Goal: Task Accomplishment & Management: Use online tool/utility

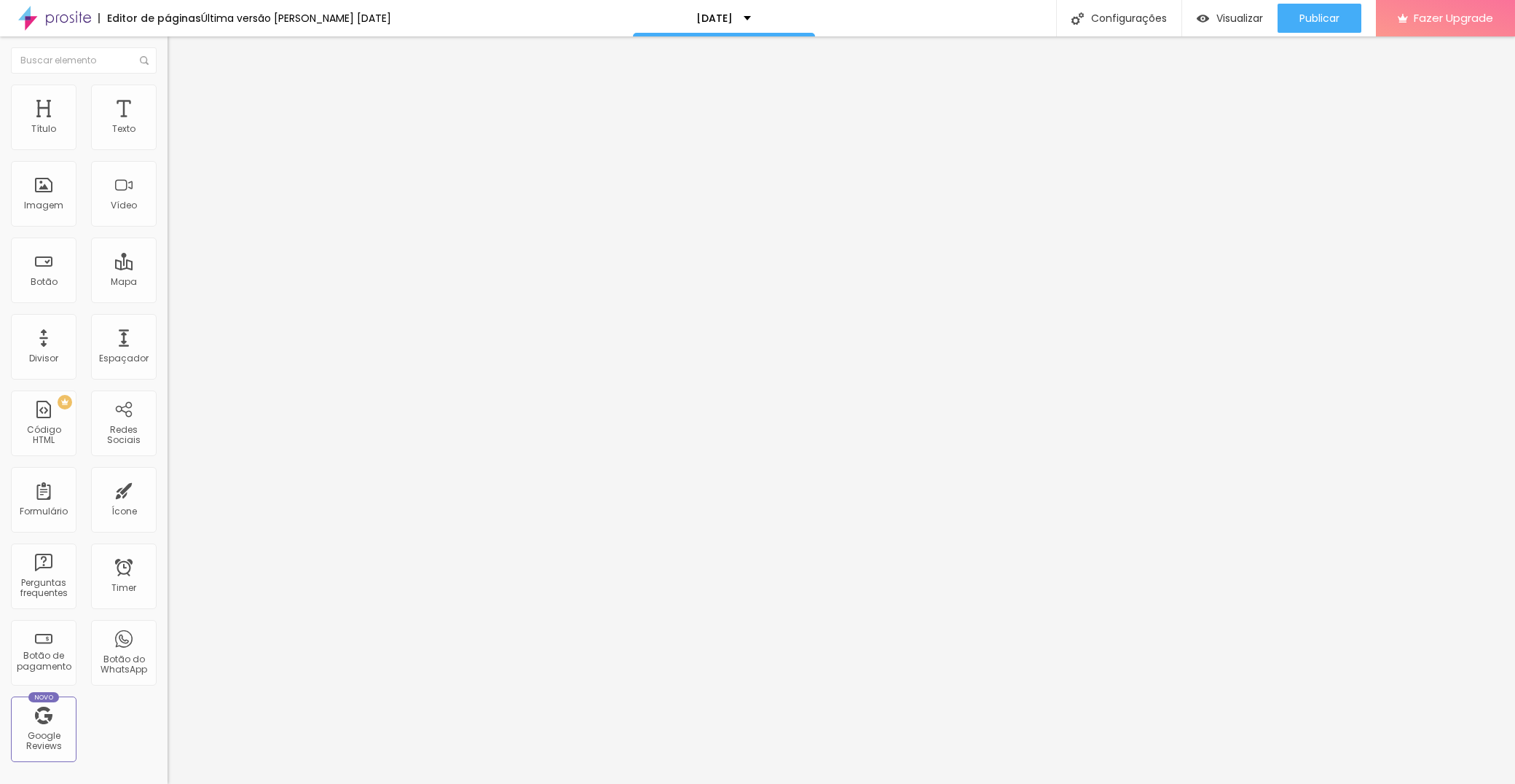
click at [167, 125] on span "Trocar imagem" at bounding box center [207, 119] width 79 height 13
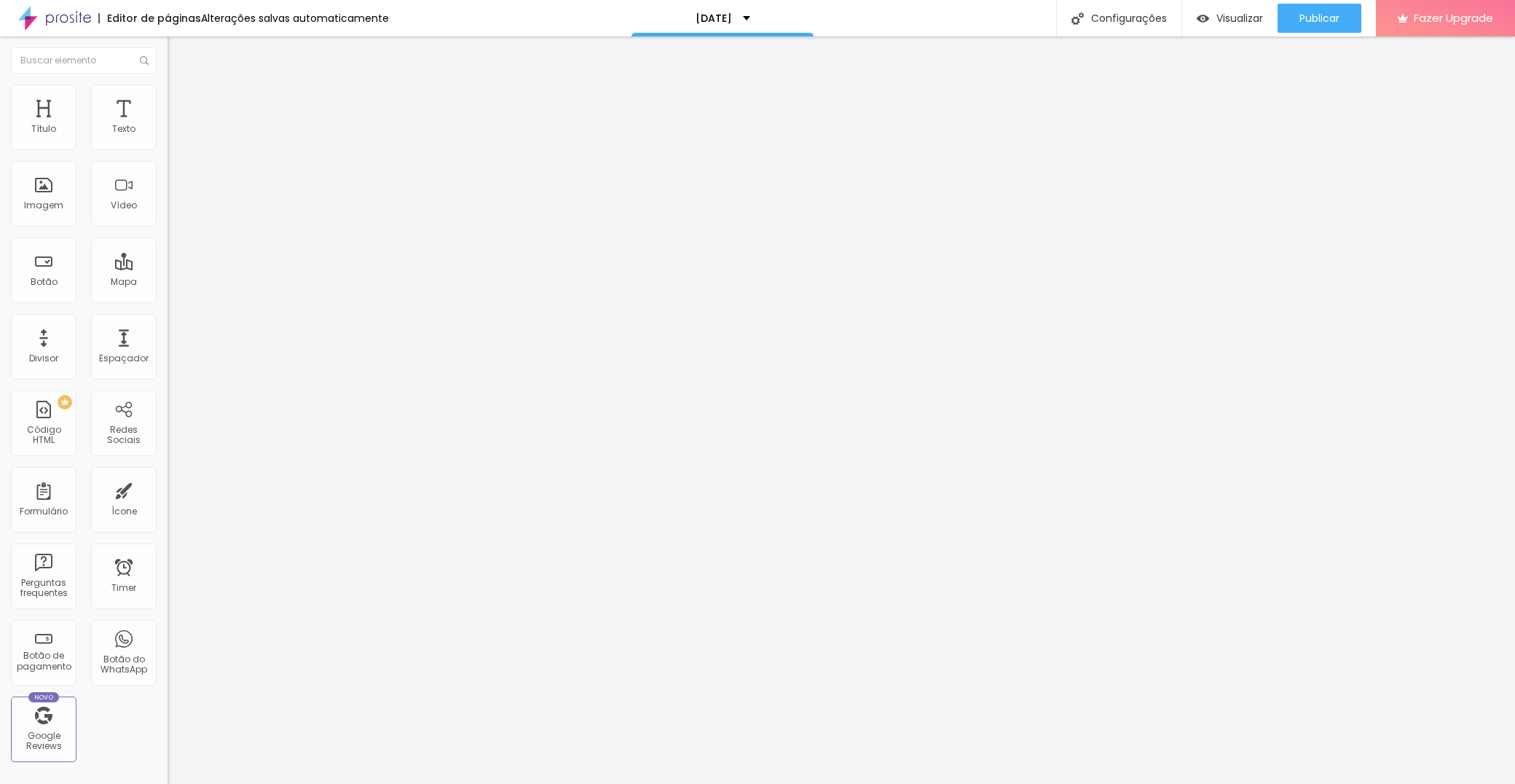
click at [167, 184] on img at bounding box center [172, 179] width 10 height 10
click at [167, 196] on img at bounding box center [172, 191] width 10 height 10
click at [167, 228] on span "Original" at bounding box center [185, 221] width 35 height 13
click at [167, 236] on span "Cinema" at bounding box center [185, 230] width 36 height 13
click at [167, 249] on div "Padrão 4:3" at bounding box center [251, 245] width 167 height 8
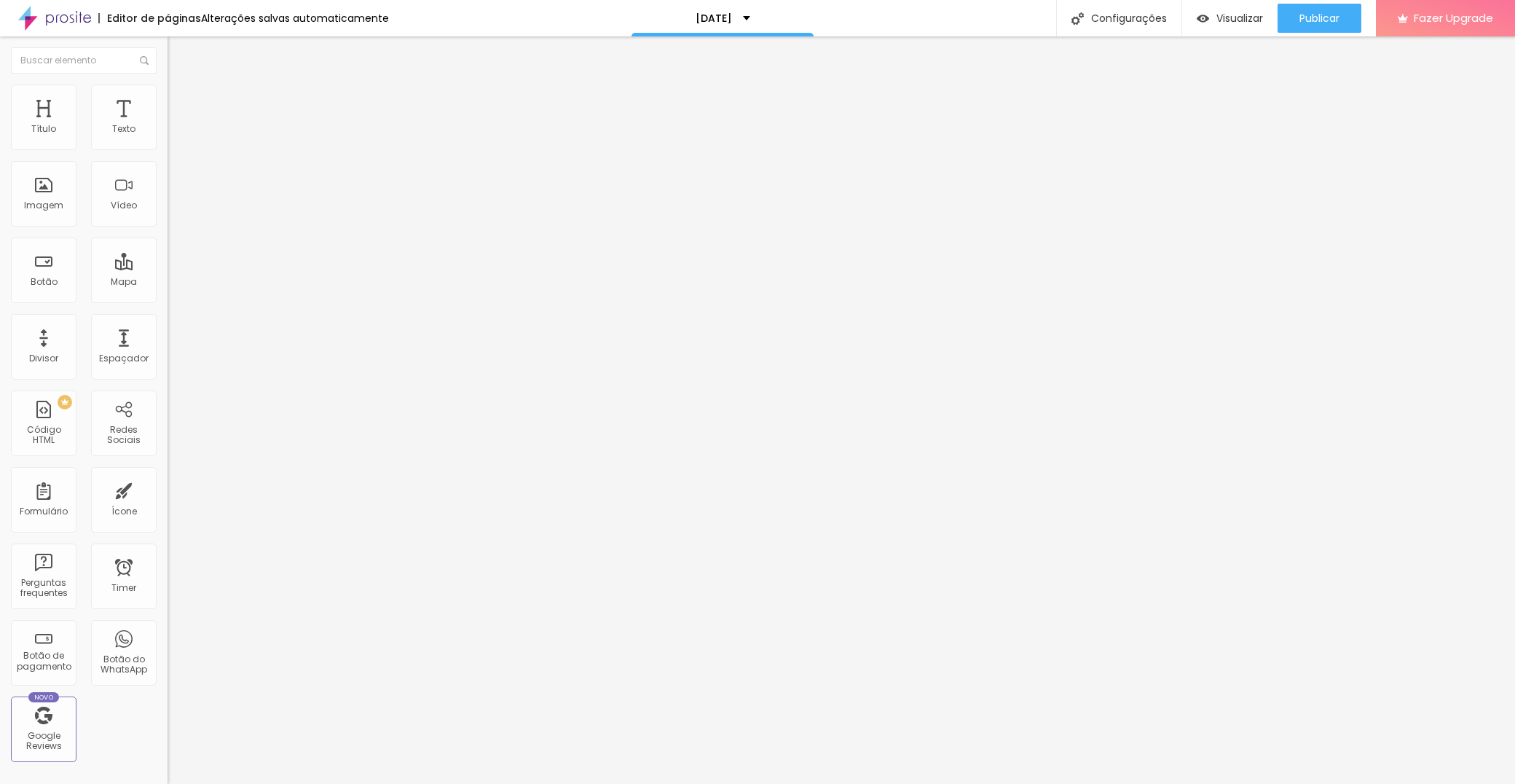
click at [167, 259] on span "Quadrado" at bounding box center [191, 252] width 47 height 13
click at [167, 267] on div "Original" at bounding box center [251, 262] width 167 height 8
click at [167, 236] on span "Cinema" at bounding box center [185, 230] width 36 height 13
click at [167, 268] on span "Original" at bounding box center [185, 262] width 35 height 13
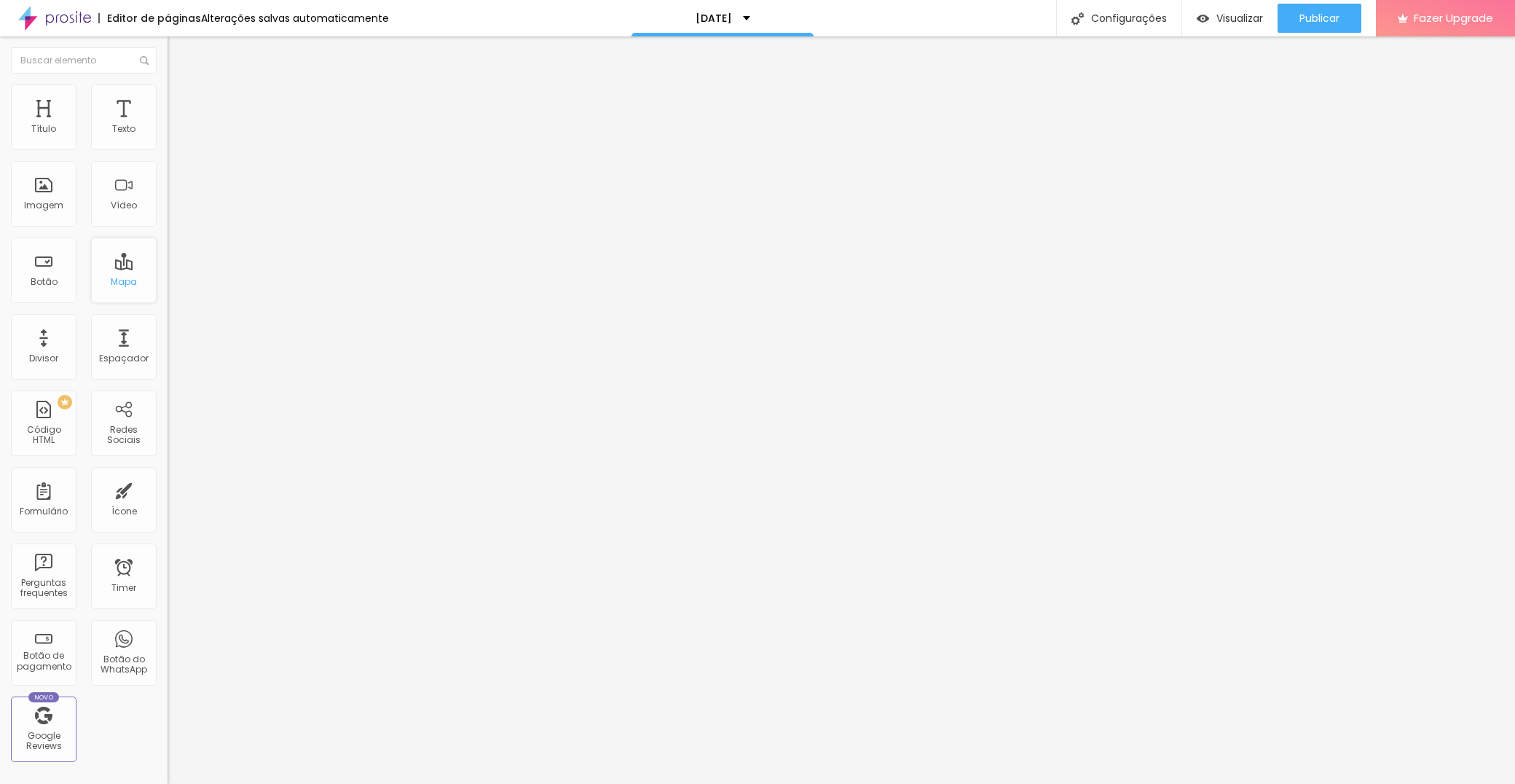
scroll to position [0, 0]
click at [181, 98] on span "Estilo" at bounding box center [192, 94] width 23 height 13
type input "75"
type input "80"
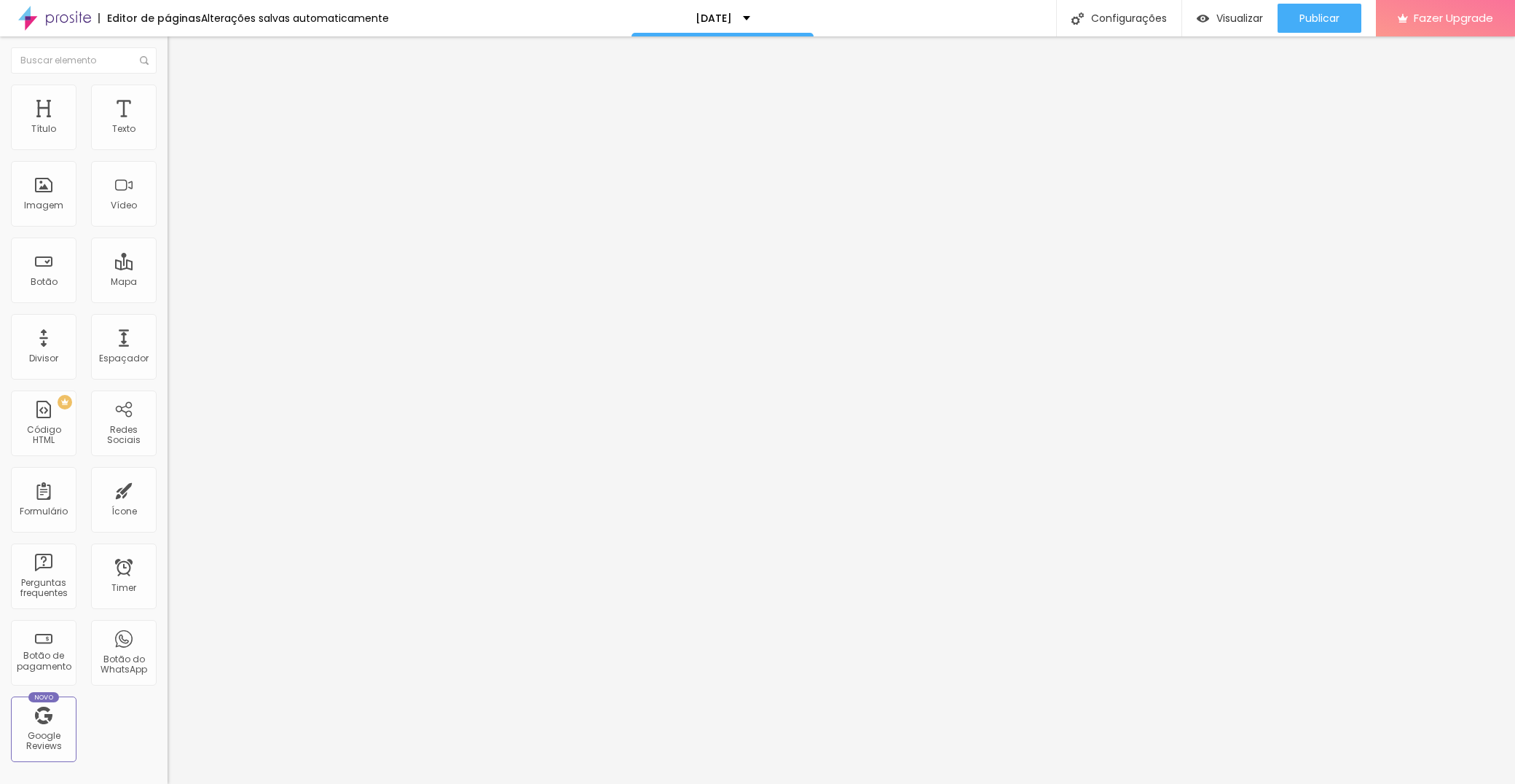
type input "80"
type input "100"
drag, startPoint x: 105, startPoint y: 156, endPoint x: 188, endPoint y: 157, distance: 83.0
type input "100"
click at [188, 157] on div "Título Texto Imagem Vídeo Botão Mapa Divisor Espaçador PREMIUM Código HTML Rede…" at bounding box center [757, 410] width 1515 height 747
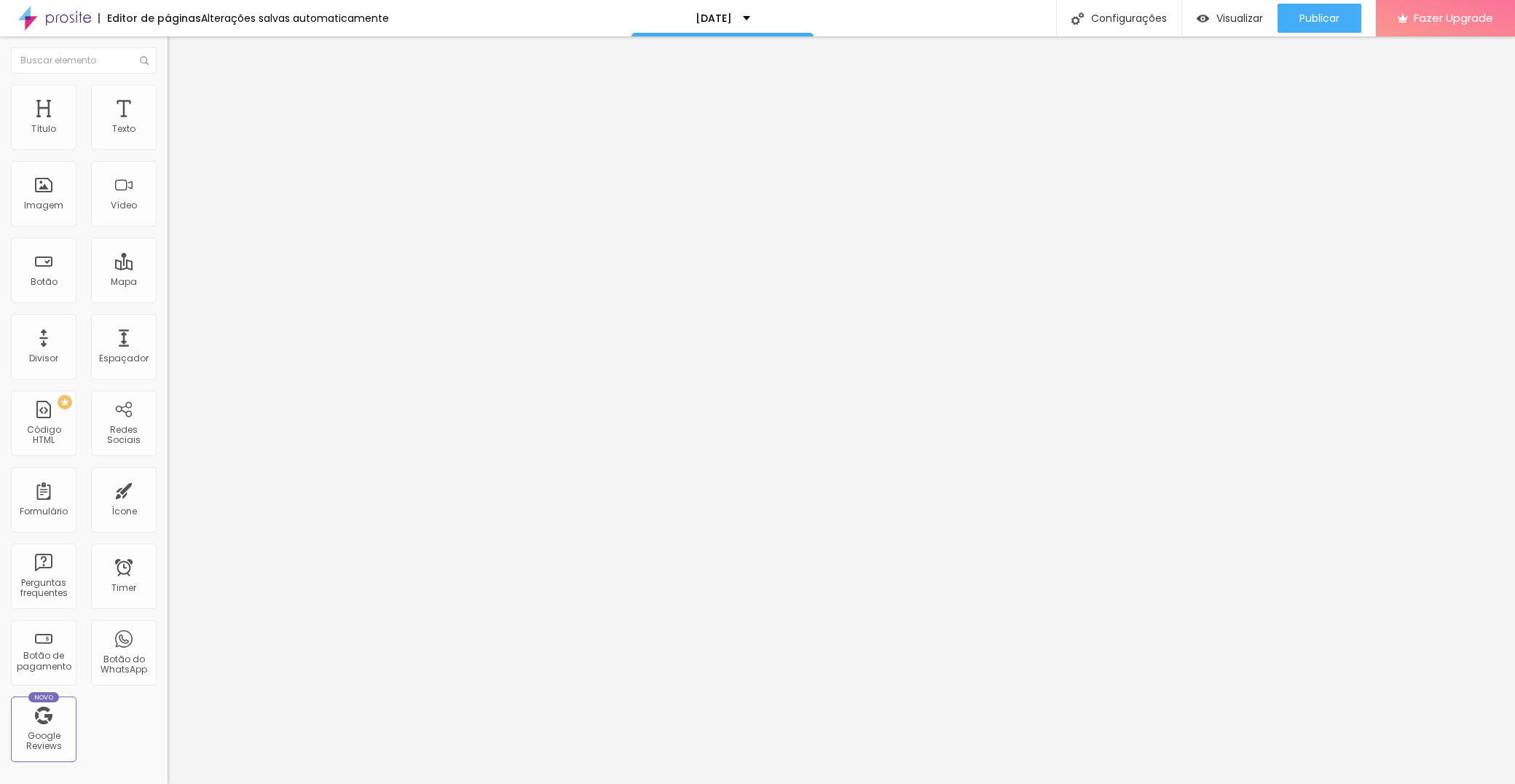
click at [167, 125] on span "Trocar imagem" at bounding box center [207, 119] width 79 height 13
click at [167, 93] on img at bounding box center [174, 91] width 13 height 13
type input "65"
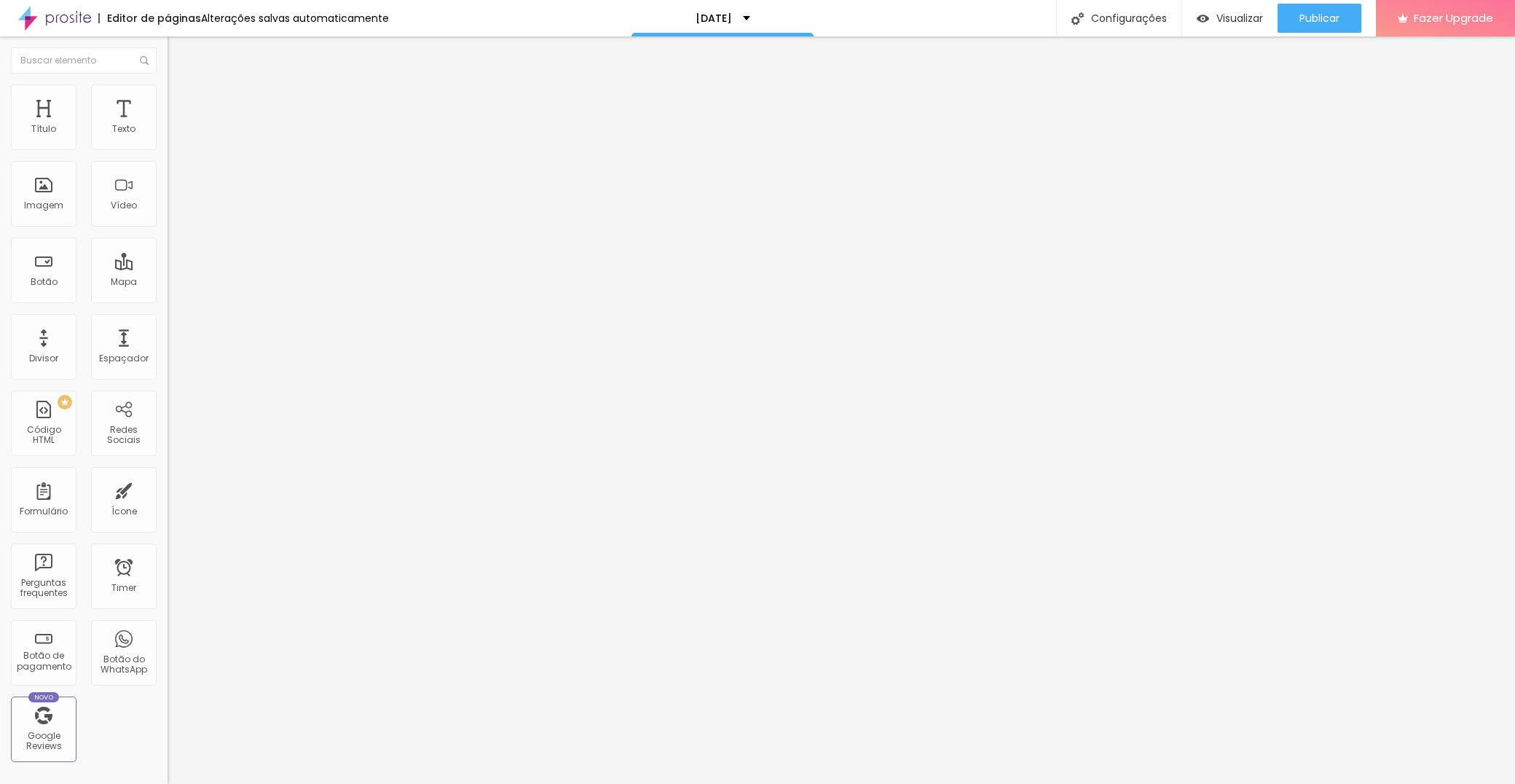
type input "65"
click at [167, 149] on input "range" at bounding box center [215, 144] width 94 height 12
click at [181, 86] on span "Conteúdo" at bounding box center [204, 79] width 45 height 13
click at [167, 125] on span "Trocar imagem" at bounding box center [207, 119] width 79 height 13
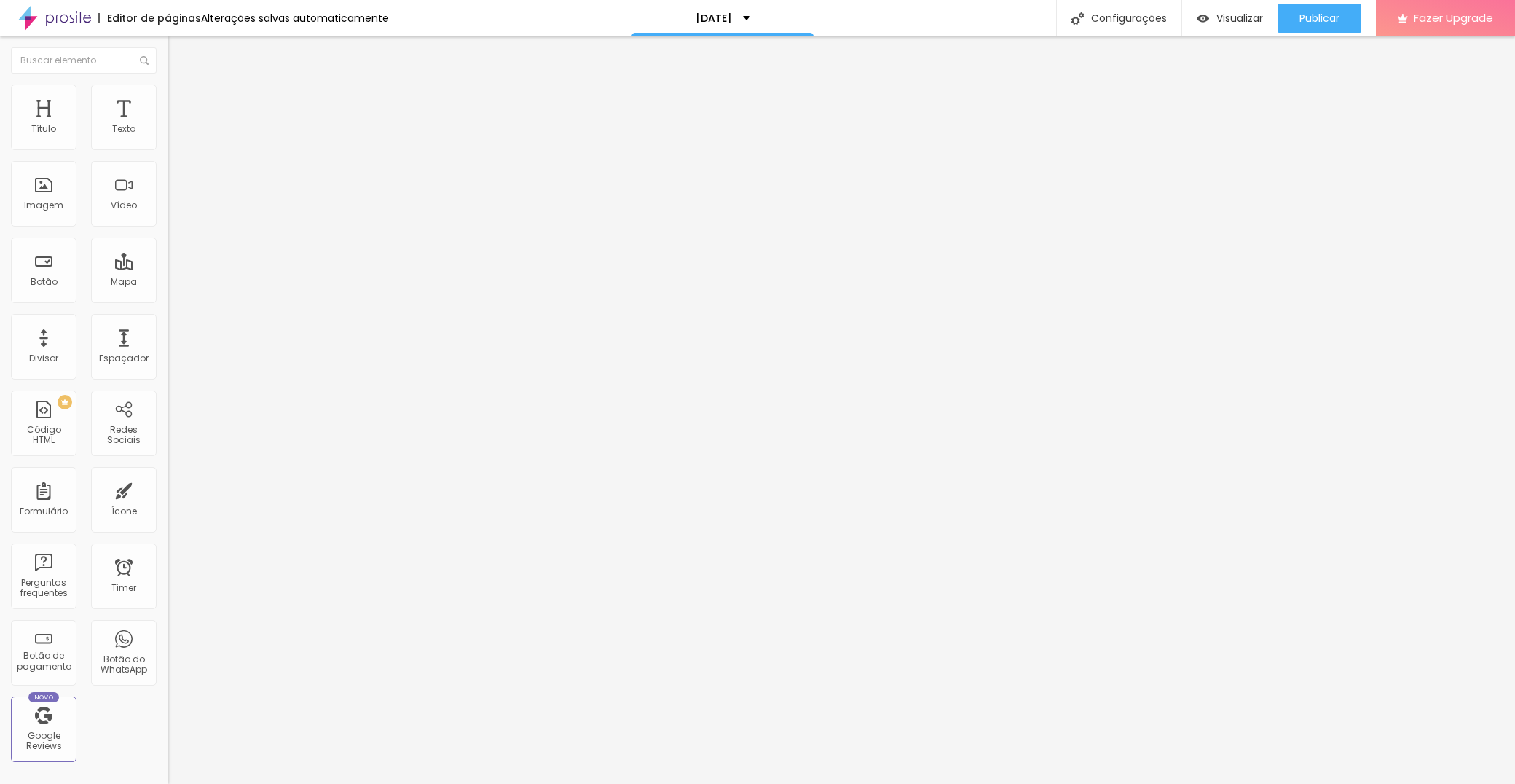
click at [181, 99] on span "Estilo" at bounding box center [192, 94] width 23 height 13
type input "70"
type input "75"
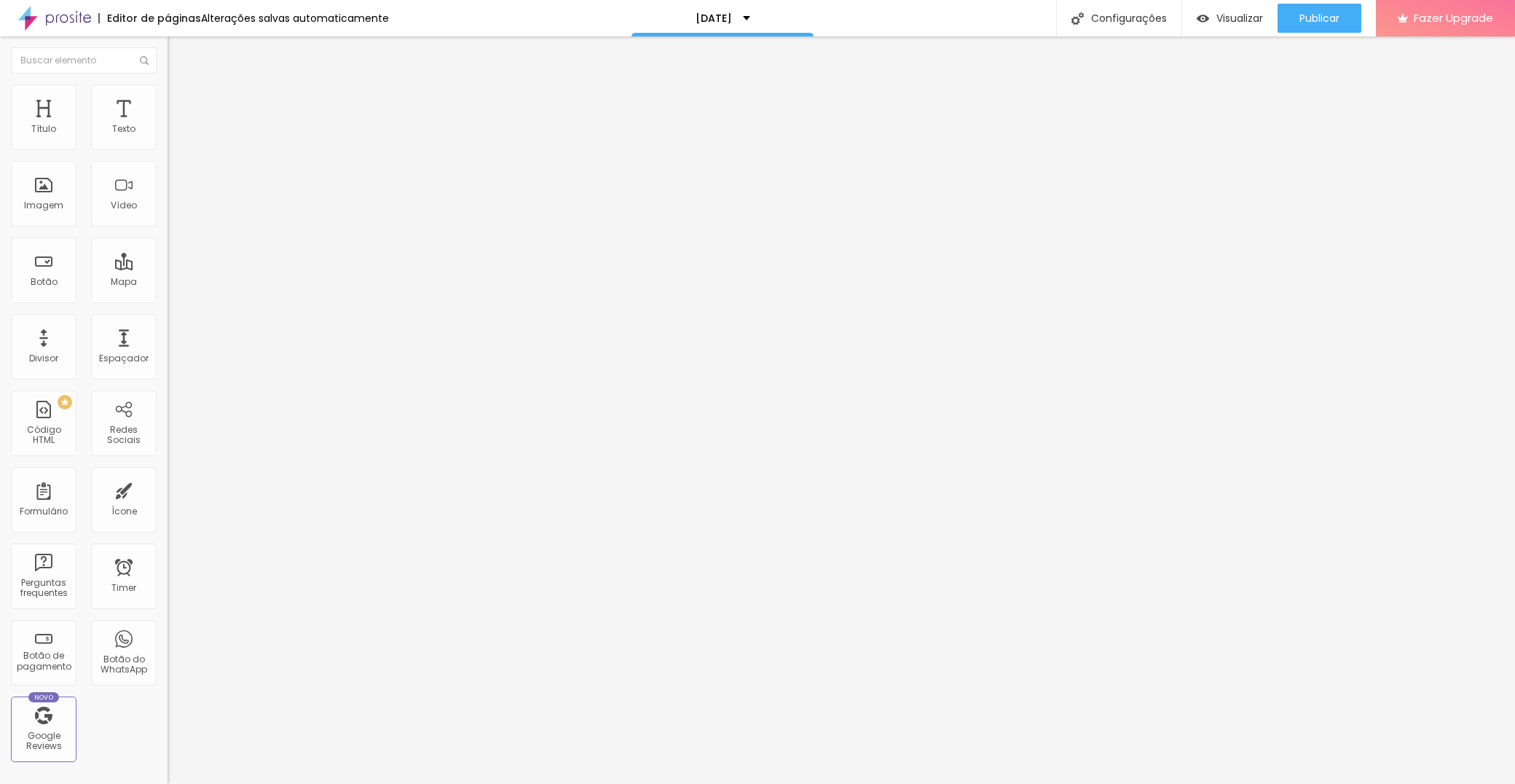
type input "75"
type input "80"
type input "85"
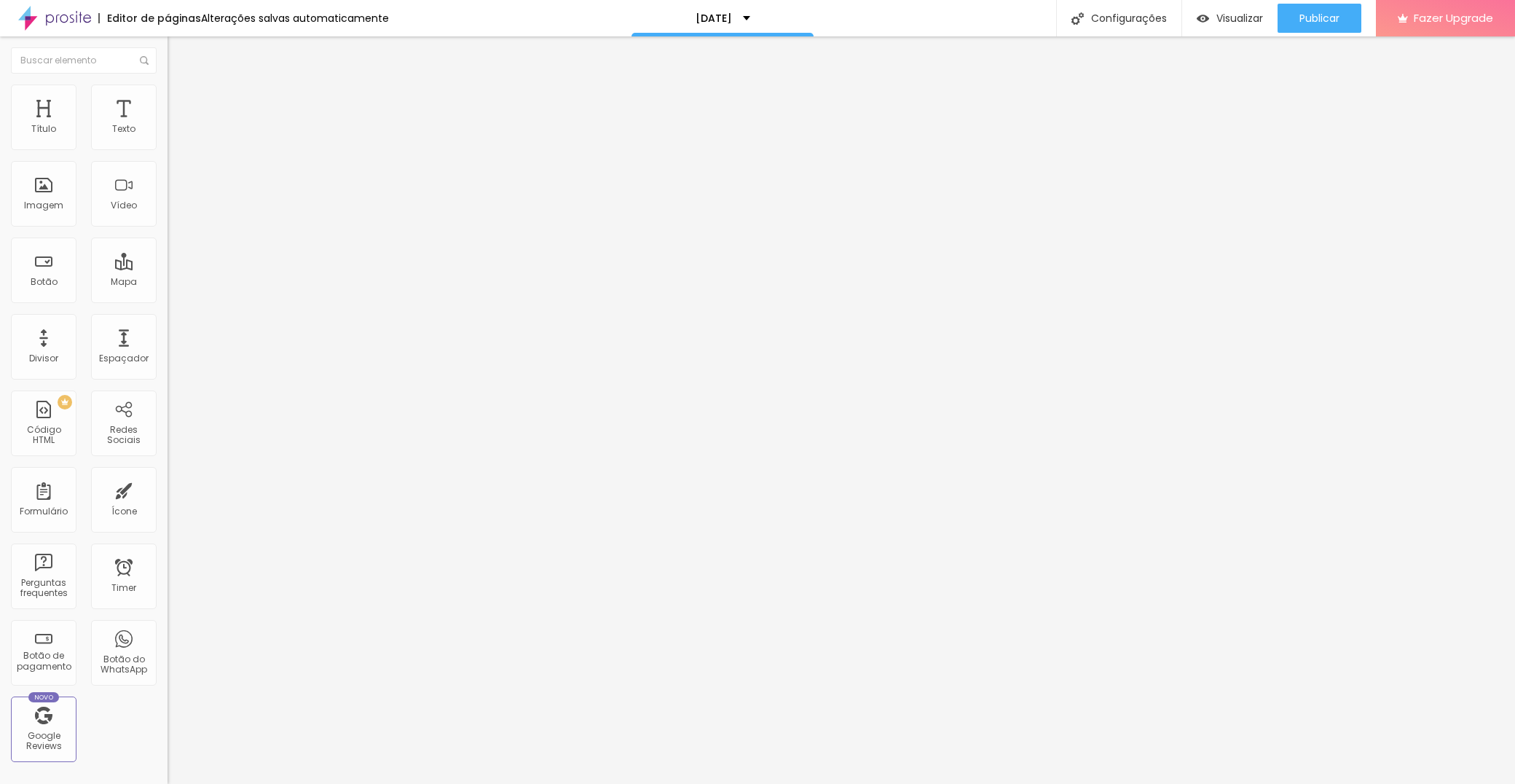
type input "90"
type input "95"
type input "100"
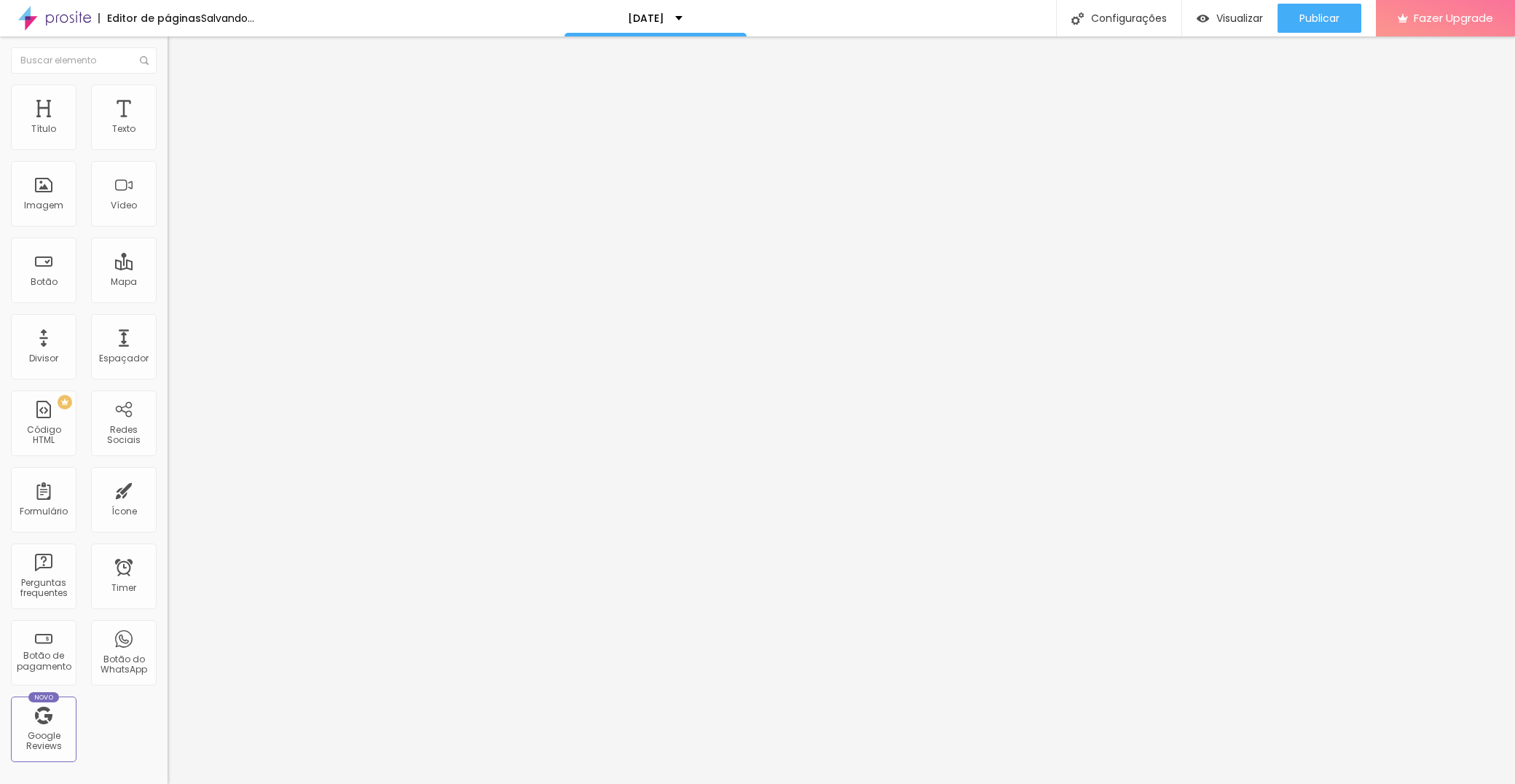
drag, startPoint x: 103, startPoint y: 160, endPoint x: 193, endPoint y: 166, distance: 90.2
type input "100"
click at [193, 166] on div "Título Texto Imagem Vídeo Botão Mapa Divisor Espaçador PREMIUM Código HTML Rede…" at bounding box center [757, 410] width 1515 height 747
click at [1218, 19] on span "Visualizar" at bounding box center [1239, 19] width 46 height 12
click at [167, 125] on span "Trocar imagem" at bounding box center [207, 119] width 79 height 13
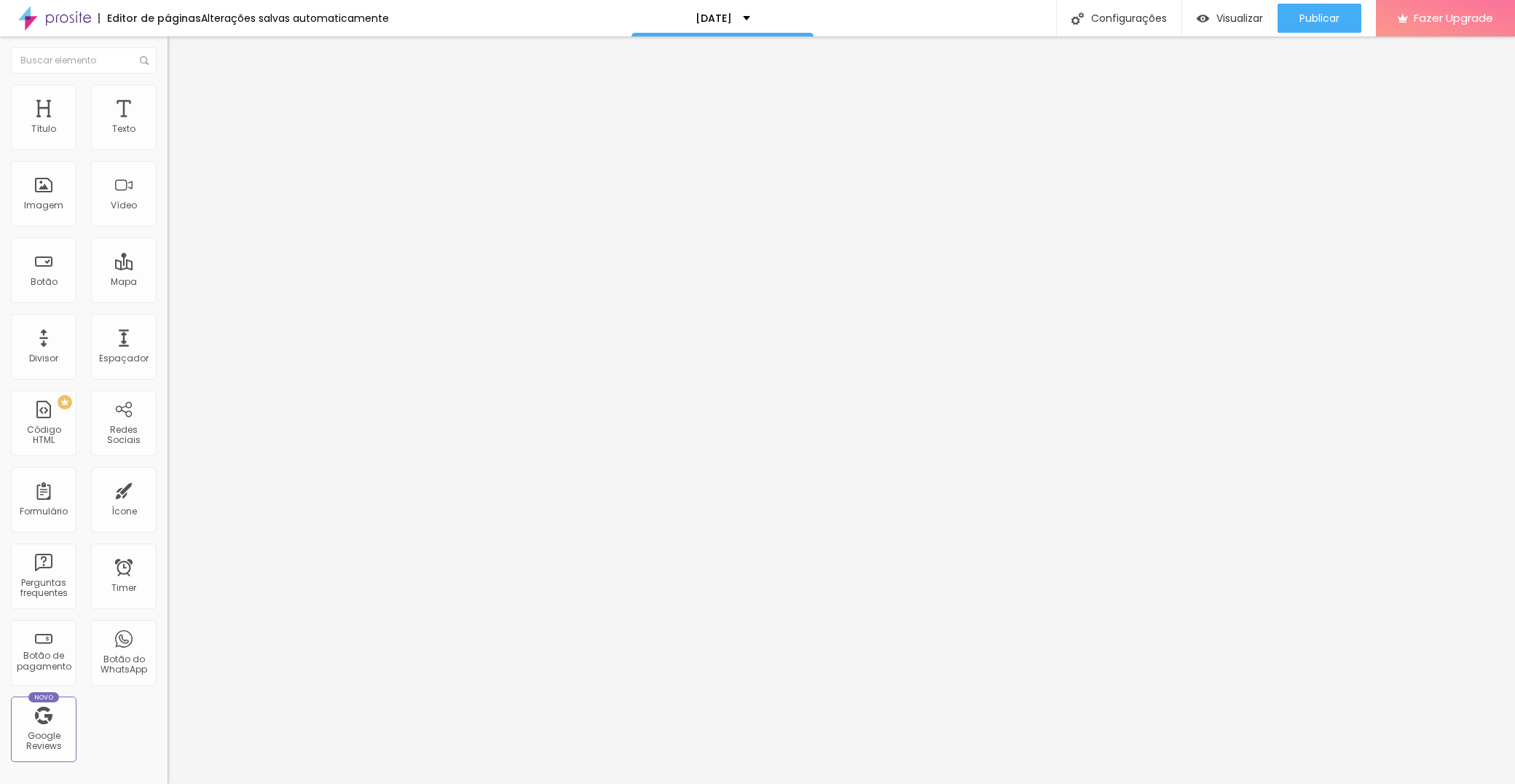
click at [167, 125] on span "Trocar imagem" at bounding box center [207, 119] width 79 height 13
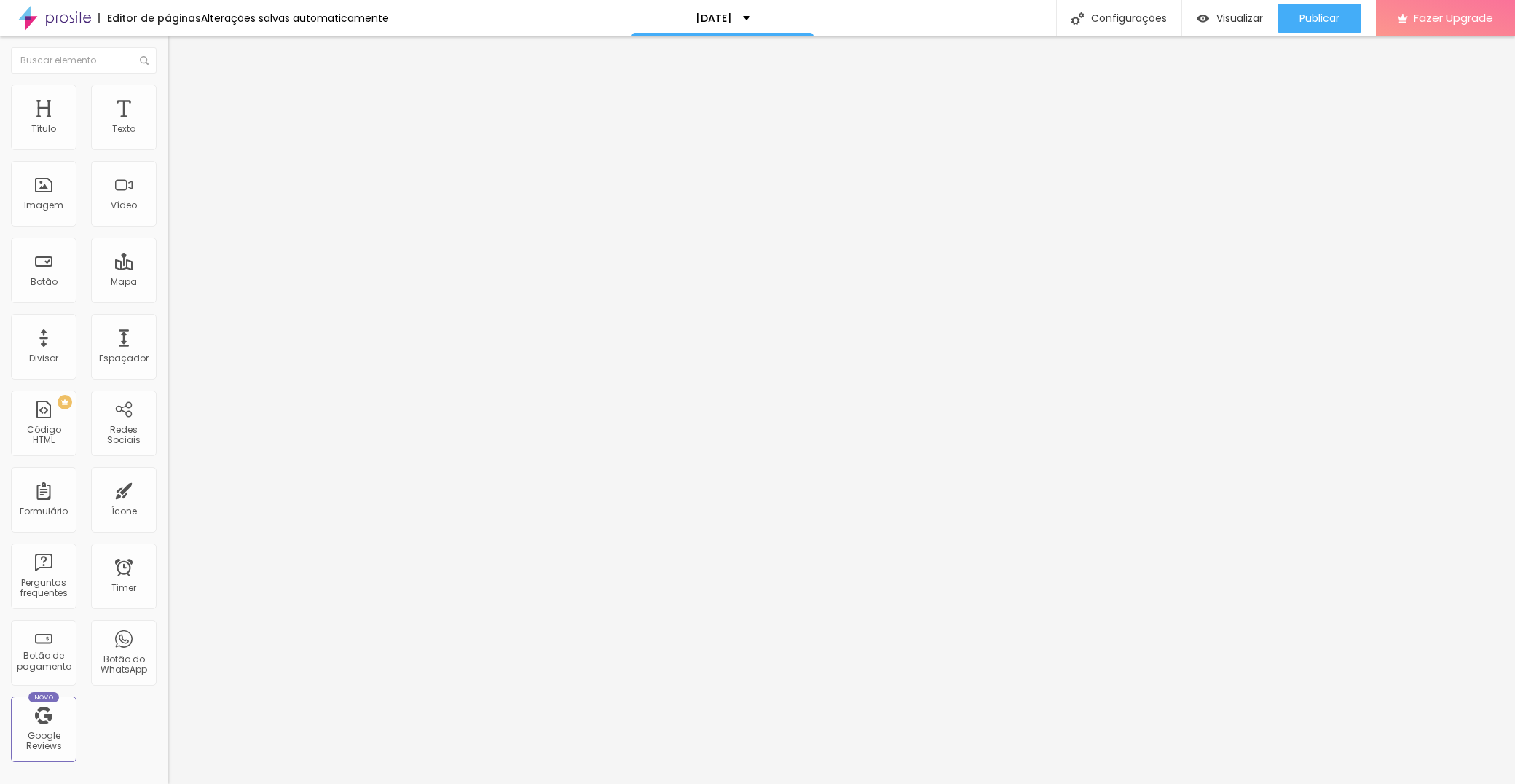
click at [167, 125] on span "Trocar imagem" at bounding box center [207, 119] width 79 height 13
drag, startPoint x: 130, startPoint y: 229, endPoint x: 646, endPoint y: 364, distance: 533.4
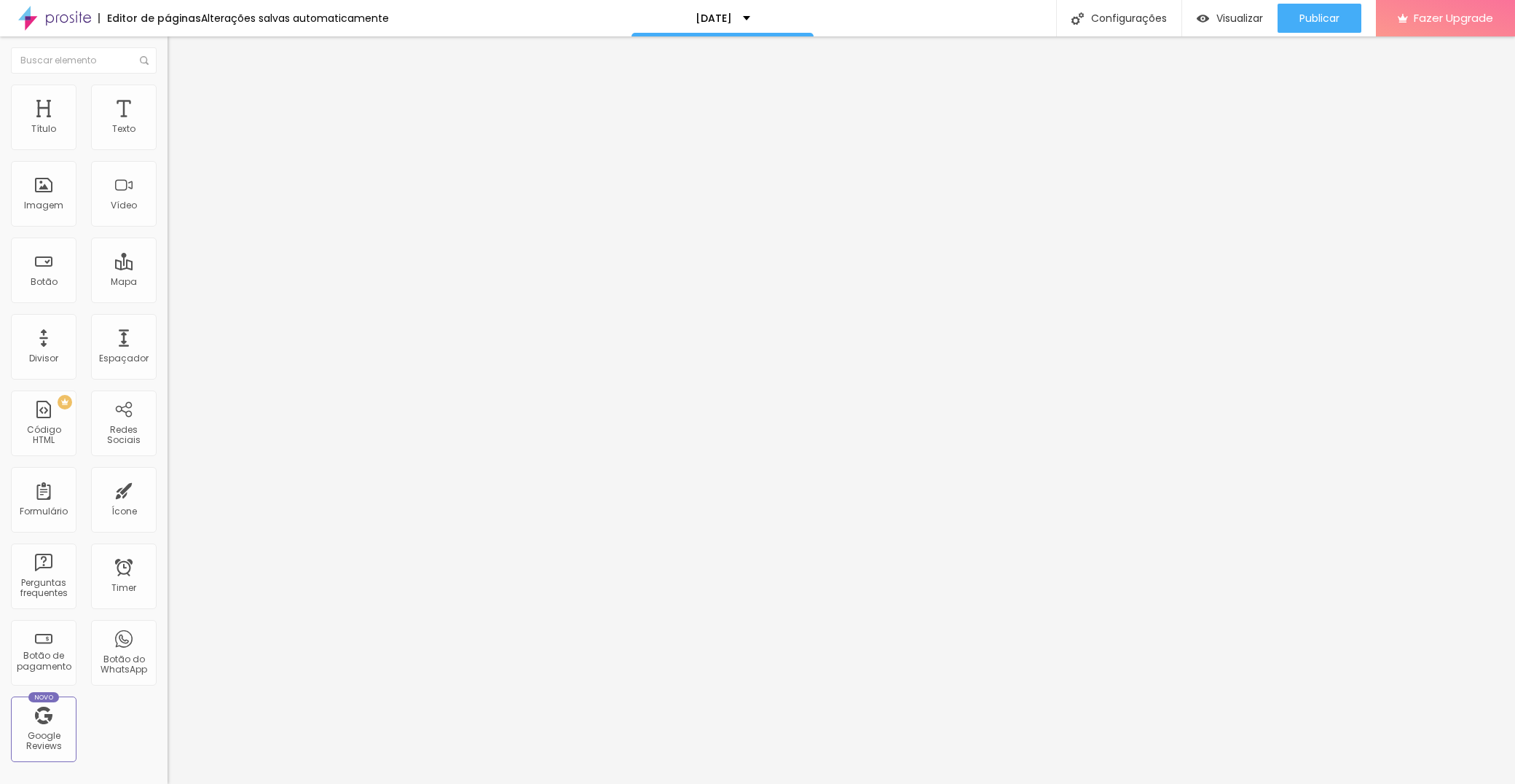
click at [38, 428] on div "PREMIUM Código HTML" at bounding box center [44, 423] width 66 height 66
click at [167, 125] on span "Trocar imagem" at bounding box center [207, 119] width 79 height 13
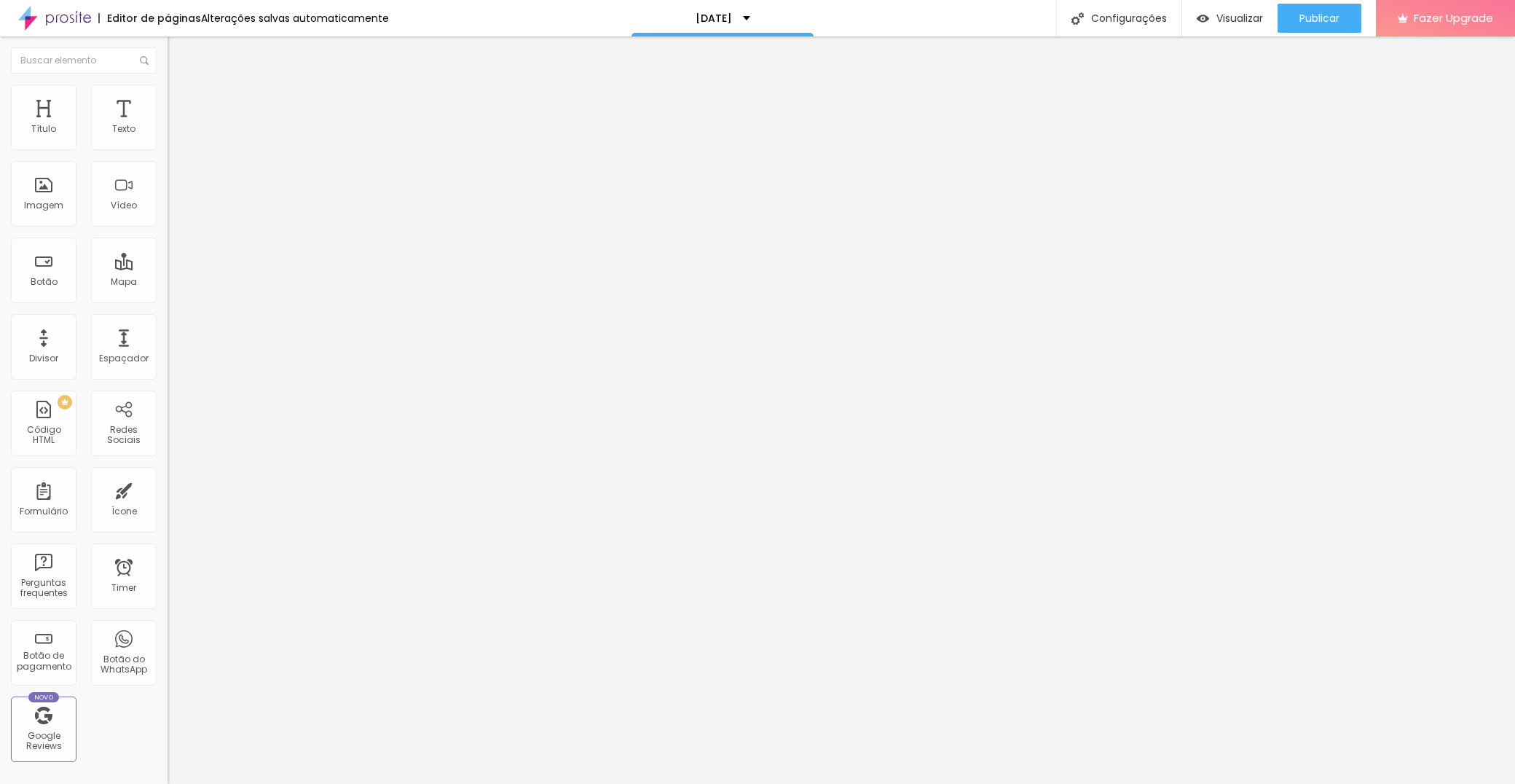
drag, startPoint x: 1396, startPoint y: 61, endPoint x: 1403, endPoint y: 64, distance: 7.6
click at [1396, 783] on div "Alboom Cloud" at bounding box center [757, 788] width 1515 height 8
click at [1409, 783] on div at bounding box center [757, 799] width 1515 height 13
click at [167, 125] on span "Trocar imagem" at bounding box center [207, 119] width 79 height 13
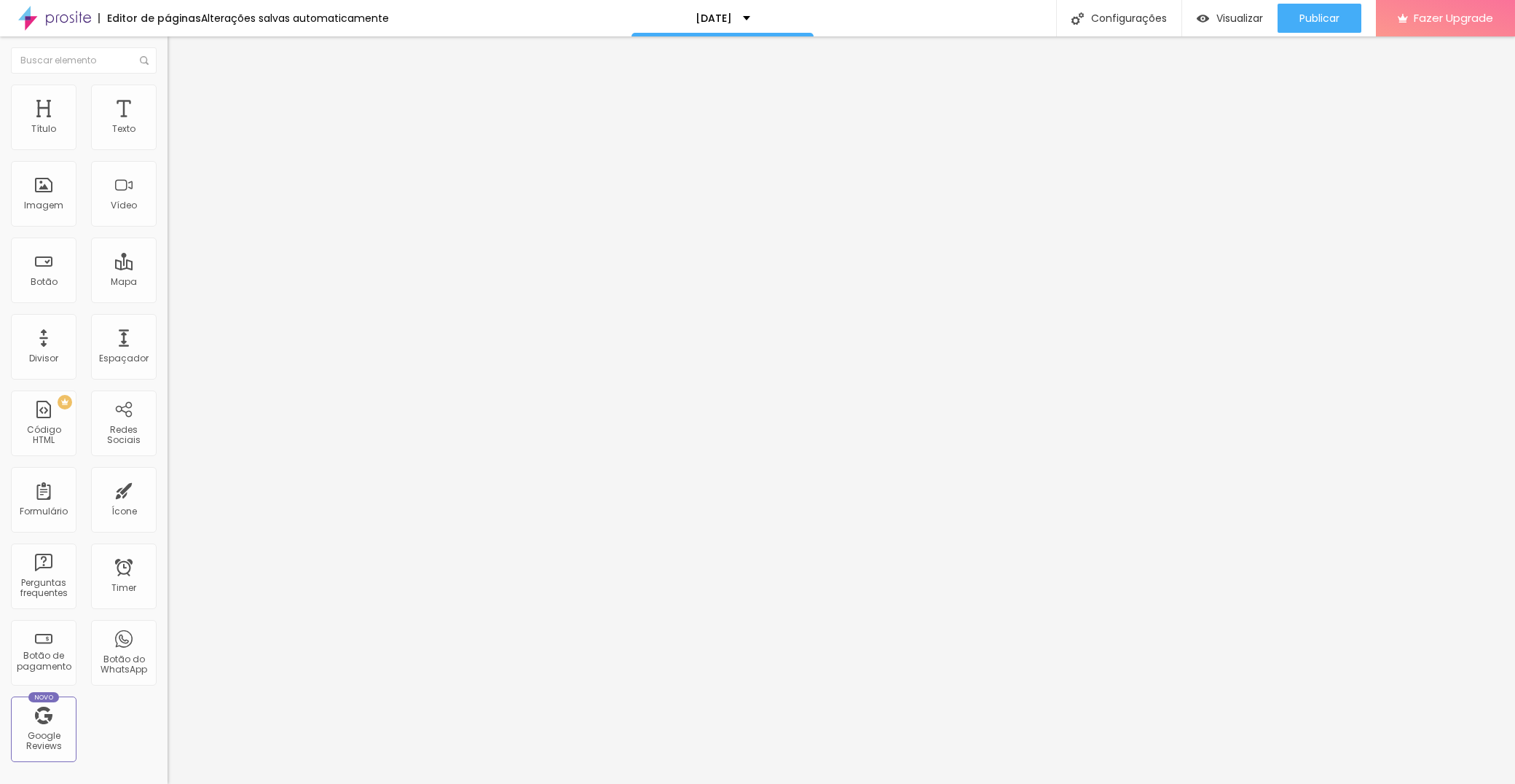
click at [167, 228] on span "Original" at bounding box center [185, 221] width 35 height 13
click at [167, 236] on div "Cinema 16:9" at bounding box center [251, 230] width 167 height 8
click at [167, 268] on span "Original" at bounding box center [185, 262] width 35 height 13
click at [181, 100] on span "Estilo" at bounding box center [192, 94] width 23 height 13
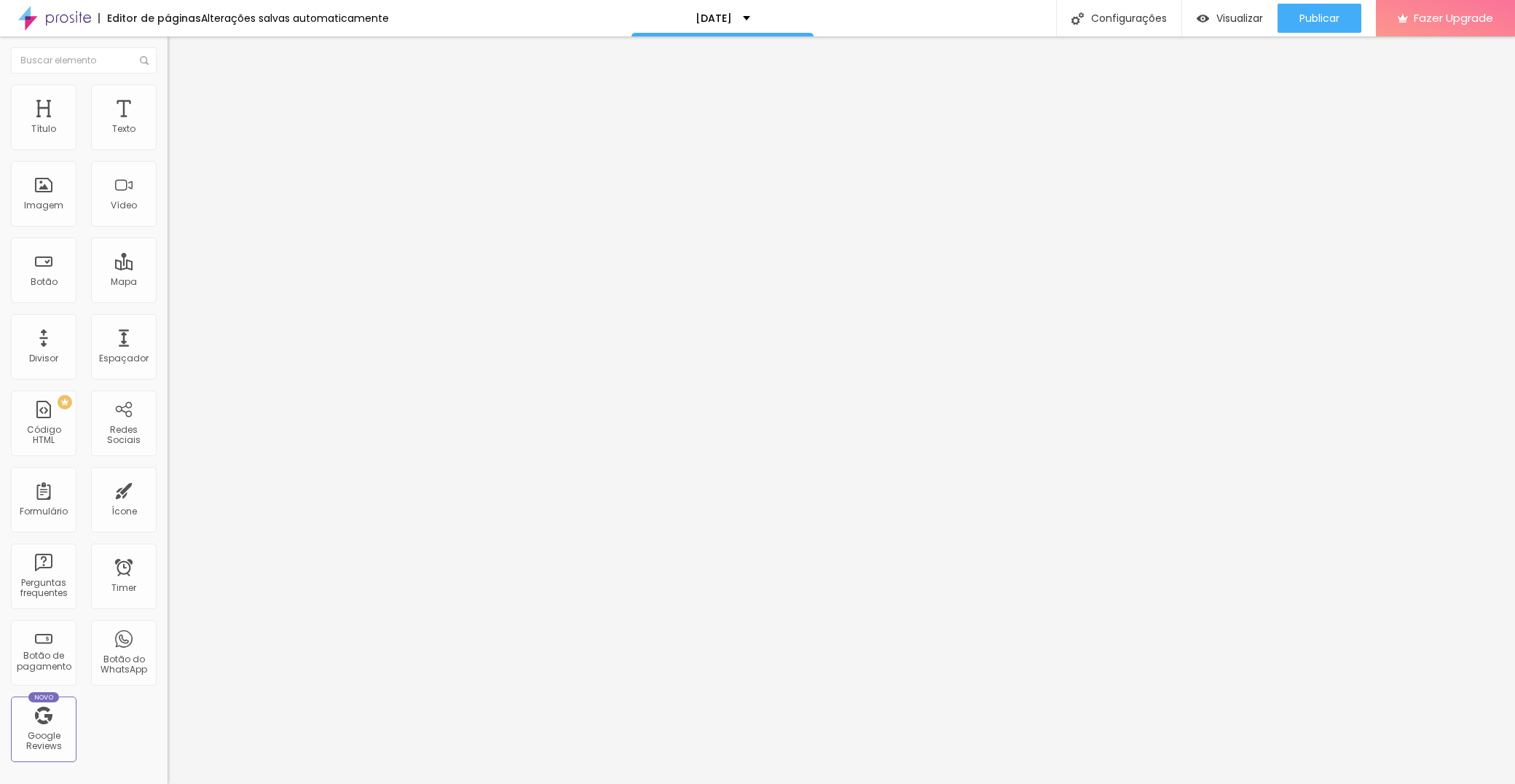
type input "75"
type input "80"
type input "85"
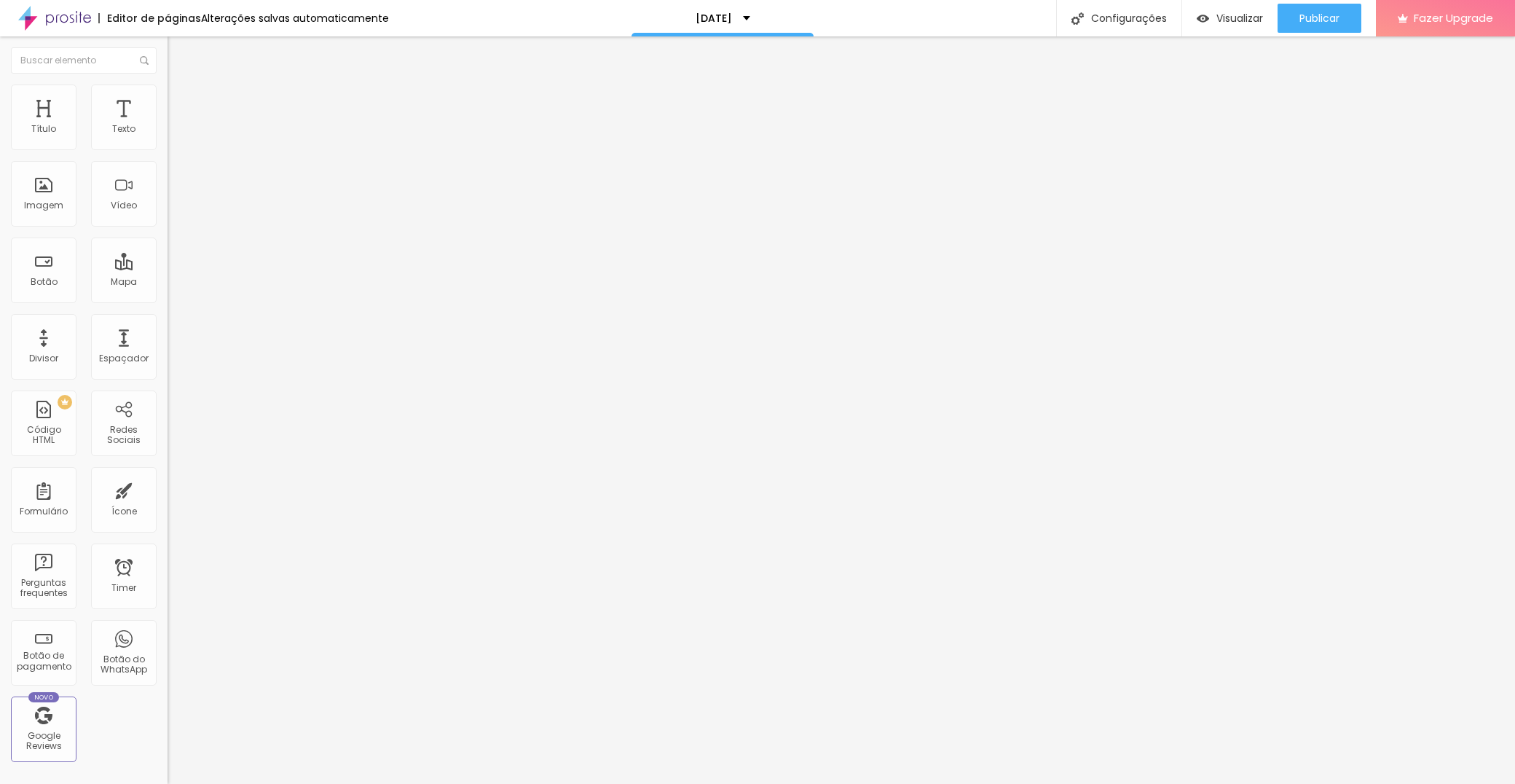
type input "85"
type input "100"
drag, startPoint x: 117, startPoint y: 159, endPoint x: 253, endPoint y: 165, distance: 136.1
type input "100"
click at [253, 165] on div "Título Texto Imagem Vídeo Botão Mapa Divisor Espaçador PREMIUM Código HTML Rede…" at bounding box center [757, 410] width 1515 height 747
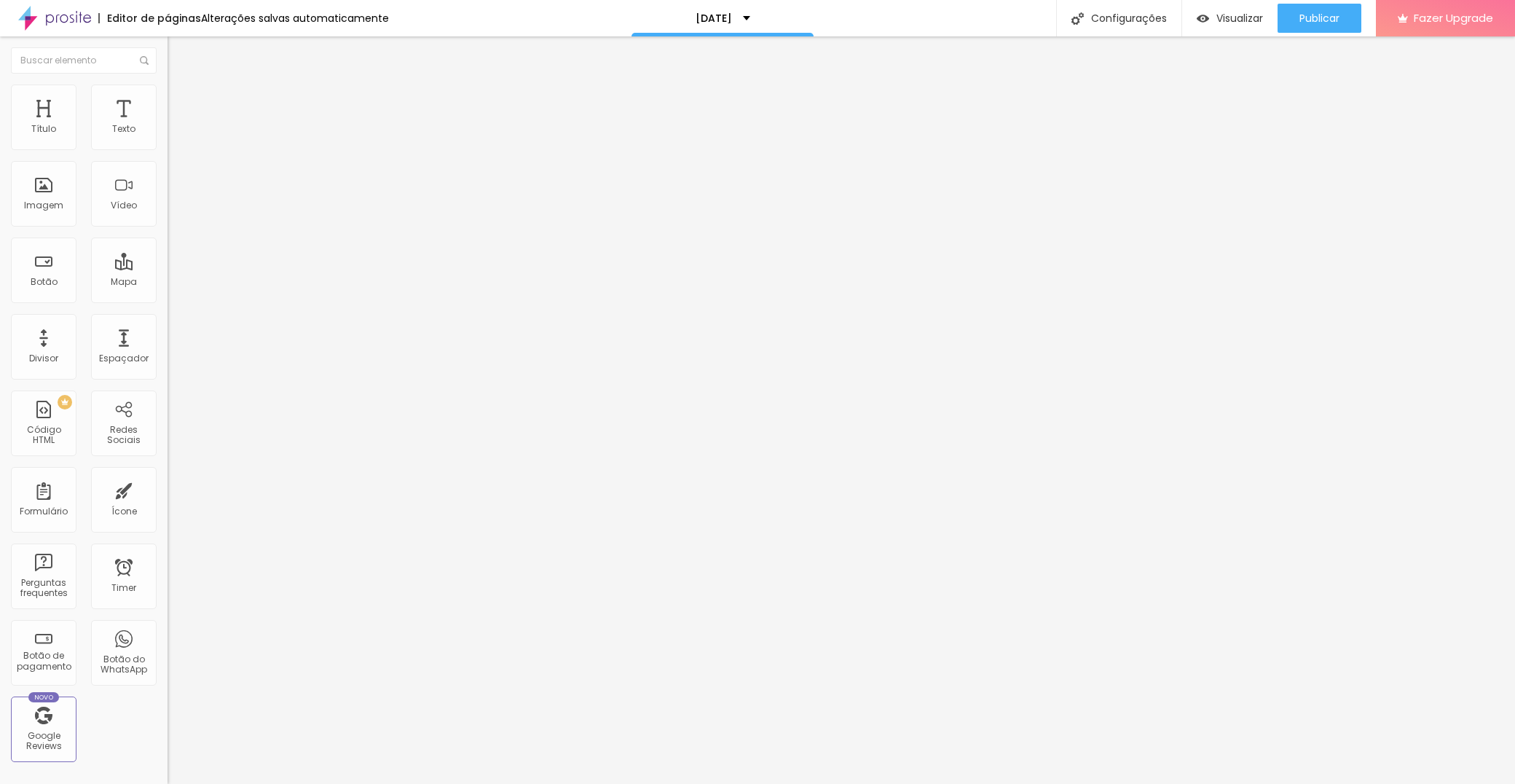
click at [167, 99] on li "Estilo" at bounding box center [251, 91] width 167 height 14
type input "10"
type input "44"
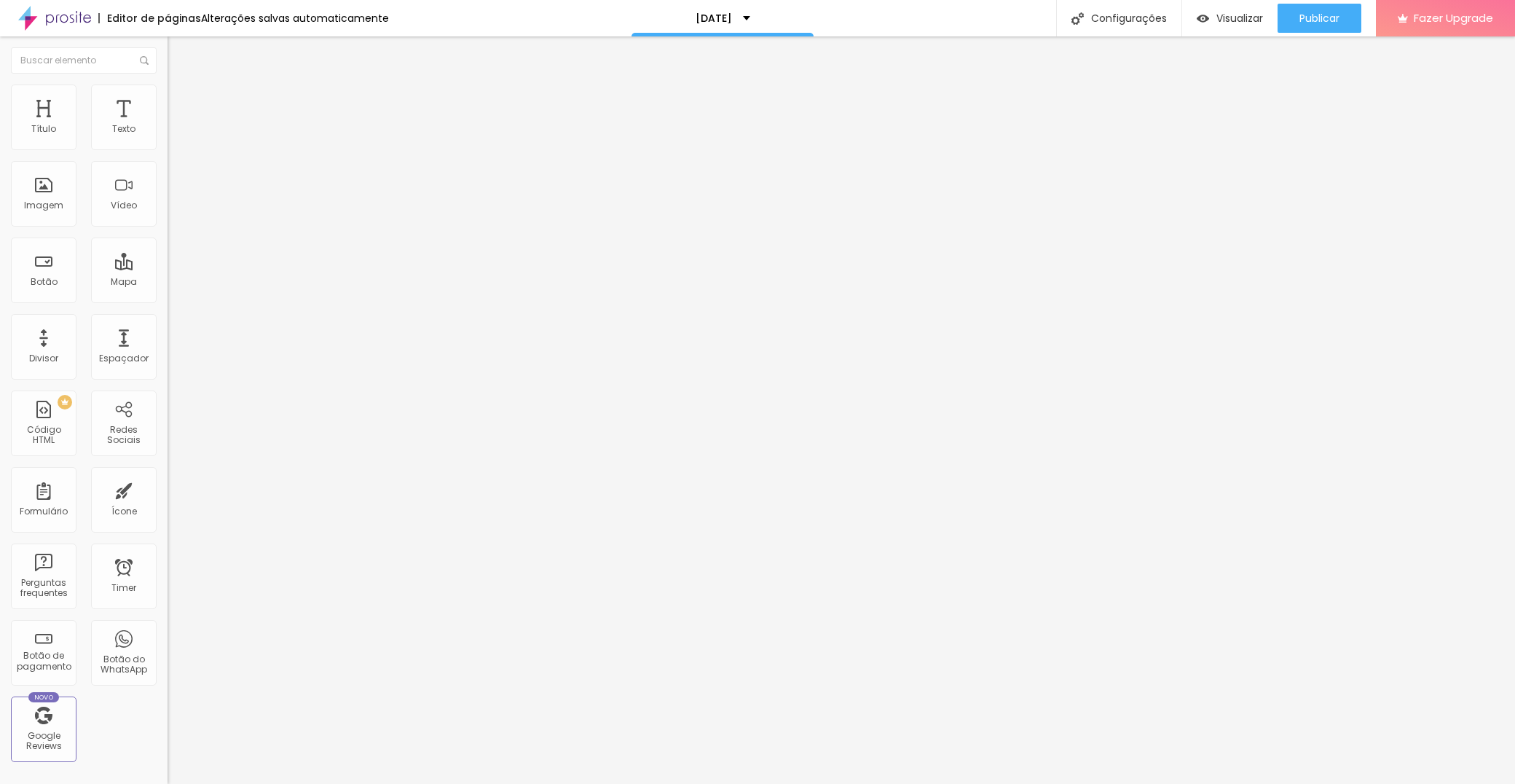
type input "126"
type input "200"
type input "141"
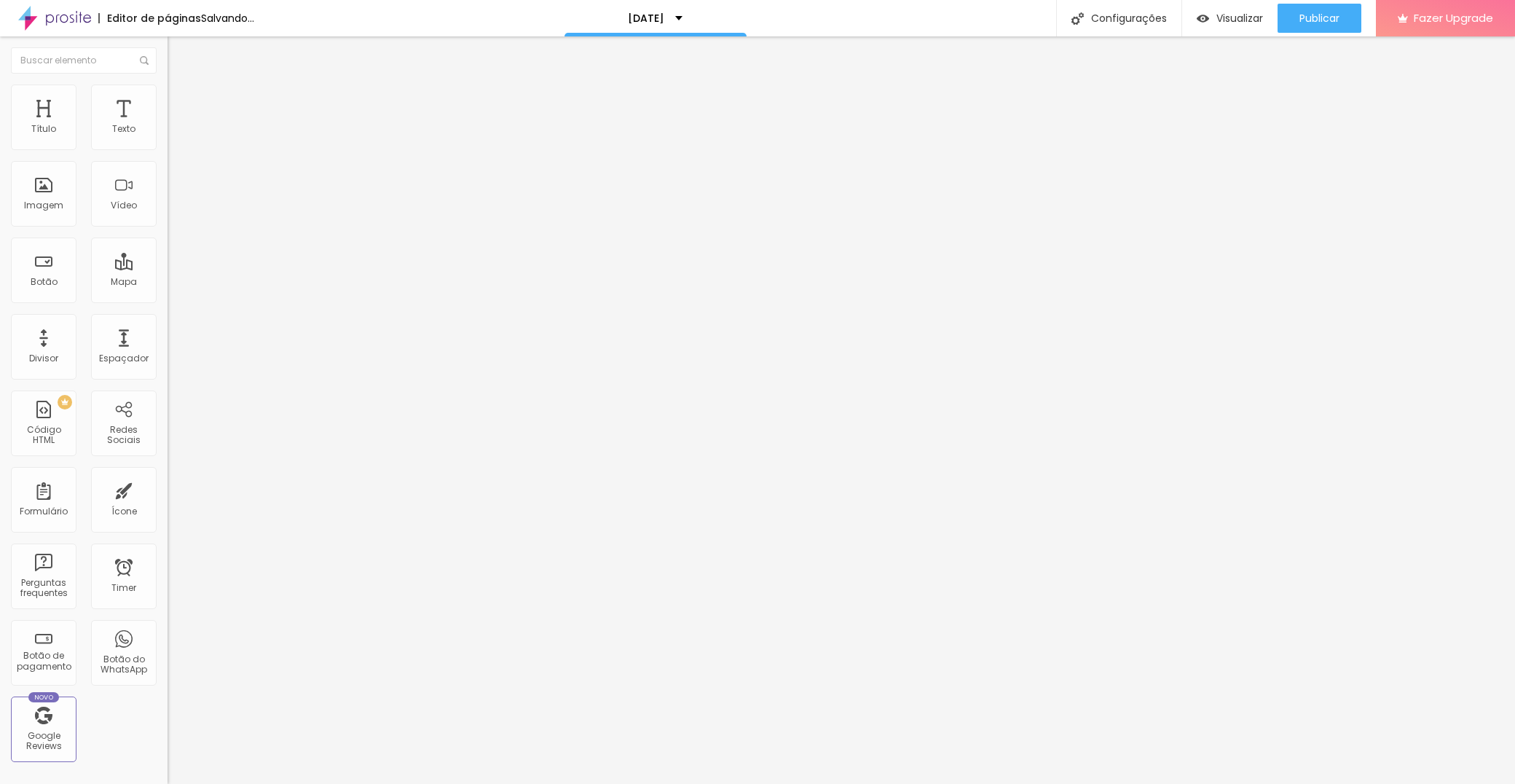
type input "141"
type input "0"
type input "161"
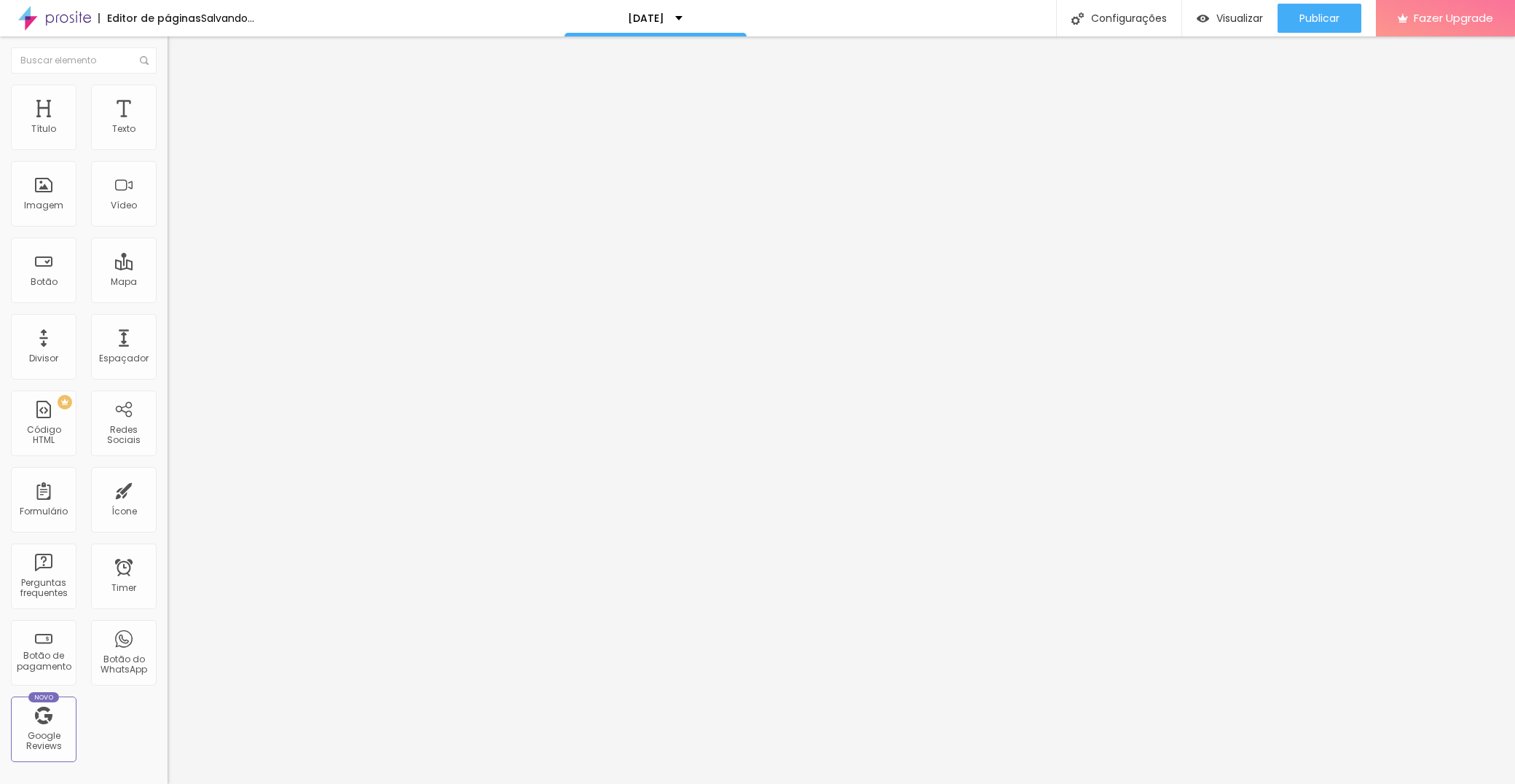
type input "200"
drag, startPoint x: 38, startPoint y: 188, endPoint x: 727, endPoint y: 317, distance: 701.0
click at [727, 317] on div "Título Texto Imagem Vídeo Botão Mapa Divisor Espaçador PREMIUM Código HTML Rede…" at bounding box center [757, 410] width 1515 height 747
type input "23"
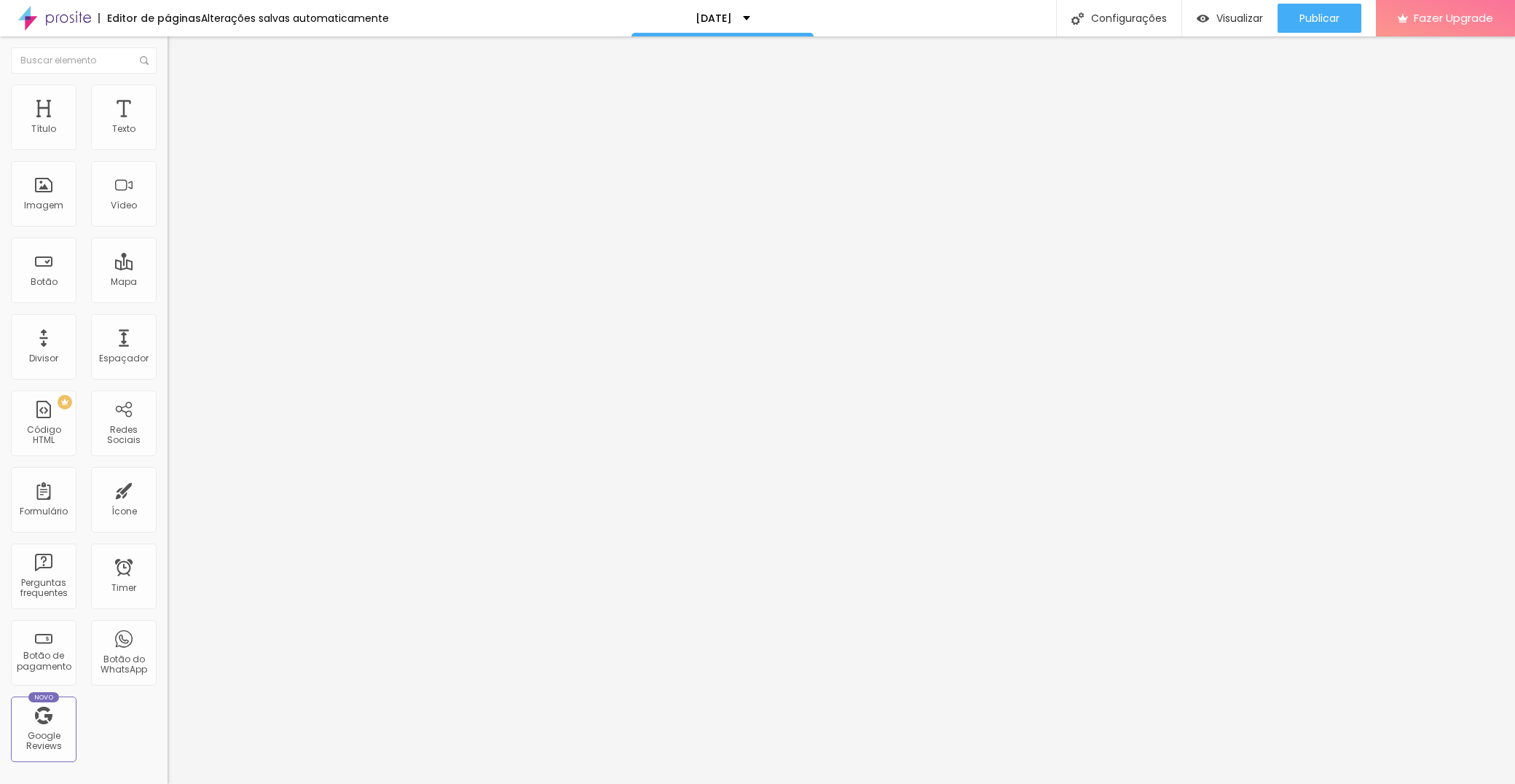
type input "23"
type input "18"
type input "0"
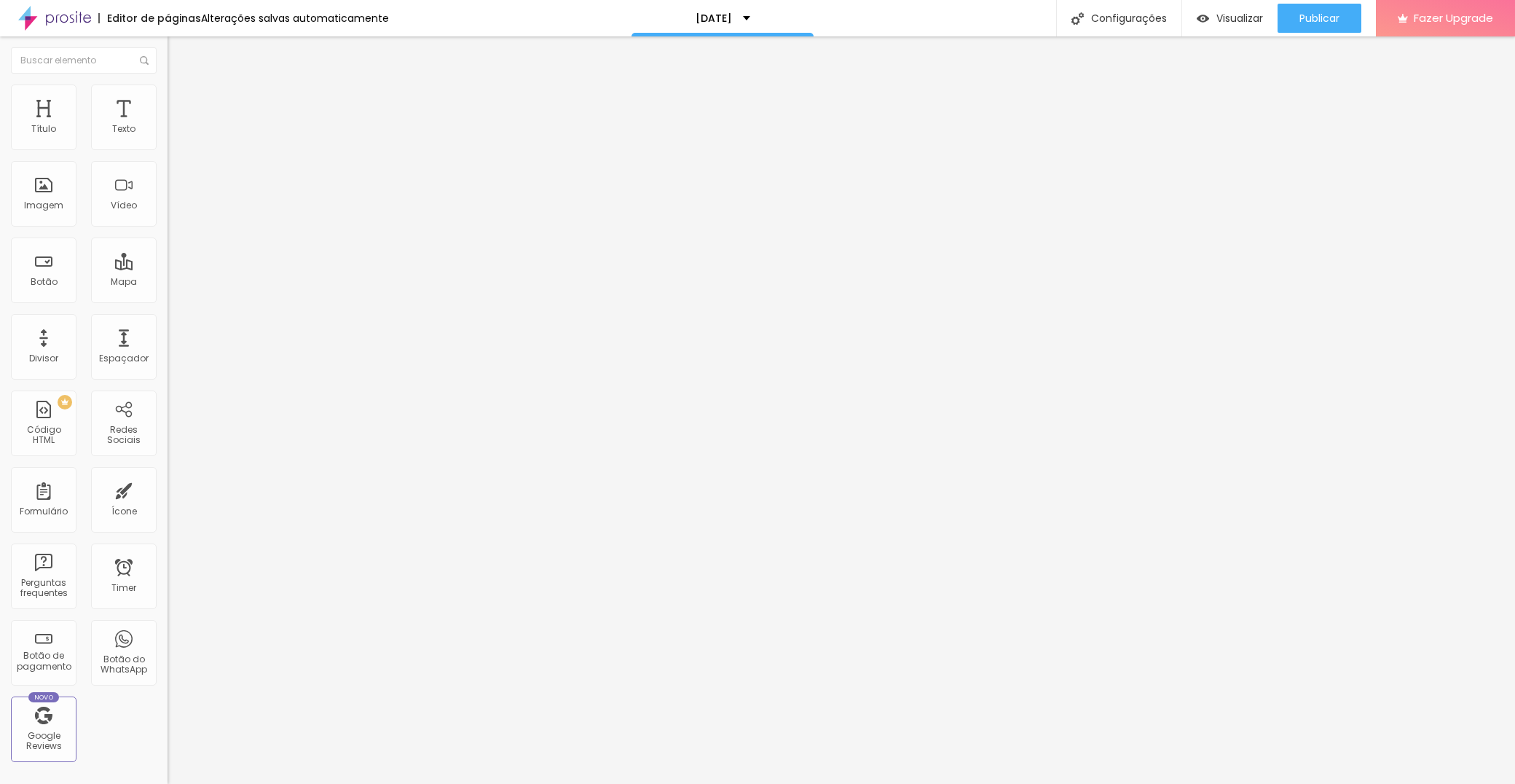
drag, startPoint x: 44, startPoint y: 189, endPoint x: -30, endPoint y: 182, distance: 74.3
type input "0"
click at [0, 182] on html "Editor de páginas Alterações salvas automaticamente Natal 2025 Configurações Co…" at bounding box center [757, 392] width 1515 height 784
click at [181, 103] on span "Avançado" at bounding box center [204, 109] width 48 height 13
type input "12"
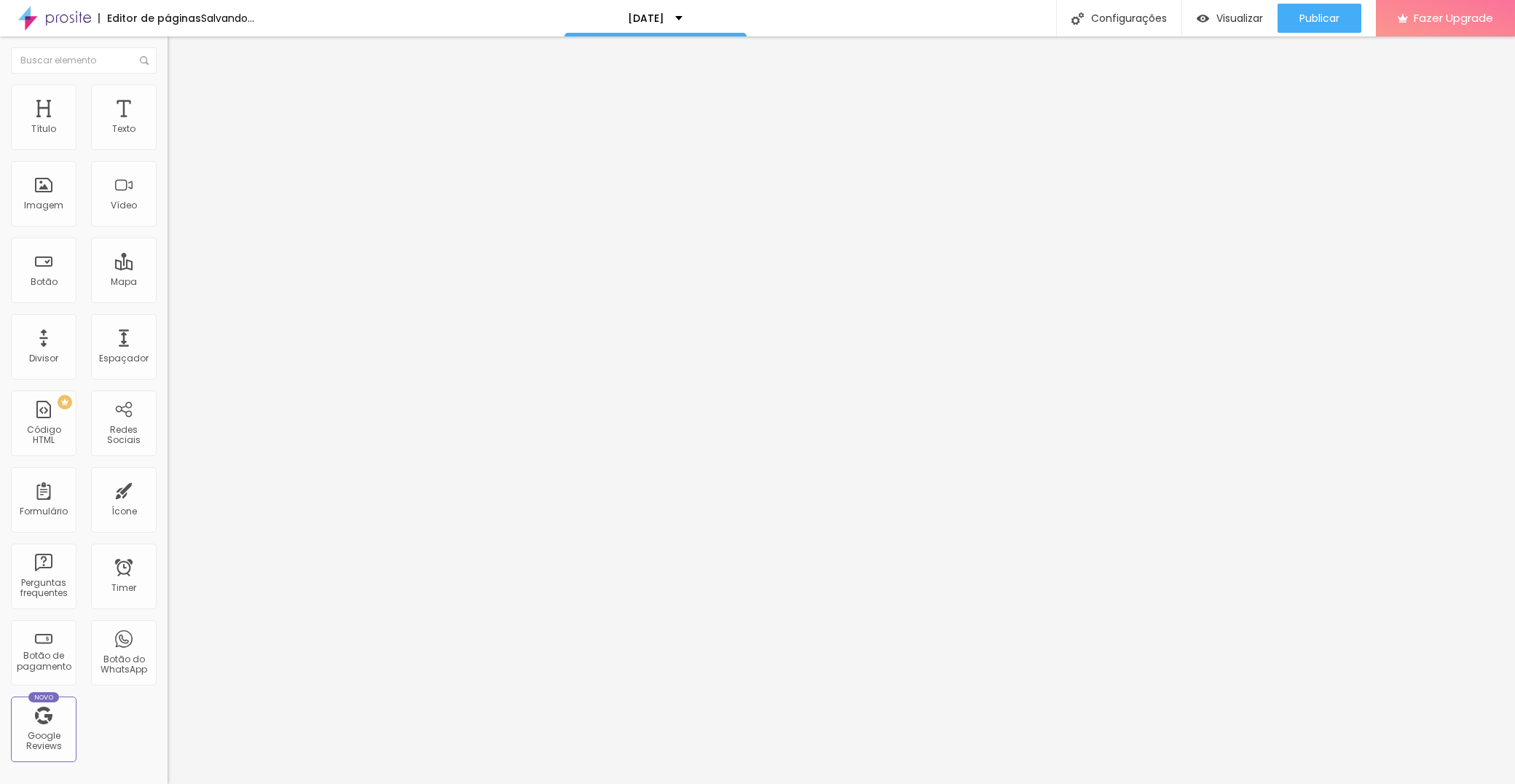
type input "12"
type input "13"
type input "14"
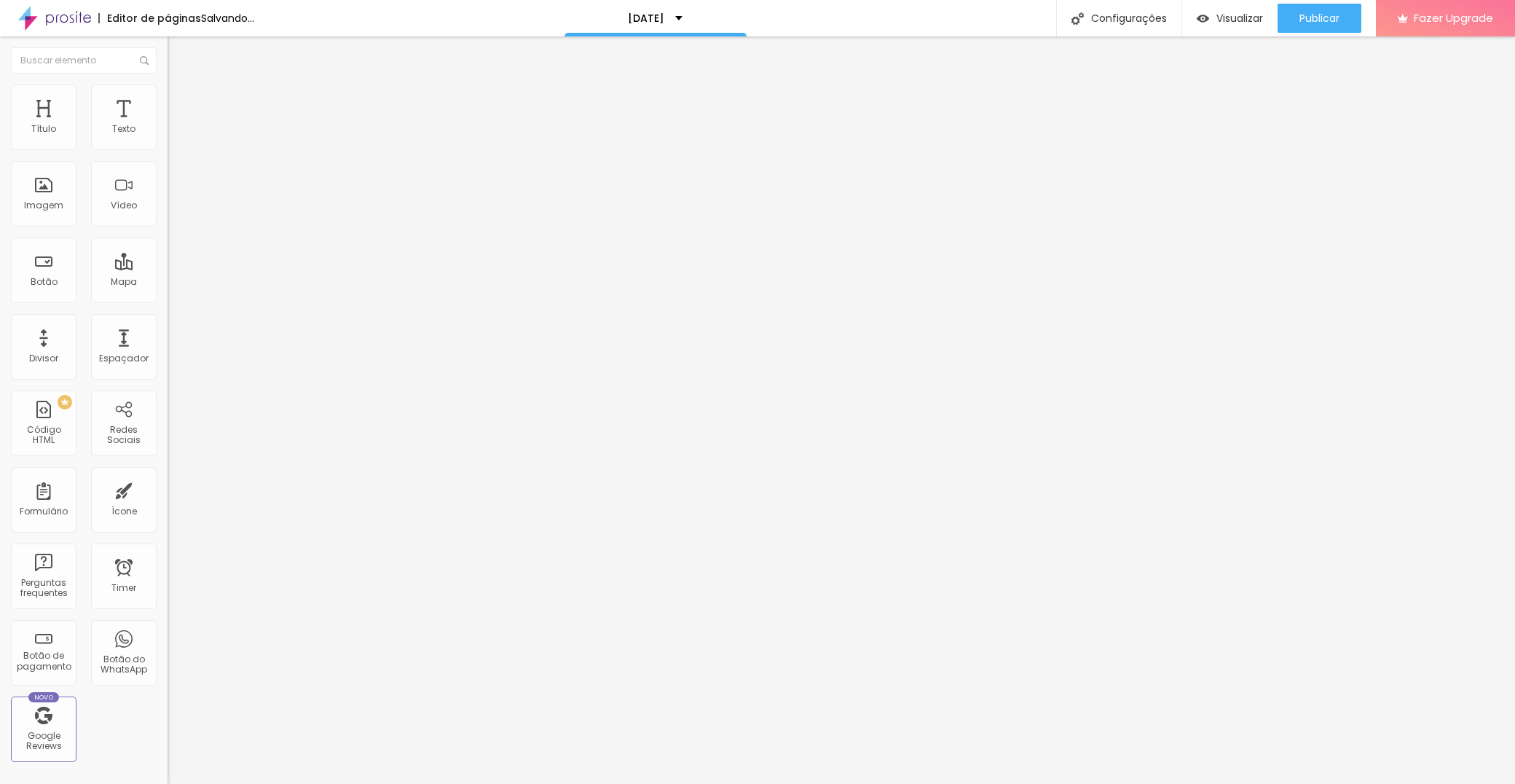
type input "16"
type input "19"
type input "35"
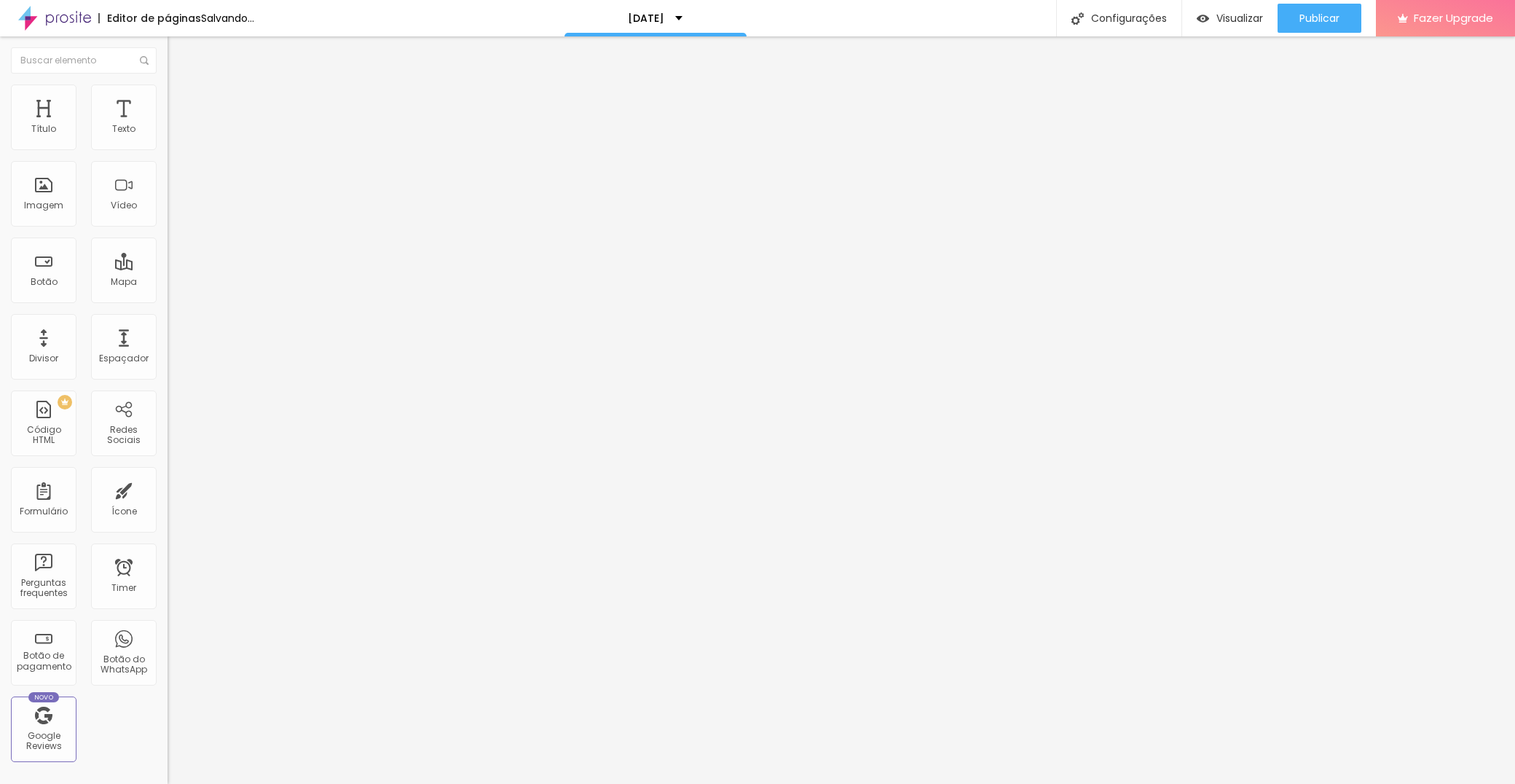
type input "35"
type input "39"
type input "48"
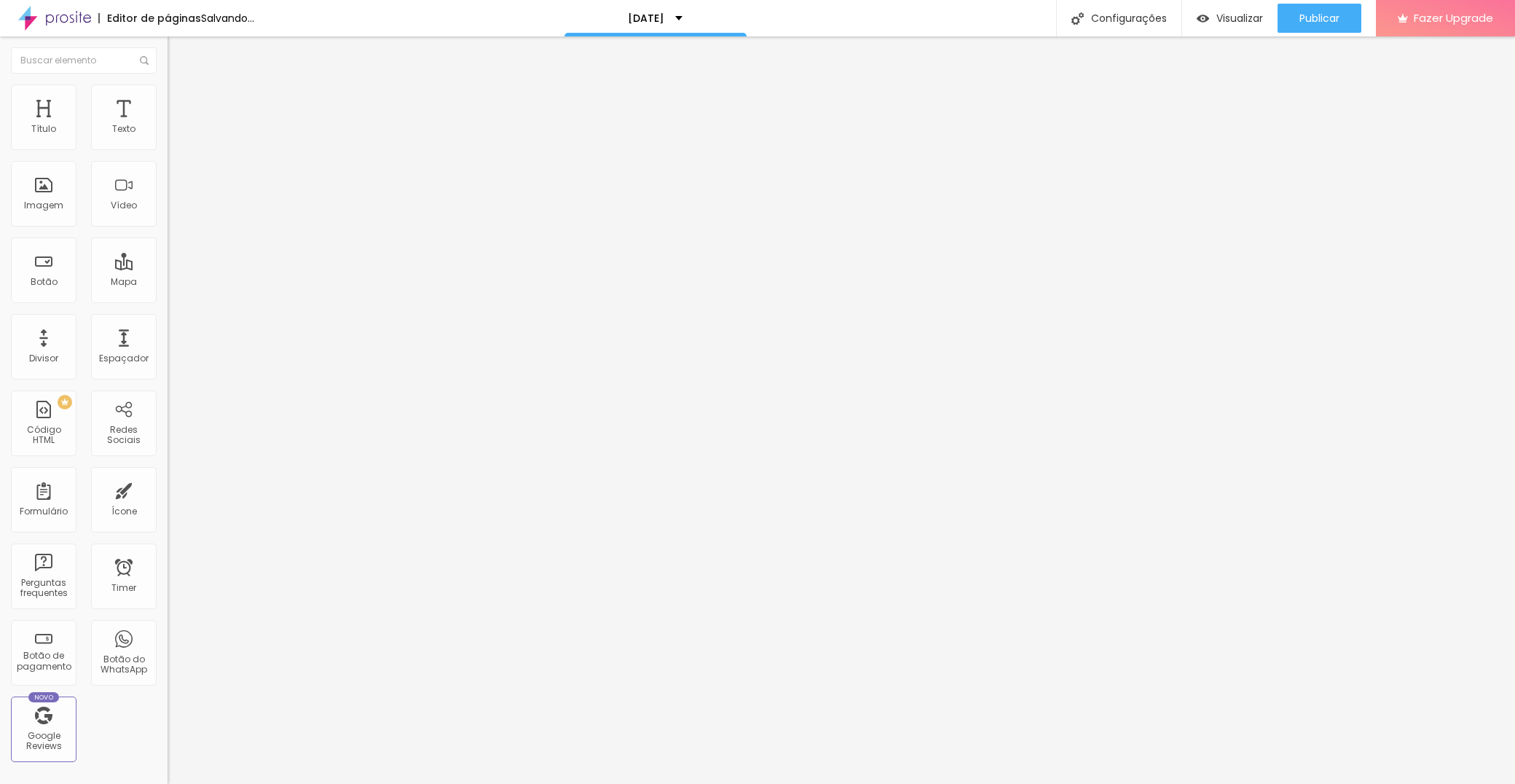
type input "58"
type input "100"
type input "77"
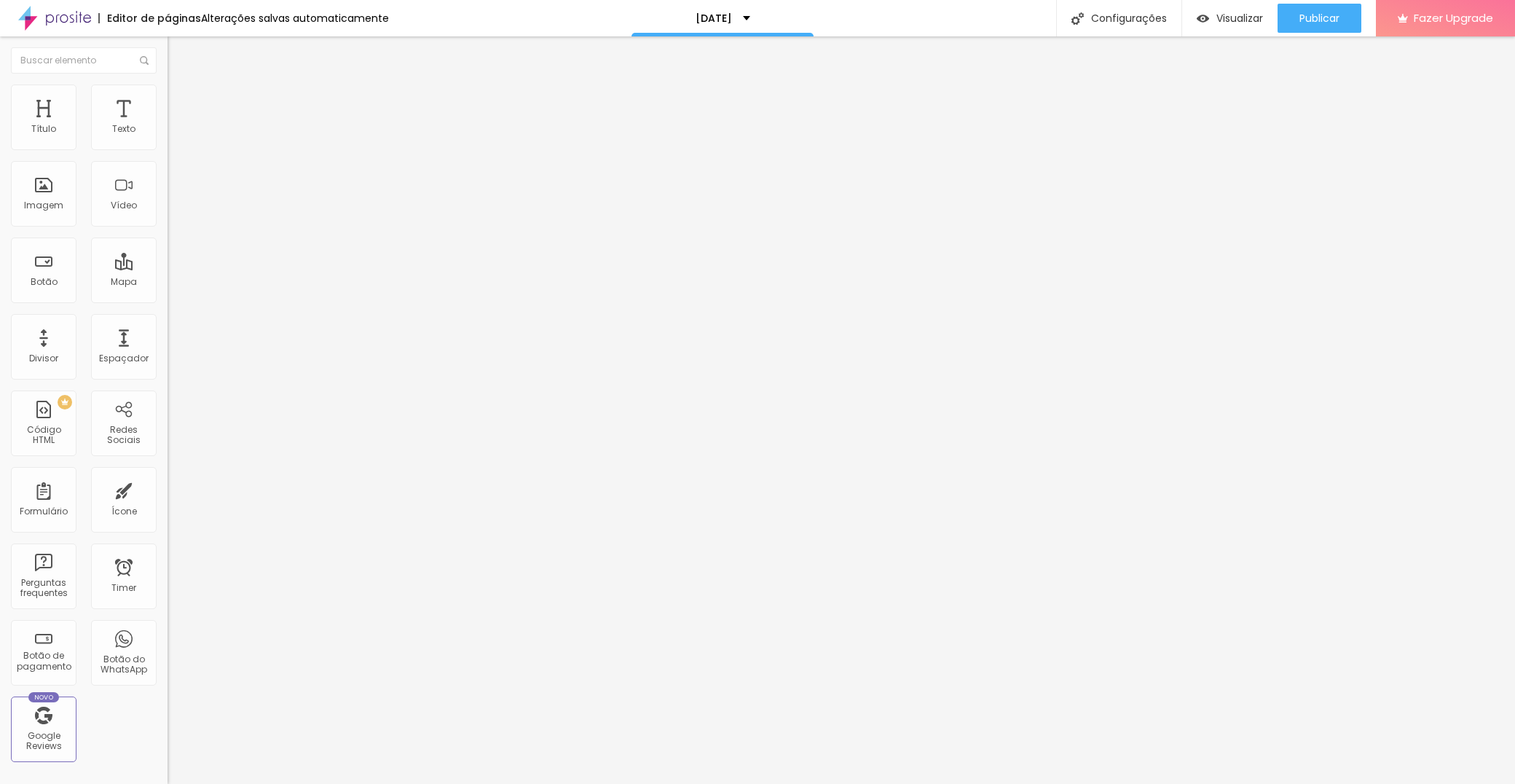
type input "77"
type input "47"
type input "13"
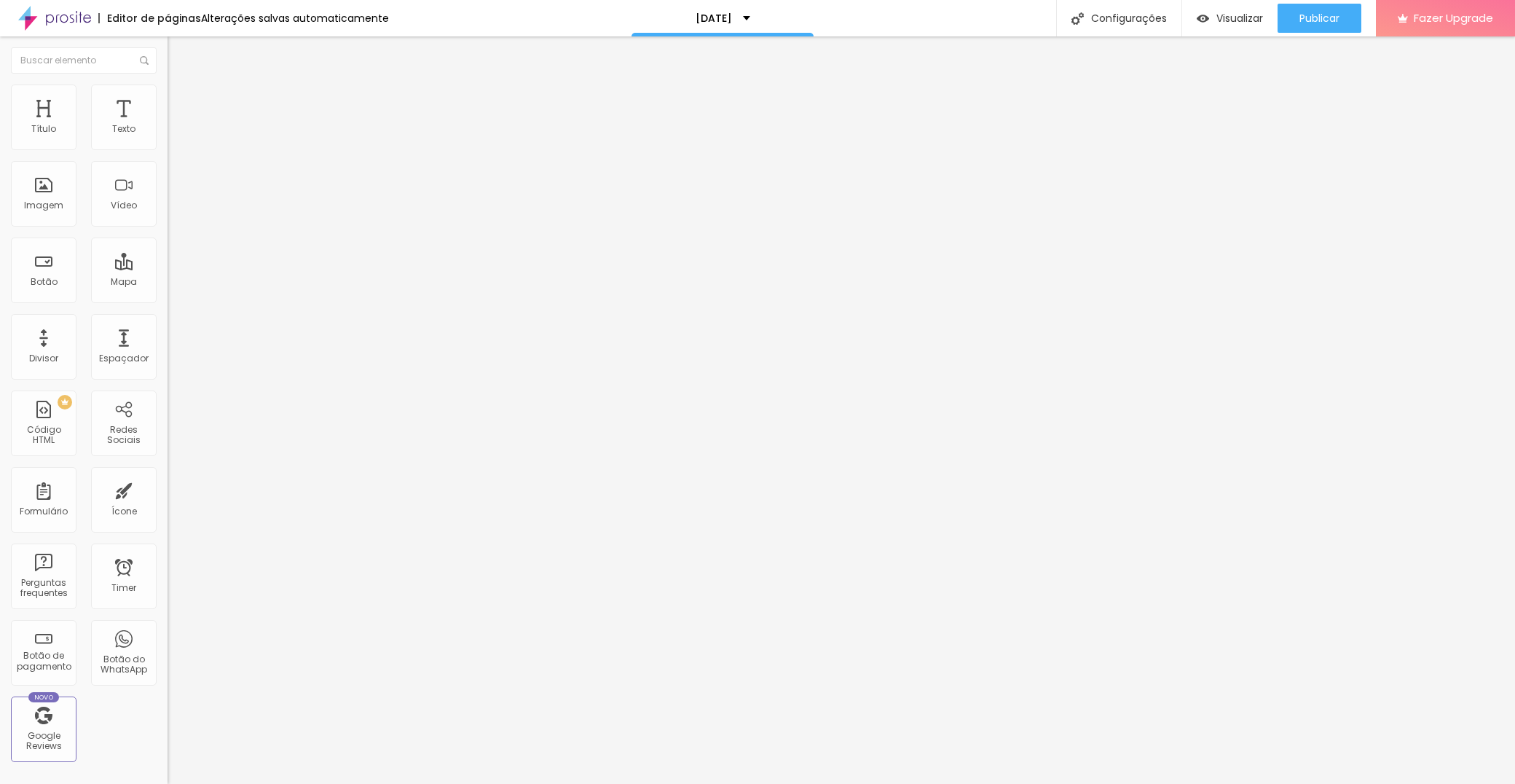
type input "0"
type input "4"
type input "41"
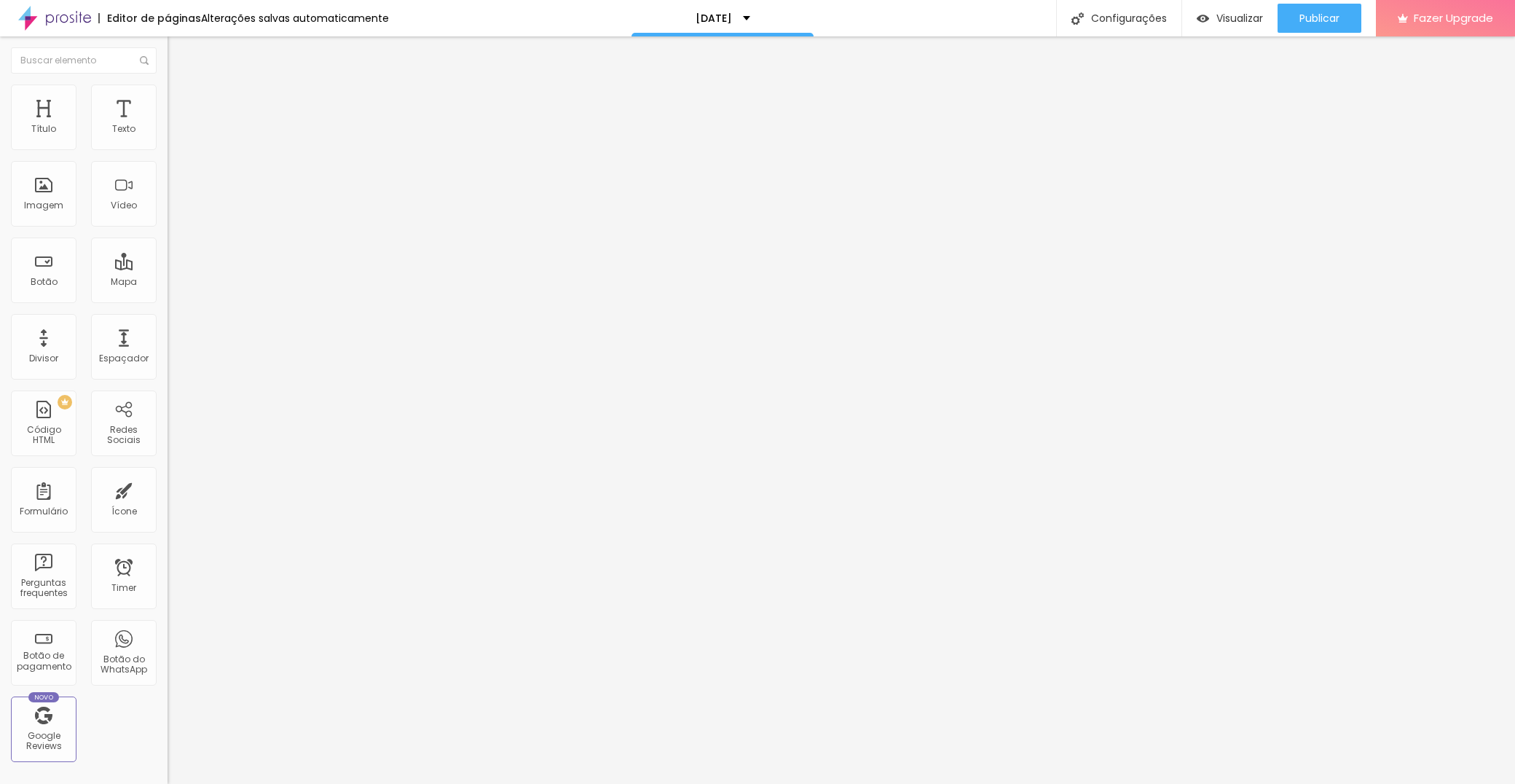
type input "41"
type input "86"
type input "100"
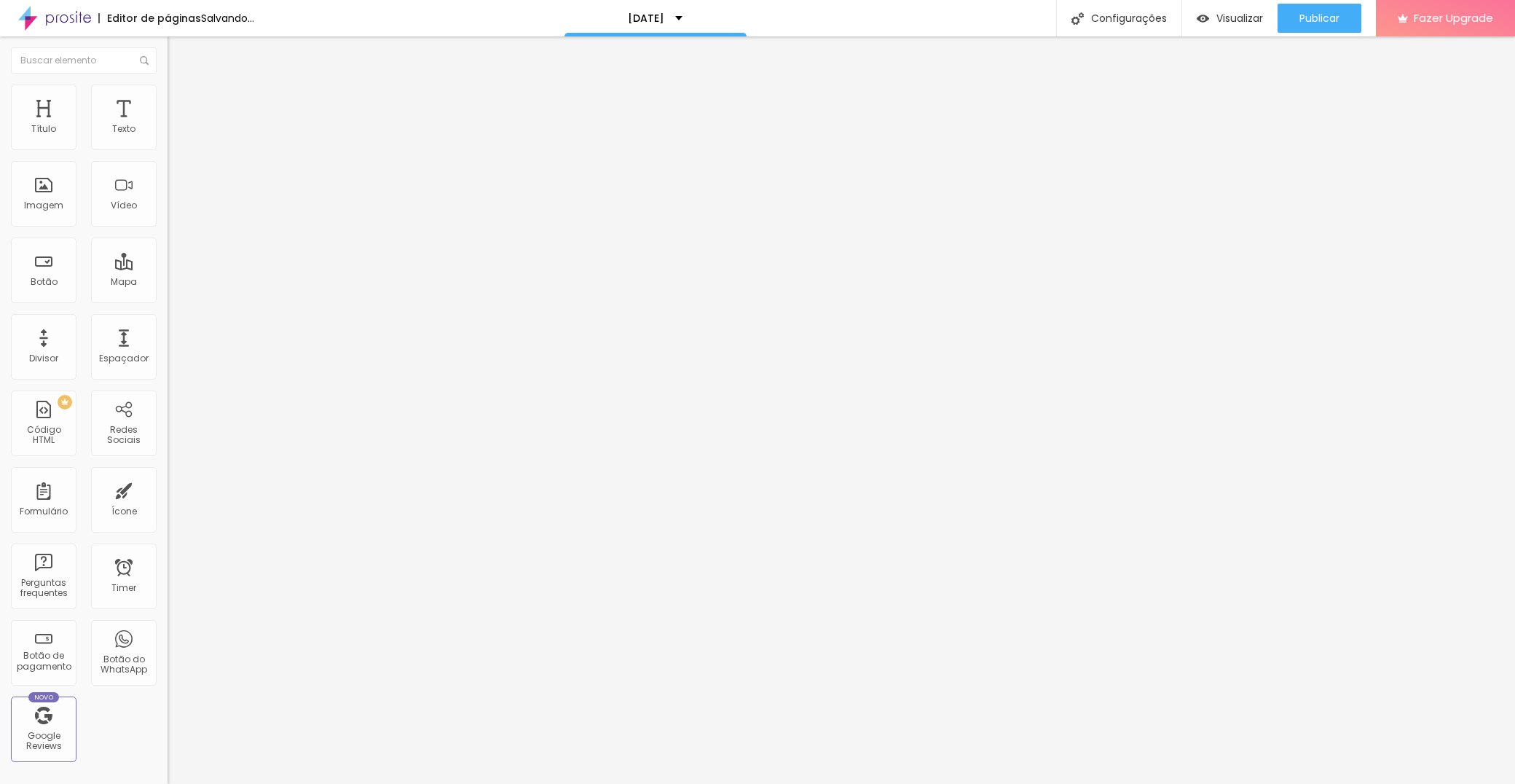
type input "86"
type input "72"
type input "61"
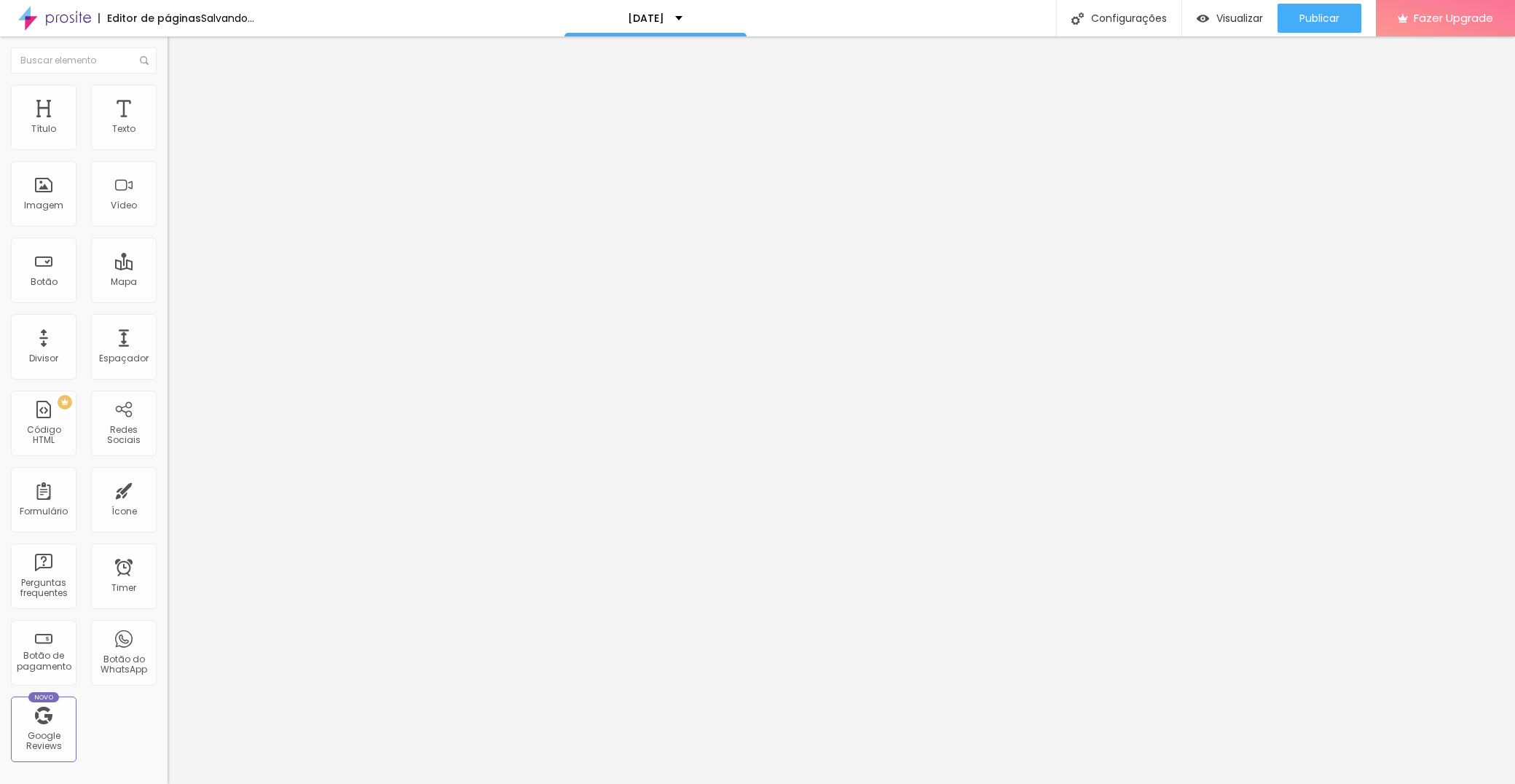
type input "61"
type input "49"
type input "46"
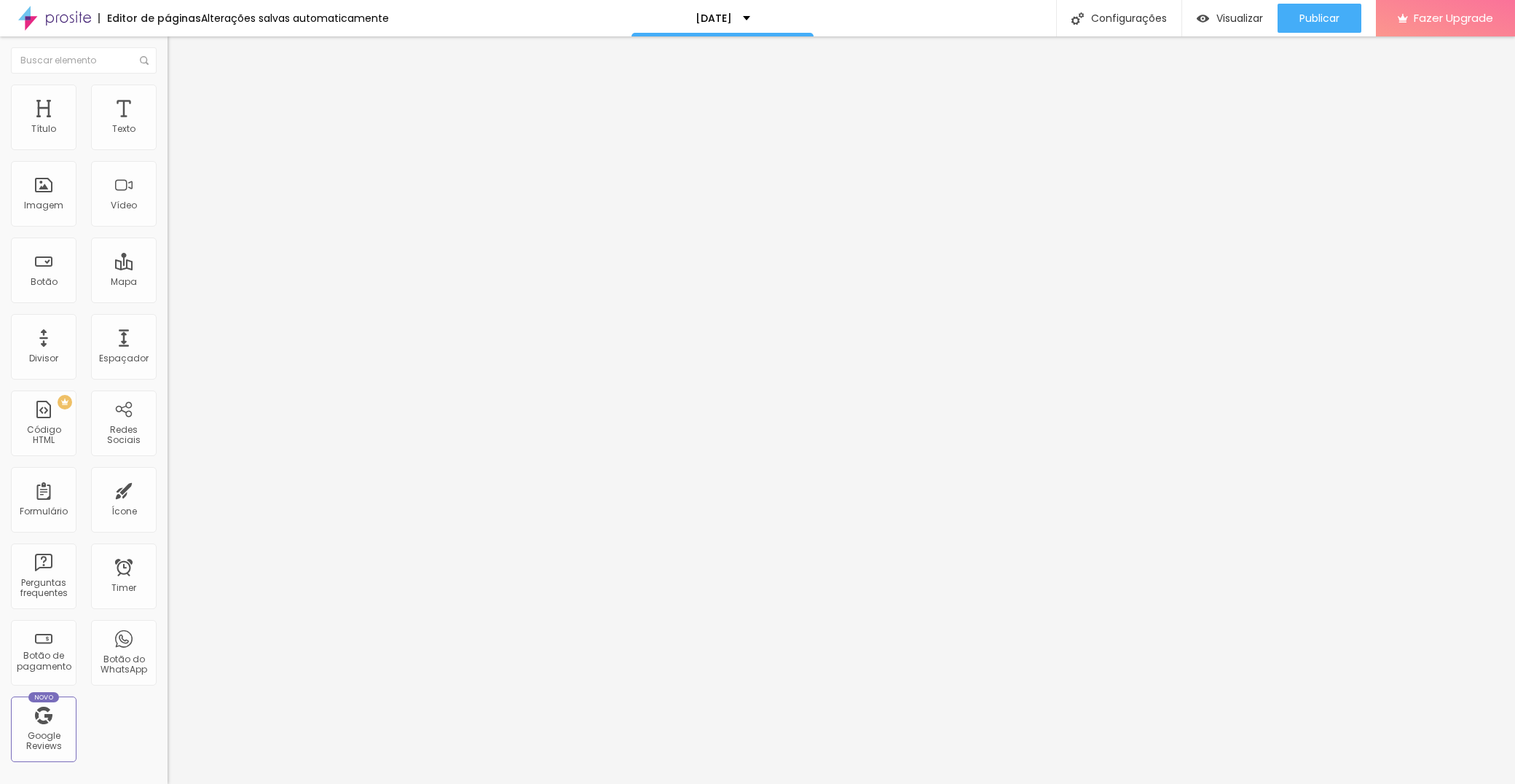
type input "45"
type input "38"
type input "28"
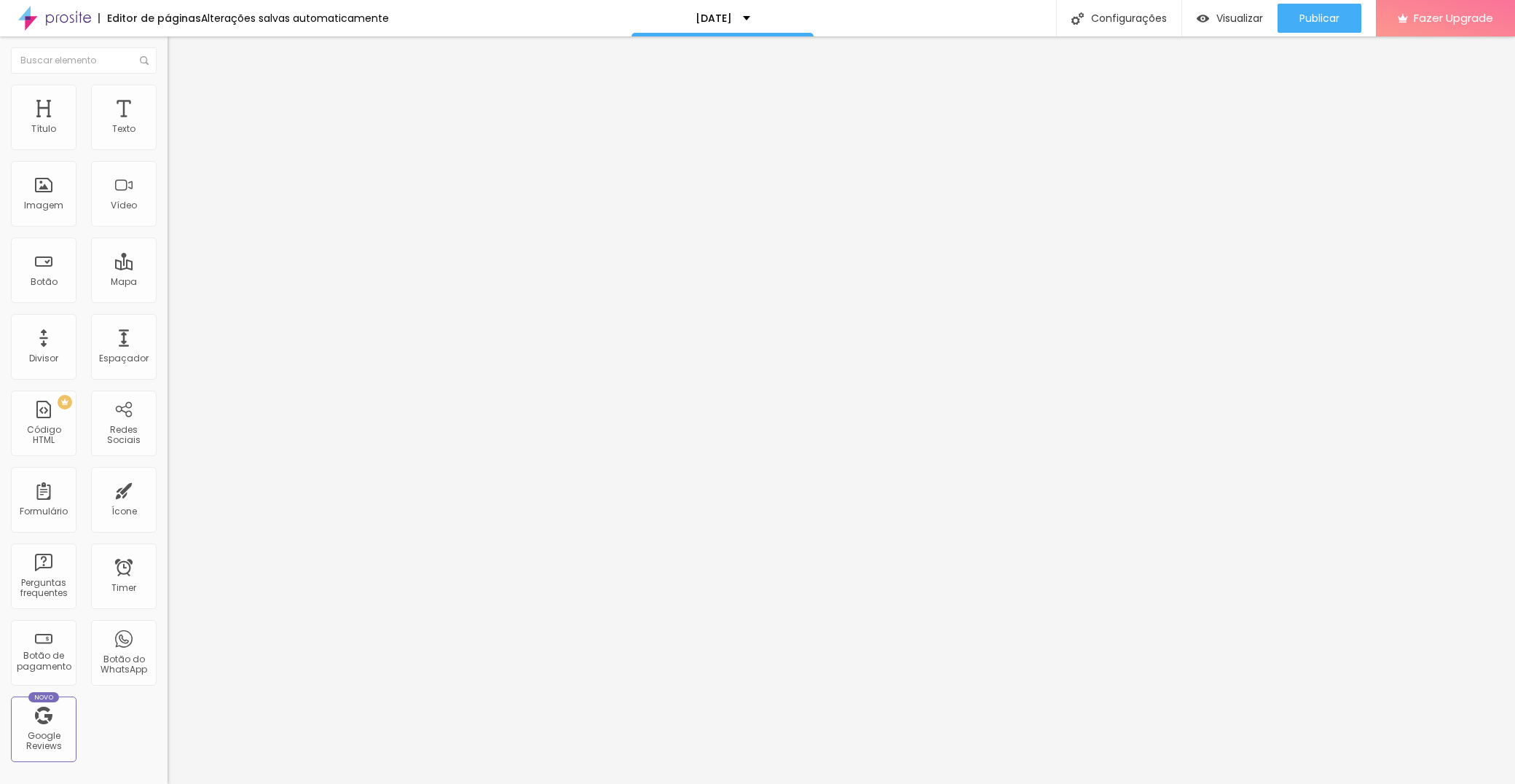
type input "28"
type input "26"
type input "24"
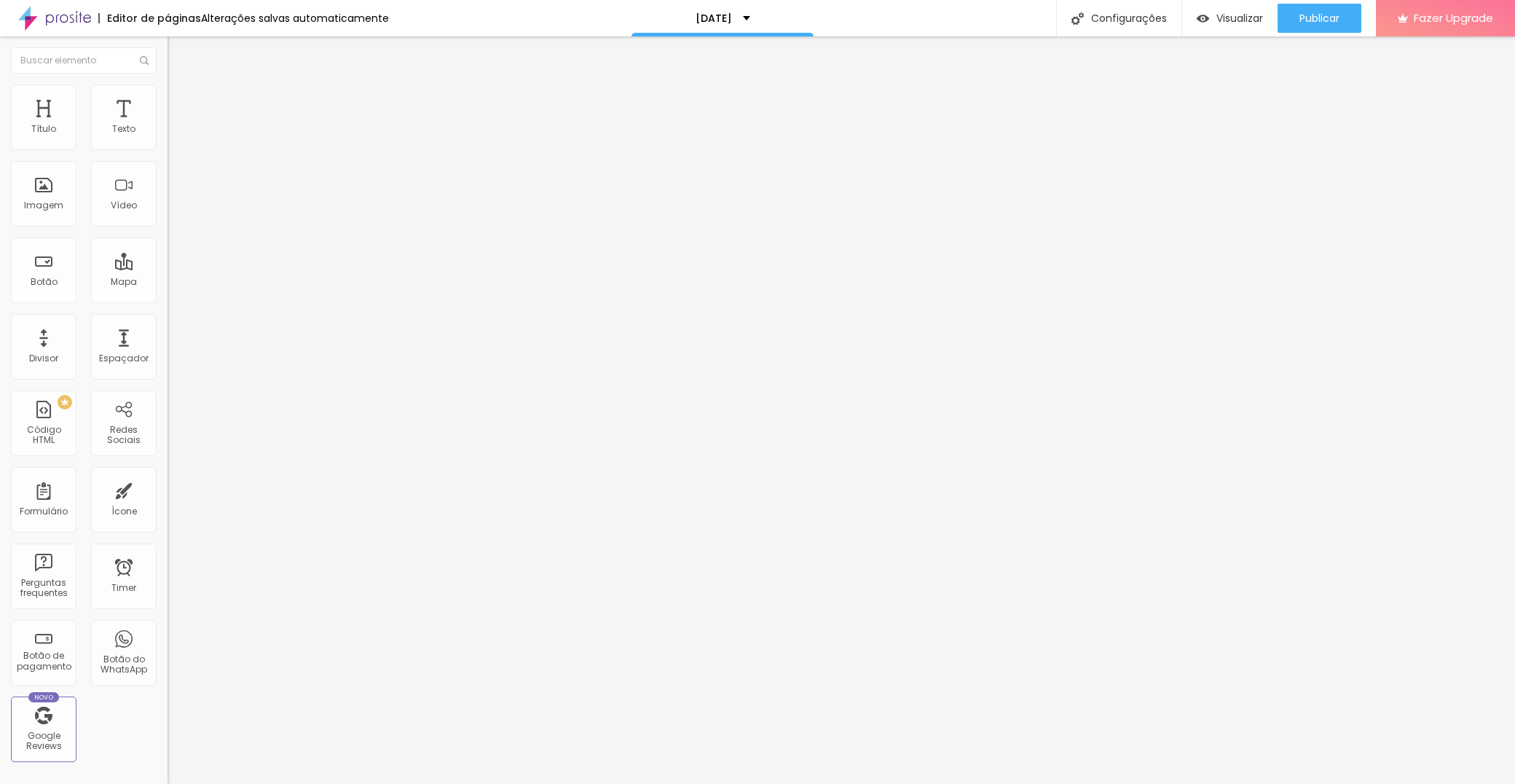
type input "23"
type input "22"
type input "21"
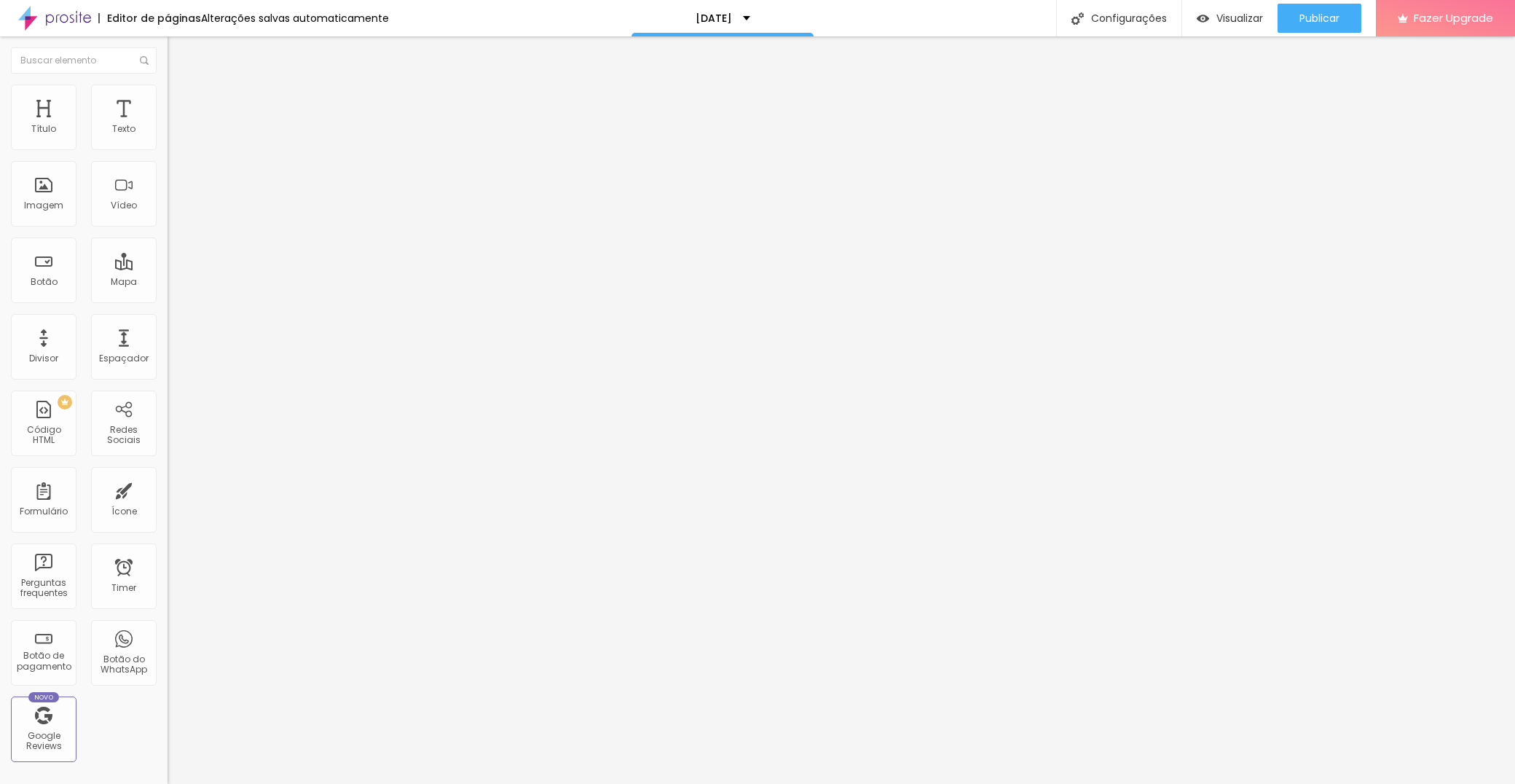
type input "21"
type input "20"
type input "19"
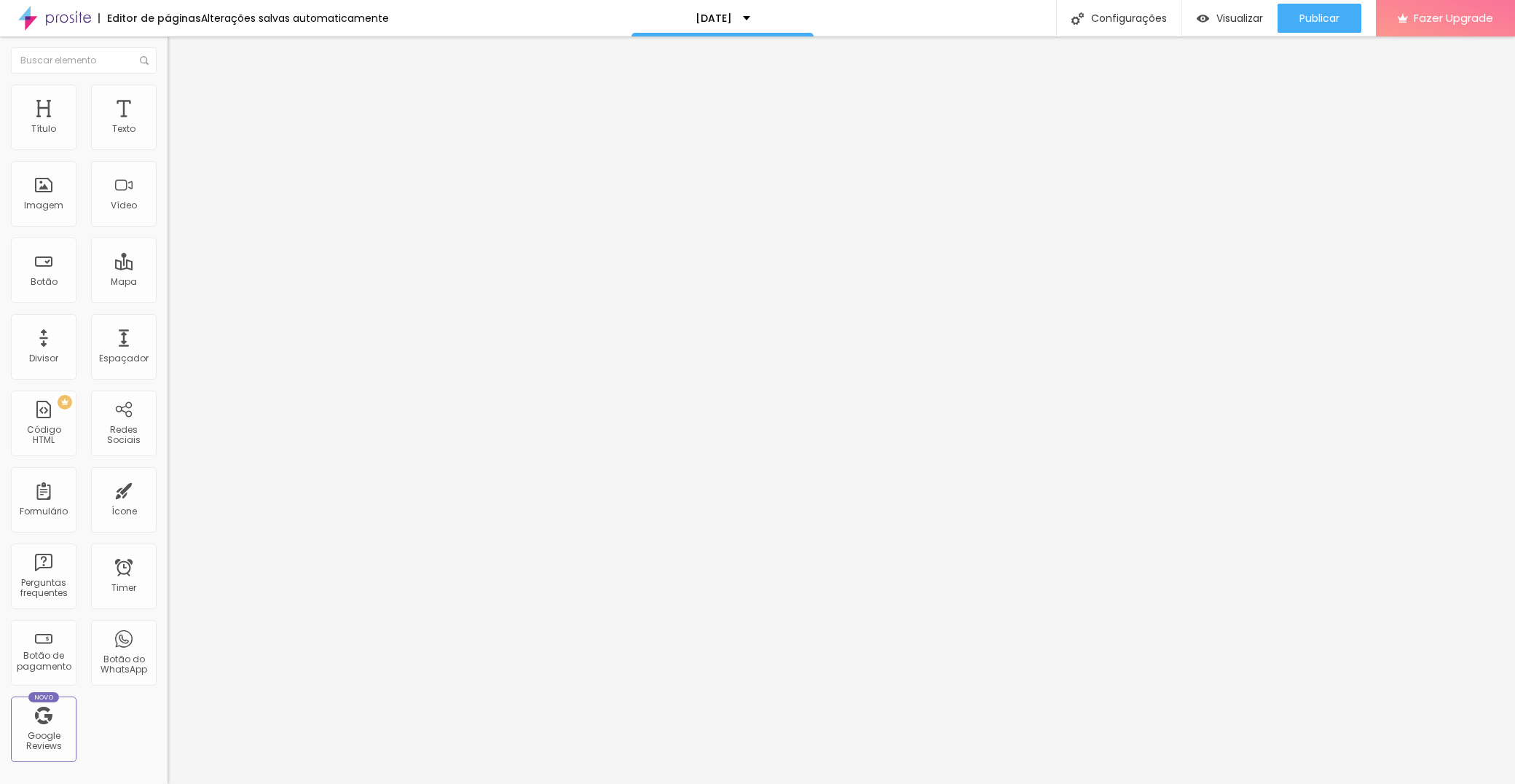
type input "18"
type input "17"
type input "16"
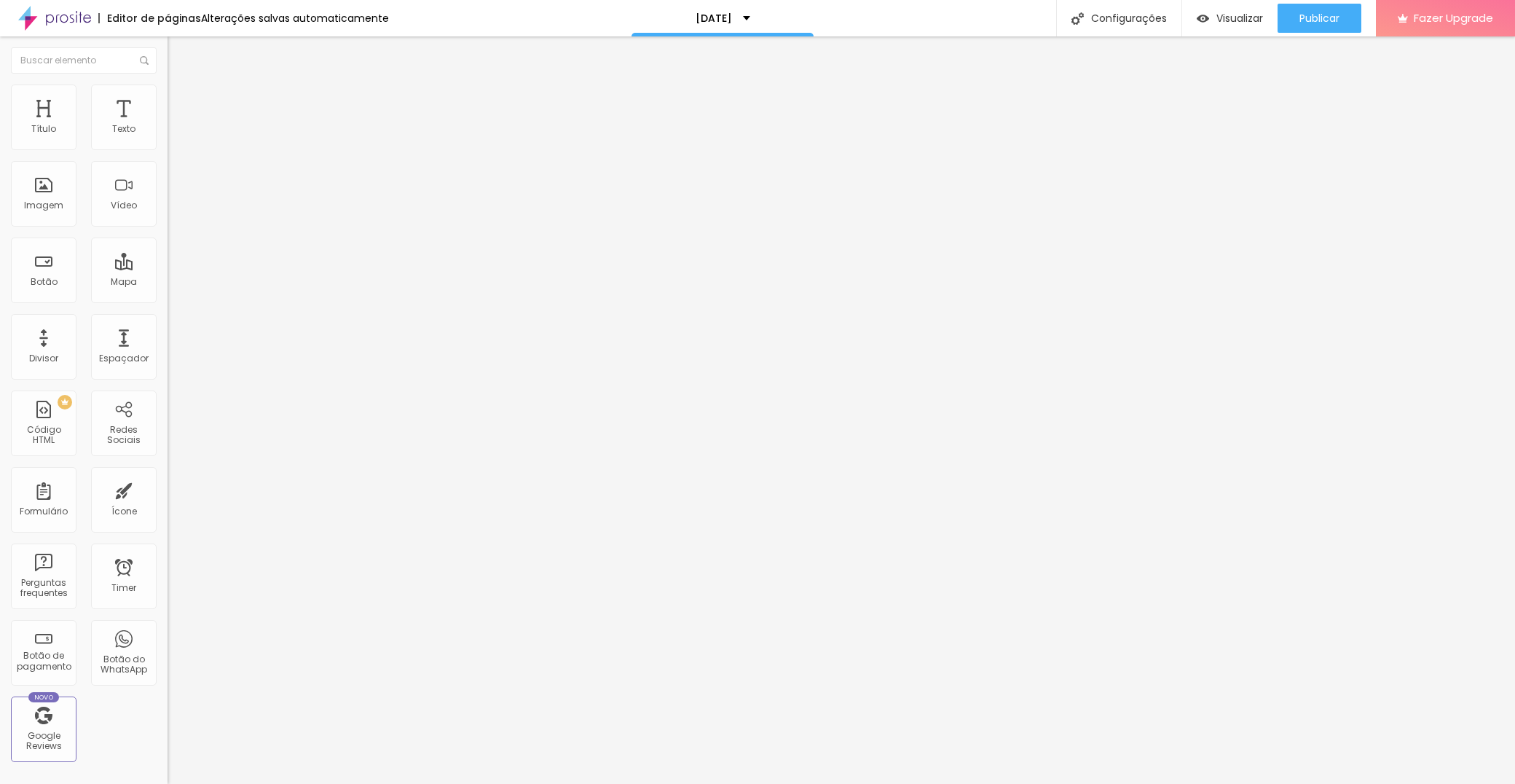
type input "16"
type input "15"
drag, startPoint x: 45, startPoint y: 177, endPoint x: 46, endPoint y: 204, distance: 27.0
type input "15"
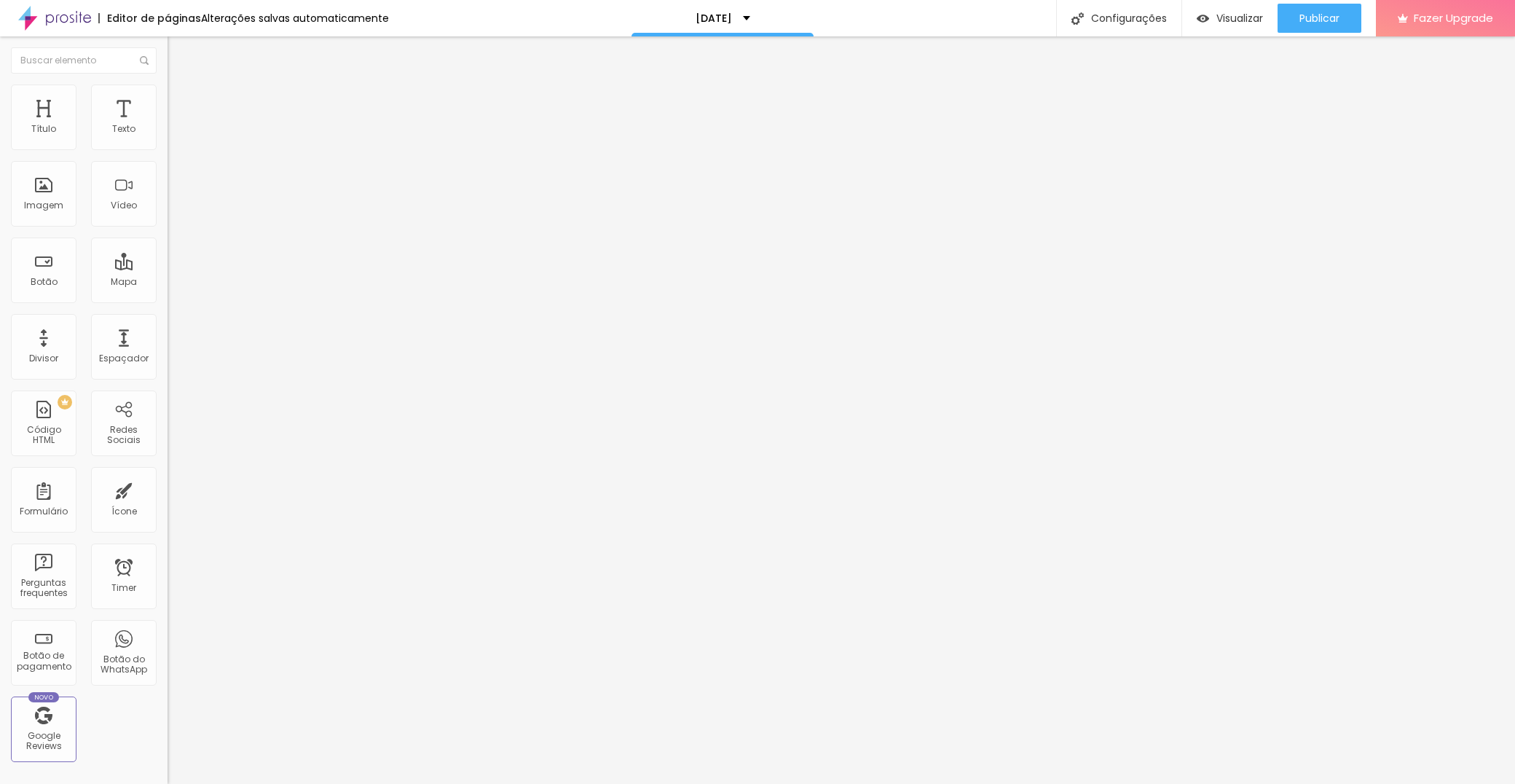
click at [167, 204] on div "0 Espaço de cima 15 Espaço de baixo ID Html Classes Html Visível nos dispositiv…" at bounding box center [251, 420] width 167 height 612
click at [181, 86] on span "Conteúdo" at bounding box center [204, 79] width 45 height 13
click at [167, 228] on span "Original" at bounding box center [185, 221] width 35 height 13
click at [167, 254] on span "Quadrado" at bounding box center [191, 247] width 47 height 13
click at [167, 246] on span "Padrão" at bounding box center [183, 239] width 33 height 13
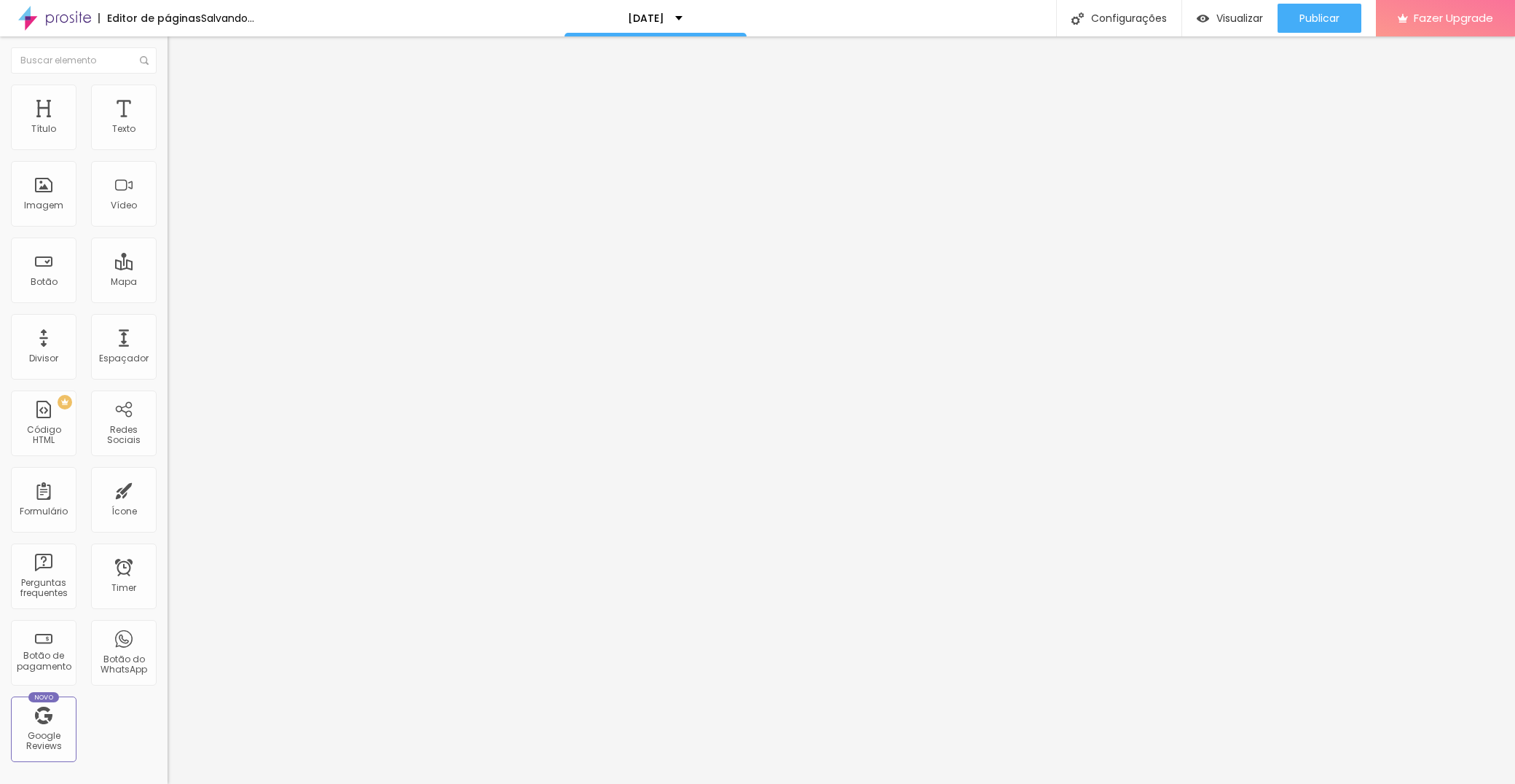
click at [167, 268] on span "Original" at bounding box center [185, 262] width 35 height 13
click at [167, 91] on img at bounding box center [174, 91] width 13 height 13
click at [181, 103] on span "Avançado" at bounding box center [204, 109] width 48 height 13
click at [167, 83] on img at bounding box center [174, 77] width 13 height 13
click at [167, 697] on img at bounding box center [251, 780] width 167 height 167
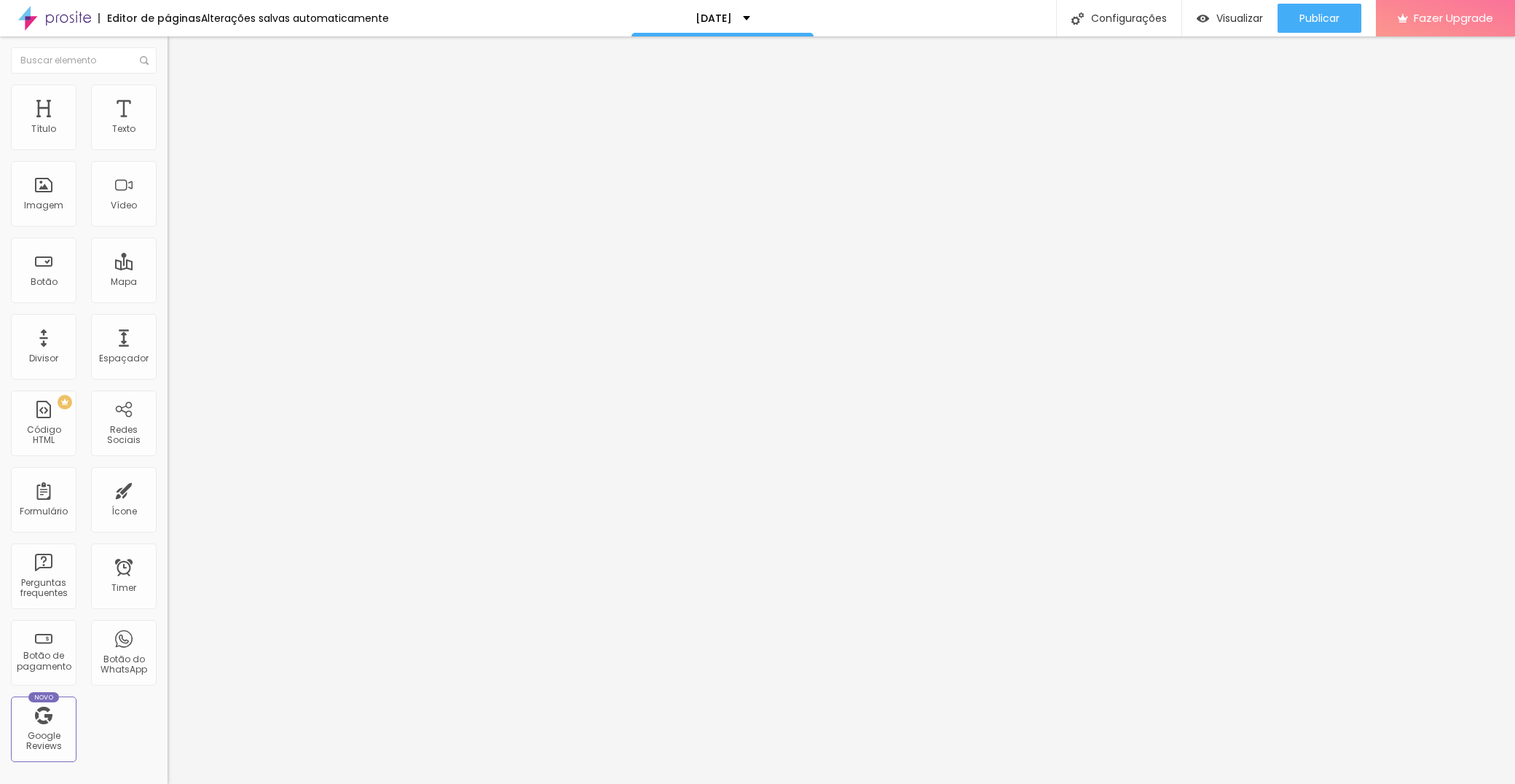
click at [167, 84] on li "Estilo" at bounding box center [251, 91] width 167 height 14
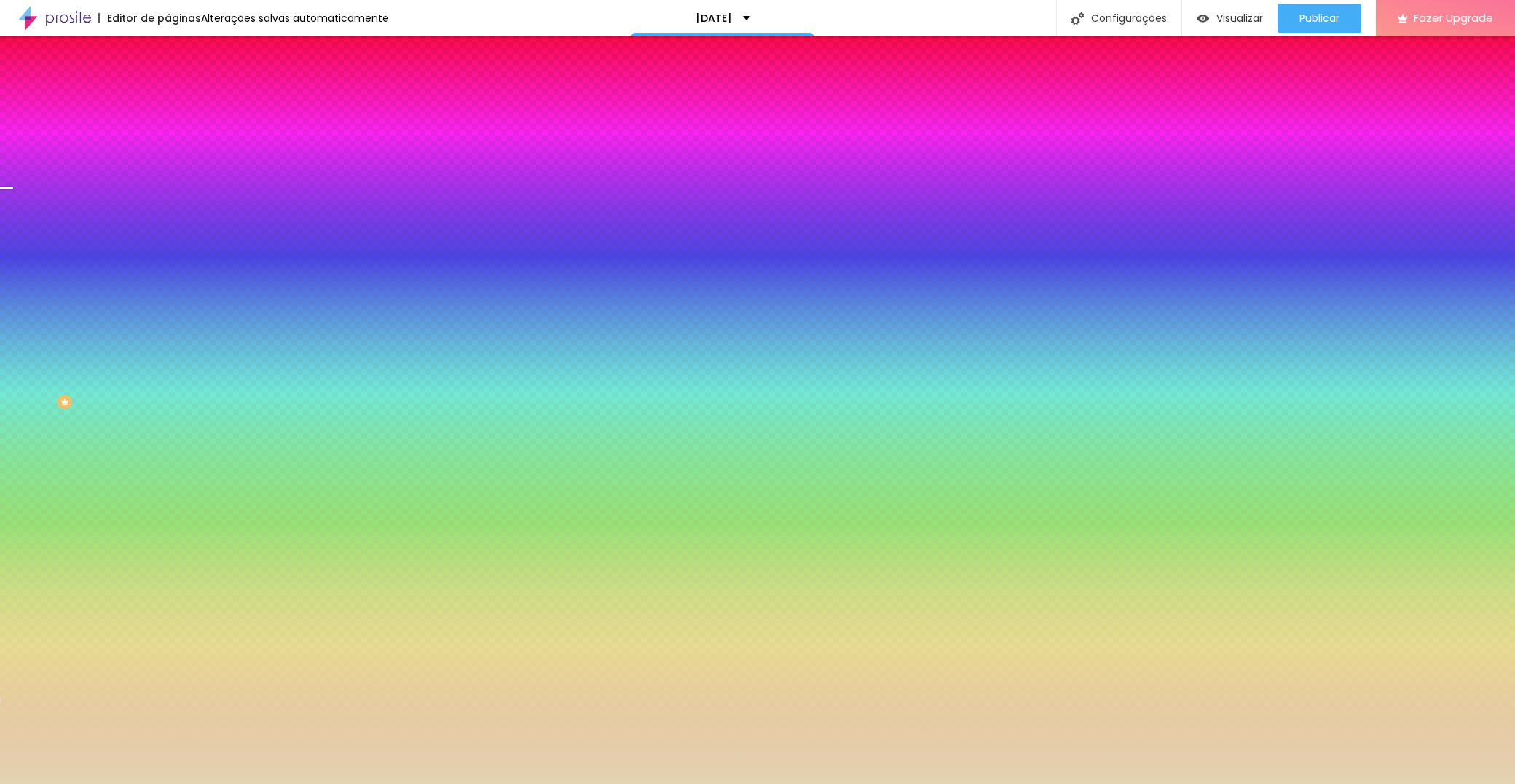
click at [167, 139] on div at bounding box center [251, 139] width 167 height 0
drag, startPoint x: 147, startPoint y: 191, endPoint x: 160, endPoint y: 125, distance: 67.3
click at [167, 125] on div "Cor de fundo Voltar ao padrão #E4D3B1 Sombra DESATIVADO Voltar ao padrão Borda …" at bounding box center [251, 178] width 167 height 130
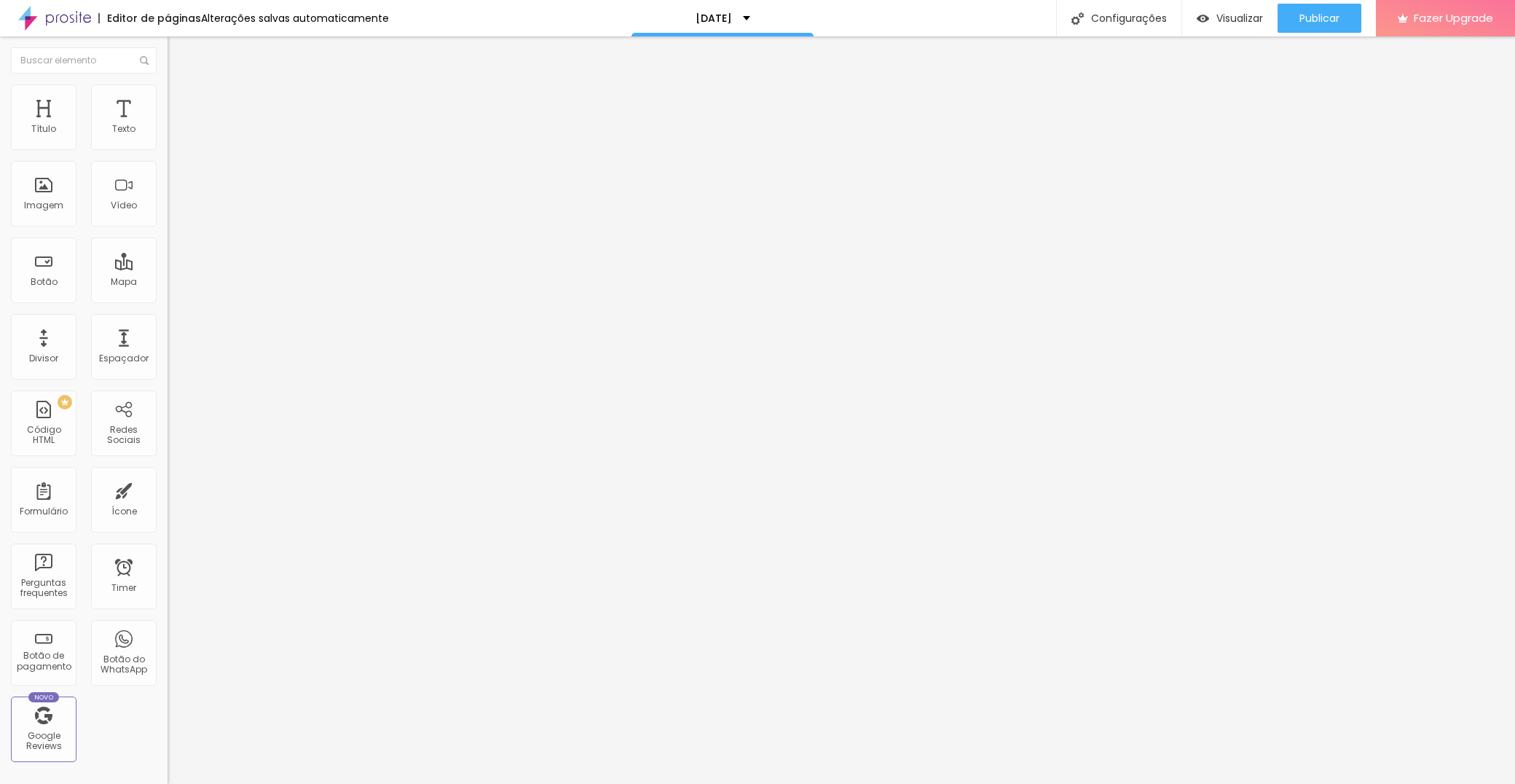
click at [167, 147] on img at bounding box center [172, 151] width 8 height 8
click at [996, 783] on div at bounding box center [757, 799] width 1515 height 13
click at [167, 106] on ul "Conteúdo Estilo Avançado" at bounding box center [251, 92] width 167 height 44
click at [181, 98] on span "Estilo" at bounding box center [192, 94] width 23 height 13
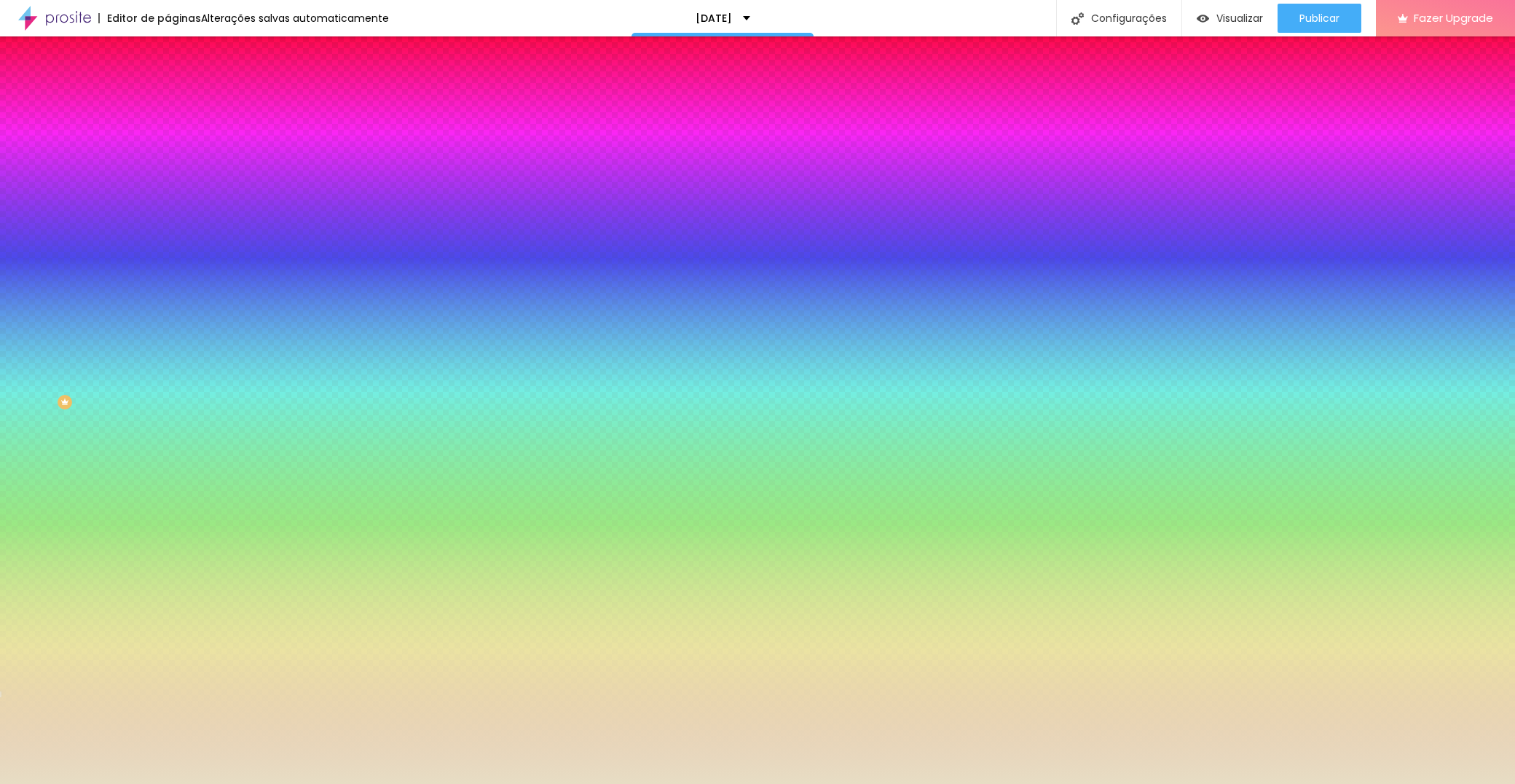
click at [167, 163] on button "button" at bounding box center [177, 156] width 20 height 15
select select "Roboto"
type input "18"
type input "19"
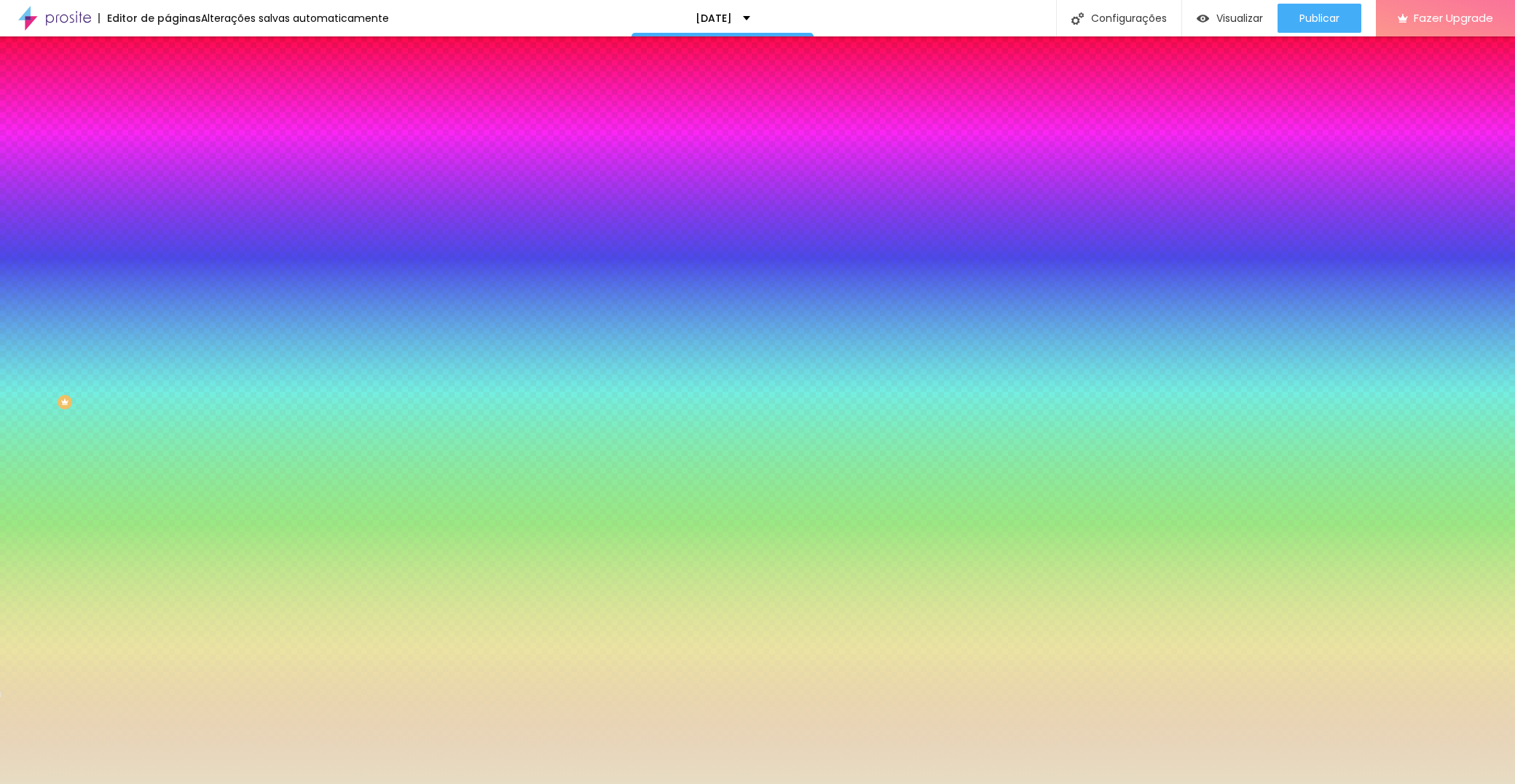
type input "19"
type input "21"
drag, startPoint x: 230, startPoint y: 268, endPoint x: 241, endPoint y: 269, distance: 11.0
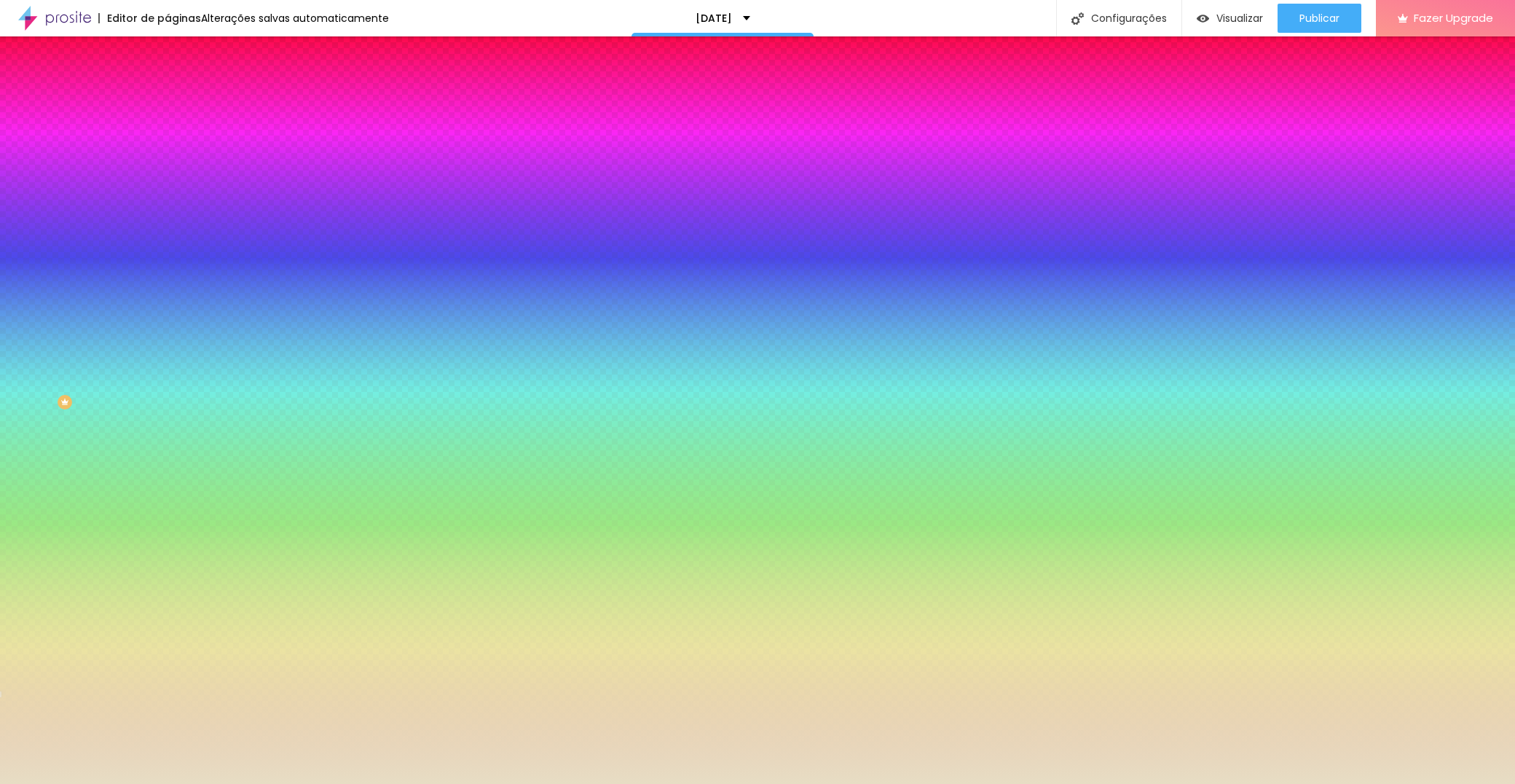
type input "20"
type input "19"
type input "18"
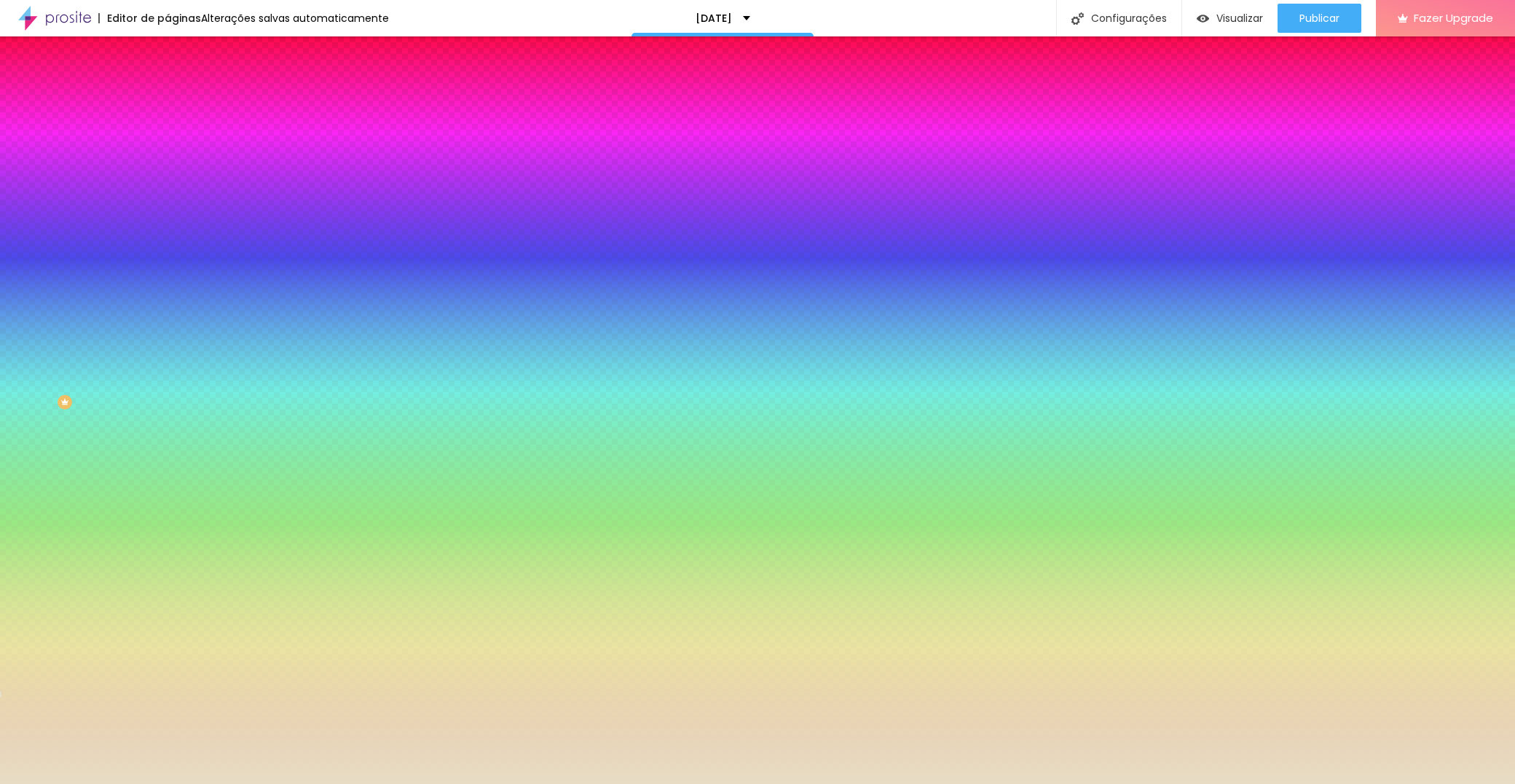
type input "18"
type input "17"
type input "16"
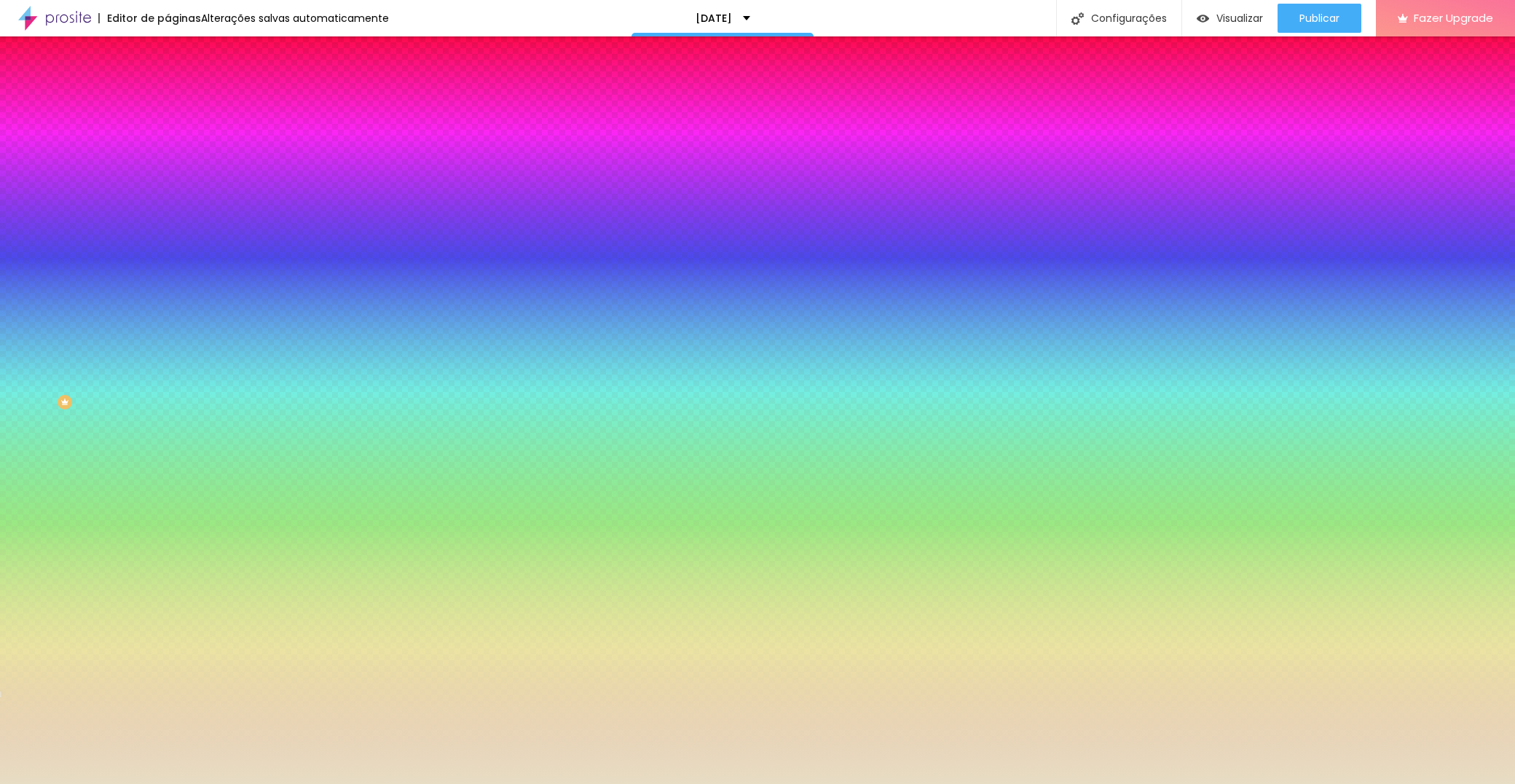
type input "15"
drag, startPoint x: 241, startPoint y: 269, endPoint x: 220, endPoint y: 266, distance: 21.2
type input "15"
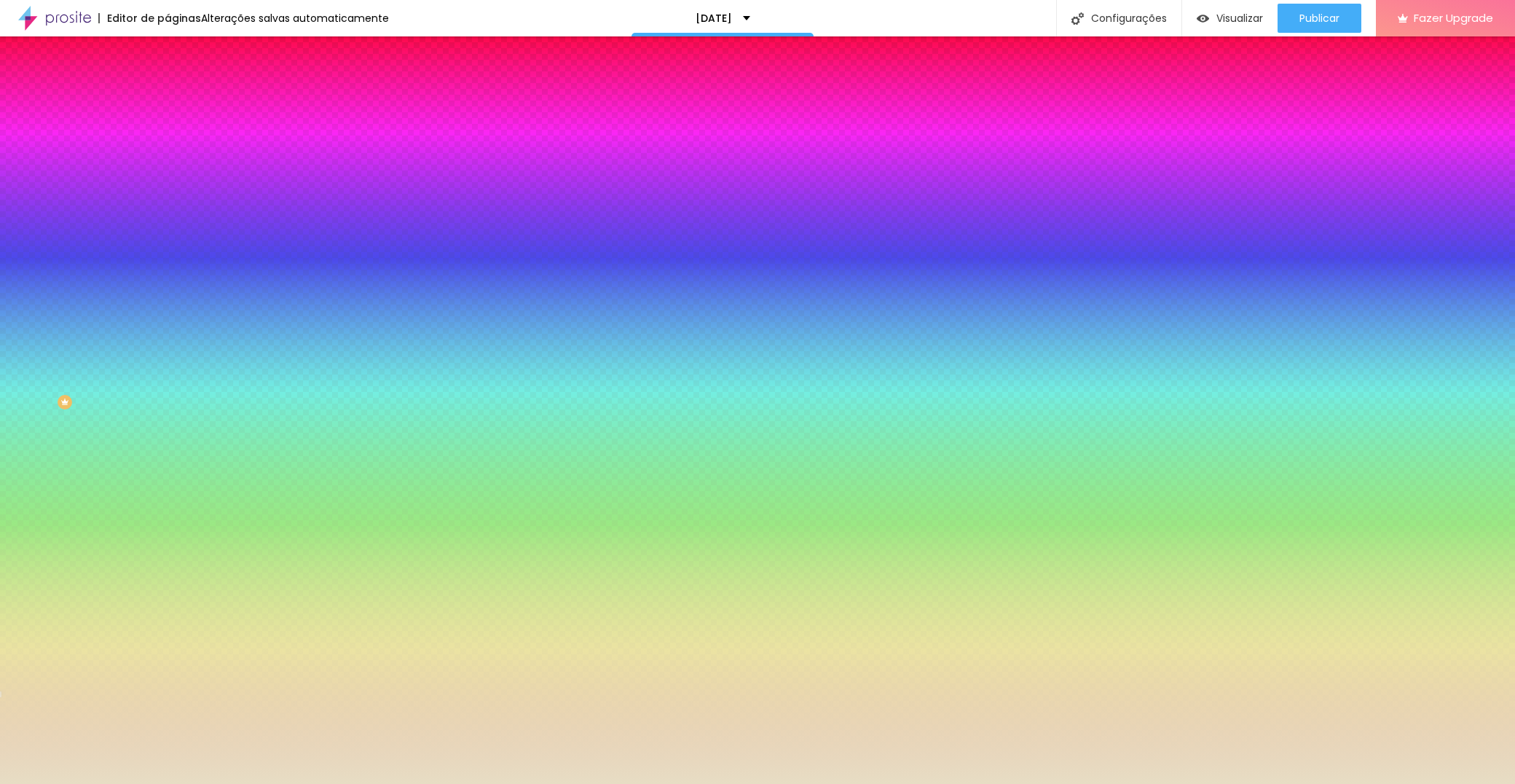
select select "Tillana"
click at [56, 783] on div at bounding box center [757, 784] width 1515 height 0
click at [167, 99] on li "Avançado" at bounding box center [251, 106] width 167 height 14
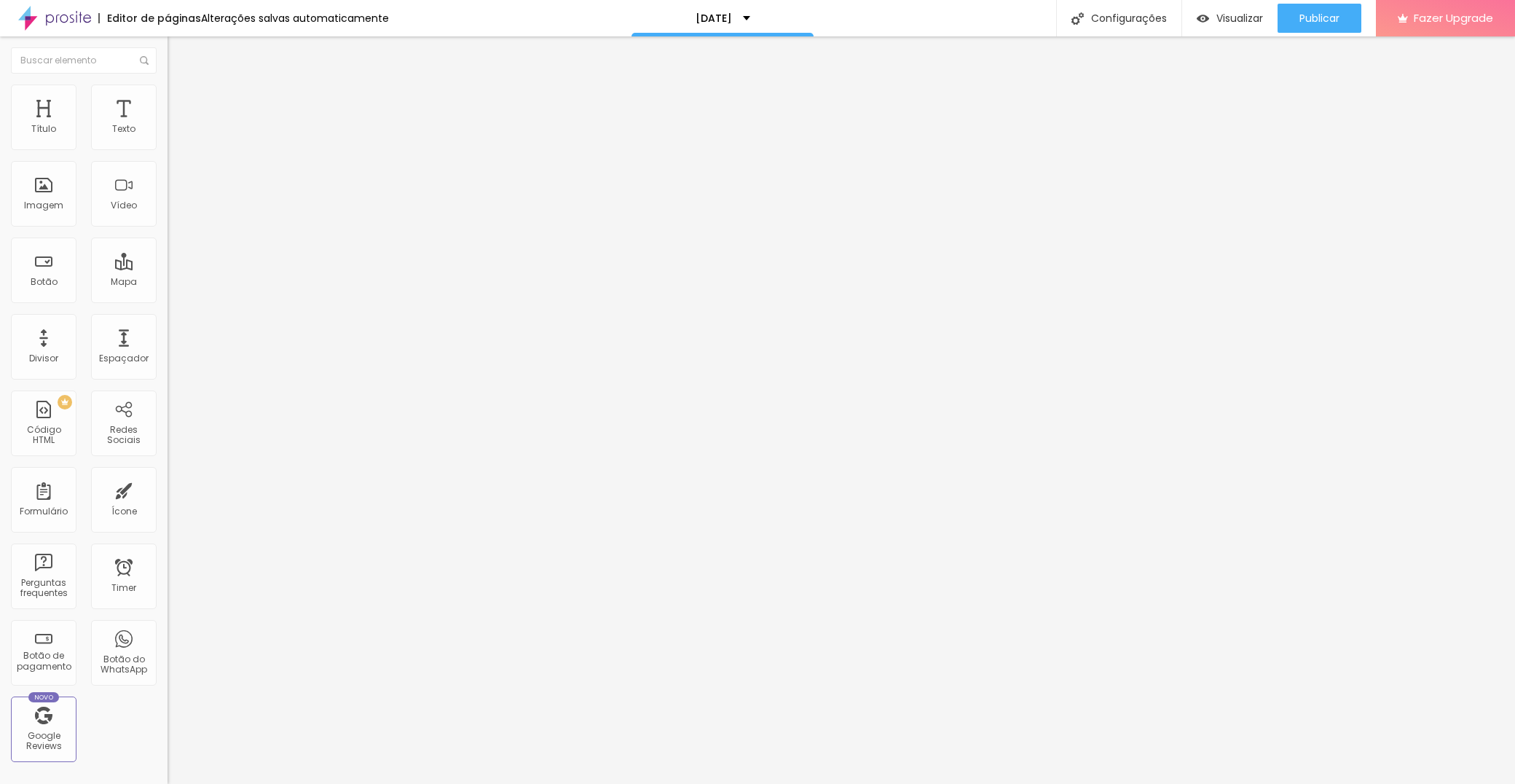
click at [167, 100] on ul "Conteúdo Estilo Avançado" at bounding box center [251, 92] width 167 height 44
click at [181, 100] on span "Estilo" at bounding box center [192, 94] width 23 height 13
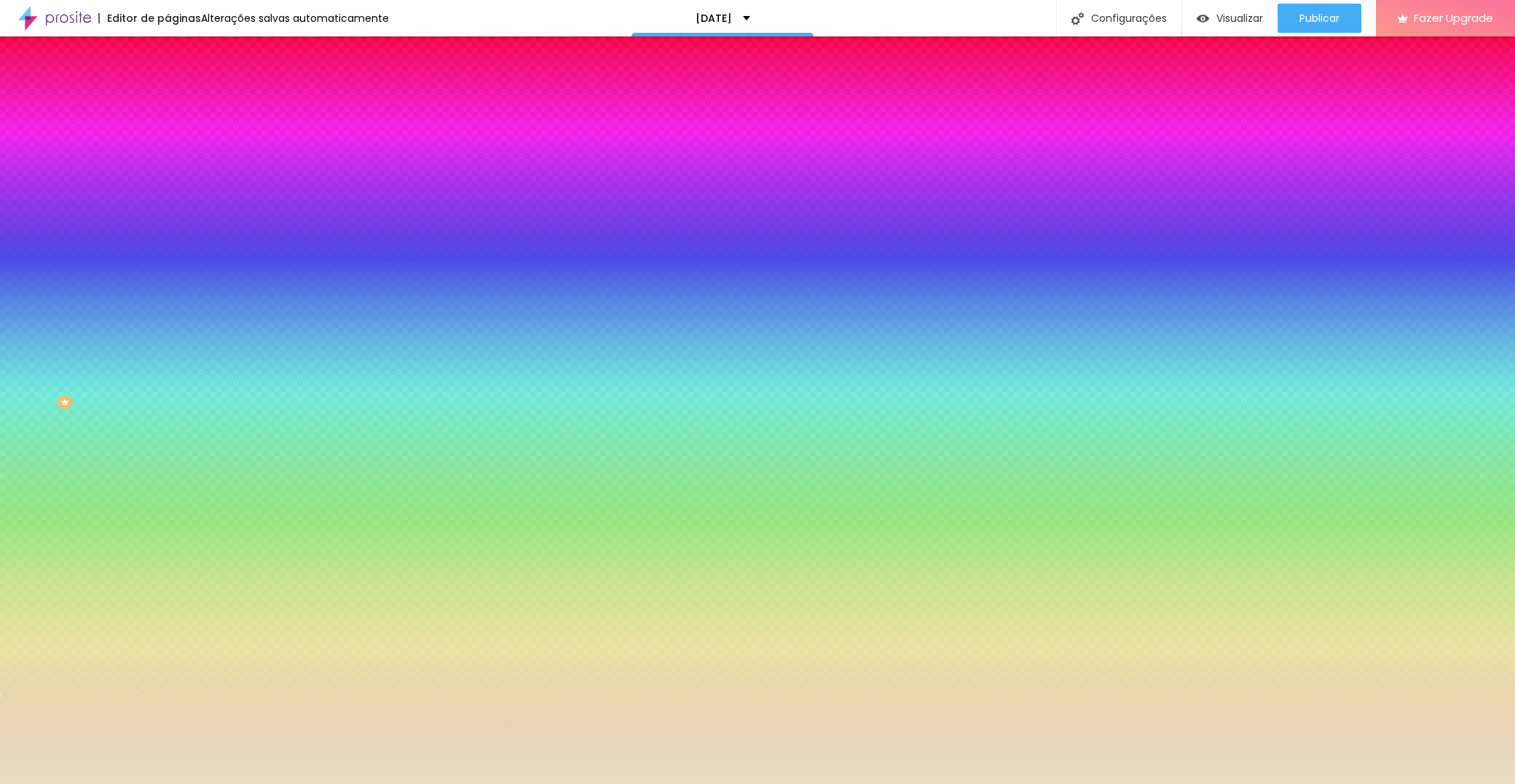
click at [167, 163] on button "button" at bounding box center [177, 156] width 20 height 15
select select "Alice"
click at [261, 384] on div at bounding box center [757, 392] width 1515 height 784
type input "#B44646"
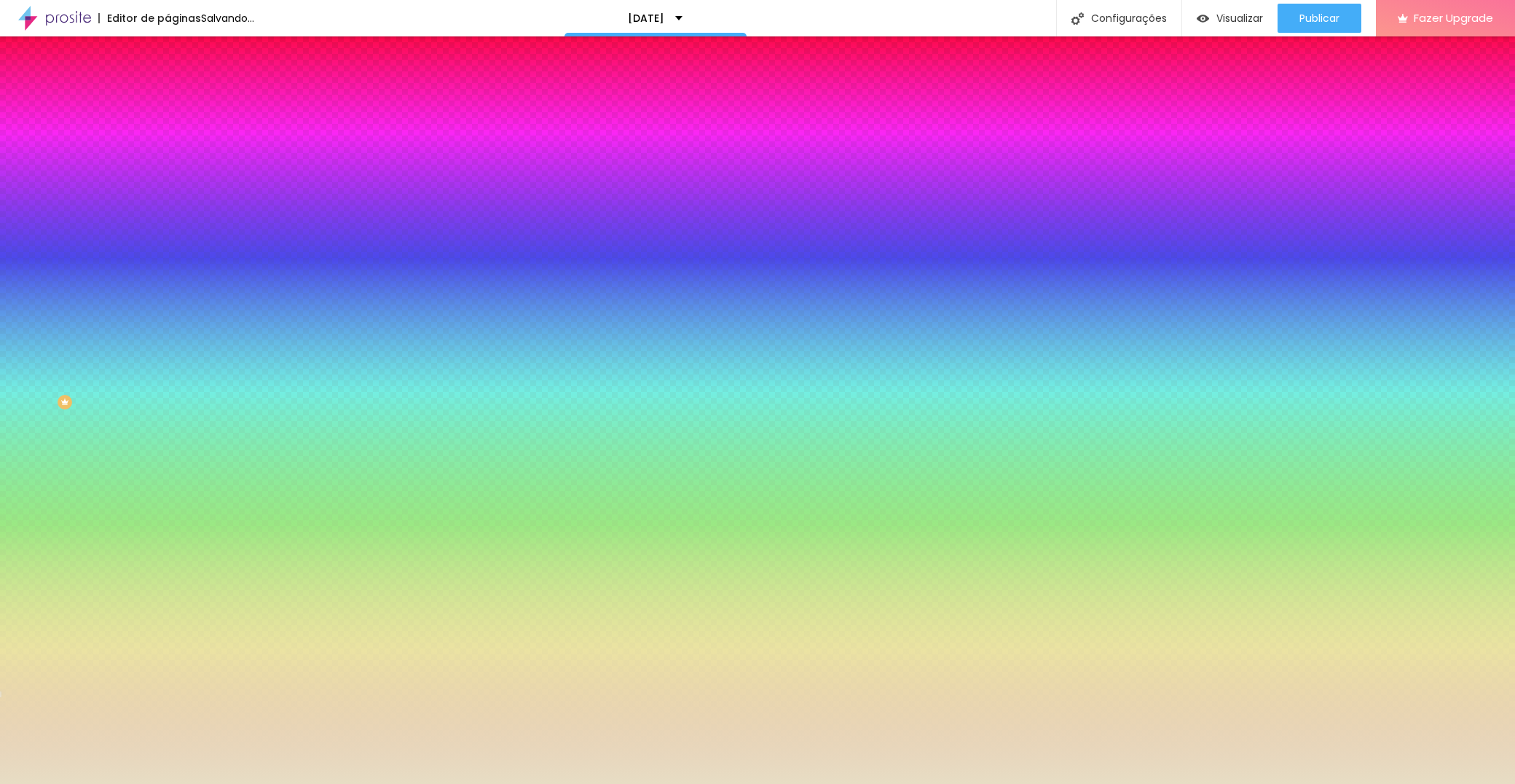
drag, startPoint x: 325, startPoint y: 361, endPoint x: 324, endPoint y: 261, distance: 100.0
click at [87, 783] on div at bounding box center [757, 784] width 1515 height 0
click at [167, 163] on button "button" at bounding box center [177, 156] width 20 height 15
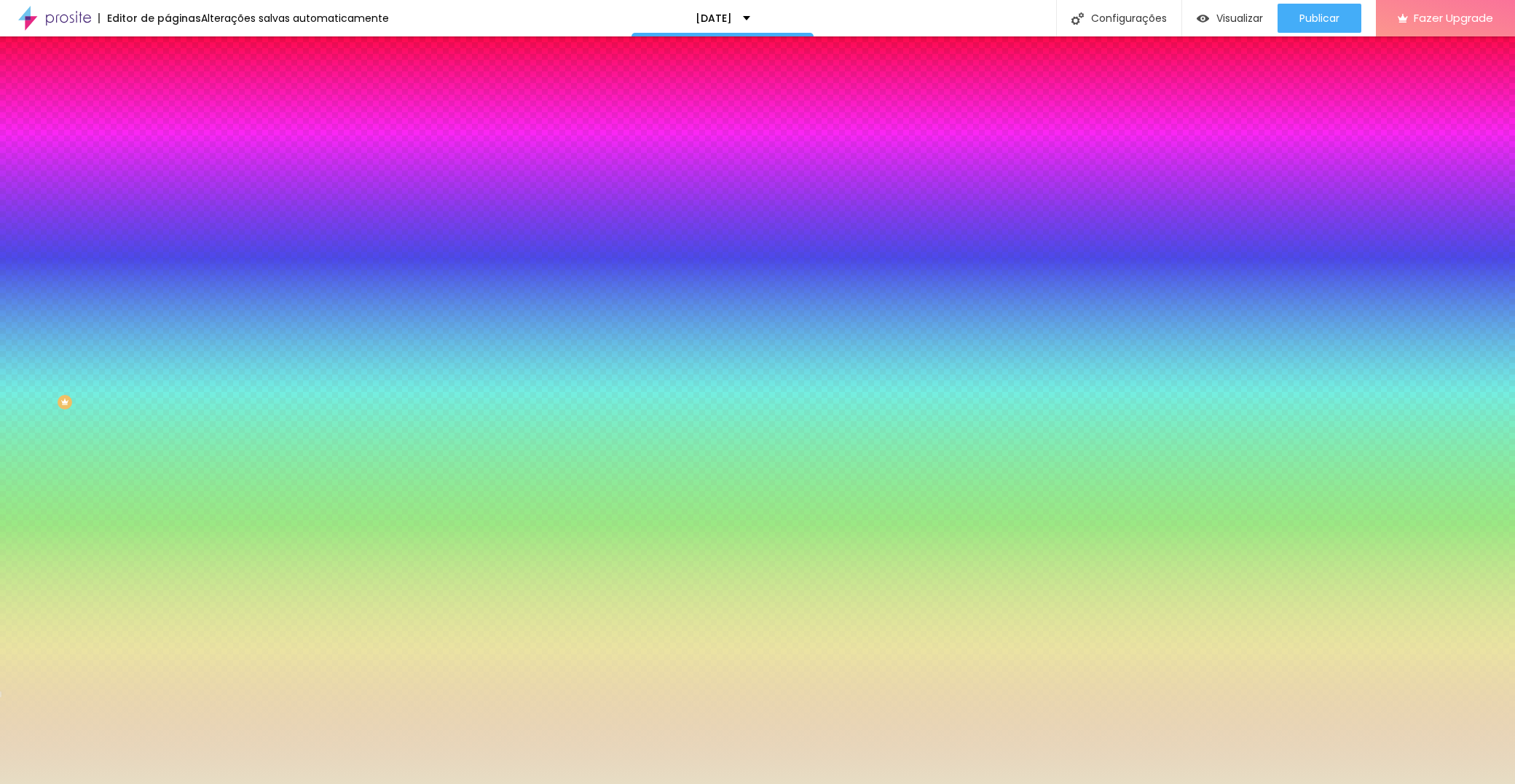
drag, startPoint x: 324, startPoint y: 364, endPoint x: 335, endPoint y: 496, distance: 132.5
click at [335, 496] on body "Editor de páginas Alterações salvas automaticamente Natal 2025 Configurações Co…" at bounding box center [757, 392] width 1515 height 784
type input "#FFFFFF"
drag, startPoint x: 275, startPoint y: 410, endPoint x: 130, endPoint y: 273, distance: 199.5
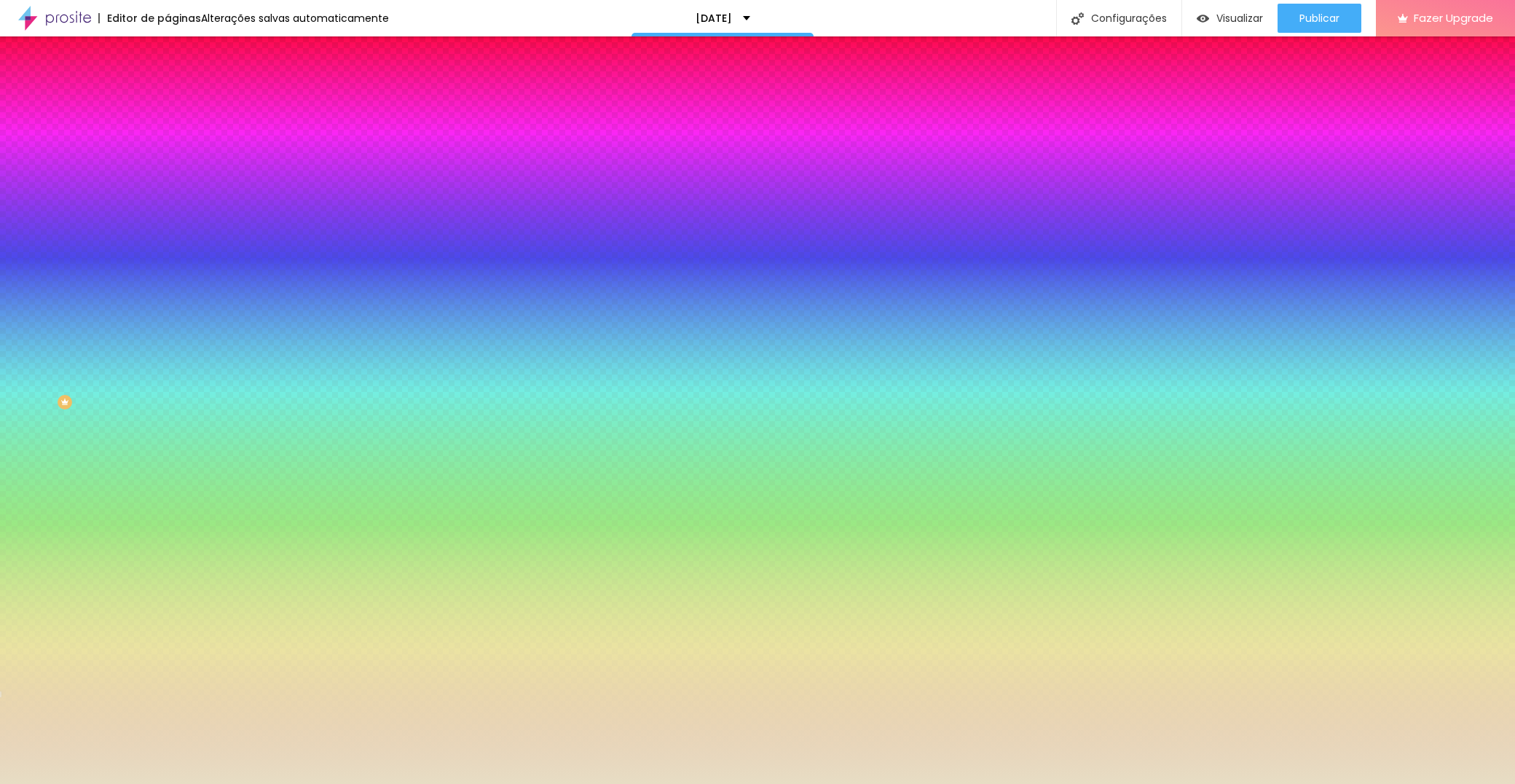
click at [130, 273] on body "Editor de páginas Alterações salvas automaticamente Natal 2025 Configurações Co…" at bounding box center [757, 392] width 1515 height 784
select select "Lora"
type input "3.5"
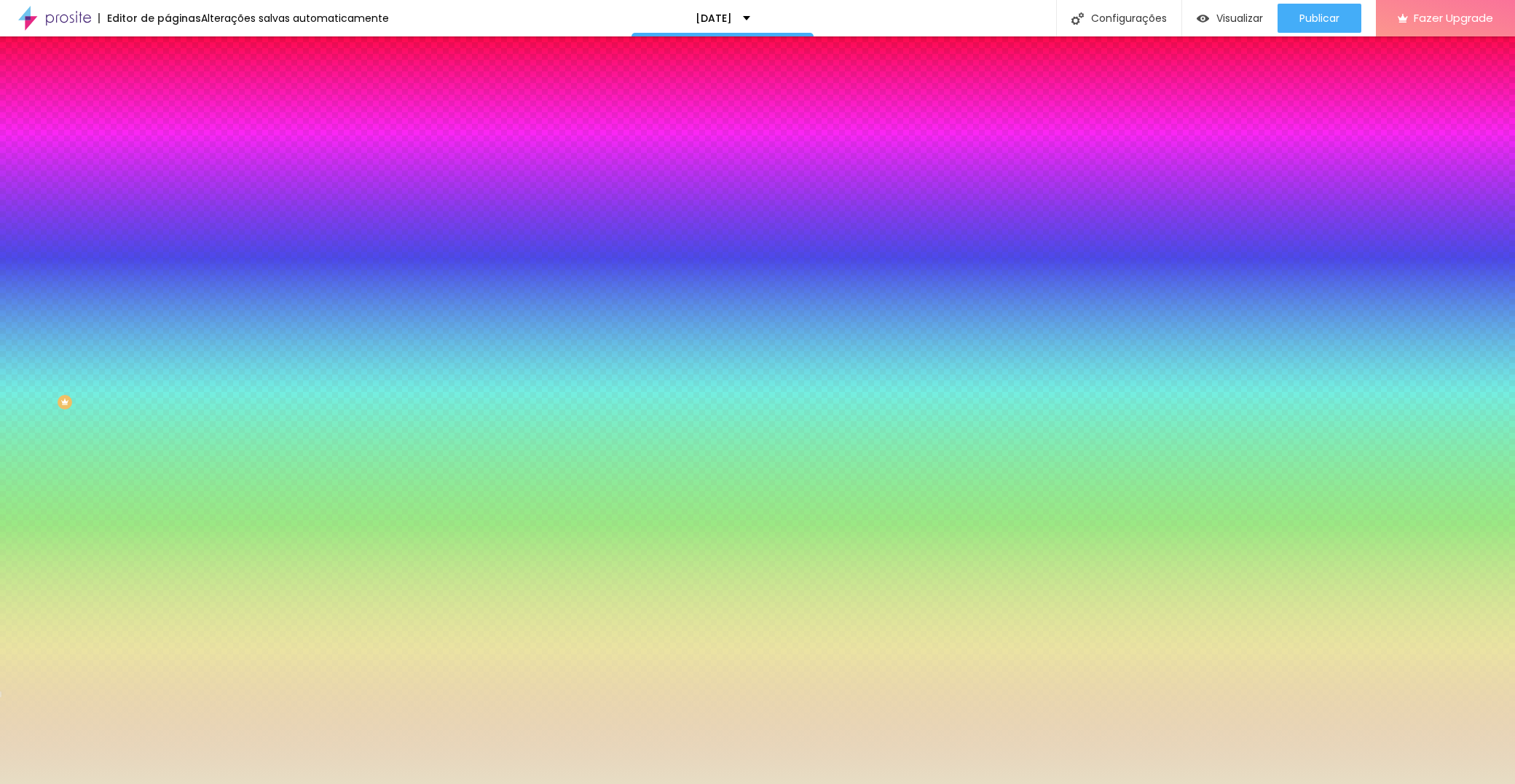
type input "3.5"
type input "3.4"
type input "3.3"
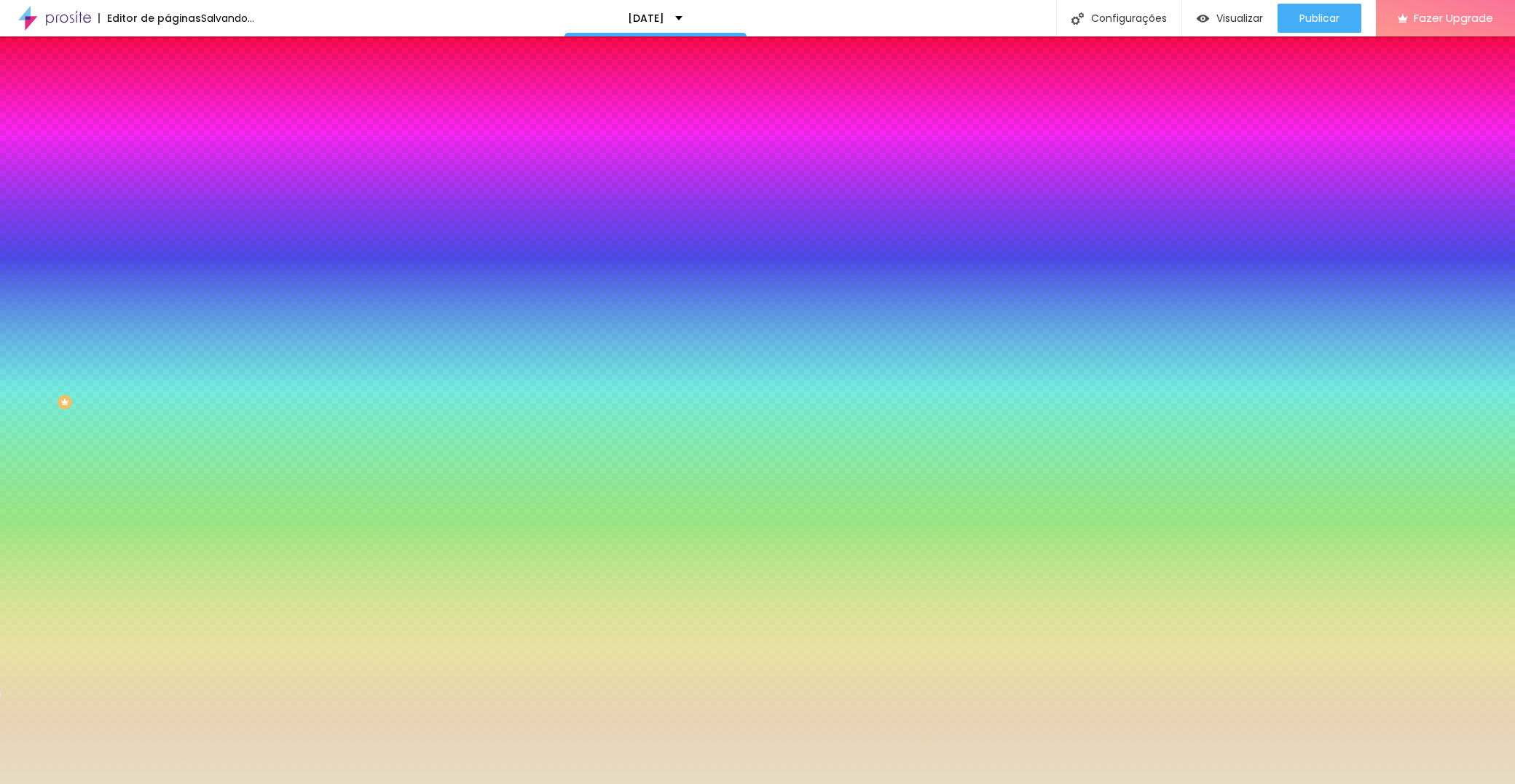
type input "3.2"
type input "3.1"
type input "3"
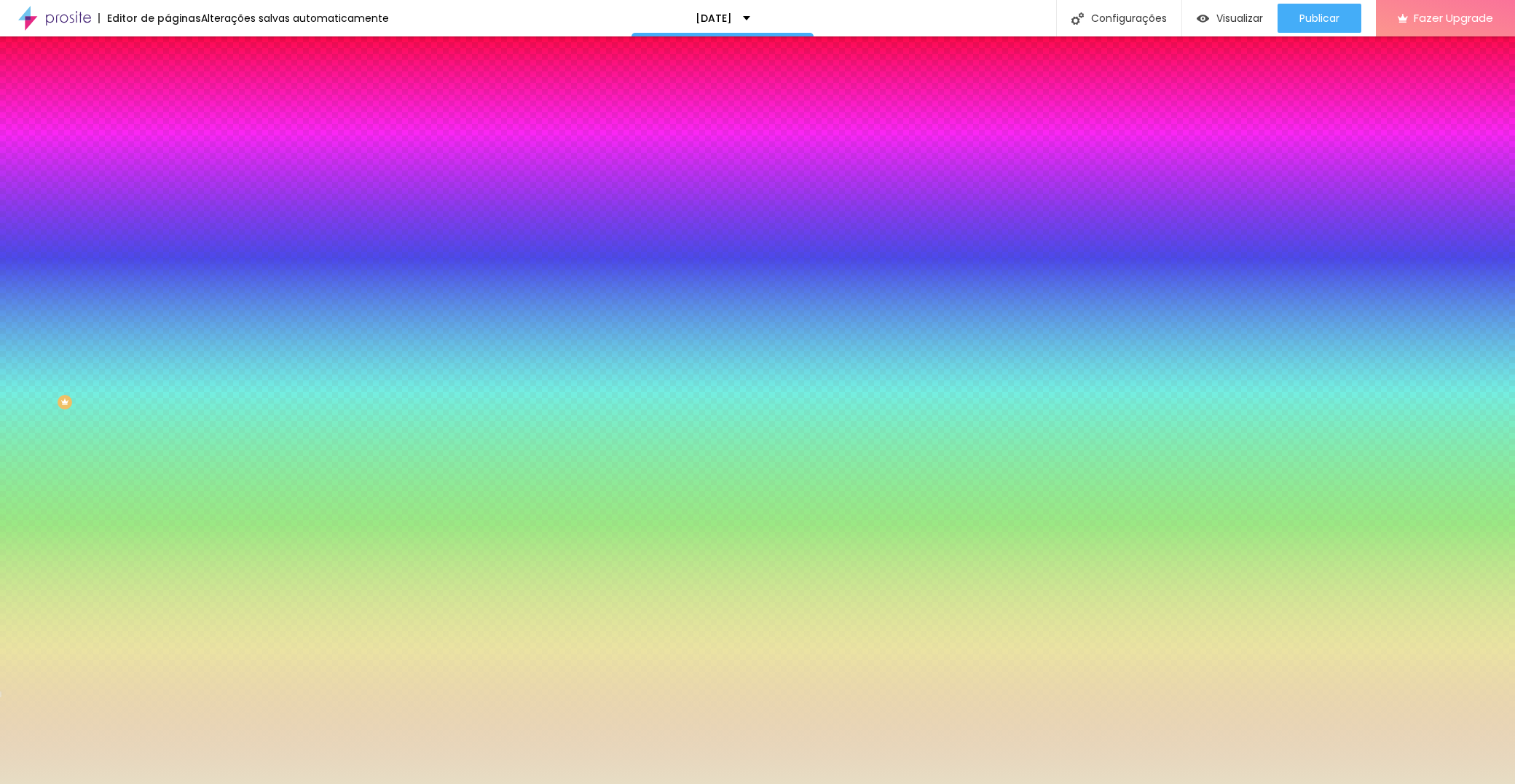
type input "3"
type input "2.9"
type input "3"
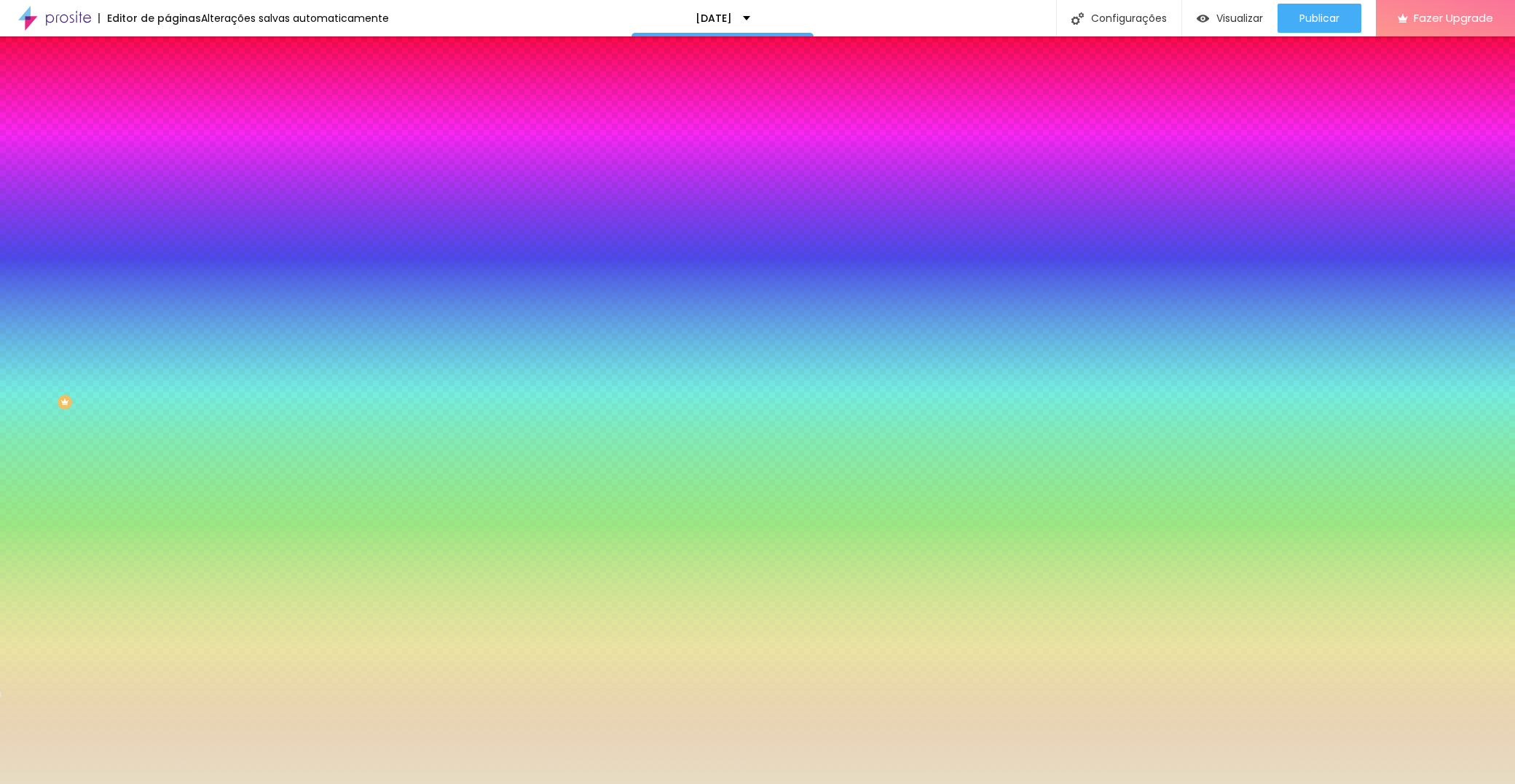
type input "3.1"
type input "3"
type input "2.9"
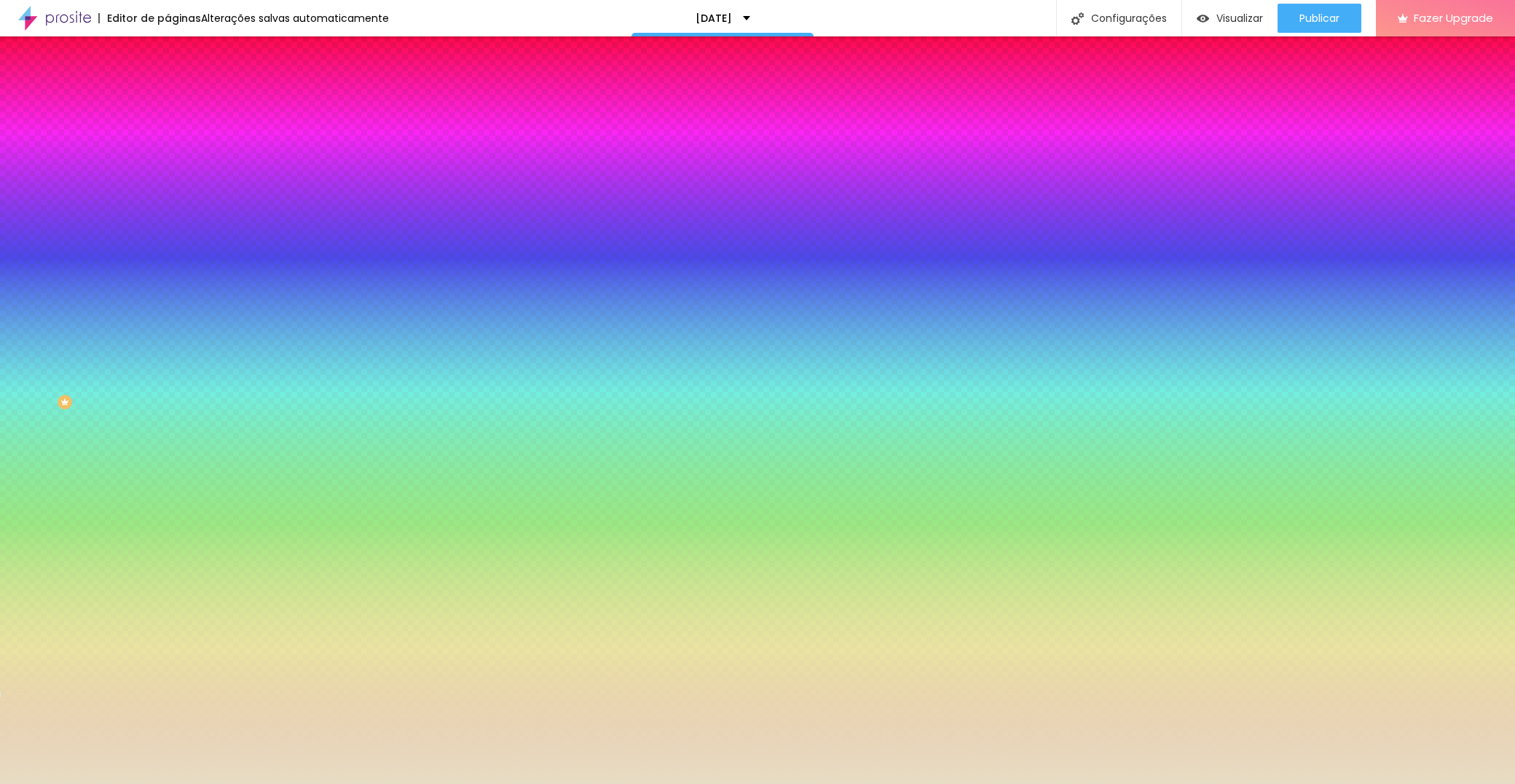
type input "2.9"
type input "3"
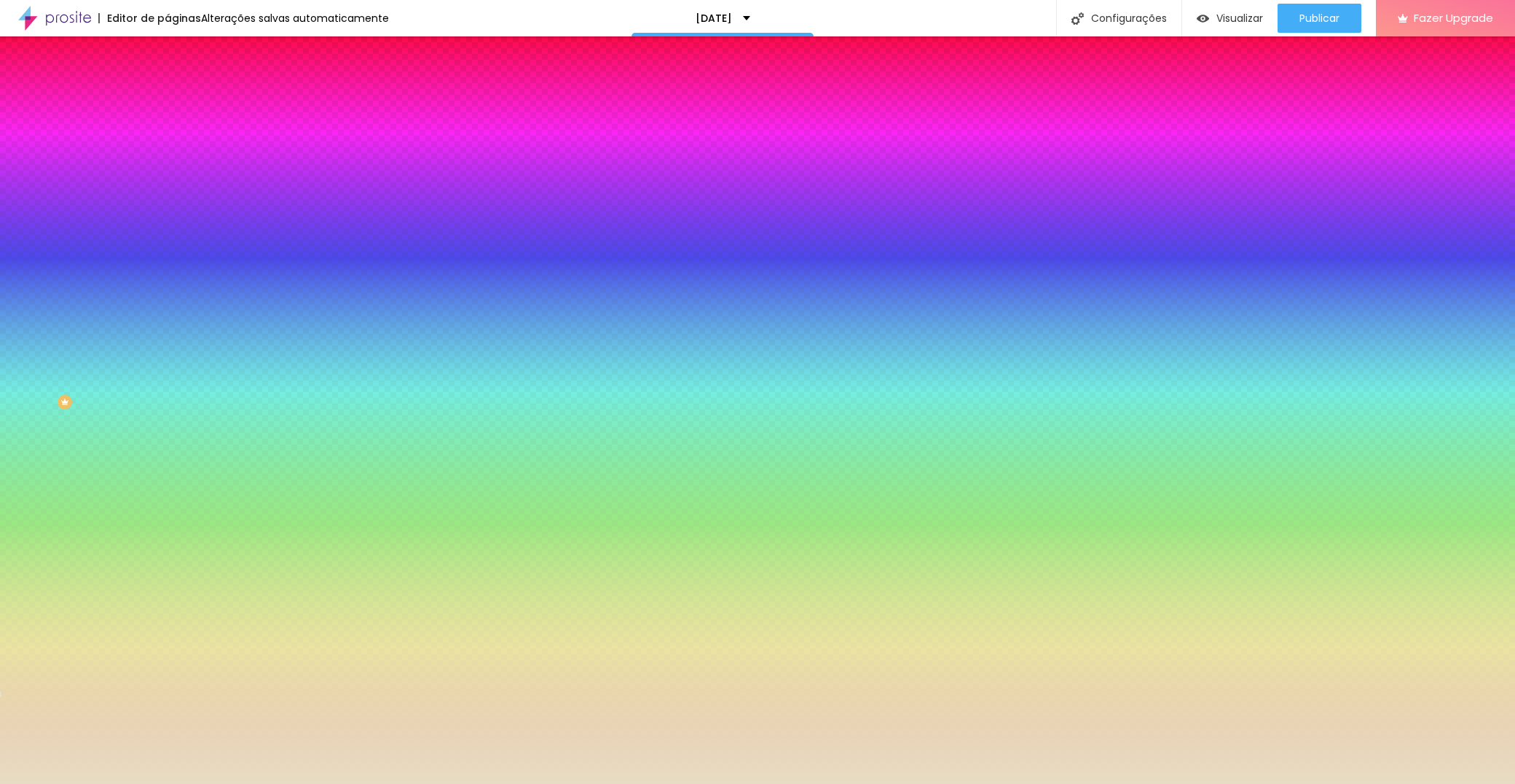
click at [841, 783] on div at bounding box center [757, 784] width 1515 height 0
click at [175, 474] on icon "button" at bounding box center [177, 472] width 6 height 6
select select "BioRhymeLight"
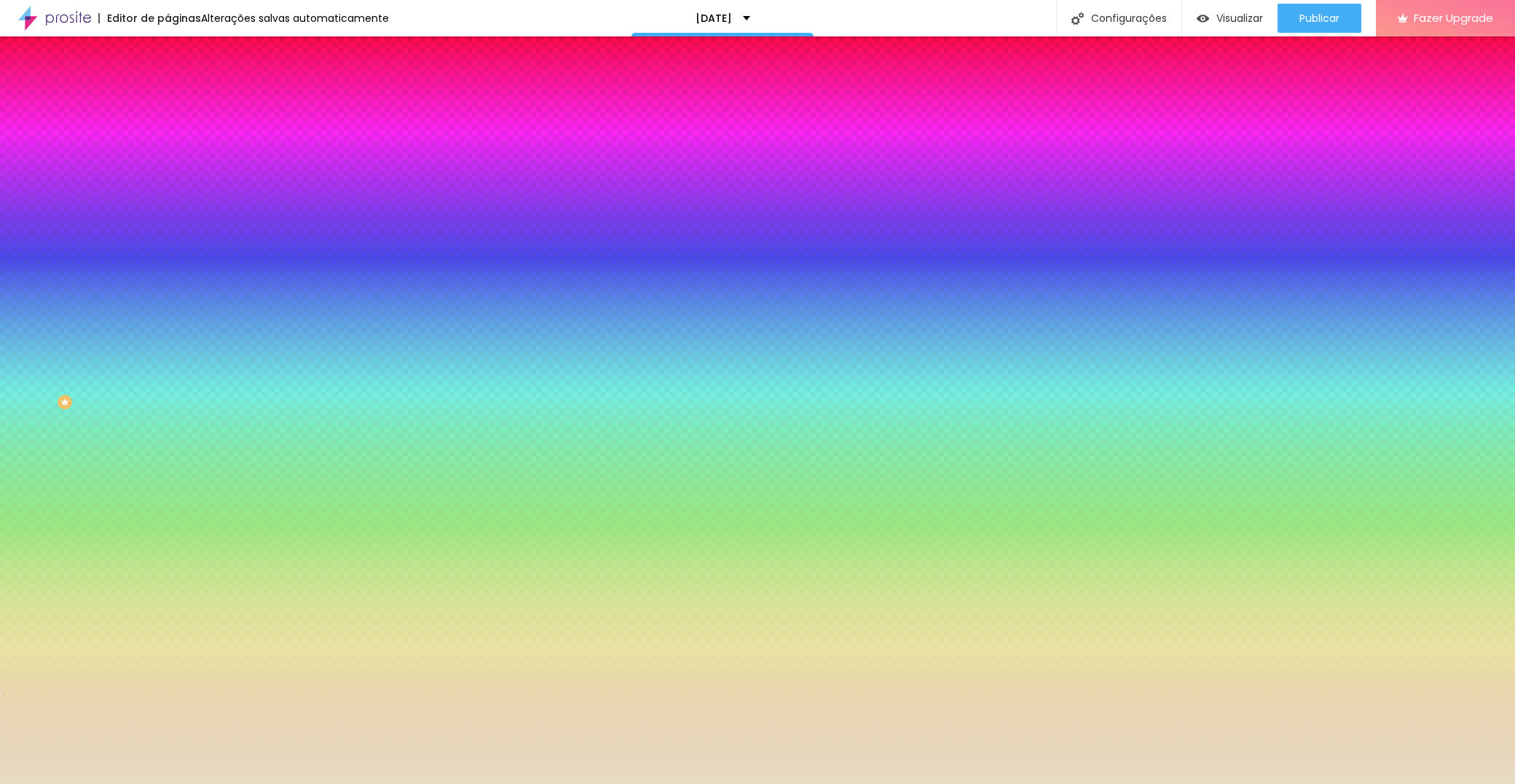
click at [289, 694] on div at bounding box center [757, 392] width 1515 height 784
click at [1380, 152] on div at bounding box center [1381, 150] width 3 height 3
drag, startPoint x: 310, startPoint y: 732, endPoint x: 270, endPoint y: 721, distance: 41.5
click at [309, 744] on div at bounding box center [757, 392] width 1515 height 784
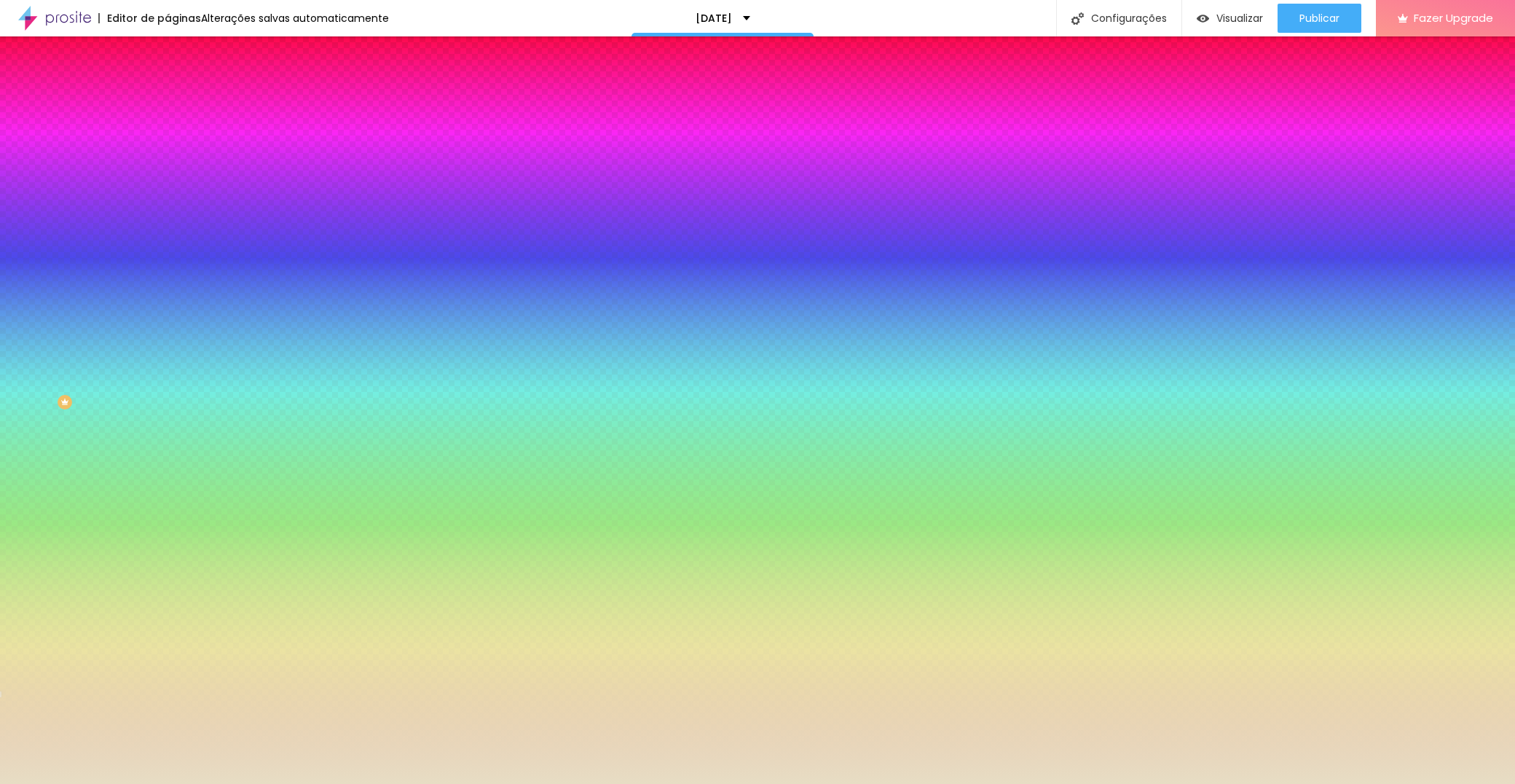
click at [258, 738] on div at bounding box center [757, 392] width 1515 height 784
click at [279, 739] on div at bounding box center [757, 392] width 1515 height 784
click at [270, 735] on div at bounding box center [757, 392] width 1515 height 784
click at [249, 744] on div at bounding box center [757, 392] width 1515 height 784
click at [309, 762] on div at bounding box center [757, 392] width 1515 height 784
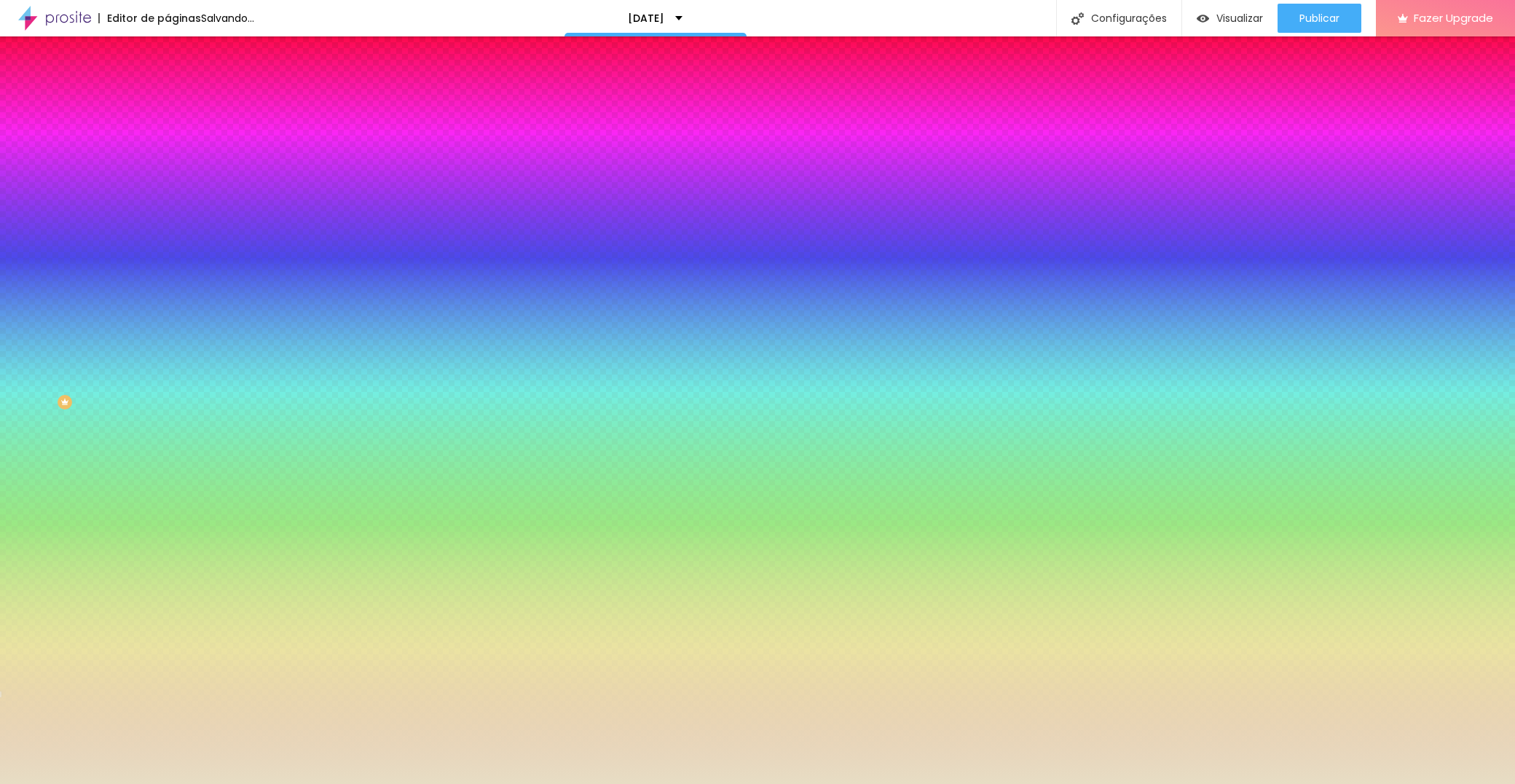
click at [243, 741] on div at bounding box center [757, 392] width 1515 height 784
click at [245, 733] on div at bounding box center [757, 392] width 1515 height 784
click at [243, 749] on div at bounding box center [757, 392] width 1515 height 784
click at [246, 743] on div at bounding box center [757, 392] width 1515 height 784
click at [312, 760] on div at bounding box center [757, 392] width 1515 height 784
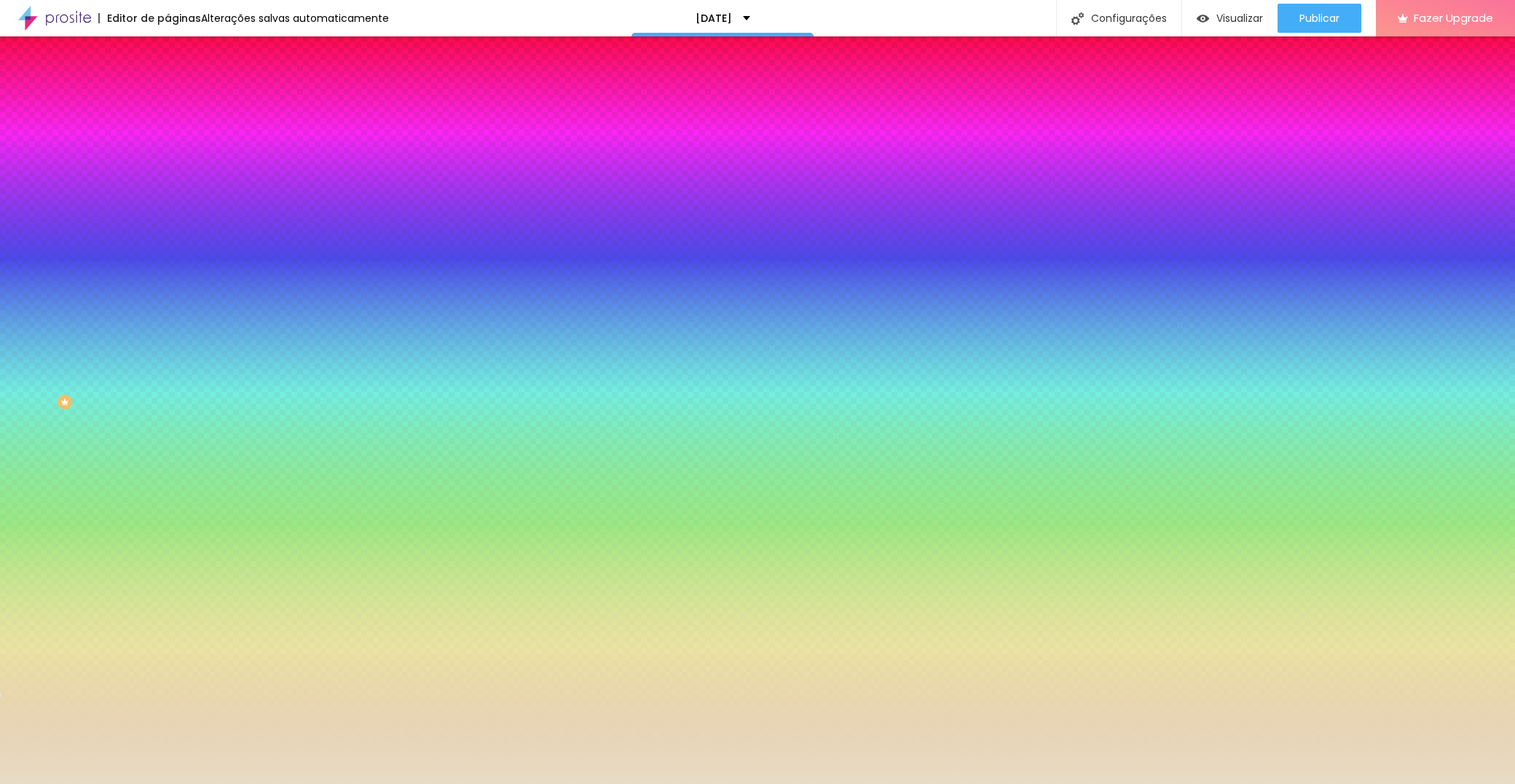
click at [265, 745] on div at bounding box center [757, 392] width 1515 height 784
click at [260, 734] on div at bounding box center [757, 392] width 1515 height 784
type input "#69692A"
click at [263, 745] on div at bounding box center [757, 392] width 1515 height 784
click at [1200, 783] on div at bounding box center [757, 784] width 1515 height 0
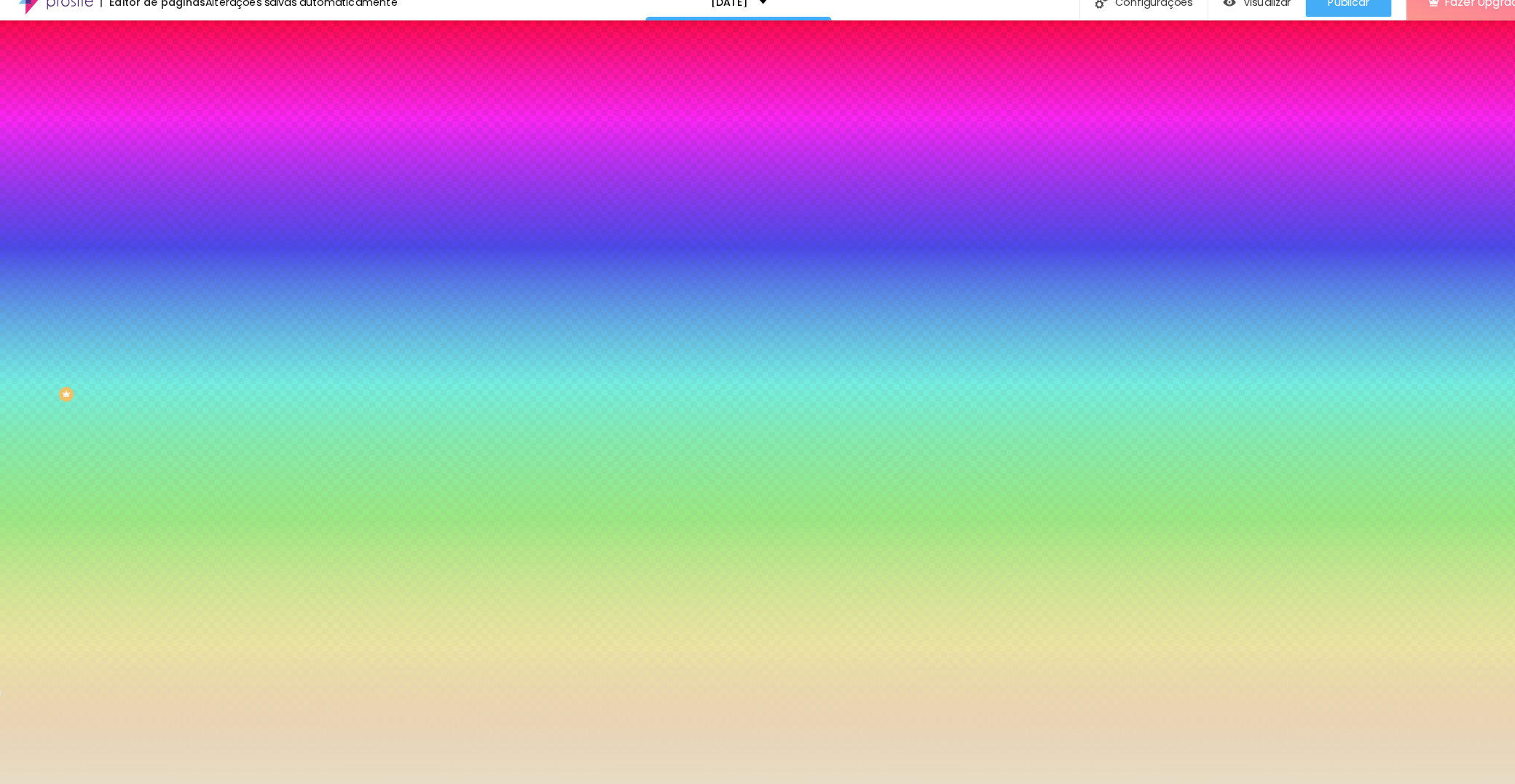
click at [167, 287] on div at bounding box center [251, 287] width 167 height 0
drag, startPoint x: 146, startPoint y: 345, endPoint x: 150, endPoint y: 431, distance: 86.1
click at [167, 431] on div "Botão Tipografia Voltar ao padrão Borda Voltar ao padrão Sombra DESATIVADO Volt…" at bounding box center [251, 297] width 167 height 367
click at [167, 287] on div at bounding box center [251, 287] width 167 height 0
click at [61, 327] on div at bounding box center [757, 392] width 1515 height 784
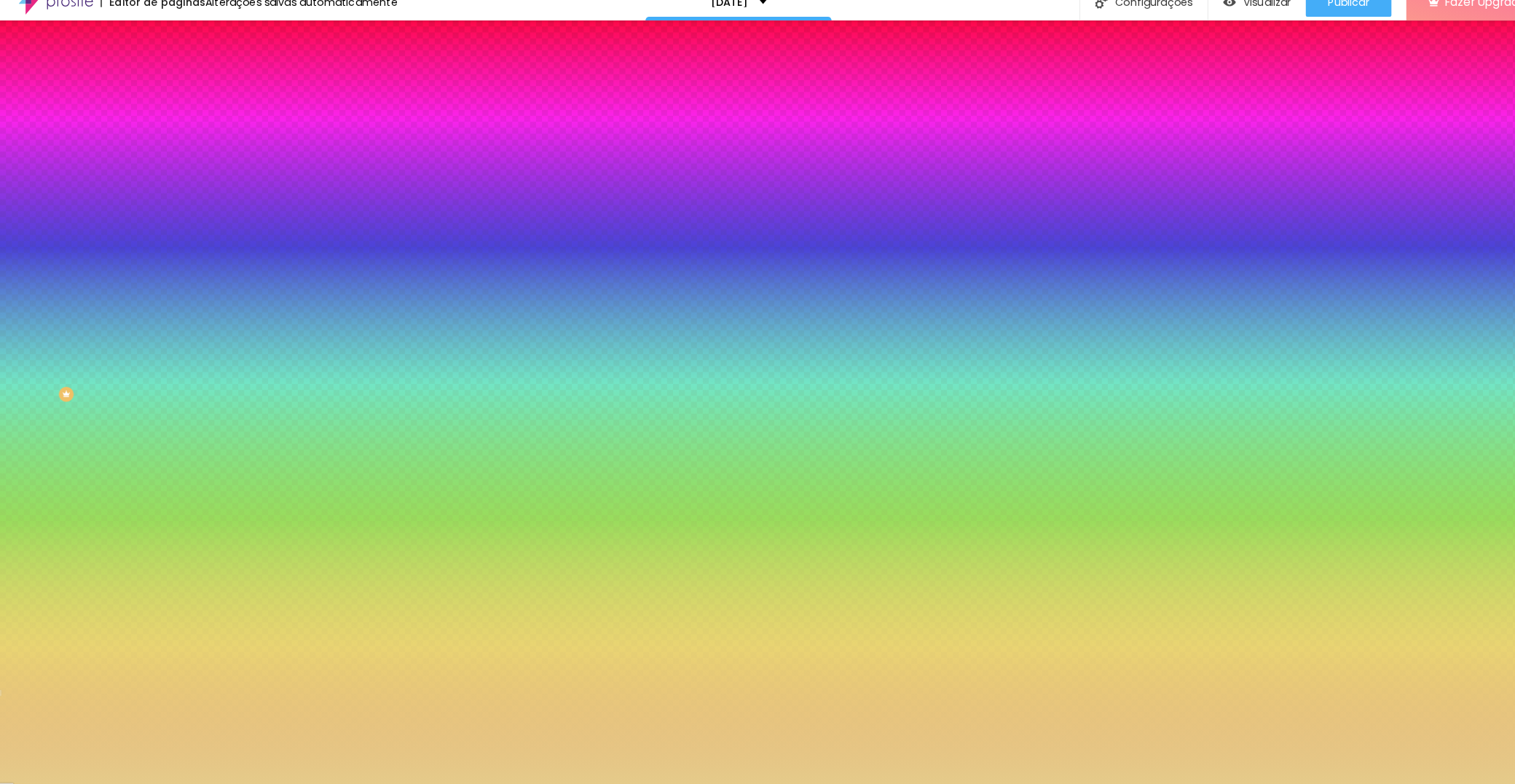
click at [40, 323] on div at bounding box center [757, 392] width 1515 height 784
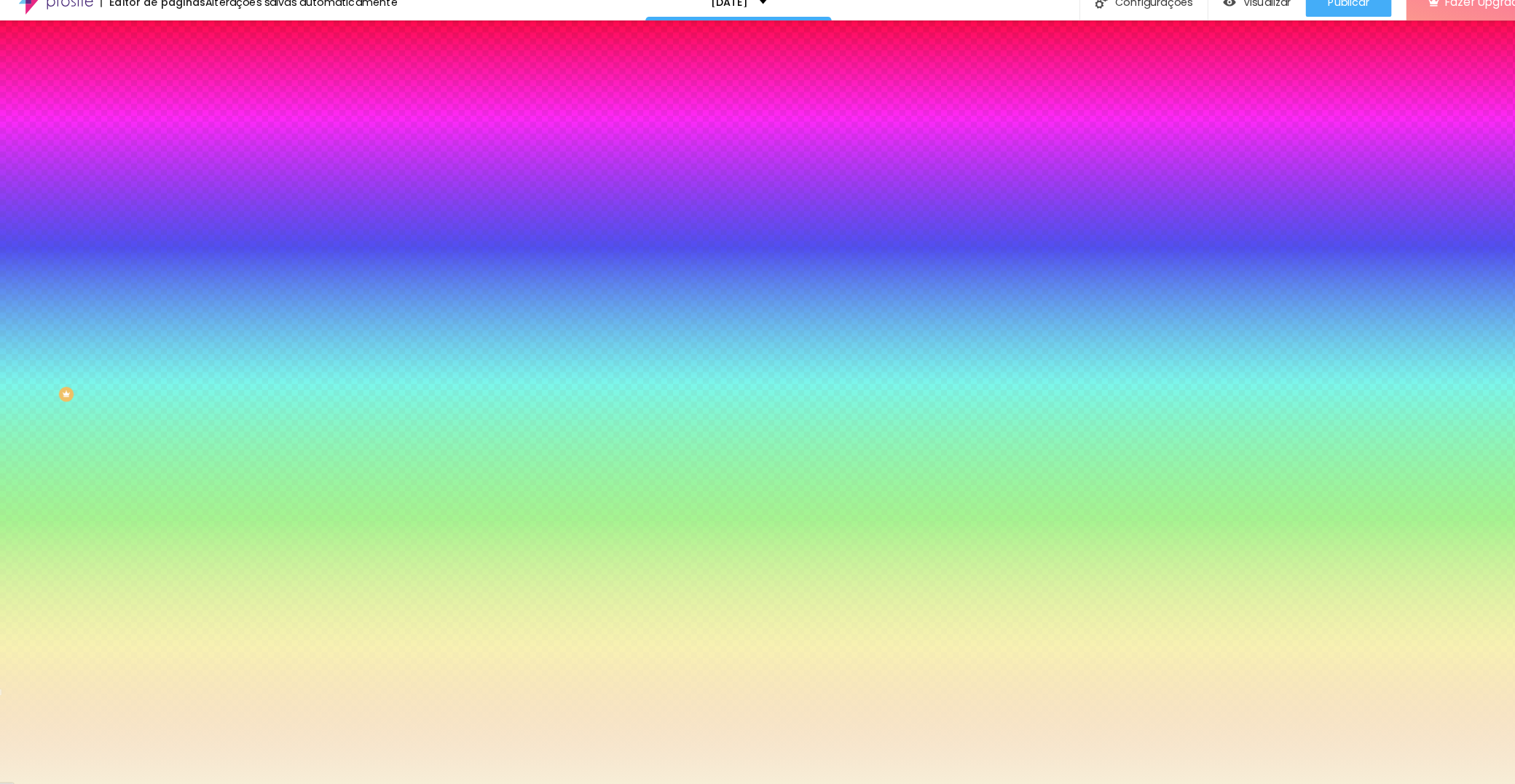
click at [34, 319] on div at bounding box center [757, 392] width 1515 height 784
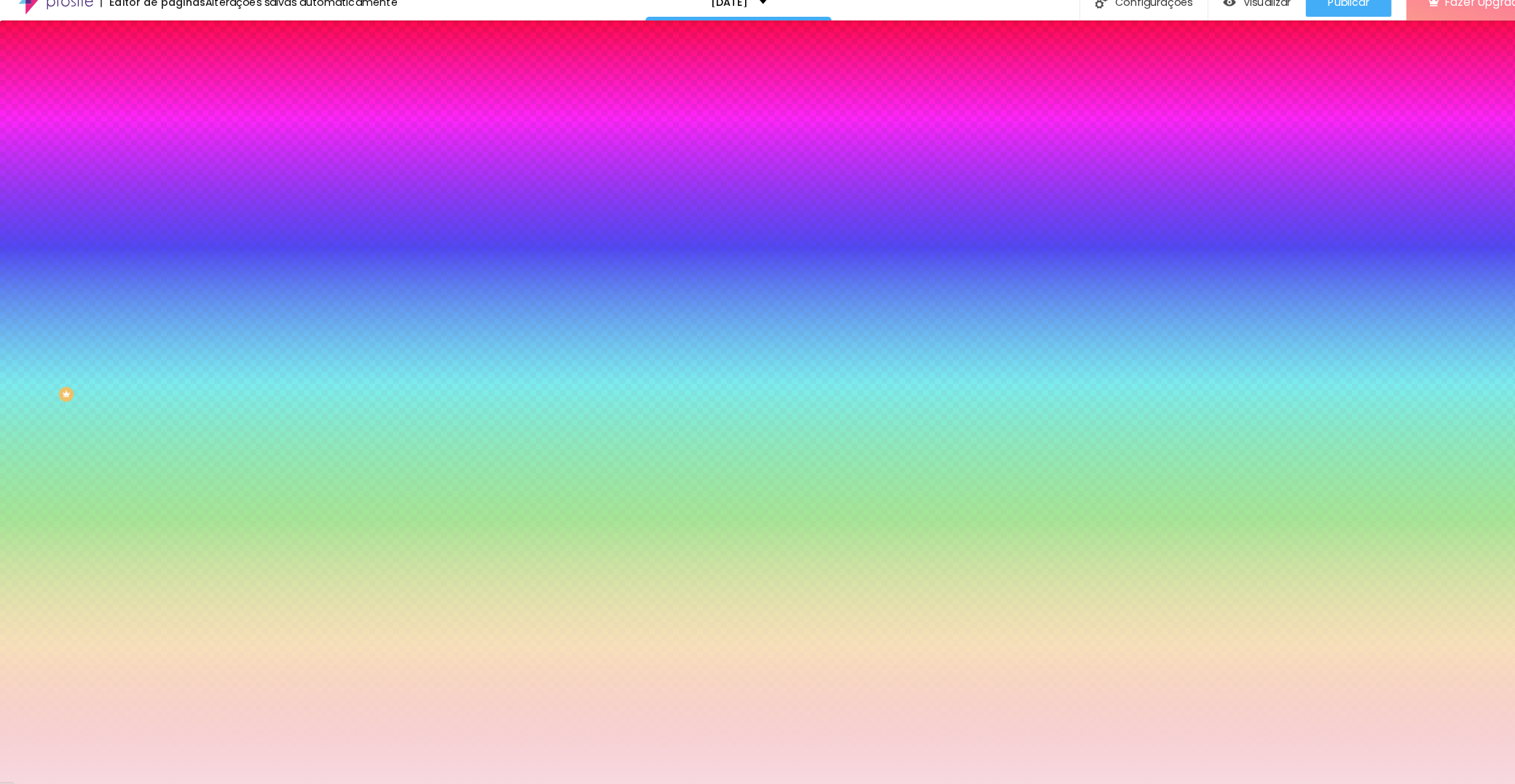
click at [131, 320] on div at bounding box center [757, 392] width 1515 height 784
click at [75, 355] on div at bounding box center [757, 392] width 1515 height 784
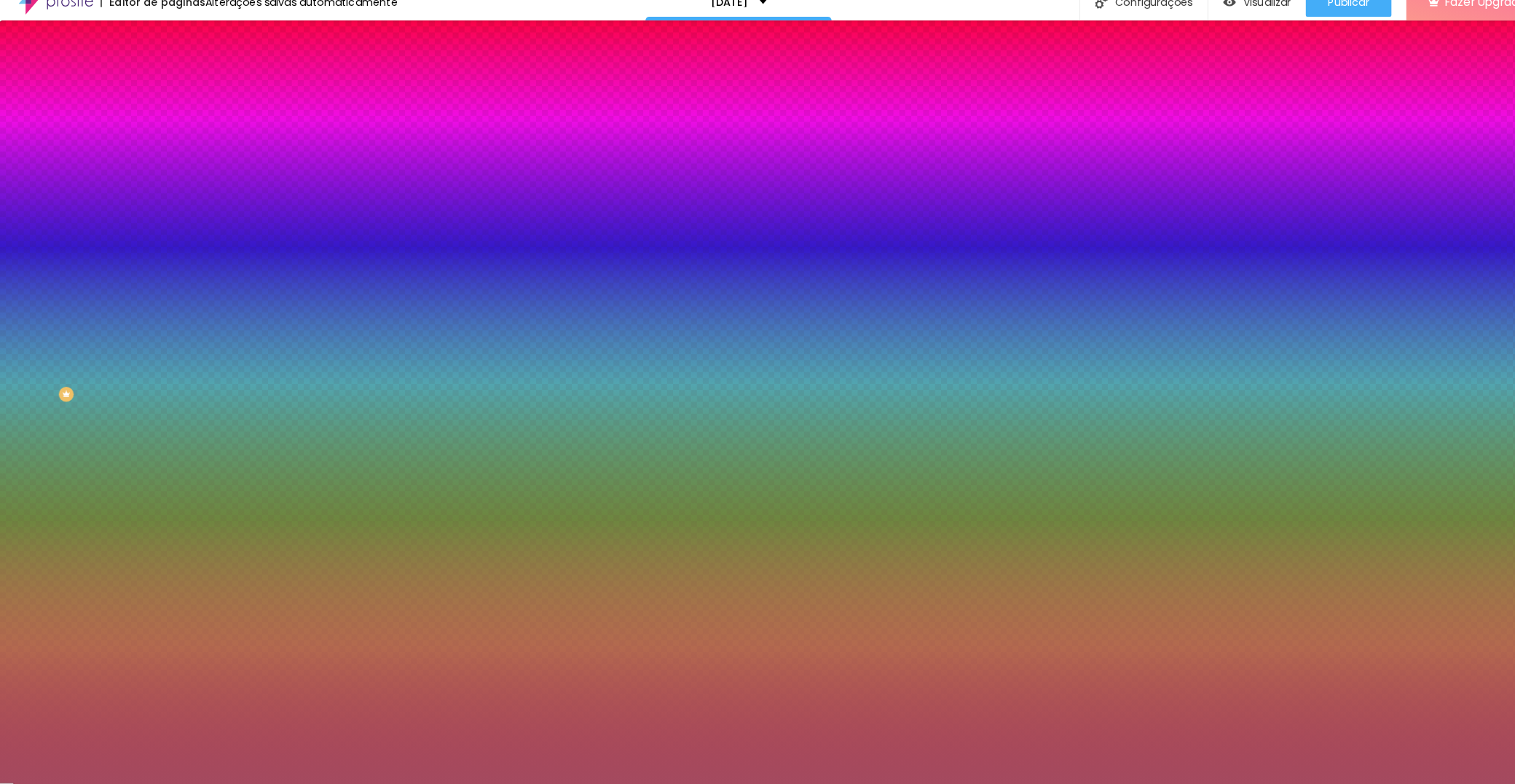
click at [90, 368] on div at bounding box center [757, 392] width 1515 height 784
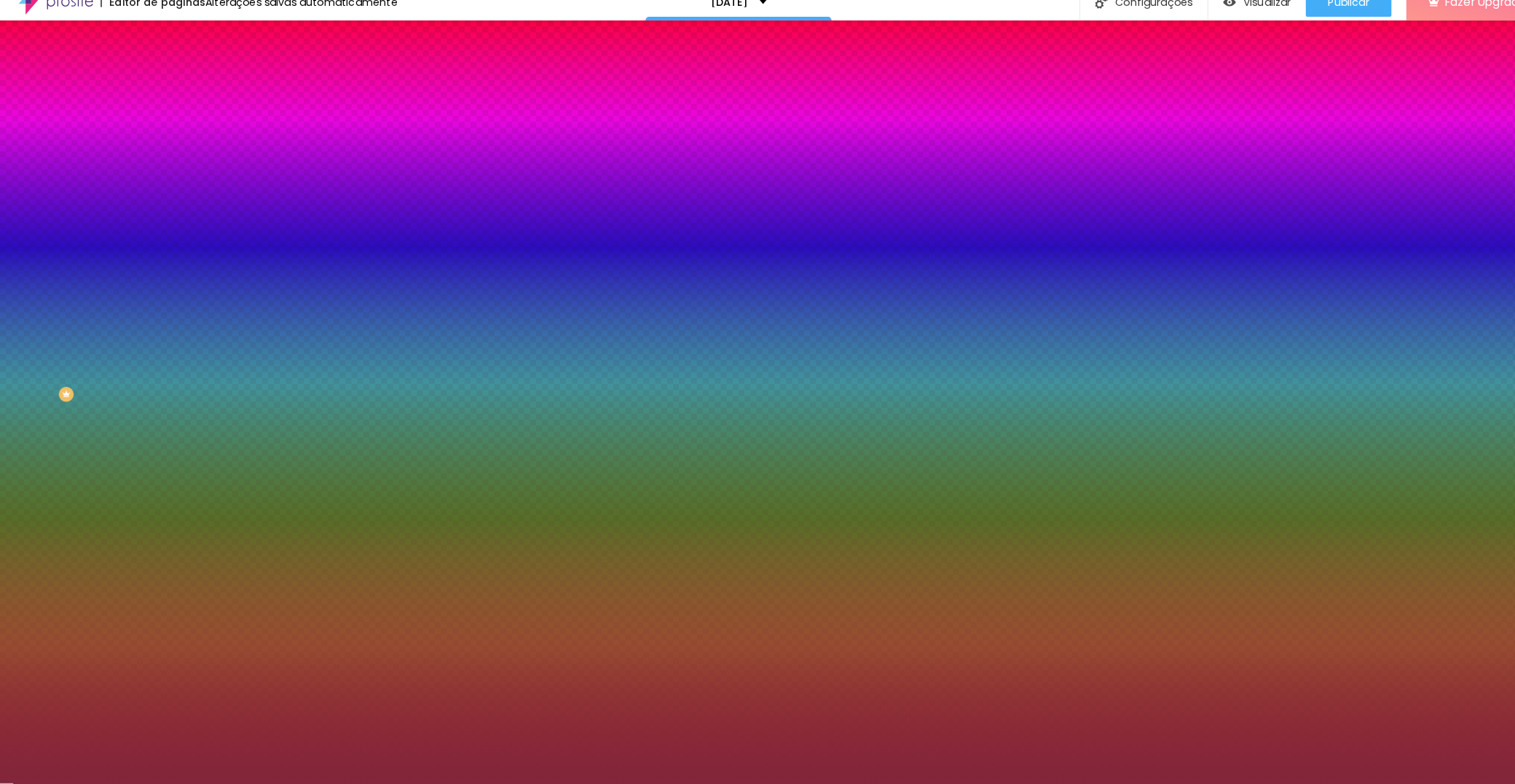
click at [128, 395] on div at bounding box center [757, 392] width 1515 height 784
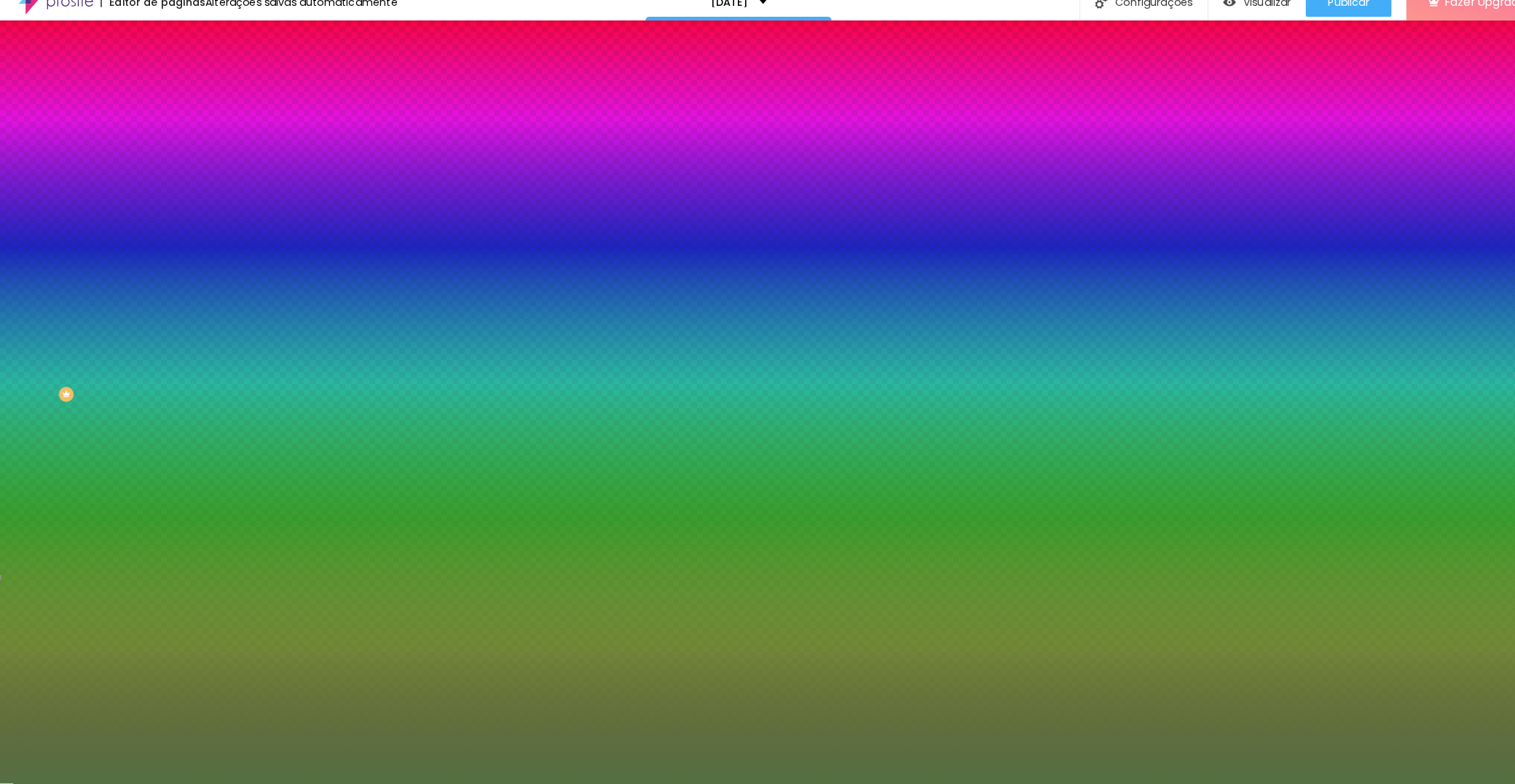
click at [61, 377] on div at bounding box center [757, 392] width 1515 height 784
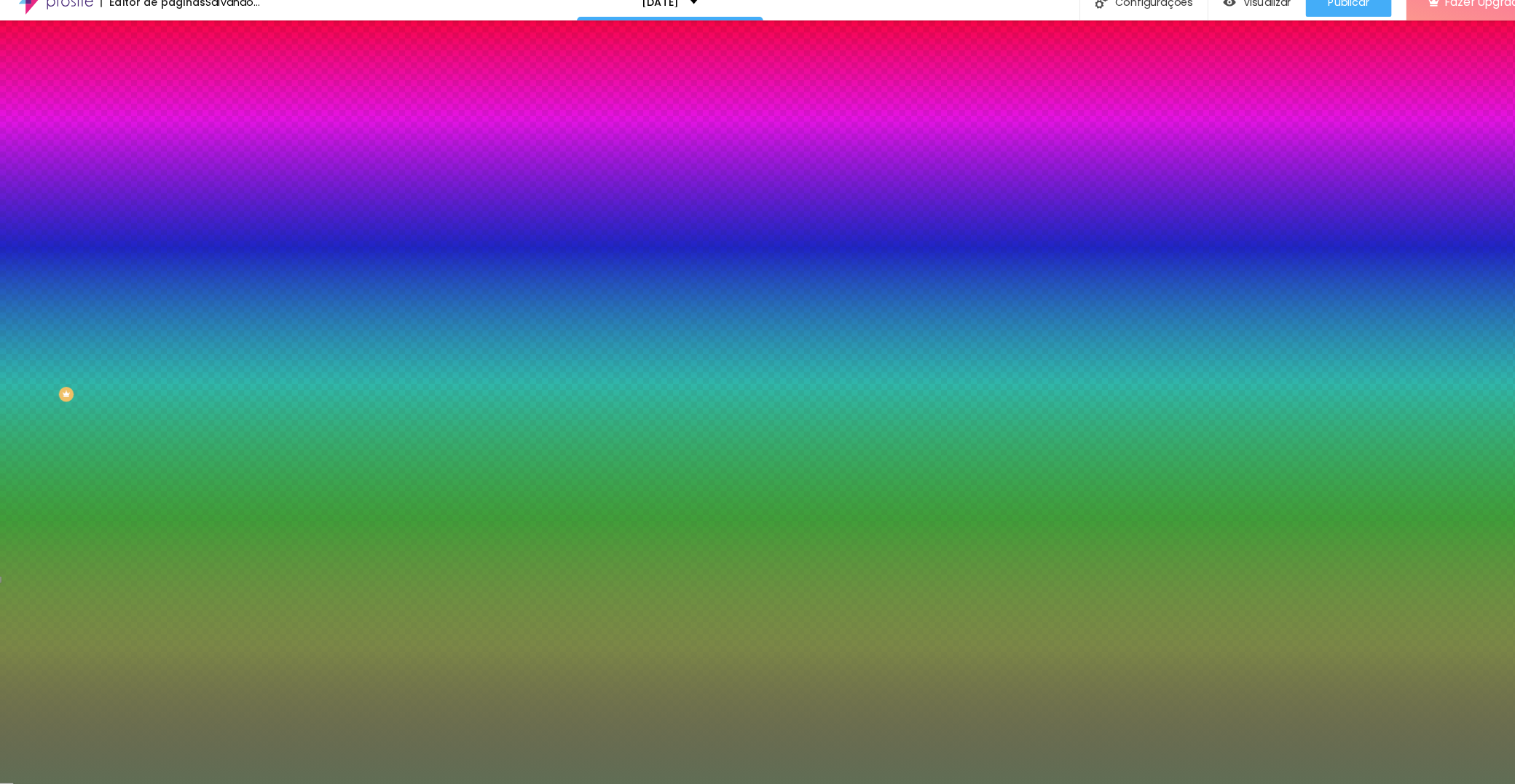
click at [44, 377] on div at bounding box center [757, 392] width 1515 height 784
click at [144, 352] on div at bounding box center [757, 392] width 1515 height 784
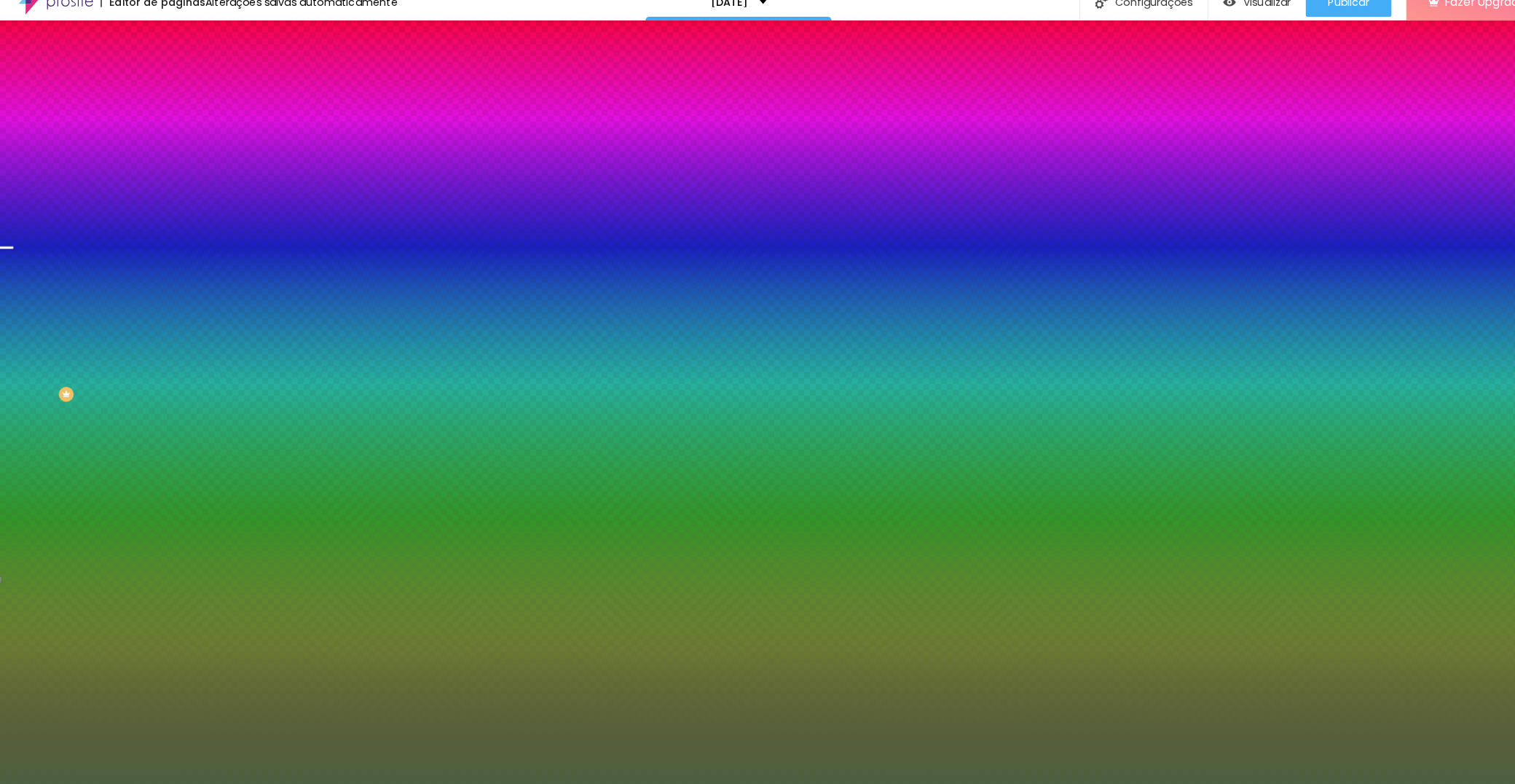
click at [56, 384] on div at bounding box center [757, 392] width 1515 height 784
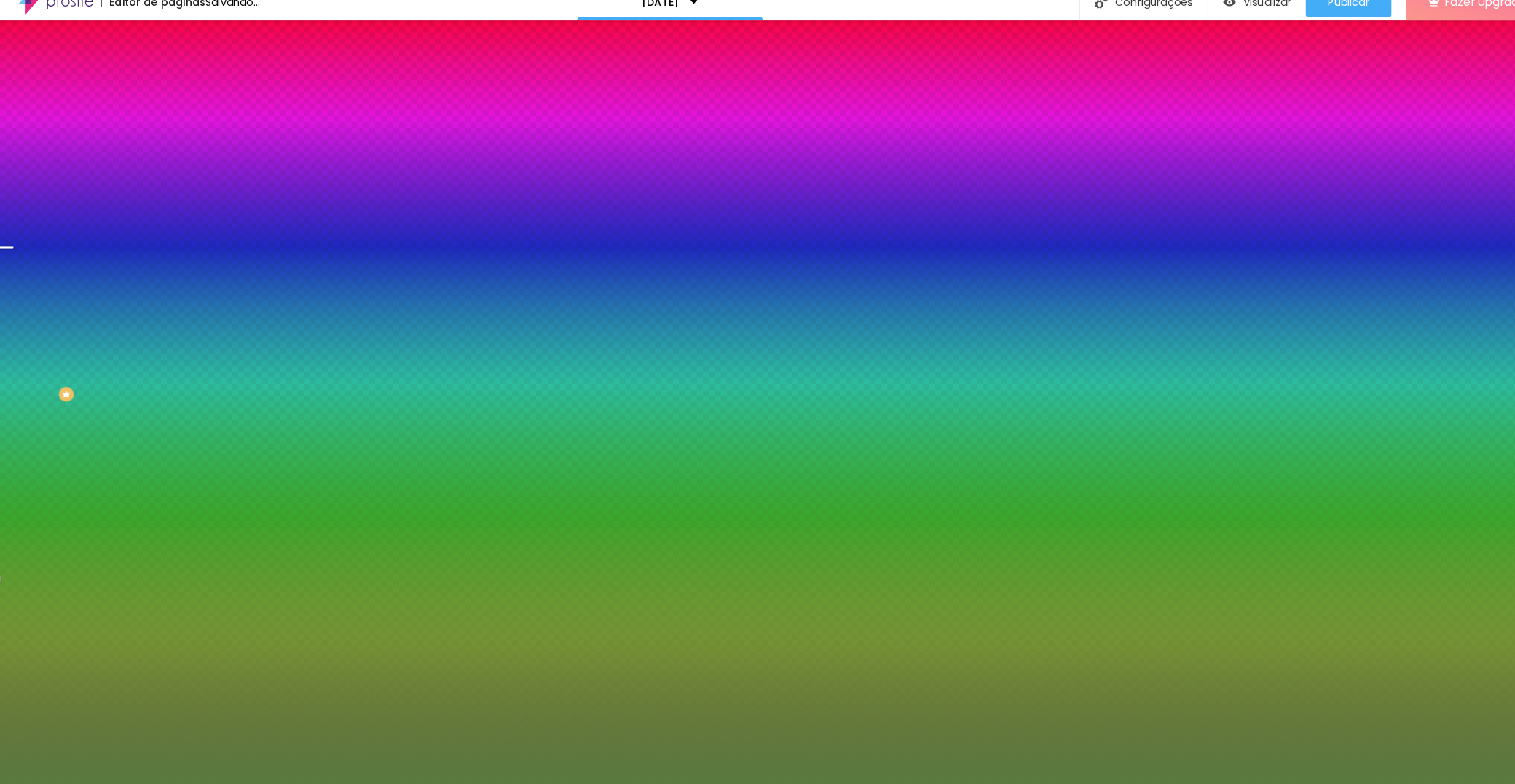
click at [68, 372] on div at bounding box center [757, 392] width 1515 height 784
click at [90, 393] on div at bounding box center [757, 392] width 1515 height 784
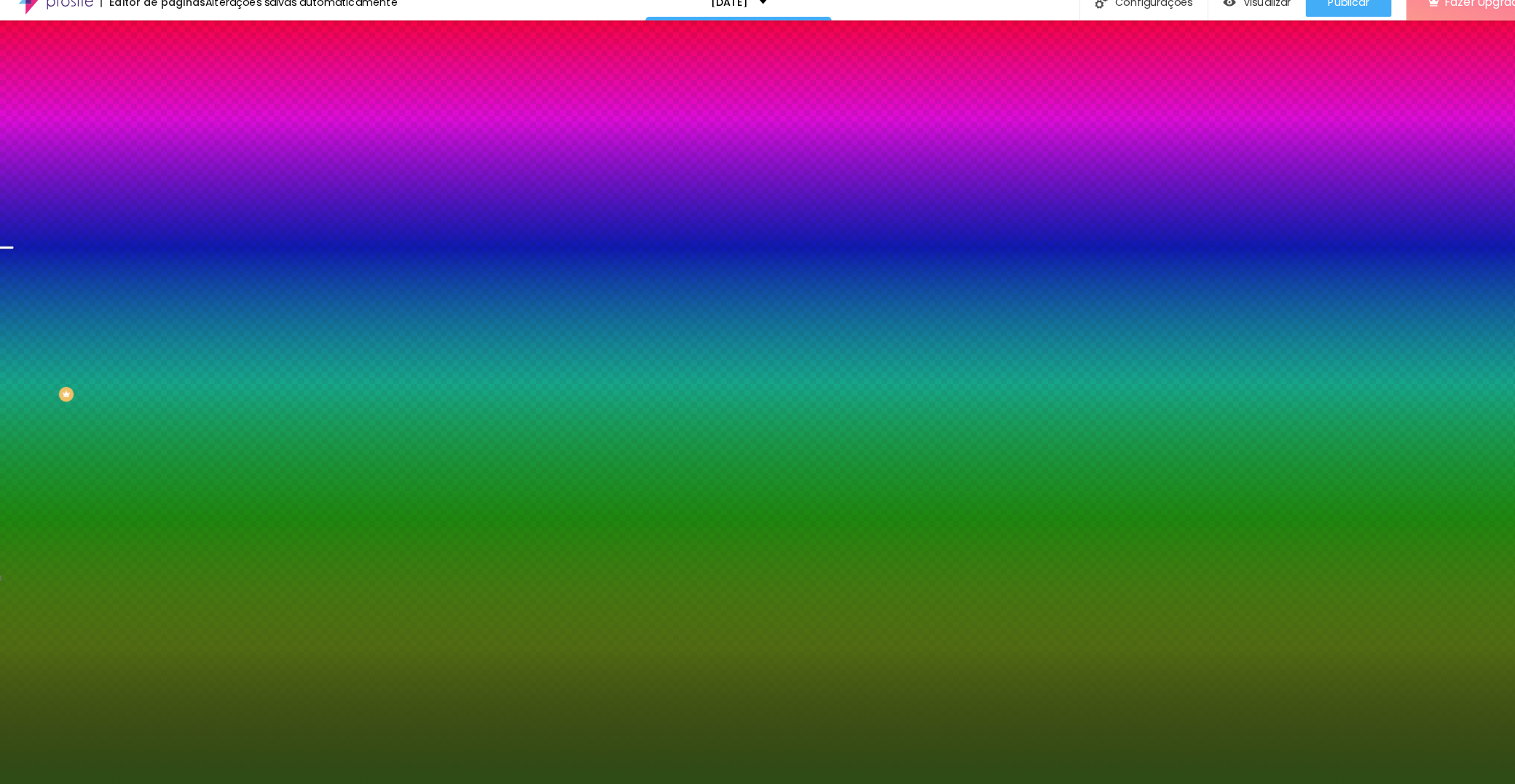
click at [87, 378] on div at bounding box center [757, 392] width 1515 height 784
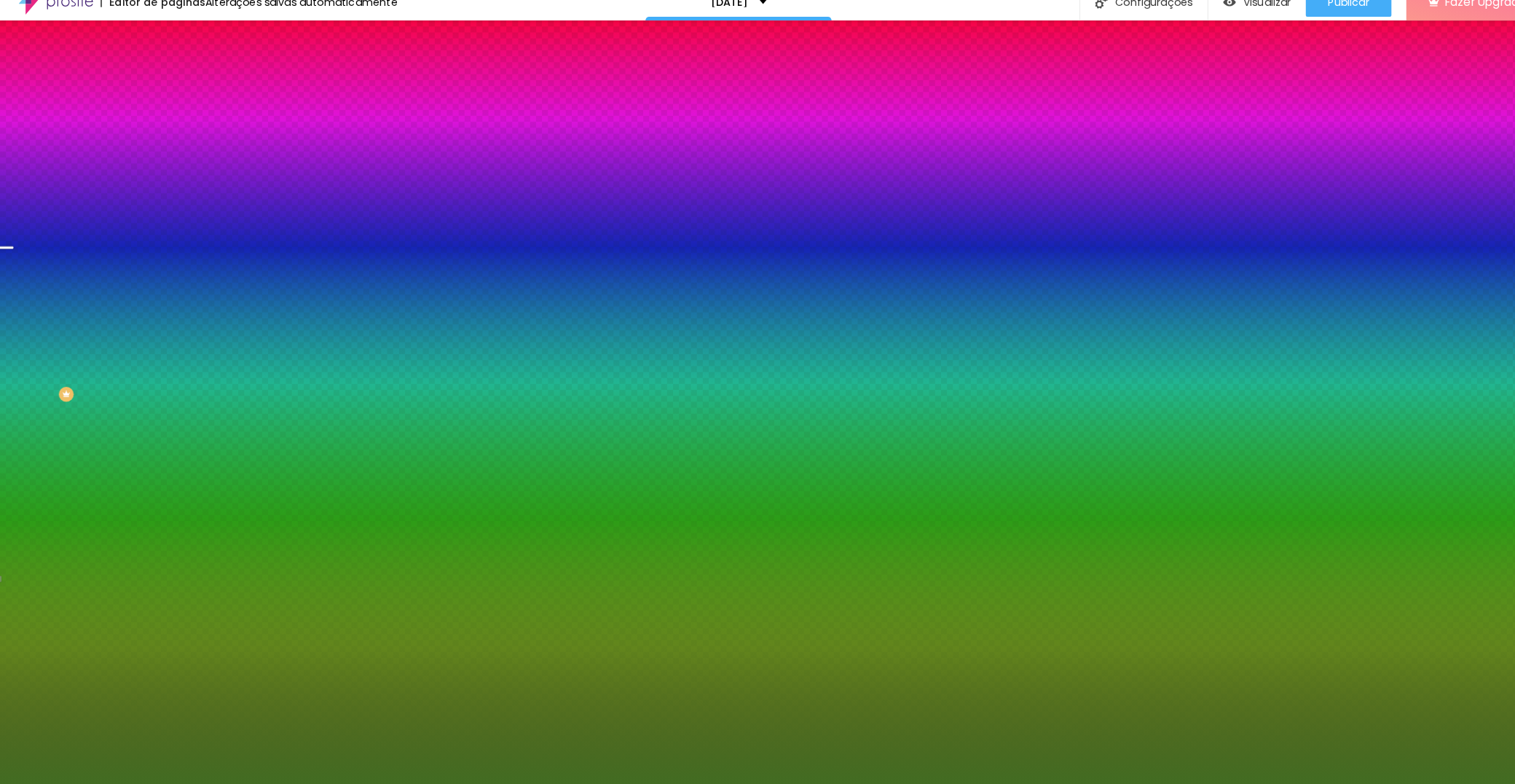
type input "#426C22"
click at [144, 337] on div at bounding box center [757, 392] width 1515 height 784
click at [144, 346] on div at bounding box center [757, 392] width 1515 height 784
click at [145, 340] on div at bounding box center [757, 392] width 1515 height 784
click at [167, 262] on div "Campos" at bounding box center [251, 257] width 167 height 8
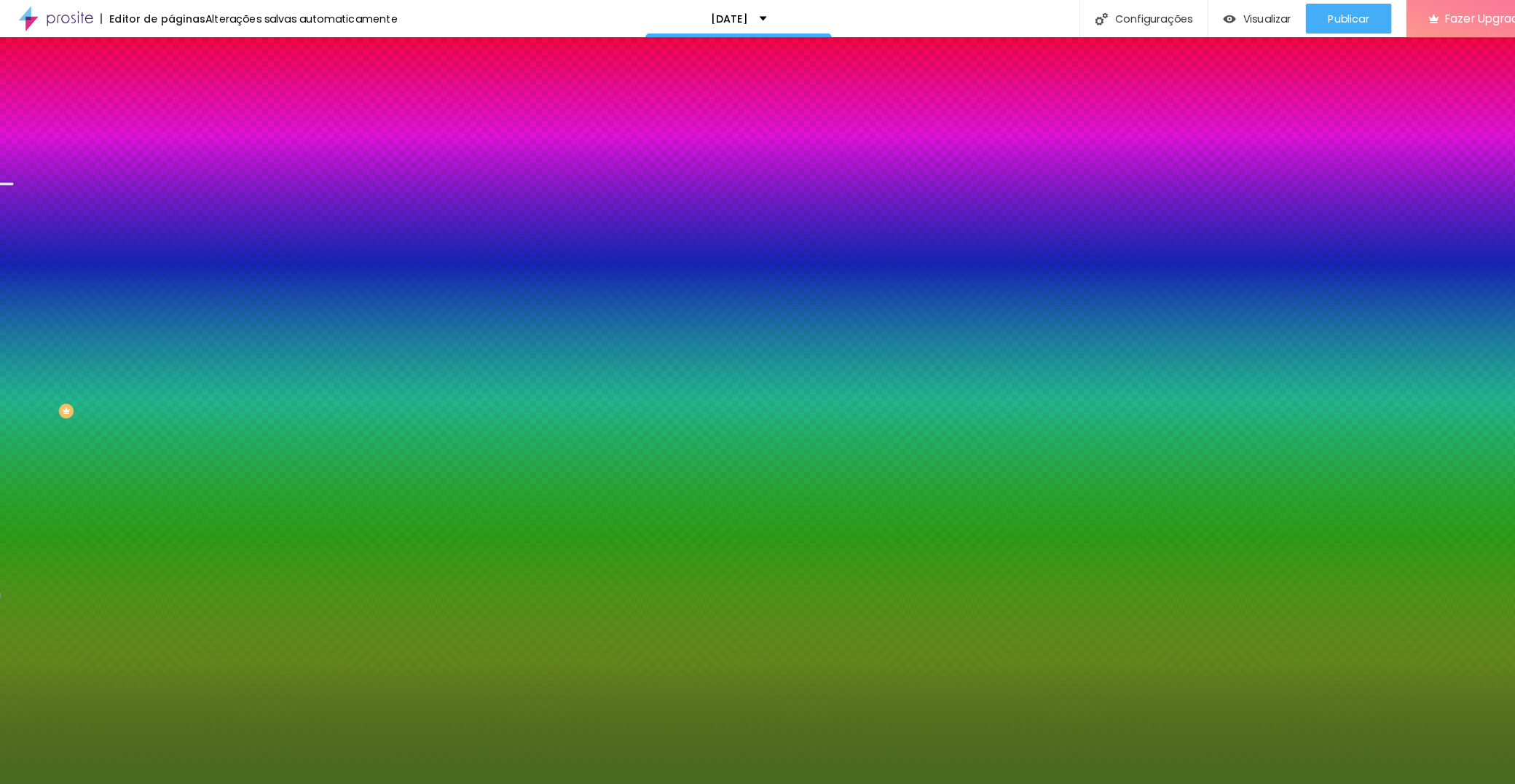
click at [167, 342] on button "button" at bounding box center [177, 334] width 20 height 15
drag, startPoint x: 327, startPoint y: 571, endPoint x: 326, endPoint y: 657, distance: 86.0
click at [326, 657] on body "Editor de páginas Alterações salvas automaticamente Natal 2025 Configurações Co…" at bounding box center [757, 392] width 1515 height 784
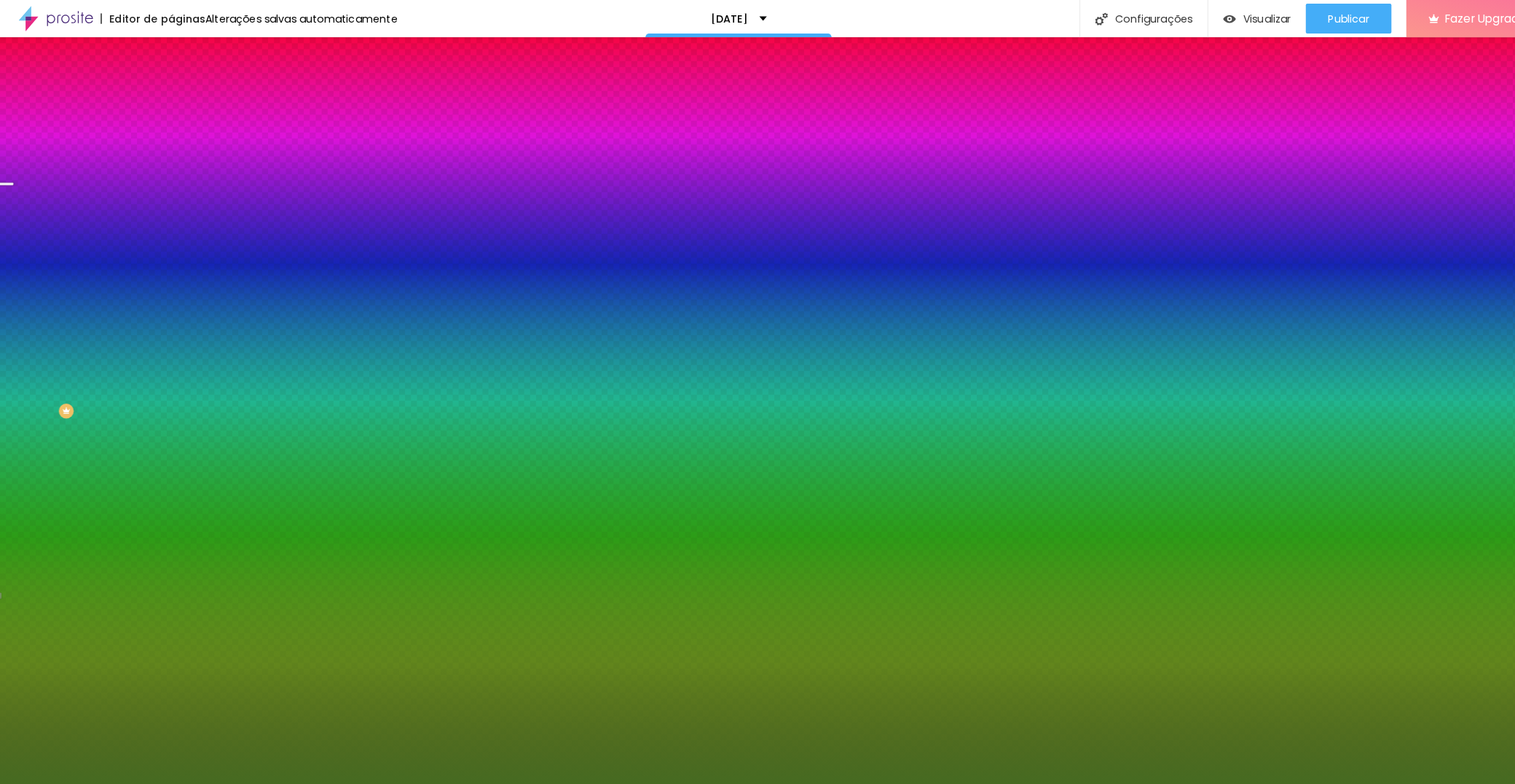
drag, startPoint x: 197, startPoint y: 530, endPoint x: 212, endPoint y: 541, distance: 18.6
click at [308, 620] on div at bounding box center [757, 392] width 1515 height 784
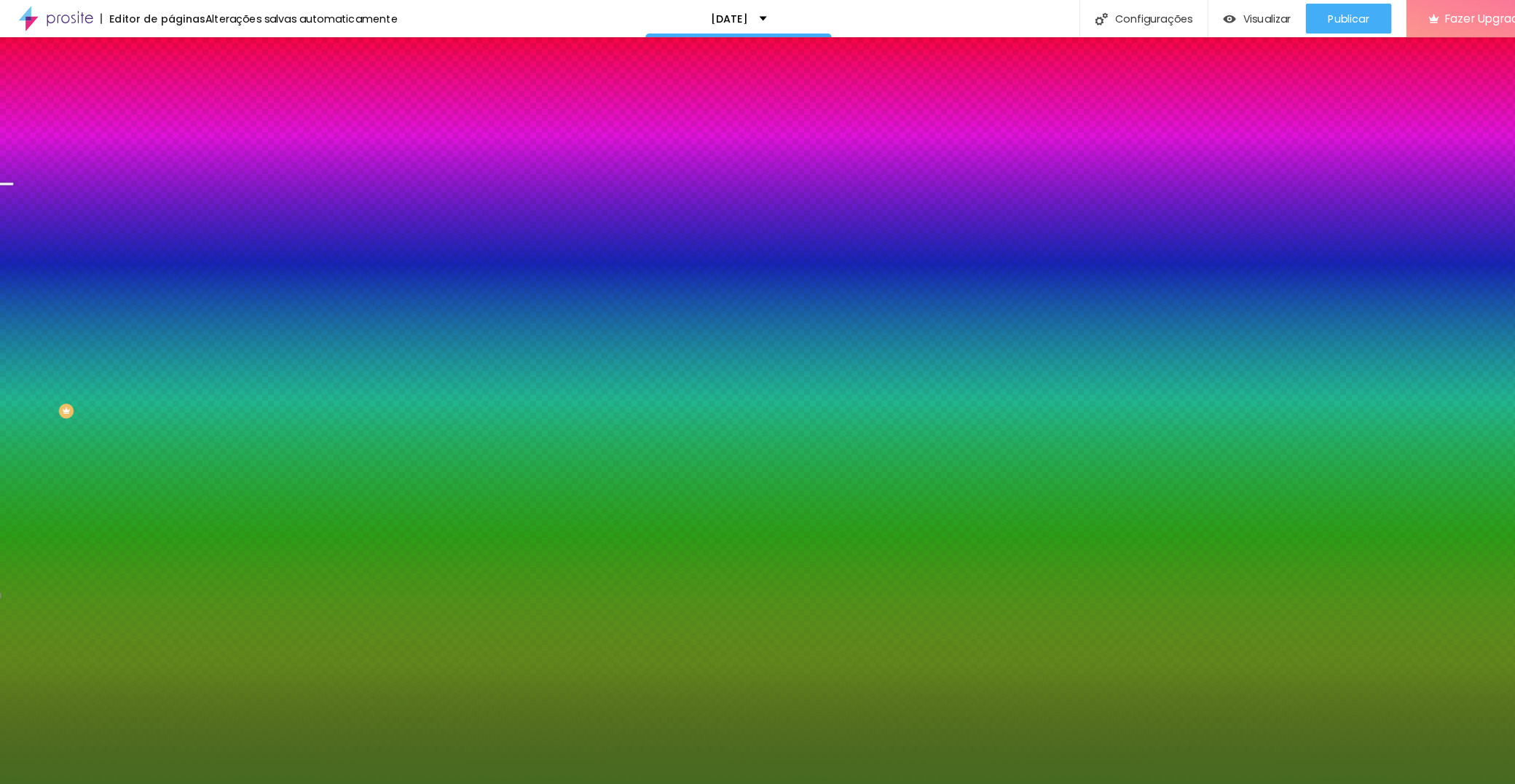
click at [217, 535] on div at bounding box center [757, 392] width 1515 height 784
click at [207, 541] on div at bounding box center [757, 392] width 1515 height 784
drag, startPoint x: 205, startPoint y: 540, endPoint x: 151, endPoint y: 539, distance: 54.0
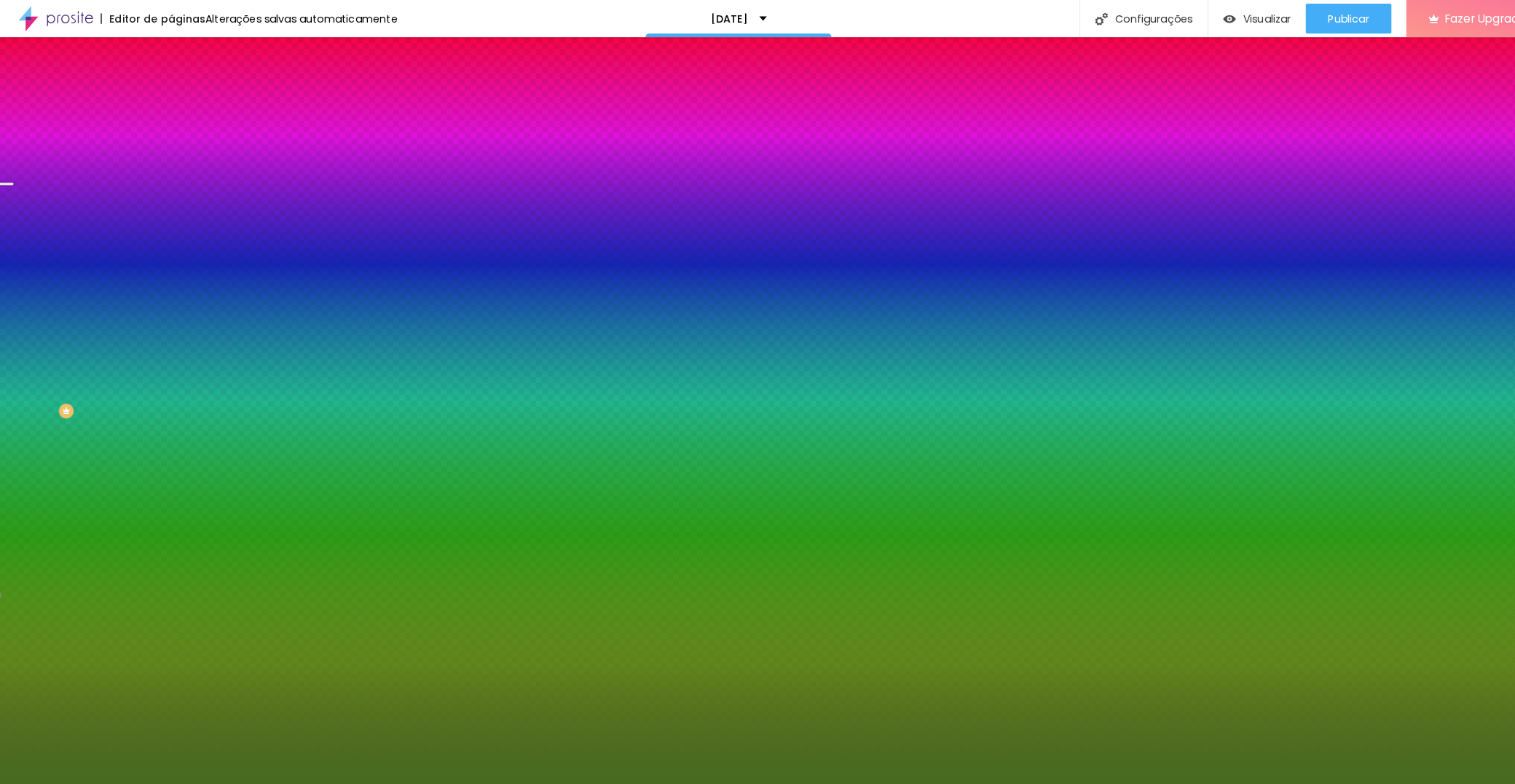
click at [263, 622] on div at bounding box center [757, 392] width 1515 height 784
click at [246, 608] on div at bounding box center [757, 392] width 1515 height 784
type input "#444425"
click at [308, 619] on div at bounding box center [757, 392] width 1515 height 784
click at [260, 602] on div at bounding box center [757, 392] width 1515 height 784
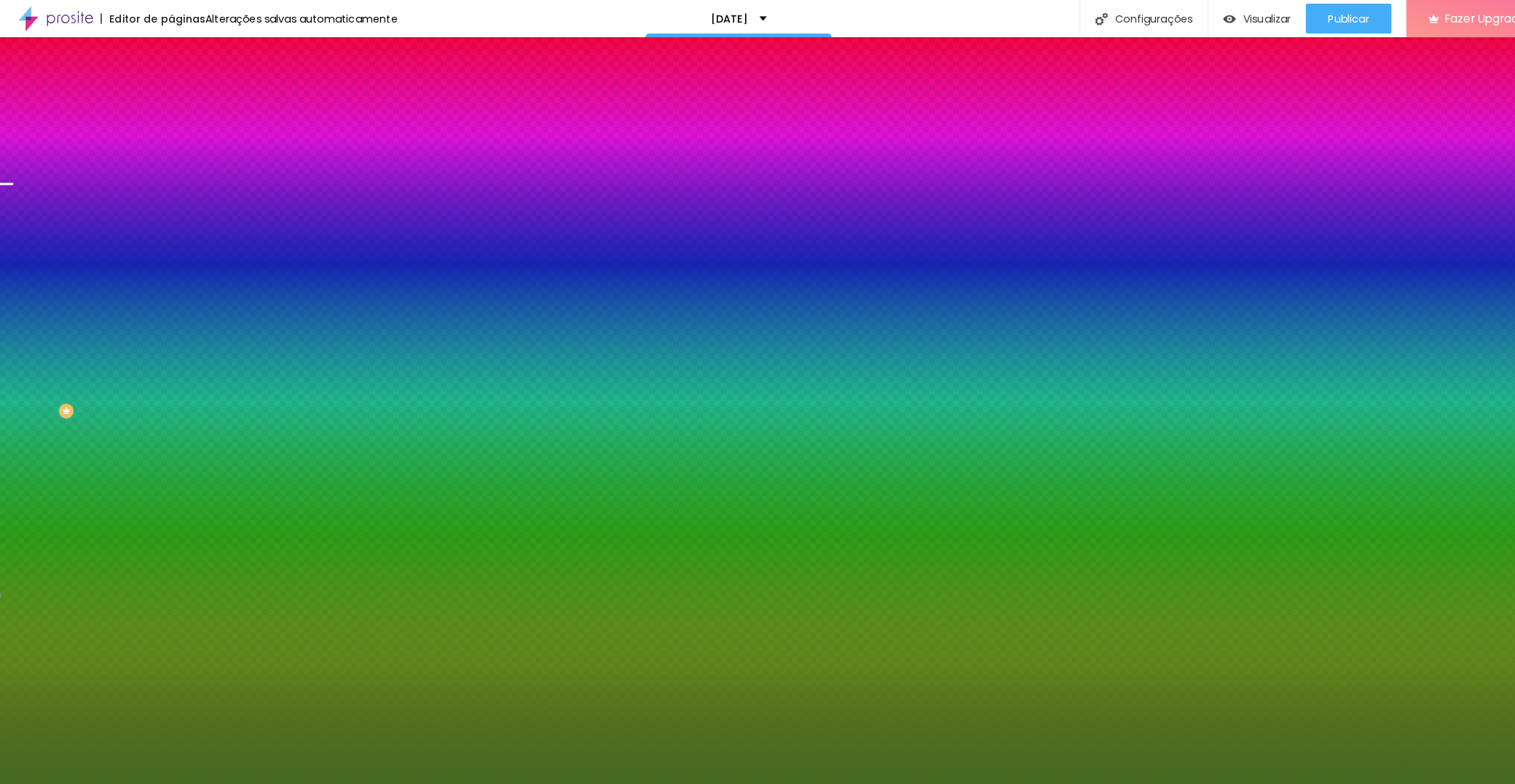
click at [990, 783] on div at bounding box center [757, 784] width 1515 height 0
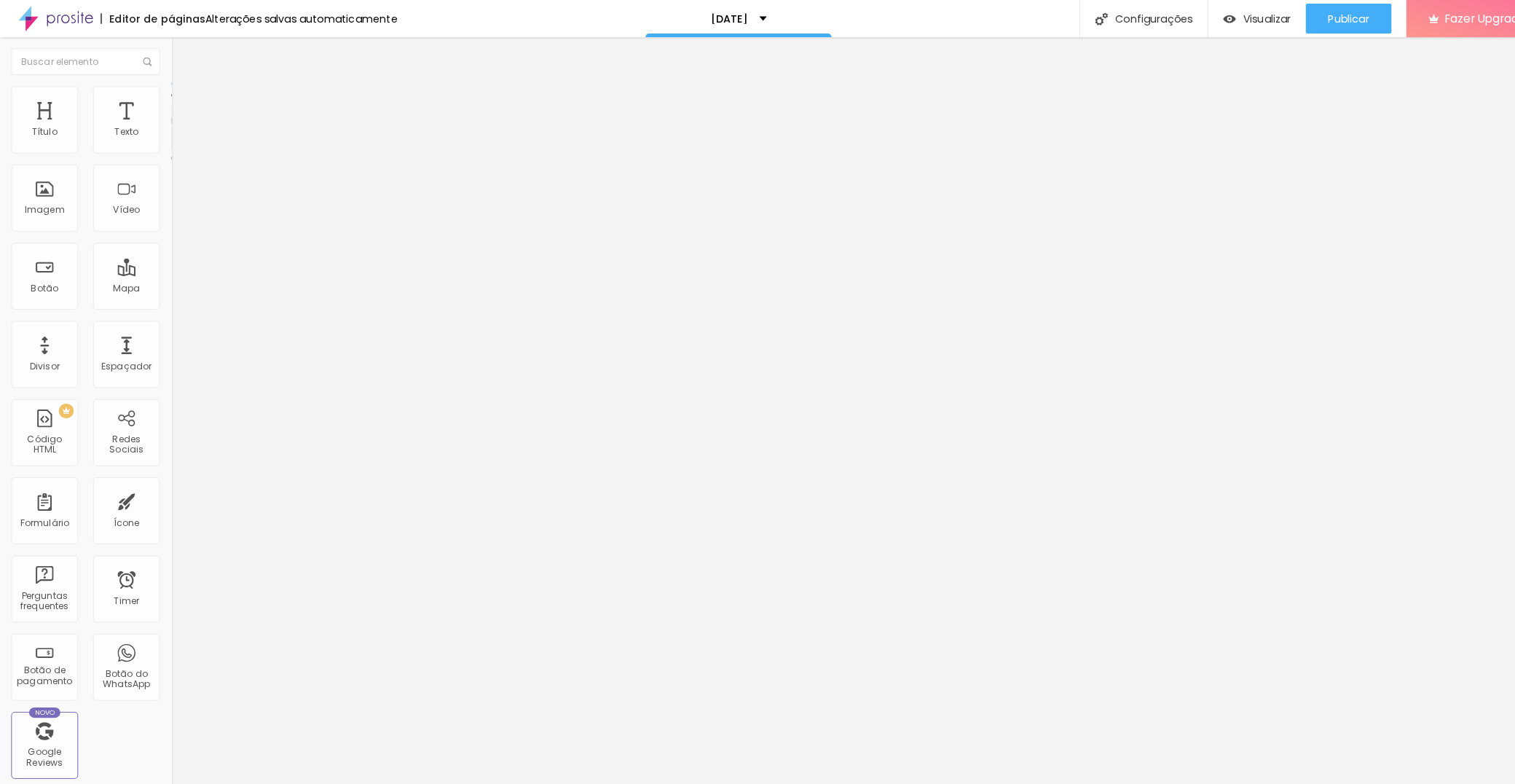
click at [167, 106] on ul "Conteúdo Estilo Avançado" at bounding box center [251, 92] width 167 height 44
click at [181, 100] on span "Estilo" at bounding box center [192, 94] width 23 height 13
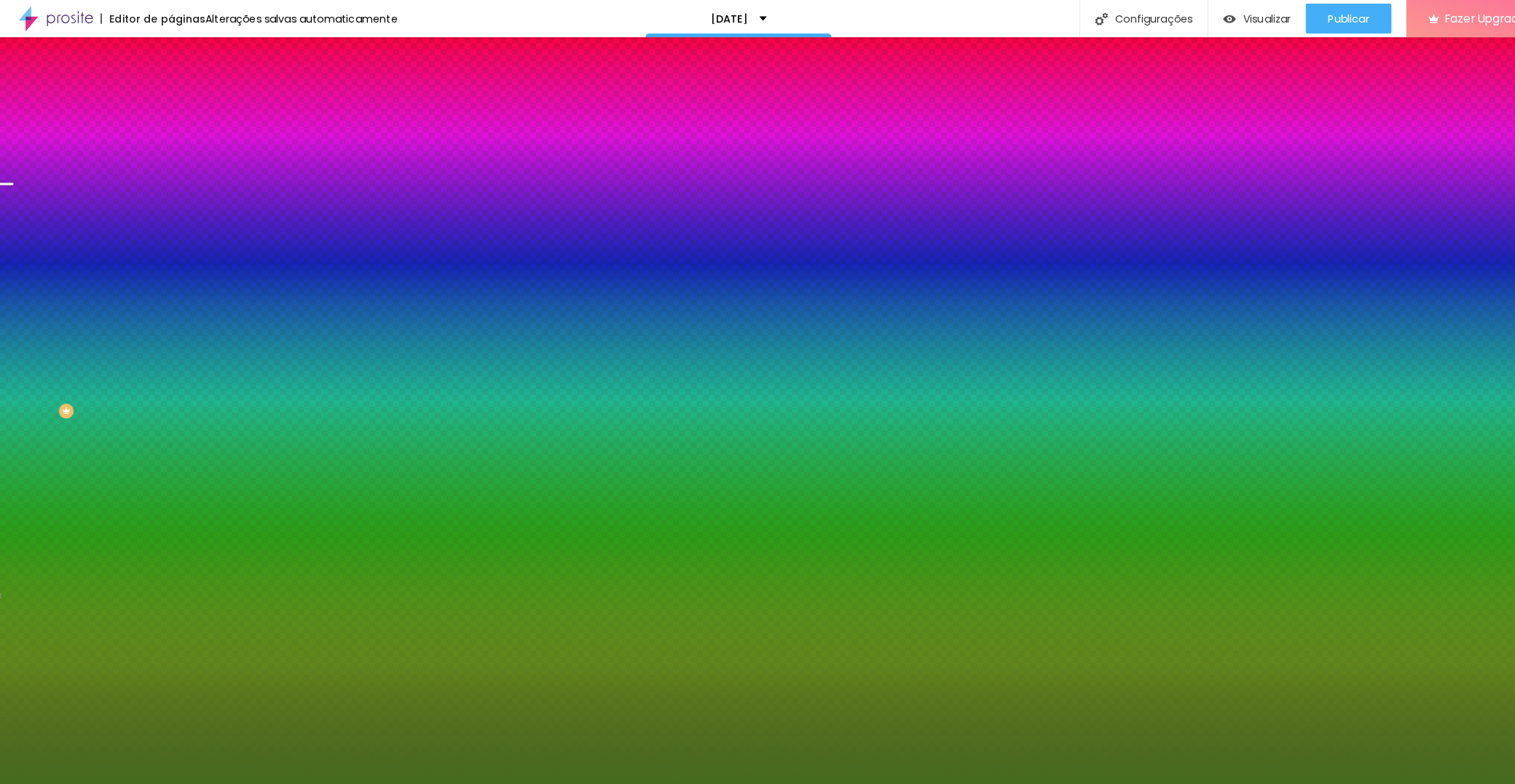
click at [167, 163] on button "button" at bounding box center [177, 156] width 20 height 15
click at [55, 783] on div at bounding box center [757, 784] width 1515 height 0
click at [167, 204] on button "button" at bounding box center [177, 195] width 20 height 15
click at [299, 362] on div at bounding box center [757, 392] width 1515 height 784
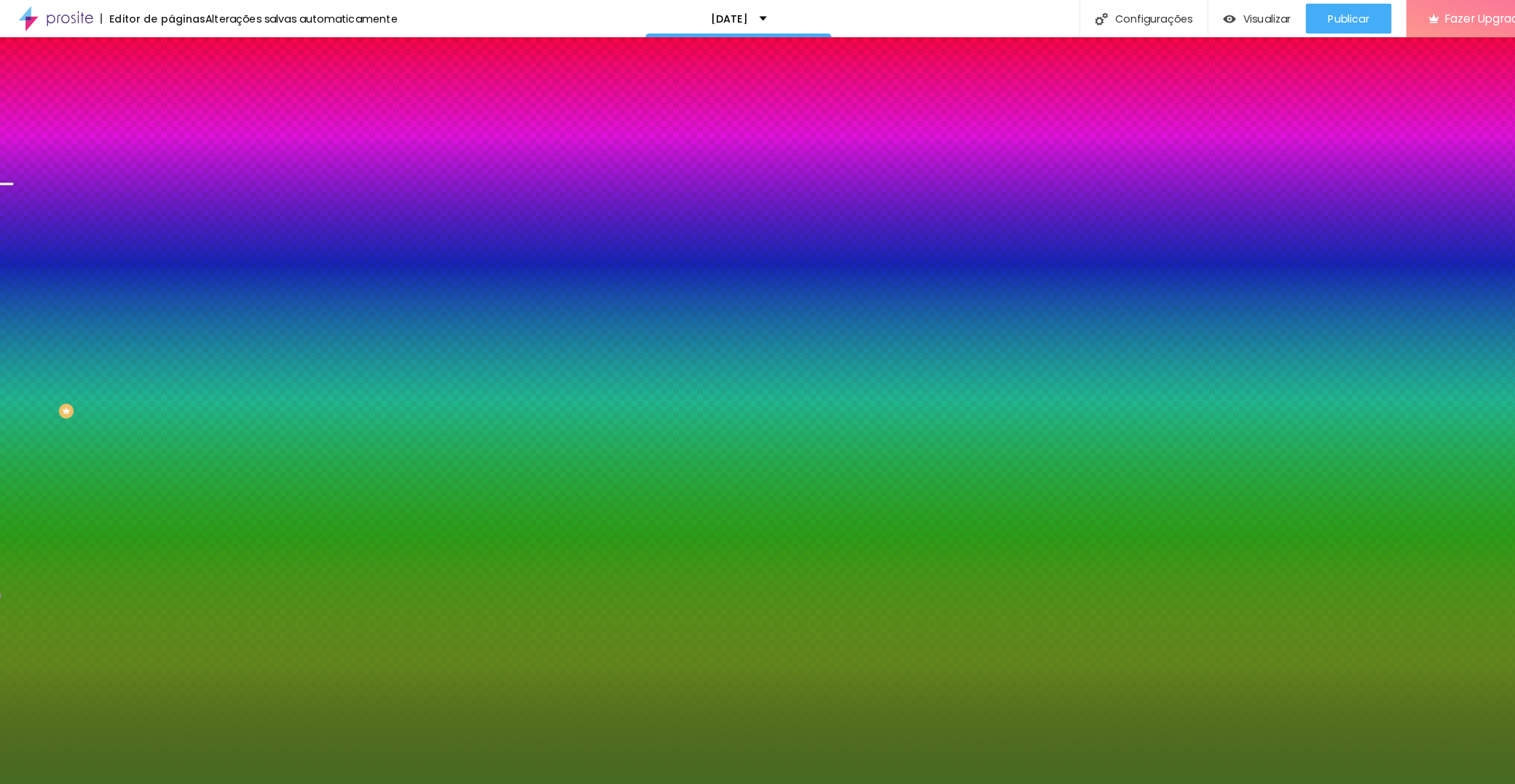
click at [268, 368] on div at bounding box center [757, 392] width 1515 height 784
drag, startPoint x: 275, startPoint y: 378, endPoint x: 282, endPoint y: 385, distance: 9.9
click at [282, 385] on div at bounding box center [757, 392] width 1515 height 784
click at [283, 403] on div at bounding box center [757, 392] width 1515 height 784
type input "#8F0709"
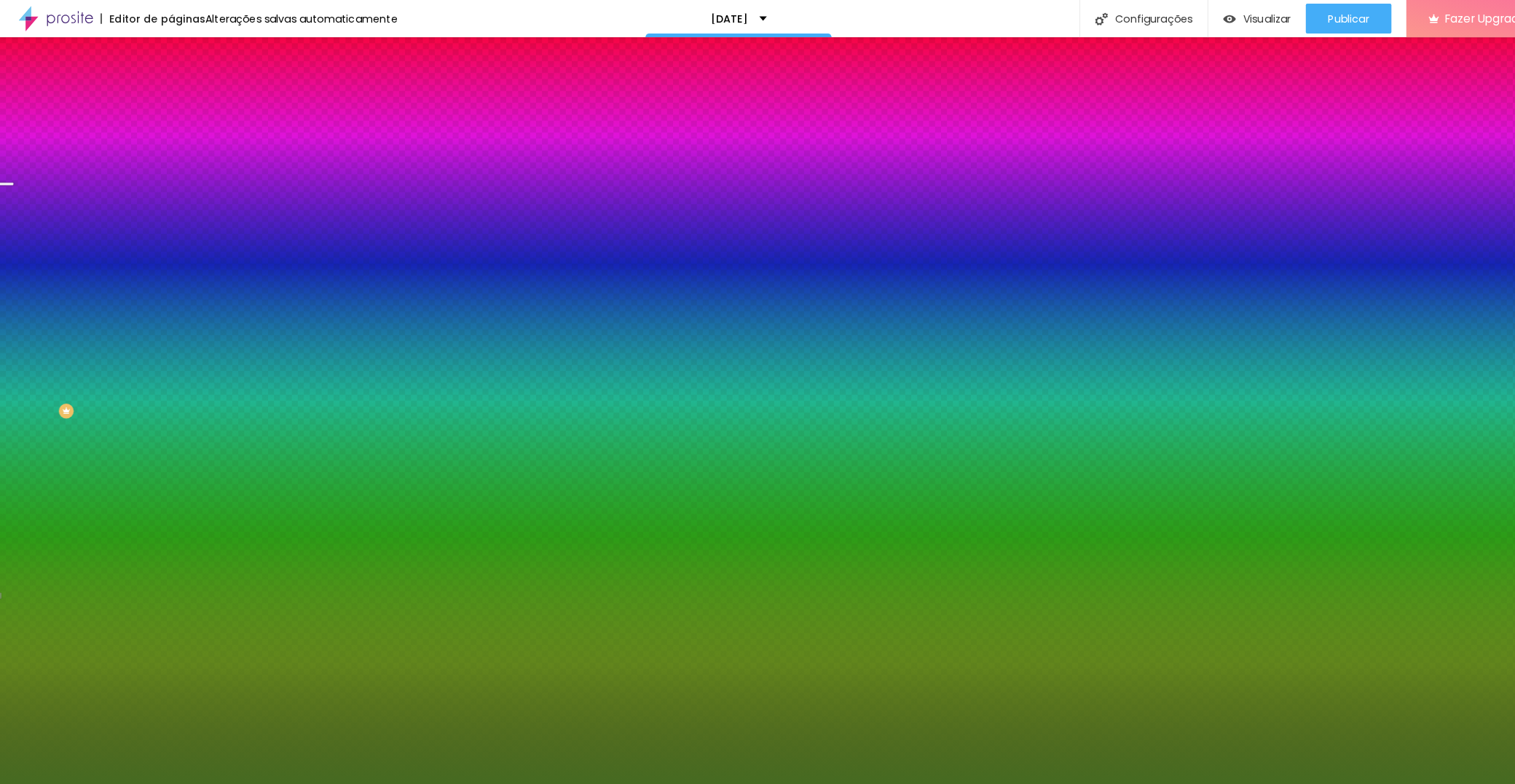
drag, startPoint x: 302, startPoint y: 364, endPoint x: 304, endPoint y: 346, distance: 18.1
click at [66, 783] on div at bounding box center [757, 784] width 1515 height 0
click at [173, 159] on icon "button" at bounding box center [177, 154] width 8 height 8
click at [53, 783] on div at bounding box center [757, 784] width 1515 height 0
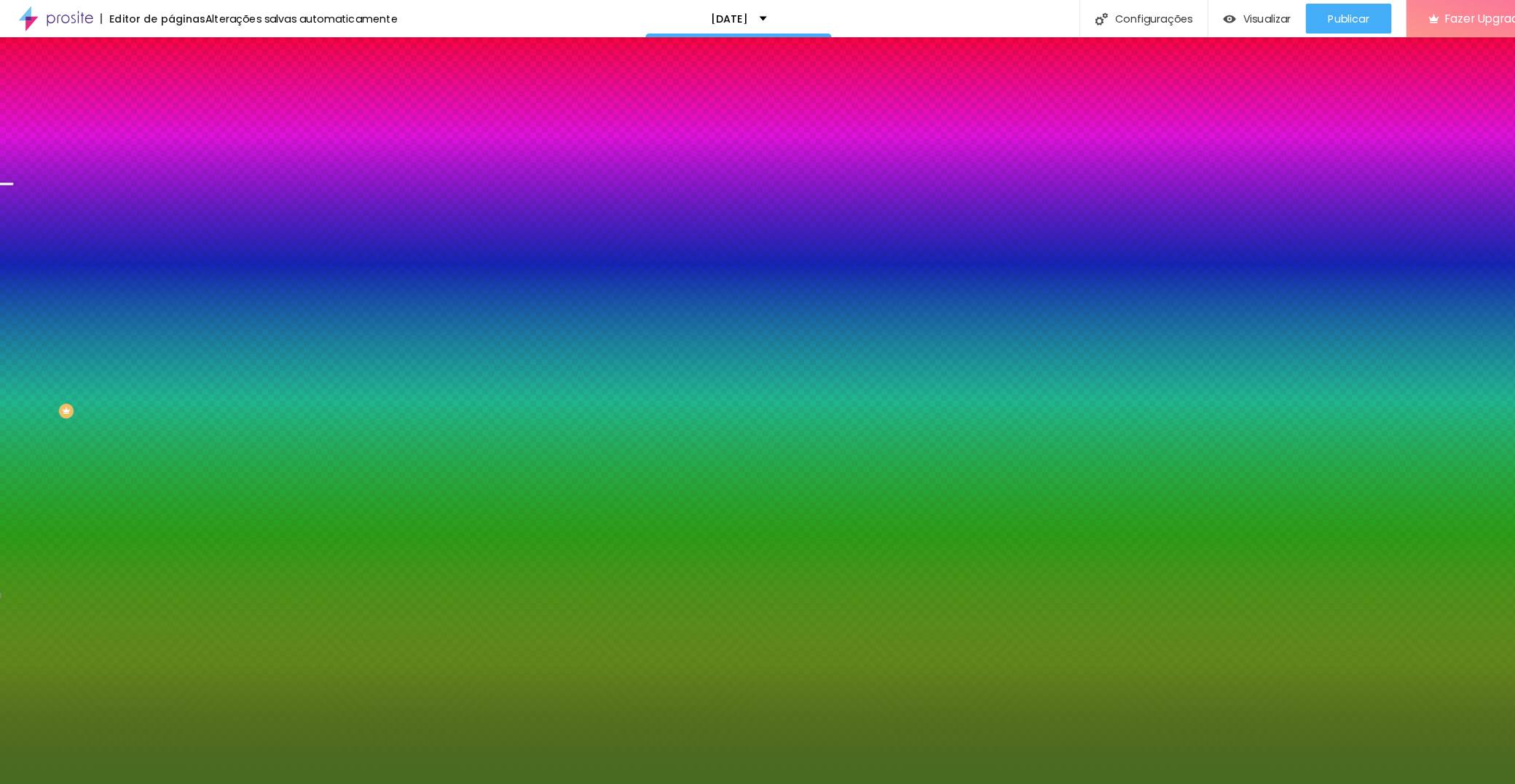
click at [167, 122] on div "Botão" at bounding box center [251, 118] width 167 height 8
click at [167, 163] on button "button" at bounding box center [177, 156] width 20 height 15
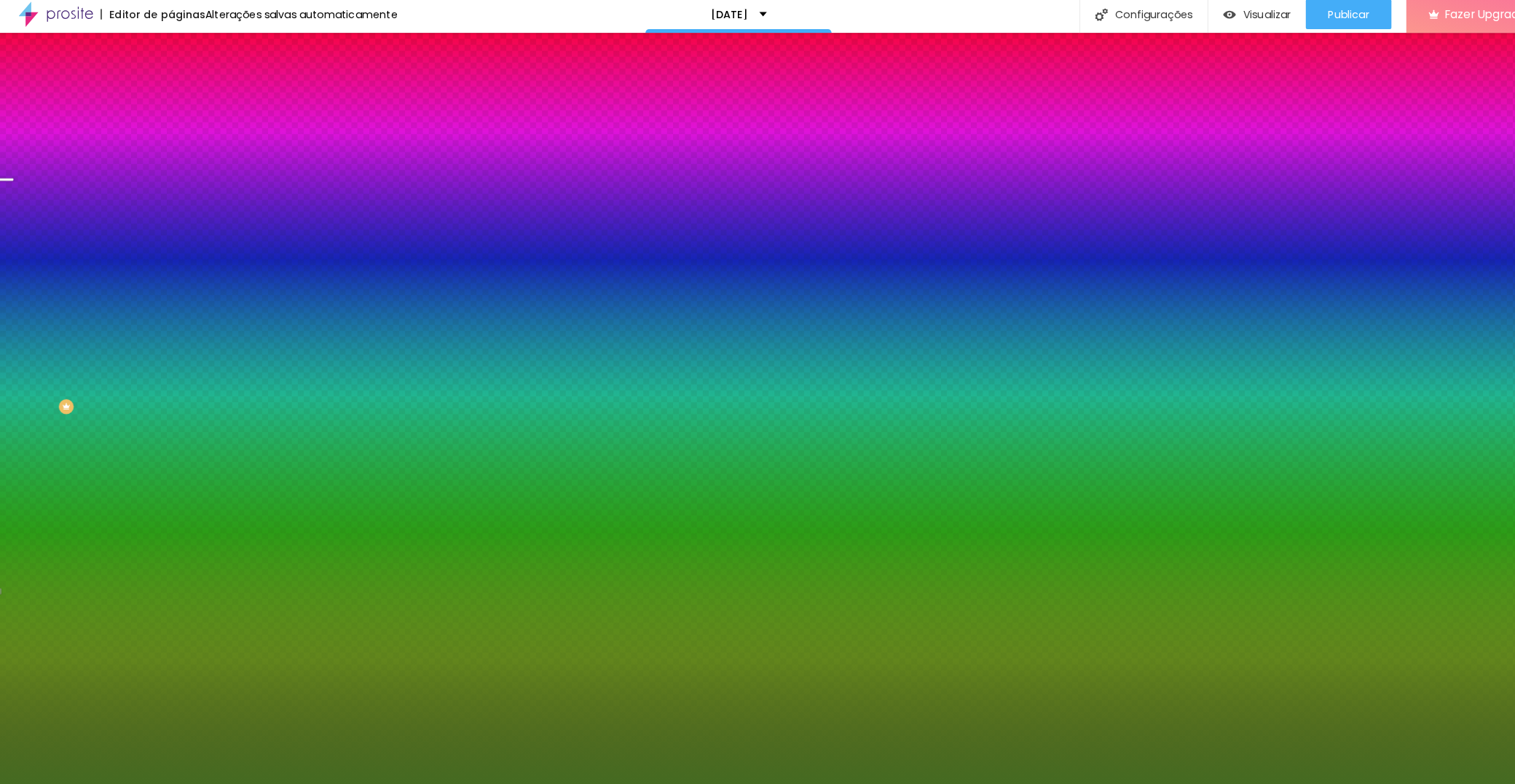
click at [101, 783] on div at bounding box center [757, 784] width 1515 height 0
click at [167, 204] on button "button" at bounding box center [177, 195] width 20 height 15
click at [87, 783] on div at bounding box center [757, 784] width 1515 height 0
click at [167, 240] on button "button" at bounding box center [177, 245] width 20 height 15
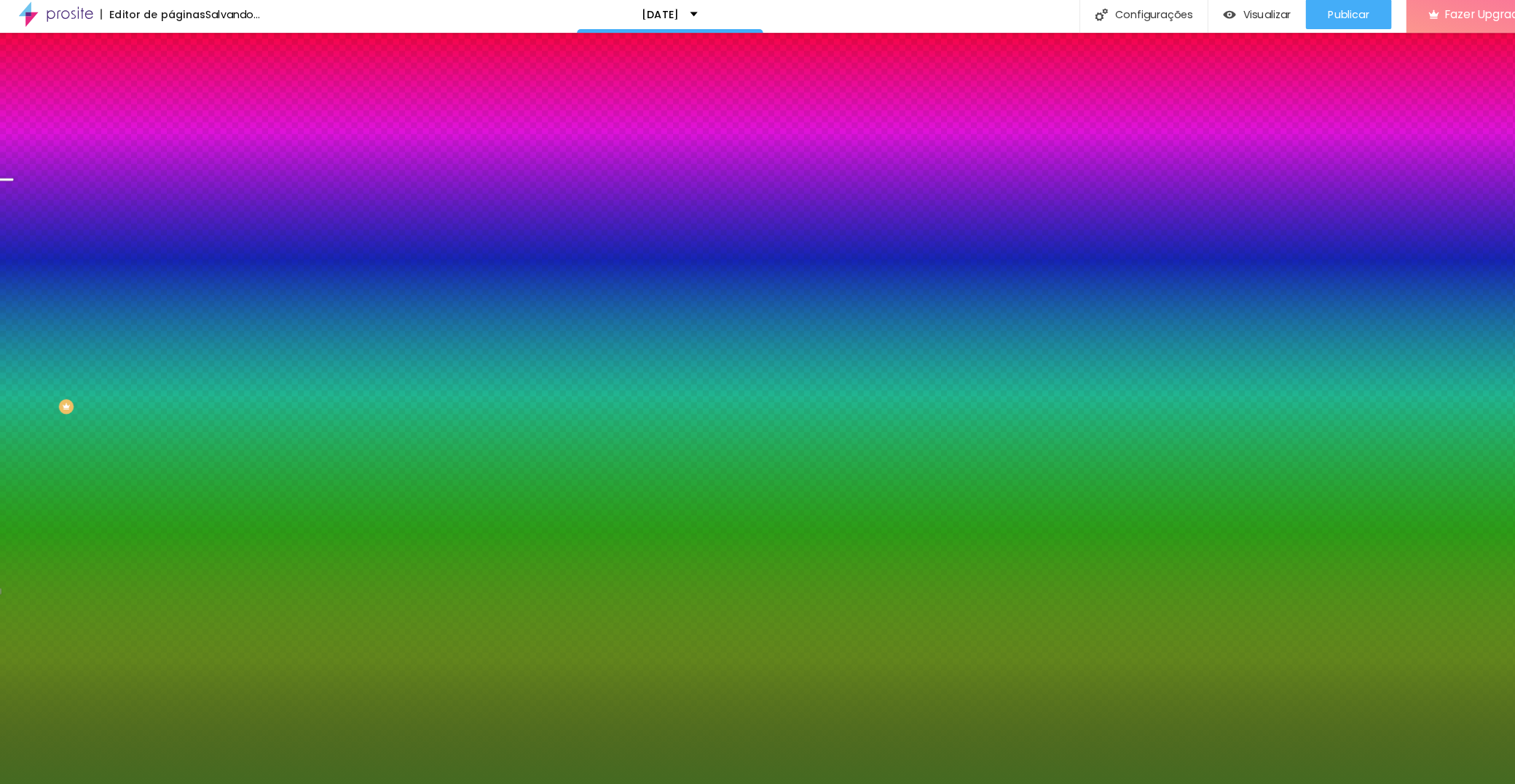
type input "#F70000"
drag, startPoint x: 225, startPoint y: 352, endPoint x: 254, endPoint y: 350, distance: 29.1
drag, startPoint x: 264, startPoint y: 380, endPoint x: 279, endPoint y: 487, distance: 108.0
click at [279, 487] on body "Editor de páginas Alterações salvas automaticamente Natal 2025 Configurações Co…" at bounding box center [757, 392] width 1515 height 784
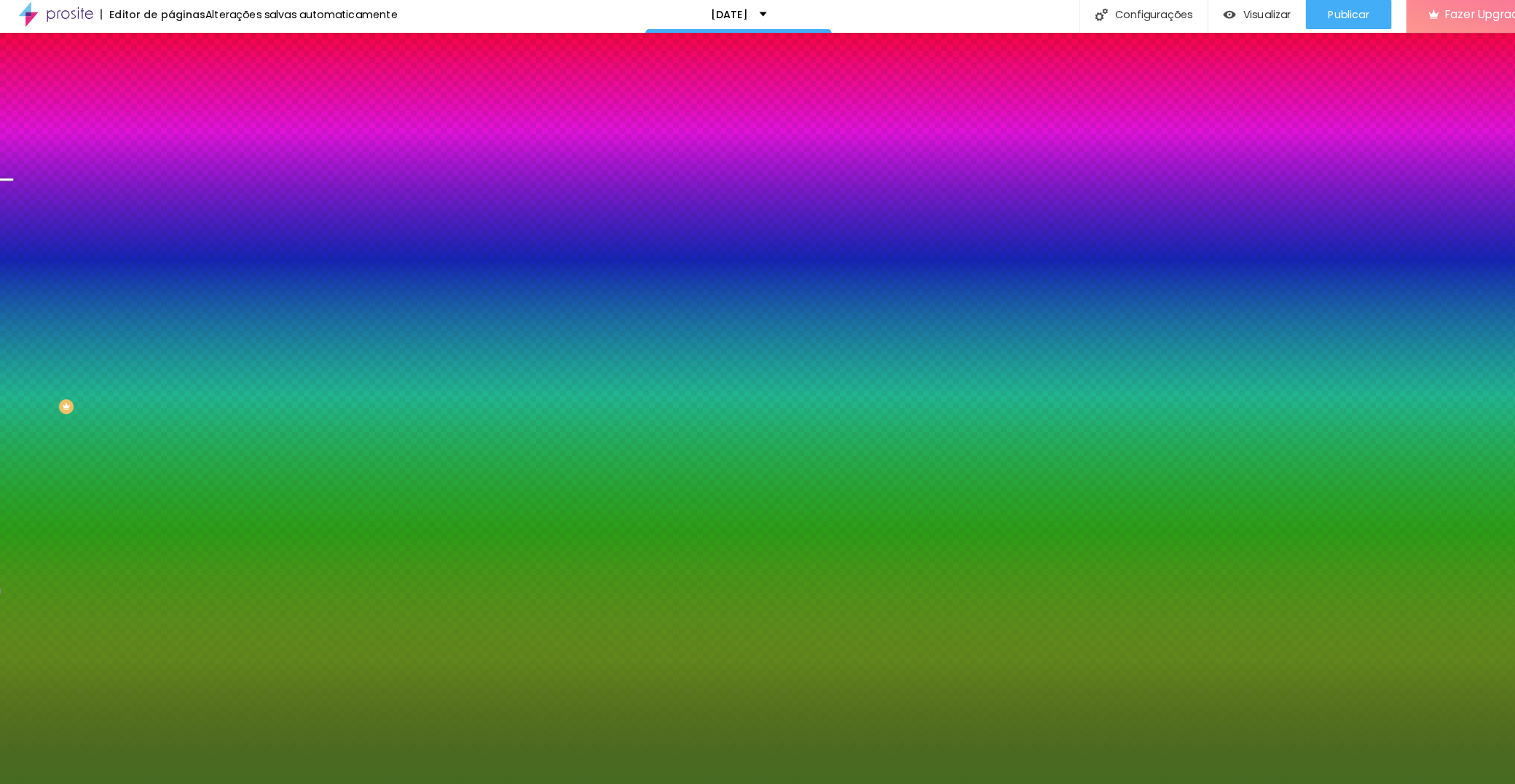
click at [265, 783] on div at bounding box center [757, 792] width 1515 height 0
click at [89, 783] on div at bounding box center [757, 784] width 1515 height 0
click at [167, 99] on li "Avançado" at bounding box center [251, 106] width 167 height 14
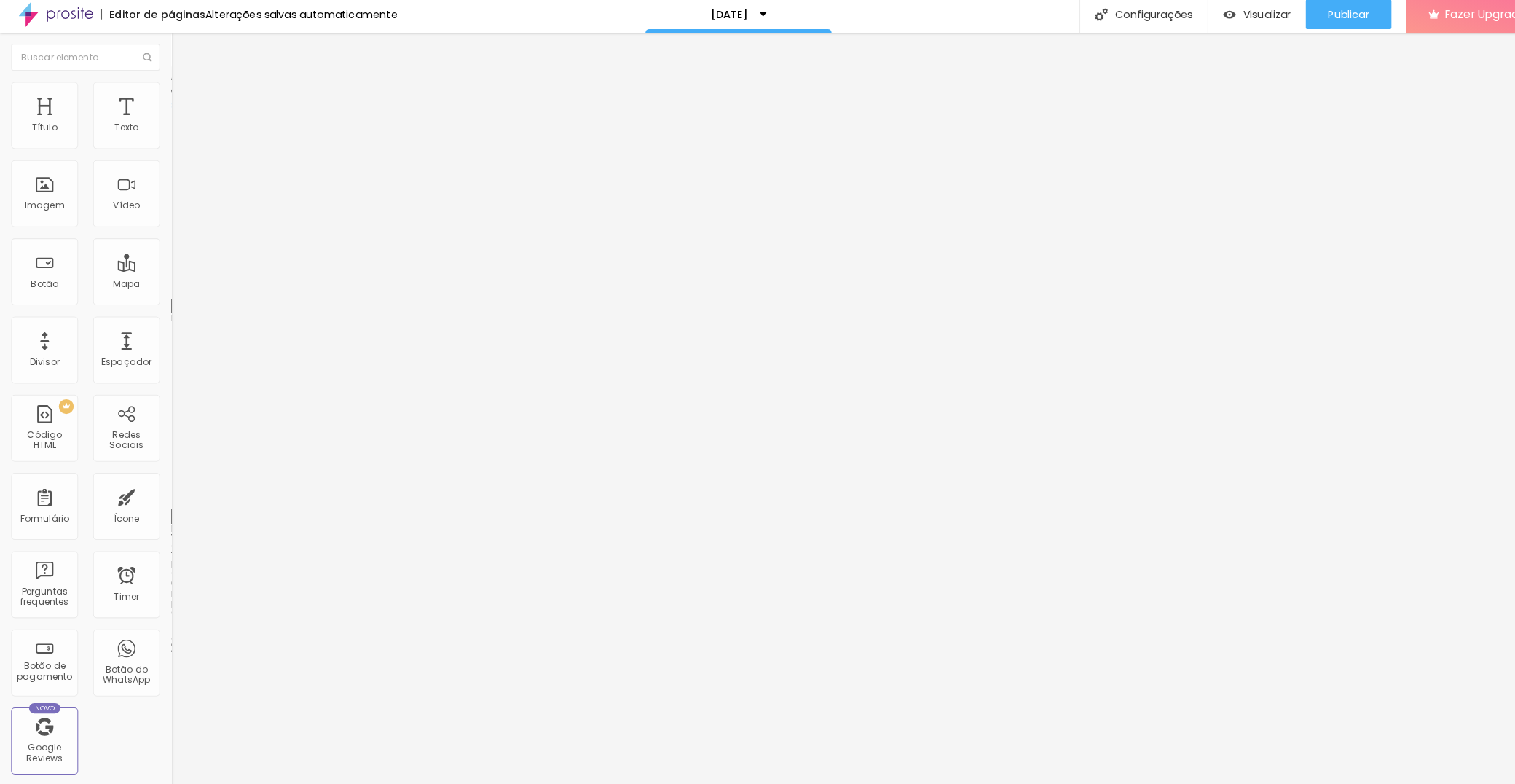
click at [167, 83] on img at bounding box center [174, 77] width 13 height 13
click at [167, 147] on img at bounding box center [172, 151] width 8 height 8
click at [988, 783] on div "Editor de formulário" at bounding box center [757, 788] width 1515 height 8
click at [1009, 783] on div at bounding box center [757, 799] width 1515 height 13
click at [167, 89] on li "Estilo" at bounding box center [251, 91] width 167 height 14
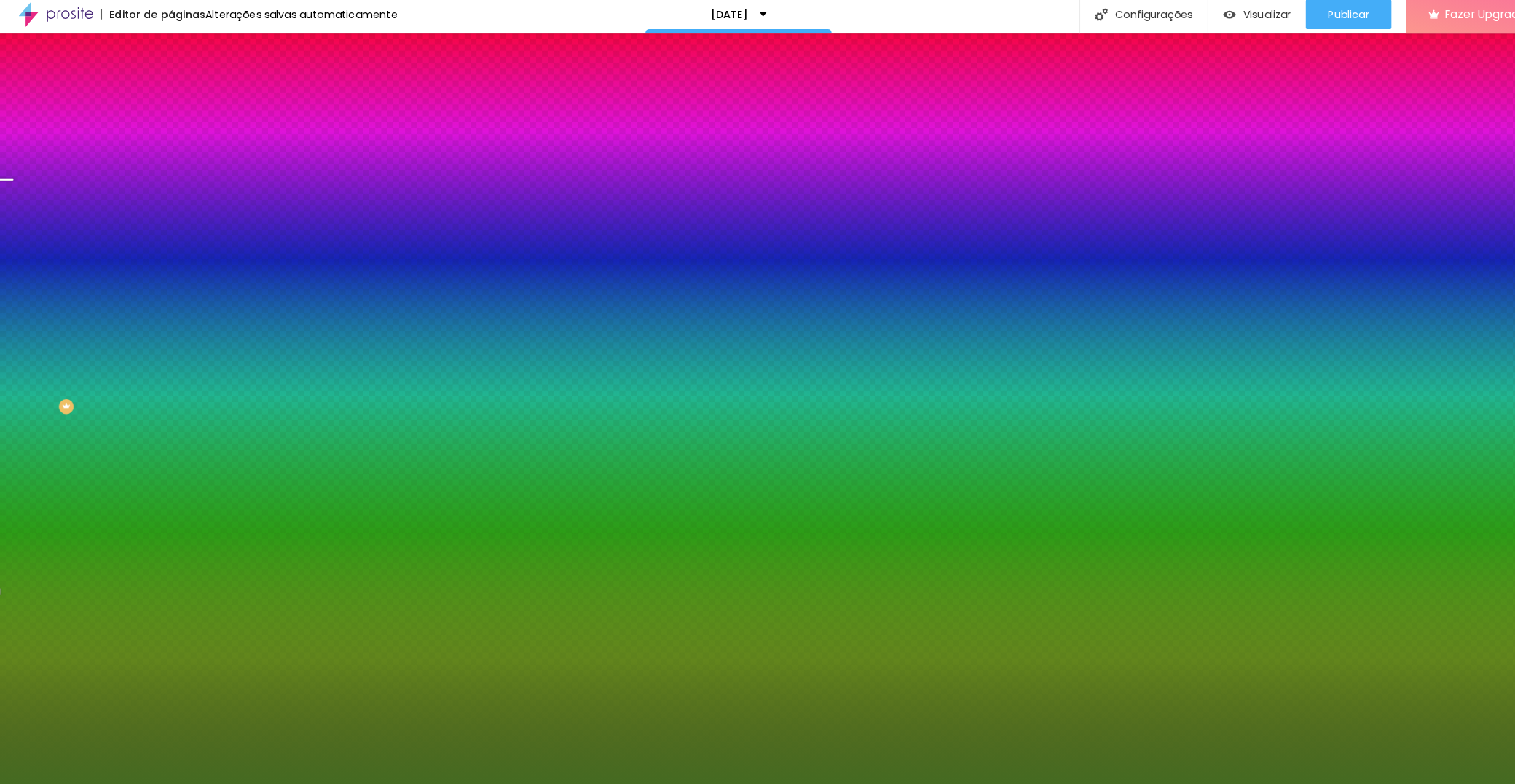
click at [173, 199] on icon "button" at bounding box center [177, 194] width 8 height 8
type input "1"
type input "2"
drag, startPoint x: 160, startPoint y: 301, endPoint x: 225, endPoint y: 306, distance: 65.2
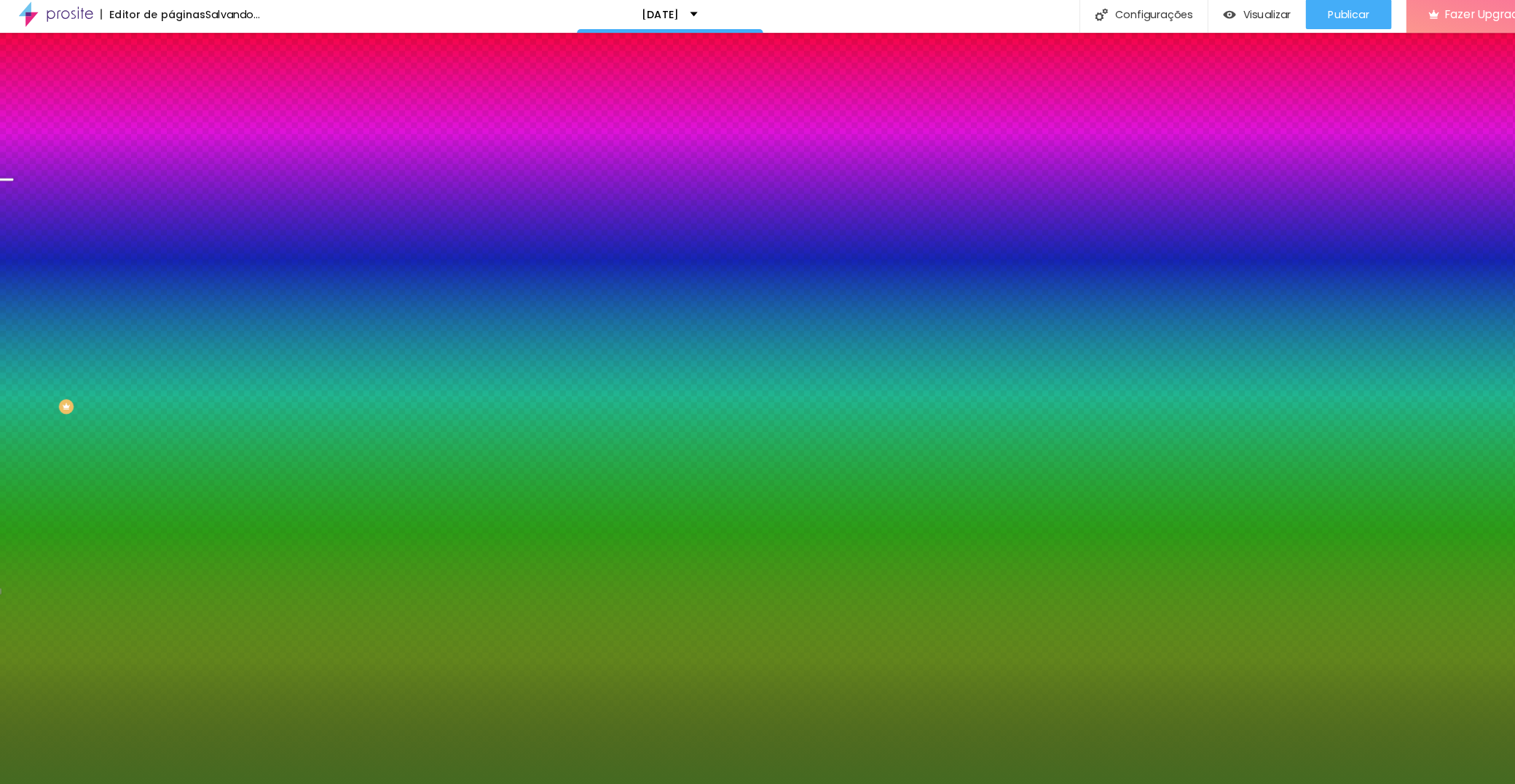
type input "2"
type input "1"
drag, startPoint x: 220, startPoint y: 301, endPoint x: 182, endPoint y: 298, distance: 38.1
type input "1"
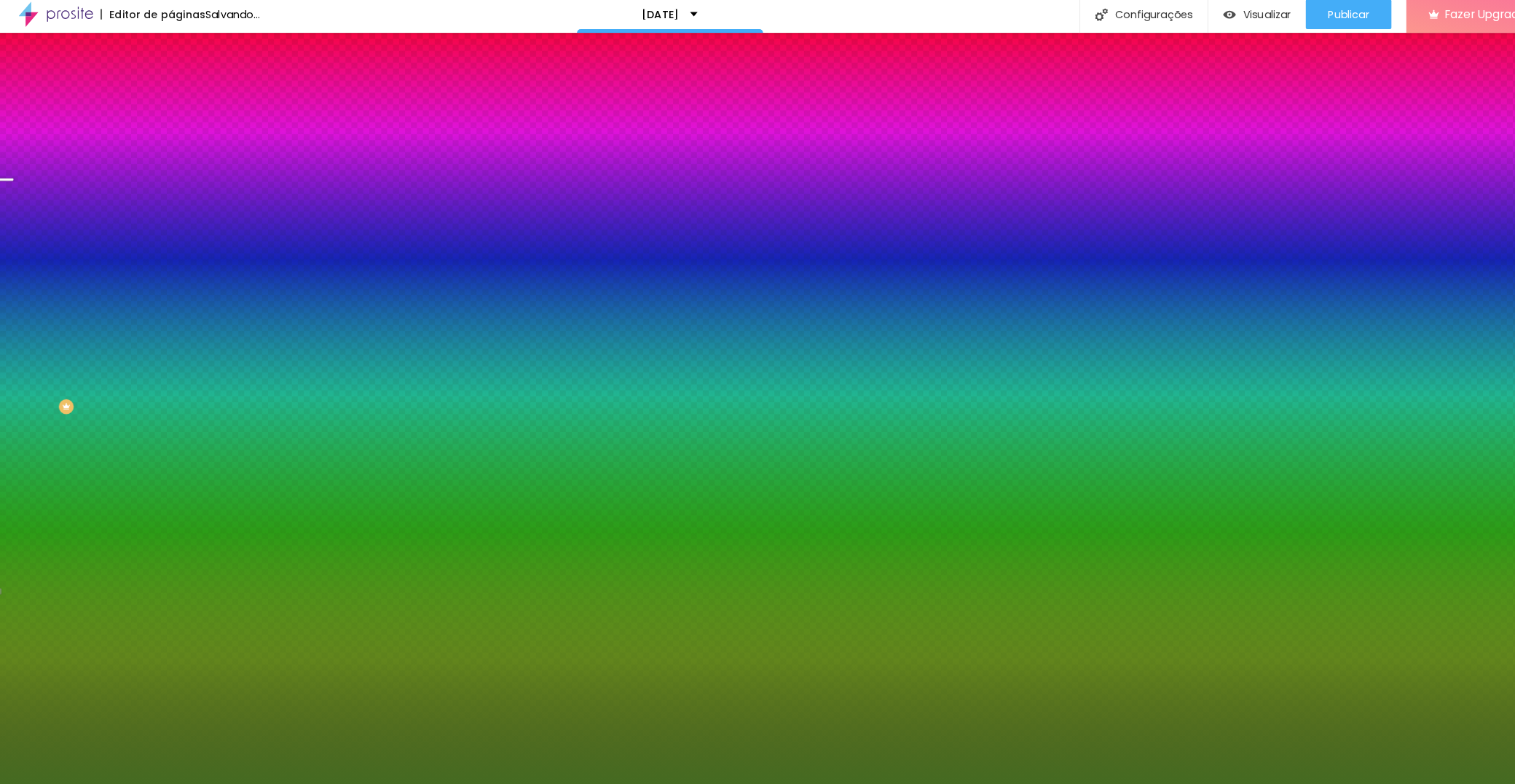
click at [94, 783] on img at bounding box center [88, 791] width 11 height 11
type input "2"
type input "4"
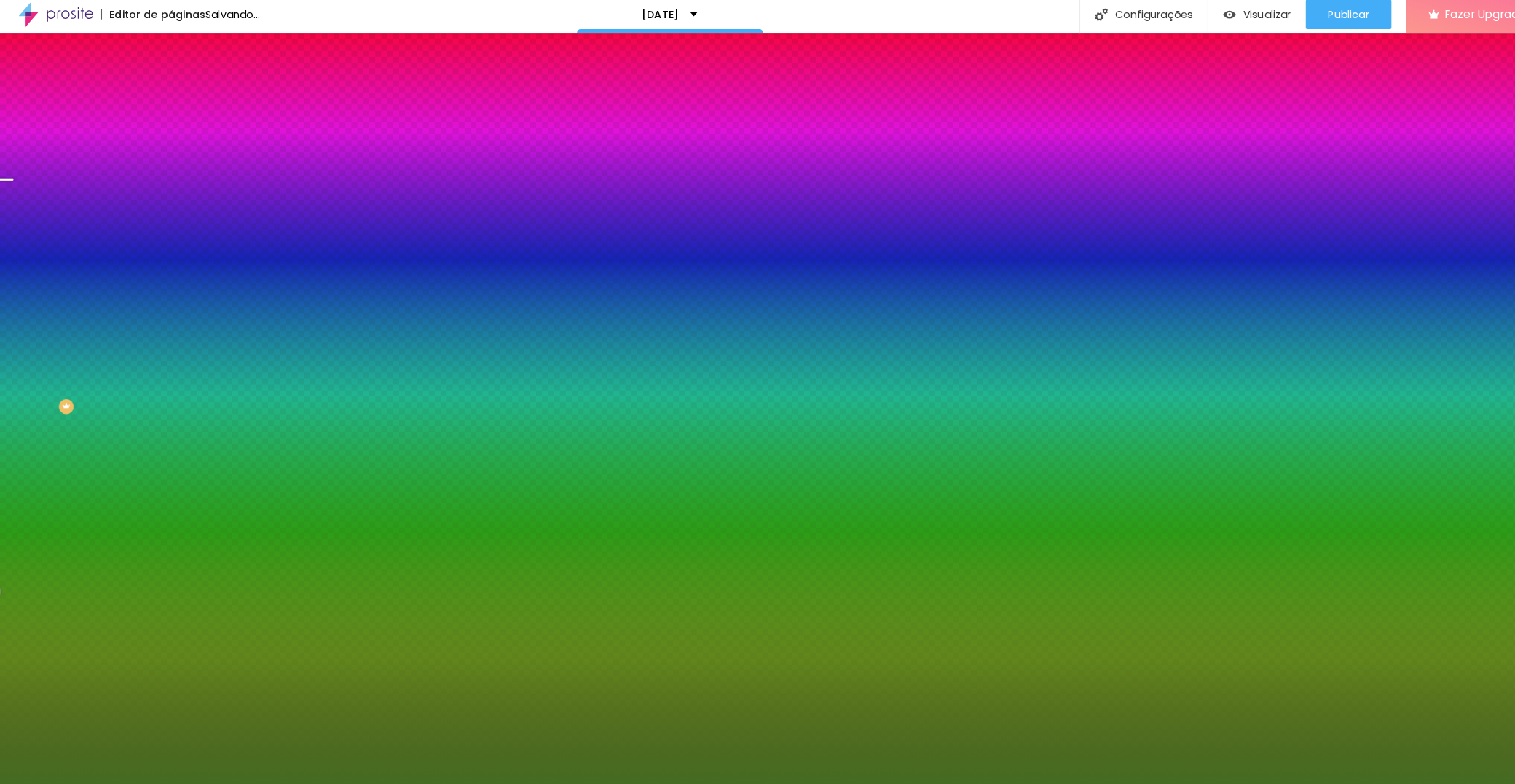
type input "4"
type input "3"
type input "2"
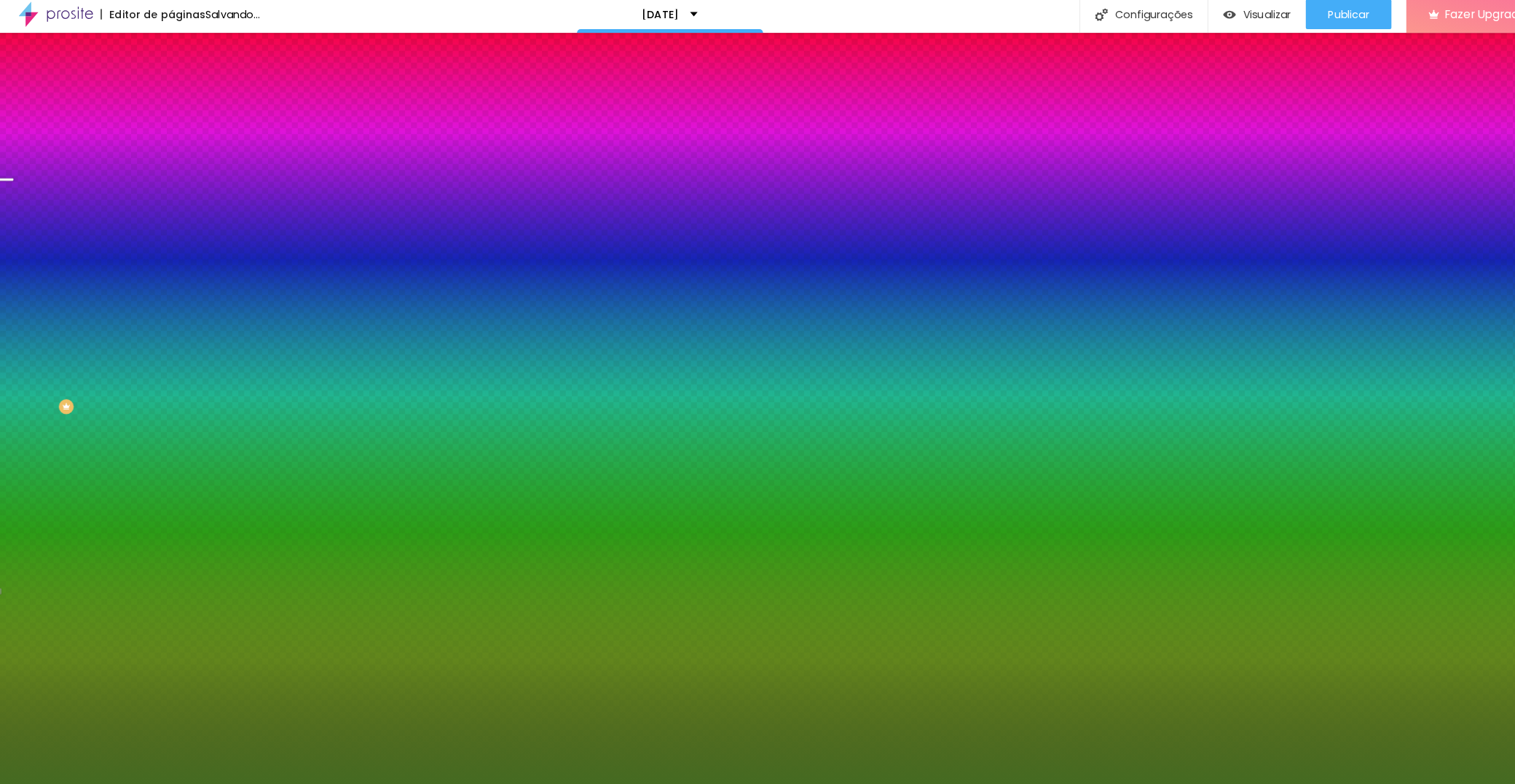
type input "3"
type input "2"
drag, startPoint x: 193, startPoint y: 323, endPoint x: 233, endPoint y: 328, distance: 40.3
type input "2"
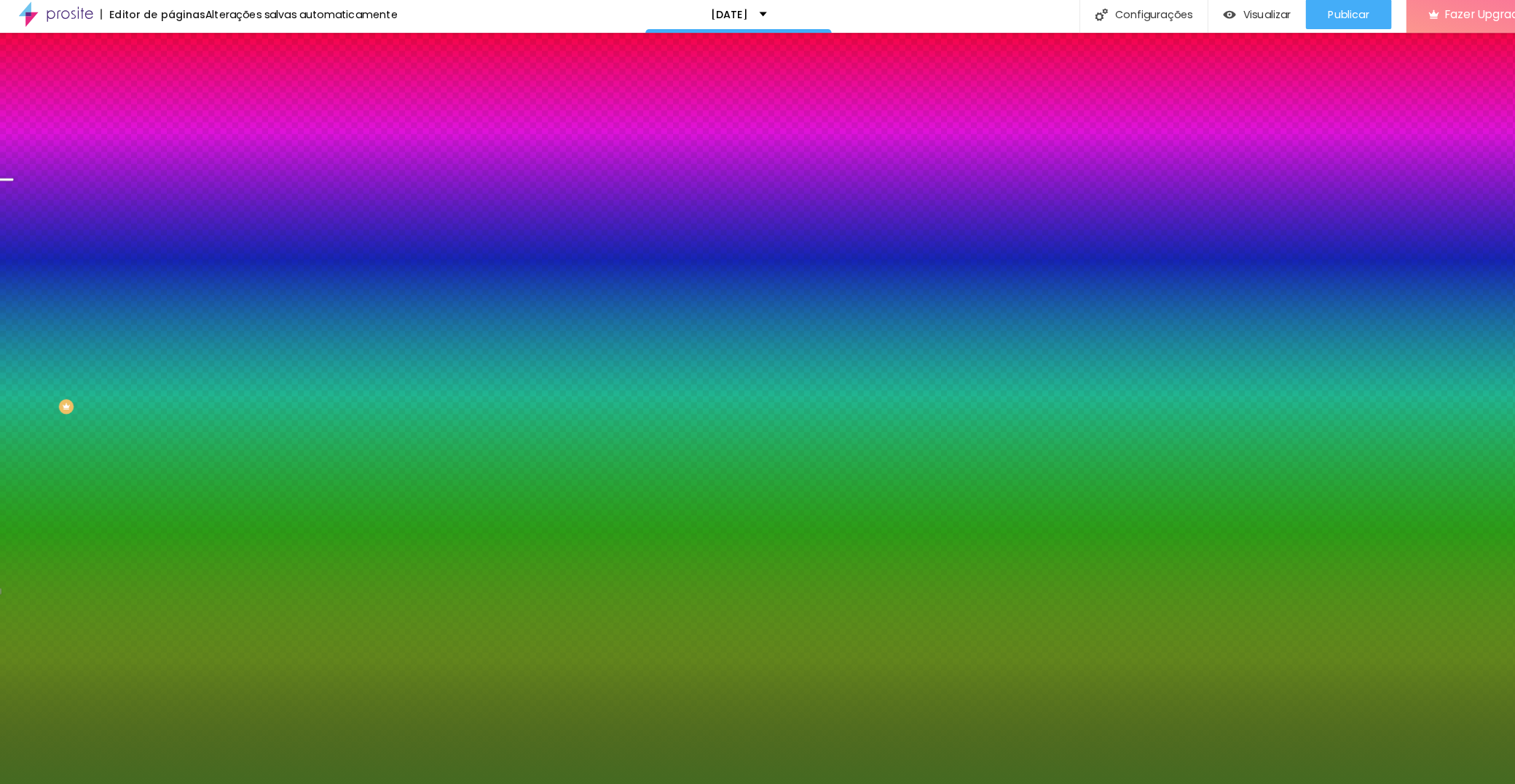
click at [260, 783] on div "Arredondamento" at bounding box center [757, 792] width 1515 height 18
click at [94, 783] on img at bounding box center [88, 791] width 11 height 11
type input "1"
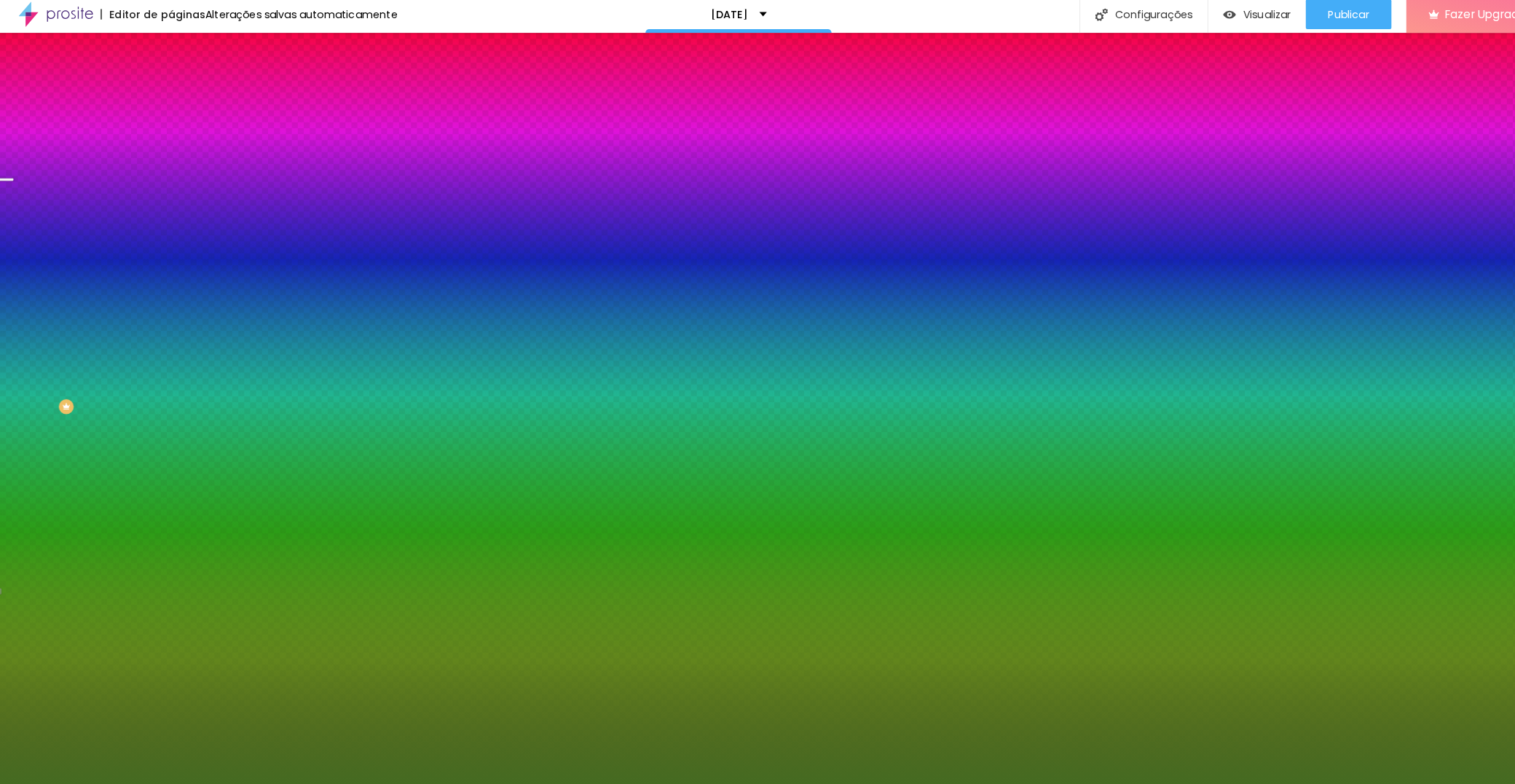
type input "0"
drag, startPoint x: 220, startPoint y: 300, endPoint x: 72, endPoint y: 296, distance: 148.1
type input "0"
click at [72, 296] on body "Editor de páginas Alterações salvas automaticamente Natal 2025 Configurações Co…" at bounding box center [757, 392] width 1515 height 784
click at [89, 783] on div at bounding box center [757, 784] width 1515 height 0
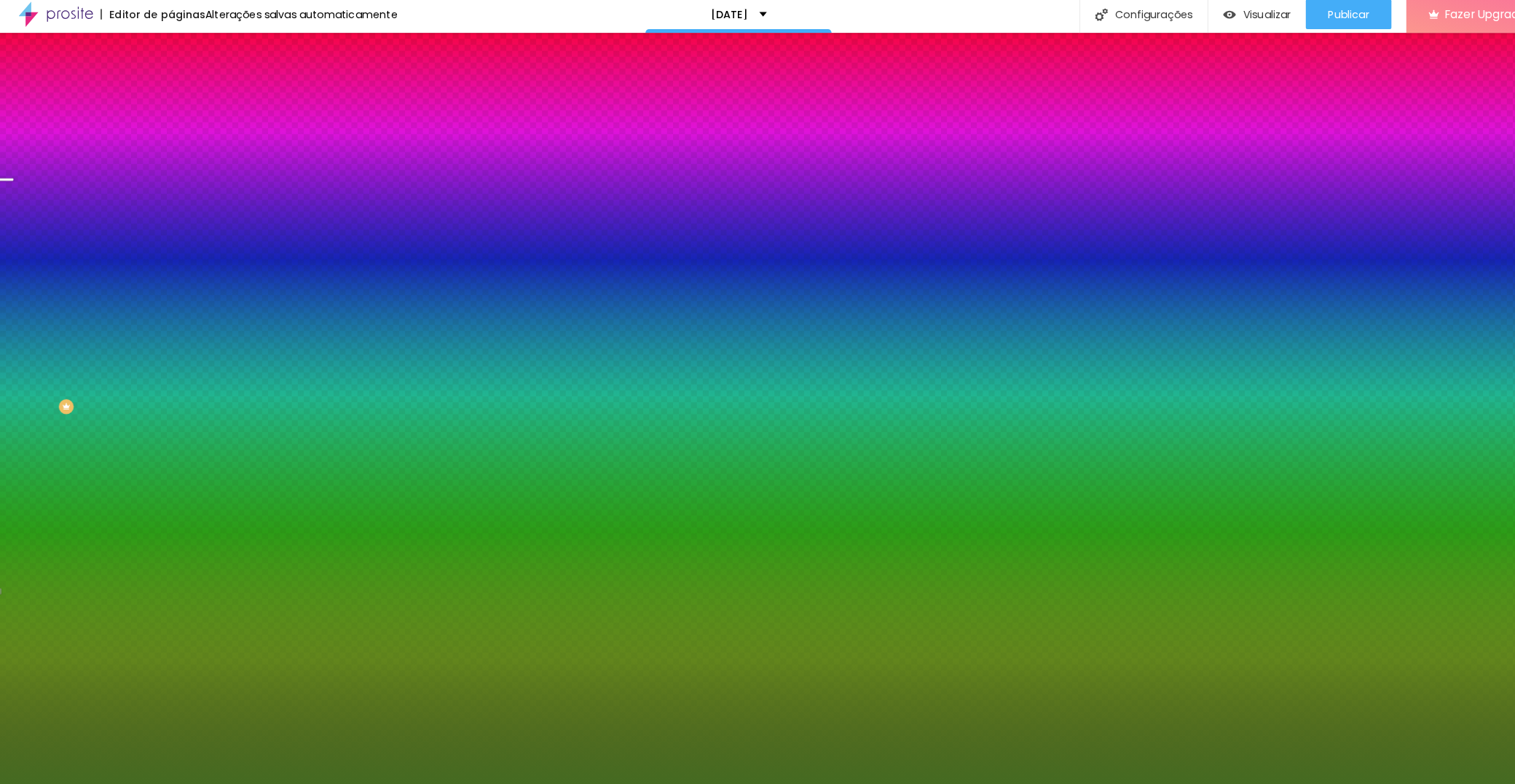
click at [181, 103] on span "Avançado" at bounding box center [204, 109] width 48 height 13
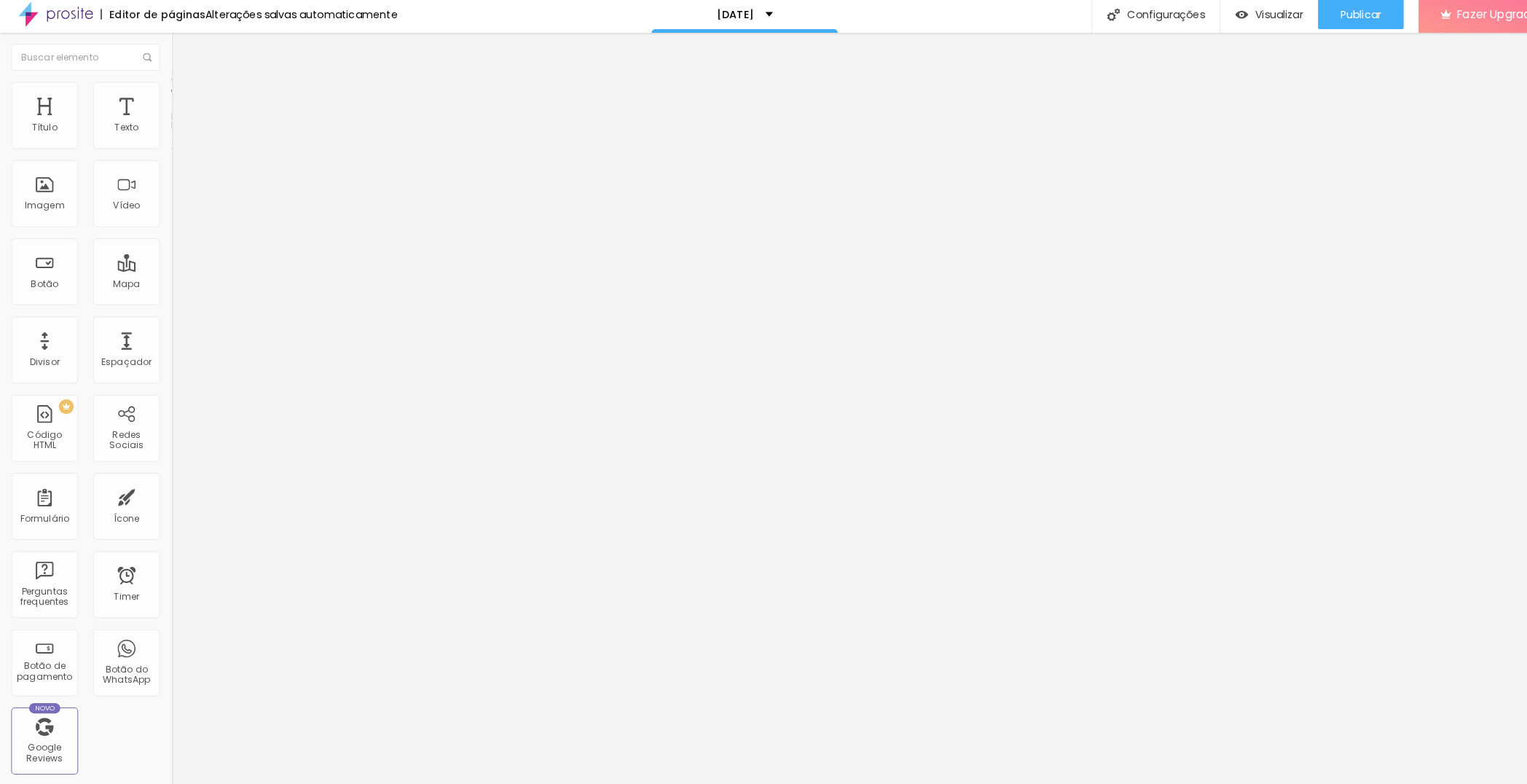
click at [167, 131] on span "Encaixotado" at bounding box center [196, 126] width 57 height 13
click at [167, 154] on div "Completo" at bounding box center [251, 149] width 167 height 8
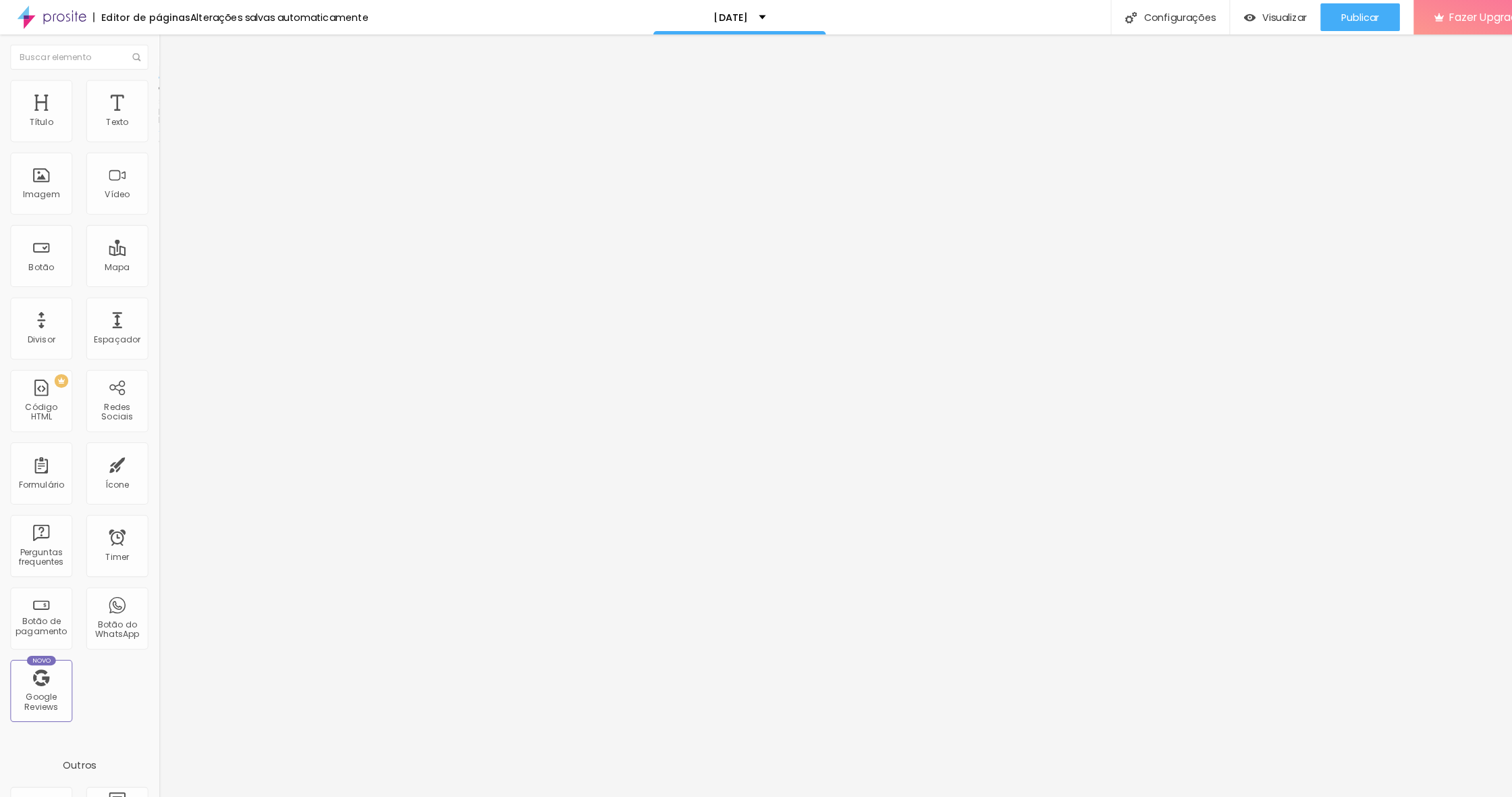
click at [168, 93] on span "Estilo" at bounding box center [178, 87] width 21 height 12
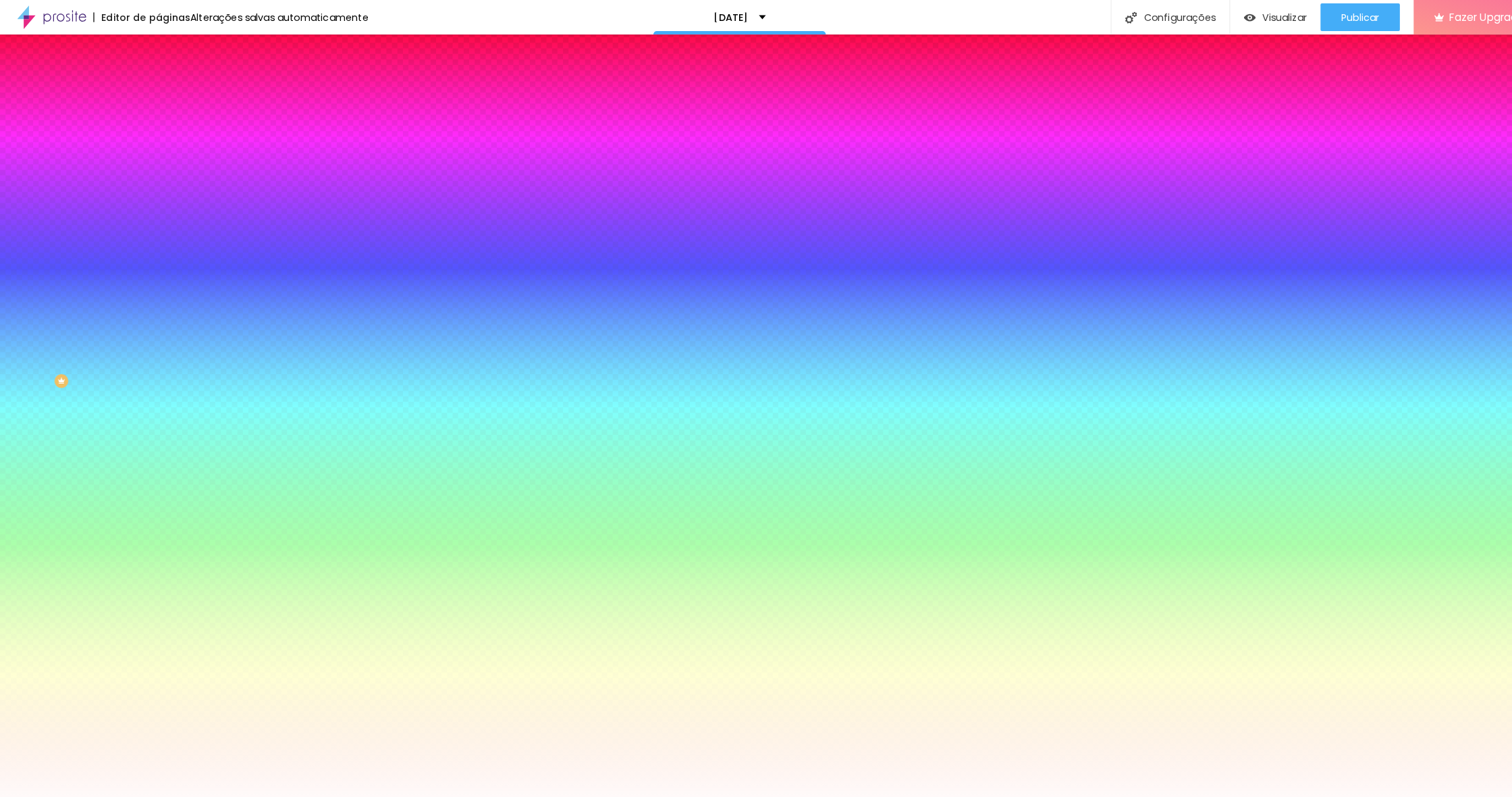
click at [155, 92] on li "Avançado" at bounding box center [232, 98] width 155 height 13
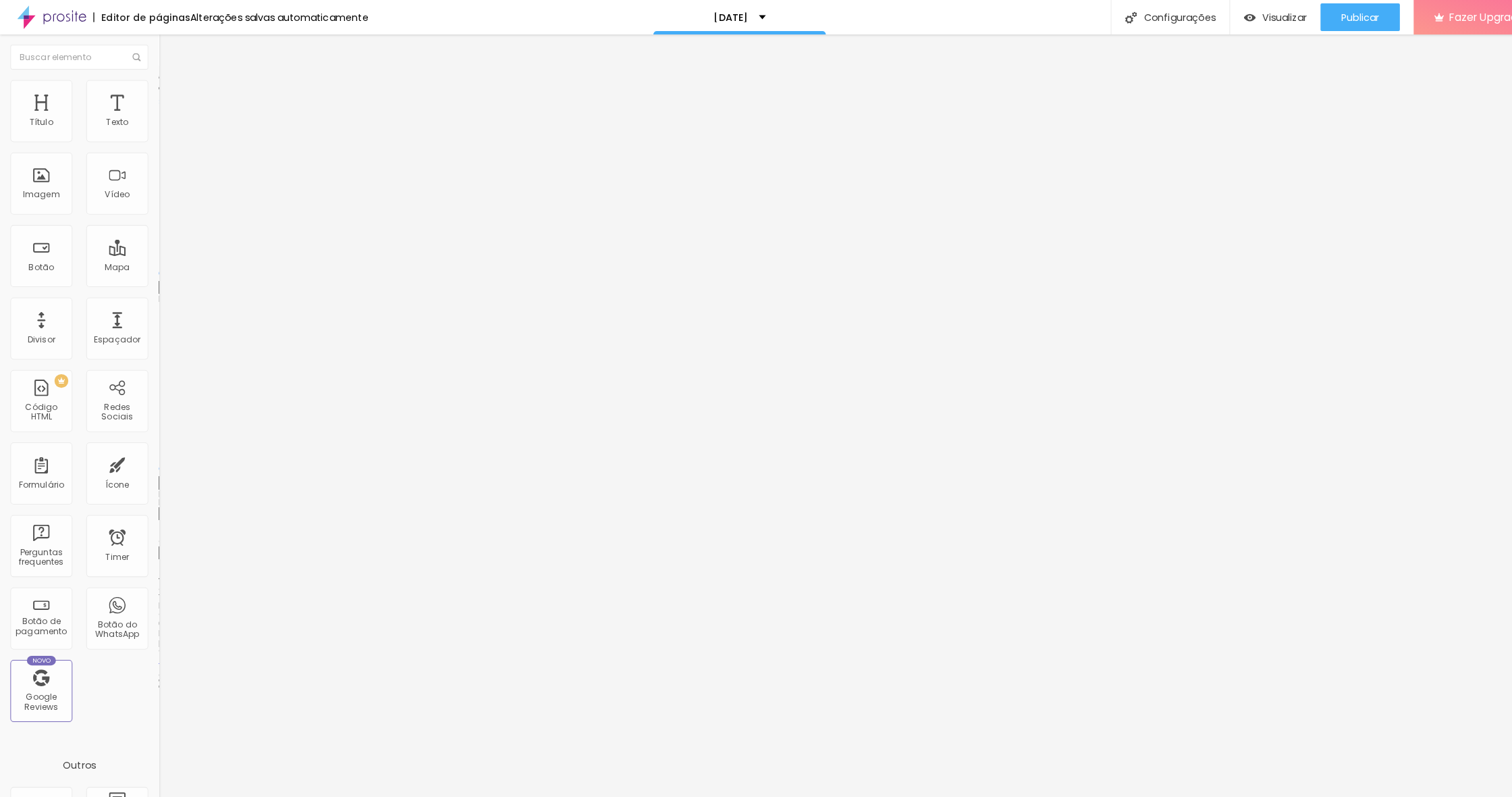
type input "15"
type input "20"
type input "25"
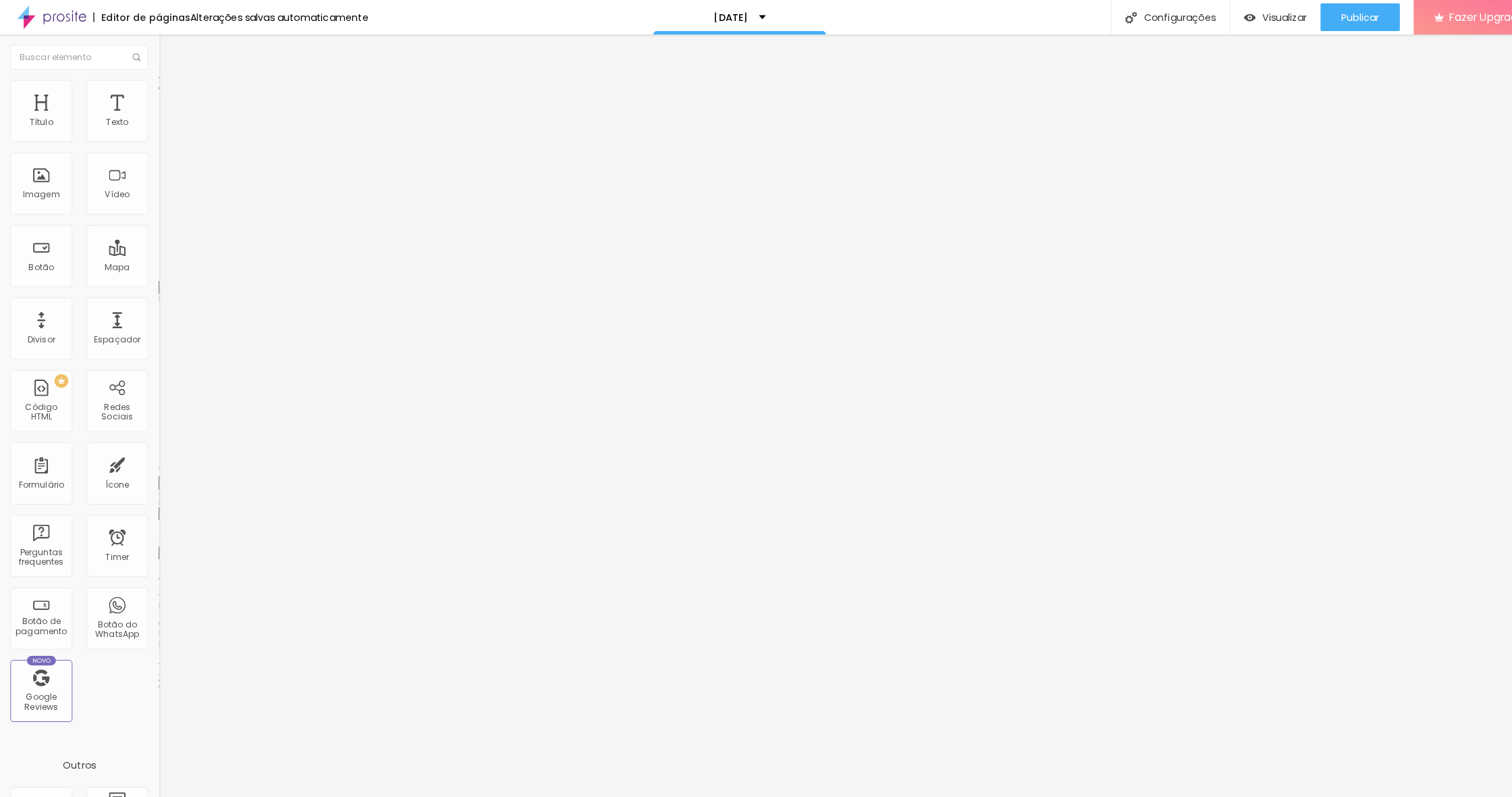
type input "25"
drag, startPoint x: 73, startPoint y: 131, endPoint x: 104, endPoint y: 133, distance: 31.1
type input "25"
click at [155, 262] on input "range" at bounding box center [199, 267] width 87 height 11
click at [155, 116] on span "Trocar imagem" at bounding box center [192, 110] width 73 height 12
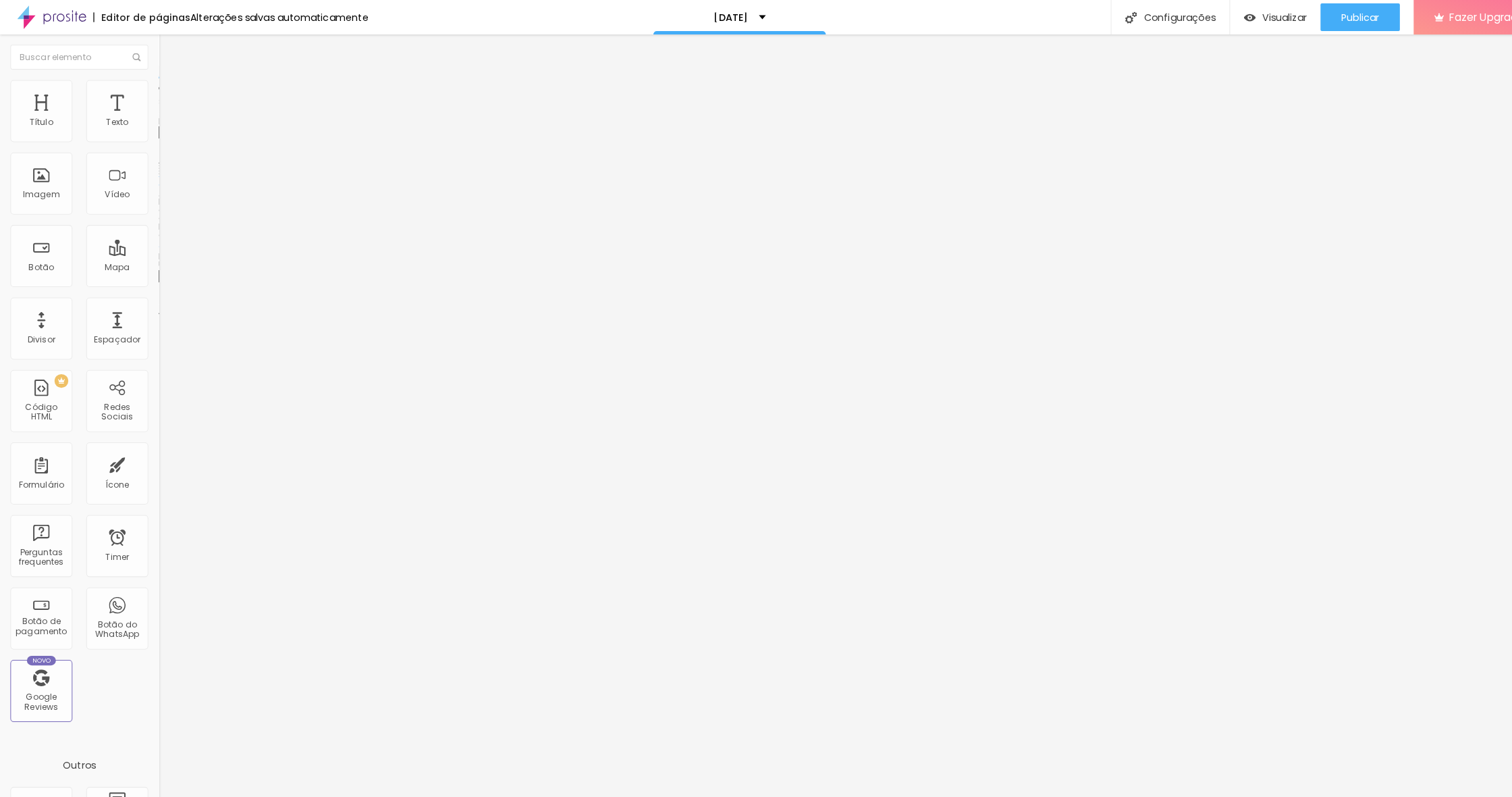
click at [155, 211] on span "Original" at bounding box center [172, 205] width 33 height 12
click at [155, 228] on span "Padrão" at bounding box center [170, 221] width 30 height 12
click at [155, 219] on span "Cinema" at bounding box center [172, 214] width 34 height 12
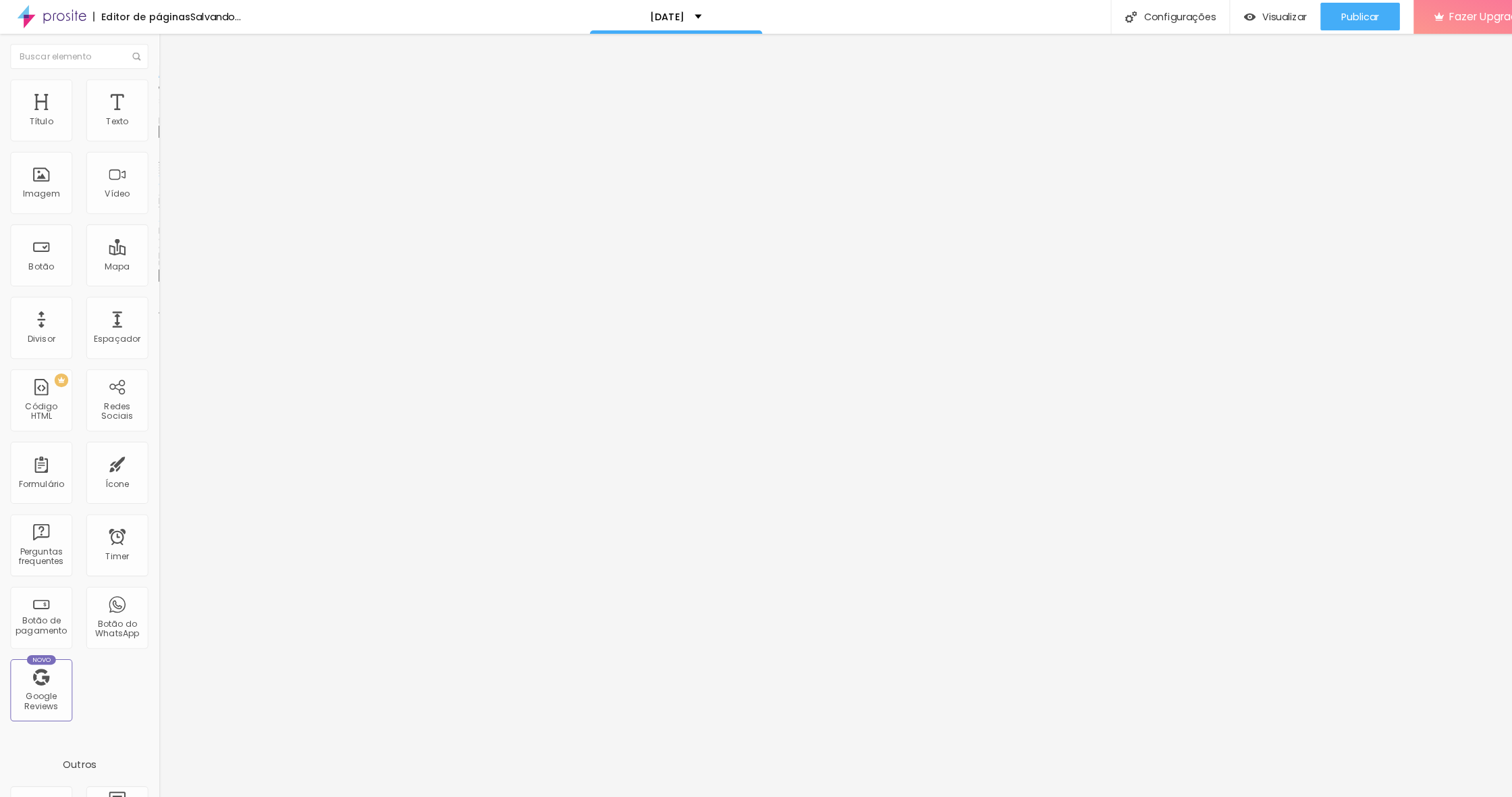
click at [155, 88] on li "Estilo" at bounding box center [232, 84] width 155 height 13
drag, startPoint x: 84, startPoint y: 143, endPoint x: 113, endPoint y: 147, distance: 29.3
click at [155, 140] on div at bounding box center [232, 134] width 155 height 12
type input "80"
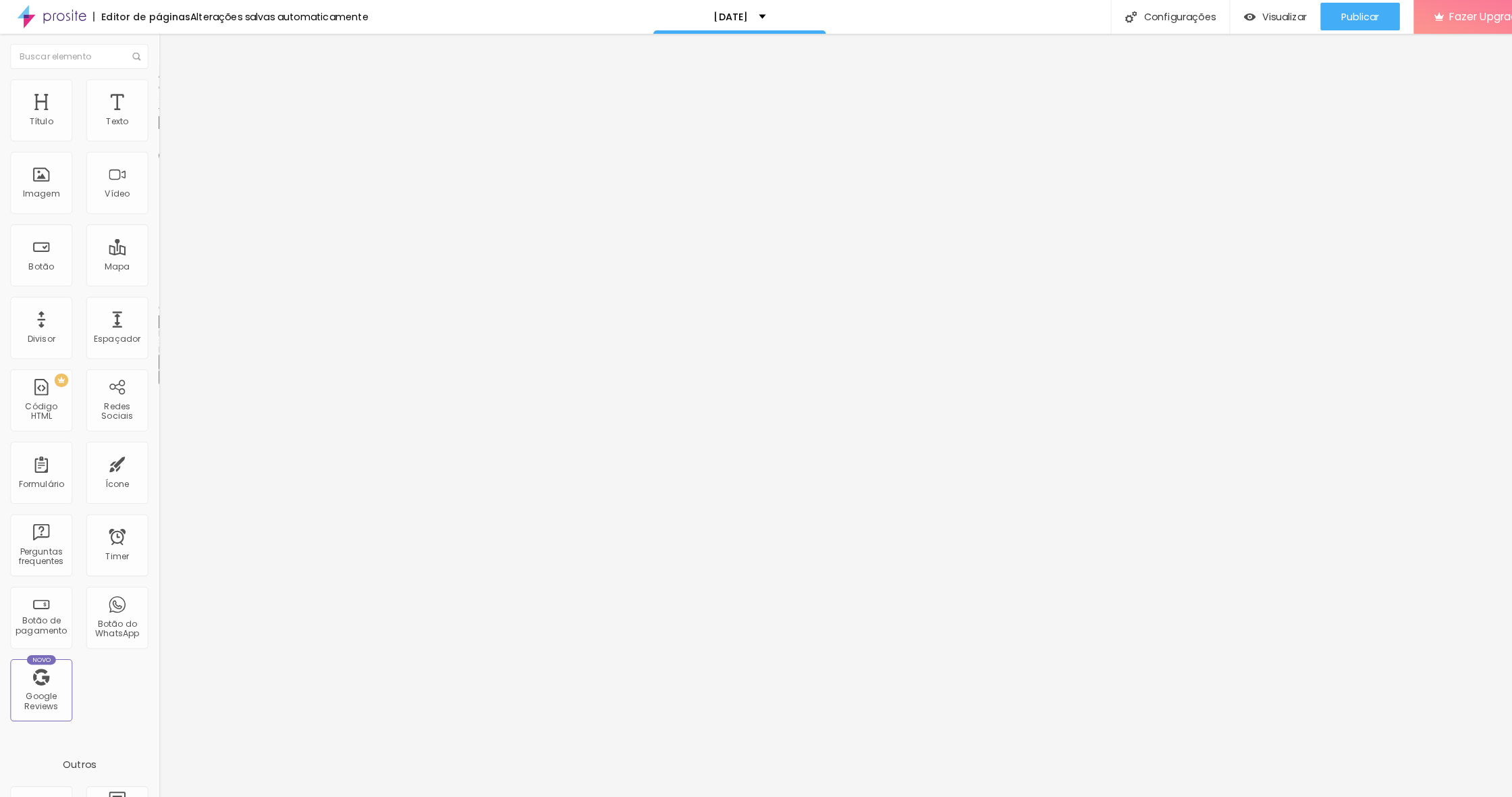
click at [155, 138] on input "range" at bounding box center [199, 133] width 87 height 11
click at [155, 116] on span "Adicionar imagem" at bounding box center [199, 110] width 87 height 12
click at [155, 116] on span "Trocar imagem" at bounding box center [192, 110] width 73 height 12
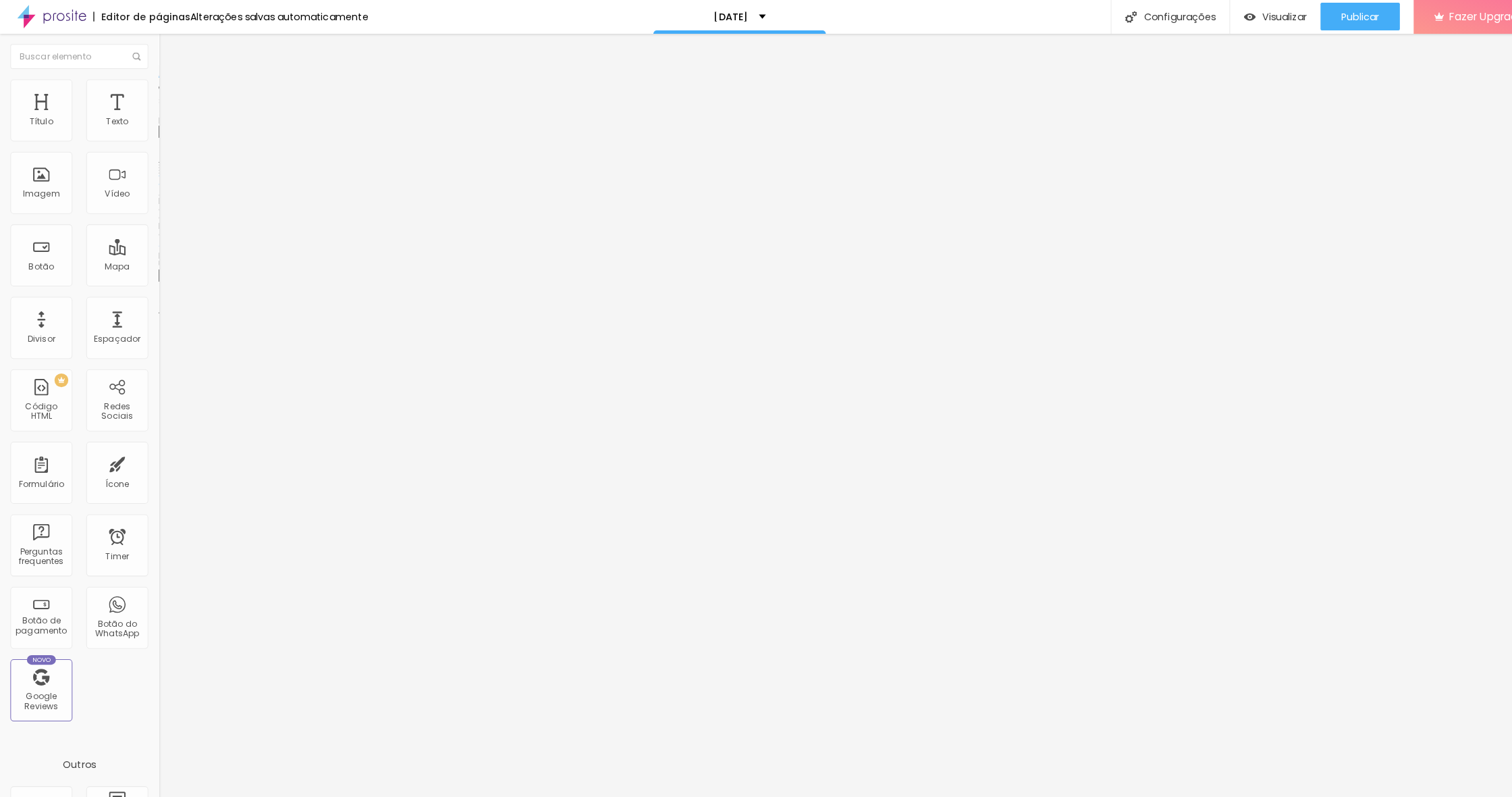
click at [155, 78] on li "Avançado" at bounding box center [232, 84] width 155 height 13
click at [168, 93] on span "Avançado" at bounding box center [189, 87] width 44 height 12
click at [155, 116] on span "Adicionar imagem" at bounding box center [199, 110] width 87 height 12
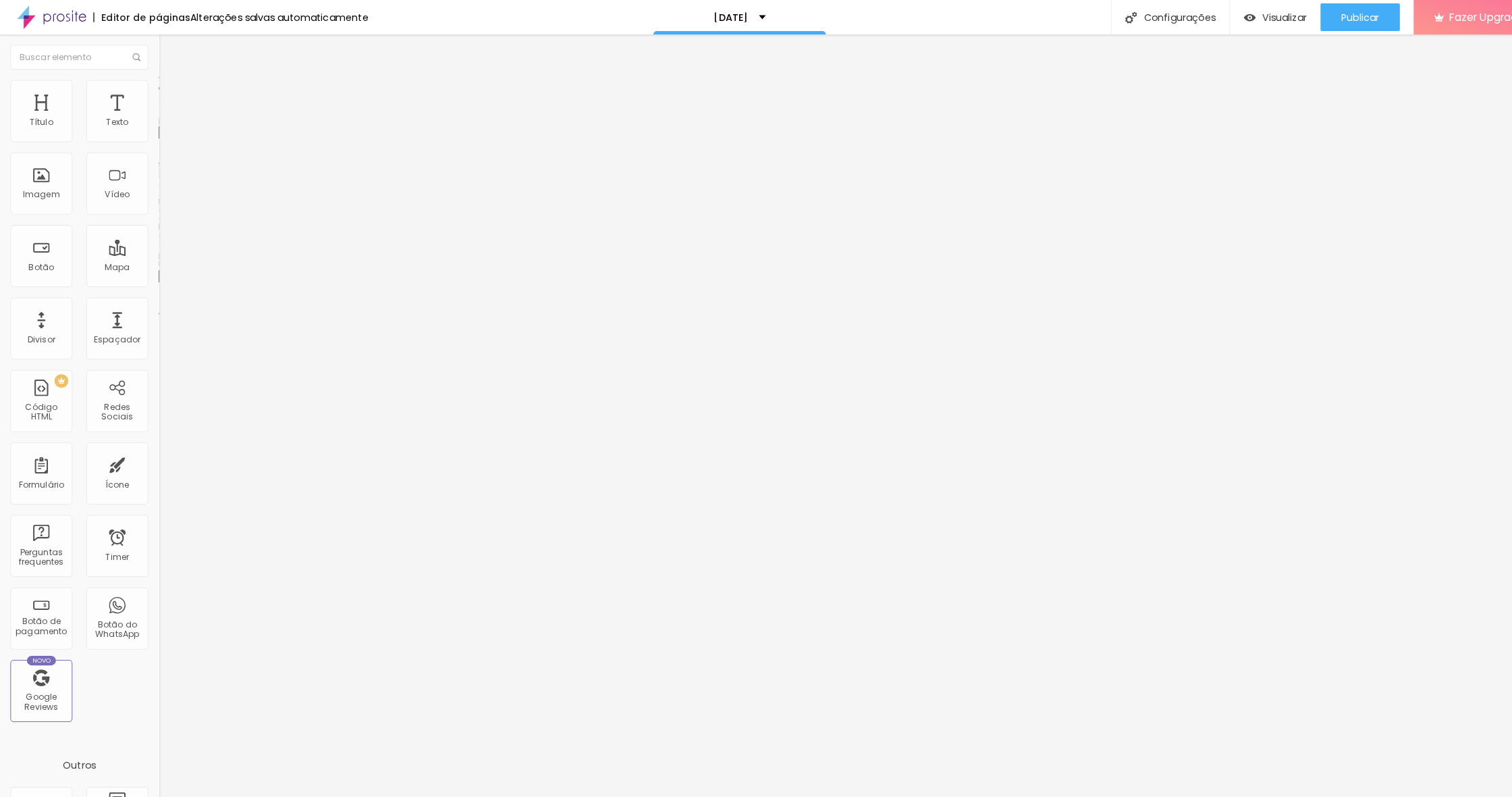
click at [155, 211] on span "Original" at bounding box center [172, 205] width 33 height 12
click at [155, 228] on span "Padrão" at bounding box center [170, 221] width 30 height 12
click at [155, 211] on span "Original" at bounding box center [172, 205] width 33 height 12
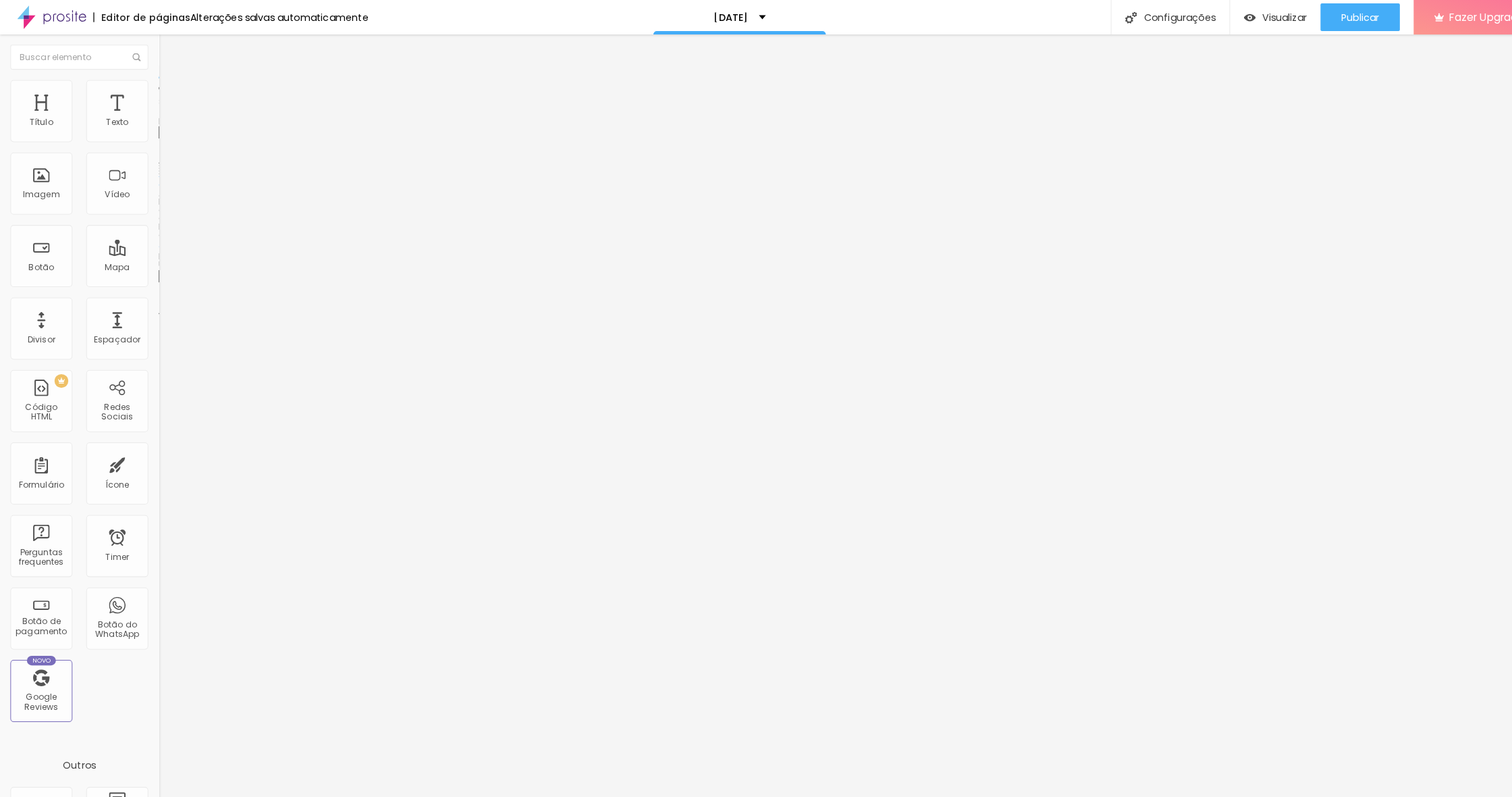
click at [155, 228] on span "Padrão" at bounding box center [170, 221] width 30 height 12
click at [155, 247] on div "Original" at bounding box center [232, 243] width 155 height 8
click at [155, 94] on ul "Conteúdo Estilo Avançado" at bounding box center [232, 85] width 155 height 41
click at [168, 93] on span "Estilo" at bounding box center [178, 87] width 21 height 12
type input "75"
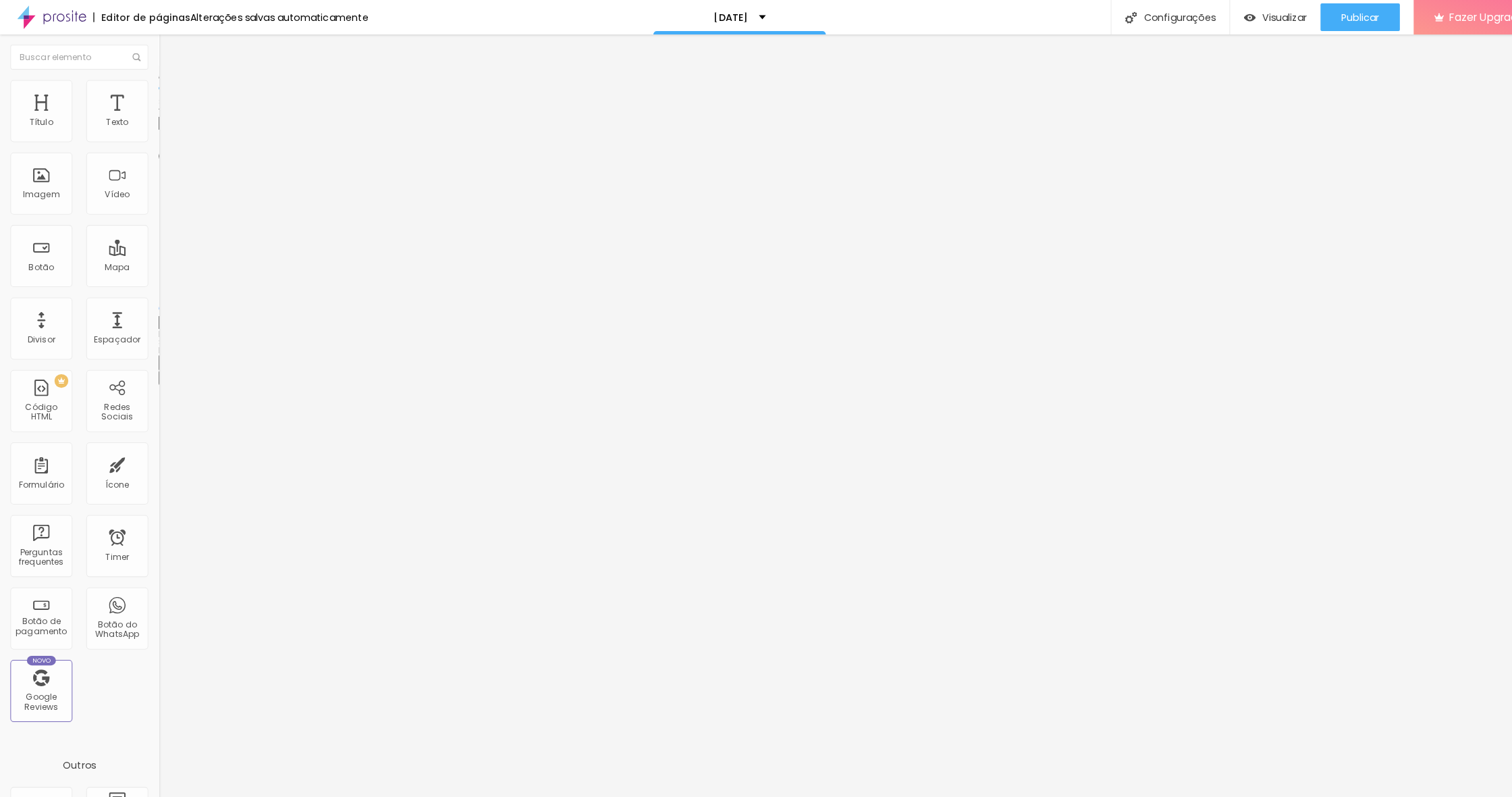
type input "75"
type input "80"
type input "85"
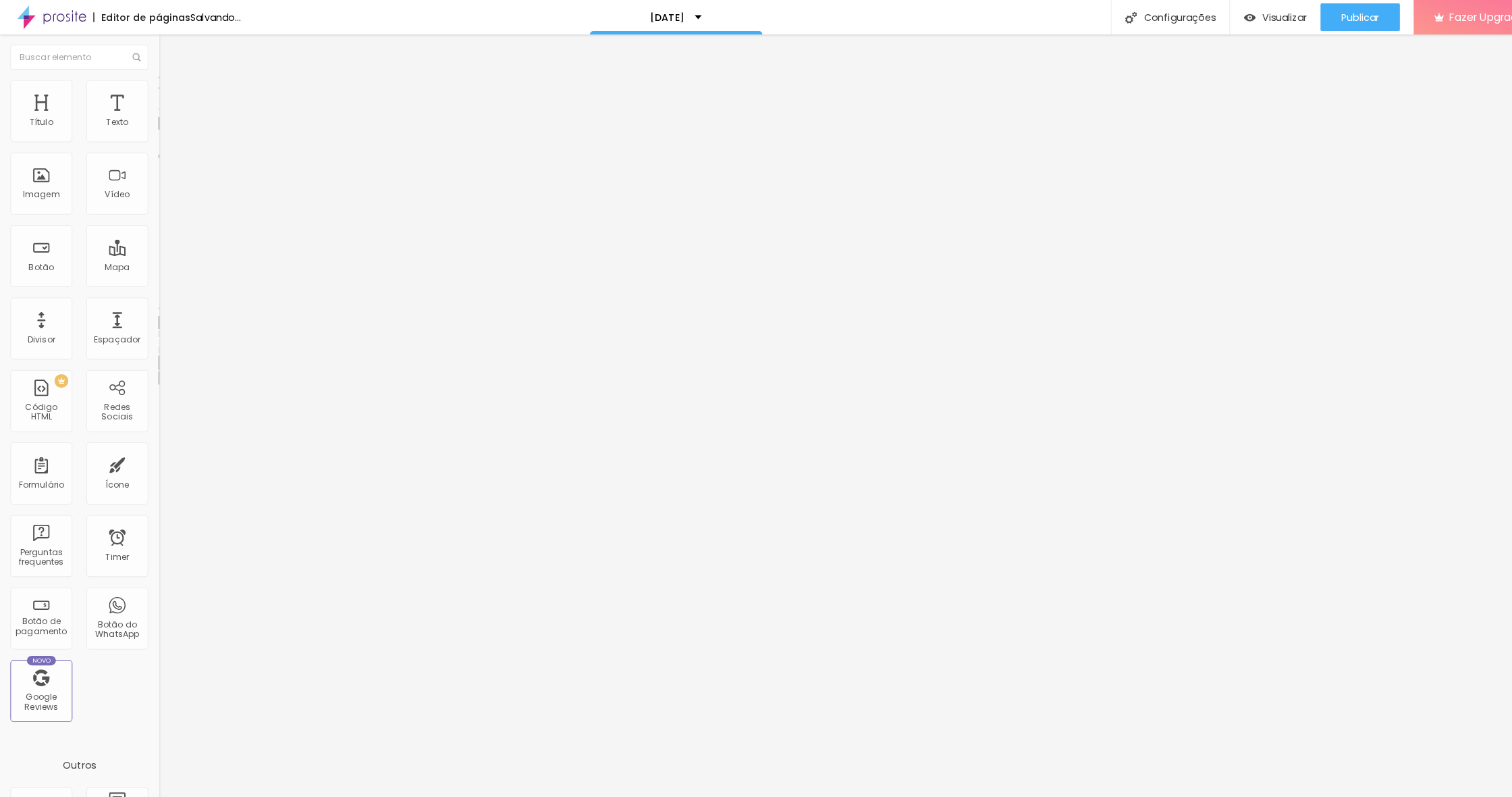
type input "90"
drag, startPoint x: 106, startPoint y: 148, endPoint x: 226, endPoint y: 165, distance: 121.2
click at [226, 165] on div "Título Texto Imagem Vídeo Botão Mapa Divisor Espaçador PREMIUM Código HTML Rede…" at bounding box center [756, 415] width 1512 height 763
click at [155, 114] on div "Modo Encaixotado Encaixotado Completo" at bounding box center [232, 124] width 155 height 37
click at [155, 122] on div "Modo Encaixotado Encaixotado Completo" at bounding box center [232, 124] width 155 height 37
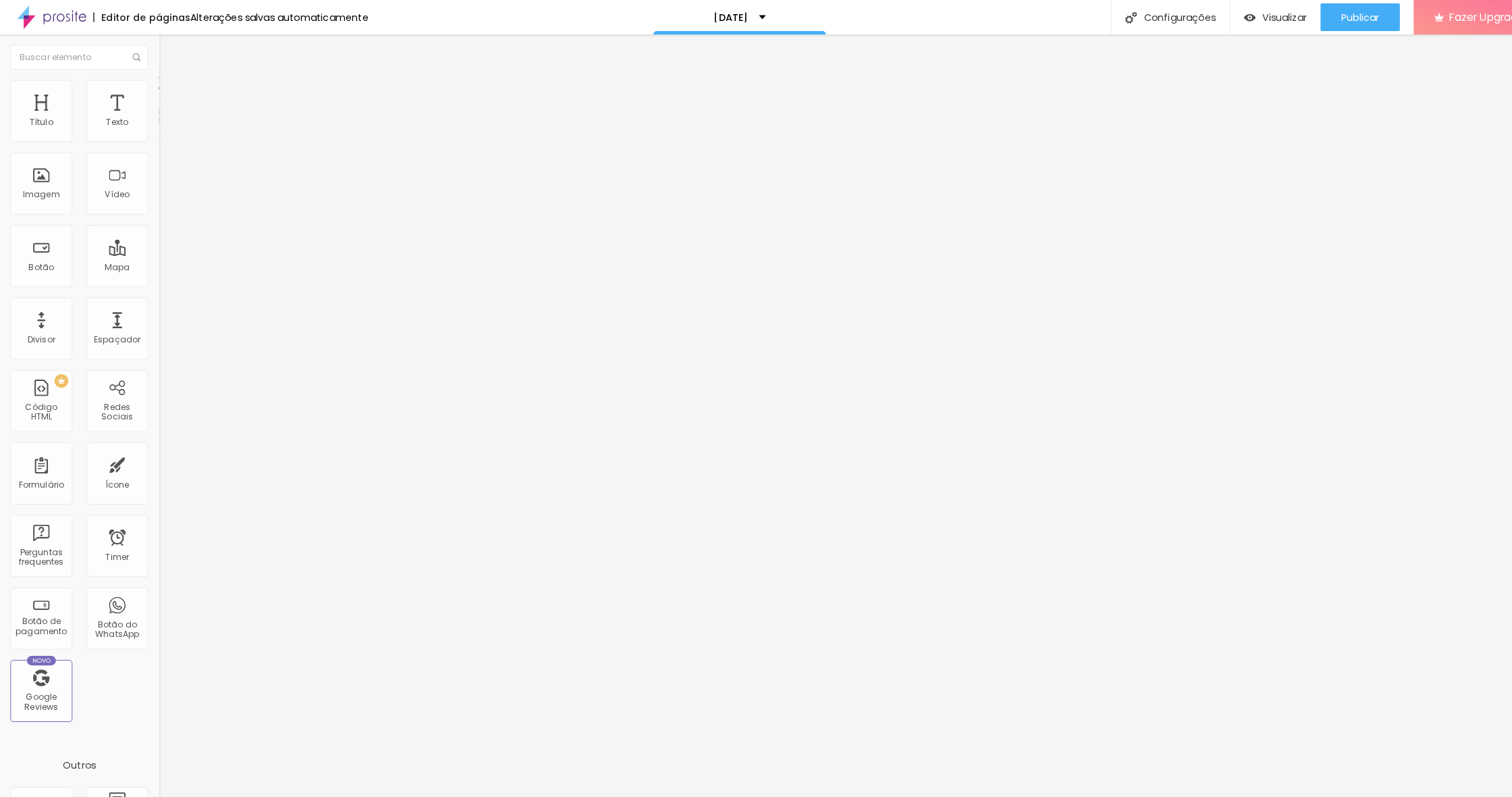
click at [155, 123] on span "Encaixotado" at bounding box center [182, 117] width 53 height 12
click at [155, 143] on span "Completo" at bounding box center [175, 138] width 41 height 12
click at [155, 87] on li "Estilo" at bounding box center [232, 84] width 155 height 13
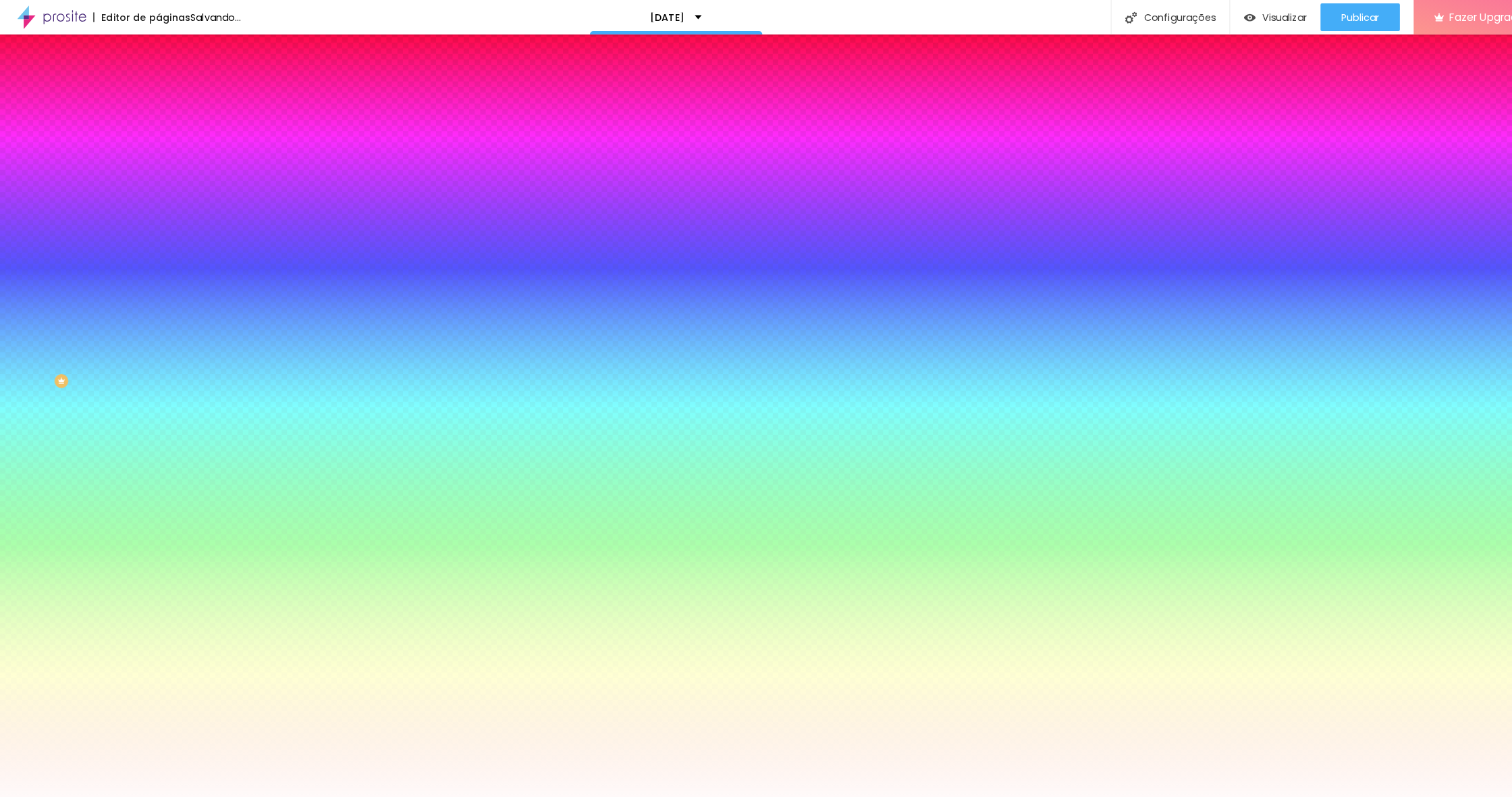
click at [155, 92] on li "Avançado" at bounding box center [232, 98] width 155 height 13
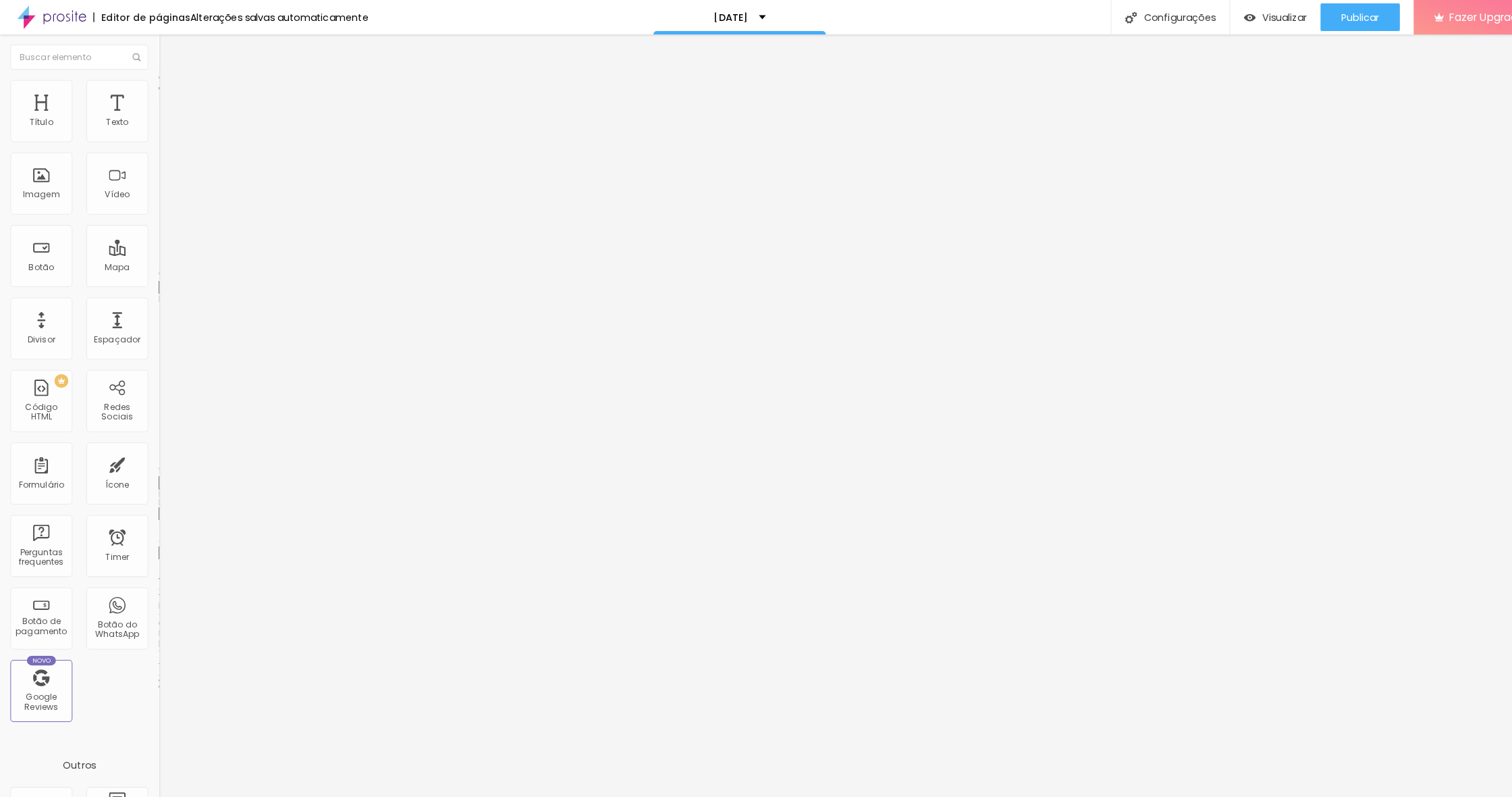
drag, startPoint x: 28, startPoint y: 165, endPoint x: 7, endPoint y: 156, distance: 22.8
click at [155, 165] on div "0 Espaçamento entre colunas 0 px Espaçamento vertical ID Html Classes Html Visí…" at bounding box center [232, 389] width 155 height 568
drag, startPoint x: 31, startPoint y: 131, endPoint x: 343, endPoint y: 179, distance: 315.7
click at [343, 179] on div "Título Texto Imagem Vídeo Botão Mapa Divisor Espaçador PREMIUM Código HTML Rede…" at bounding box center [756, 415] width 1512 height 763
click at [1269, 19] on span "Visualizar" at bounding box center [1256, 17] width 43 height 11
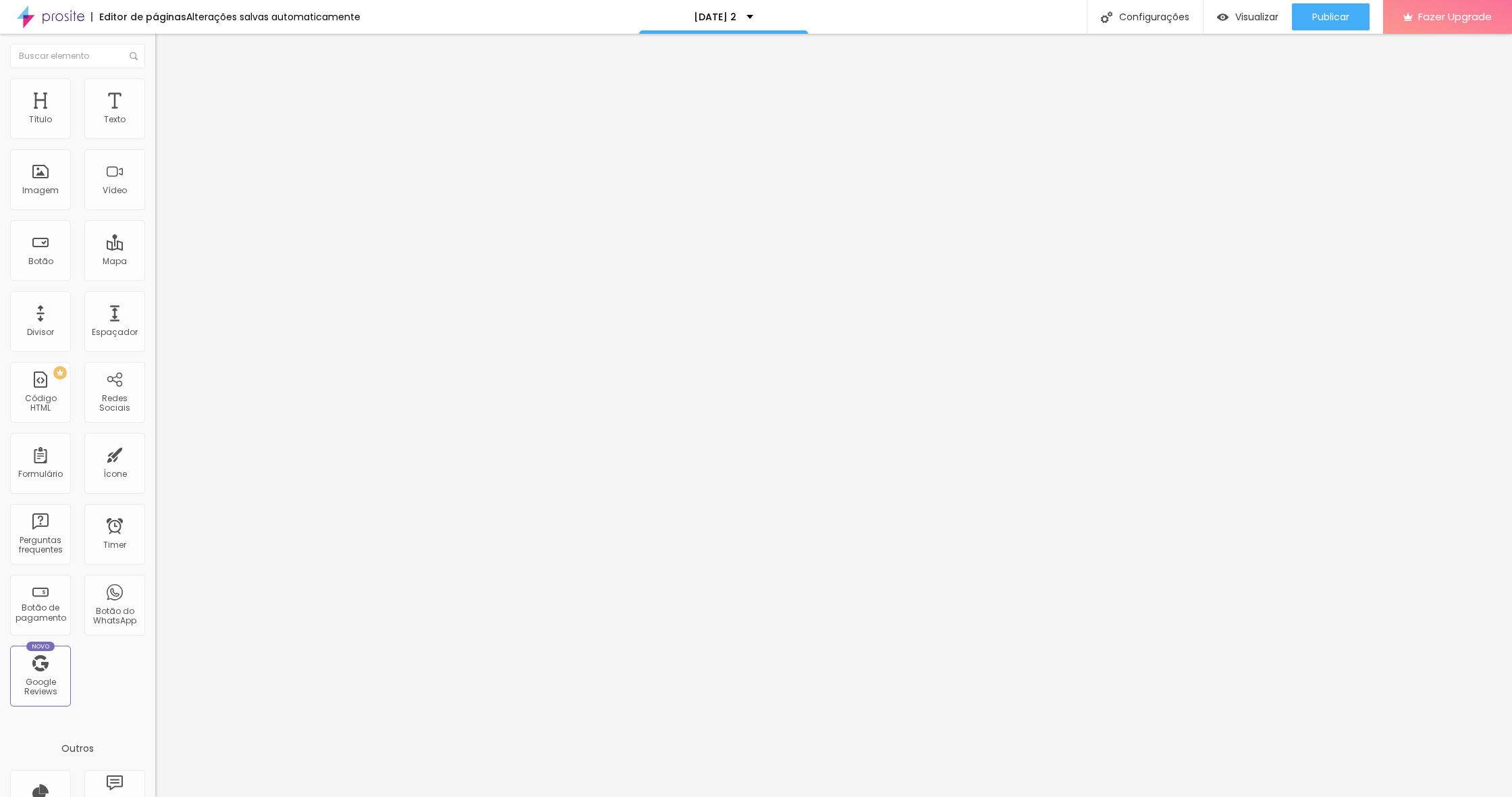
click at [155, 116] on span "Adicionar imagem" at bounding box center [199, 110] width 87 height 12
click at [168, 93] on span "Estilo" at bounding box center [178, 87] width 21 height 12
click at [155, 78] on li "Conteúdo" at bounding box center [232, 71] width 155 height 13
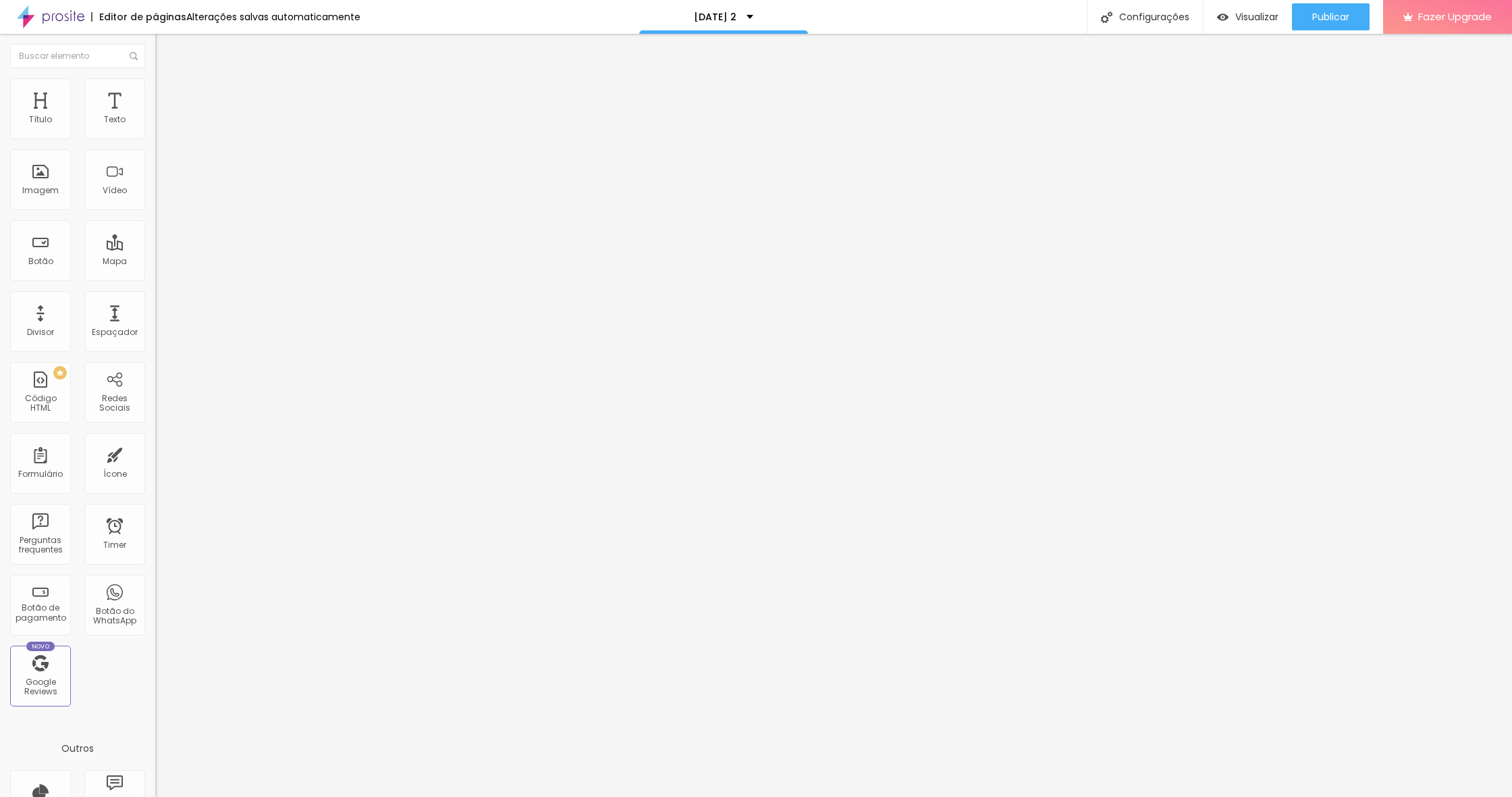
click at [155, 211] on span "Original" at bounding box center [172, 205] width 33 height 12
click at [167, 249] on span "Original" at bounding box center [183, 243] width 33 height 12
click at [155, 116] on span "Trocar imagem" at bounding box center [192, 110] width 73 height 12
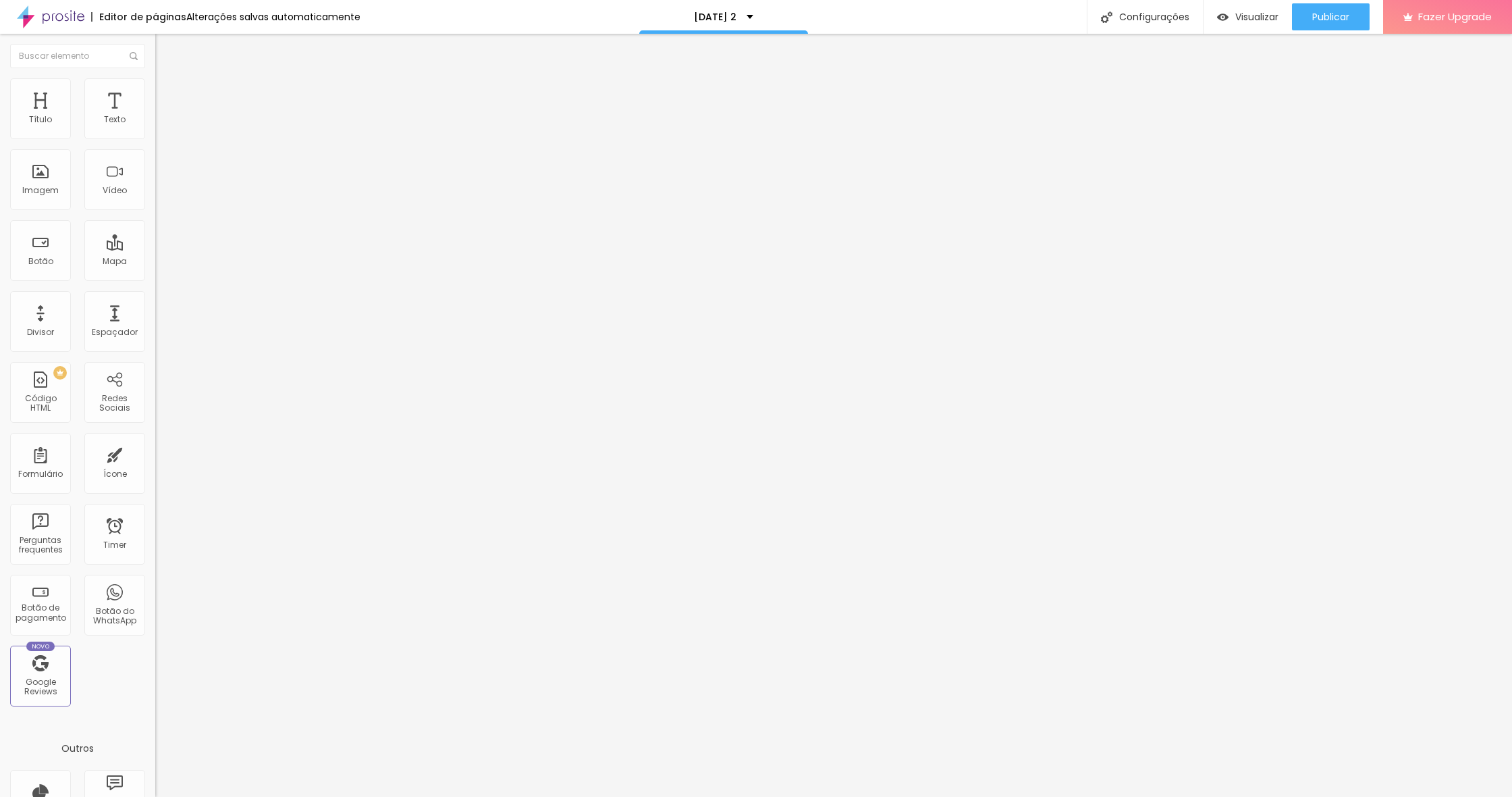
click at [155, 211] on span "Original" at bounding box center [172, 205] width 33 height 12
click at [168, 93] on span "Estilo" at bounding box center [178, 87] width 21 height 12
click at [168, 96] on span "Avançado" at bounding box center [189, 101] width 44 height 12
drag, startPoint x: 35, startPoint y: 96, endPoint x: 53, endPoint y: 101, distance: 18.7
click at [168, 80] on span "Conteúdo" at bounding box center [189, 73] width 42 height 12
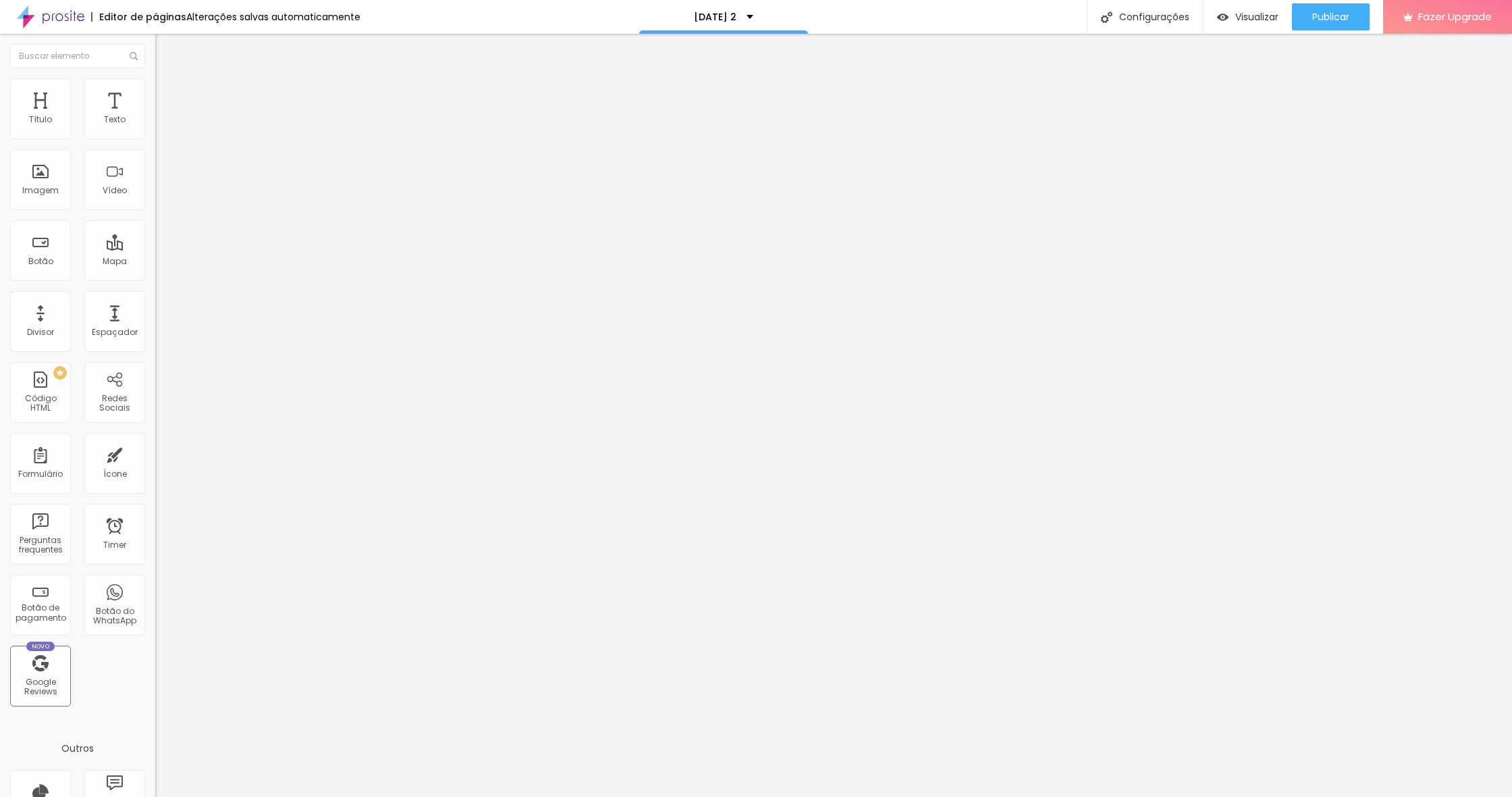
click at [155, 87] on ul "Conteúdo Estilo Avançado" at bounding box center [232, 85] width 155 height 41
click at [155, 123] on span "Encaixotado" at bounding box center [182, 117] width 53 height 12
click at [155, 143] on span "Completo" at bounding box center [175, 138] width 41 height 12
click at [168, 93] on span "Estilo" at bounding box center [178, 87] width 21 height 12
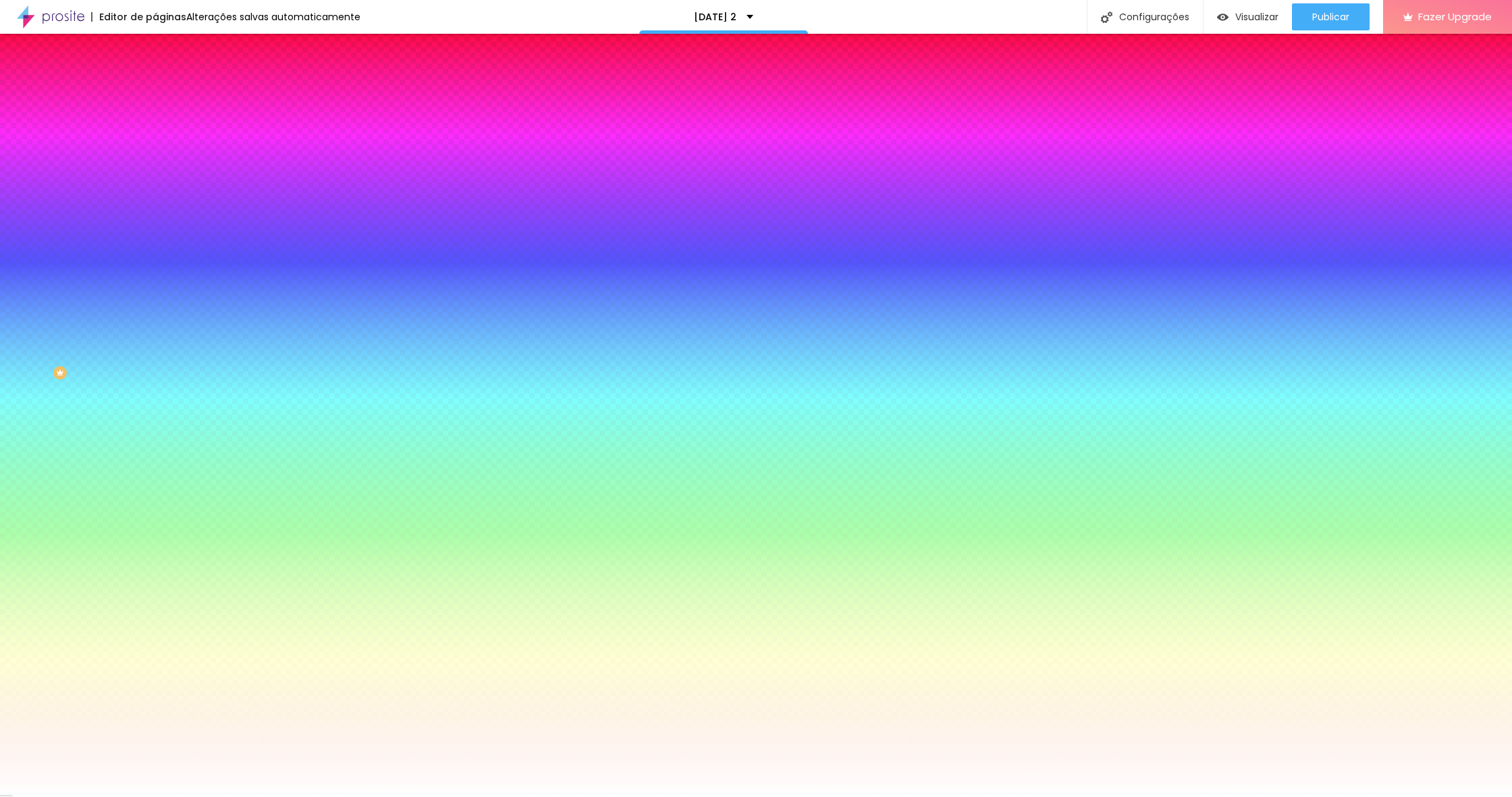
click at [155, 92] on li "Avançado" at bounding box center [232, 98] width 155 height 13
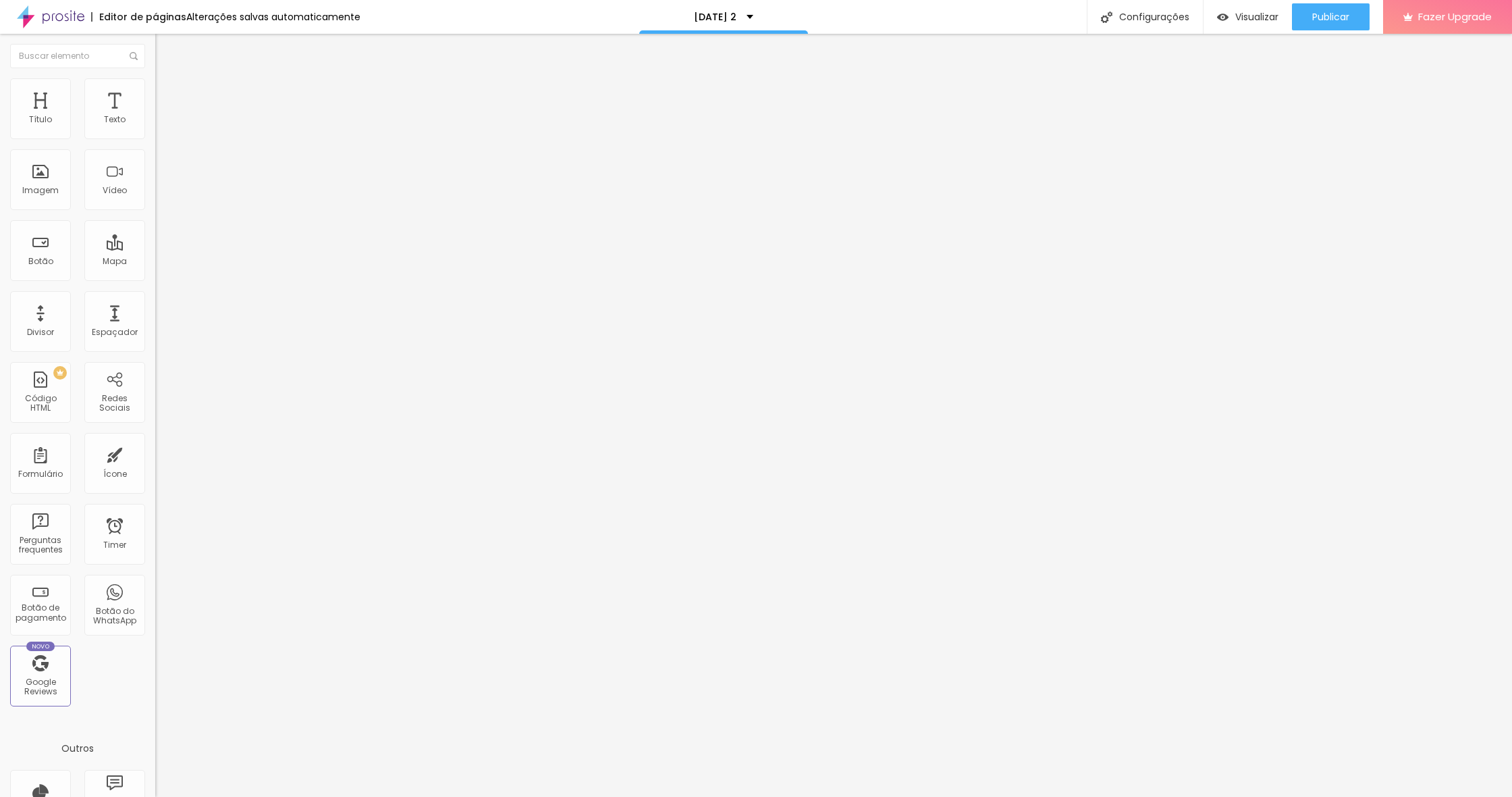
click at [155, 78] on li "Conteúdo" at bounding box center [232, 71] width 155 height 13
click at [168, 93] on span "Estilo" at bounding box center [178, 87] width 21 height 12
click at [155, 92] on img at bounding box center [161, 98] width 12 height 12
click at [155, 77] on img at bounding box center [161, 71] width 12 height 12
click at [155, 83] on li "Estilo" at bounding box center [232, 84] width 155 height 13
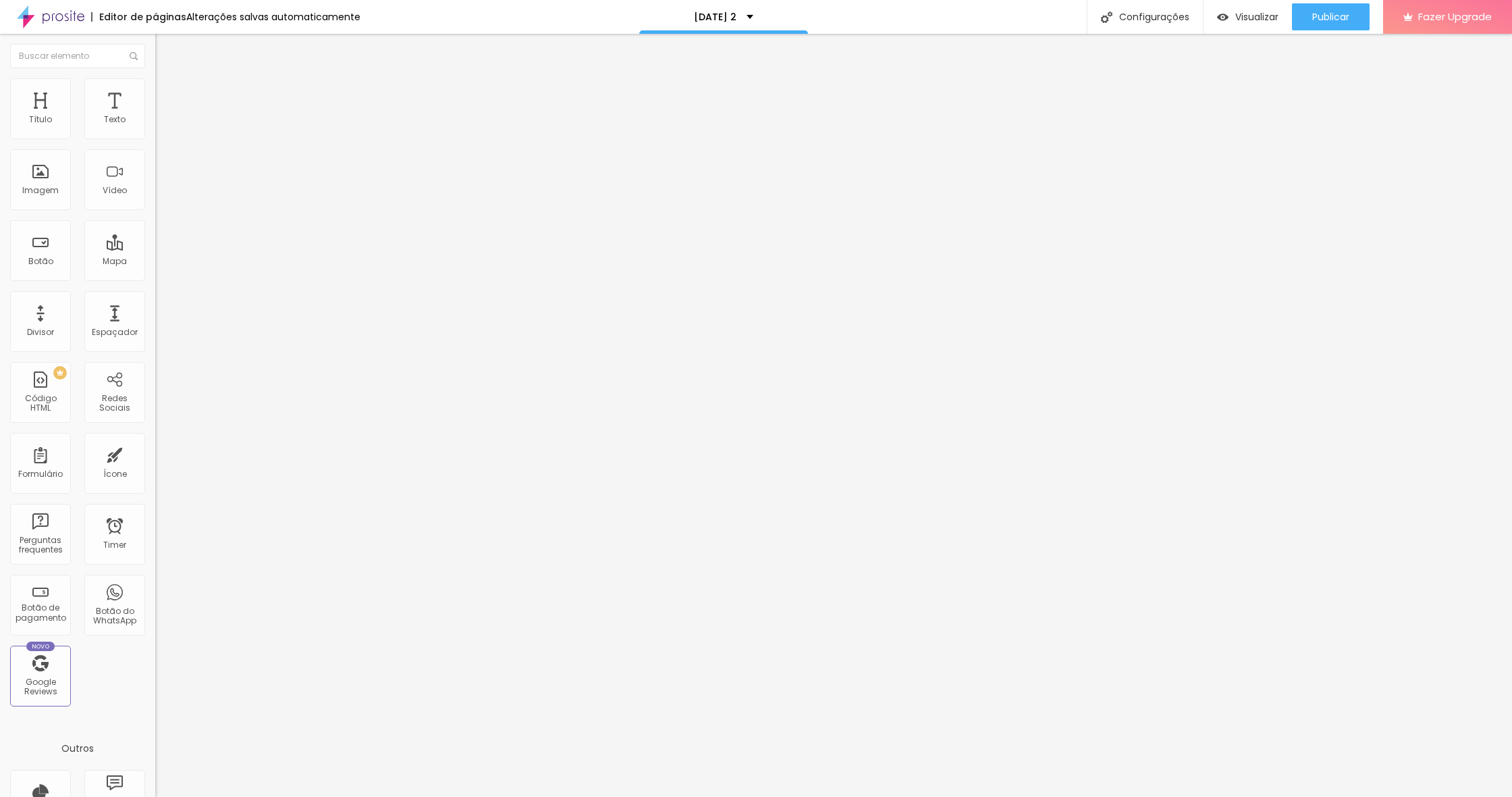
click at [168, 95] on span "Avançado" at bounding box center [189, 101] width 44 height 12
click at [155, 77] on img at bounding box center [161, 71] width 12 height 12
click at [155, 87] on img at bounding box center [161, 84] width 12 height 12
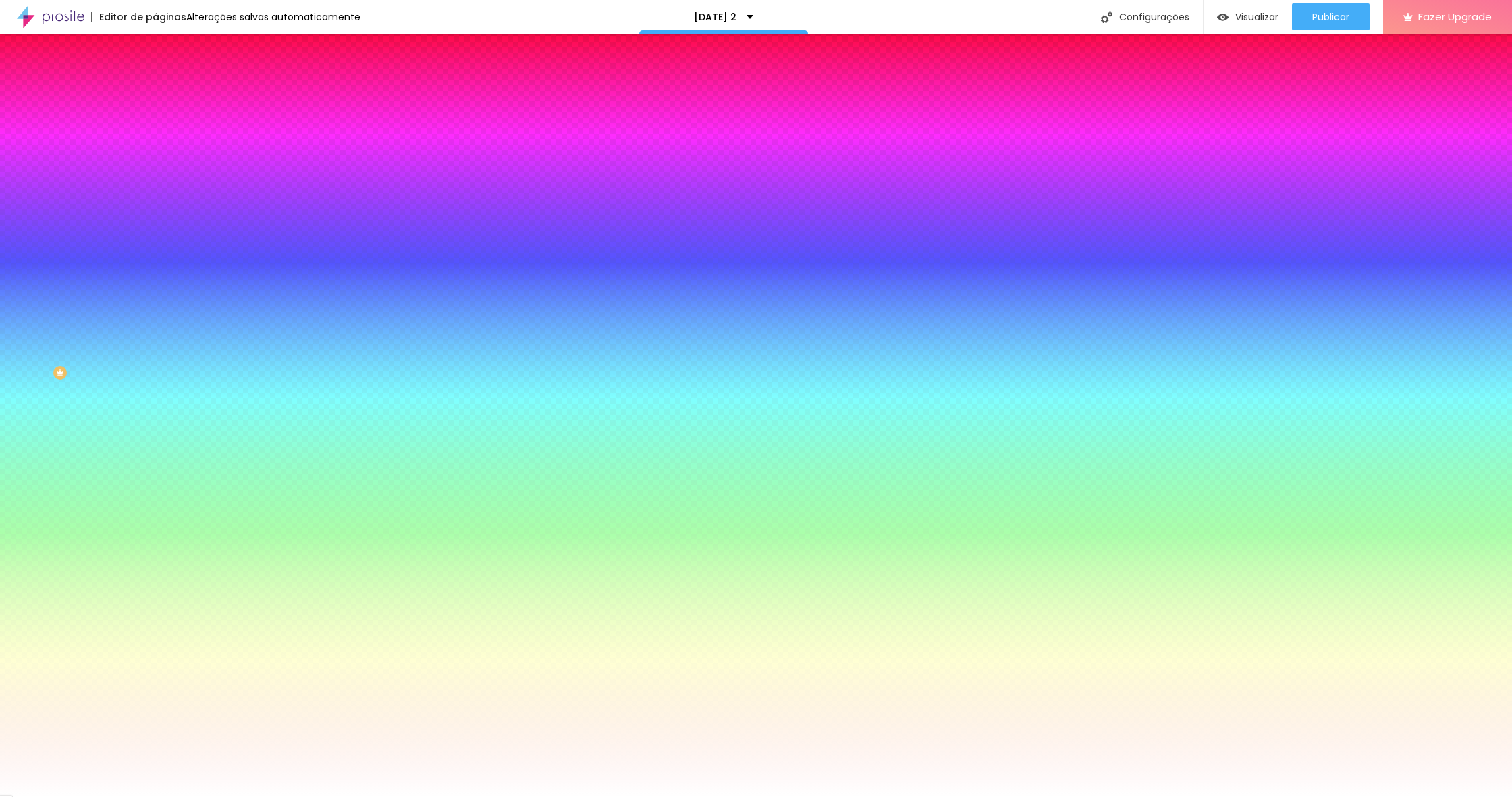
click at [168, 95] on span "Avançado" at bounding box center [189, 101] width 44 height 12
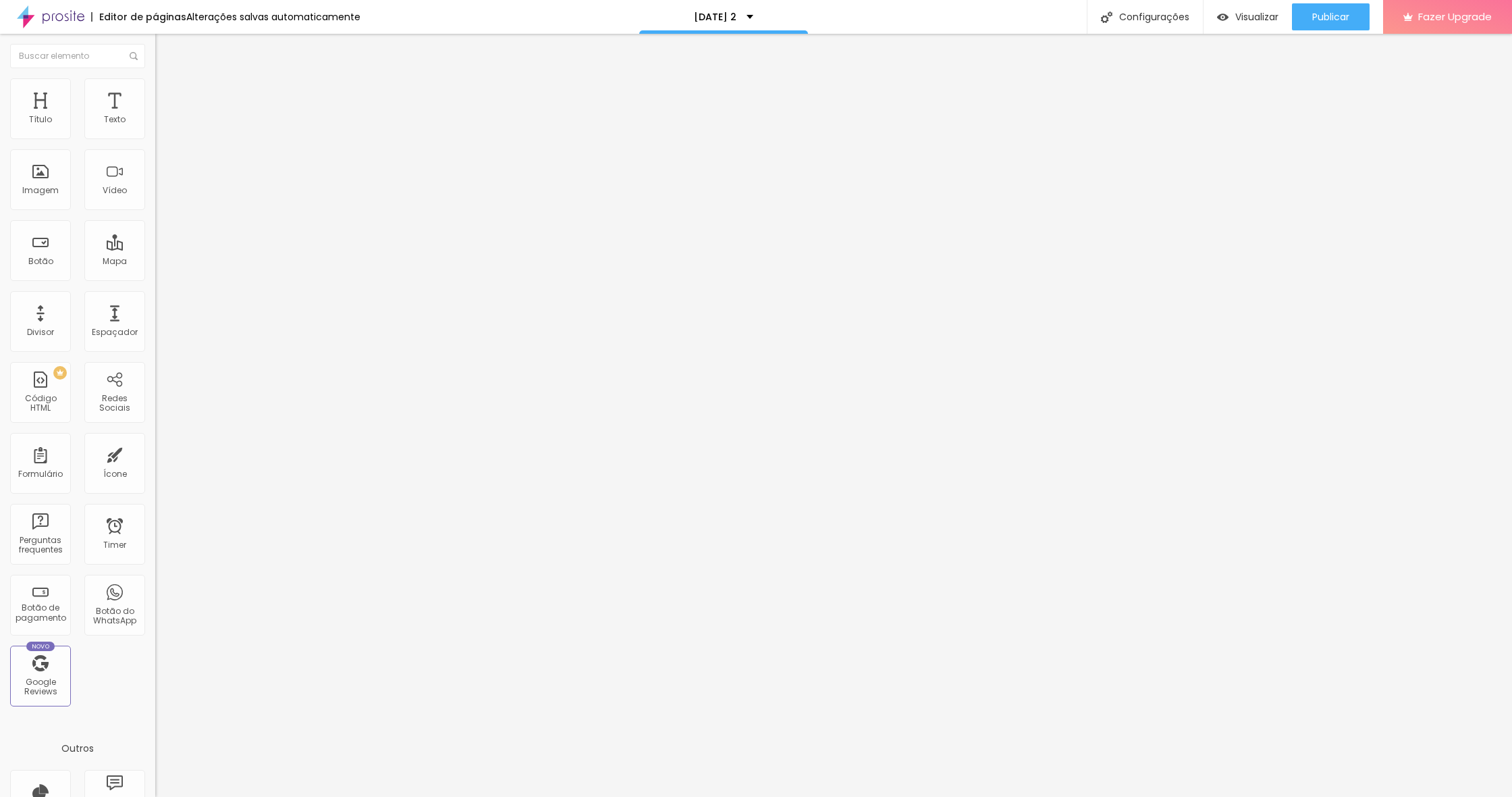
click at [155, 78] on li "Conteúdo" at bounding box center [232, 71] width 155 height 13
click at [155, 211] on span "Original" at bounding box center [172, 205] width 33 height 12
click at [155, 247] on div "Original" at bounding box center [232, 240] width 155 height 12
click at [155, 78] on li "Estilo" at bounding box center [232, 84] width 155 height 13
click at [155, 92] on li "Avançado" at bounding box center [232, 98] width 155 height 13
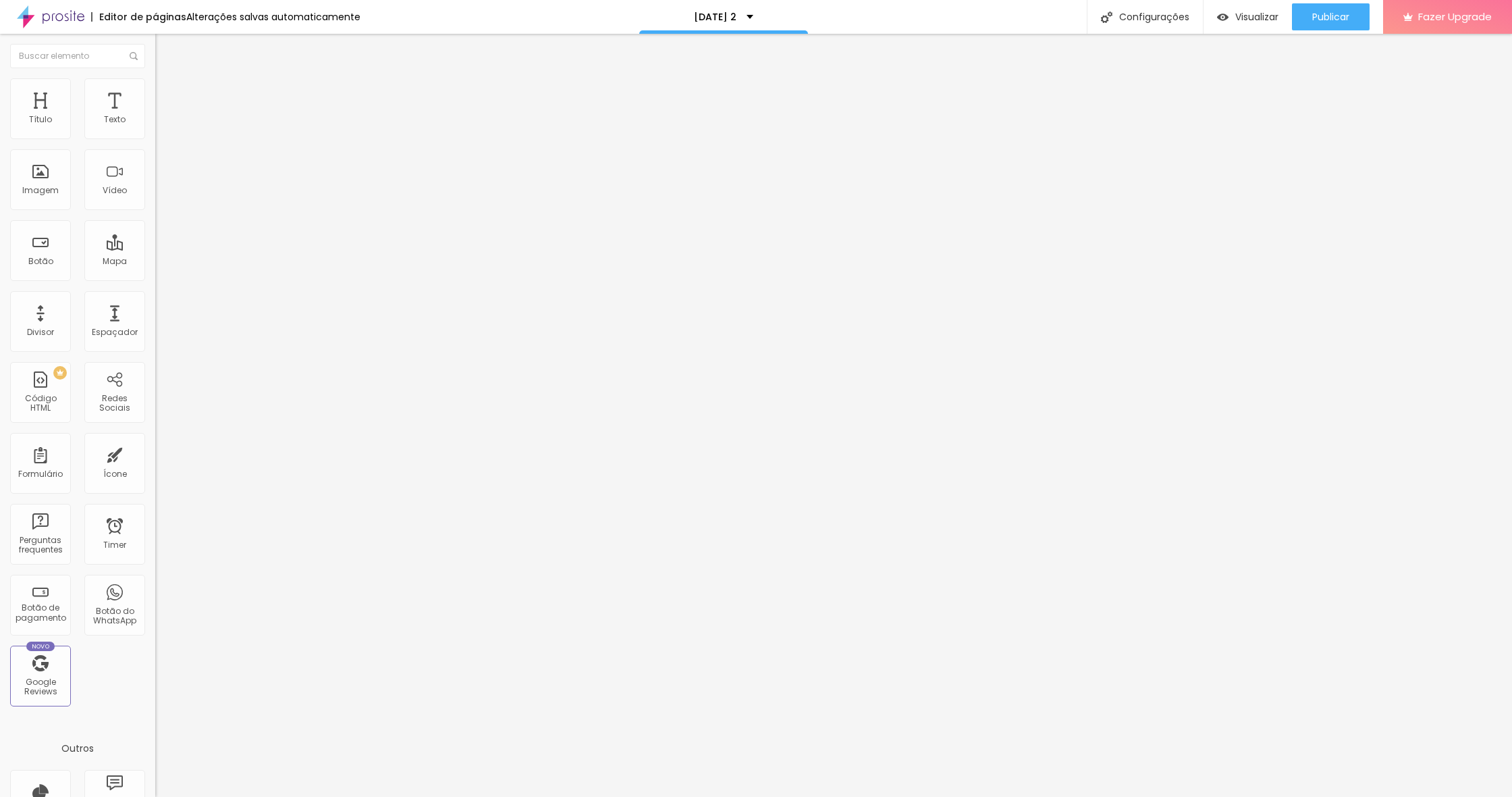
click at [168, 100] on span "Avançado" at bounding box center [189, 101] width 44 height 12
type input "5"
type input "10"
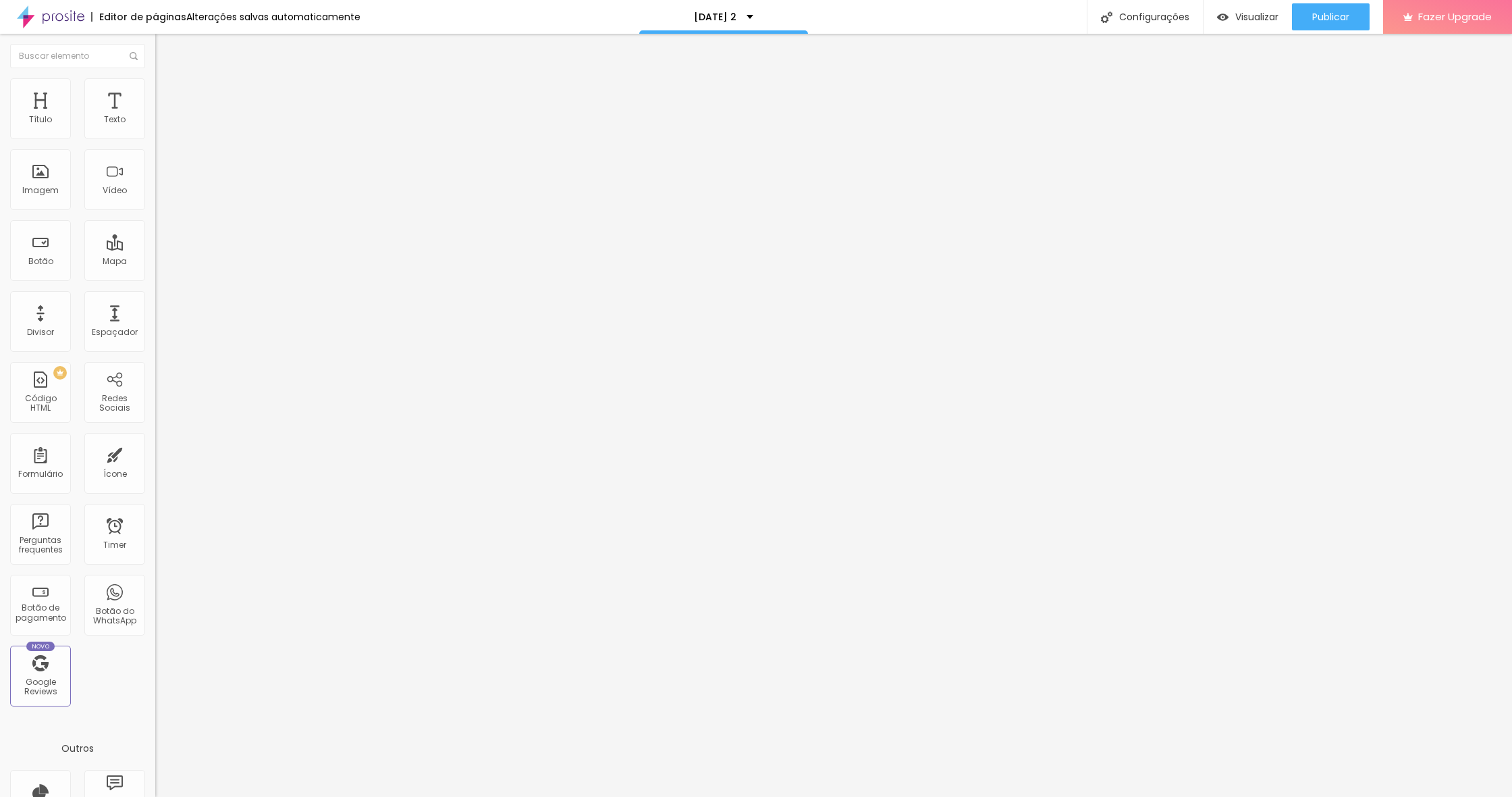
type input "15"
type input "20"
type input "45"
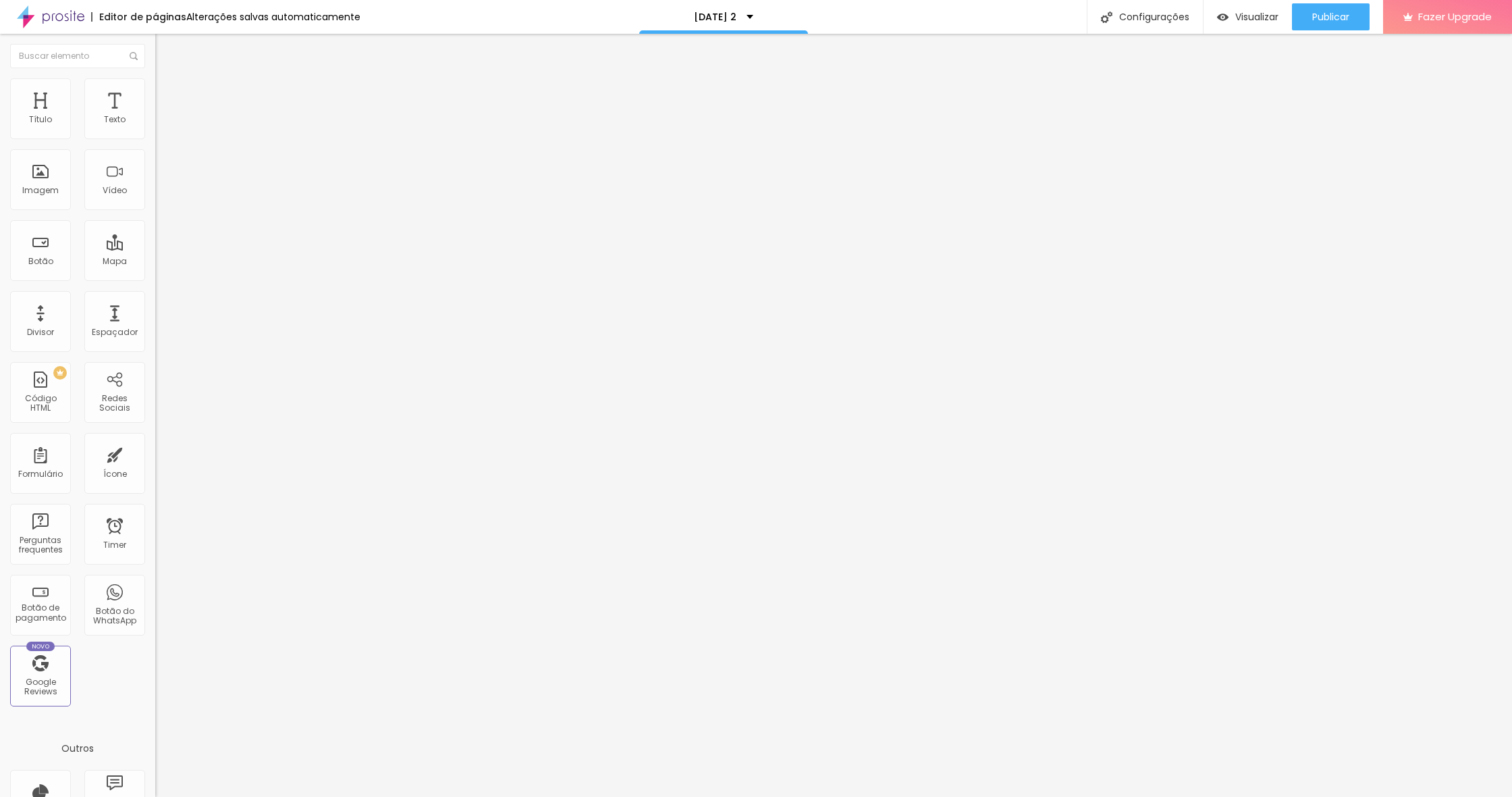
type input "45"
type input "50"
drag, startPoint x: 31, startPoint y: 132, endPoint x: 165, endPoint y: 138, distance: 134.1
type input "50"
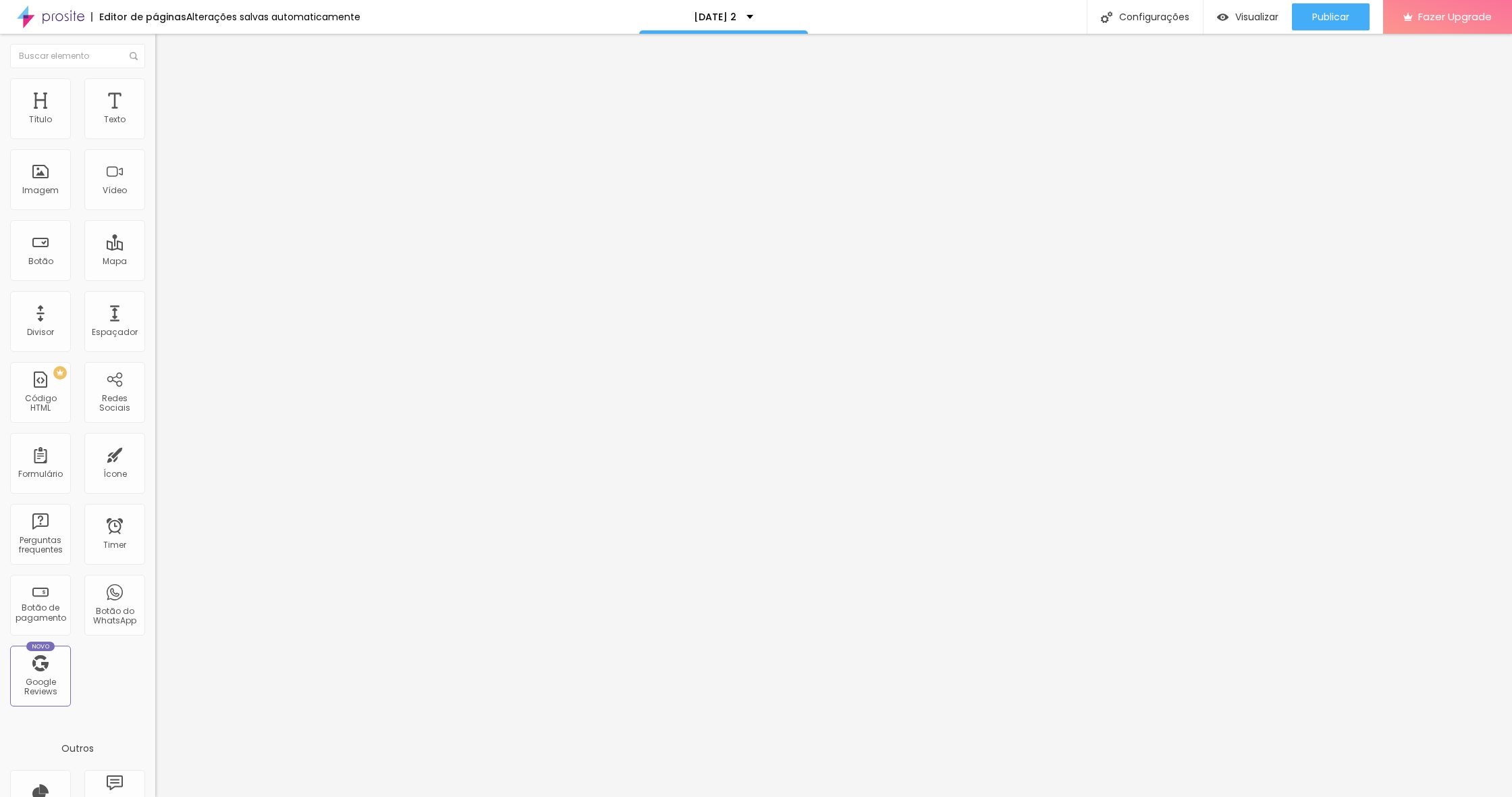
click at [165, 138] on div "Título Texto Imagem Vídeo Botão Mapa Divisor Espaçador PREMIUM Código HTML Rede…" at bounding box center [756, 415] width 1512 height 763
click at [155, 98] on ul "Conteúdo Estilo Avançado" at bounding box center [232, 85] width 155 height 41
click at [155, 96] on ul "Conteúdo Estilo Avançado" at bounding box center [232, 85] width 155 height 41
click at [168, 95] on span "Avançado" at bounding box center [189, 101] width 44 height 12
drag, startPoint x: 94, startPoint y: 136, endPoint x: 182, endPoint y: 141, distance: 88.1
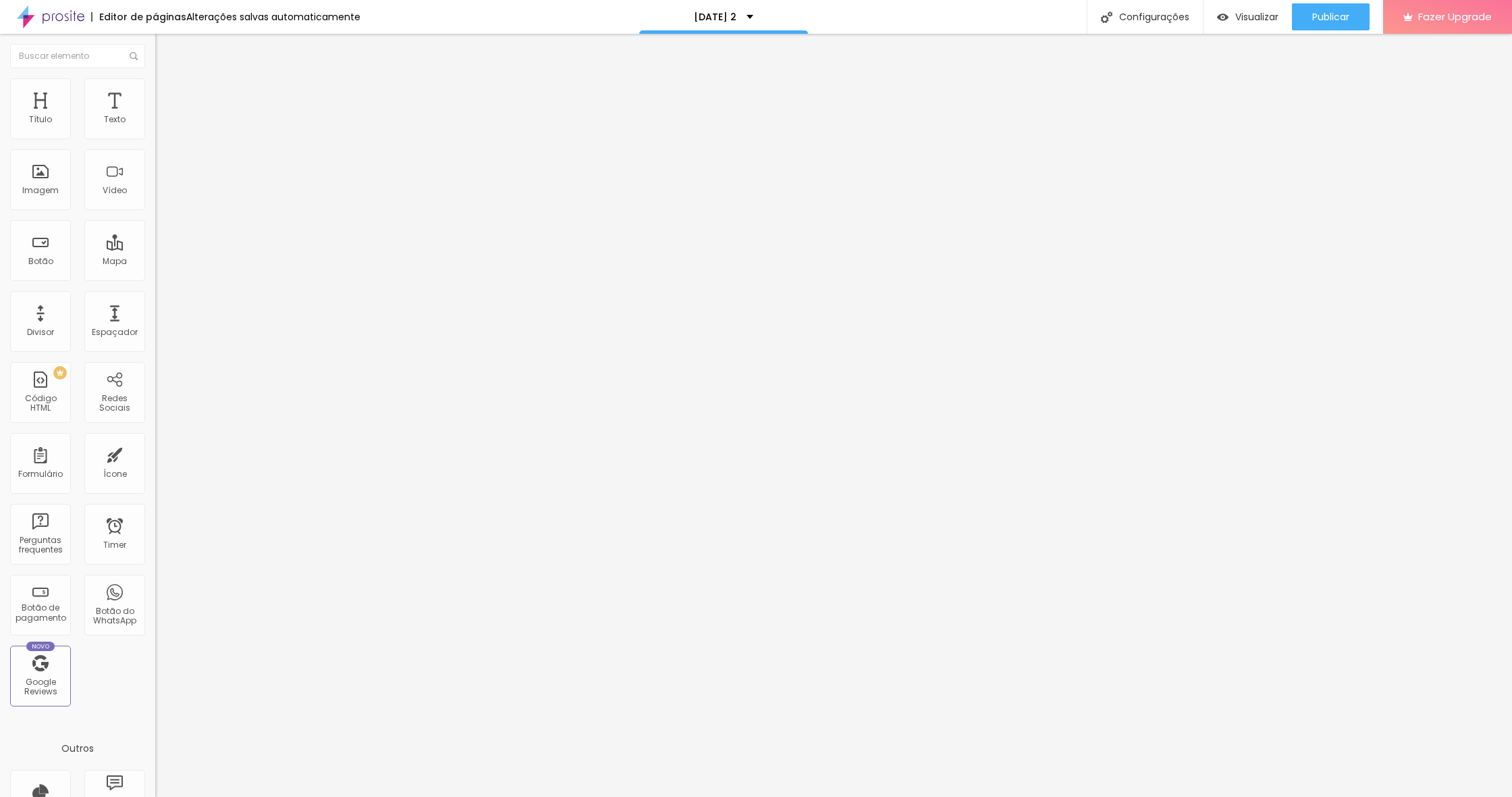
click at [182, 141] on div "Título Texto Imagem Vídeo Botão Mapa Divisor Espaçador PREMIUM Código HTML Rede…" at bounding box center [756, 415] width 1512 height 763
click at [168, 95] on span "Avançado" at bounding box center [189, 101] width 44 height 12
type input "16"
type input "15"
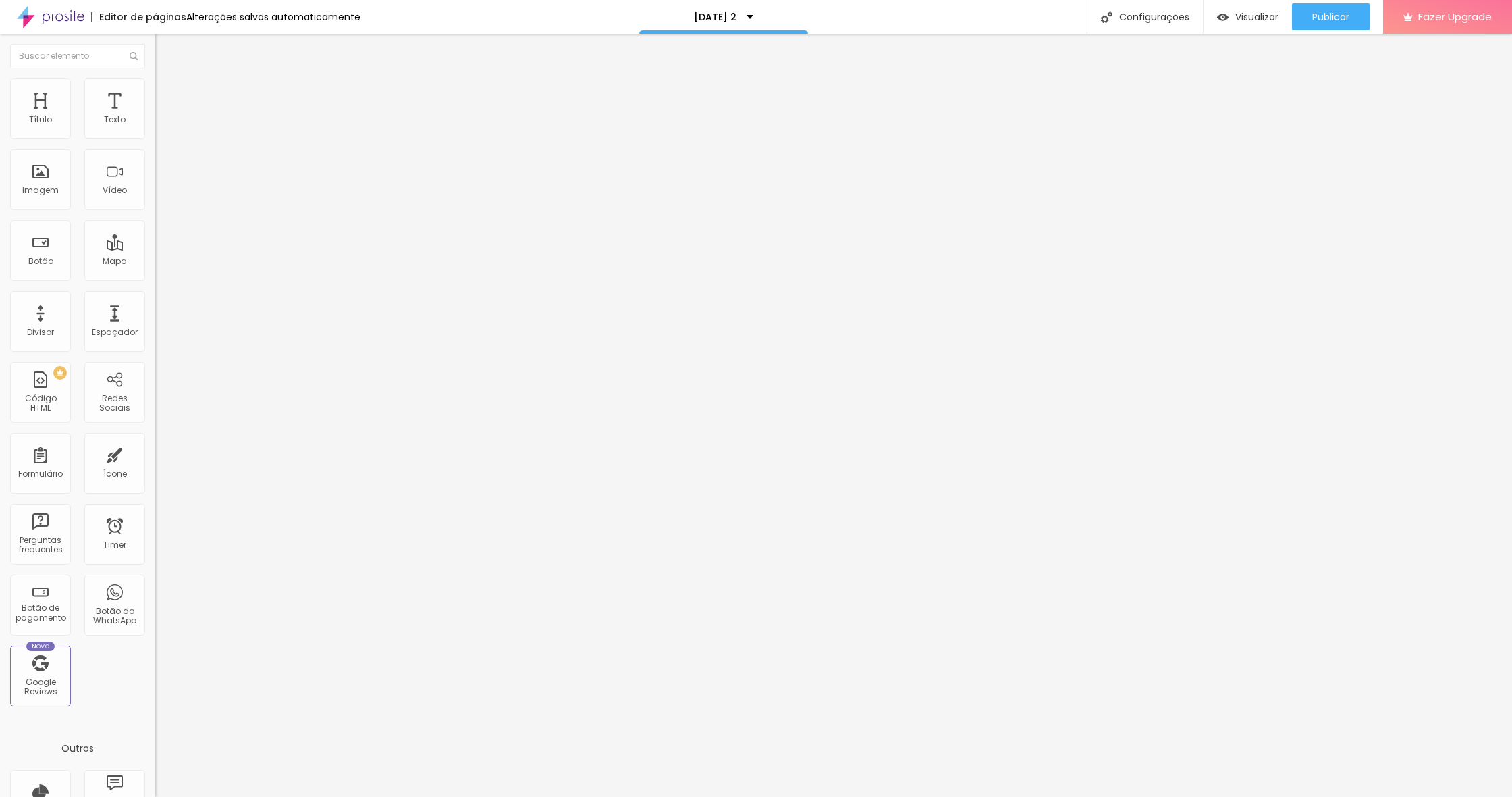
type input "15"
type input "14"
type input "13"
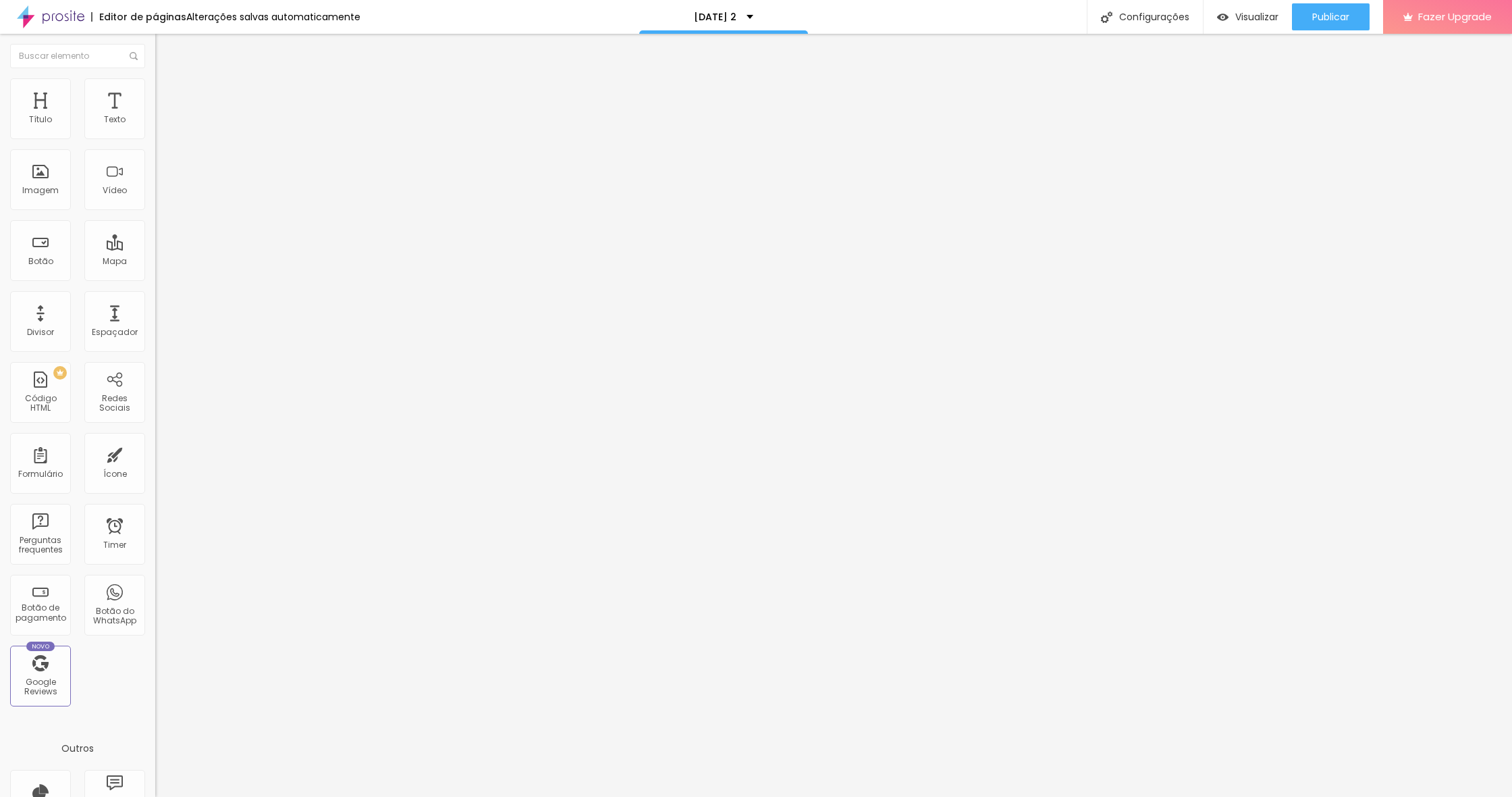
type input "11"
type input "8"
type input "3"
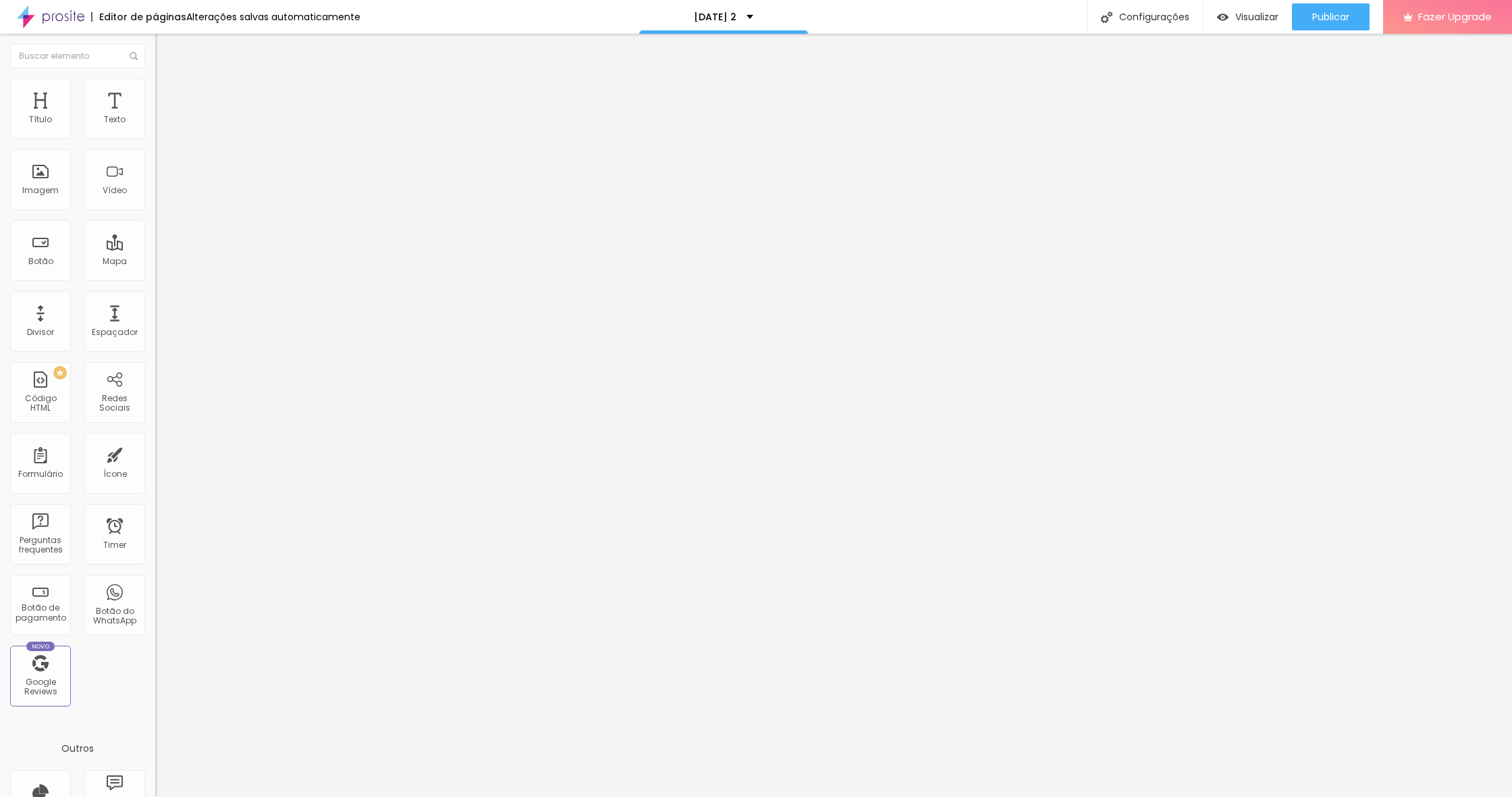
type input "3"
type input "0"
drag, startPoint x: 40, startPoint y: 132, endPoint x: 6, endPoint y: 140, distance: 34.9
type input "0"
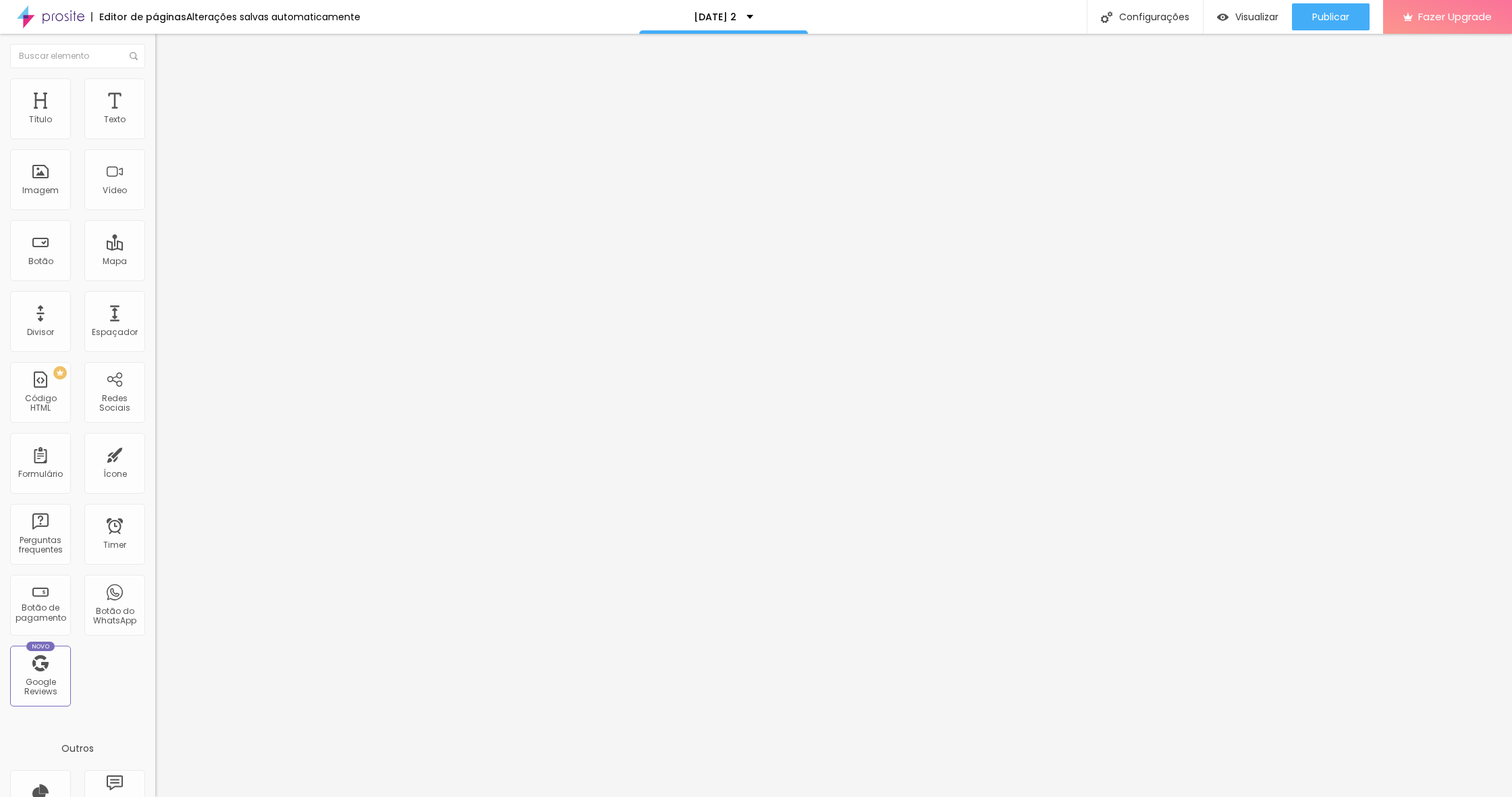
click at [155, 130] on div "0 Espaço de cima 10 Espaço de baixo ID Html Classes Html Visível nos dispositiv…" at bounding box center [232, 389] width 155 height 568
type input "1"
type input "0"
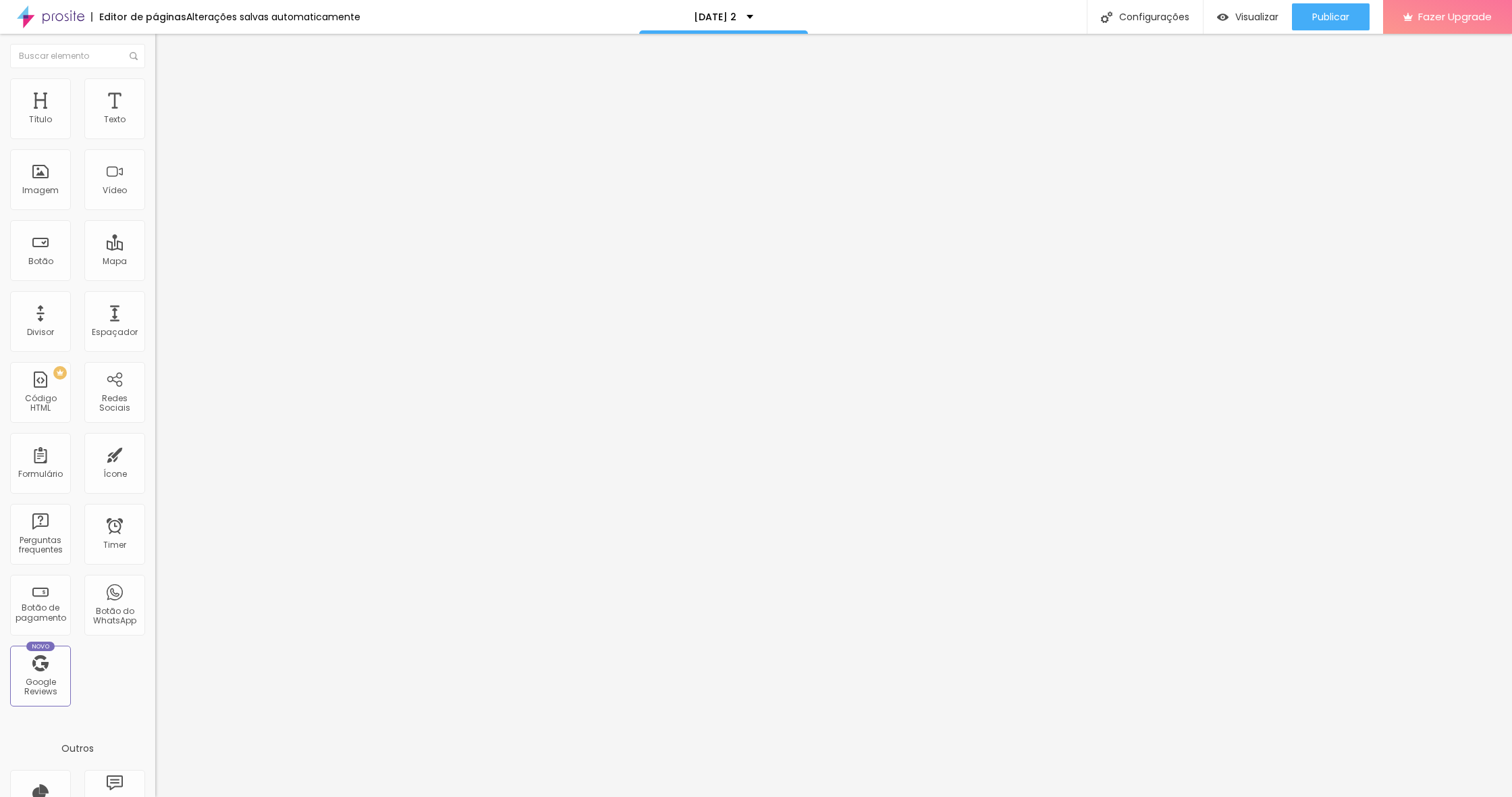
drag, startPoint x: 32, startPoint y: 161, endPoint x: 5, endPoint y: 154, distance: 27.9
type input "0"
click at [155, 296] on div "0 Espaço de baixo" at bounding box center [232, 391] width 155 height 191
click at [155, 90] on li "Estilo" at bounding box center [232, 84] width 155 height 13
click at [155, 77] on img at bounding box center [161, 71] width 12 height 12
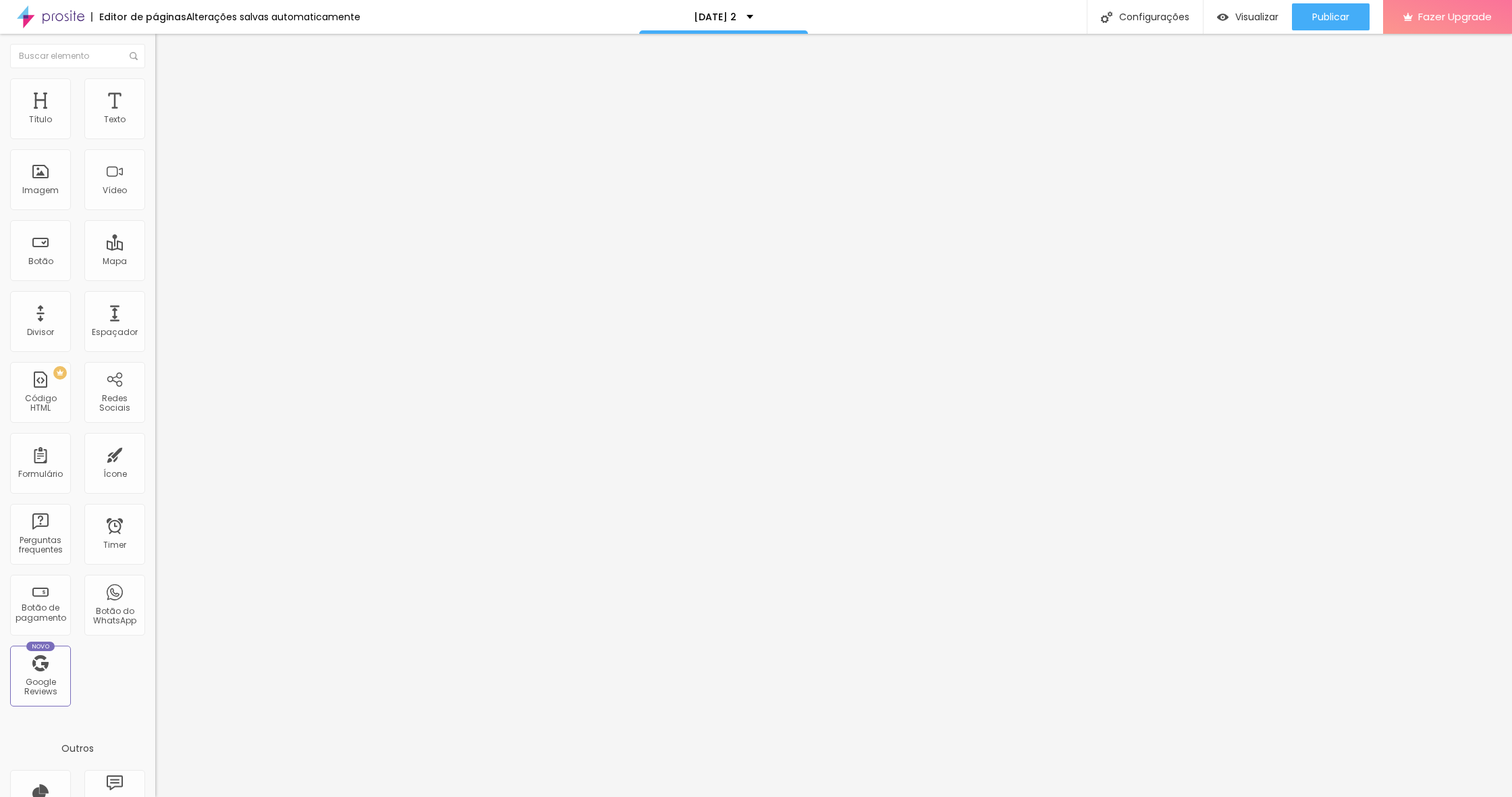
click at [168, 95] on span "Avançado" at bounding box center [189, 101] width 44 height 12
click at [155, 90] on li "Estilo" at bounding box center [232, 84] width 155 height 13
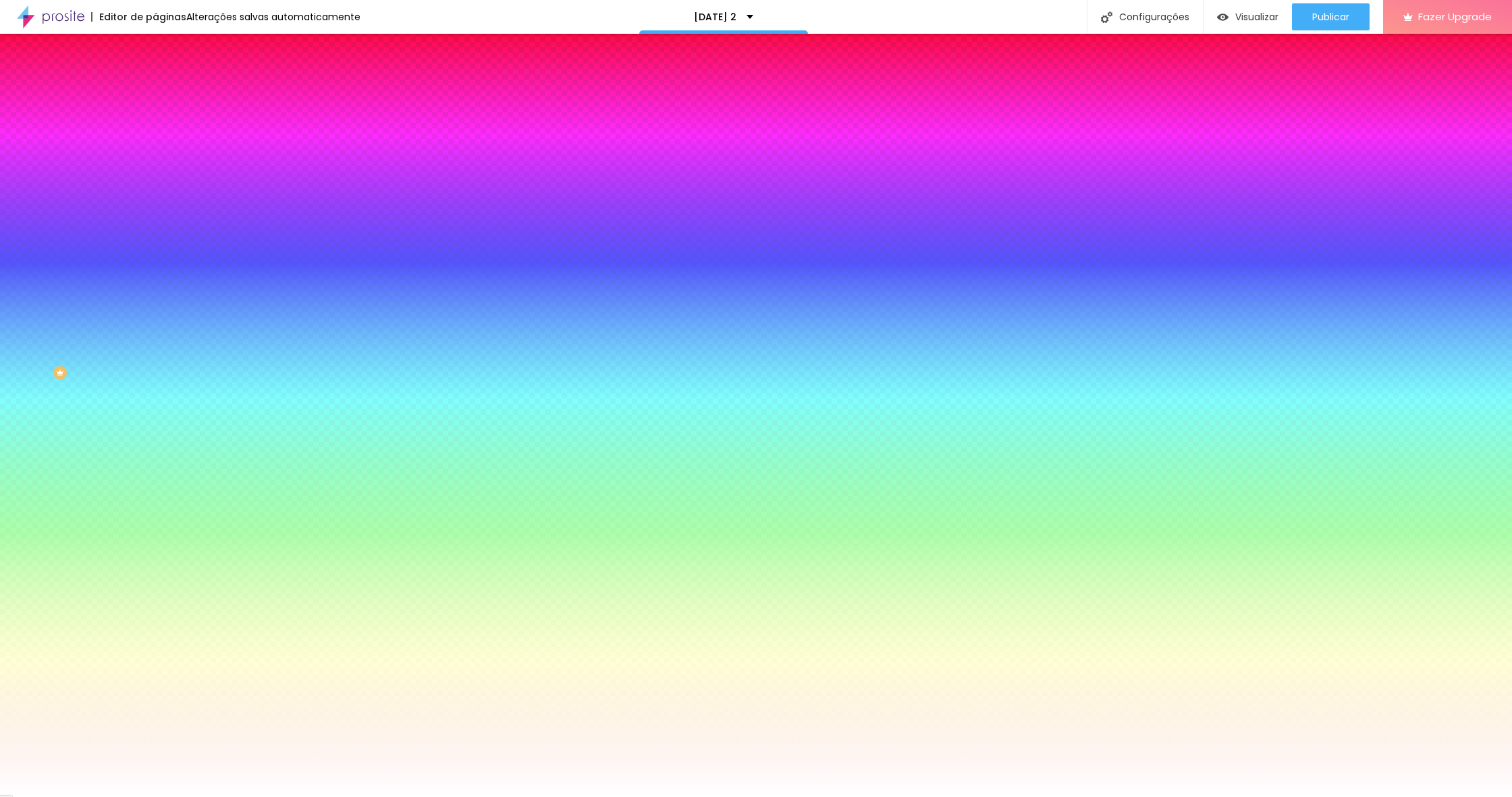
click at [155, 78] on li "Conteúdo" at bounding box center [232, 71] width 155 height 13
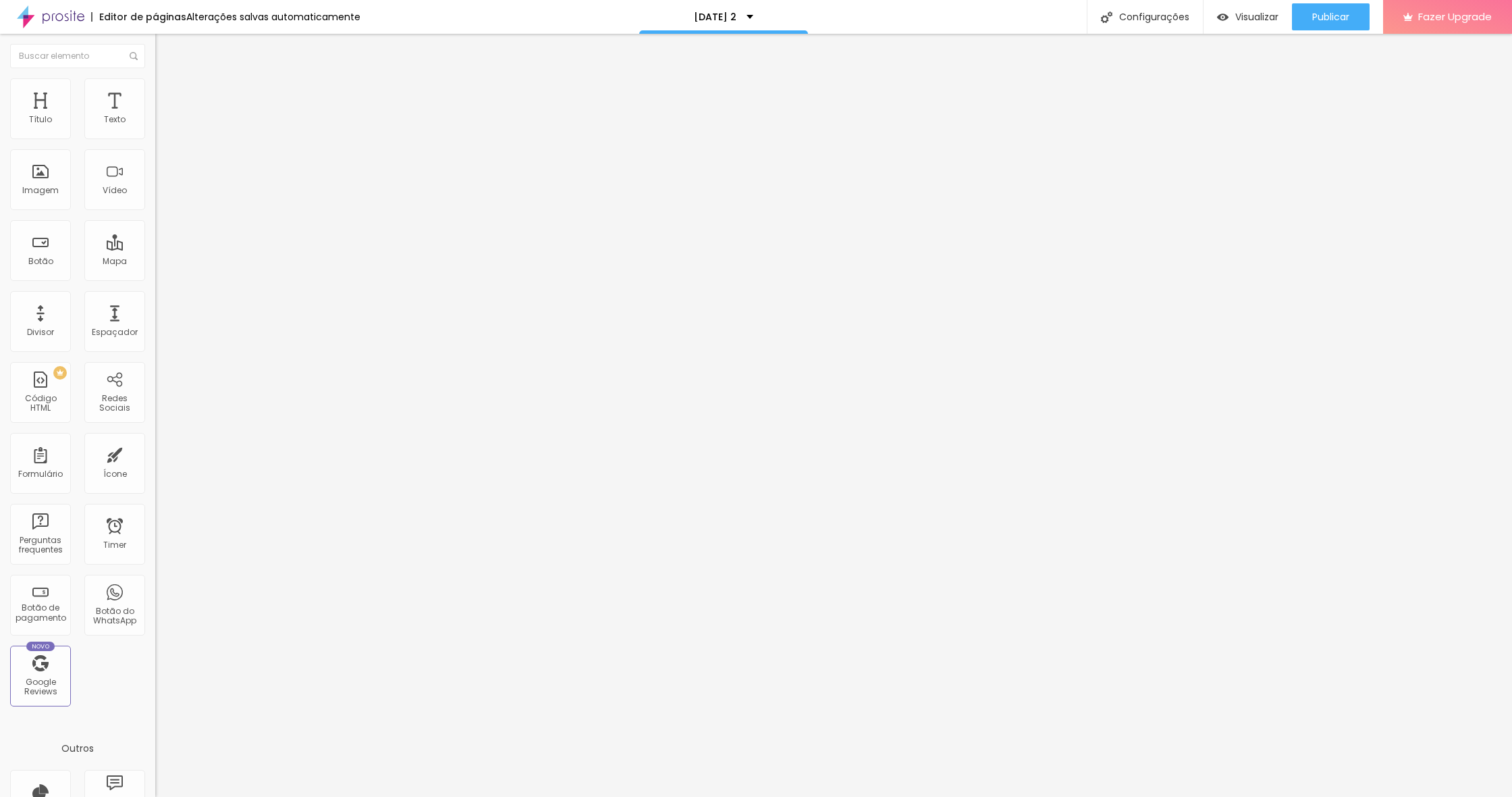
click at [155, 123] on span "Completo" at bounding box center [175, 117] width 41 height 12
click at [155, 129] on div "Encaixotado" at bounding box center [232, 126] width 155 height 8
click at [168, 95] on span "Avançado" at bounding box center [189, 101] width 44 height 12
click at [168, 90] on span "Estilo" at bounding box center [178, 87] width 21 height 12
click at [155, 94] on ul "Conteúdo Estilo Avançado" at bounding box center [232, 85] width 155 height 41
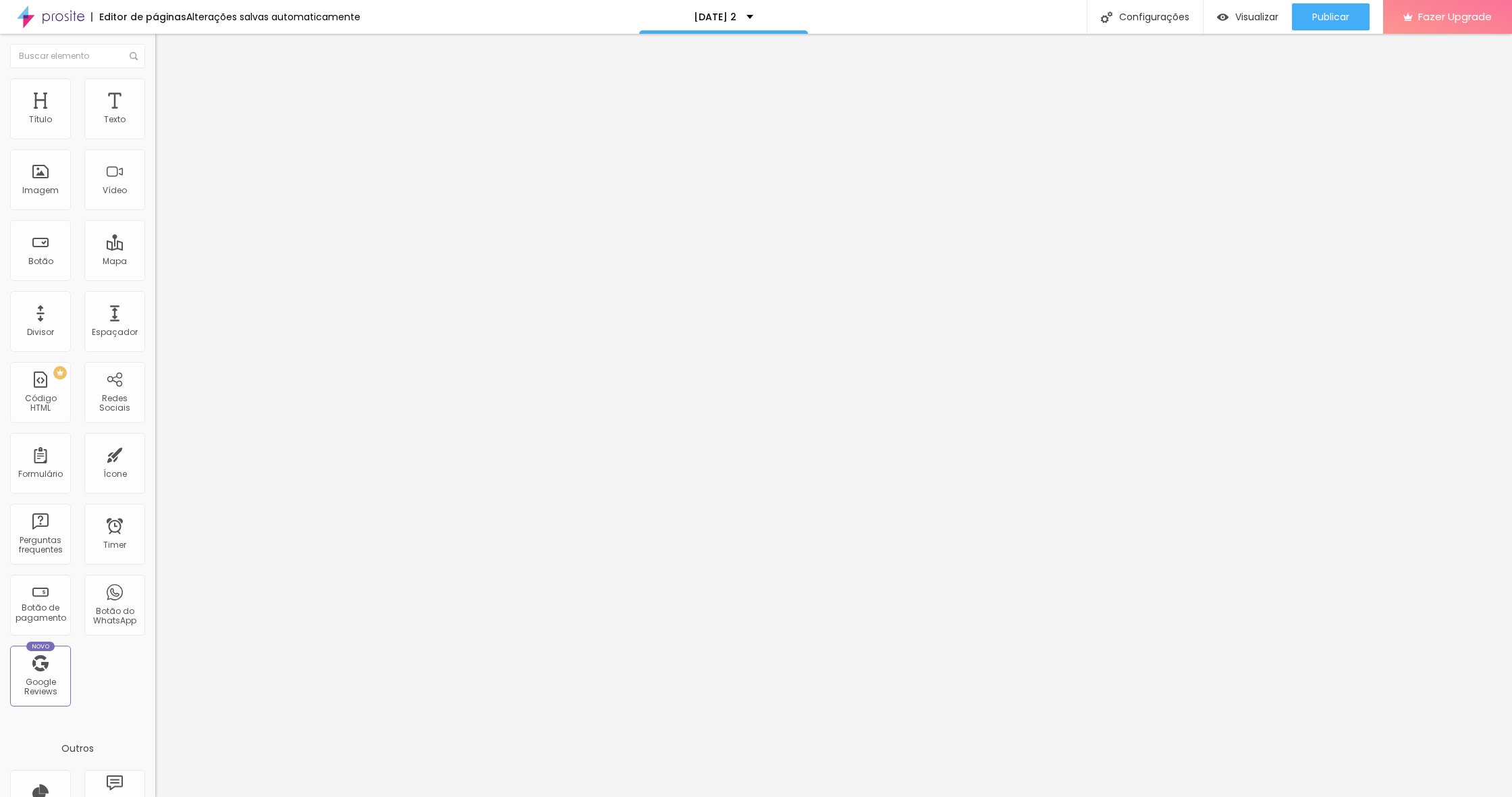
click at [155, 90] on li "Estilo" at bounding box center [232, 84] width 155 height 13
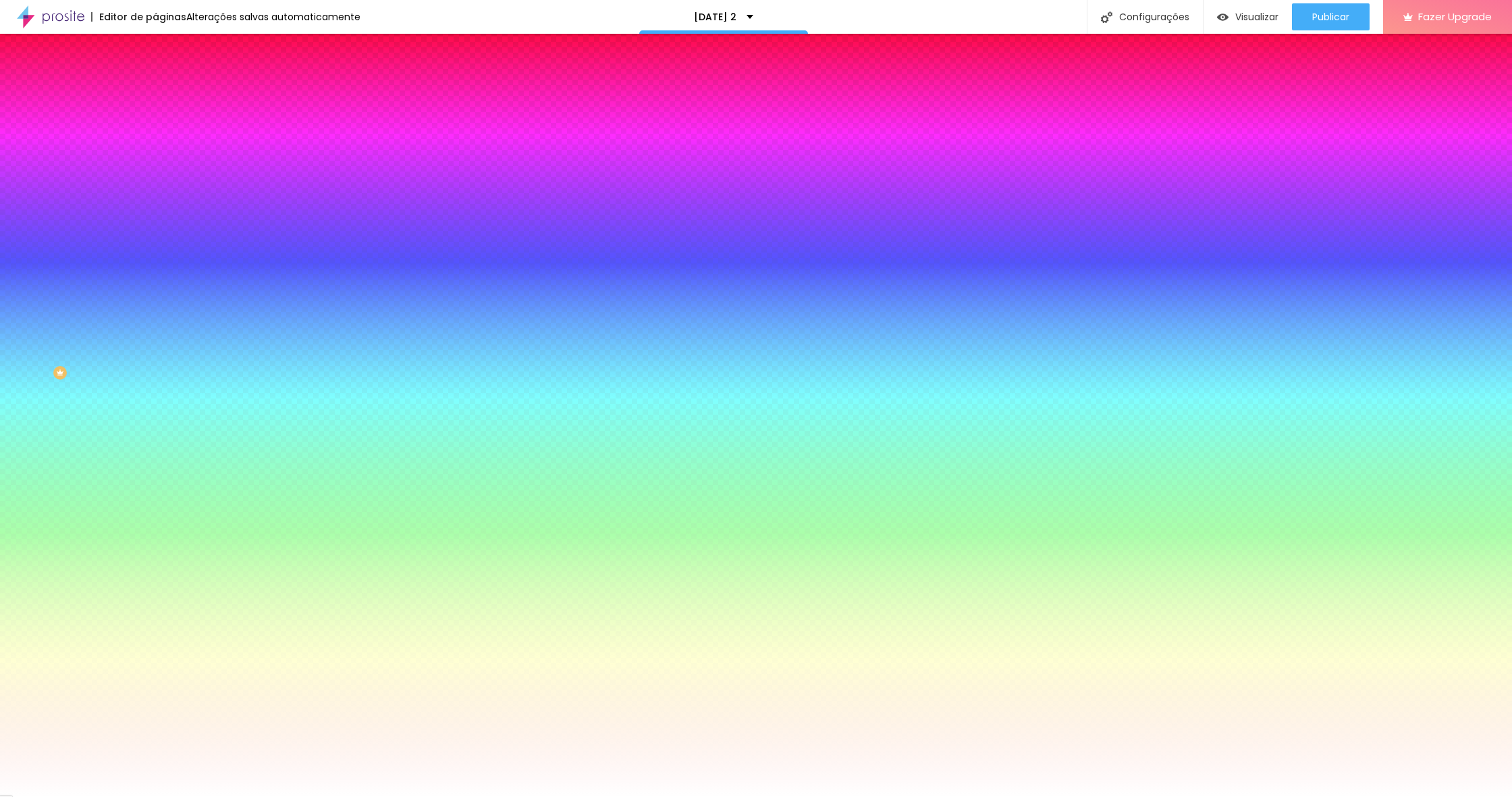
click at [155, 92] on li "Avançado" at bounding box center [232, 98] width 155 height 13
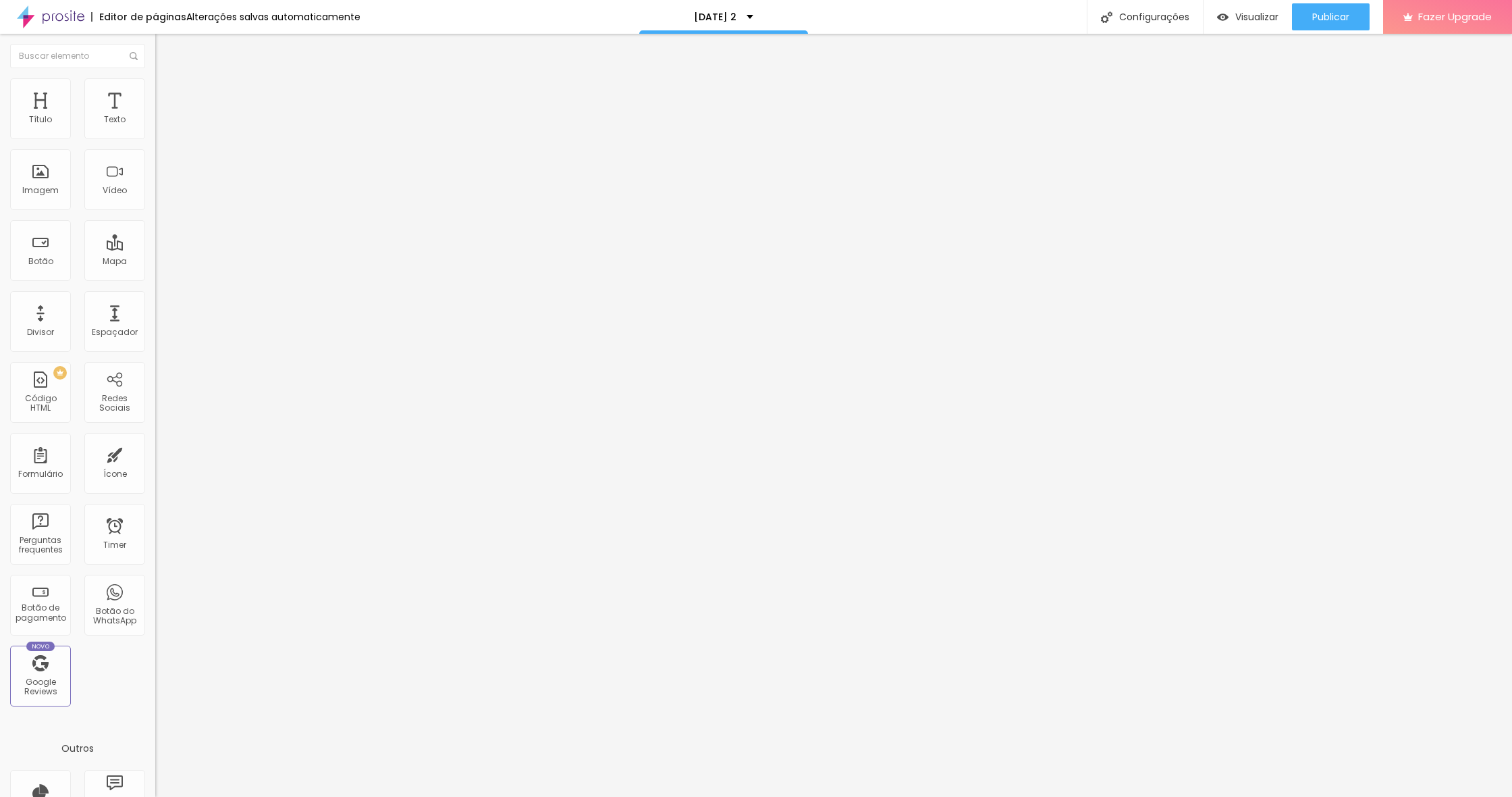
click at [155, 78] on li "Conteúdo" at bounding box center [232, 71] width 155 height 13
click at [155, 92] on li "Avançado" at bounding box center [232, 98] width 155 height 13
click at [155, 88] on li "Estilo" at bounding box center [232, 84] width 155 height 13
click at [155, 93] on ul "Conteúdo Estilo Avançado" at bounding box center [232, 85] width 155 height 41
click at [155, 77] on img at bounding box center [161, 71] width 12 height 12
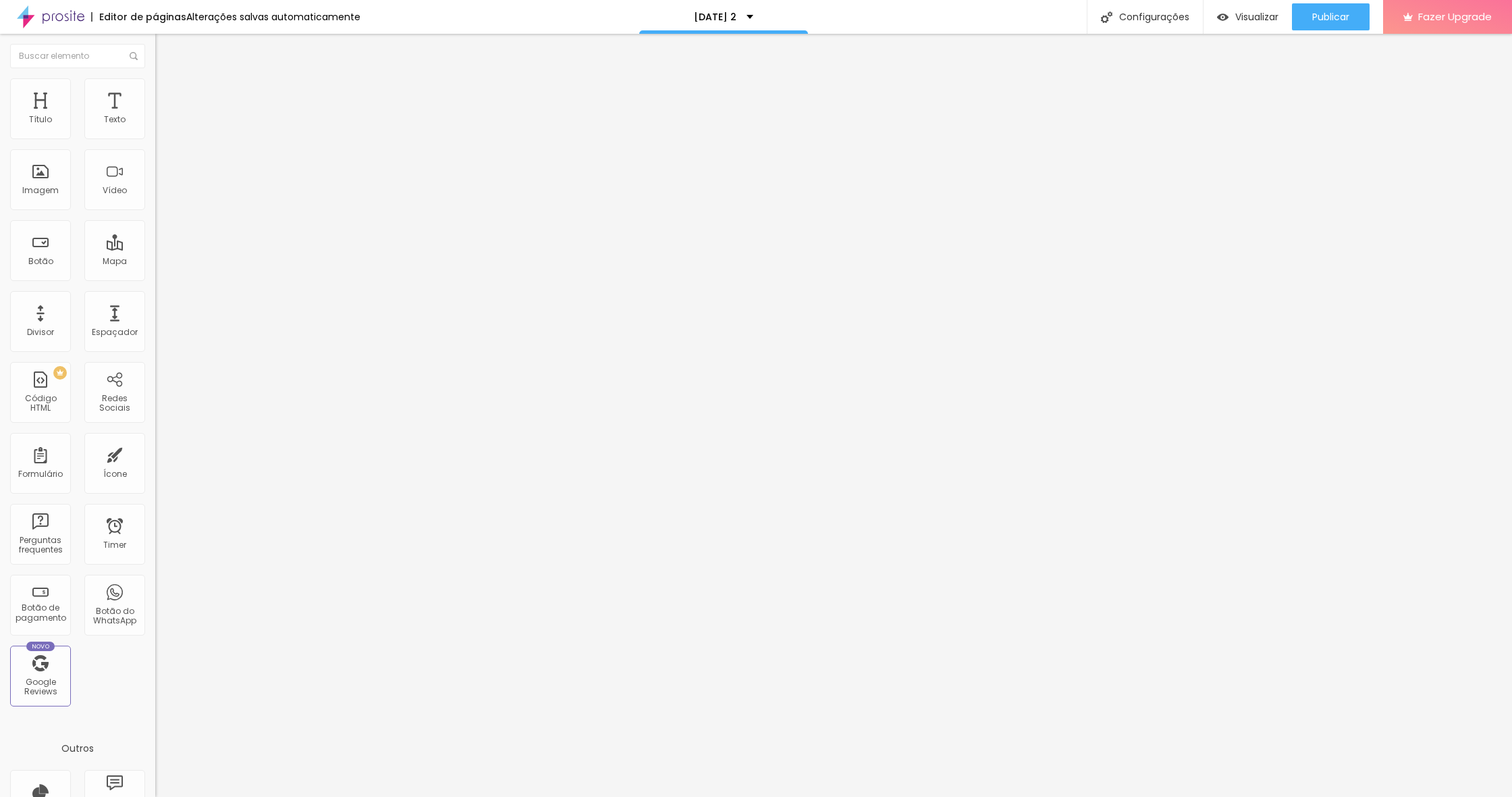
click at [155, 123] on span "Encaixotado" at bounding box center [182, 117] width 53 height 12
click at [155, 143] on span "Completo" at bounding box center [175, 138] width 41 height 12
click at [155, 78] on li "Estilo" at bounding box center [232, 84] width 155 height 13
click at [155, 92] on li "Avançado" at bounding box center [232, 98] width 155 height 13
click at [155, 92] on li "Estilo" at bounding box center [232, 84] width 155 height 13
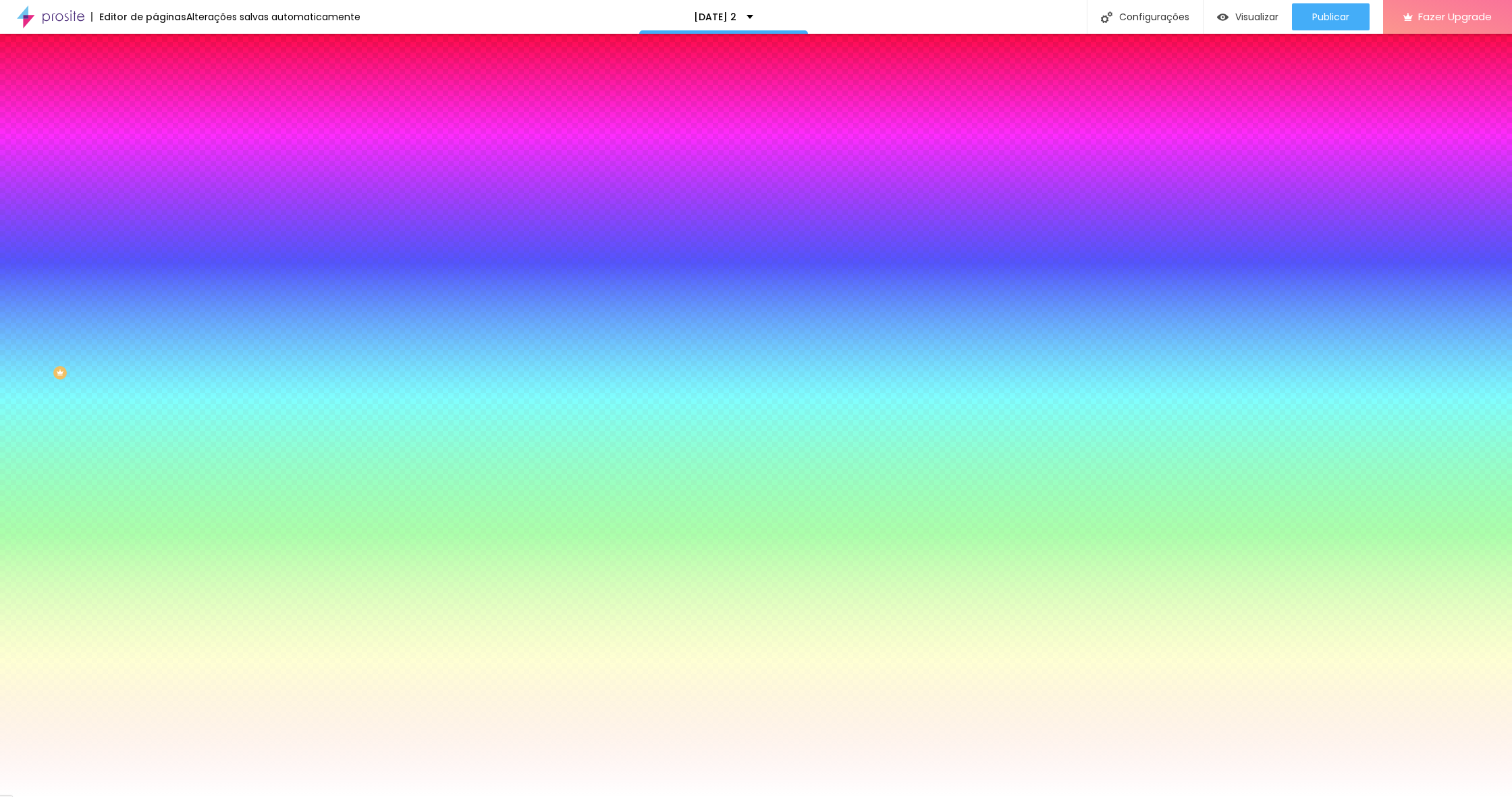
click at [168, 97] on span "Avançado" at bounding box center [189, 101] width 44 height 12
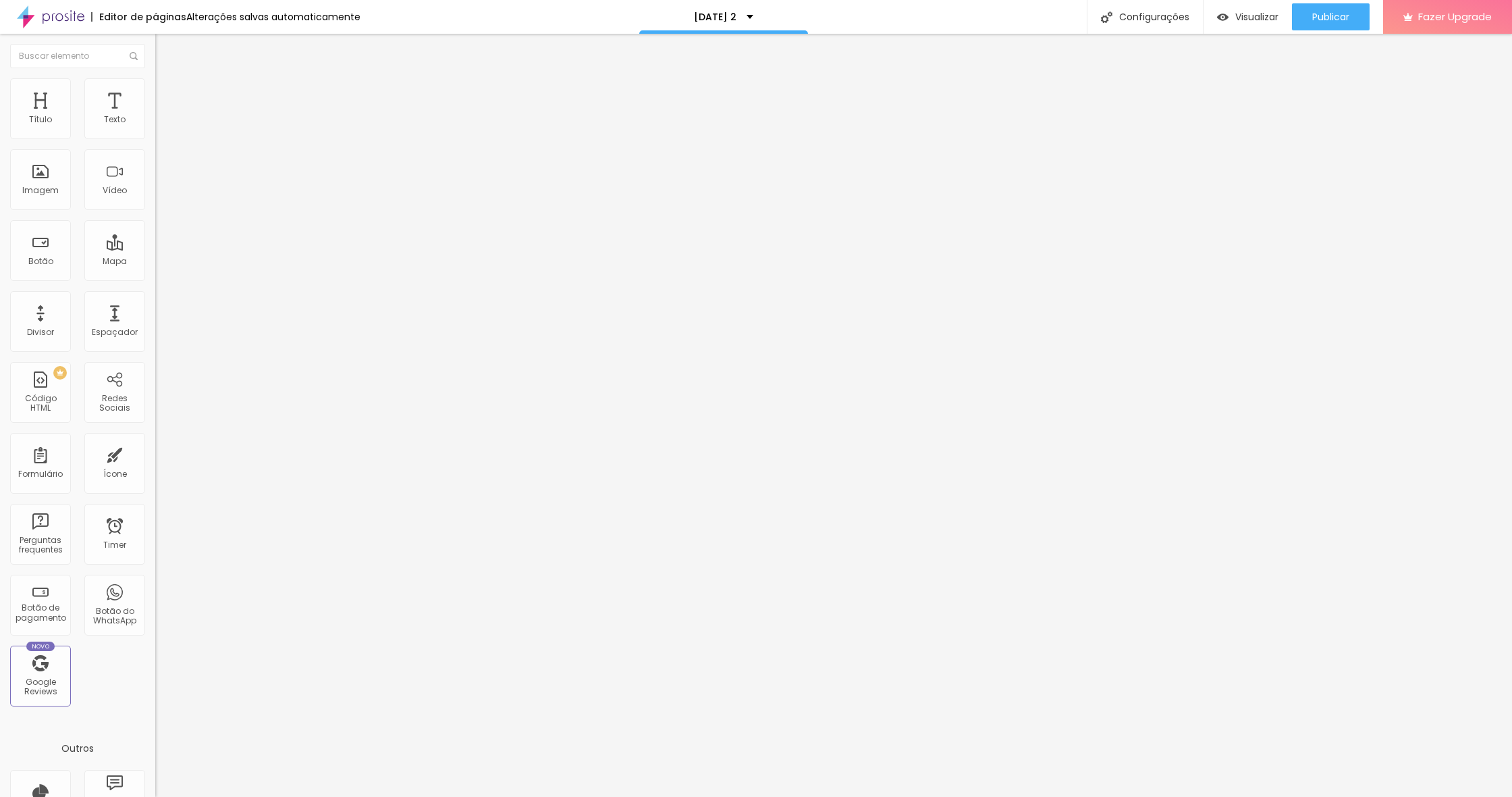
type input "45"
type input "50"
drag, startPoint x: 90, startPoint y: 133, endPoint x: 199, endPoint y: 139, distance: 109.2
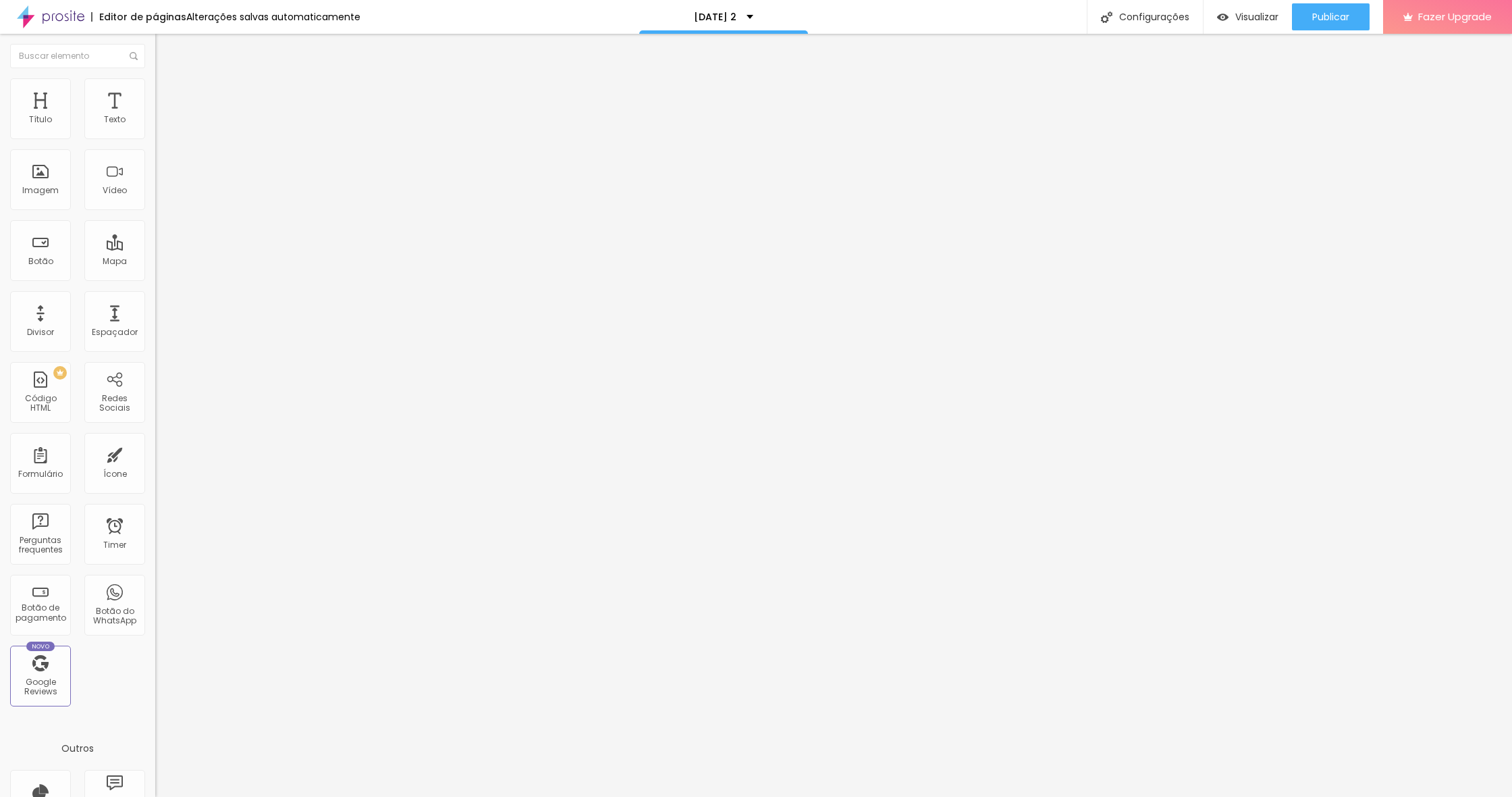
click at [199, 139] on div "Título Texto Imagem Vídeo Botão Mapa Divisor Espaçador PREMIUM Código HTML Rede…" at bounding box center [756, 415] width 1512 height 763
click at [155, 247] on div "Proporção Original Cinema 16:9 Padrão 4:3 Quadrado 1:1 Original" at bounding box center [232, 220] width 155 height 53
click at [155, 211] on span "Original" at bounding box center [172, 205] width 33 height 12
click at [167, 249] on span "Original" at bounding box center [183, 243] width 33 height 12
click at [155, 89] on li "Estilo" at bounding box center [232, 84] width 155 height 13
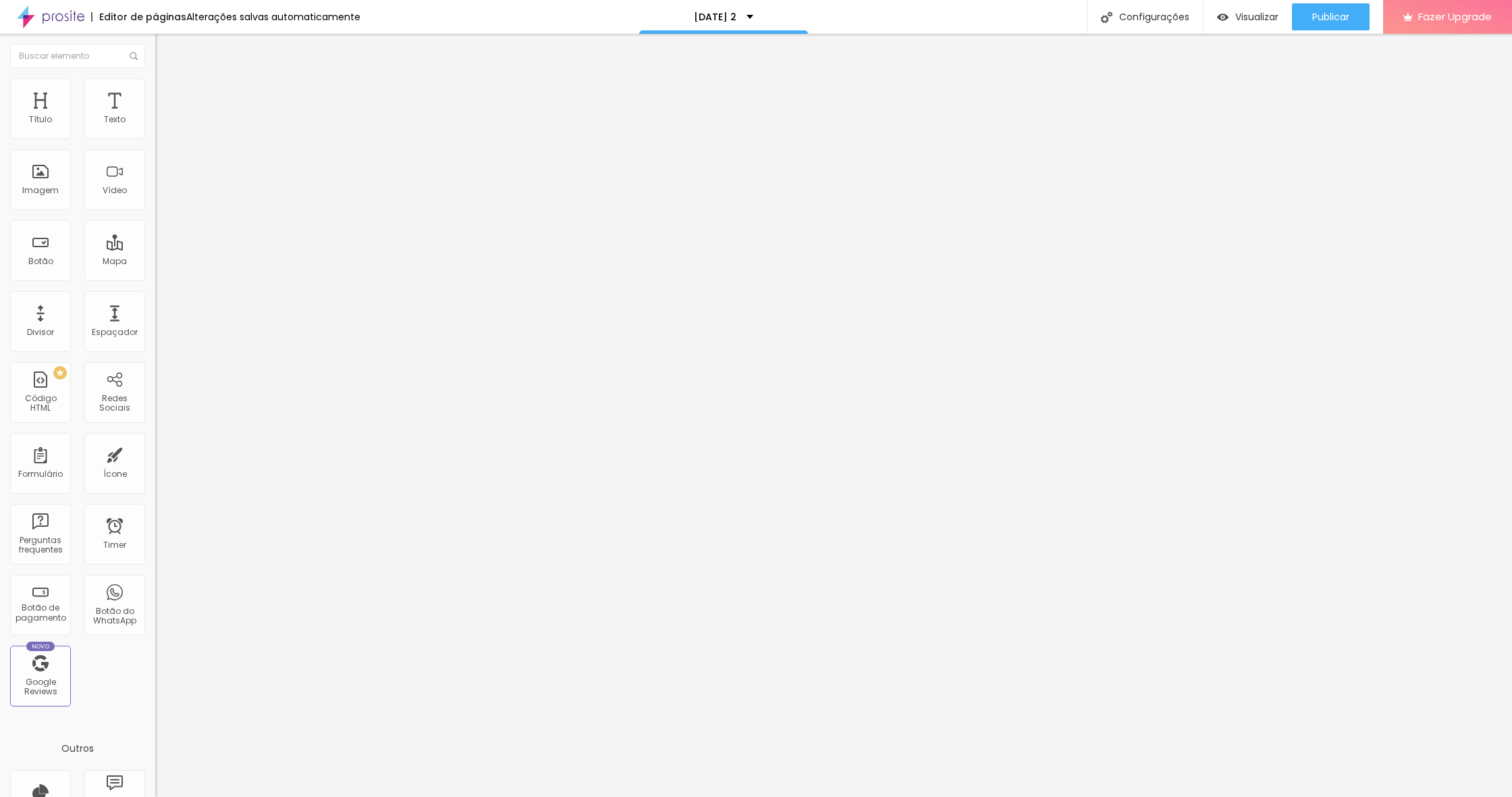
click at [168, 95] on span "Avançado" at bounding box center [189, 101] width 44 height 12
click at [155, 93] on ul "Conteúdo Estilo Avançado" at bounding box center [232, 85] width 155 height 41
click at [155, 89] on ul "Conteúdo Estilo Avançado" at bounding box center [232, 85] width 155 height 41
click at [155, 88] on li "Estilo" at bounding box center [232, 84] width 155 height 13
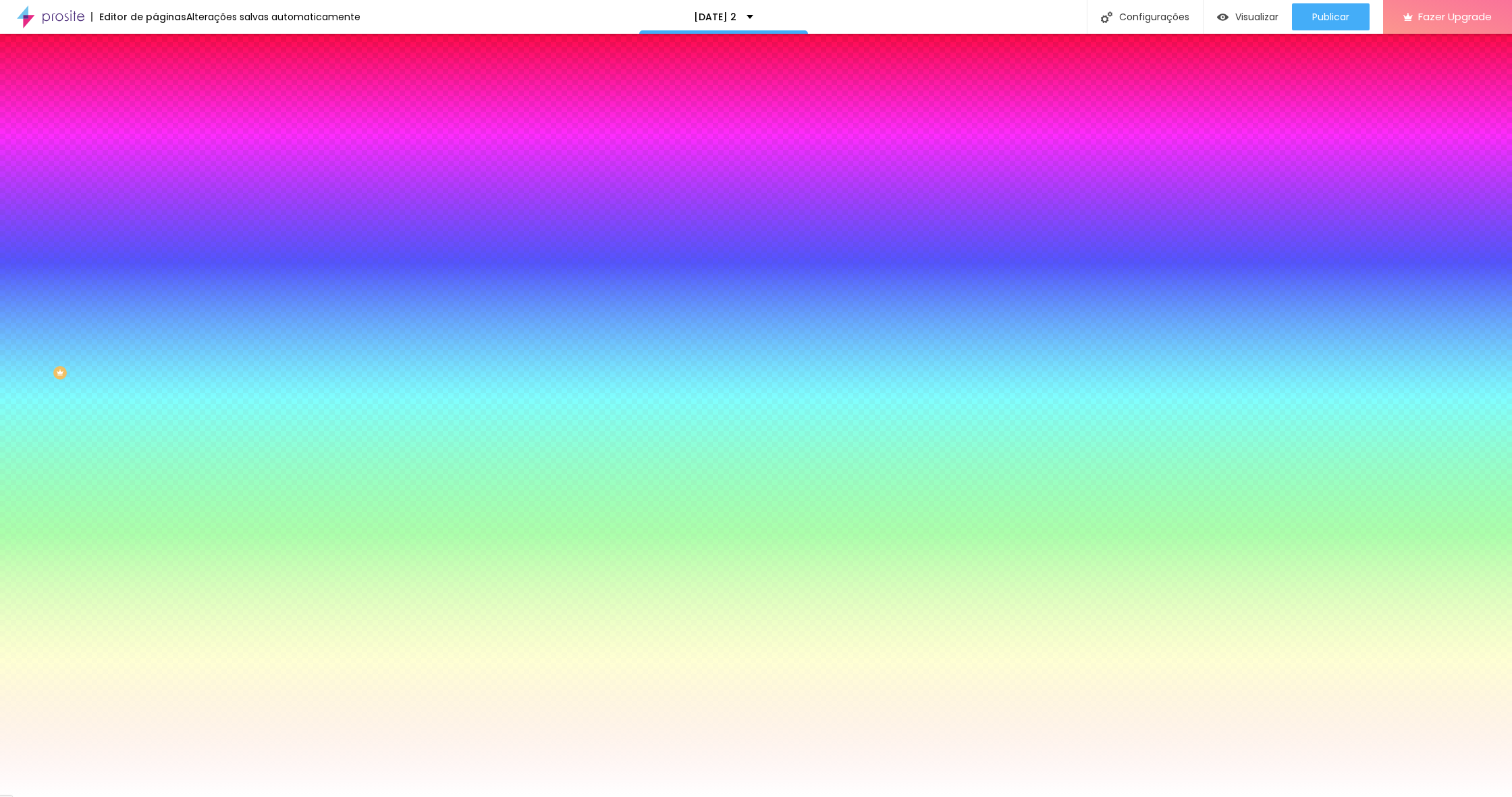
click at [155, 92] on li "Avançado" at bounding box center [232, 98] width 155 height 13
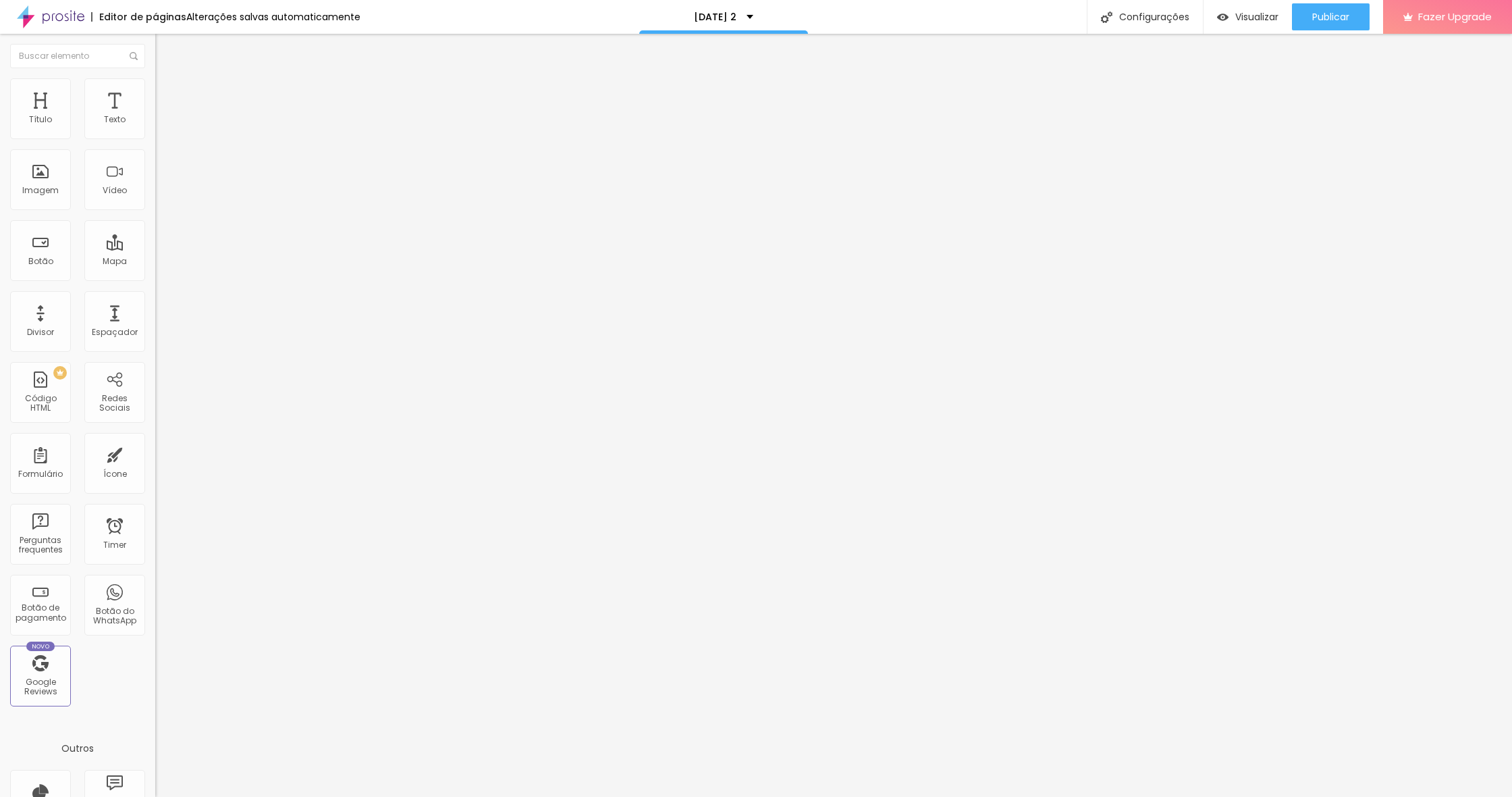
click at [420, 24] on div "Editor de páginas Alterações salvas automaticamente Natal 2025 2 Configurações …" at bounding box center [756, 16] width 1512 height 34
click at [168, 93] on span "Estilo" at bounding box center [178, 87] width 21 height 12
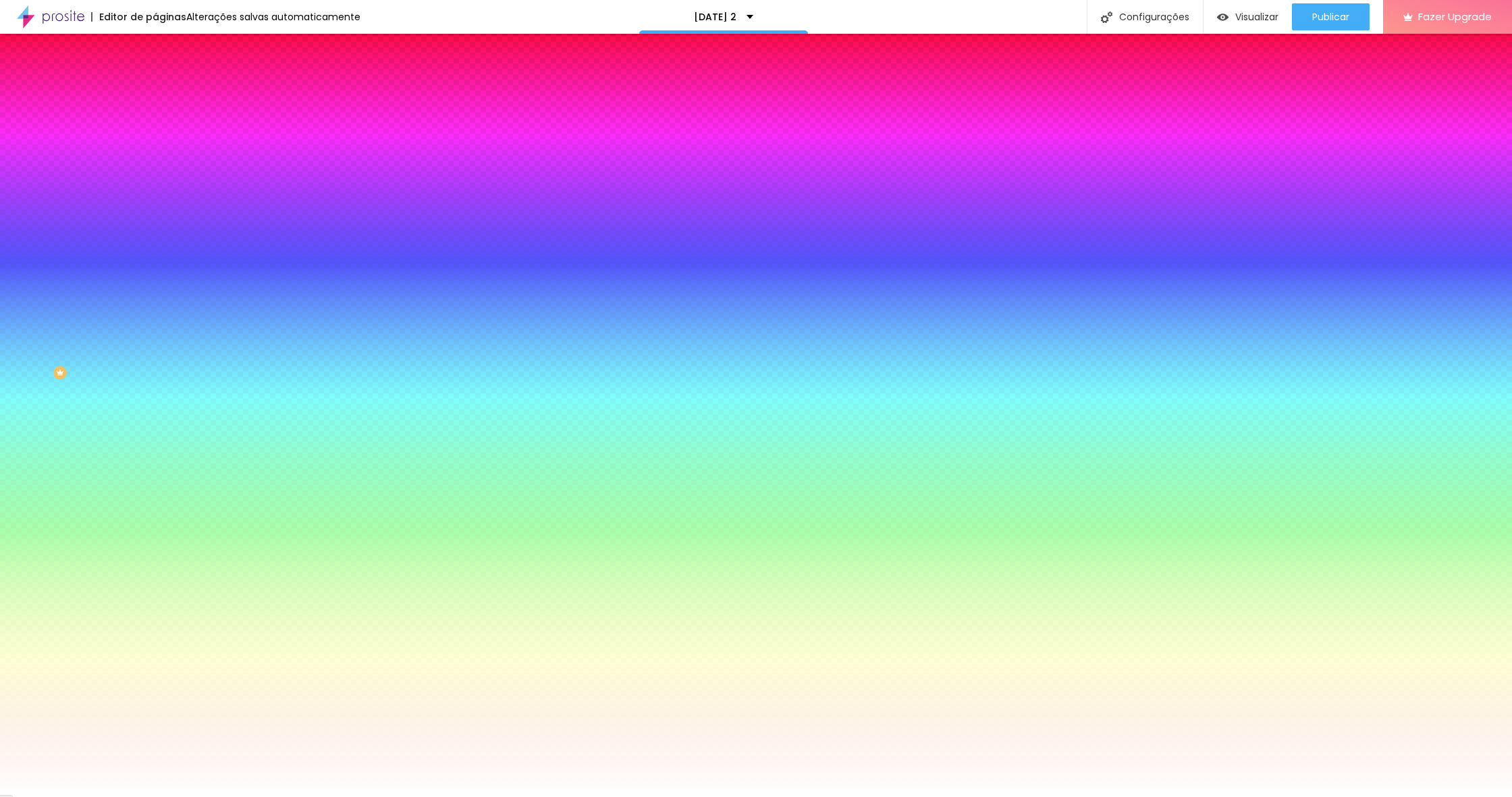
click at [168, 96] on span "Avançado" at bounding box center [189, 101] width 44 height 12
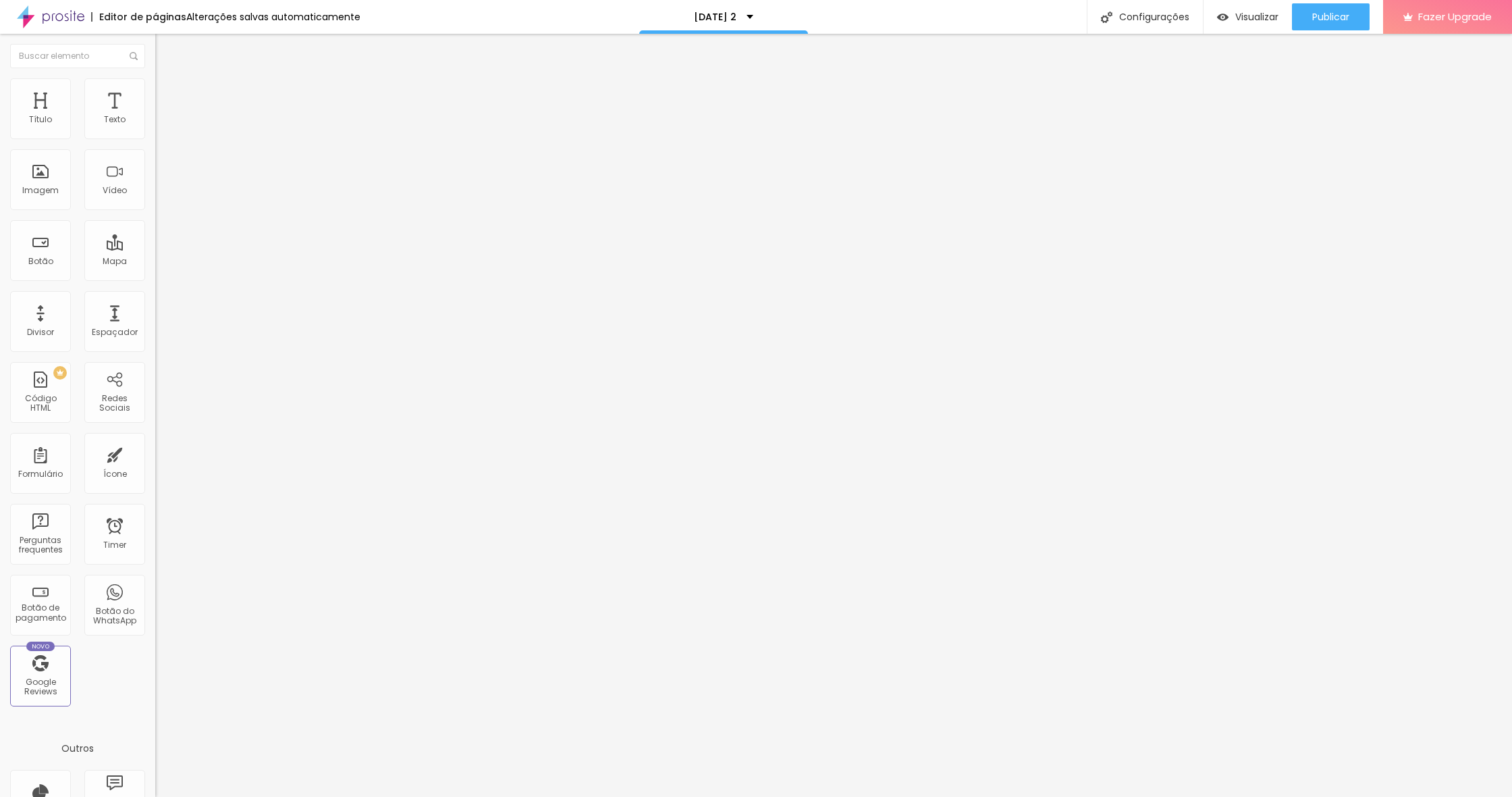
click at [155, 78] on li "Estilo" at bounding box center [232, 84] width 155 height 13
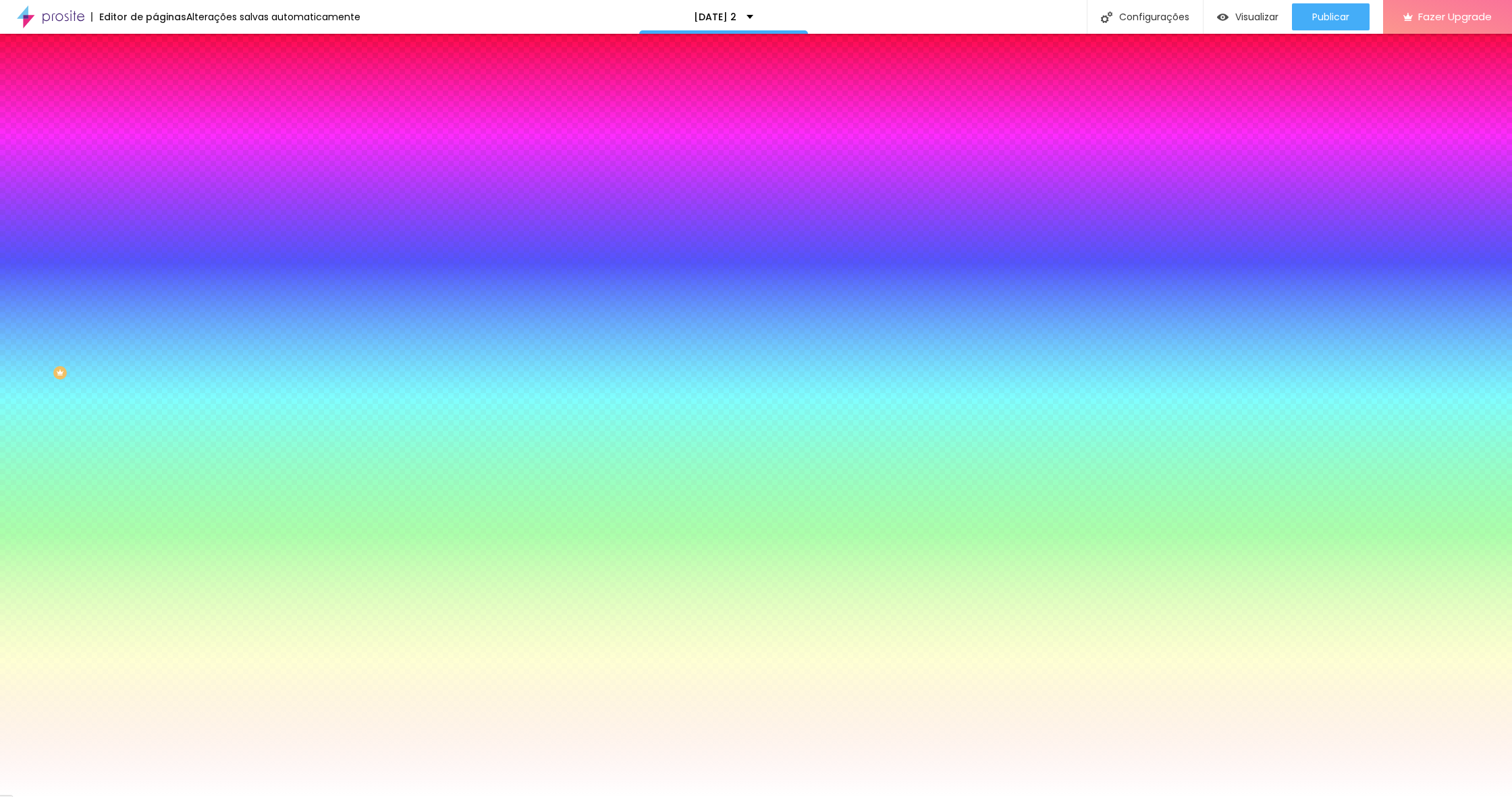
click at [155, 140] on span "Nenhum" at bounding box center [172, 134] width 35 height 12
click at [155, 161] on span "Parallax" at bounding box center [172, 155] width 33 height 12
click at [155, 147] on div "Nenhum" at bounding box center [232, 143] width 155 height 8
click at [155, 77] on img at bounding box center [161, 71] width 12 height 12
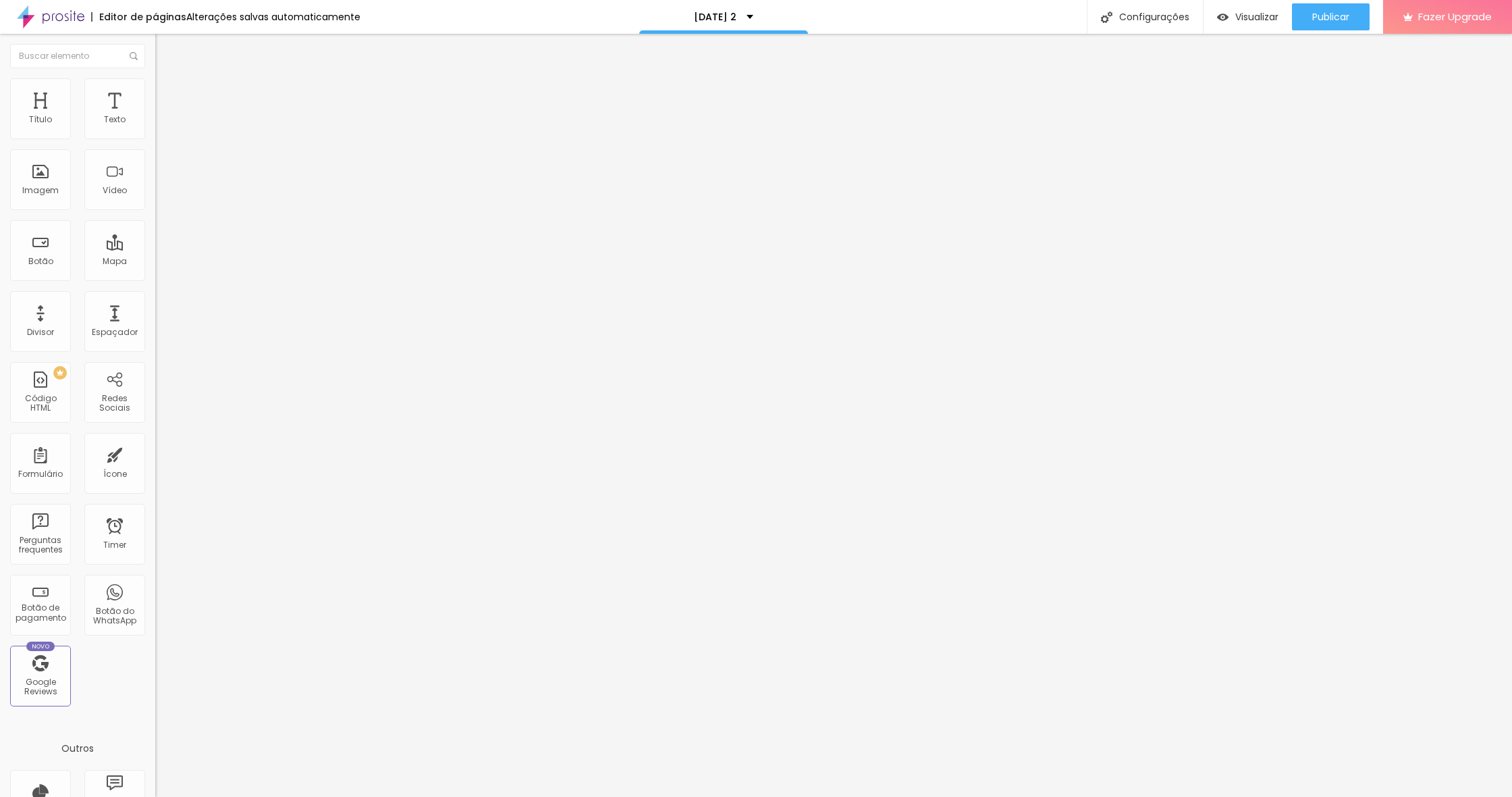
click at [155, 123] on span "Completo" at bounding box center [175, 117] width 41 height 12
click at [155, 131] on span "Encaixotado" at bounding box center [182, 125] width 53 height 12
click at [155, 83] on img at bounding box center [161, 84] width 12 height 12
click at [168, 95] on span "Avançado" at bounding box center [189, 101] width 44 height 12
click at [155, 86] on li "Estilo" at bounding box center [232, 84] width 155 height 13
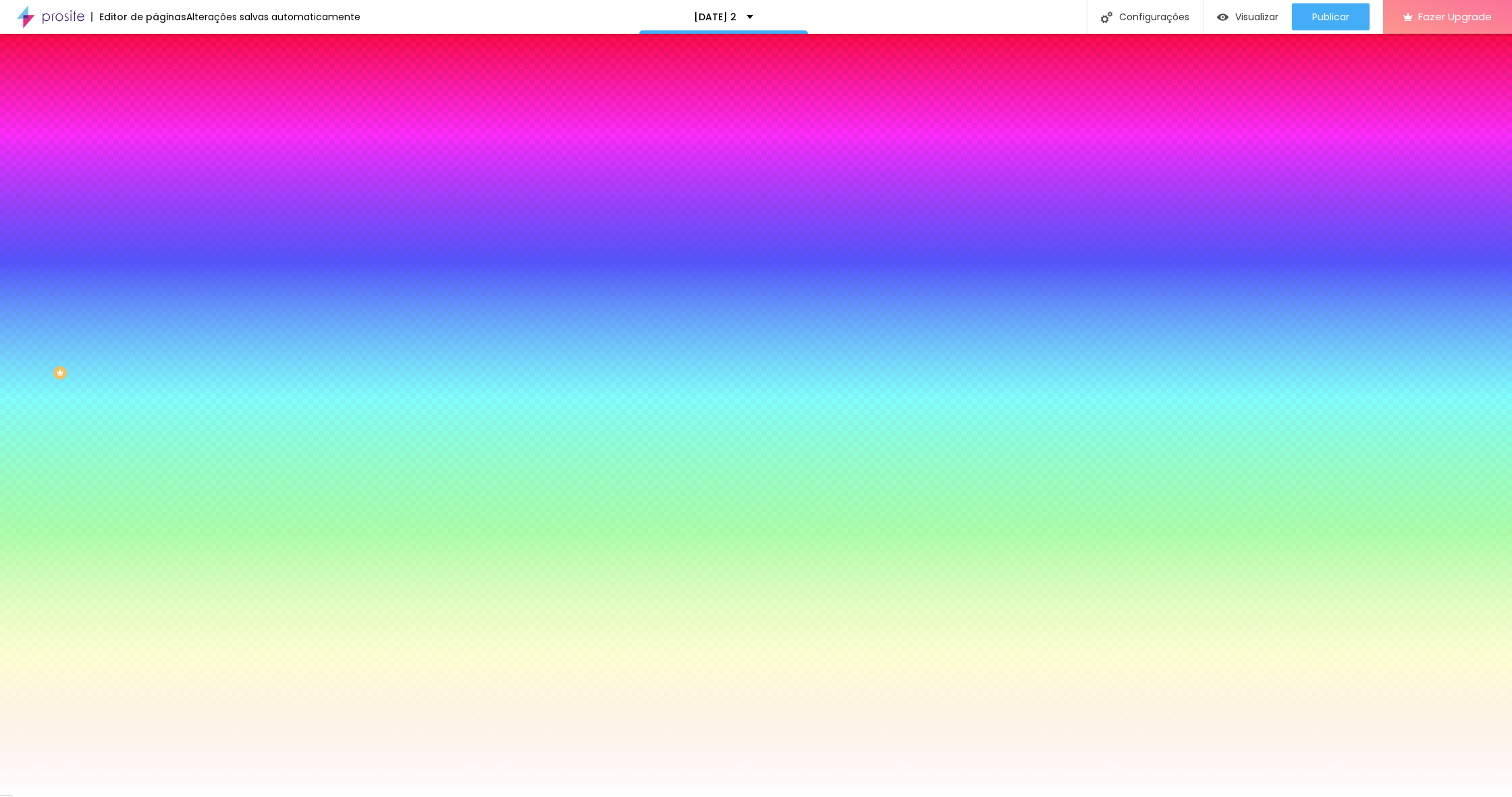
click at [155, 92] on li "Avançado" at bounding box center [232, 98] width 155 height 13
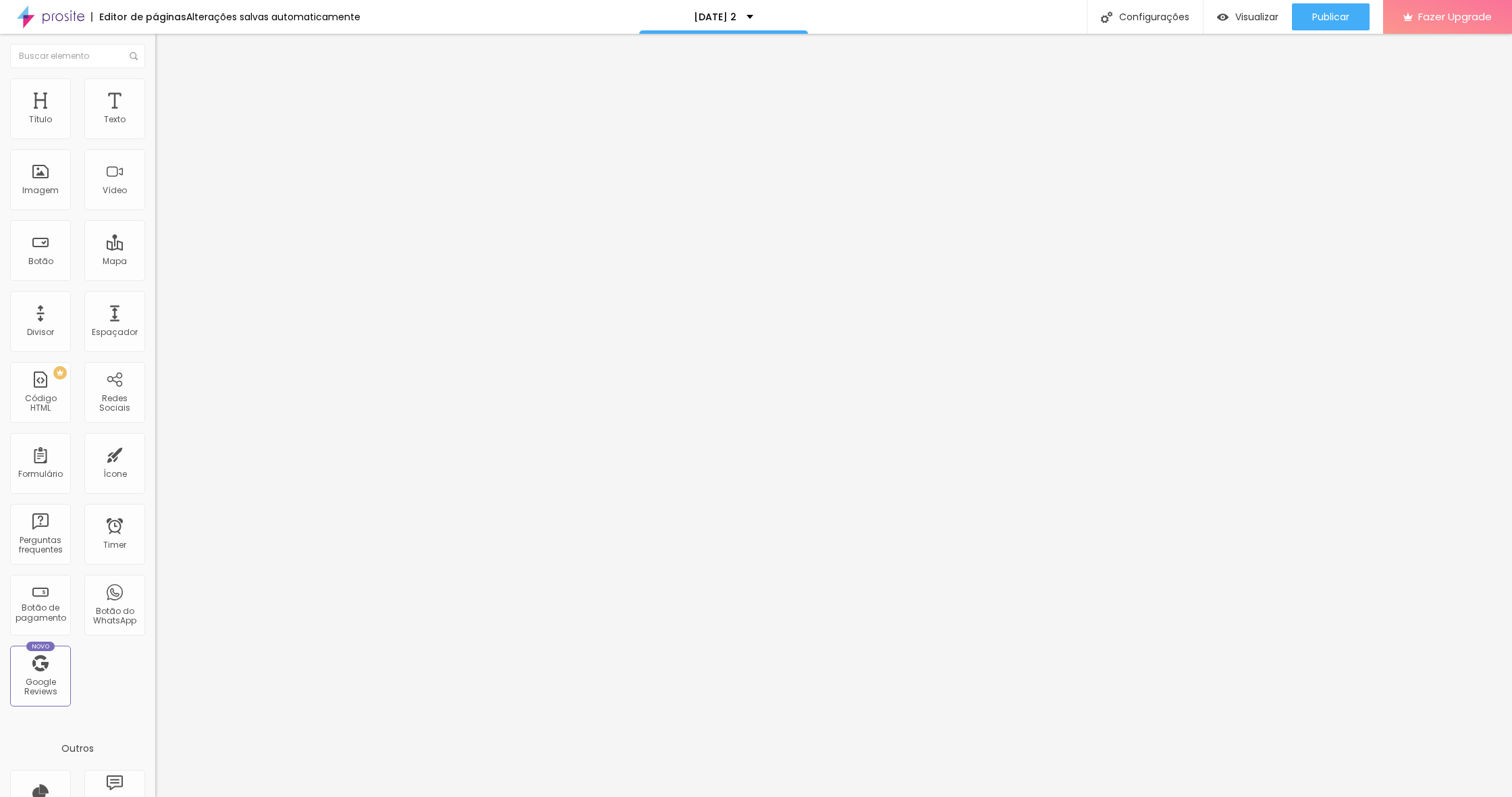
click at [155, 211] on span "Original" at bounding box center [172, 205] width 33 height 12
click at [155, 255] on div "Link" at bounding box center [232, 251] width 155 height 8
click at [155, 236] on span "Quadrado" at bounding box center [177, 229] width 44 height 12
click at [155, 228] on span "Padrão" at bounding box center [170, 221] width 30 height 12
click at [155, 219] on span "Cinema" at bounding box center [172, 214] width 34 height 12
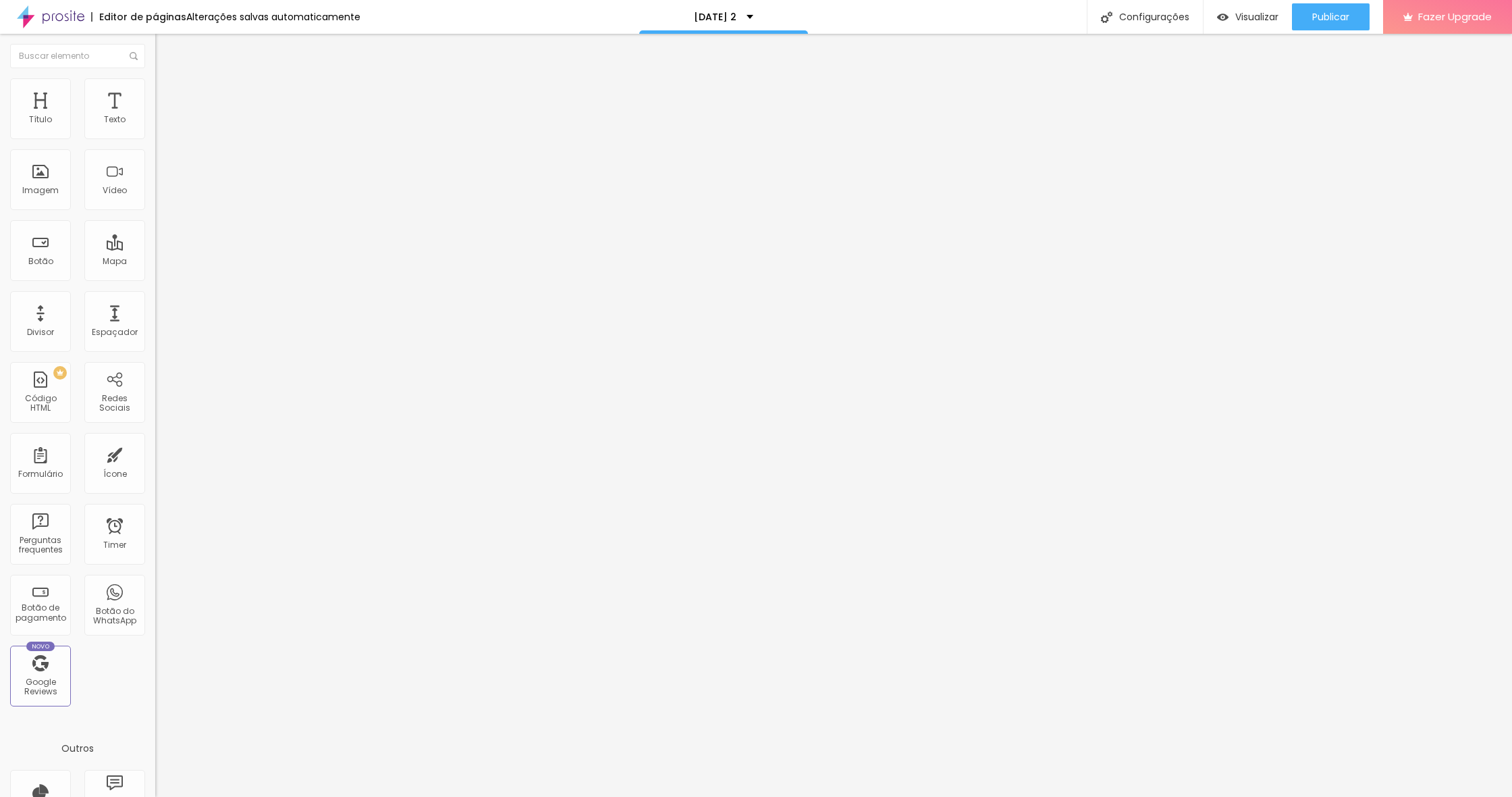
click at [155, 249] on span "Original" at bounding box center [172, 243] width 33 height 12
click at [168, 93] on span "Estilo" at bounding box center [178, 87] width 21 height 12
click at [155, 140] on div at bounding box center [232, 134] width 155 height 12
type input "90"
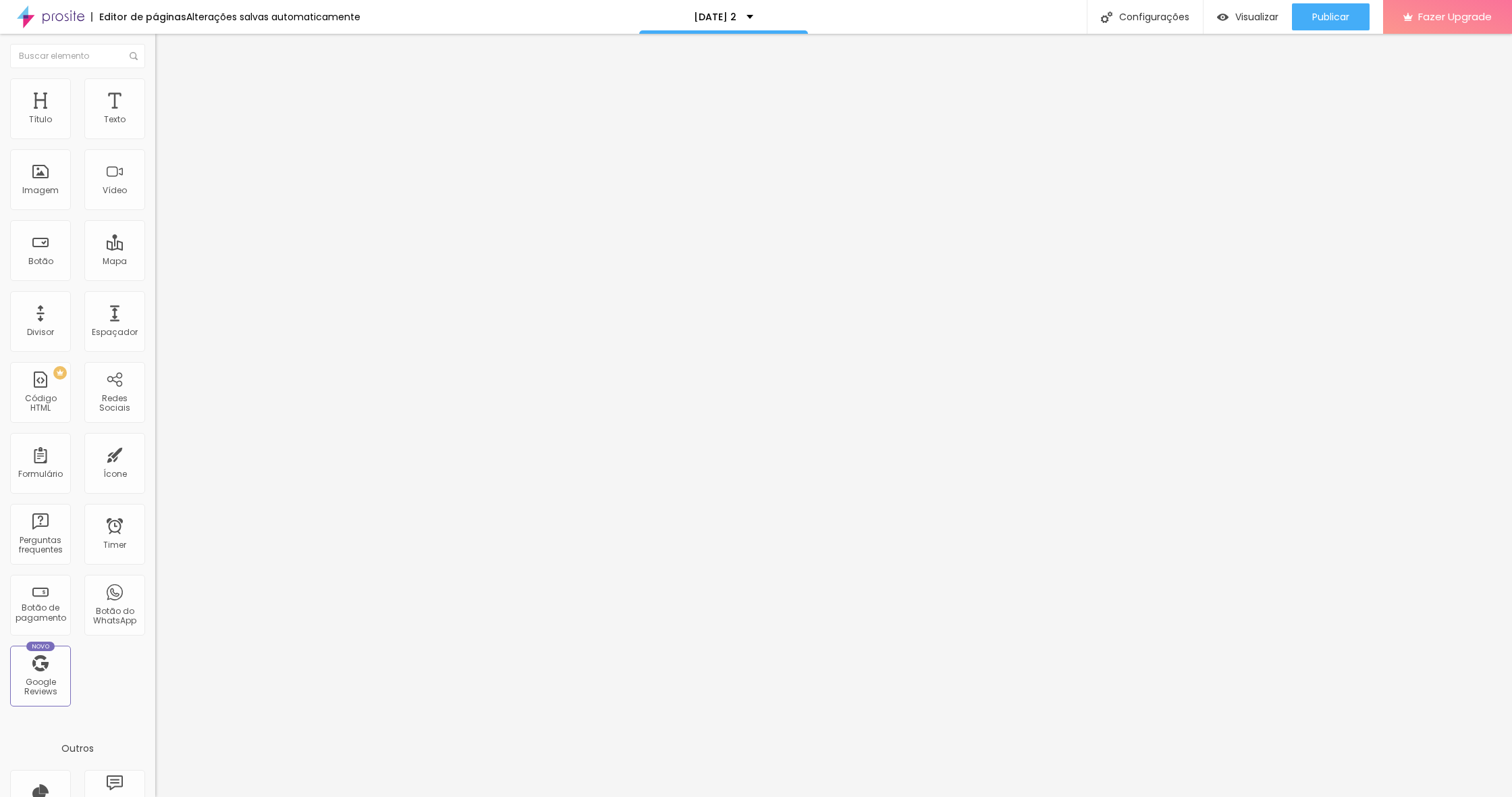
click at [155, 138] on input "range" at bounding box center [199, 133] width 87 height 11
type input "95"
type input "100"
drag, startPoint x: 127, startPoint y: 148, endPoint x: 206, endPoint y: 146, distance: 79.0
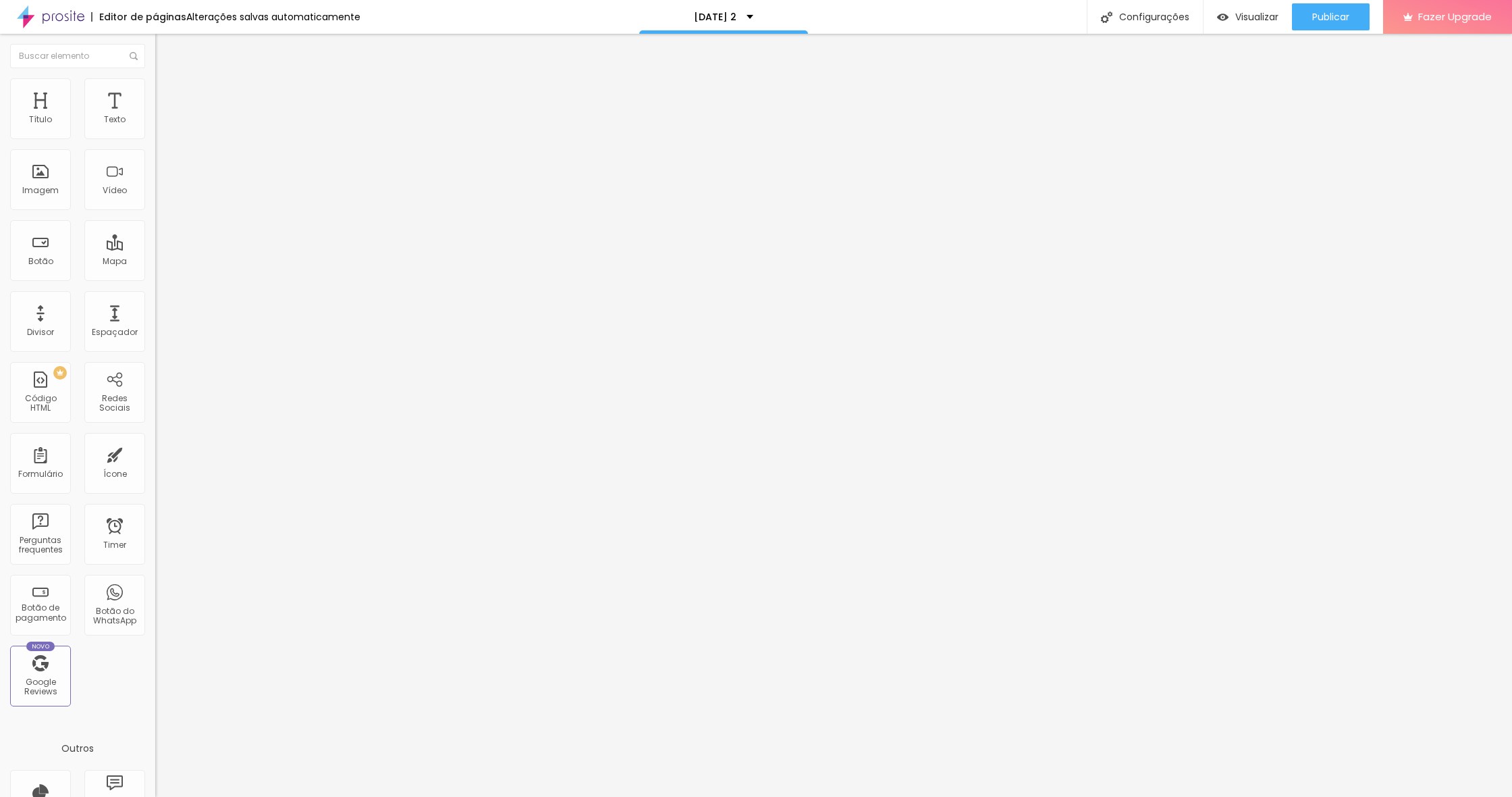
type input "100"
click at [206, 146] on div "Título Texto Imagem Vídeo Botão Mapa Divisor Espaçador PREMIUM Código HTML Rede…" at bounding box center [756, 415] width 1512 height 763
click at [168, 98] on span "Avançado" at bounding box center [189, 101] width 44 height 12
type input "1"
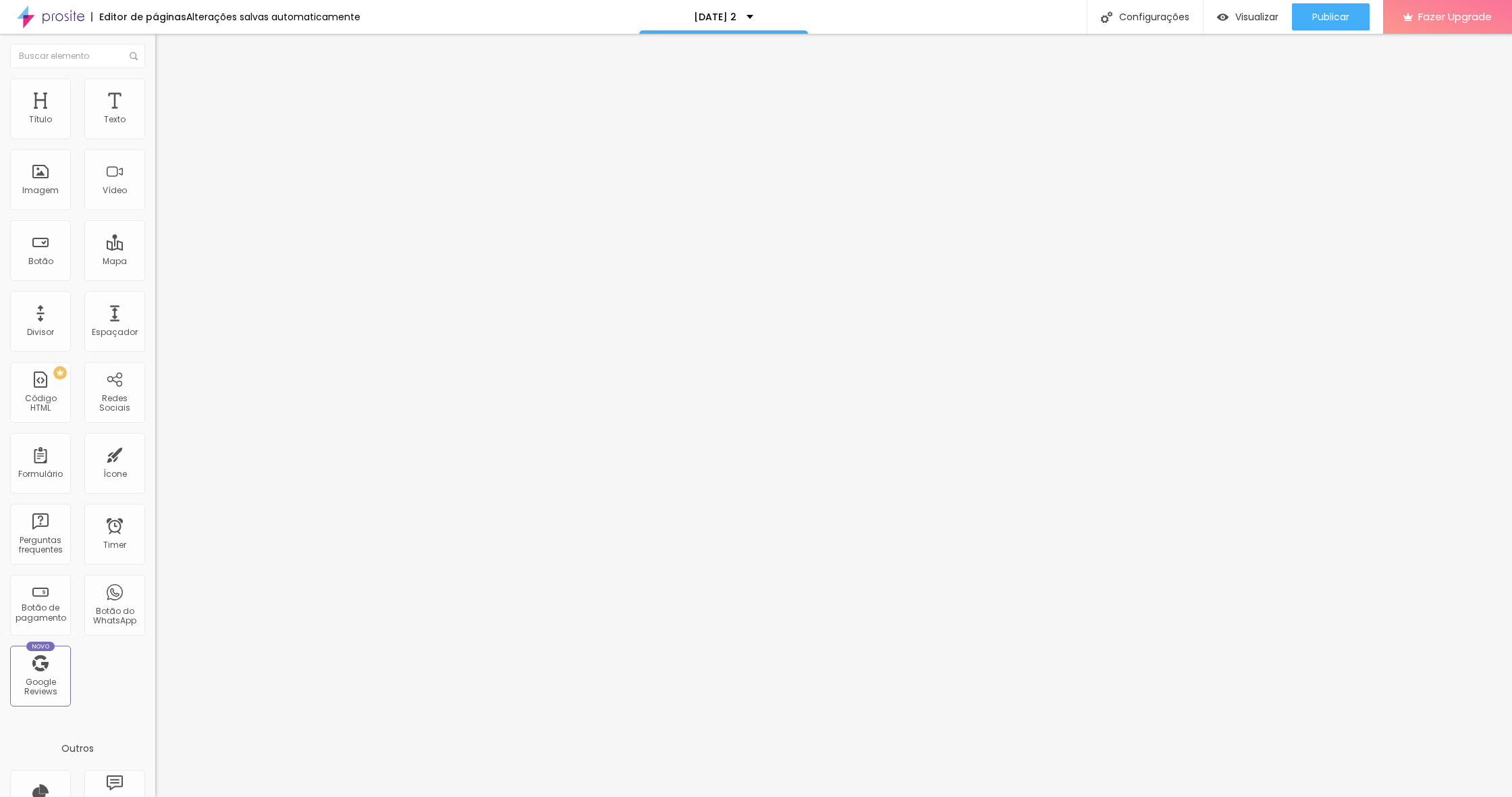
type input "2"
type input "4"
type input "9"
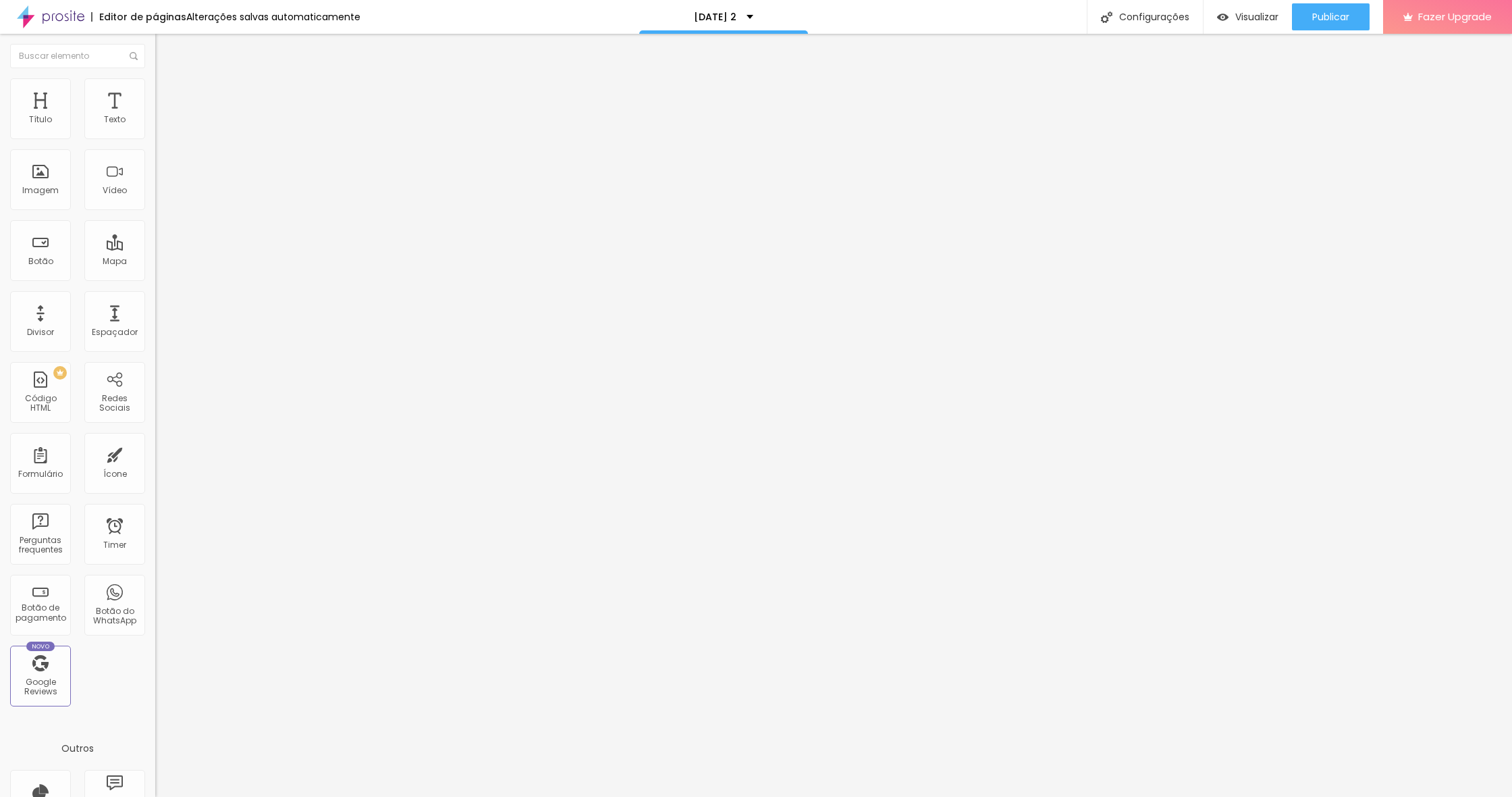
type input "9"
type input "14"
type input "21"
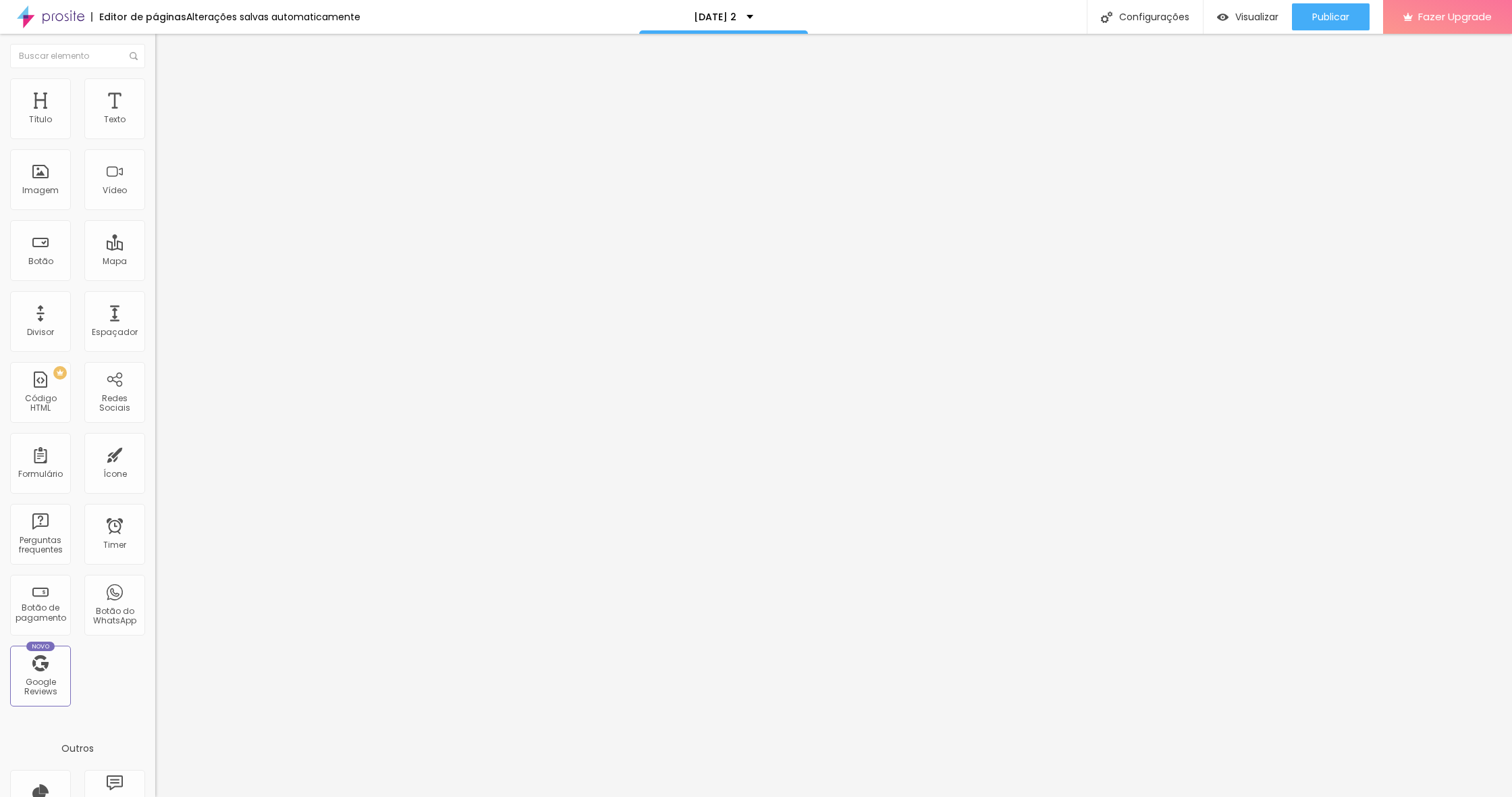
type input "28"
type input "35"
type input "43"
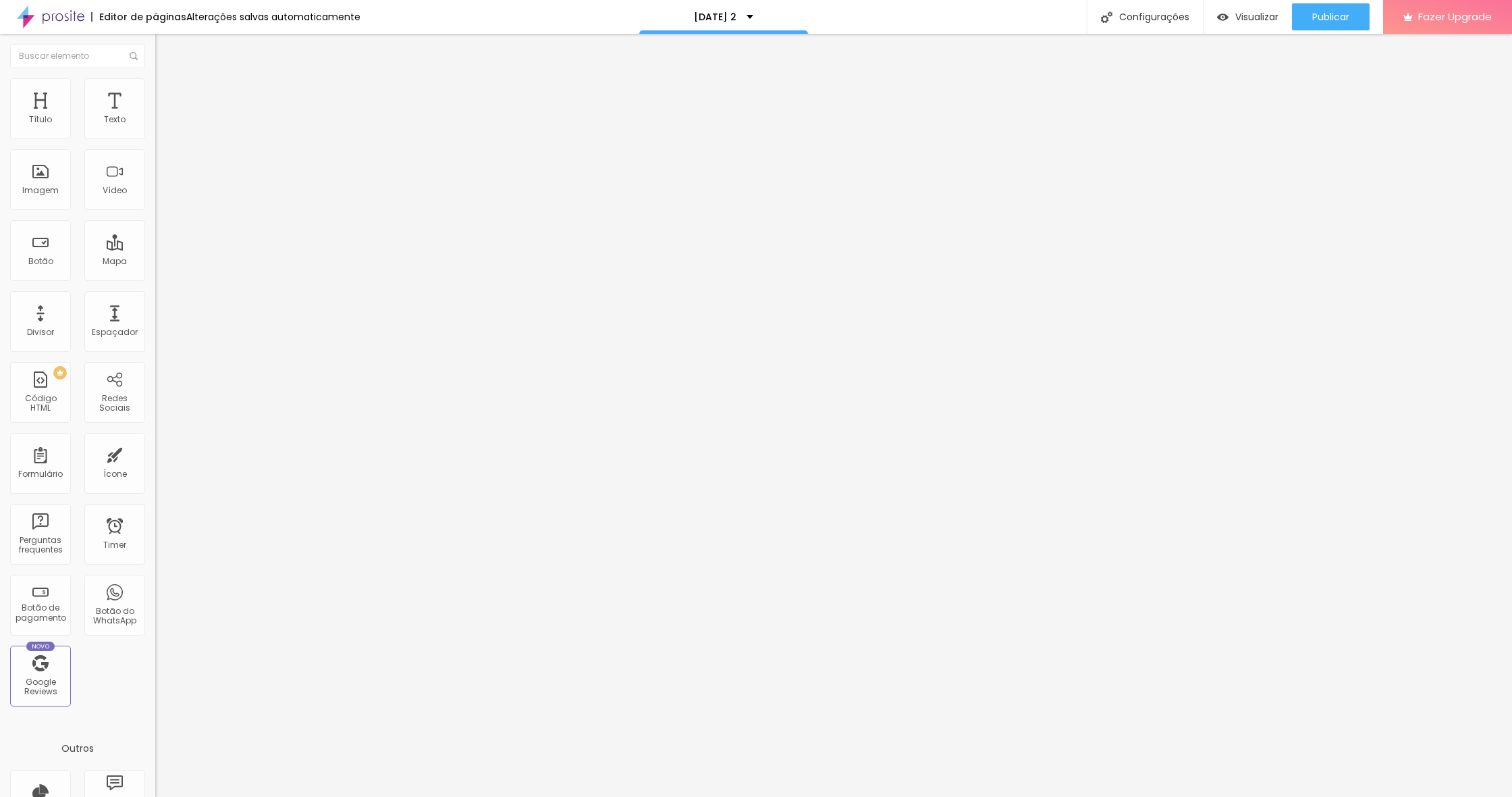
type input "43"
type input "50"
type input "55"
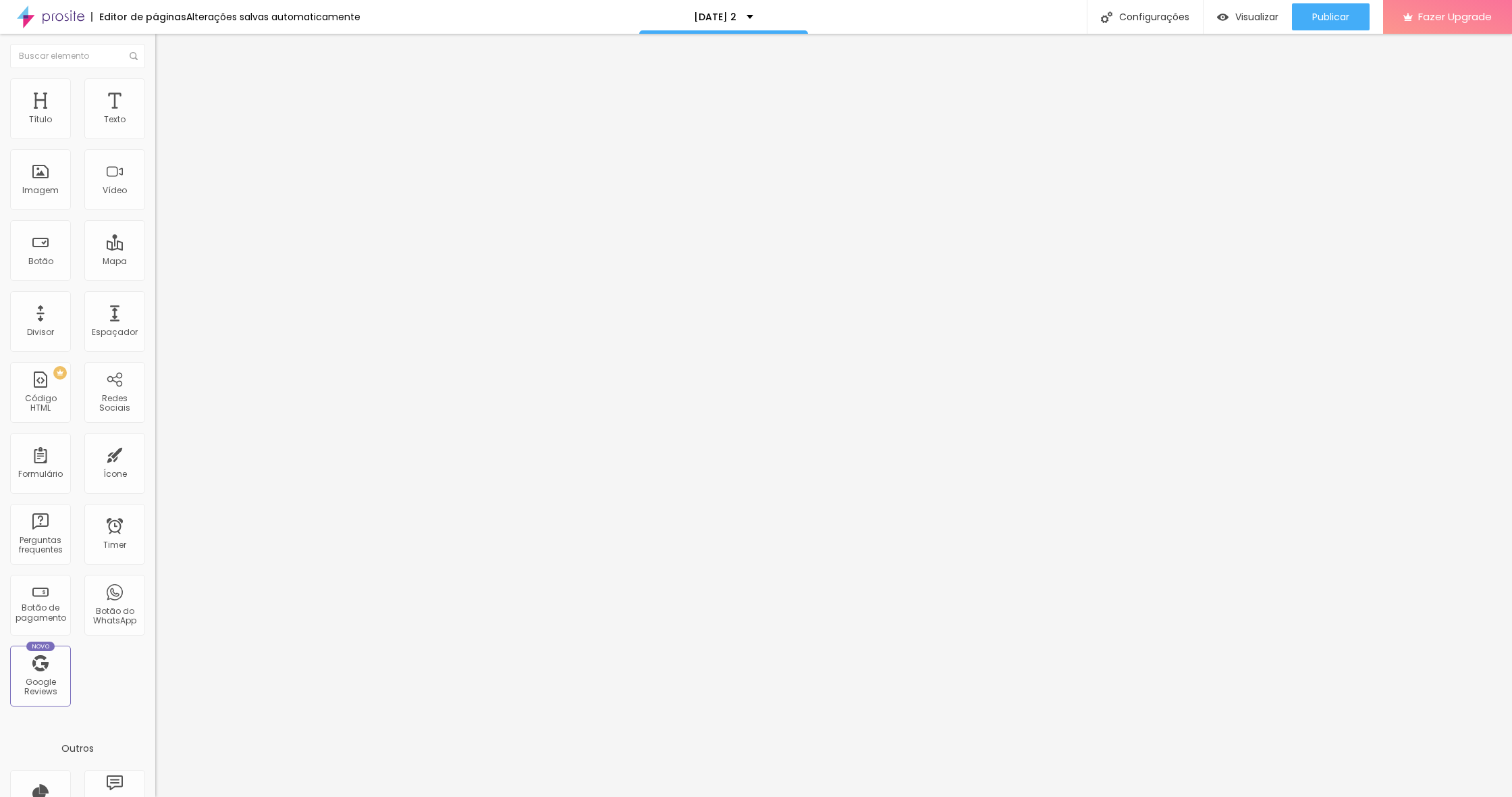
type input "59"
type input "61"
type input "62"
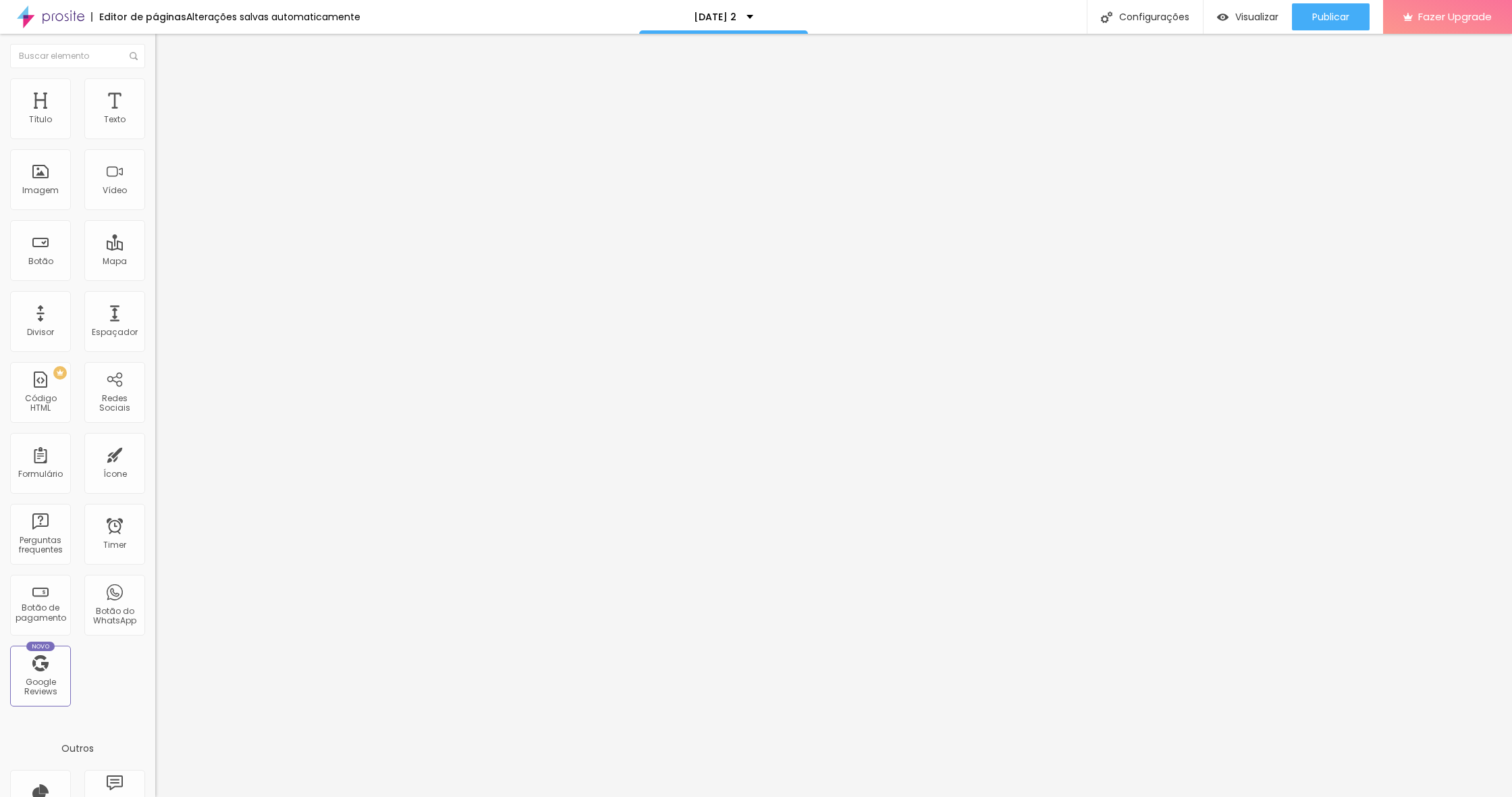
type input "62"
type input "61"
type input "59"
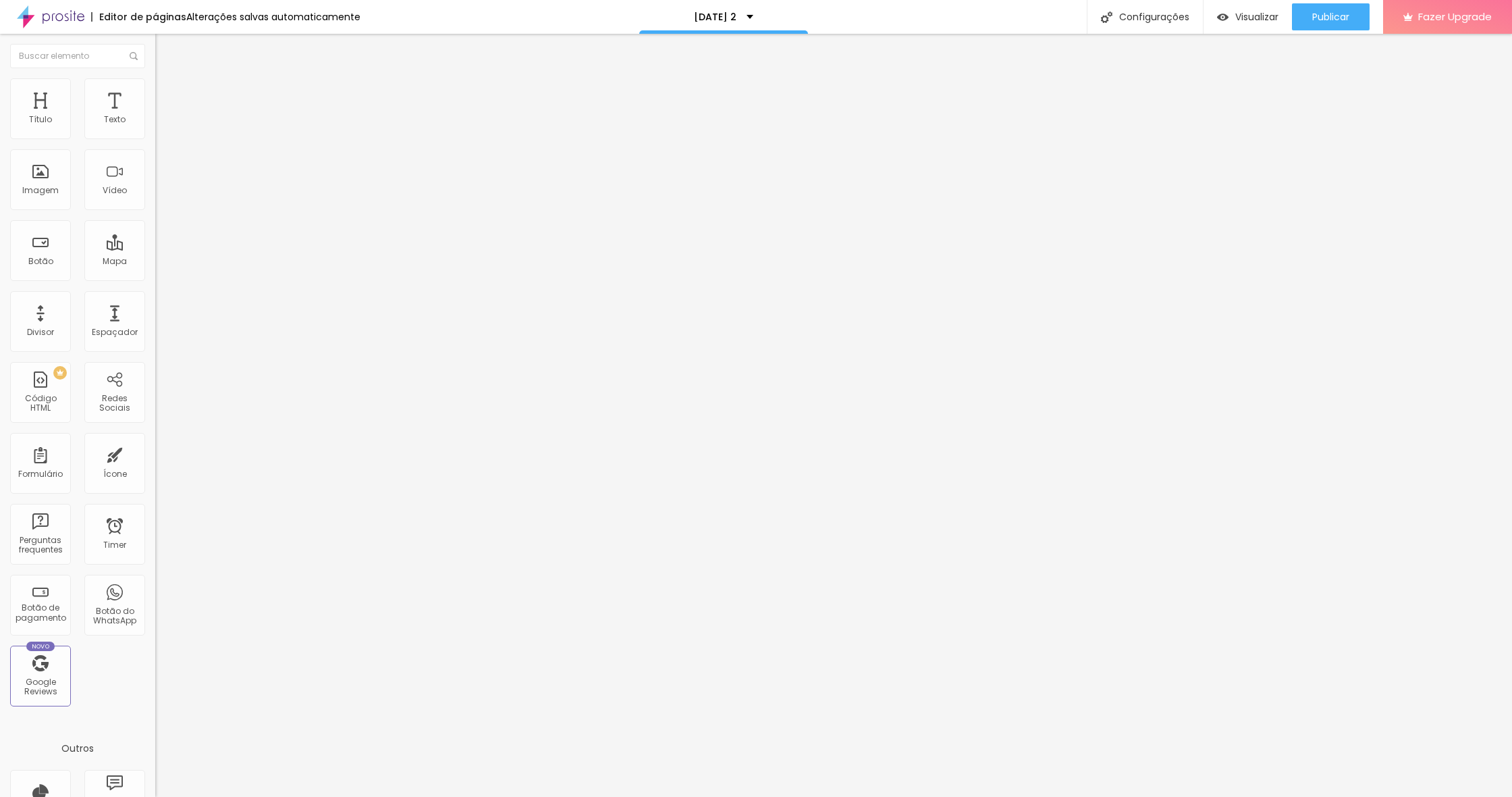
type input "57"
type input "54"
type input "50"
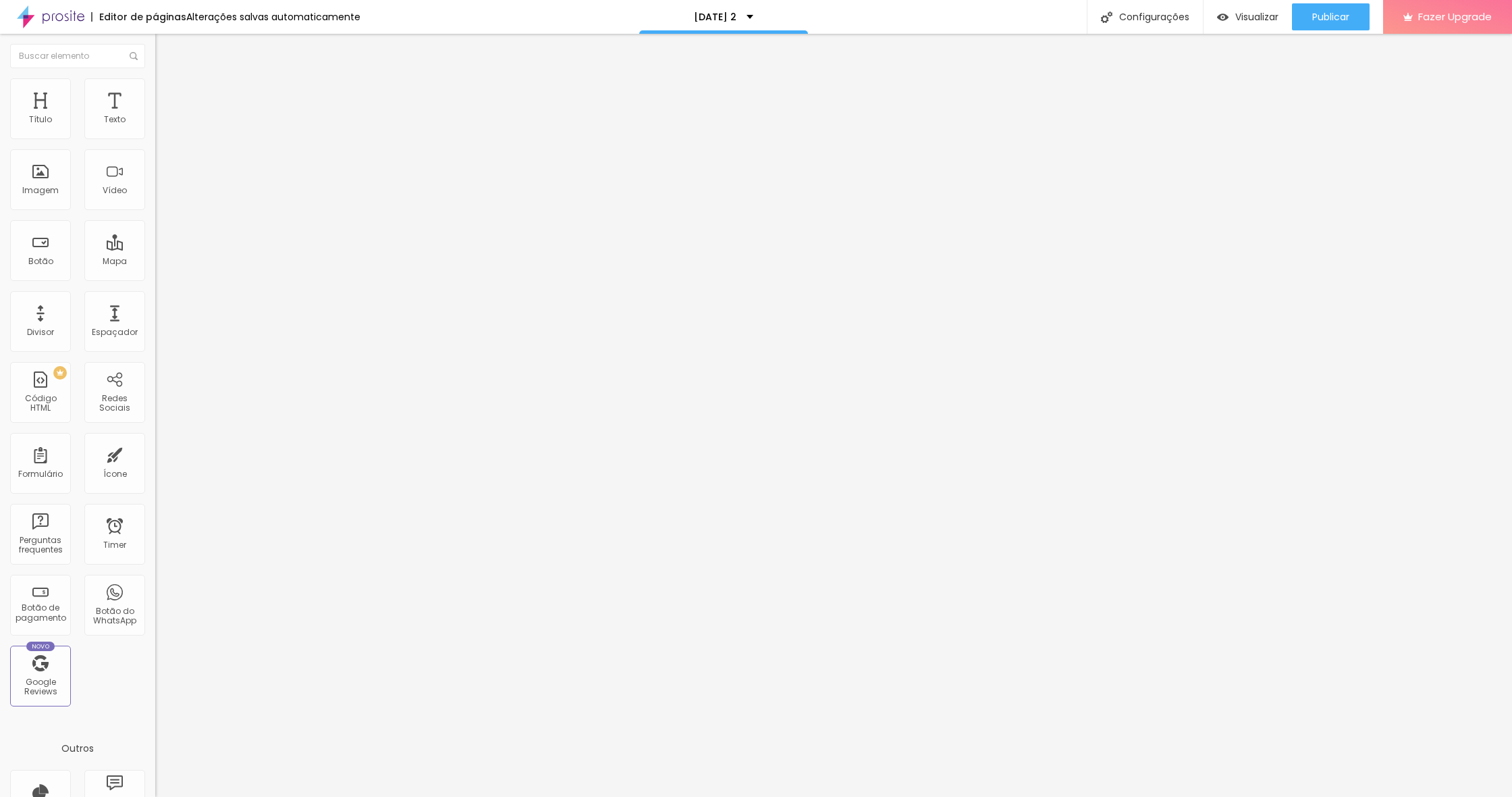
type input "50"
type input "45"
type input "38"
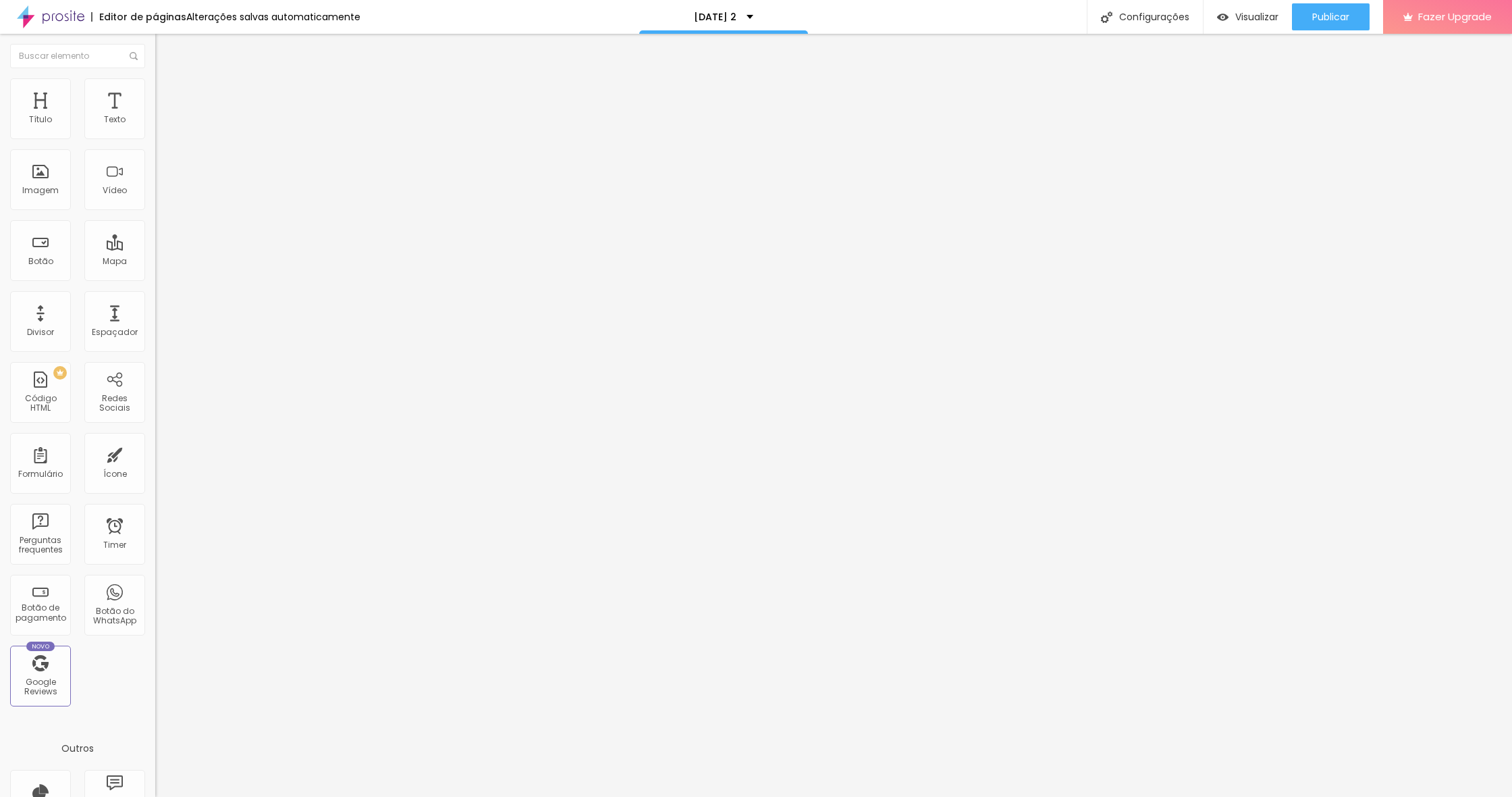
type input "31"
type input "24"
type input "16"
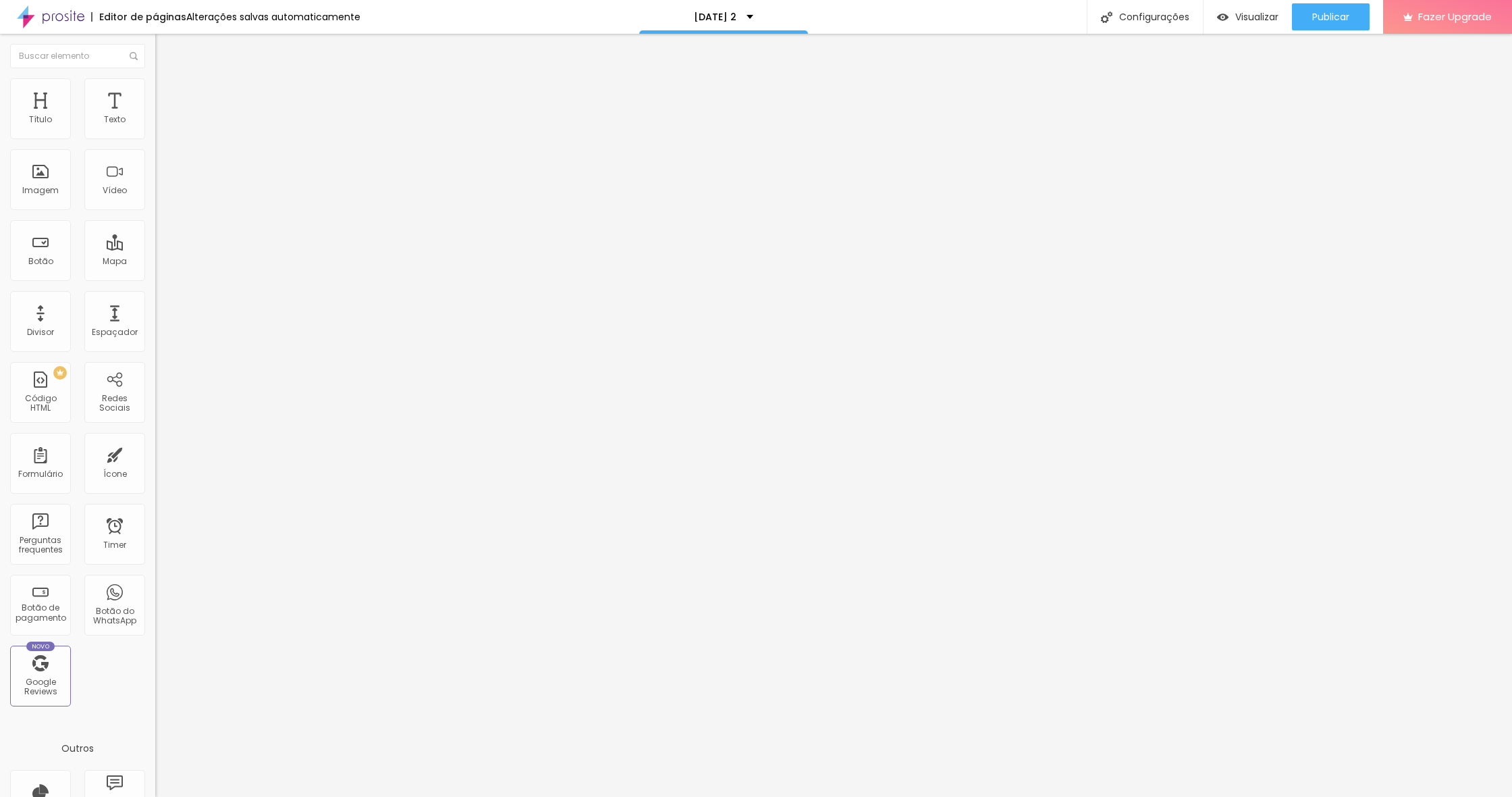
type input "16"
type input "8"
type input "0"
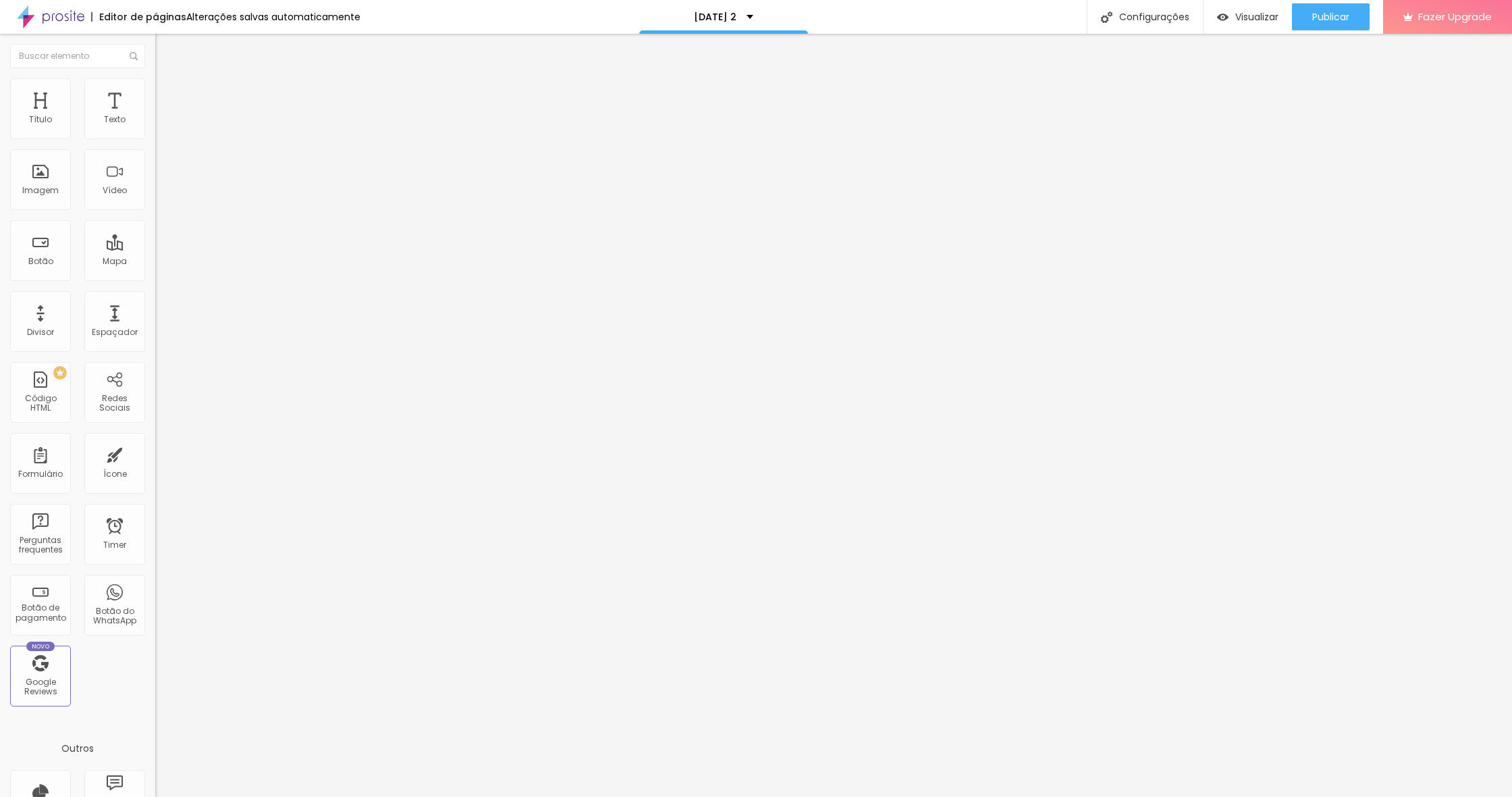
drag, startPoint x: 33, startPoint y: 138, endPoint x: 3, endPoint y: 144, distance: 30.6
click at [155, 143] on div "0 Espaço de cima 0 Espaço de baixo ID Html Classes Html Visível nos dispositivo…" at bounding box center [232, 389] width 155 height 568
drag, startPoint x: 30, startPoint y: 160, endPoint x: 8, endPoint y: 159, distance: 22.0
click at [155, 296] on div "0 Espaço de baixo" at bounding box center [232, 391] width 155 height 191
type input "2"
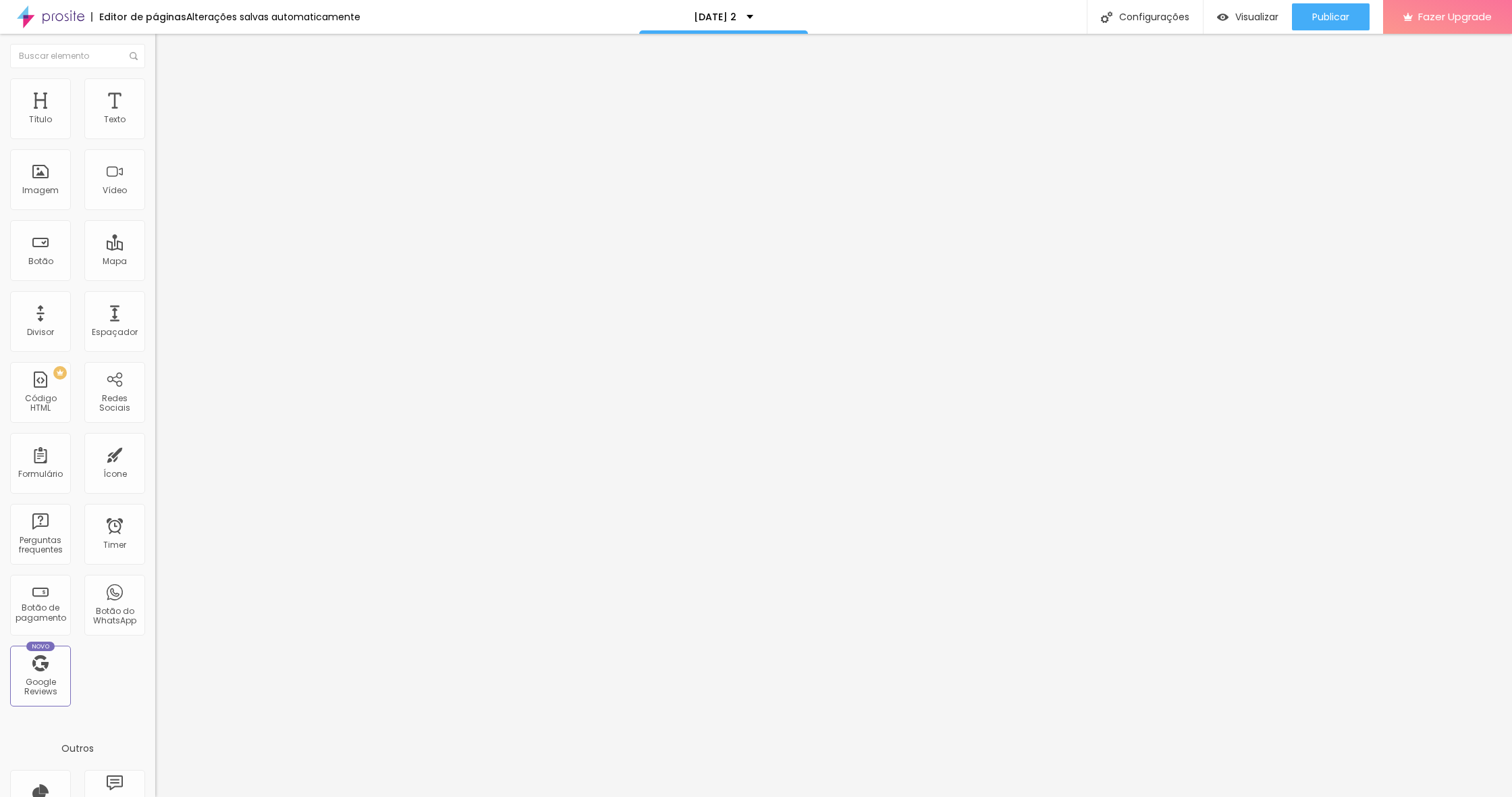
type input "2"
type input "5"
type input "8"
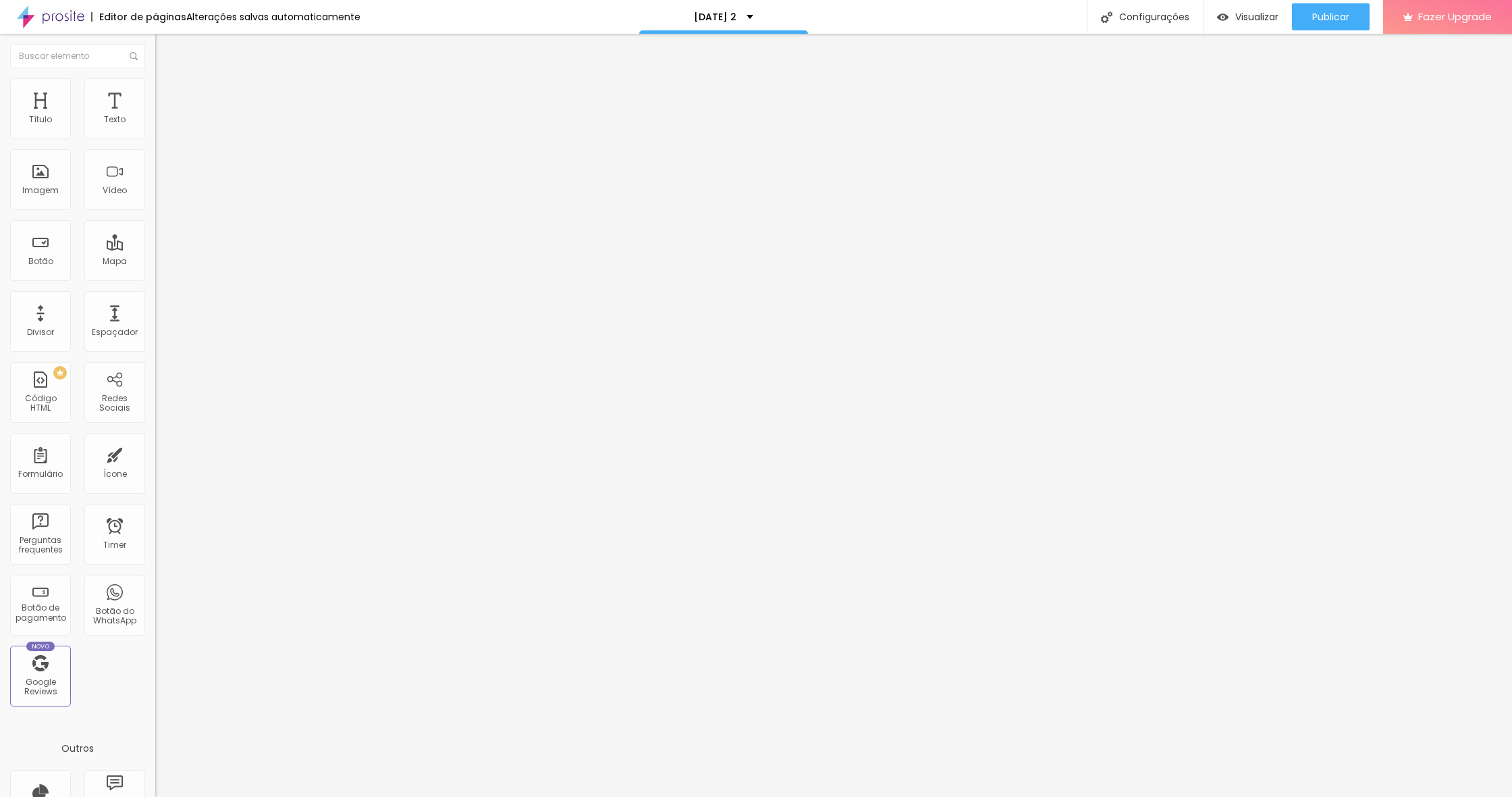
type input "11"
type input "15"
type input "18"
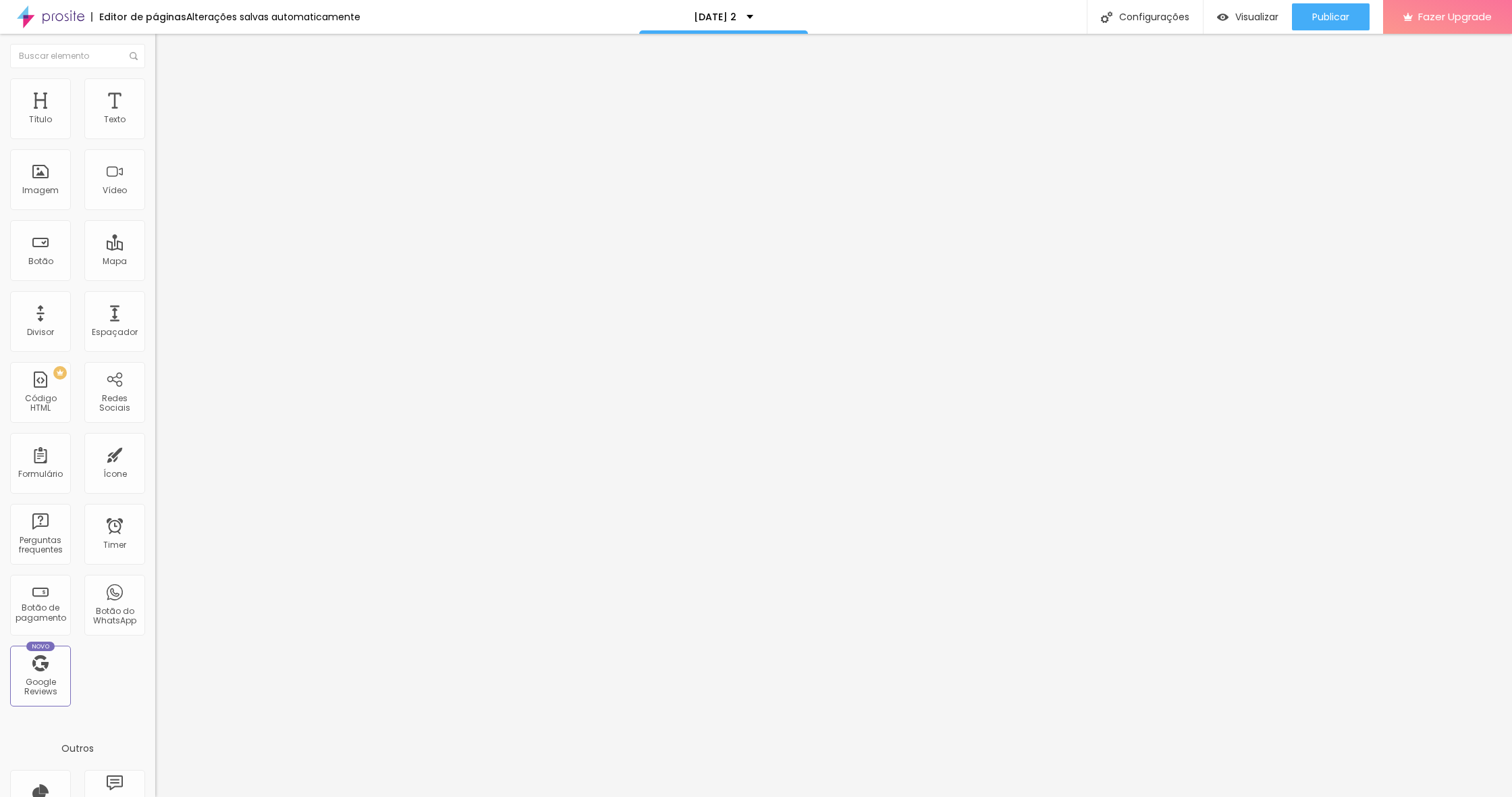
type input "18"
type input "21"
type input "22"
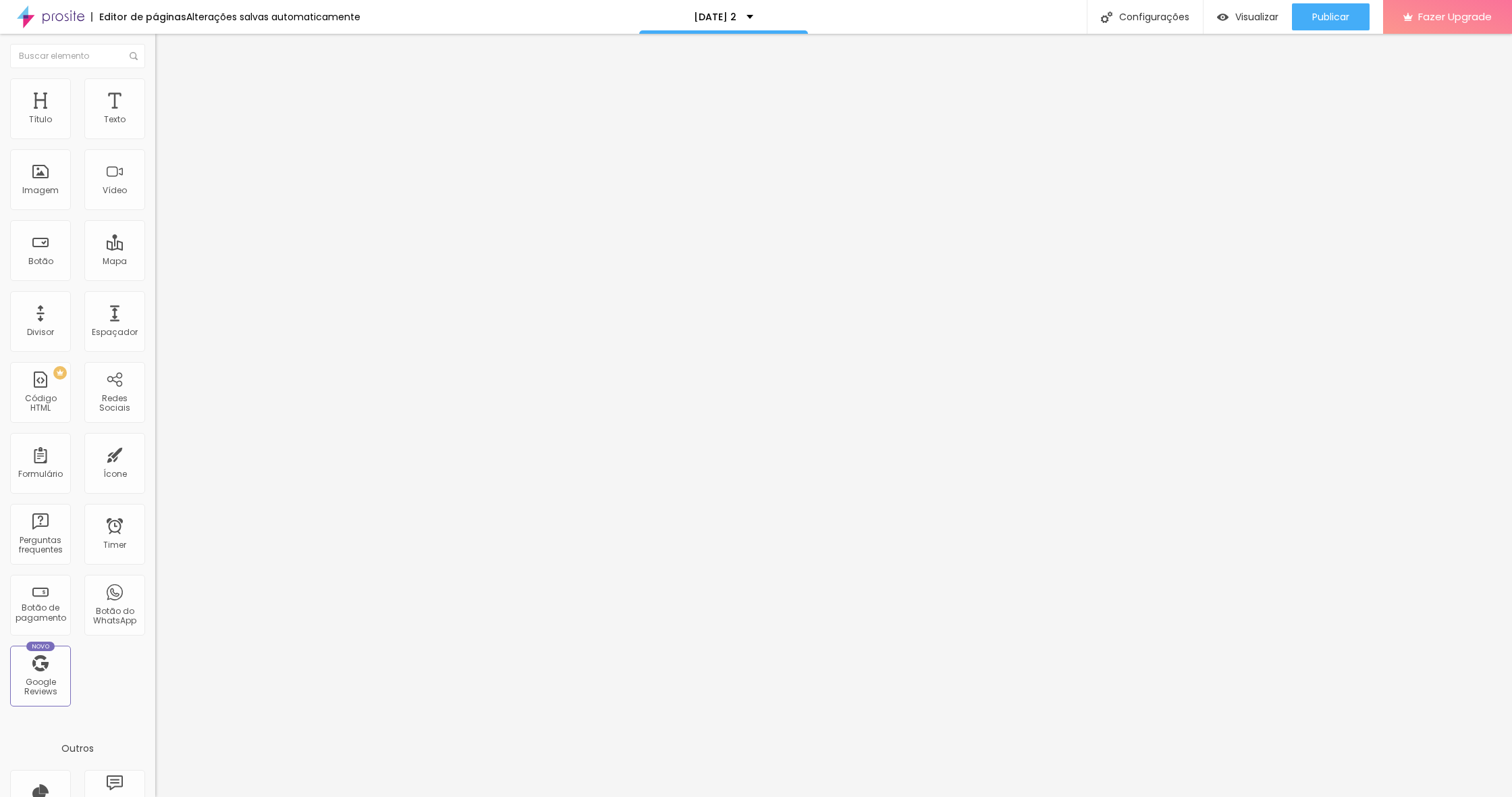
type input "24"
type input "25"
type input "26"
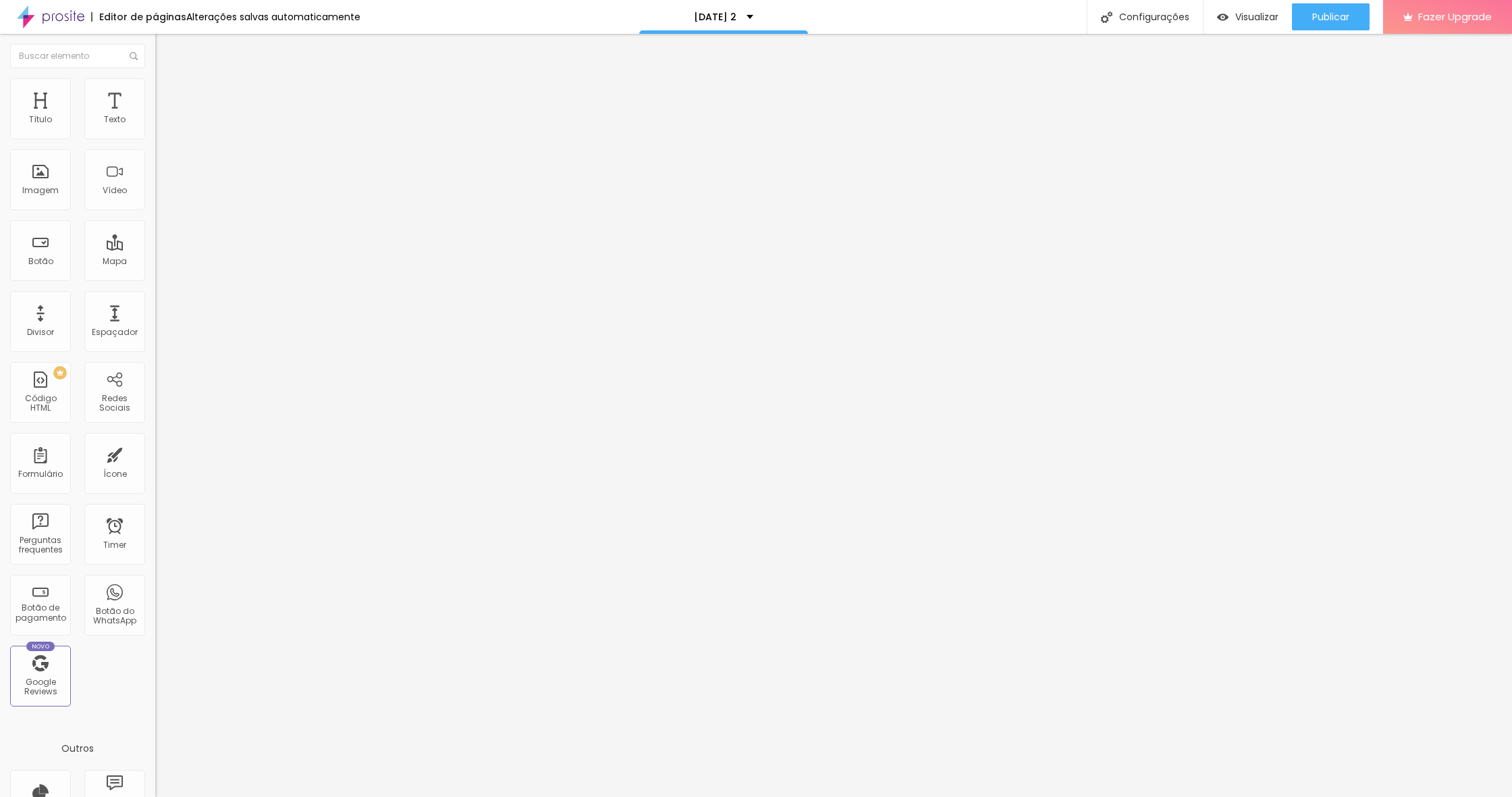
type input "26"
type input "27"
type input "28"
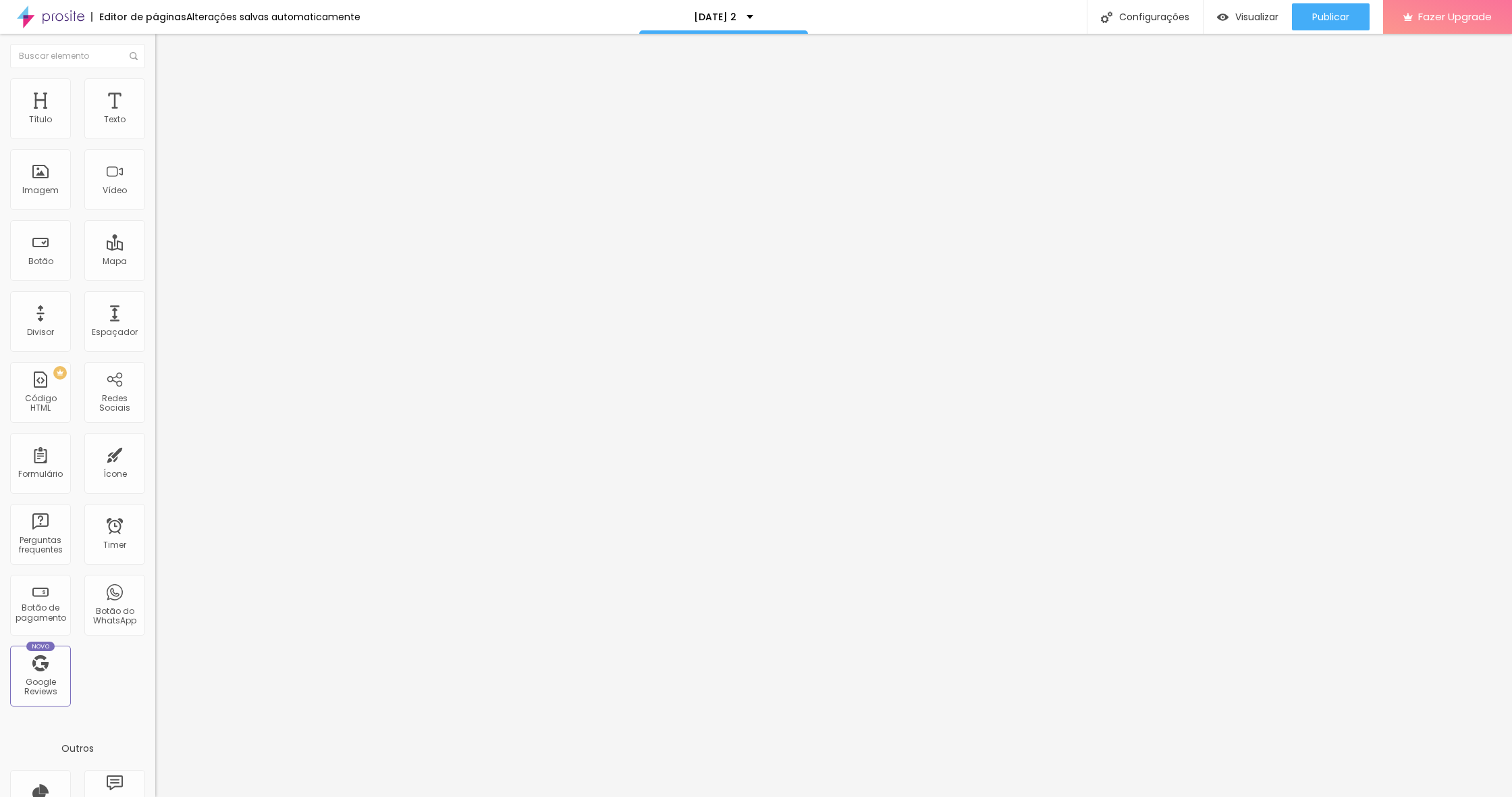
type input "29"
type input "30"
type input "31"
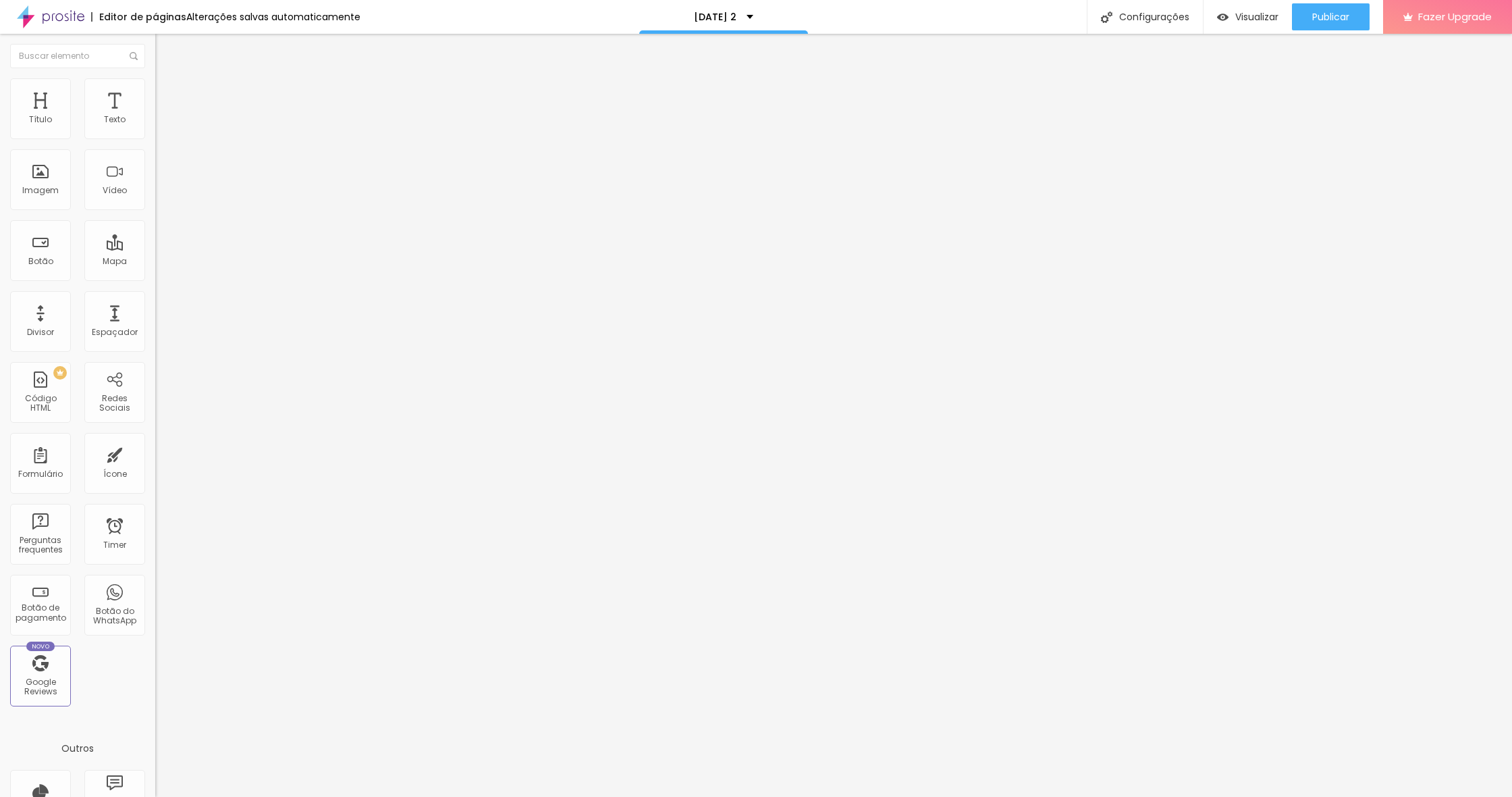
type input "31"
type input "32"
type input "33"
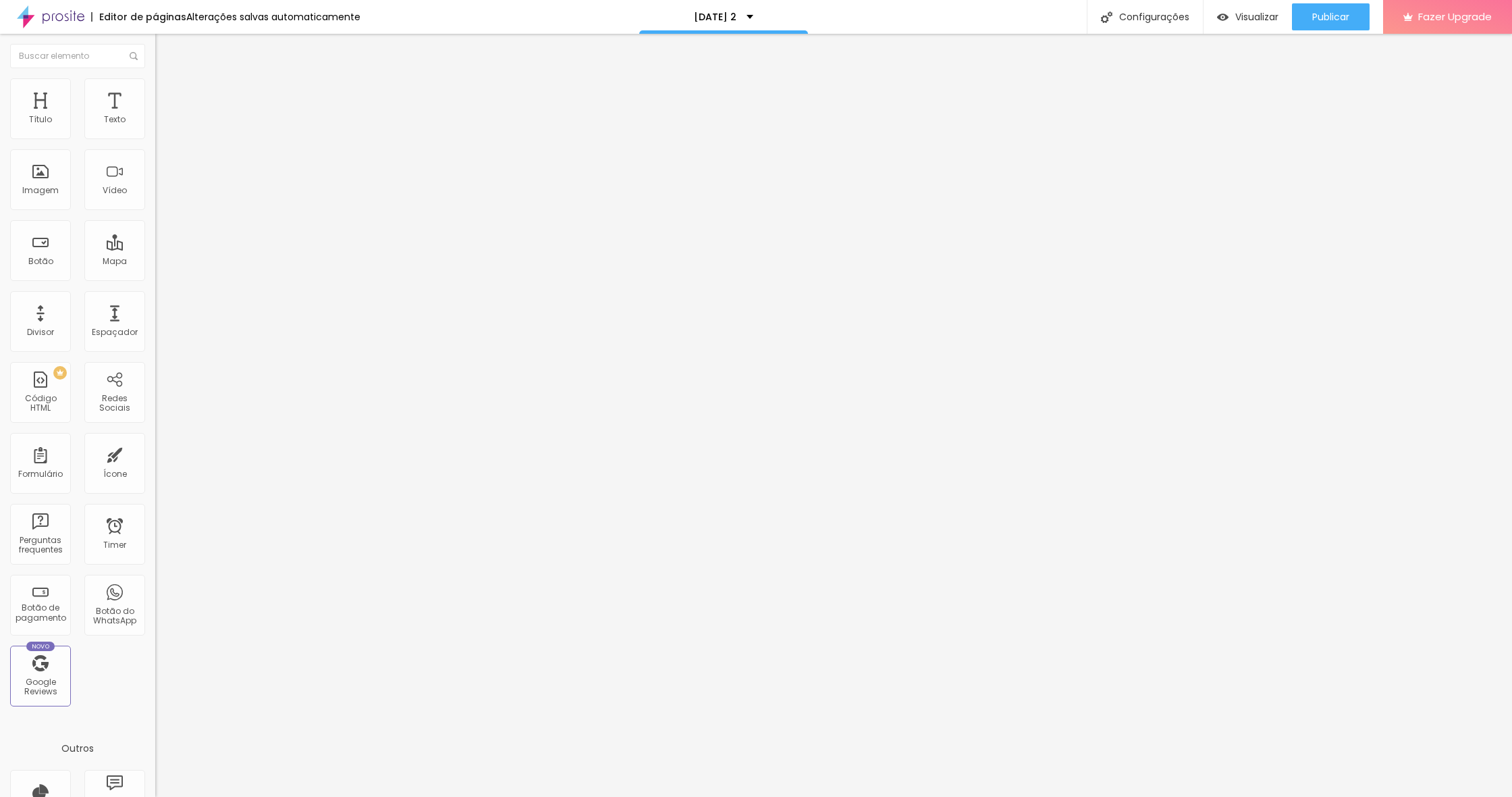
type input "32"
type input "30"
type input "28"
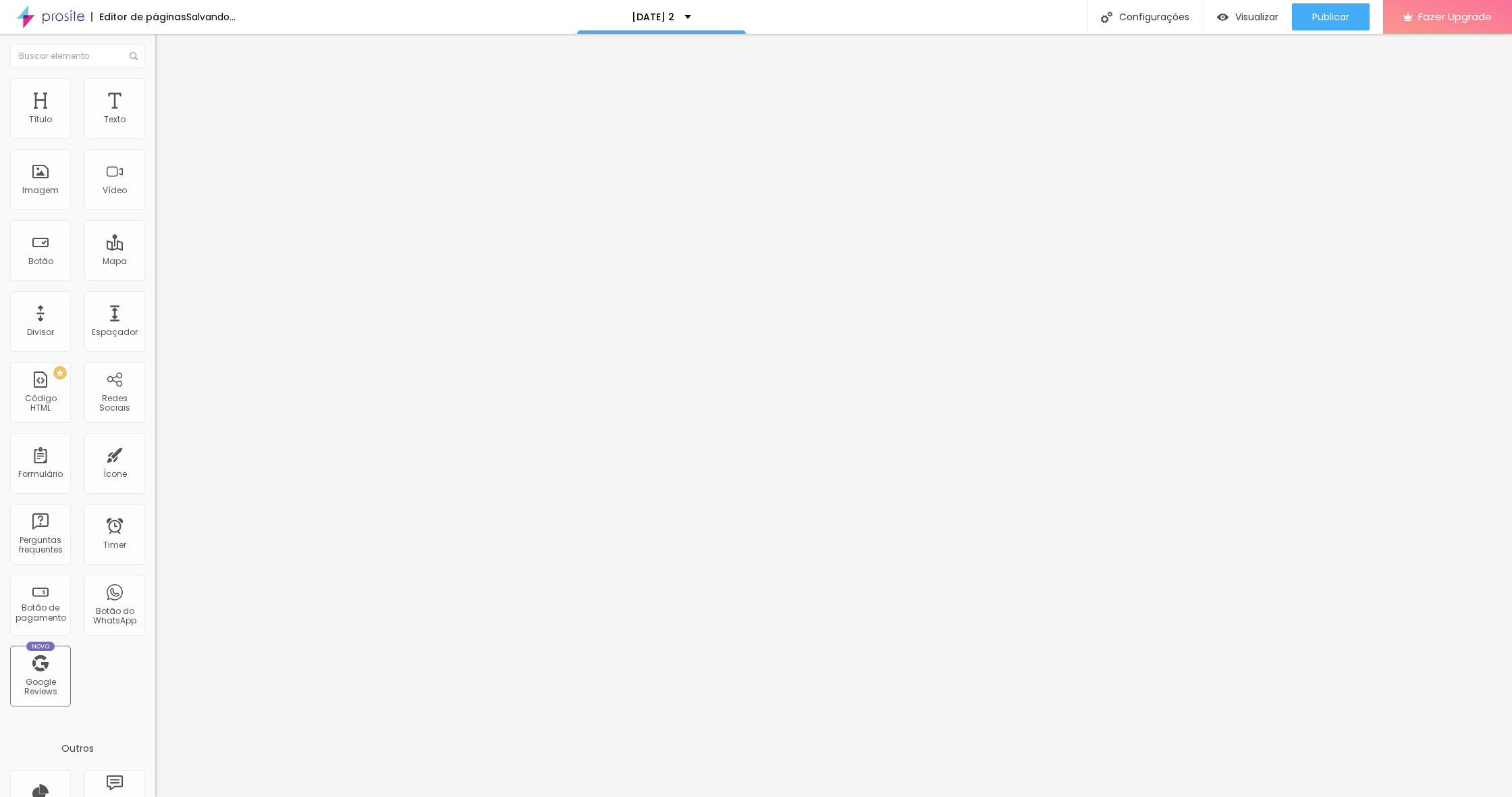
type input "28"
type input "24"
type input "17"
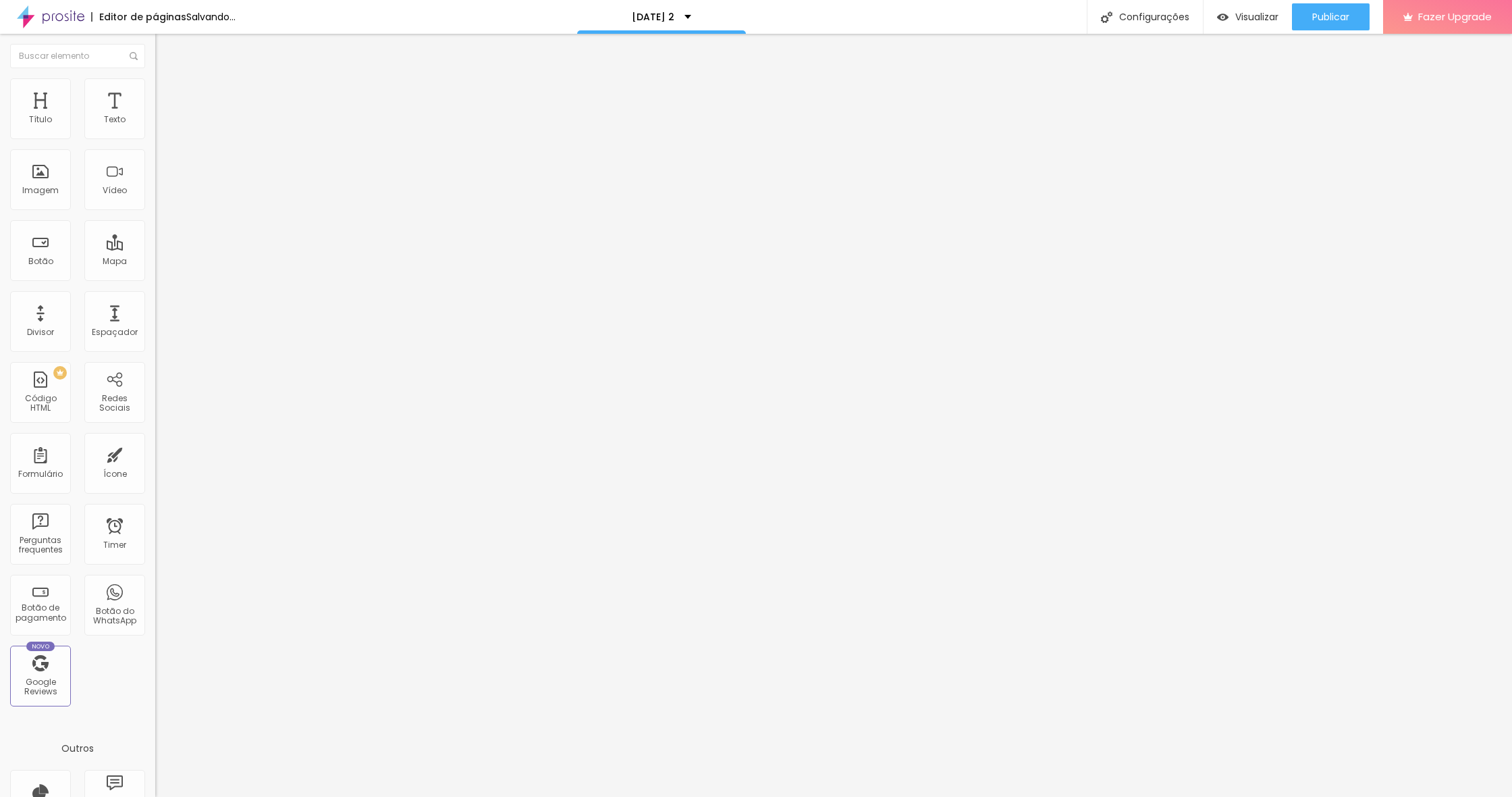
type input "7"
type input "0"
drag, startPoint x: 29, startPoint y: 132, endPoint x: 5, endPoint y: 126, distance: 24.7
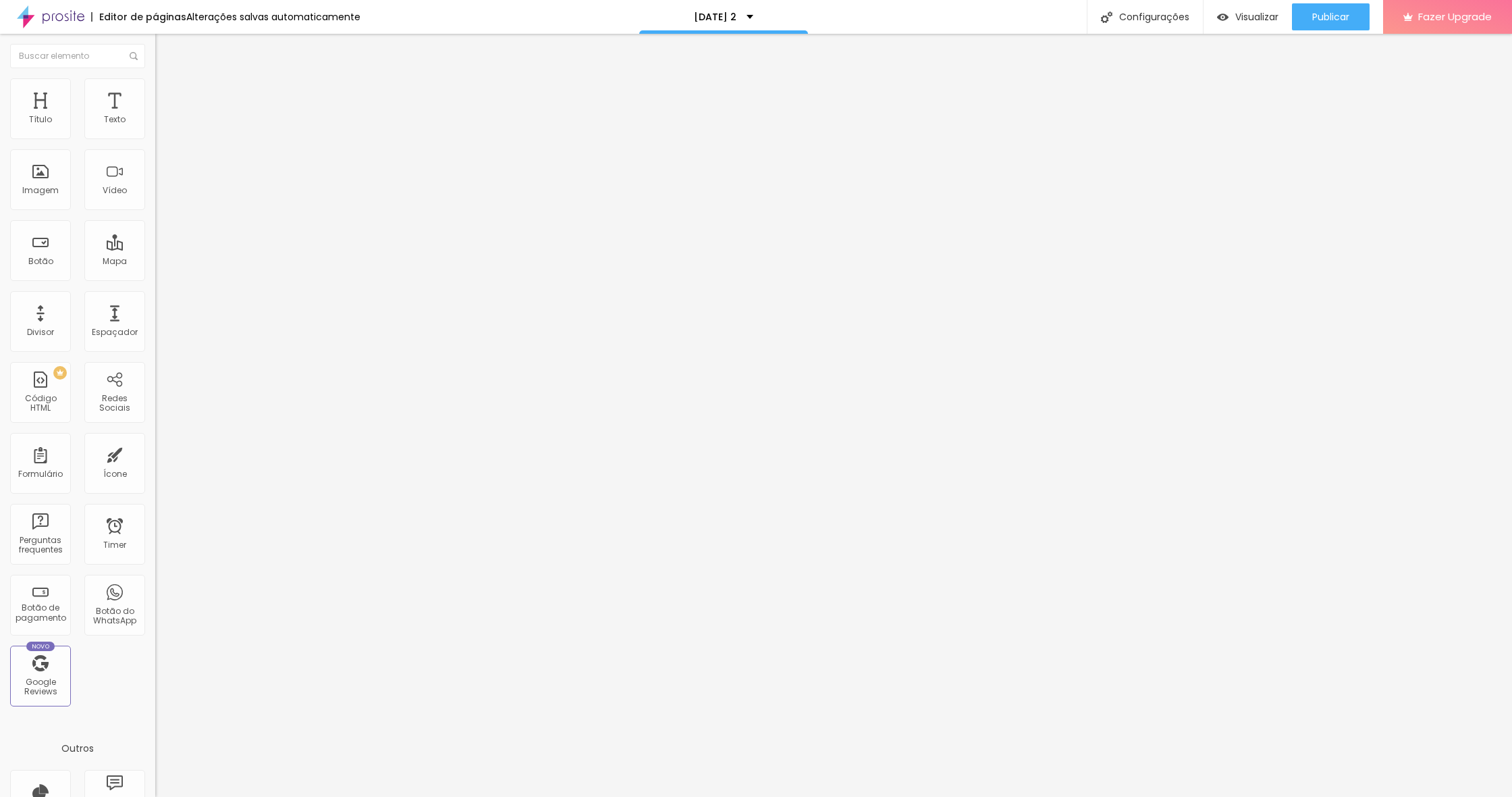
click at [155, 126] on div "0 Espaço de cima 0 Espaço de baixo ID Html Classes Html Visível nos dispositivo…" at bounding box center [232, 389] width 155 height 568
click at [155, 123] on span "Encaixotado" at bounding box center [182, 117] width 53 height 12
click at [155, 89] on li "Estilo" at bounding box center [232, 84] width 155 height 13
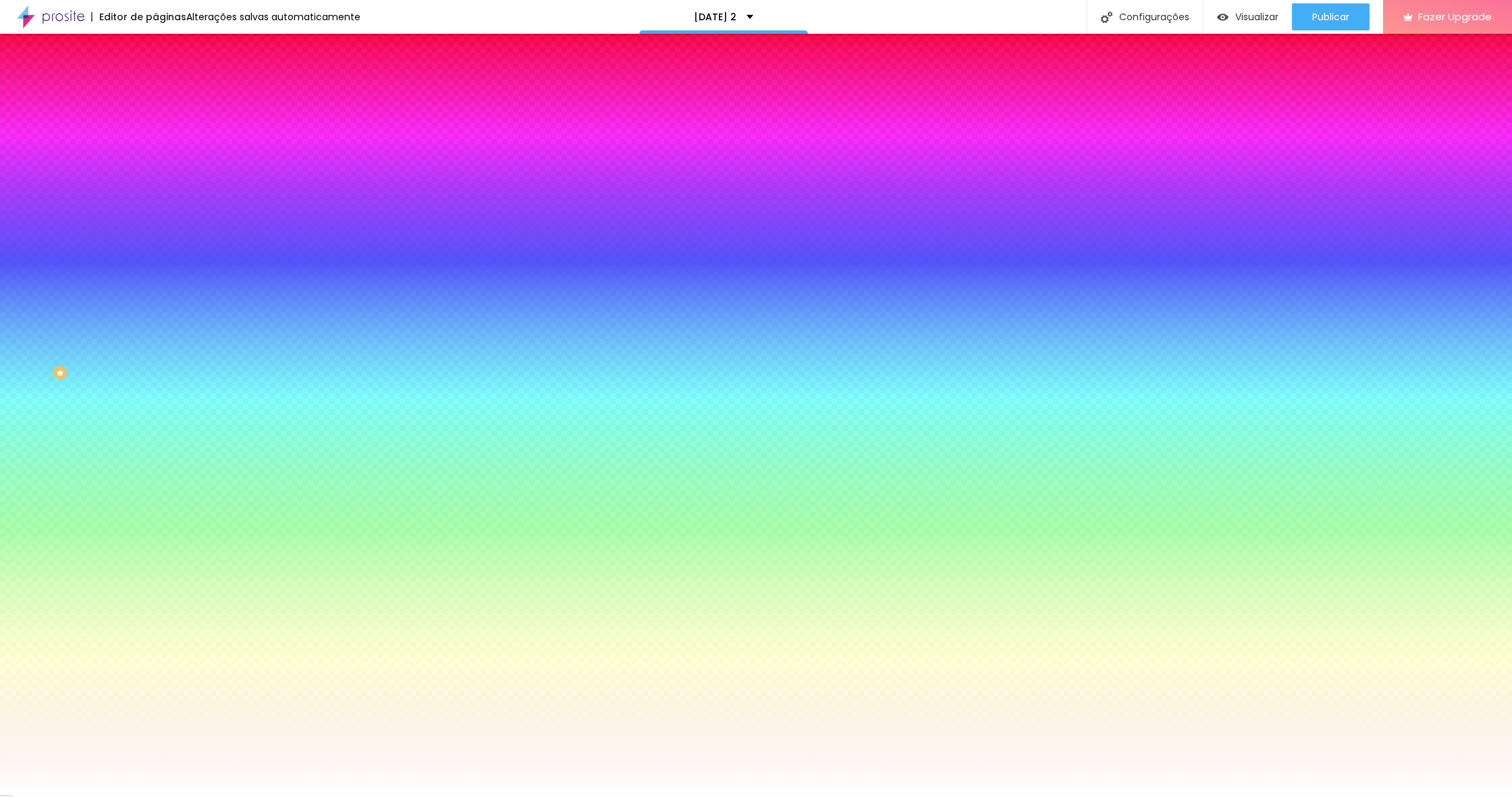
click at [155, 92] on li "Avançado" at bounding box center [232, 98] width 155 height 13
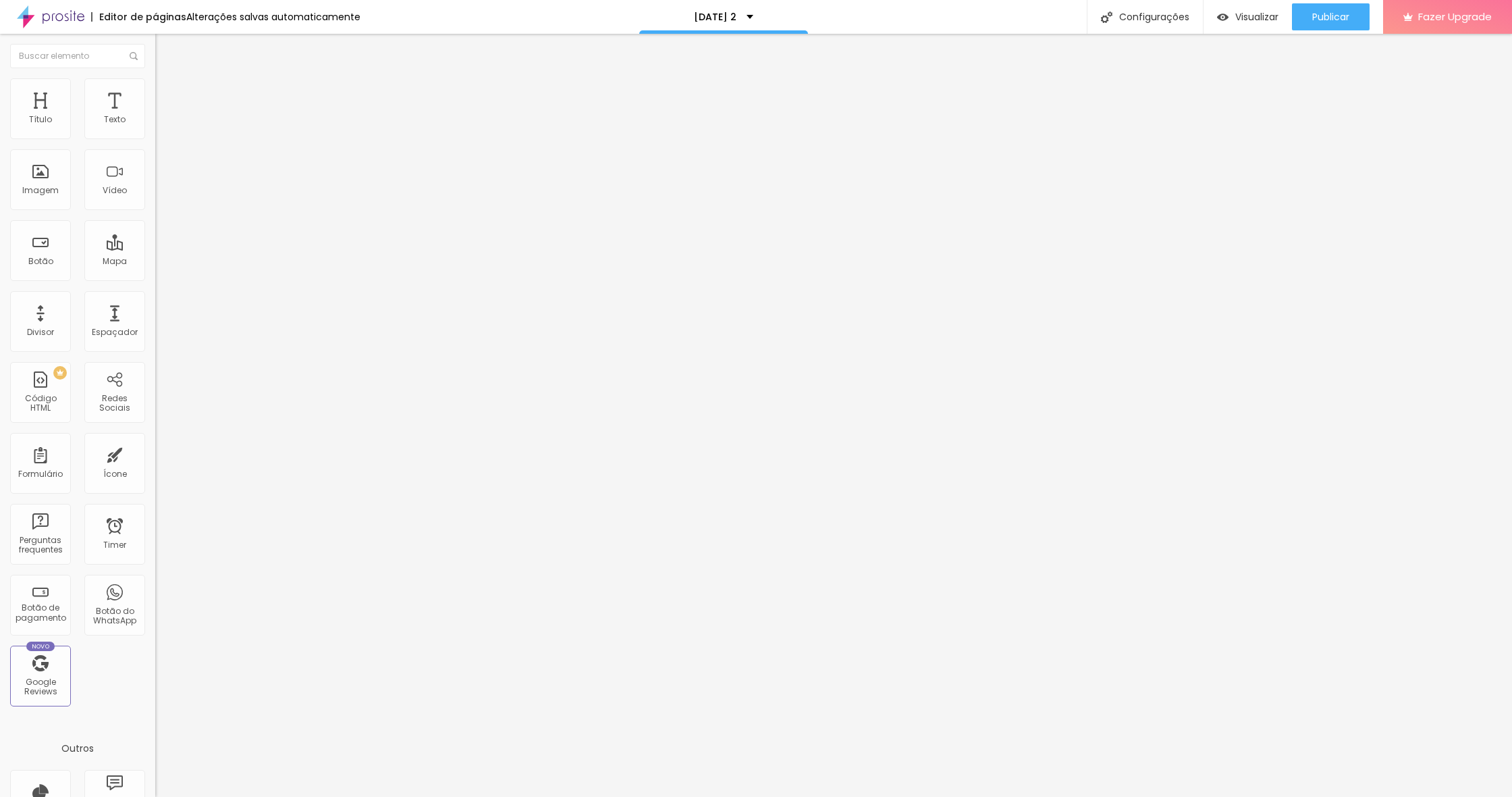
click at [168, 80] on span "Conteúdo" at bounding box center [189, 73] width 42 height 12
click at [155, 123] on span "Encaixotado" at bounding box center [182, 117] width 53 height 12
click at [155, 143] on span "Completo" at bounding box center [175, 138] width 41 height 12
click at [155, 87] on li "Estilo" at bounding box center [232, 84] width 155 height 13
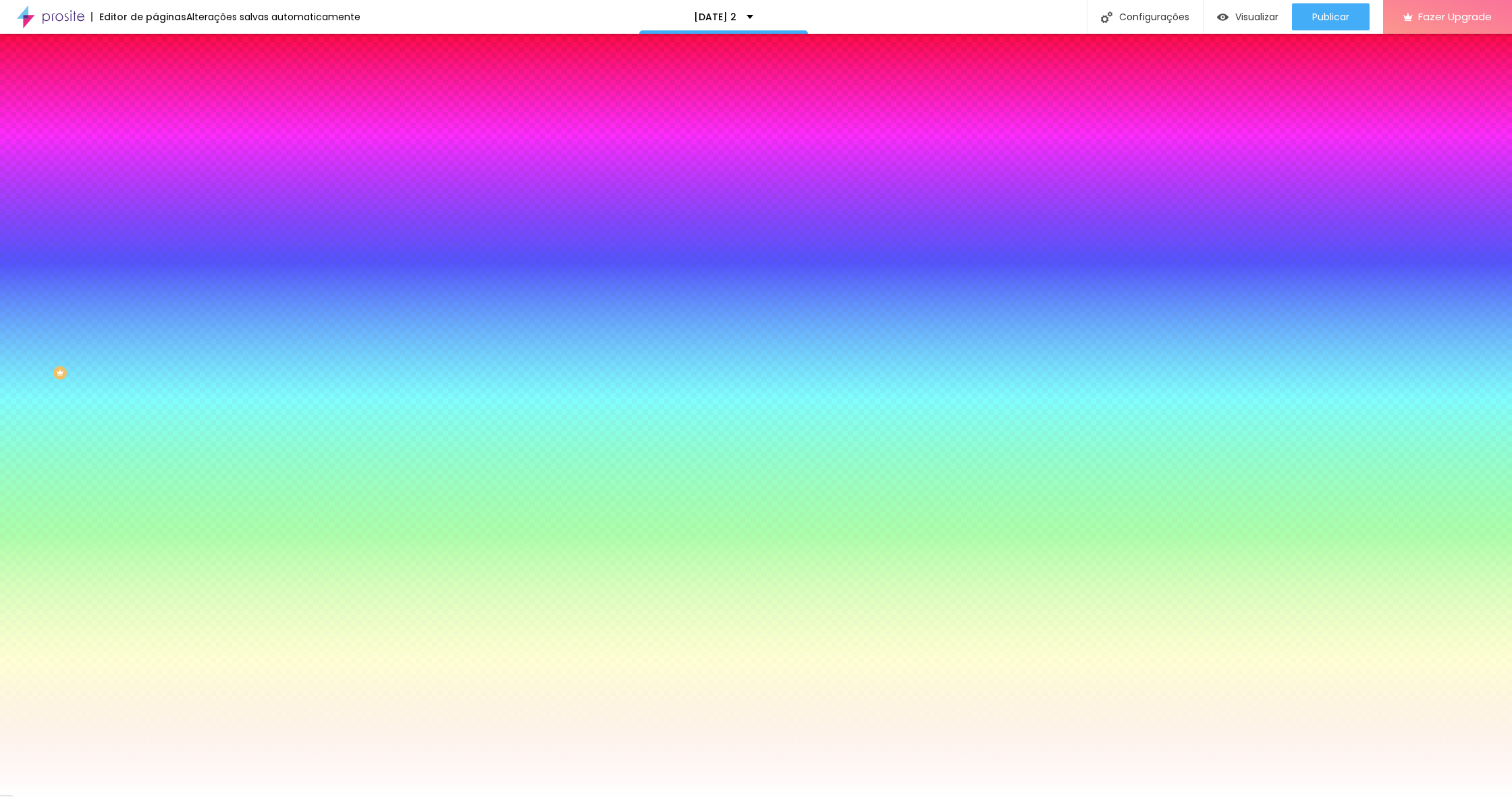
click at [155, 92] on img at bounding box center [161, 98] width 12 height 12
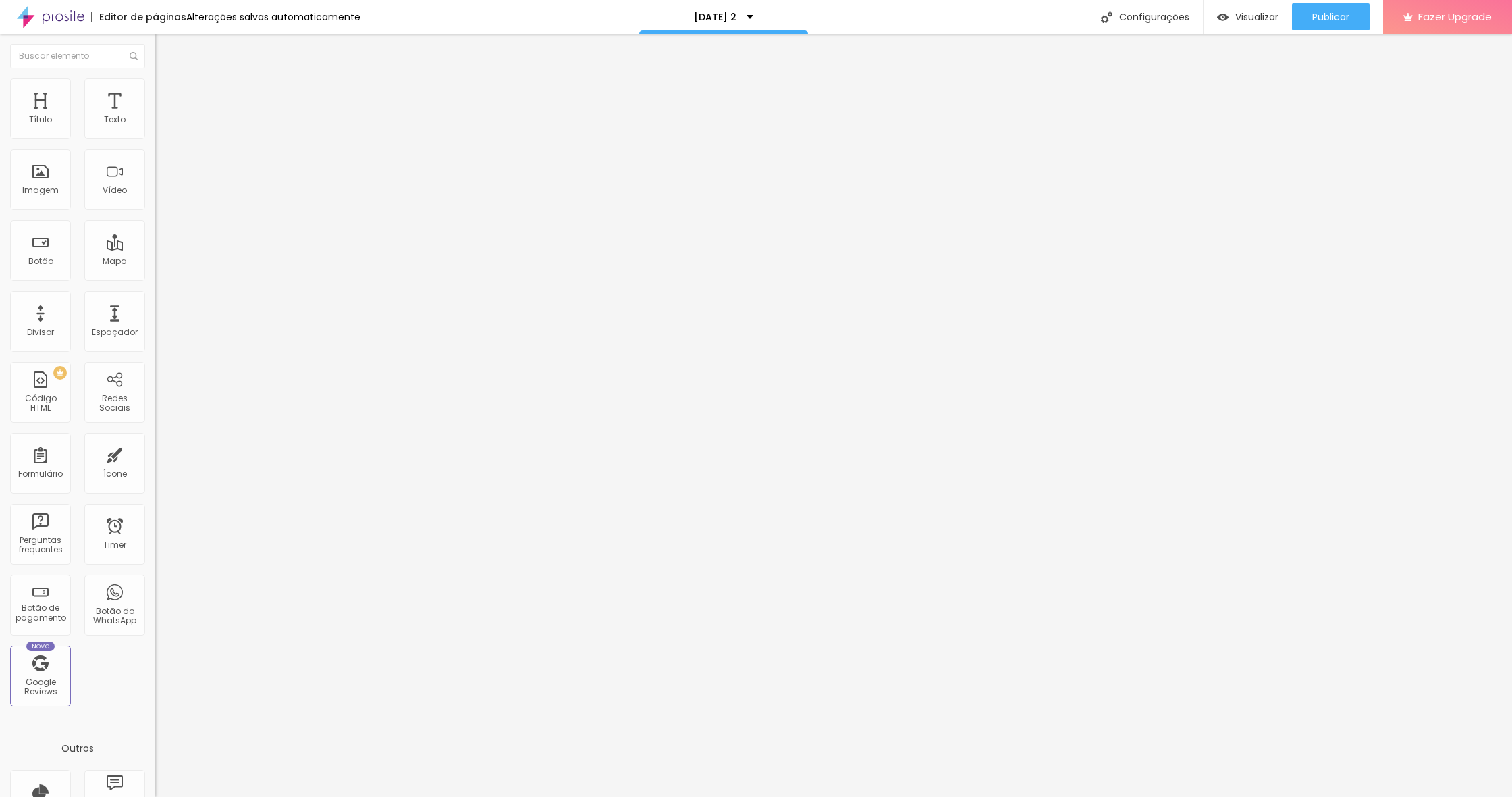
type input "45"
type input "40"
type input "35"
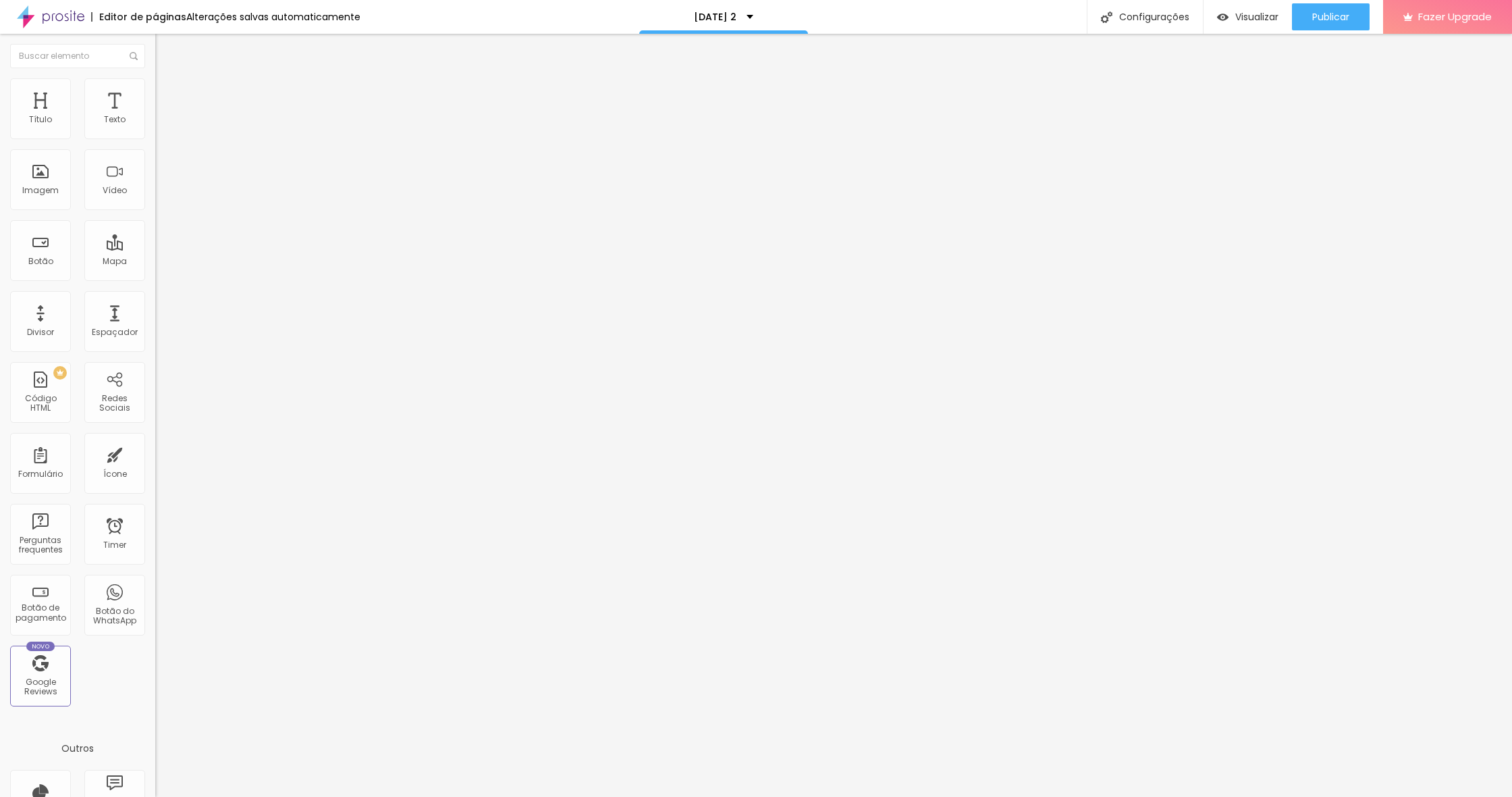
type input "35"
type input "30"
type input "25"
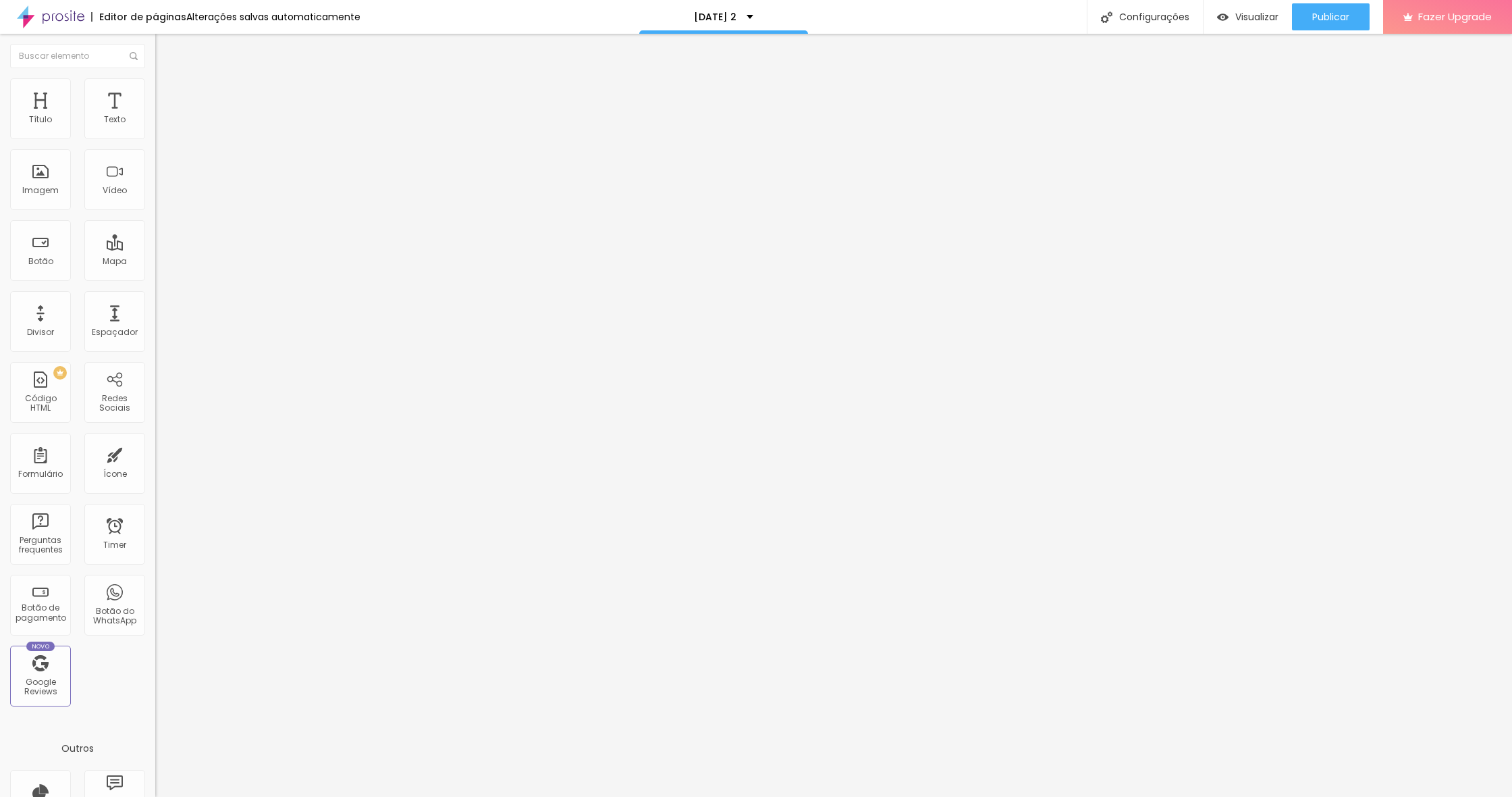
type input "20"
type input "15"
type input "10"
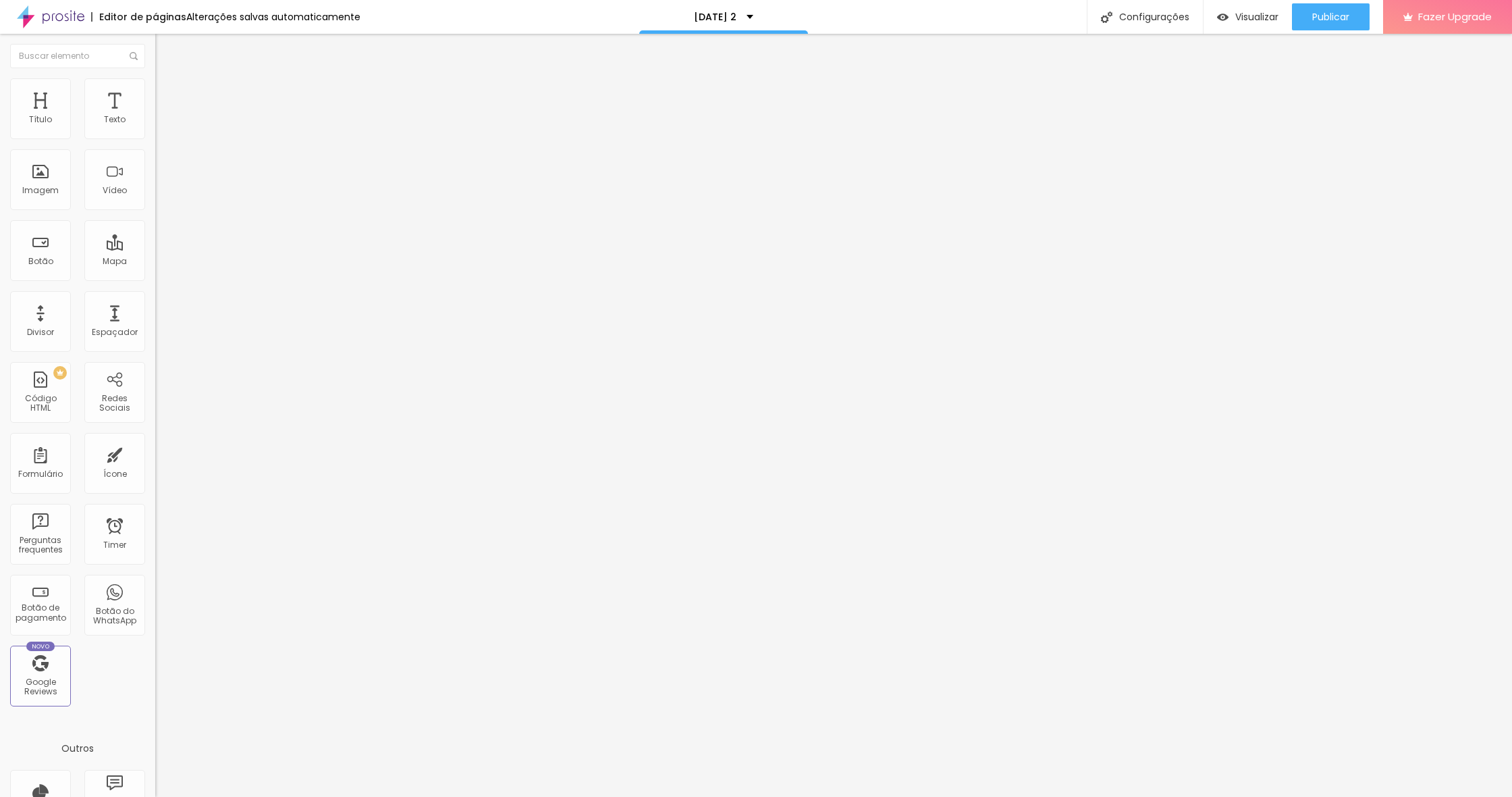
type input "10"
type input "5"
type input "0"
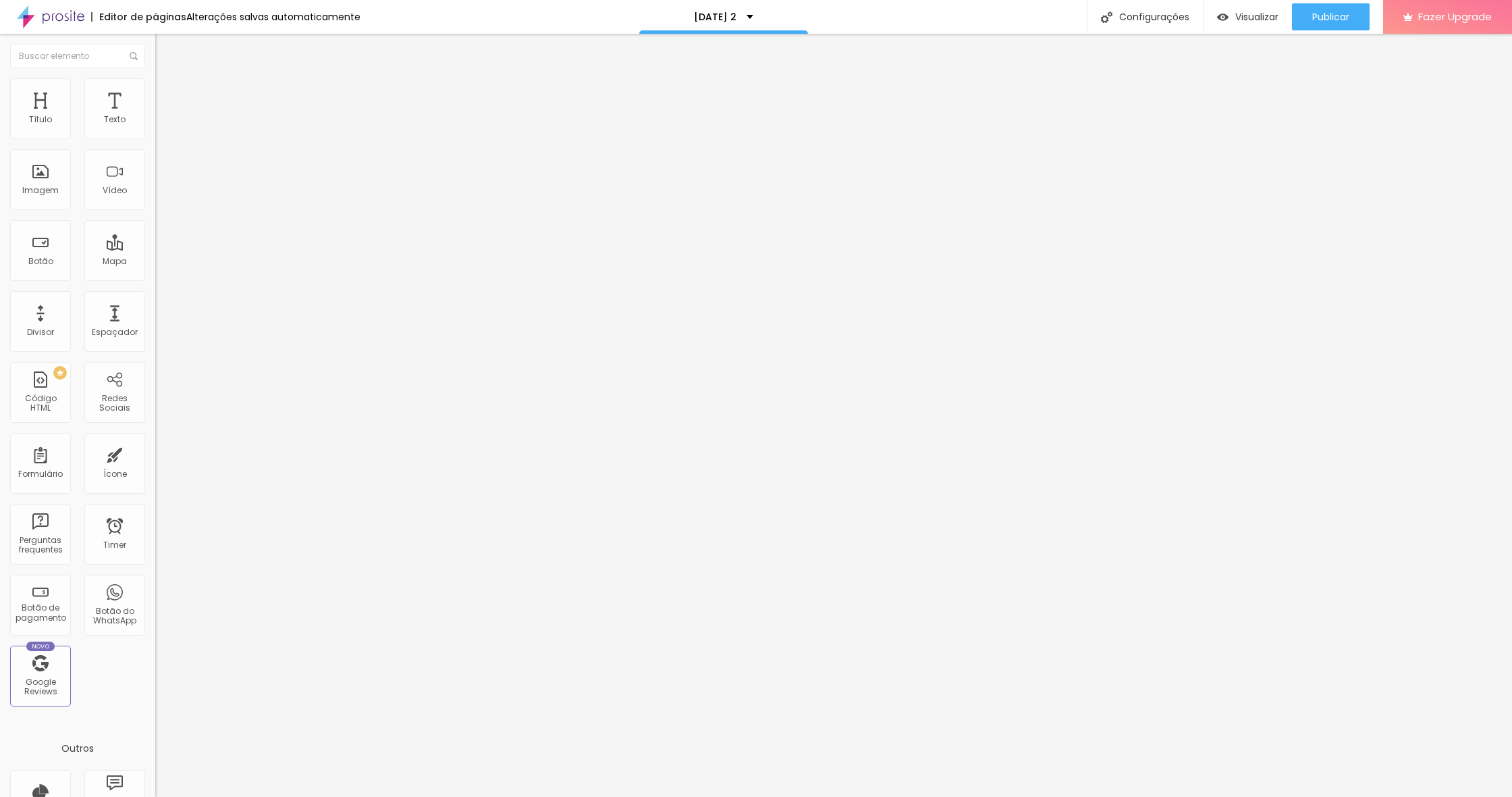
type input "15"
type input "30"
type input "50"
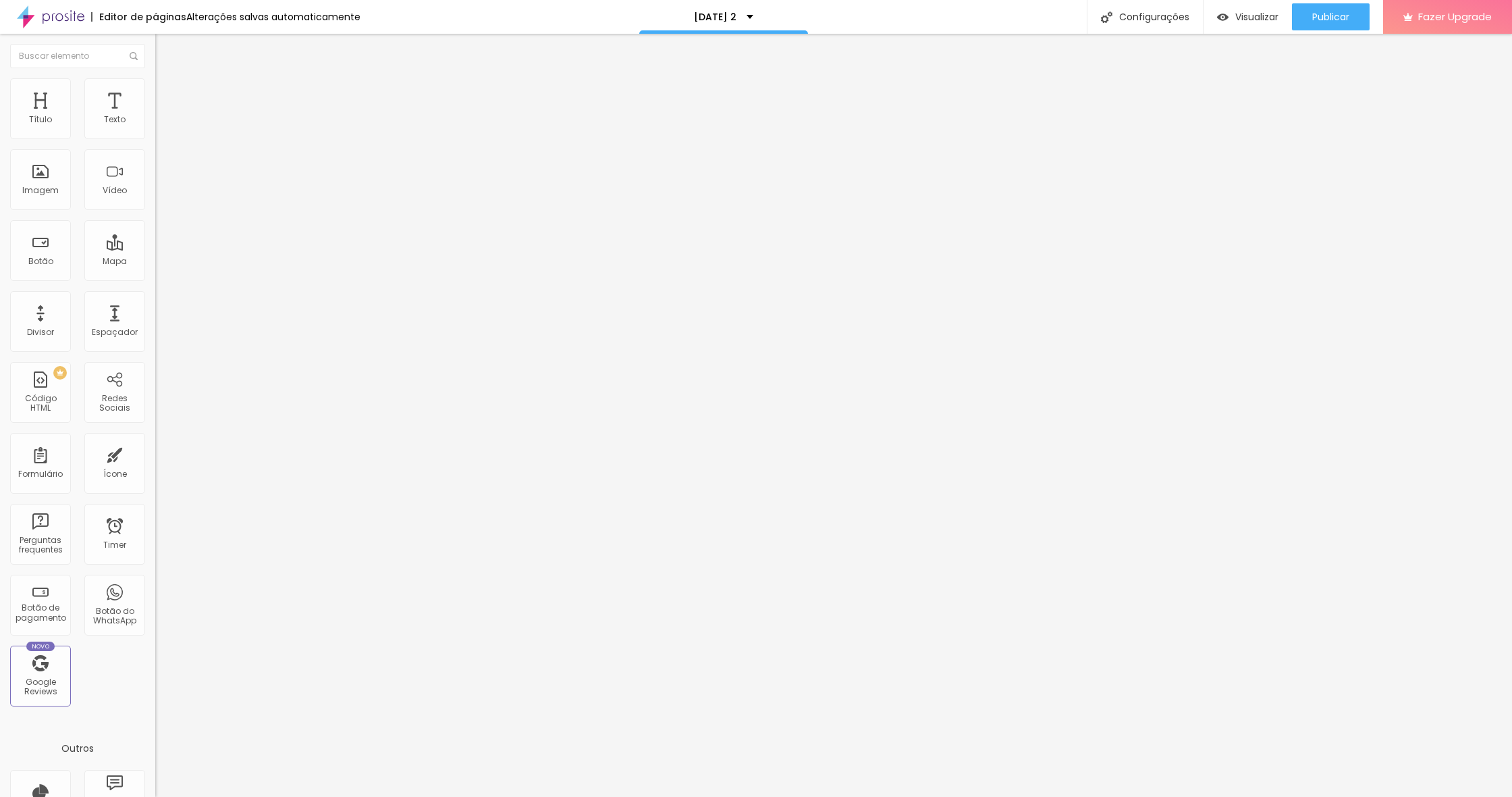
type input "50"
type input "10"
type input "0"
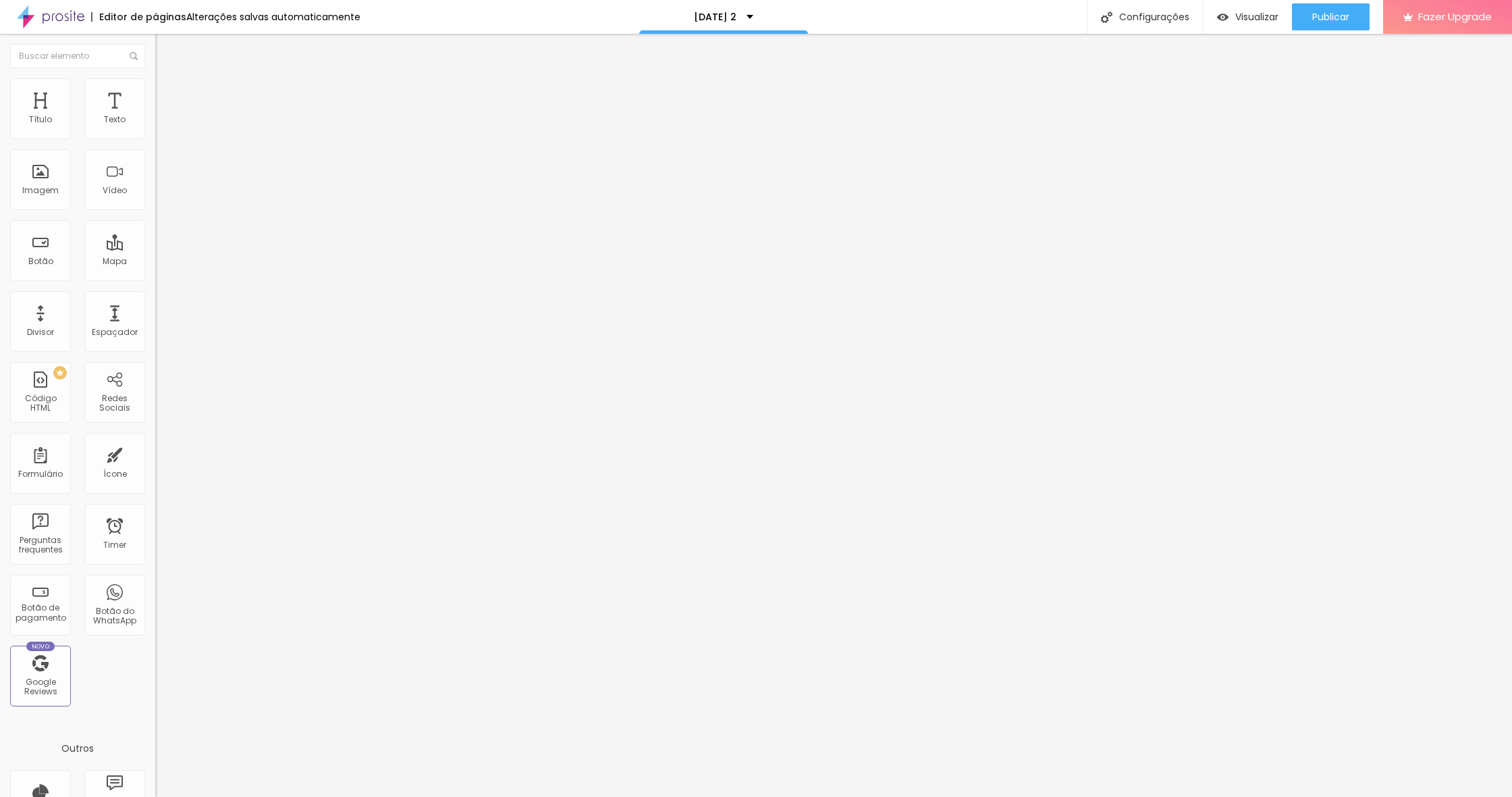
drag, startPoint x: 97, startPoint y: 135, endPoint x: 1, endPoint y: 142, distance: 96.3
type input "0"
click at [155, 143] on div "0 px Espaçamento Interno ID Html Classes Html Visível nos dispositivos Celular …" at bounding box center [232, 294] width 155 height 377
click at [155, 116] on span "Adicionar imagem" at bounding box center [199, 110] width 87 height 12
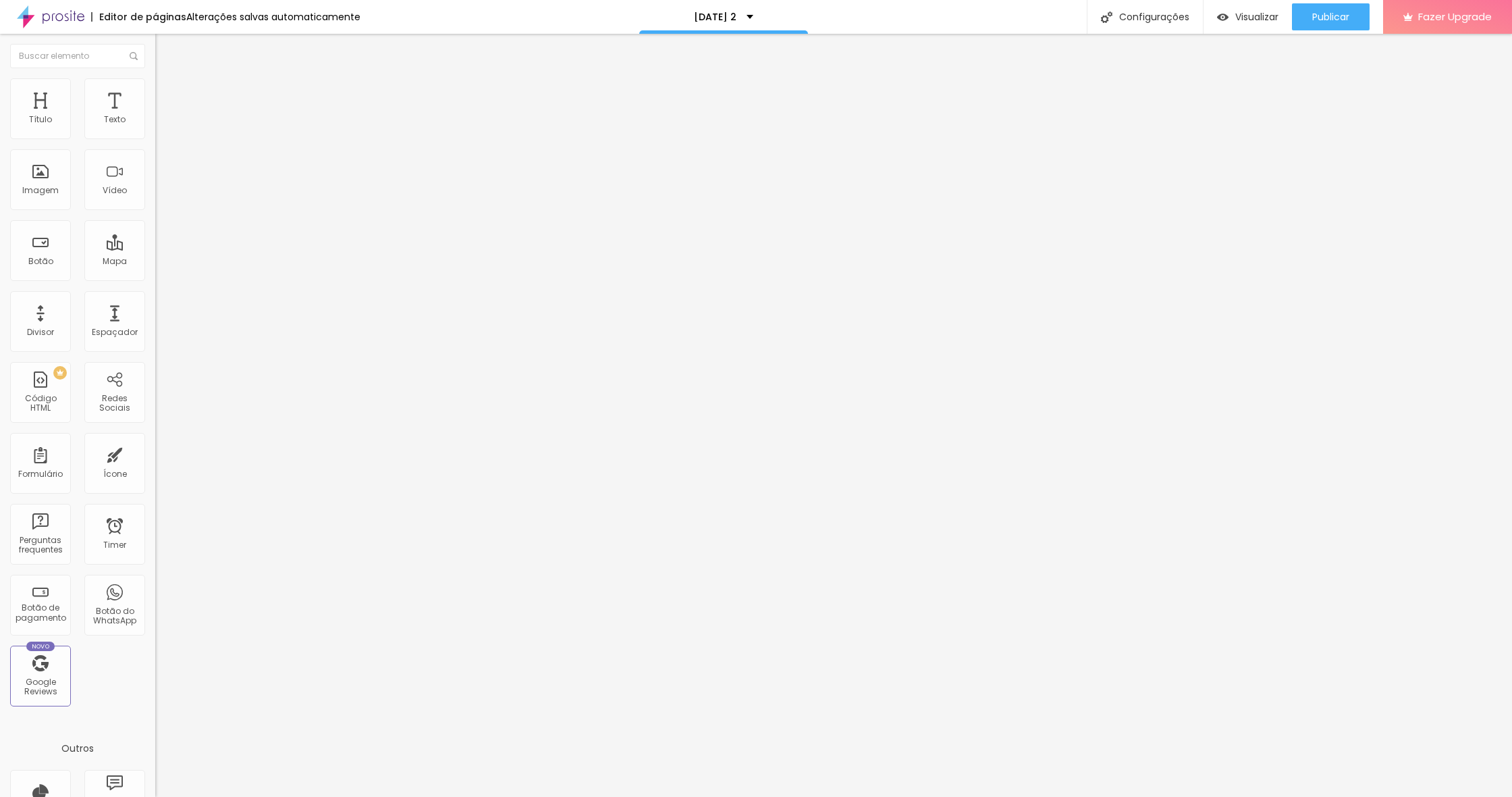
click at [155, 211] on span "Original" at bounding box center [172, 205] width 33 height 12
click at [155, 226] on div "Padrão 4:3" at bounding box center [232, 222] width 155 height 8
click at [155, 240] on span "Quadrado" at bounding box center [177, 234] width 44 height 12
click at [155, 228] on span "Padrão" at bounding box center [170, 221] width 30 height 12
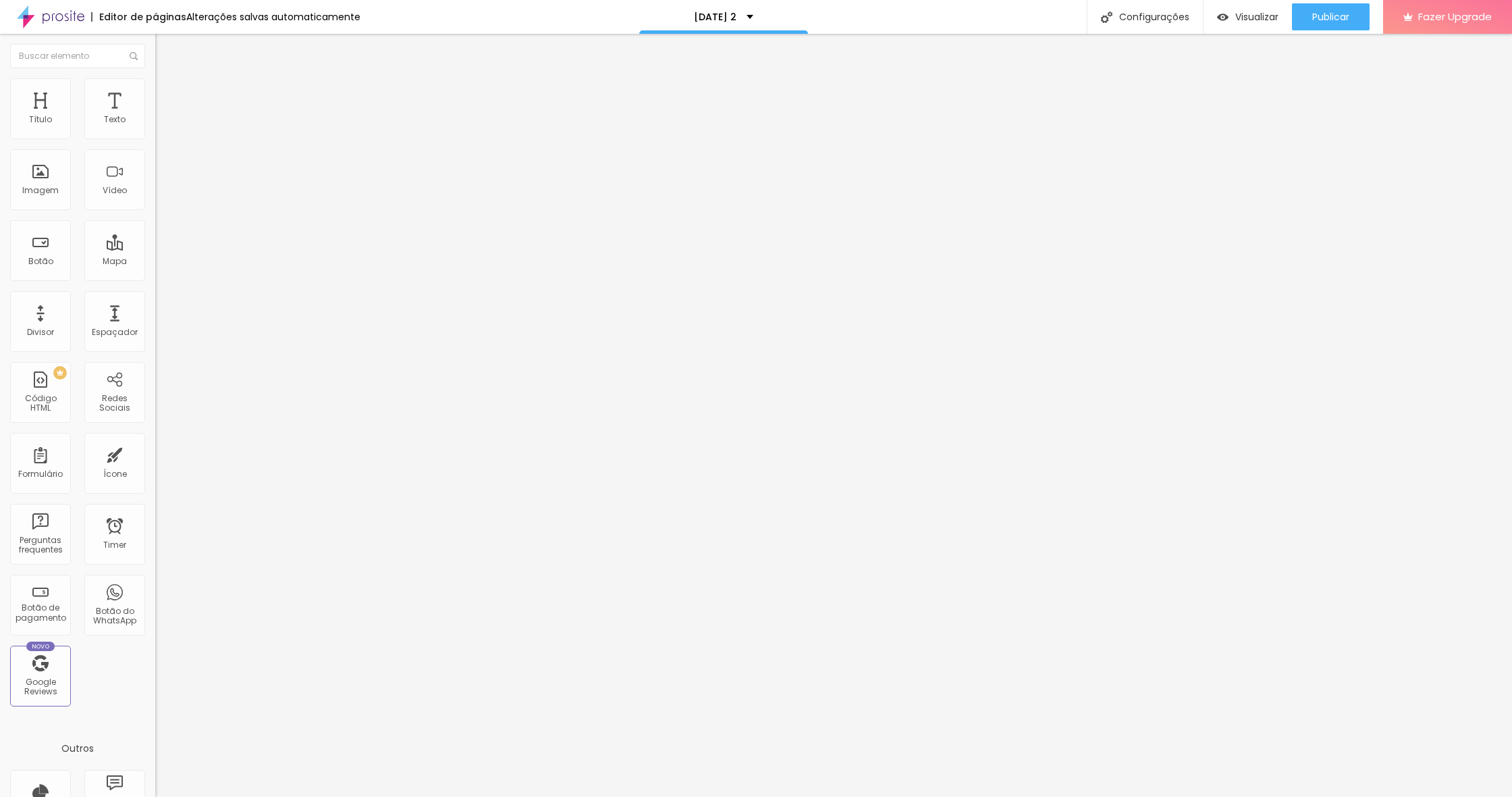
click at [155, 219] on span "Cinema" at bounding box center [172, 214] width 34 height 12
click at [168, 93] on span "Estilo" at bounding box center [178, 87] width 21 height 12
click at [155, 92] on li "Avançado" at bounding box center [232, 98] width 155 height 13
drag, startPoint x: 43, startPoint y: 159, endPoint x: 20, endPoint y: 158, distance: 23.0
click at [155, 296] on div "10 Espaço de baixo" at bounding box center [232, 391] width 155 height 191
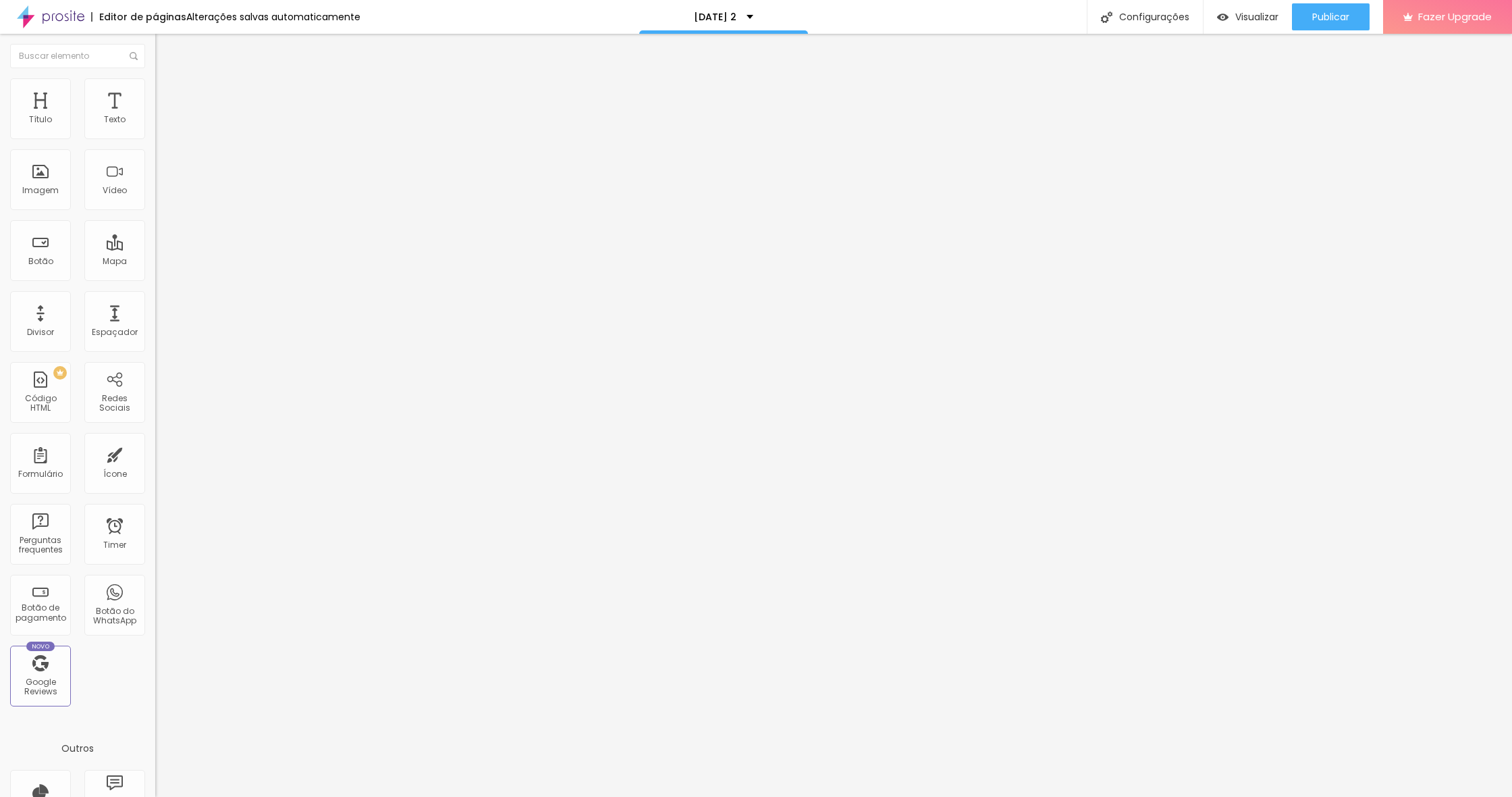
drag, startPoint x: 34, startPoint y: 160, endPoint x: 2, endPoint y: 160, distance: 32.0
click at [155, 160] on div "10 Espaço de cima 10 Espaço de baixo ID Html Classes Html Visível nos dispositi…" at bounding box center [232, 389] width 155 height 568
type input "6"
type input "3"
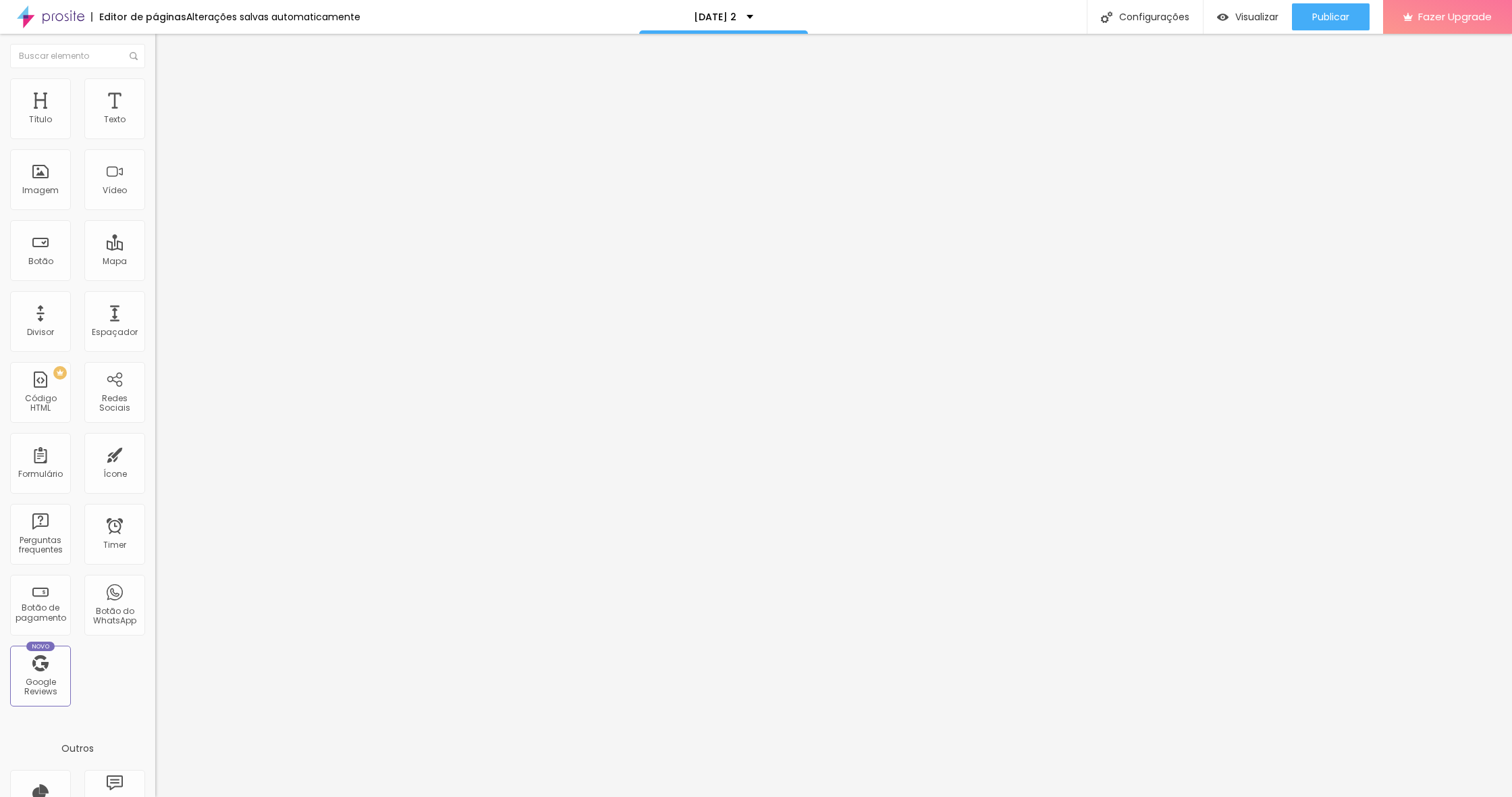
type input "3"
type input "0"
drag, startPoint x: 37, startPoint y: 163, endPoint x: 3, endPoint y: 163, distance: 34.0
type input "0"
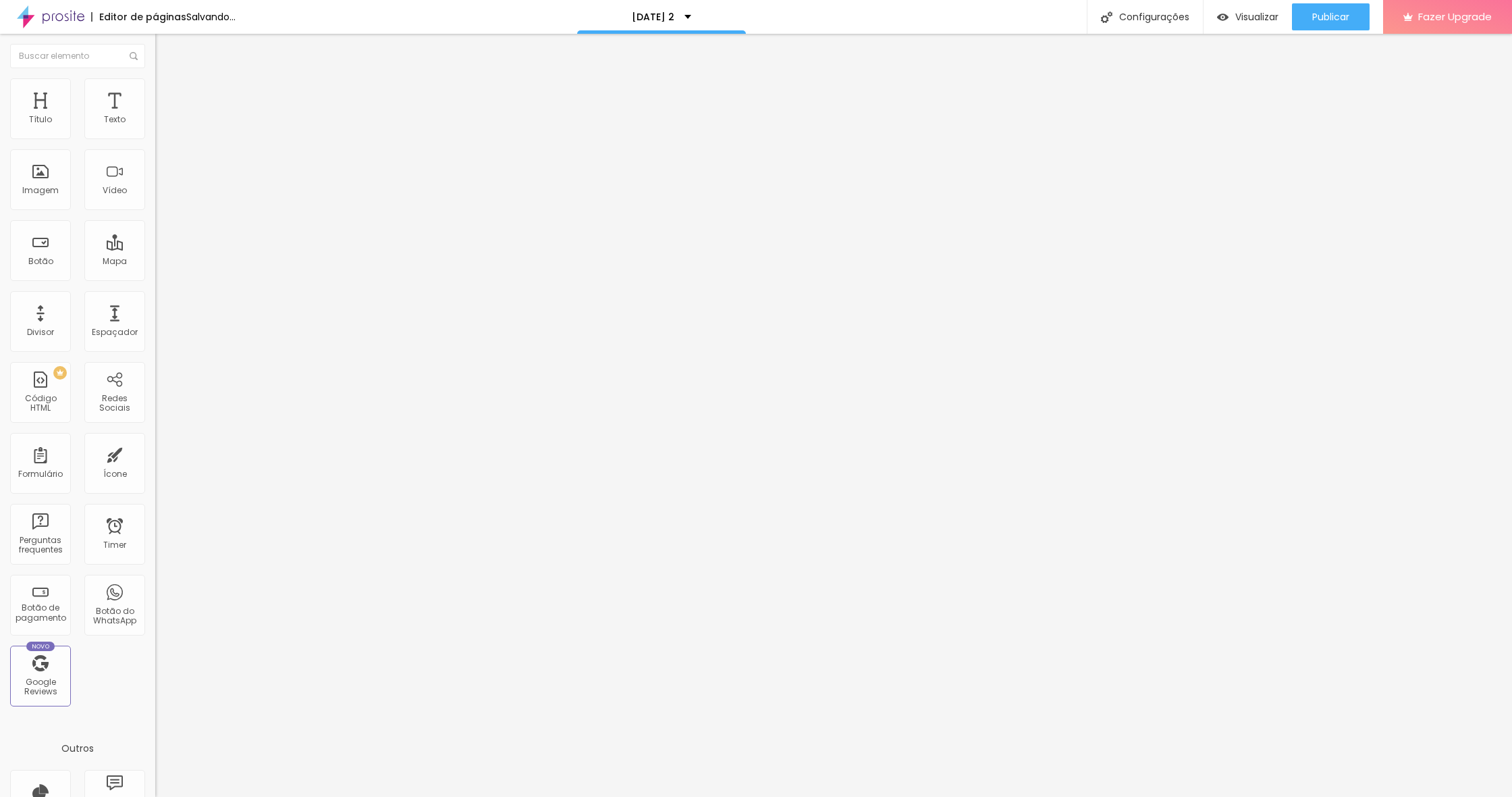
click at [155, 163] on div "10 Espaço de cima 0 Espaço de baixo ID Html Classes Html Visível nos dispositiv…" at bounding box center [232, 389] width 155 height 568
type input "3"
type input "2"
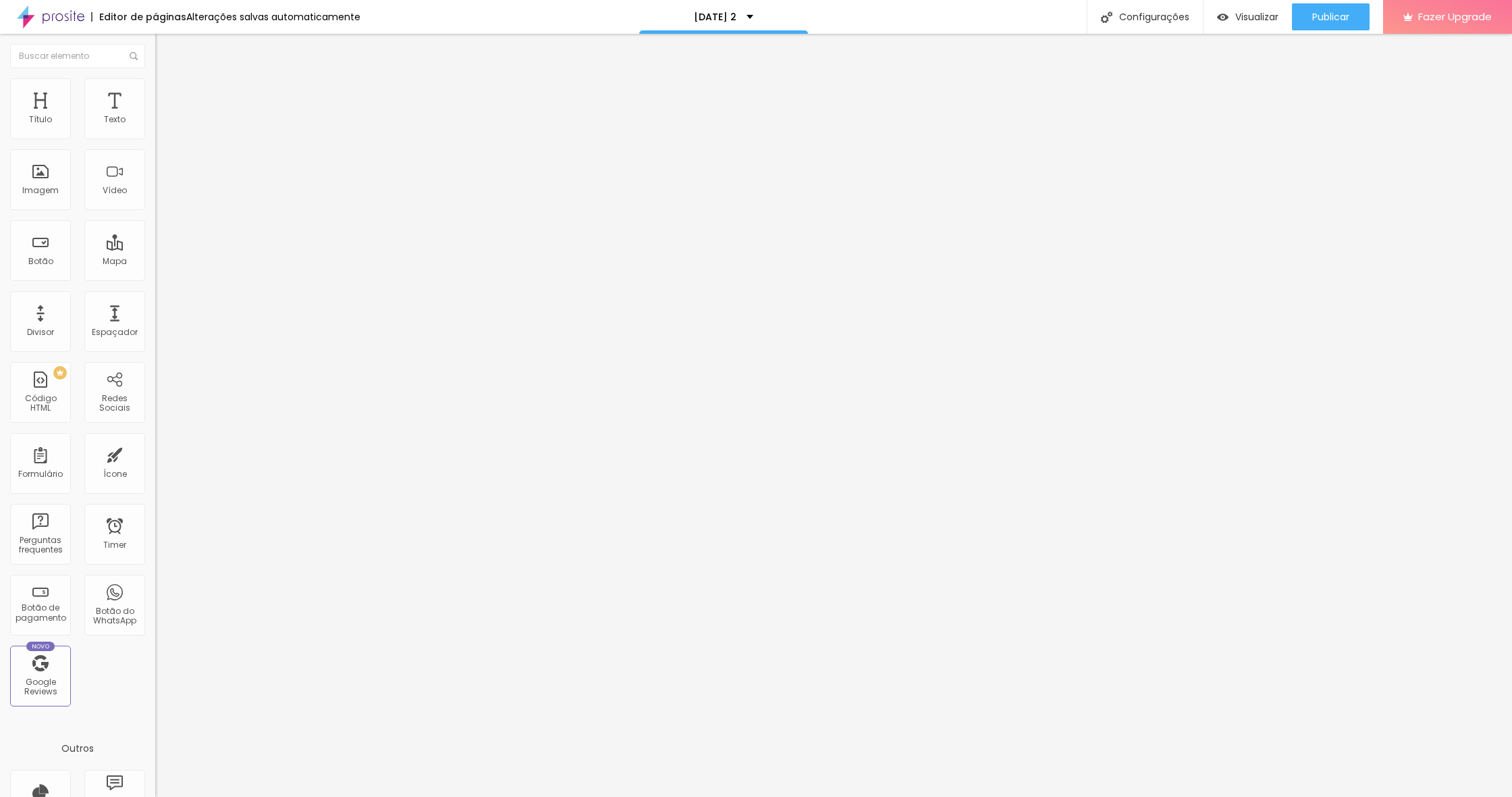
type input "0"
drag, startPoint x: 35, startPoint y: 134, endPoint x: 0, endPoint y: 133, distance: 35.0
type input "0"
click at [155, 133] on div "0 Espaço de cima 0 Espaço de baixo ID Html Classes Html Visível nos dispositivo…" at bounding box center [232, 389] width 155 height 568
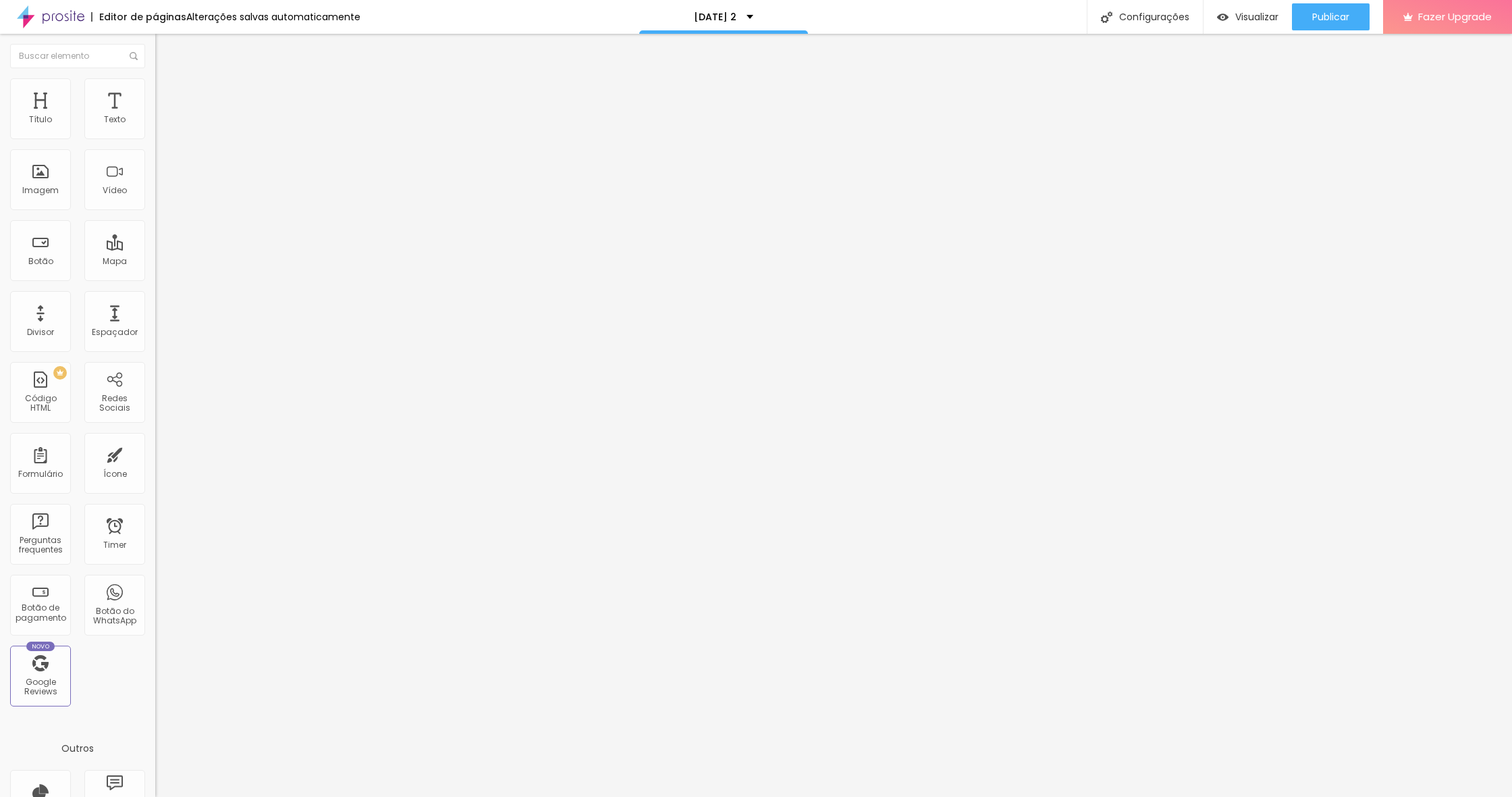
click at [155, 123] on span "Encaixotado" at bounding box center [182, 117] width 53 height 12
click at [155, 143] on span "Completo" at bounding box center [175, 138] width 41 height 12
click at [155, 116] on span "Adicionar imagem" at bounding box center [199, 110] width 87 height 12
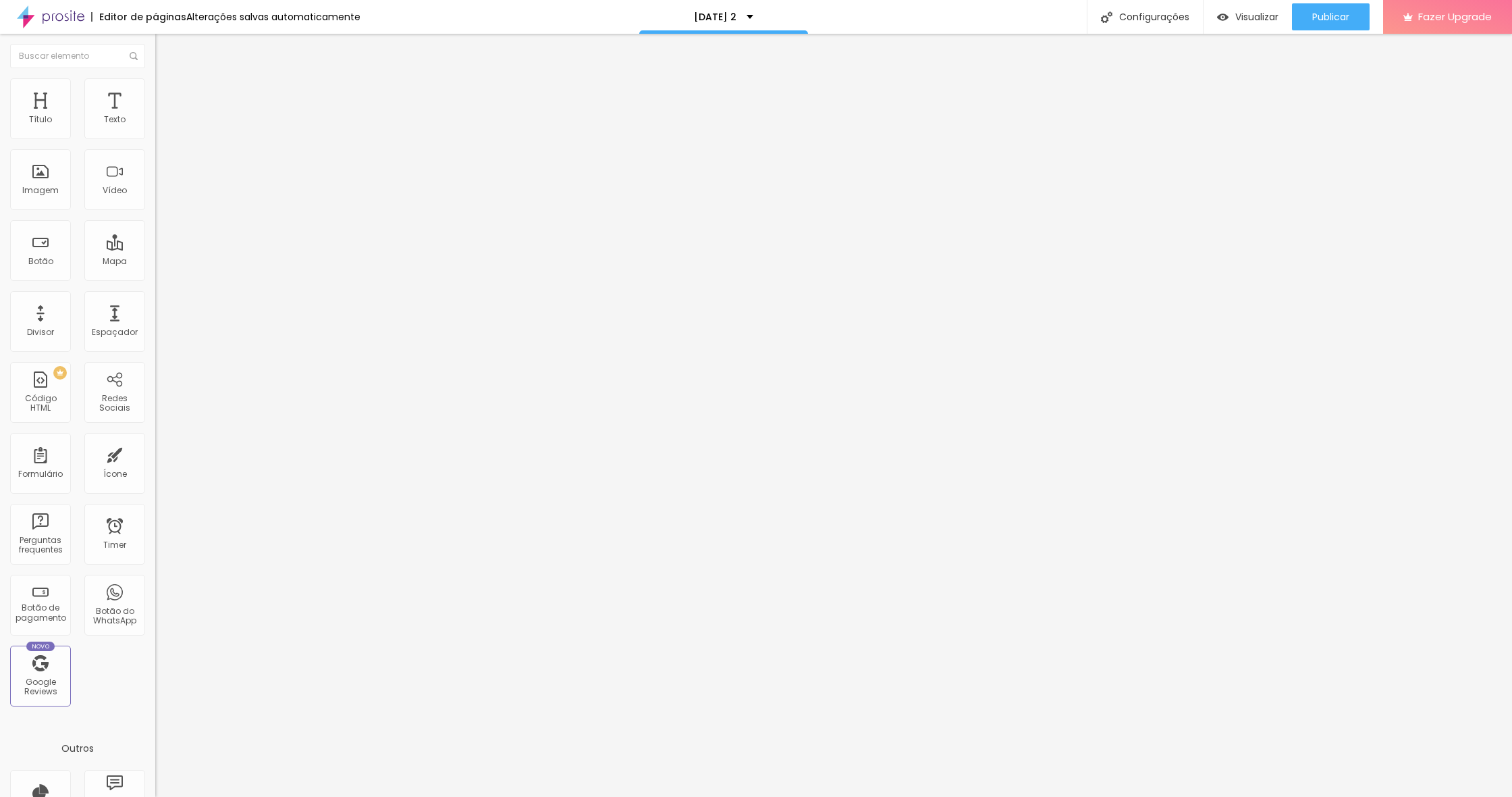
click at [155, 116] on span "Adicionar imagem" at bounding box center [199, 110] width 87 height 12
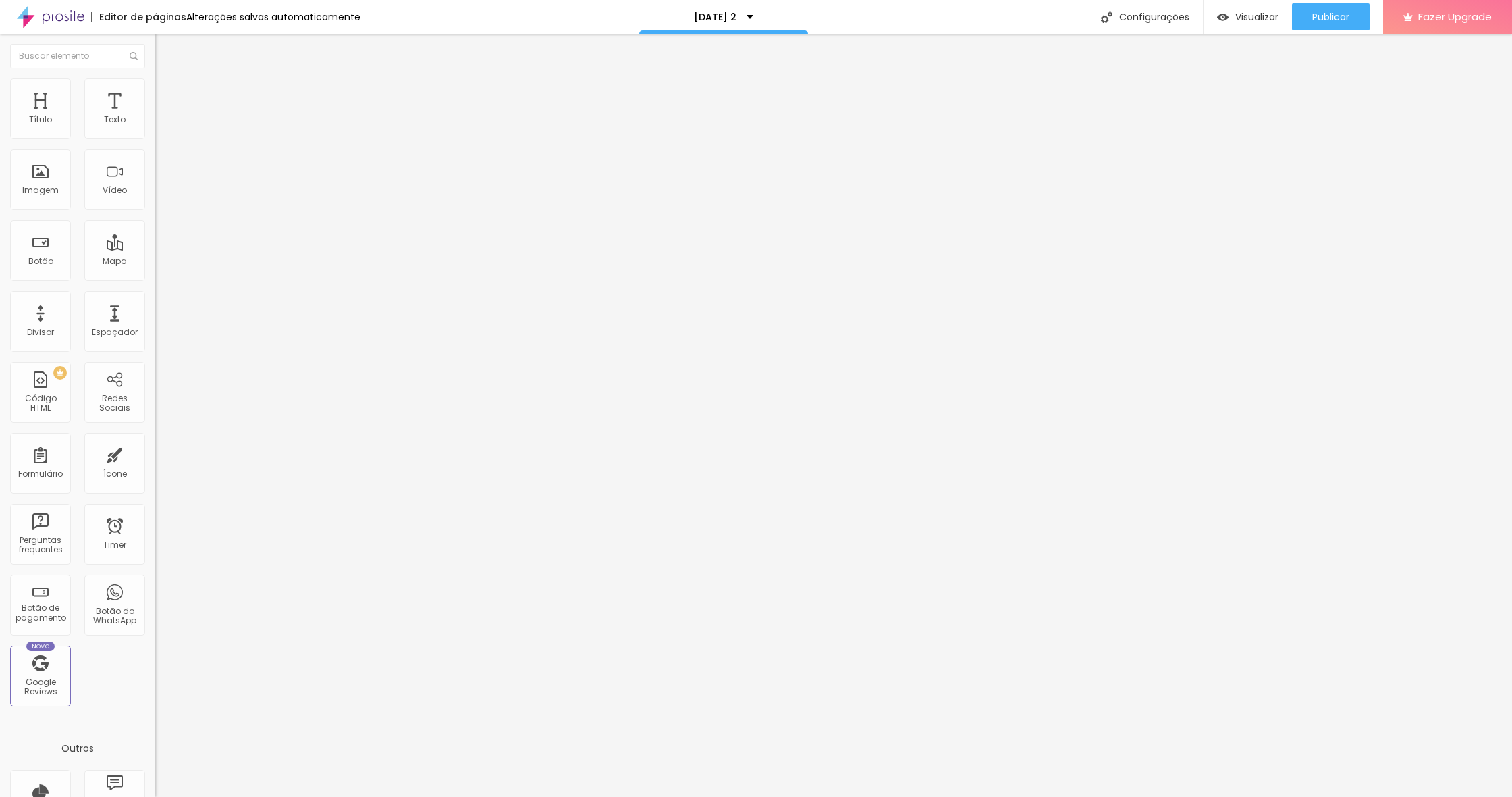
click at [155, 116] on span "Adicionar imagem" at bounding box center [199, 110] width 87 height 12
click at [168, 93] on span "Estilo" at bounding box center [178, 87] width 21 height 12
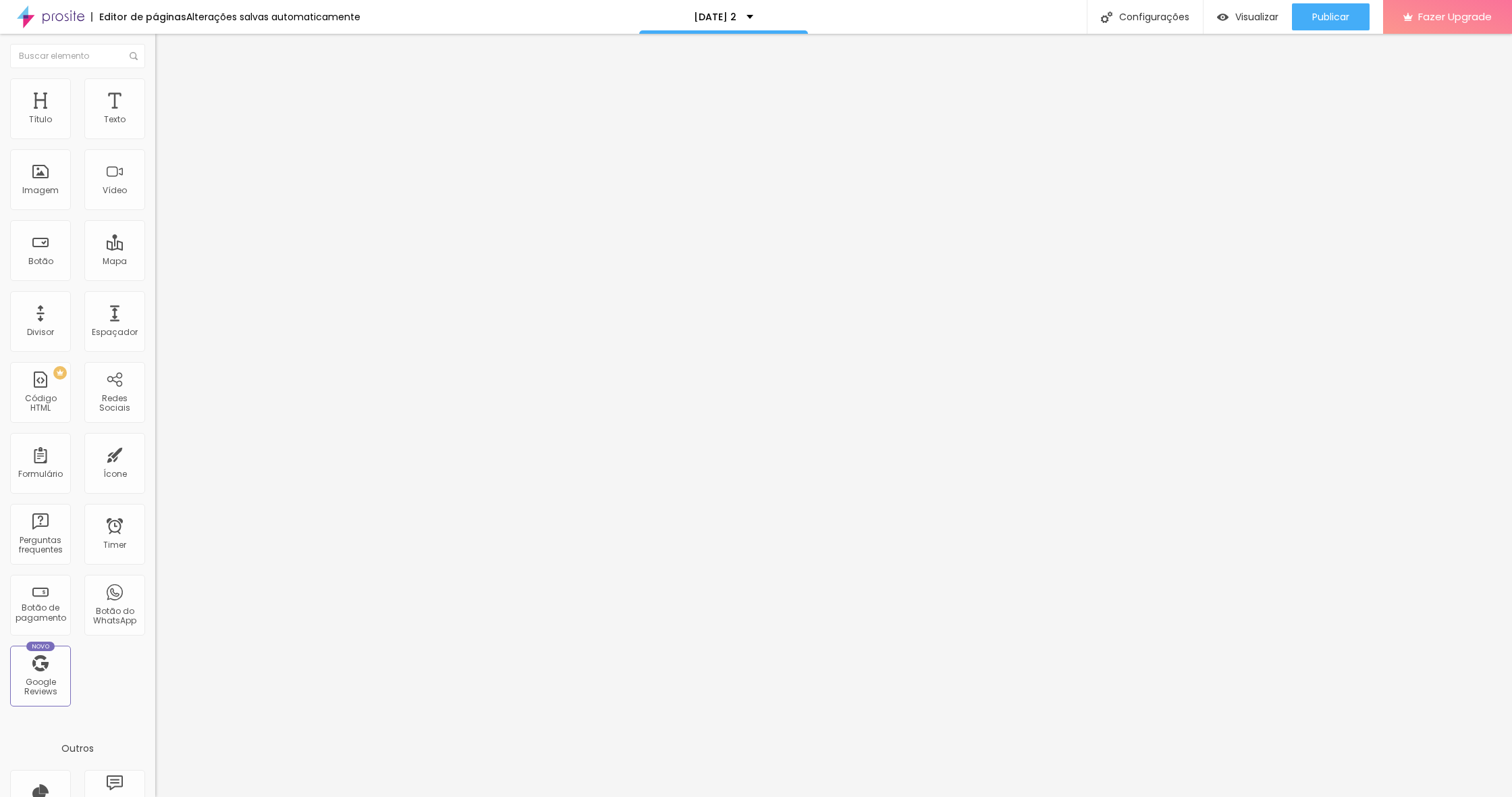
click at [168, 97] on span "Avançado" at bounding box center [189, 101] width 44 height 12
type input "7"
type input "5"
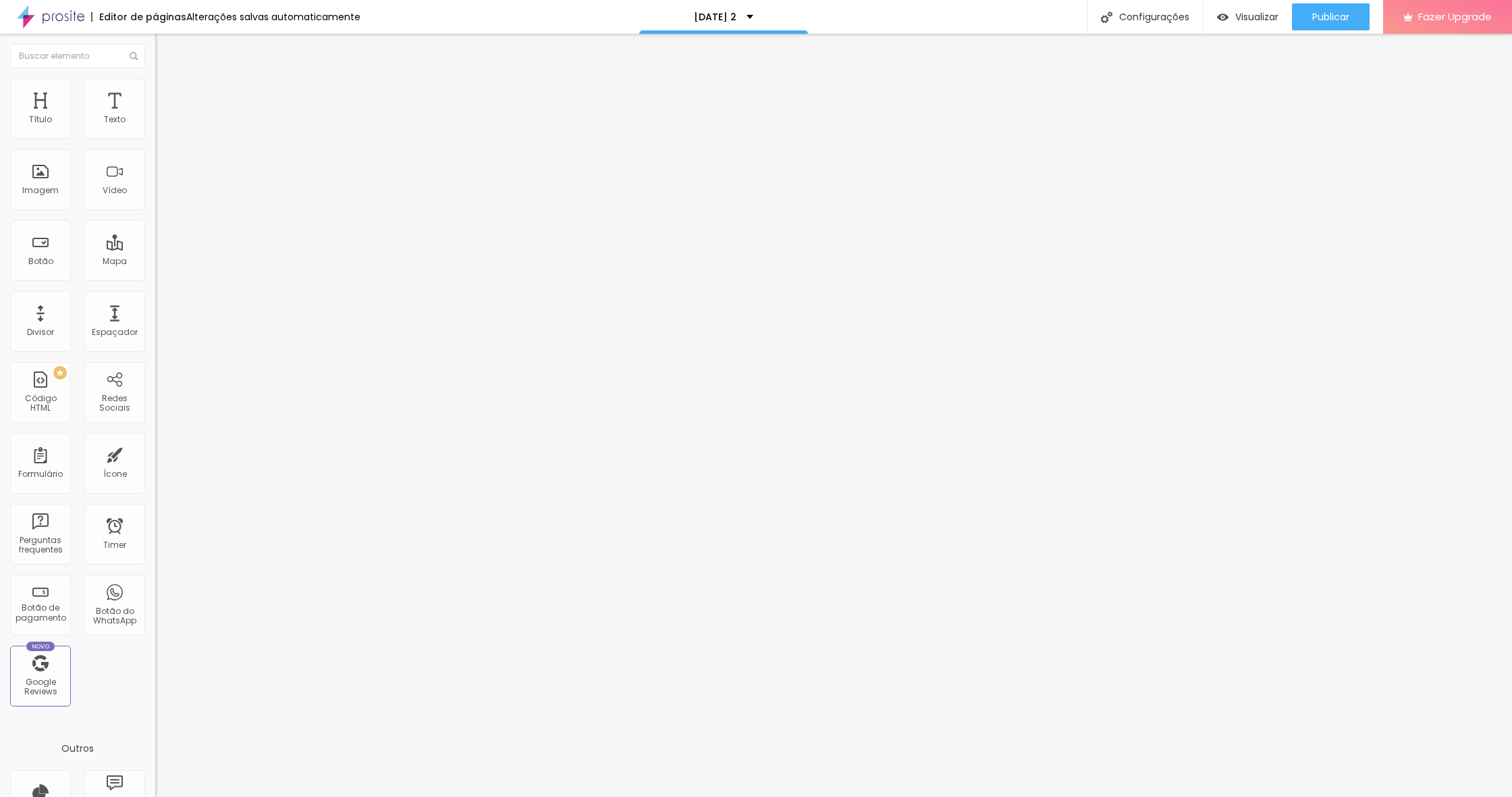
type input "3"
type input "2"
drag, startPoint x: 34, startPoint y: 162, endPoint x: 9, endPoint y: 160, distance: 25.1
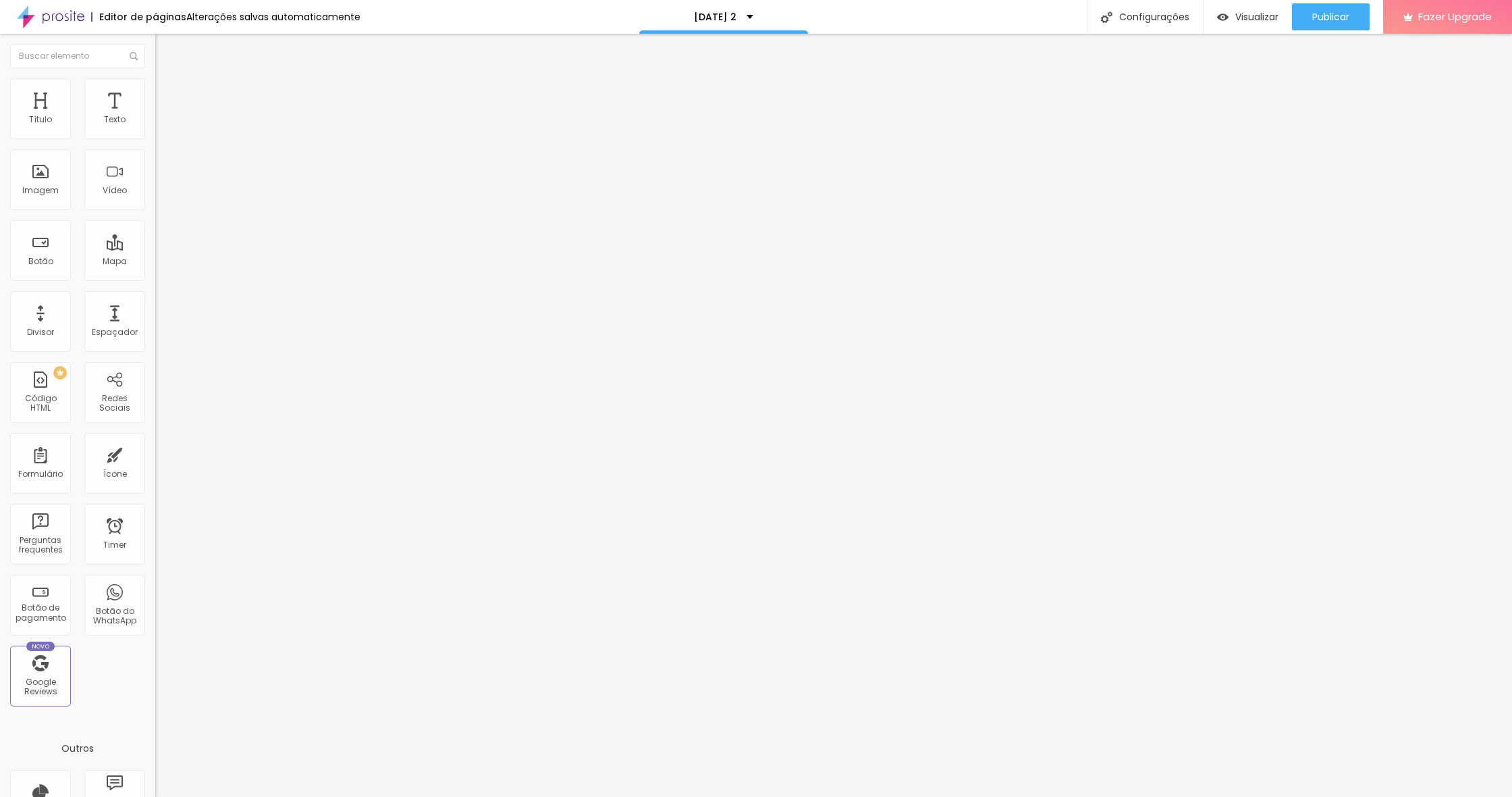
click at [155, 296] on div "0 Espaço de baixo" at bounding box center [232, 391] width 155 height 191
drag, startPoint x: 42, startPoint y: 133, endPoint x: 0, endPoint y: 126, distance: 42.6
click at [155, 129] on div "0 Espaço de cima 0 Espaço de baixo ID Html Classes Html Visível nos dispositivo…" at bounding box center [232, 389] width 155 height 568
click at [155, 78] on li "Conteúdo" at bounding box center [232, 71] width 155 height 13
click at [155, 123] on span "Encaixotado" at bounding box center [182, 117] width 53 height 12
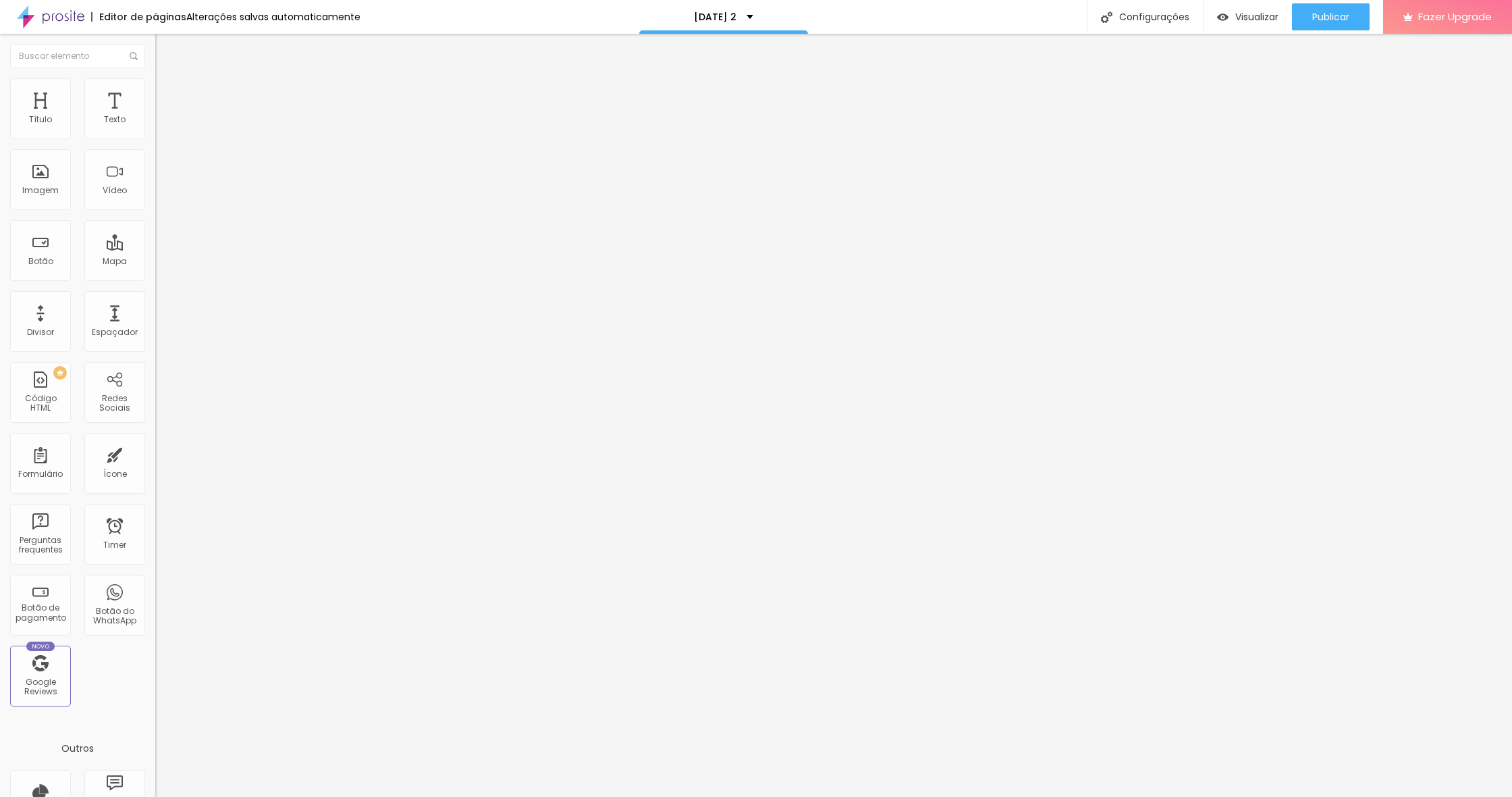
click at [155, 143] on span "Completo" at bounding box center [175, 138] width 41 height 12
click at [168, 90] on span "Estilo" at bounding box center [178, 87] width 21 height 12
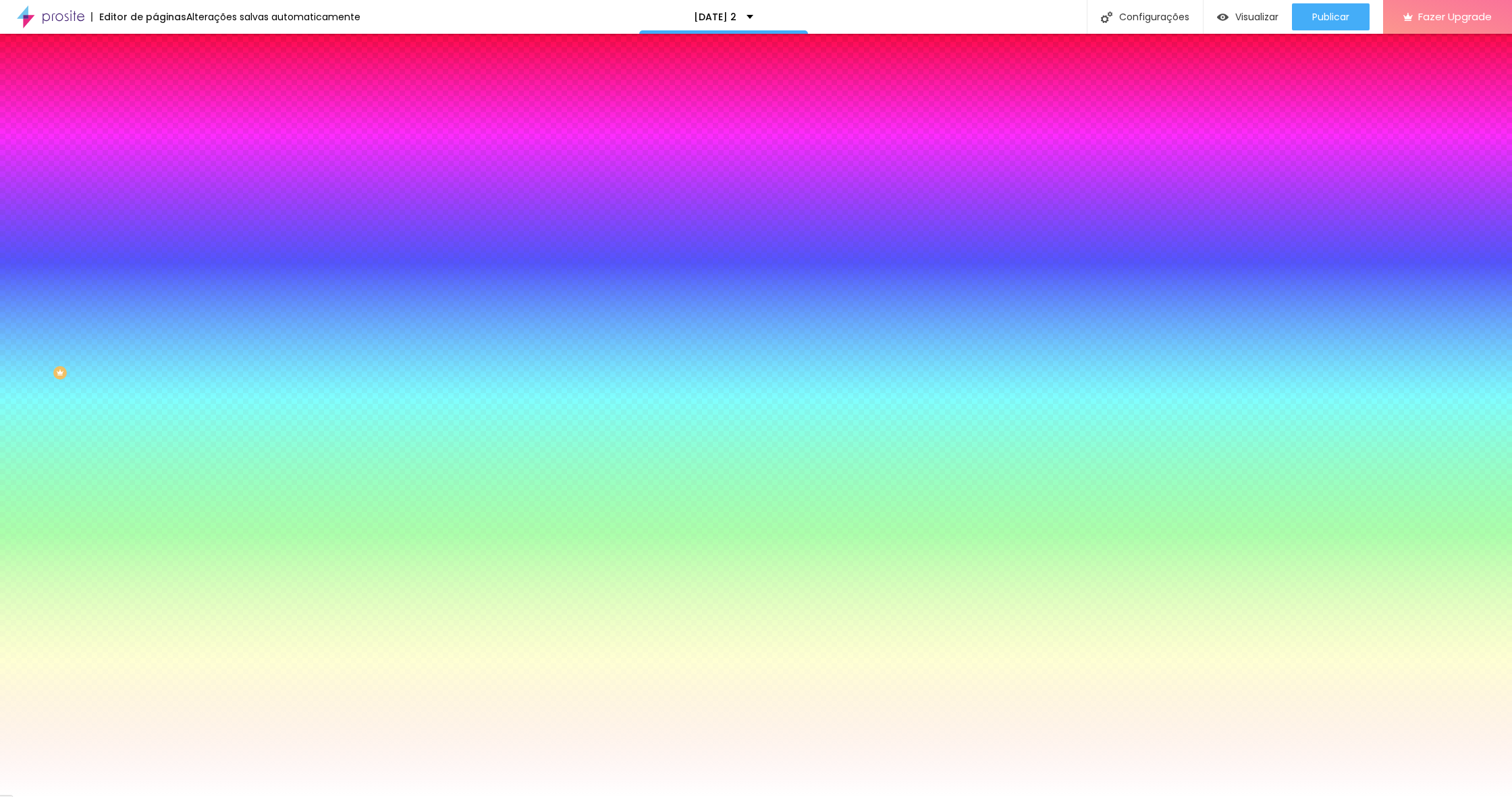
click at [168, 97] on span "Avançado" at bounding box center [189, 101] width 44 height 12
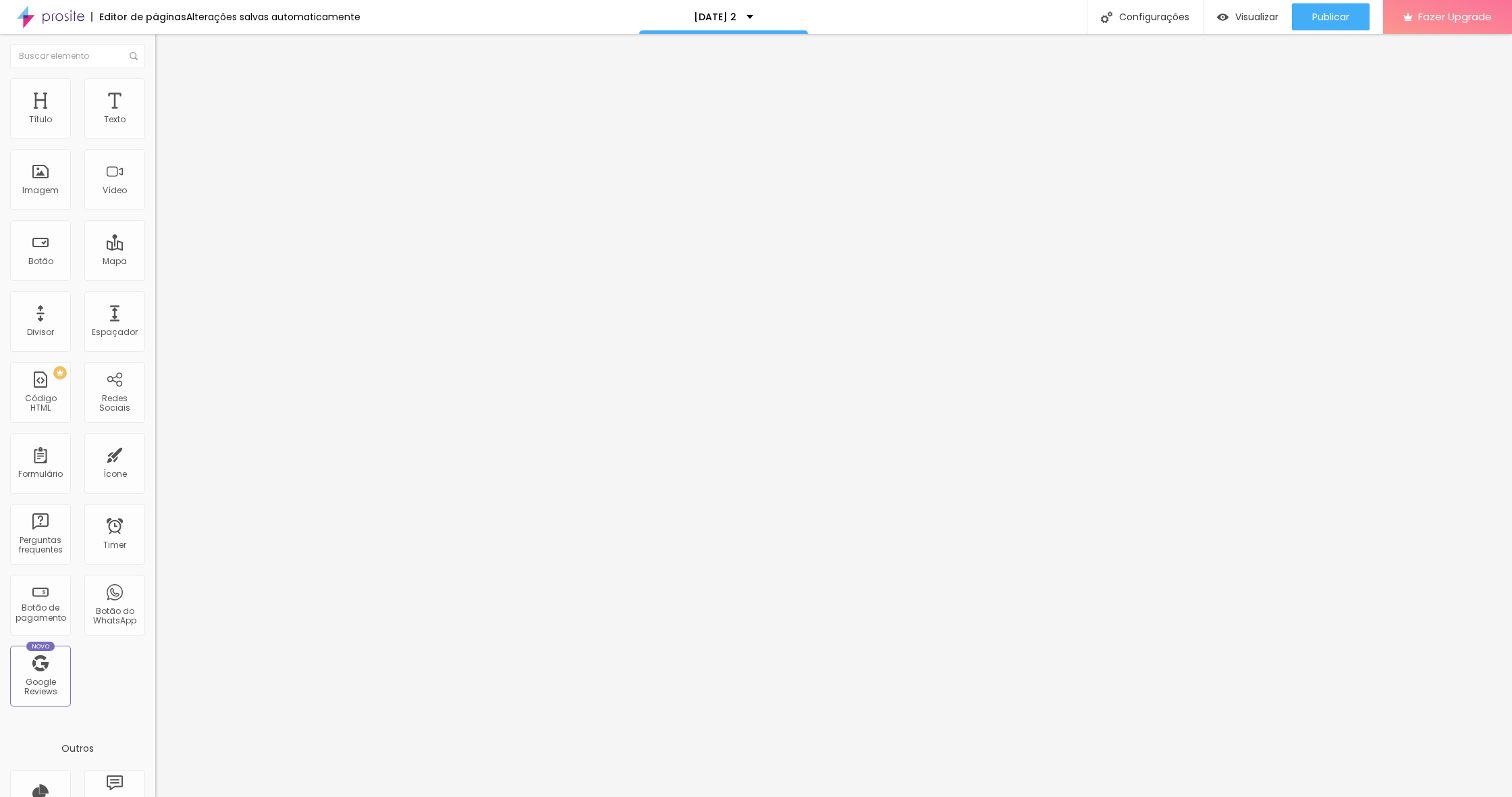
drag, startPoint x: 93, startPoint y: 133, endPoint x: 0, endPoint y: 136, distance: 93.0
click at [155, 136] on div "0 Espaçamento entre colunas 20 px Espaçamento vertical ID Html Classes Html Vis…" at bounding box center [232, 389] width 155 height 568
drag, startPoint x: 27, startPoint y: 163, endPoint x: 0, endPoint y: 163, distance: 27.0
click at [155, 163] on div "0 Espaçamento entre colunas 0 px Espaçamento vertical ID Html Classes Html Visí…" at bounding box center [232, 389] width 155 height 568
click at [155, 92] on li "Avançado" at bounding box center [232, 98] width 155 height 13
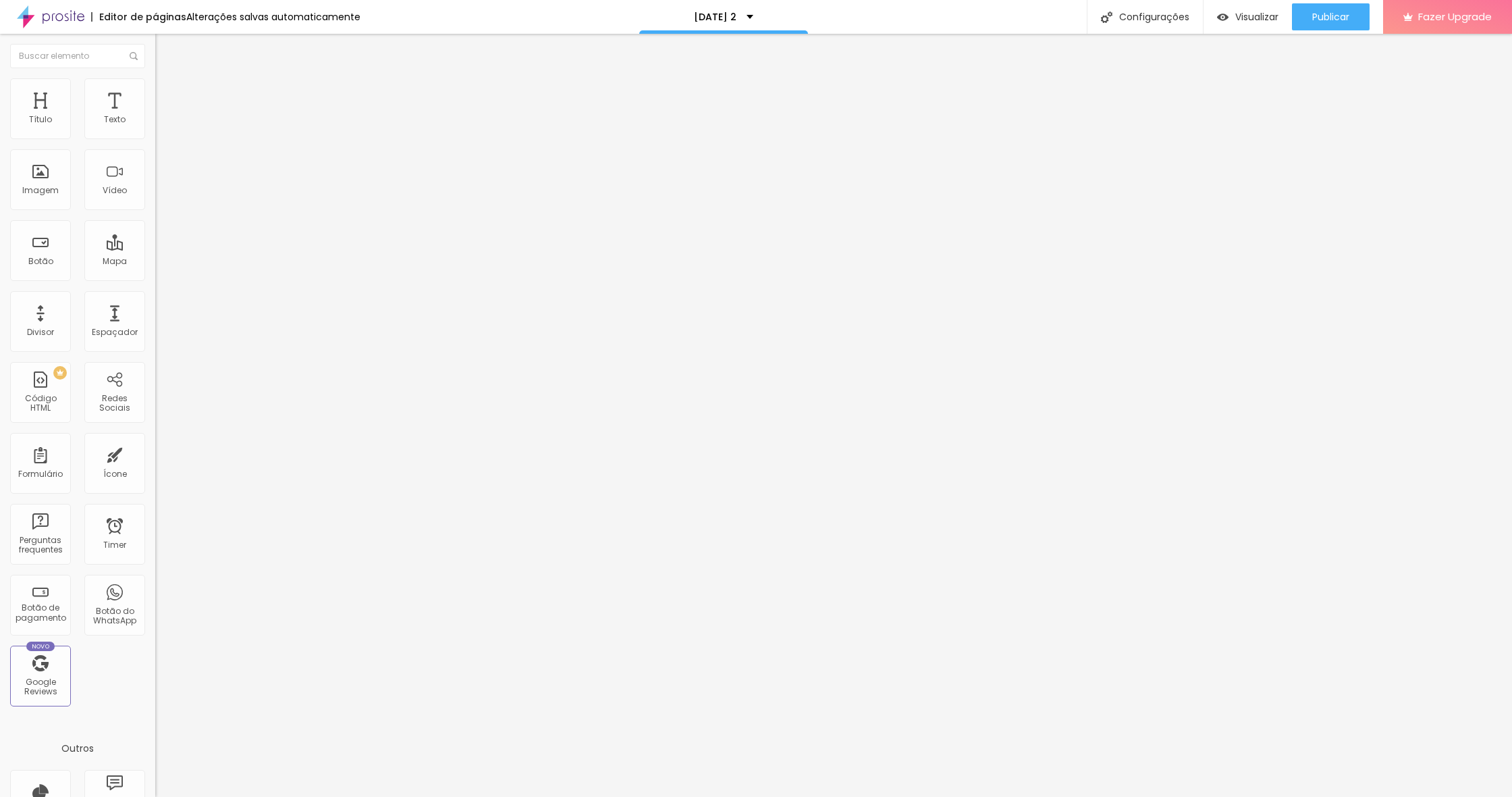
click at [155, 89] on li "Estilo" at bounding box center [232, 84] width 155 height 13
click at [168, 80] on span "Conteúdo" at bounding box center [189, 73] width 42 height 12
click at [155, 92] on img at bounding box center [161, 98] width 12 height 12
drag, startPoint x: 53, startPoint y: 133, endPoint x: 1, endPoint y: 134, distance: 52.0
click at [155, 134] on div "0 px Espaçamento Interno ID Html Classes Html Visível nos dispositivos Celular …" at bounding box center [232, 294] width 155 height 377
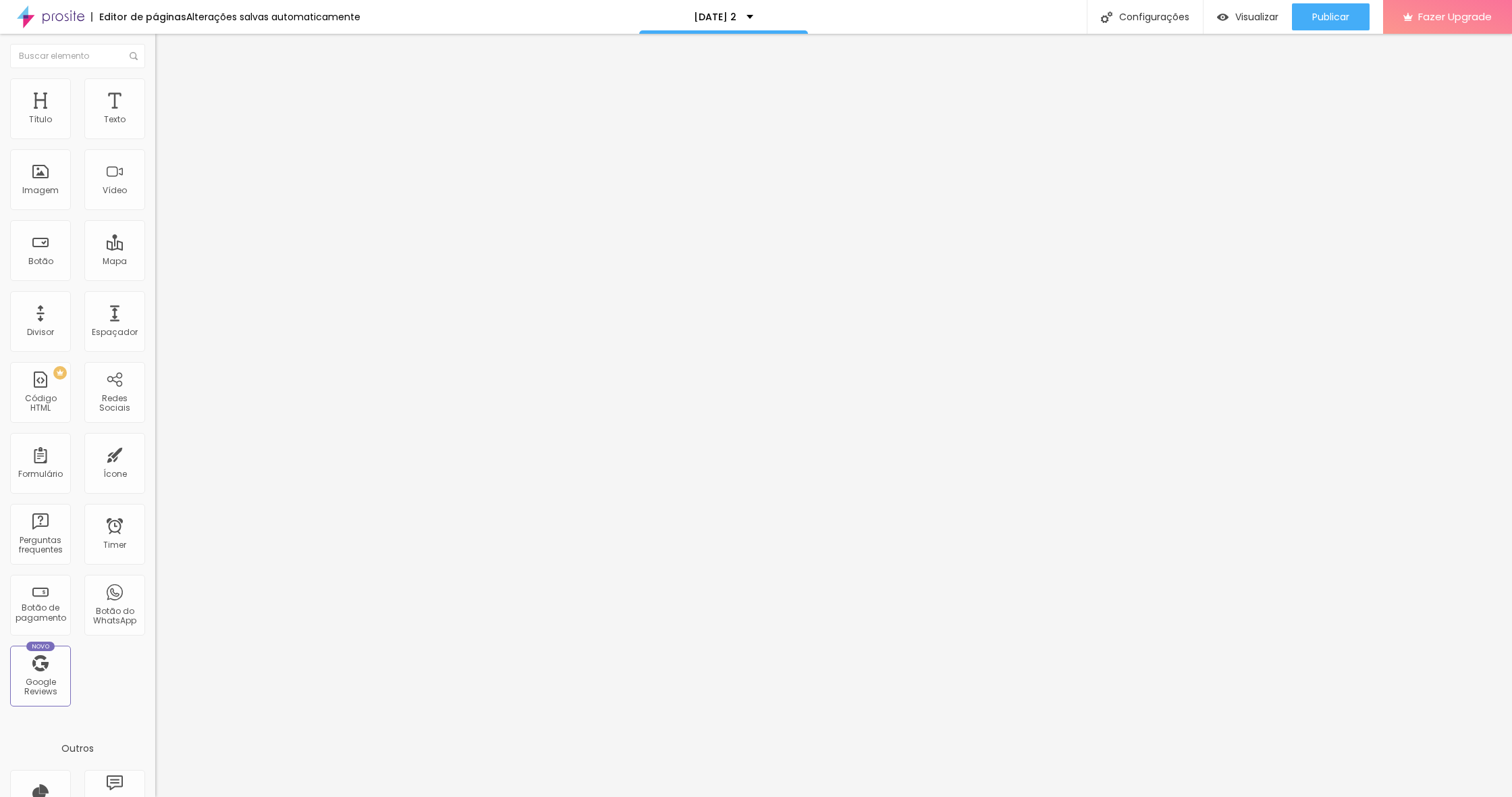
click at [155, 136] on div "Form" at bounding box center [232, 124] width 155 height 23
click at [164, 132] on div "Natal 2021" at bounding box center [232, 126] width 138 height 12
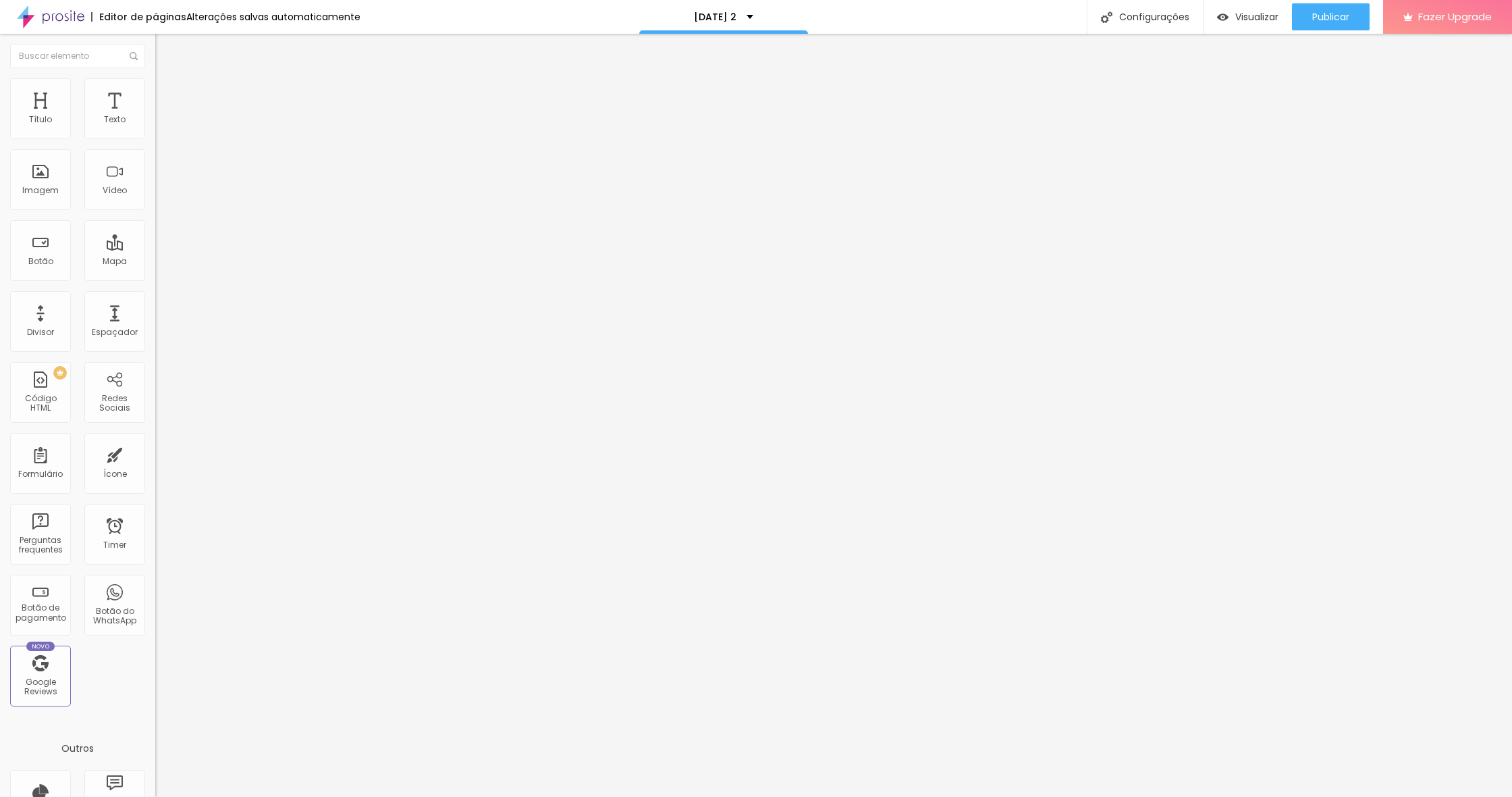
click at [155, 136] on img at bounding box center [159, 140] width 8 height 8
click at [982, 796] on div at bounding box center [756, 811] width 1512 height 12
click at [155, 91] on img at bounding box center [161, 95] width 12 height 12
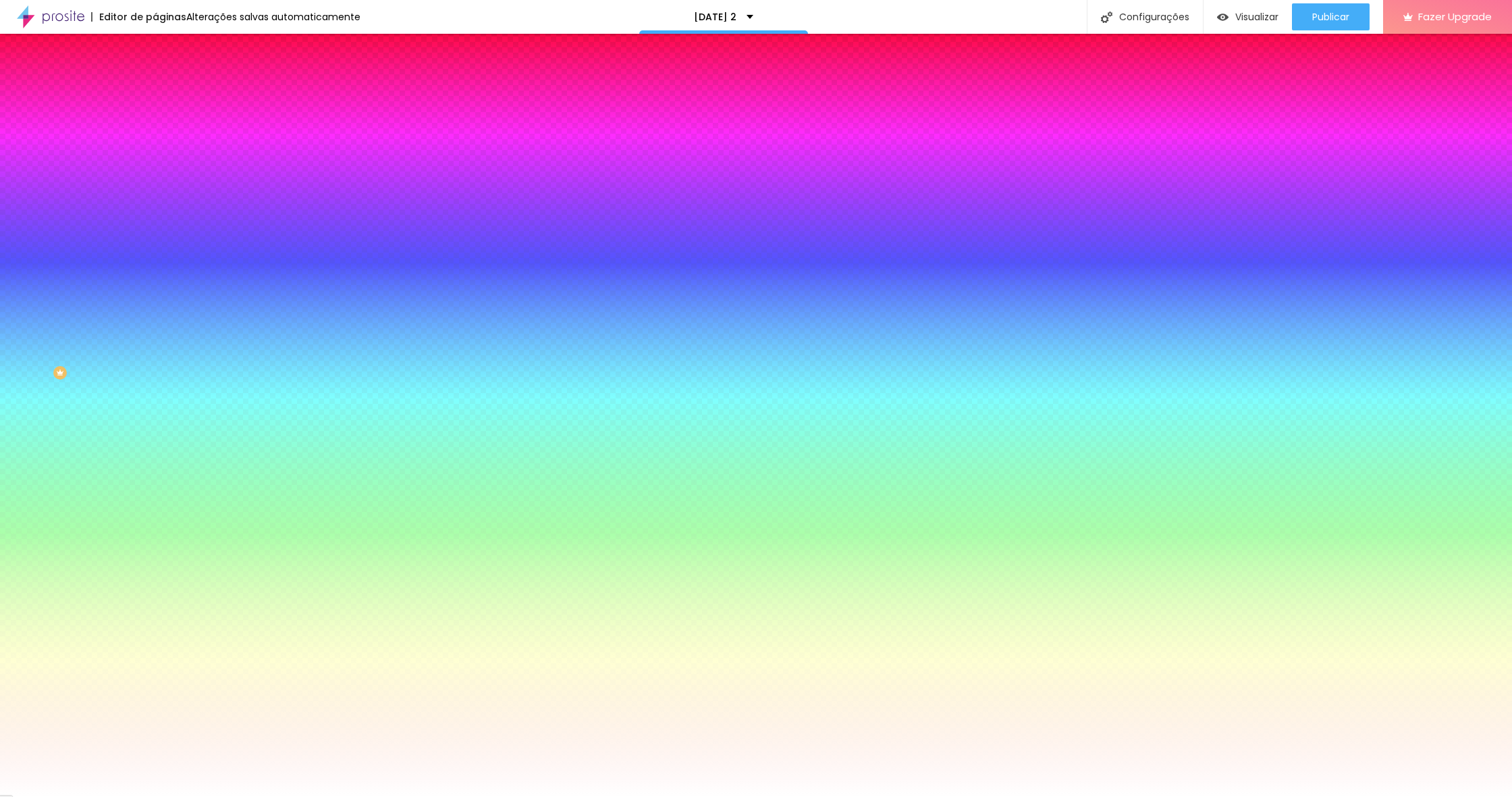
click at [155, 172] on button at bounding box center [165, 179] width 19 height 14
drag, startPoint x: 133, startPoint y: 230, endPoint x: 365, endPoint y: 248, distance: 232.7
click at [365, 248] on div "Título Texto Imagem Vídeo Botão Mapa Divisor Espaçador PREMIUM Código HTML Rede…" at bounding box center [756, 415] width 1512 height 763
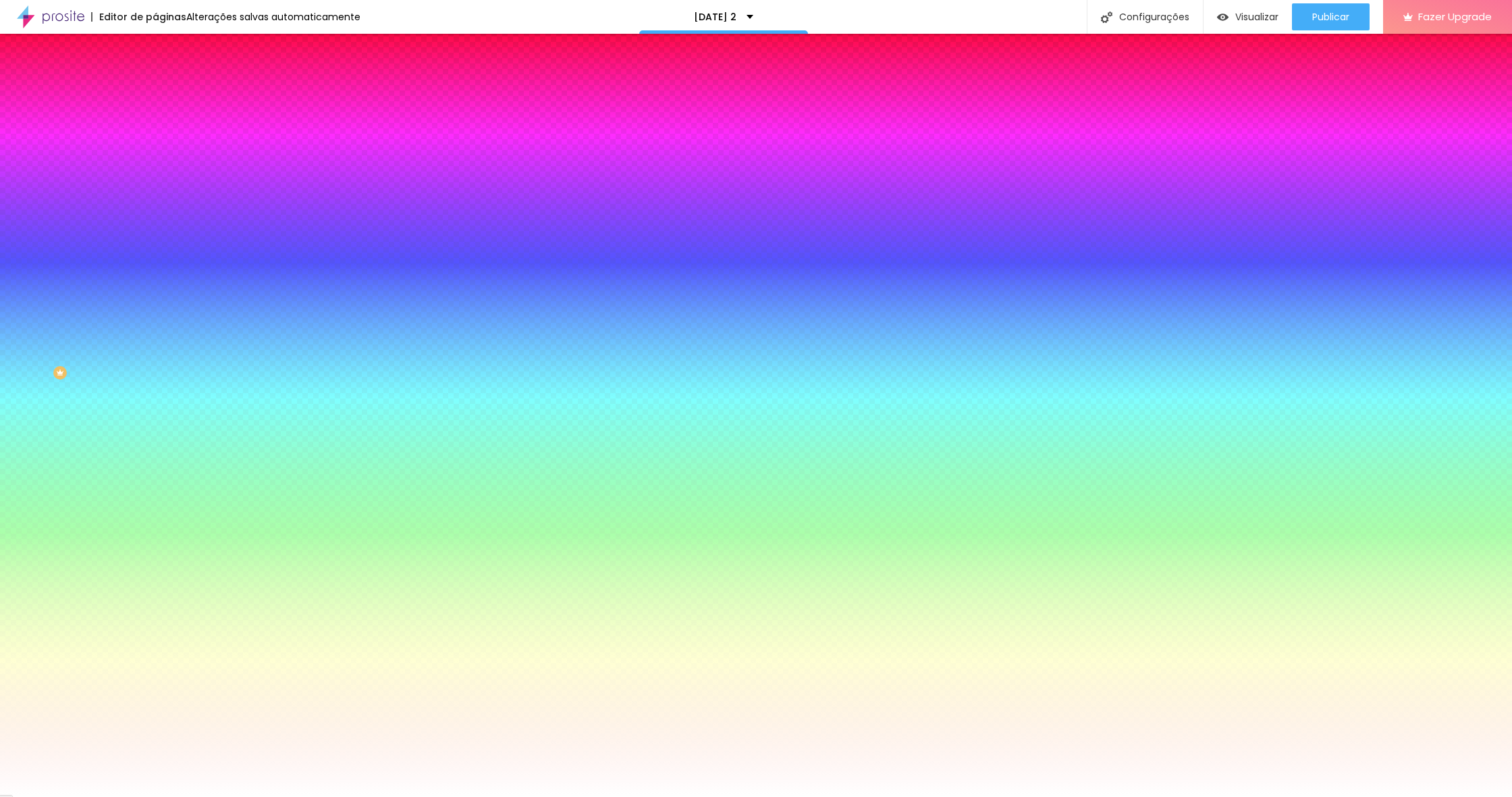
click at [162, 259] on icon "button" at bounding box center [165, 260] width 5 height 5
drag, startPoint x: 153, startPoint y: 310, endPoint x: 255, endPoint y: 315, distance: 102.1
drag, startPoint x: 255, startPoint y: 315, endPoint x: 444, endPoint y: 324, distance: 189.2
click at [444, 324] on body "Editor de páginas Alterações salvas automaticamente Natal 2025 2 Configurações …" at bounding box center [756, 398] width 1512 height 797
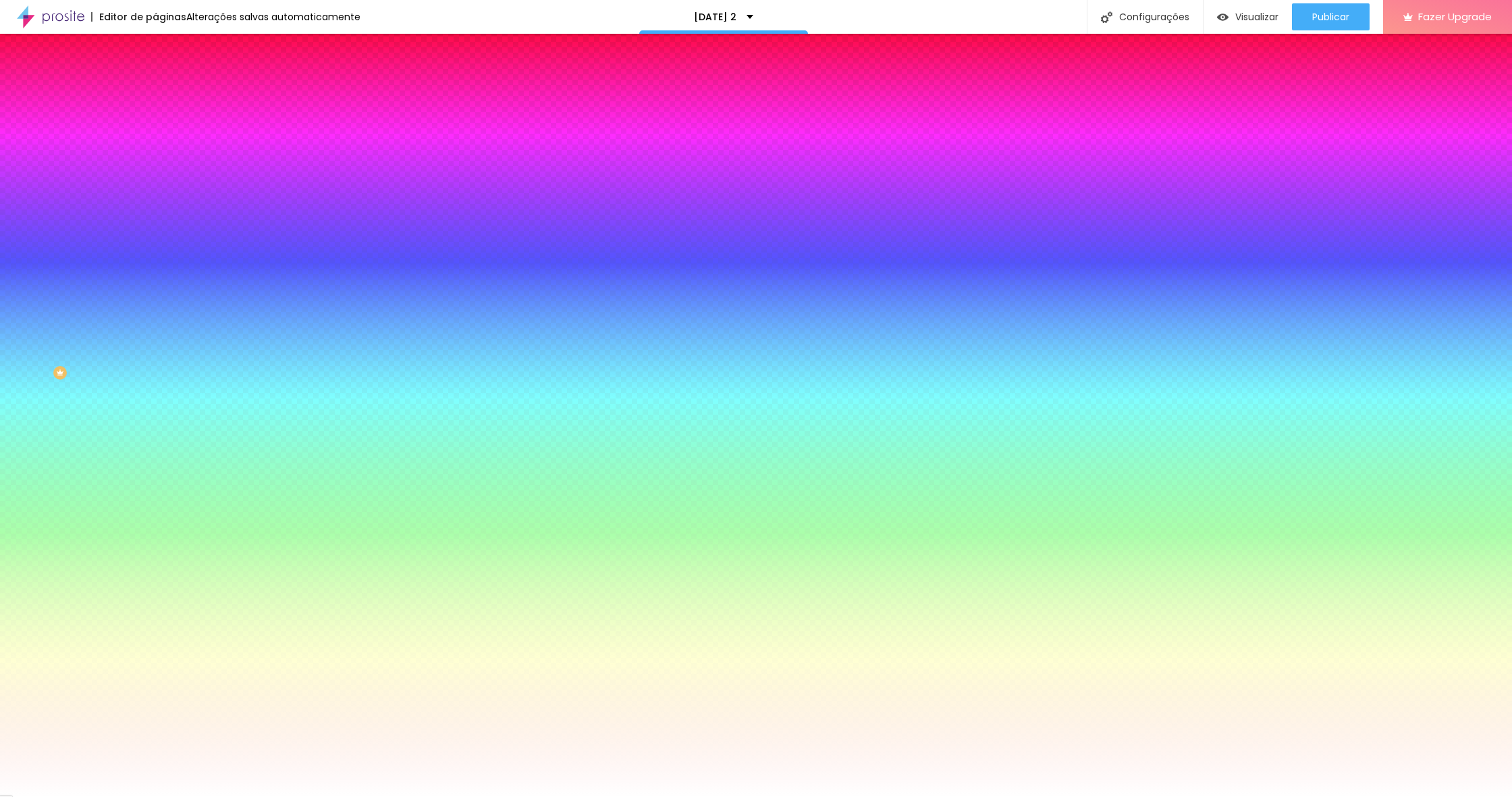
drag, startPoint x: 177, startPoint y: 348, endPoint x: 49, endPoint y: 312, distance: 133.0
click at [0, 314] on body "Editor de páginas Alterações salvas automaticamente Natal 2025 2 Configurações …" at bounding box center [756, 398] width 1512 height 797
drag, startPoint x: 206, startPoint y: 350, endPoint x: 13, endPoint y: 335, distance: 193.6
click at [13, 335] on body "Editor de páginas Alterações salvas automaticamente Natal 2025 2 Configurações …" at bounding box center [756, 398] width 1512 height 797
click at [55, 796] on div at bounding box center [756, 797] width 1512 height 0
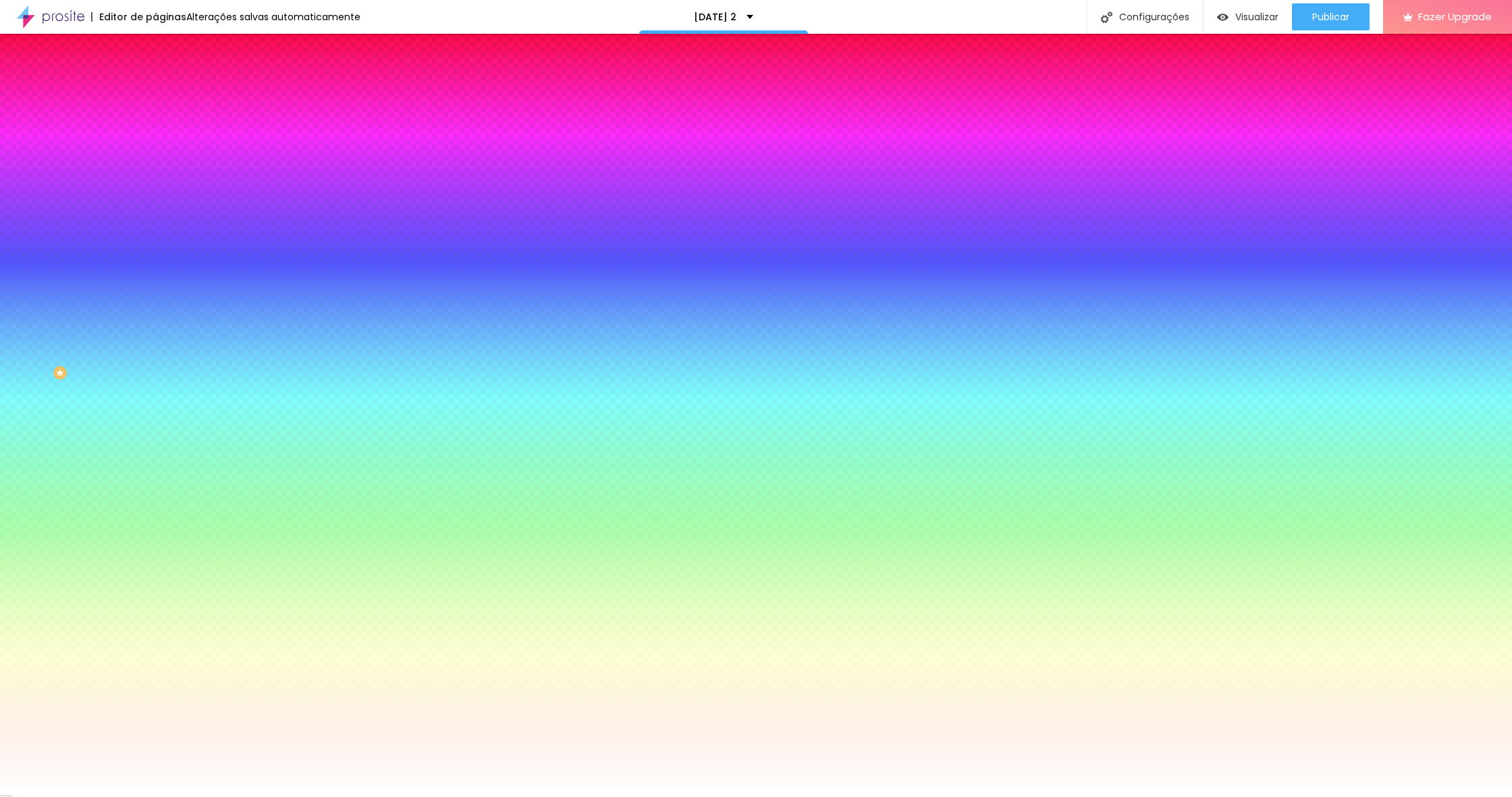
click at [155, 505] on span "Seta" at bounding box center [165, 498] width 19 height 12
click at [155, 526] on span "Abrir" at bounding box center [164, 519] width 18 height 12
click at [155, 512] on span "Seta" at bounding box center [165, 506] width 19 height 12
click at [155, 526] on span "Abrir" at bounding box center [164, 519] width 18 height 12
click at [155, 524] on div "Abrir" at bounding box center [232, 517] width 155 height 12
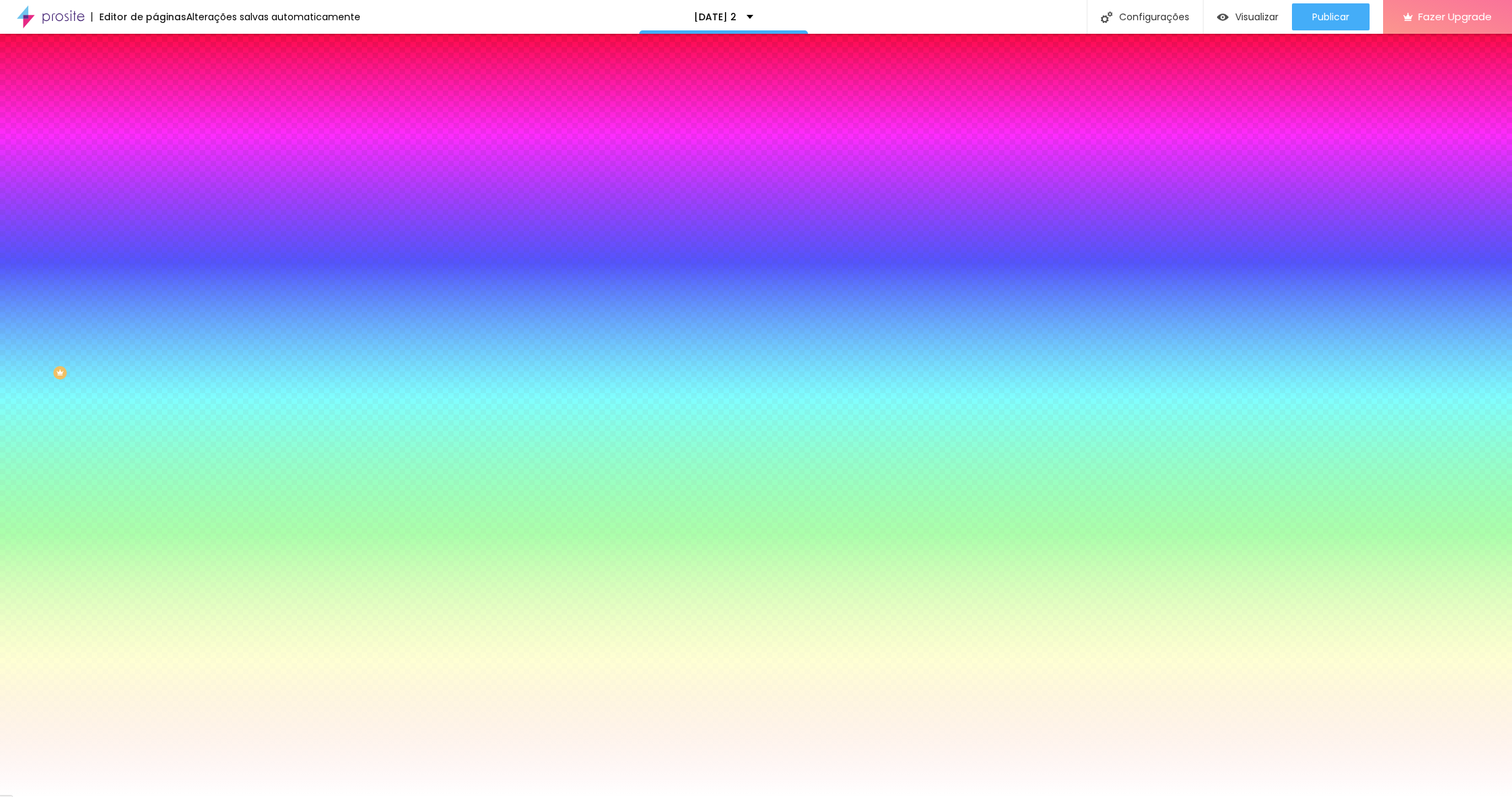
click at [155, 511] on div "Seta" at bounding box center [232, 507] width 155 height 8
click at [155, 505] on span "Seta" at bounding box center [165, 498] width 19 height 12
click at [155, 533] on span "Direita" at bounding box center [168, 527] width 26 height 12
click at [155, 540] on div "Esquerda" at bounding box center [232, 536] width 155 height 8
click at [167, 546] on span "Esquerda" at bounding box center [186, 540] width 40 height 12
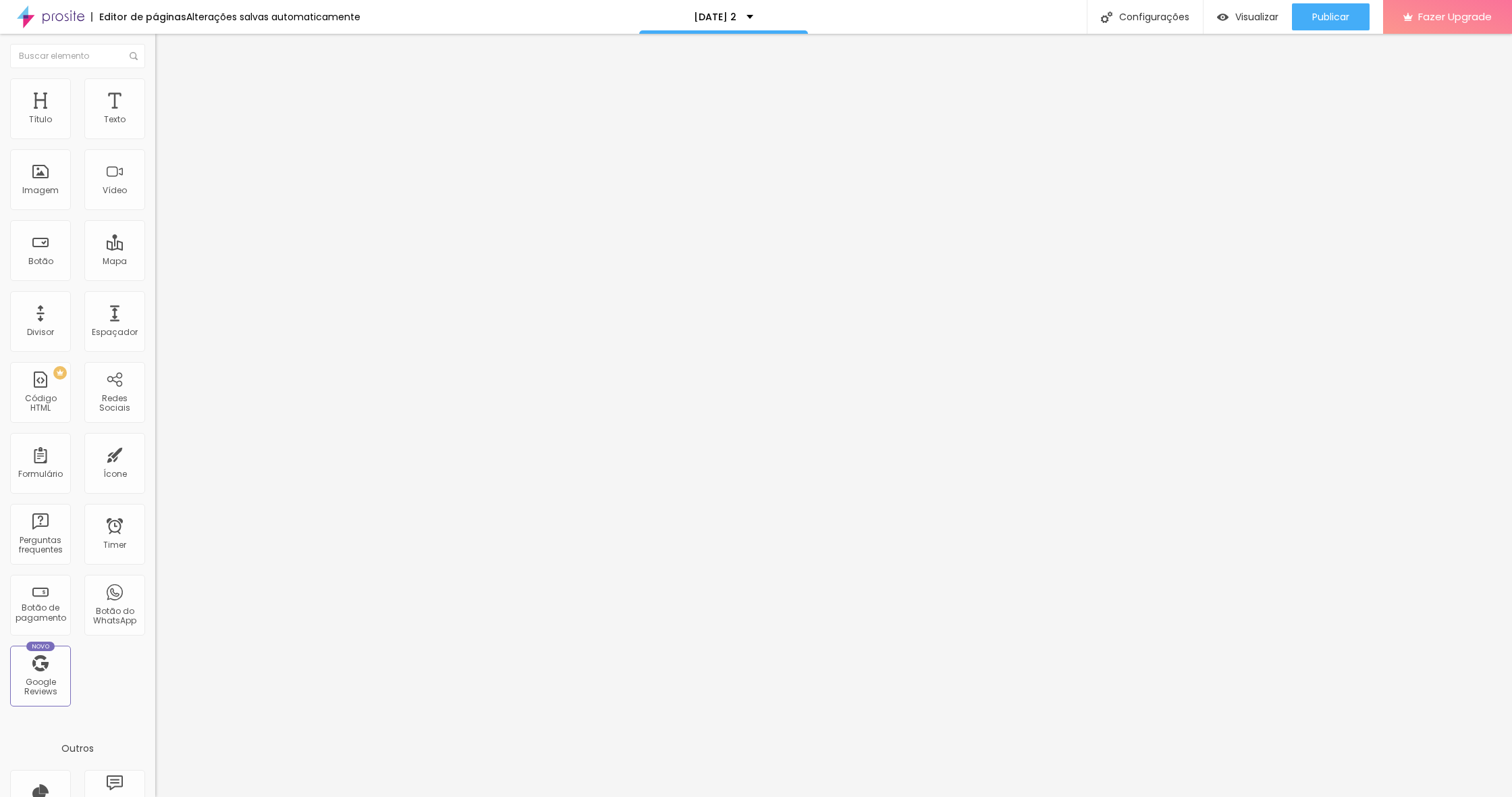
click at [155, 211] on span "Original" at bounding box center [172, 205] width 33 height 12
click at [155, 218] on div "Cinema 16:9" at bounding box center [232, 214] width 155 height 8
click at [155, 83] on li "Estilo" at bounding box center [232, 84] width 155 height 13
click at [155, 92] on img at bounding box center [161, 98] width 12 height 12
drag, startPoint x: 37, startPoint y: 163, endPoint x: 12, endPoint y: 160, distance: 25.2
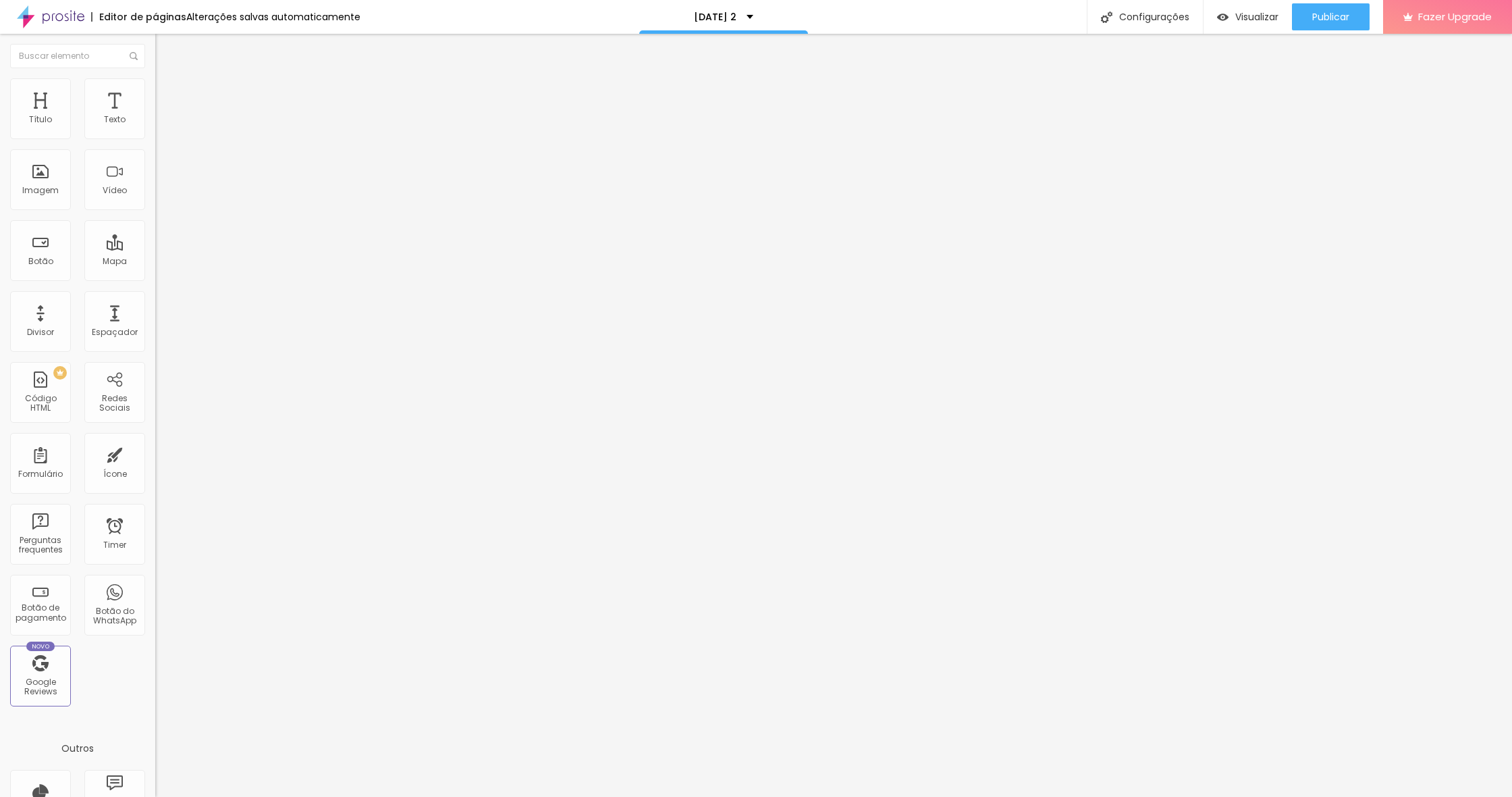
click at [155, 296] on div "0 Espaço de baixo" at bounding box center [232, 391] width 155 height 191
drag, startPoint x: 37, startPoint y: 133, endPoint x: 2, endPoint y: 133, distance: 35.0
click at [155, 133] on div "0 Espaço de cima 0 Espaço de baixo ID Html Classes Html Visível nos dispositivo…" at bounding box center [232, 389] width 155 height 568
click at [155, 88] on li "Estilo" at bounding box center [232, 84] width 155 height 13
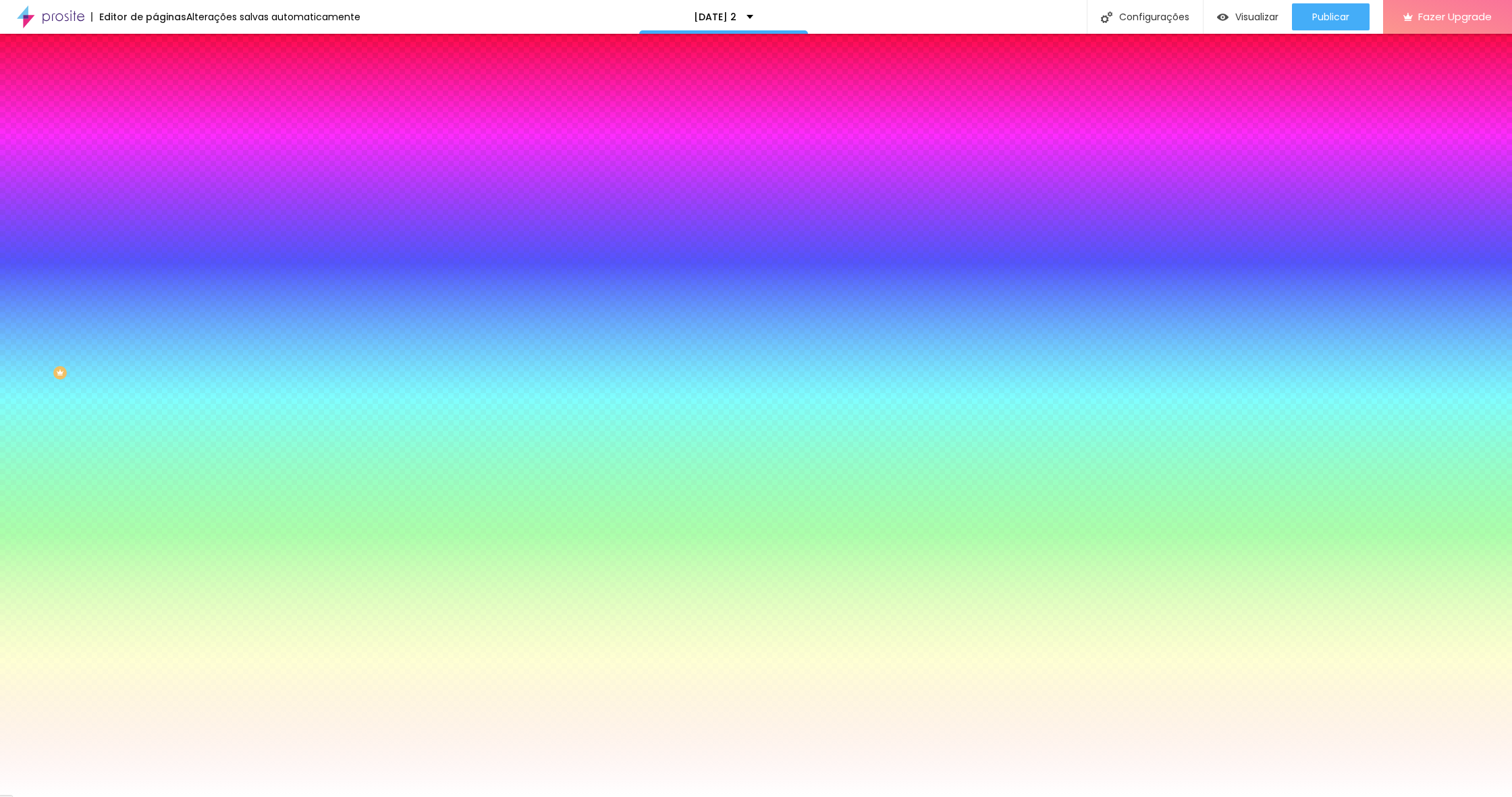
click at [168, 80] on span "Conteúdo" at bounding box center [189, 73] width 42 height 12
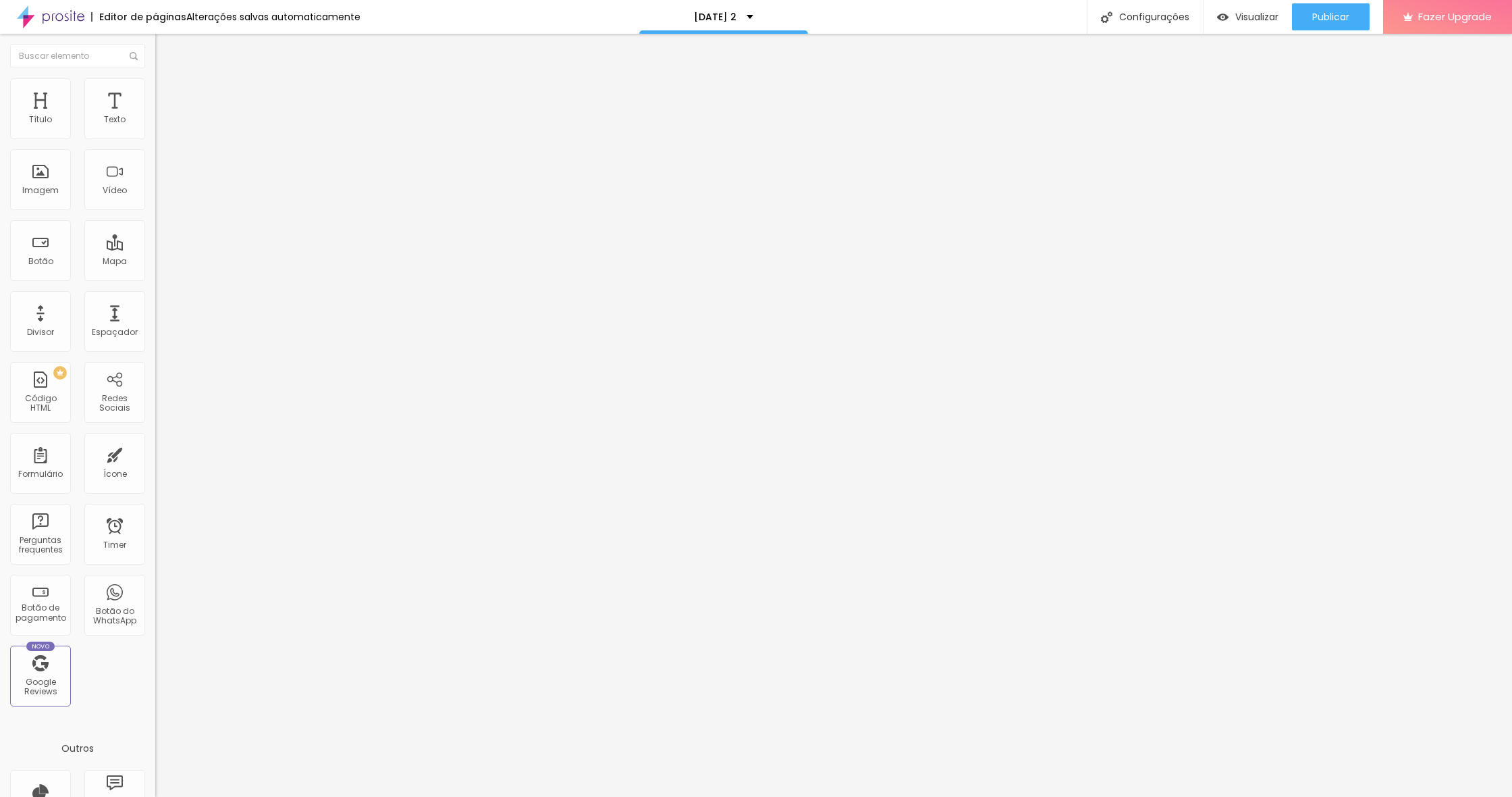
click at [155, 123] on span "Encaixotado" at bounding box center [182, 117] width 53 height 12
click at [155, 143] on span "Completo" at bounding box center [175, 138] width 41 height 12
drag, startPoint x: 78, startPoint y: 86, endPoint x: 92, endPoint y: 88, distance: 14.1
click at [155, 86] on img at bounding box center [161, 84] width 12 height 12
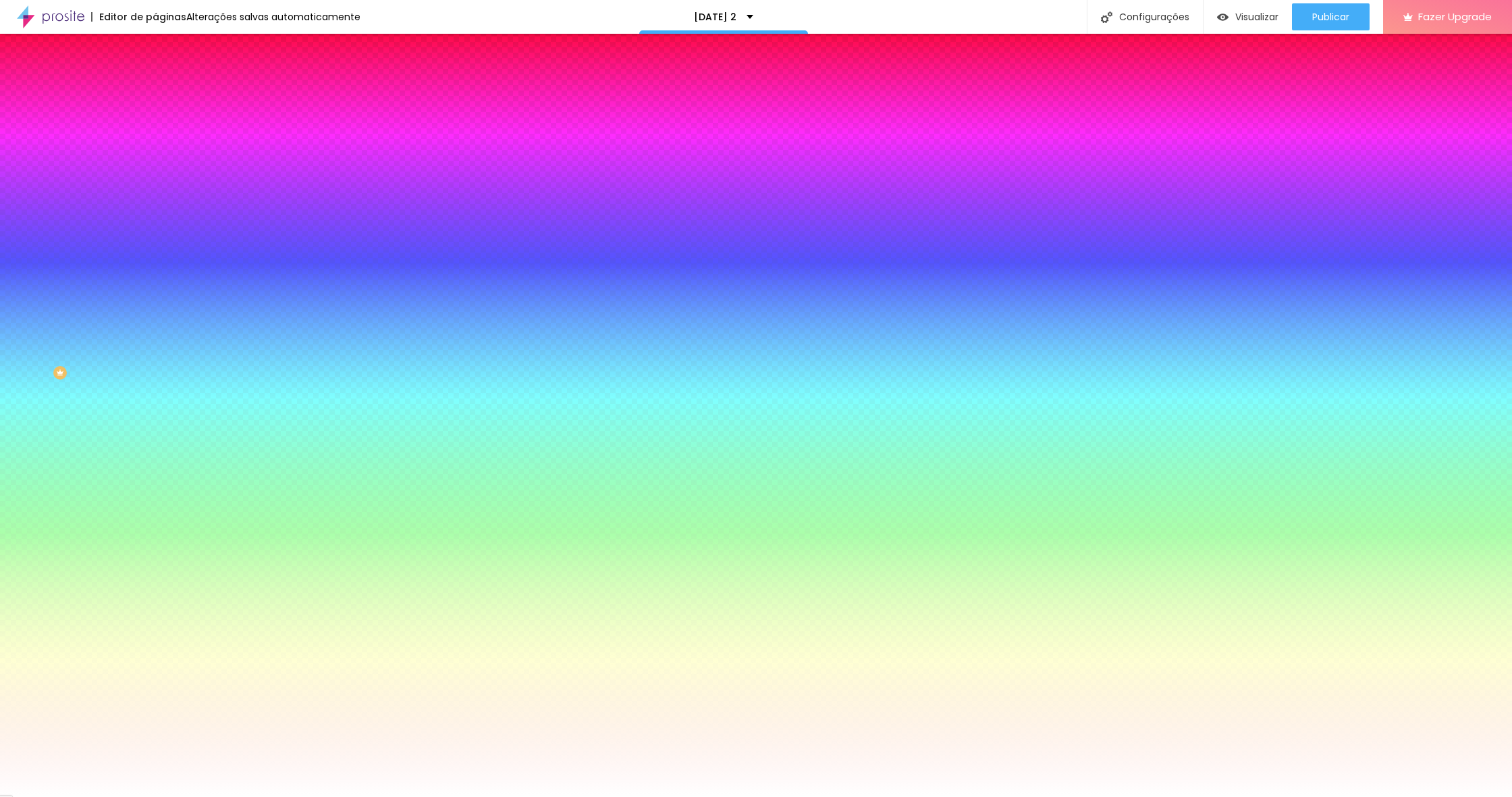
click at [155, 92] on li "Avançado" at bounding box center [232, 98] width 155 height 13
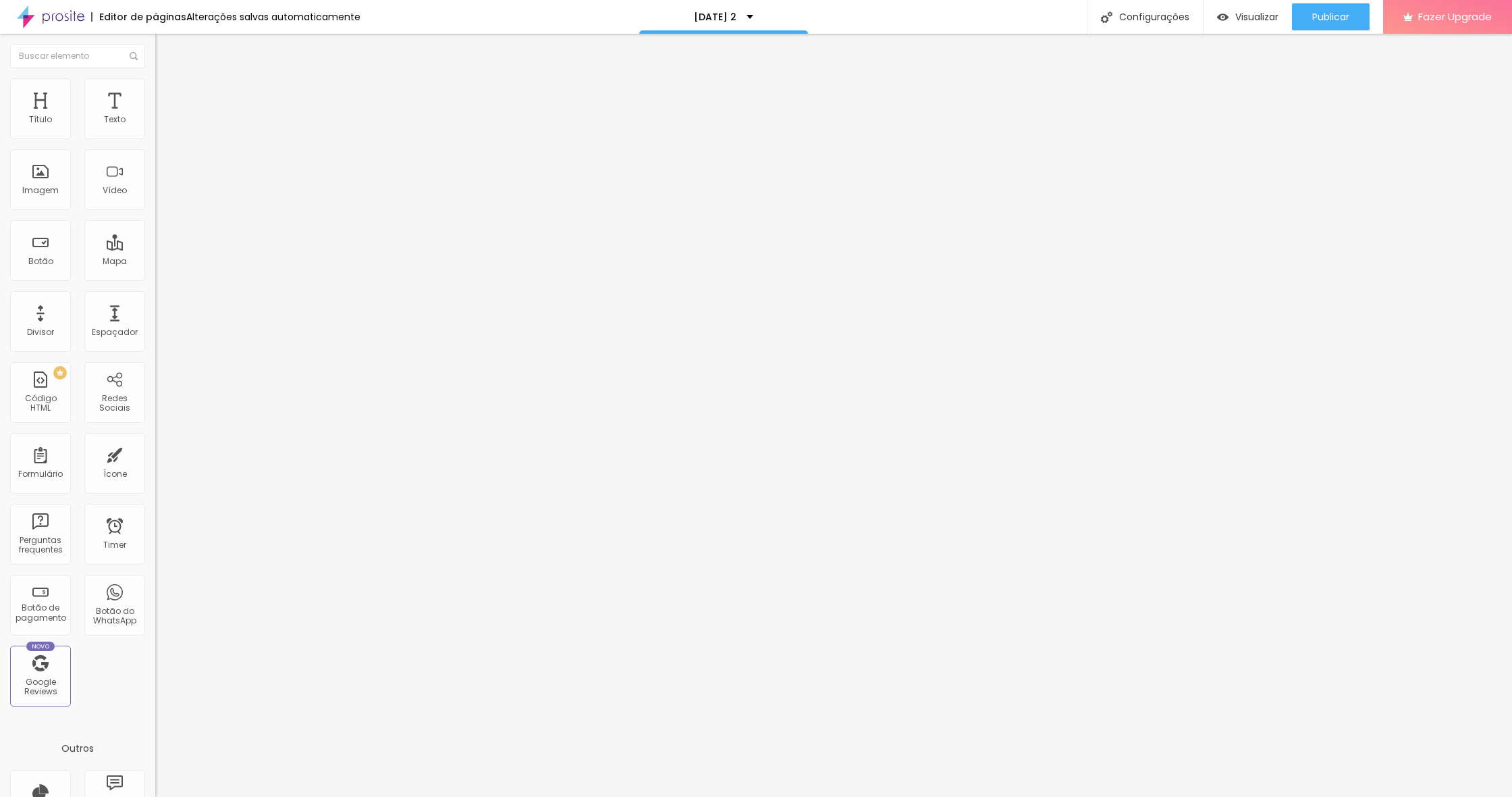
drag, startPoint x: 55, startPoint y: 134, endPoint x: 148, endPoint y: 151, distance: 94.5
click at [155, 129] on div "0 px Espaçamento Interno ID Html Classes Html Visível nos dispositivos Celular …" at bounding box center [232, 294] width 155 height 377
click at [155, 90] on li "Estilo" at bounding box center [232, 84] width 155 height 13
click at [168, 95] on span "Avançado" at bounding box center [189, 101] width 44 height 12
drag, startPoint x: 32, startPoint y: 164, endPoint x: 2, endPoint y: 159, distance: 30.4
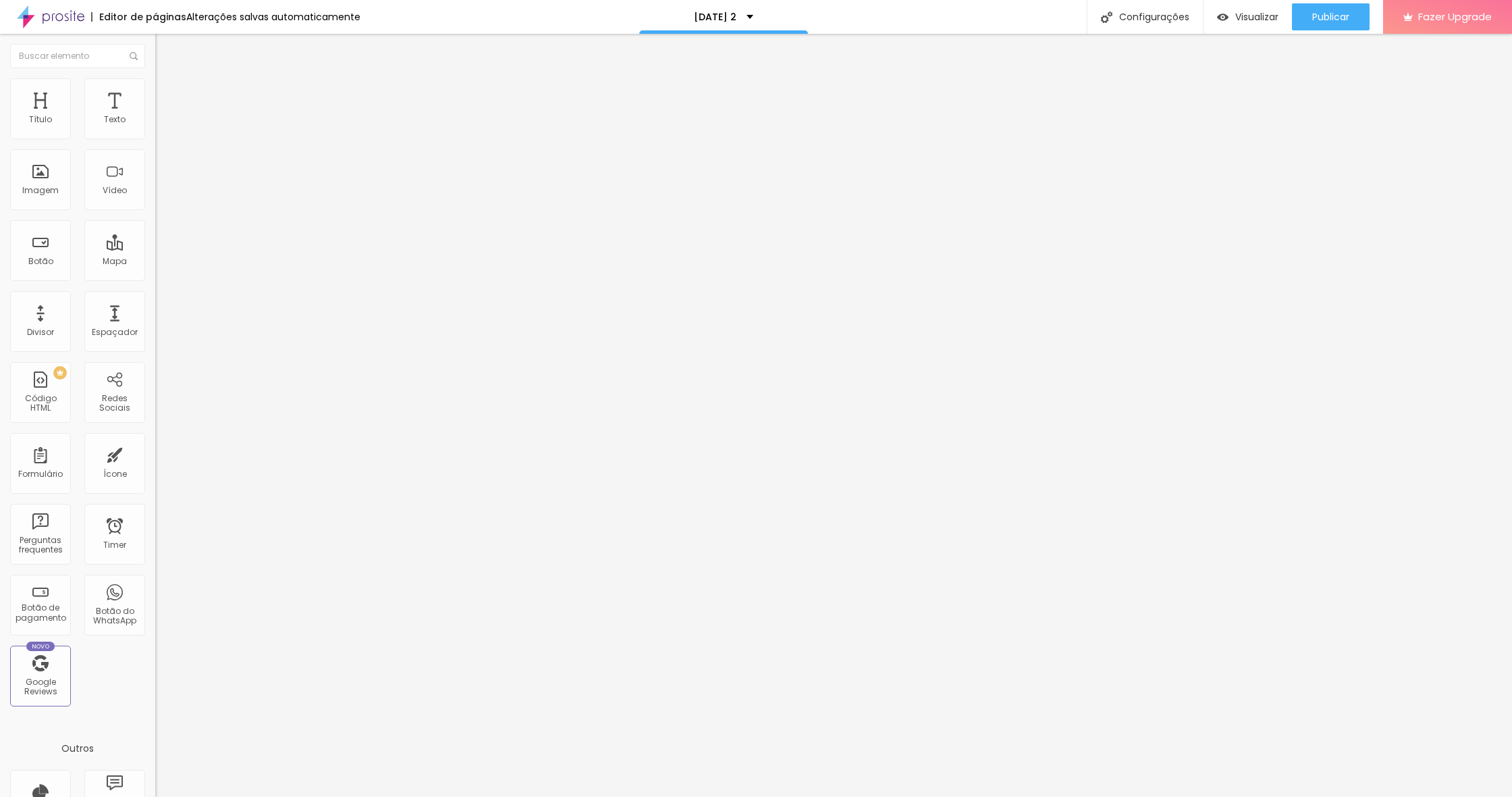
click at [155, 161] on div "10 Espaço de cima 0 Espaço de baixo ID Html Classes Html Visível nos dispositiv…" at bounding box center [232, 389] width 155 height 568
drag, startPoint x: 37, startPoint y: 135, endPoint x: 9, endPoint y: 135, distance: 28.0
click at [155, 135] on div "0 Espaço de cima" at bounding box center [232, 200] width 155 height 191
click at [155, 93] on ul "Conteúdo Estilo Avançado" at bounding box center [232, 85] width 155 height 41
click at [155, 88] on li "Estilo" at bounding box center [232, 84] width 155 height 13
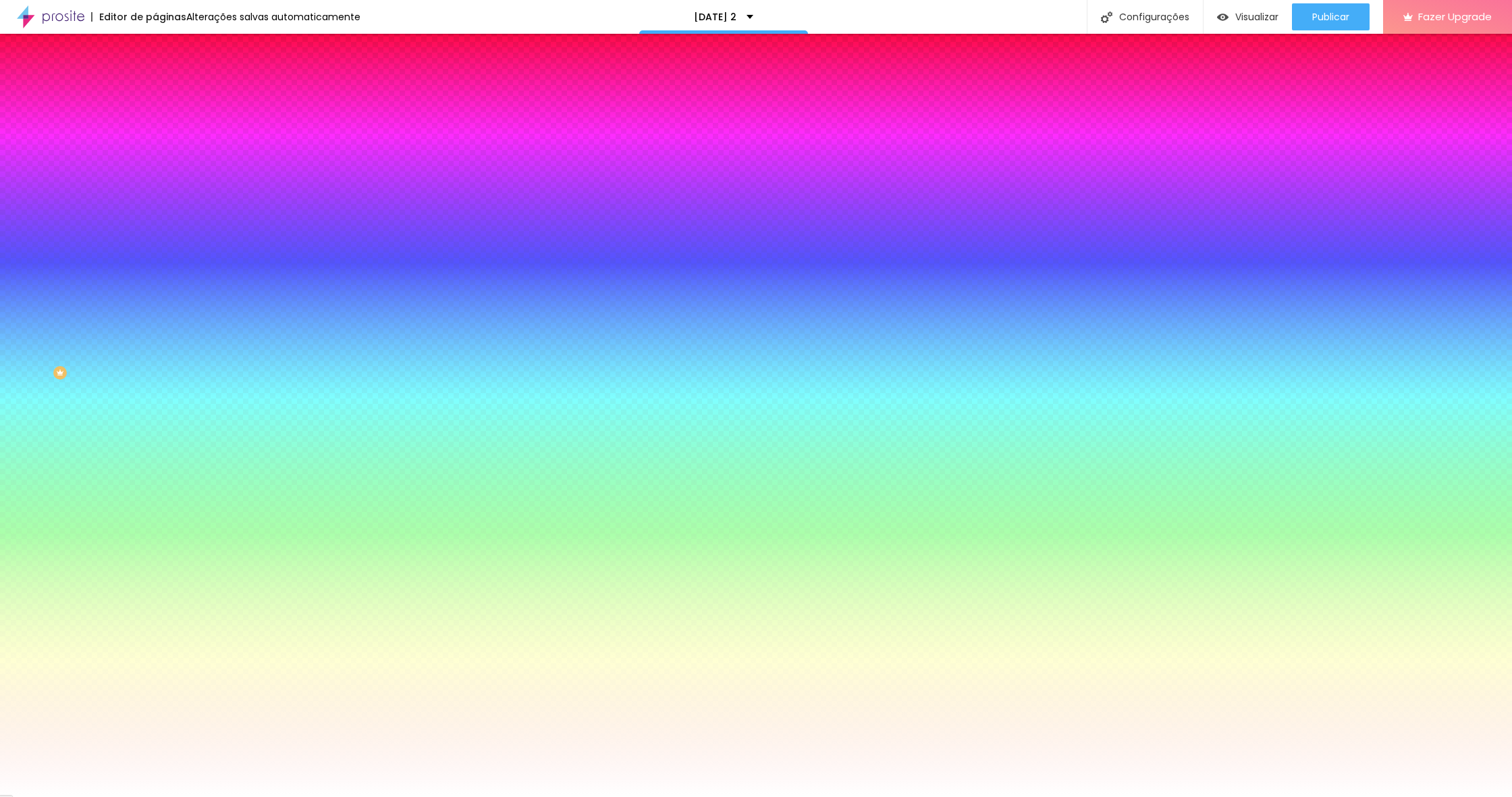
click at [168, 95] on span "Avançado" at bounding box center [189, 101] width 44 height 12
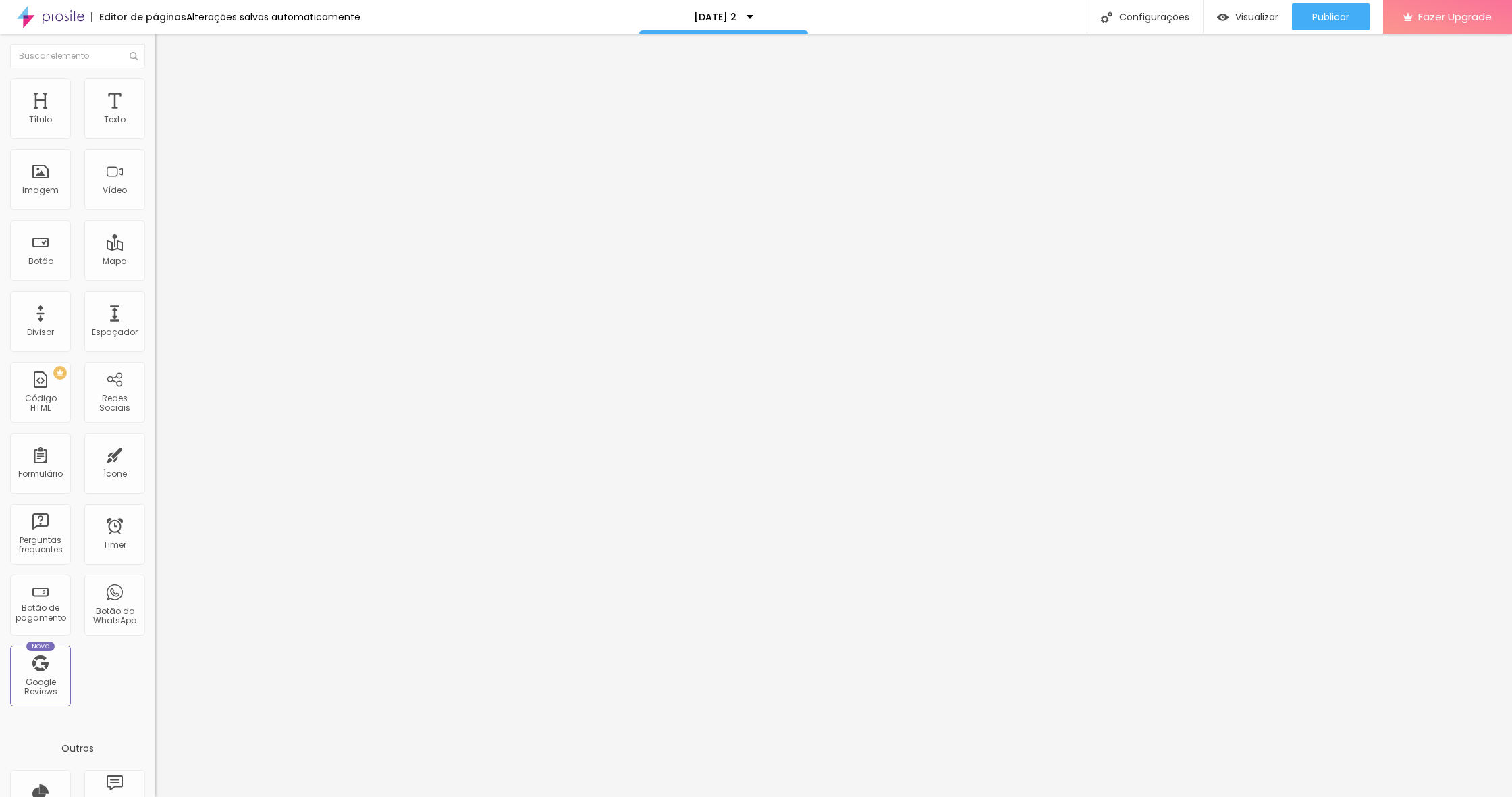
drag, startPoint x: 53, startPoint y: 134, endPoint x: 85, endPoint y: 139, distance: 32.4
click at [155, 132] on div "0 px Espaçamento Interno ID Html Classes Html Visível nos dispositivos Celular …" at bounding box center [232, 294] width 155 height 377
drag, startPoint x: 81, startPoint y: 122, endPoint x: 102, endPoint y: 135, distance: 24.7
click at [155, 122] on div "Modo Encaixotado Encaixotado Completo" at bounding box center [232, 124] width 155 height 37
click at [155, 123] on span "Encaixotado" at bounding box center [182, 117] width 53 height 12
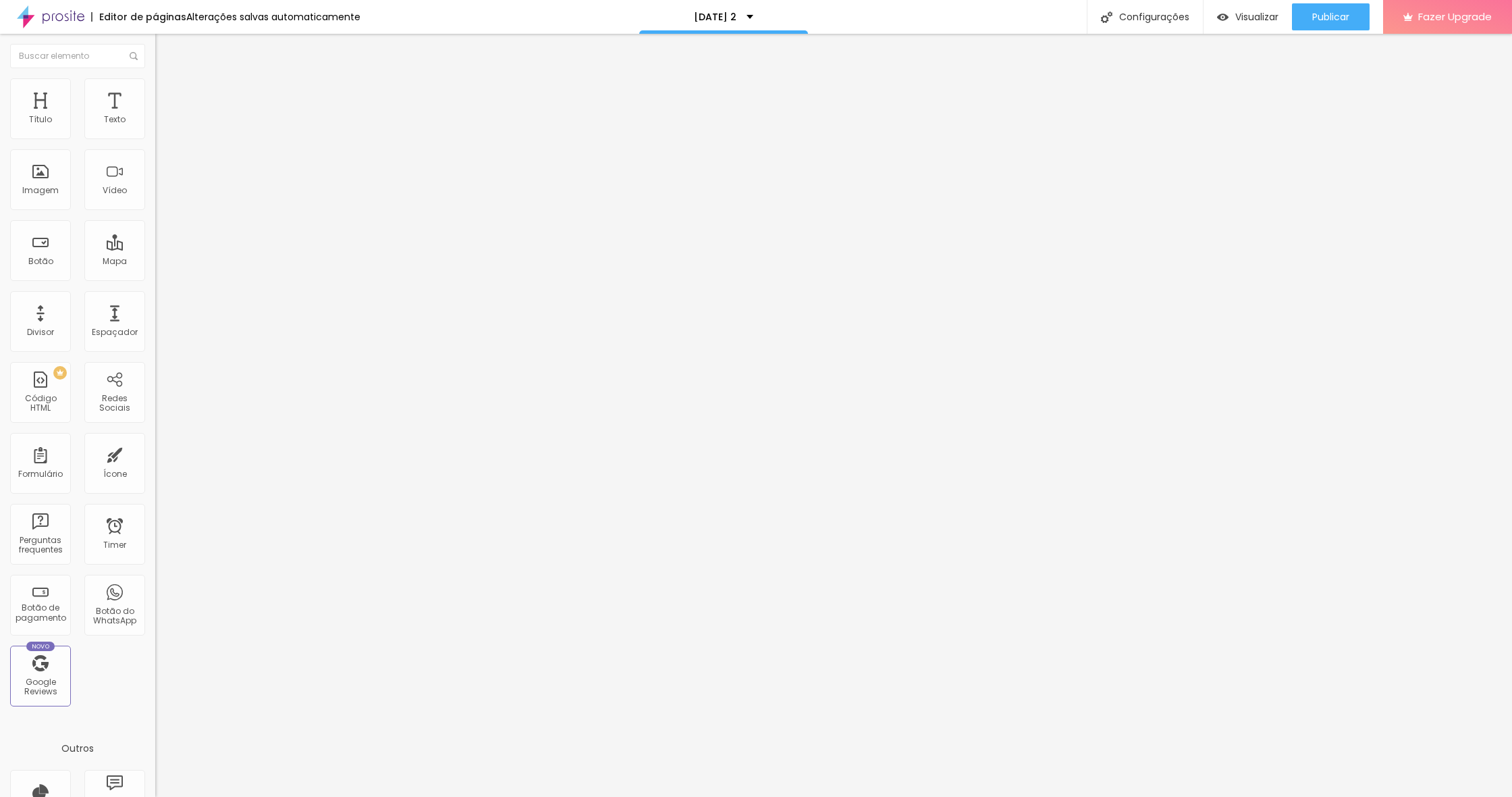
click at [155, 134] on li "Encaixotado" at bounding box center [232, 128] width 155 height 12
click at [155, 143] on span "Completo" at bounding box center [175, 138] width 41 height 12
click at [1259, 20] on span "Visualizar" at bounding box center [1256, 17] width 43 height 11
click at [155, 211] on span "16:9 Cinema" at bounding box center [181, 205] width 51 height 12
click at [155, 231] on div "Padrão 4:3" at bounding box center [232, 227] width 155 height 8
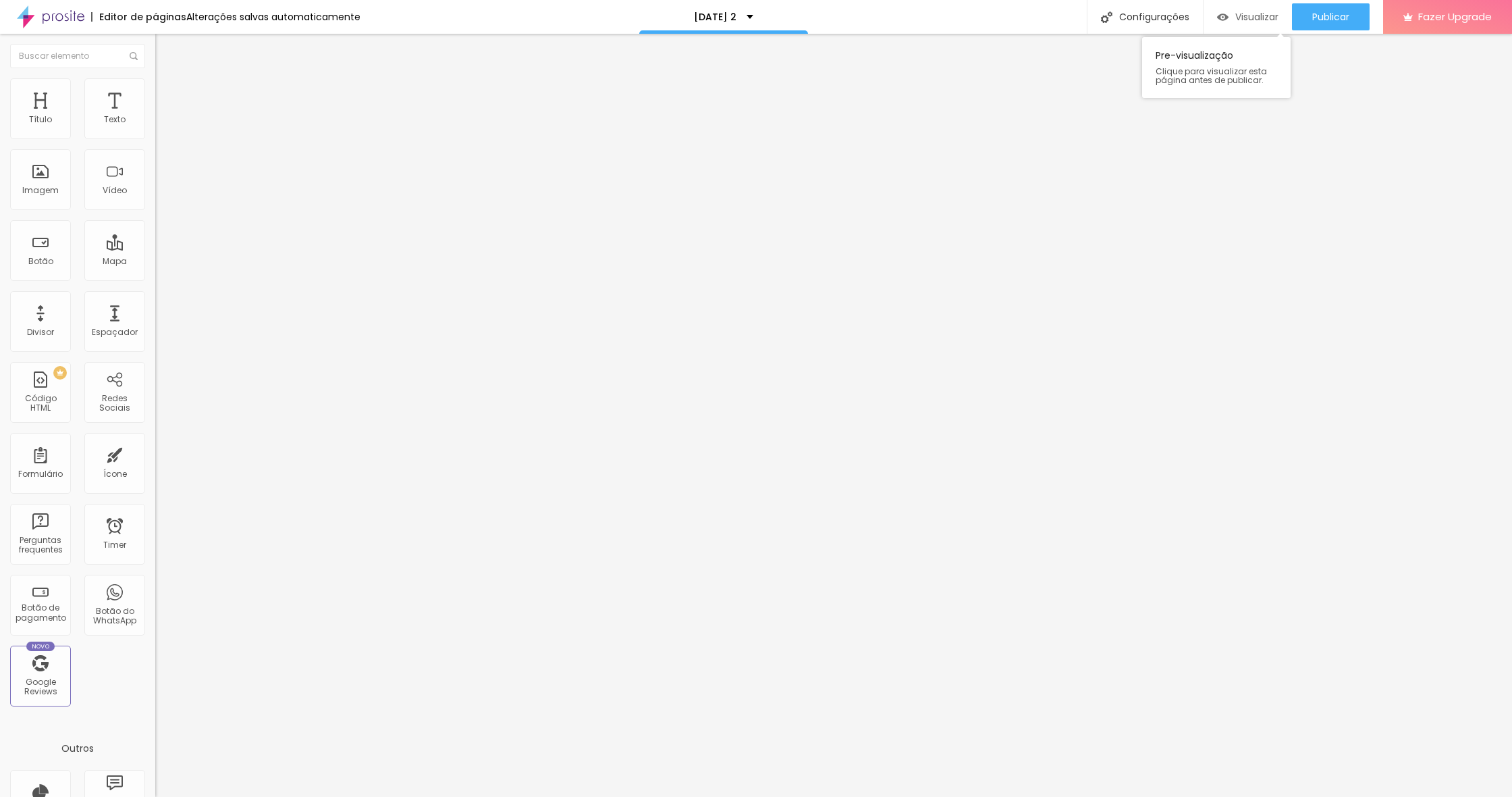
click at [1252, 16] on span "Visualizar" at bounding box center [1256, 17] width 43 height 11
click at [155, 92] on li "Estilo" at bounding box center [232, 84] width 155 height 13
click at [168, 98] on span "Avançado" at bounding box center [189, 101] width 44 height 12
drag, startPoint x: 37, startPoint y: 164, endPoint x: 8, endPoint y: 159, distance: 29.4
click at [155, 296] on div "0 Espaço de baixo" at bounding box center [232, 391] width 155 height 191
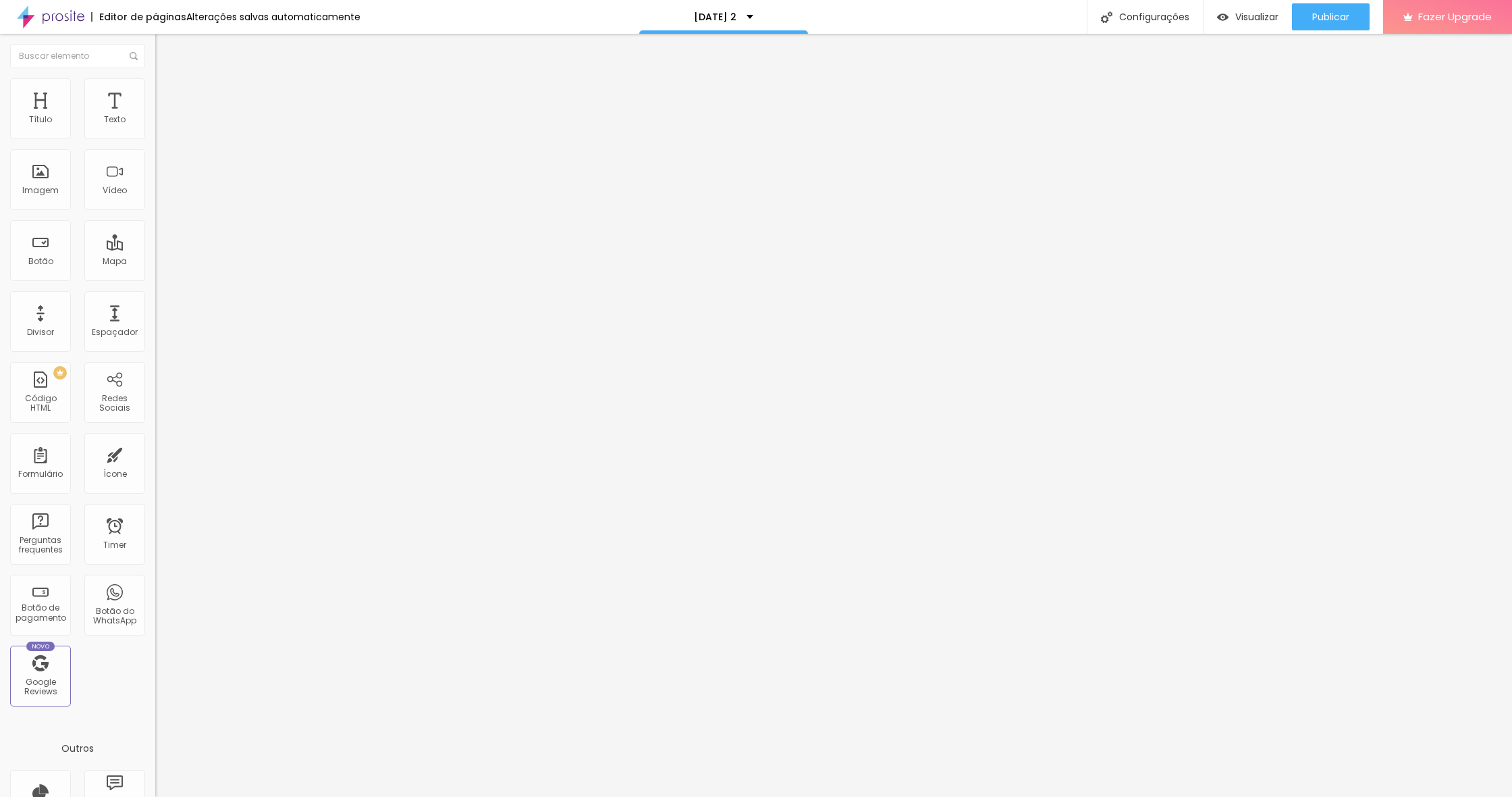
drag, startPoint x: 36, startPoint y: 133, endPoint x: 1, endPoint y: 133, distance: 35.0
click at [155, 133] on div "0 Espaço de cima 0 Espaço de baixo ID Html Classes Html Visível nos dispositivo…" at bounding box center [232, 389] width 155 height 568
click at [155, 123] on span "Encaixotado" at bounding box center [182, 117] width 53 height 12
click at [155, 143] on span "Completo" at bounding box center [175, 138] width 41 height 12
click at [1328, 19] on span "Publicar" at bounding box center [1331, 17] width 37 height 11
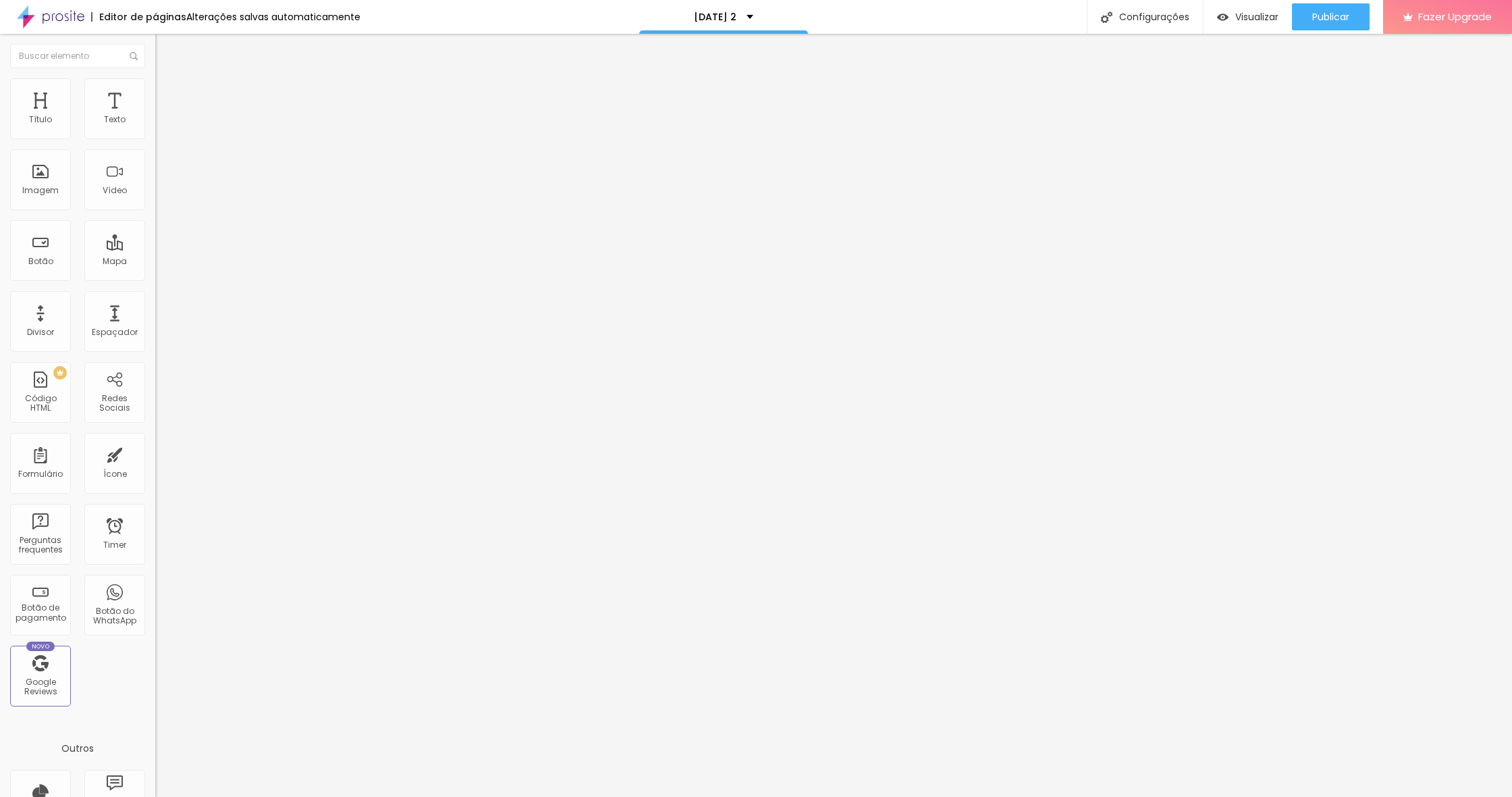
click at [155, 83] on li "Estilo" at bounding box center [232, 84] width 155 height 13
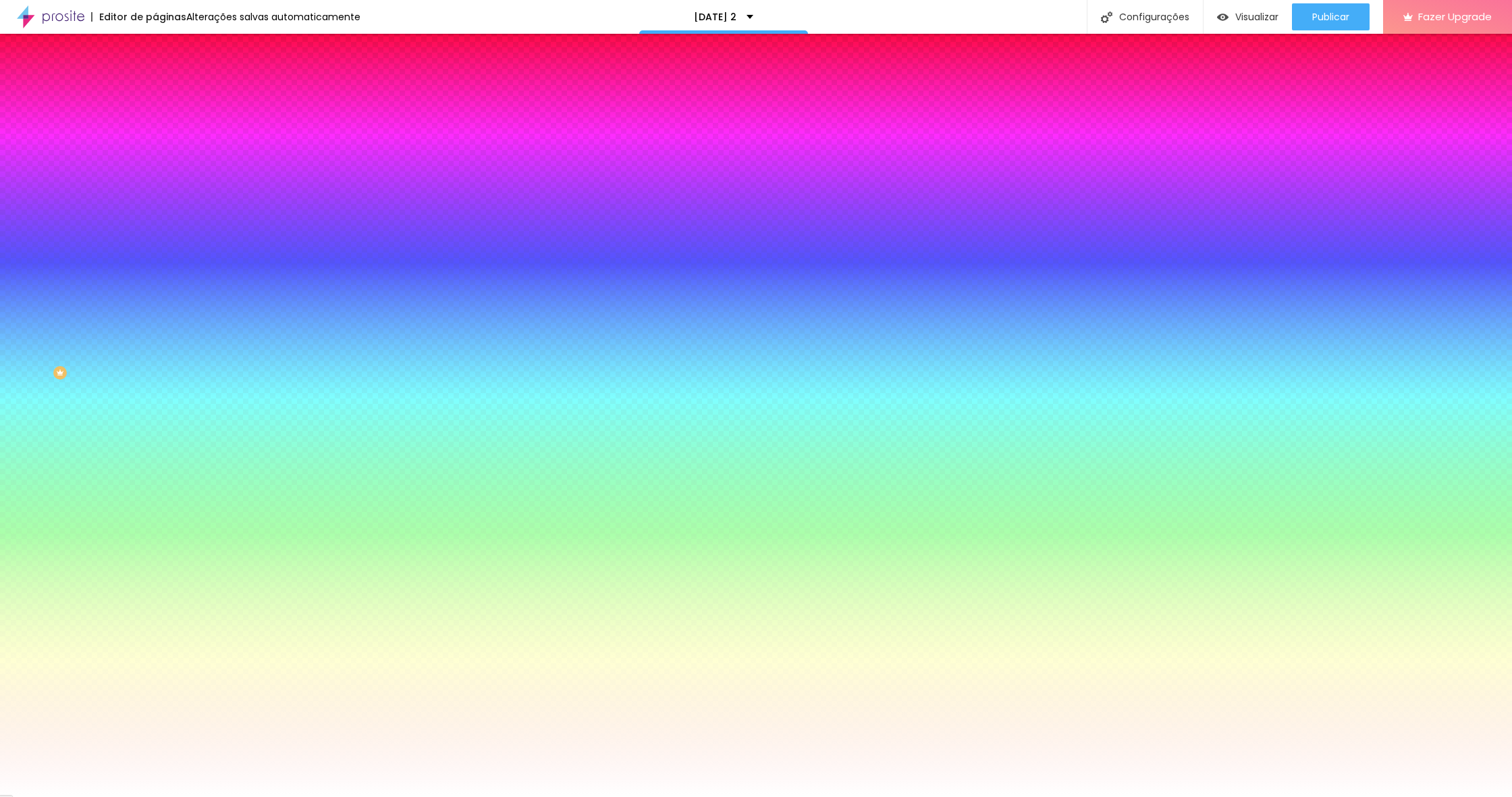
click at [155, 92] on li "Avançado" at bounding box center [232, 98] width 155 height 13
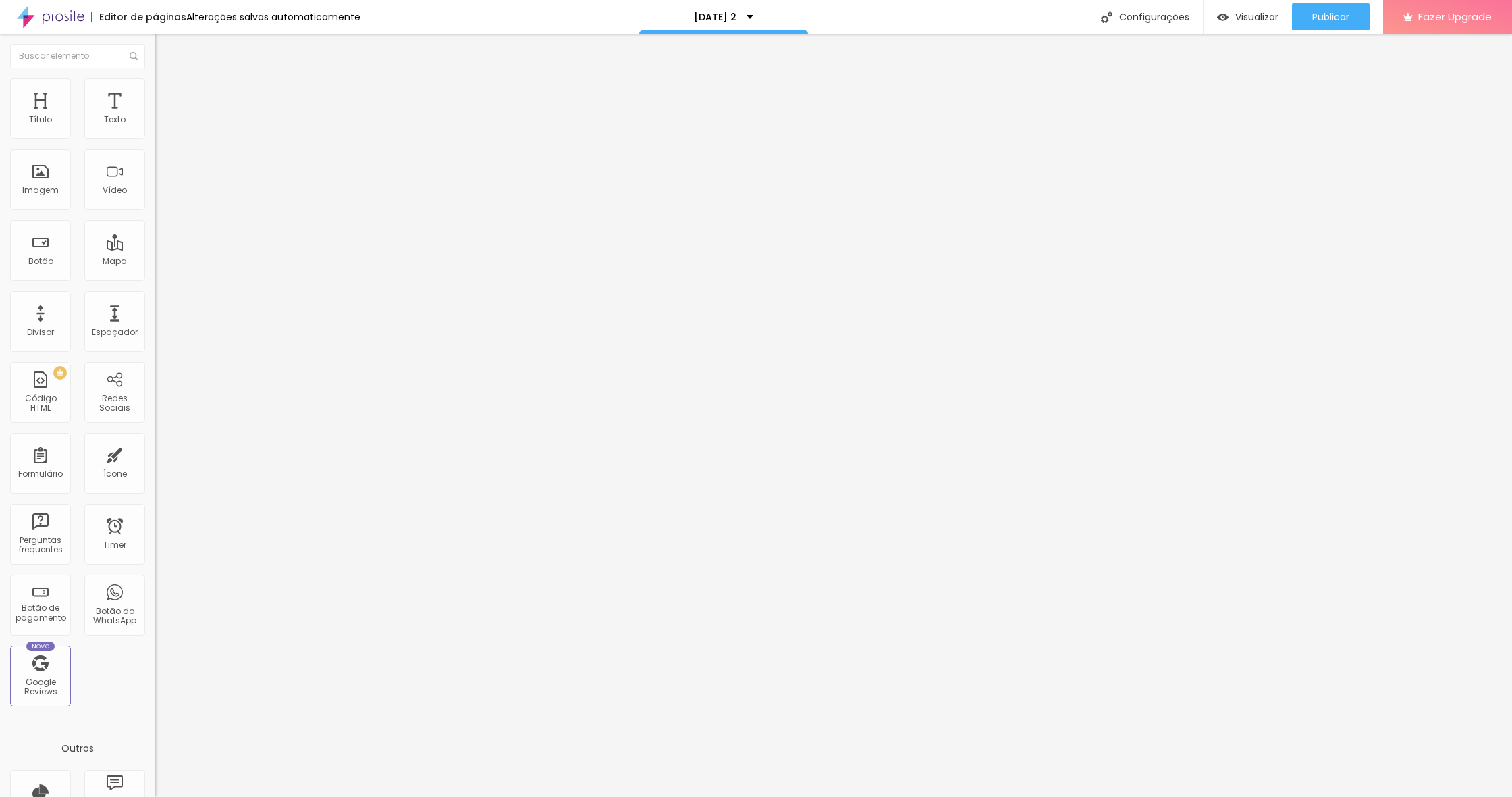
drag, startPoint x: 57, startPoint y: 134, endPoint x: 0, endPoint y: 139, distance: 57.2
click at [155, 139] on div "0 px Espaçamento Interno ID Html Classes Html Visível nos dispositivos Celular …" at bounding box center [232, 294] width 155 height 377
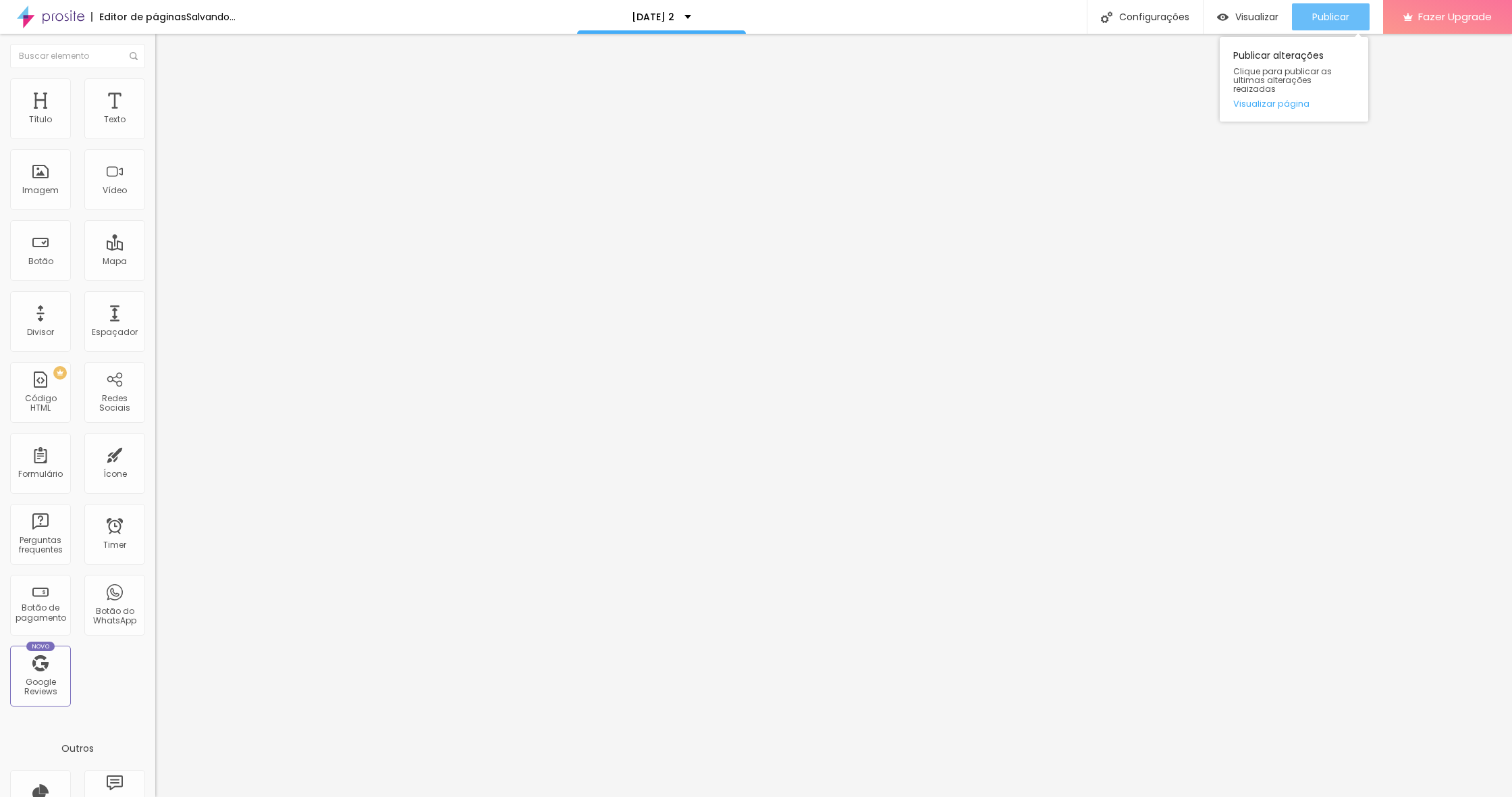
click at [1330, 23] on span "Publicar" at bounding box center [1331, 17] width 37 height 11
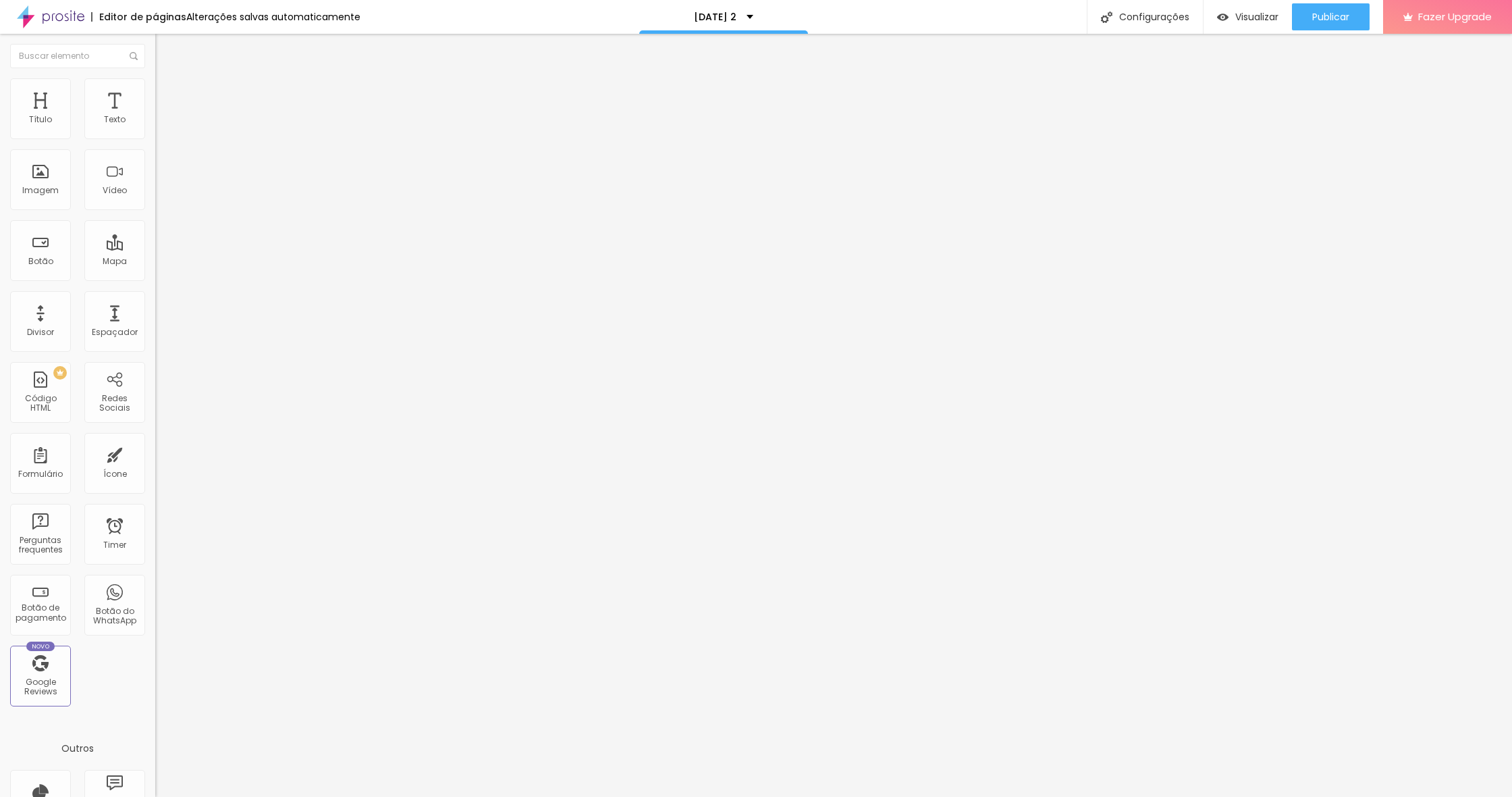
click at [155, 92] on img at bounding box center [161, 98] width 12 height 12
click at [168, 95] on span "Avançado" at bounding box center [189, 101] width 44 height 12
drag, startPoint x: 28, startPoint y: 163, endPoint x: 12, endPoint y: 162, distance: 16.0
click at [155, 296] on div "0 px Espaçamento vertical" at bounding box center [232, 391] width 155 height 191
drag, startPoint x: 82, startPoint y: 136, endPoint x: 29, endPoint y: 129, distance: 53.5
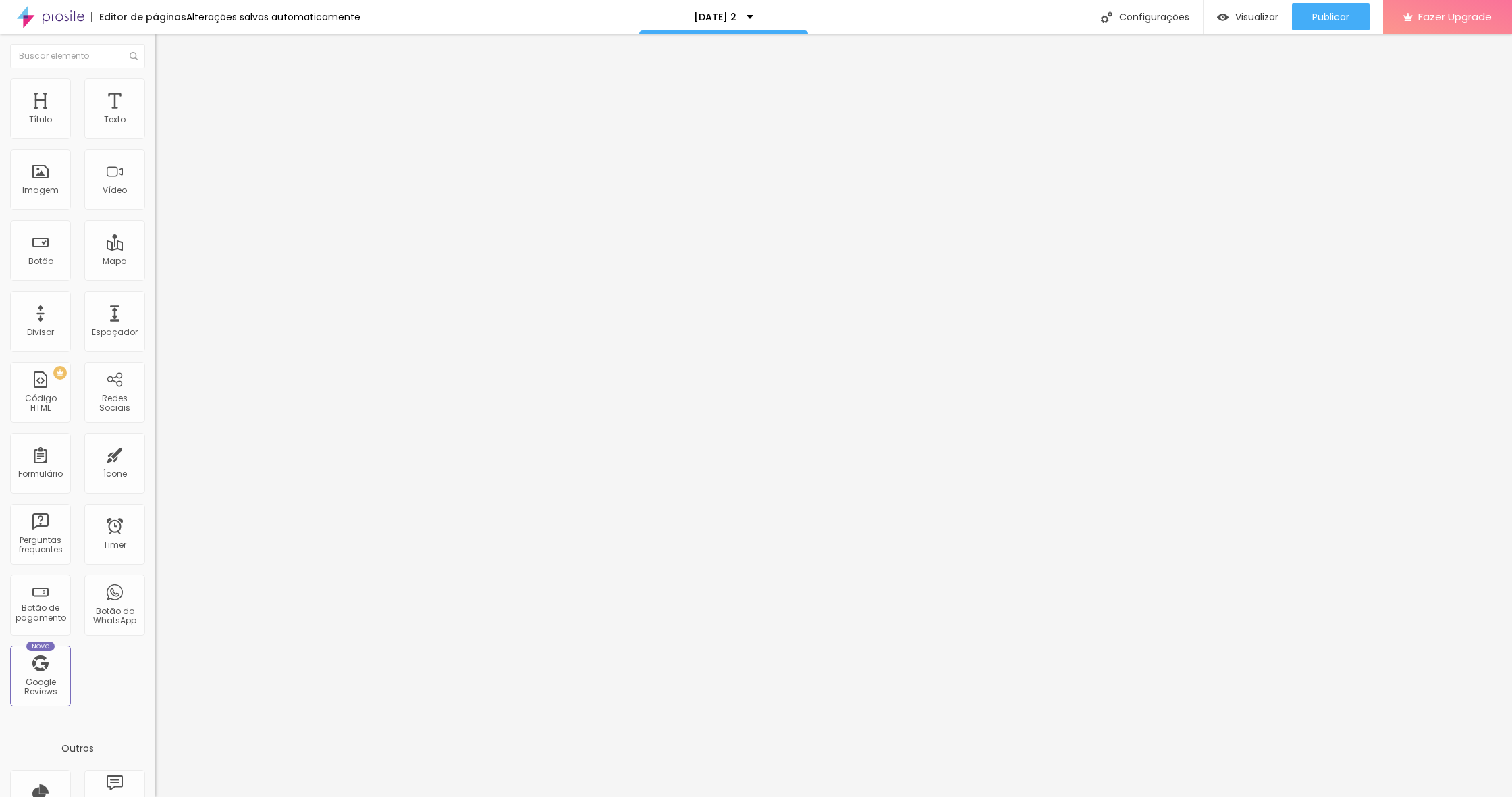
click at [155, 136] on div "0 Espaçamento entre colunas 0 px Espaçamento vertical ID Html Classes Html Visí…" at bounding box center [232, 389] width 155 height 568
click at [1316, 16] on span "Publicar" at bounding box center [1331, 17] width 37 height 11
click at [155, 92] on img at bounding box center [161, 98] width 12 height 12
drag, startPoint x: 54, startPoint y: 133, endPoint x: 56, endPoint y: 125, distance: 8.2
click at [155, 134] on div "0 px Espaçamento Interno ID Html Classes Html Visível nos dispositivos Celular …" at bounding box center [232, 294] width 155 height 377
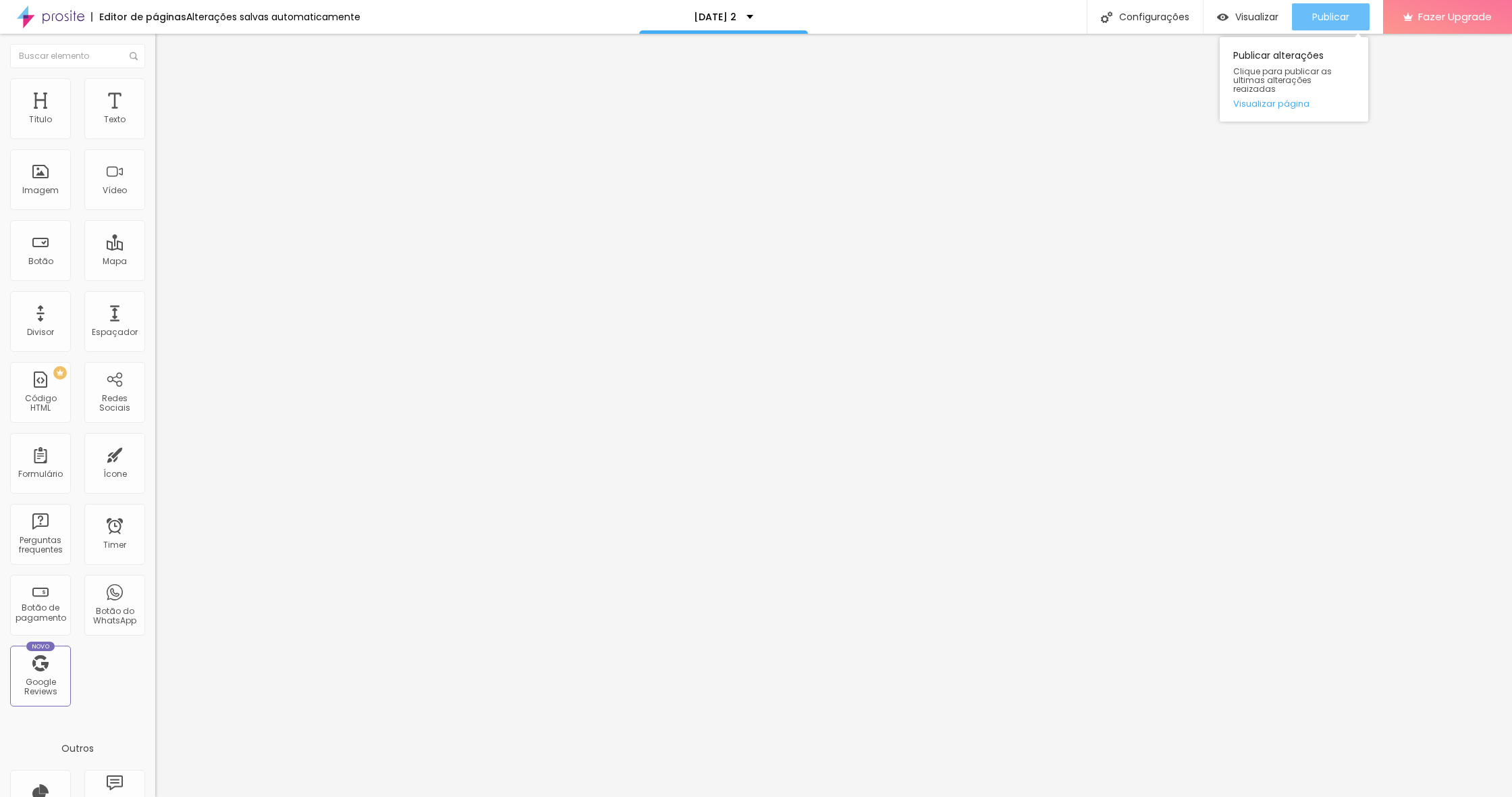
click at [1324, 12] on span "Publicar" at bounding box center [1331, 17] width 37 height 11
click at [155, 211] on span "4:3 Padrão" at bounding box center [177, 205] width 44 height 12
click at [155, 240] on span "Quadrado" at bounding box center [177, 234] width 44 height 12
click at [155, 226] on div "Padrão 4:3" at bounding box center [232, 222] width 155 height 8
click at [155, 219] on span "Cinema" at bounding box center [172, 214] width 34 height 12
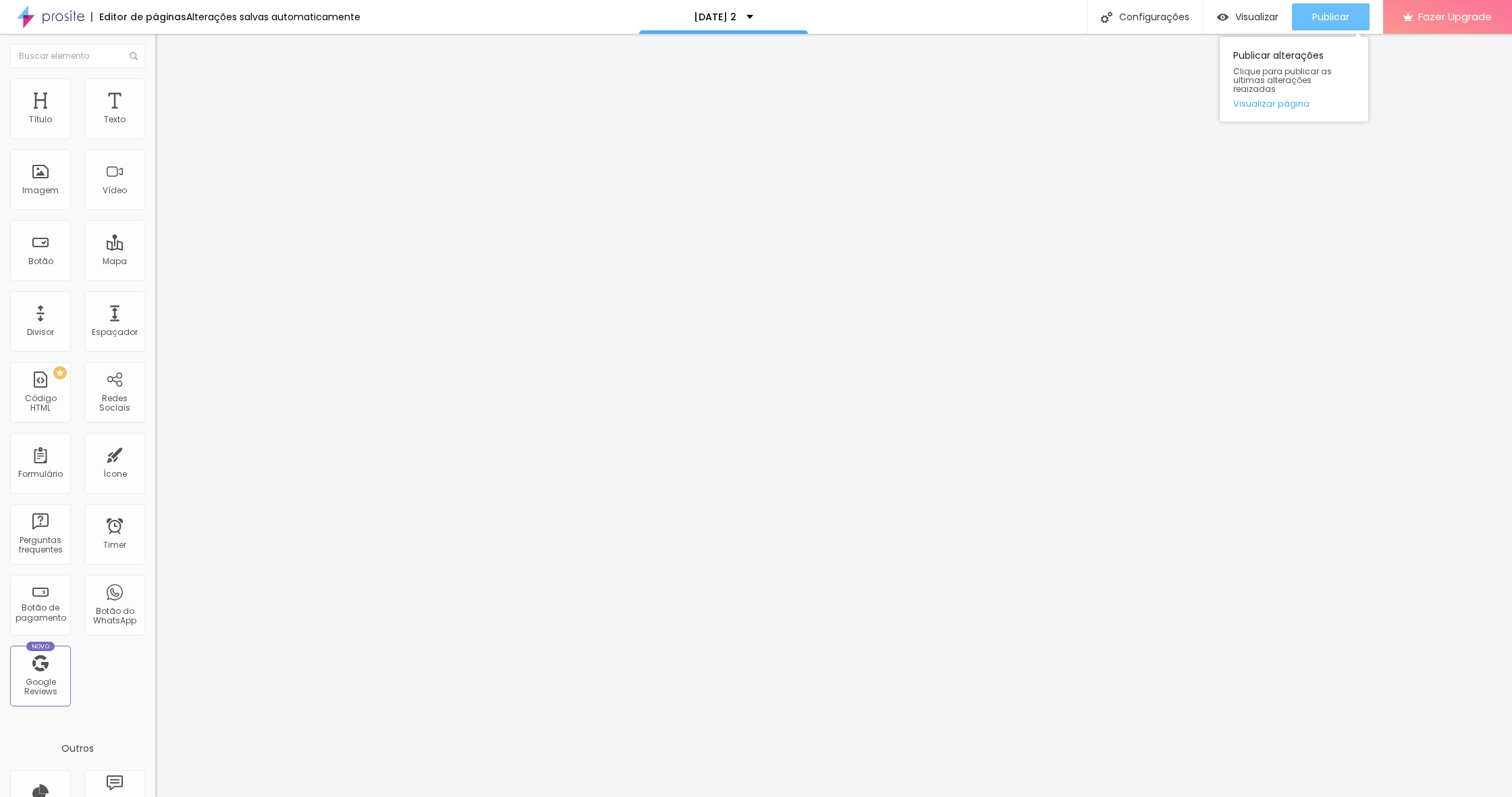
click at [1345, 23] on span "Publicar" at bounding box center [1331, 17] width 37 height 11
click at [155, 87] on ul "Conteúdo Estilo Avançado" at bounding box center [232, 85] width 155 height 41
click at [168, 93] on span "Estilo" at bounding box center [178, 87] width 21 height 12
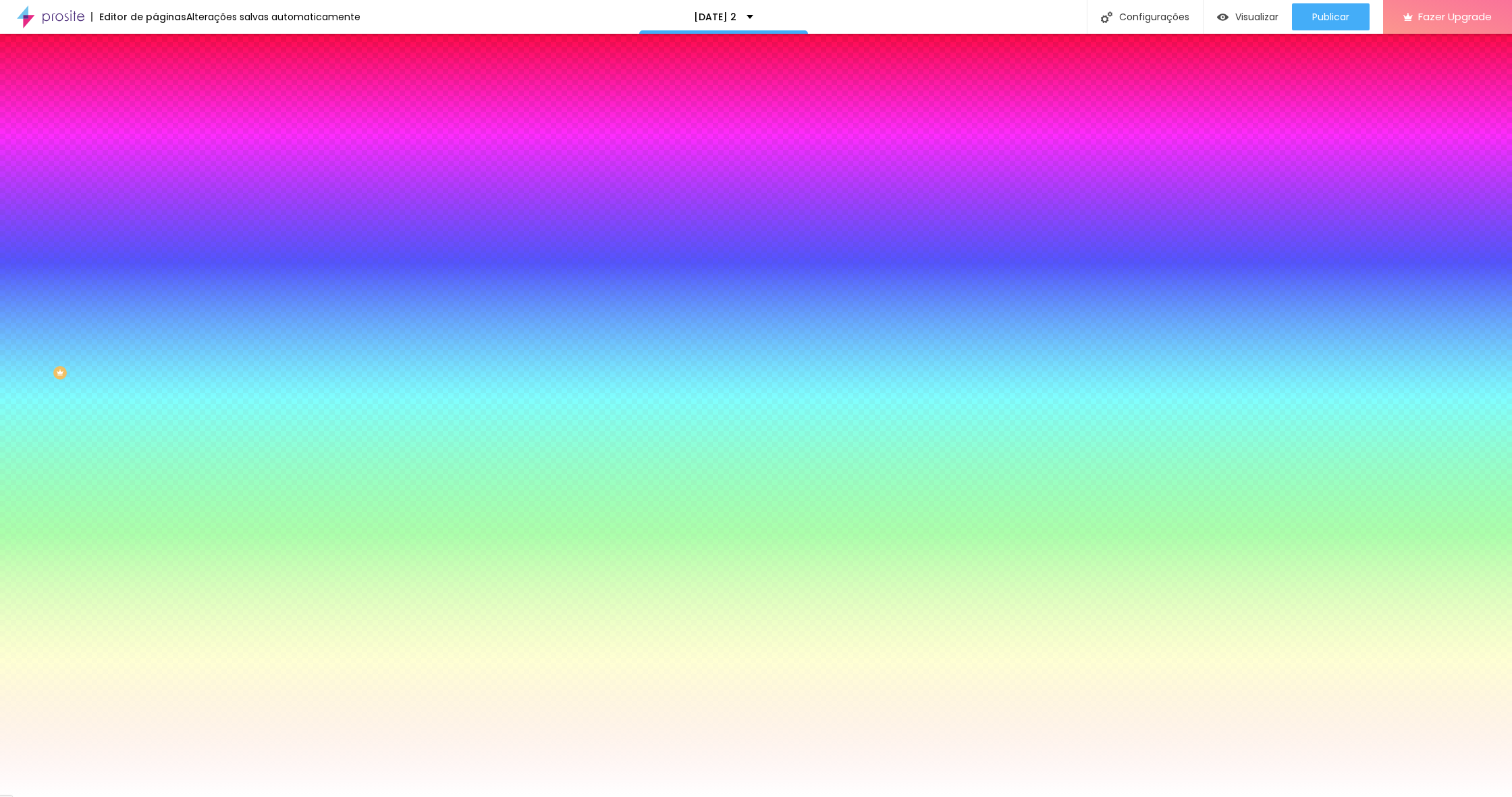
click at [168, 95] on span "Avançado" at bounding box center [189, 101] width 44 height 12
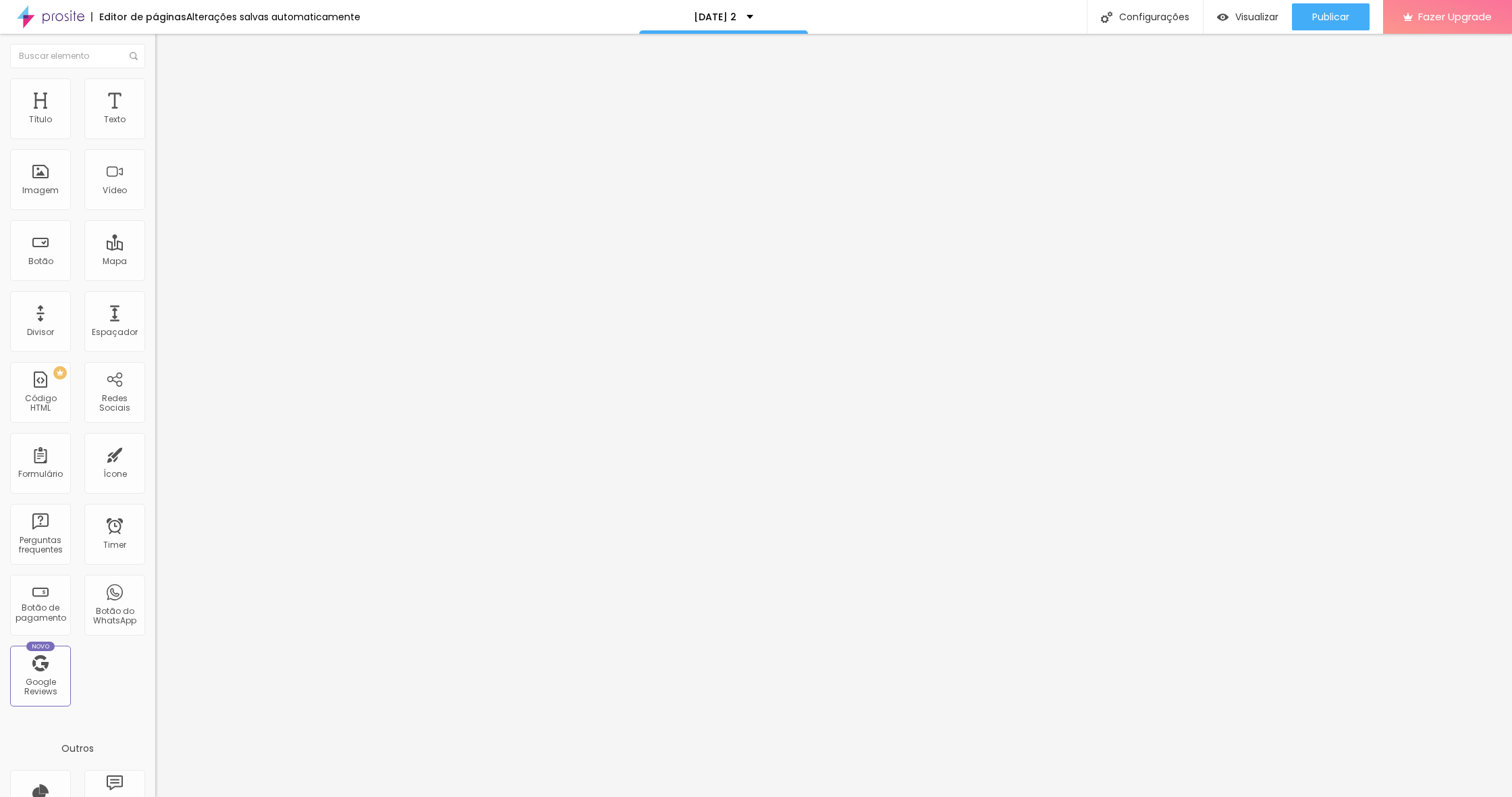
drag, startPoint x: 78, startPoint y: 133, endPoint x: 0, endPoint y: 128, distance: 78.2
click at [155, 128] on div "0 Espaçamento entre colunas 20 px Espaçamento vertical ID Html Classes Html Vis…" at bounding box center [232, 389] width 155 height 568
drag, startPoint x: 28, startPoint y: 162, endPoint x: 124, endPoint y: 244, distance: 126.3
click at [155, 160] on div "0 Espaçamento entre colunas 0 px Espaçamento vertical ID Html Classes Html Visí…" at bounding box center [232, 389] width 155 height 568
click at [155, 92] on li "Avançado" at bounding box center [232, 98] width 155 height 13
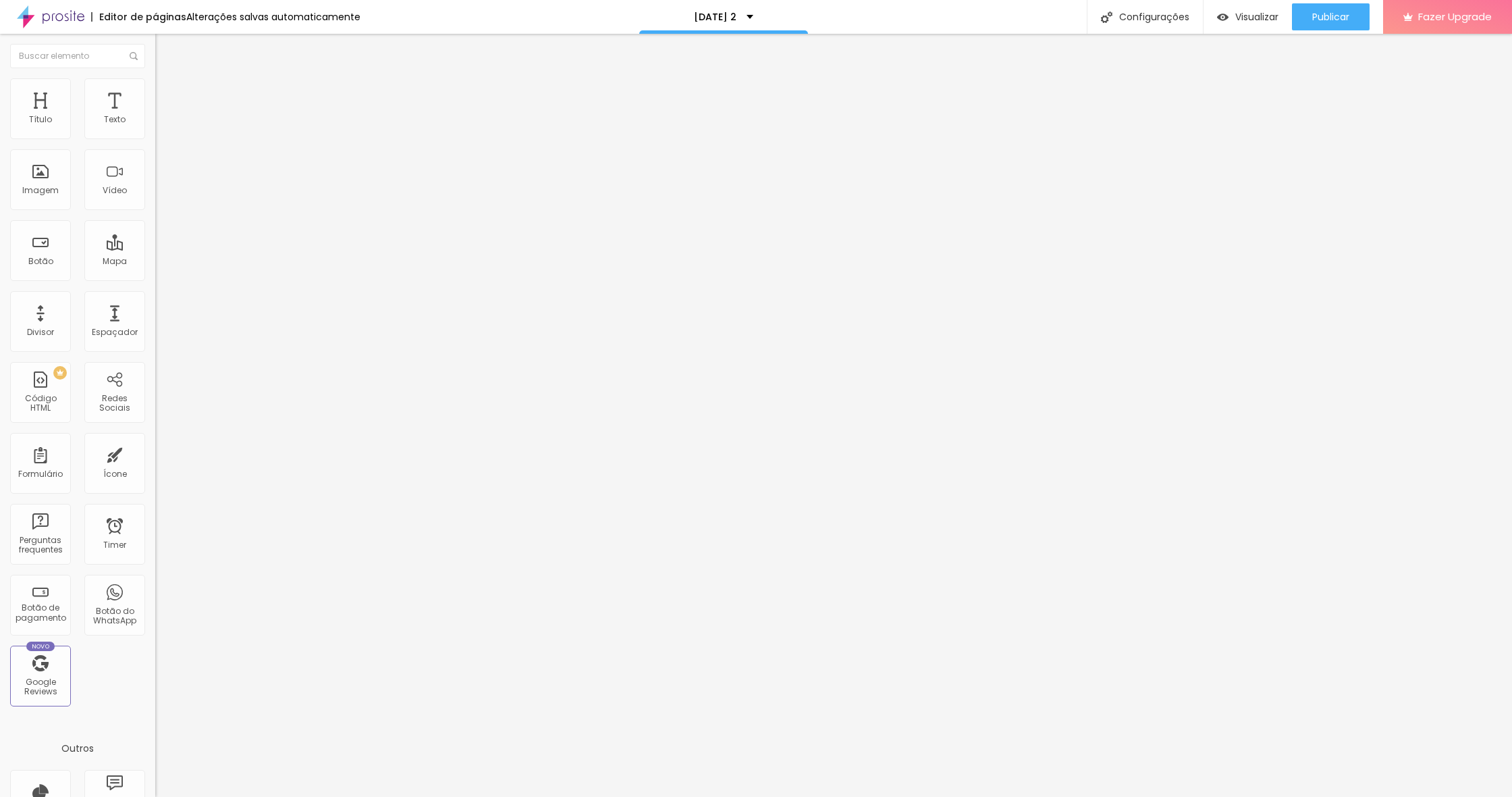
drag, startPoint x: 29, startPoint y: 164, endPoint x: 7, endPoint y: 161, distance: 22.2
click at [155, 296] on div "0 px Espaçamento vertical" at bounding box center [232, 391] width 155 height 191
drag, startPoint x: 71, startPoint y: 136, endPoint x: 0, endPoint y: 132, distance: 71.1
click at [155, 132] on div "0 Espaçamento entre colunas 0 px Espaçamento vertical ID Html Classes Html Visí…" at bounding box center [232, 389] width 155 height 568
click at [1337, 25] on div "Publicar" at bounding box center [1331, 16] width 37 height 27
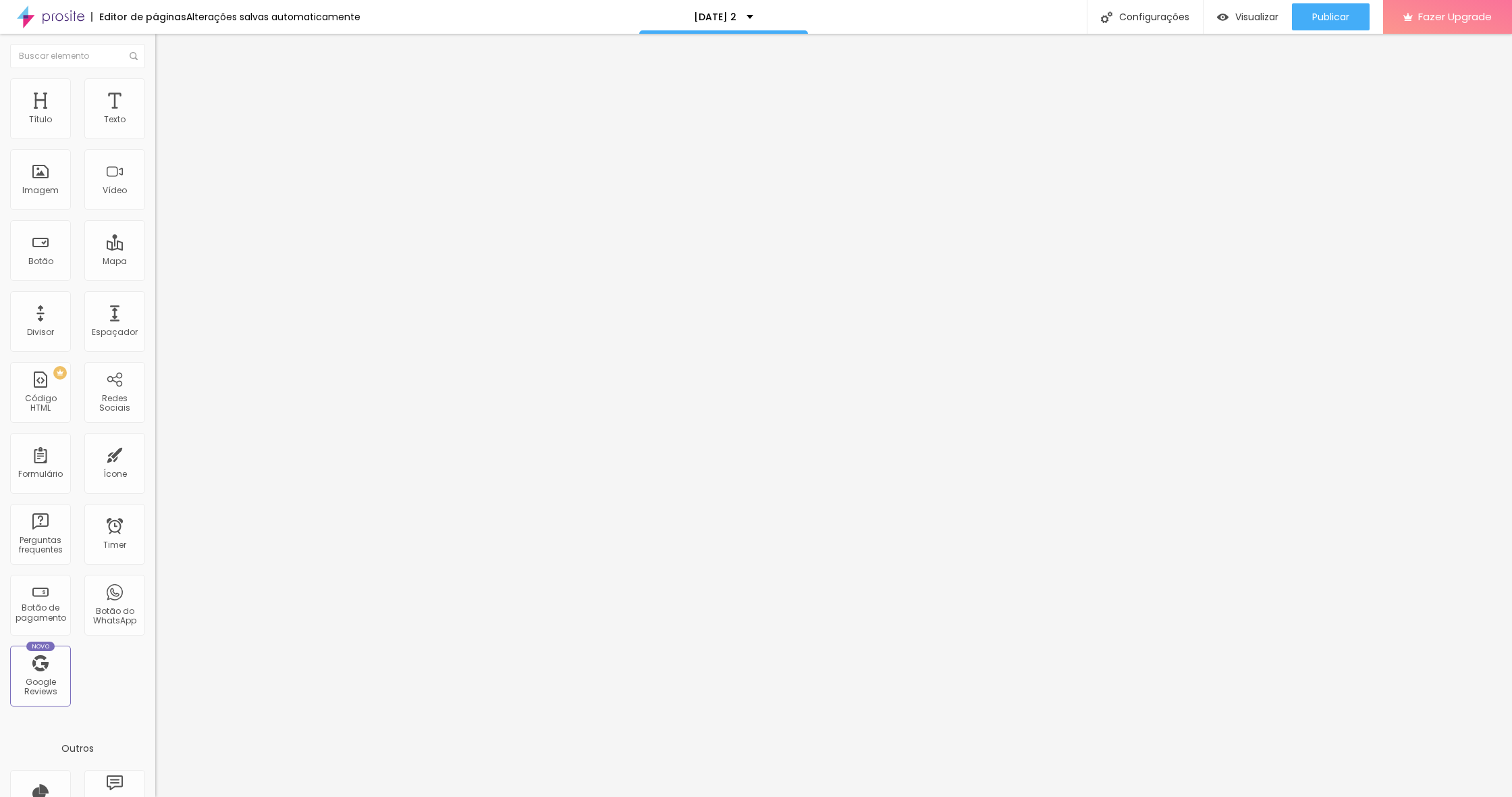
click at [155, 133] on div "Quantidade : 2" at bounding box center [232, 128] width 155 height 8
click at [155, 143] on span "Editar perguntas" at bounding box center [193, 137] width 77 height 12
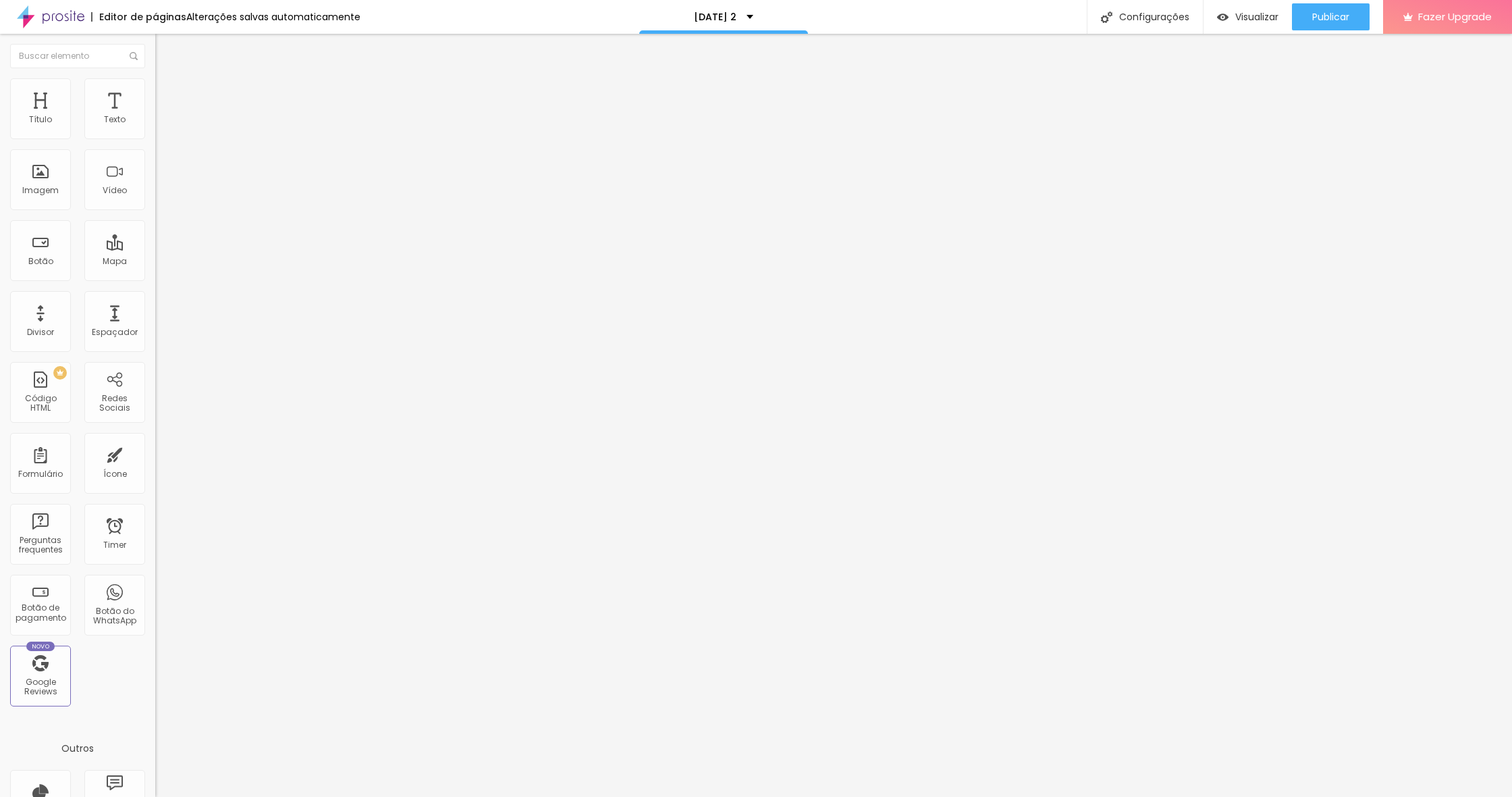
click at [168, 102] on span "Estilo" at bounding box center [178, 98] width 21 height 12
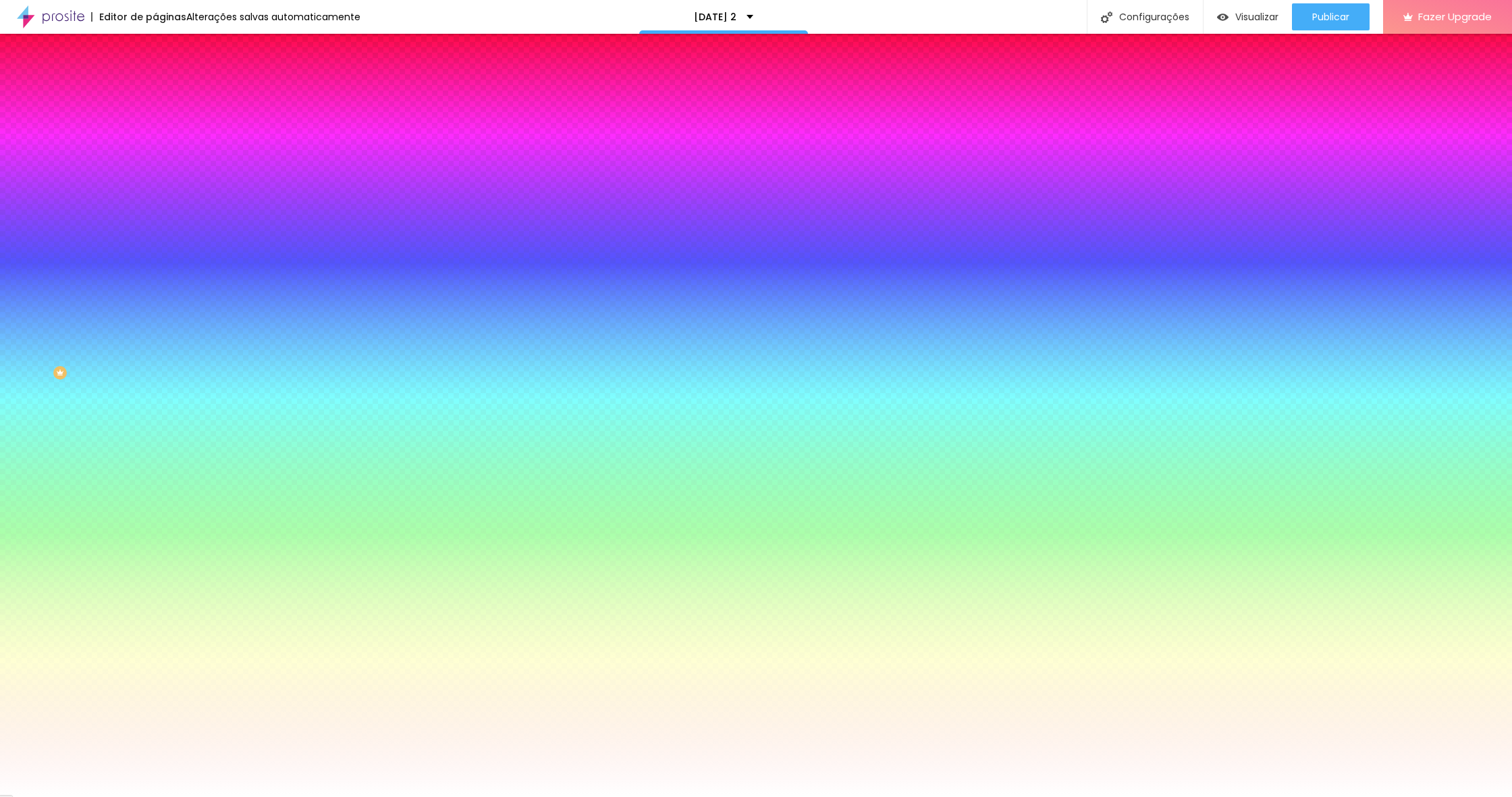
click at [155, 383] on div at bounding box center [232, 383] width 155 height 0
click at [119, 466] on div at bounding box center [756, 398] width 1512 height 797
click at [120, 466] on div at bounding box center [756, 398] width 1512 height 797
drag, startPoint x: 134, startPoint y: 475, endPoint x: 93, endPoint y: 480, distance: 41.3
click at [155, 514] on div "Visual Largura 100 % px Borda Voltar ao padrão Sombra DESATIVADO Voltar ao padr…" at bounding box center [232, 335] width 155 height 437
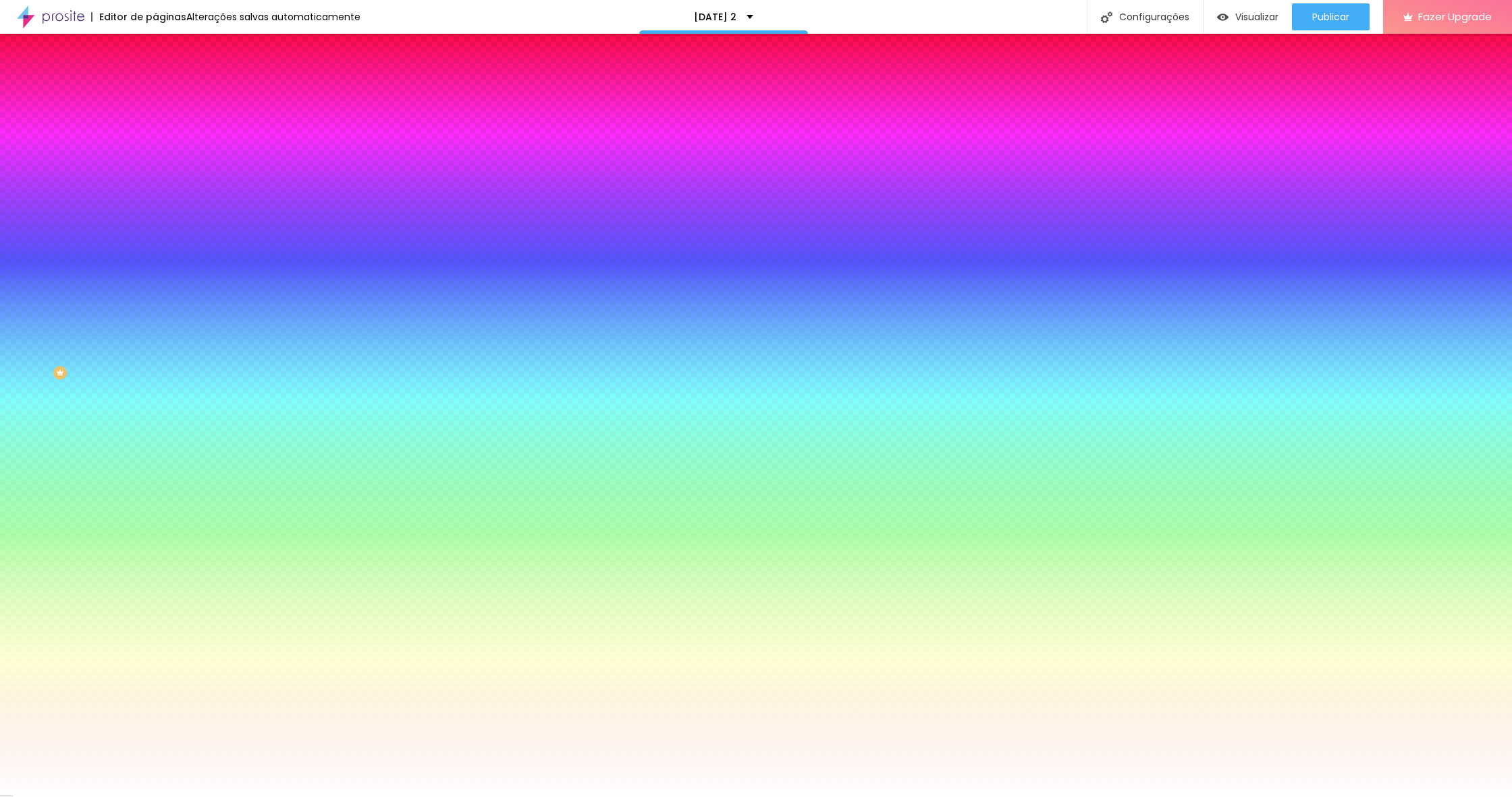
click at [155, 383] on div at bounding box center [232, 383] width 155 height 0
drag, startPoint x: 78, startPoint y: 414, endPoint x: 80, endPoint y: 423, distance: 9.2
click at [78, 415] on div at bounding box center [756, 398] width 1512 height 797
click at [74, 456] on div at bounding box center [756, 398] width 1512 height 797
click at [133, 423] on div at bounding box center [756, 398] width 1512 height 797
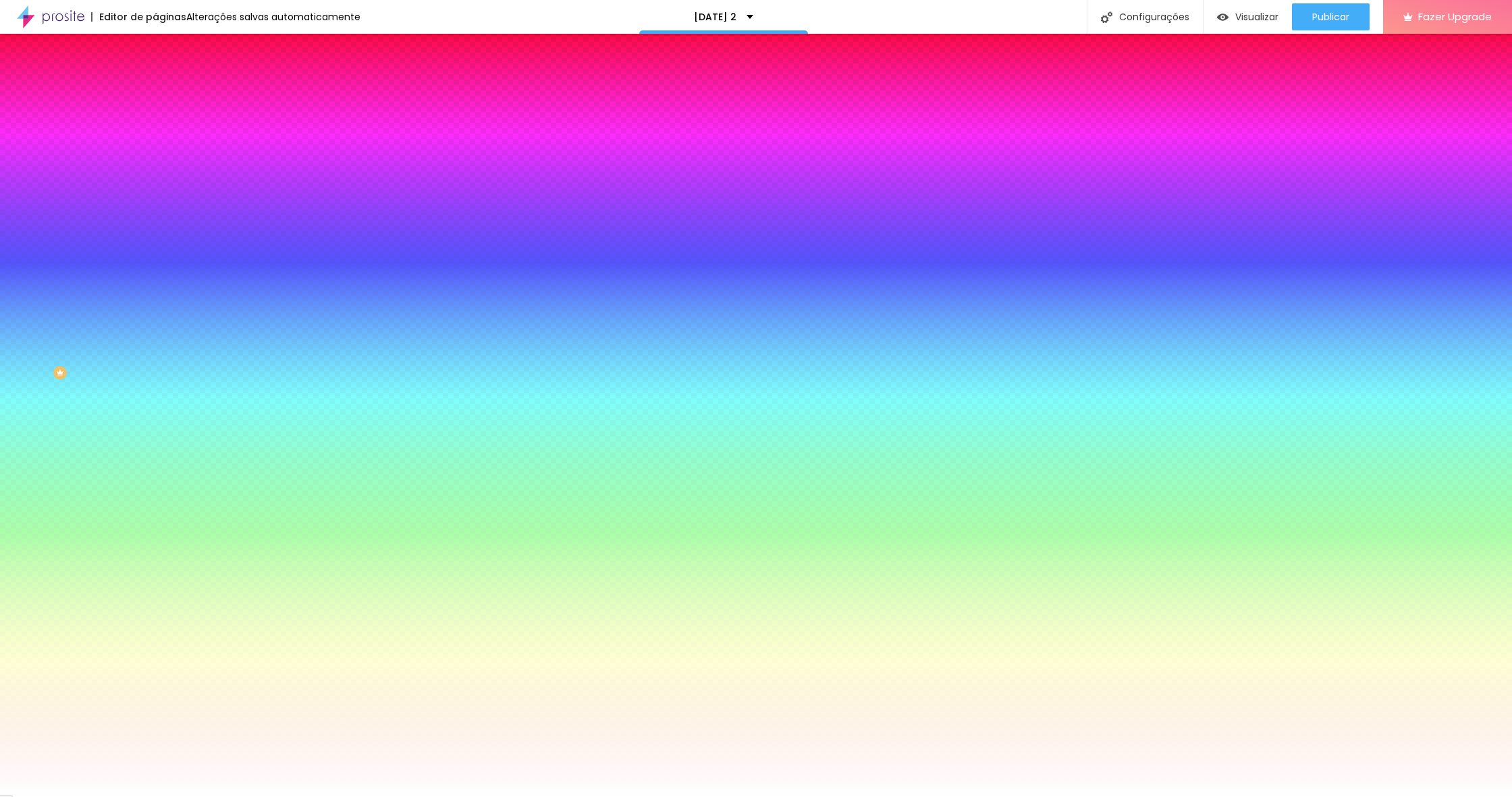
click at [88, 454] on div at bounding box center [756, 398] width 1512 height 797
click at [98, 442] on div at bounding box center [756, 398] width 1512 height 797
click at [69, 442] on div at bounding box center [756, 398] width 1512 height 797
drag, startPoint x: 62, startPoint y: 436, endPoint x: 47, endPoint y: 434, distance: 15.1
click at [58, 436] on div at bounding box center [756, 398] width 1512 height 797
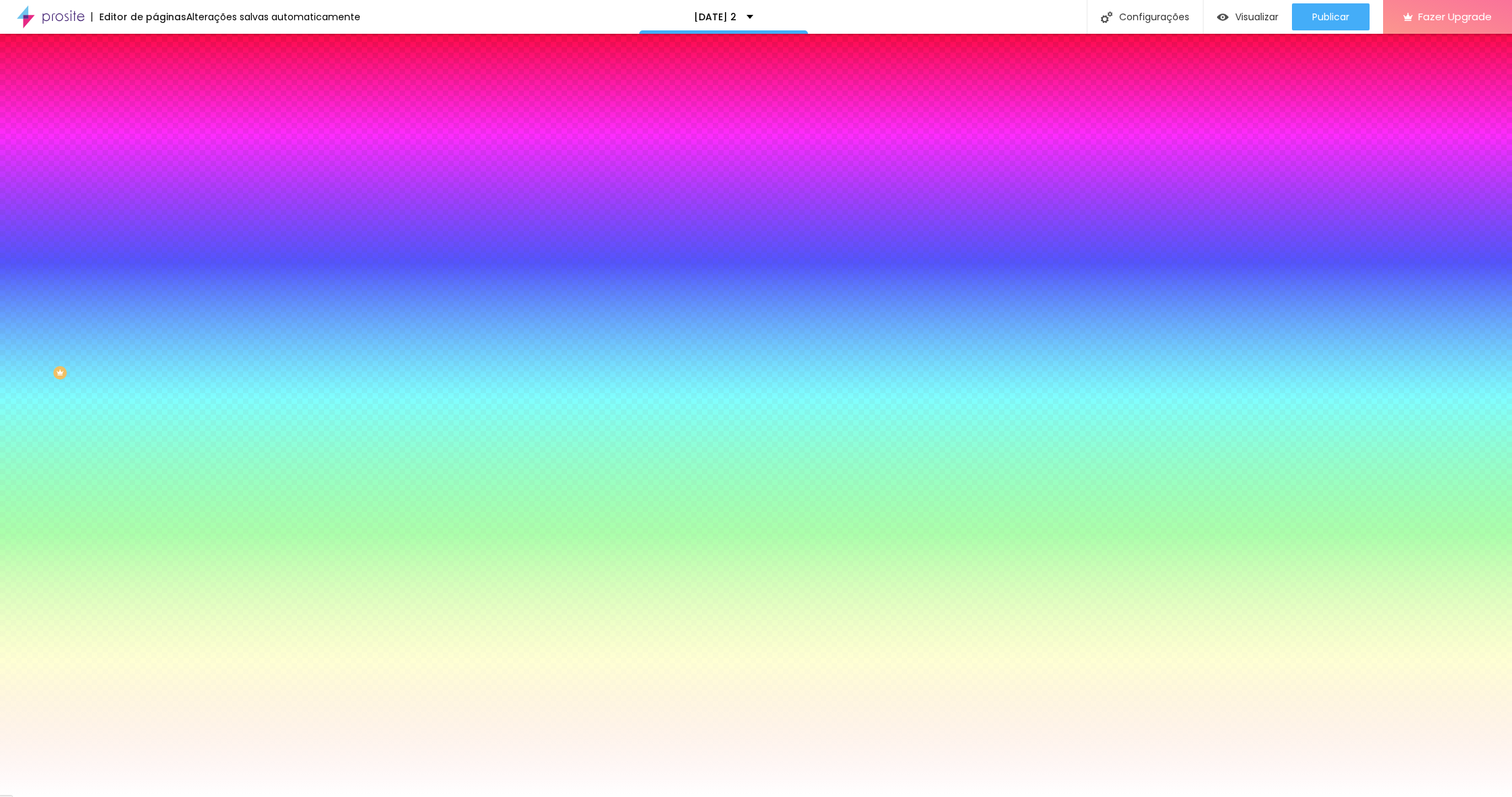
click at [134, 419] on div at bounding box center [756, 398] width 1512 height 797
click at [68, 440] on div at bounding box center [756, 398] width 1512 height 797
click at [63, 446] on div at bounding box center [756, 398] width 1512 height 797
click at [137, 416] on div at bounding box center [756, 398] width 1512 height 797
drag, startPoint x: 59, startPoint y: 449, endPoint x: 73, endPoint y: 450, distance: 14.0
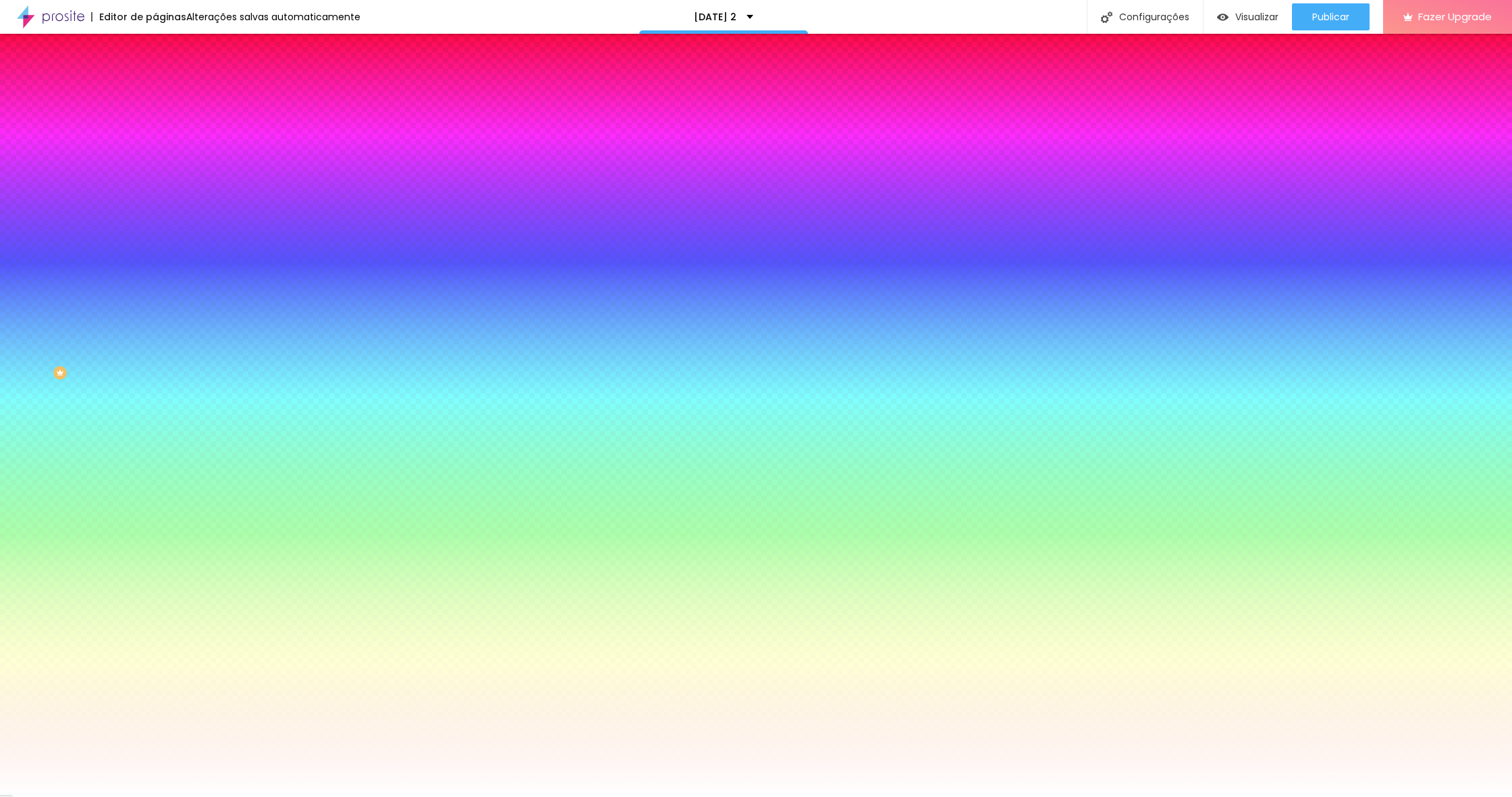
click at [73, 450] on div at bounding box center [756, 398] width 1512 height 797
click at [155, 316] on div "Perguntas" at bounding box center [232, 318] width 155 height 8
click at [161, 348] on icon "button" at bounding box center [165, 352] width 8 height 8
drag, startPoint x: 200, startPoint y: 537, endPoint x: 177, endPoint y: 494, distance: 48.8
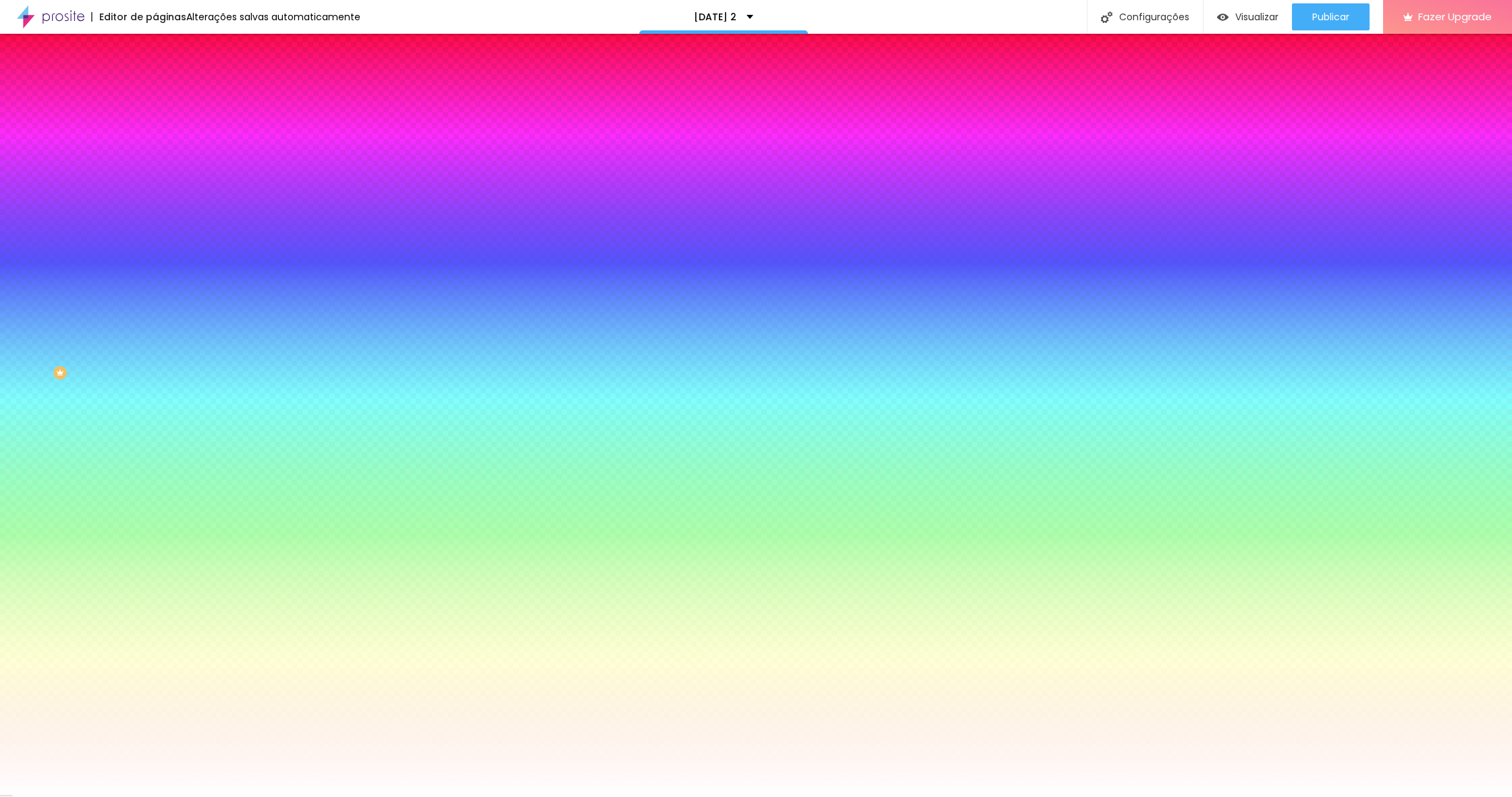
click at [617, 796] on div at bounding box center [756, 797] width 1512 height 0
click at [155, 466] on div at bounding box center [232, 466] width 155 height 0
click at [118, 585] on div at bounding box center [756, 398] width 1512 height 797
click at [38, 501] on div at bounding box center [756, 398] width 1512 height 797
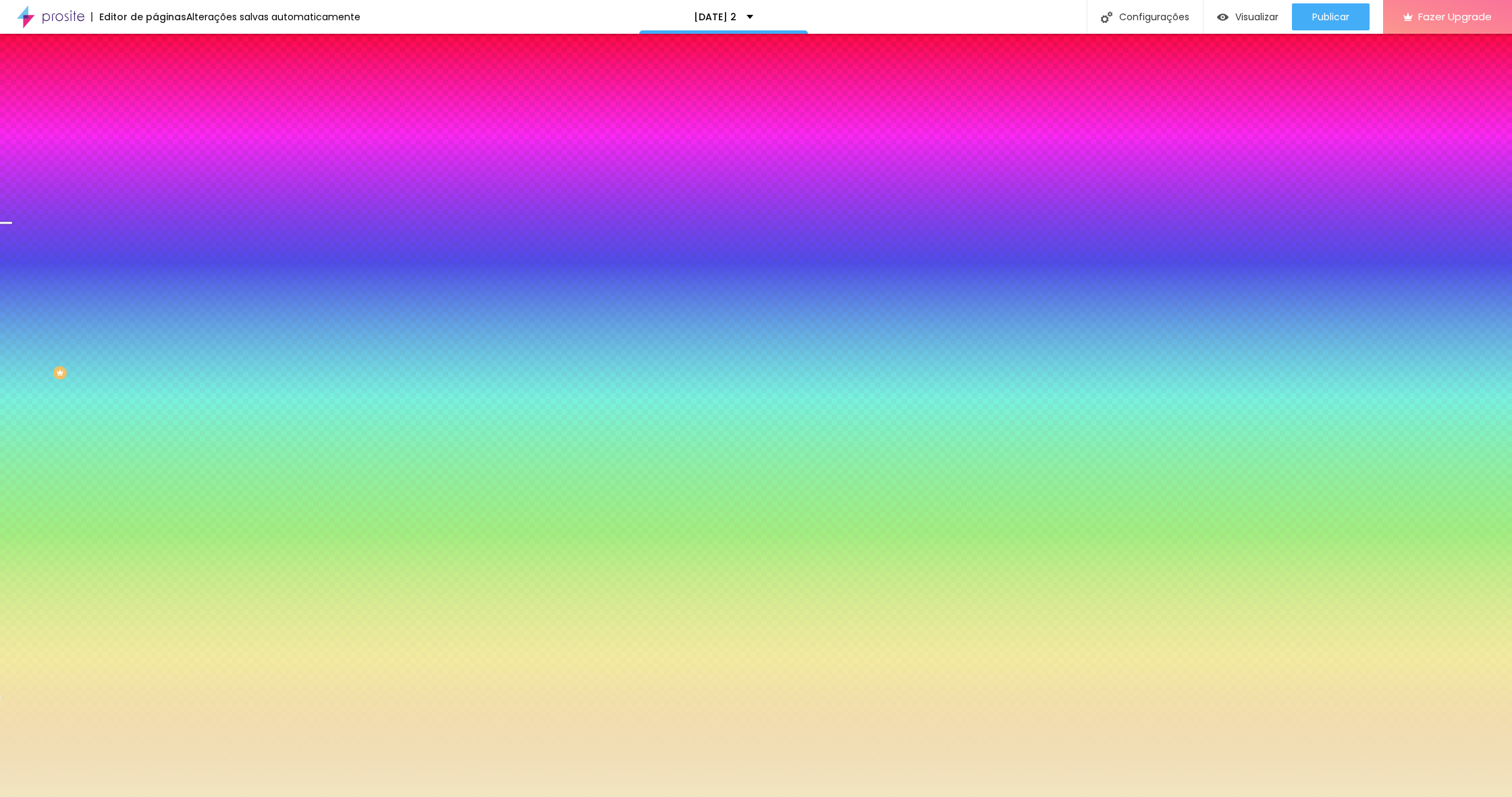
click at [139, 525] on div at bounding box center [756, 398] width 1512 height 797
click at [133, 523] on div at bounding box center [756, 398] width 1512 height 797
click at [50, 511] on div at bounding box center [756, 398] width 1512 height 797
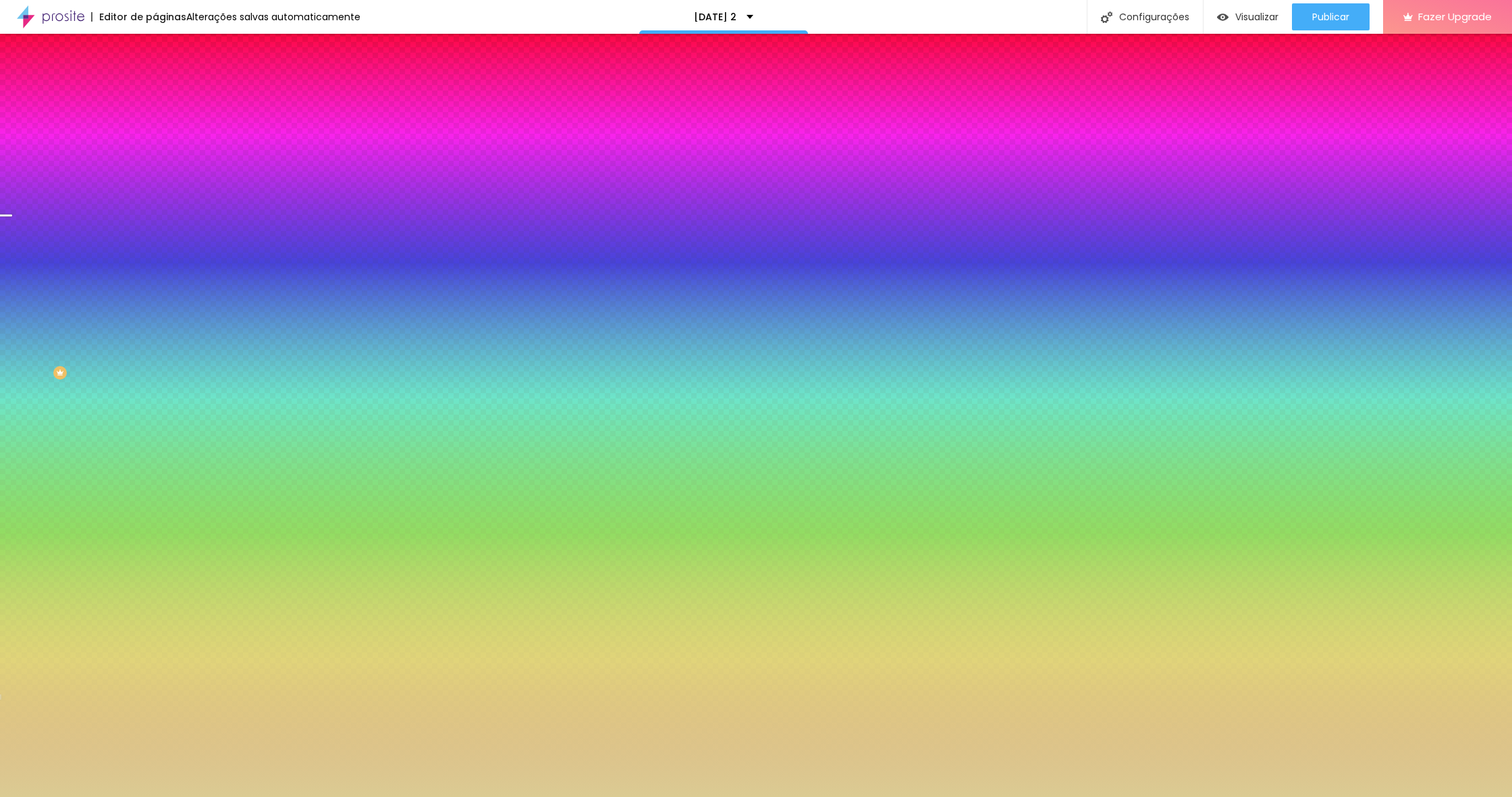
click at [54, 505] on div at bounding box center [756, 398] width 1512 height 797
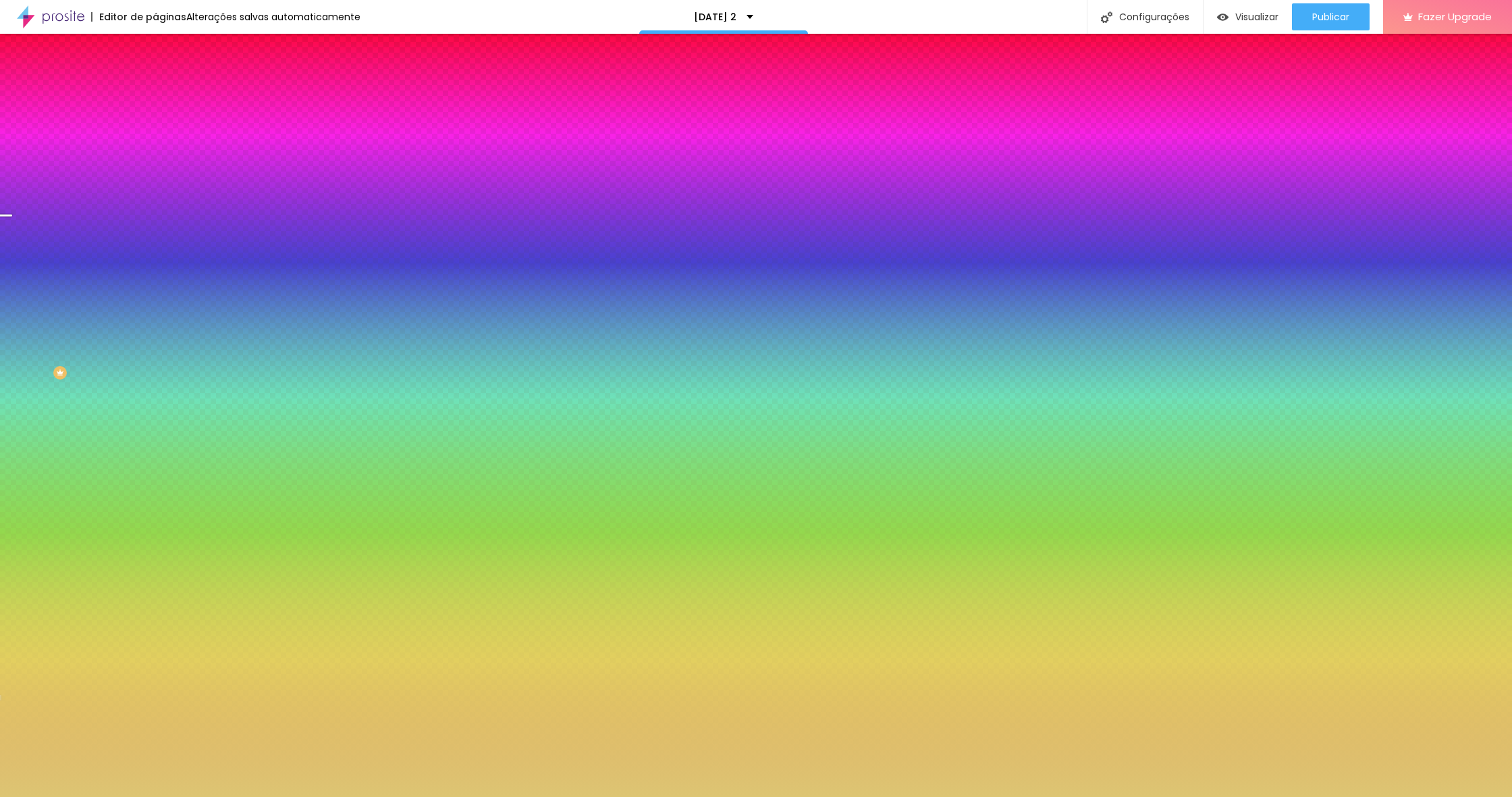
click at [63, 510] on div at bounding box center [756, 398] width 1512 height 797
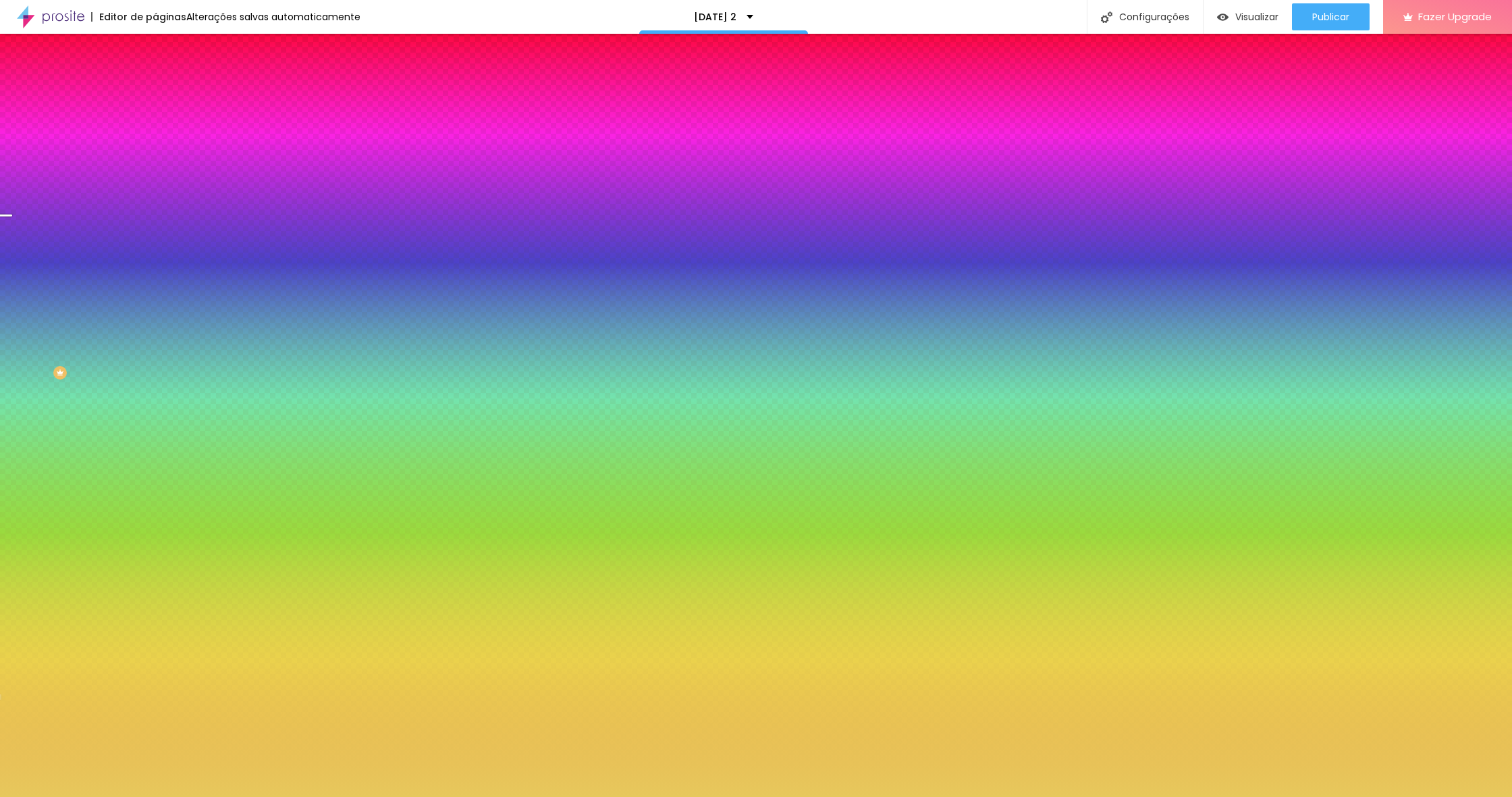
click at [74, 505] on div at bounding box center [756, 398] width 1512 height 797
click at [134, 512] on div at bounding box center [756, 398] width 1512 height 797
click at [58, 509] on div at bounding box center [756, 398] width 1512 height 797
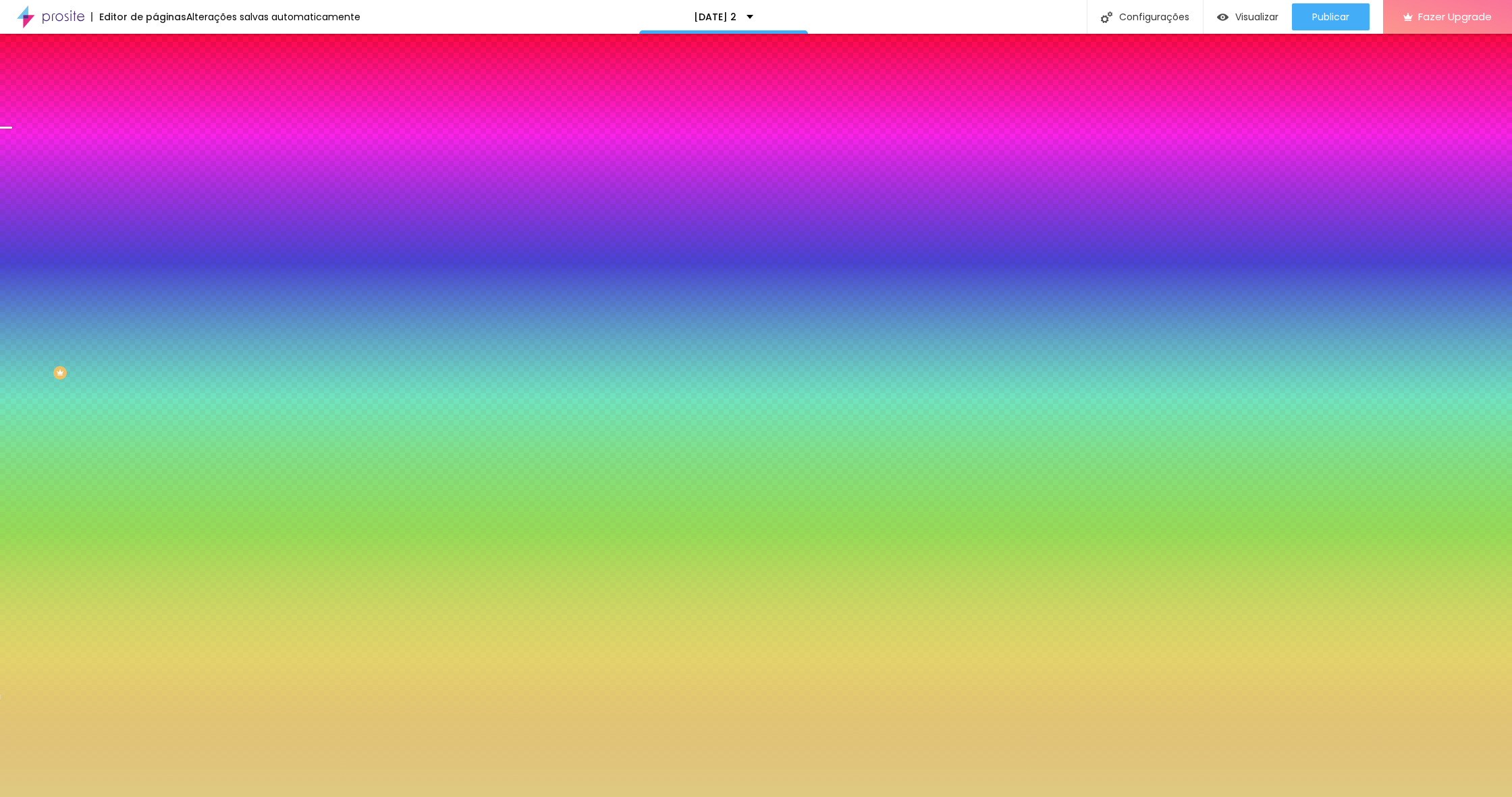
click at [63, 515] on div at bounding box center [756, 398] width 1512 height 797
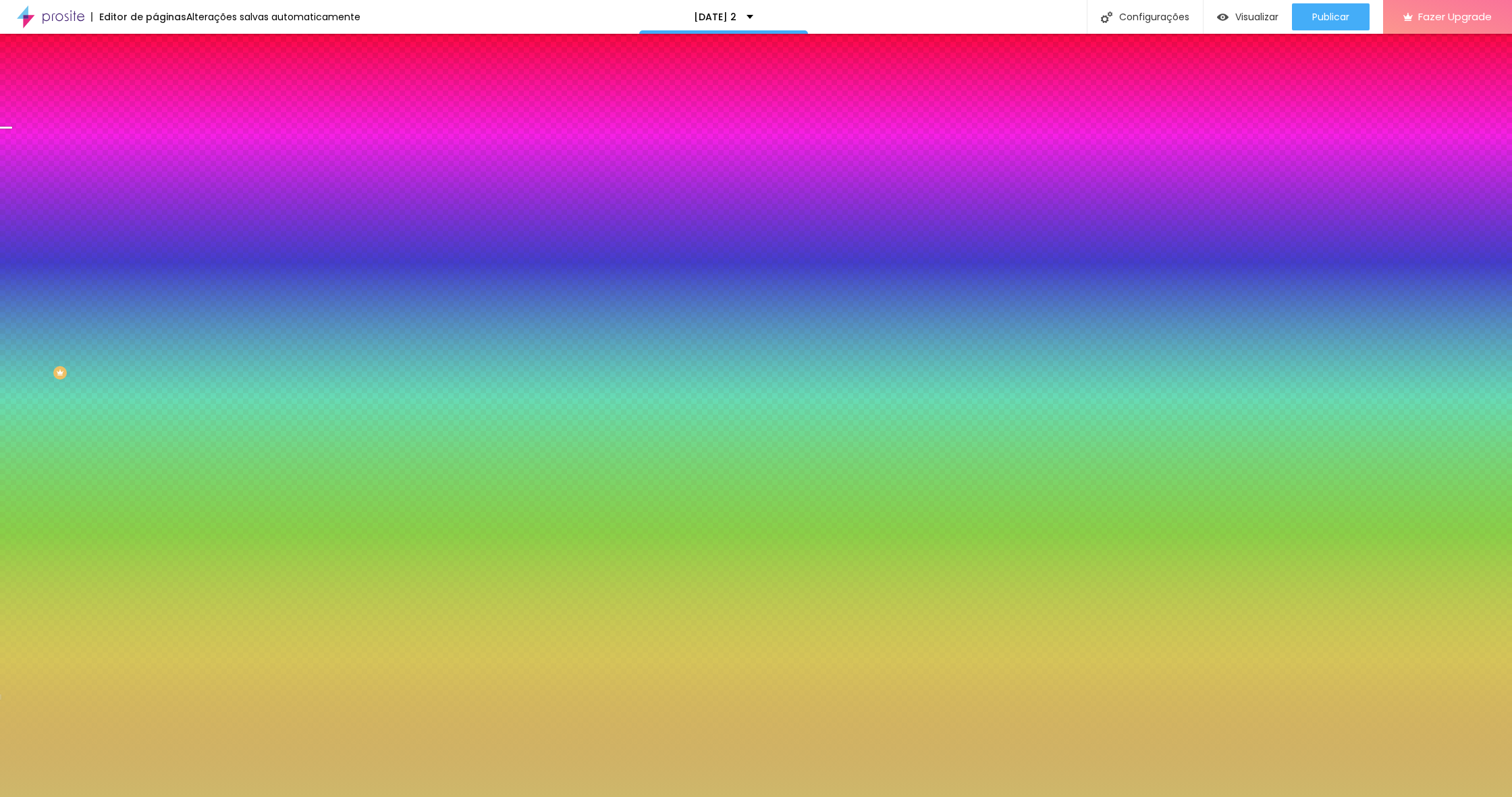
click at [69, 518] on div at bounding box center [756, 398] width 1512 height 797
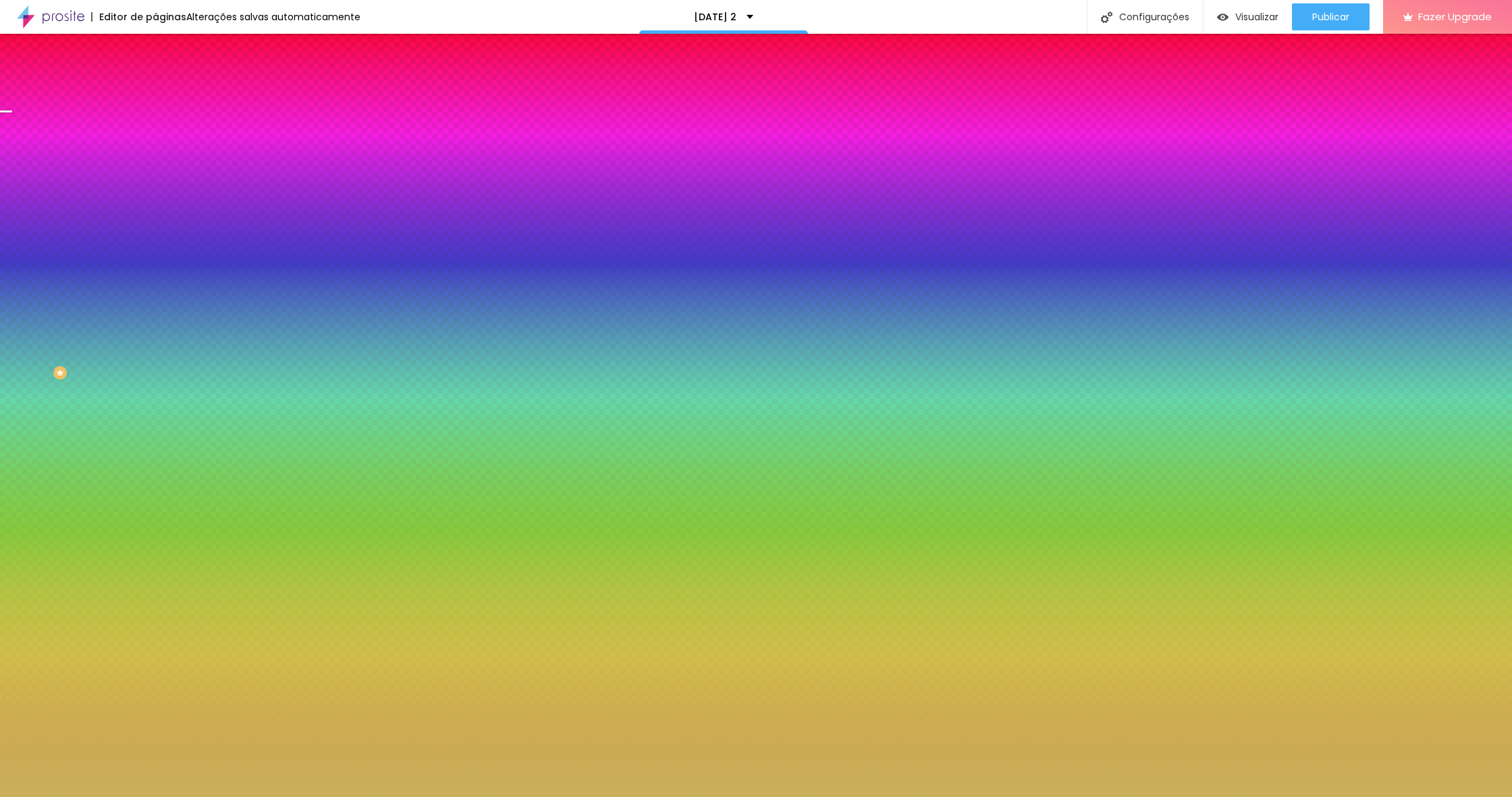
click at [136, 511] on div at bounding box center [756, 398] width 1512 height 797
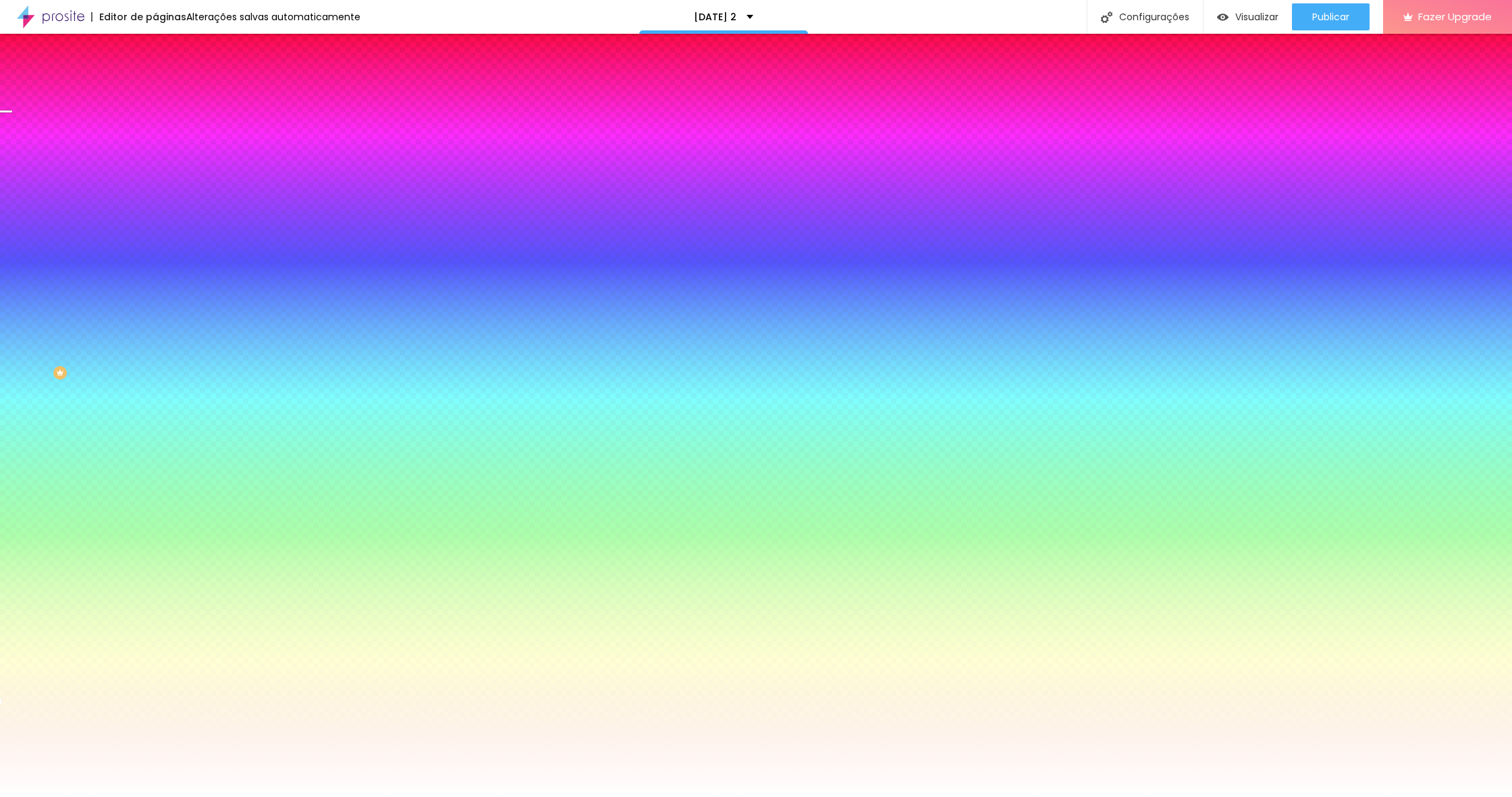
drag, startPoint x: 34, startPoint y: 507, endPoint x: 9, endPoint y: 484, distance: 34.0
click at [155, 484] on div "Visual Largura 100 % px Borda Voltar ao padrão Sombra DESATIVADO Voltar ao padr…" at bounding box center [232, 335] width 155 height 437
click at [155, 442] on button "button" at bounding box center [165, 435] width 19 height 14
click at [289, 696] on div at bounding box center [756, 398] width 1512 height 797
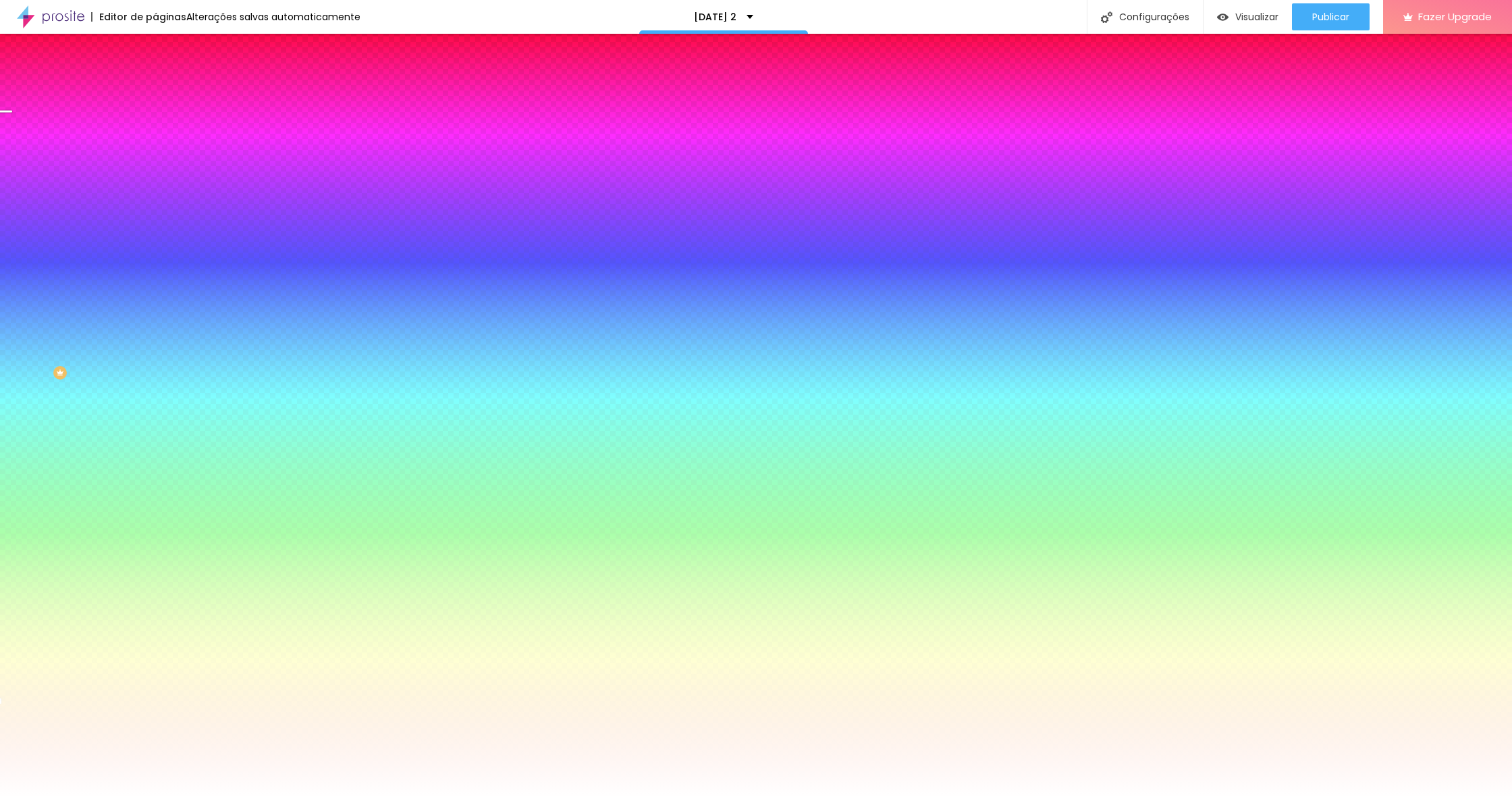
click at [285, 700] on div at bounding box center [756, 398] width 1512 height 797
click at [233, 625] on div at bounding box center [756, 398] width 1512 height 797
click at [245, 646] on div at bounding box center [756, 398] width 1512 height 797
click at [234, 657] on div at bounding box center [756, 398] width 1512 height 797
click at [225, 644] on div at bounding box center [756, 398] width 1512 height 797
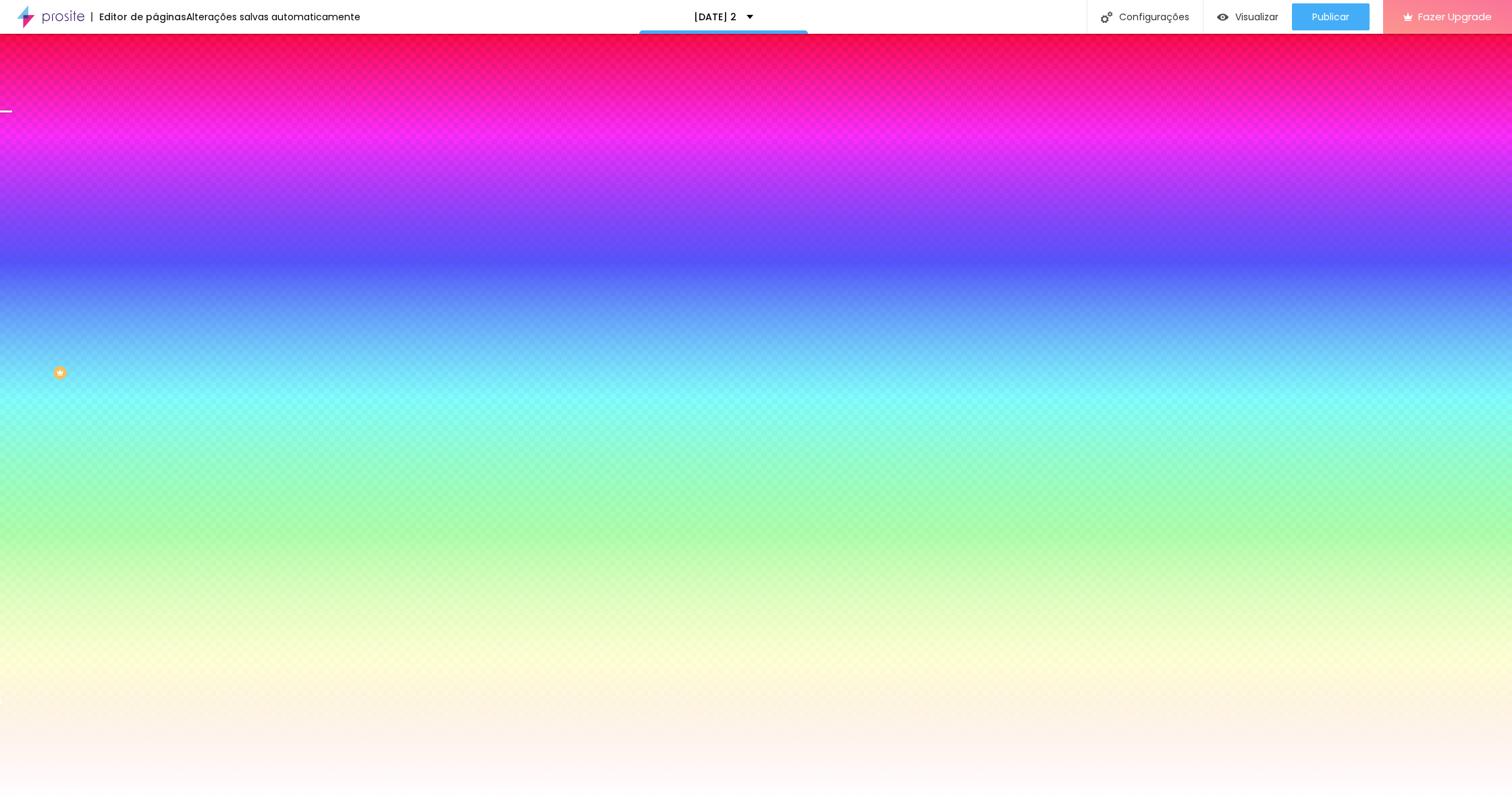
click at [284, 702] on div at bounding box center [756, 398] width 1512 height 797
click at [214, 637] on div at bounding box center [756, 398] width 1512 height 797
click at [224, 646] on div at bounding box center [756, 398] width 1512 height 797
click at [230, 651] on div at bounding box center [756, 398] width 1512 height 797
click at [252, 657] on div at bounding box center [756, 398] width 1512 height 797
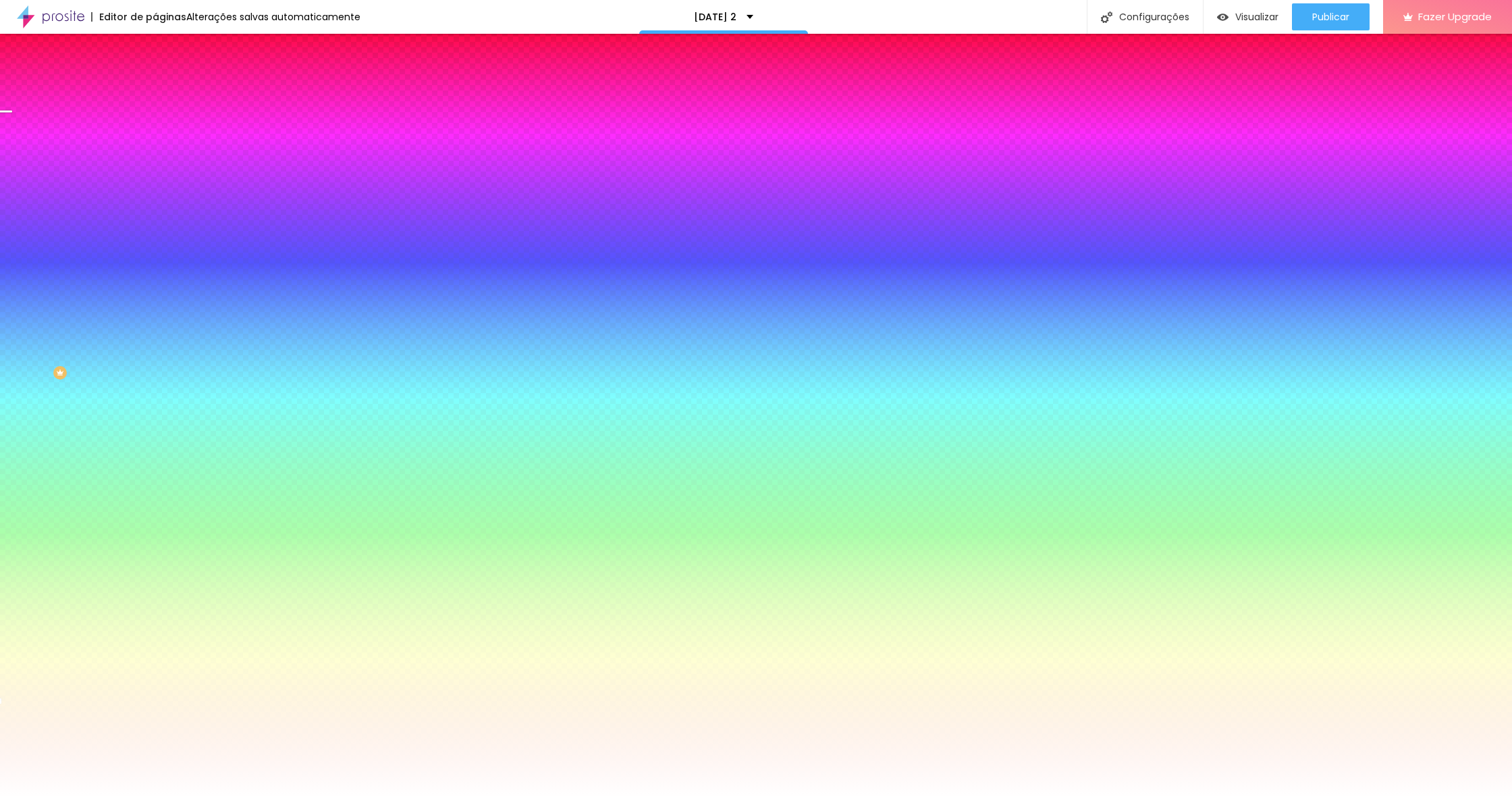
click at [269, 654] on div at bounding box center [756, 398] width 1512 height 797
click at [224, 644] on div at bounding box center [756, 398] width 1512 height 797
click at [234, 650] on div at bounding box center [756, 398] width 1512 height 797
click at [225, 636] on div at bounding box center [756, 398] width 1512 height 797
click at [242, 667] on div at bounding box center [756, 398] width 1512 height 797
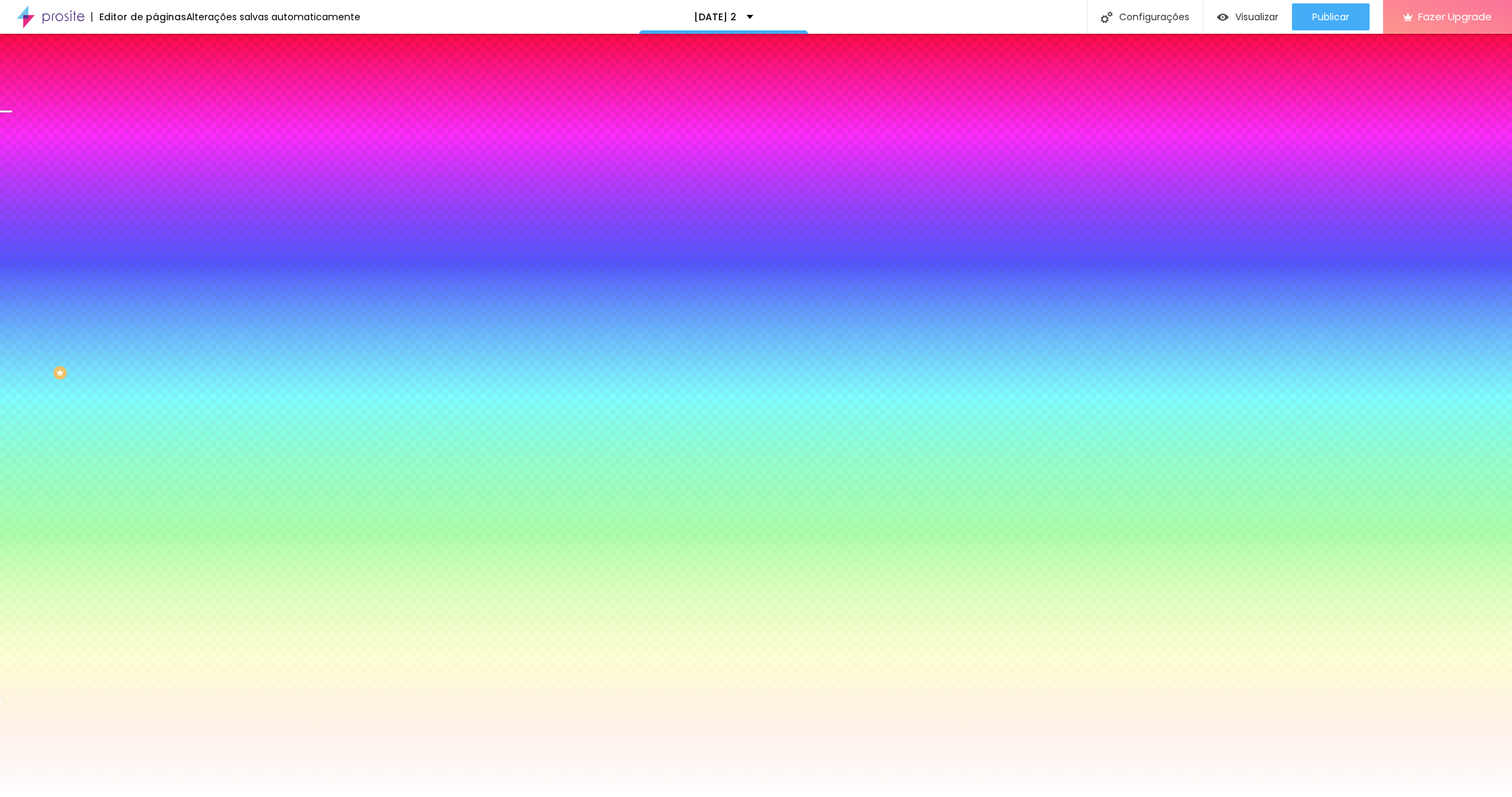
click at [284, 705] on div at bounding box center [756, 398] width 1512 height 797
click at [235, 646] on div at bounding box center [756, 398] width 1512 height 797
click at [230, 638] on div at bounding box center [756, 398] width 1512 height 797
click at [243, 639] on div at bounding box center [756, 398] width 1512 height 797
click at [230, 635] on div at bounding box center [756, 398] width 1512 height 797
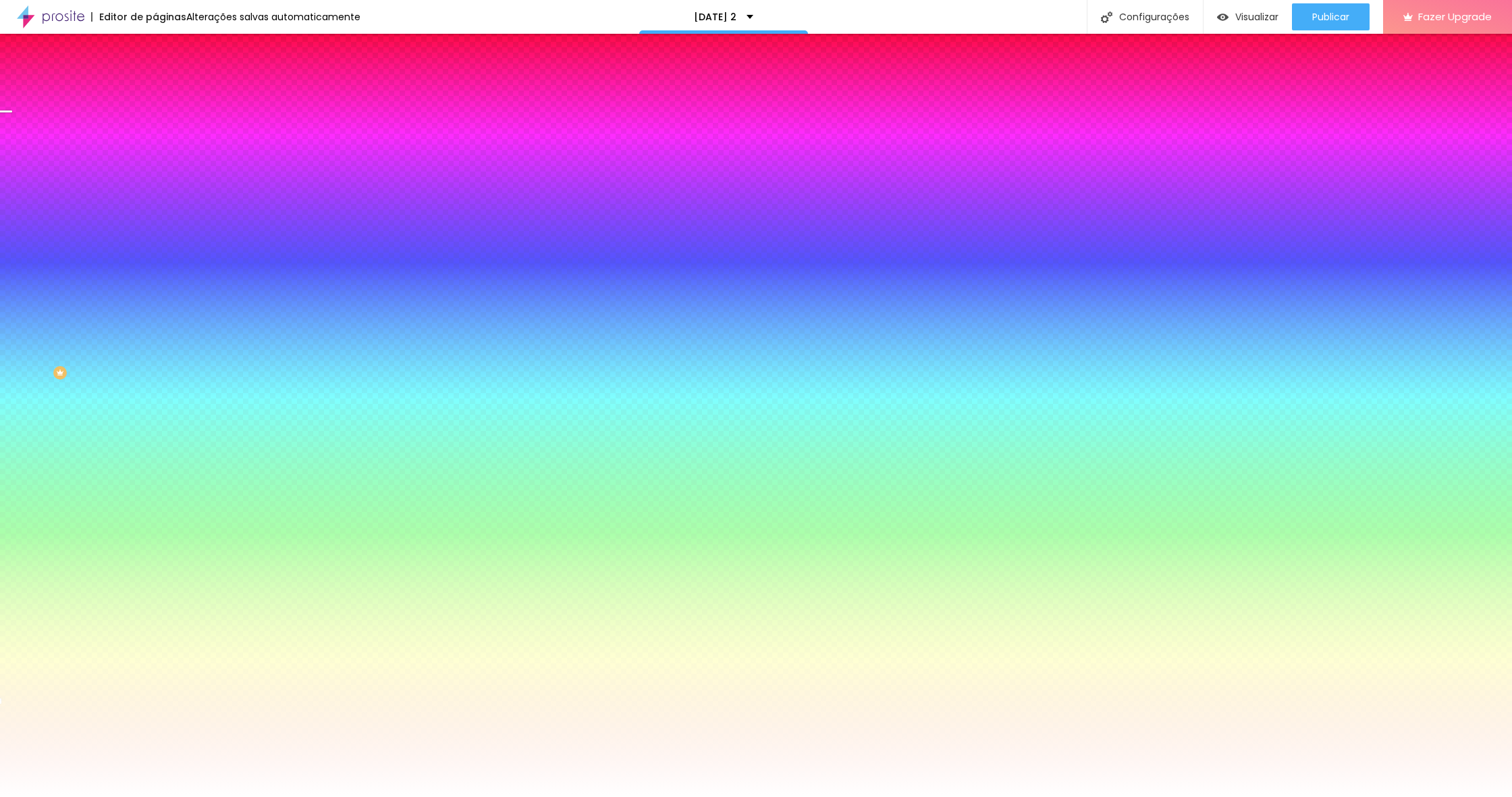
click at [223, 639] on div at bounding box center [756, 398] width 1512 height 797
click at [232, 646] on div at bounding box center [756, 398] width 1512 height 797
click at [229, 637] on div at bounding box center [756, 398] width 1512 height 797
click at [241, 635] on div at bounding box center [756, 398] width 1512 height 797
click at [215, 627] on div at bounding box center [756, 398] width 1512 height 797
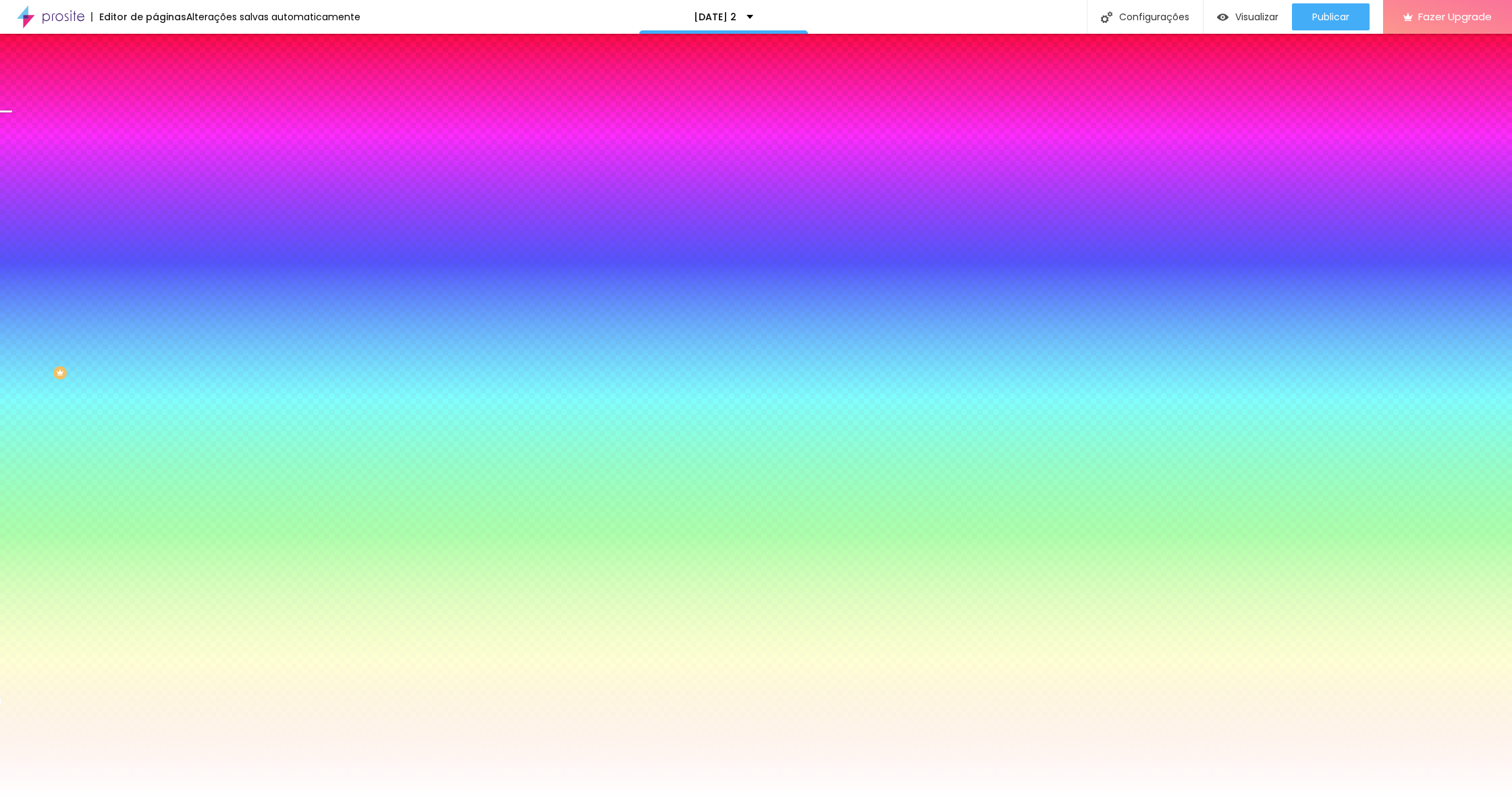
click at [220, 630] on div at bounding box center [756, 398] width 1512 height 797
click at [243, 641] on div at bounding box center [756, 398] width 1512 height 797
drag, startPoint x: 285, startPoint y: 710, endPoint x: 285, endPoint y: 717, distance: 7.0
click at [285, 717] on body "Editor de páginas Alterações salvas automaticamente Natal 2025 2 Configurações …" at bounding box center [756, 398] width 1512 height 797
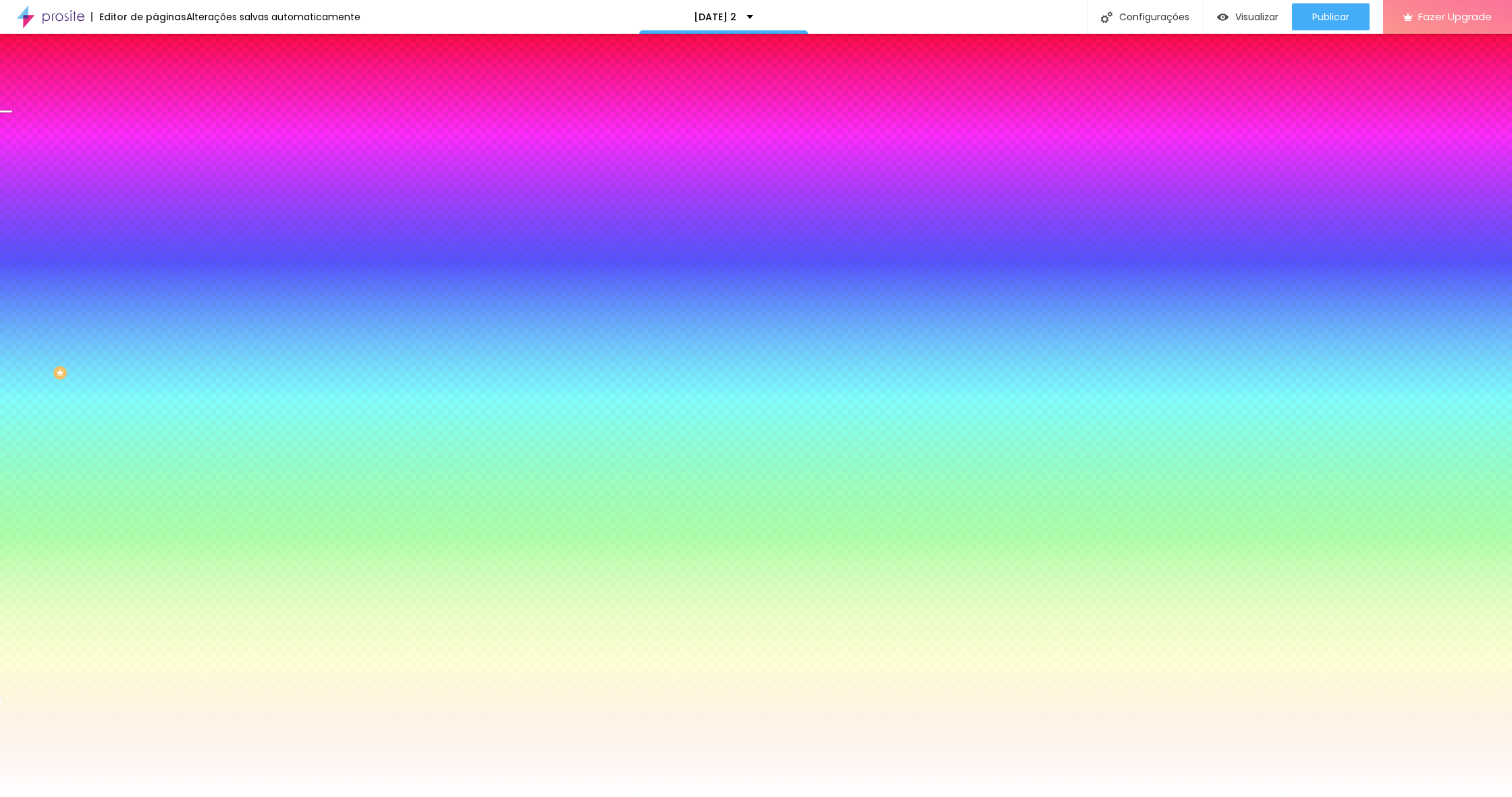
click at [267, 668] on div at bounding box center [756, 398] width 1512 height 797
click at [268, 656] on div at bounding box center [756, 398] width 1512 height 797
click at [304, 676] on div at bounding box center [756, 398] width 1512 height 797
click at [453, 796] on div at bounding box center [756, 797] width 1512 height 0
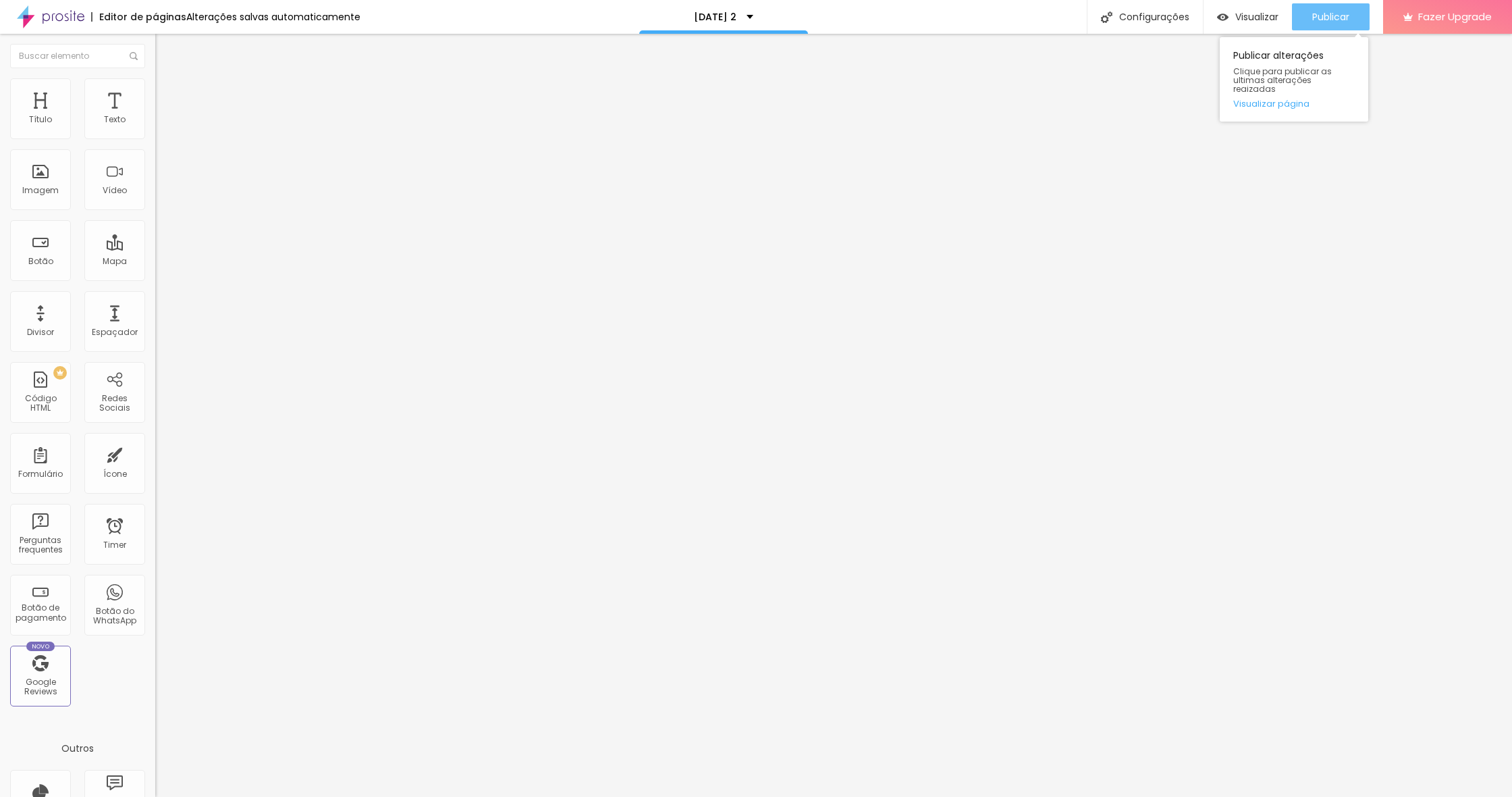
click at [1334, 25] on div "Publicar" at bounding box center [1331, 16] width 37 height 27
click at [155, 91] on li "Estilo" at bounding box center [232, 95] width 155 height 13
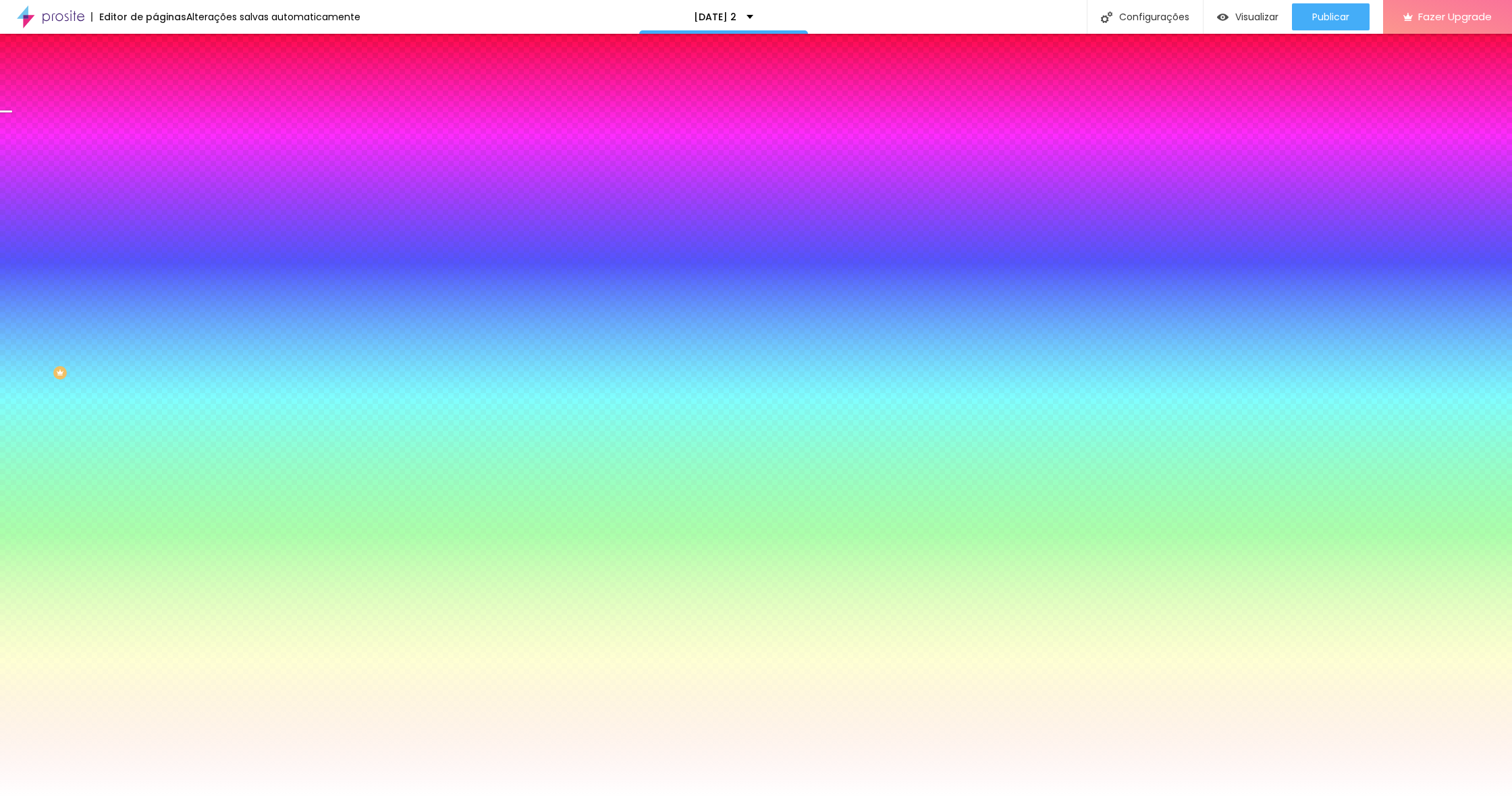
click at [155, 383] on div at bounding box center [232, 383] width 155 height 0
click at [67, 455] on div at bounding box center [756, 398] width 1512 height 797
drag, startPoint x: 71, startPoint y: 455, endPoint x: 76, endPoint y: 461, distance: 7.8
click at [76, 461] on div at bounding box center [756, 398] width 1512 height 797
click at [155, 383] on input "#245F24" at bounding box center [236, 389] width 162 height 13
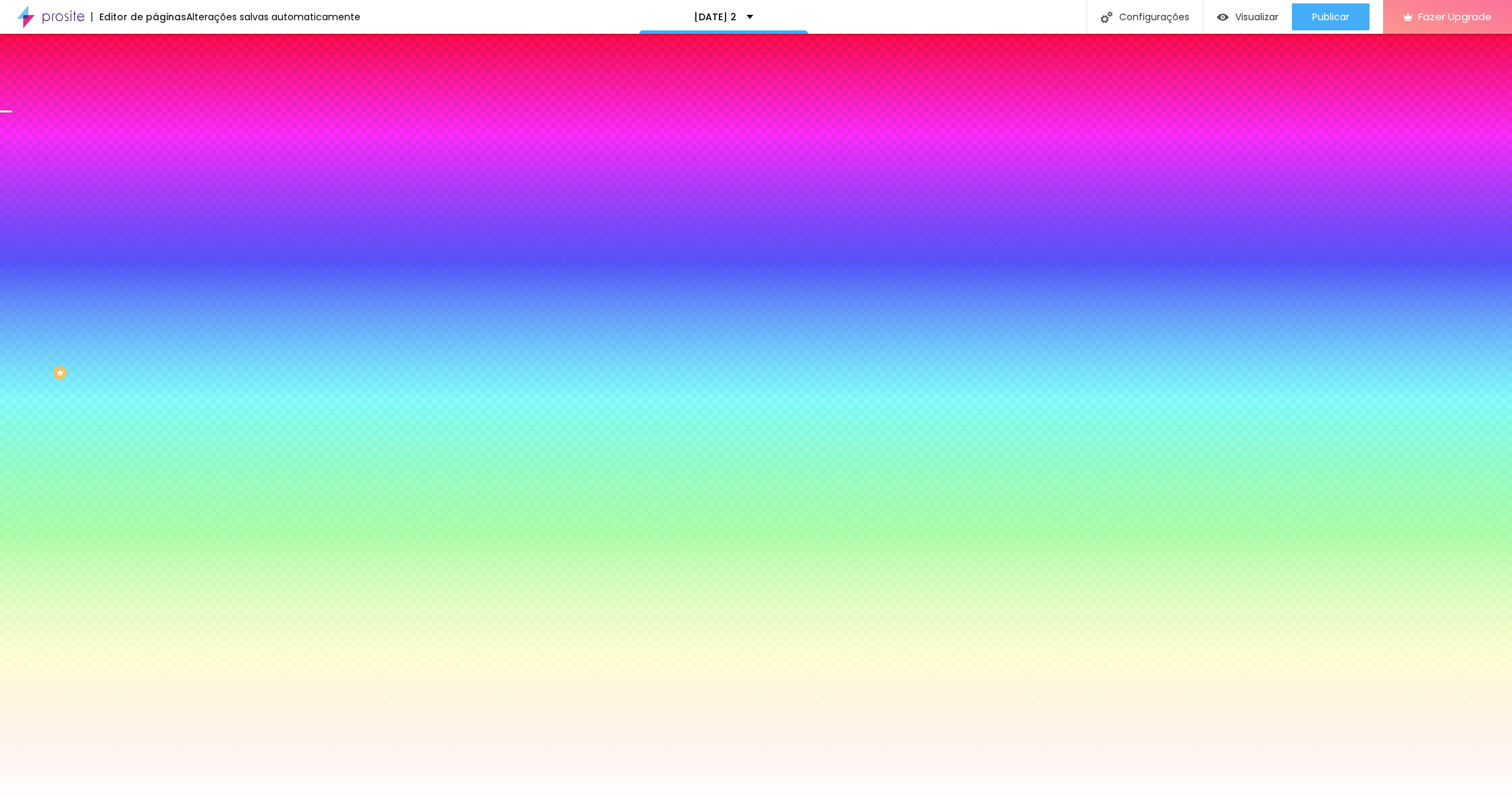
click at [155, 383] on input "#245F24" at bounding box center [236, 389] width 162 height 13
click at [155, 382] on button "Voltar ao padrão" at bounding box center [201, 376] width 92 height 16
click at [155, 383] on div at bounding box center [232, 383] width 155 height 0
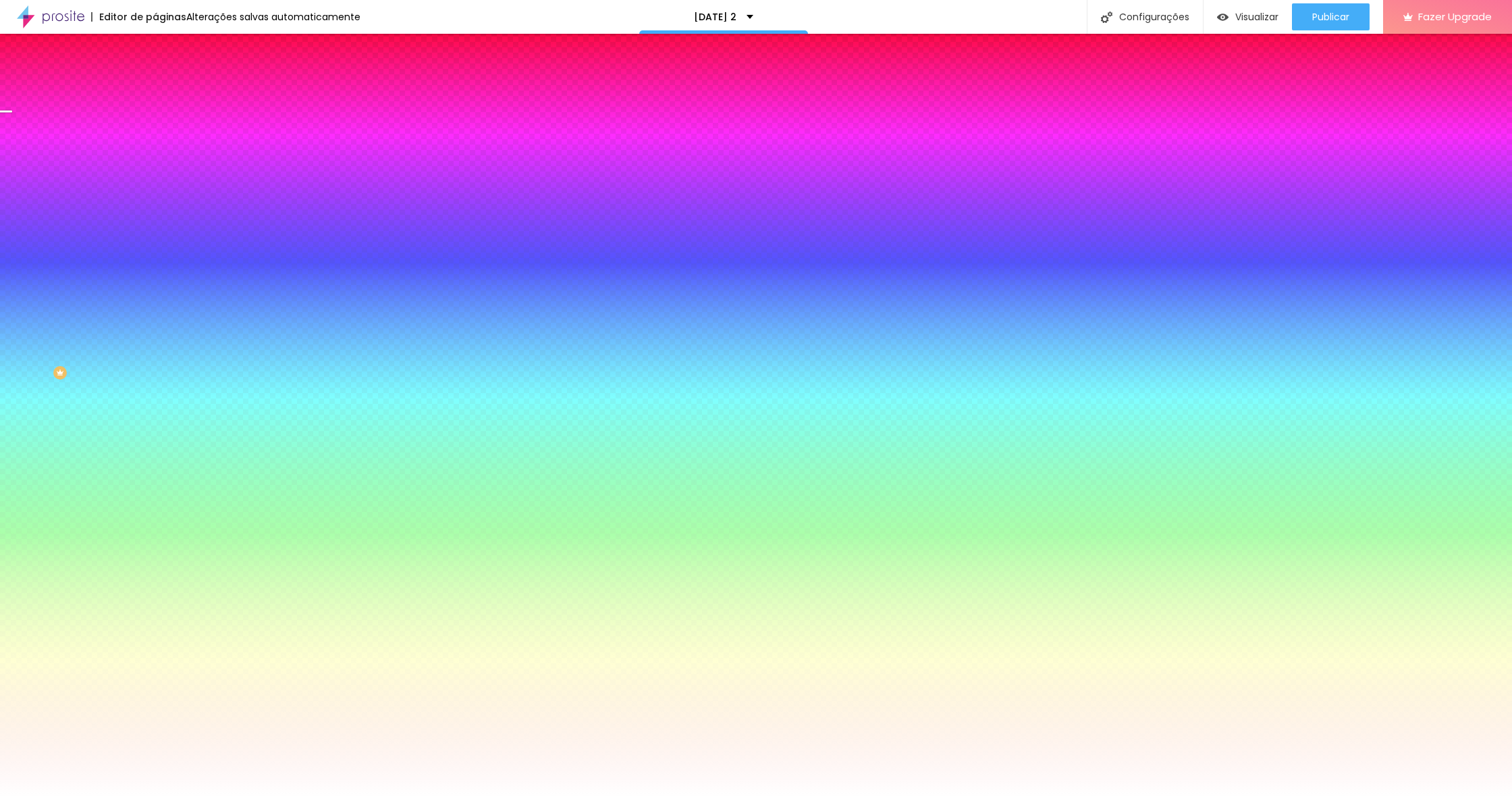
click at [155, 360] on div "Tipografia Voltar ao padrão" at bounding box center [232, 341] width 155 height 37
click at [155, 383] on input "#245F24" at bounding box center [236, 389] width 162 height 13
click at [155, 344] on div "Tipografia Voltar ao padrão" at bounding box center [232, 341] width 155 height 37
click at [155, 383] on div at bounding box center [232, 383] width 155 height 0
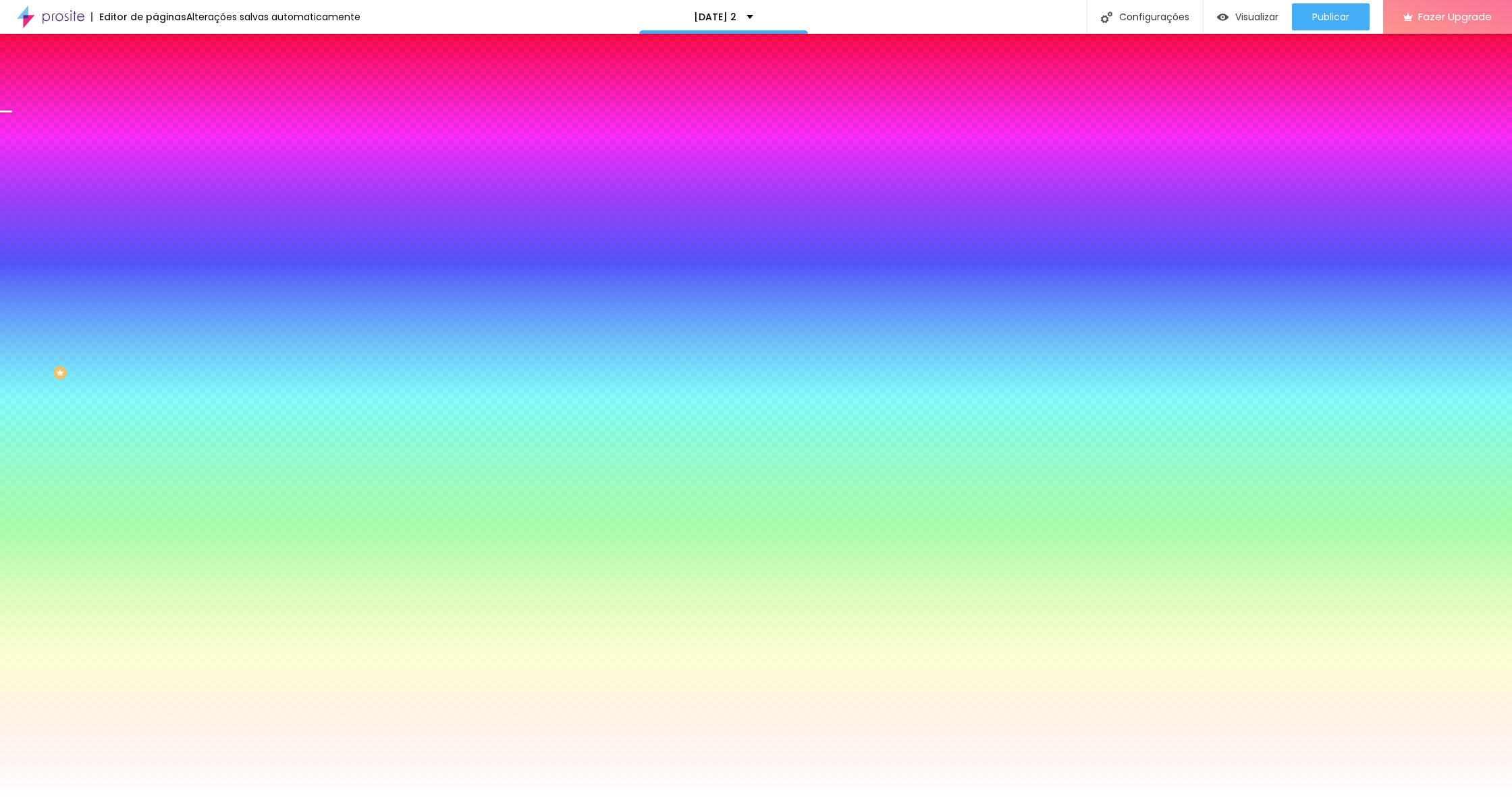
click at [132, 430] on div at bounding box center [756, 398] width 1512 height 797
click at [135, 420] on div at bounding box center [756, 398] width 1512 height 797
drag, startPoint x: 136, startPoint y: 430, endPoint x: 139, endPoint y: 422, distance: 8.5
click at [139, 422] on div at bounding box center [756, 398] width 1512 height 797
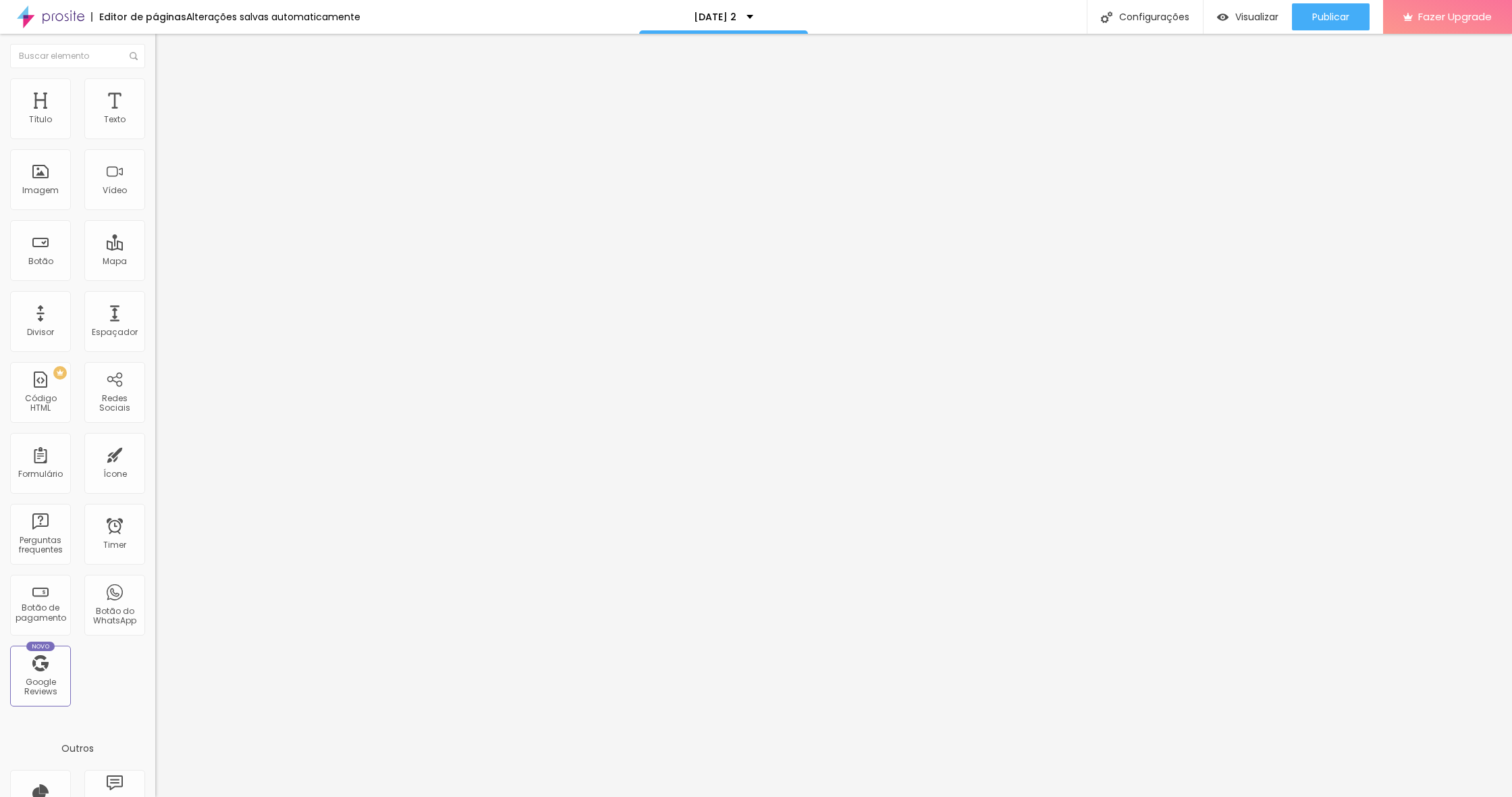
click at [155, 104] on ul "Conteúdo Estilo Avançado" at bounding box center [232, 96] width 155 height 41
click at [168, 104] on span "Estilo" at bounding box center [178, 98] width 21 height 12
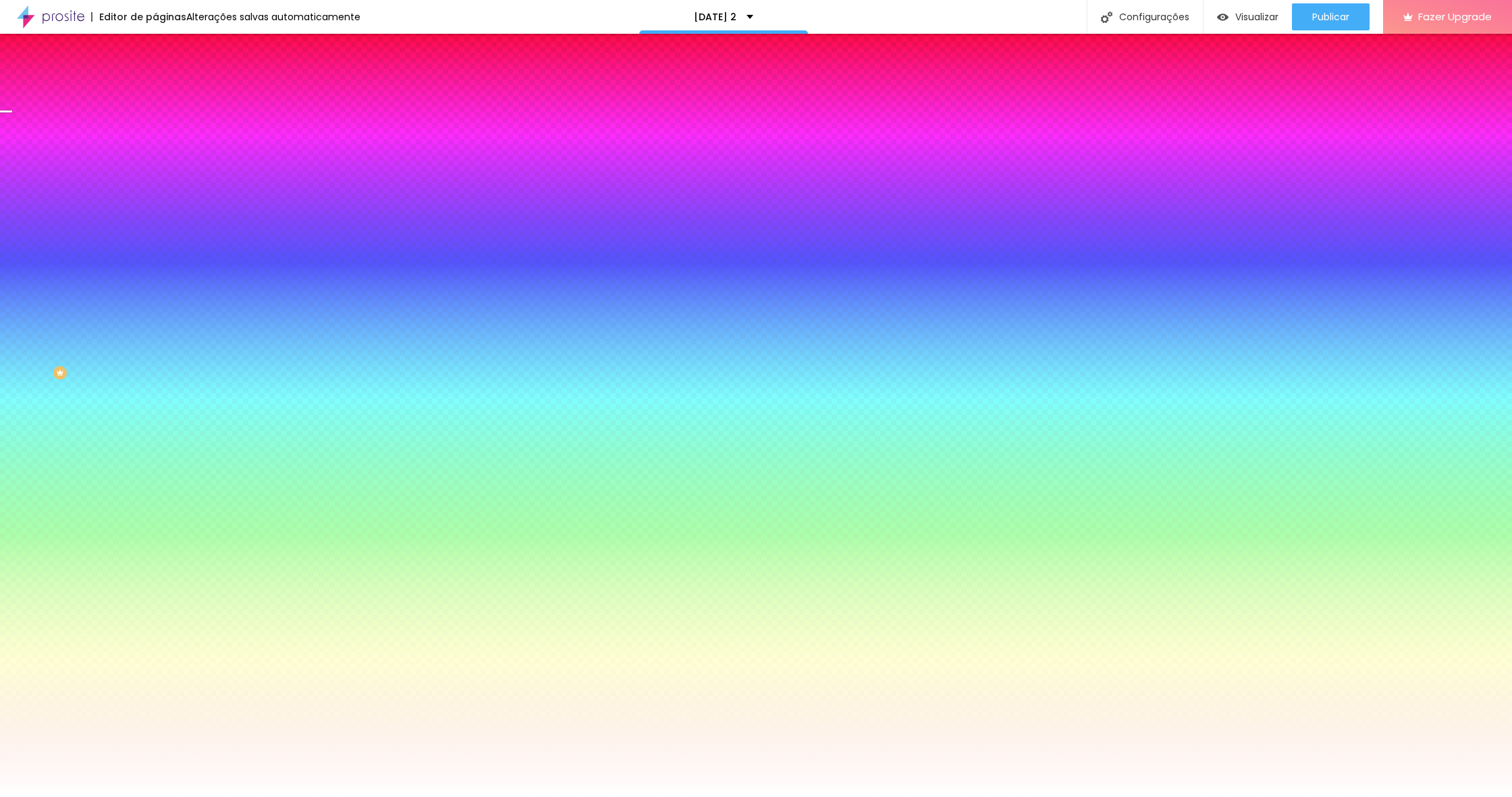
click at [155, 384] on input "#245F24" at bounding box center [236, 389] width 162 height 13
click at [155, 383] on input "#245F24" at bounding box center [236, 389] width 162 height 13
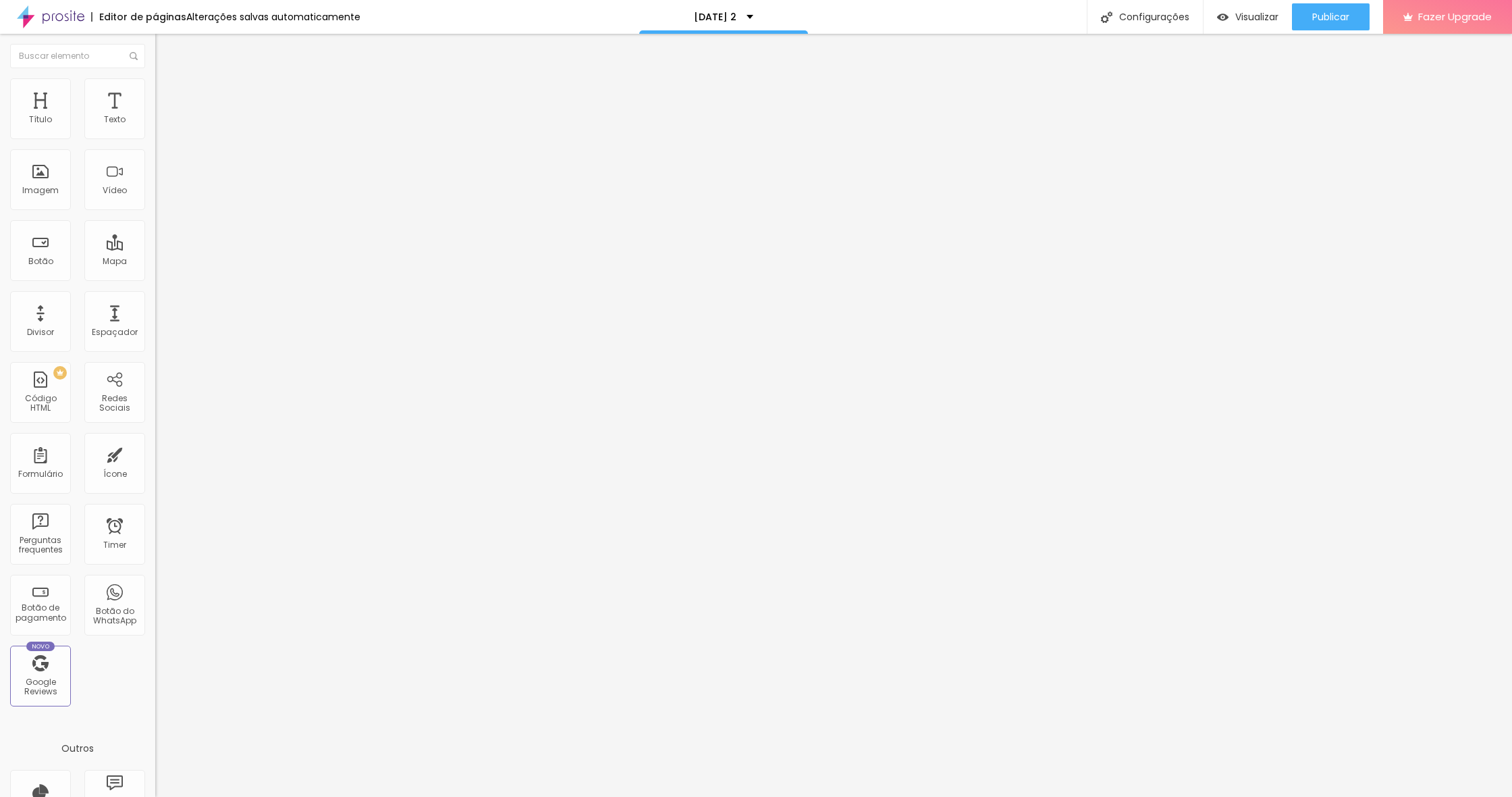
click at [168, 93] on span "Estilo" at bounding box center [178, 87] width 21 height 12
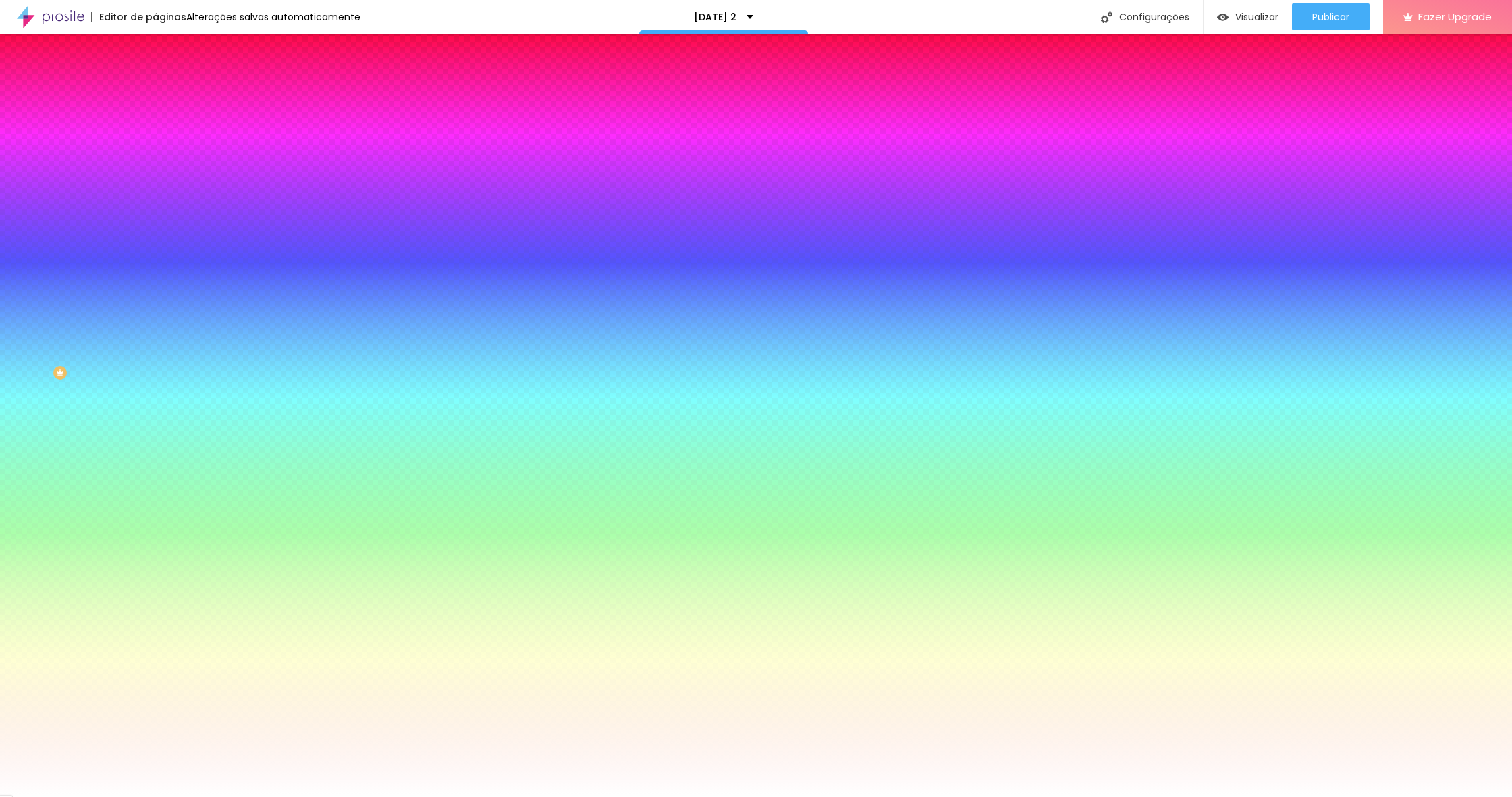
click at [155, 78] on li "Conteúdo" at bounding box center [232, 71] width 155 height 13
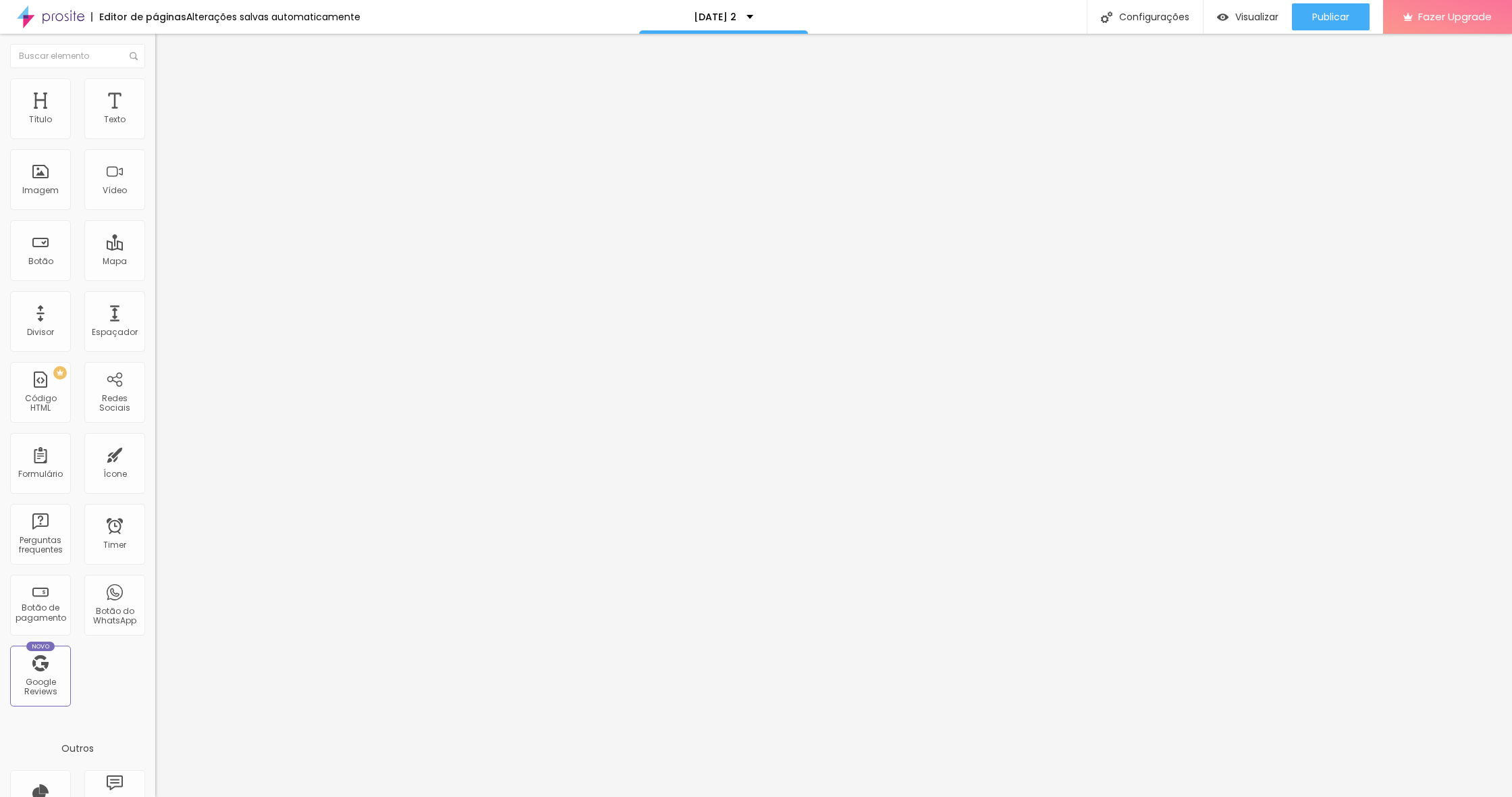
click at [168, 92] on span "Estilo" at bounding box center [178, 87] width 21 height 12
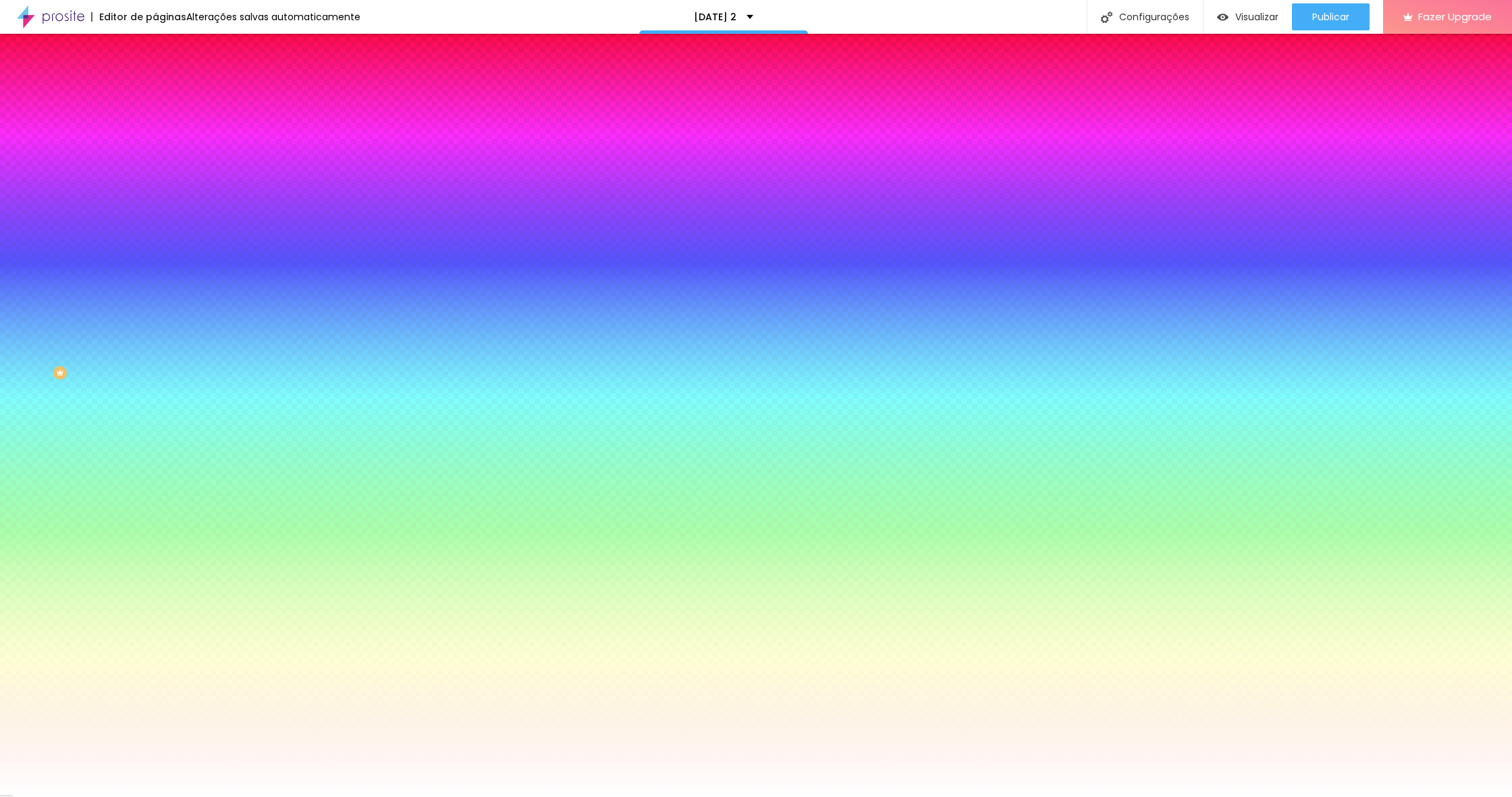
click at [155, 266] on div at bounding box center [232, 266] width 155 height 0
click at [155, 279] on input "#FFFFFF" at bounding box center [236, 272] width 162 height 13
click at [155, 234] on div "Tipografia Voltar ao padrão Borda Voltar ao padrão Sombra DESATIVADO Voltar ao …" at bounding box center [232, 173] width 155 height 121
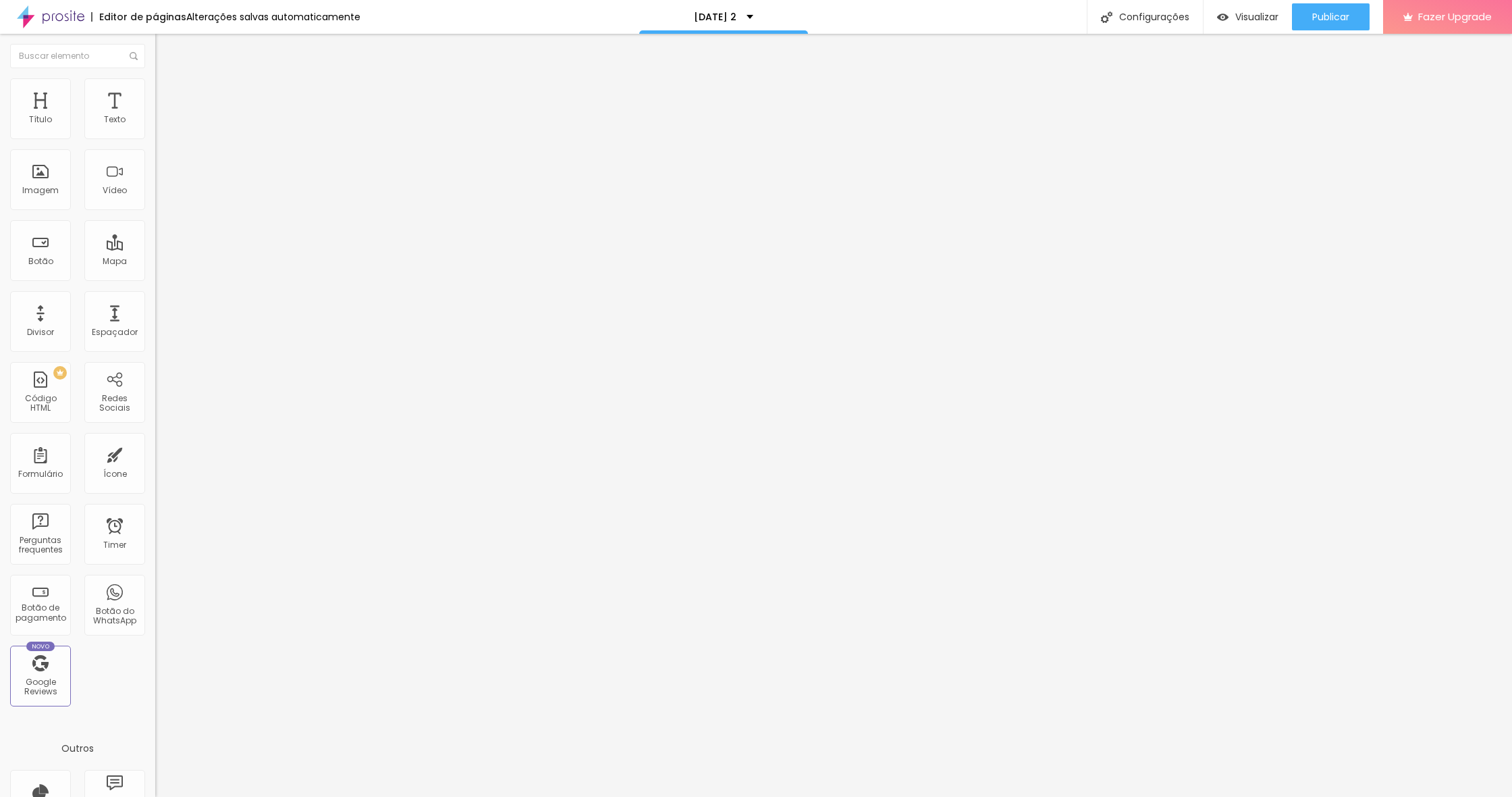
click at [155, 103] on li "Estilo" at bounding box center [232, 95] width 155 height 13
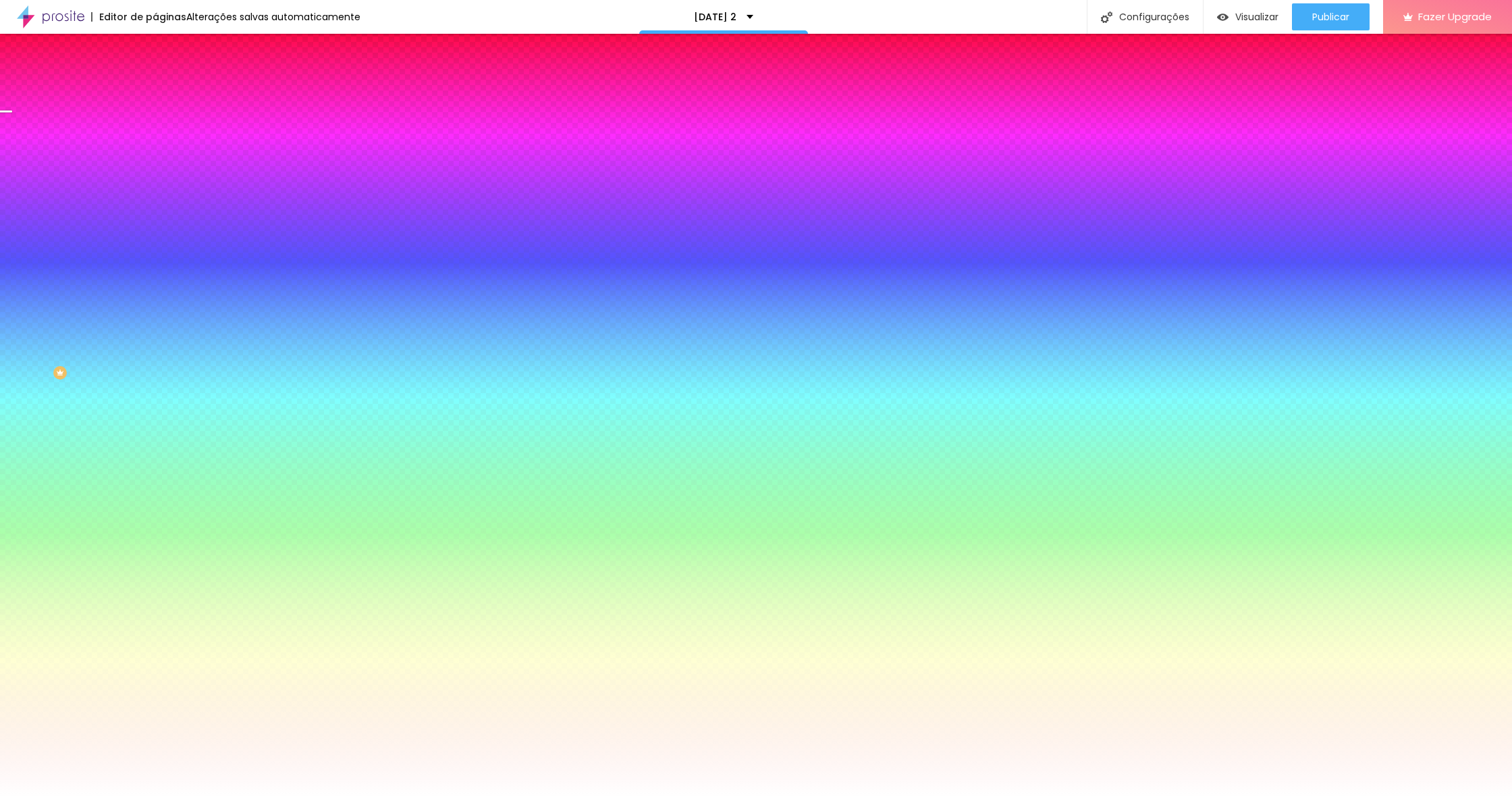
click at [155, 383] on input "#245F24" at bounding box center [236, 389] width 162 height 13
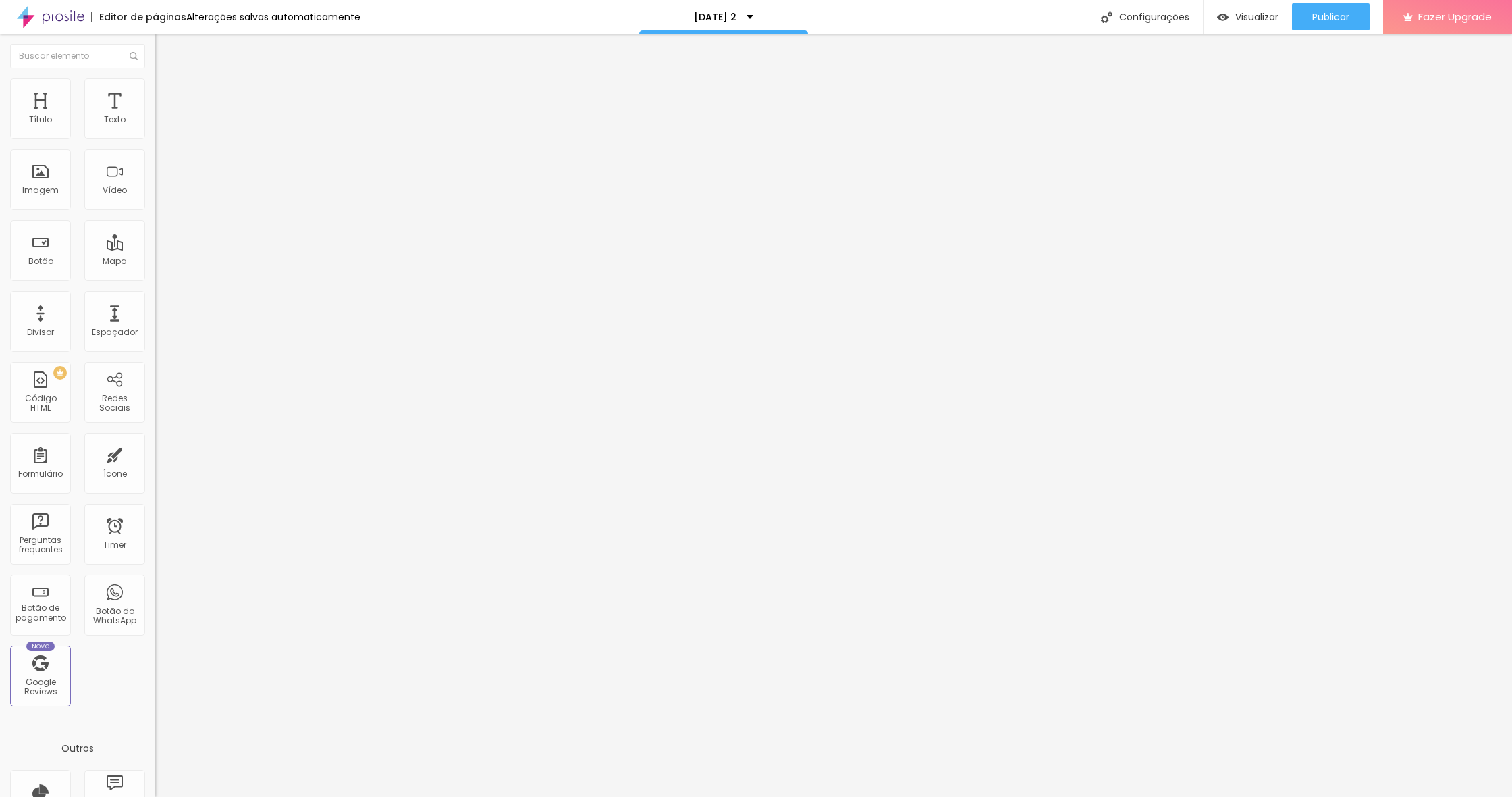
click at [155, 89] on li "Estilo" at bounding box center [232, 84] width 155 height 13
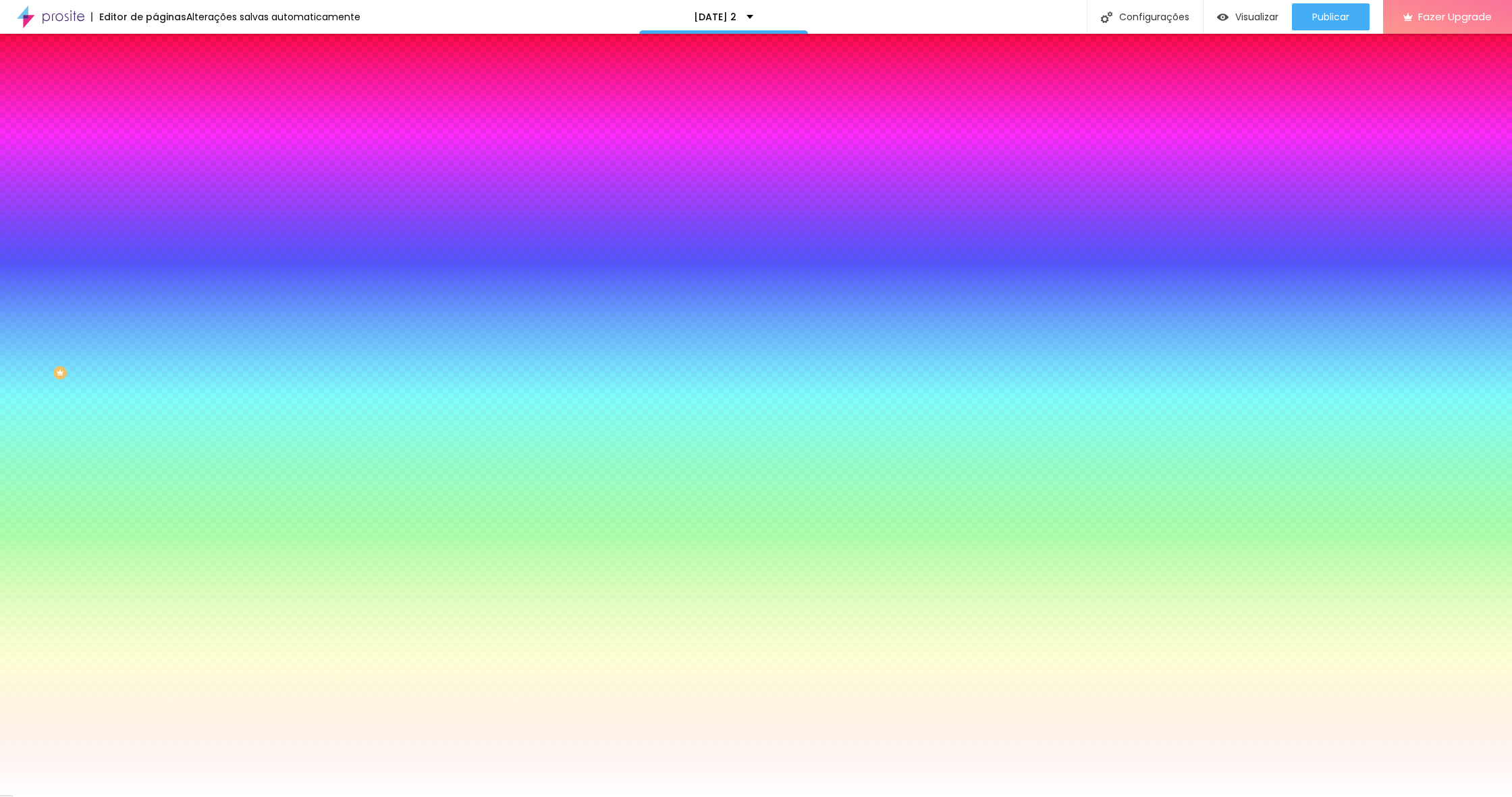
click at [155, 266] on div at bounding box center [232, 266] width 155 height 0
click at [155, 279] on div "Cor de fundo Voltar ao padrão #FFFFFF" at bounding box center [232, 261] width 155 height 37
click at [155, 279] on input "#FFFFFF" at bounding box center [236, 272] width 162 height 13
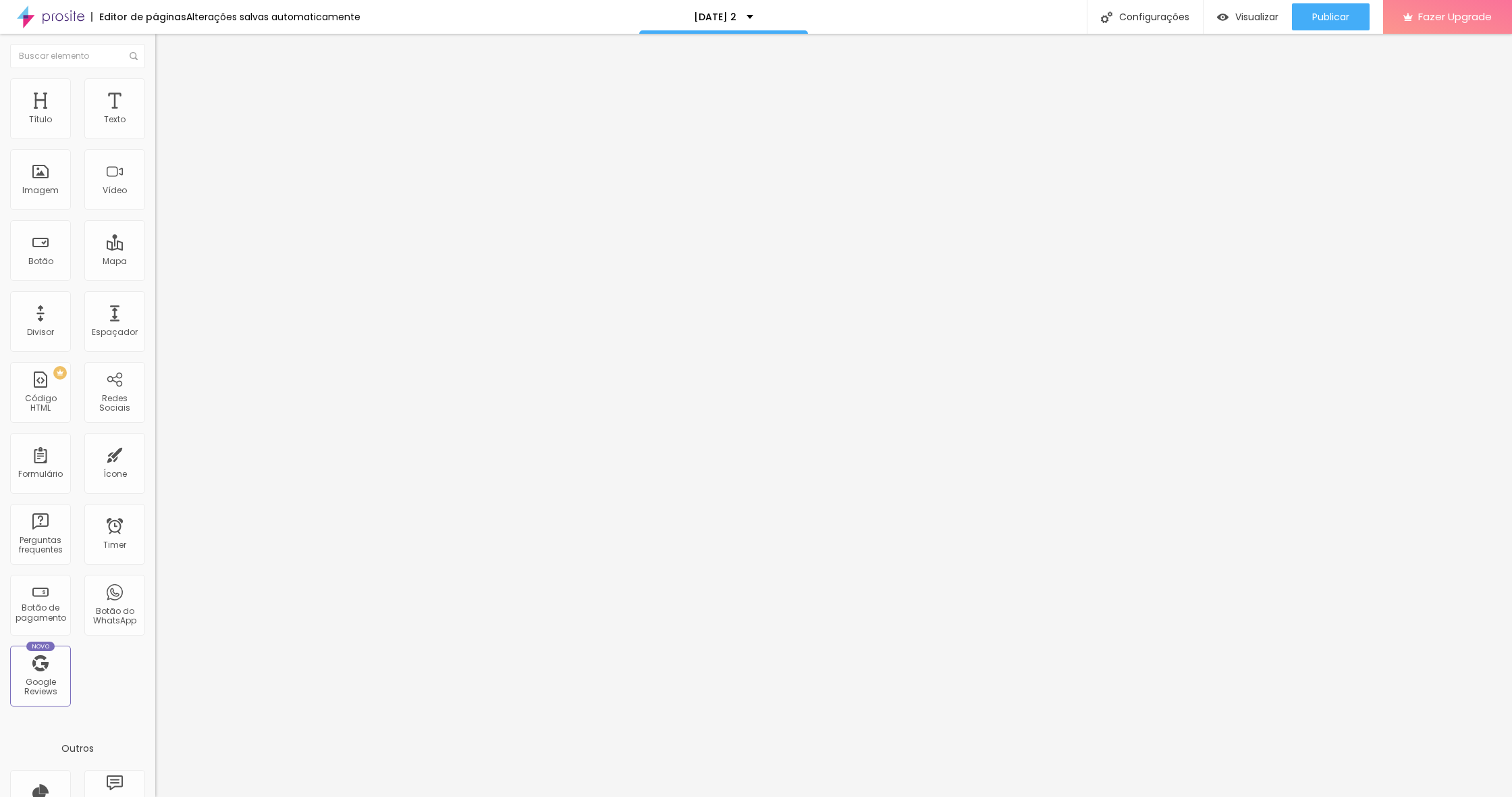
click at [155, 100] on li "Estilo" at bounding box center [232, 95] width 155 height 13
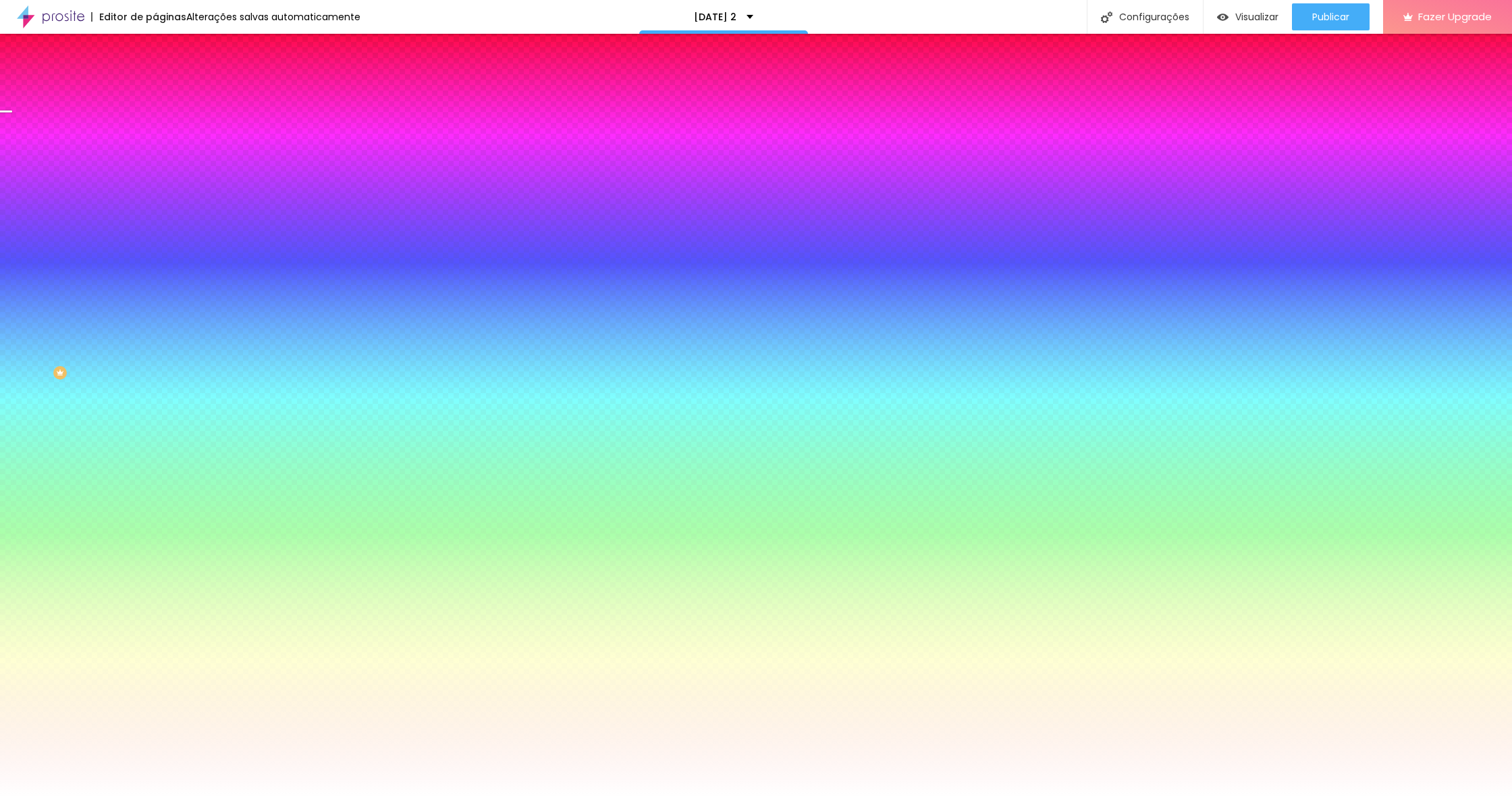
click at [155, 383] on input "#245F24" at bounding box center [236, 389] width 162 height 13
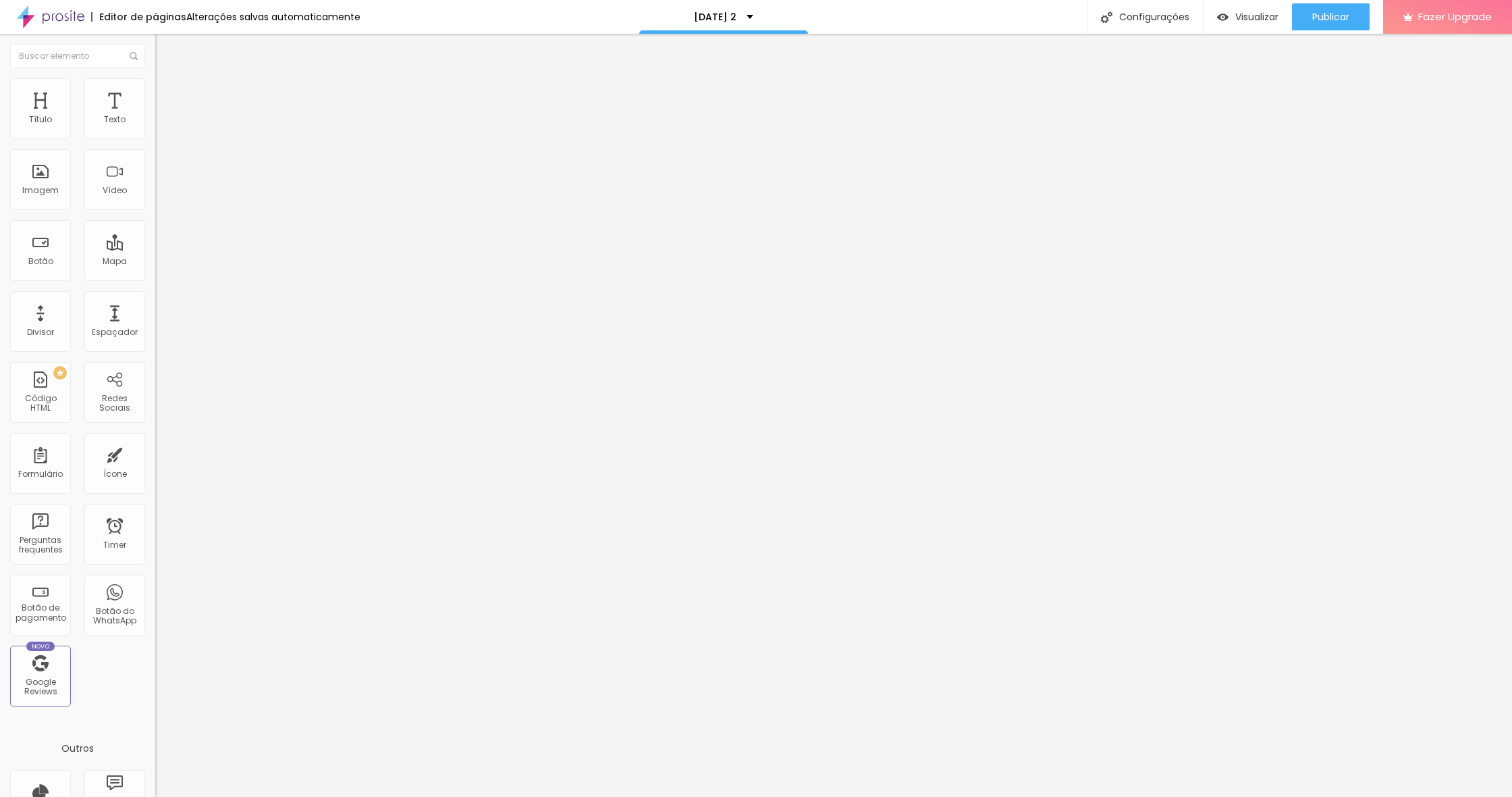
click at [155, 83] on img at bounding box center [161, 84] width 12 height 12
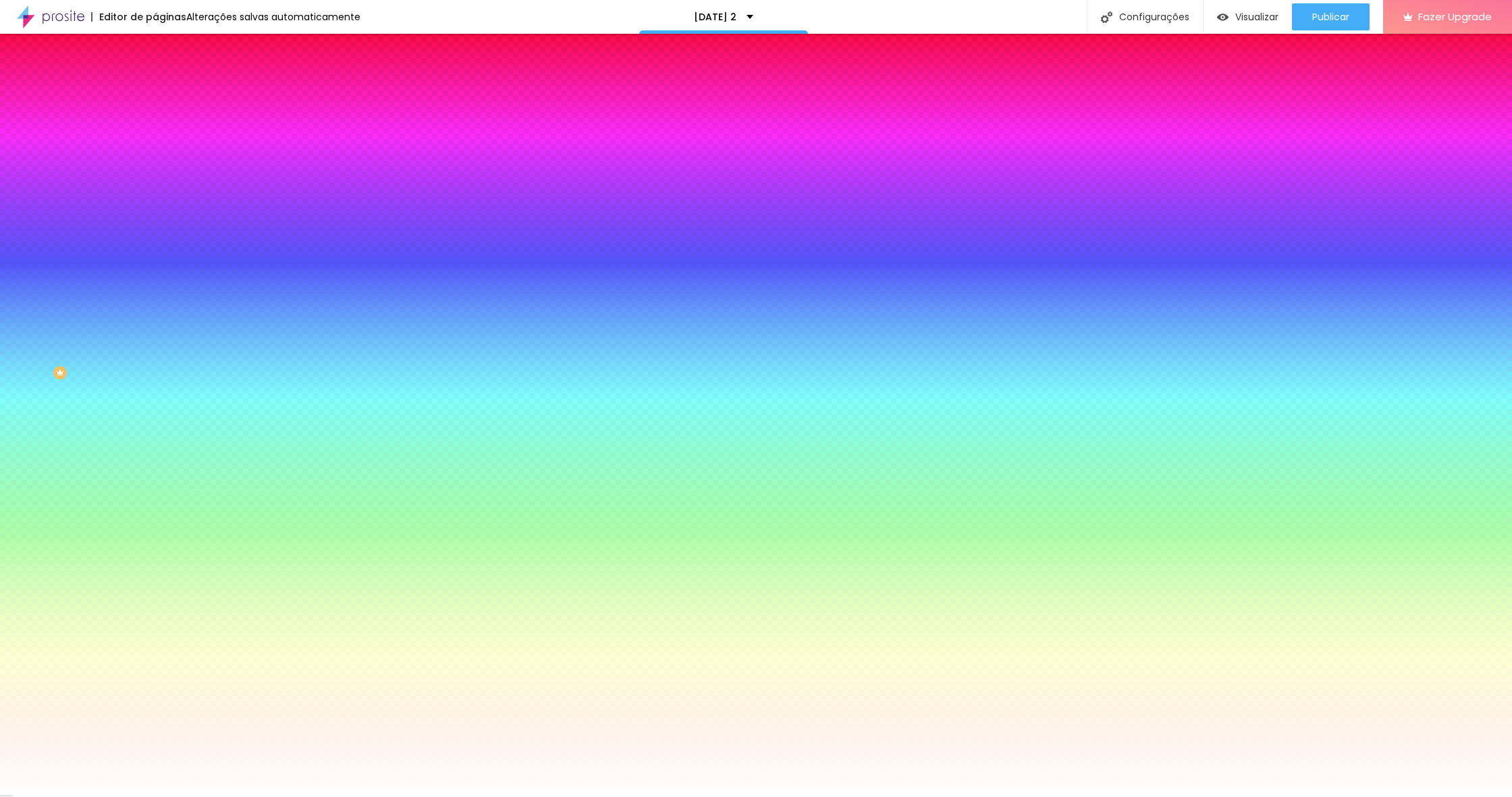
click at [155, 279] on input "#FFFFFF" at bounding box center [236, 272] width 162 height 13
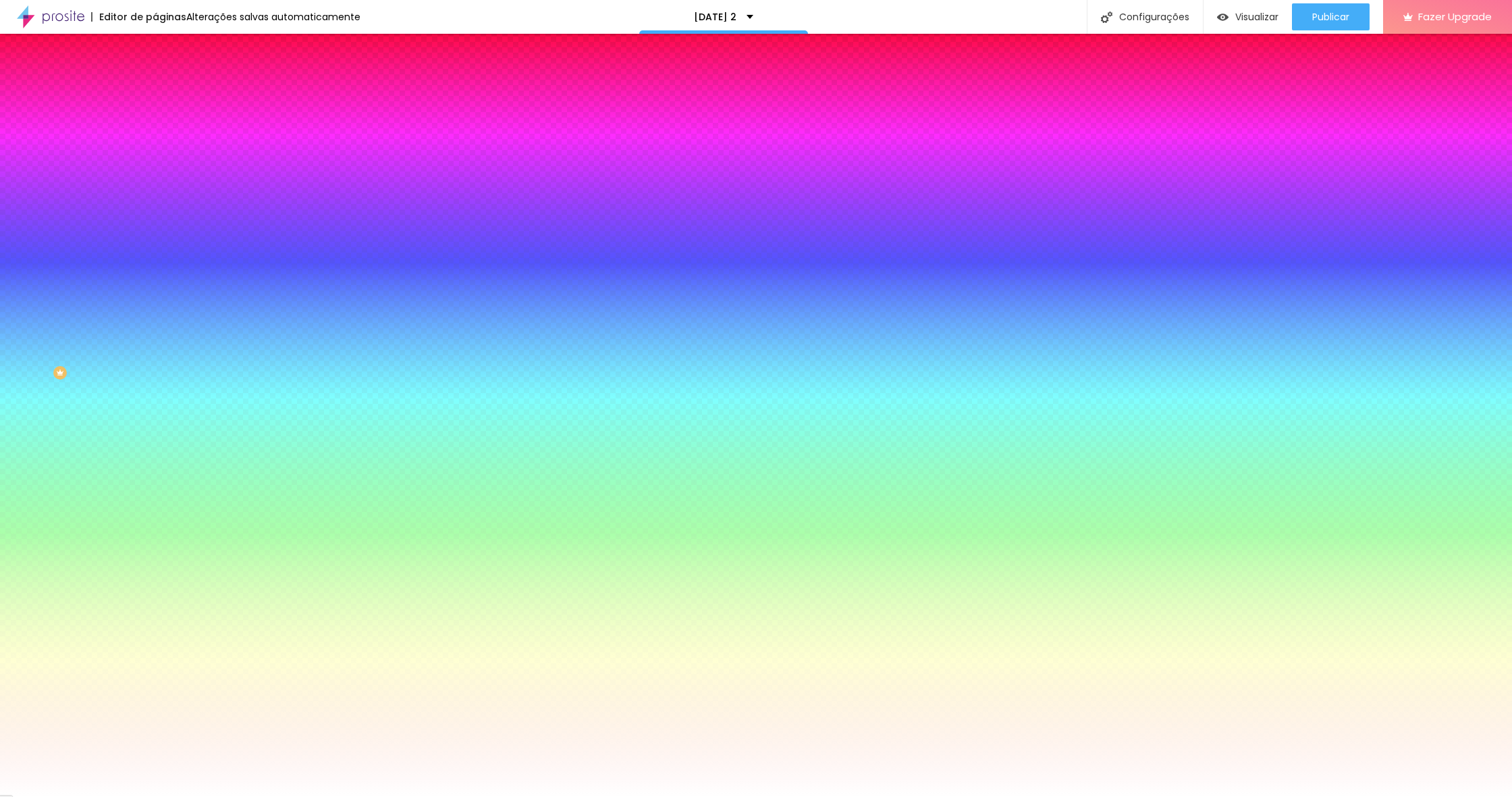
click at [155, 279] on input "#FFFFFF" at bounding box center [236, 272] width 162 height 13
click at [155, 266] on div at bounding box center [232, 266] width 155 height 0
click at [155, 279] on input "#FFFFFF" at bounding box center [236, 272] width 162 height 13
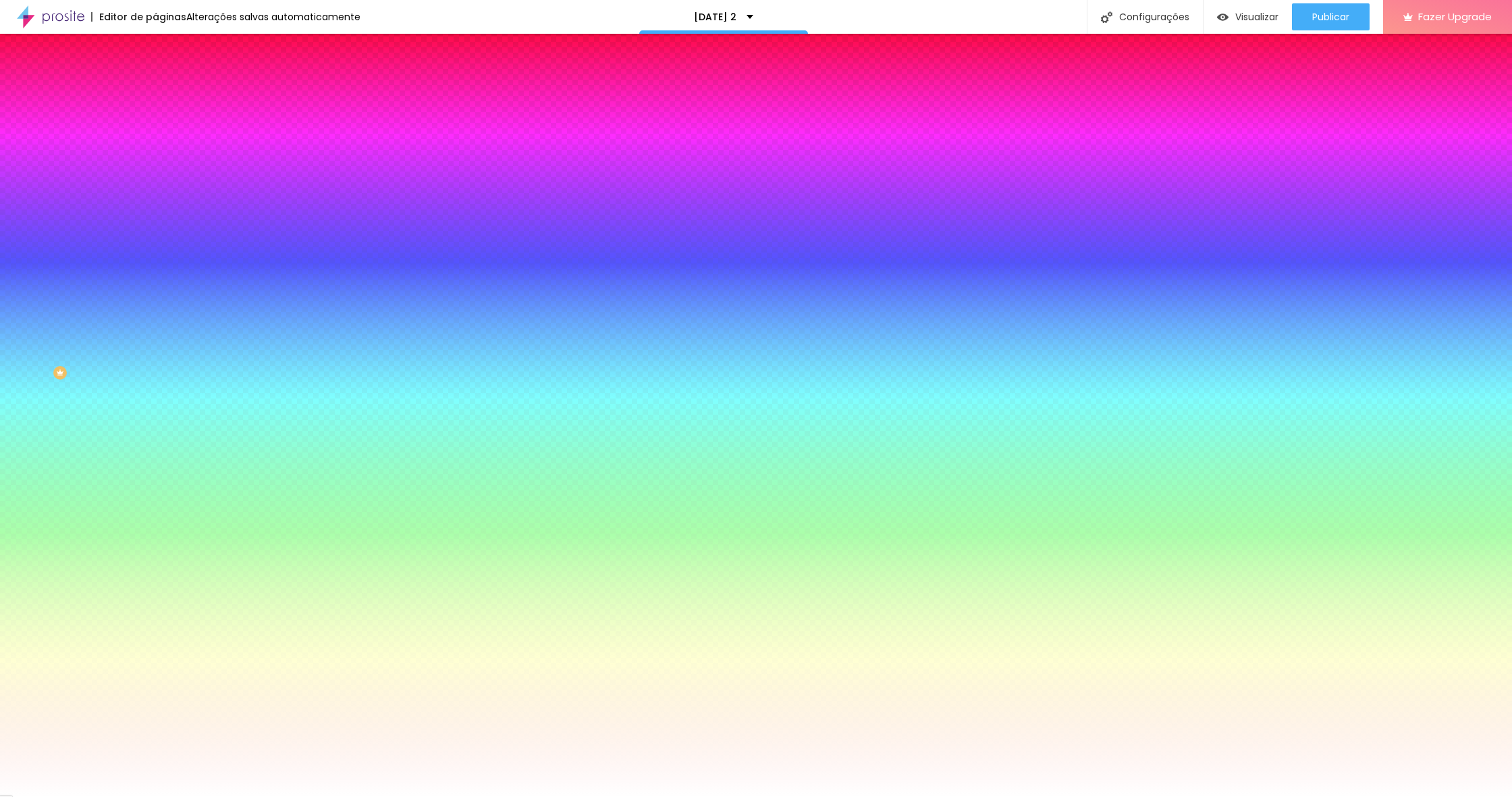
click at [155, 279] on input "#FFFFFF" at bounding box center [236, 272] width 162 height 13
click at [155, 279] on div "Voltar ao padrão #FFFFFF" at bounding box center [232, 264] width 155 height 29
click at [155, 266] on div at bounding box center [232, 266] width 155 height 0
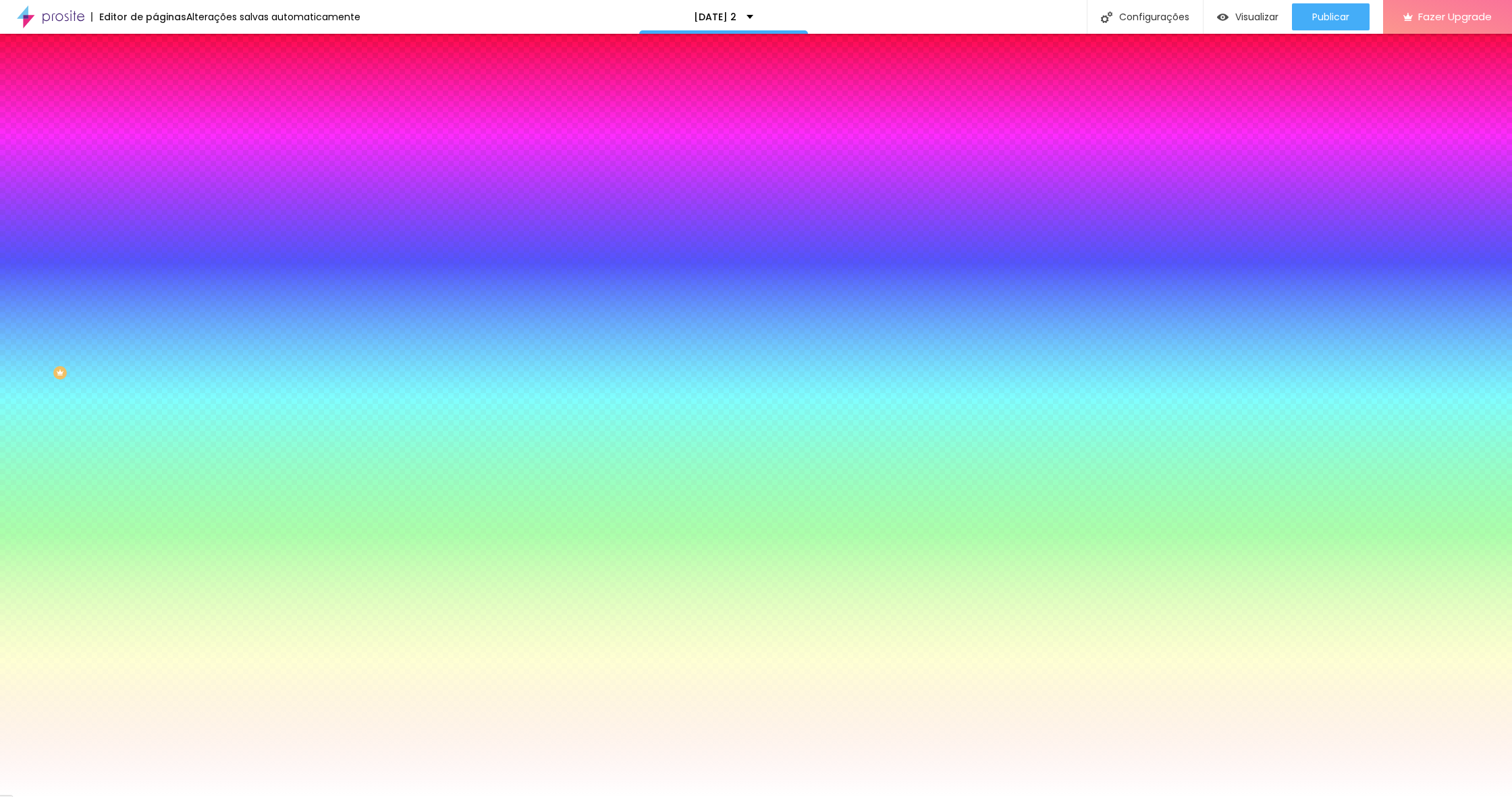
click at [155, 266] on div at bounding box center [232, 266] width 155 height 0
click at [122, 378] on div at bounding box center [756, 398] width 1512 height 797
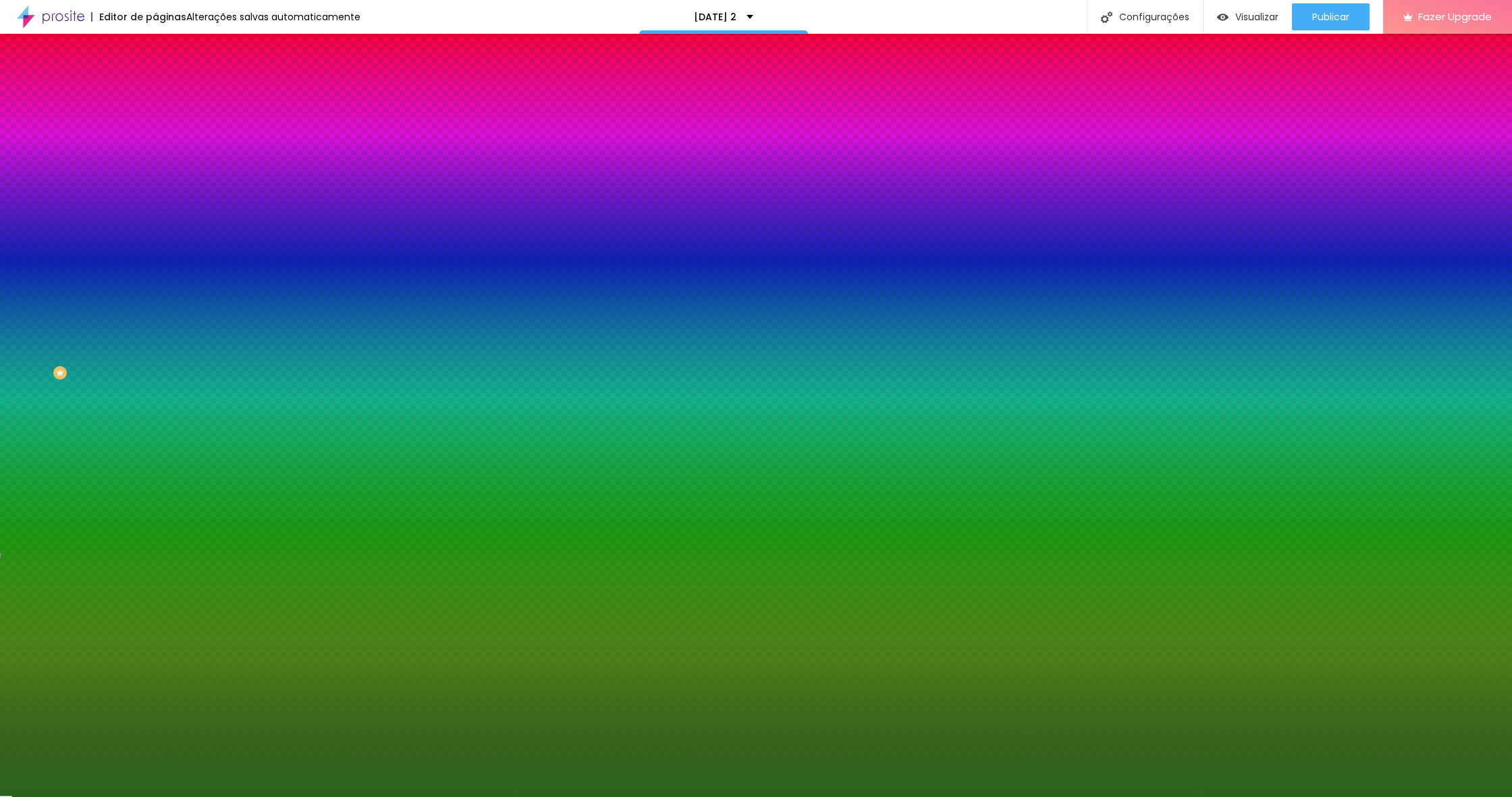
click at [83, 370] on div at bounding box center [756, 398] width 1512 height 797
click at [97, 360] on div at bounding box center [756, 398] width 1512 height 797
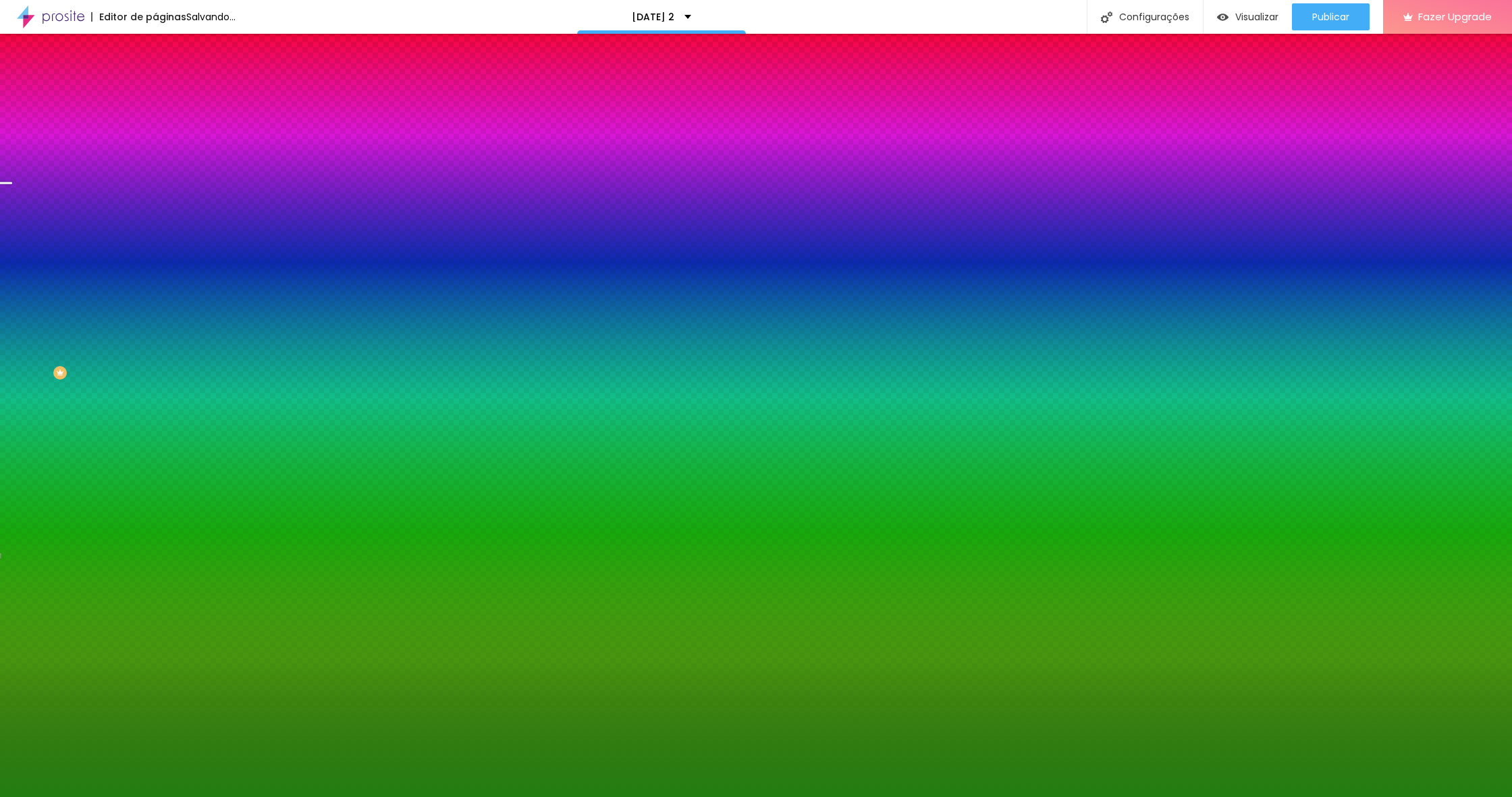
click at [133, 331] on div at bounding box center [756, 398] width 1512 height 797
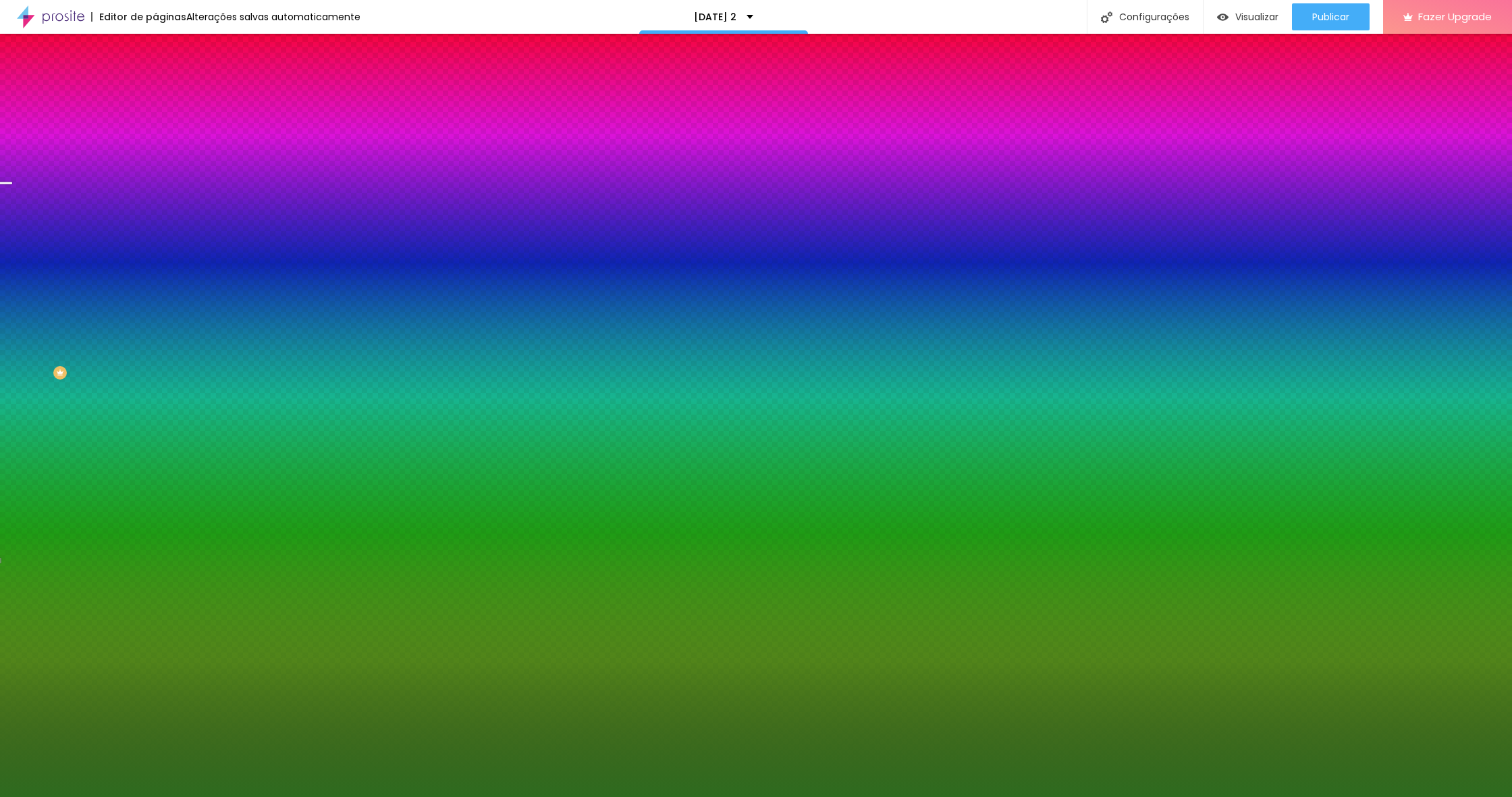
drag, startPoint x: 93, startPoint y: 365, endPoint x: 84, endPoint y: 367, distance: 9.2
click at [83, 367] on div at bounding box center [756, 398] width 1512 height 797
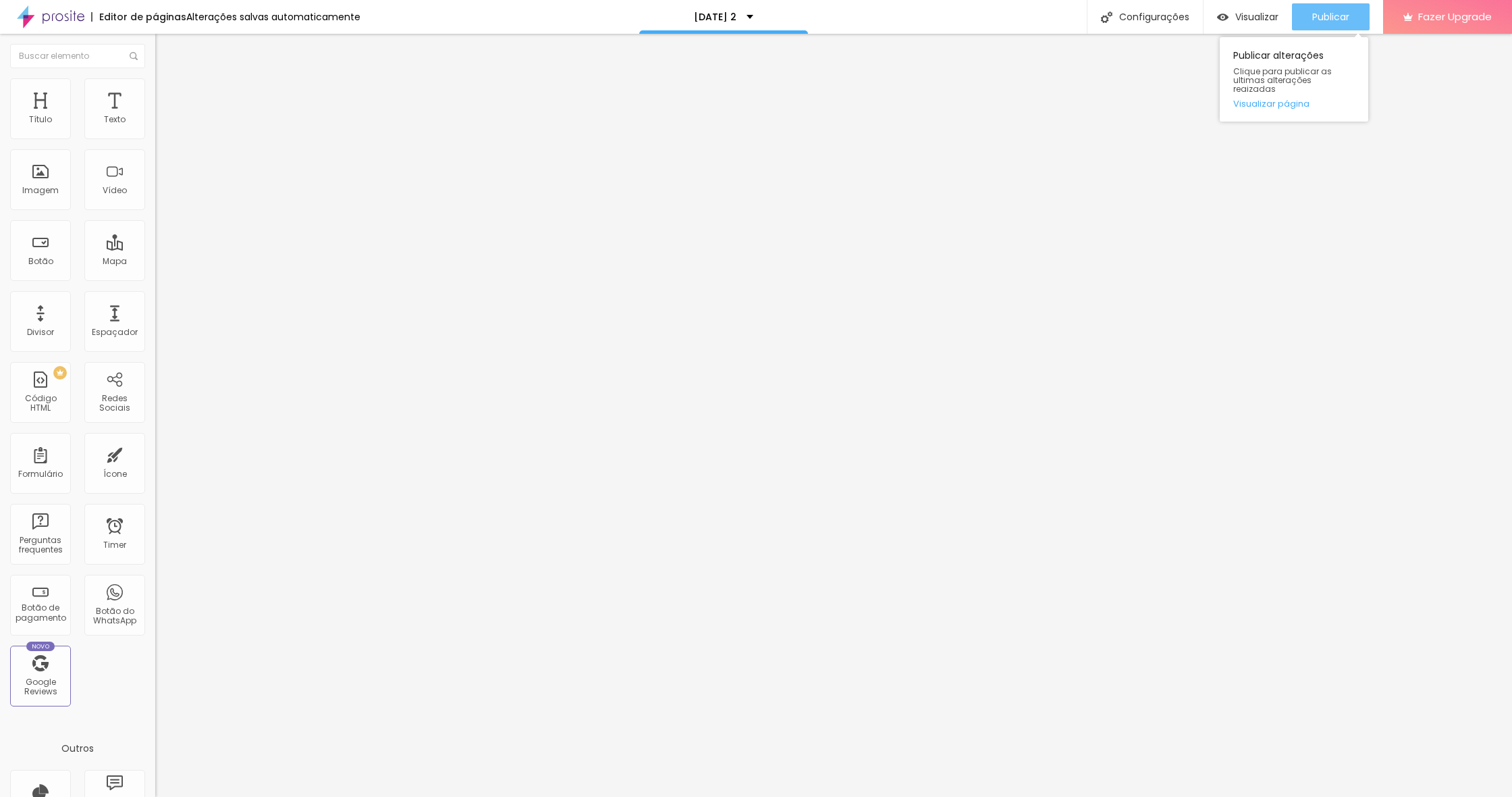
click at [1344, 12] on span "Publicar" at bounding box center [1331, 17] width 37 height 11
click at [168, 90] on span "Estilo" at bounding box center [178, 87] width 21 height 12
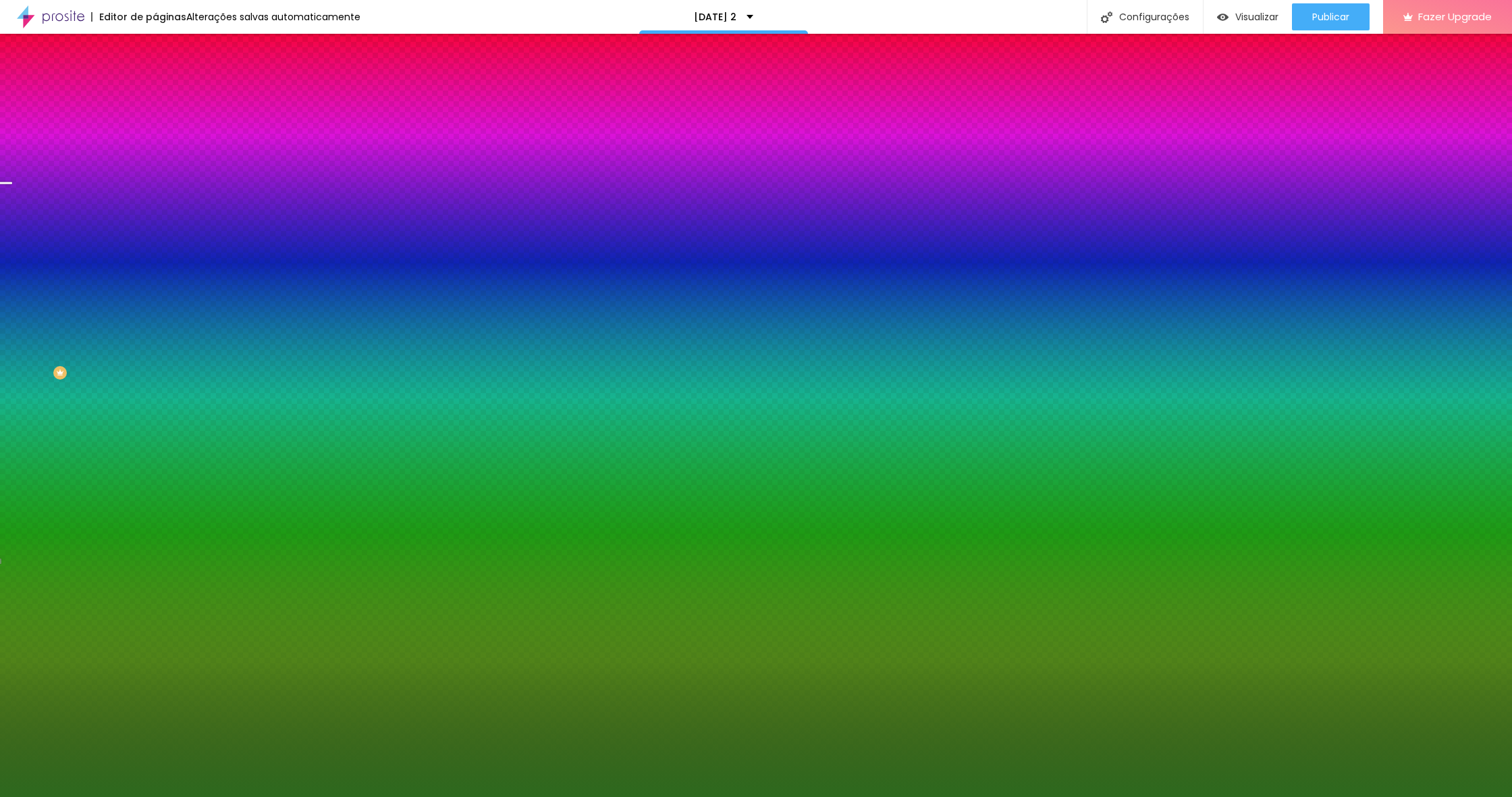
click at [155, 266] on div at bounding box center [232, 266] width 155 height 0
click at [155, 279] on input "#2D691E" at bounding box center [236, 272] width 162 height 13
click at [155, 286] on div "Botão Tipografia Voltar ao padrão Borda Voltar ao padrão Sombra DESATIVADO Volt…" at bounding box center [232, 275] width 155 height 340
click at [155, 279] on input "#2D691E" at bounding box center [236, 272] width 162 height 13
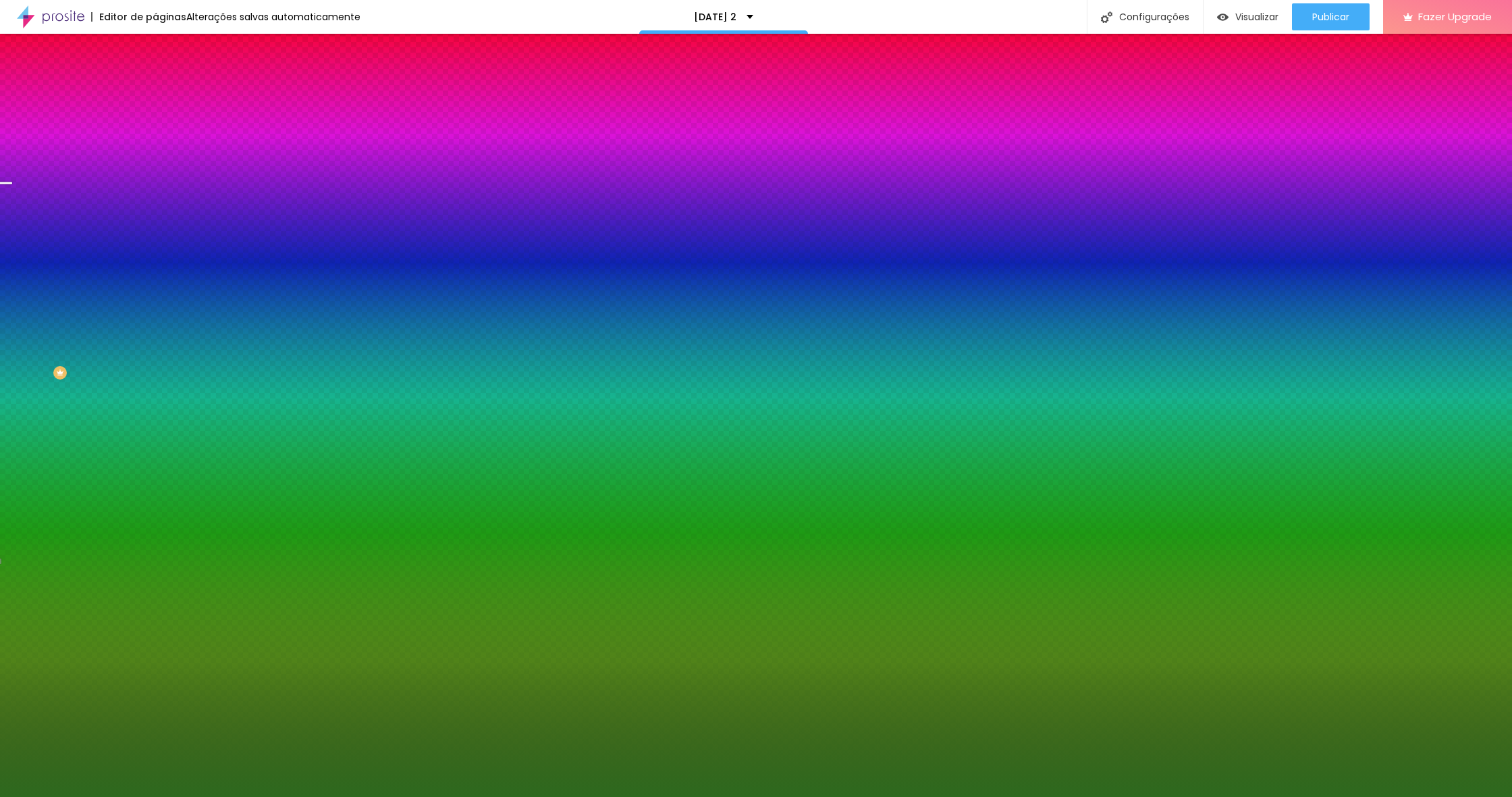
click at [155, 279] on input "#2D691E" at bounding box center [236, 272] width 162 height 13
click at [155, 279] on div "Voltar ao padrão #2D691E" at bounding box center [232, 264] width 155 height 29
click at [155, 266] on div at bounding box center [232, 266] width 155 height 0
click at [155, 279] on input "#2D691E" at bounding box center [236, 272] width 162 height 13
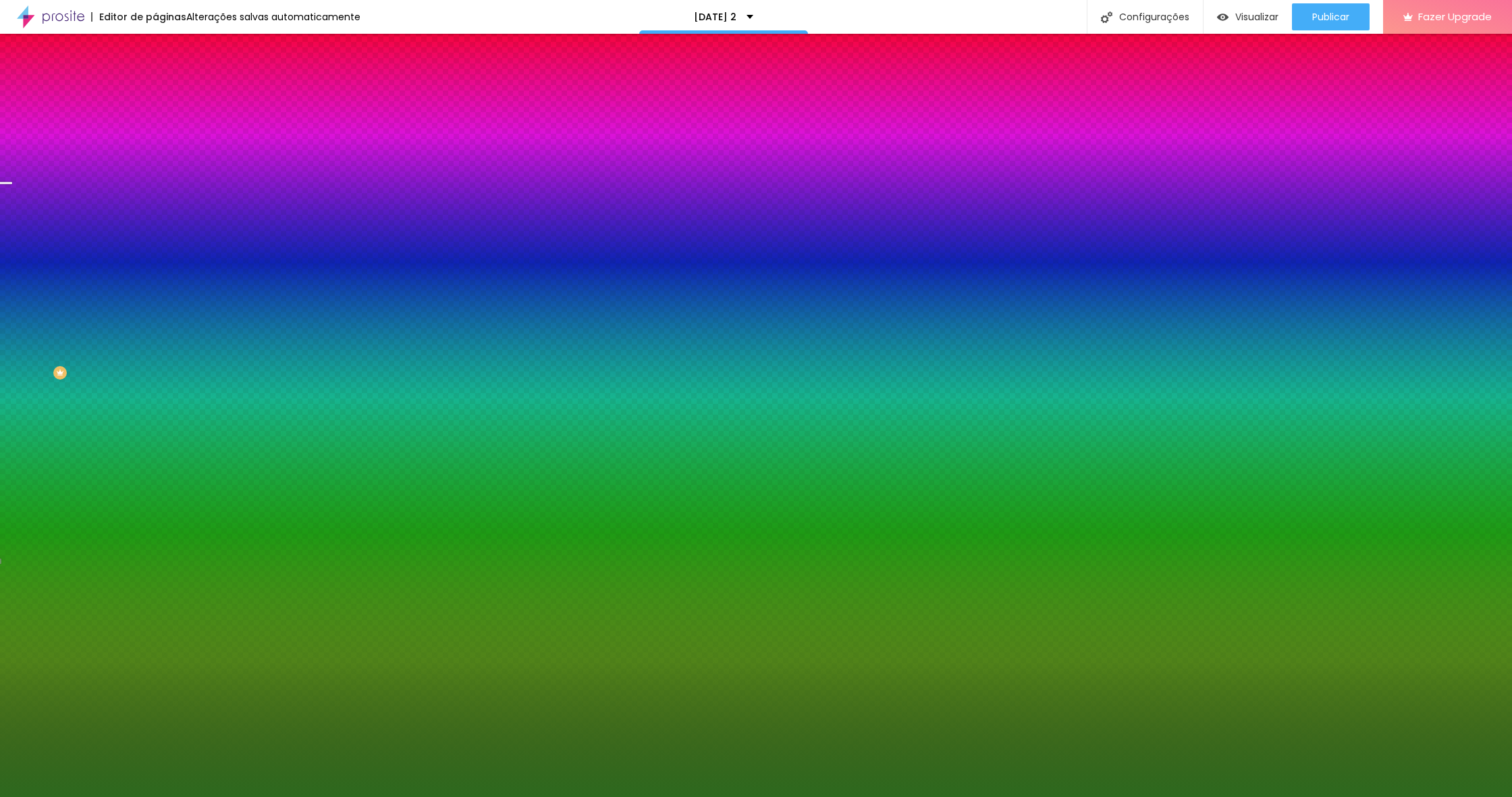
click at [155, 266] on div at bounding box center [232, 266] width 155 height 0
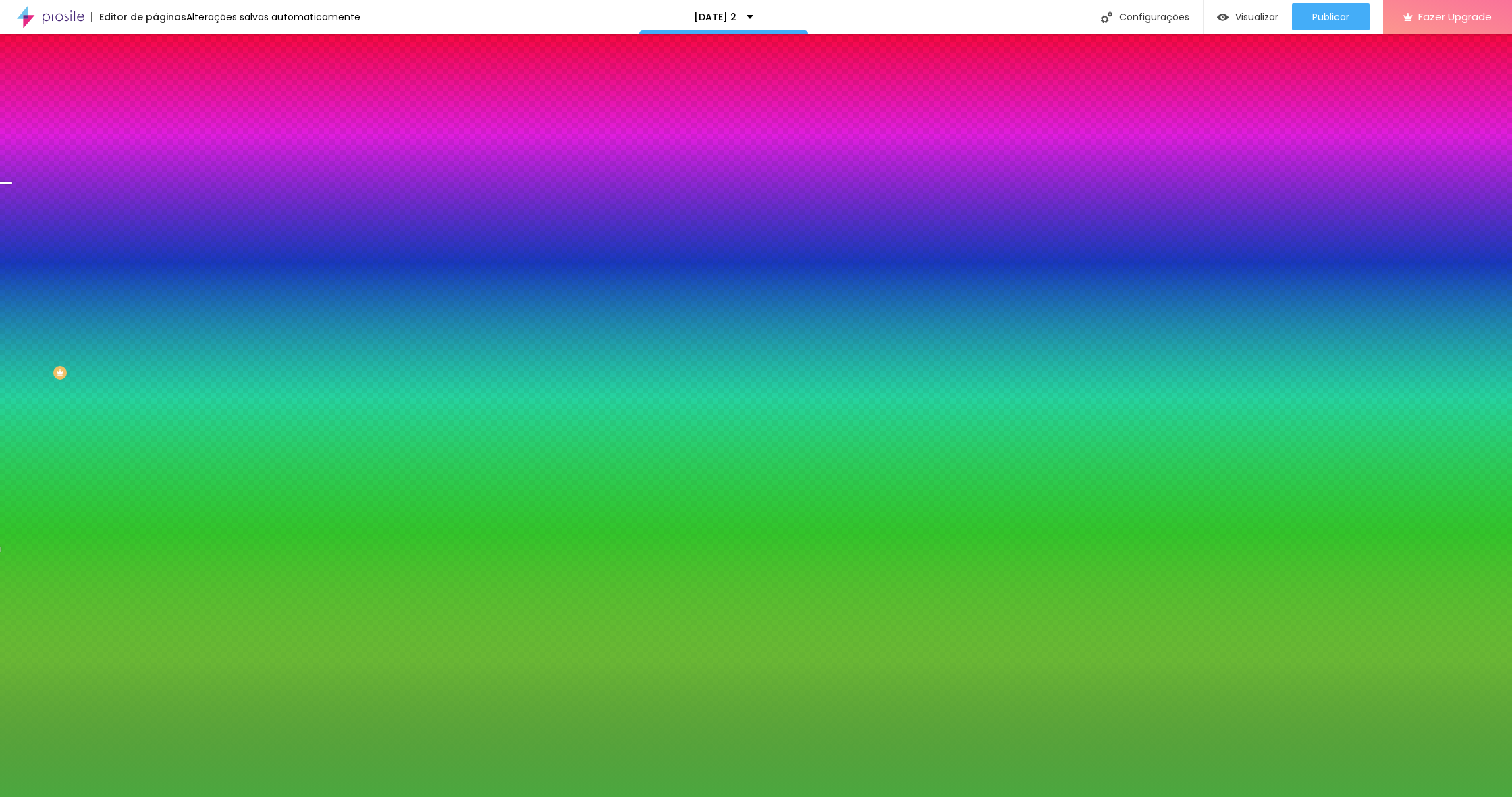
drag, startPoint x: 86, startPoint y: 372, endPoint x: 76, endPoint y: 342, distance: 31.6
click at [76, 342] on div at bounding box center [756, 398] width 1512 height 797
click at [155, 279] on input "#4BA83F" at bounding box center [236, 272] width 162 height 13
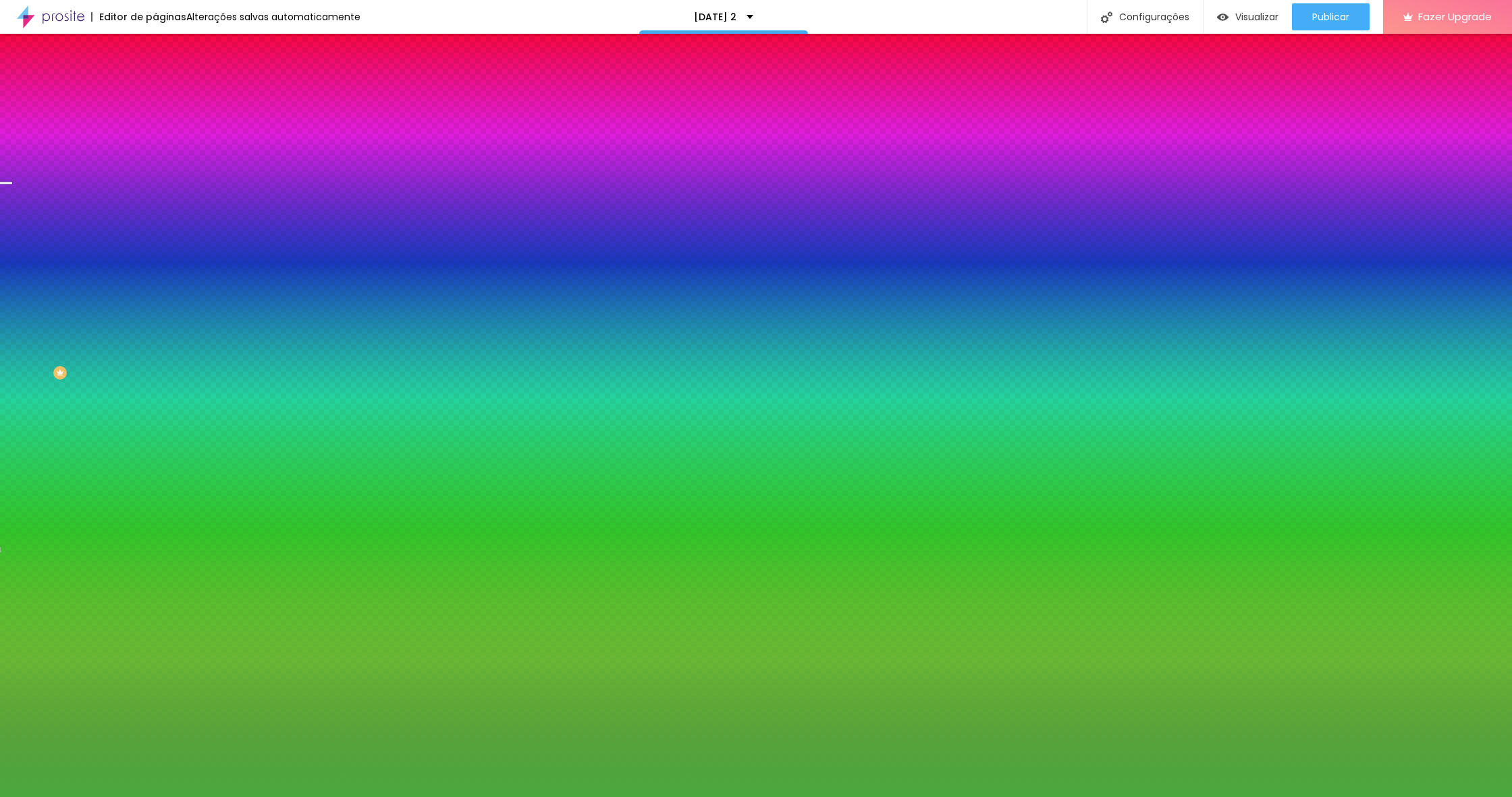
click at [155, 279] on input "#4BA83F" at bounding box center [236, 272] width 162 height 13
click at [161, 262] on icon "button" at bounding box center [165, 257] width 9 height 9
click at [155, 279] on input "#4BA83F" at bounding box center [236, 272] width 162 height 13
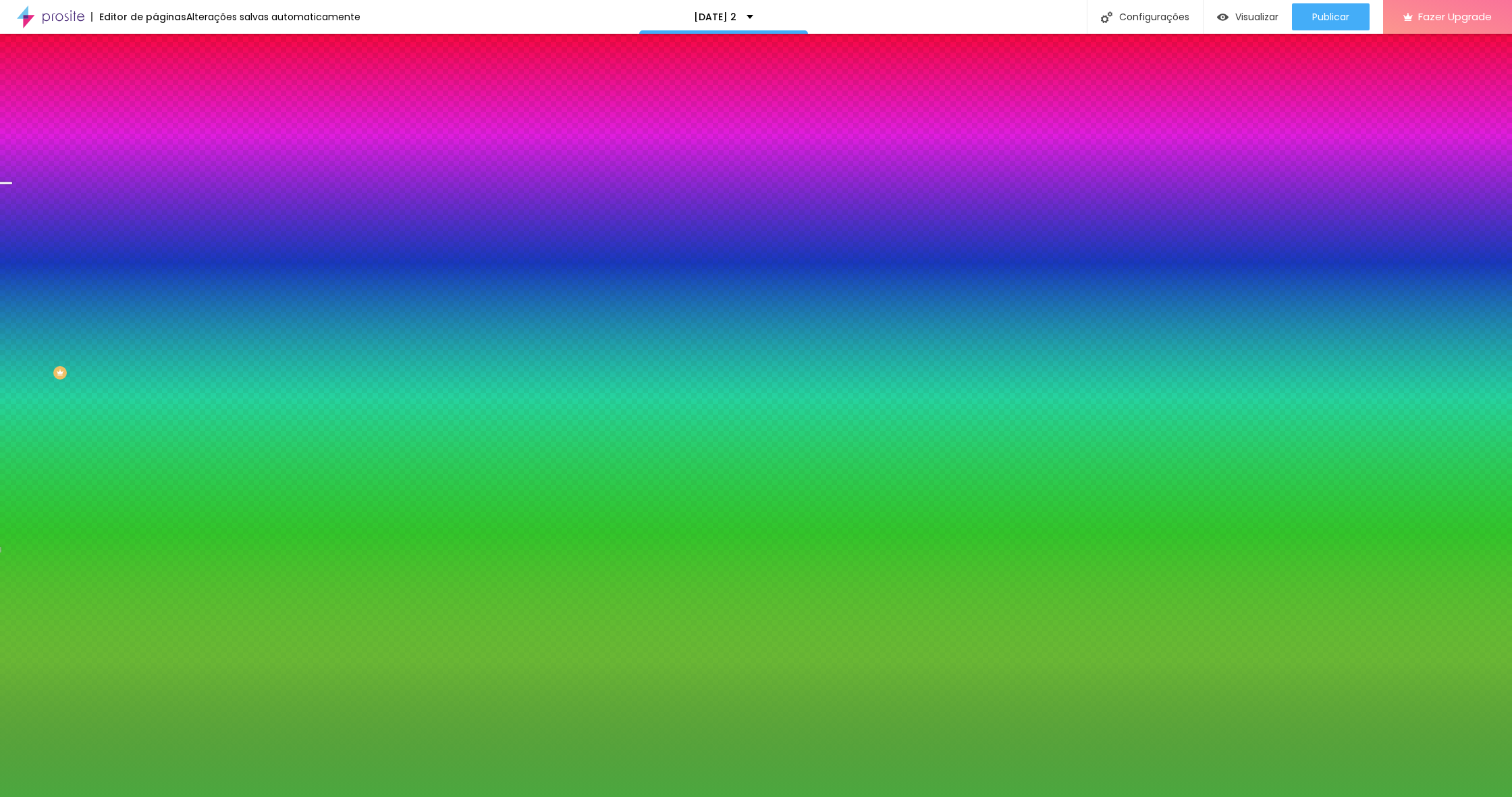
click at [155, 243] on div "Campos" at bounding box center [232, 238] width 155 height 8
click at [161, 262] on icon "button" at bounding box center [165, 257] width 9 height 9
click at [155, 279] on input "#4BA83F" at bounding box center [236, 272] width 162 height 13
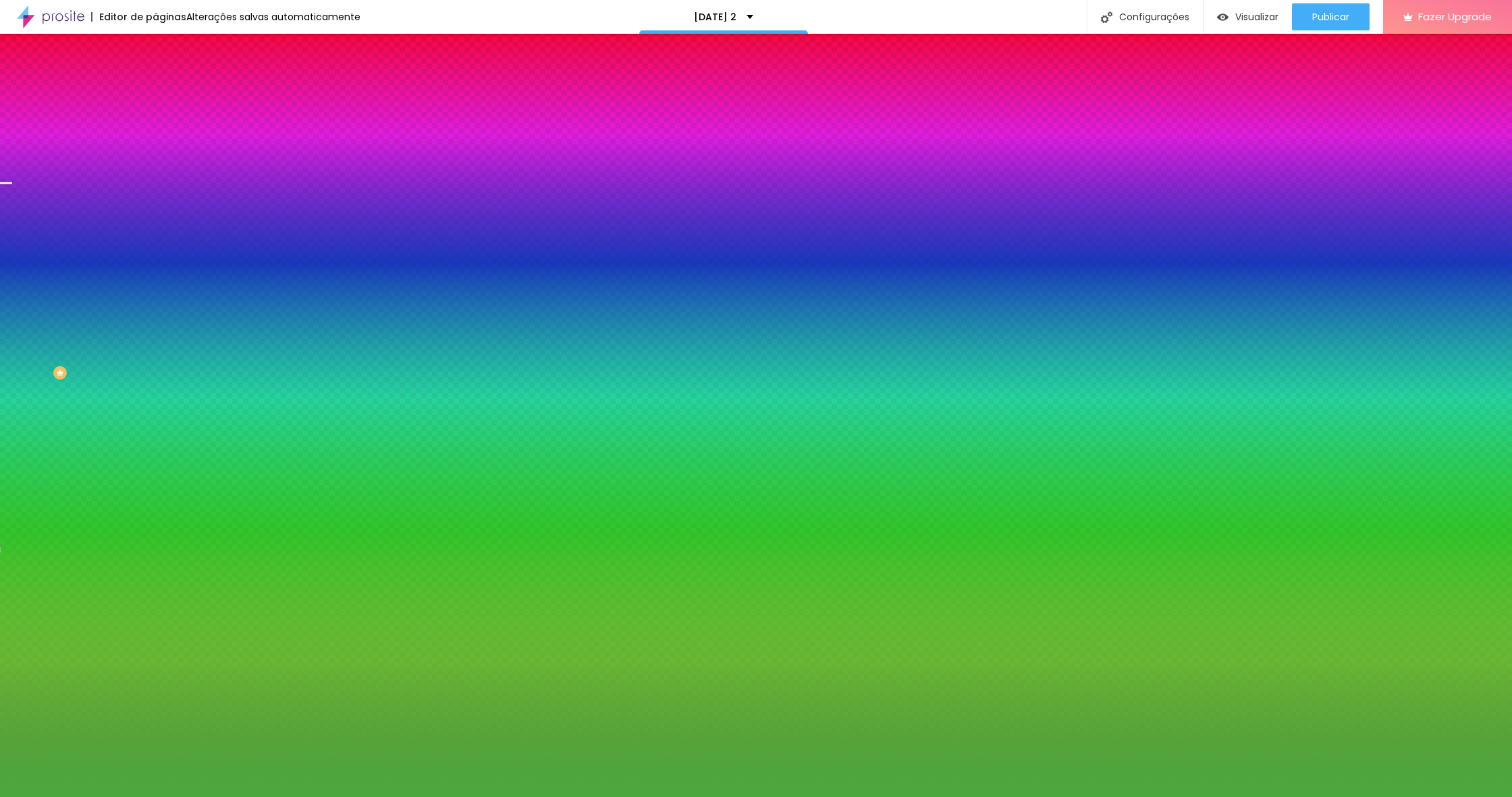
click at [155, 279] on input "#4BA83F" at bounding box center [236, 272] width 162 height 13
click at [155, 266] on div at bounding box center [232, 266] width 155 height 0
drag, startPoint x: 136, startPoint y: 329, endPoint x: 148, endPoint y: 464, distance: 135.5
click at [155, 445] on div "Botão Tipografia Voltar ao padrão Borda Voltar ao padrão Sombra DESATIVADO Volt…" at bounding box center [232, 275] width 155 height 340
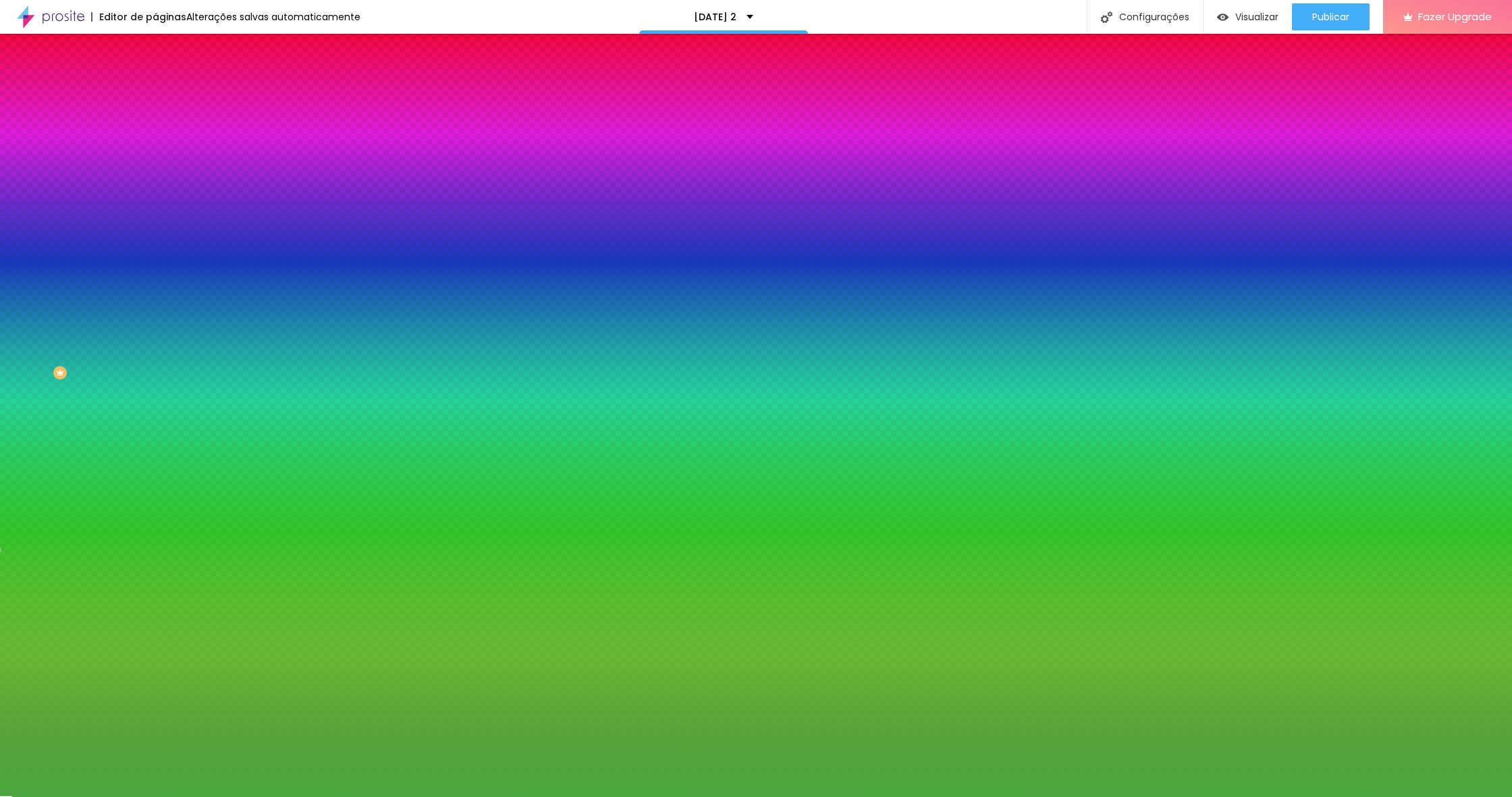
drag, startPoint x: 120, startPoint y: 331, endPoint x: 122, endPoint y: 321, distance: 10.2
click at [155, 303] on button "Voltar ao padrão" at bounding box center [201, 295] width 92 height 16
click at [155, 279] on input "#4BA83F" at bounding box center [236, 272] width 162 height 13
click at [155, 266] on div at bounding box center [232, 266] width 155 height 0
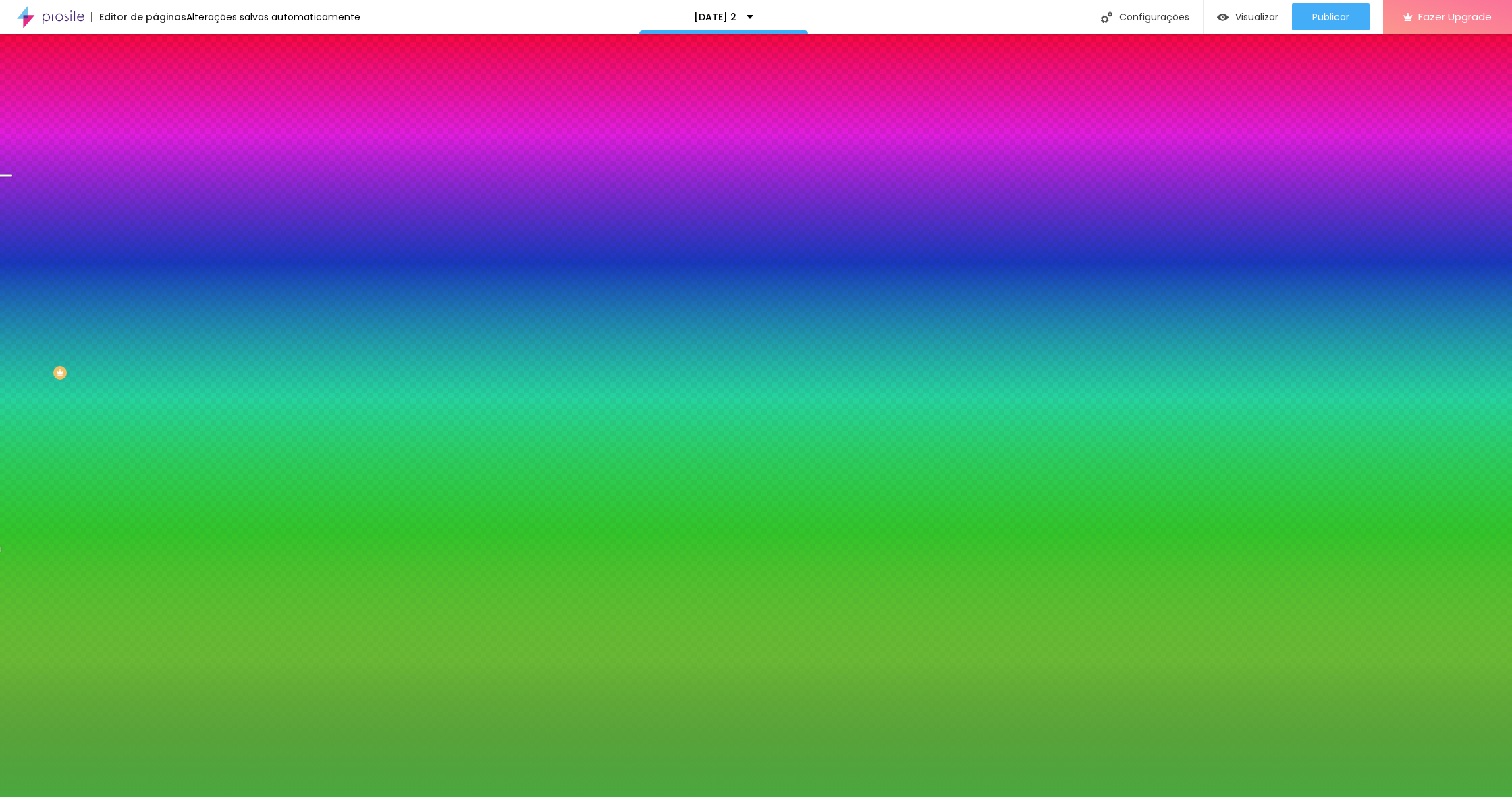
click at [133, 330] on div at bounding box center [756, 398] width 1512 height 797
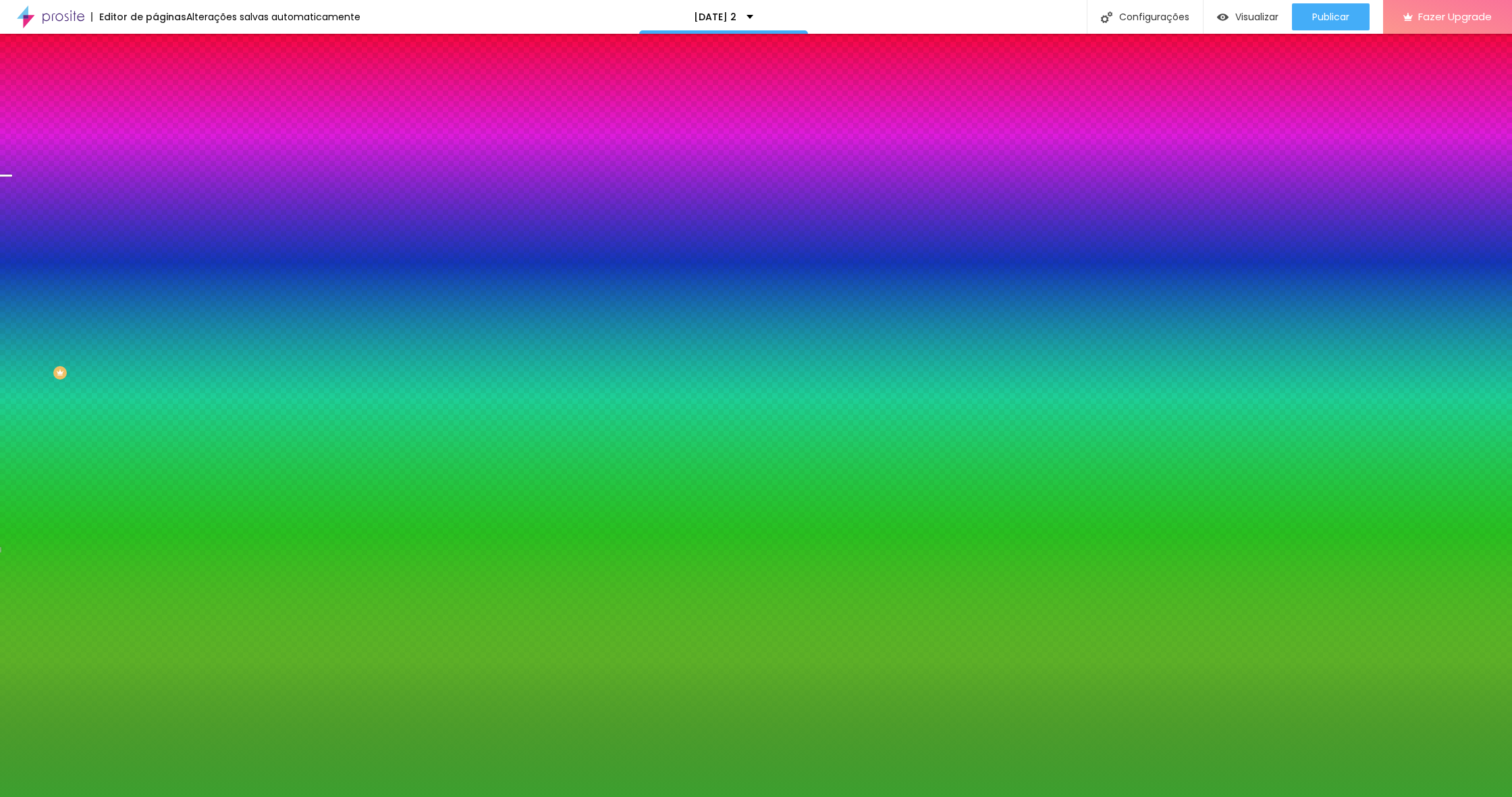
click at [83, 345] on div at bounding box center [756, 398] width 1512 height 797
click at [75, 342] on div at bounding box center [756, 398] width 1512 height 797
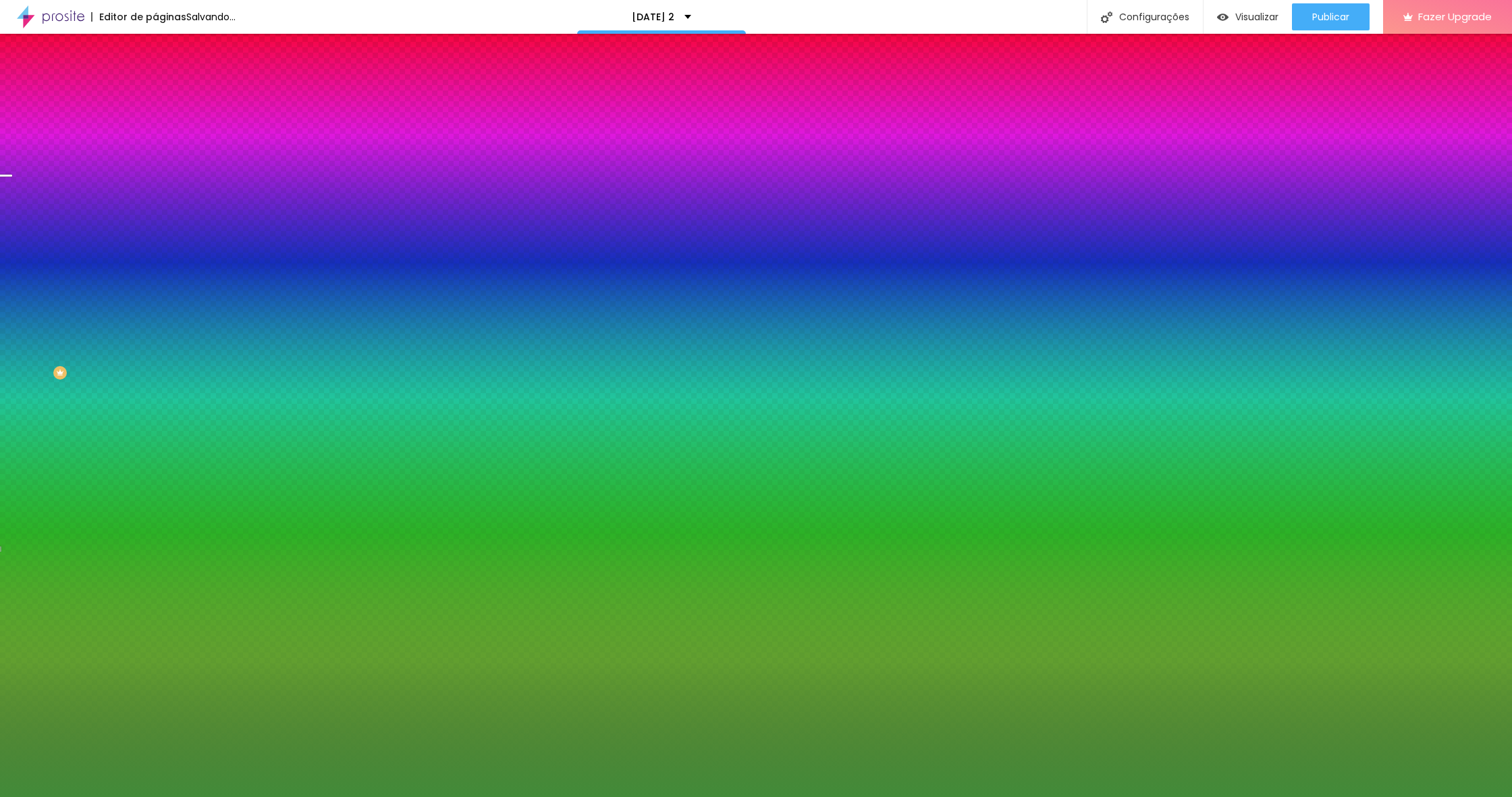
drag, startPoint x: 68, startPoint y: 349, endPoint x: 73, endPoint y: 354, distance: 7.1
click at [73, 354] on div at bounding box center [756, 398] width 1512 height 797
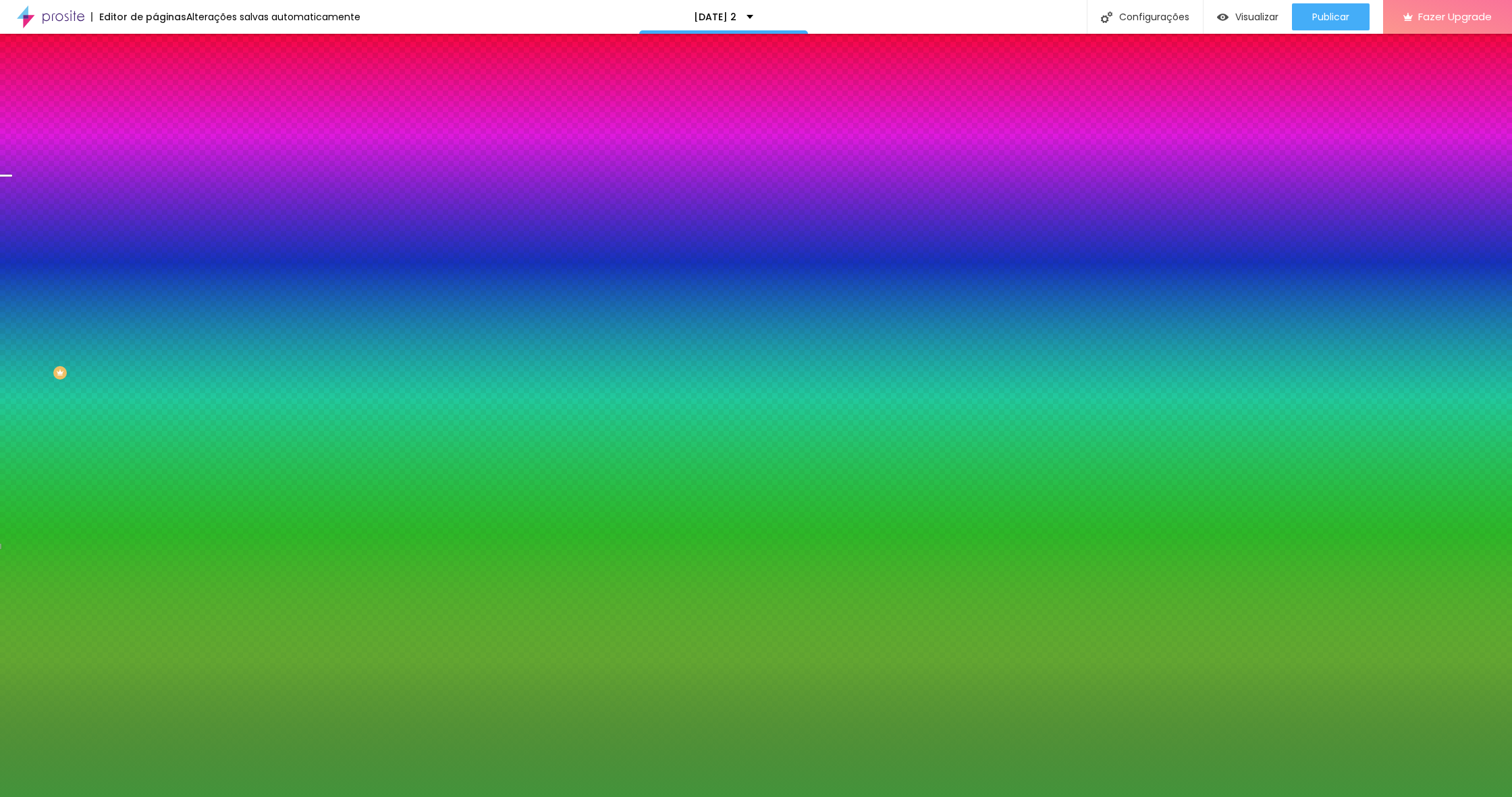
click at [908, 335] on div at bounding box center [908, 334] width 2 height 2
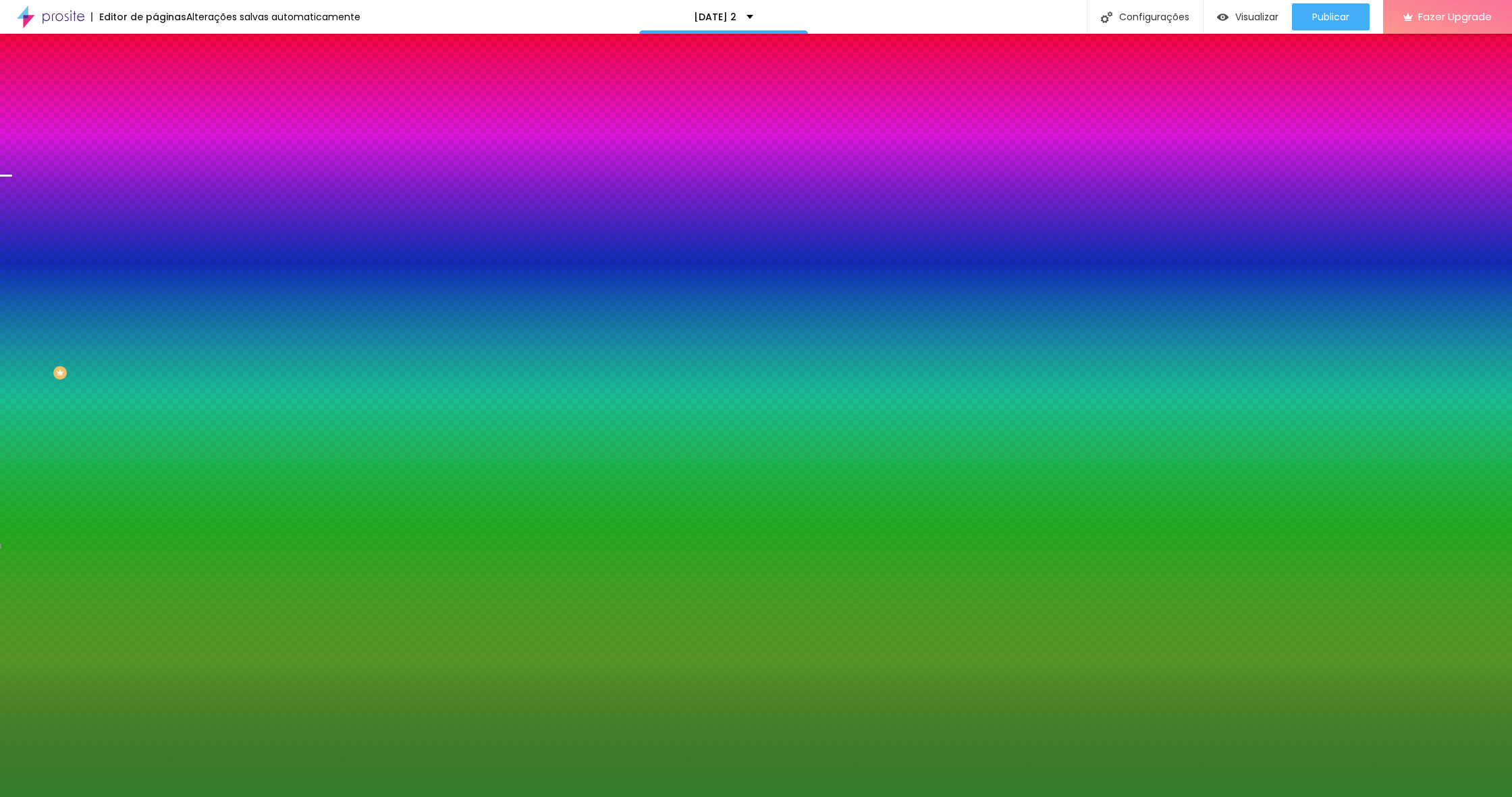
drag, startPoint x: 74, startPoint y: 350, endPoint x: 78, endPoint y: 360, distance: 10.8
click at [971, 402] on div at bounding box center [972, 402] width 2 height 2
click at [155, 234] on div "Tipografia Voltar ao padrão Borda Voltar ao padrão Sombra DESATIVADO Voltar ao …" at bounding box center [232, 173] width 155 height 121
click at [155, 317] on button "button" at bounding box center [165, 310] width 19 height 14
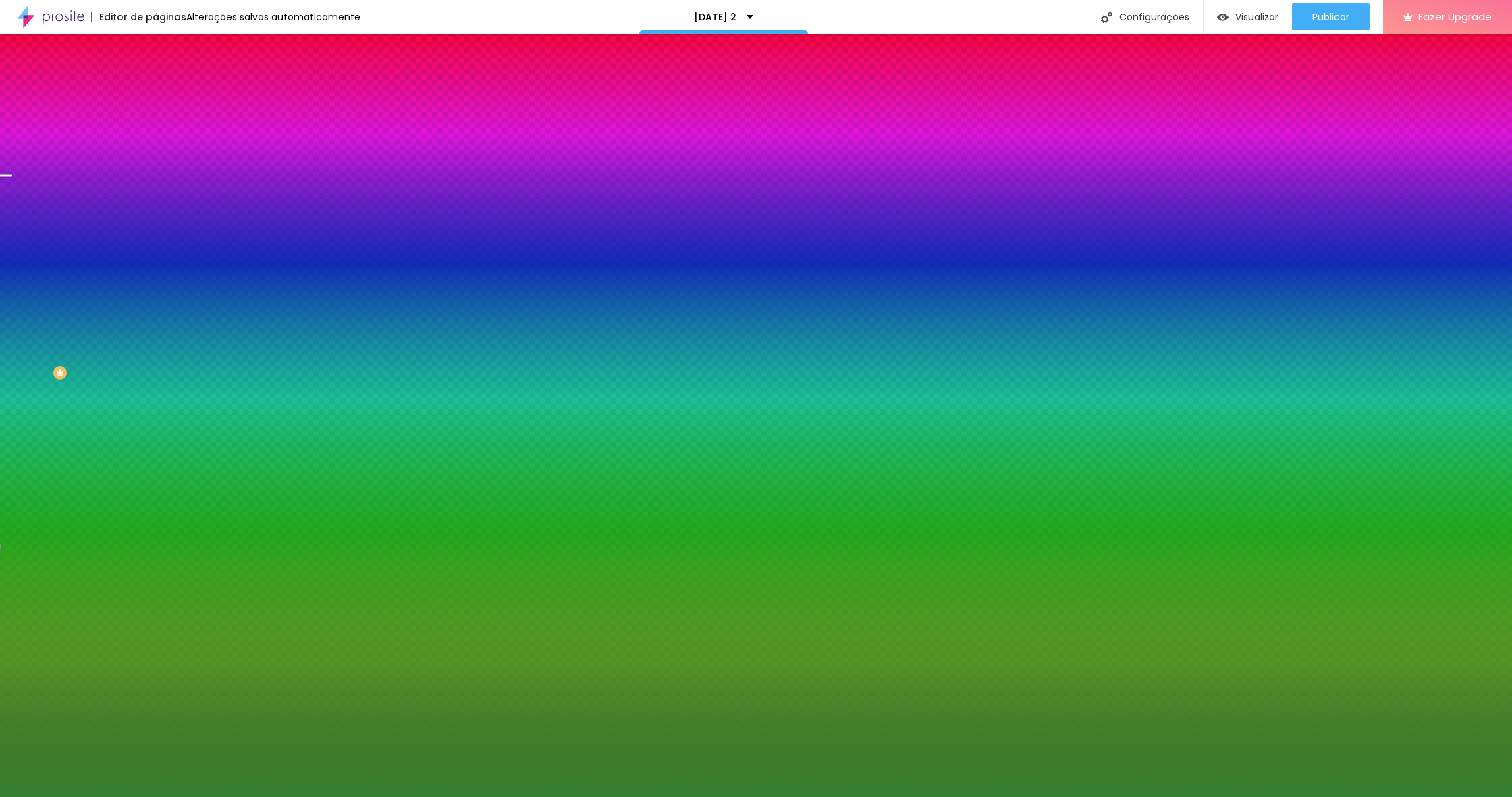
drag, startPoint x: 286, startPoint y: 561, endPoint x: 287, endPoint y: 569, distance: 8.1
click at [287, 569] on div at bounding box center [756, 398] width 1512 height 797
drag, startPoint x: 251, startPoint y: 562, endPoint x: 227, endPoint y: 553, distance: 25.6
click at [227, 553] on div at bounding box center [756, 398] width 1512 height 797
click at [232, 556] on div at bounding box center [756, 398] width 1512 height 797
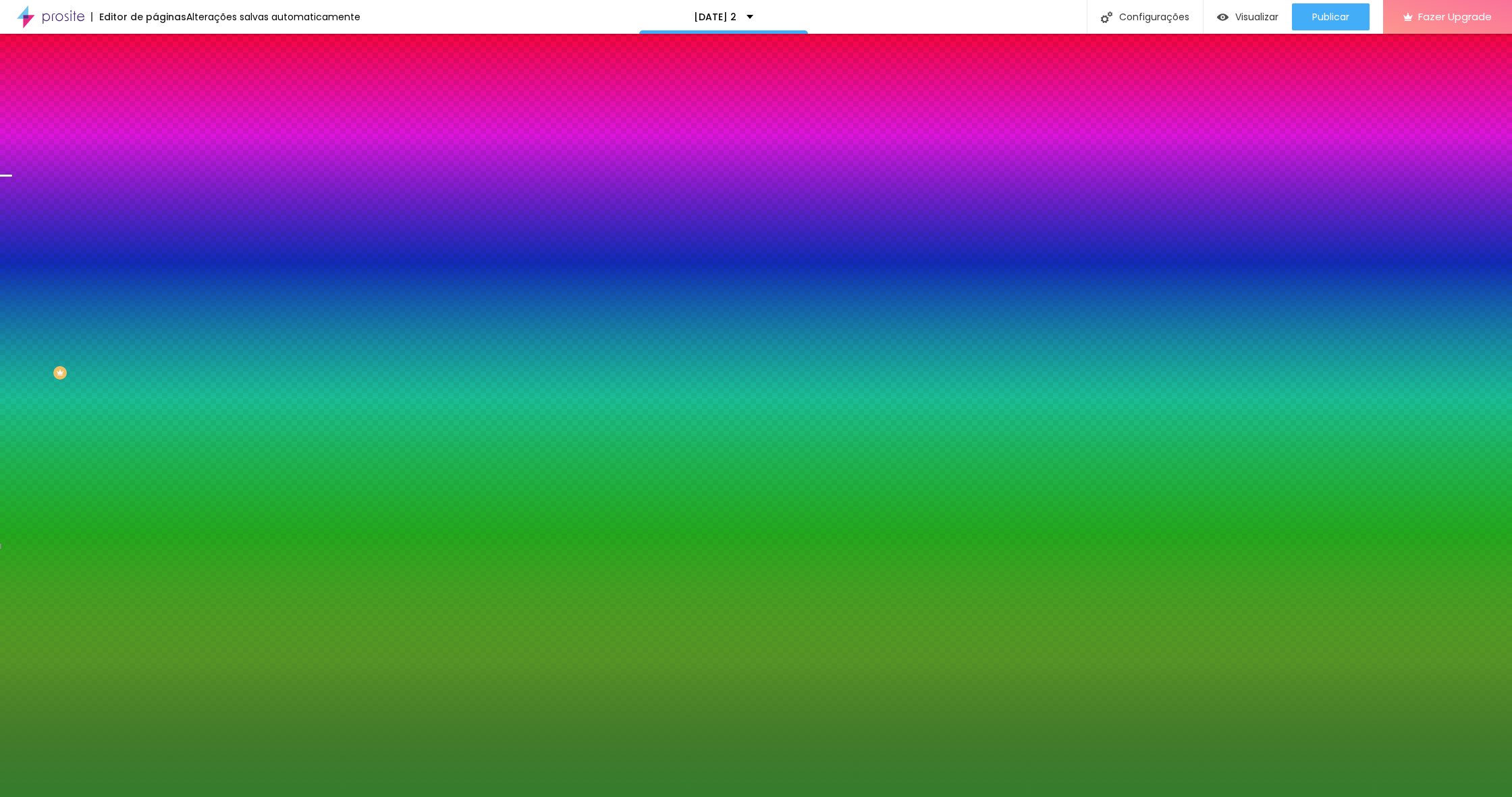
drag, startPoint x: 228, startPoint y: 556, endPoint x: 236, endPoint y: 562, distance: 10.0
click at [236, 562] on div at bounding box center [756, 398] width 1512 height 797
click at [829, 573] on div at bounding box center [830, 574] width 2 height 2
click at [101, 796] on div at bounding box center [756, 797] width 1512 height 0
click at [155, 317] on button "button" at bounding box center [165, 310] width 19 height 14
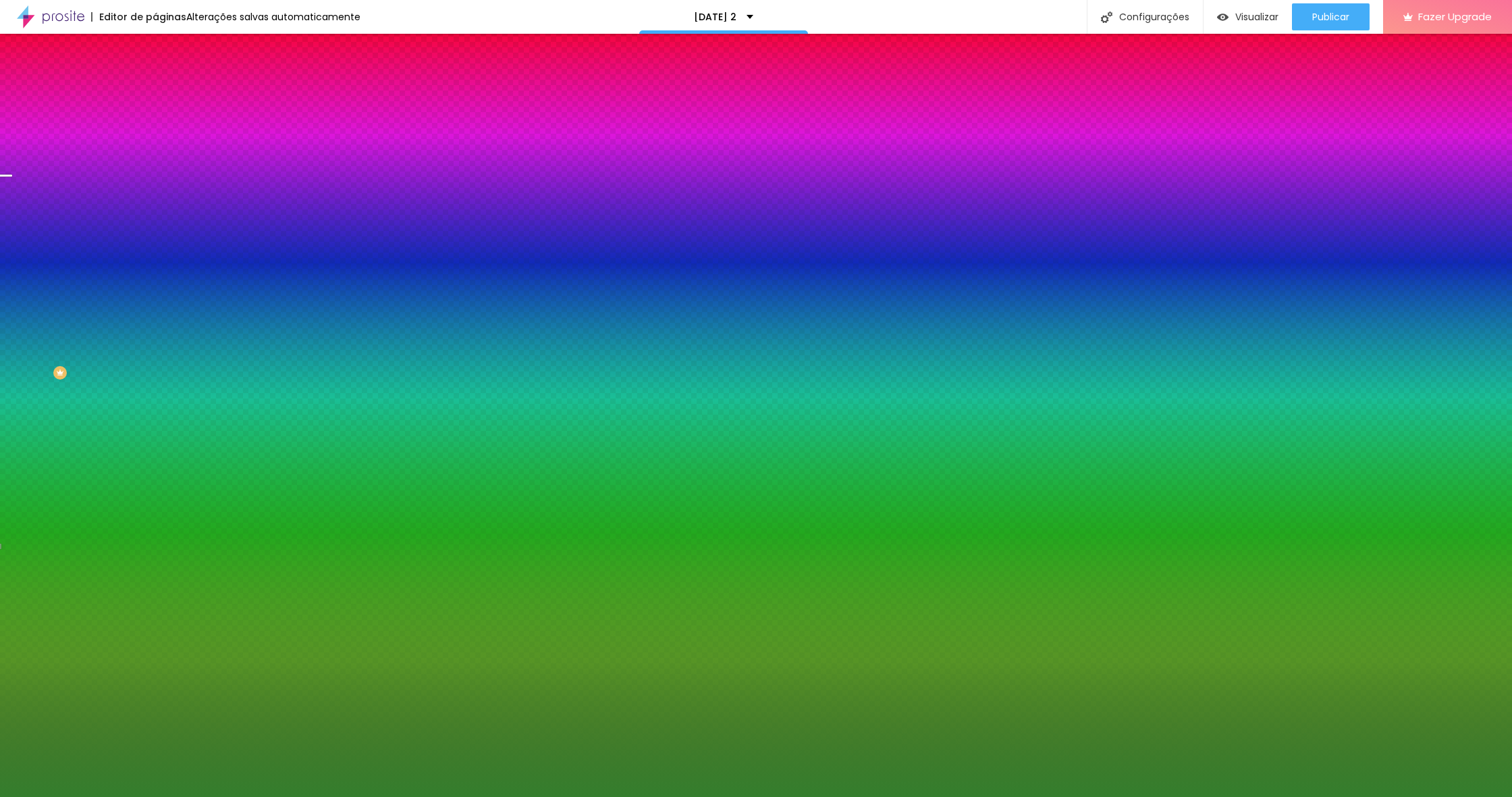
click at [62, 796] on div at bounding box center [756, 797] width 1512 height 0
click at [155, 445] on button "button" at bounding box center [165, 438] width 19 height 14
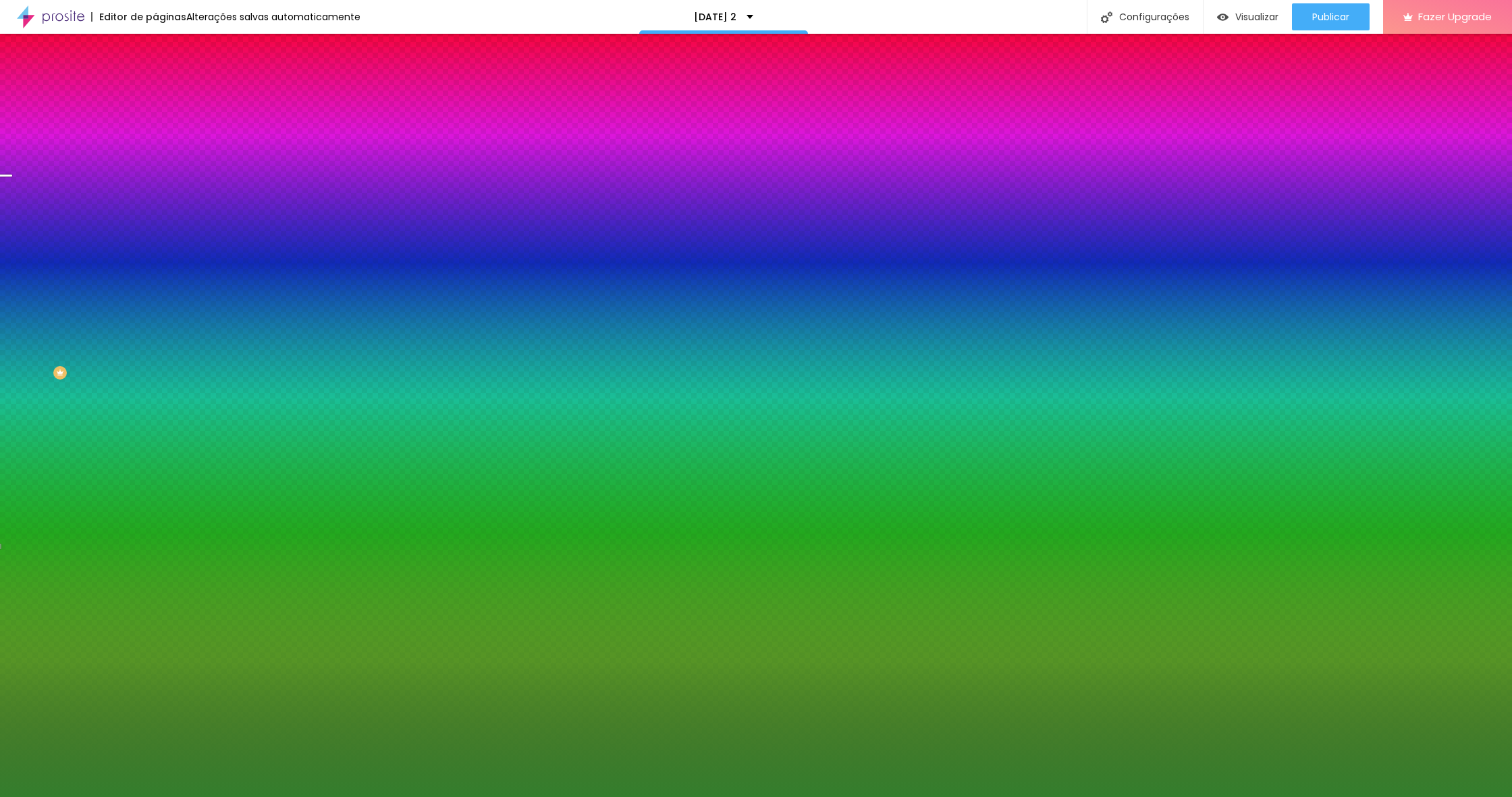
drag, startPoint x: 284, startPoint y: 698, endPoint x: 287, endPoint y: 687, distance: 11.4
click at [287, 687] on div at bounding box center [756, 398] width 1512 height 797
drag, startPoint x: 229, startPoint y: 692, endPoint x: 234, endPoint y: 686, distance: 7.8
click at [234, 686] on div at bounding box center [756, 398] width 1512 height 797
drag, startPoint x: 239, startPoint y: 679, endPoint x: 301, endPoint y: 692, distance: 63.3
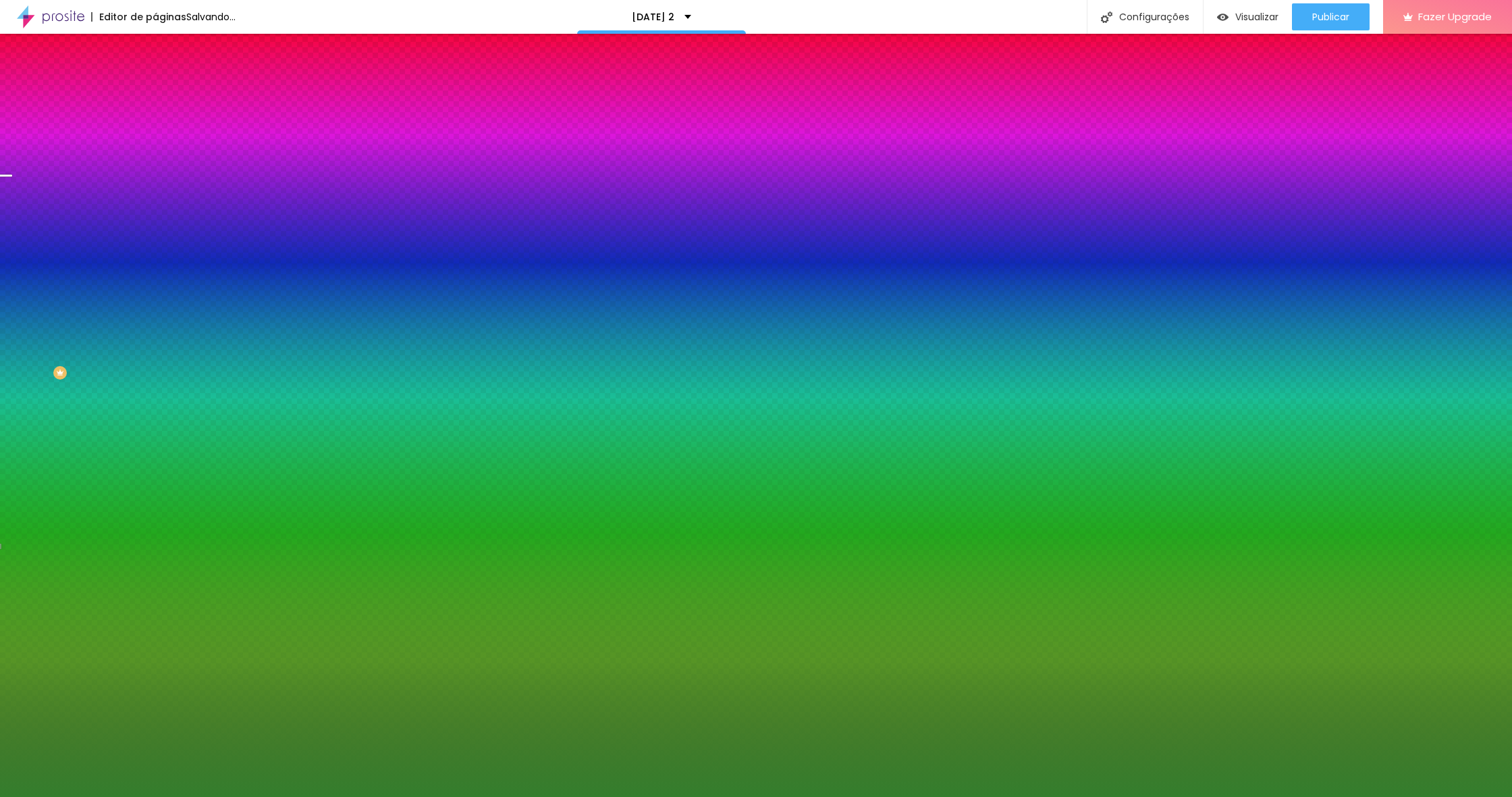
click at [246, 693] on div at bounding box center [756, 398] width 1512 height 797
click at [289, 692] on div at bounding box center [756, 398] width 1512 height 797
click at [241, 694] on div at bounding box center [756, 398] width 1512 height 797
click at [80, 796] on div at bounding box center [756, 797] width 1512 height 0
click at [161, 313] on icon "button" at bounding box center [165, 308] width 8 height 8
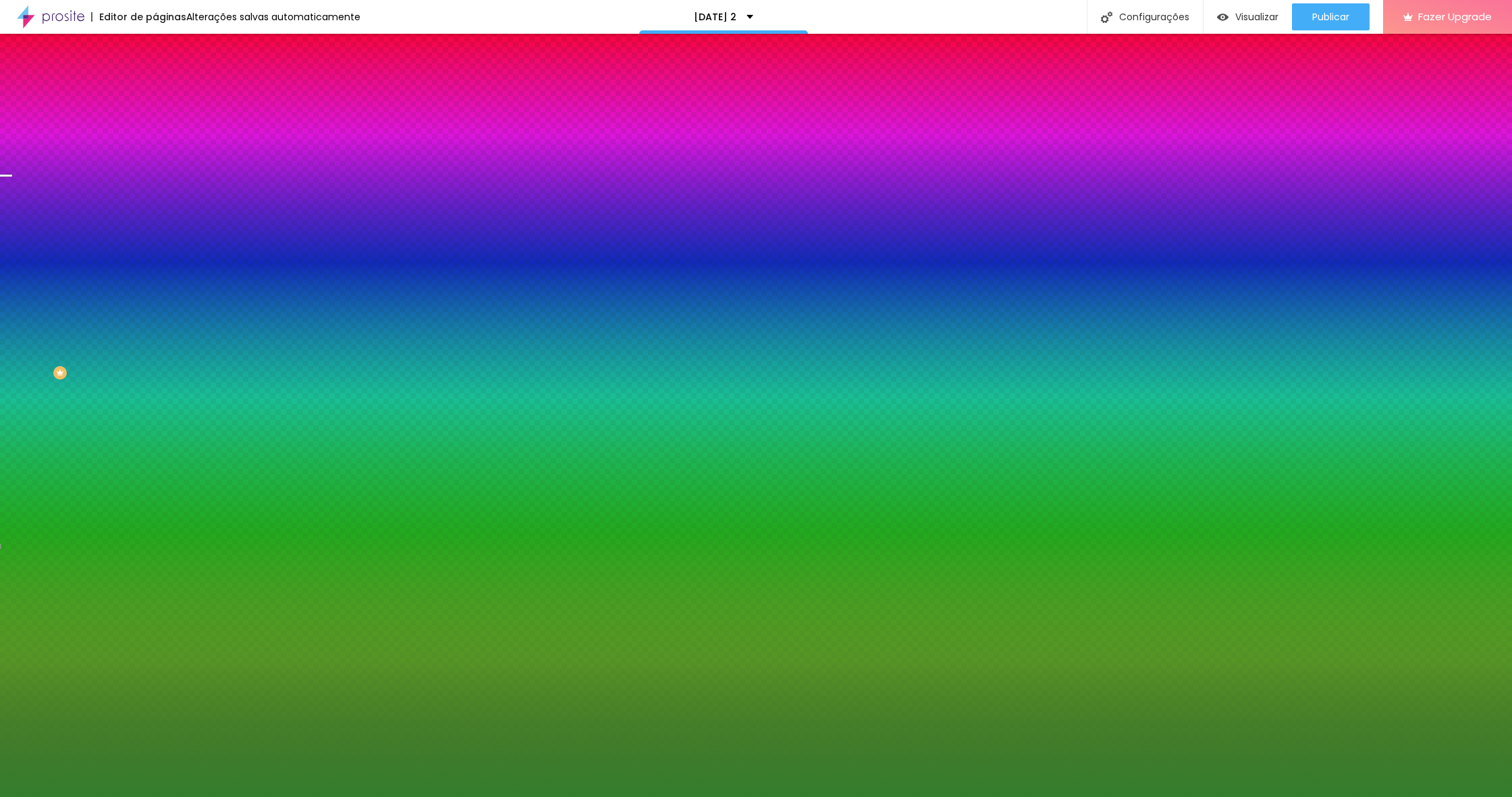
click at [444, 796] on div at bounding box center [756, 797] width 1512 height 0
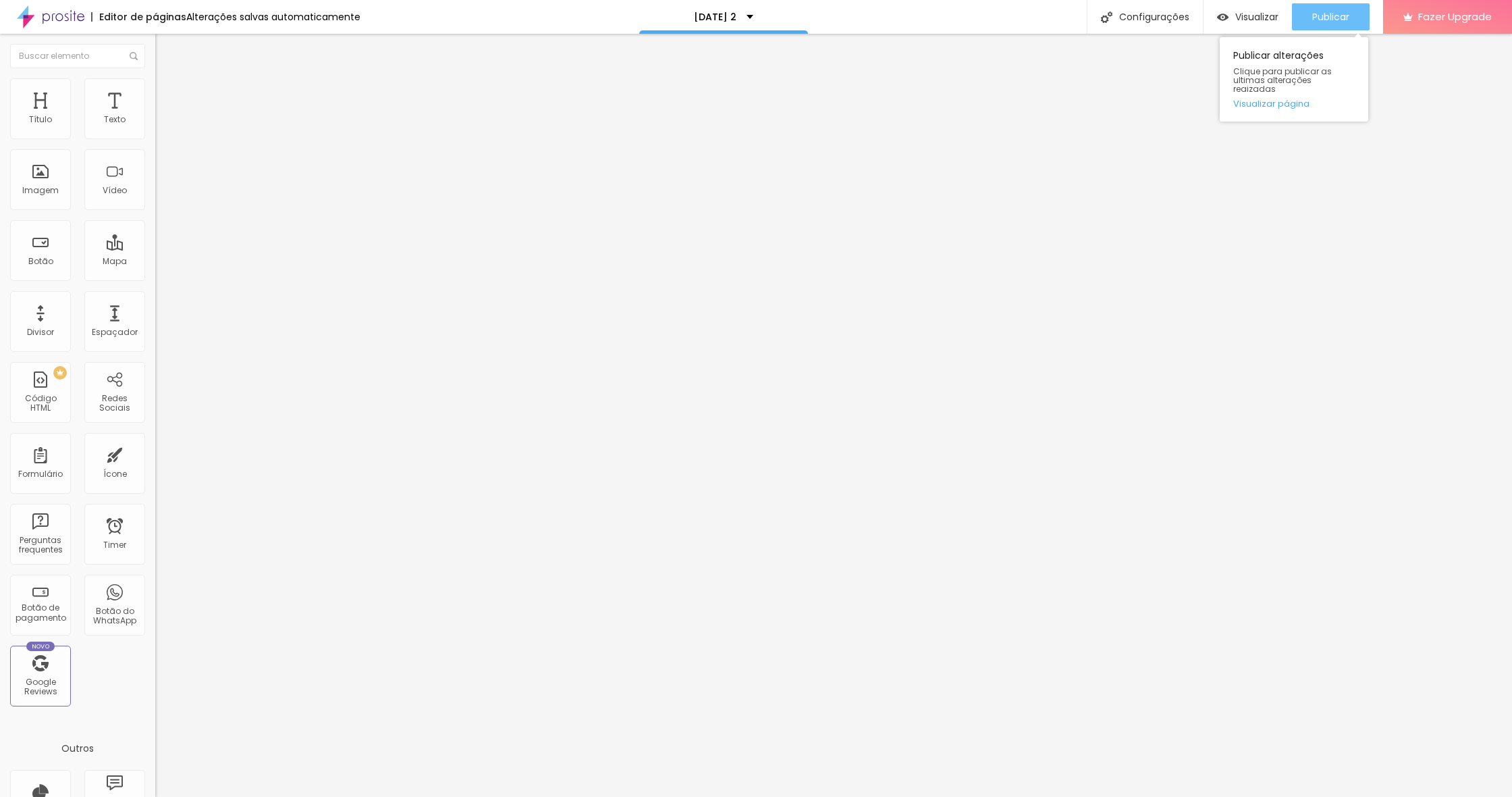
click at [1328, 21] on span "Publicar" at bounding box center [1331, 17] width 37 height 11
click at [155, 78] on img at bounding box center [161, 84] width 12 height 12
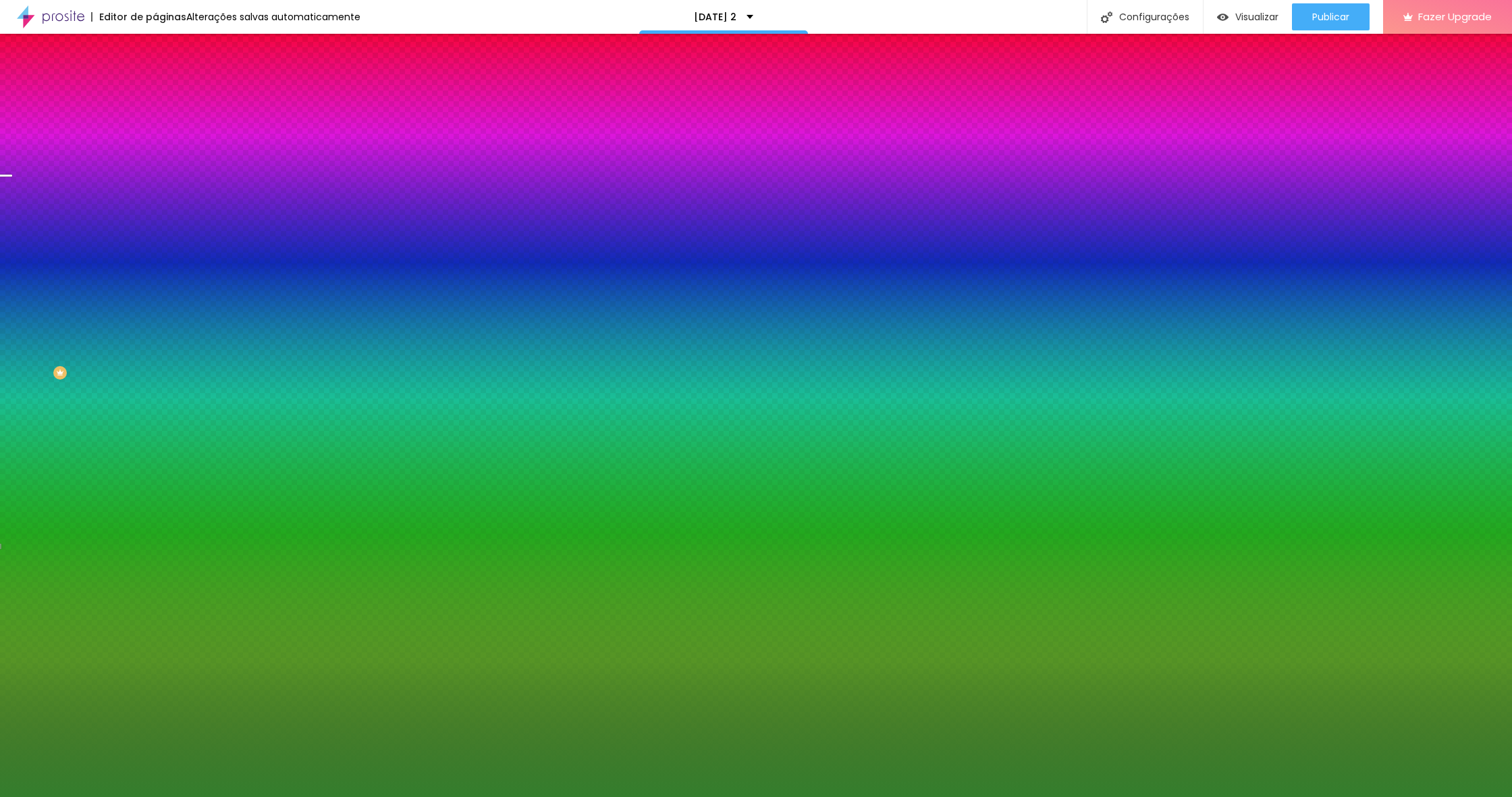
click at [162, 349] on icon "button" at bounding box center [165, 346] width 5 height 5
drag, startPoint x: 292, startPoint y: 541, endPoint x: 294, endPoint y: 478, distance: 63.0
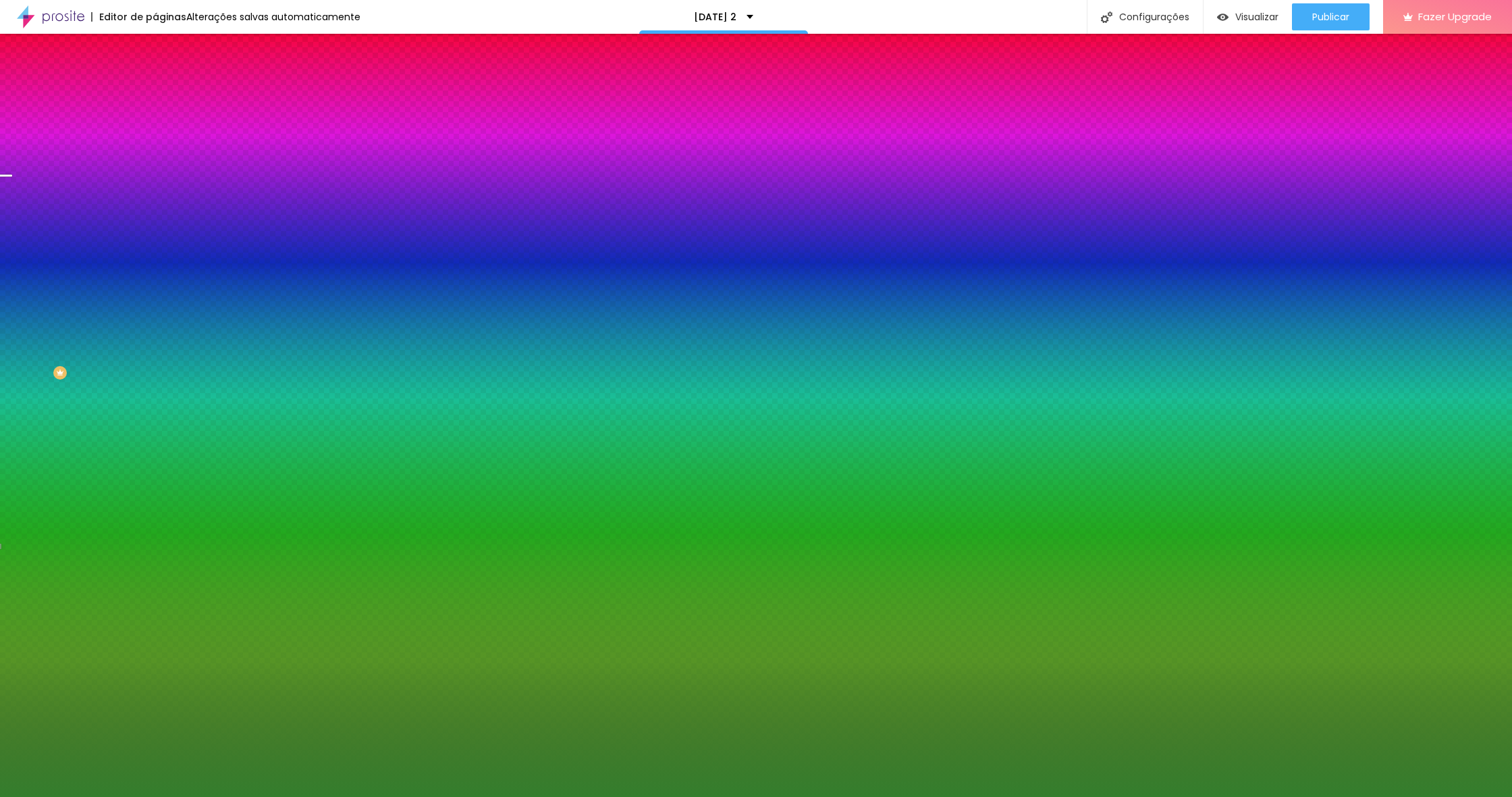
drag, startPoint x: 182, startPoint y: 502, endPoint x: 173, endPoint y: 475, distance: 28.5
drag, startPoint x: 162, startPoint y: 448, endPoint x: 239, endPoint y: 452, distance: 77.1
drag, startPoint x: 168, startPoint y: 407, endPoint x: 246, endPoint y: 410, distance: 78.1
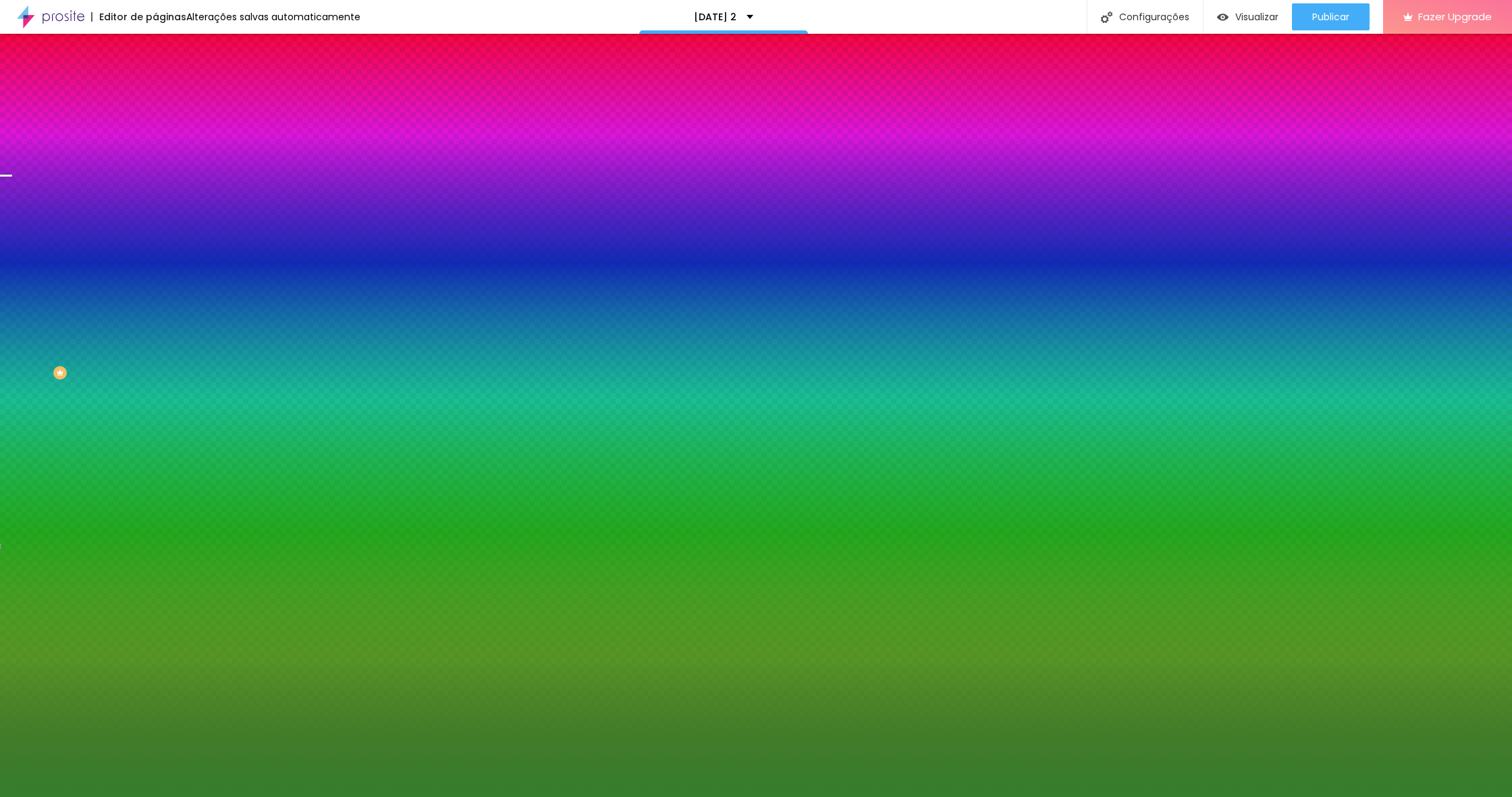
drag, startPoint x: 235, startPoint y: 450, endPoint x: 420, endPoint y: 452, distance: 185.0
click at [420, 452] on body "Editor de páginas Alterações salvas automaticamente Natal 2025 2 Configurações …" at bounding box center [756, 398] width 1512 height 797
click at [108, 796] on div at bounding box center [756, 797] width 1512 height 0
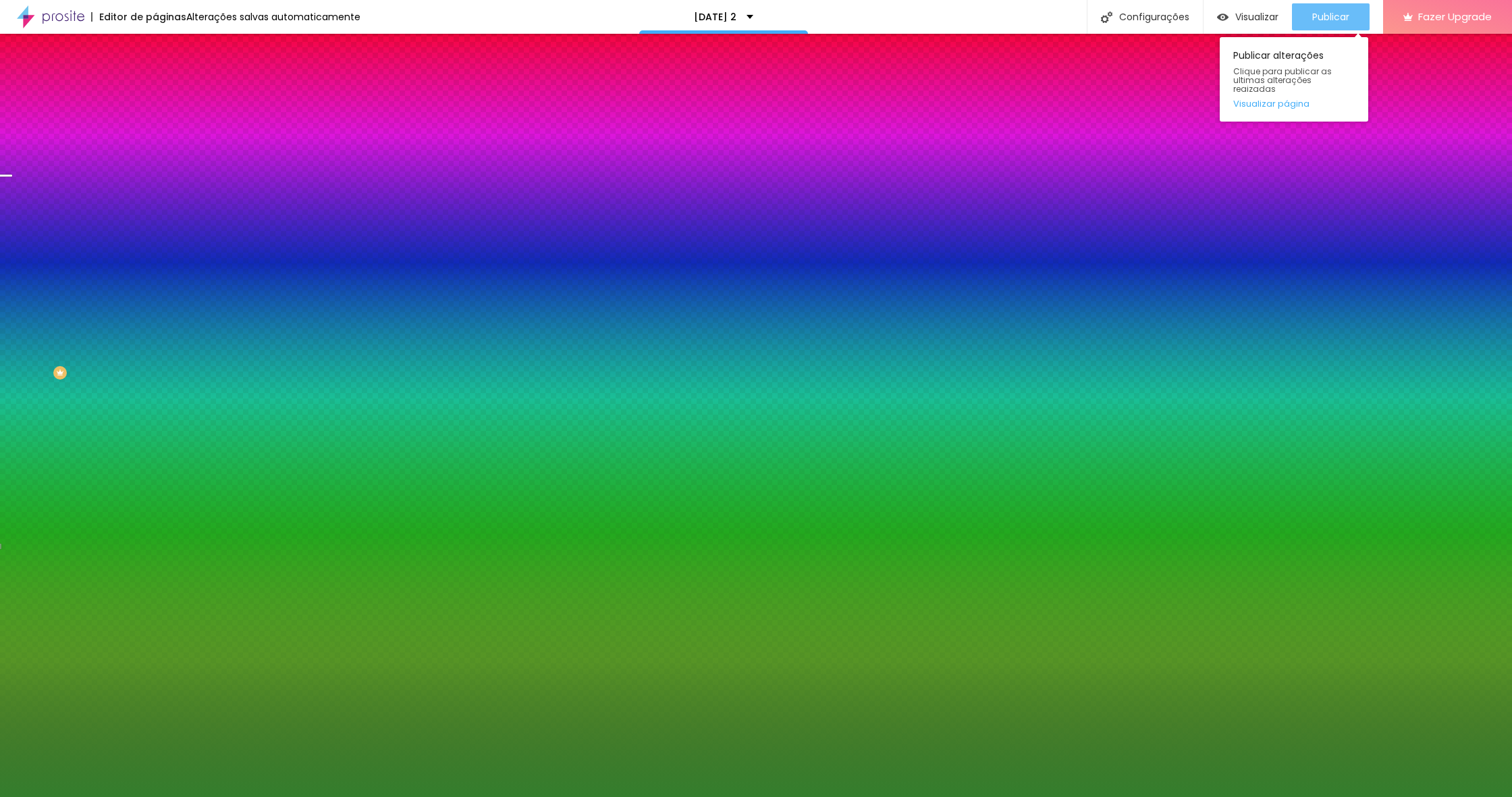
click at [1335, 15] on span "Publicar" at bounding box center [1331, 17] width 37 height 11
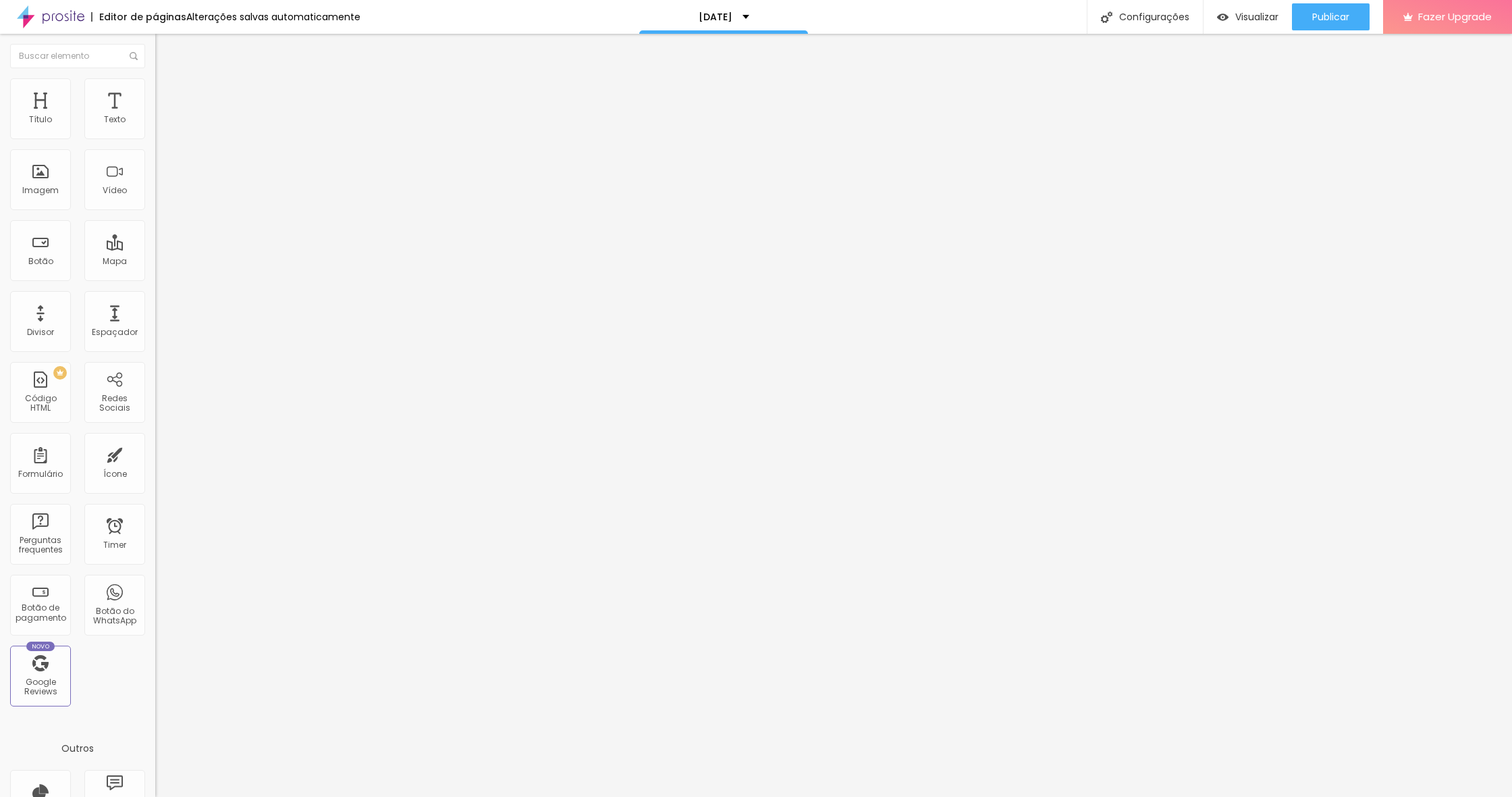
drag, startPoint x: 68, startPoint y: 88, endPoint x: 97, endPoint y: 98, distance: 30.7
click at [155, 88] on li "Estilo" at bounding box center [232, 84] width 155 height 13
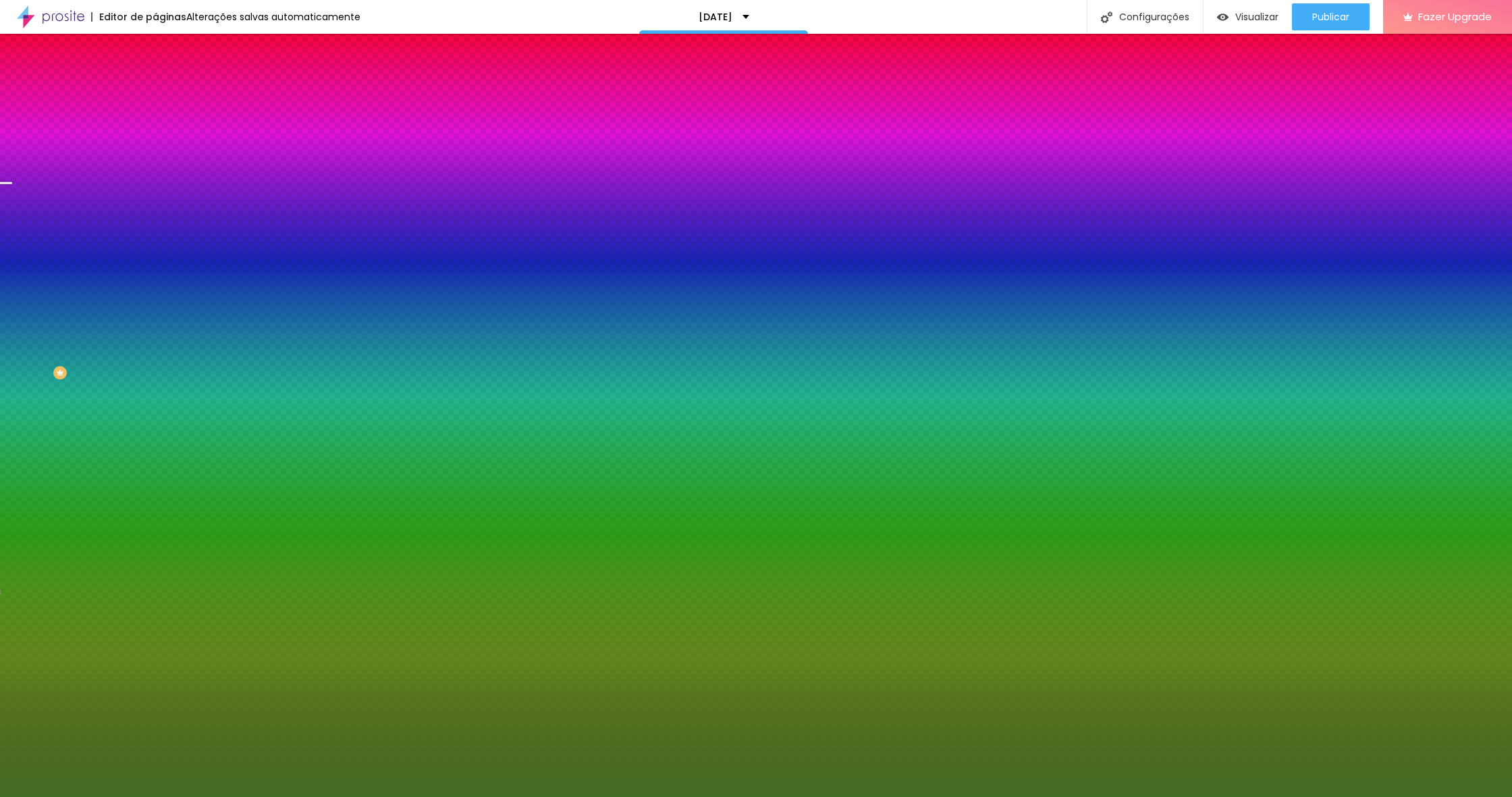
click at [155, 279] on input "#426C22" at bounding box center [236, 272] width 162 height 13
click at [155, 266] on div at bounding box center [232, 266] width 155 height 0
click at [155, 243] on div "Campos" at bounding box center [232, 238] width 155 height 8
click at [162, 311] on icon "button" at bounding box center [165, 308] width 5 height 5
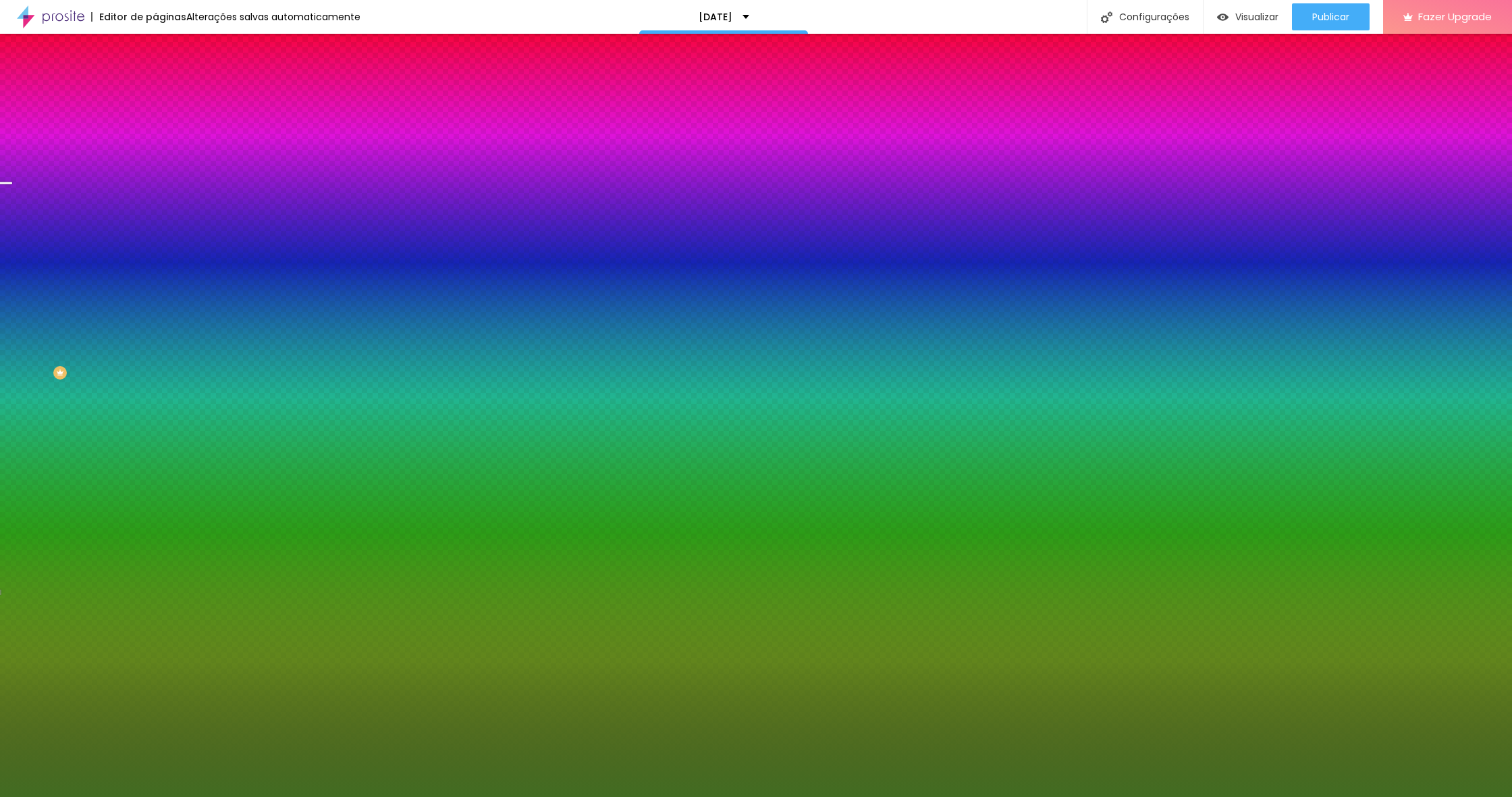
type input "0.5"
type input "0.9"
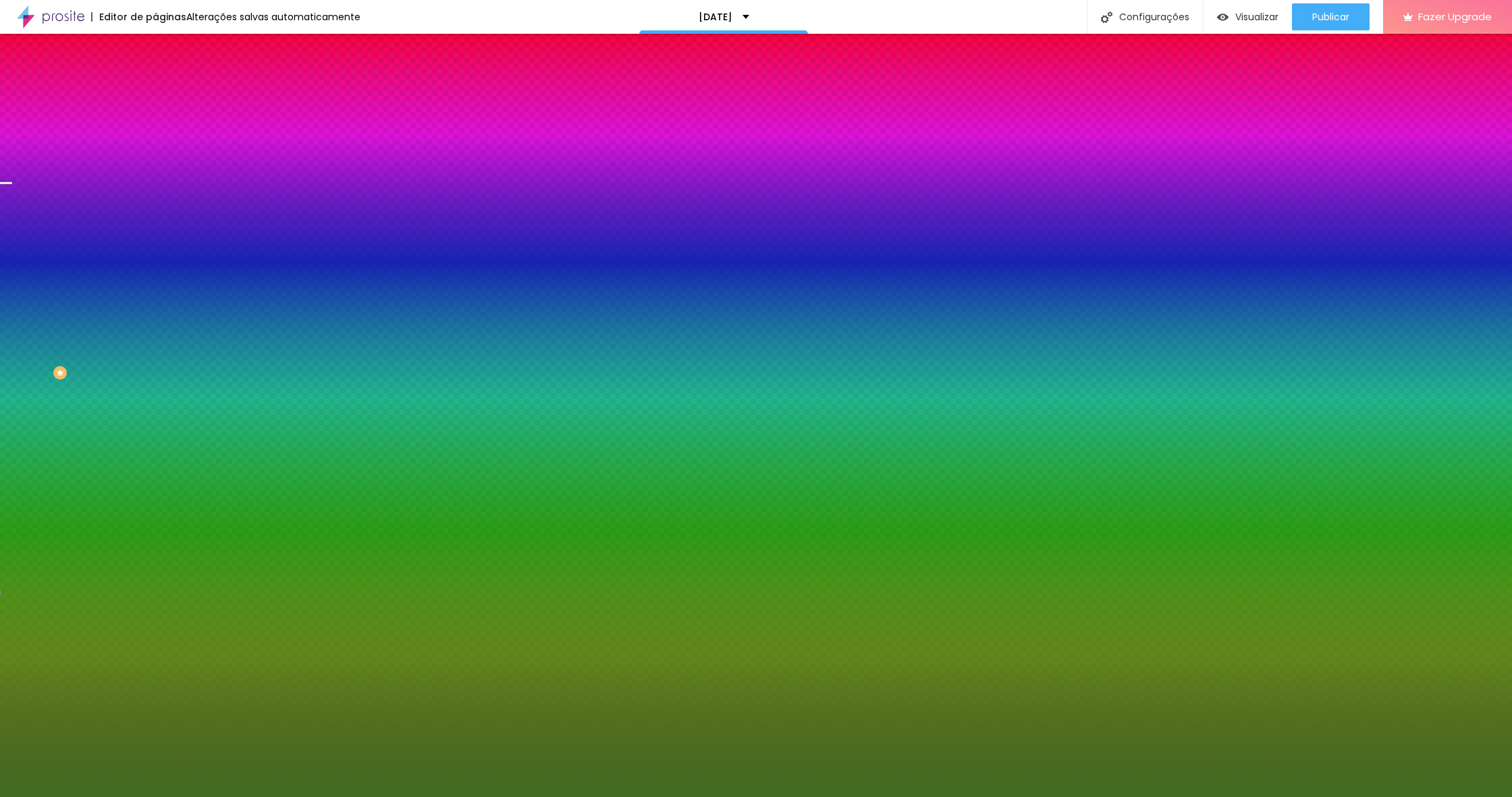
type input "0.9"
type input "0.8"
type input "0.2"
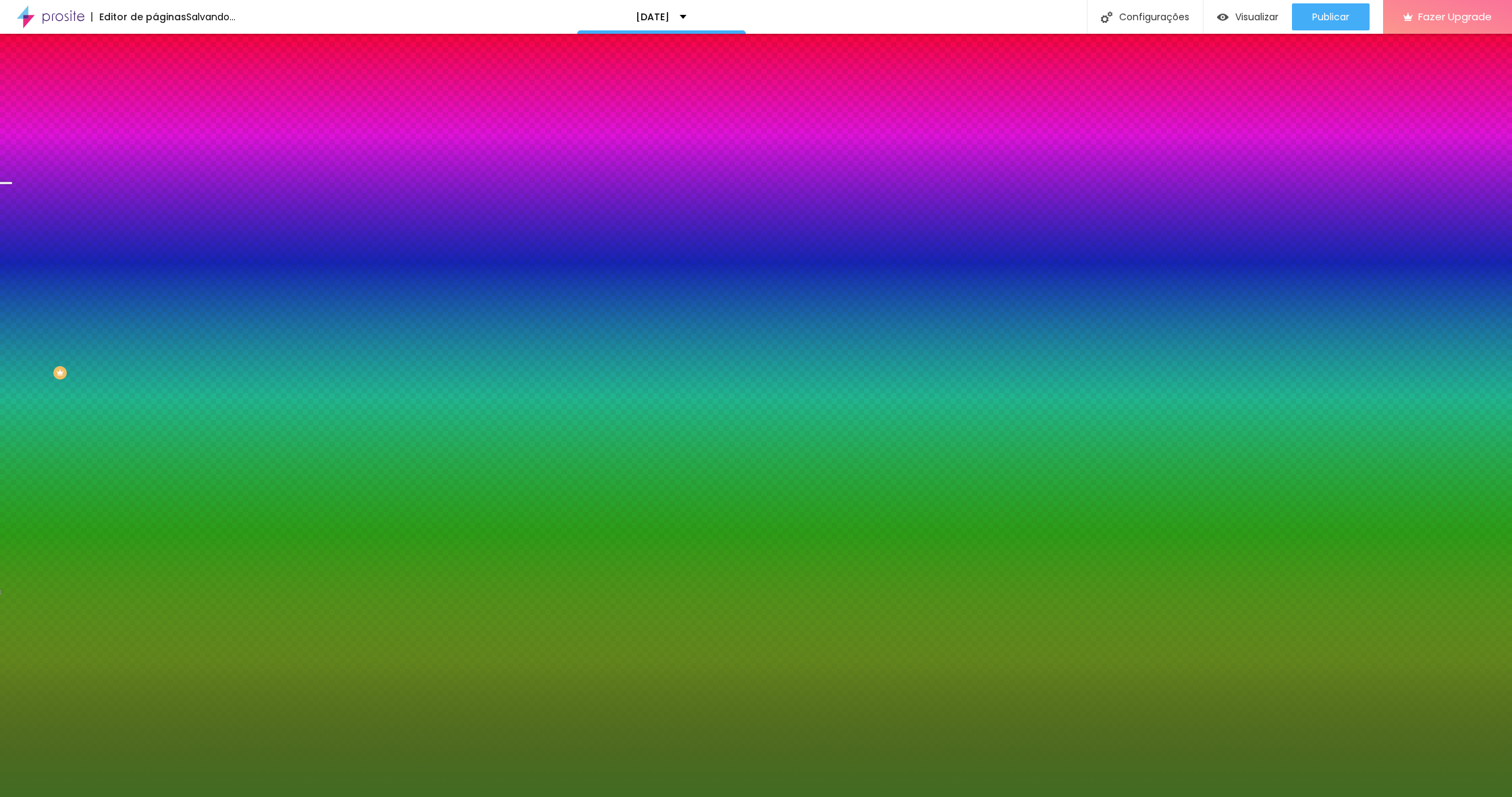
type input "0.2"
type input "0"
drag, startPoint x: 169, startPoint y: 444, endPoint x: 160, endPoint y: 443, distance: 9.1
type input "0"
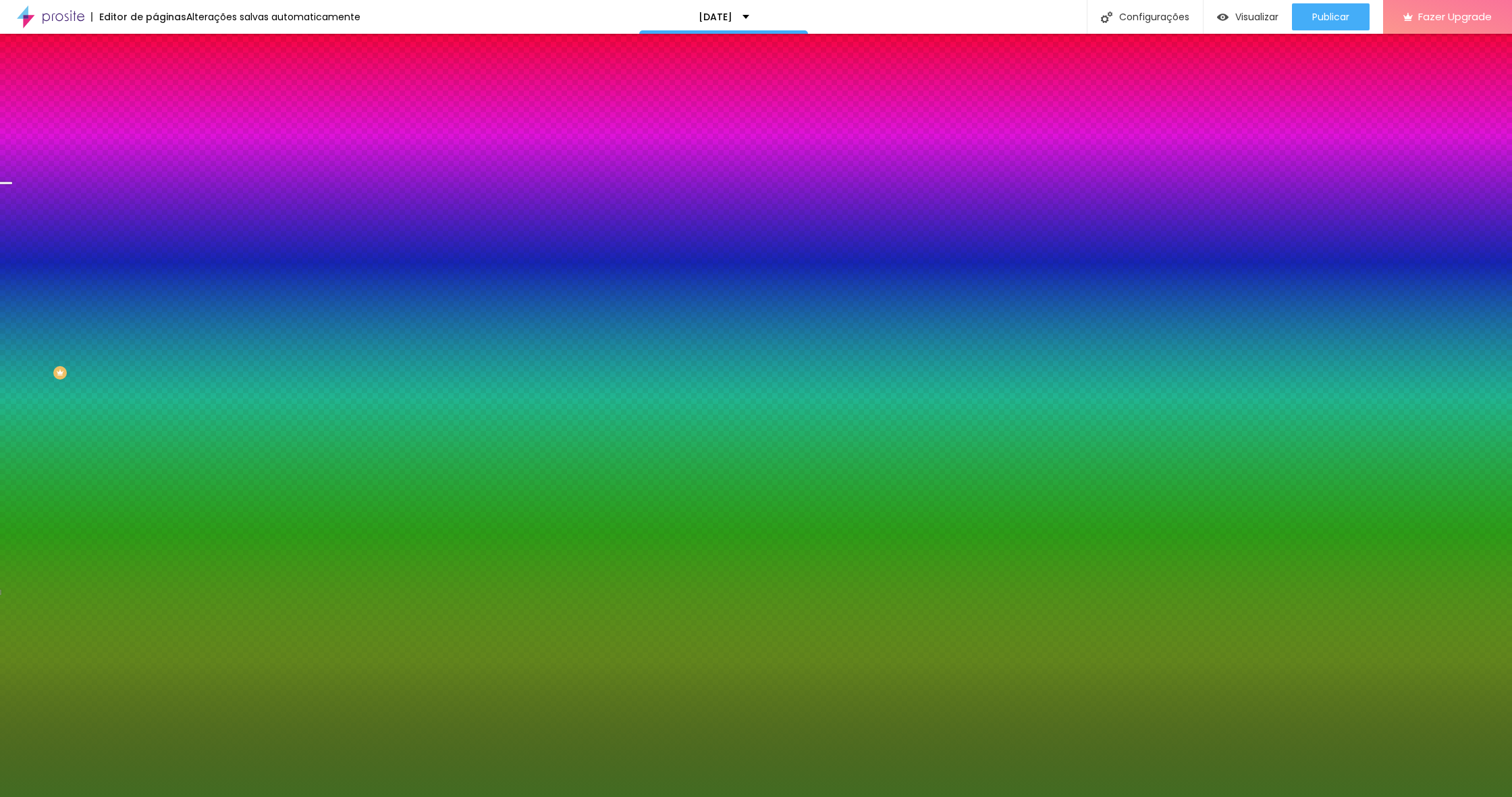
click at [100, 796] on div at bounding box center [756, 797] width 1512 height 0
click at [155, 355] on button "button" at bounding box center [165, 347] width 19 height 14
click at [66, 796] on div at bounding box center [756, 797] width 1512 height 0
click at [162, 440] on icon "button" at bounding box center [165, 437] width 5 height 5
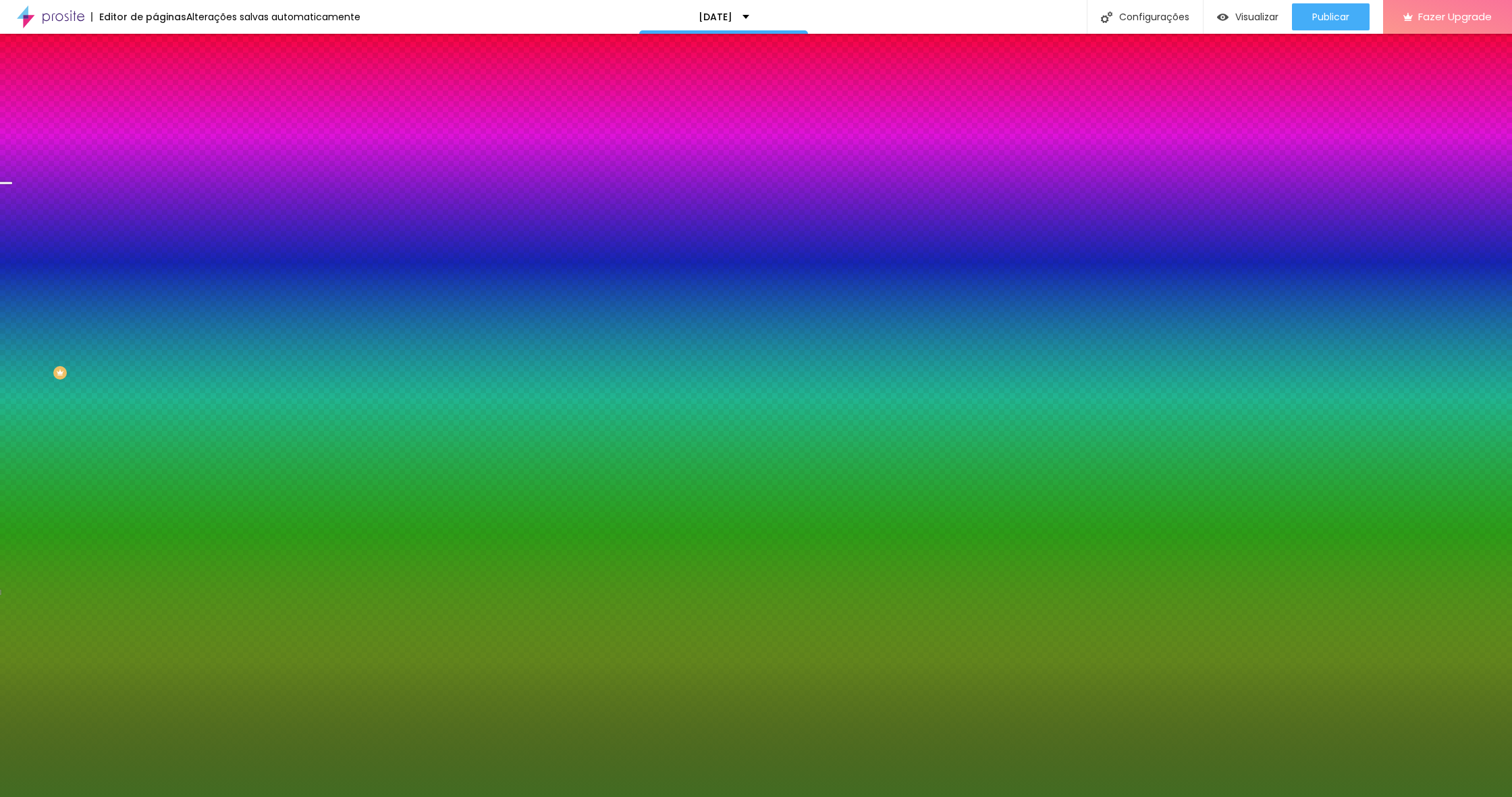
click at [1422, 796] on div at bounding box center [756, 797] width 1512 height 0
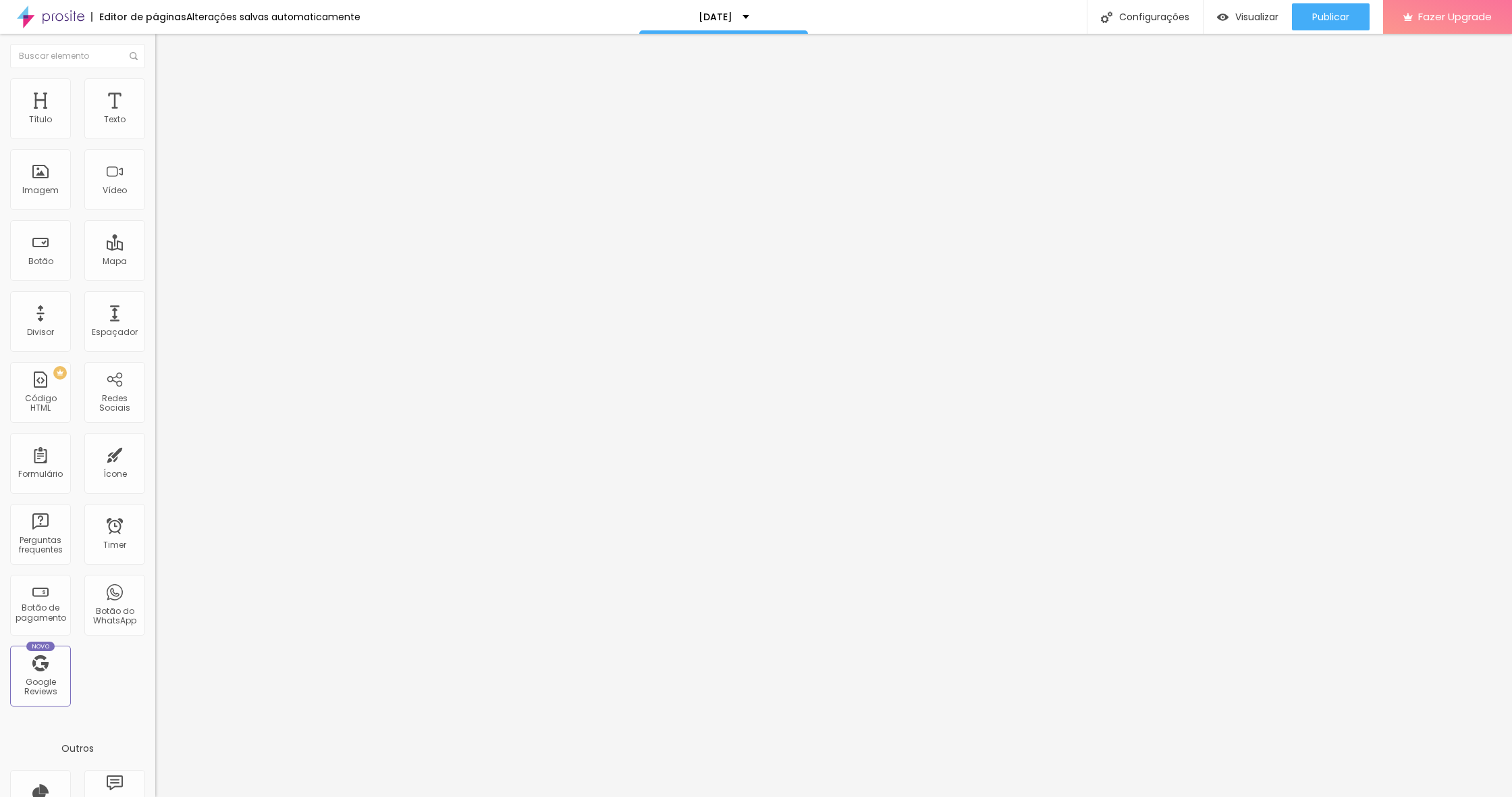
click at [155, 143] on span "Editar perguntas" at bounding box center [193, 137] width 77 height 12
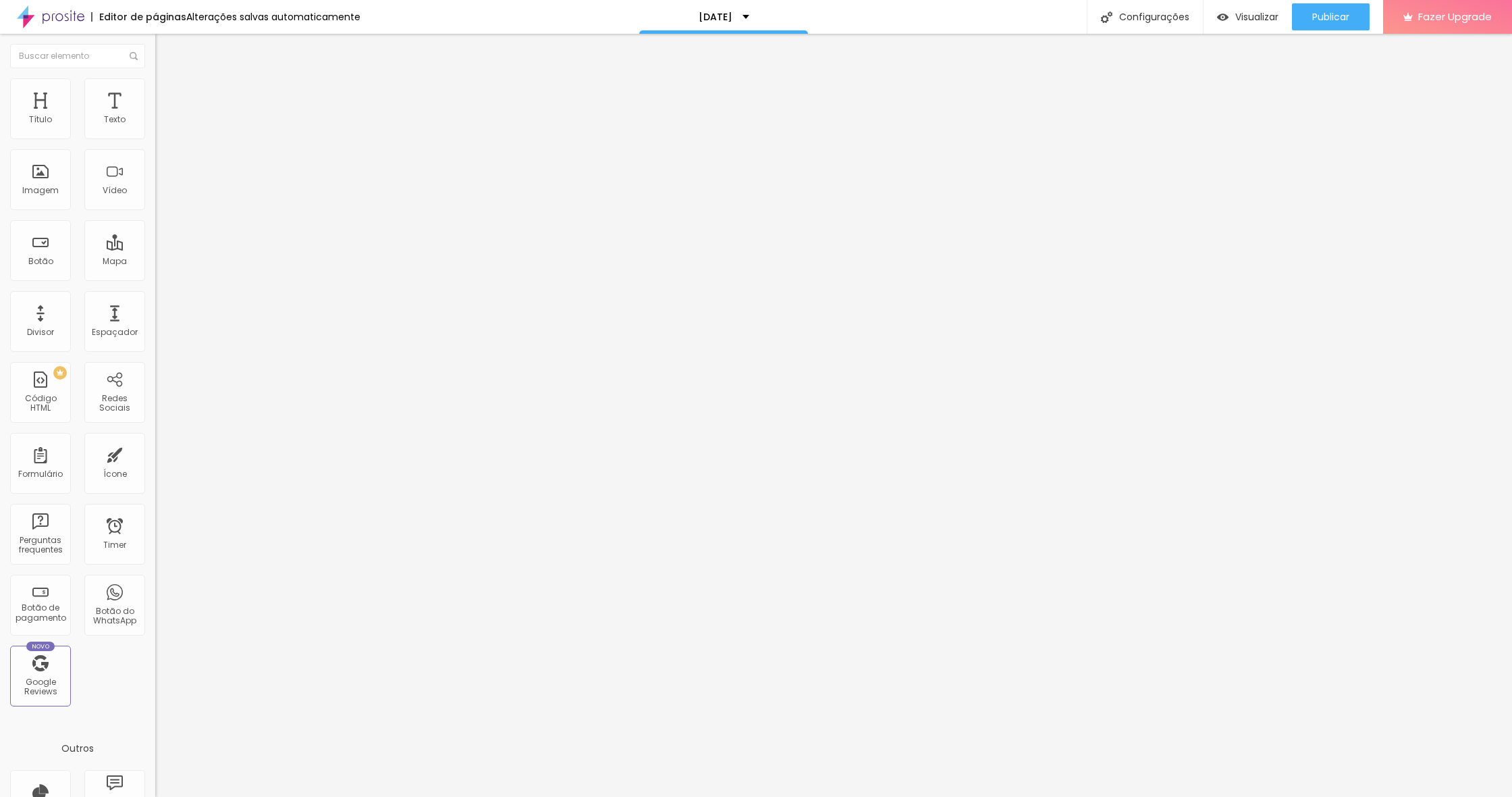
drag, startPoint x: 692, startPoint y: 247, endPoint x: 547, endPoint y: 246, distance: 145.0
drag, startPoint x: 753, startPoint y: 386, endPoint x: 579, endPoint y: 370, distance: 174.7
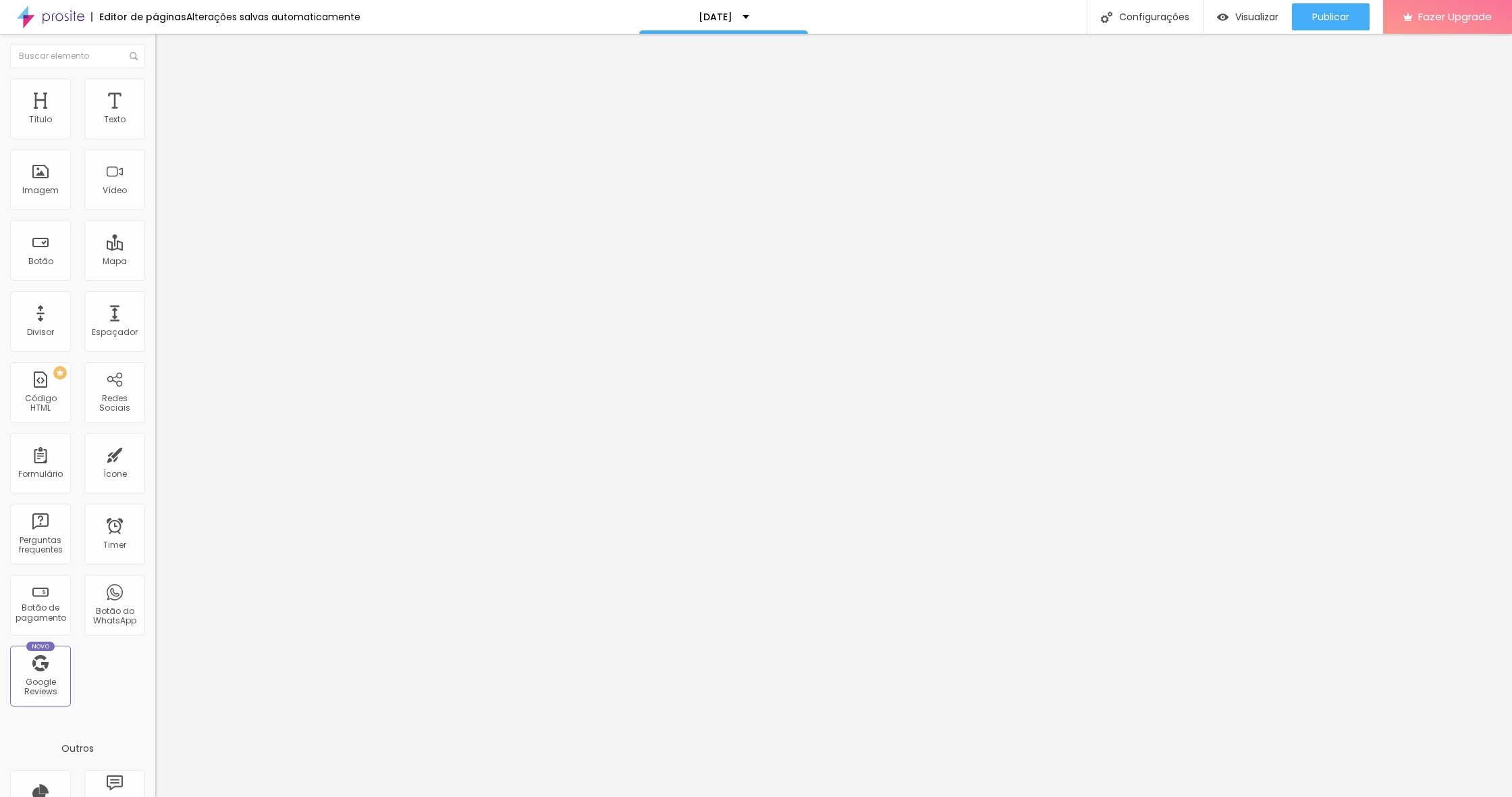
drag, startPoint x: 787, startPoint y: 256, endPoint x: 572, endPoint y: 249, distance: 215.1
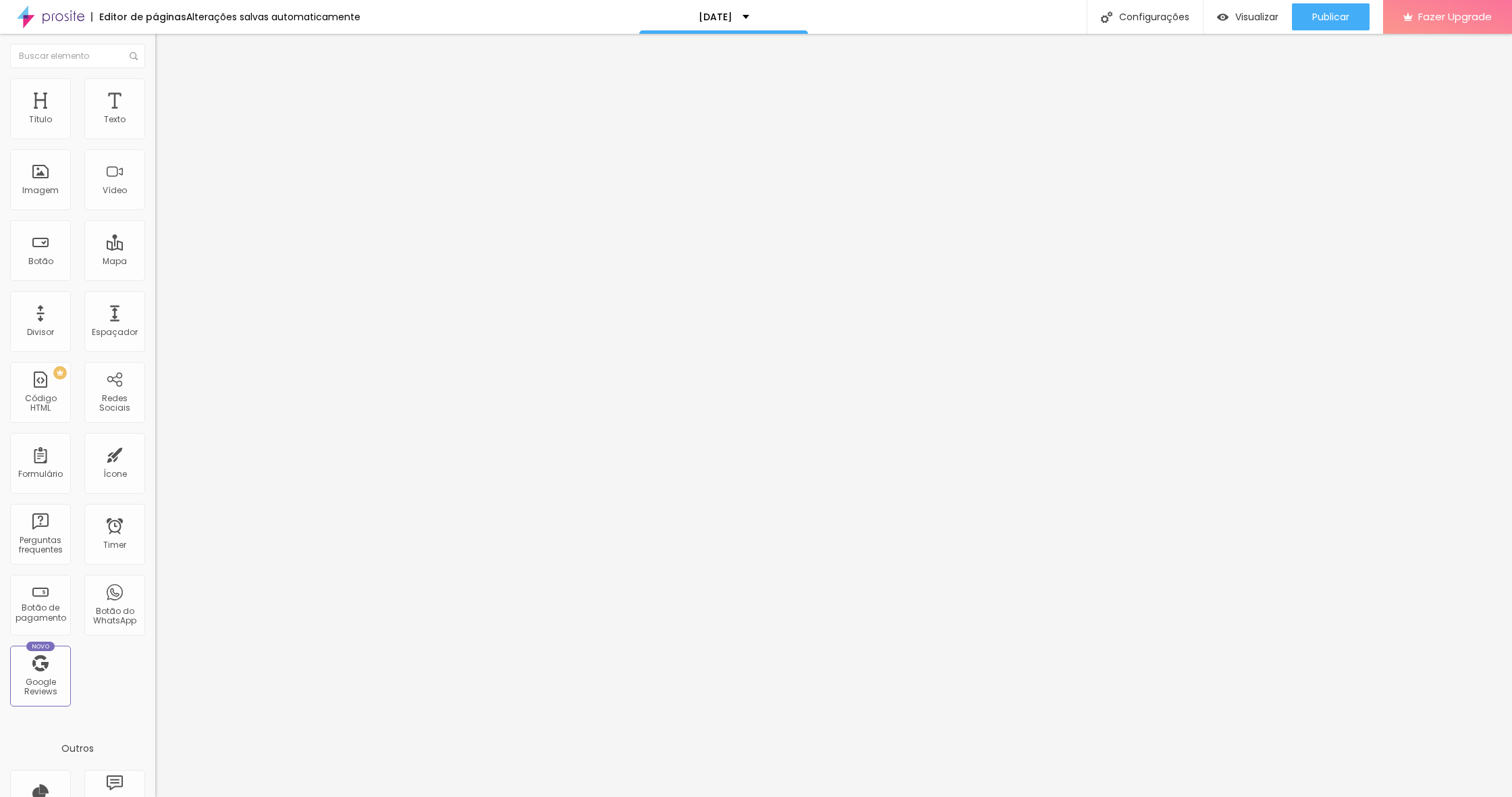
drag, startPoint x: 702, startPoint y: 408, endPoint x: 551, endPoint y: 394, distance: 151.6
drag, startPoint x: 856, startPoint y: 391, endPoint x: 547, endPoint y: 364, distance: 310.2
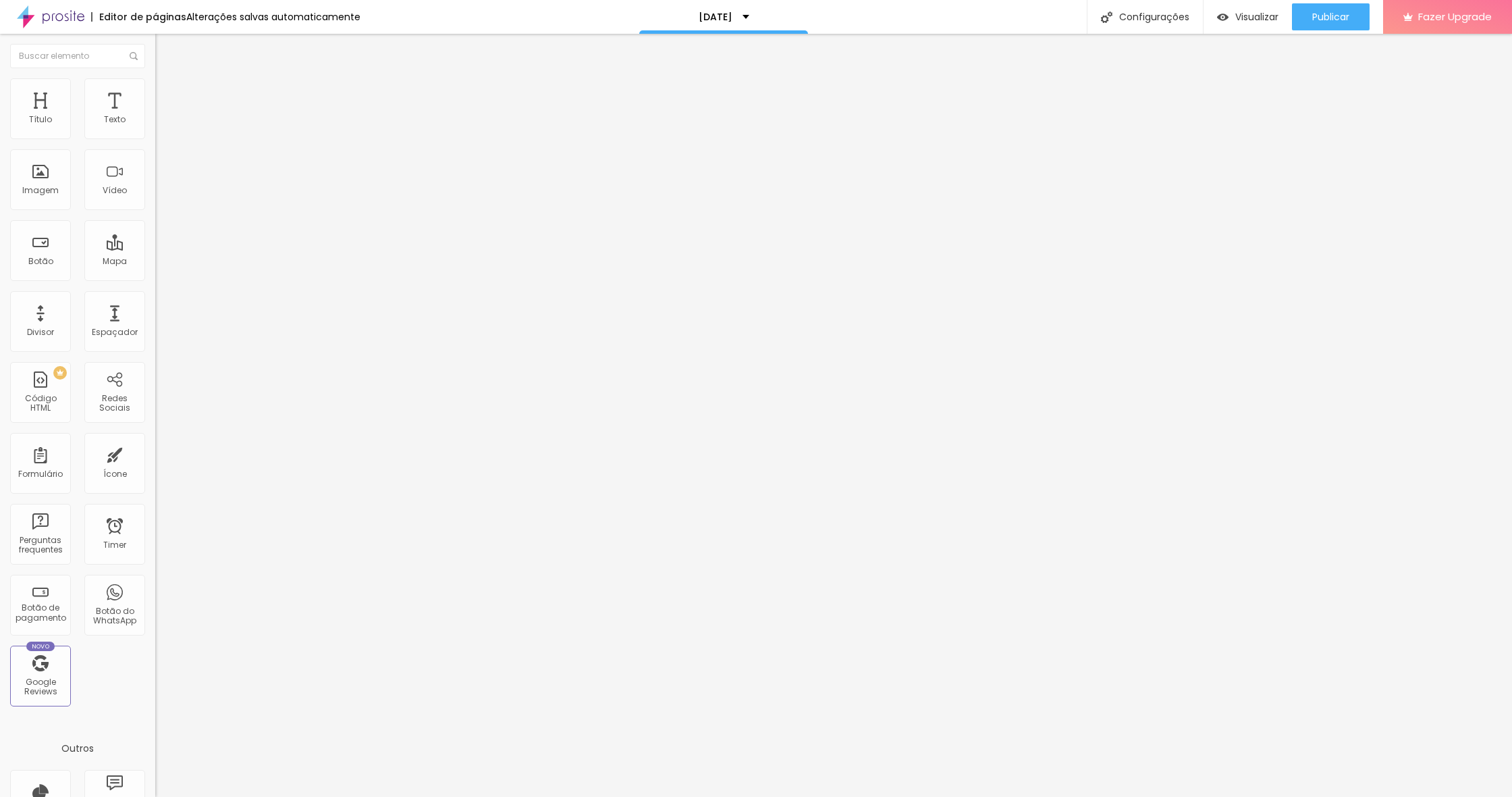
scroll to position [96, 0]
drag, startPoint x: 758, startPoint y: 271, endPoint x: 518, endPoint y: 254, distance: 240.6
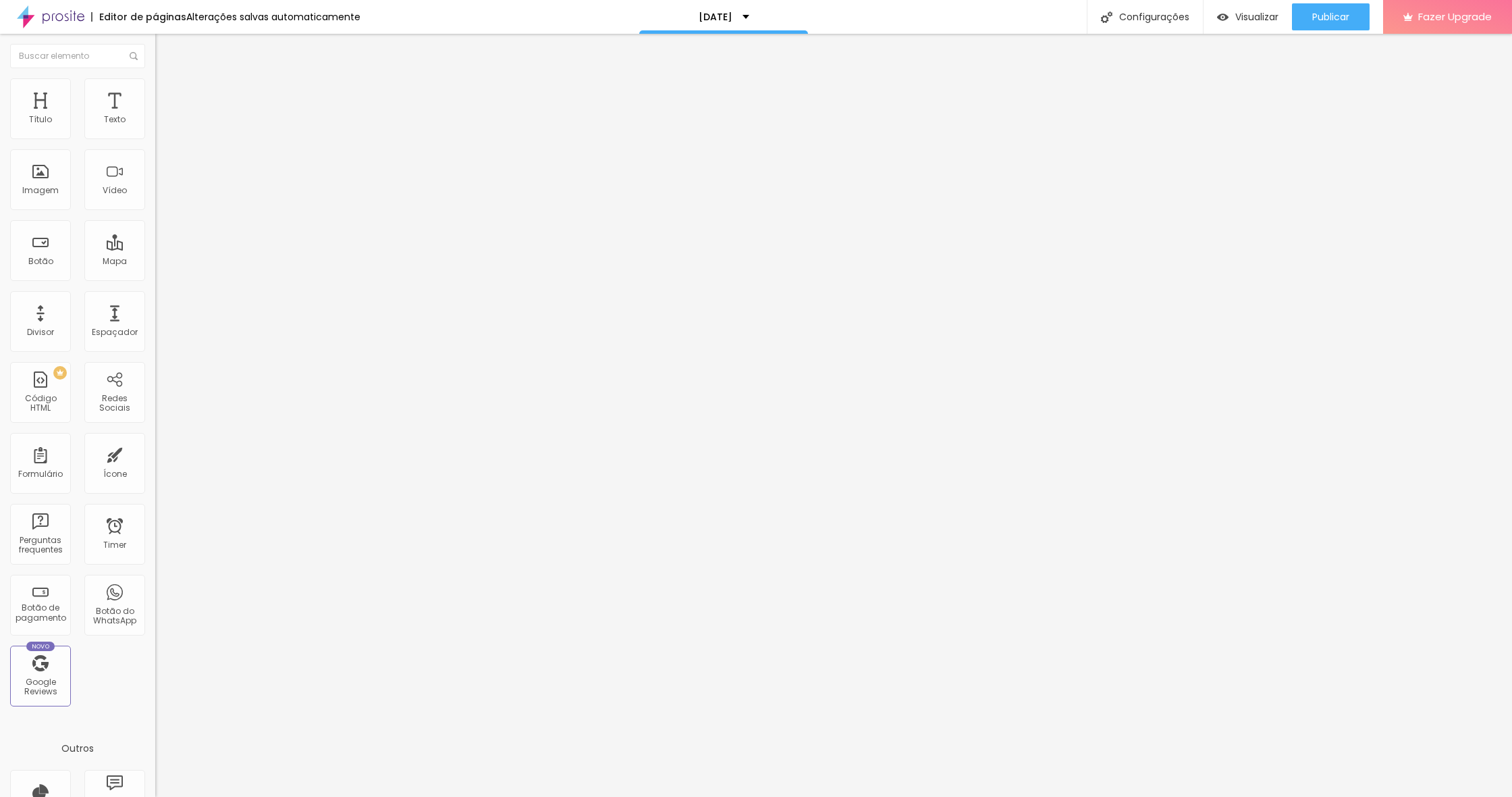
drag, startPoint x: 752, startPoint y: 395, endPoint x: 568, endPoint y: 371, distance: 185.6
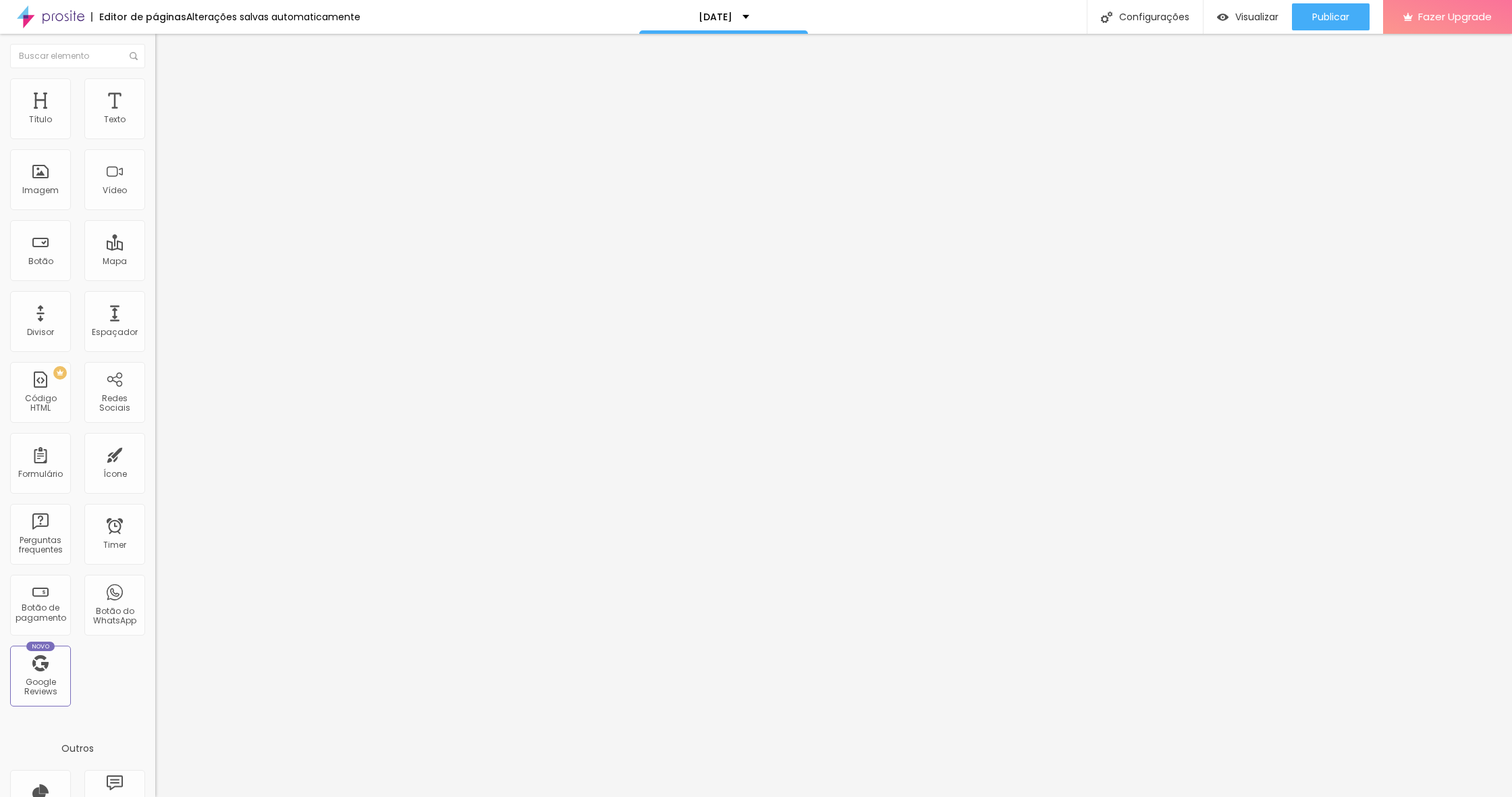
click at [155, 105] on ul "Conteúdo Estilo Avançado" at bounding box center [232, 96] width 155 height 41
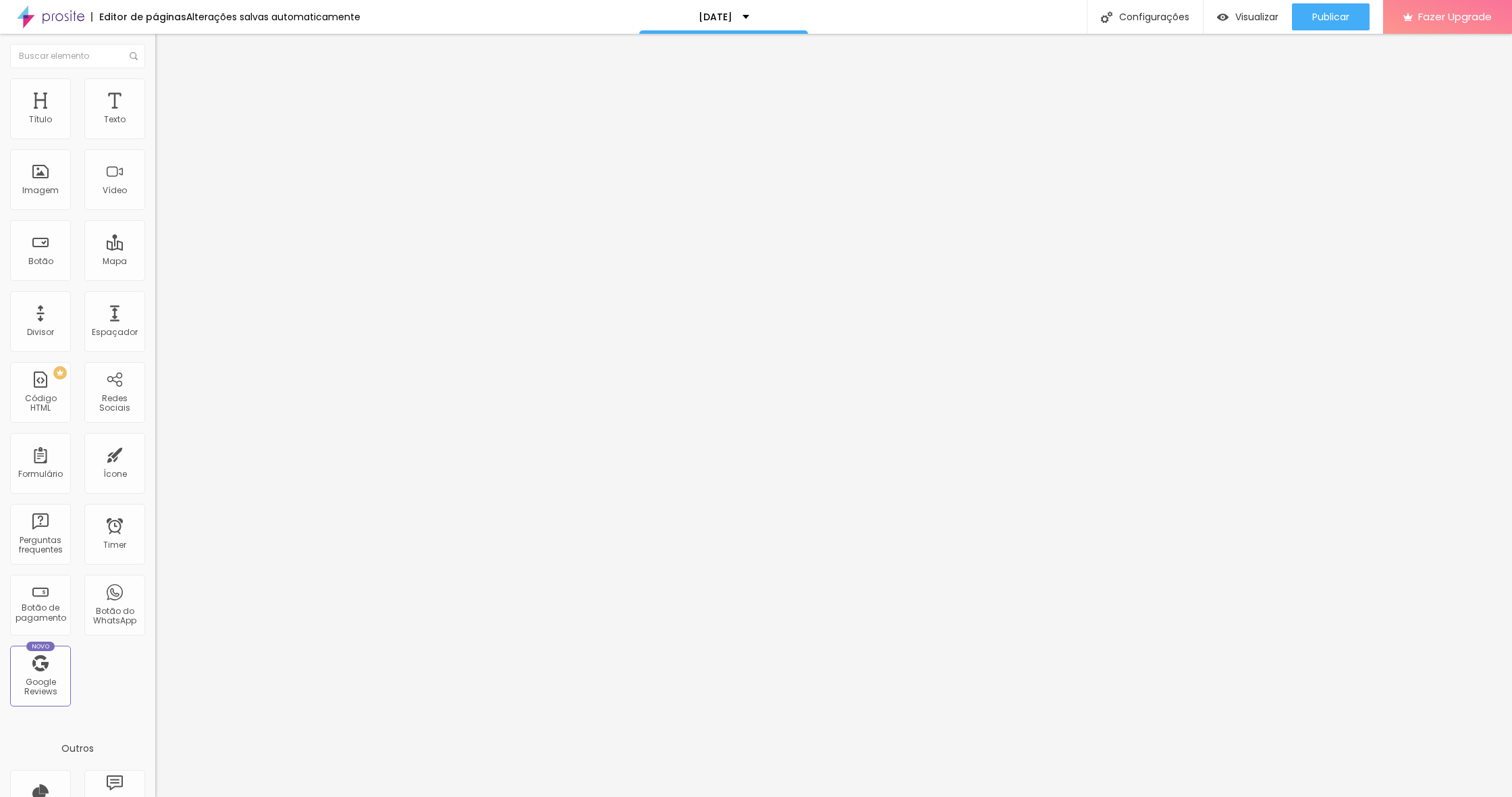
click at [155, 108] on ul "Conteúdo Estilo Avançado" at bounding box center [232, 96] width 155 height 41
click at [168, 104] on span "Estilo" at bounding box center [178, 98] width 21 height 12
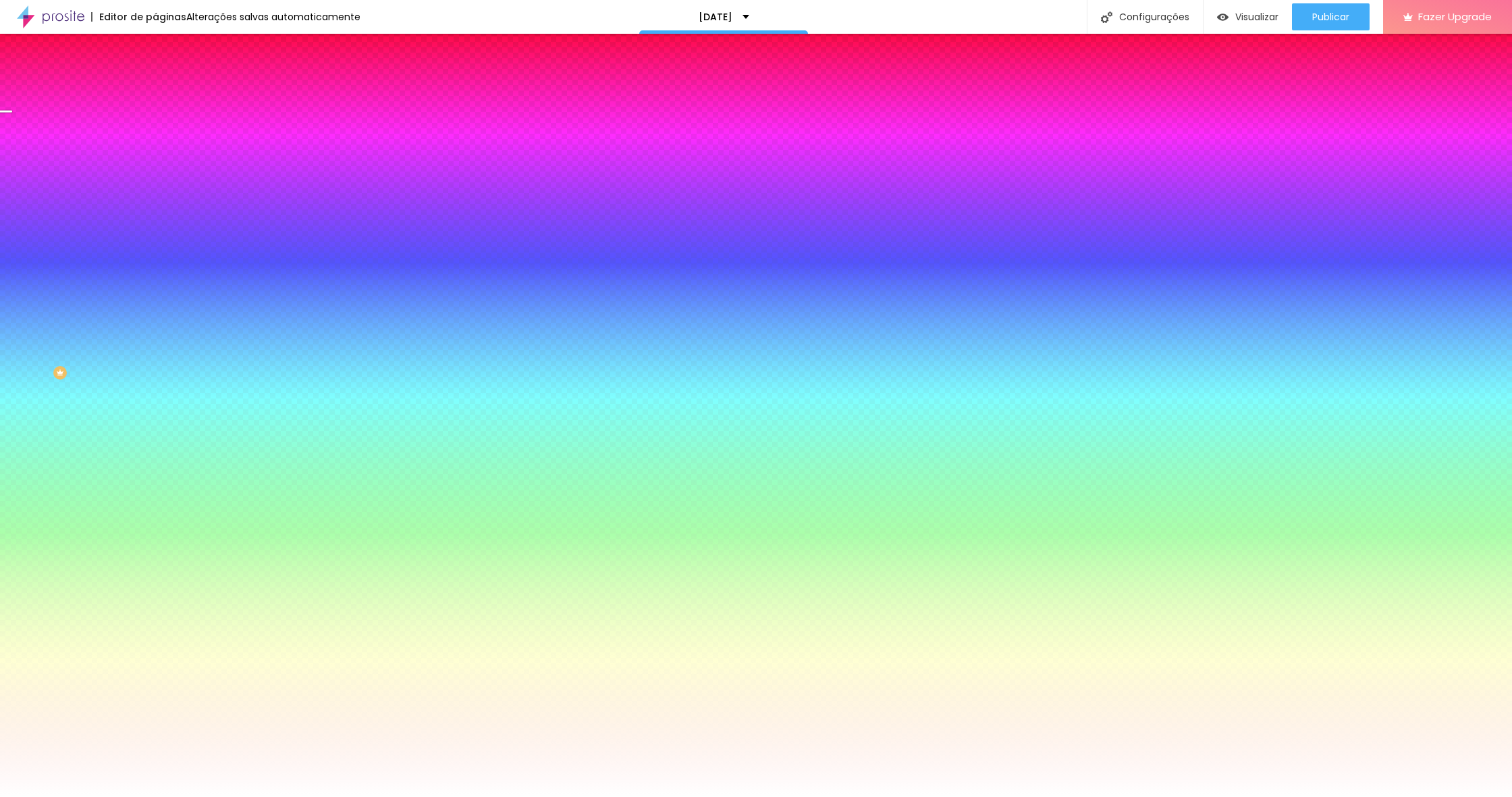
click at [161, 438] on icon "button" at bounding box center [165, 434] width 8 height 8
type input "17"
type input "18"
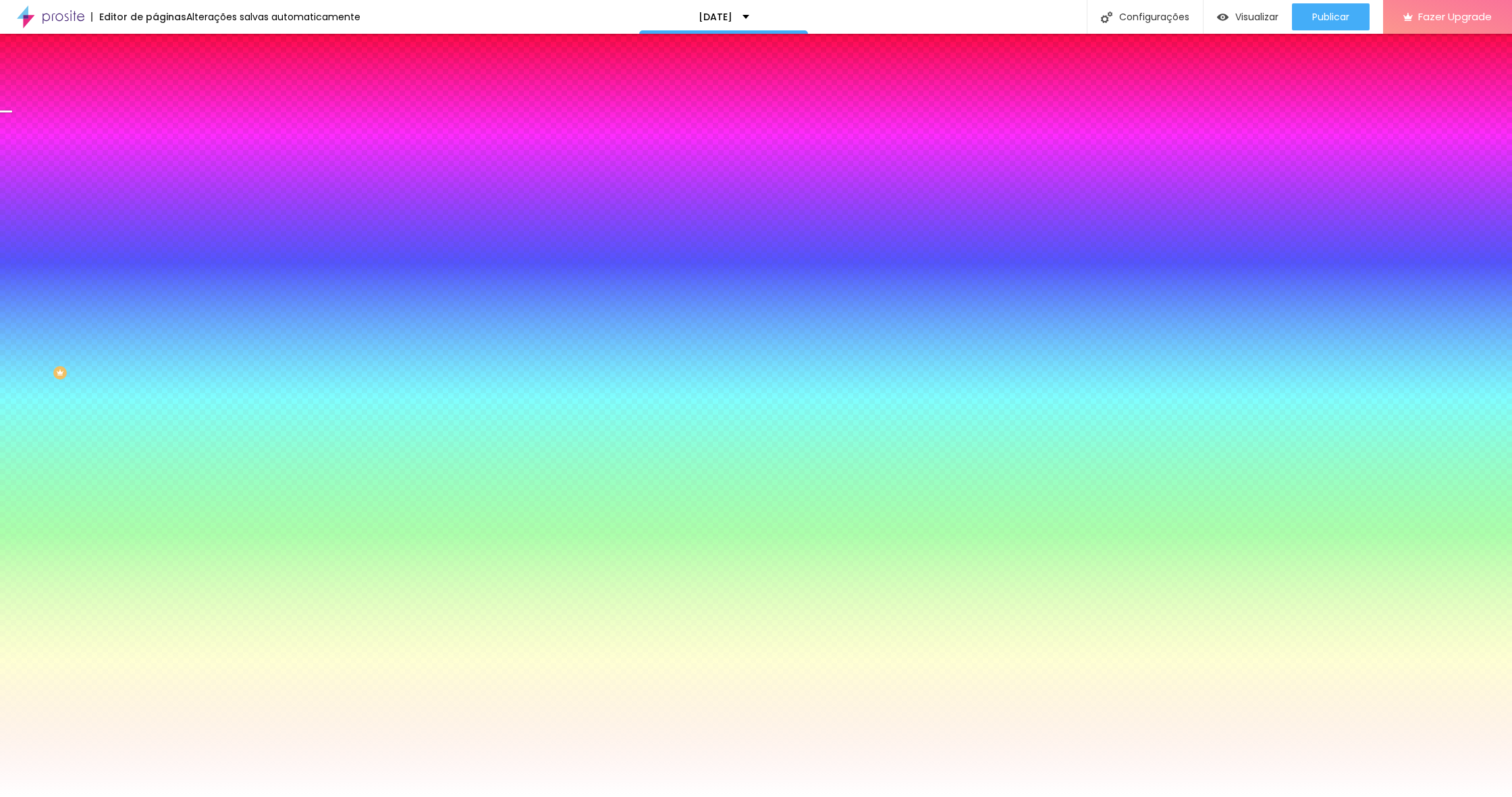
type input "19"
type input "20"
type input "19"
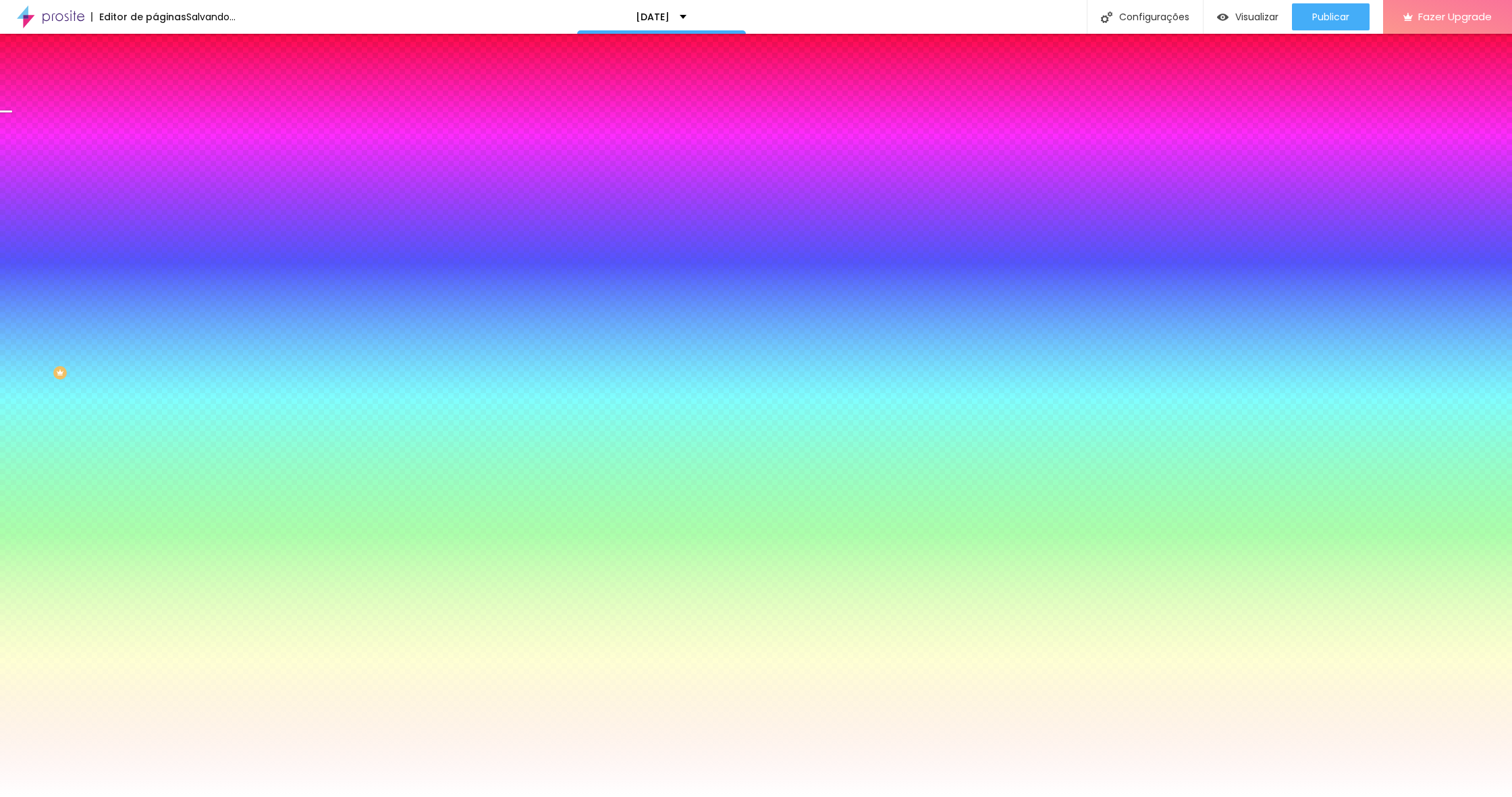
type input "19"
type input "18"
type input "17"
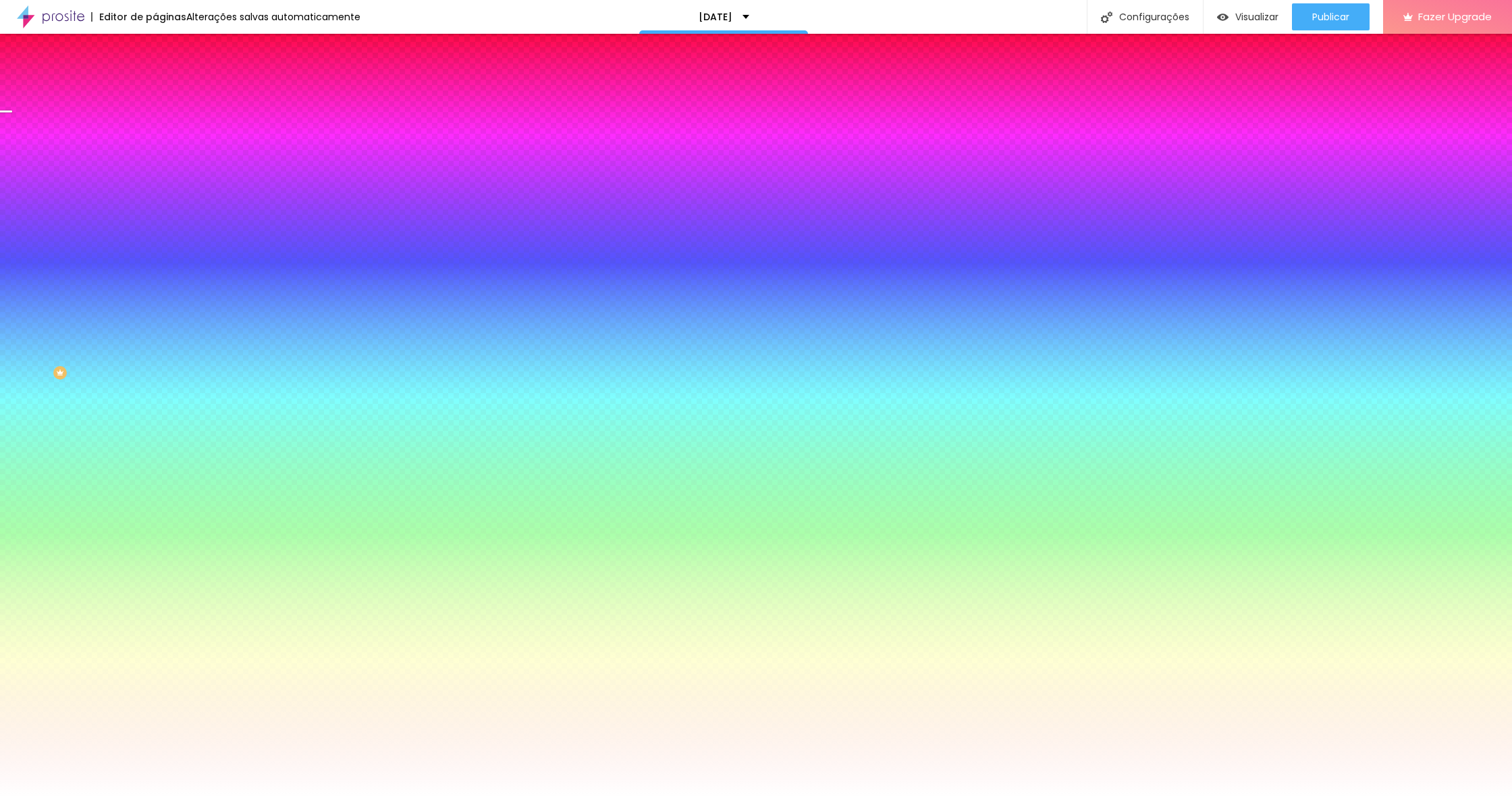
type input "16"
type input "17"
type input "18"
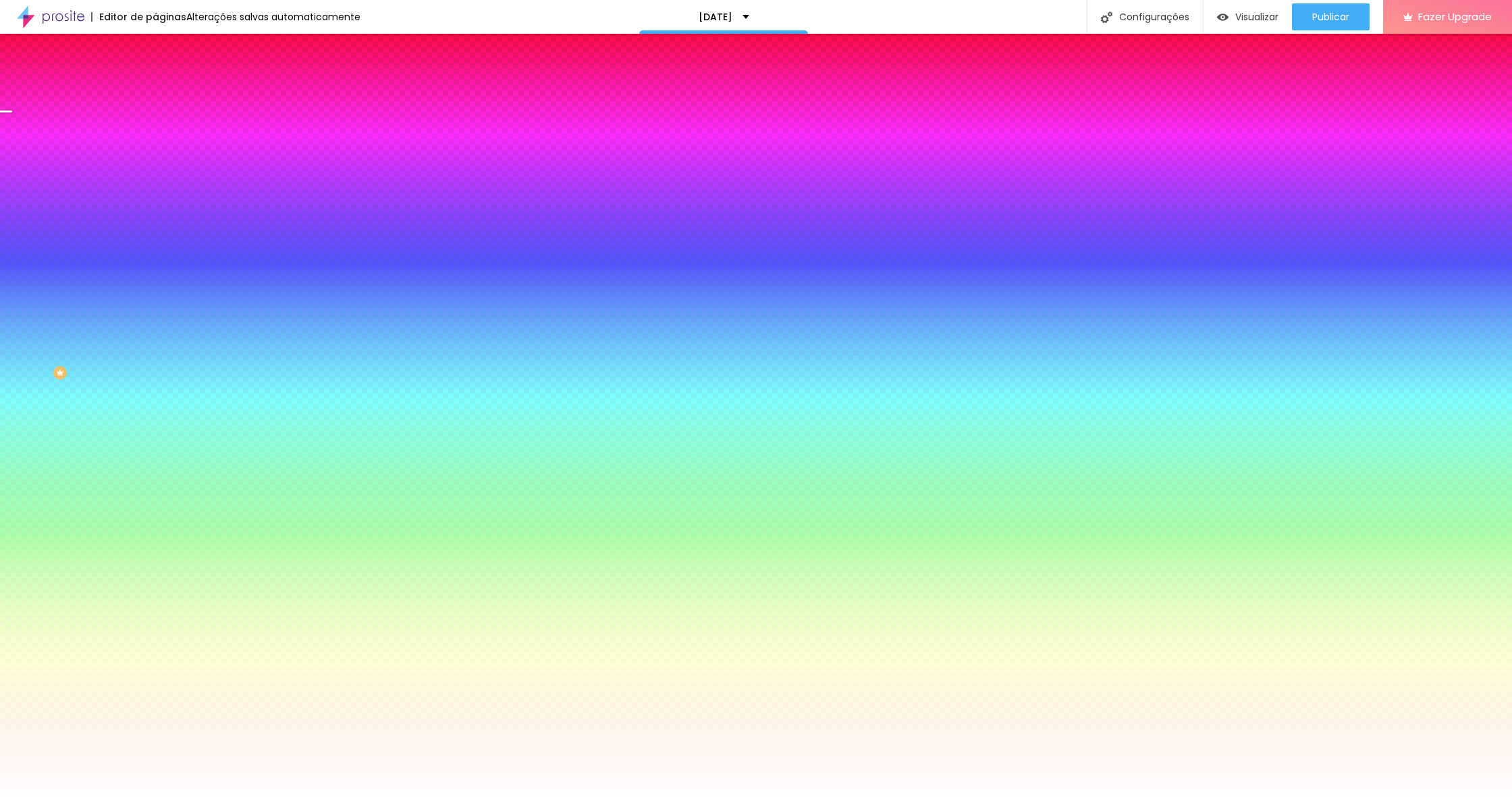
type input "18"
click at [81, 796] on div at bounding box center [756, 797] width 1512 height 0
click at [161, 348] on icon "button" at bounding box center [165, 352] width 8 height 8
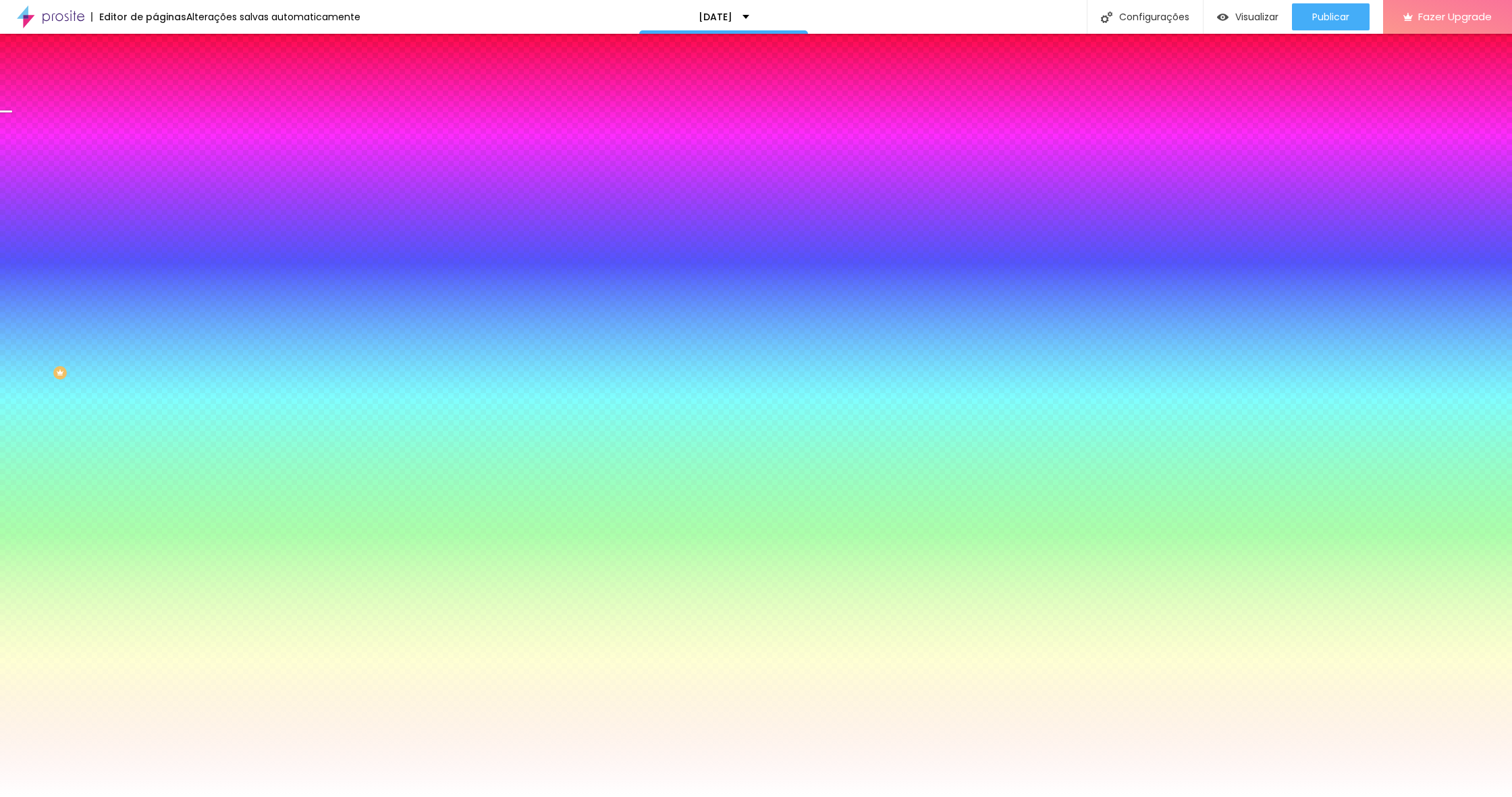
click at [476, 796] on div at bounding box center [756, 797] width 1512 height 0
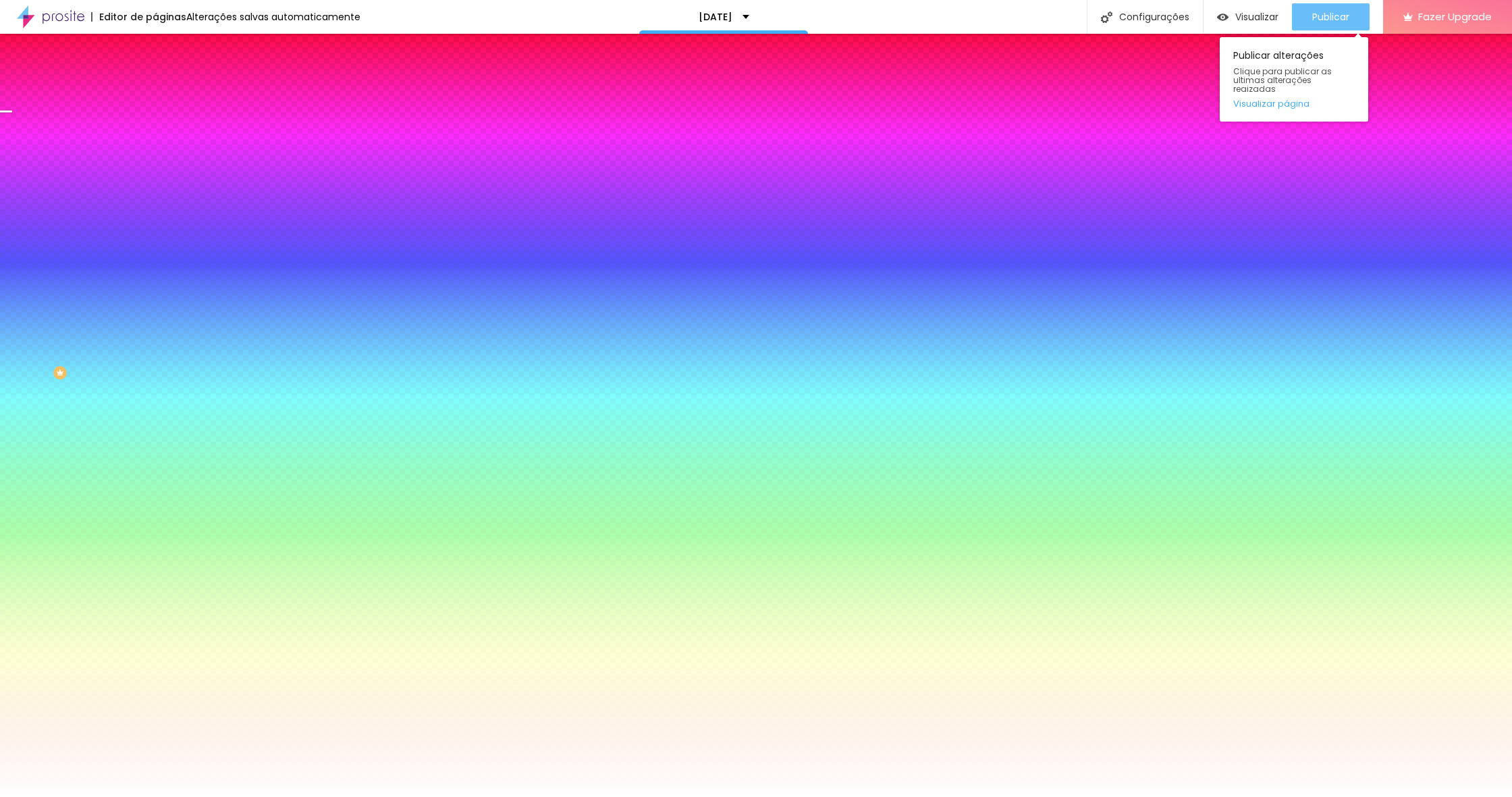
click at [1333, 15] on span "Publicar" at bounding box center [1331, 17] width 37 height 11
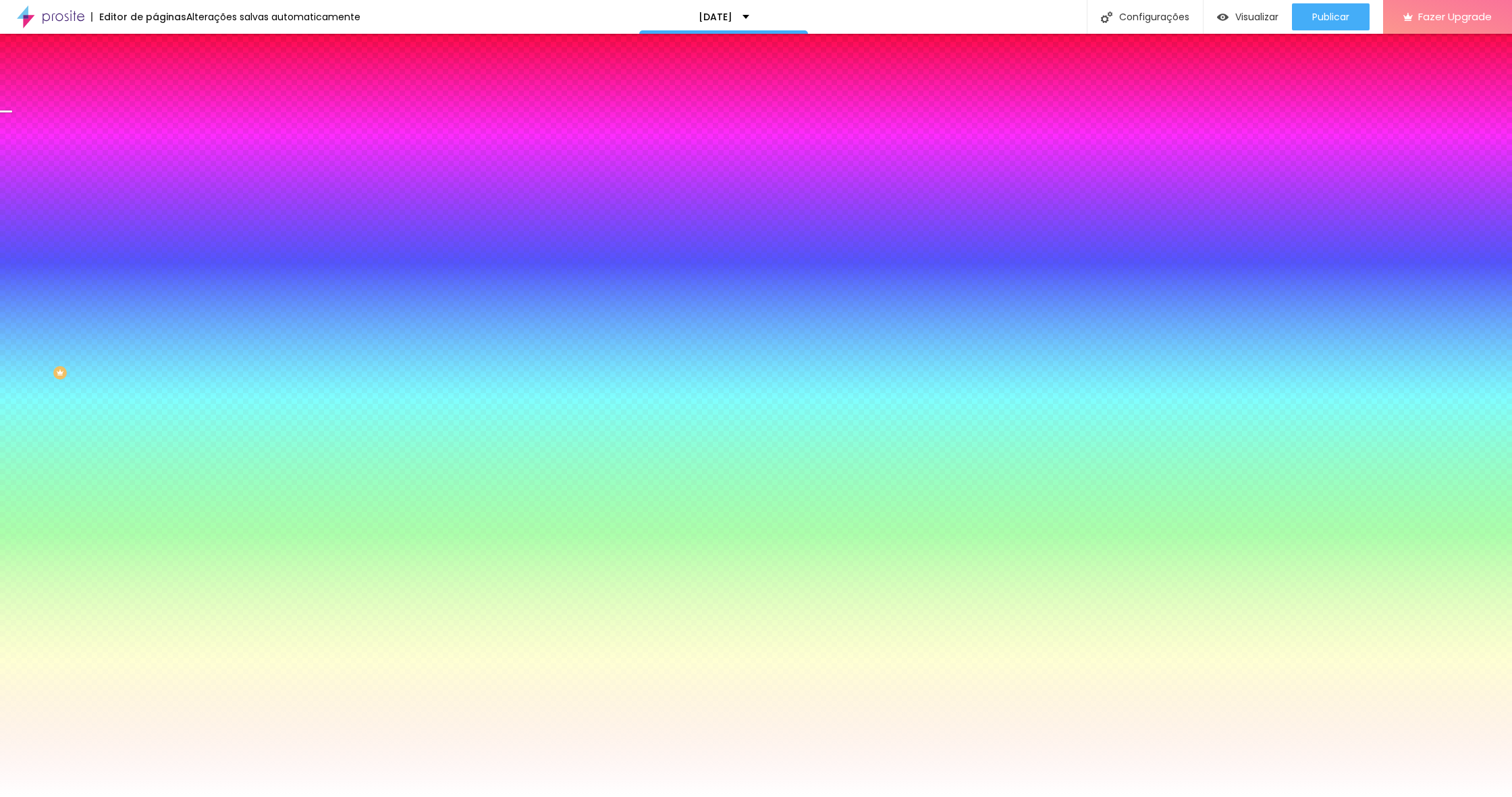
click at [155, 269] on div "Borda Voltar ao padrão" at bounding box center [232, 250] width 155 height 37
click at [155, 173] on button at bounding box center [165, 179] width 19 height 14
radio input "false"
radio input "true"
click at [155, 172] on button at bounding box center [165, 179] width 19 height 14
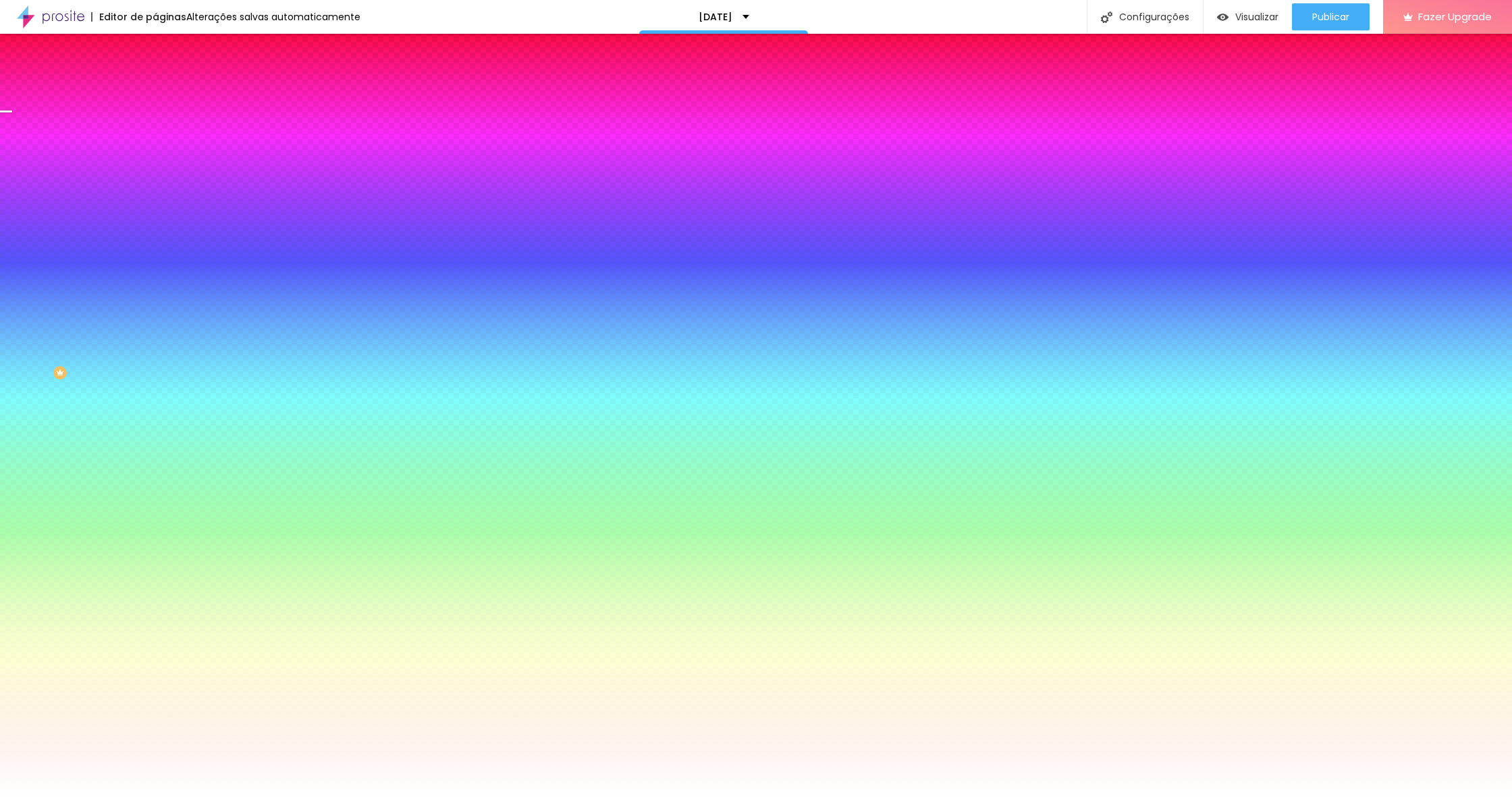
radio input "true"
radio input "false"
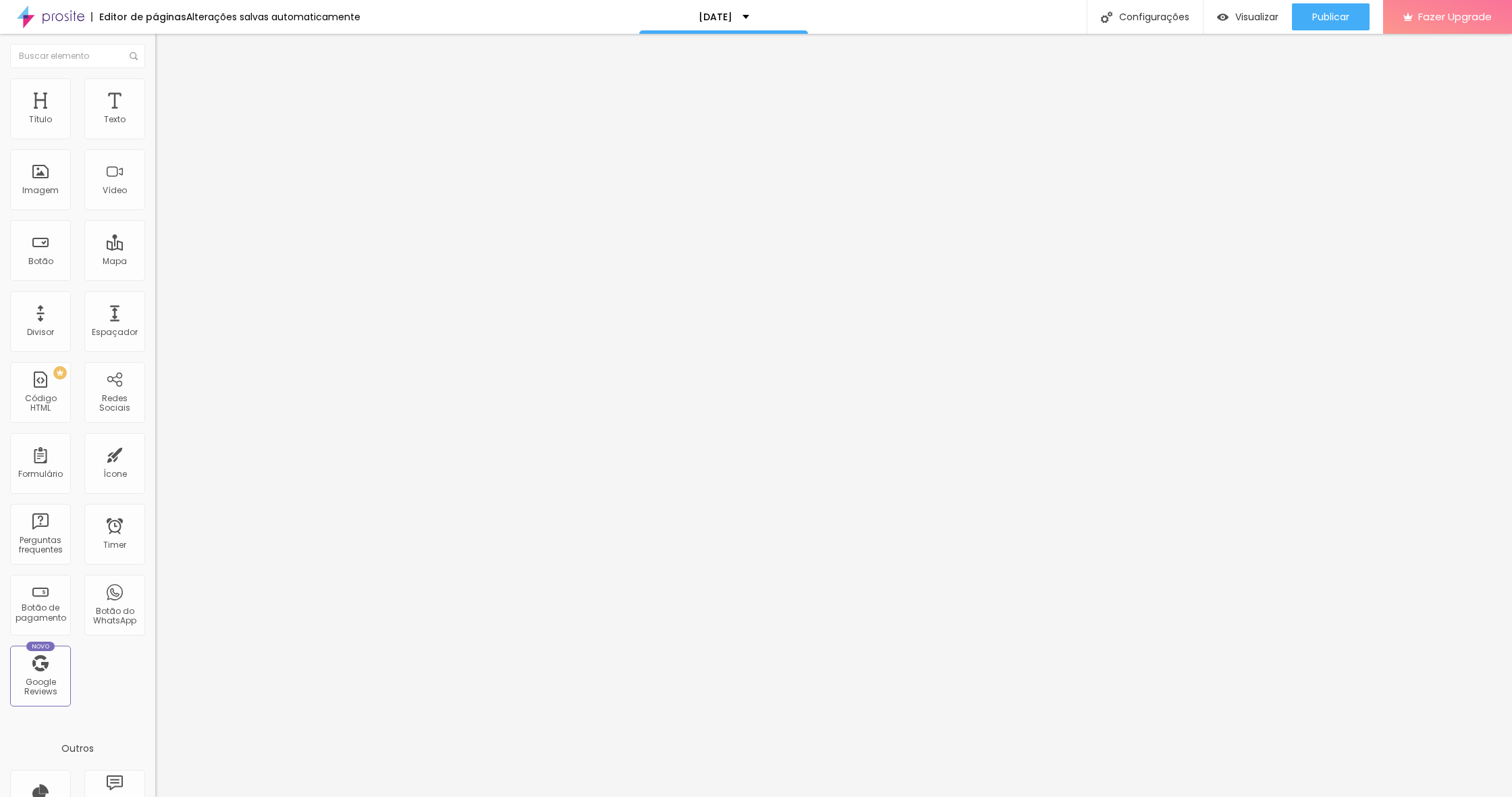
click at [155, 94] on ul "Conteúdo Estilo Avançado" at bounding box center [232, 96] width 155 height 41
click at [168, 103] on span "Estilo" at bounding box center [178, 98] width 21 height 12
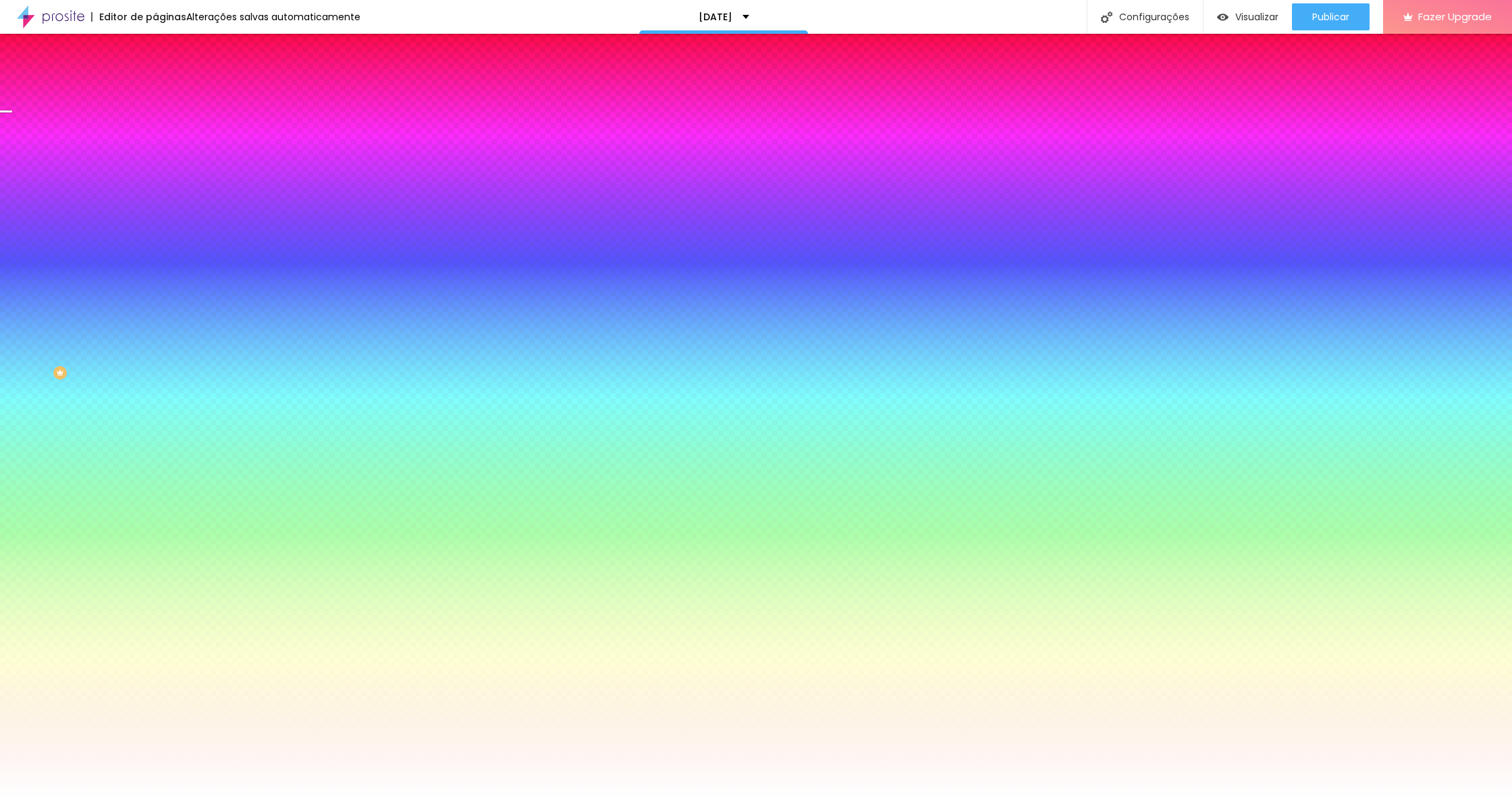
click at [155, 466] on div at bounding box center [232, 466] width 155 height 0
click at [116, 571] on div at bounding box center [756, 398] width 1512 height 797
click at [120, 568] on div at bounding box center [756, 398] width 1512 height 797
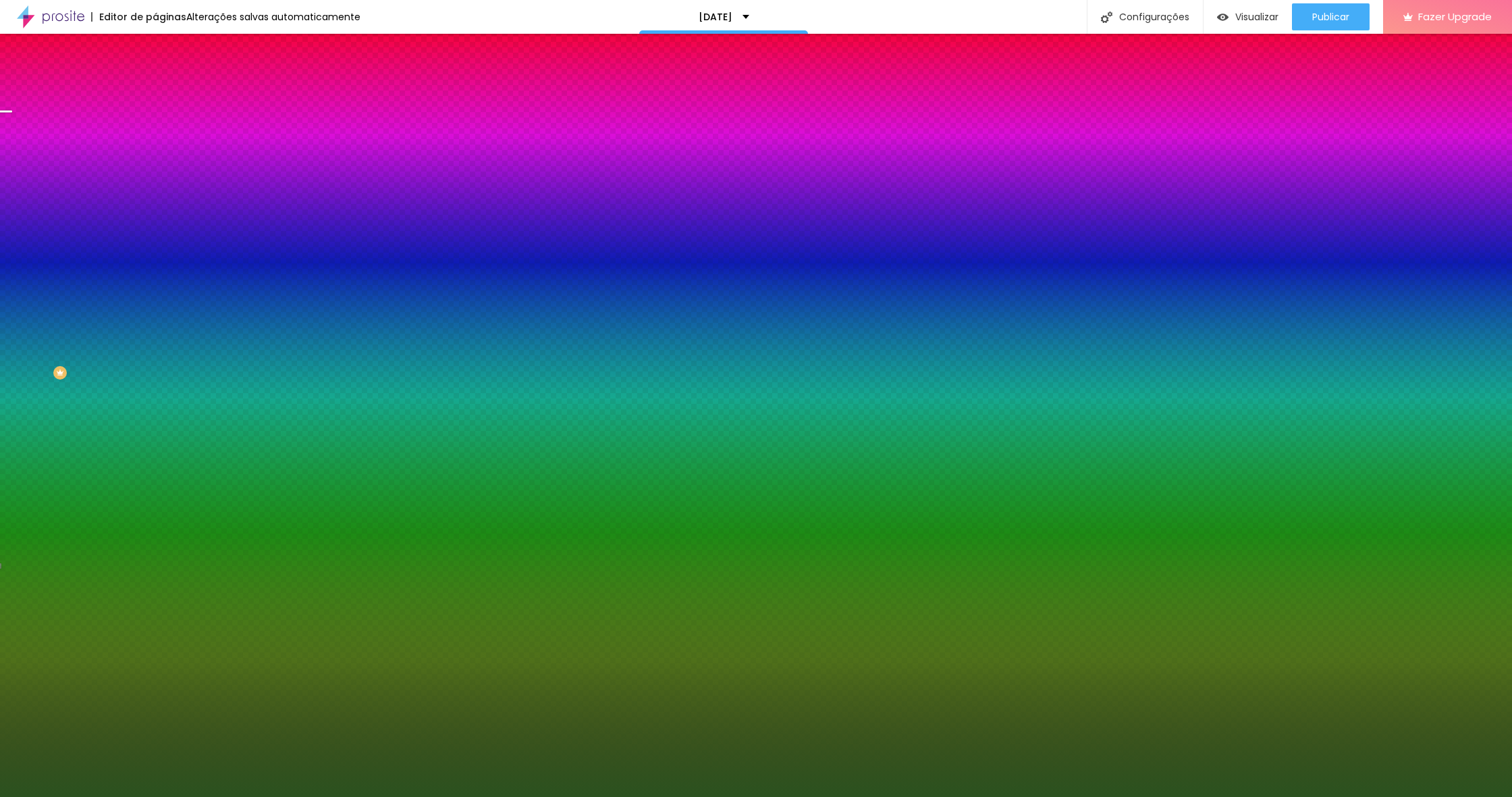
click at [76, 565] on div at bounding box center [756, 398] width 1512 height 797
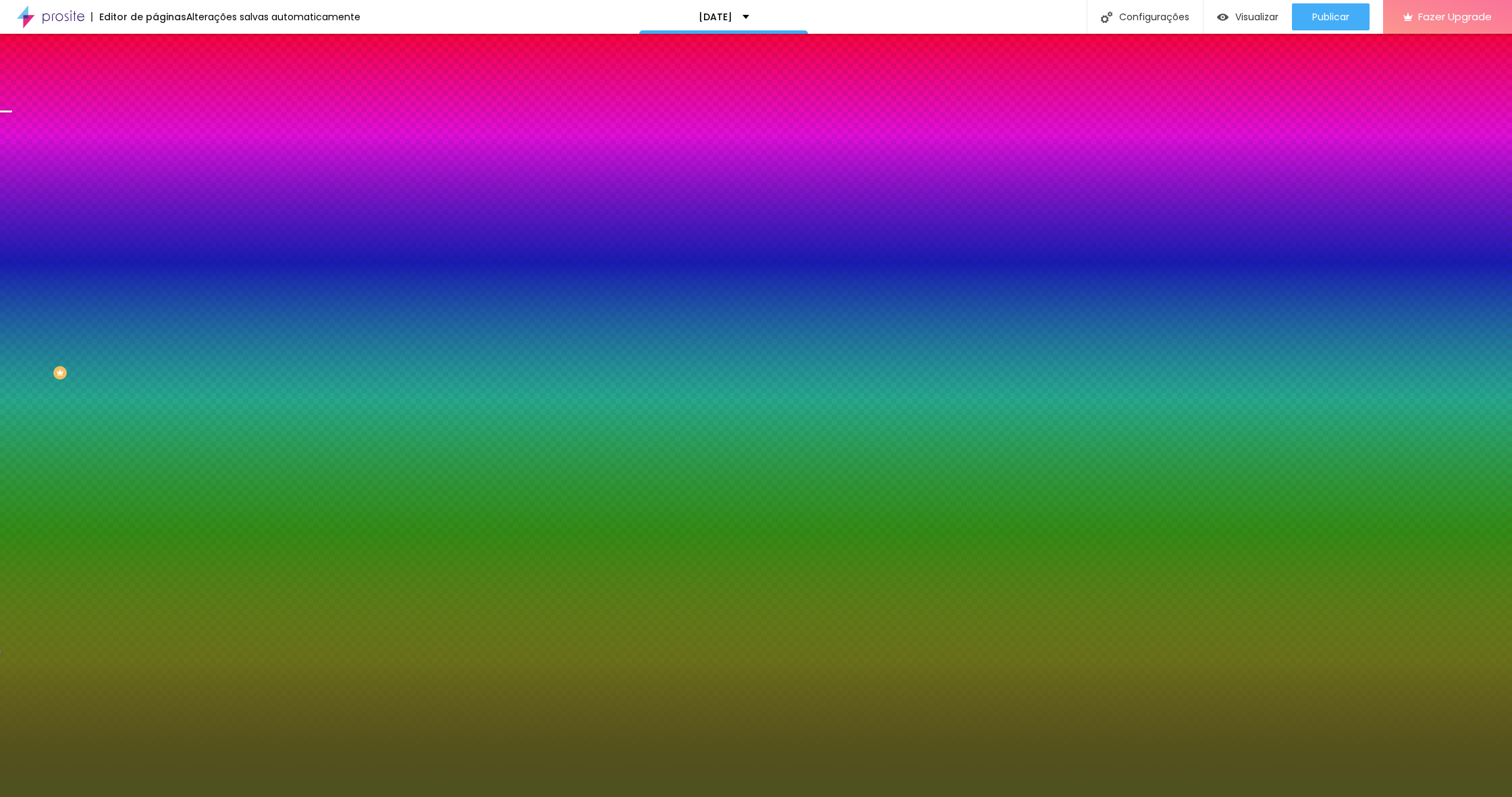
drag, startPoint x: 119, startPoint y: 561, endPoint x: 119, endPoint y: 579, distance: 18.0
click at [119, 579] on div at bounding box center [756, 398] width 1512 height 797
click at [55, 515] on div at bounding box center [756, 398] width 1512 height 797
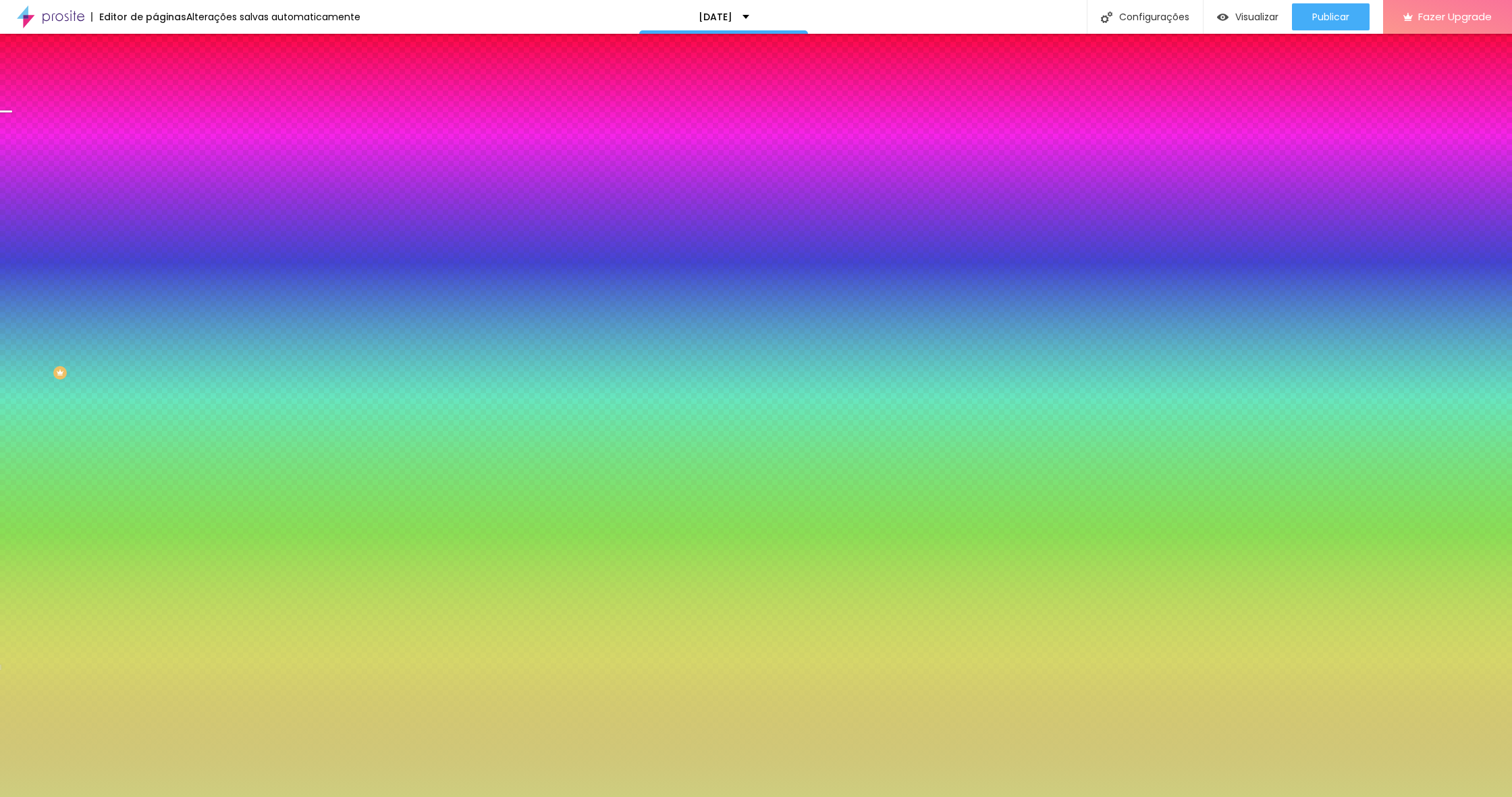
click at [120, 581] on div at bounding box center [756, 398] width 1512 height 797
click at [51, 508] on div at bounding box center [756, 398] width 1512 height 797
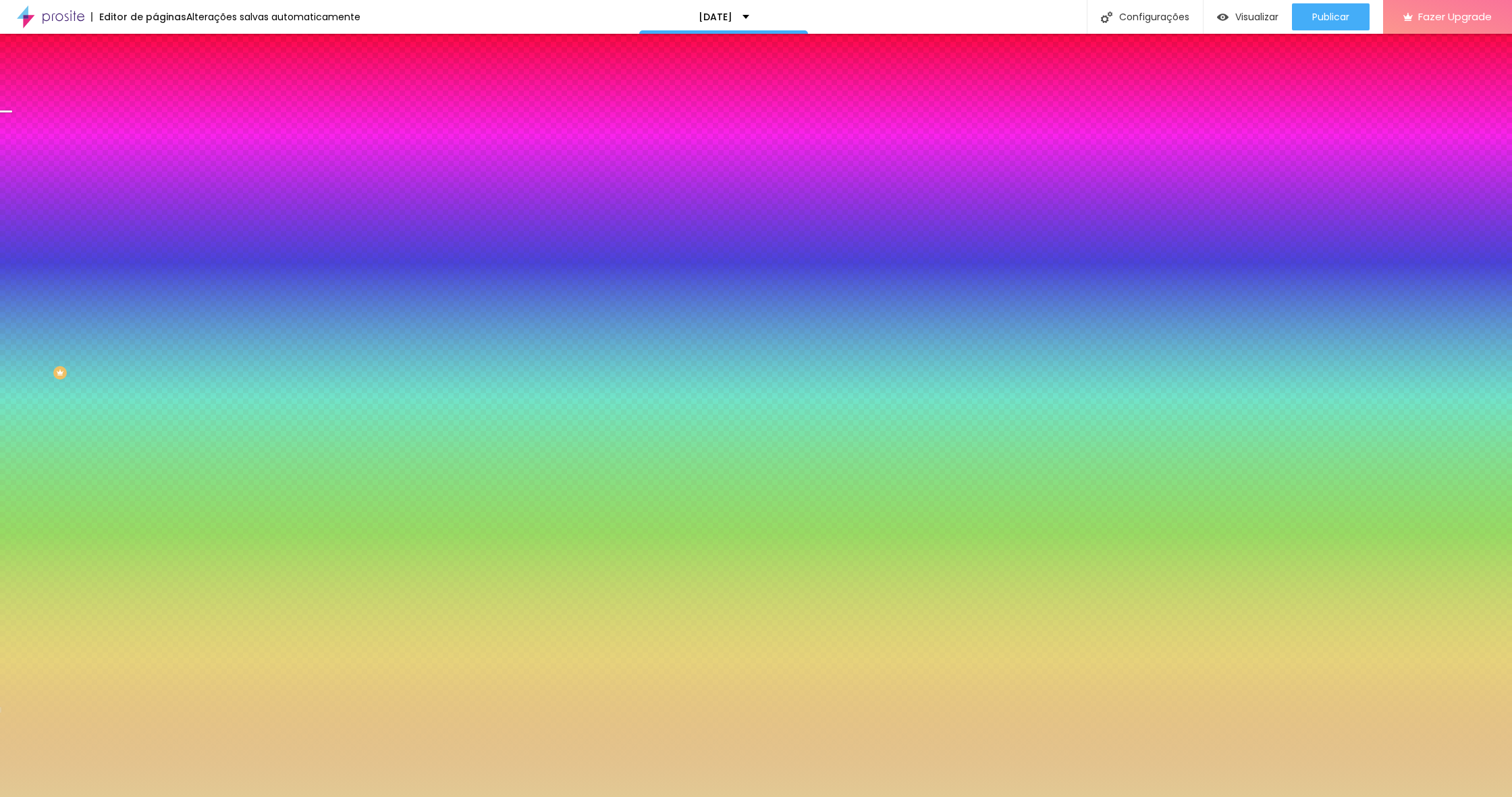
click at [2, 707] on div at bounding box center [1, 710] width 2 height 6
click at [41, 504] on div at bounding box center [756, 398] width 1512 height 797
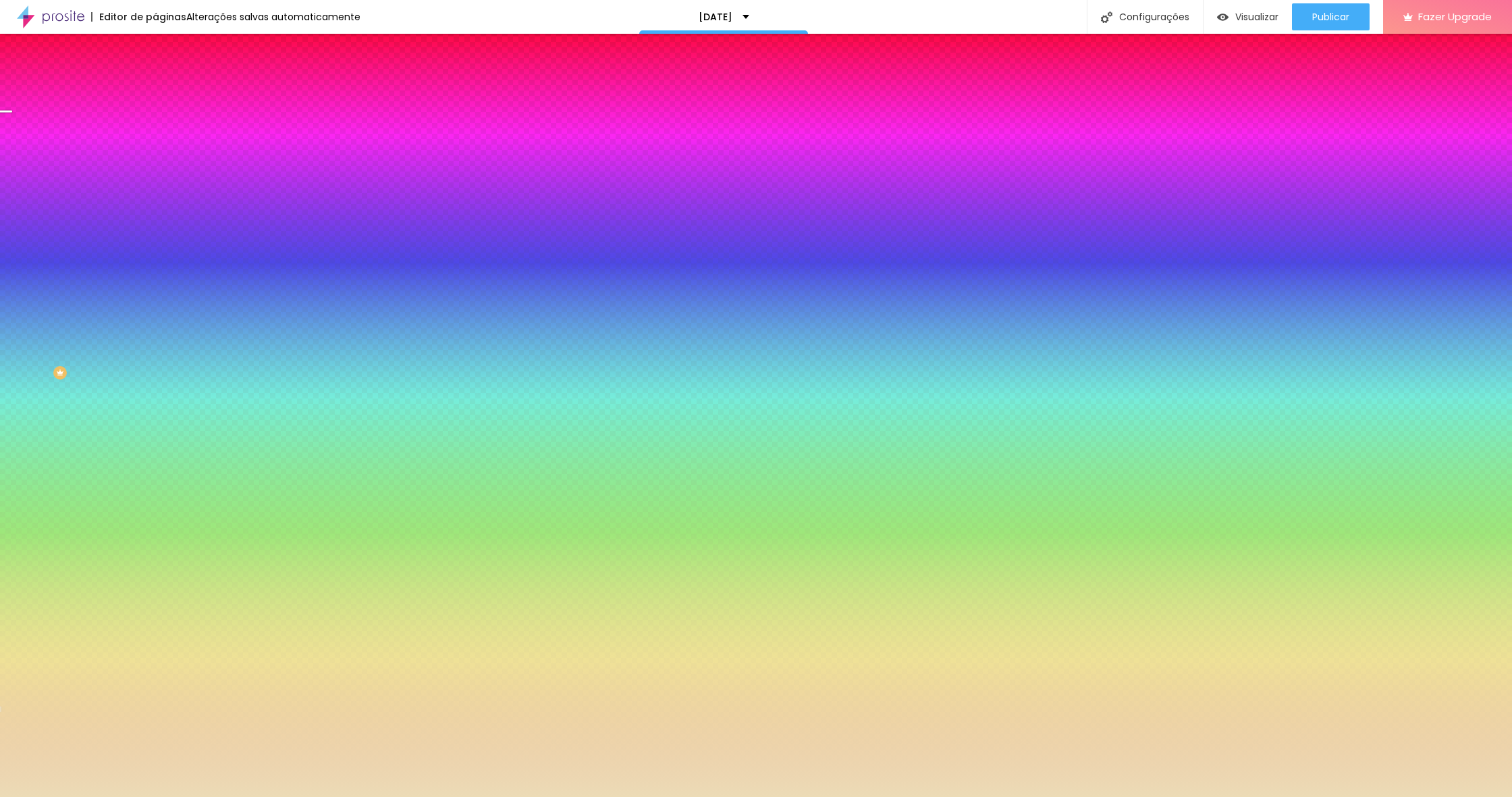
type input "#F3D38D"
click at [58, 501] on div at bounding box center [756, 398] width 1512 height 797
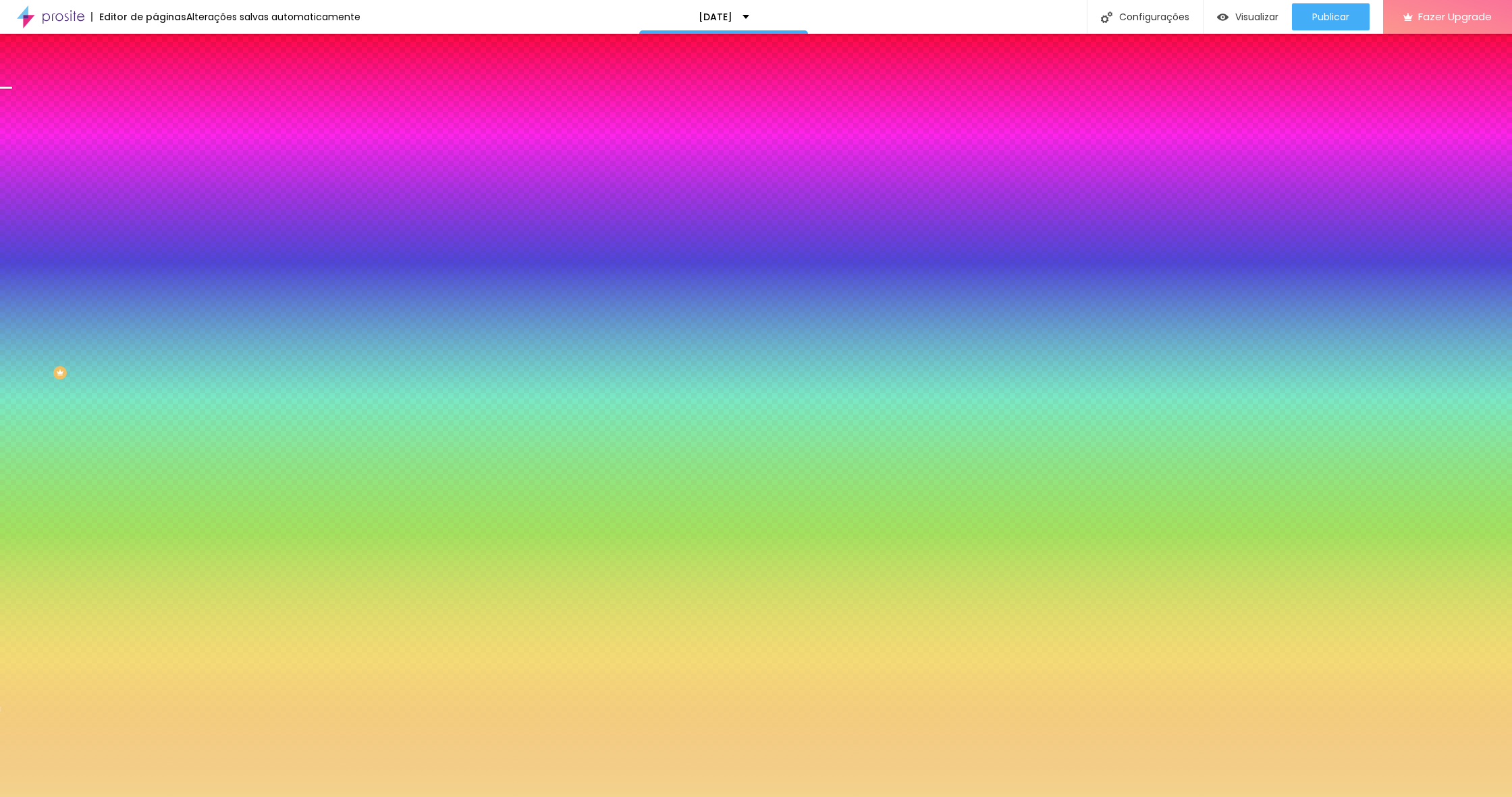
click at [133, 507] on div at bounding box center [756, 398] width 1512 height 797
drag, startPoint x: 134, startPoint y: 508, endPoint x: 133, endPoint y: 493, distance: 15.0
click at [155, 479] on div at bounding box center [232, 479] width 155 height 0
click at [155, 604] on div "Editar Perguntas frequentes Conteúdo Estilo Avançado Visual Largura 100 % px Bo…" at bounding box center [232, 415] width 155 height 763
click at [155, 103] on li "Avançado" at bounding box center [232, 109] width 155 height 13
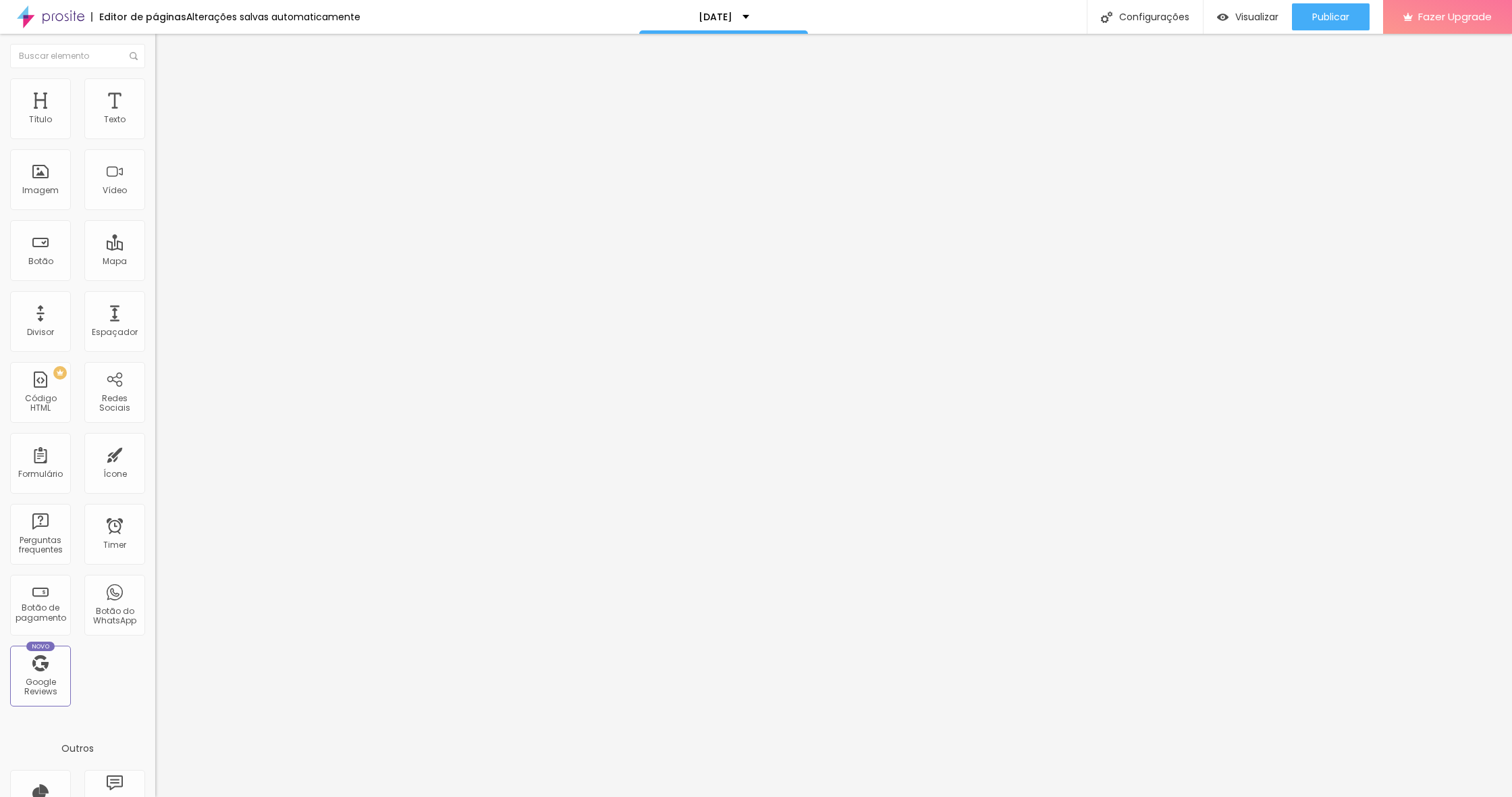
click at [168, 104] on span "Estilo" at bounding box center [178, 98] width 21 height 12
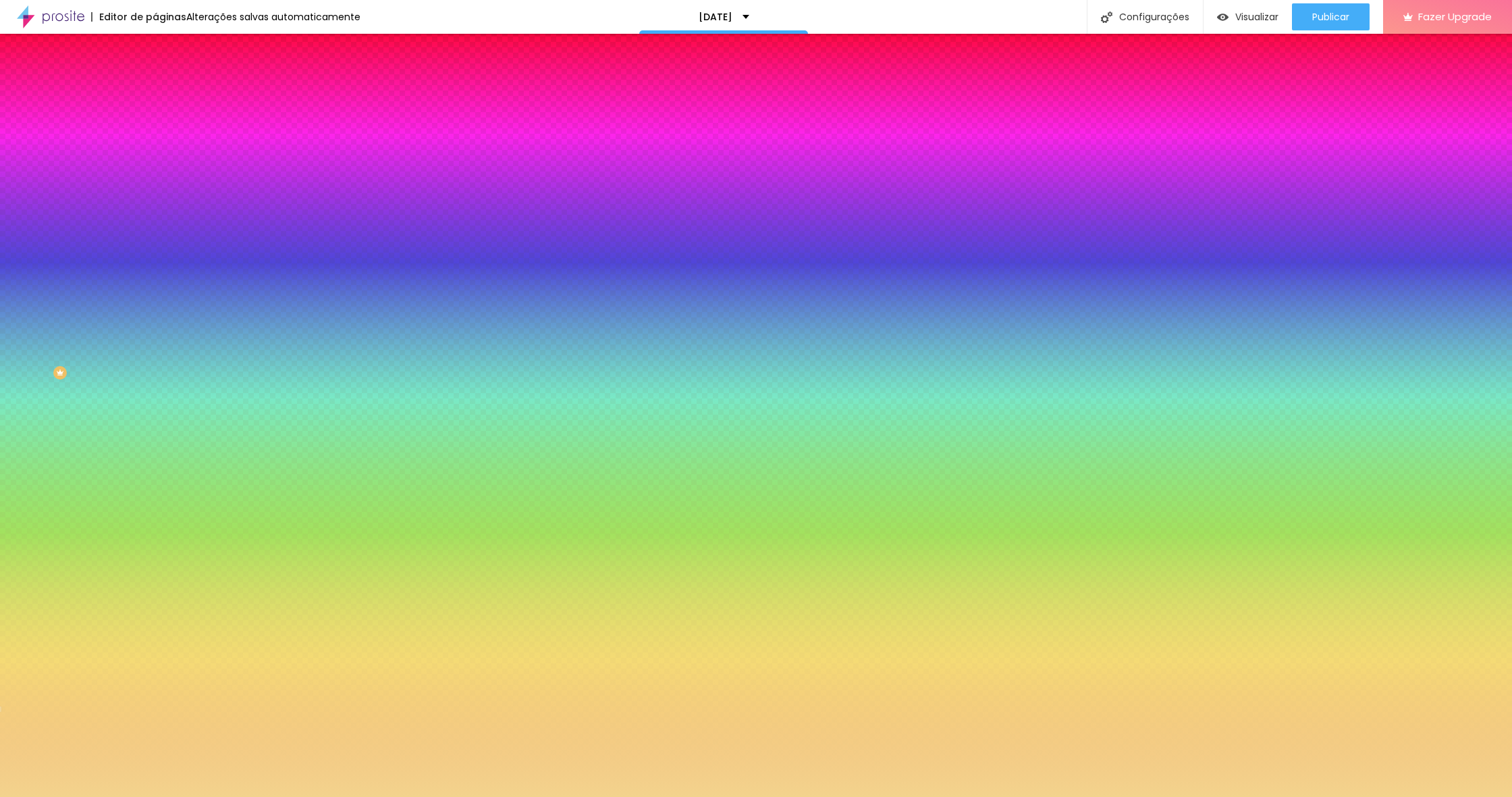
click at [161, 348] on icon "button" at bounding box center [165, 352] width 8 height 8
click at [128, 796] on div at bounding box center [756, 797] width 1512 height 0
click at [162, 437] on icon "button" at bounding box center [165, 434] width 5 height 5
click at [73, 796] on div at bounding box center [756, 797] width 1512 height 0
click at [161, 174] on img at bounding box center [165, 178] width 8 height 8
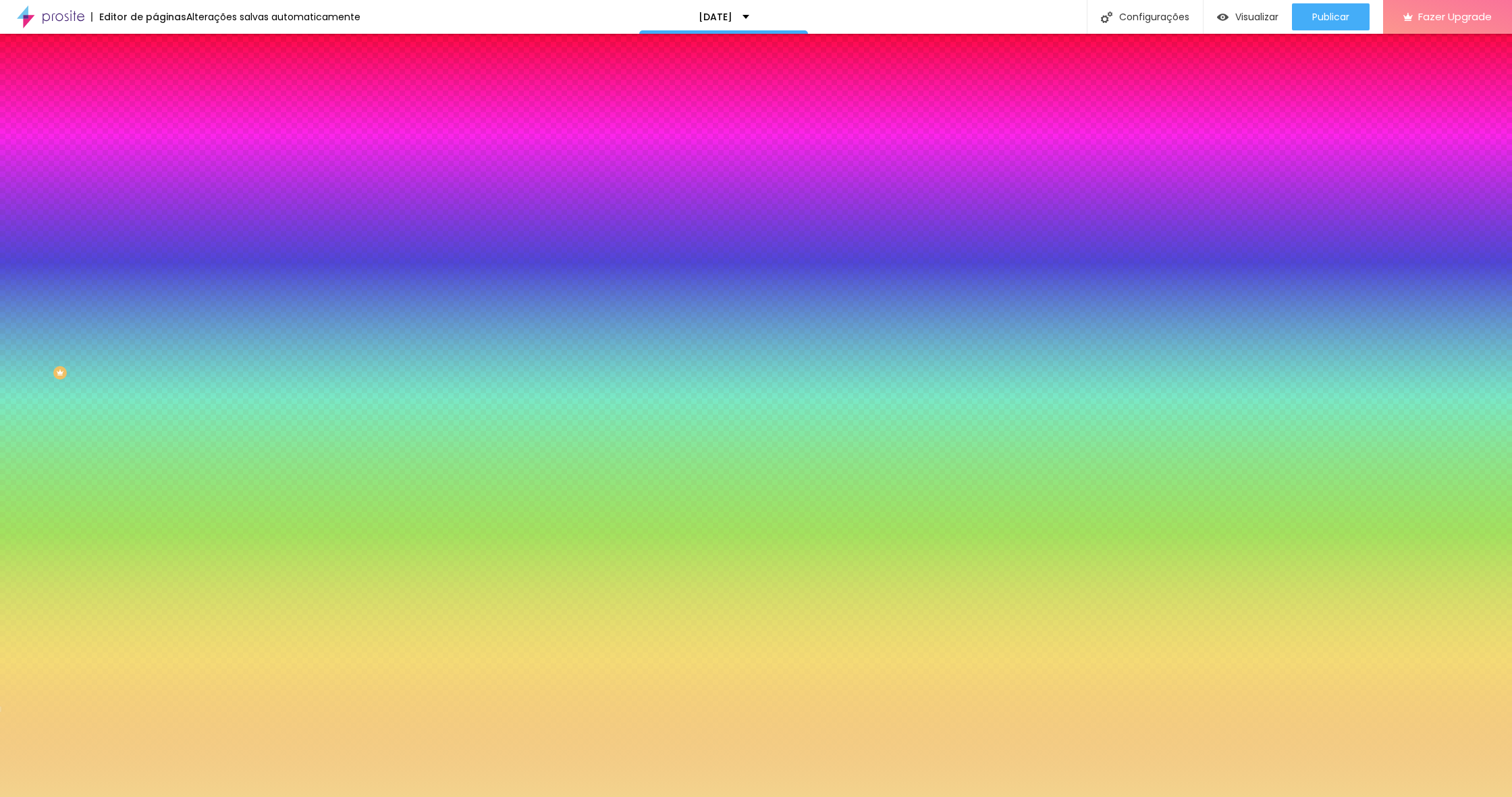
radio input "false"
radio input "true"
click at [155, 466] on div at bounding box center [232, 466] width 155 height 0
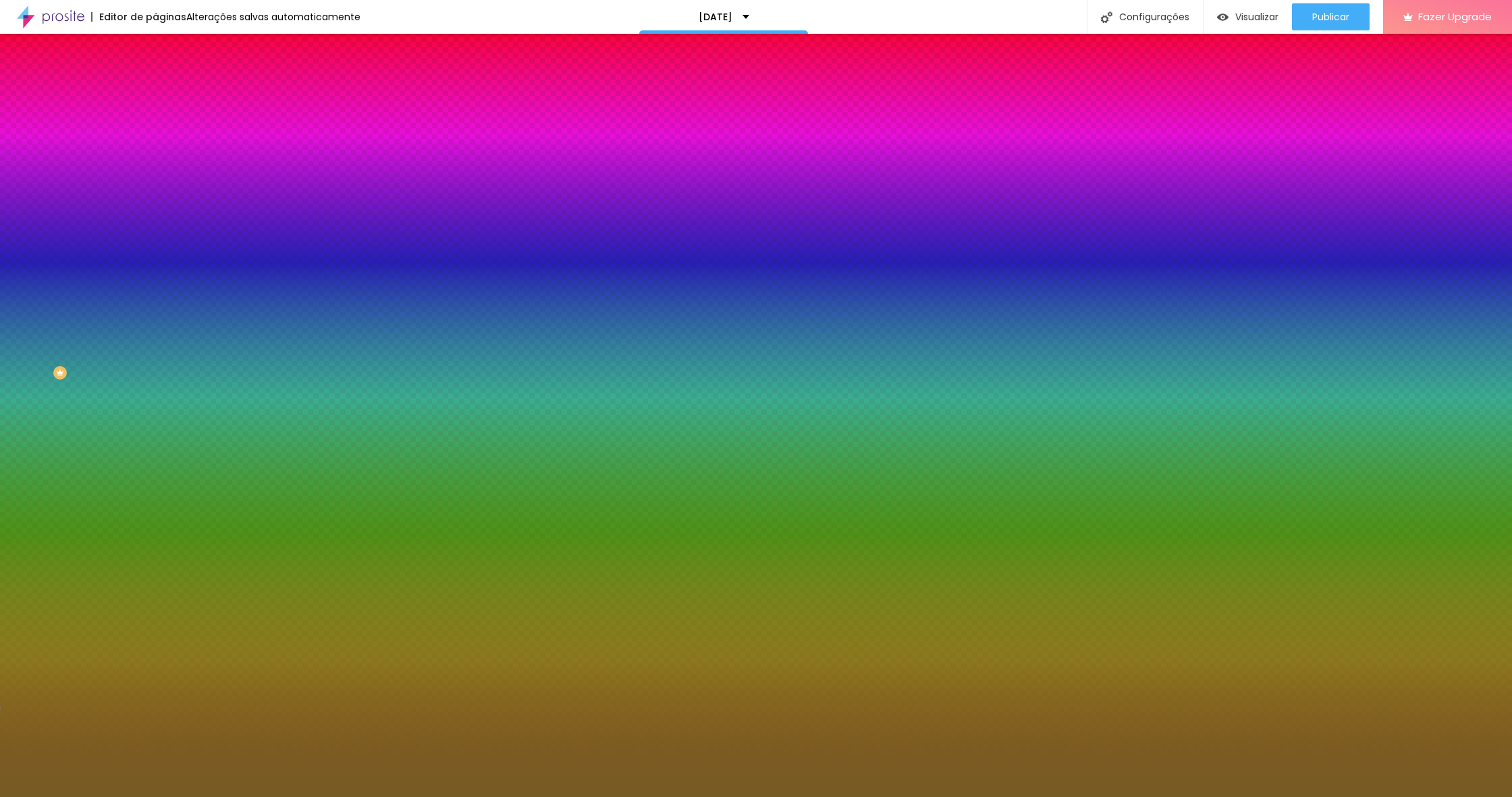
type input "#755C24"
click at [83, 551] on div at bounding box center [756, 398] width 1512 height 797
click at [132, 545] on div at bounding box center [756, 398] width 1512 height 797
drag, startPoint x: 135, startPoint y: 543, endPoint x: 136, endPoint y: 559, distance: 16.0
click at [136, 559] on div at bounding box center [756, 398] width 1512 height 797
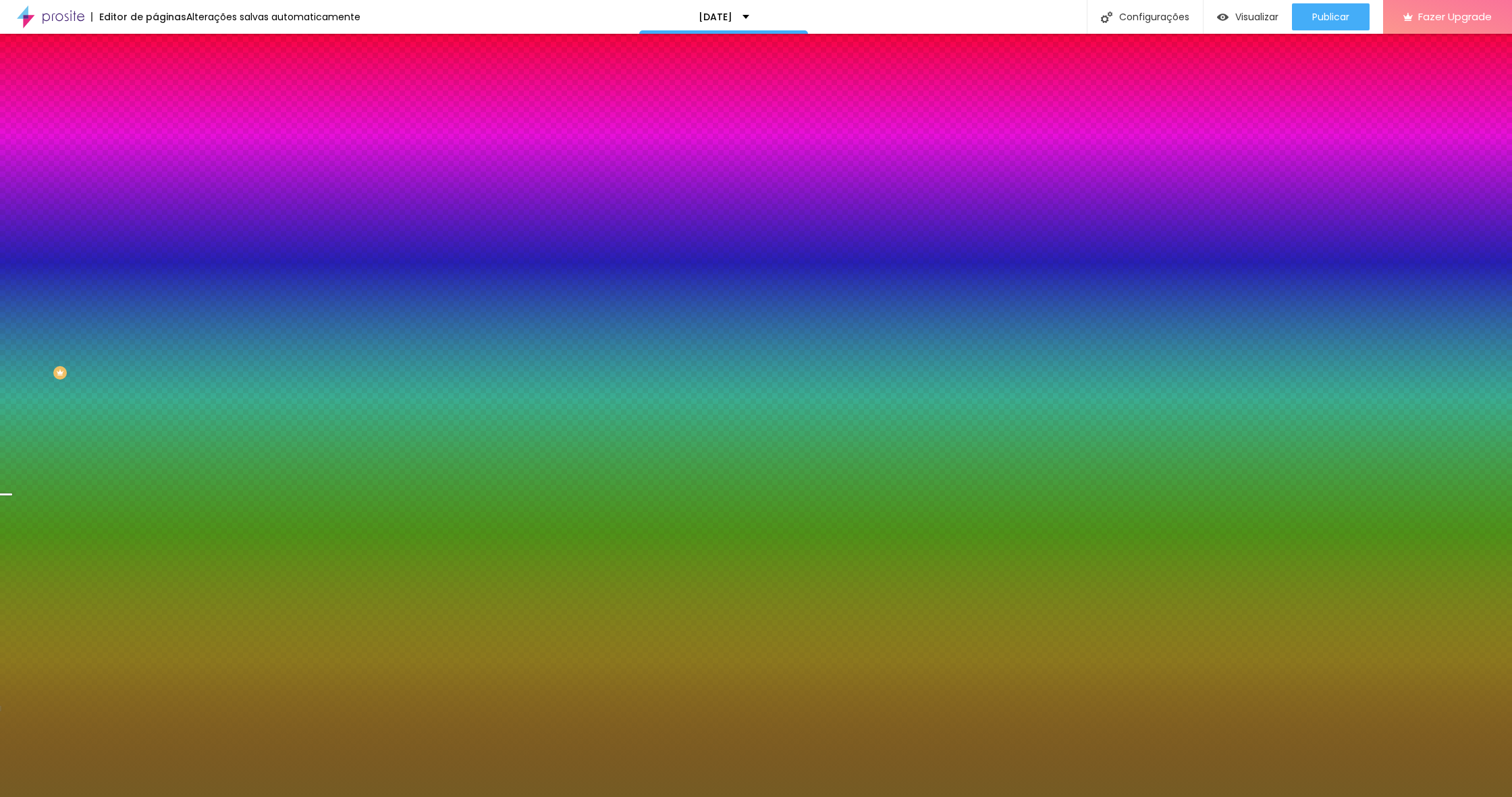
click at [155, 442] on div "Tipografia Voltar ao padrão" at bounding box center [232, 423] width 155 height 37
click at [155, 353] on button "button" at bounding box center [165, 352] width 19 height 14
click at [250, 540] on div at bounding box center [756, 398] width 1512 height 797
click at [585, 796] on div at bounding box center [756, 797] width 1512 height 0
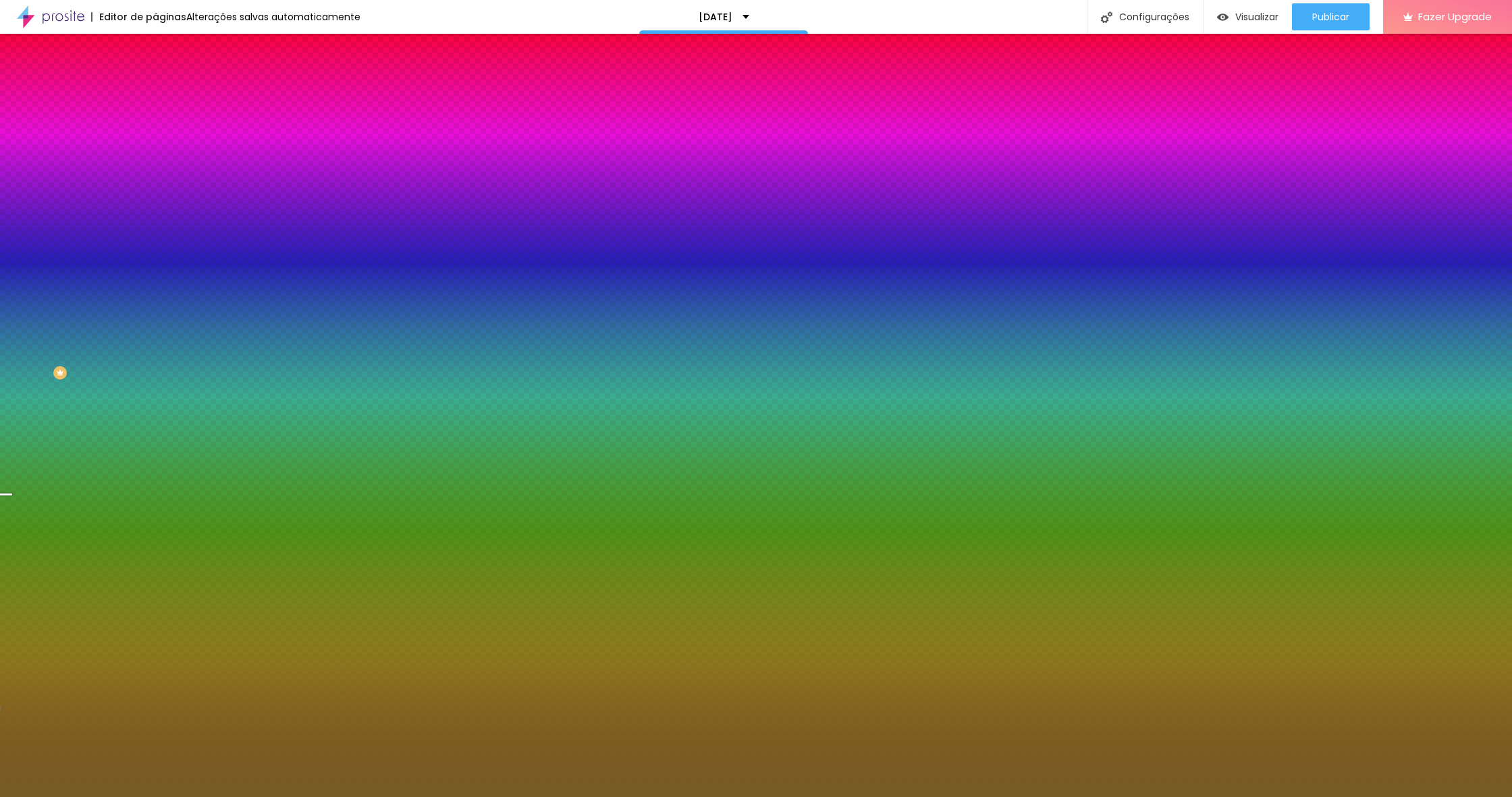
click at [161, 174] on img at bounding box center [165, 178] width 8 height 8
radio input "true"
radio input "false"
click at [155, 466] on div at bounding box center [232, 466] width 155 height 0
drag, startPoint x: 136, startPoint y: 509, endPoint x: 136, endPoint y: 425, distance: 84.0
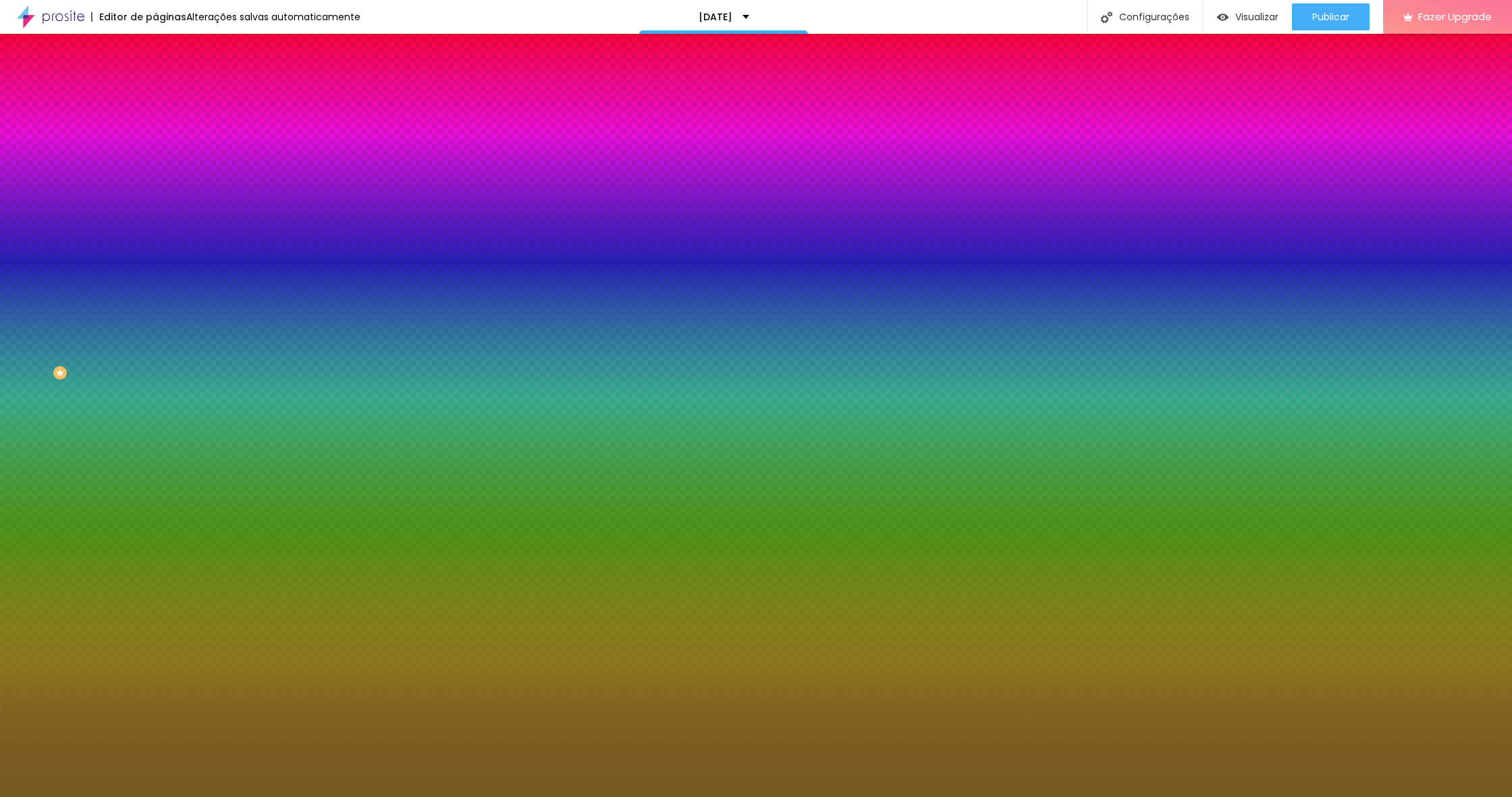
click at [155, 443] on div "Tipografia Voltar ao padrão Cor de fundo Voltar ao padrão #755C24" at bounding box center [232, 441] width 155 height 74
click at [161, 349] on icon "button" at bounding box center [165, 352] width 8 height 8
drag, startPoint x: 224, startPoint y: 522, endPoint x: 134, endPoint y: 495, distance: 94.0
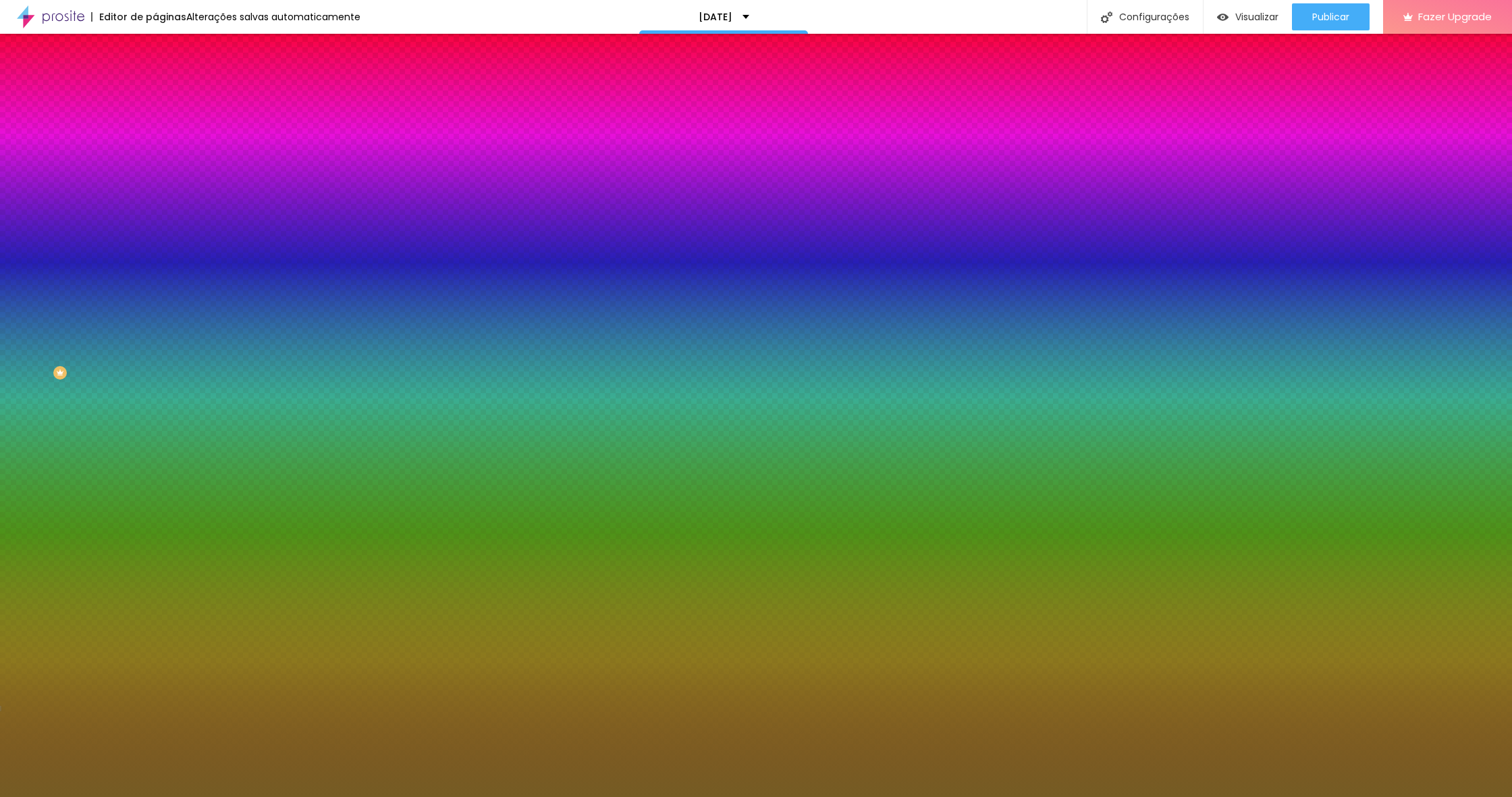
click at [284, 586] on div at bounding box center [756, 398] width 1512 height 797
click at [265, 576] on div at bounding box center [756, 398] width 1512 height 797
drag, startPoint x: 244, startPoint y: 596, endPoint x: 244, endPoint y: 607, distance: 11.0
click at [244, 596] on div at bounding box center [756, 398] width 1512 height 797
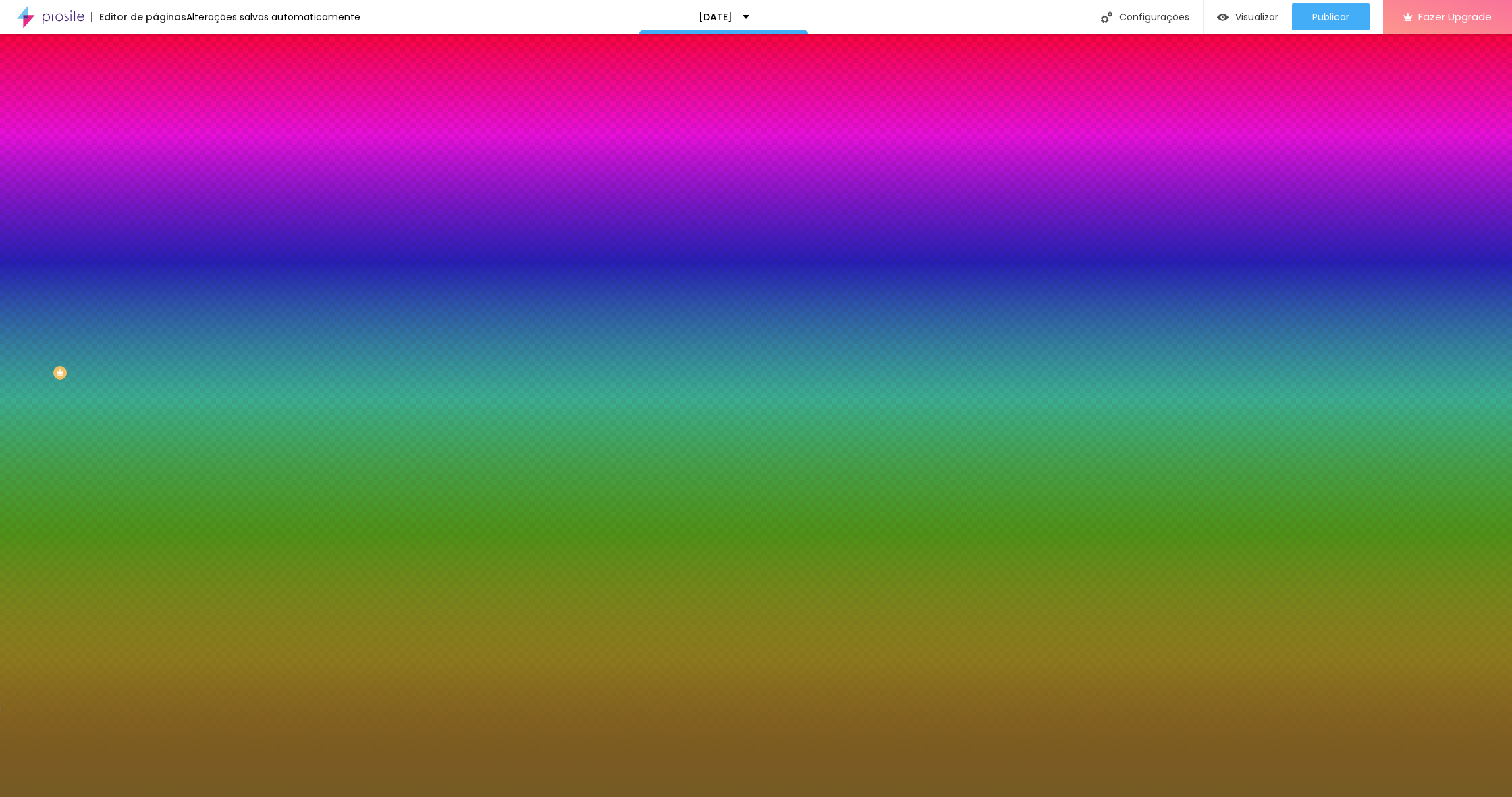
type input "#15470B"
click at [263, 588] on div at bounding box center [756, 398] width 1512 height 797
click at [558, 796] on div at bounding box center [756, 797] width 1512 height 0
click at [161, 349] on icon "button" at bounding box center [165, 352] width 8 height 8
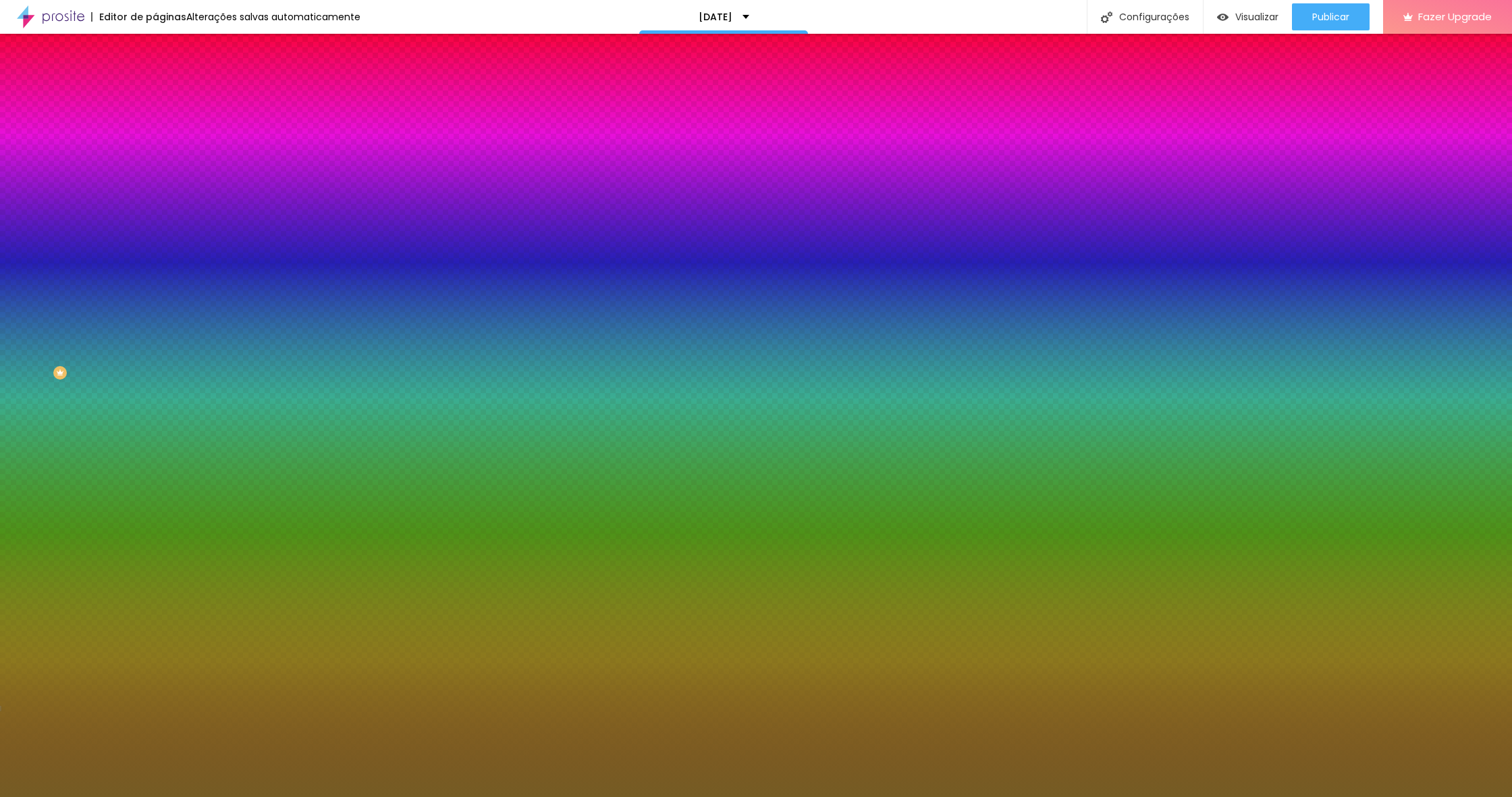
click at [299, 585] on div at bounding box center [756, 398] width 1512 height 797
drag, startPoint x: 250, startPoint y: 586, endPoint x: 209, endPoint y: 587, distance: 41.0
click at [209, 587] on div at bounding box center [756, 398] width 1512 height 797
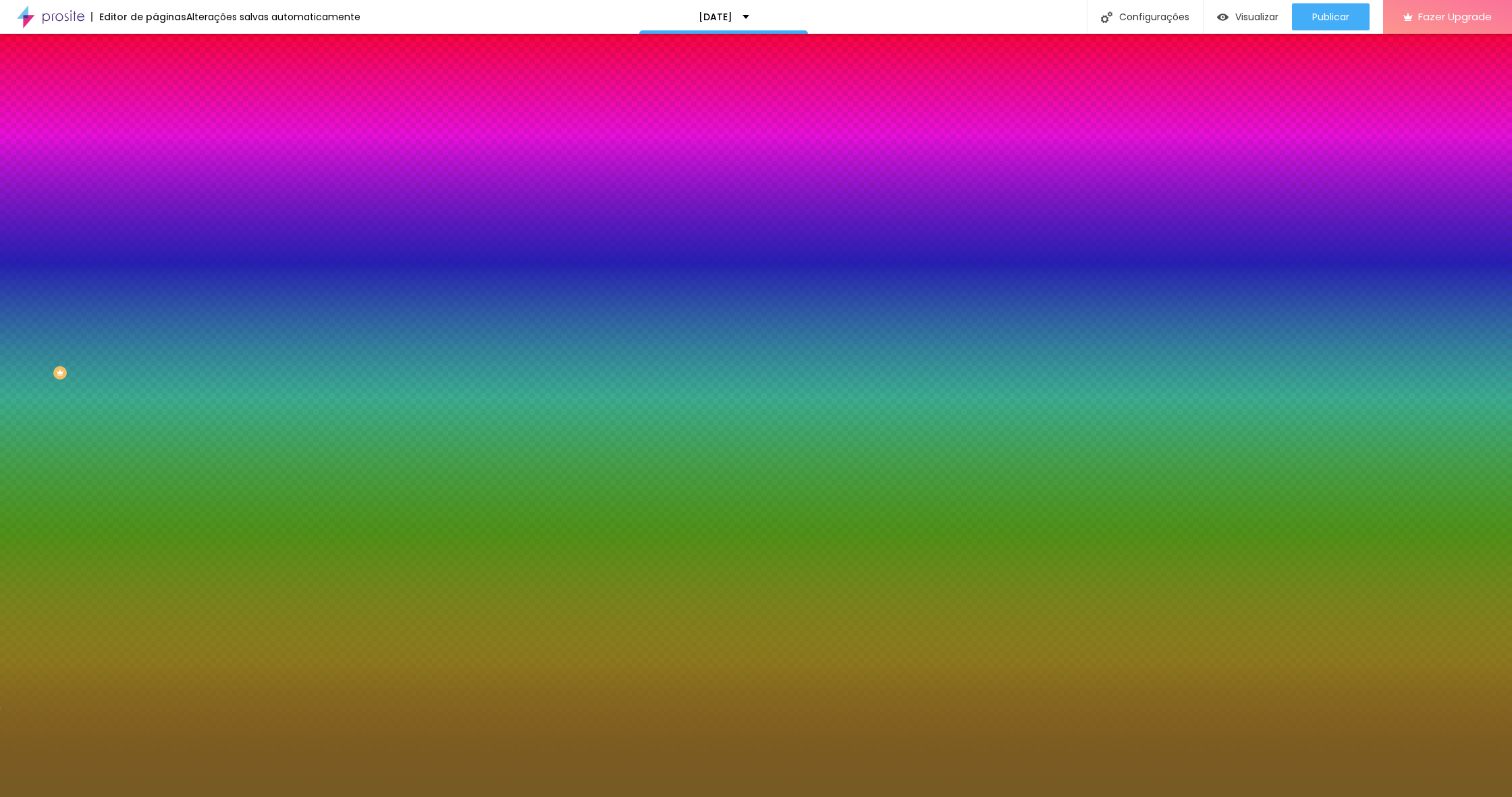
drag, startPoint x: 303, startPoint y: 594, endPoint x: 303, endPoint y: 603, distance: 9.0
click at [303, 603] on div at bounding box center [756, 398] width 1512 height 797
drag, startPoint x: 289, startPoint y: 520, endPoint x: 289, endPoint y: 505, distance: 15.0
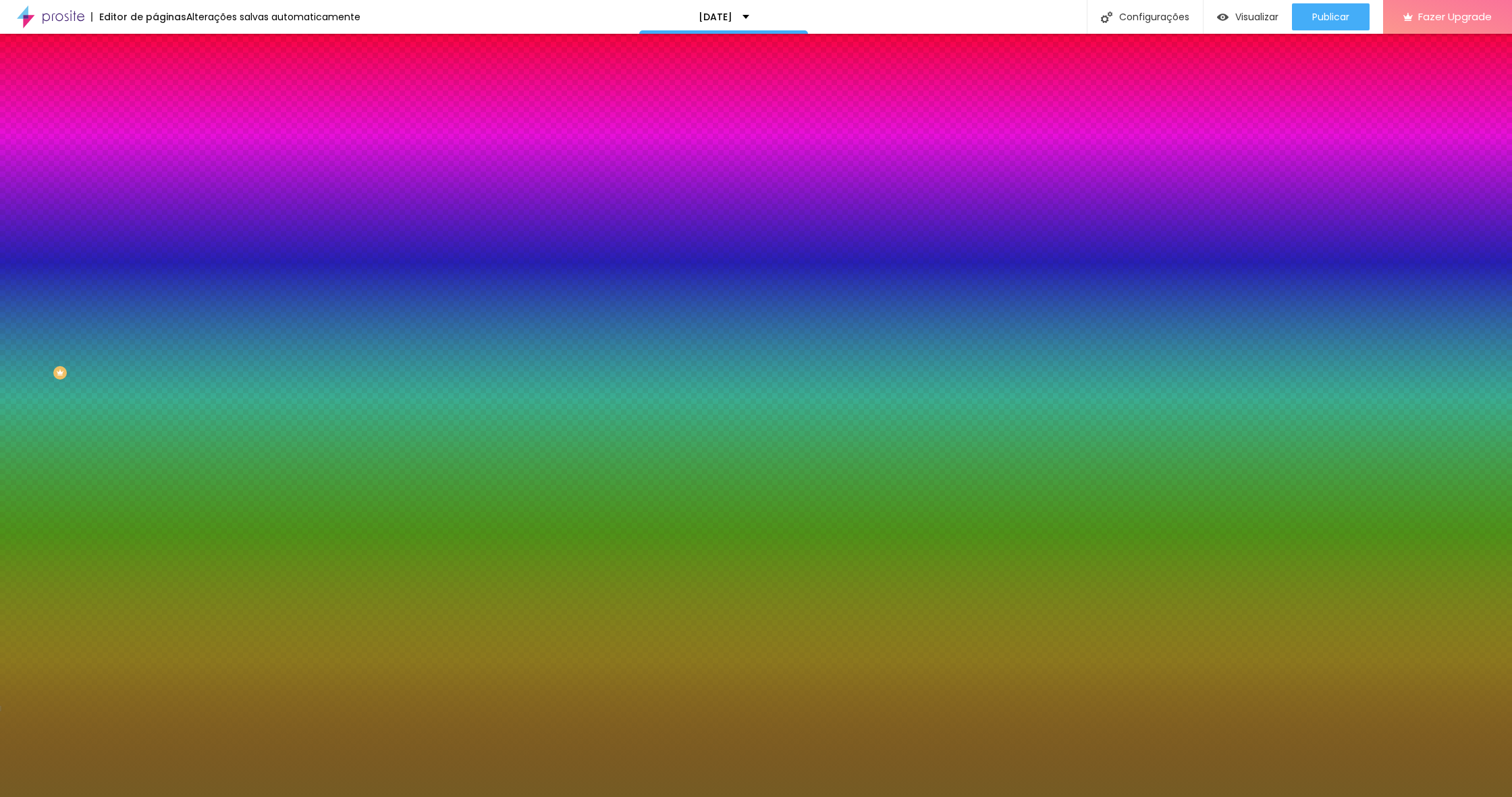
drag, startPoint x: 302, startPoint y: 591, endPoint x: 282, endPoint y: 576, distance: 25.0
click at [301, 611] on div at bounding box center [756, 398] width 1512 height 797
drag, startPoint x: 266, startPoint y: 529, endPoint x: 282, endPoint y: 546, distance: 23.3
drag, startPoint x: 289, startPoint y: 590, endPoint x: 291, endPoint y: 581, distance: 9.2
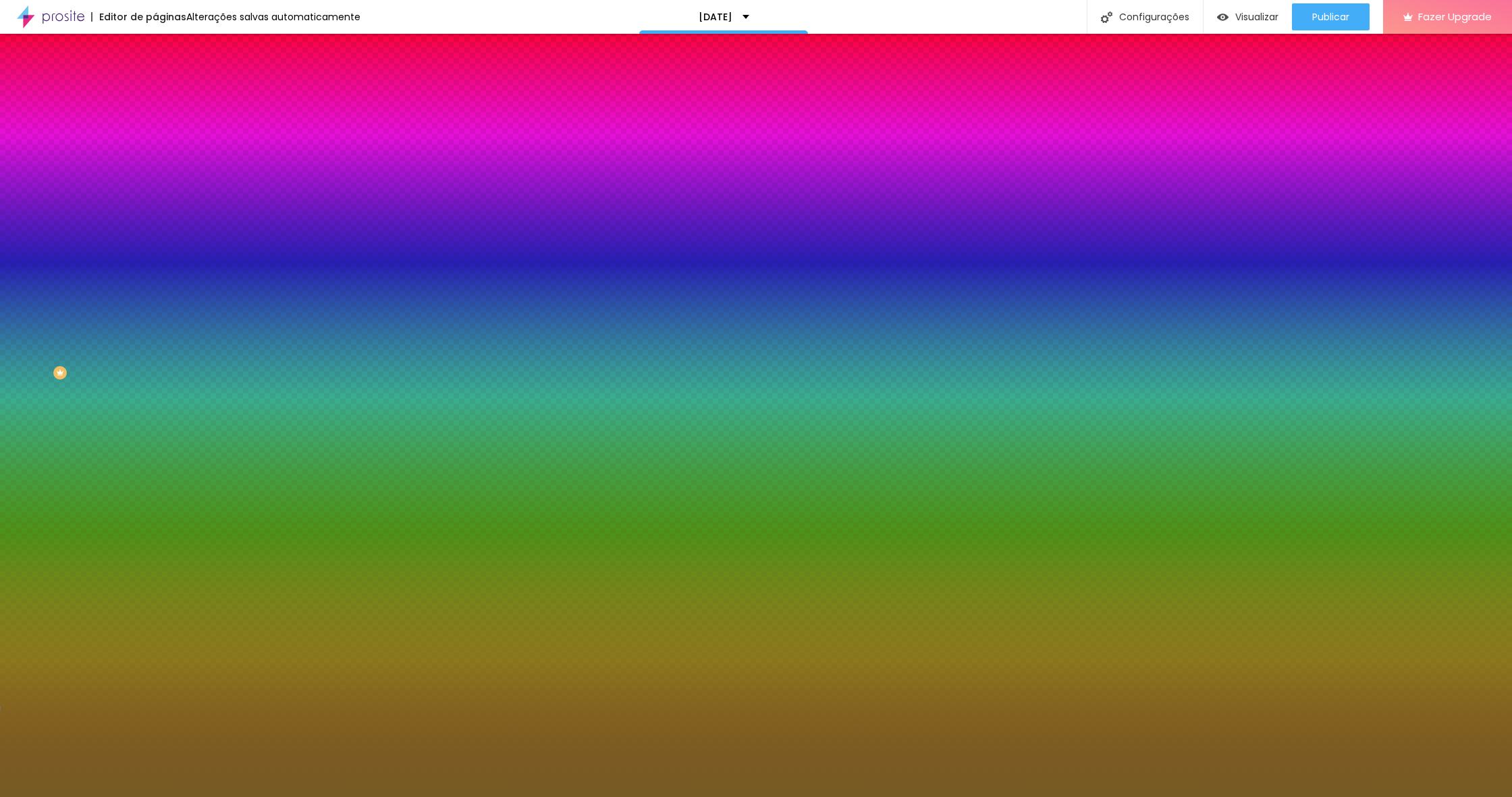
click at [291, 583] on div at bounding box center [756, 398] width 1512 height 797
click at [240, 582] on div at bounding box center [756, 398] width 1512 height 797
click at [231, 577] on div at bounding box center [756, 398] width 1512 height 797
click at [227, 582] on div at bounding box center [756, 398] width 1512 height 797
drag, startPoint x: 300, startPoint y: 611, endPoint x: 301, endPoint y: 617, distance: 6.1
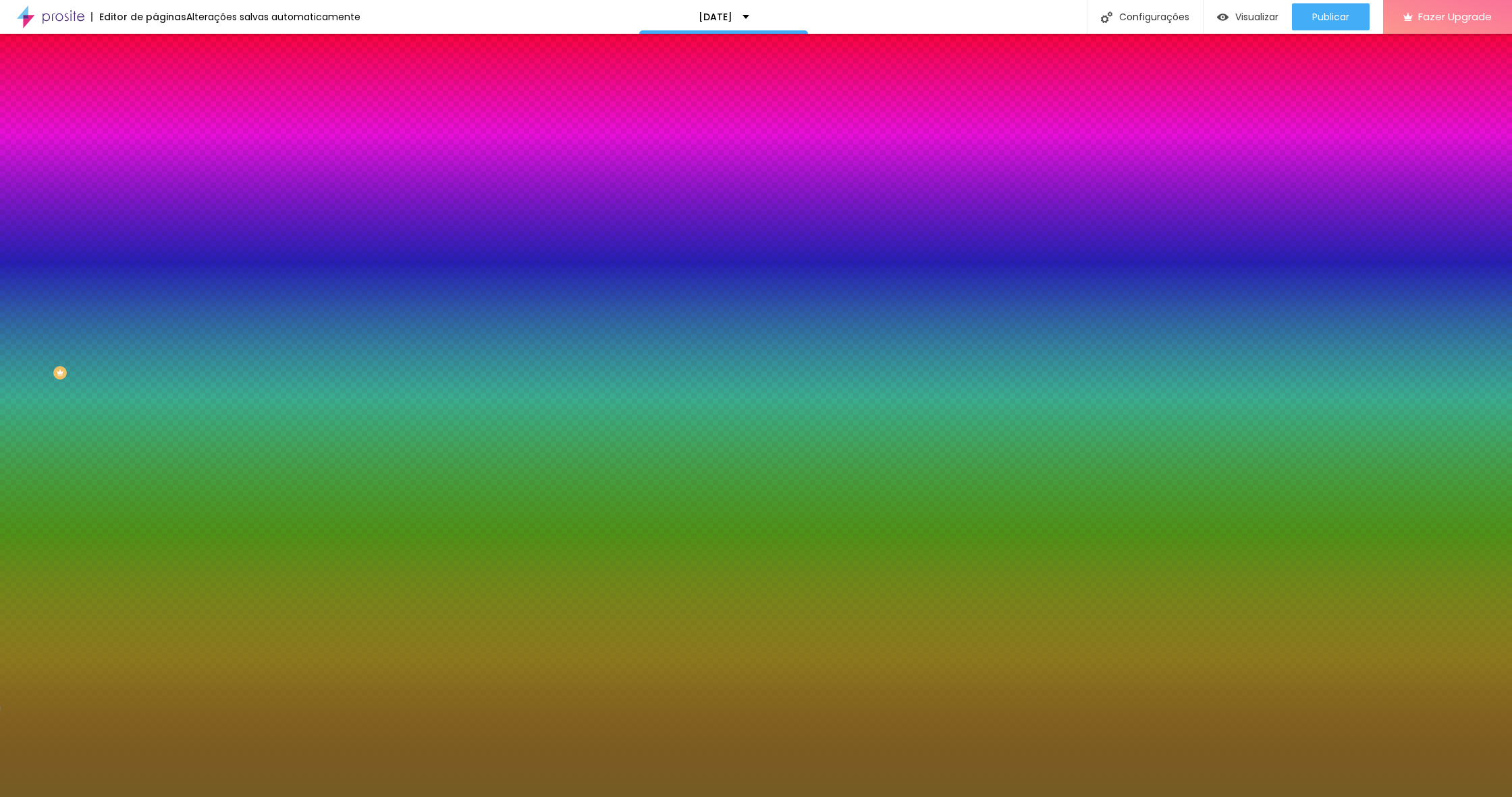
click at [301, 617] on div at bounding box center [756, 398] width 1512 height 797
click at [236, 583] on div at bounding box center [756, 398] width 1512 height 797
type input "#255325"
click at [226, 583] on div at bounding box center [756, 398] width 1512 height 797
click at [390, 796] on div at bounding box center [756, 797] width 1512 height 0
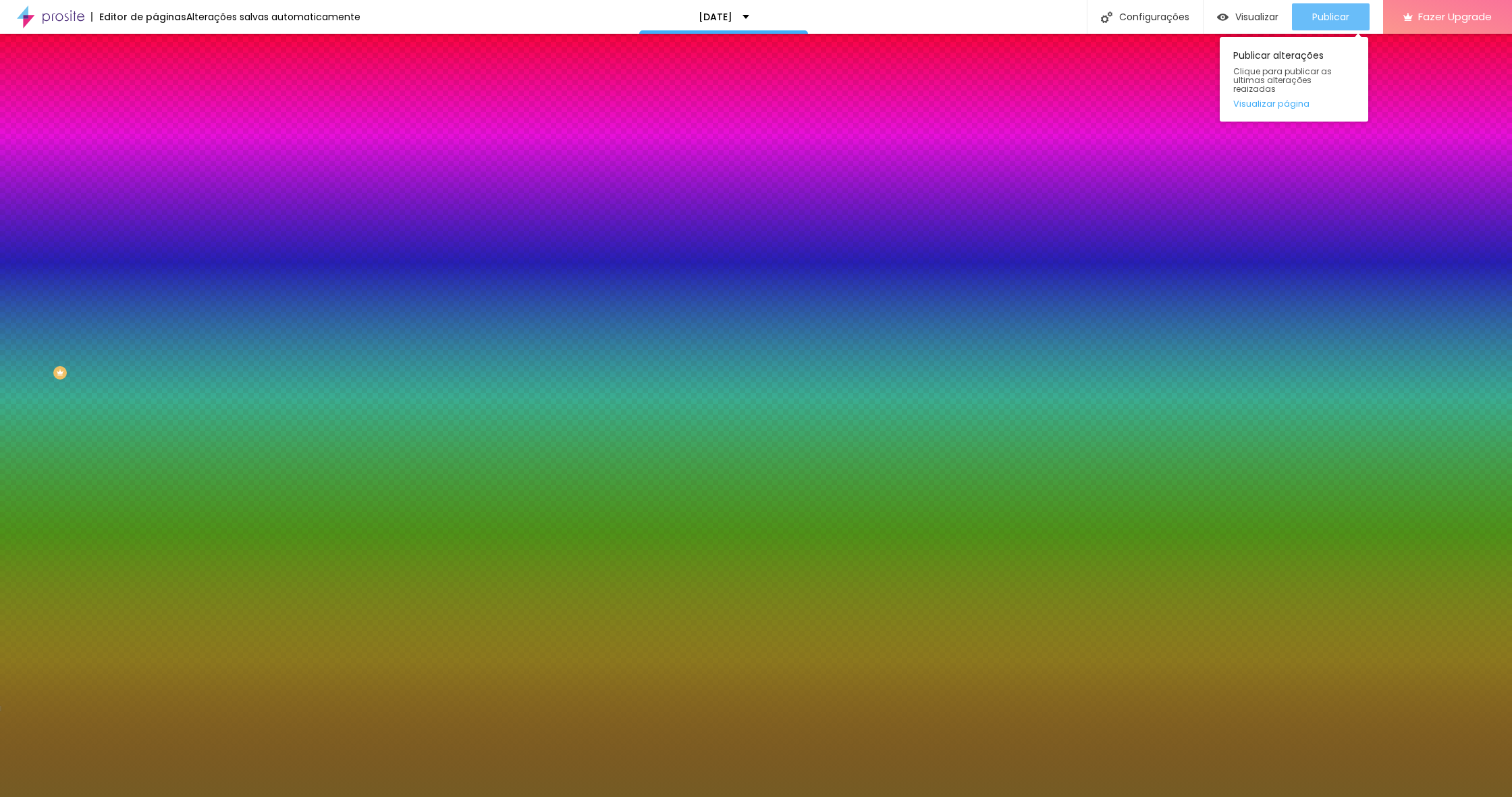
click at [1305, 15] on button "Publicar" at bounding box center [1331, 16] width 78 height 27
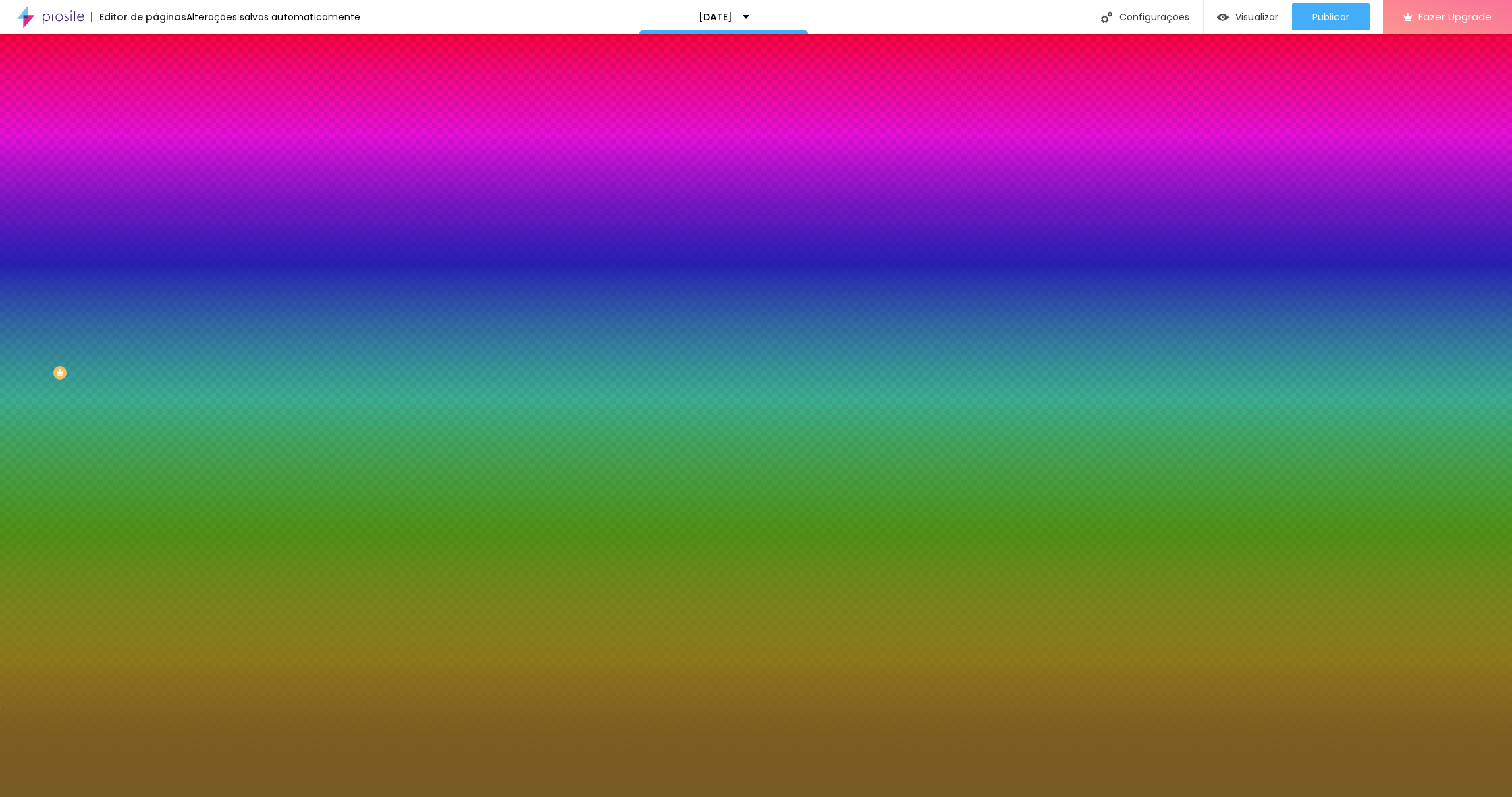
click at [161, 174] on img at bounding box center [165, 178] width 8 height 8
radio input "false"
radio input "true"
click at [1241, 22] on span "Visualizar" at bounding box center [1256, 17] width 43 height 11
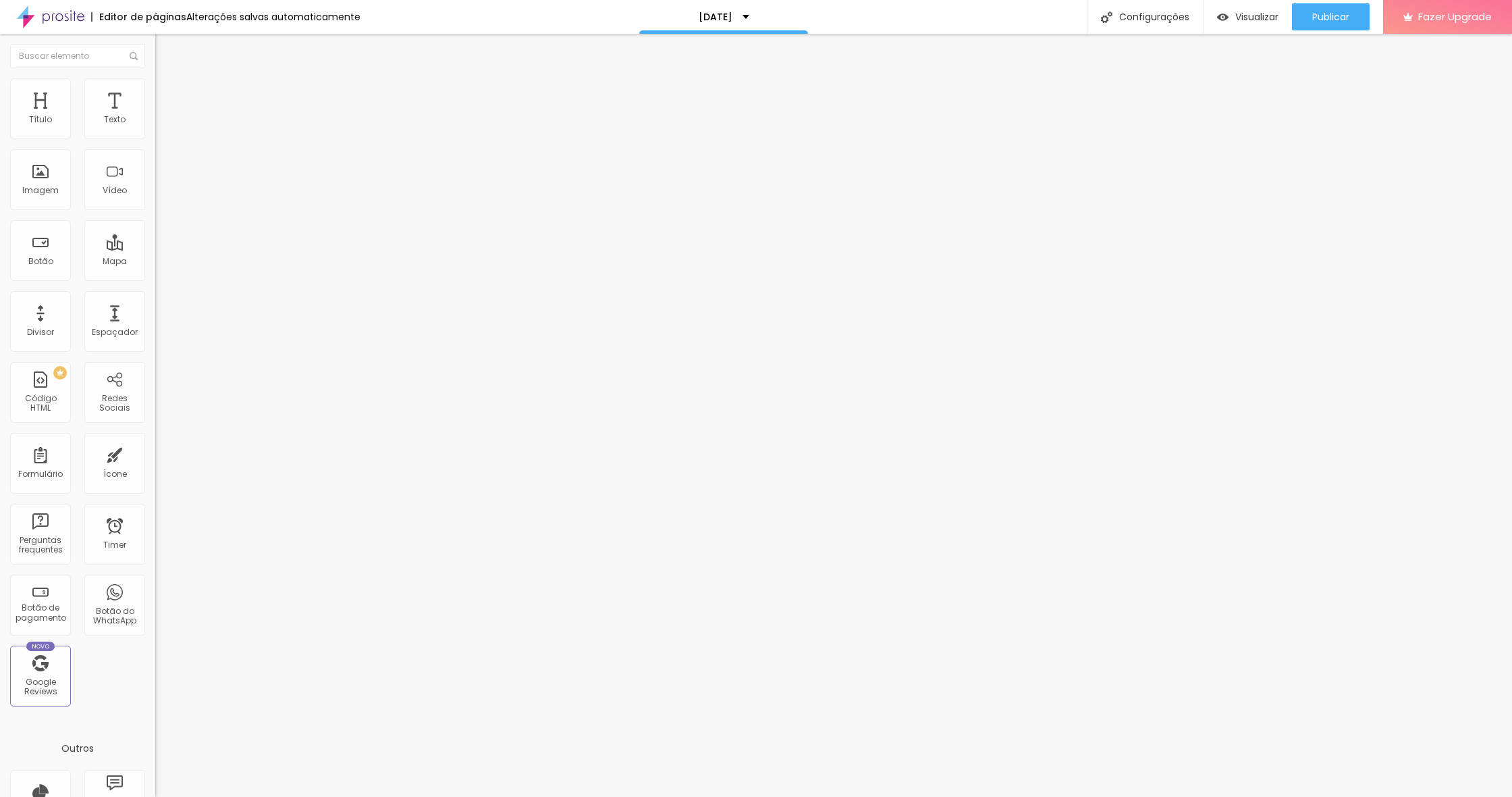
click at [168, 93] on span "Estilo" at bounding box center [178, 87] width 21 height 12
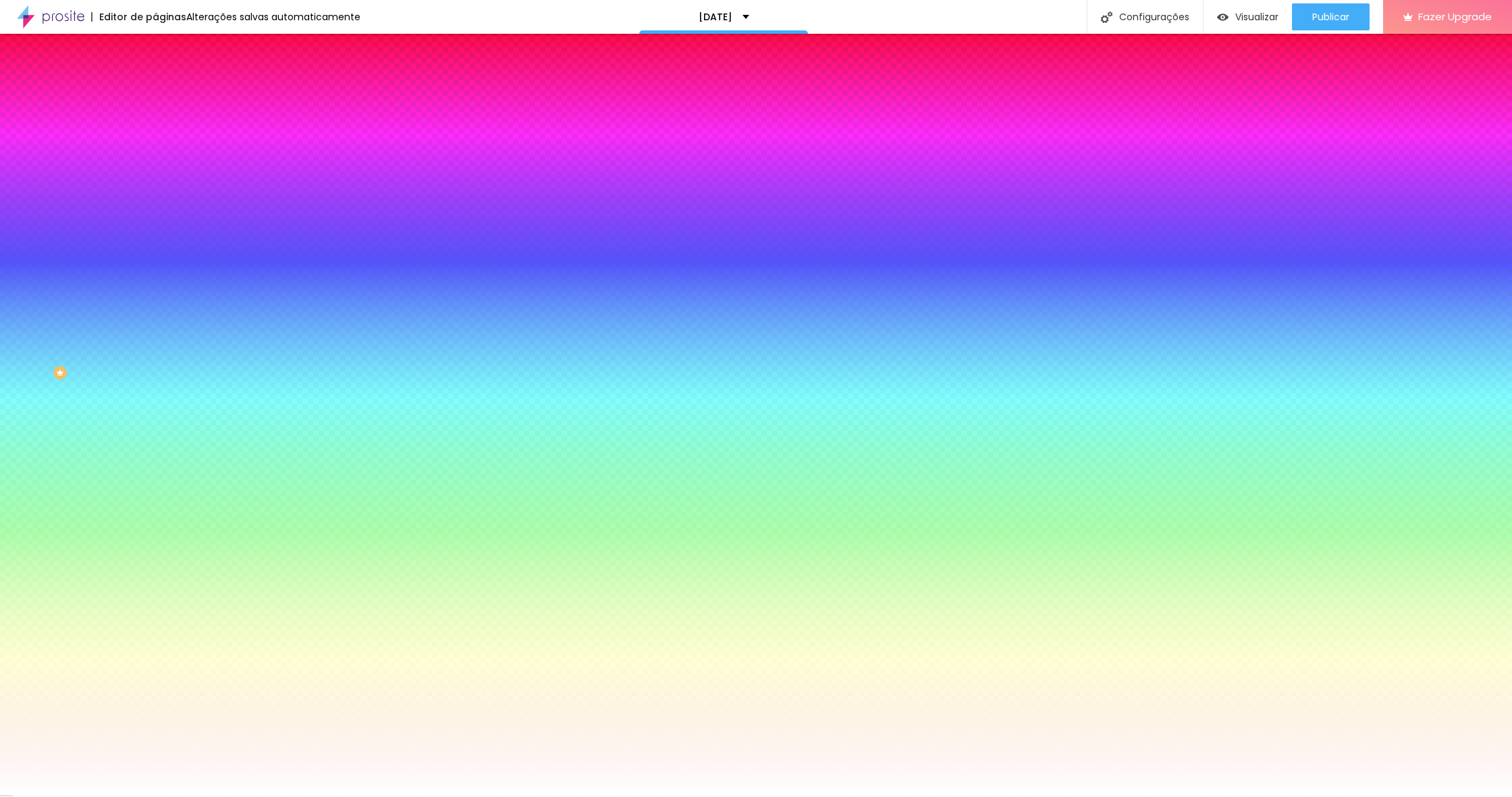
drag, startPoint x: 94, startPoint y: 133, endPoint x: 88, endPoint y: 136, distance: 6.7
click at [155, 129] on div at bounding box center [232, 129] width 155 height 0
click at [119, 222] on div at bounding box center [756, 398] width 1512 height 797
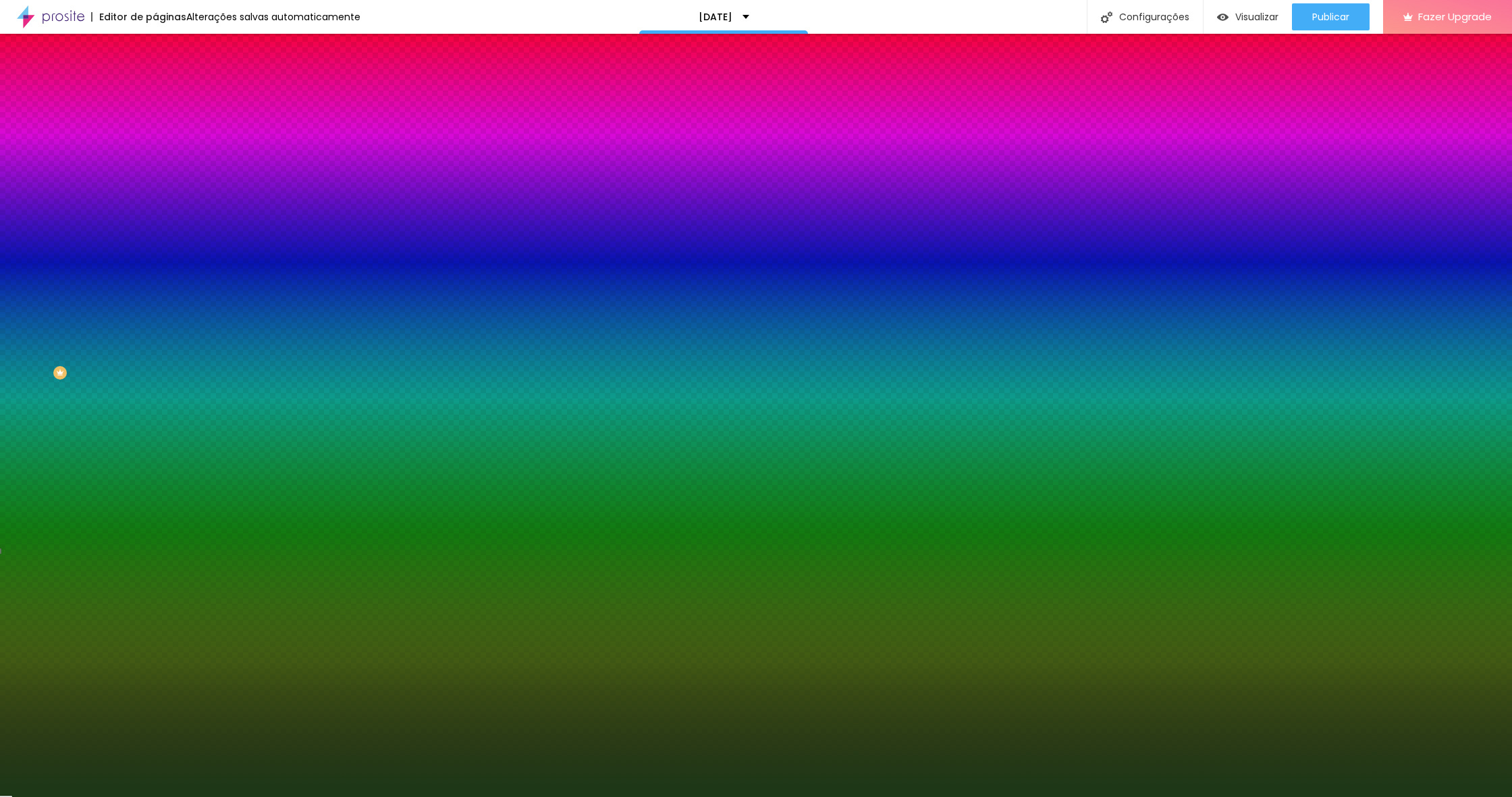
click at [73, 232] on div at bounding box center [756, 398] width 1512 height 797
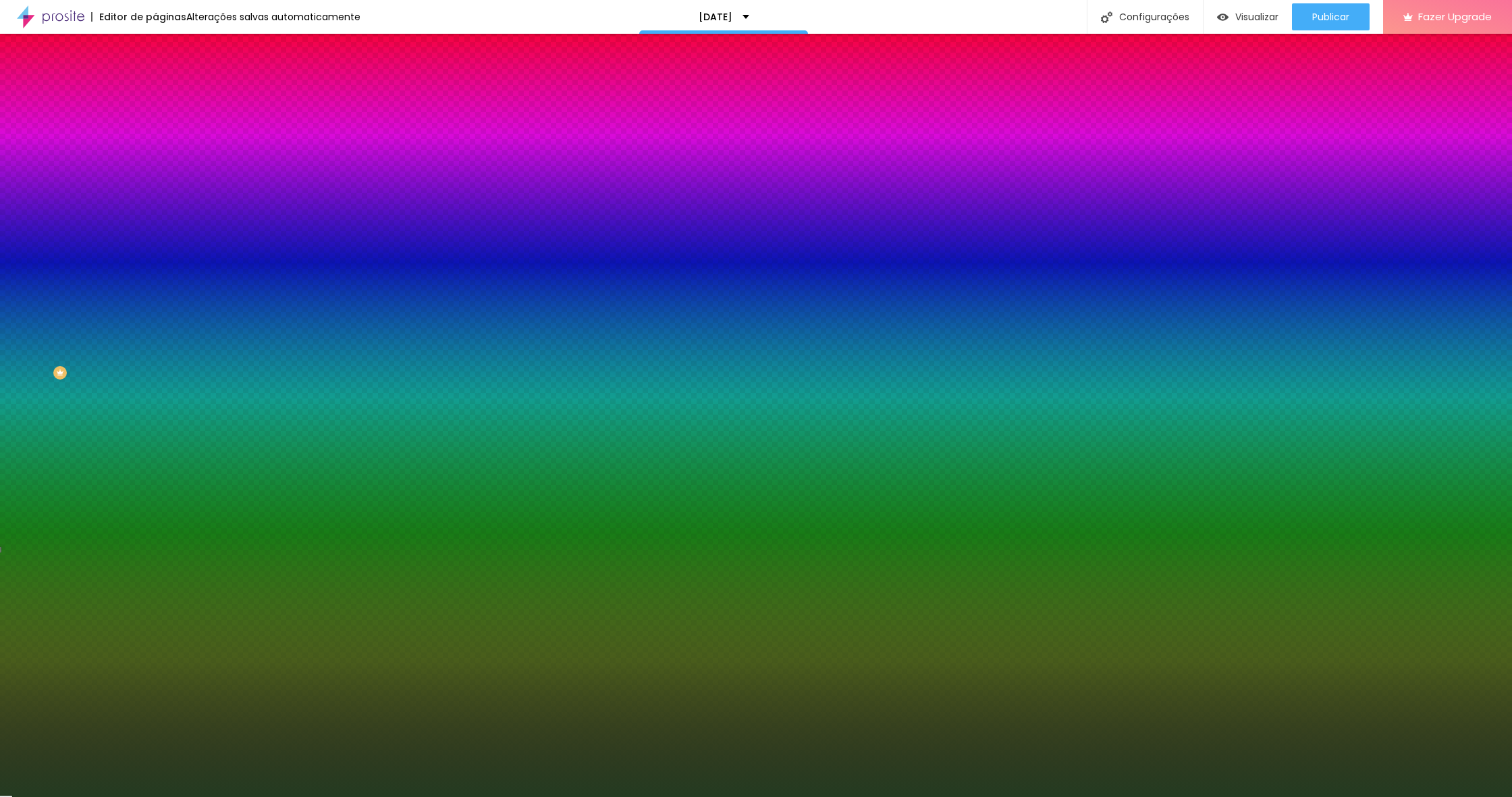
click at [61, 230] on div at bounding box center [756, 398] width 1512 height 797
click at [52, 219] on div at bounding box center [756, 398] width 1512 height 797
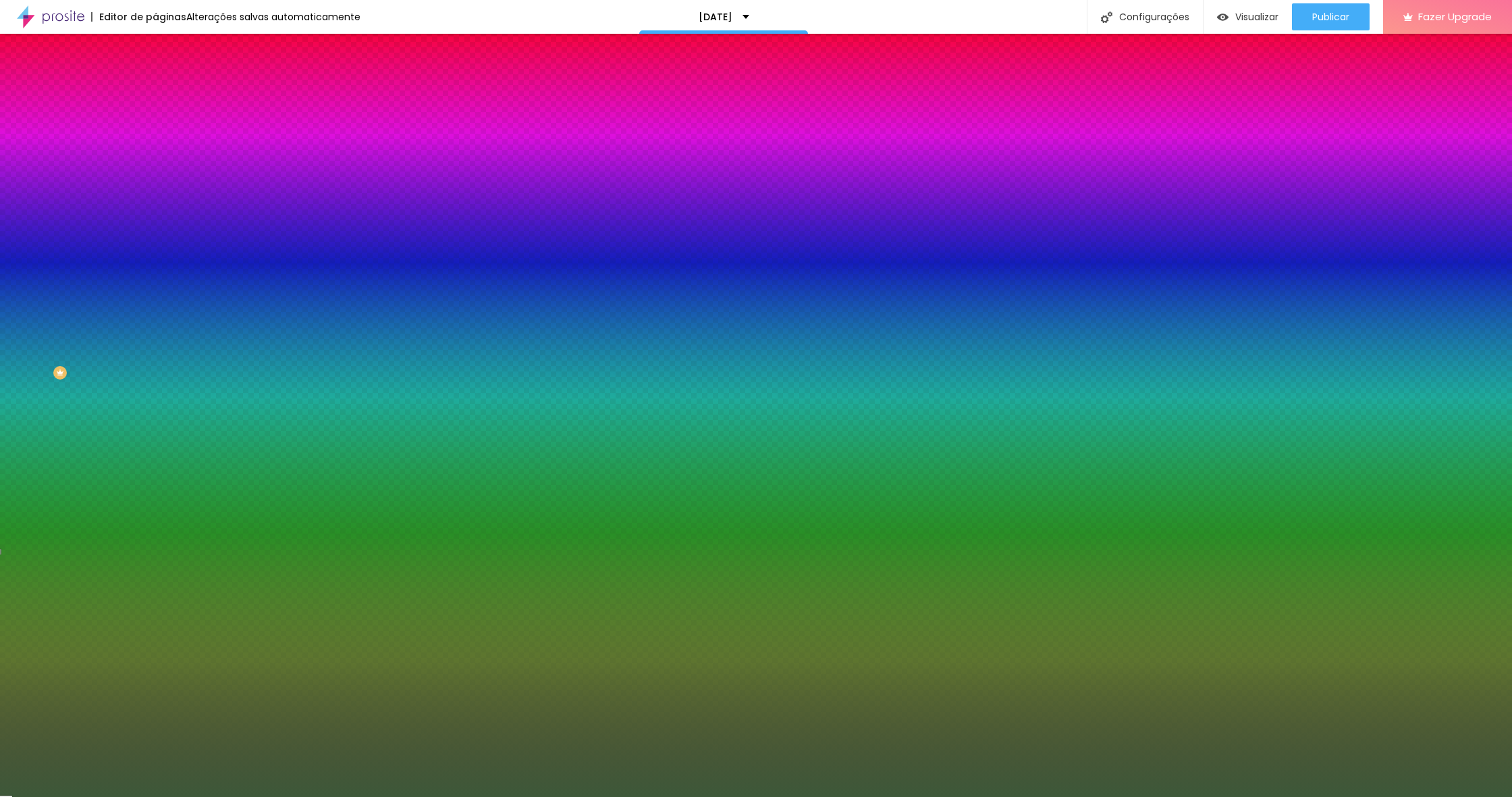
click at [140, 175] on div at bounding box center [756, 398] width 1512 height 797
click at [136, 190] on div at bounding box center [756, 398] width 1512 height 797
click at [75, 218] on div at bounding box center [756, 398] width 1512 height 797
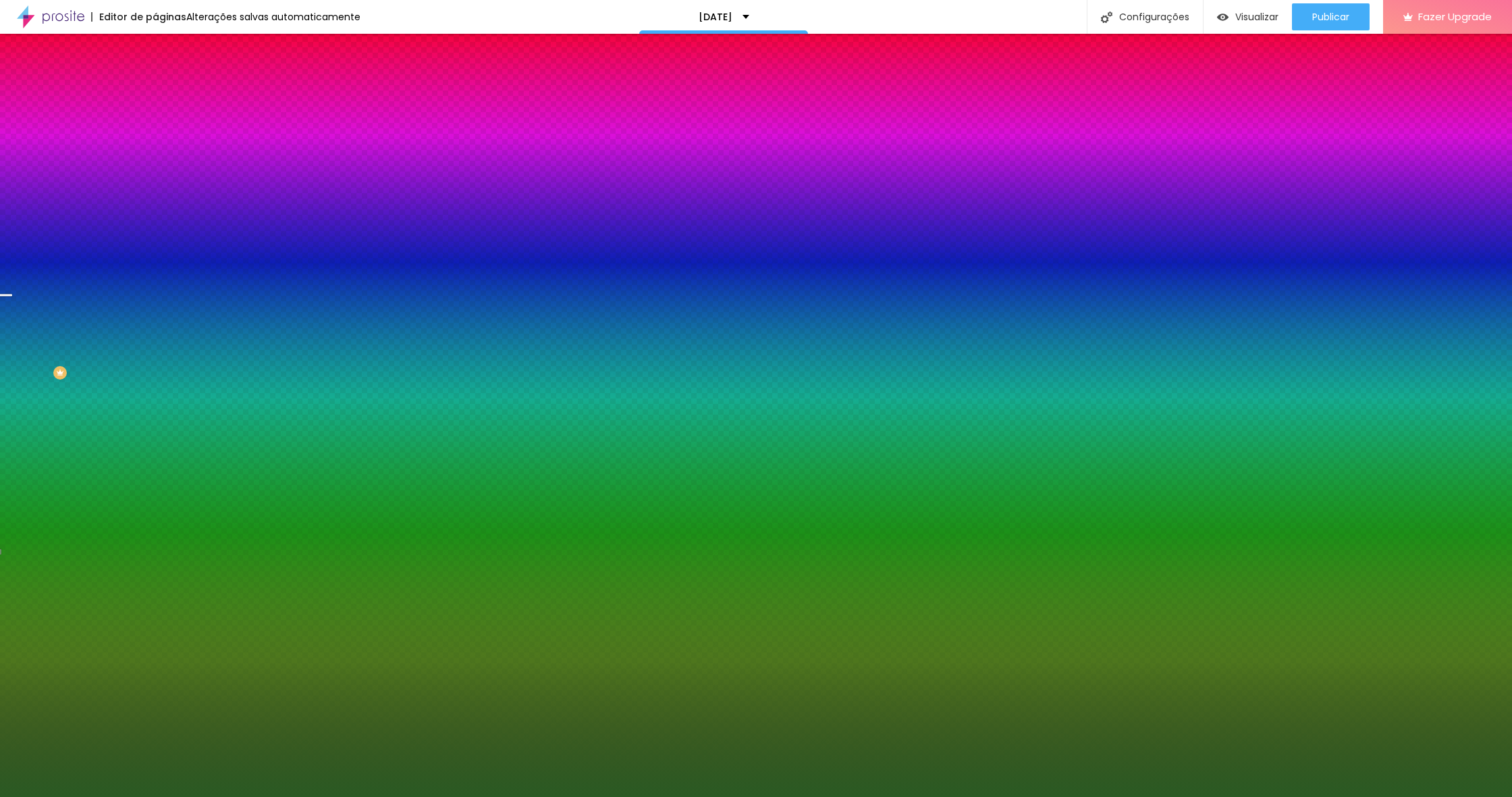
click at [82, 225] on div at bounding box center [756, 398] width 1512 height 797
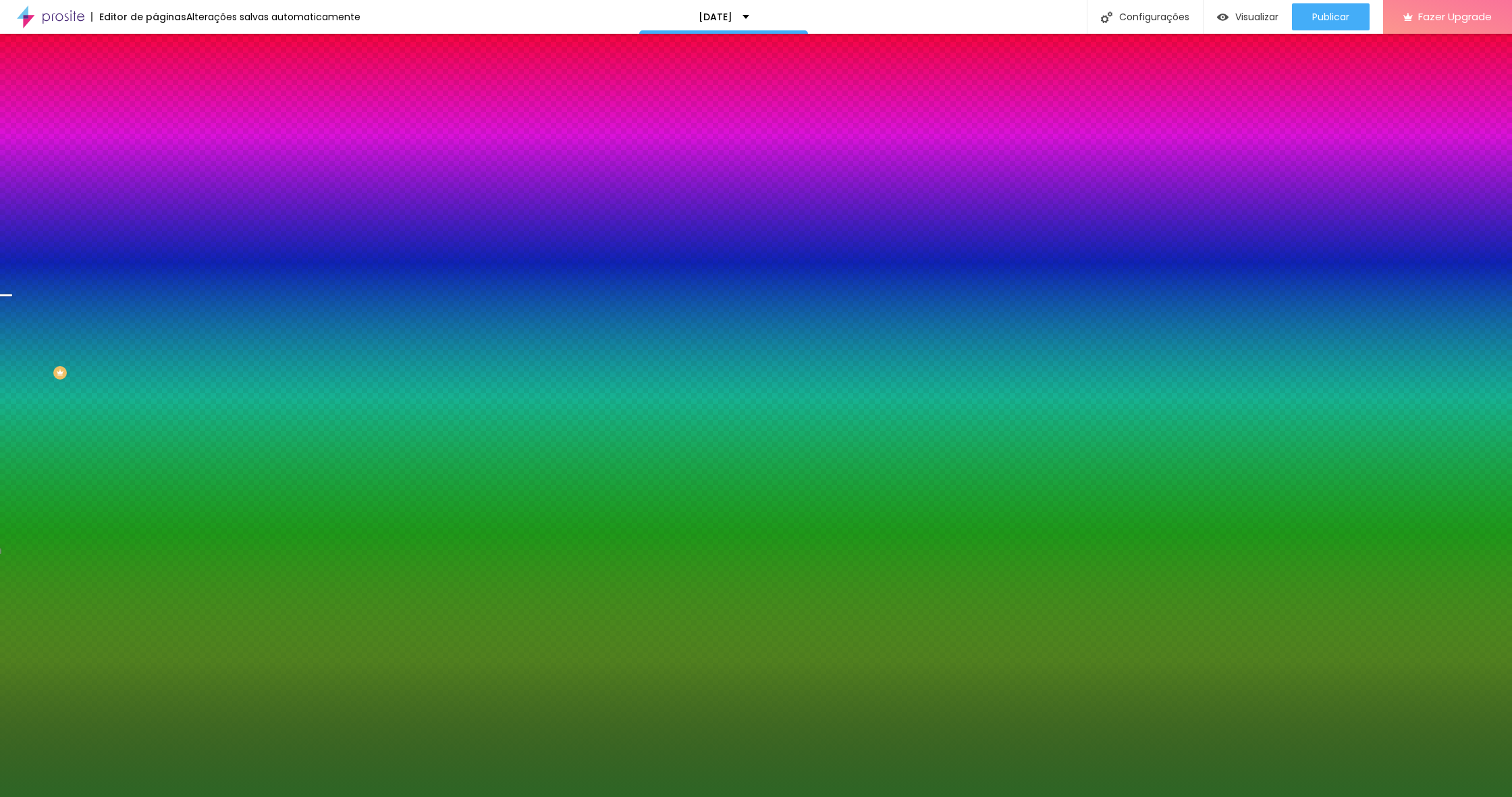
click at [77, 214] on div at bounding box center [756, 398] width 1512 height 797
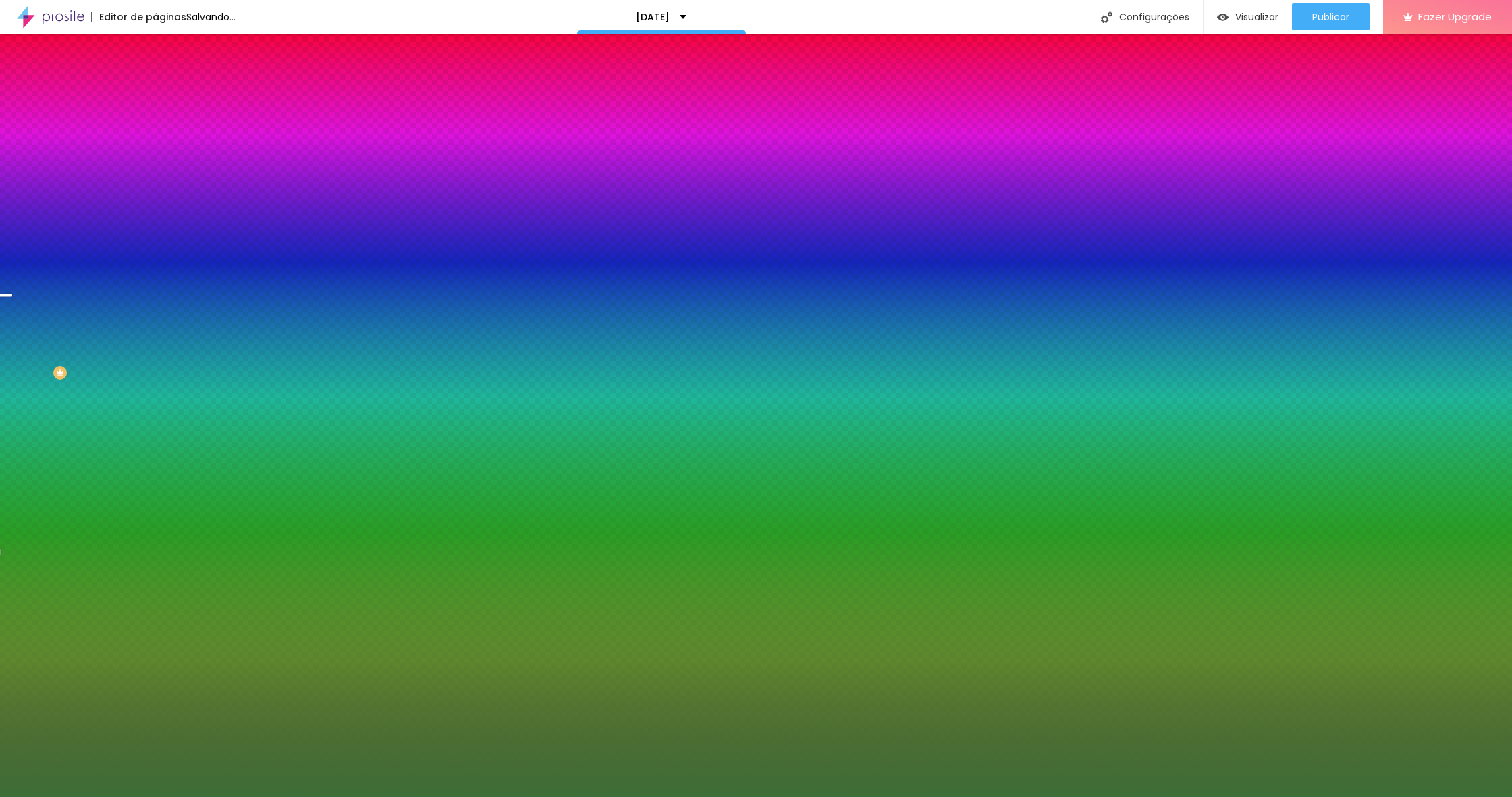
click at [66, 210] on div at bounding box center [756, 398] width 1512 height 797
click at [136, 182] on div at bounding box center [756, 398] width 1512 height 797
click at [116, 221] on div at bounding box center [756, 398] width 1512 height 797
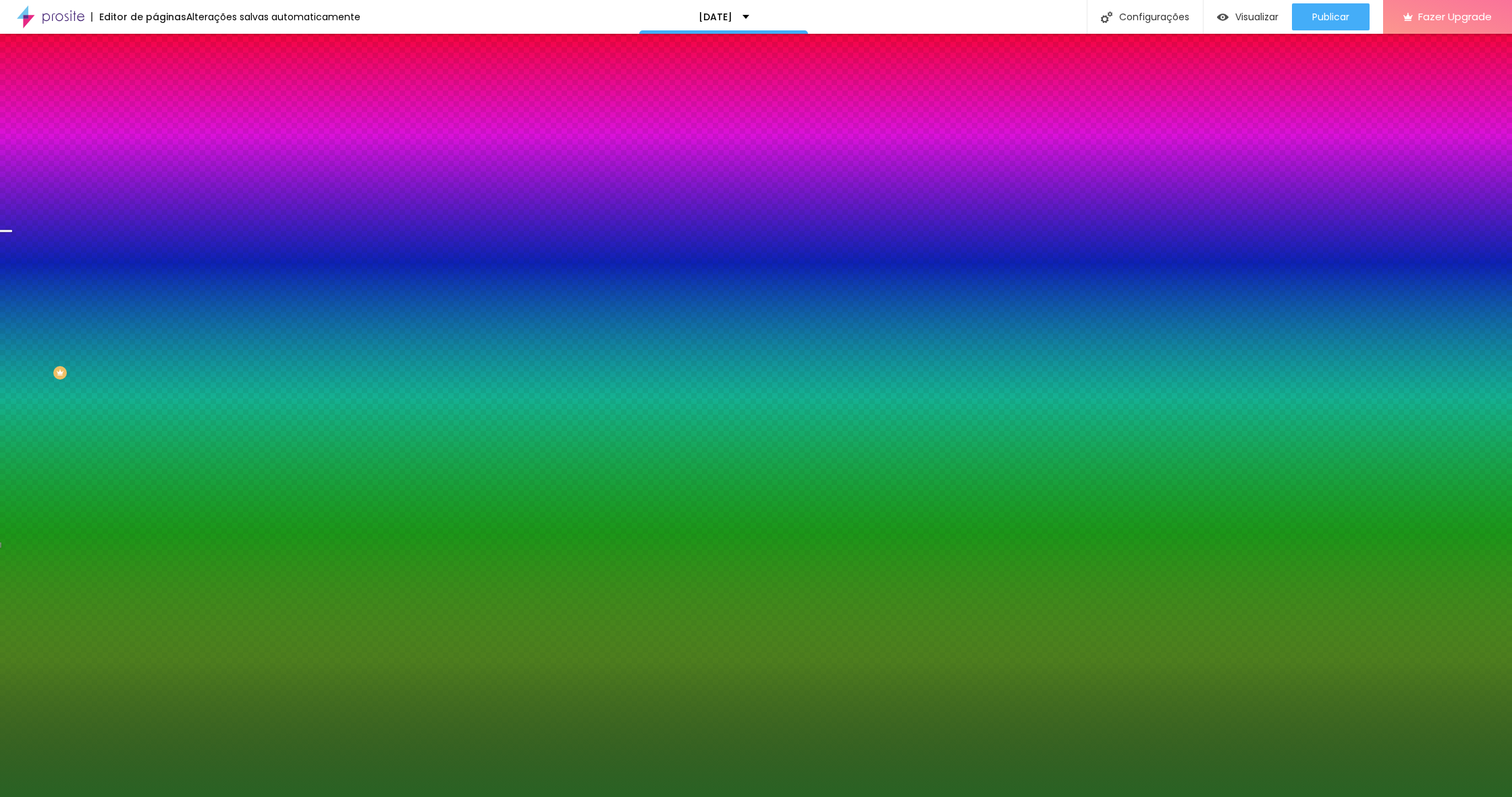
click at [77, 214] on div at bounding box center [756, 398] width 1512 height 797
click at [76, 204] on div at bounding box center [756, 398] width 1512 height 797
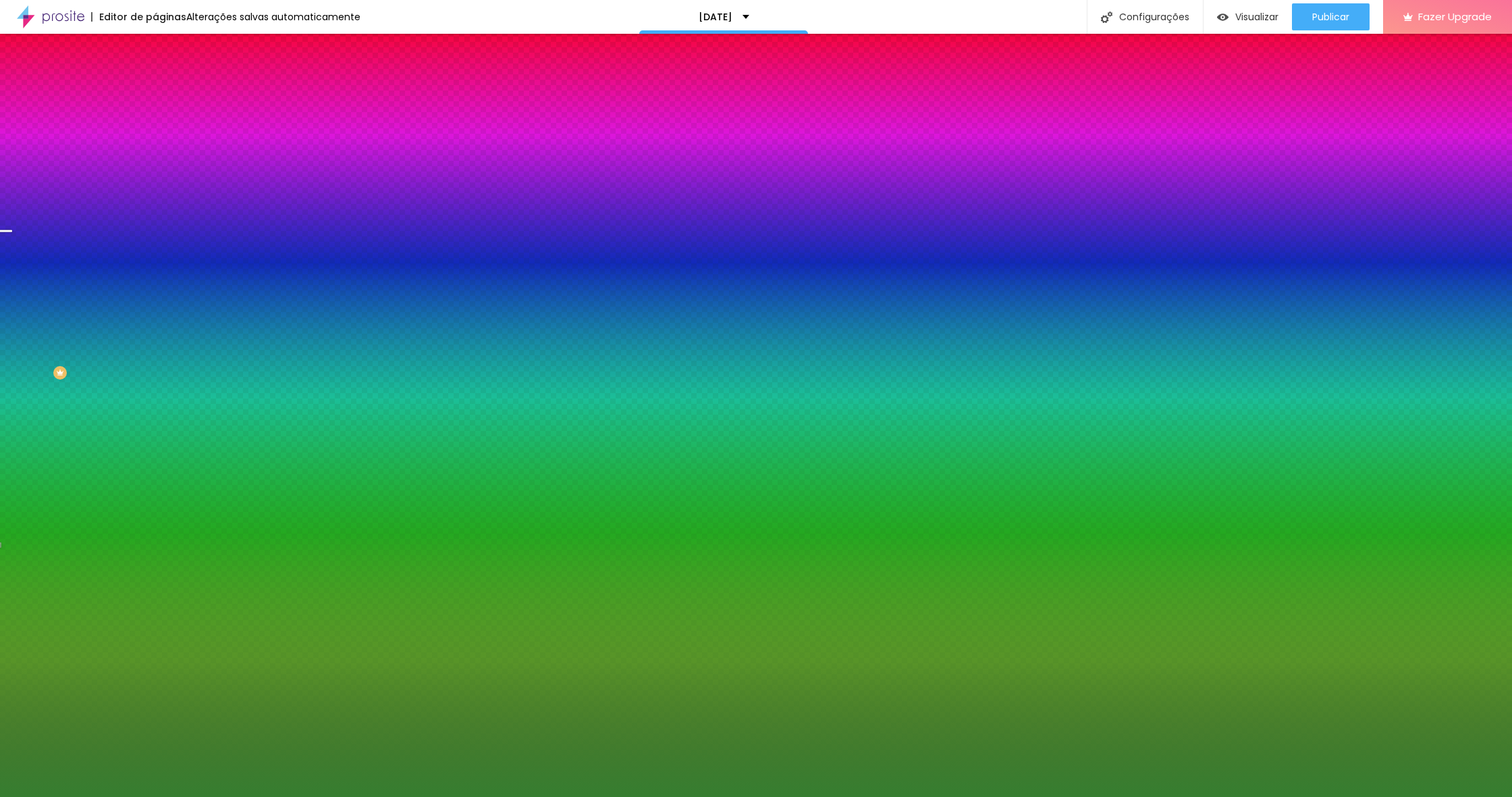
click at [85, 212] on div at bounding box center [756, 398] width 1512 height 797
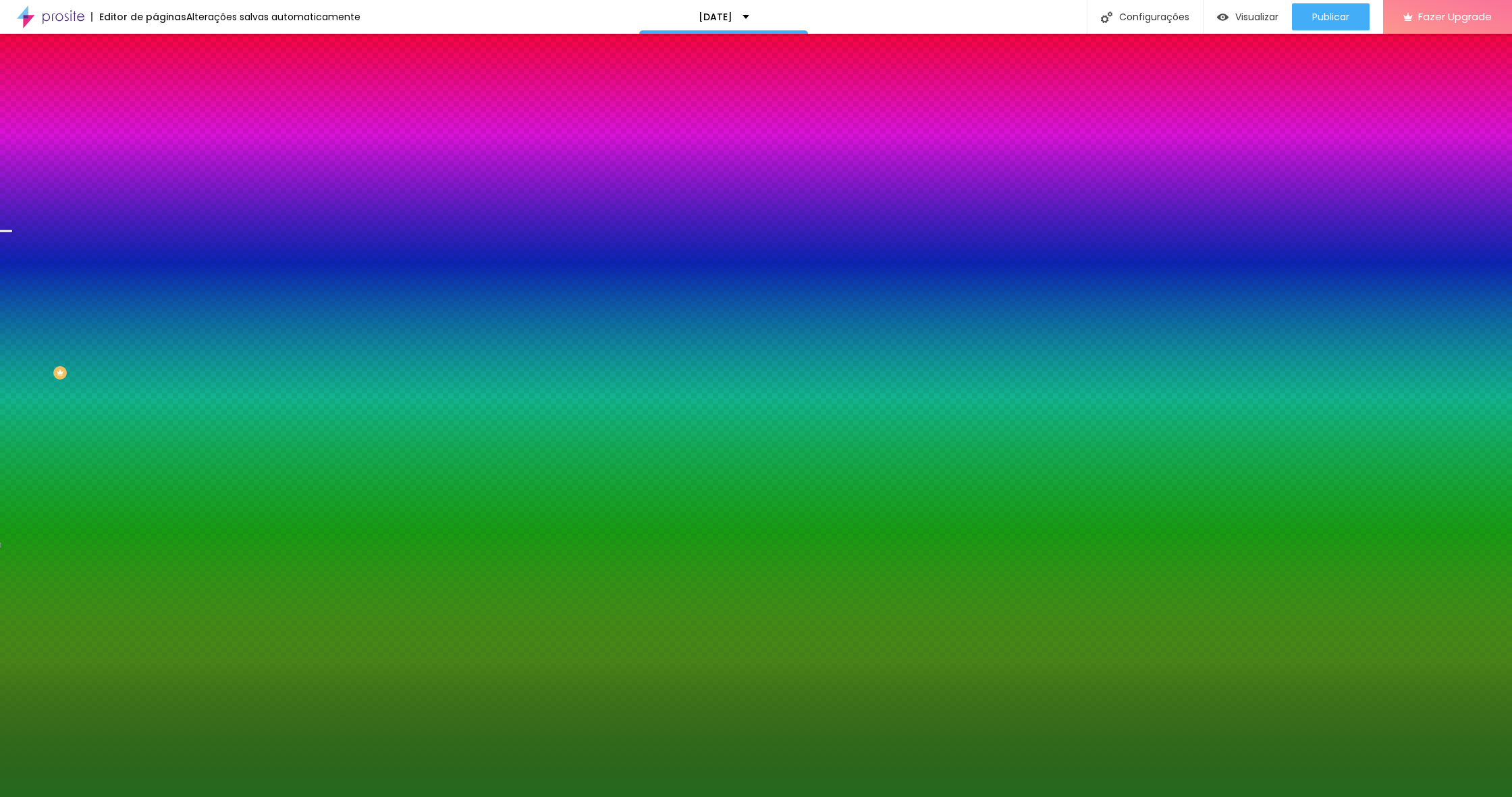
type input "#23691D"
click at [91, 211] on div at bounding box center [756, 398] width 1512 height 797
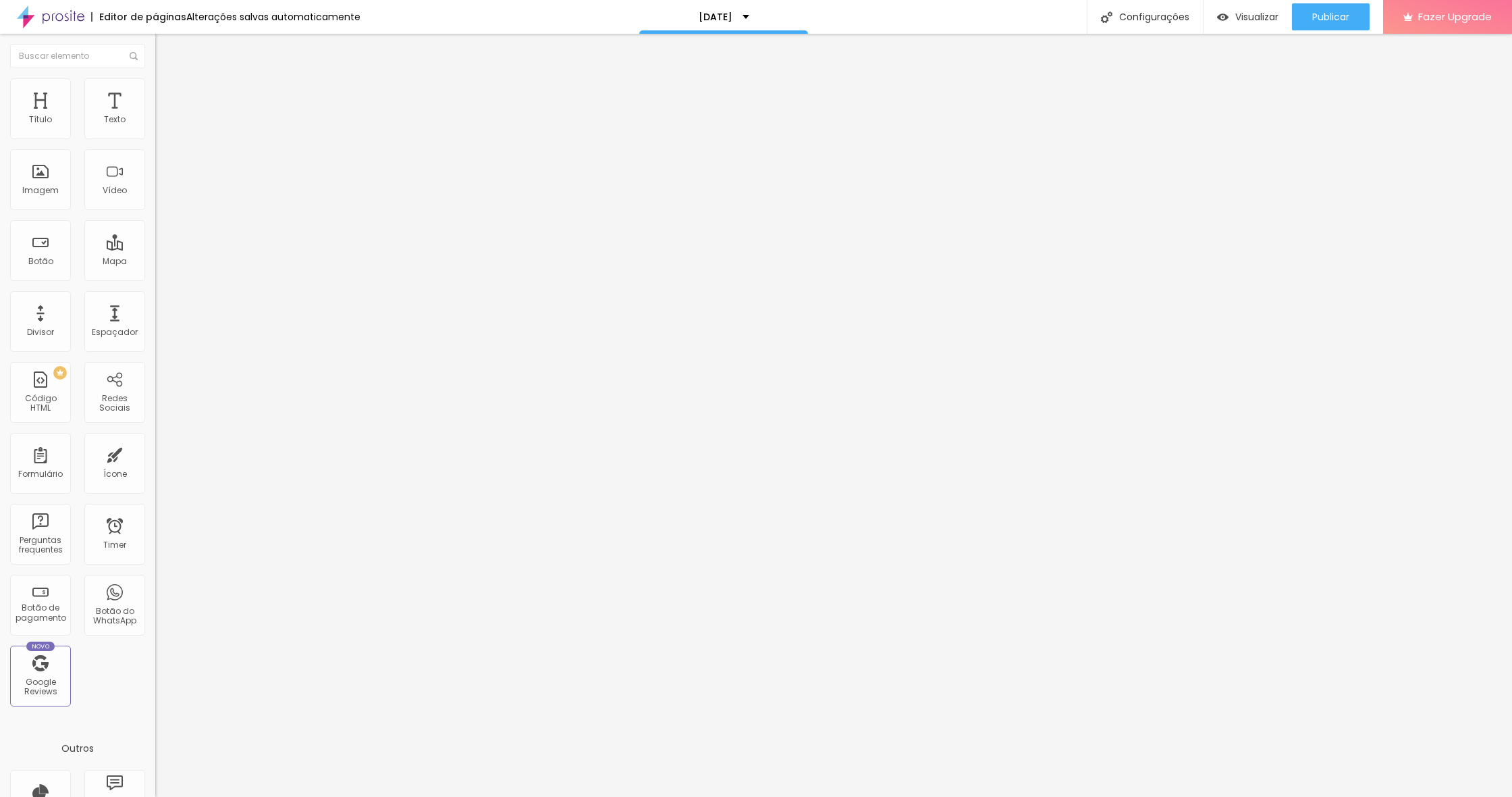
click at [168, 101] on span "Estilo" at bounding box center [178, 98] width 21 height 12
click at [155, 172] on button at bounding box center [165, 179] width 19 height 14
radio input "true"
radio input "false"
click at [161, 349] on icon "button" at bounding box center [165, 352] width 8 height 8
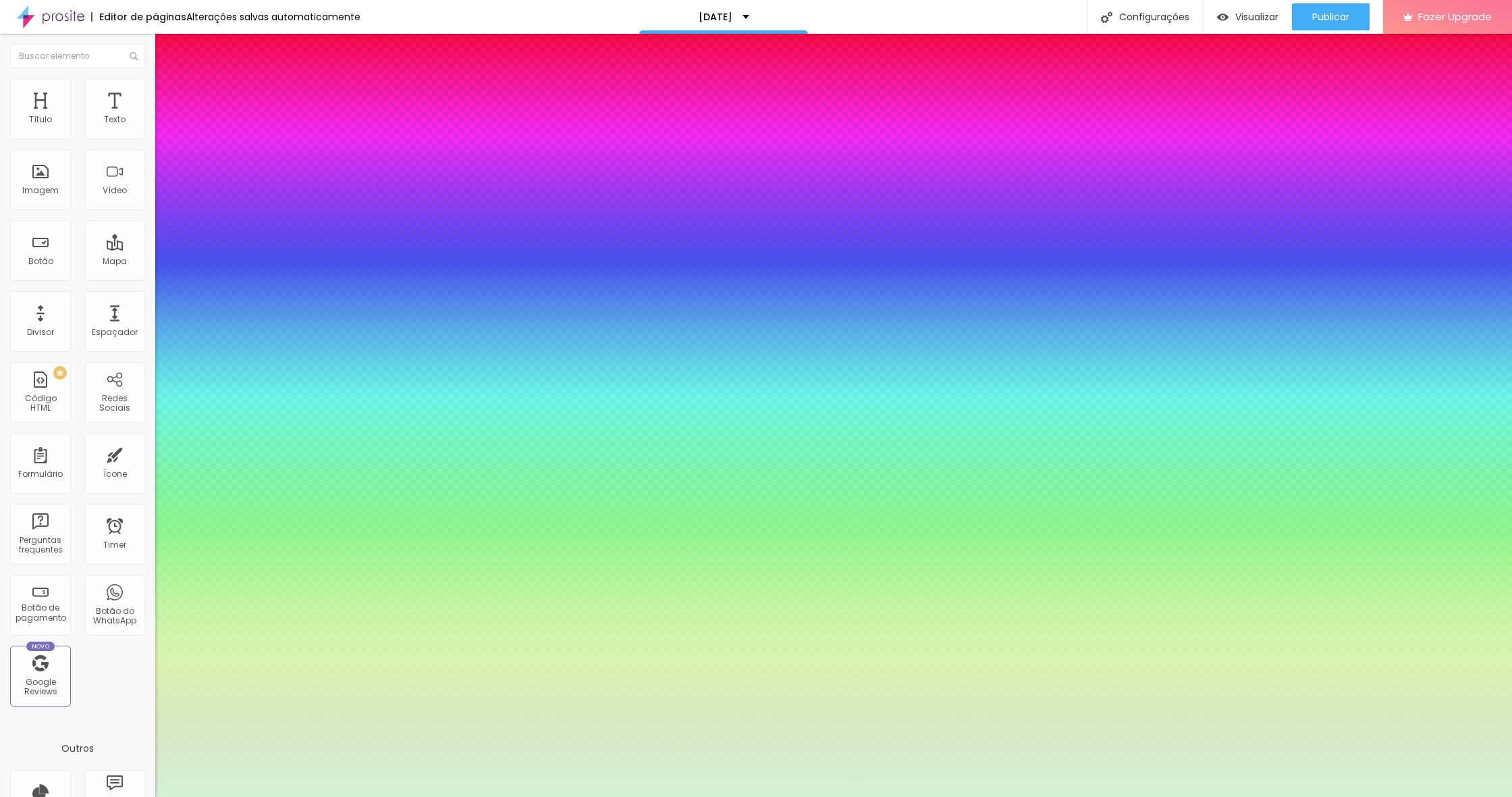
type input "#FFFFFF"
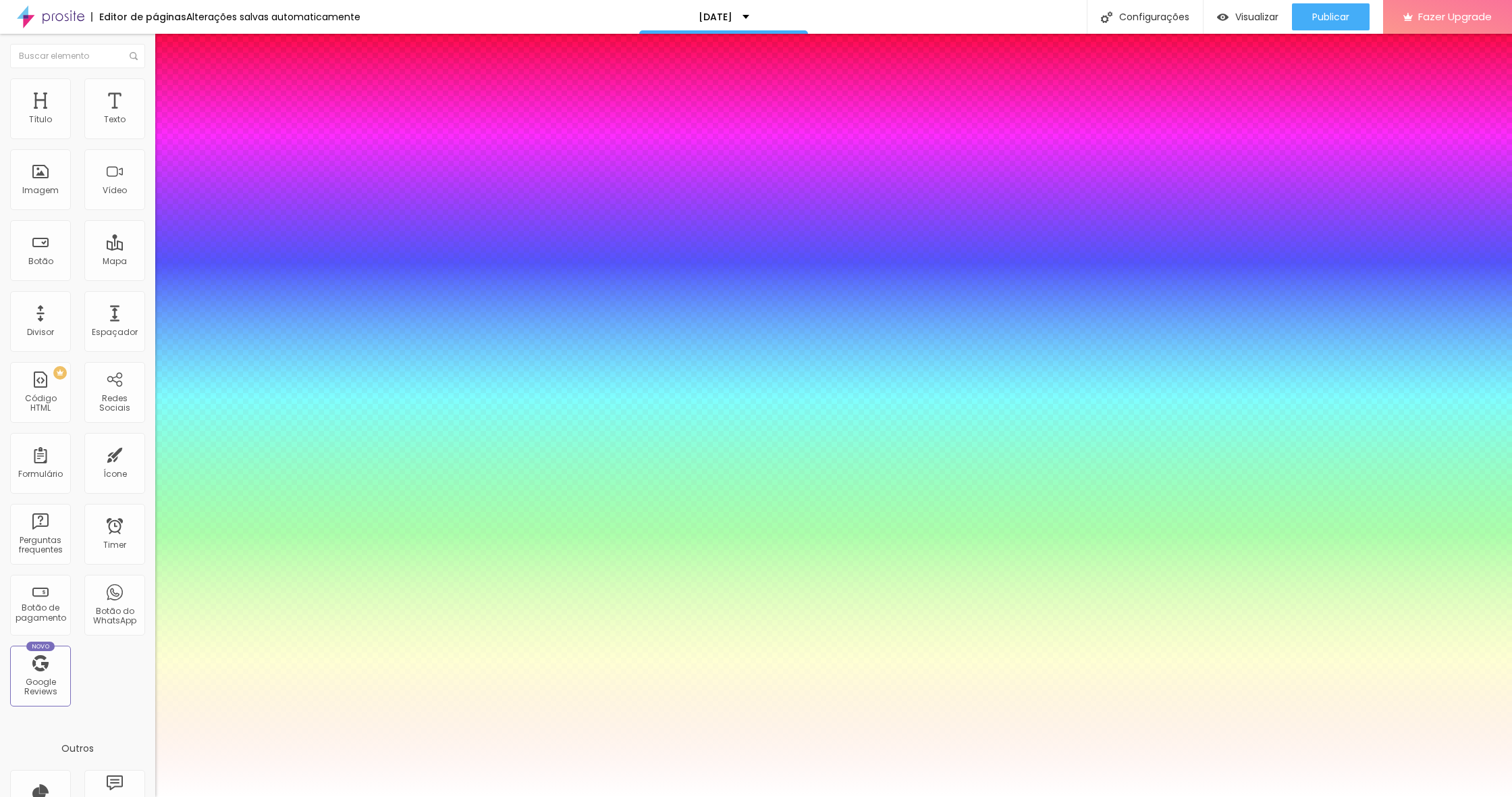
drag, startPoint x: 211, startPoint y: 542, endPoint x: 163, endPoint y: 471, distance: 85.7
click at [62, 796] on div at bounding box center [756, 797] width 1512 height 0
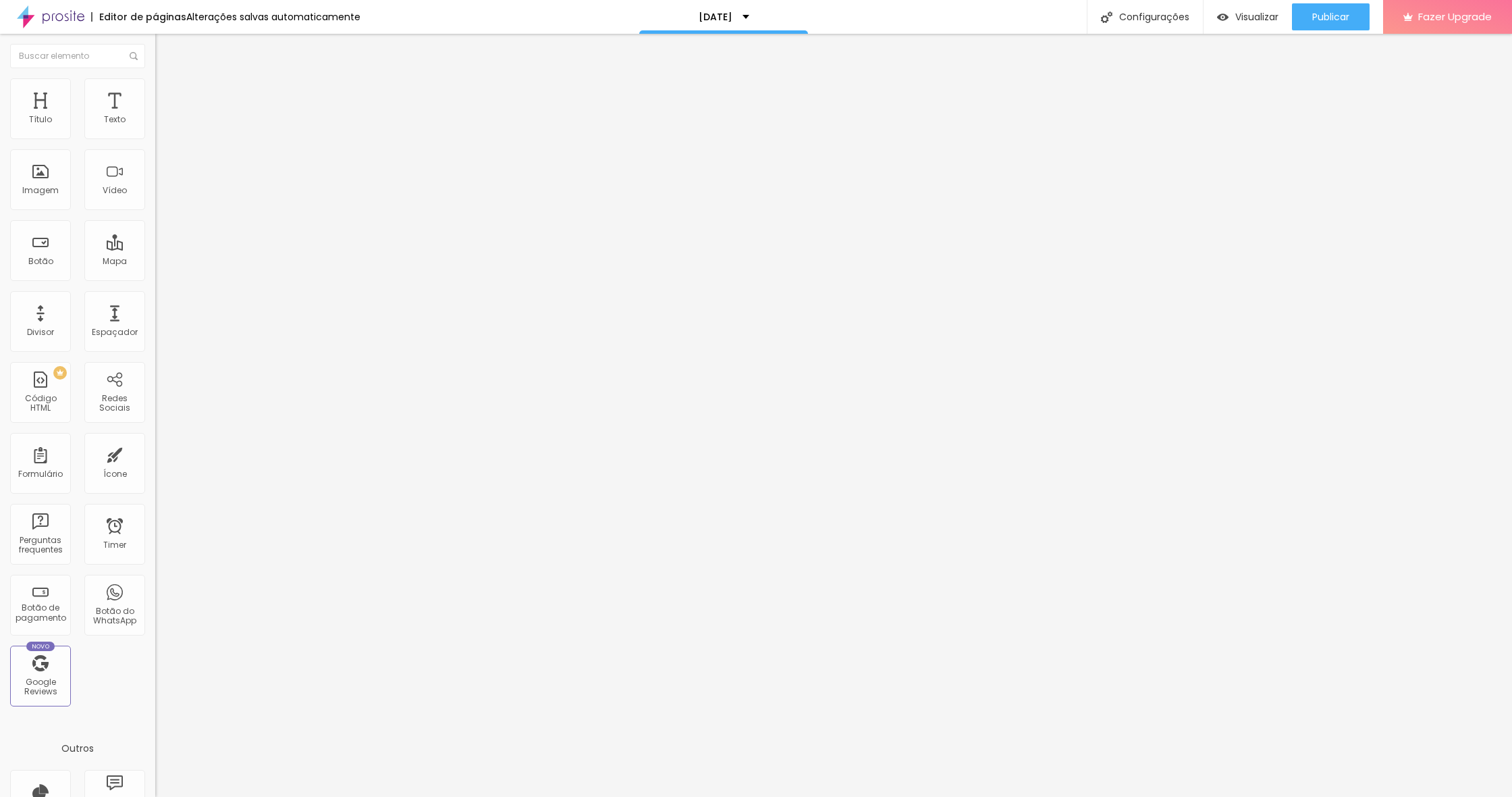
click at [168, 107] on span "Avançado" at bounding box center [189, 112] width 44 height 12
click at [168, 90] on span "Conteúdo" at bounding box center [189, 84] width 42 height 12
click at [168, 104] on span "Estilo" at bounding box center [178, 98] width 21 height 12
click at [168, 106] on span "Avançado" at bounding box center [189, 112] width 44 height 12
type input "7"
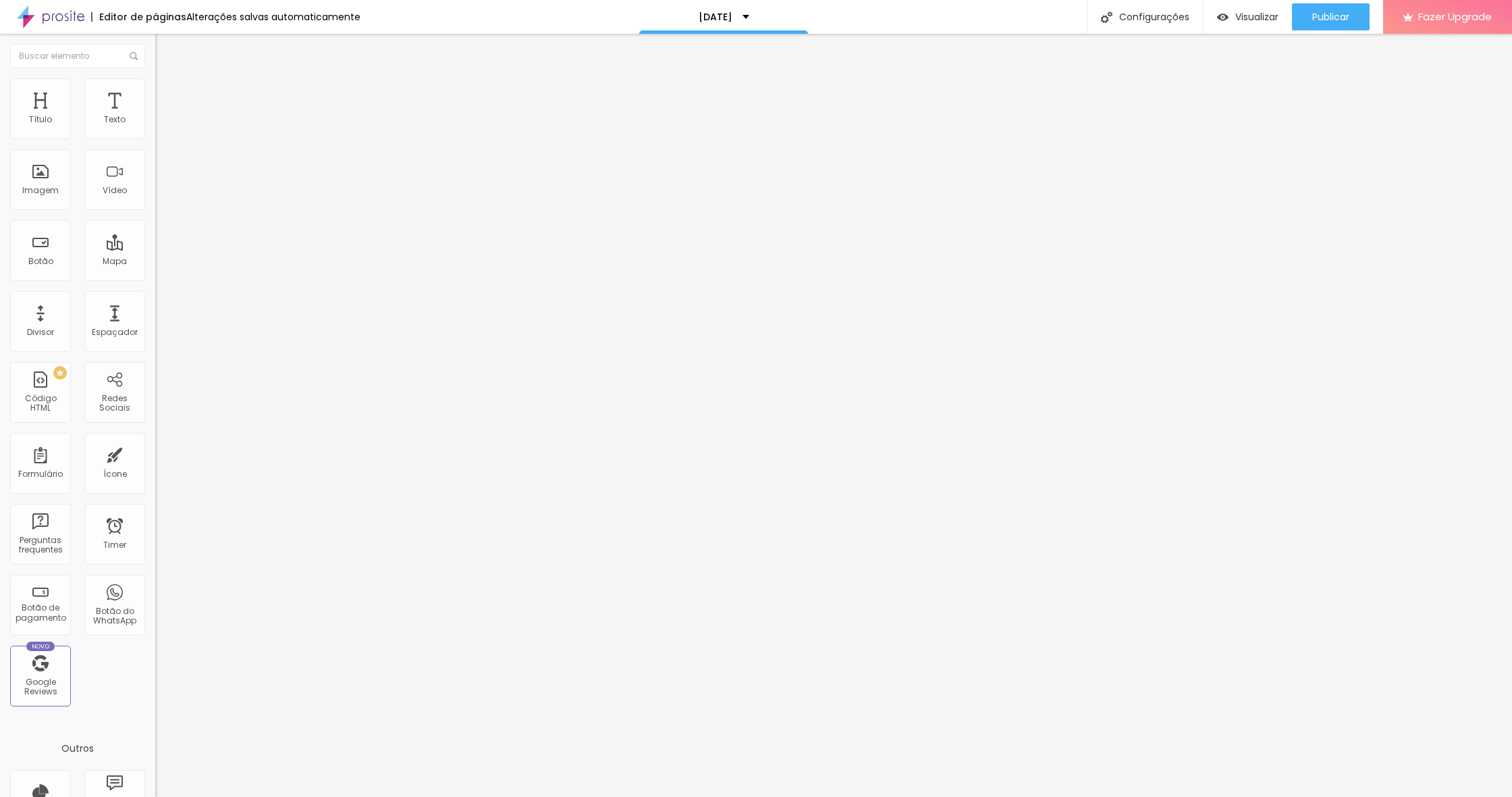
type input "7"
type input "8"
type input "11"
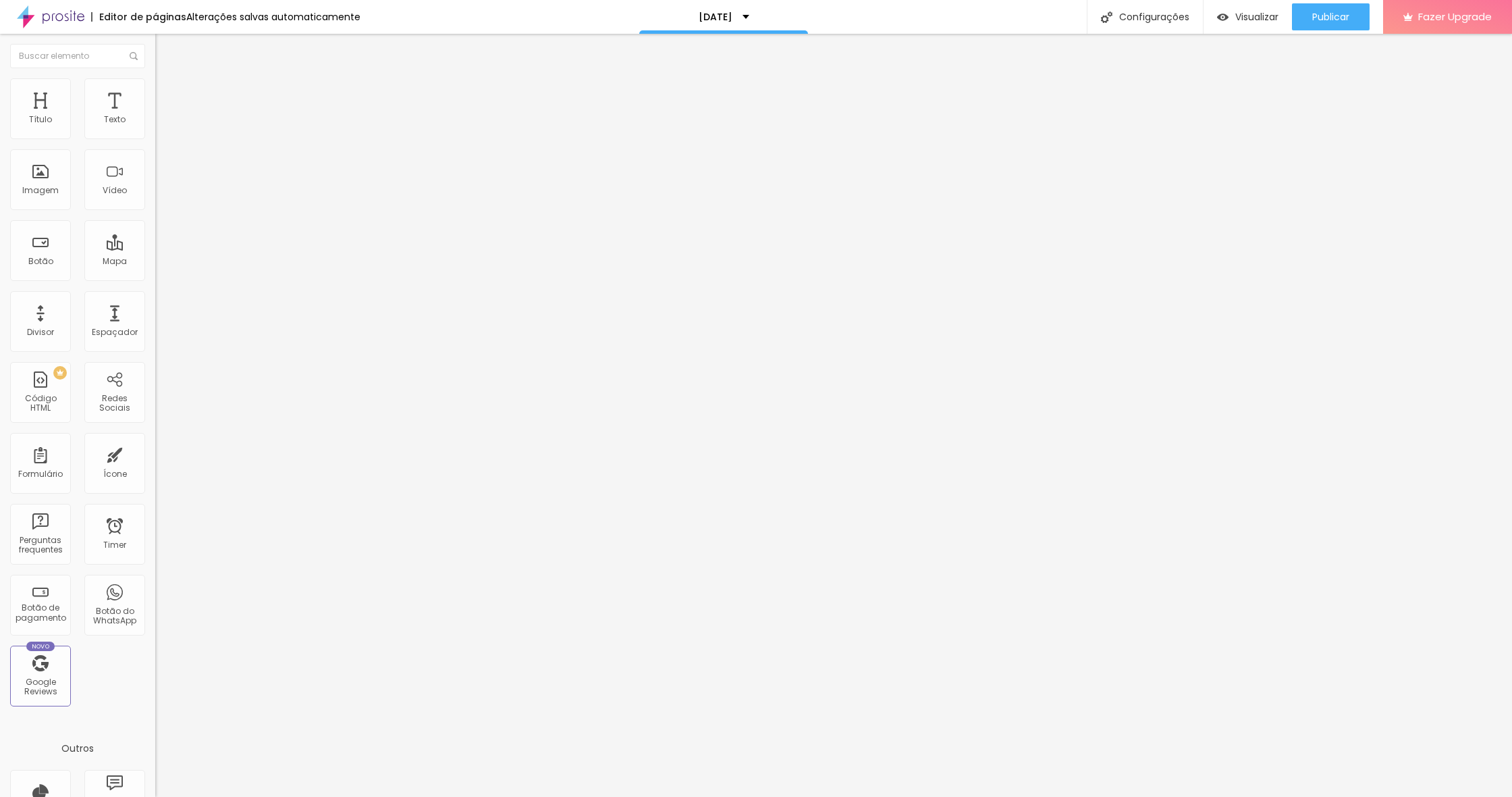
type input "15"
type input "20"
type input "24"
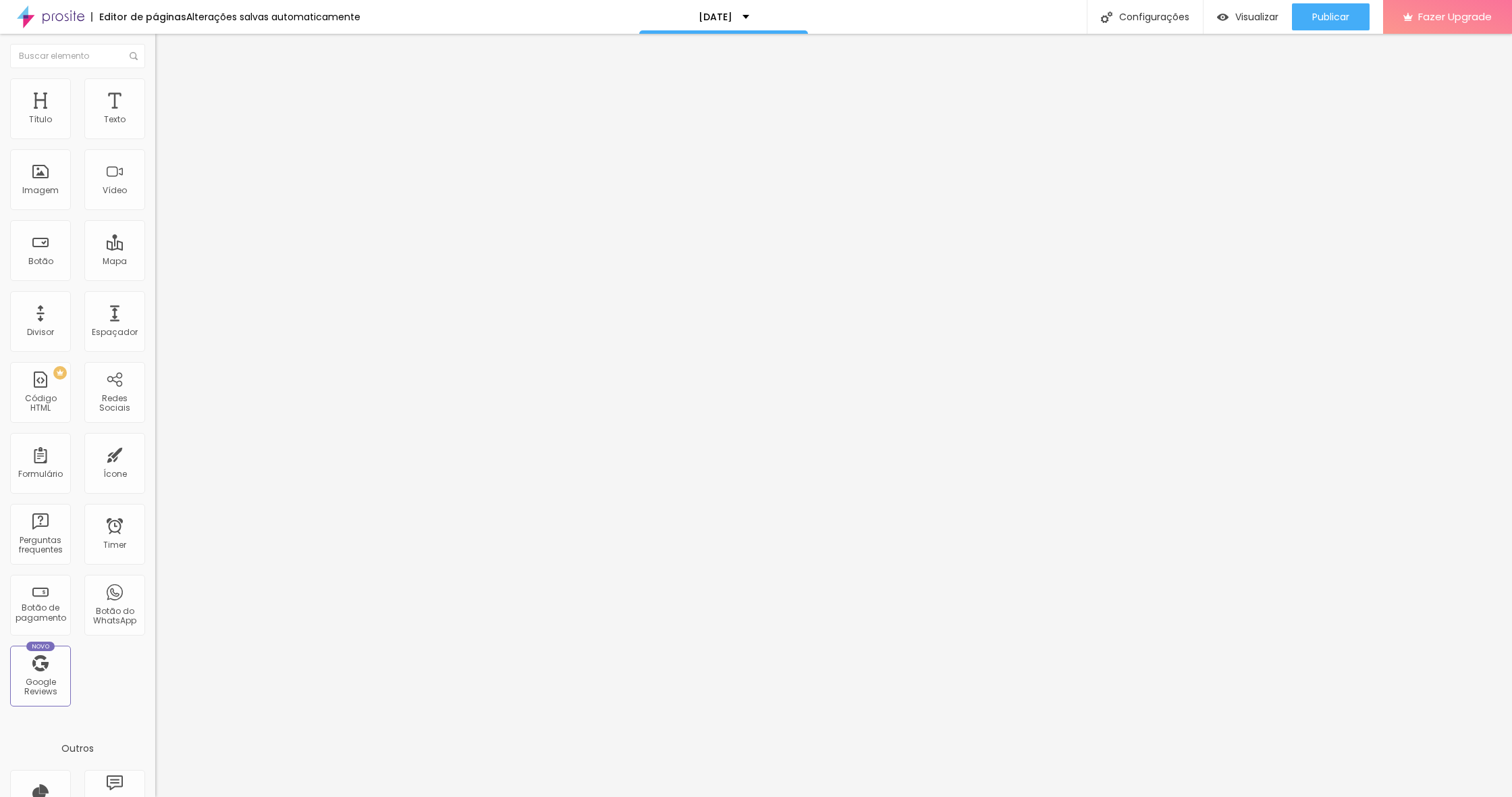
type input "24"
type input "29"
type input "34"
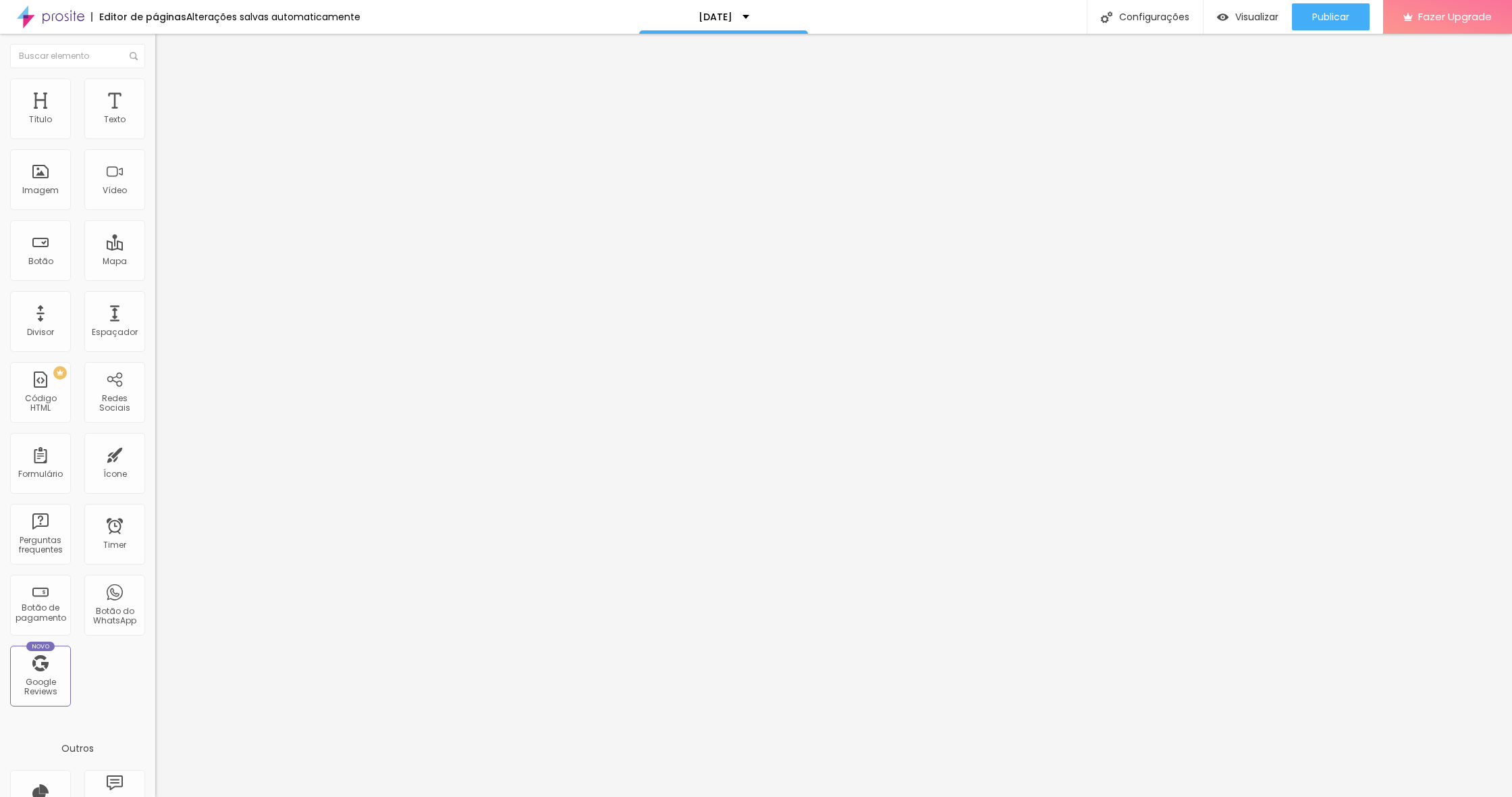
type input "38"
type input "41"
type input "42"
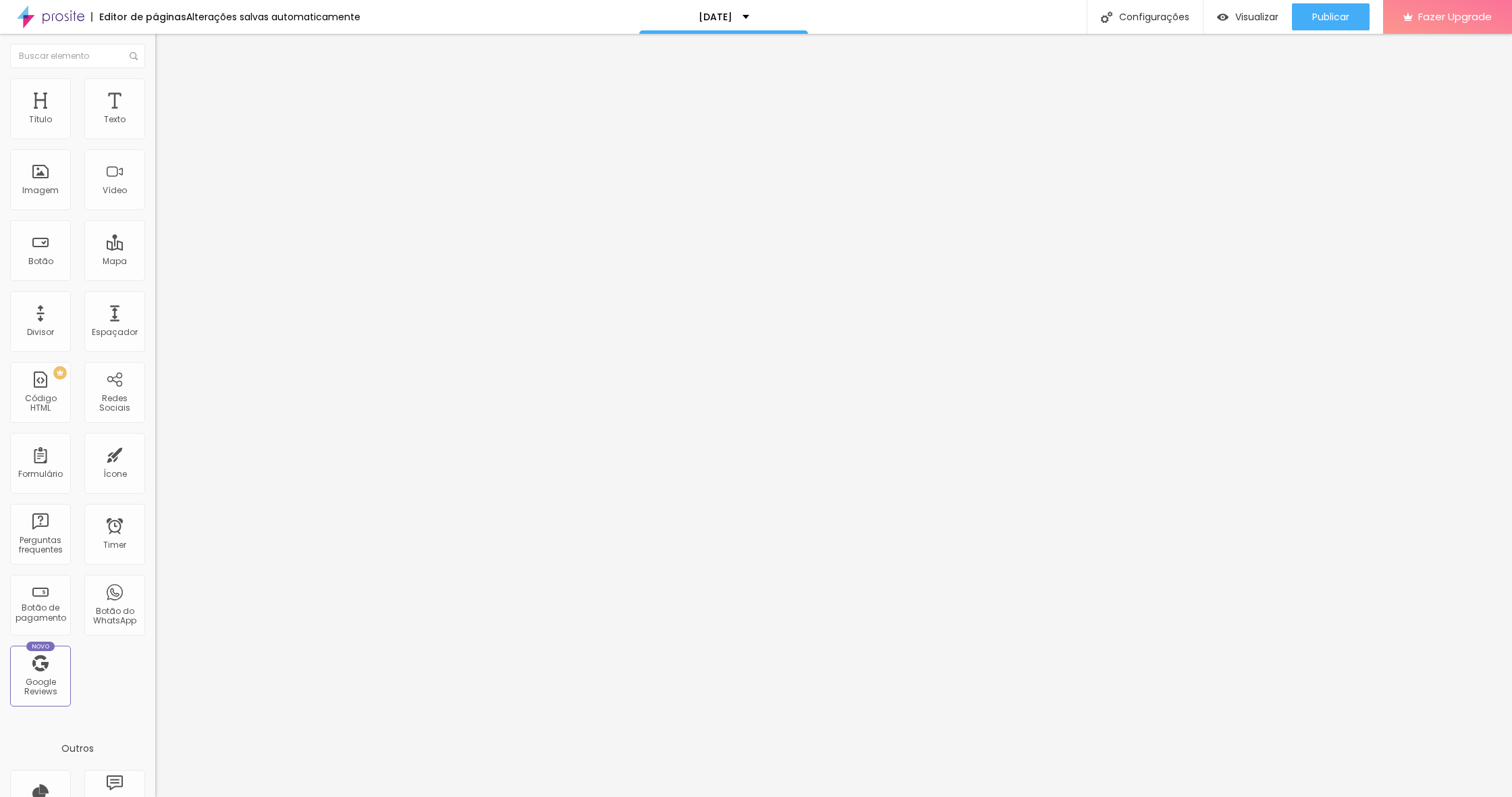
type input "42"
type input "44"
type input "45"
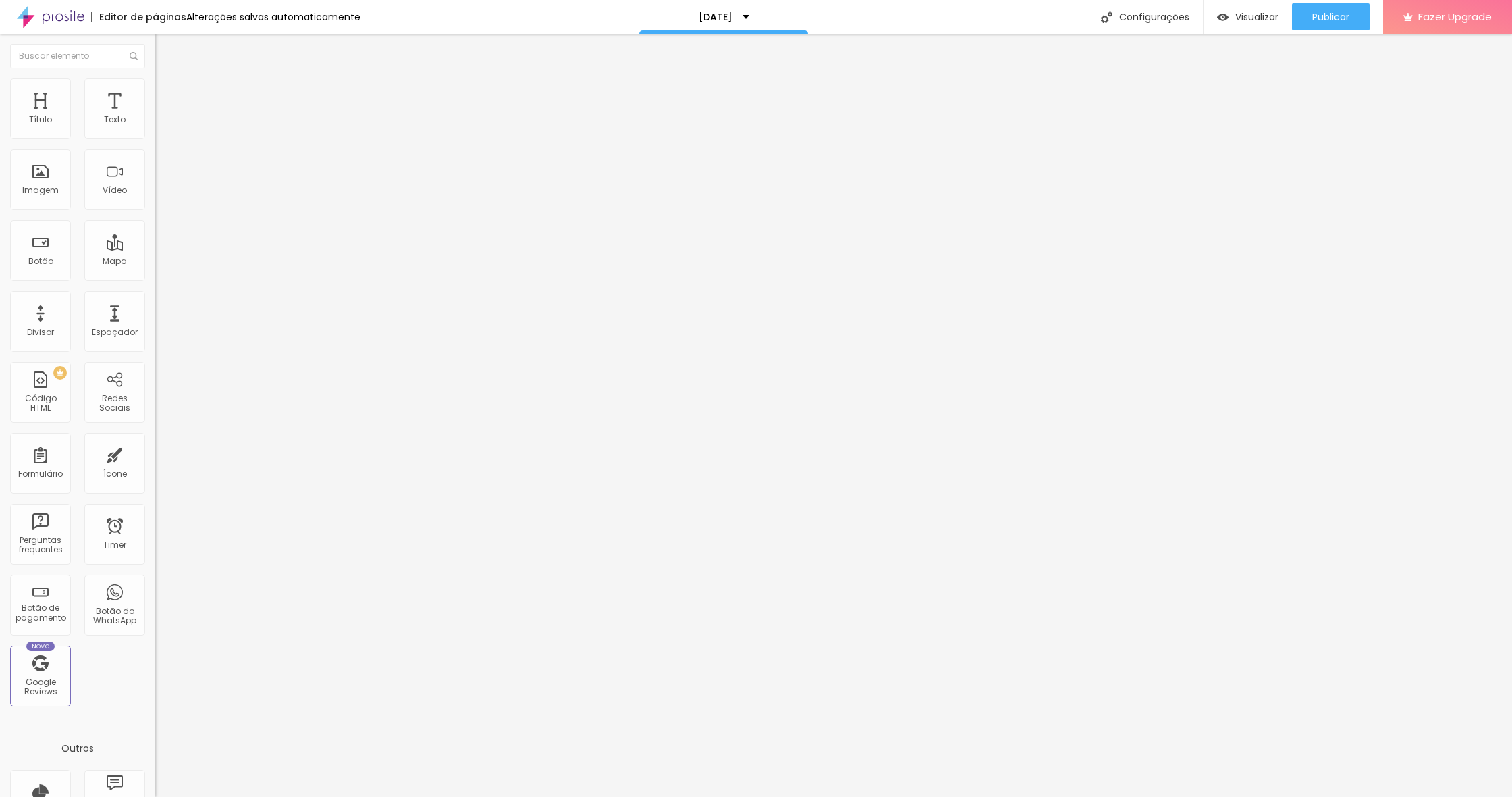
type input "46"
type input "47"
type input "49"
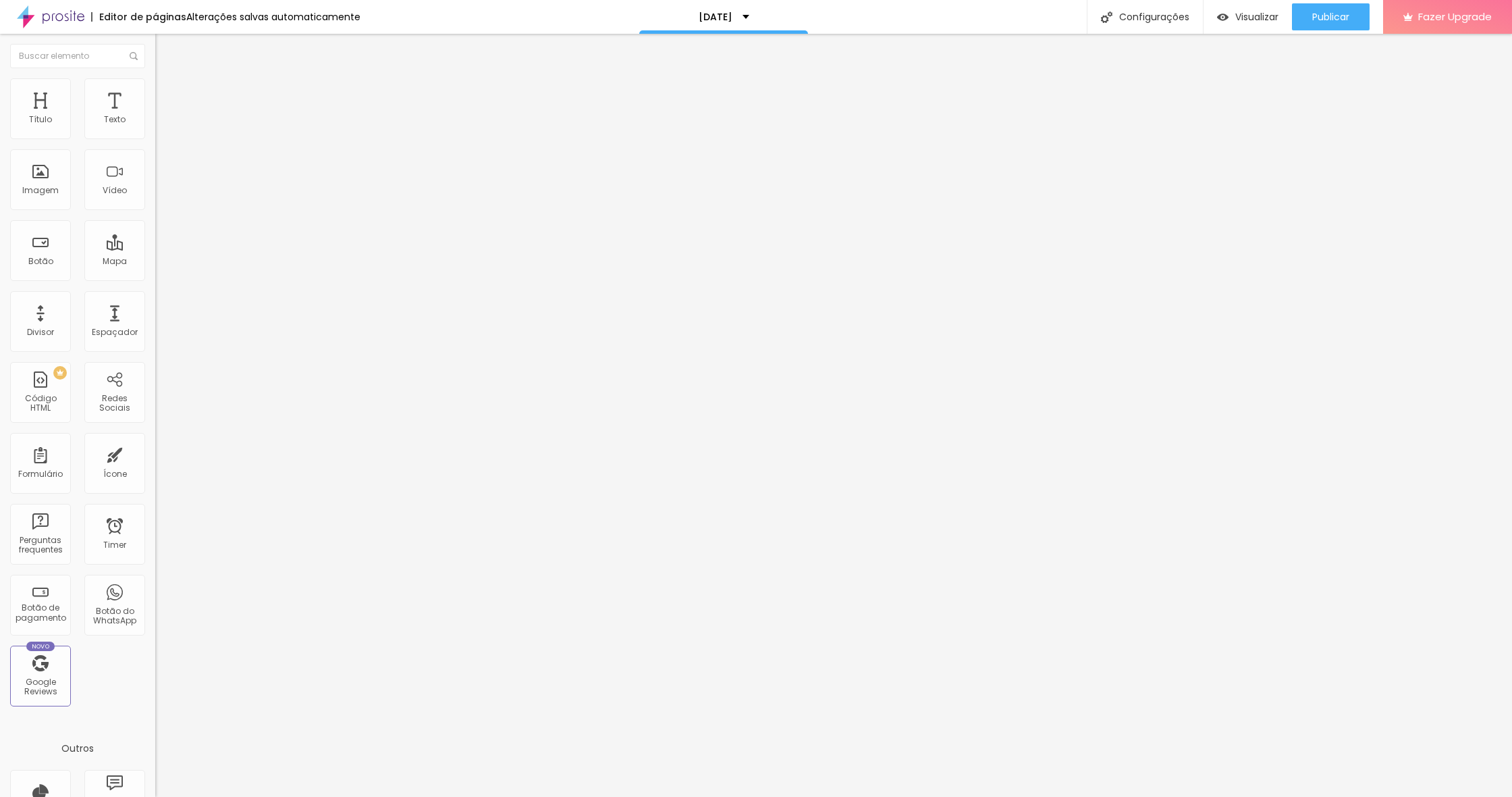
type input "49"
type input "50"
type input "51"
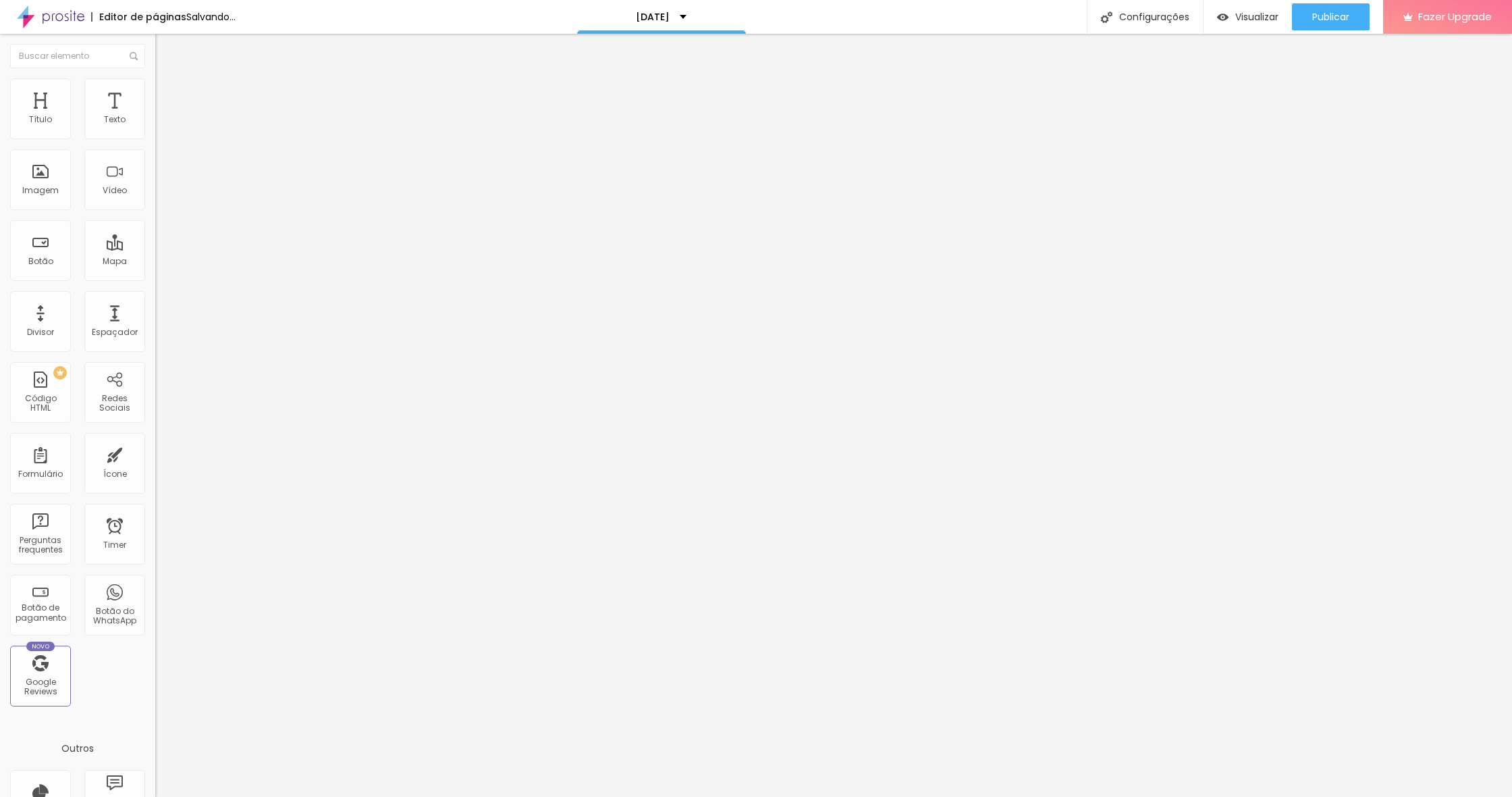
type input "49"
type input "48"
type input "45"
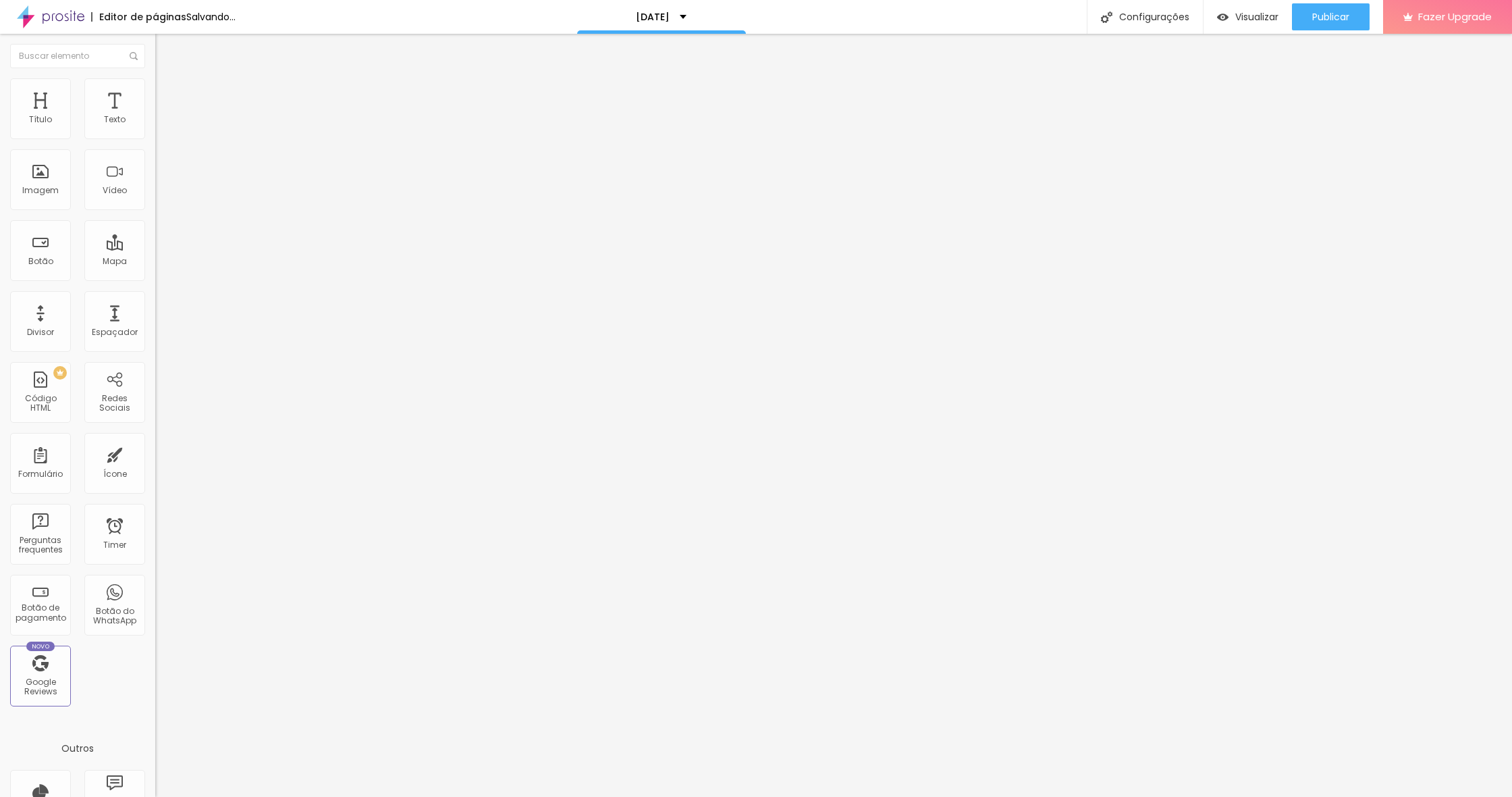
type input "45"
type input "41"
type input "35"
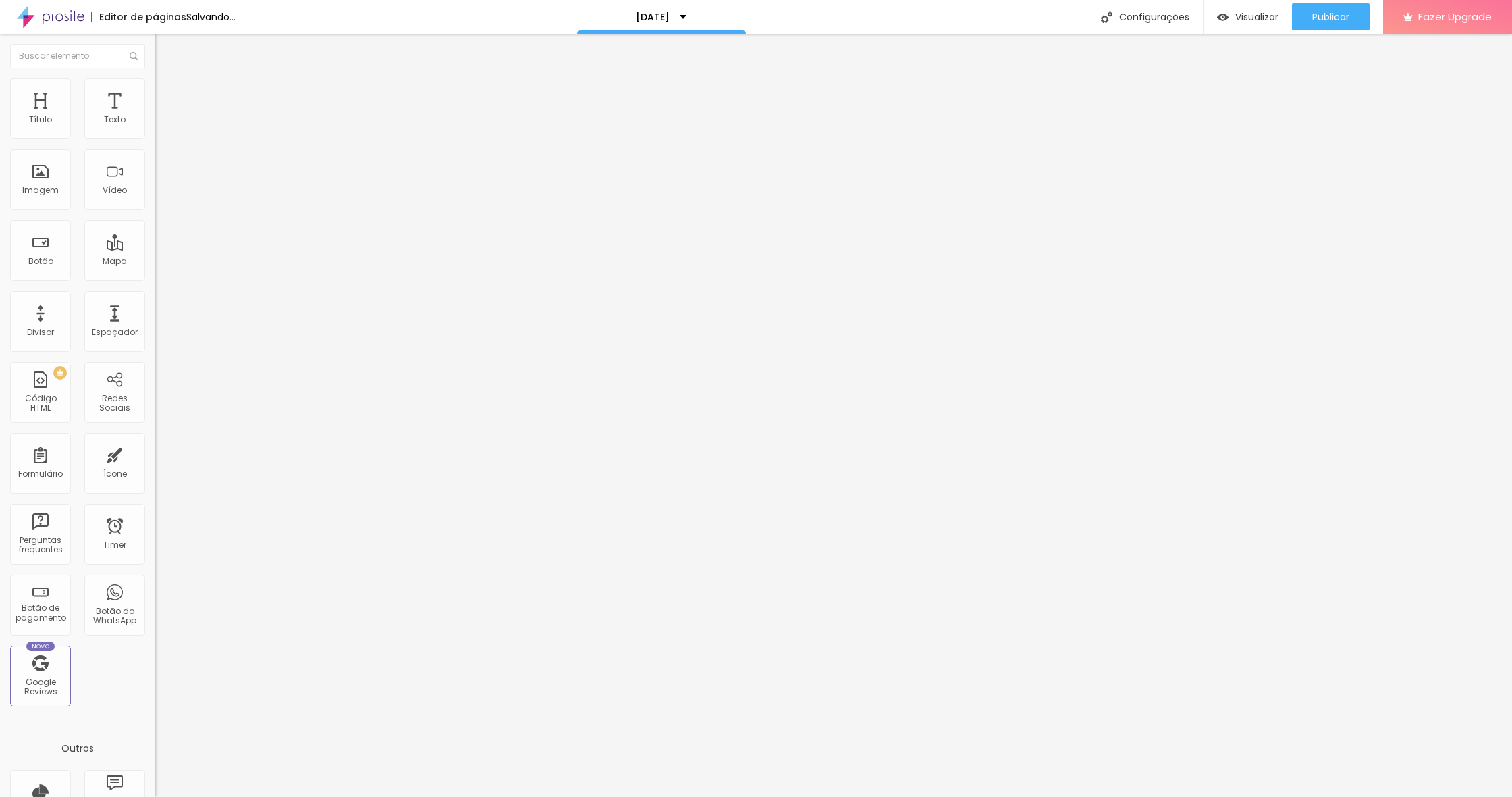
type input "28"
type input "21"
type input "13"
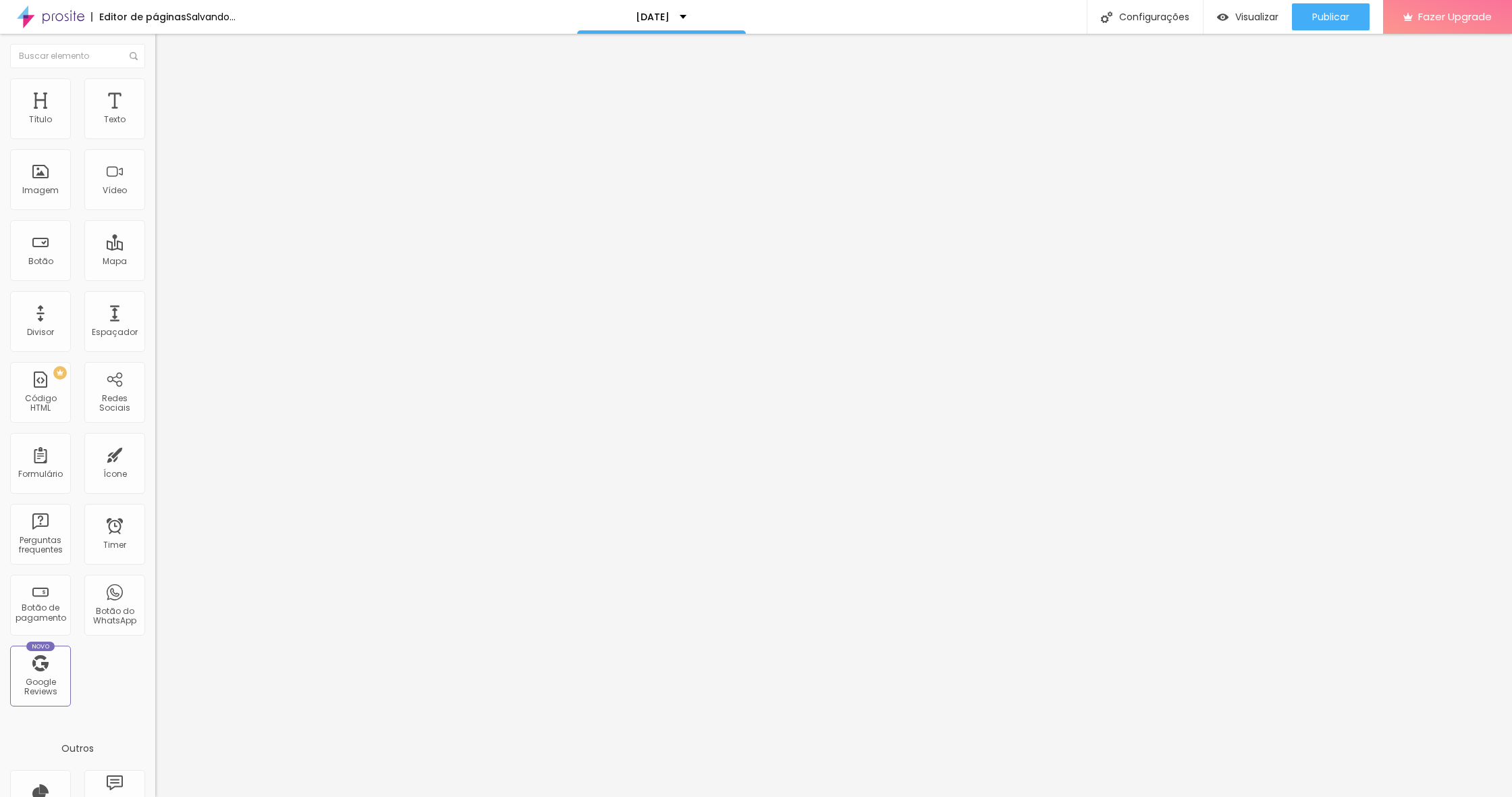
type input "13"
type input "4"
type input "0"
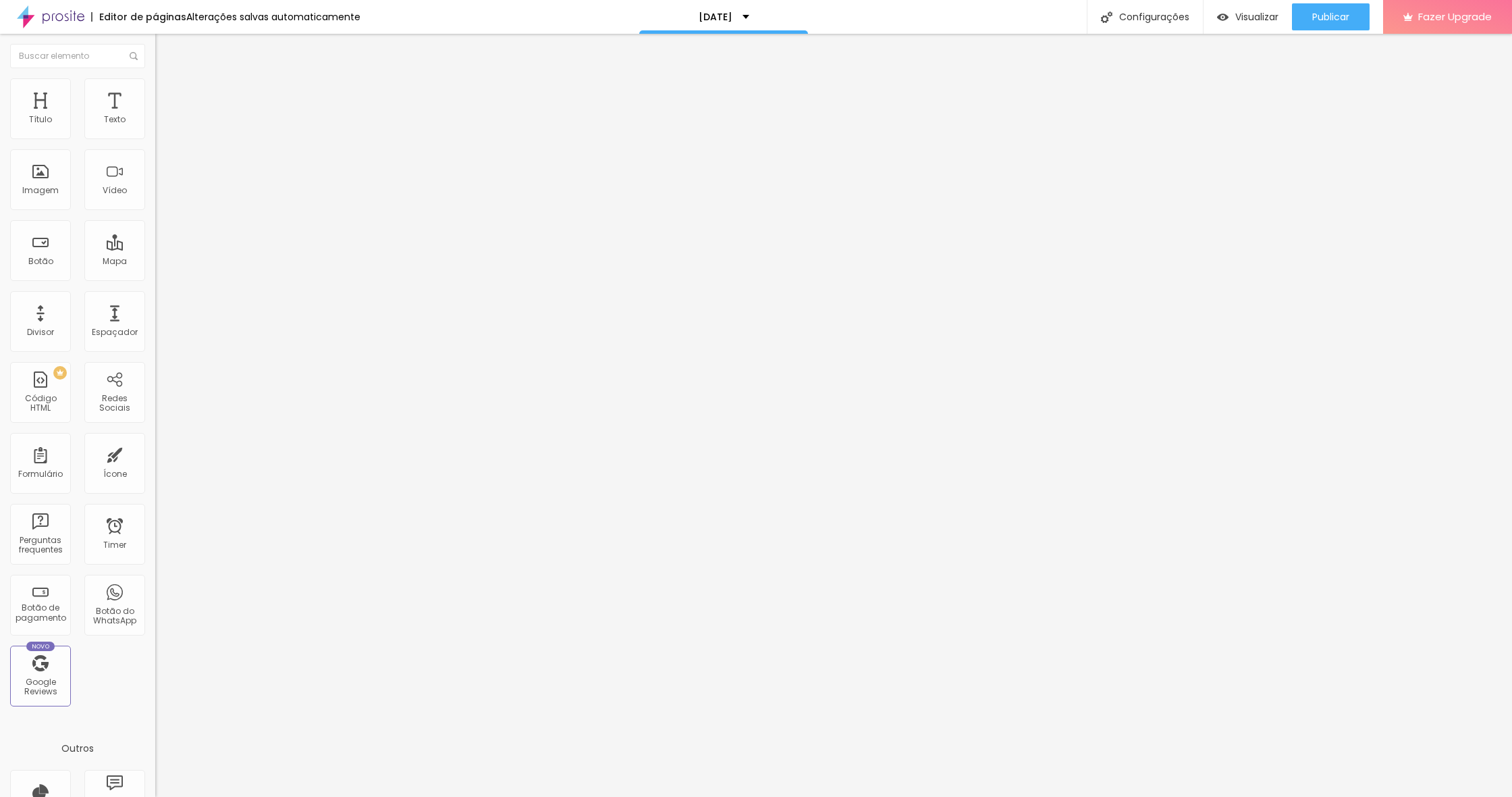
drag, startPoint x: 37, startPoint y: 143, endPoint x: 0, endPoint y: 146, distance: 37.1
click at [155, 146] on div "0 Espaço de cima 0 Espaço de baixo ID Html Classes Html Visível nos dispositivo…" at bounding box center [232, 400] width 155 height 568
type input "2"
type input "5"
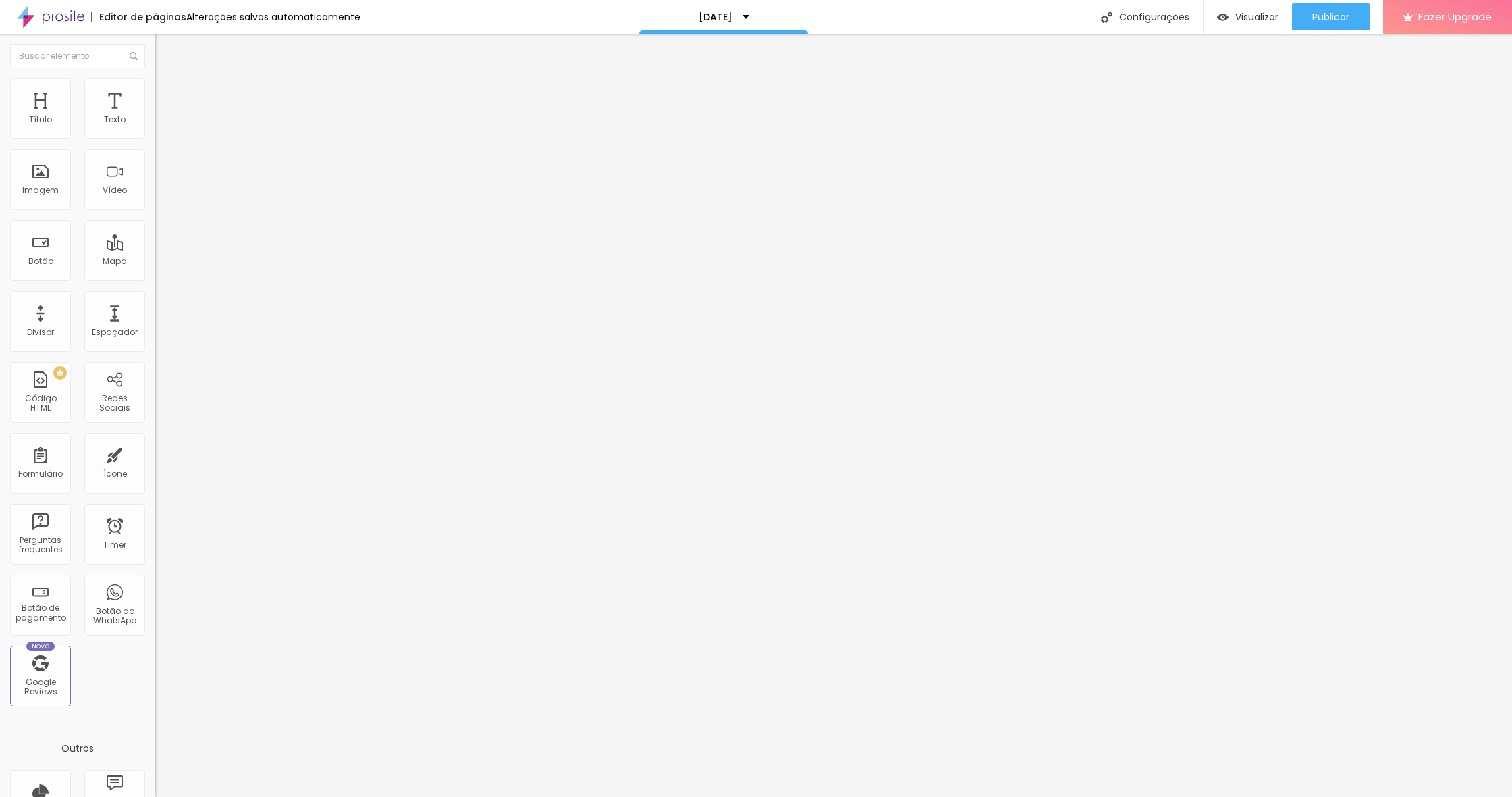
type input "5"
type input "8"
type input "12"
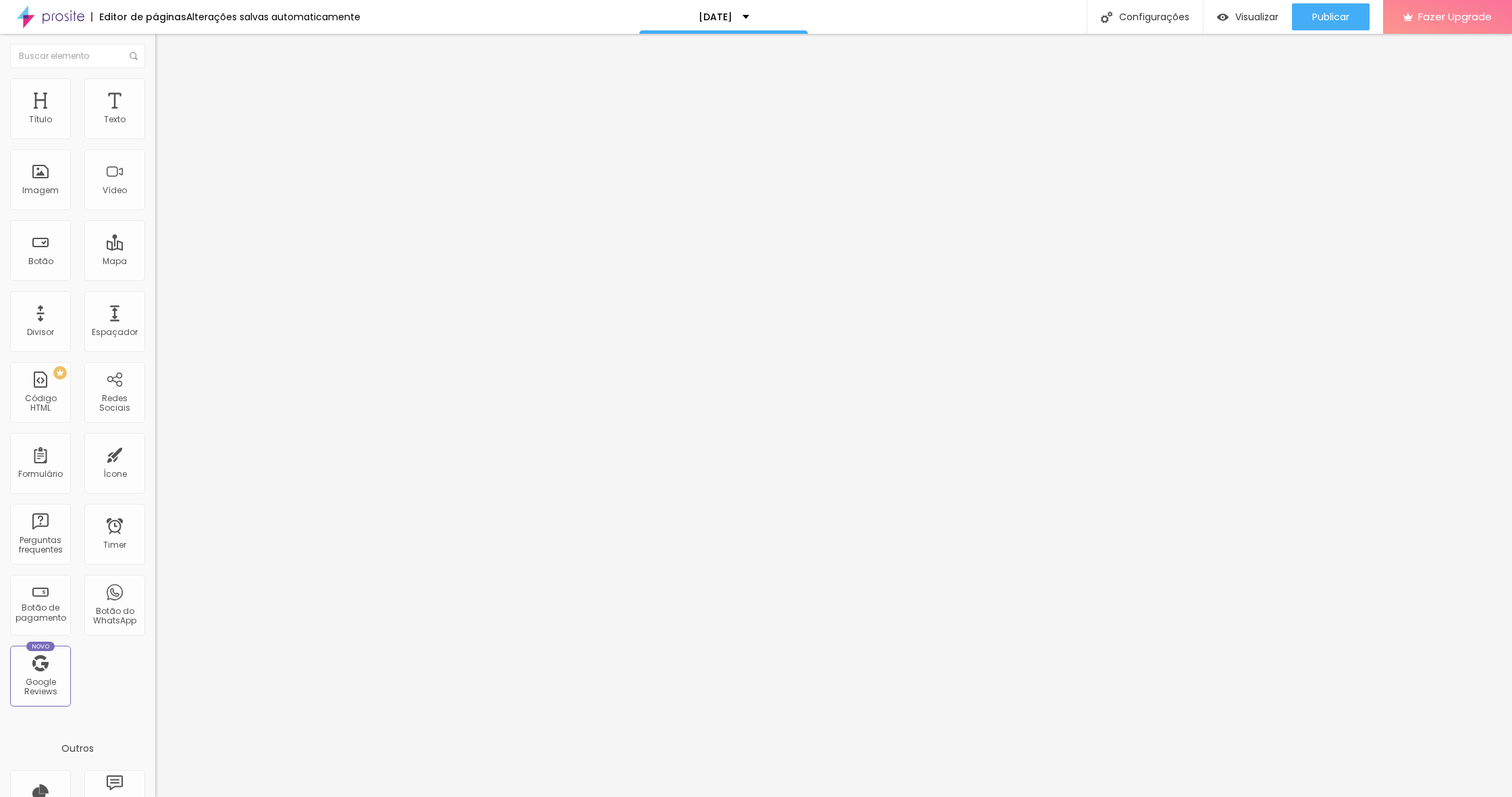
type input "16"
type input "20"
type input "24"
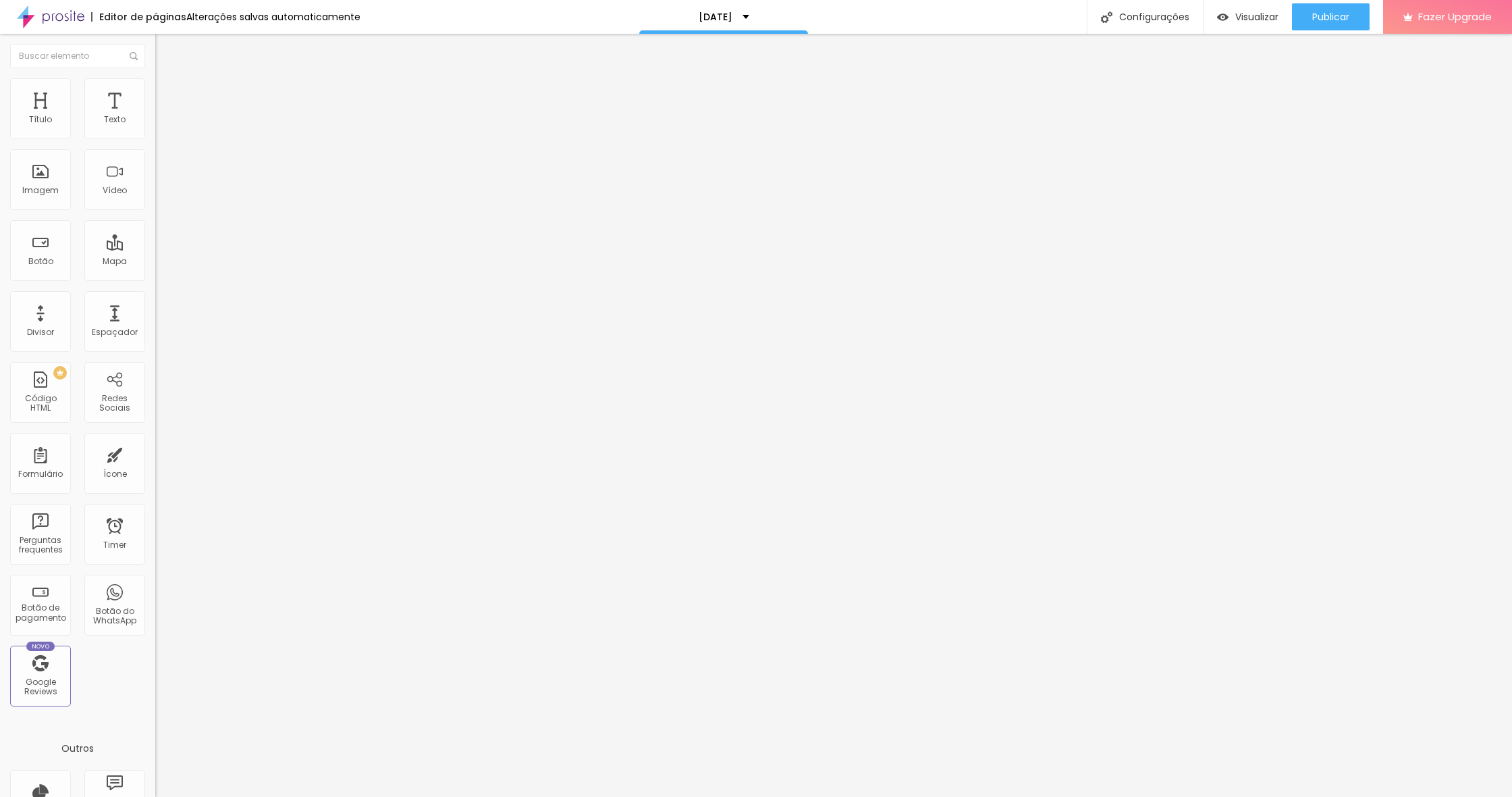
type input "24"
type input "27"
type input "30"
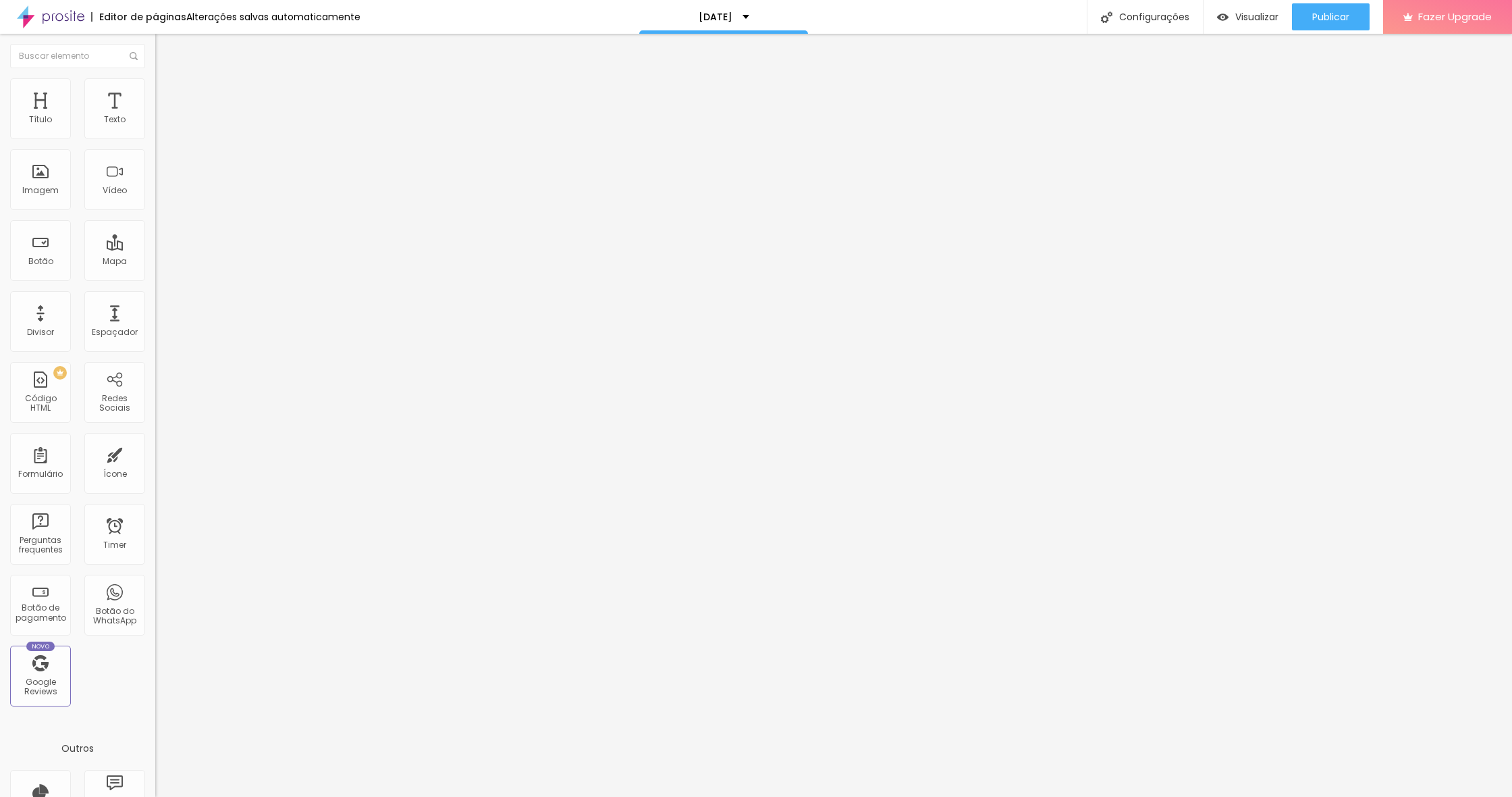
type input "31"
type input "32"
type input "31"
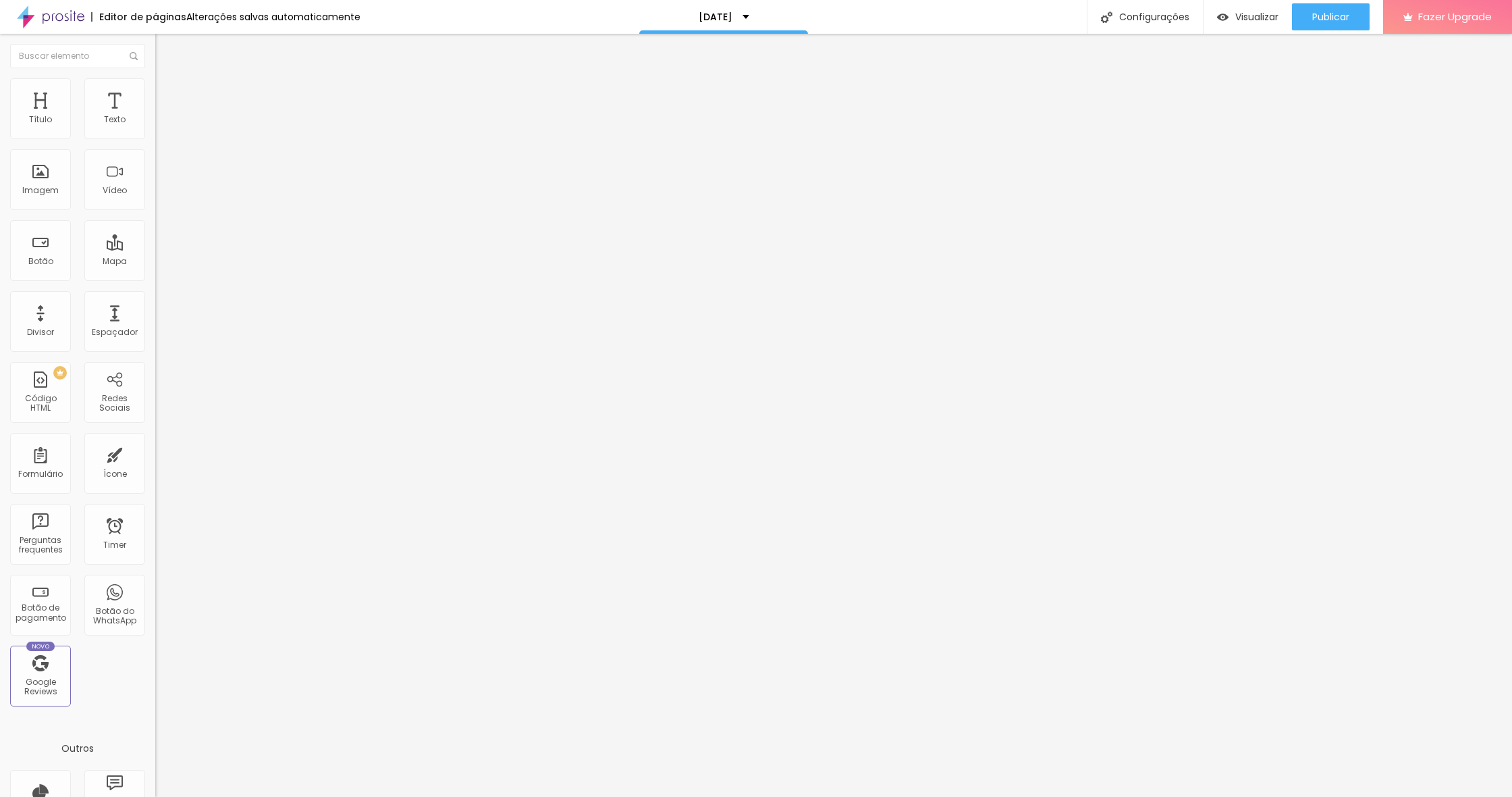
type input "31"
type input "30"
type input "27"
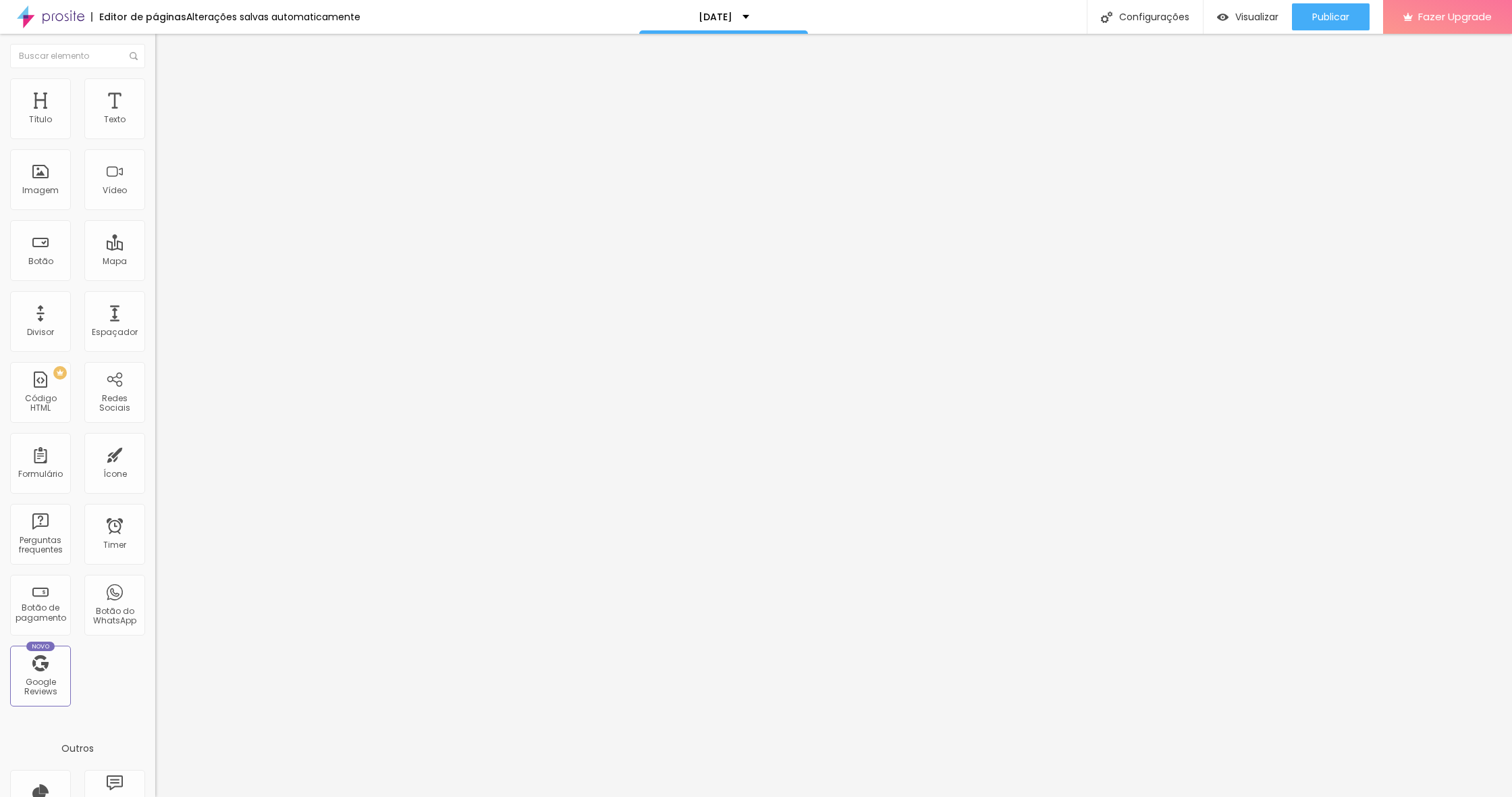
type input "22"
type input "16"
type input "5"
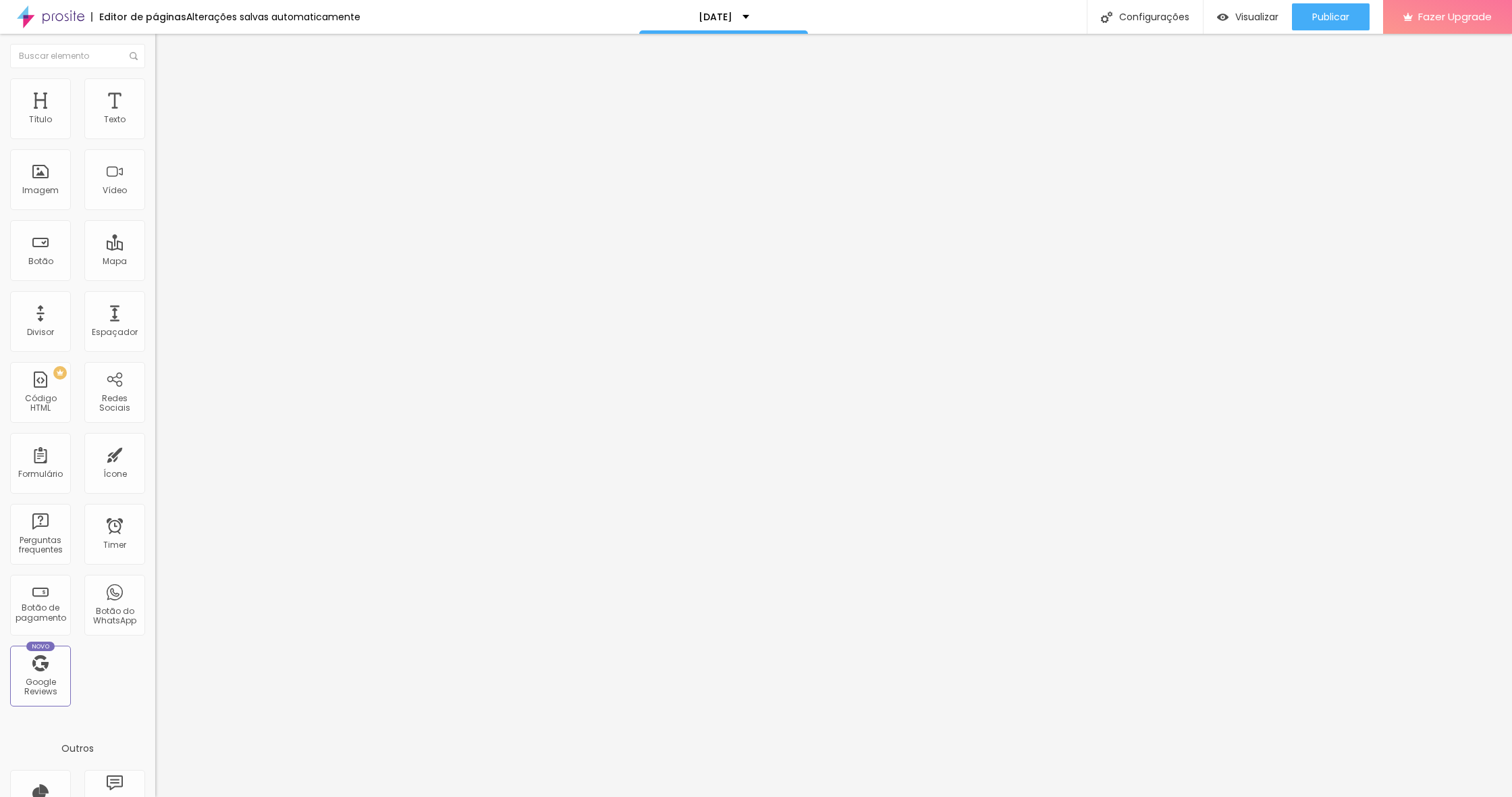
type input "5"
type input "0"
drag, startPoint x: 38, startPoint y: 172, endPoint x: 0, endPoint y: 174, distance: 38.1
click at [155, 174] on div "0 Espaço de cima 0 Espaço de baixo ID Html Classes Html Visível nos dispositivo…" at bounding box center [232, 400] width 155 height 568
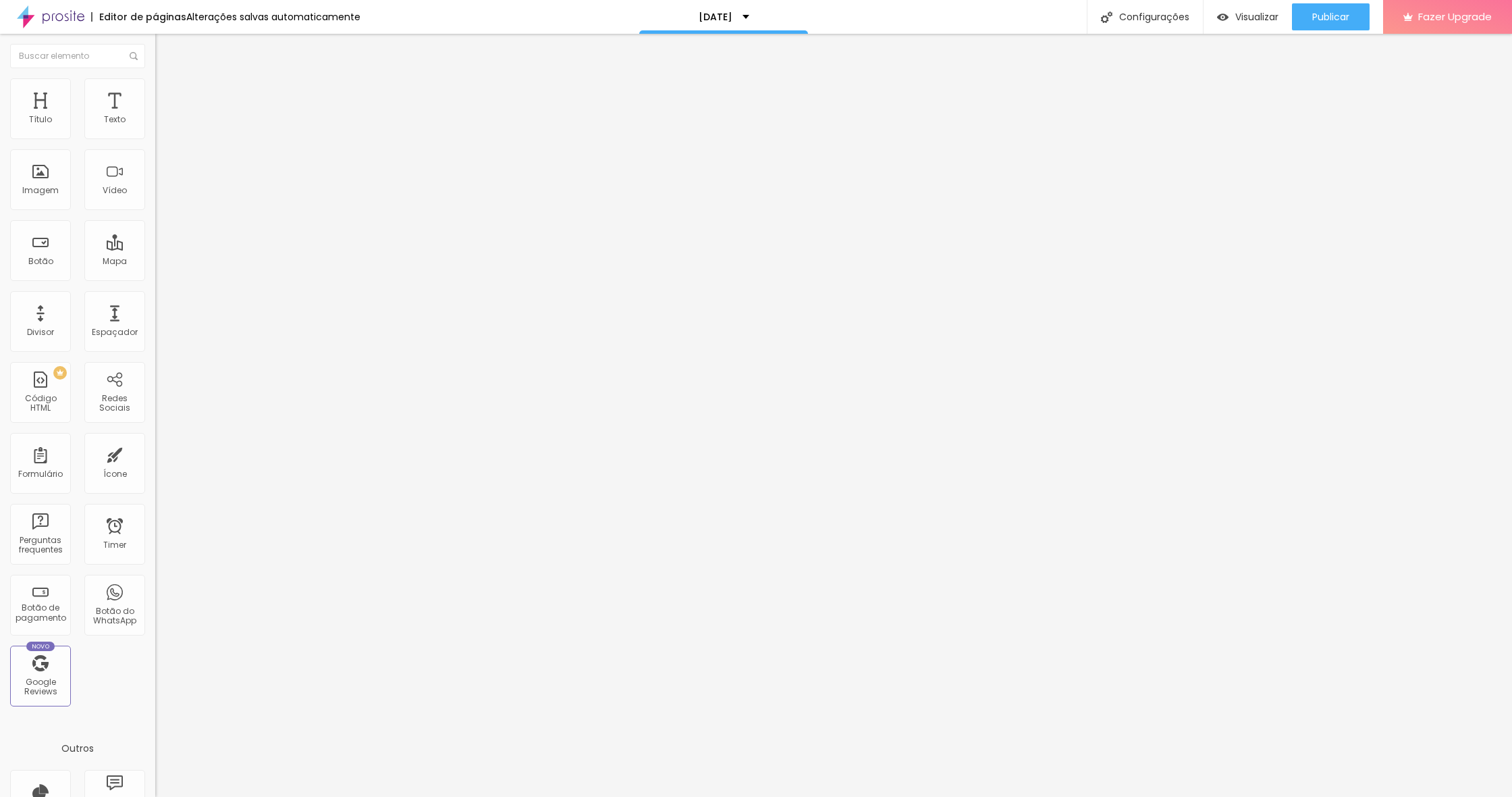
click at [168, 93] on span "Estilo" at bounding box center [178, 87] width 21 height 12
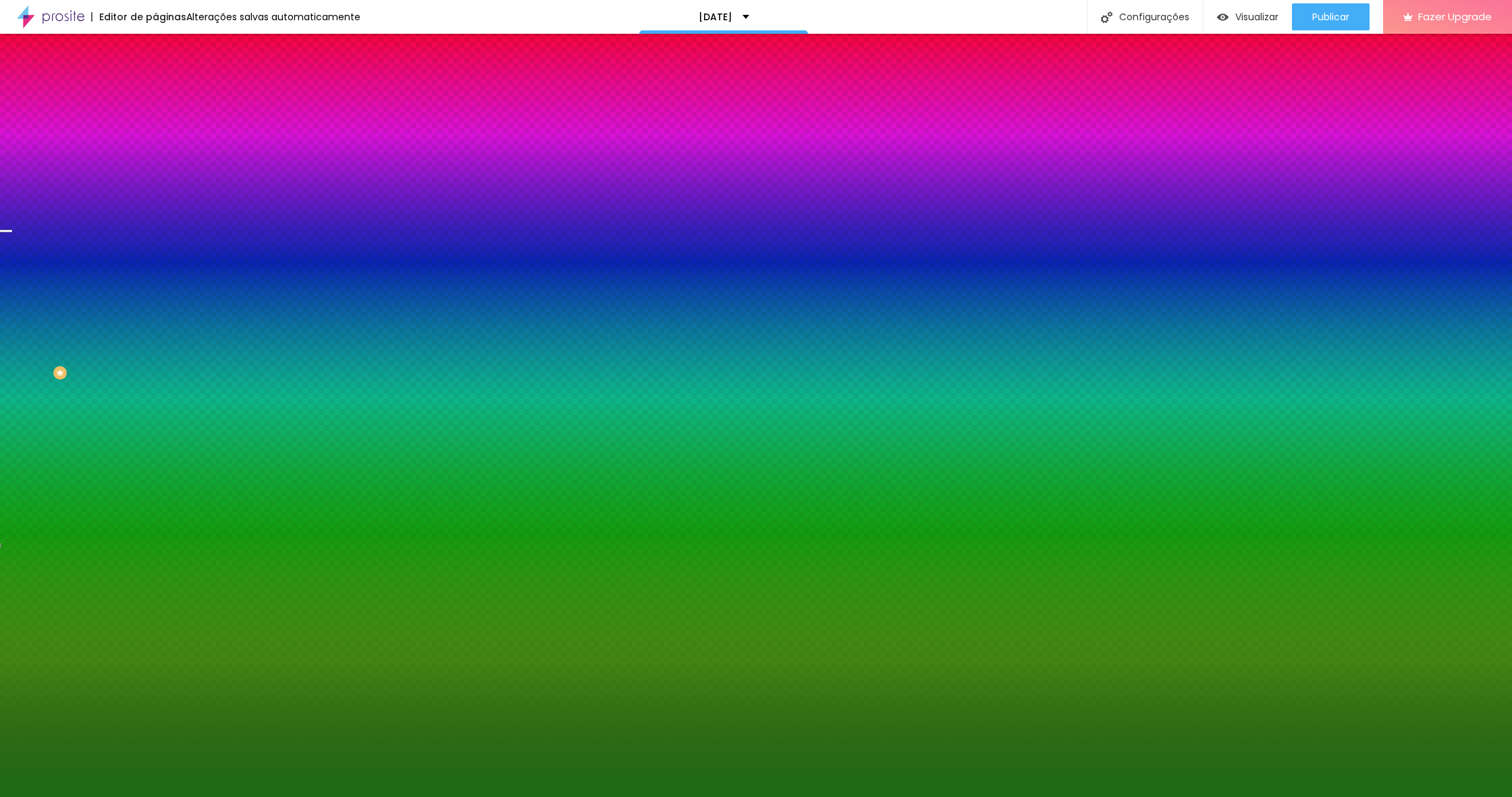
click at [168, 95] on span "Avançado" at bounding box center [189, 101] width 44 height 12
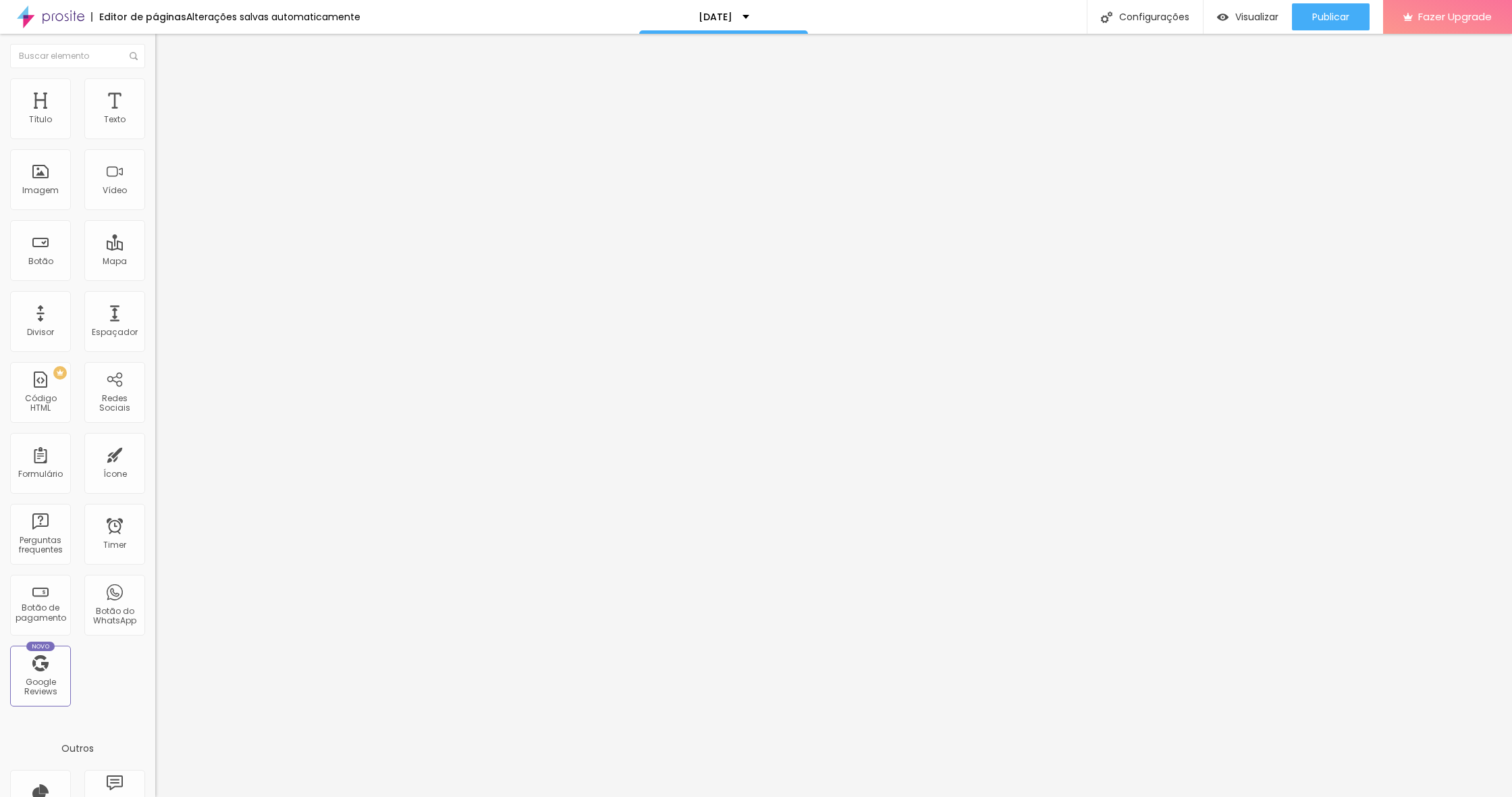
type input "15"
type input "0"
drag, startPoint x: 57, startPoint y: 129, endPoint x: 6, endPoint y: 133, distance: 51.2
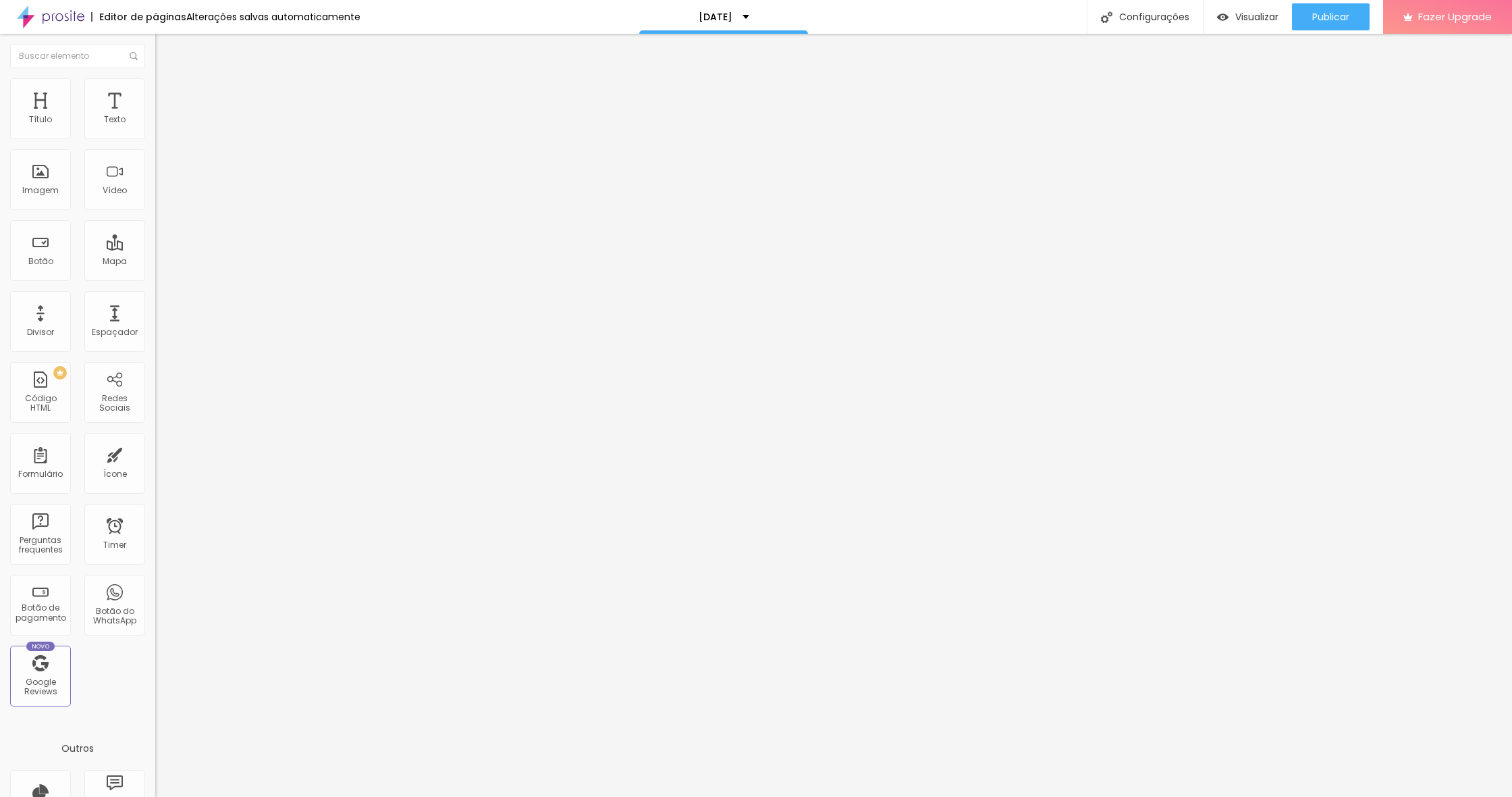
type input "0"
click at [155, 133] on div "0 px Espaçamento Interno" at bounding box center [232, 200] width 155 height 191
click at [168, 91] on span "Estilo" at bounding box center [178, 87] width 21 height 12
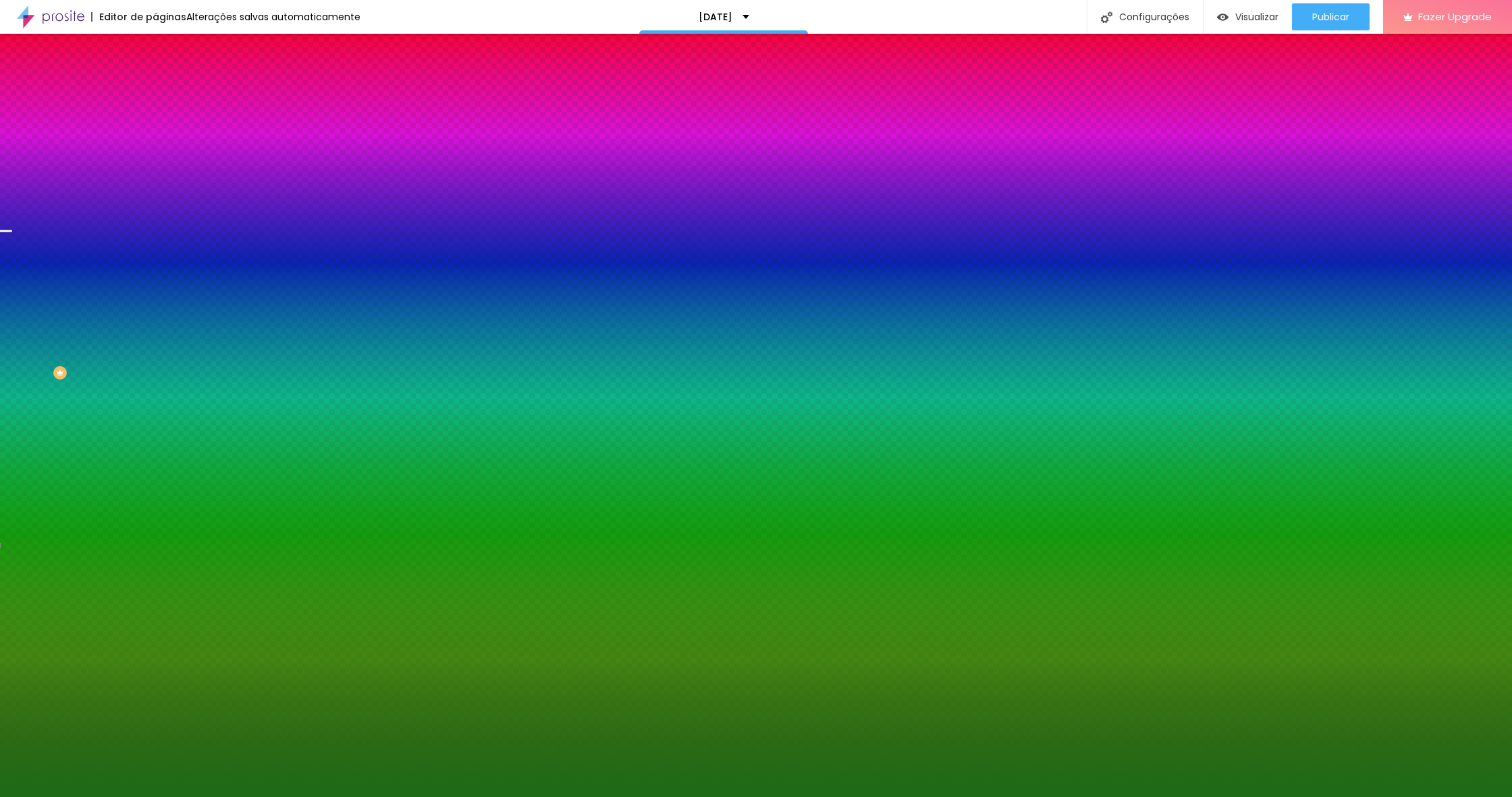
click at [155, 211] on button "button" at bounding box center [165, 218] width 19 height 14
type input "1"
type input "5"
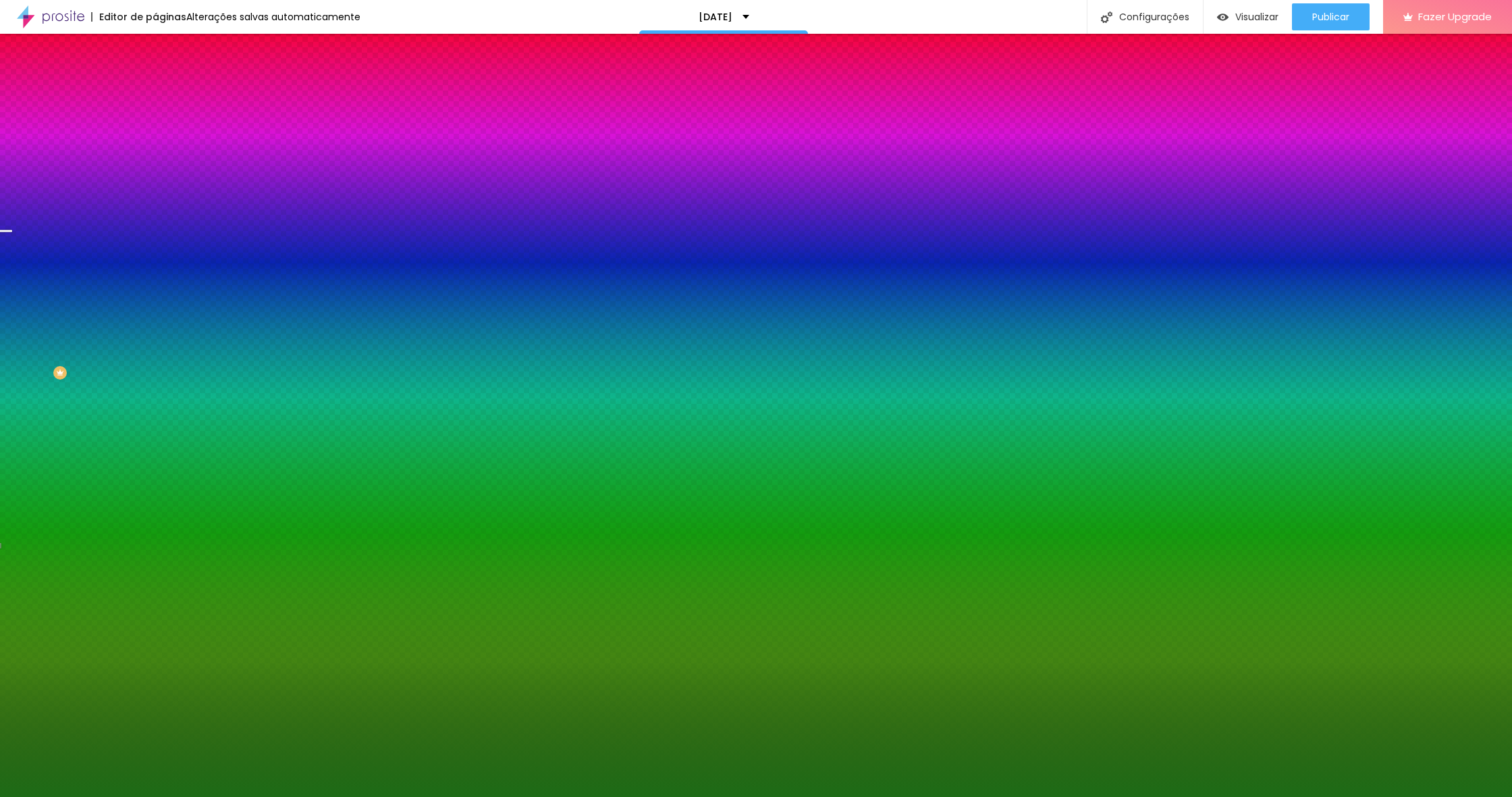
type input "9"
type input "10"
type input "11"
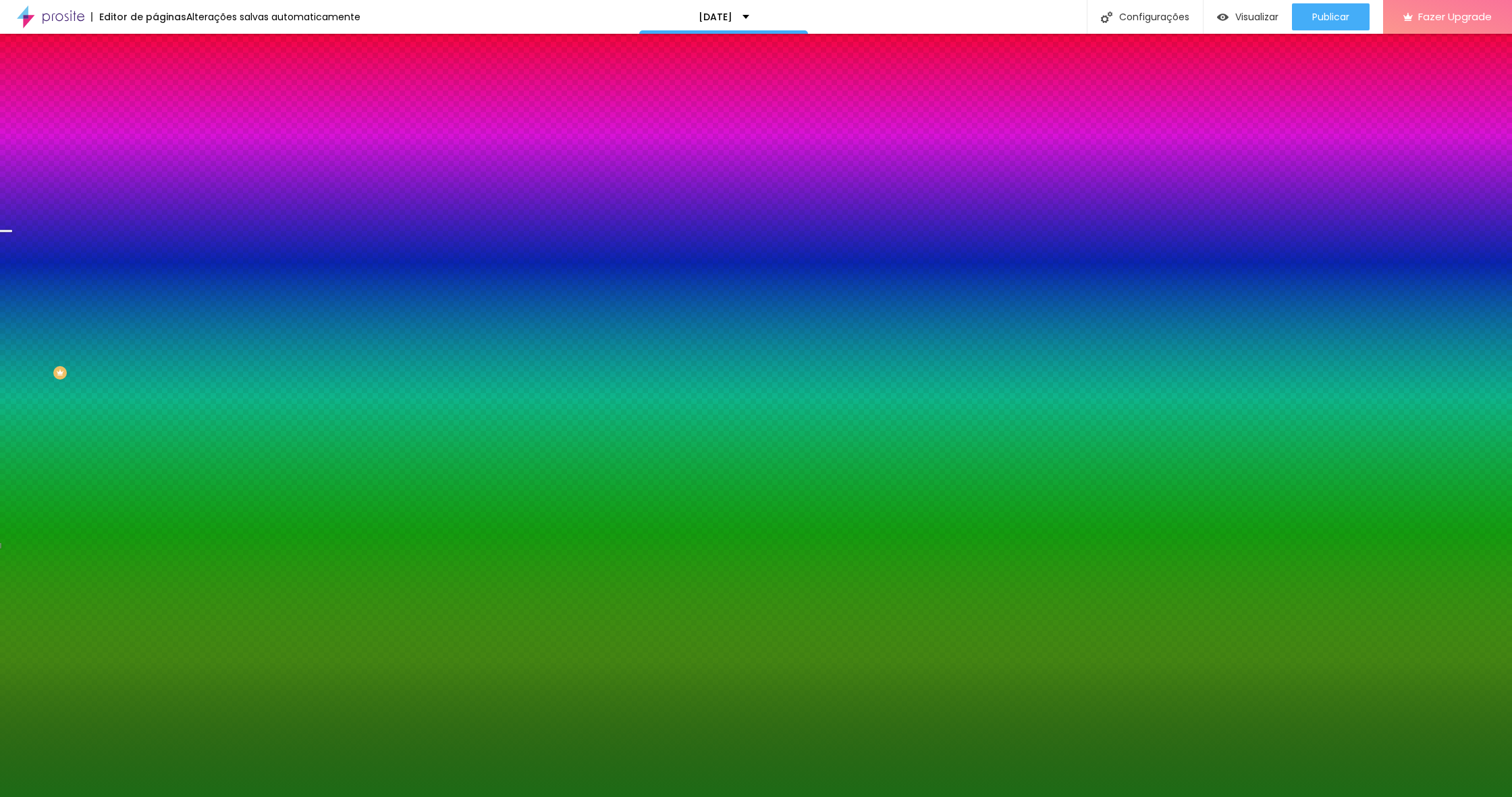
type input "11"
type input "12"
type input "13"
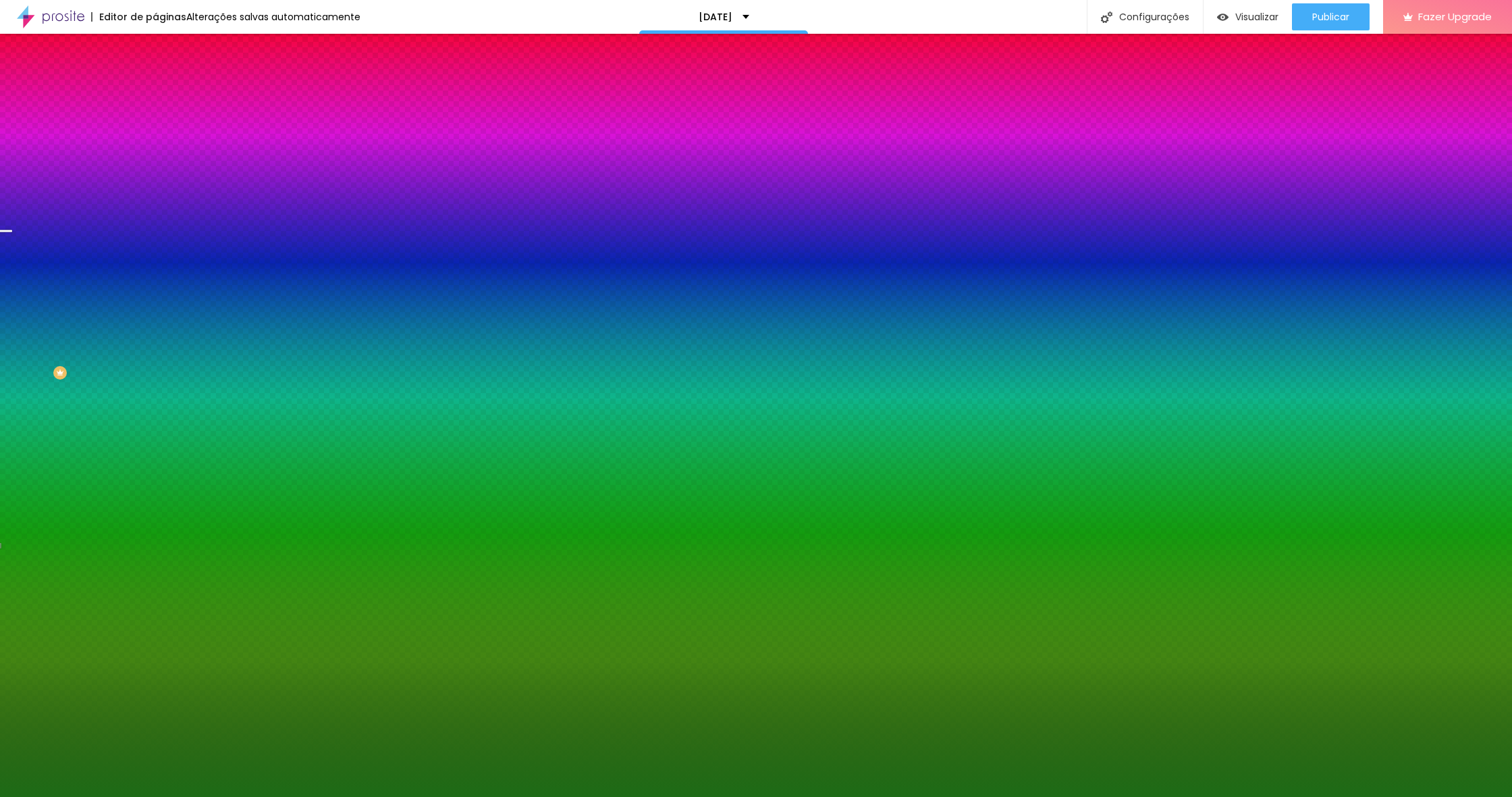
type input "14"
type input "16"
type input "17"
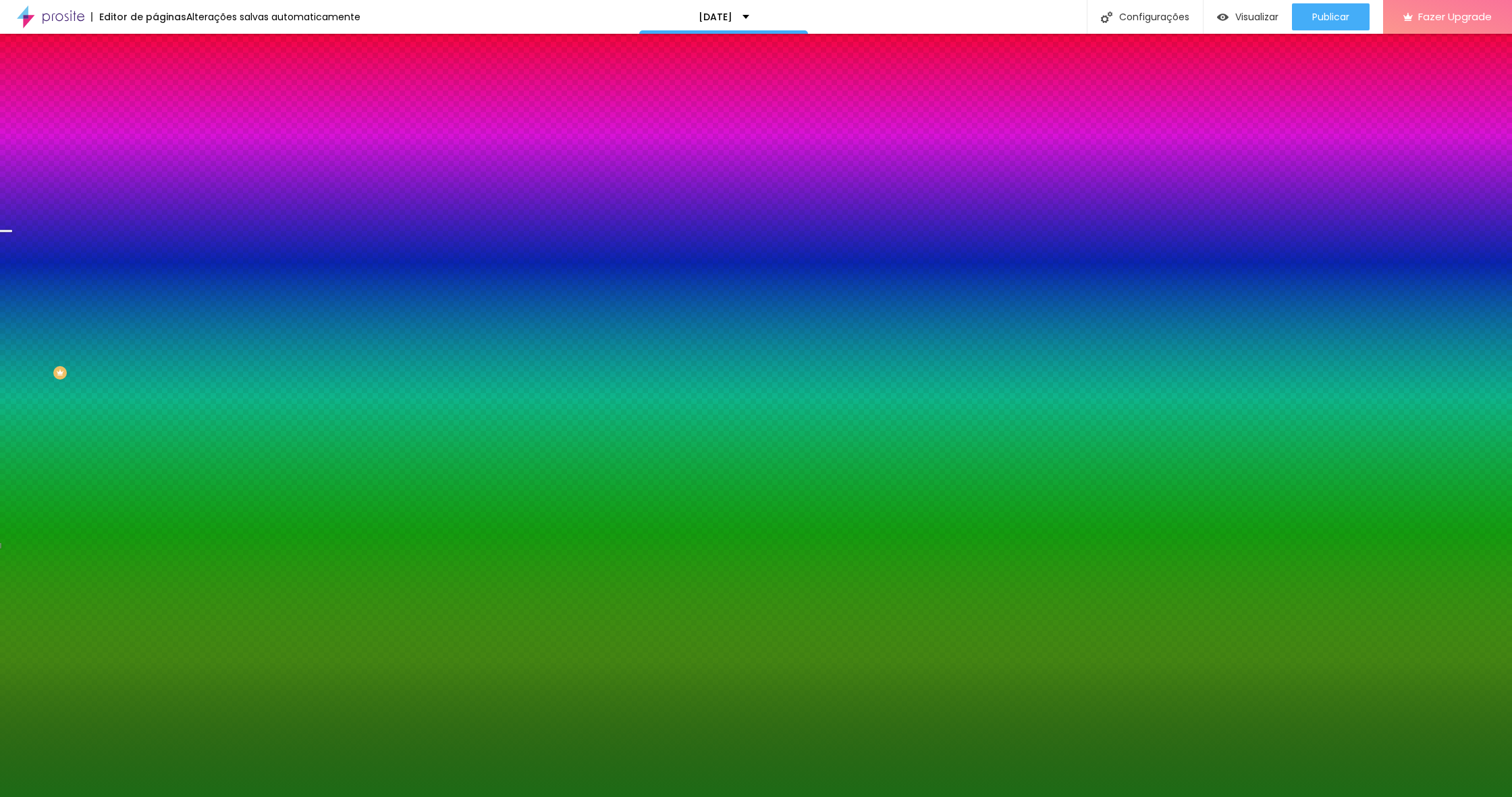
type input "17"
type input "19"
type input "21"
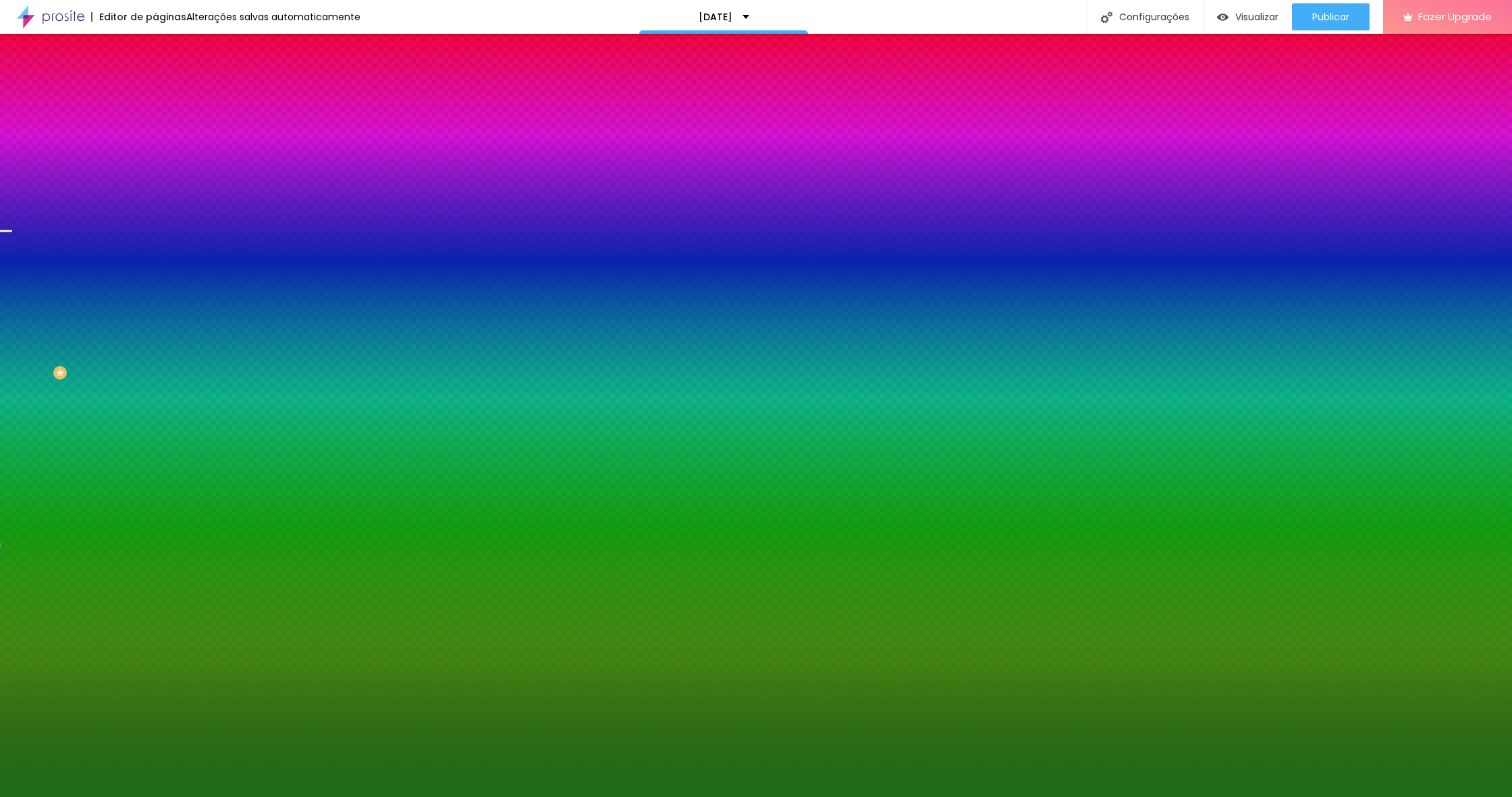
type input "23"
type input "25"
type input "26"
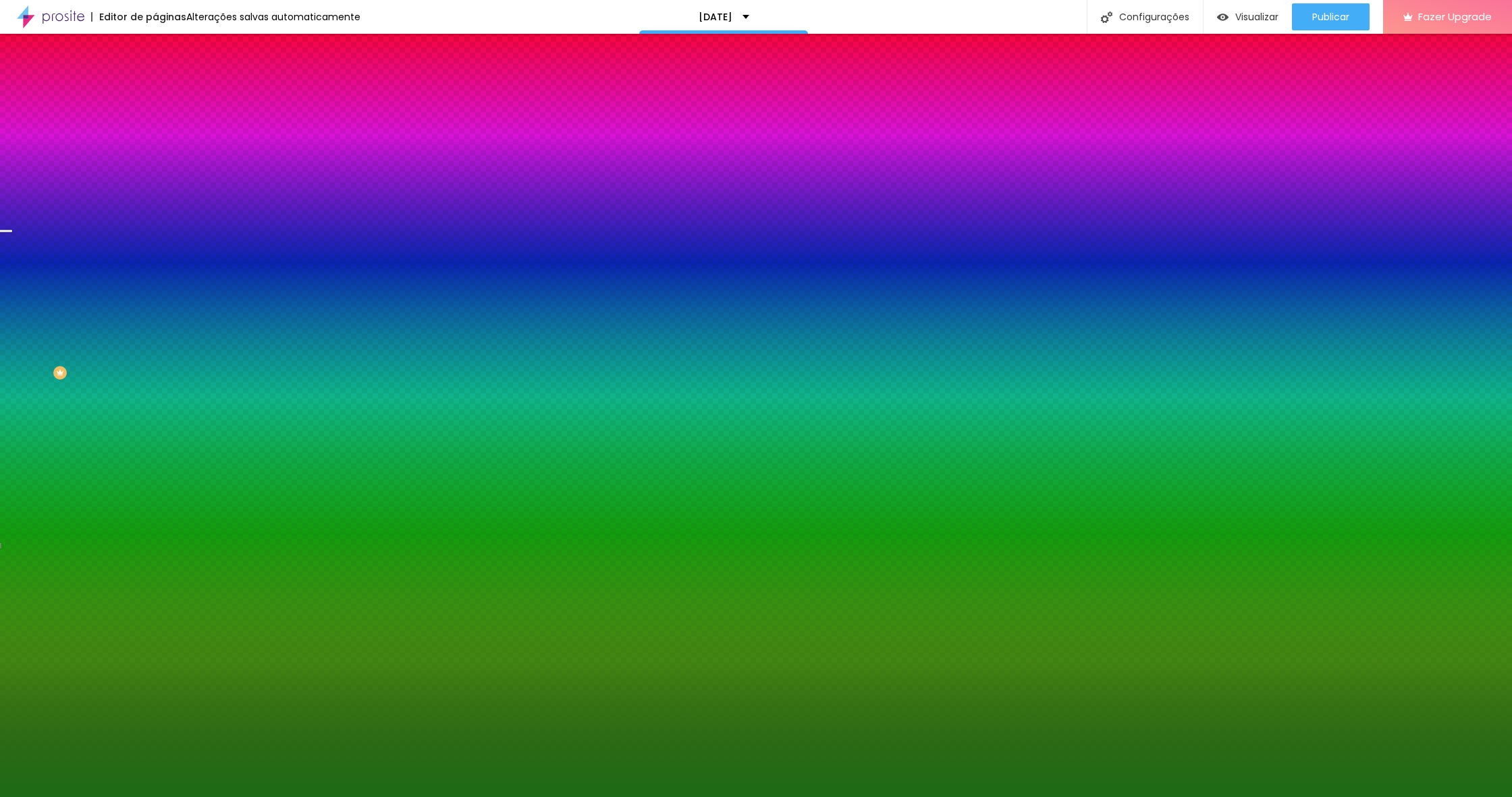
type input "26"
type input "28"
type input "30"
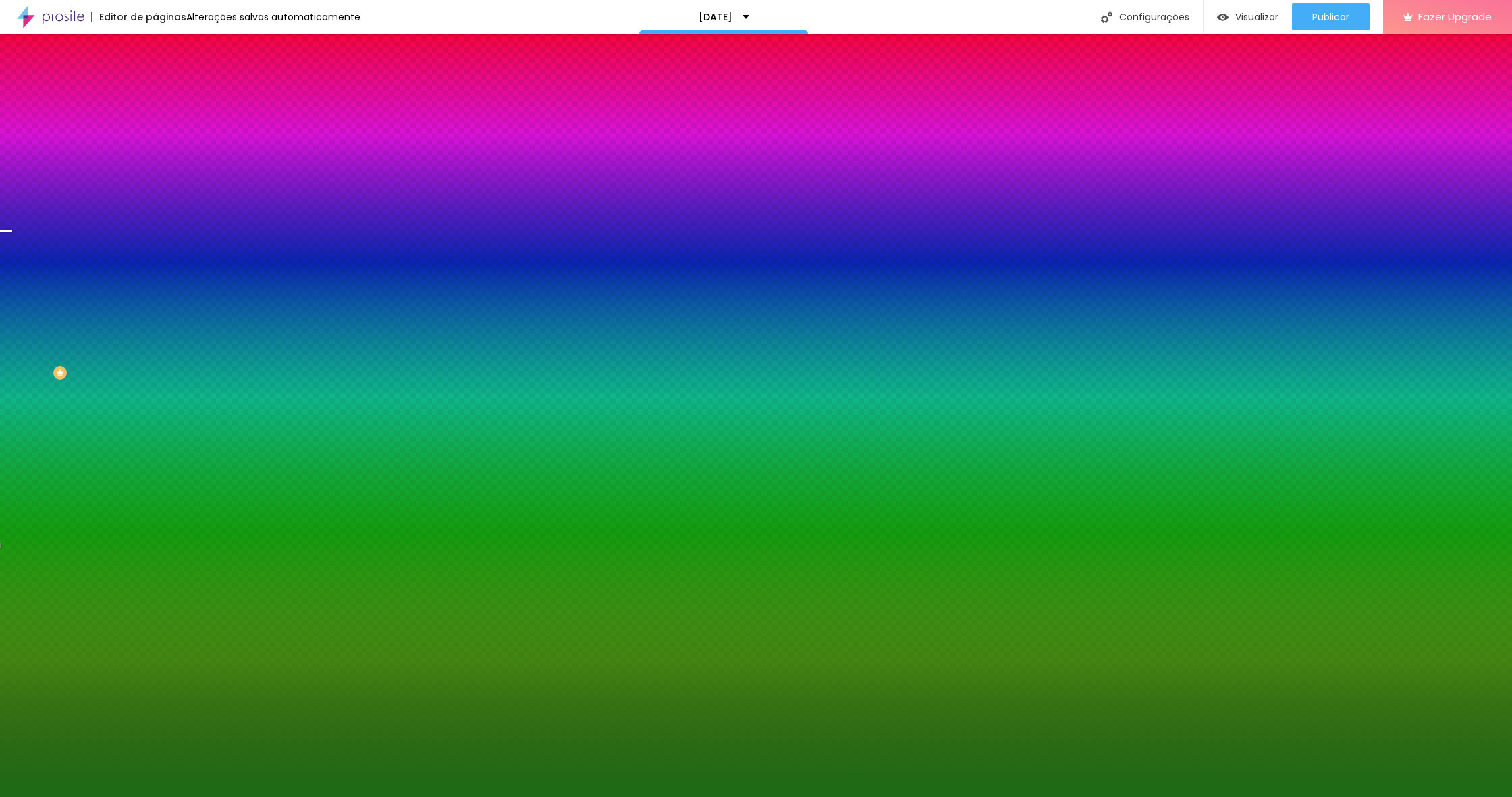
type input "34"
type input "41"
type input "43"
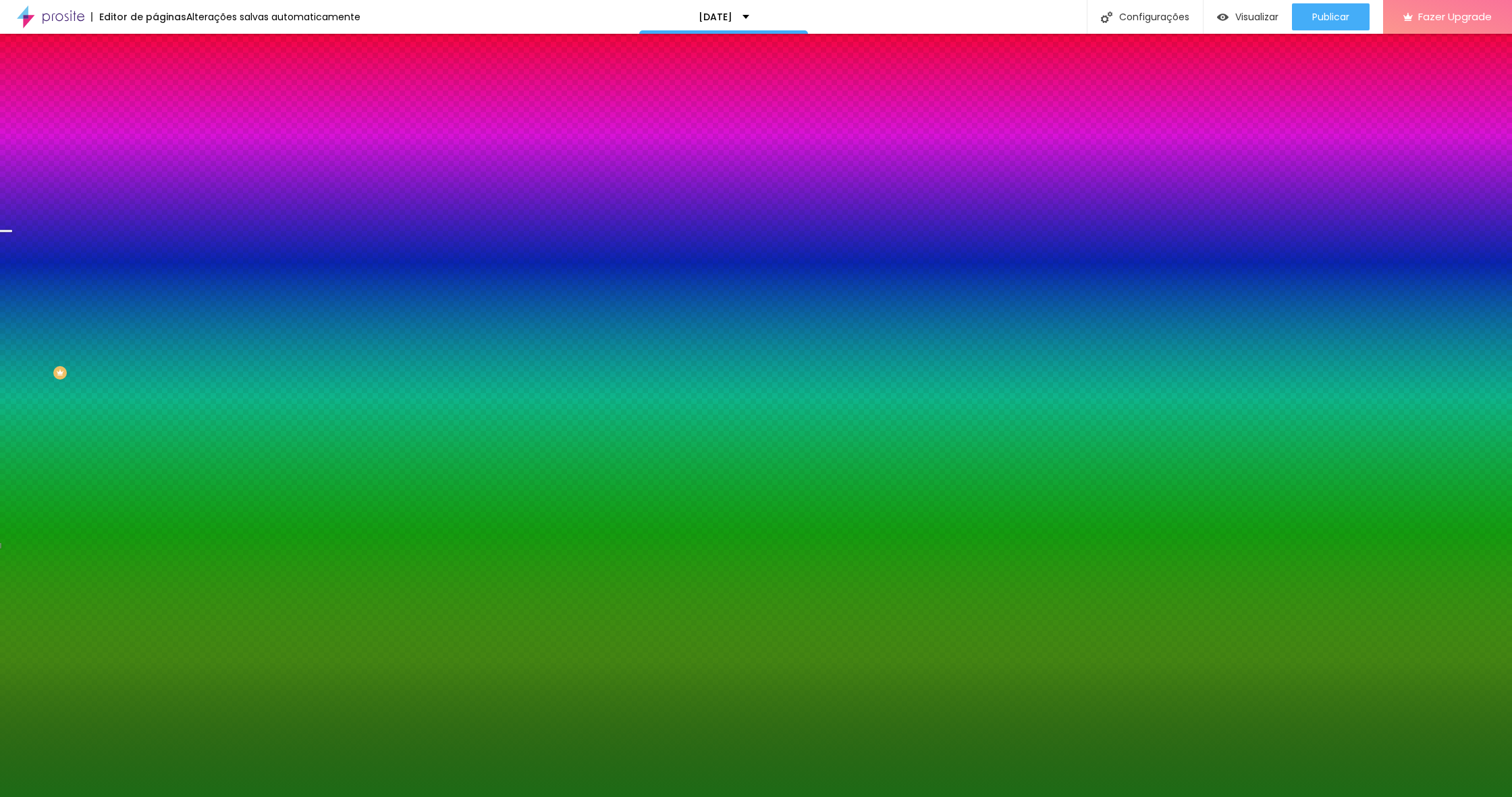
type input "43"
type input "46"
type input "48"
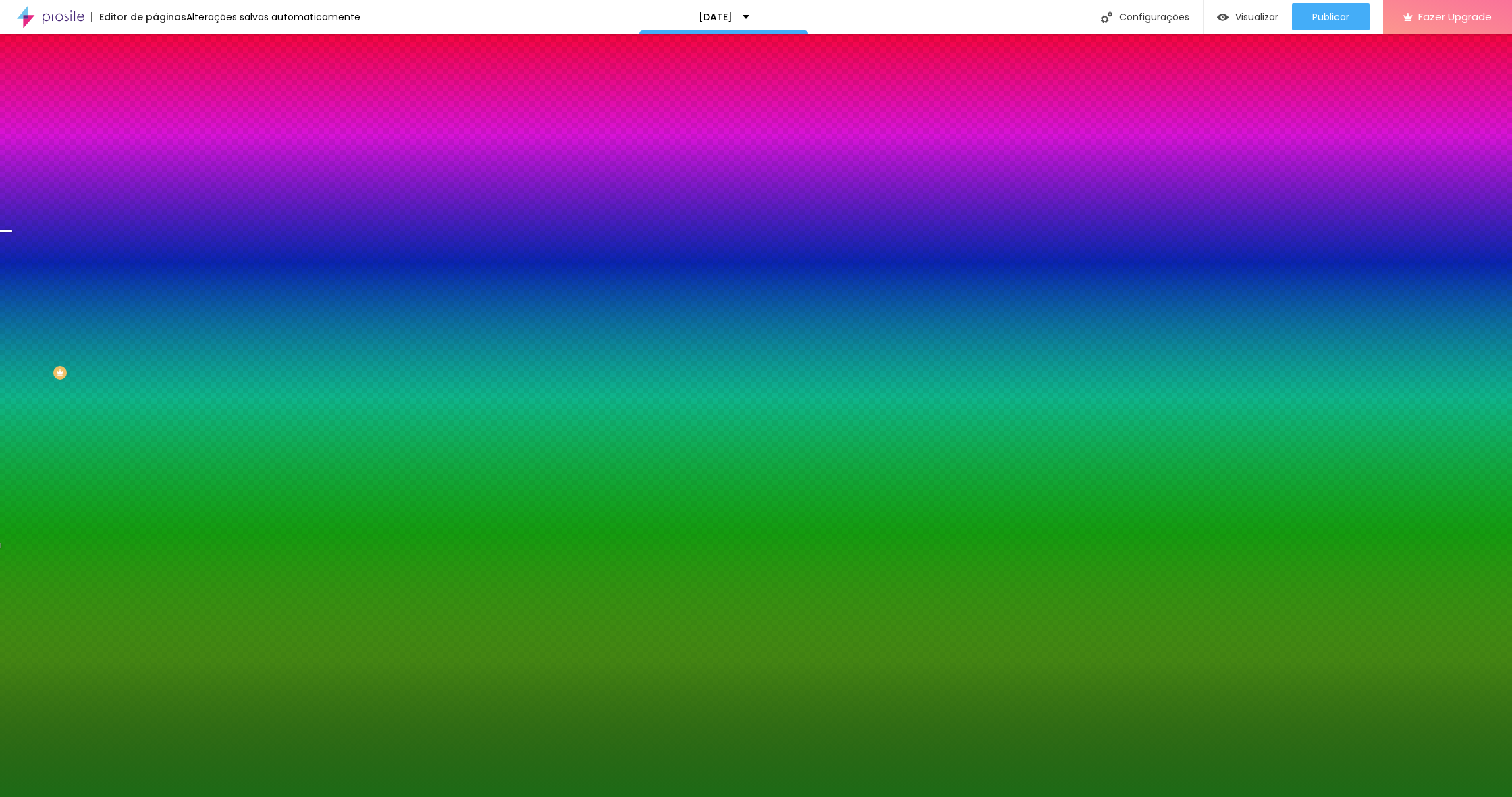
type input "49"
type input "50"
type input "49"
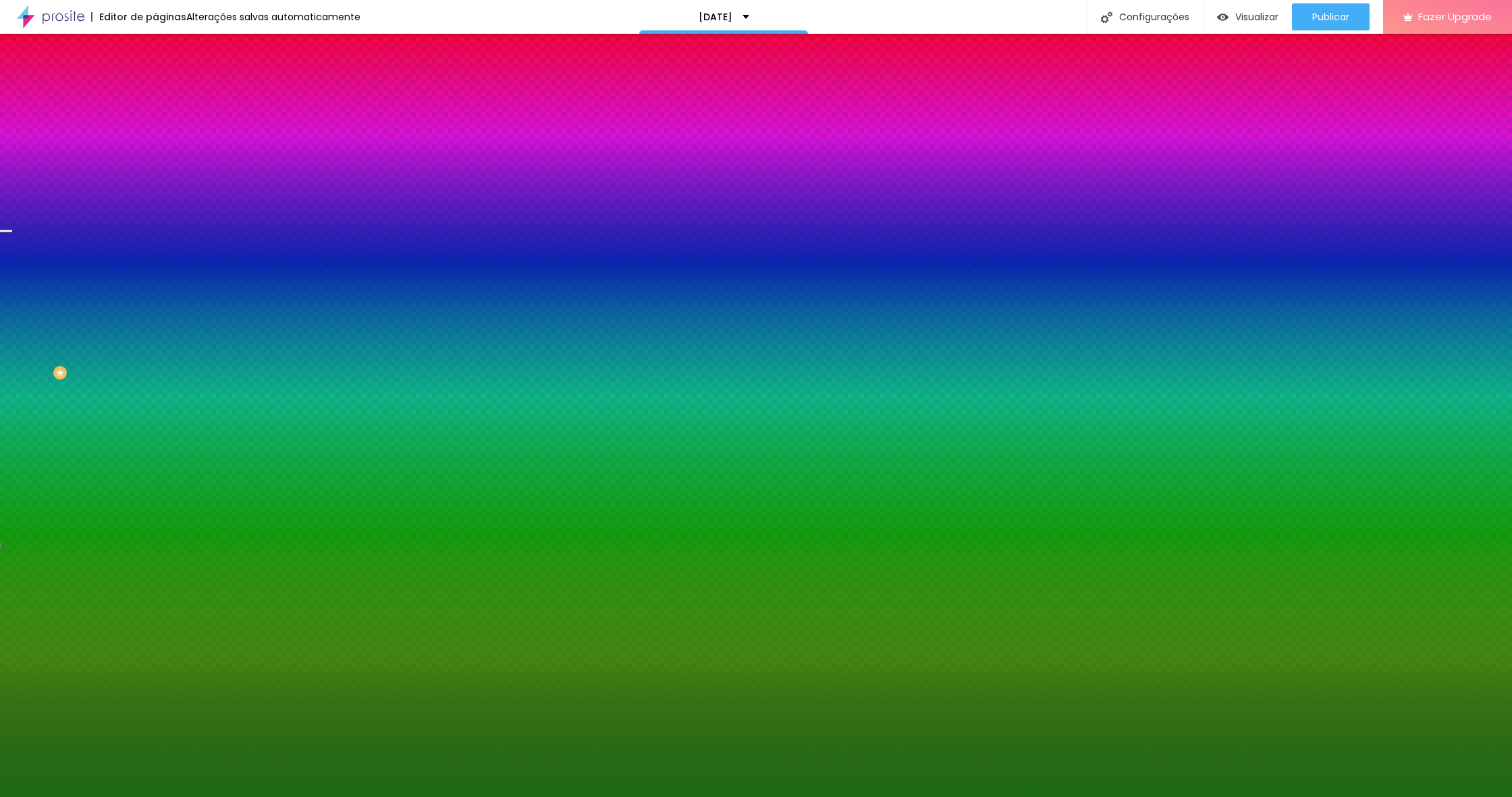
type input "49"
type input "47"
type input "46"
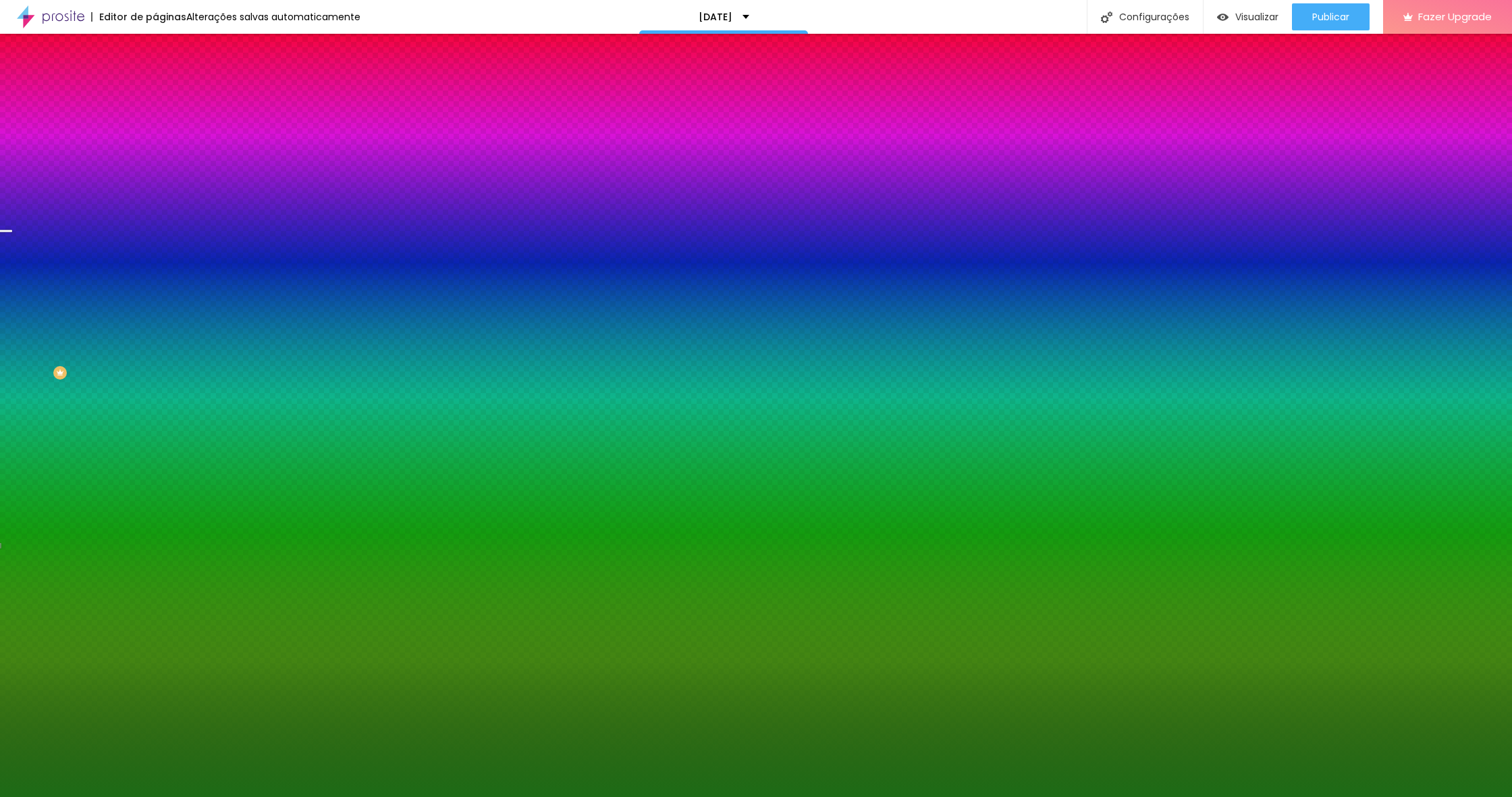
type input "45"
type input "44"
type input "43"
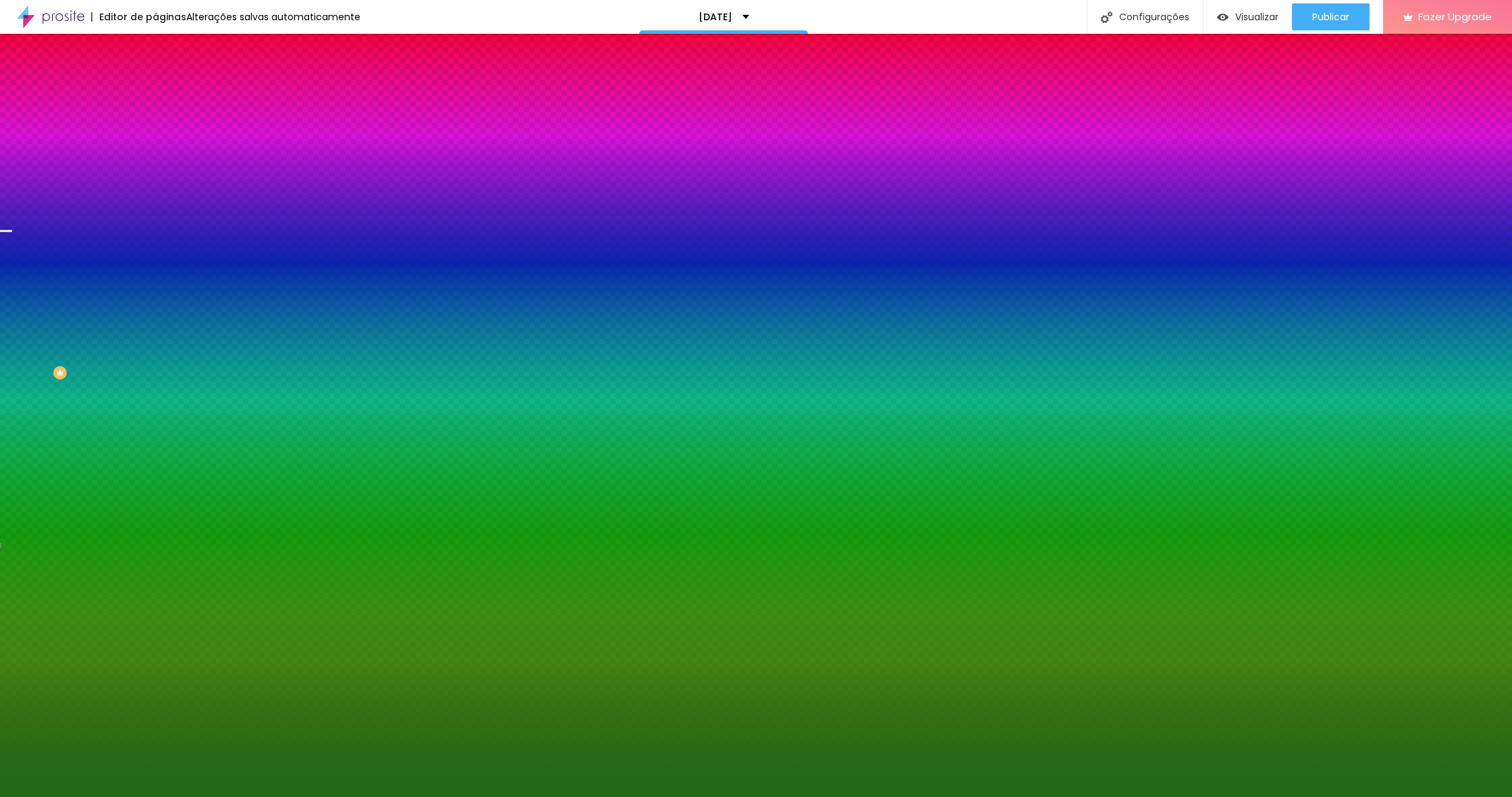
type input "43"
type input "42"
type input "41"
drag, startPoint x: 145, startPoint y: 250, endPoint x: 248, endPoint y: 259, distance: 103.4
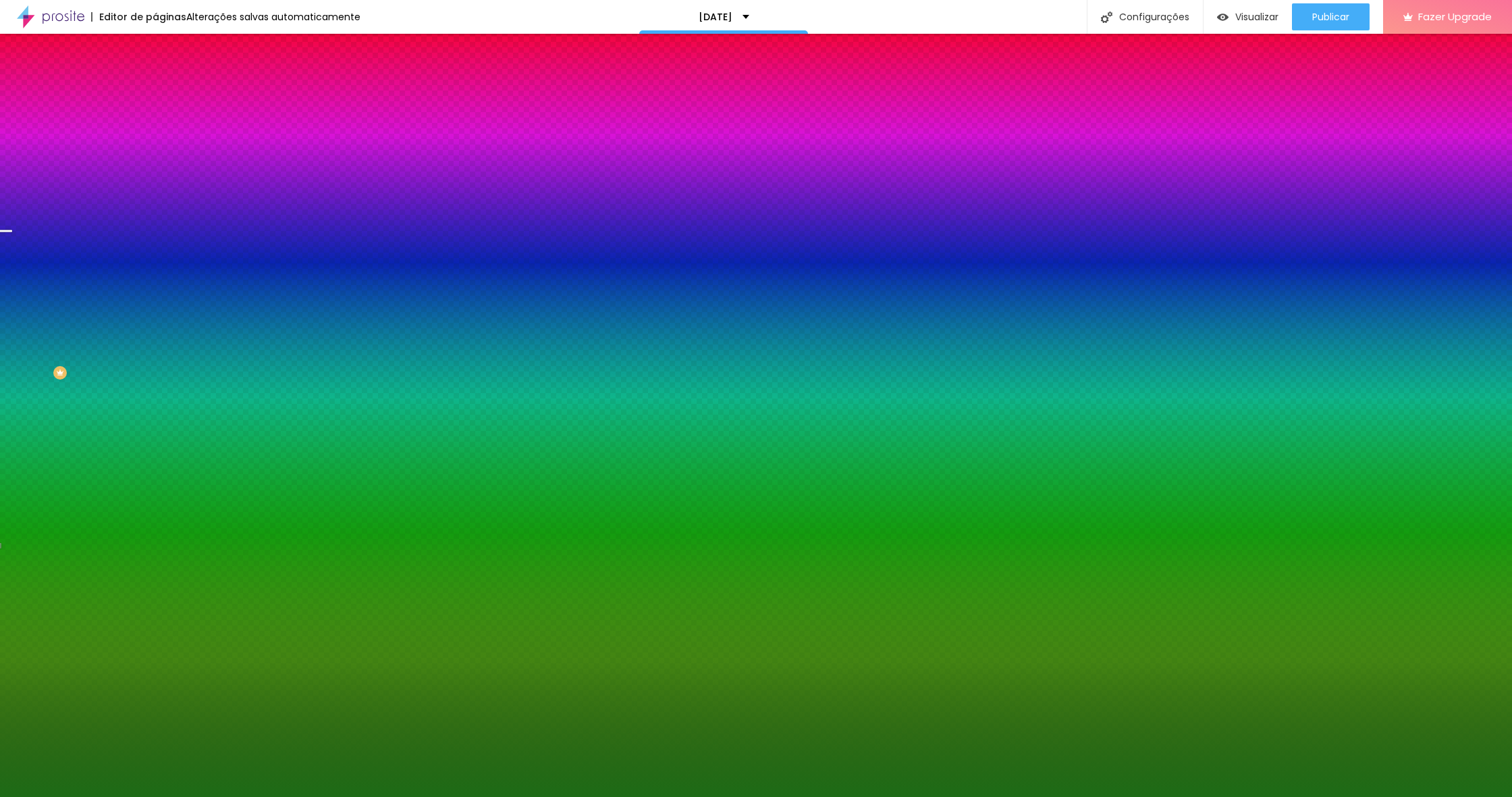
drag, startPoint x: 147, startPoint y: 292, endPoint x: 44, endPoint y: 278, distance: 103.9
click at [44, 278] on body "Editor de páginas Alterações salvas automaticamente Natal 2025 Configurações Co…" at bounding box center [756, 398] width 1512 height 797
drag, startPoint x: 210, startPoint y: 355, endPoint x: 129, endPoint y: 303, distance: 96.3
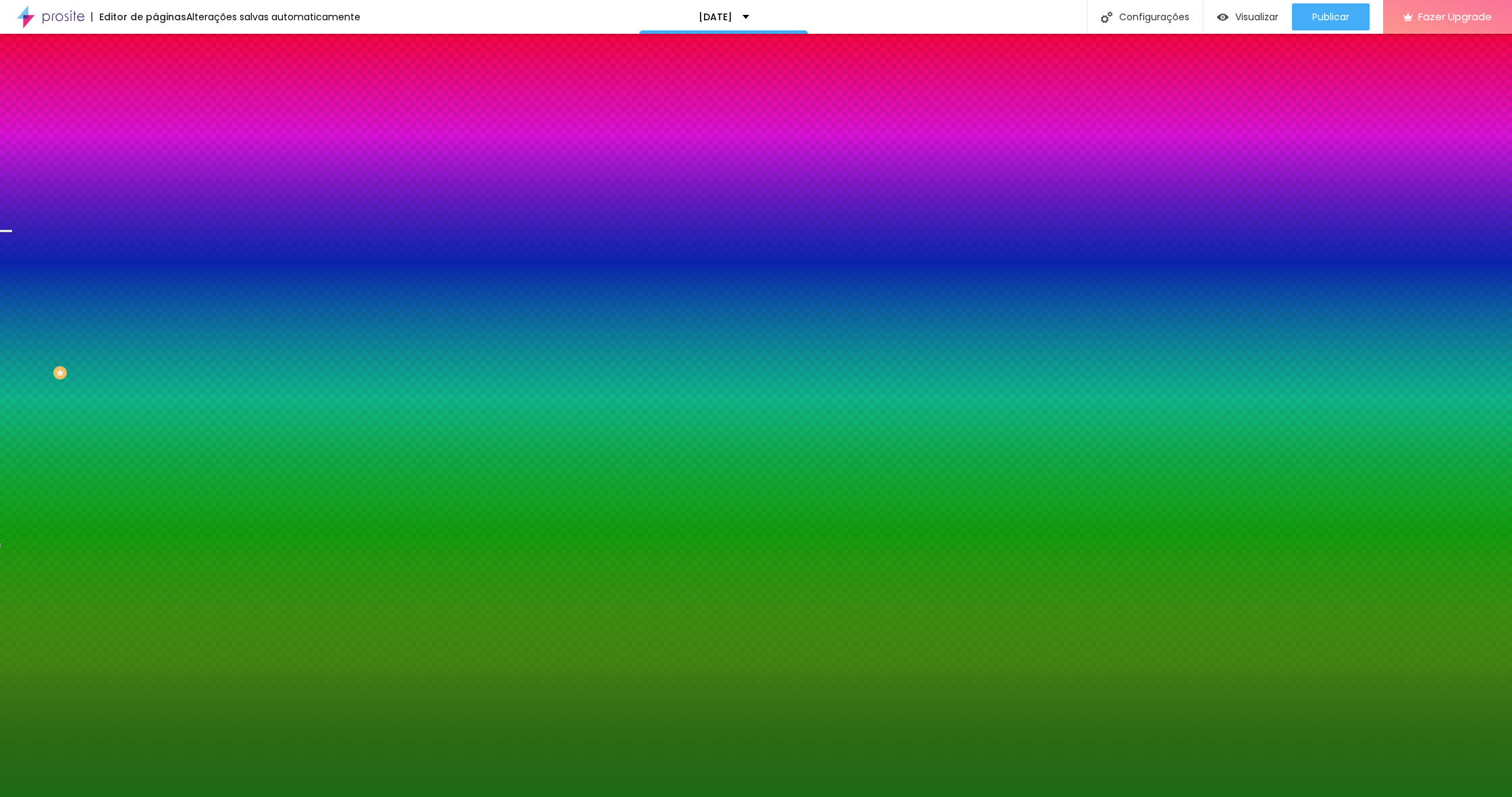
click at [69, 796] on div at bounding box center [756, 797] width 1512 height 0
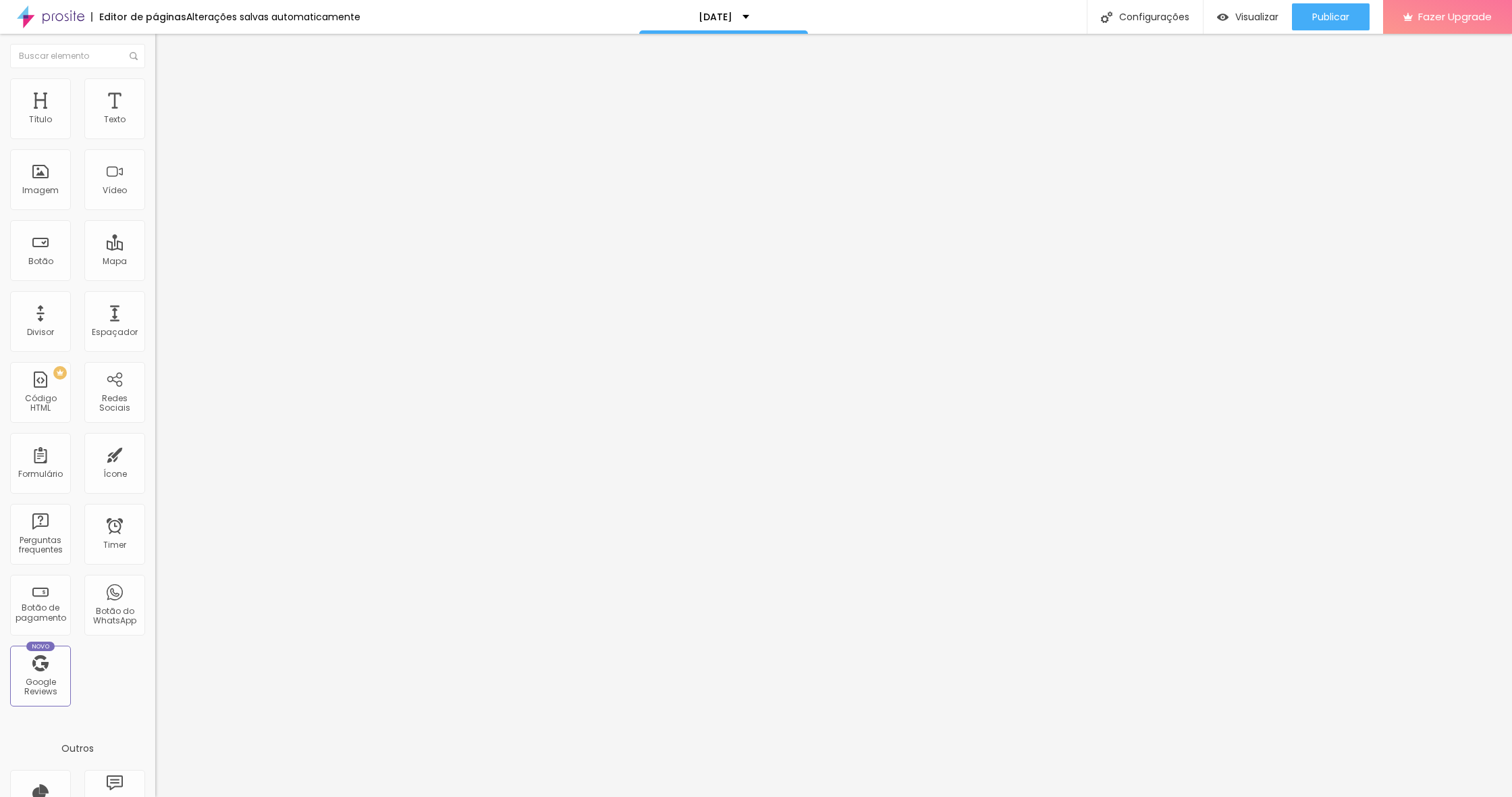
click at [168, 104] on span "Estilo" at bounding box center [178, 98] width 21 height 12
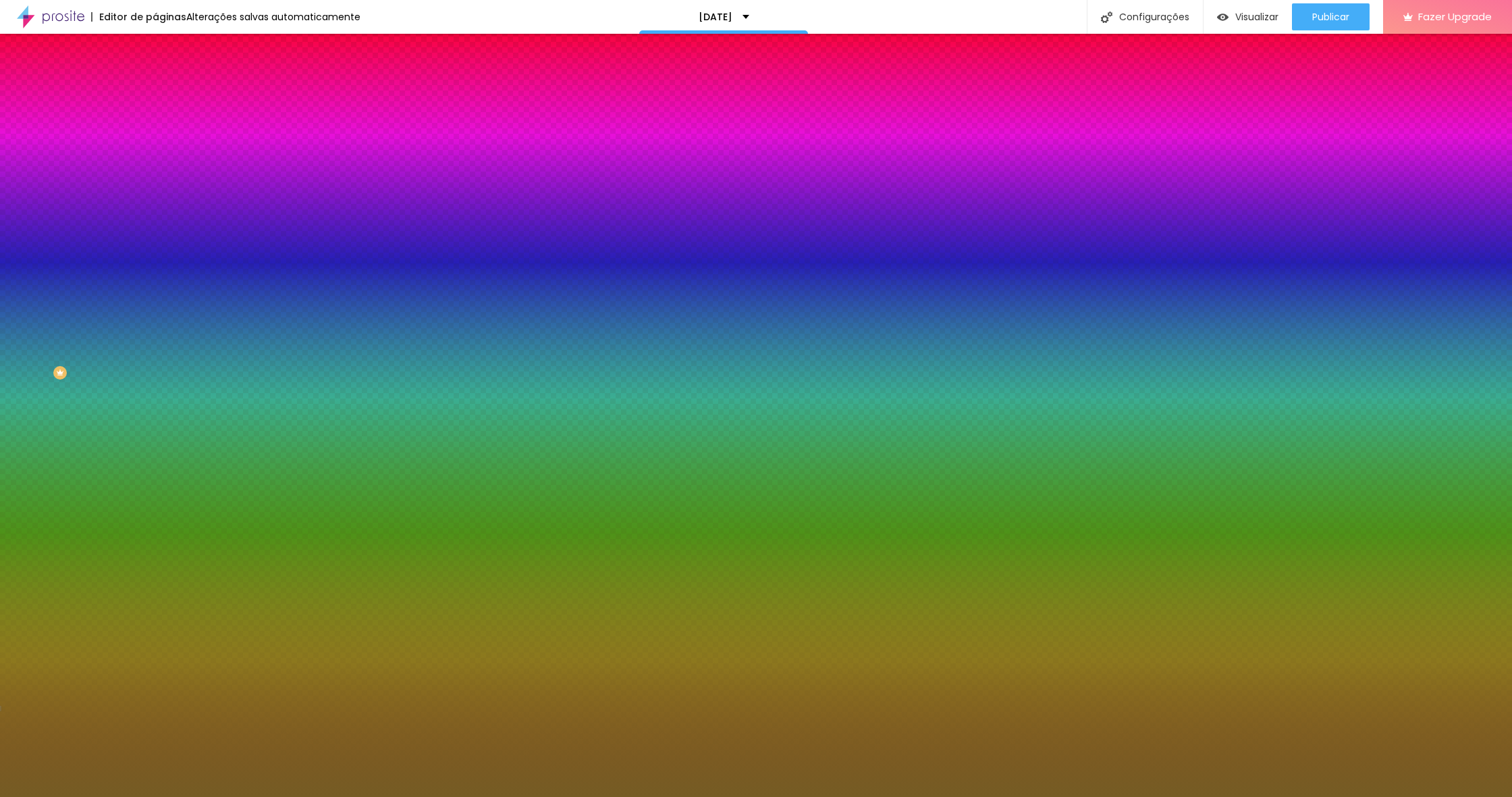
click at [155, 383] on div at bounding box center [232, 383] width 155 height 0
drag, startPoint x: 136, startPoint y: 400, endPoint x: 132, endPoint y: 410, distance: 10.8
click at [132, 410] on div at bounding box center [756, 398] width 1512 height 797
click at [155, 322] on div "Perguntas" at bounding box center [232, 318] width 155 height 8
click at [155, 466] on div at bounding box center [232, 466] width 155 height 0
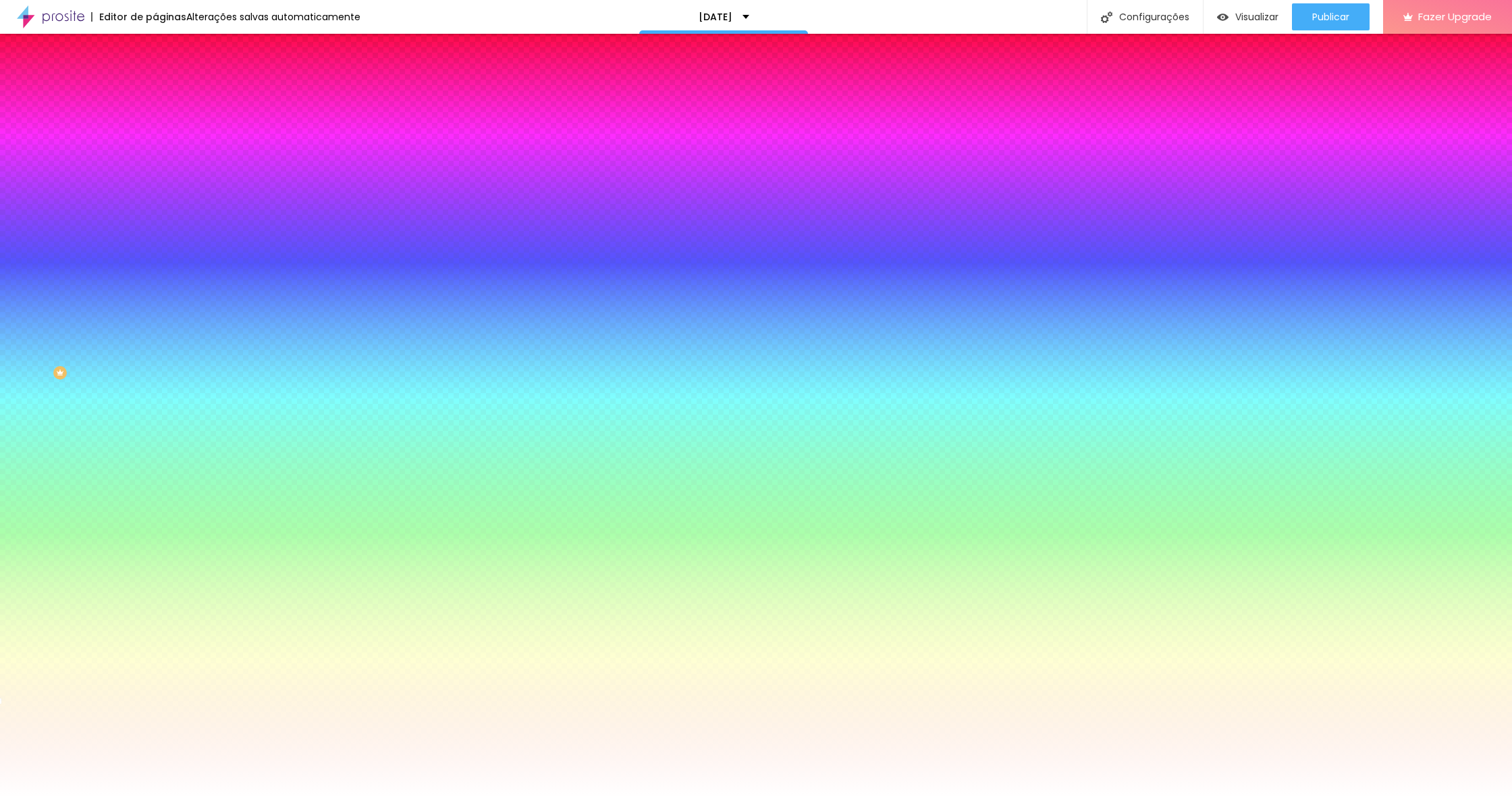
drag, startPoint x: 41, startPoint y: 506, endPoint x: 4, endPoint y: 467, distance: 53.8
click at [155, 467] on div "Visual Largura 100 % px Borda Voltar ao padrão Sombra DESATIVADO Voltar ao padr…" at bounding box center [232, 335] width 155 height 437
click at [155, 442] on button "button" at bounding box center [165, 435] width 19 height 14
drag, startPoint x: 211, startPoint y: 631, endPoint x: 142, endPoint y: 558, distance: 100.4
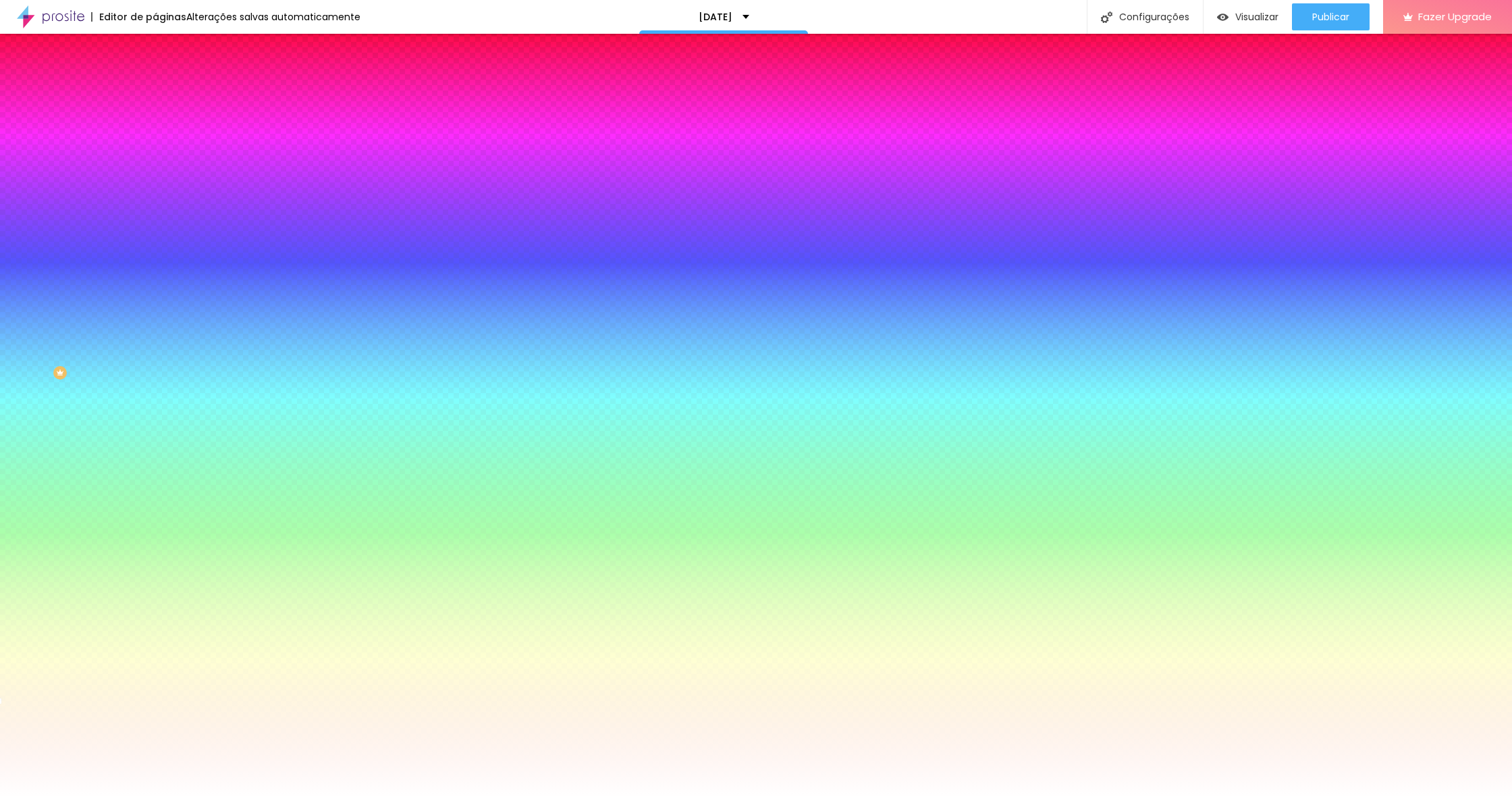
drag, startPoint x: 305, startPoint y: 700, endPoint x: 308, endPoint y: 762, distance: 62.1
click at [308, 762] on body "Editor de páginas Alterações salvas automaticamente Natal 2025 Configurações Co…" at bounding box center [756, 398] width 1512 height 797
click at [63, 796] on div at bounding box center [756, 797] width 1512 height 0
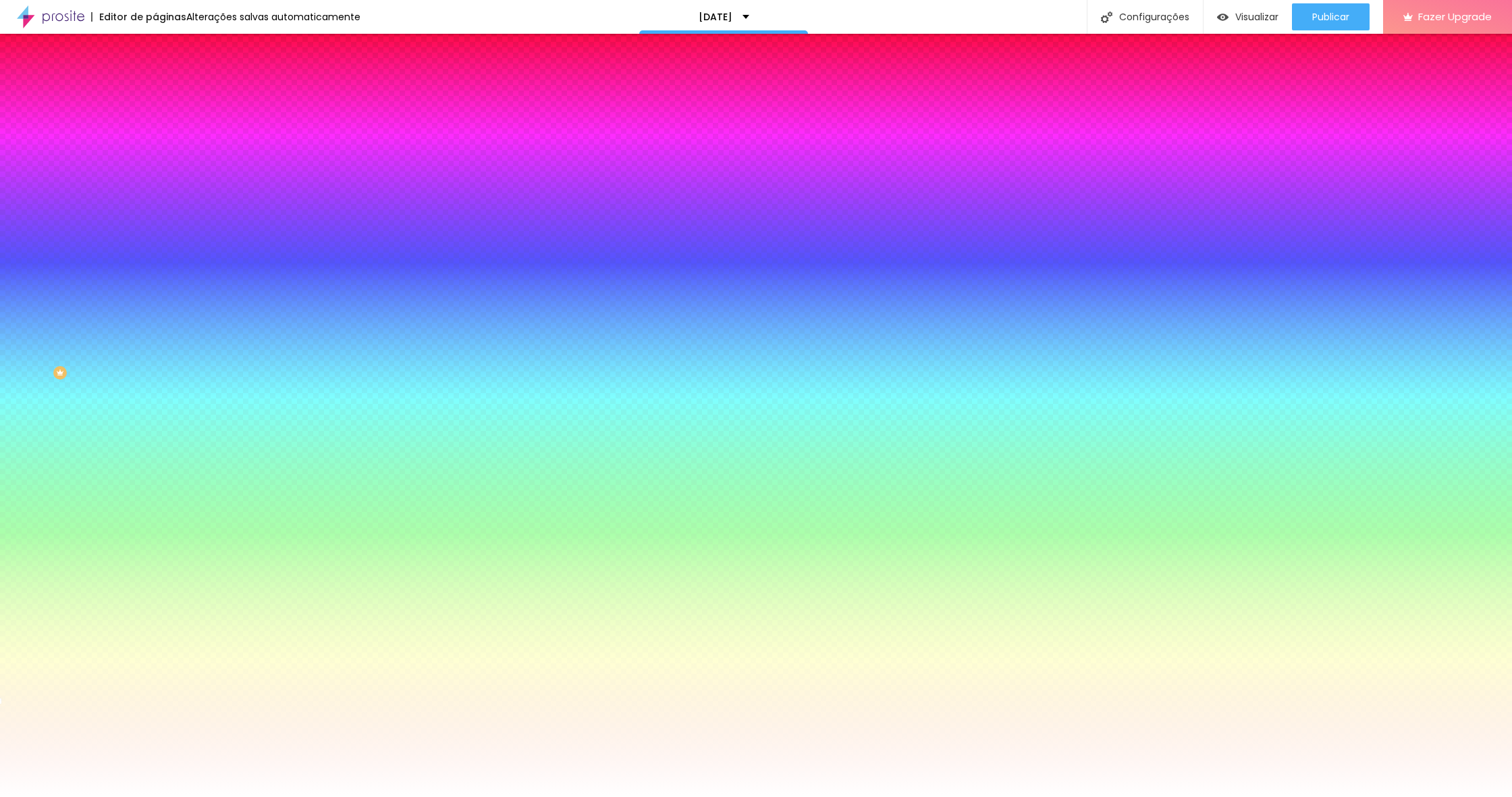
click at [155, 442] on button "button" at bounding box center [165, 435] width 19 height 14
click at [199, 796] on div "AbrilFatface-Regular Actor-Regular Alegreya AlegreyaBlack Alice Allan-Bold Alla…" at bounding box center [756, 812] width 1512 height 14
click at [651, 796] on div at bounding box center [756, 797] width 1512 height 0
click at [155, 355] on button "button" at bounding box center [165, 352] width 19 height 14
click at [62, 796] on div at bounding box center [756, 797] width 1512 height 0
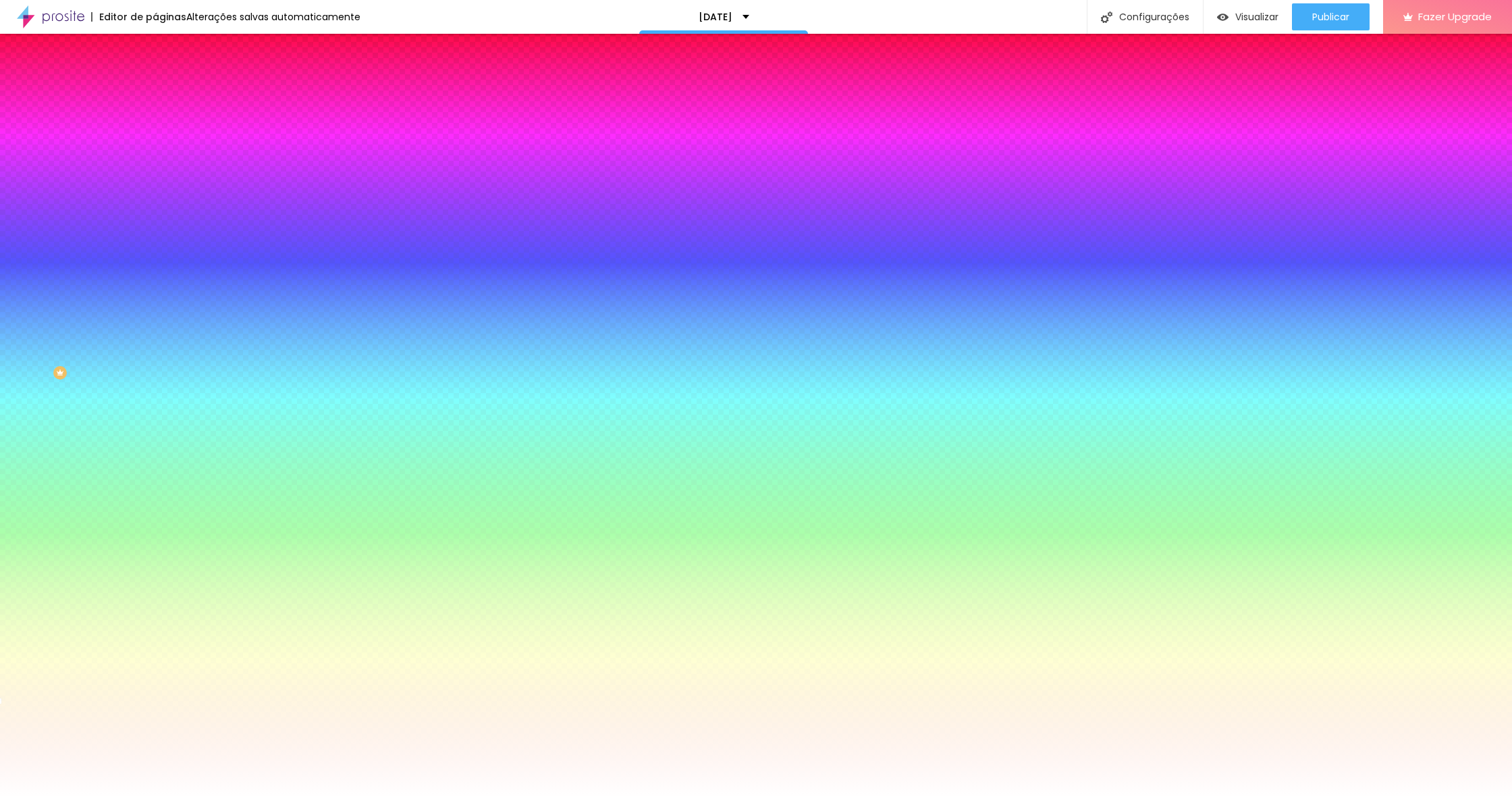
click at [155, 442] on button "button" at bounding box center [165, 435] width 19 height 14
click at [691, 796] on div at bounding box center [756, 797] width 1512 height 0
click at [155, 354] on button "button" at bounding box center [165, 352] width 19 height 14
click at [240, 796] on div "AbrilFatface-Regular Actor-Regular Alegreya AlegreyaBlack Alice Allan-Bold Alla…" at bounding box center [756, 812] width 1512 height 14
click at [113, 796] on div at bounding box center [756, 797] width 1512 height 0
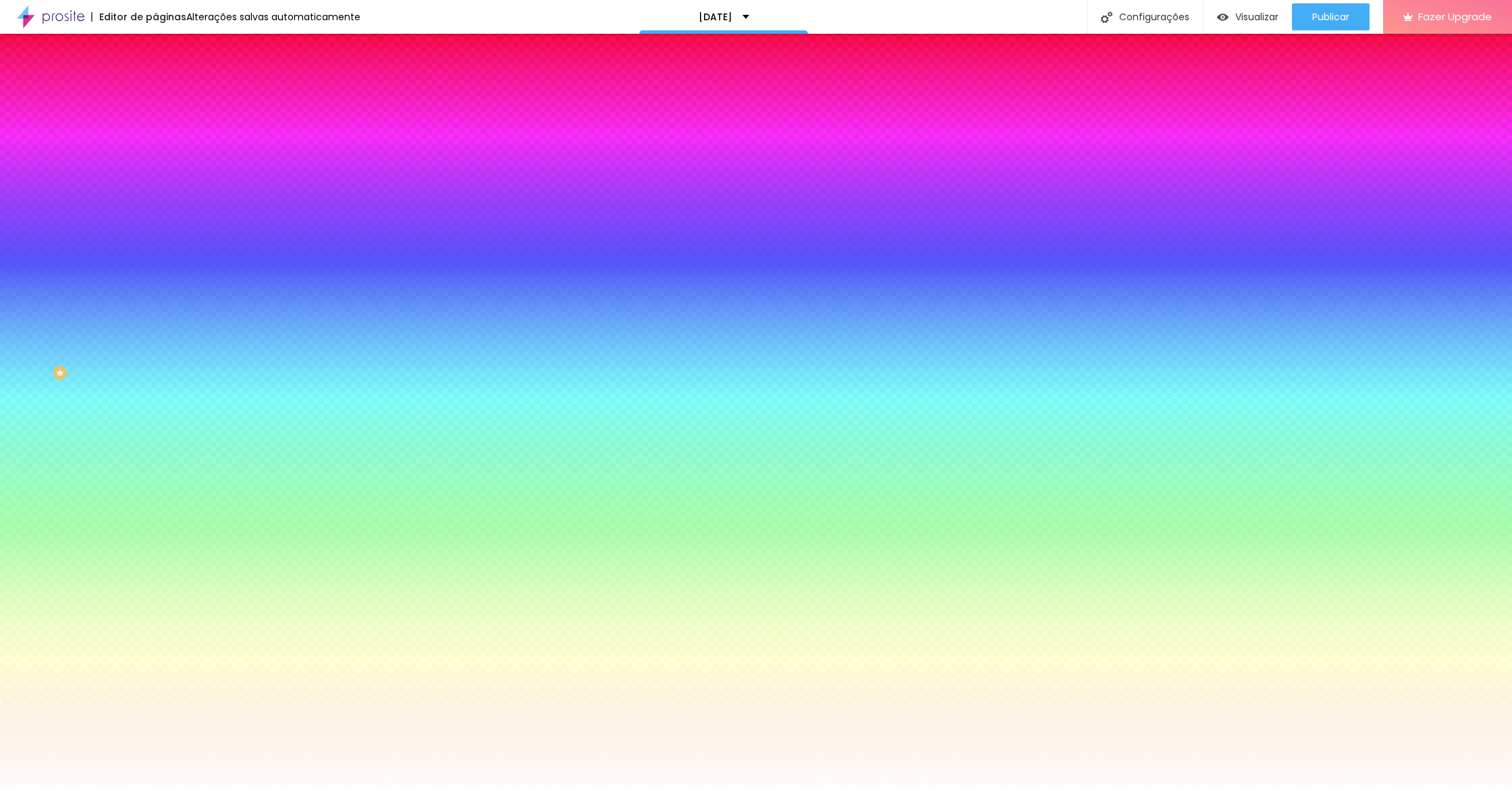
click at [164, 342] on icon "button" at bounding box center [166, 337] width 5 height 9
click at [161, 424] on icon "button" at bounding box center [165, 420] width 9 height 9
click at [155, 442] on button "button" at bounding box center [165, 435] width 19 height 14
drag, startPoint x: 202, startPoint y: 649, endPoint x: 167, endPoint y: 561, distance: 94.7
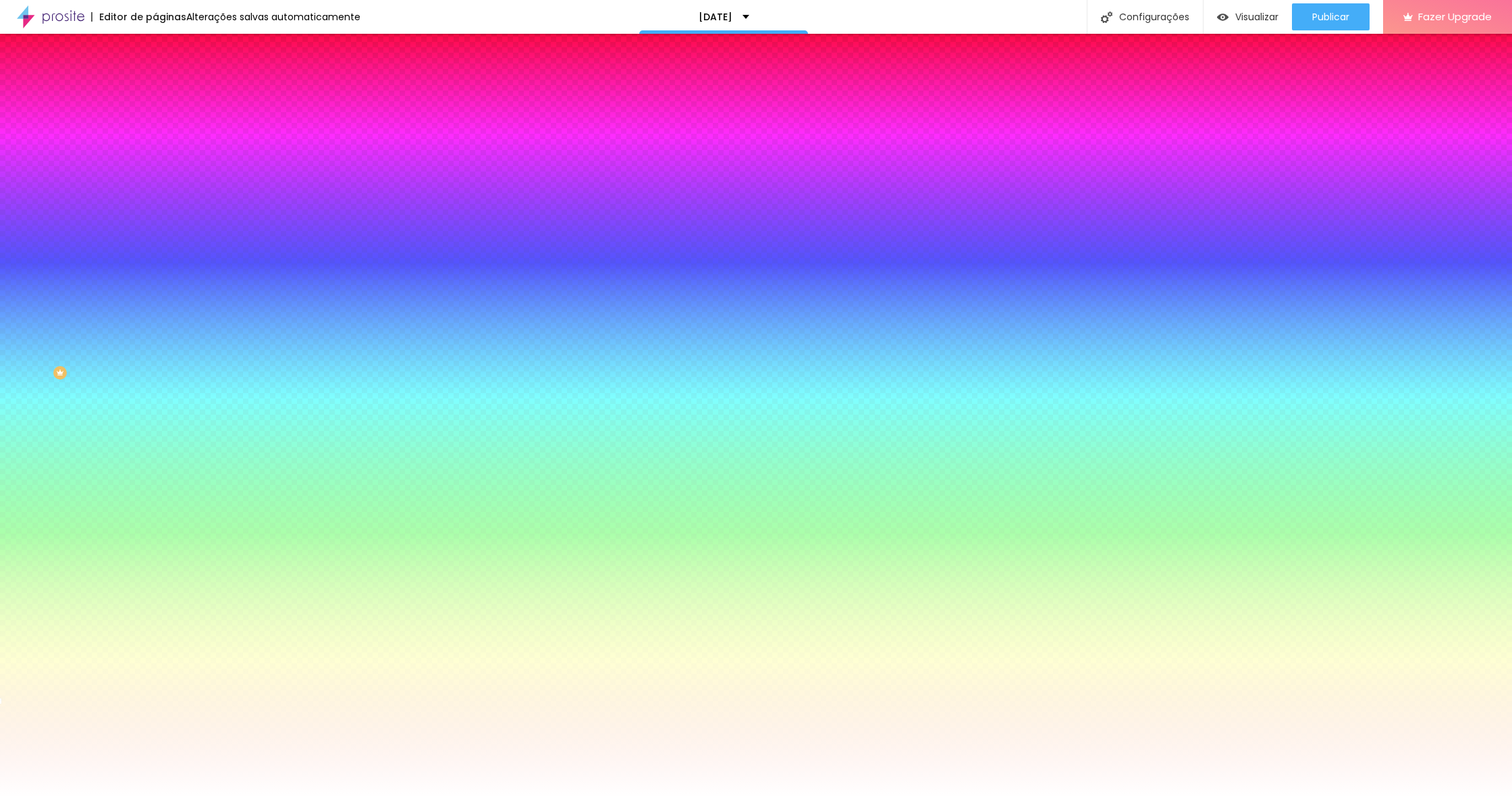
click at [73, 796] on div at bounding box center [756, 797] width 1512 height 0
click at [155, 353] on button "button" at bounding box center [165, 352] width 19 height 14
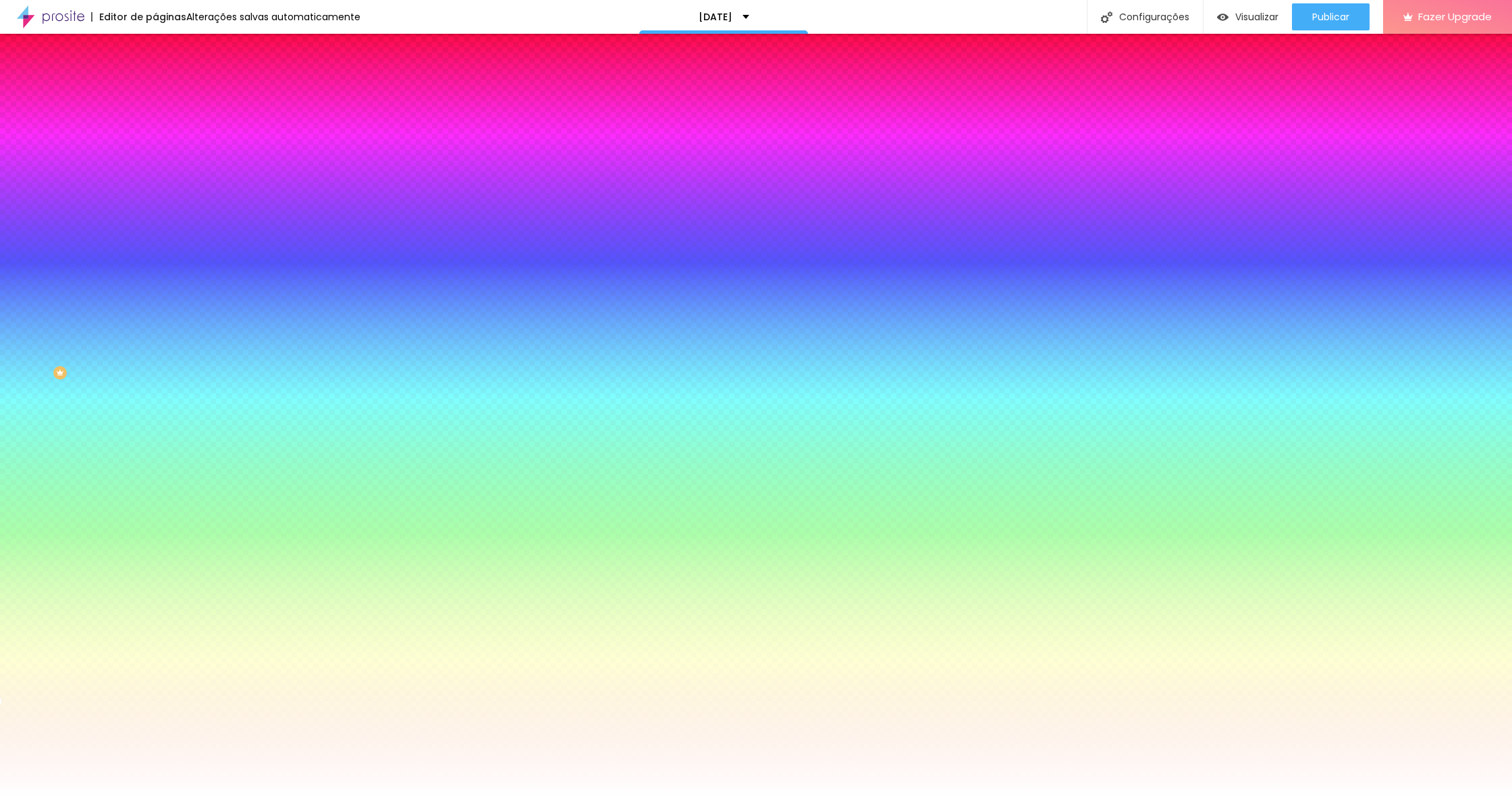
drag, startPoint x: 214, startPoint y: 535, endPoint x: 156, endPoint y: 480, distance: 79.9
click at [78, 796] on div at bounding box center [756, 797] width 1512 height 0
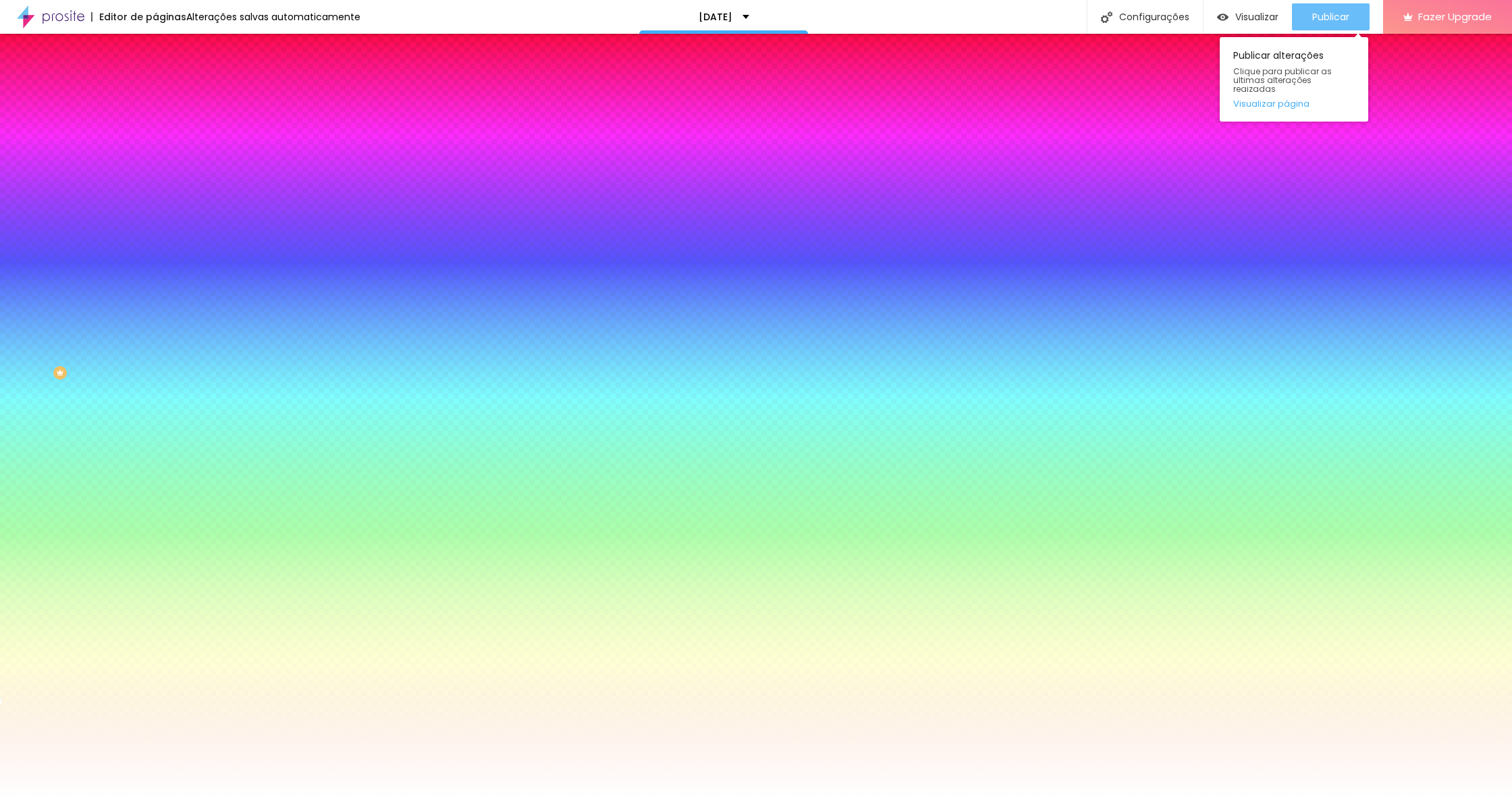
click at [1312, 16] on span "Publicar" at bounding box center [1331, 17] width 37 height 11
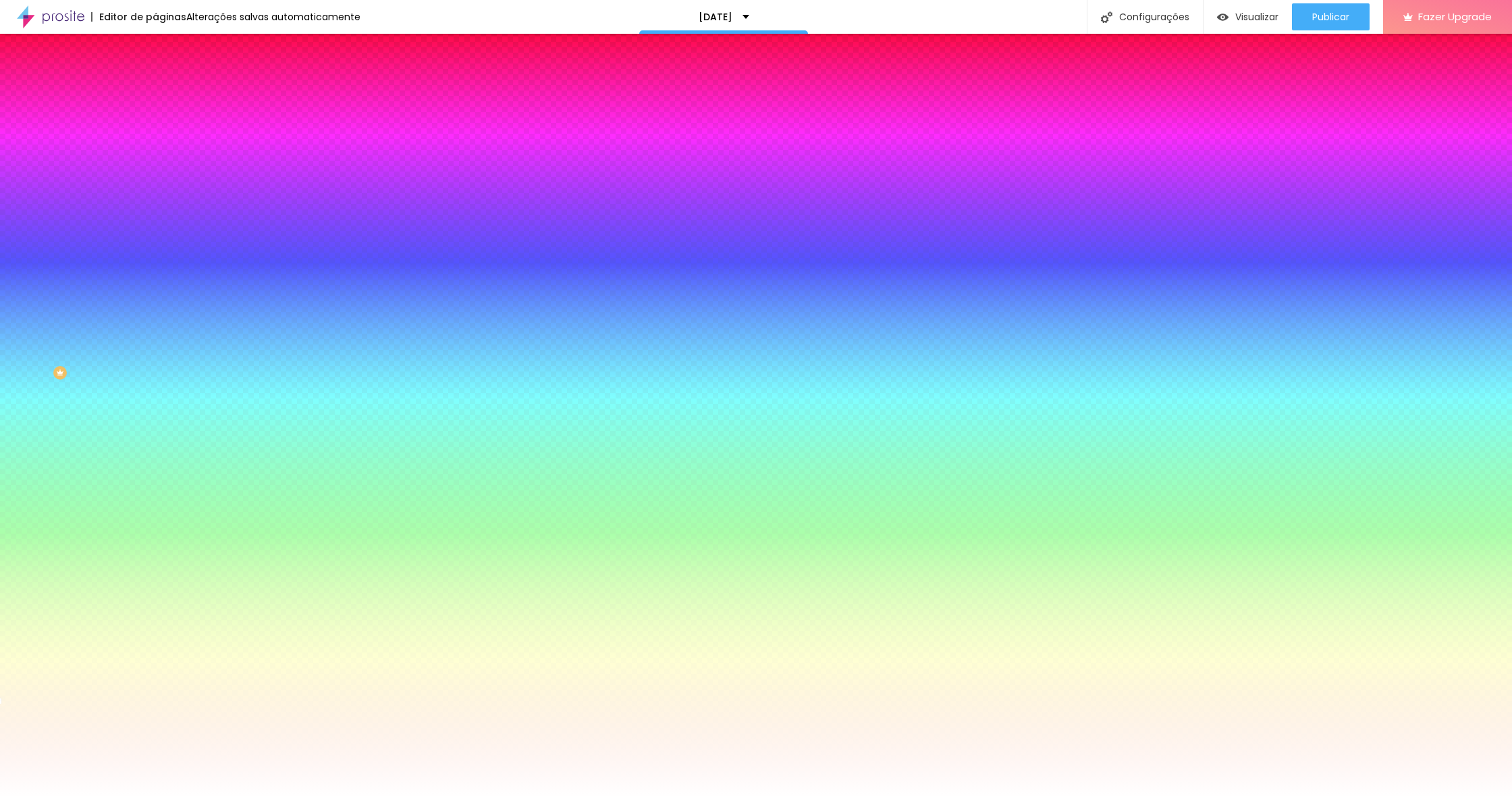
click at [155, 103] on li "Avançado" at bounding box center [232, 109] width 155 height 13
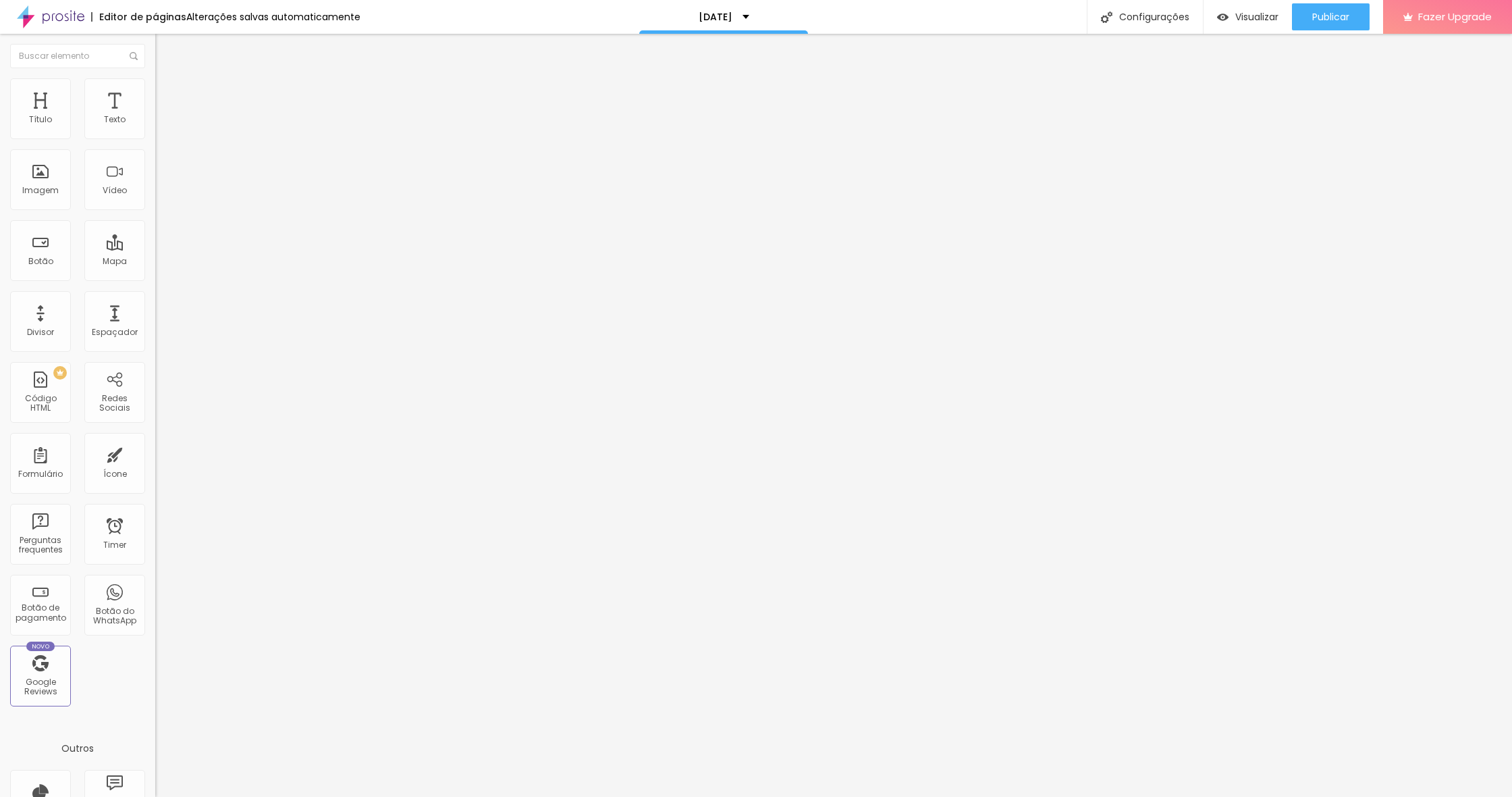
click at [168, 90] on span "Conteúdo" at bounding box center [189, 84] width 42 height 12
click at [155, 142] on div at bounding box center [232, 142] width 155 height 0
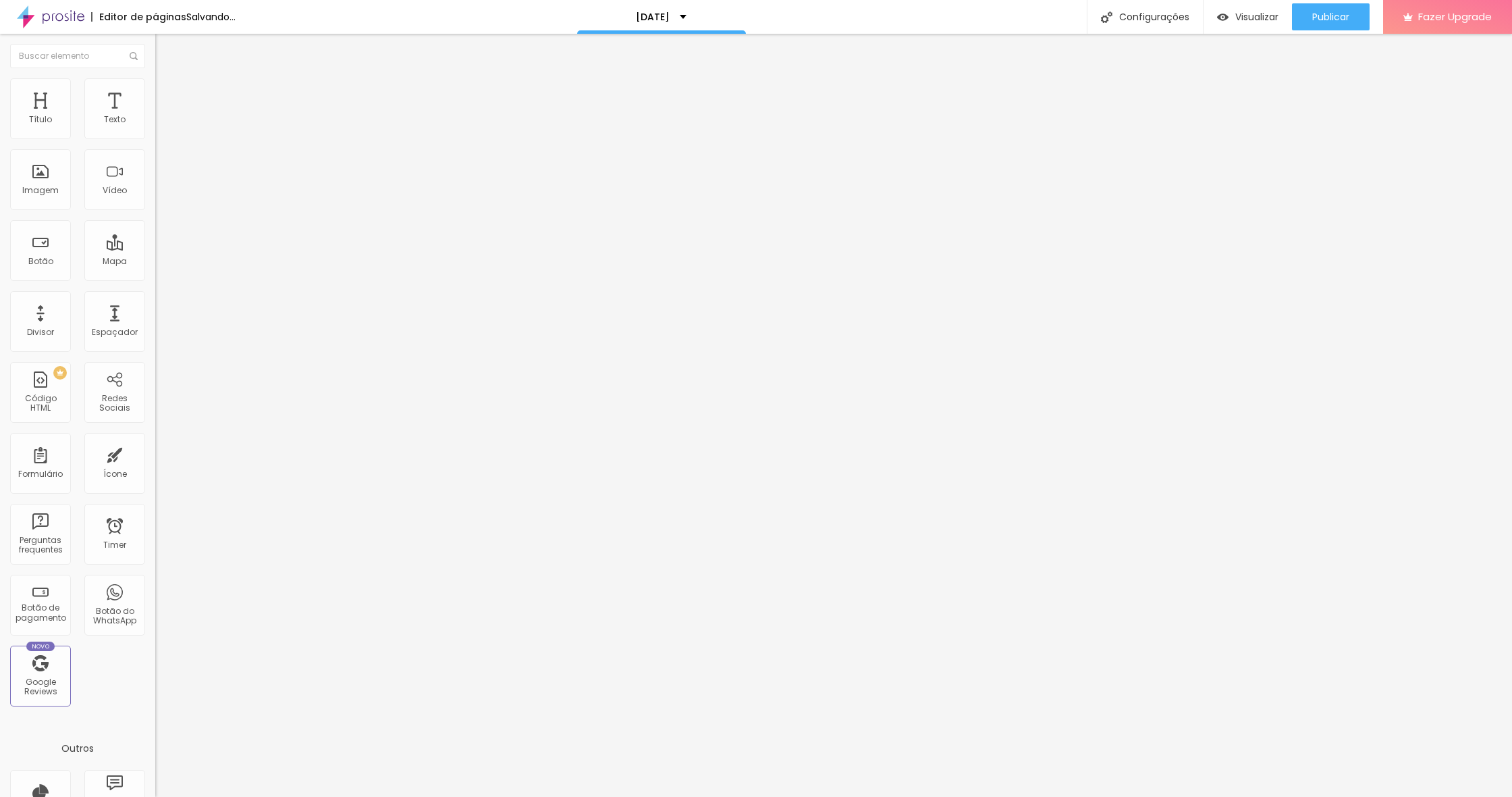
click at [155, 142] on div at bounding box center [232, 142] width 155 height 0
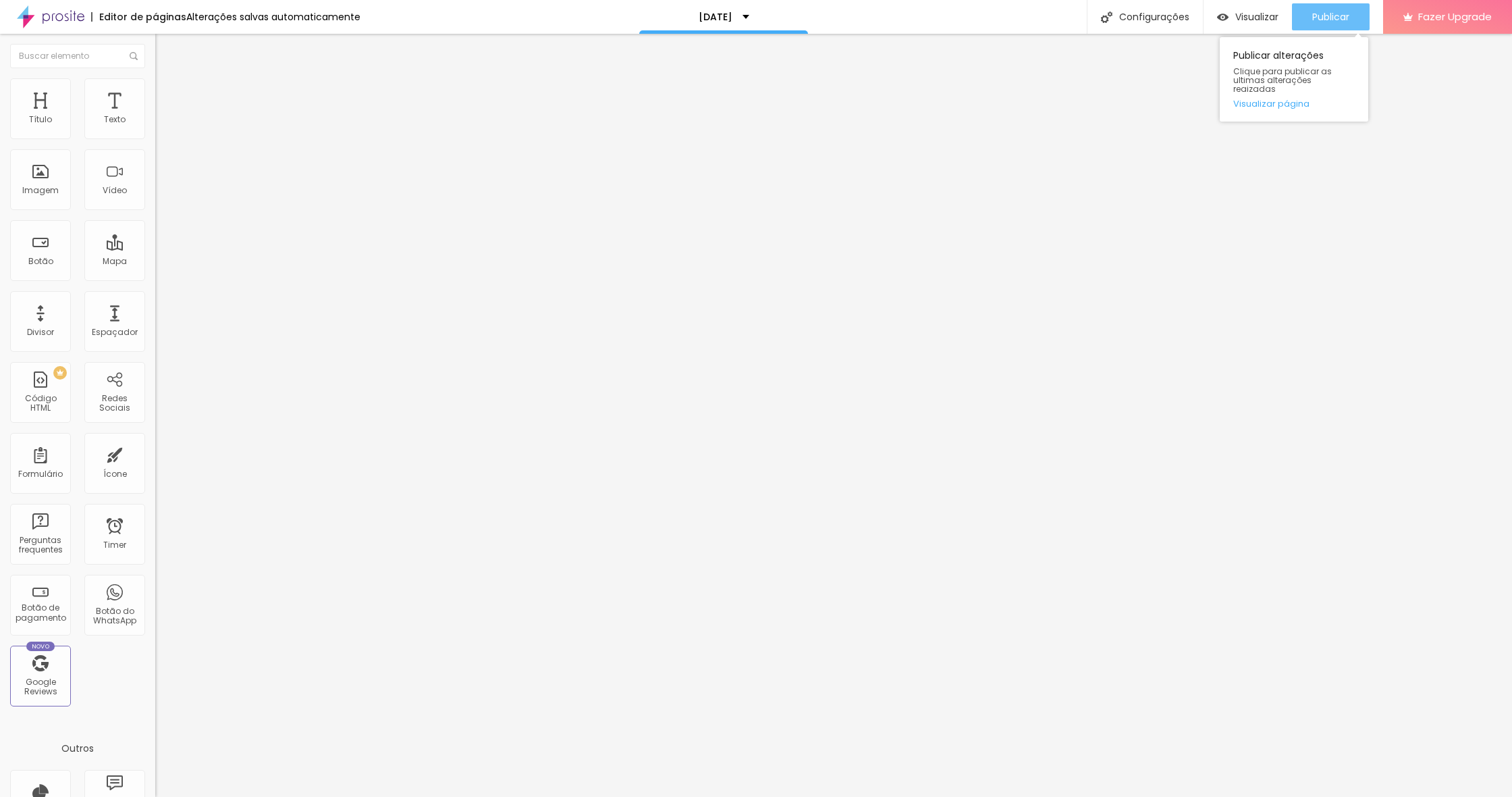
click at [1321, 16] on span "Publicar" at bounding box center [1331, 17] width 37 height 11
click at [155, 142] on div at bounding box center [232, 142] width 155 height 0
click at [1344, 19] on span "Publicar" at bounding box center [1331, 17] width 37 height 11
click at [155, 142] on div at bounding box center [232, 142] width 155 height 0
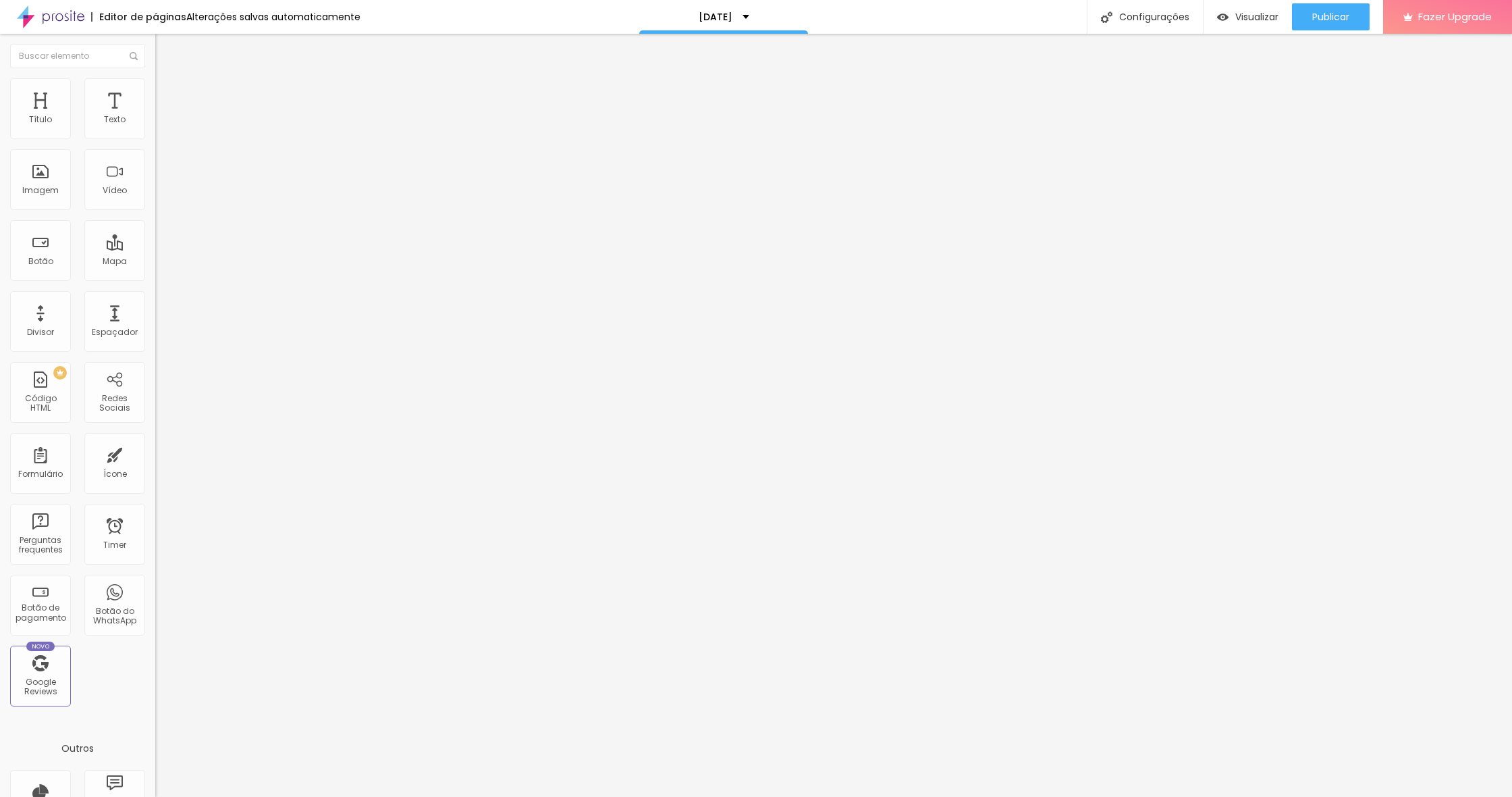
click at [155, 142] on div at bounding box center [232, 142] width 155 height 0
click at [1330, 22] on span "Publicar" at bounding box center [1331, 17] width 37 height 11
click at [1333, 16] on span "Publicar" at bounding box center [1331, 17] width 37 height 11
click at [155, 87] on ul "Conteúdo Estilo Avançado" at bounding box center [232, 85] width 155 height 41
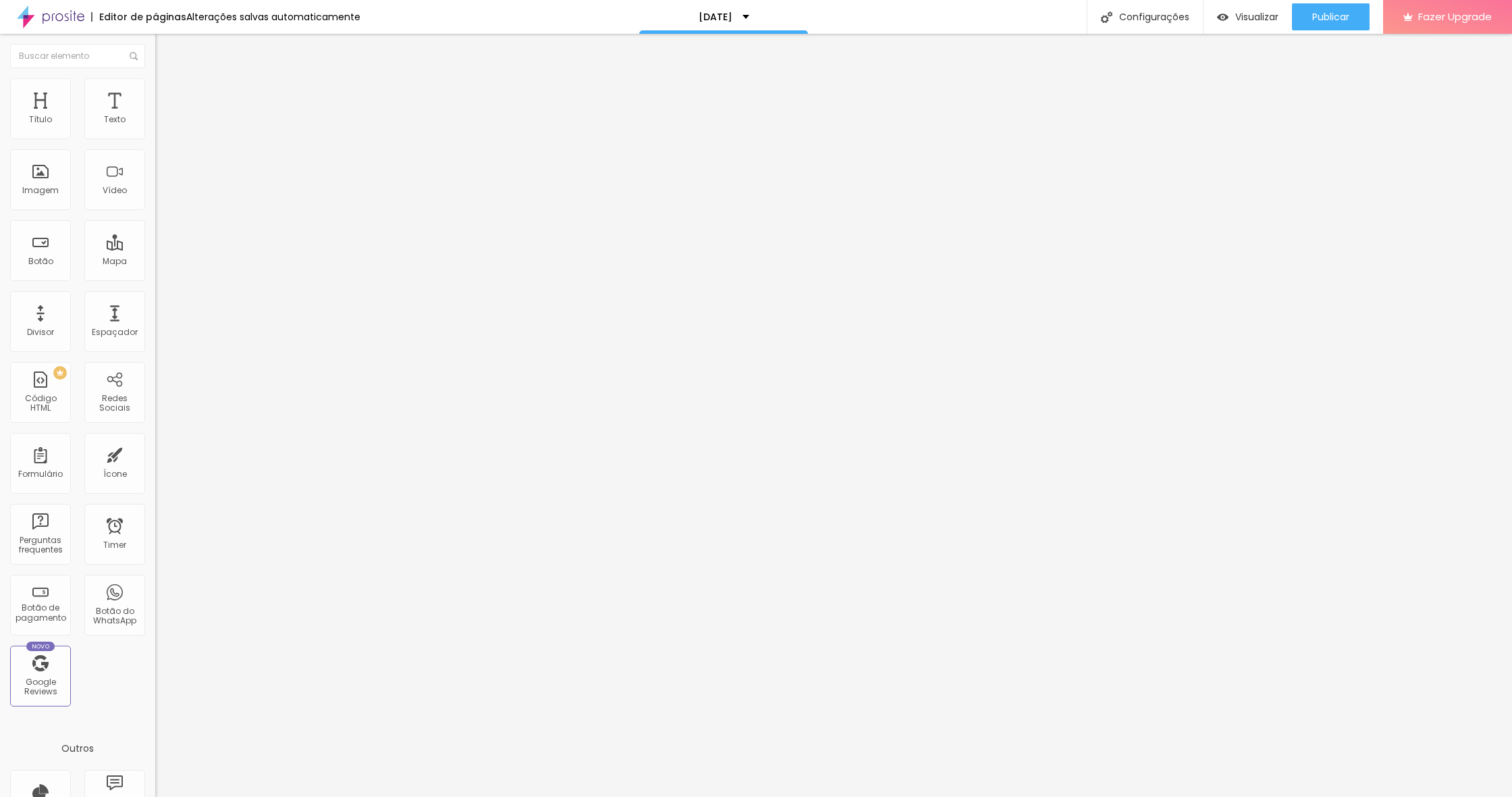
click at [155, 92] on li "Avançado" at bounding box center [232, 98] width 155 height 13
click at [155, 587] on img at bounding box center [159, 591] width 8 height 8
click at [993, 796] on div at bounding box center [756, 811] width 1512 height 12
click at [168, 93] on span "Estilo" at bounding box center [178, 87] width 21 height 12
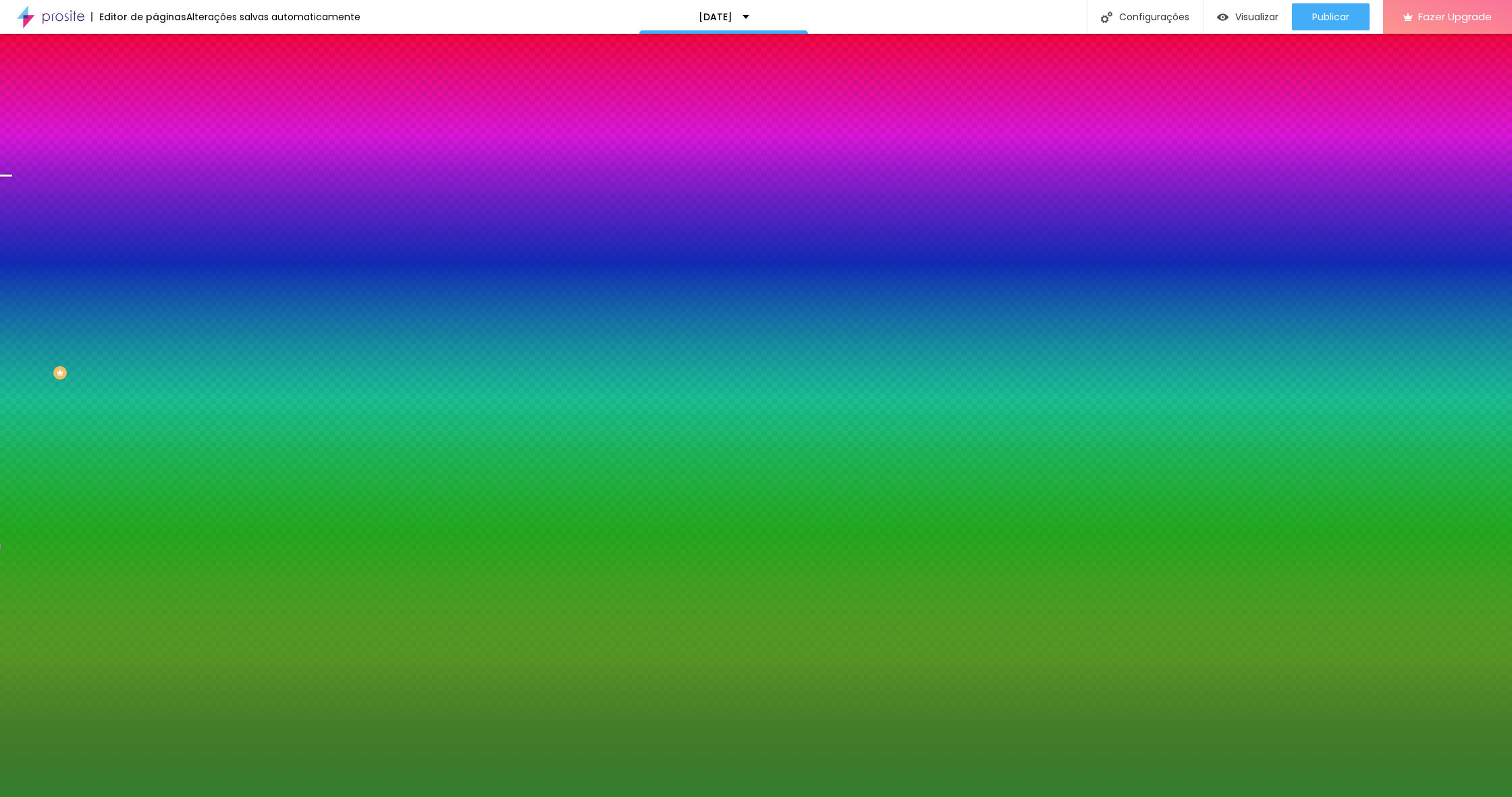
click at [168, 80] on span "Conteúdo" at bounding box center [189, 73] width 42 height 12
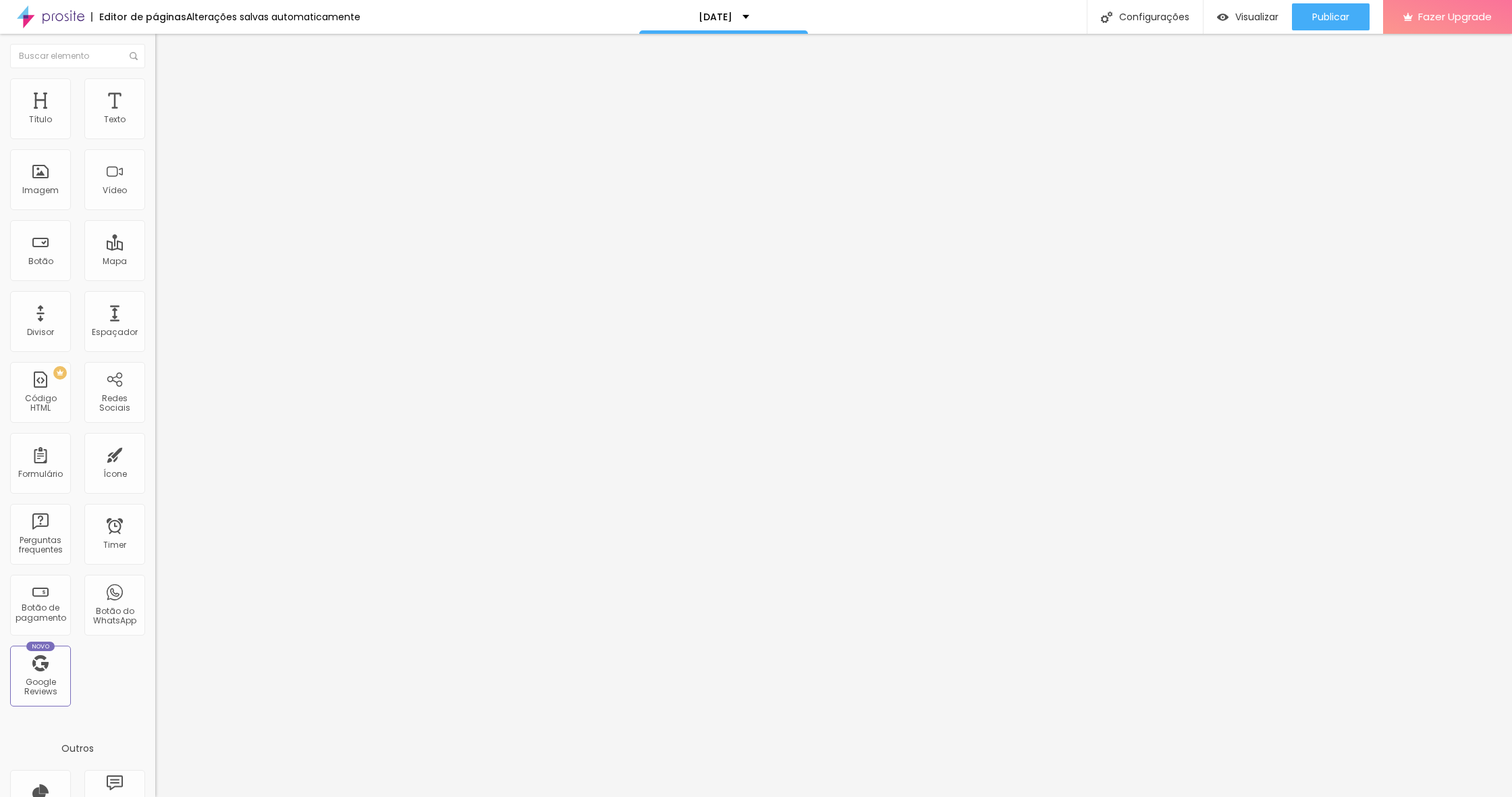
click at [155, 136] on img at bounding box center [159, 140] width 8 height 8
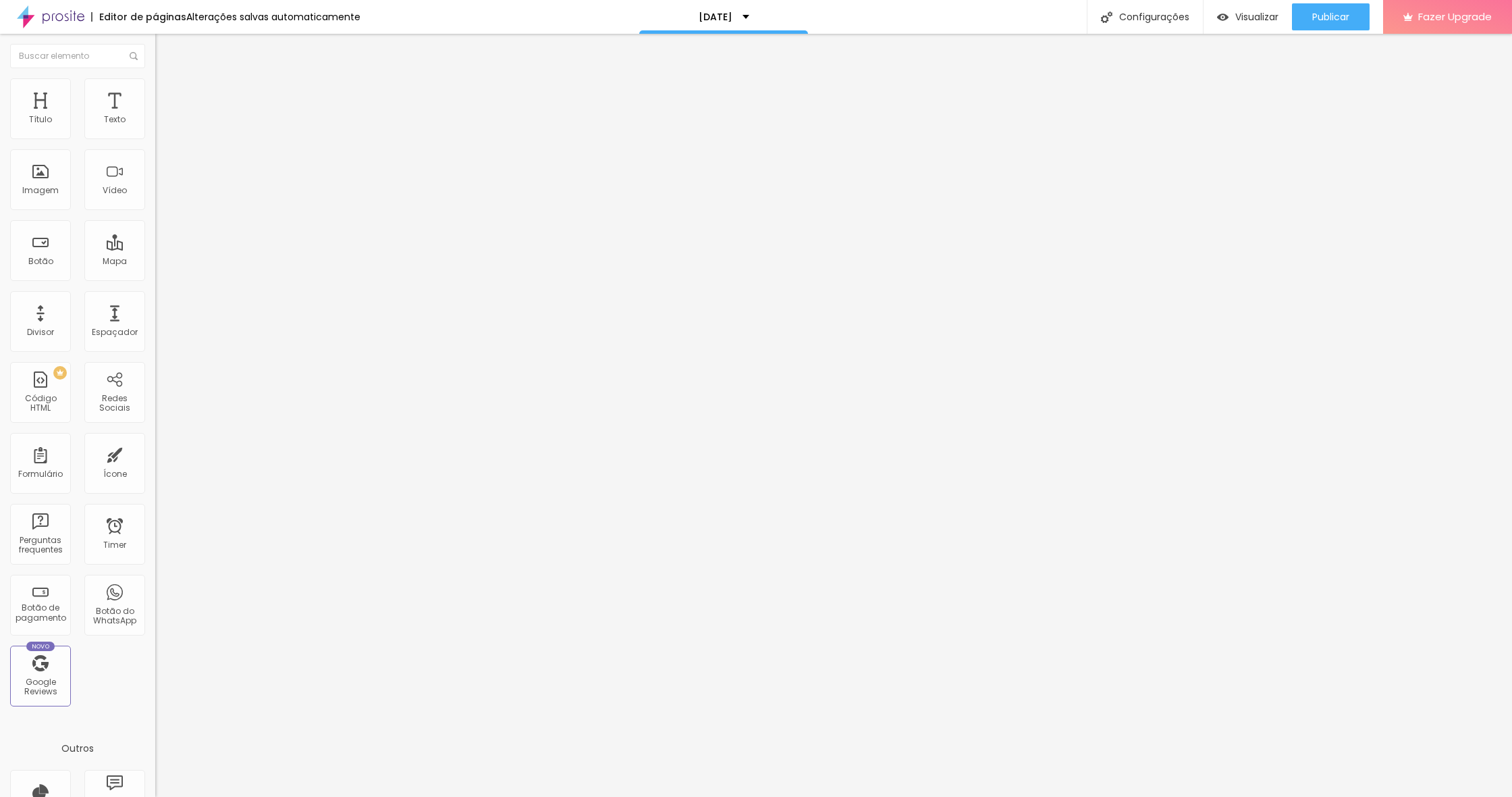
radio input "true"
click at [155, 84] on img at bounding box center [161, 84] width 12 height 12
click at [155, 92] on img at bounding box center [161, 98] width 12 height 12
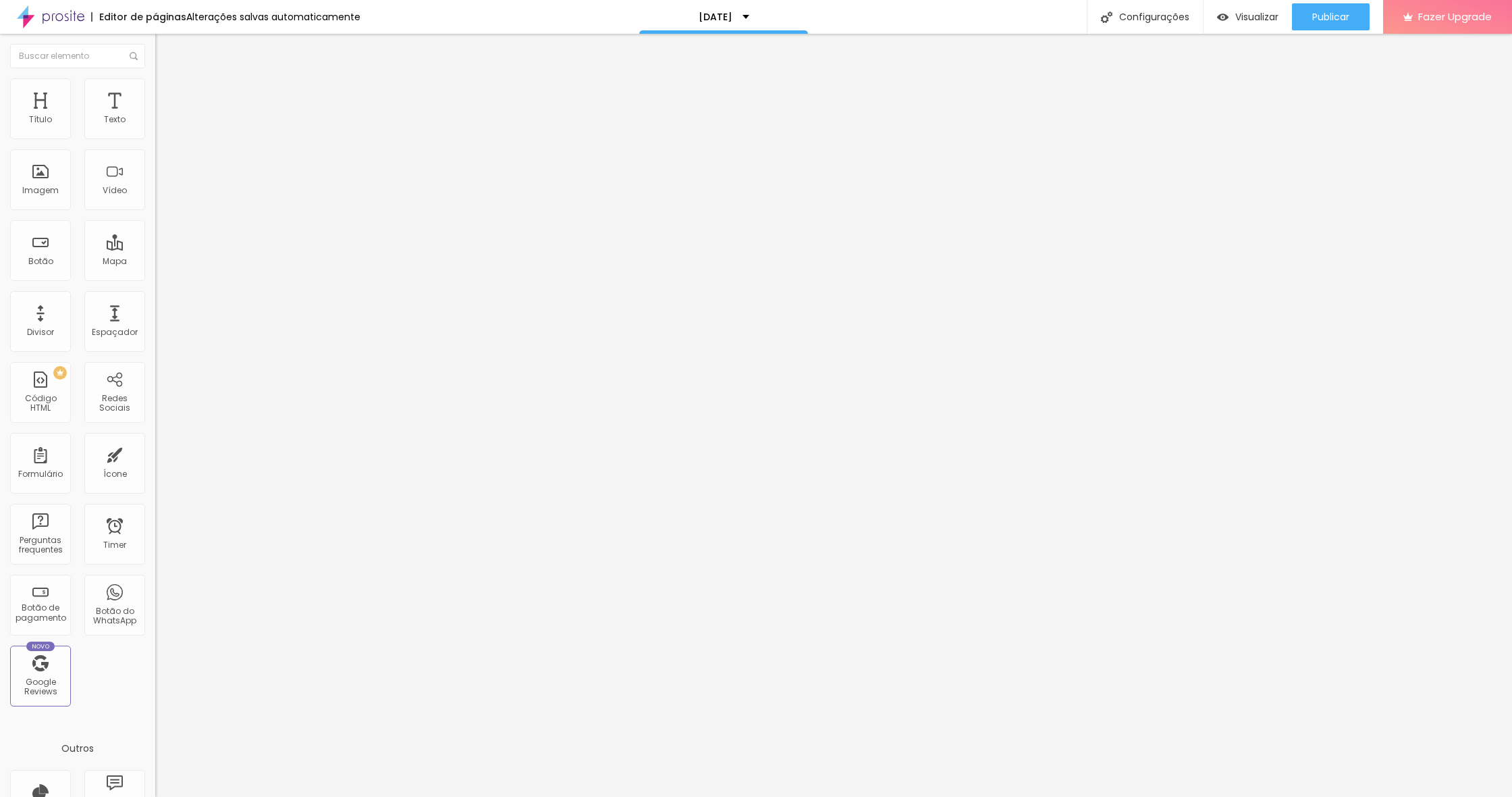
click at [155, 495] on input "text" at bounding box center [236, 501] width 162 height 13
type input "form-reserva"
click at [155, 487] on div "ID Html form-reserva" at bounding box center [232, 504] width 155 height 33
click at [155, 278] on input "https://" at bounding box center [236, 271] width 162 height 13
click at [168, 95] on span "Avançado" at bounding box center [189, 101] width 44 height 12
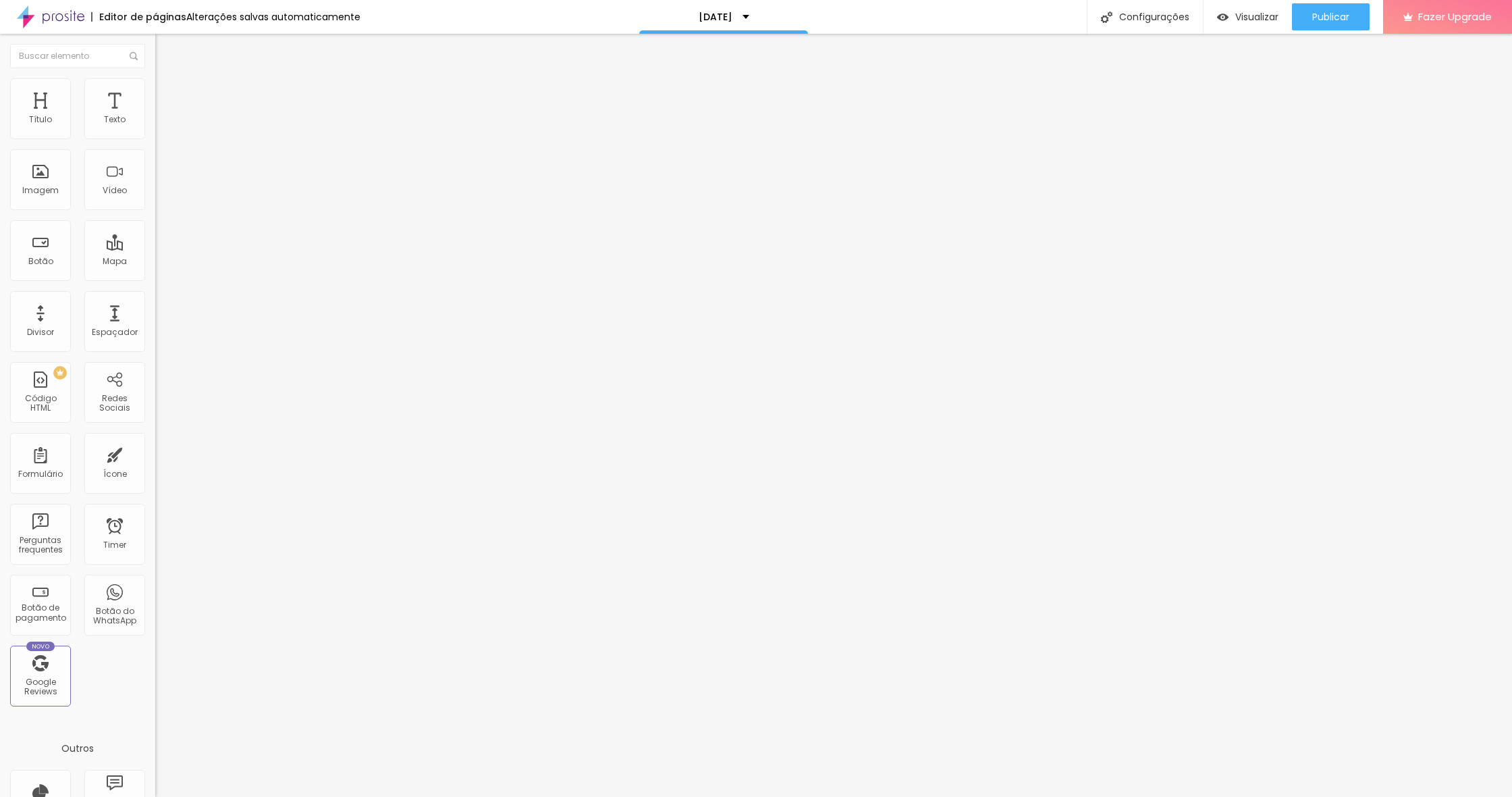
click at [155, 89] on li "Estilo" at bounding box center [232, 84] width 155 height 13
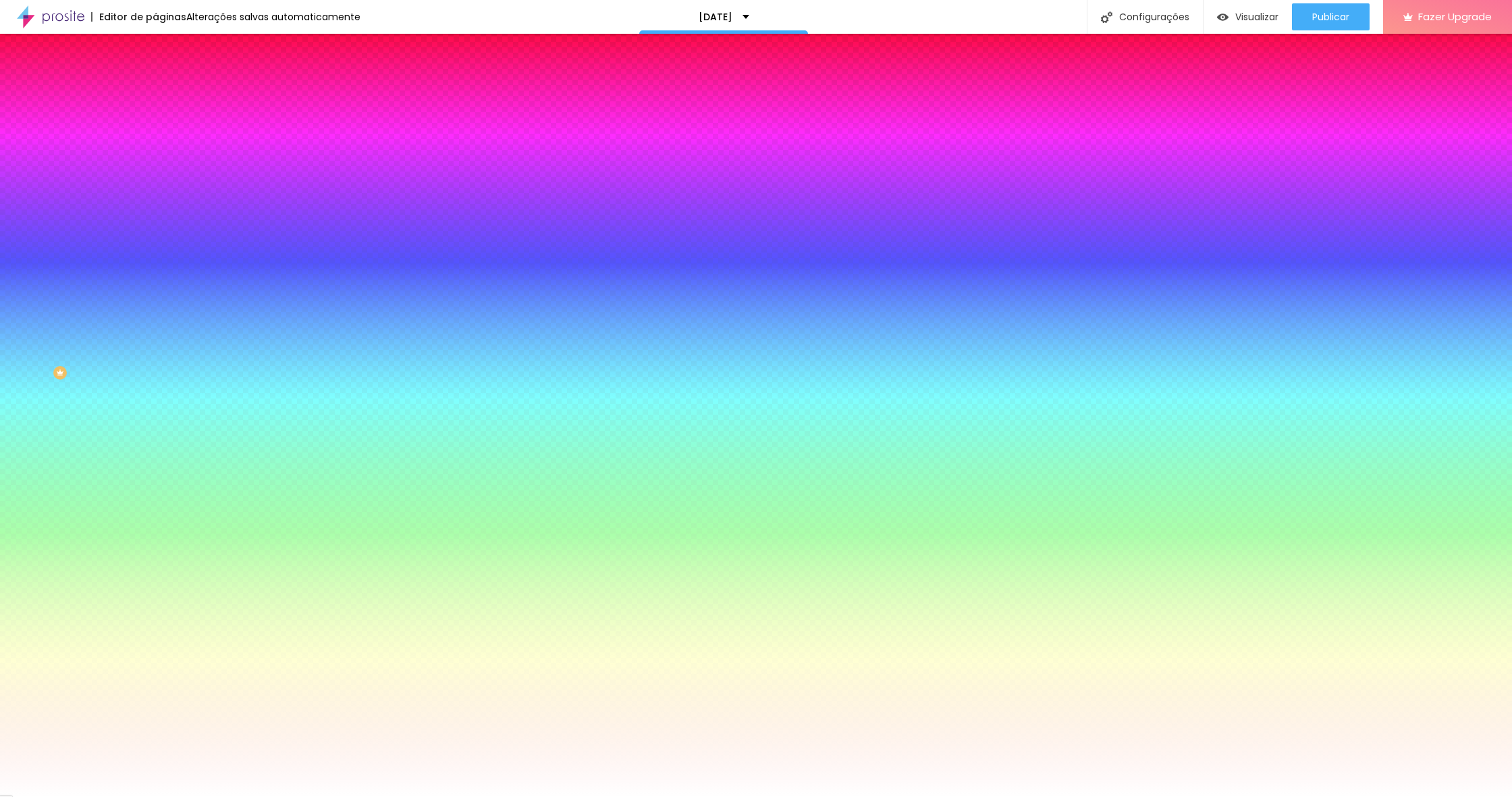
click at [168, 80] on span "Conteúdo" at bounding box center [189, 73] width 42 height 12
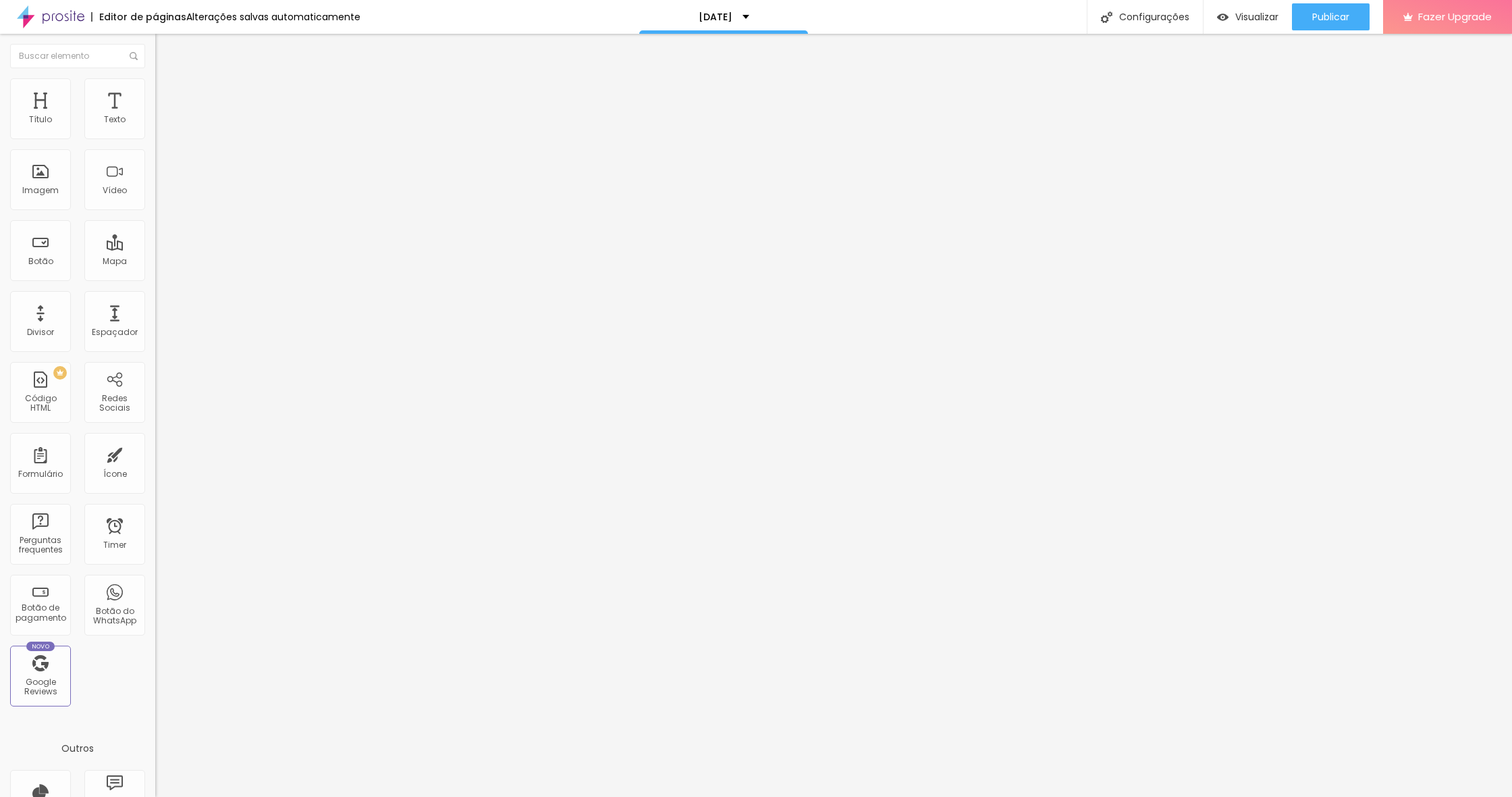
click at [155, 278] on input "https://" at bounding box center [236, 271] width 162 height 13
type input "h"
type input "#form-reserva"
click at [155, 424] on div "Editar Botão Conteúdo Estilo Avançado Texto Click me Alinhamento [GEOGRAPHIC_DA…" at bounding box center [232, 415] width 155 height 763
click at [1343, 17] on span "Publicar" at bounding box center [1331, 17] width 37 height 11
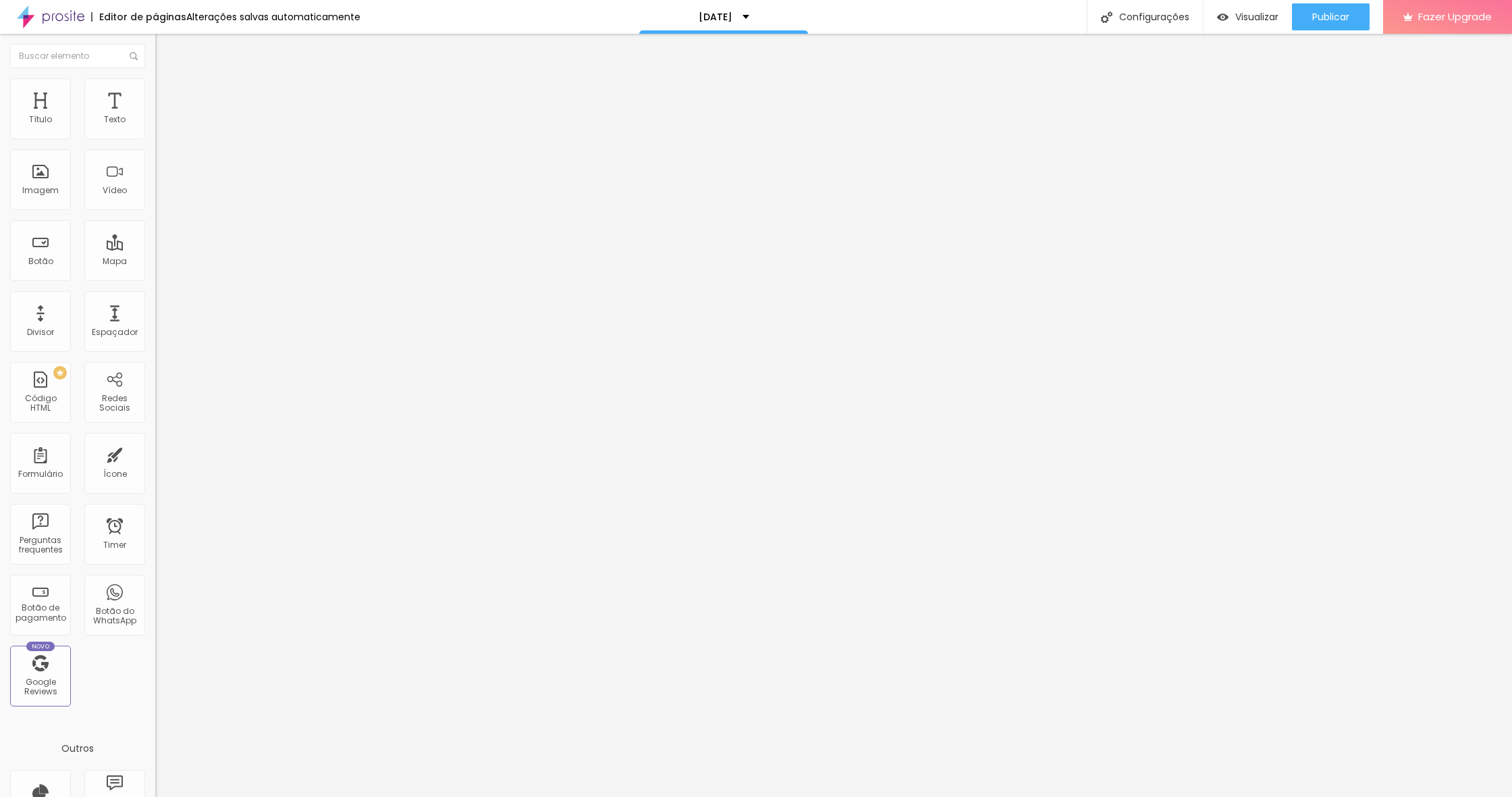
click at [168, 95] on span "Avançado" at bounding box center [189, 101] width 44 height 12
click at [155, 127] on input "Click me" at bounding box center [236, 119] width 162 height 13
type input "Q"
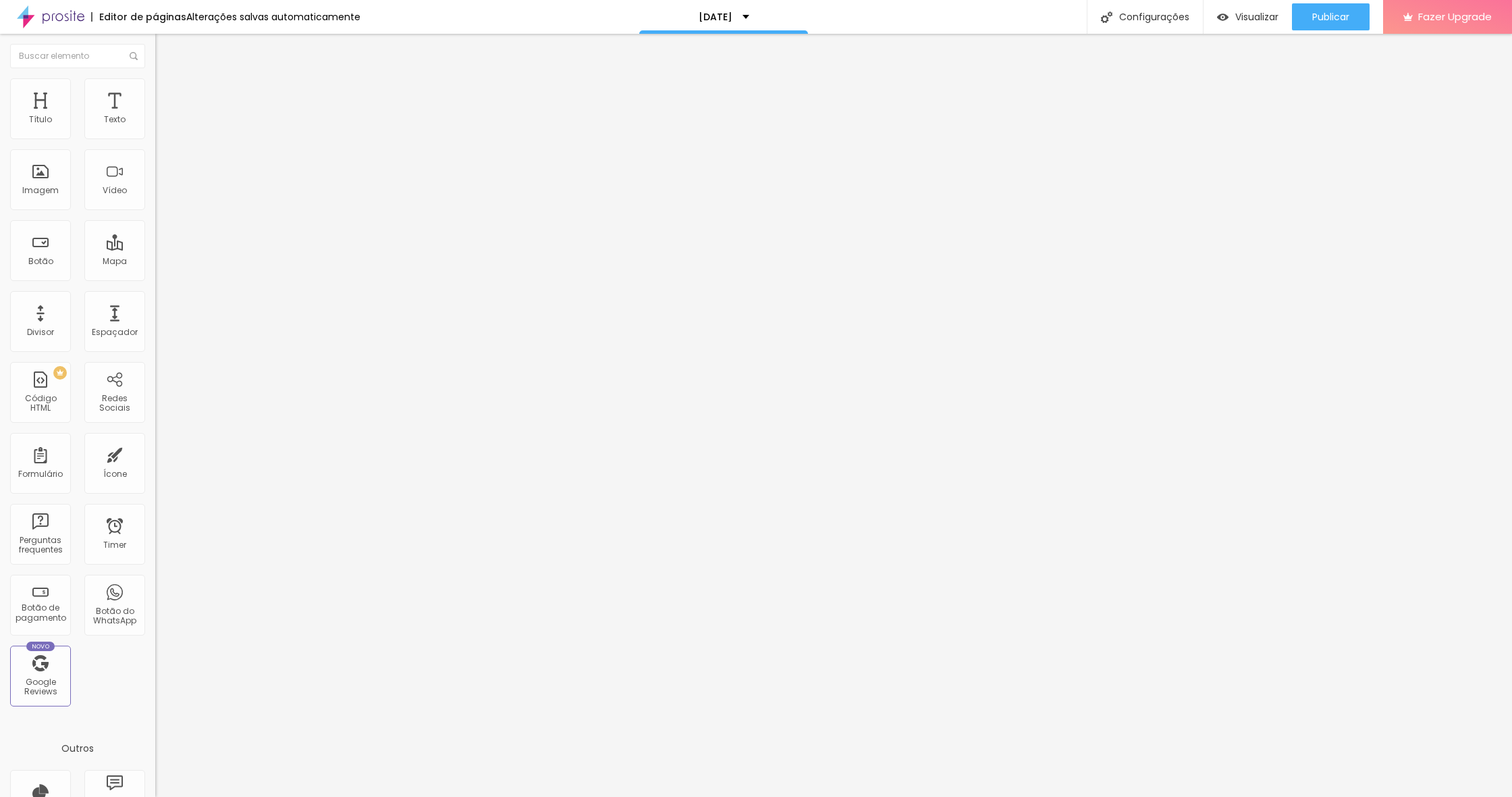
type input "QUERO RESERVAR"
click at [155, 211] on span "Normal" at bounding box center [170, 207] width 30 height 12
click at [155, 240] on div "Grande" at bounding box center [232, 236] width 155 height 8
click at [155, 257] on div "Link" at bounding box center [232, 248] width 155 height 16
click at [155, 82] on img at bounding box center [161, 84] width 12 height 12
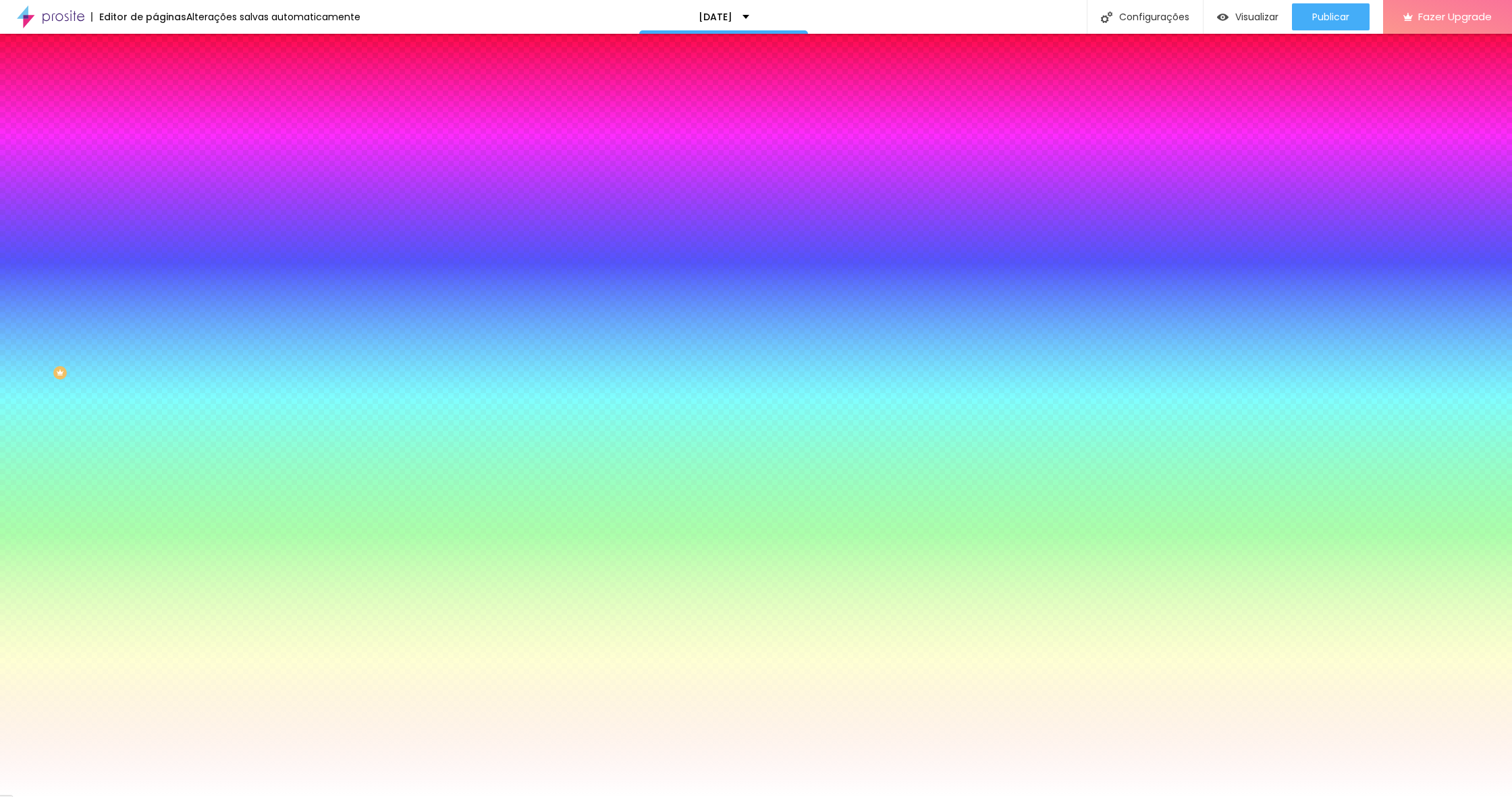
click at [155, 129] on div at bounding box center [232, 129] width 155 height 0
drag, startPoint x: 98, startPoint y: 190, endPoint x: 100, endPoint y: 197, distance: 7.3
click at [98, 190] on div at bounding box center [756, 398] width 1512 height 797
type input "#7A0C0C"
click at [101, 205] on div at bounding box center [756, 398] width 1512 height 797
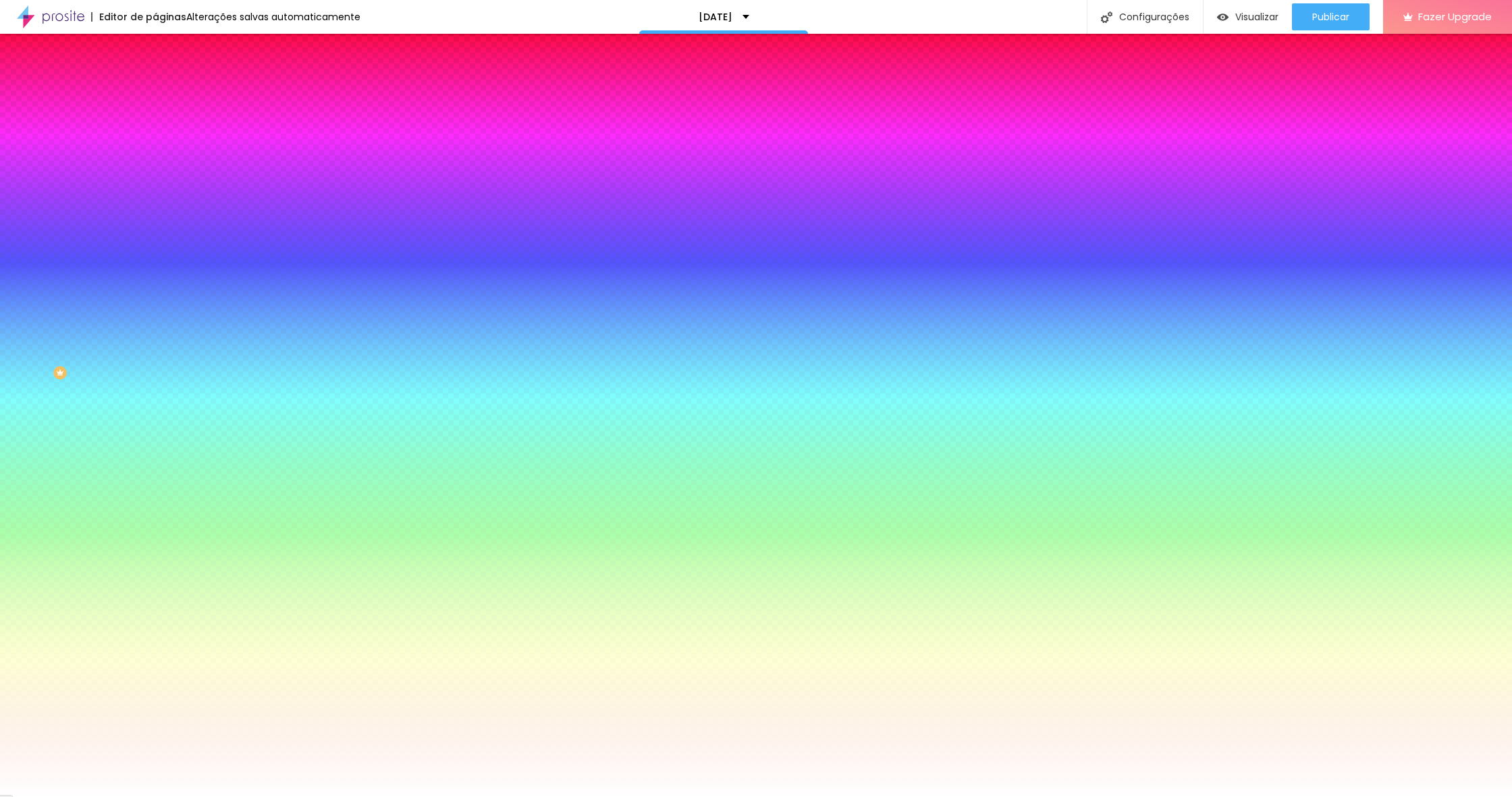
drag, startPoint x: 133, startPoint y: 209, endPoint x: 137, endPoint y: 292, distance: 83.1
click at [155, 292] on div "Cor de fundo Voltar ao padrão #7A0C0C Tipografia Voltar ao padrão Borda Voltar …" at bounding box center [232, 326] width 155 height 441
click at [155, 129] on div at bounding box center [232, 129] width 155 height 0
click at [103, 198] on div at bounding box center [756, 398] width 1512 height 797
click at [155, 273] on div "Ao passar o mouse Editar estilo do campo" at bounding box center [232, 349] width 155 height 173
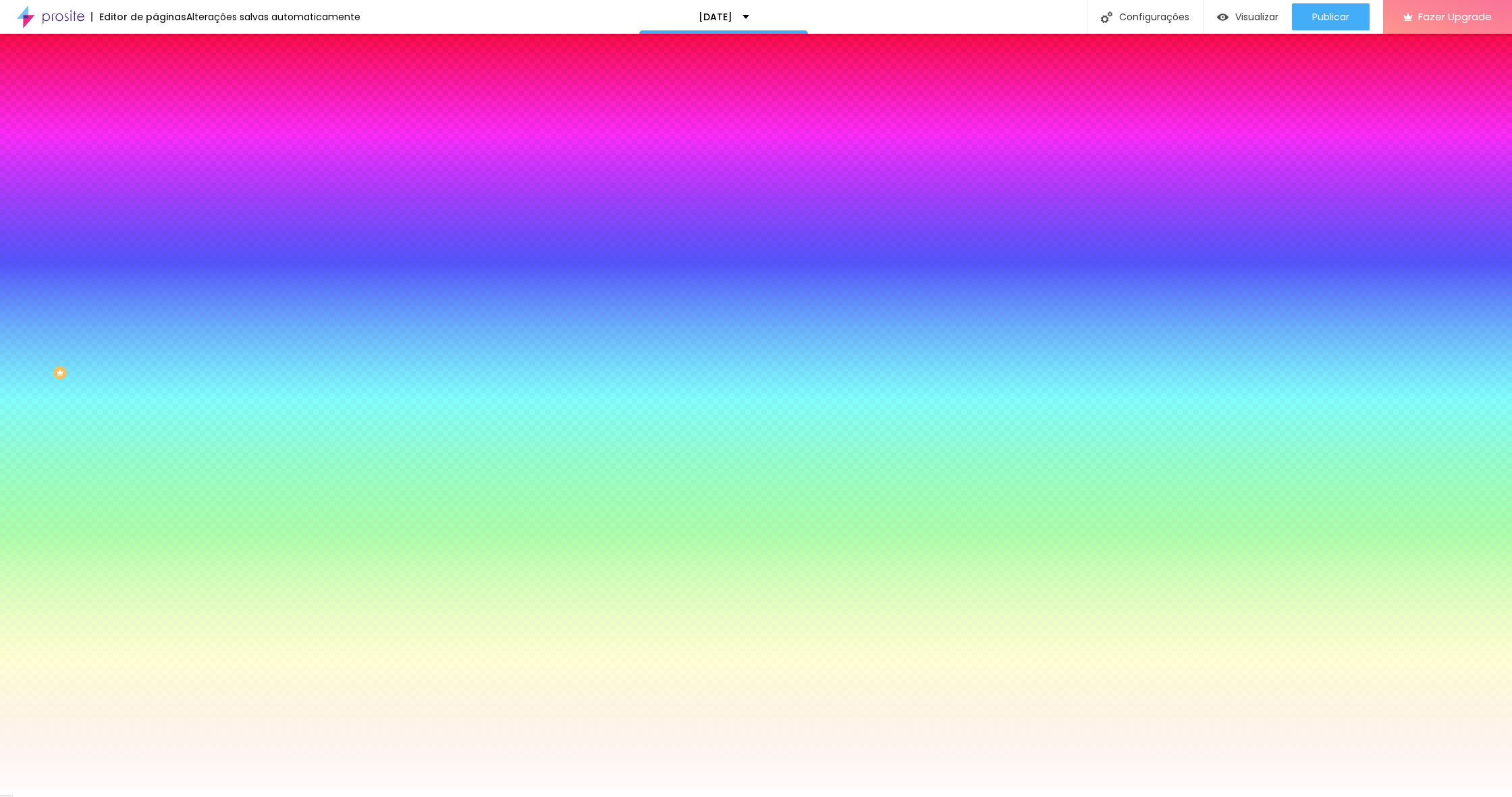
click at [155, 205] on button "button" at bounding box center [165, 211] width 19 height 14
type input "1"
type input "2"
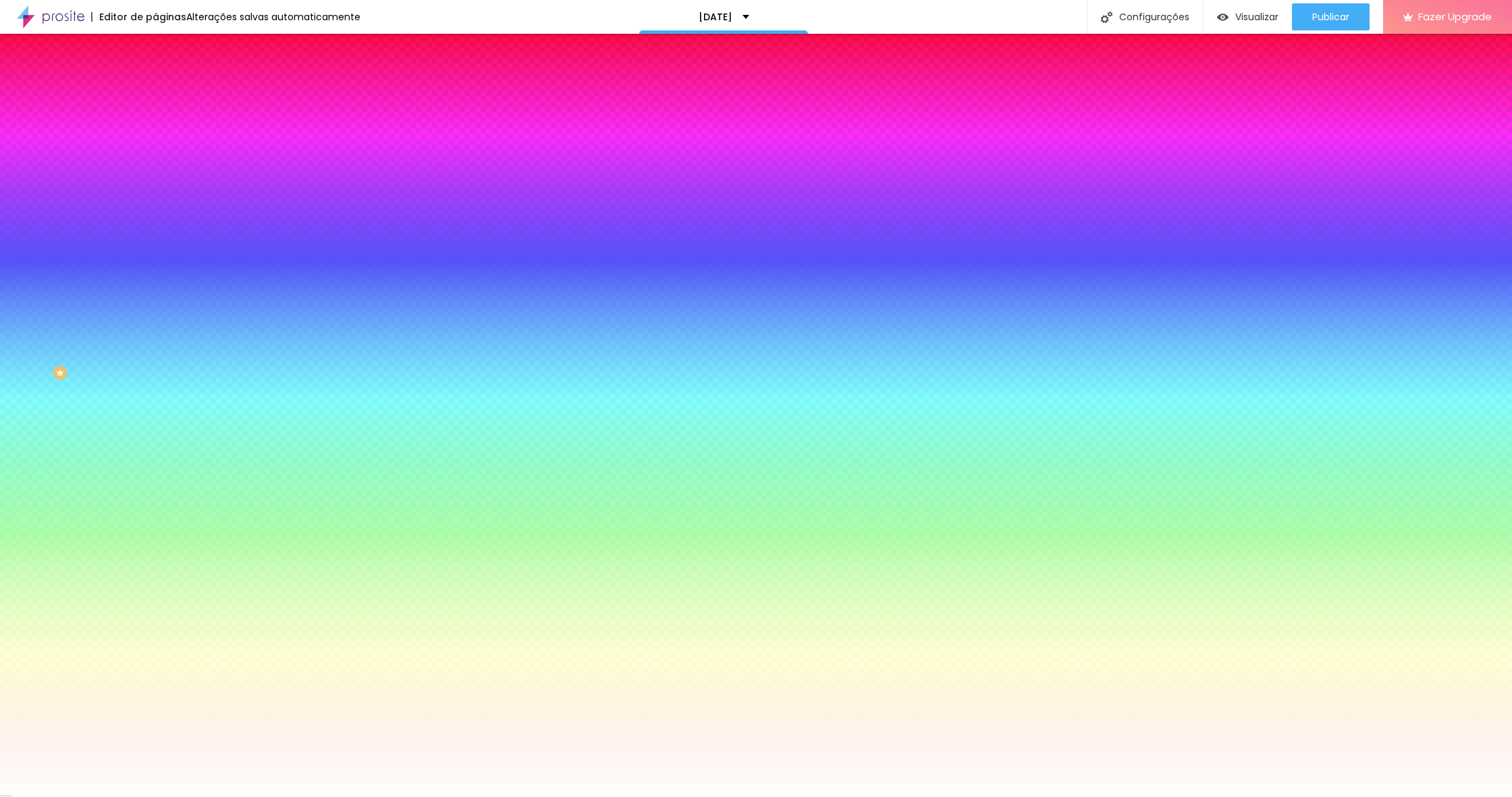
type input "4"
type input "5"
type input "6"
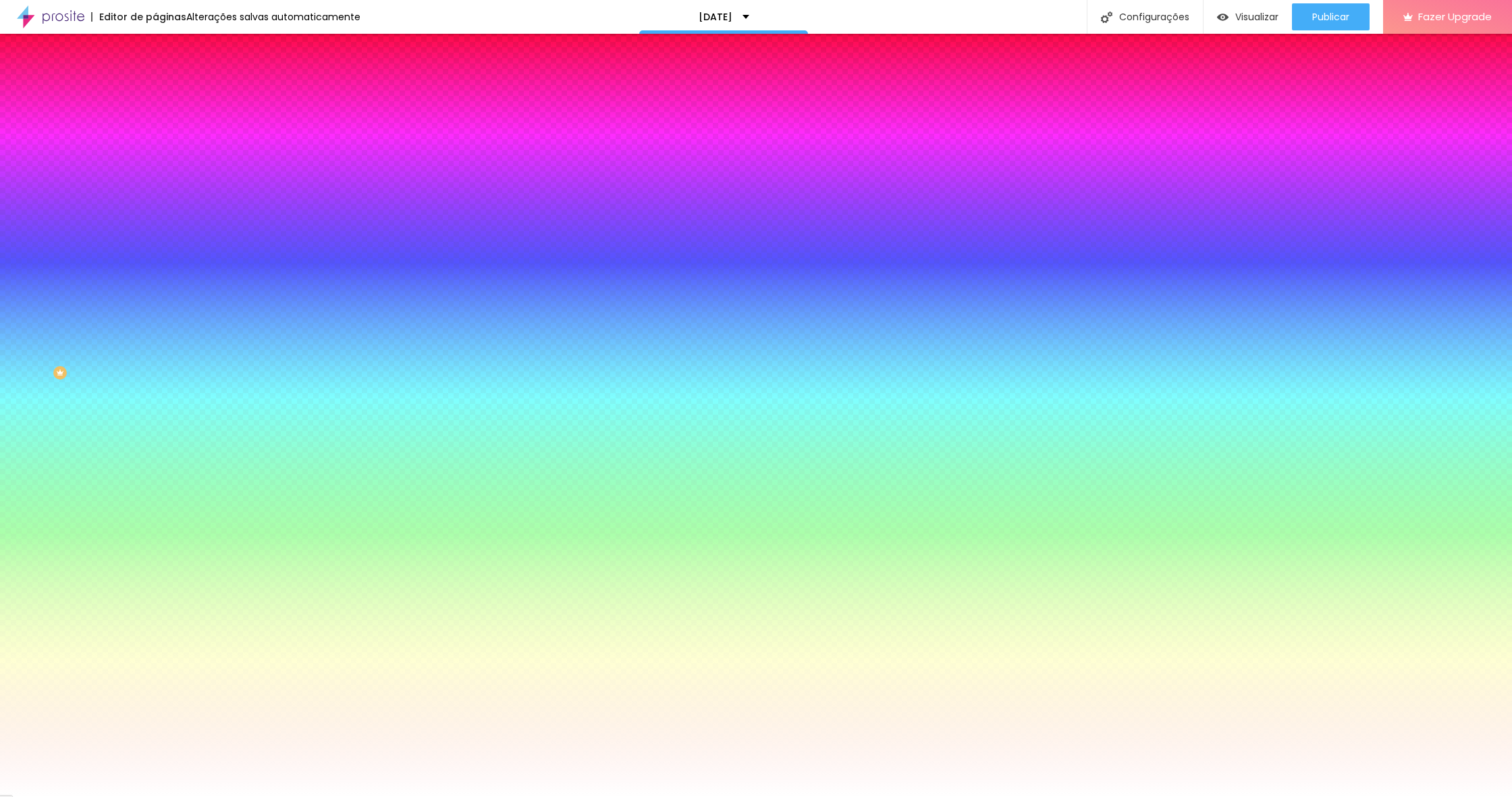
type input "6"
type input "7"
type input "9"
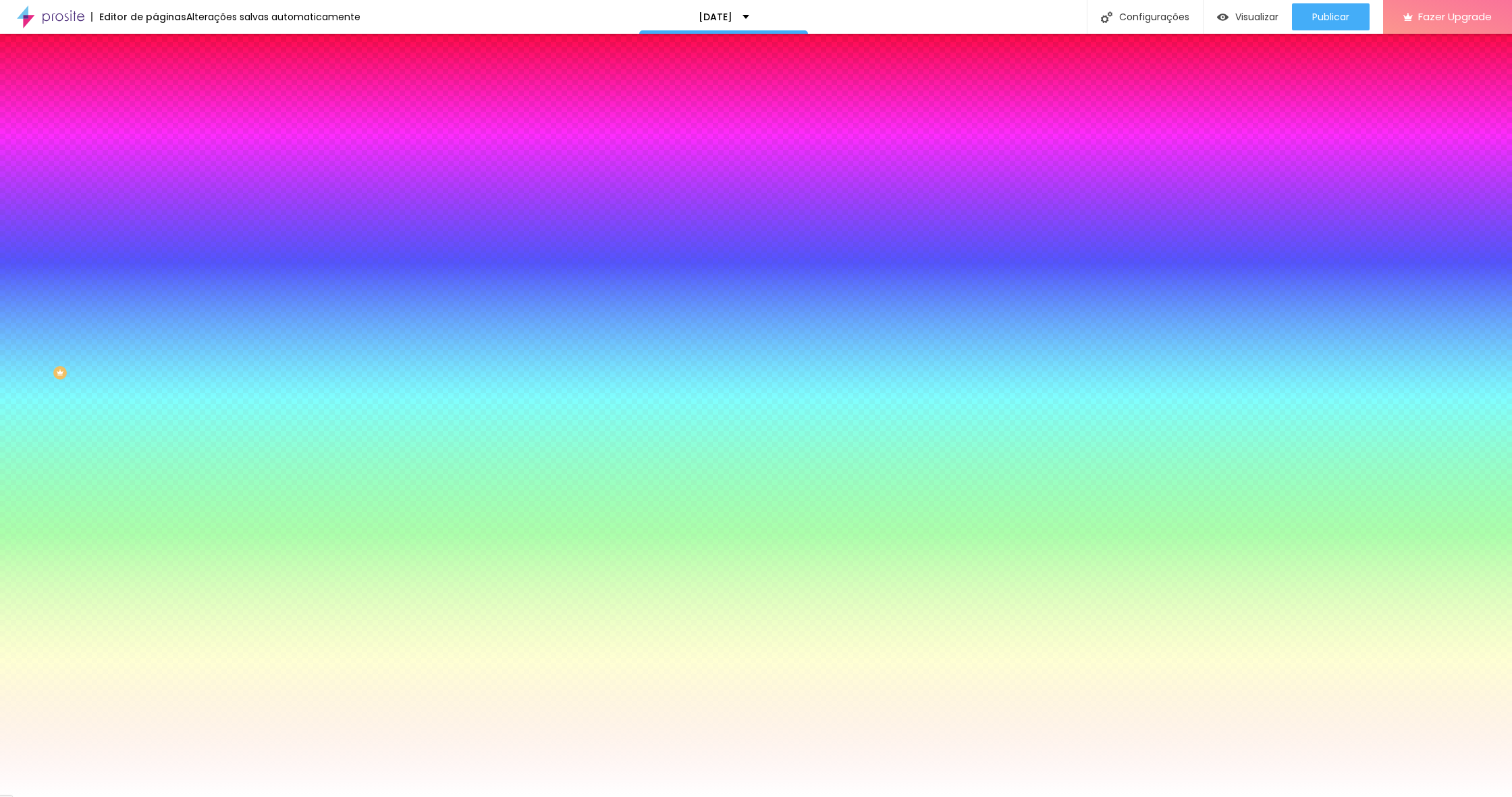
type input "11"
type input "13"
type input "15"
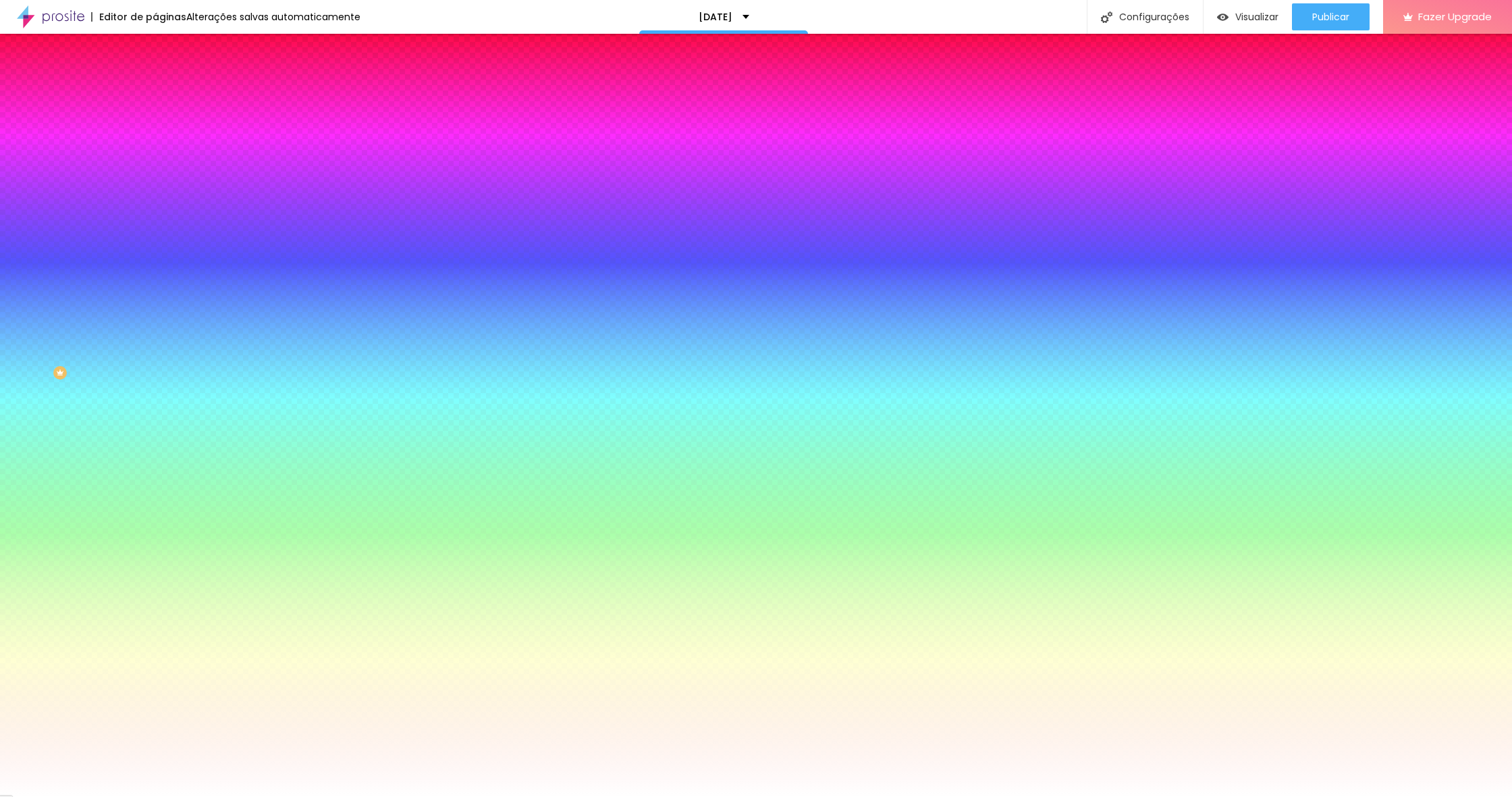
type input "15"
type input "16"
type input "18"
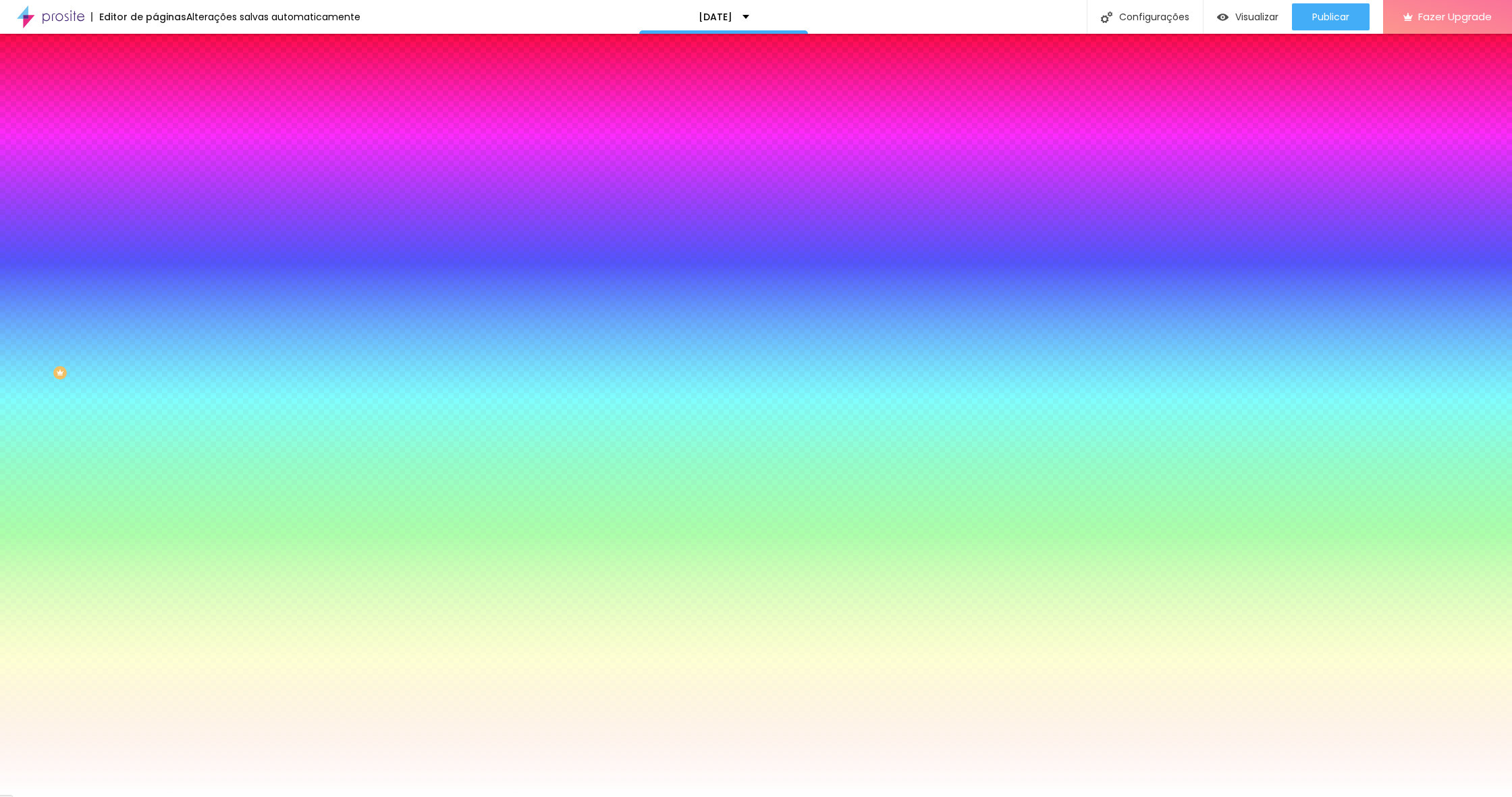
type input "21"
type input "22"
type input "23"
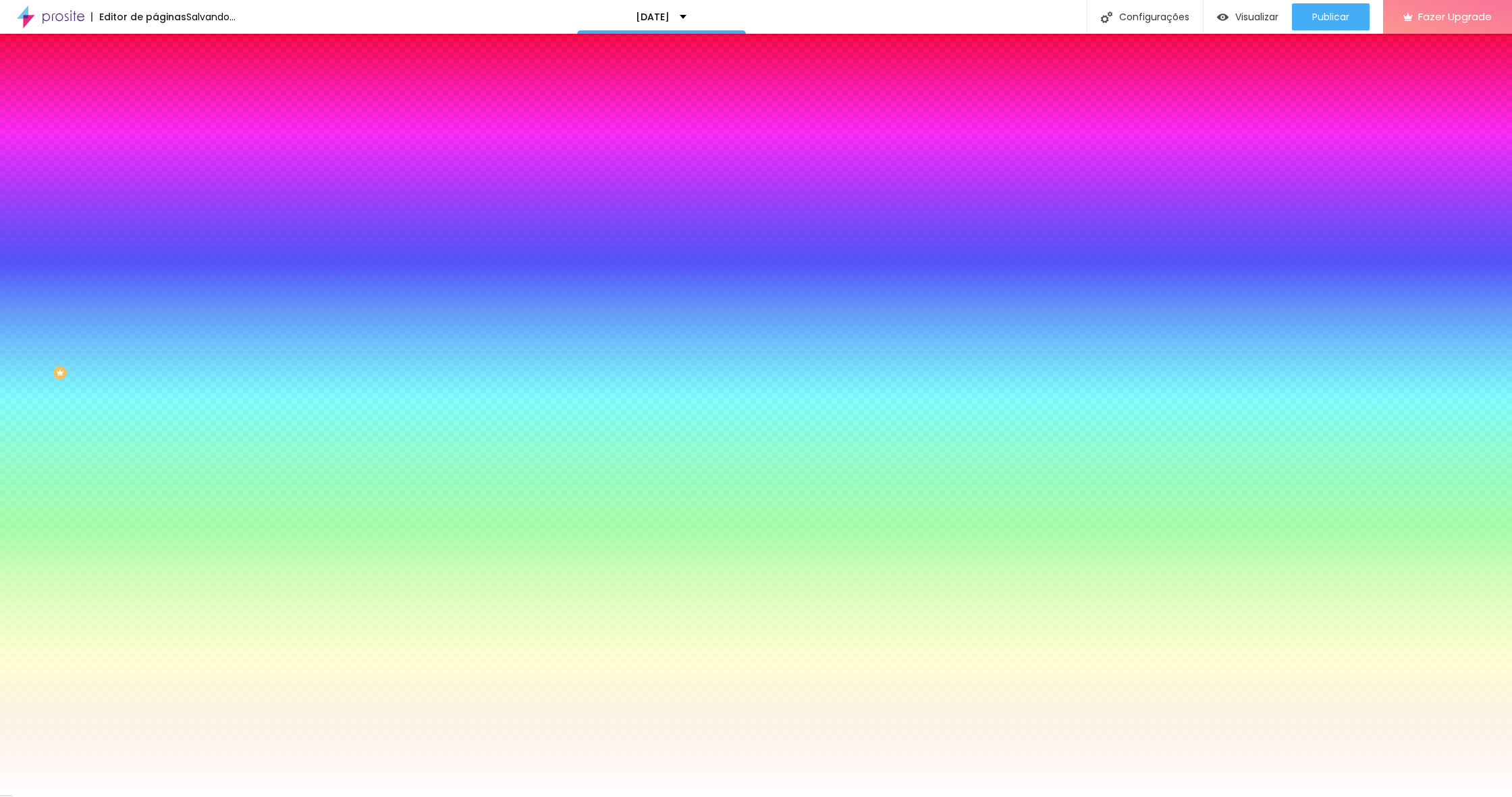
type input "23"
type input "25"
type input "30"
drag, startPoint x: 152, startPoint y: 251, endPoint x: 335, endPoint y: 257, distance: 183.1
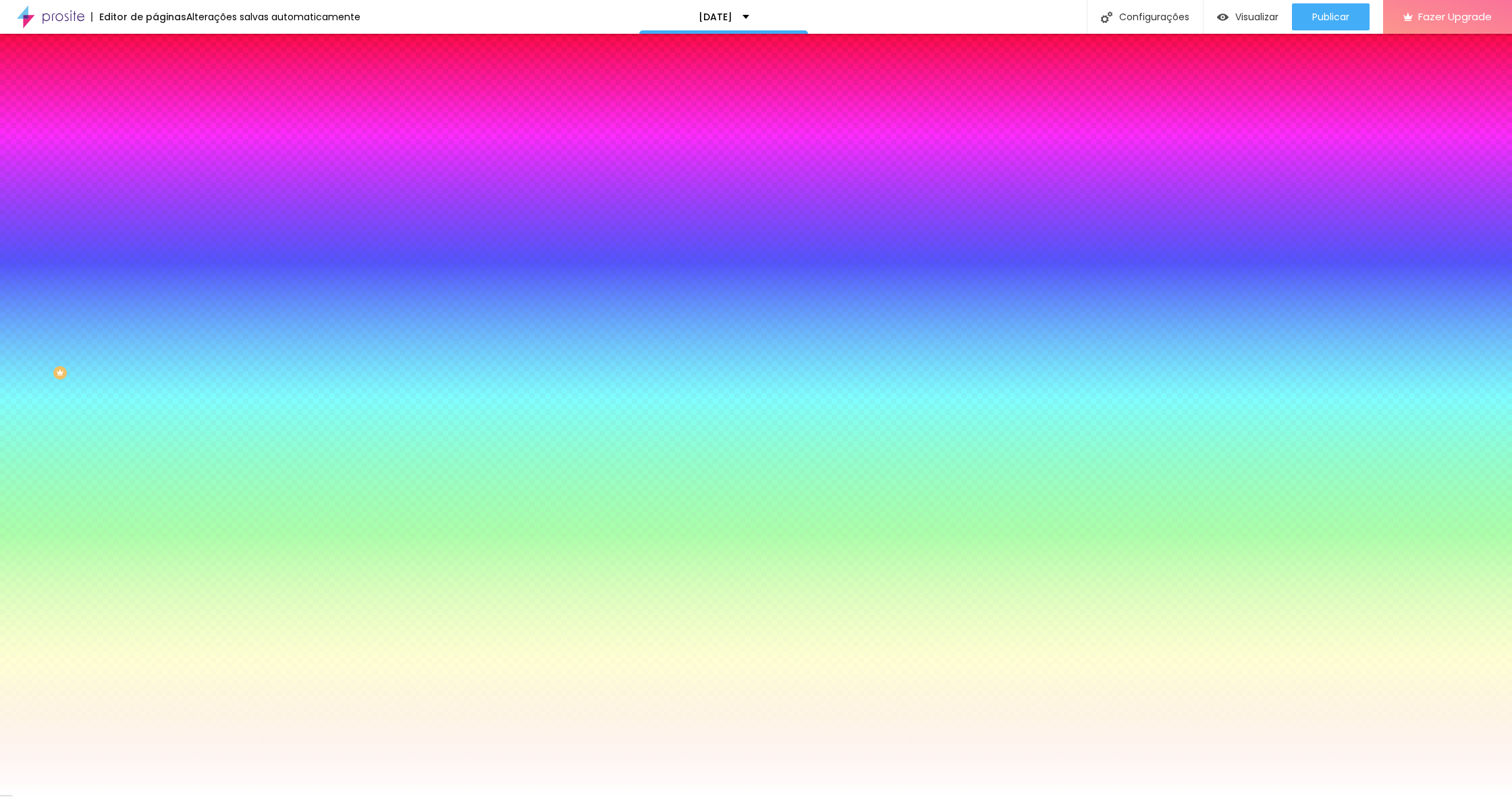
type input "30"
click at [335, 257] on body "Editor de páginas Alterações salvas automaticamente [DATE] Configurações Config…" at bounding box center [756, 398] width 1512 height 797
type input "#FFFFFF"
drag, startPoint x: 229, startPoint y: 358, endPoint x: 134, endPoint y: 306, distance: 108.3
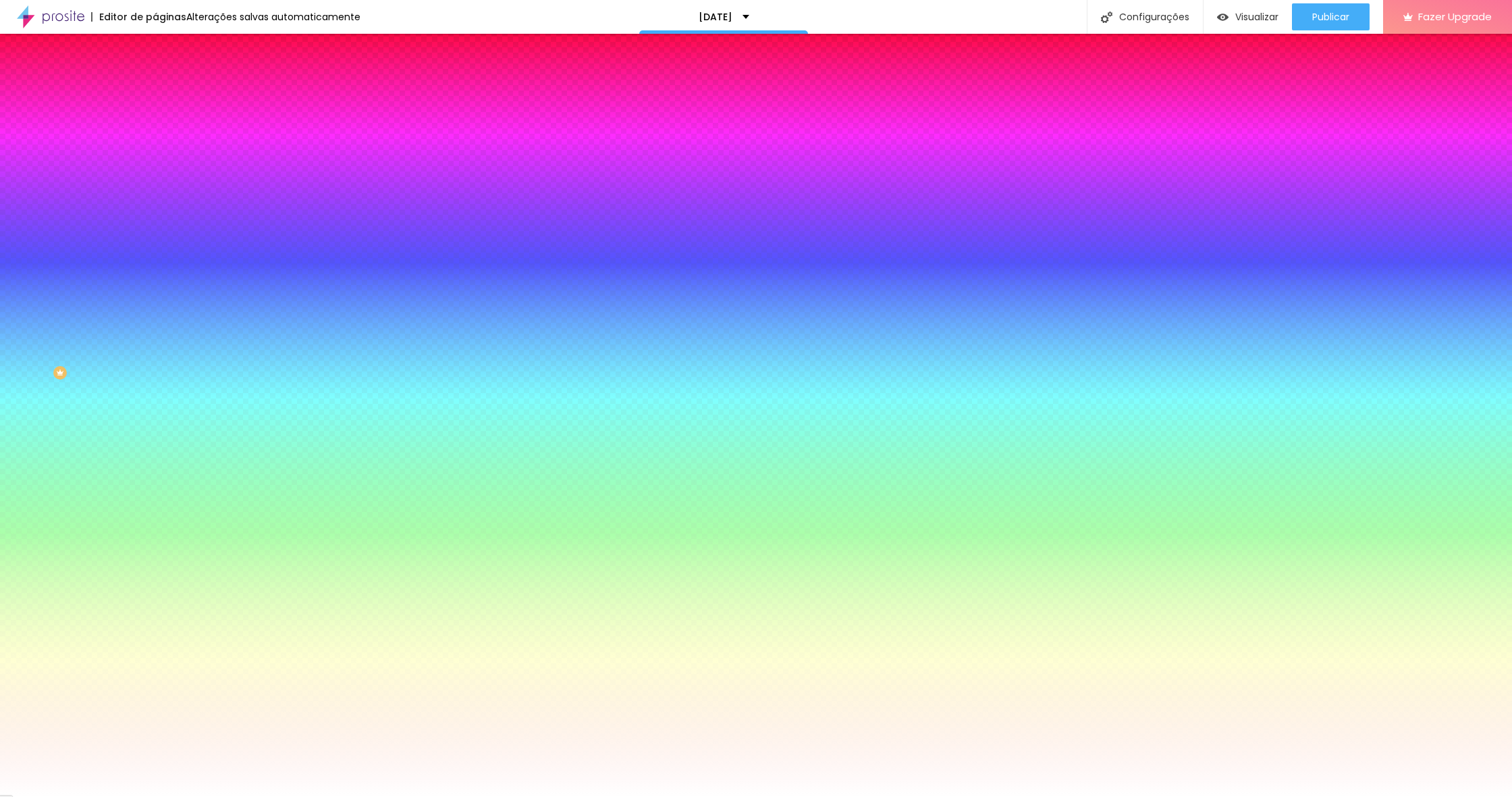
drag, startPoint x: 149, startPoint y: 289, endPoint x: 53, endPoint y: 293, distance: 96.1
click at [53, 293] on body "Editor de páginas Alterações salvas automaticamente [DATE] Configurações Config…" at bounding box center [756, 398] width 1512 height 797
click at [69, 796] on div at bounding box center [756, 797] width 1512 height 0
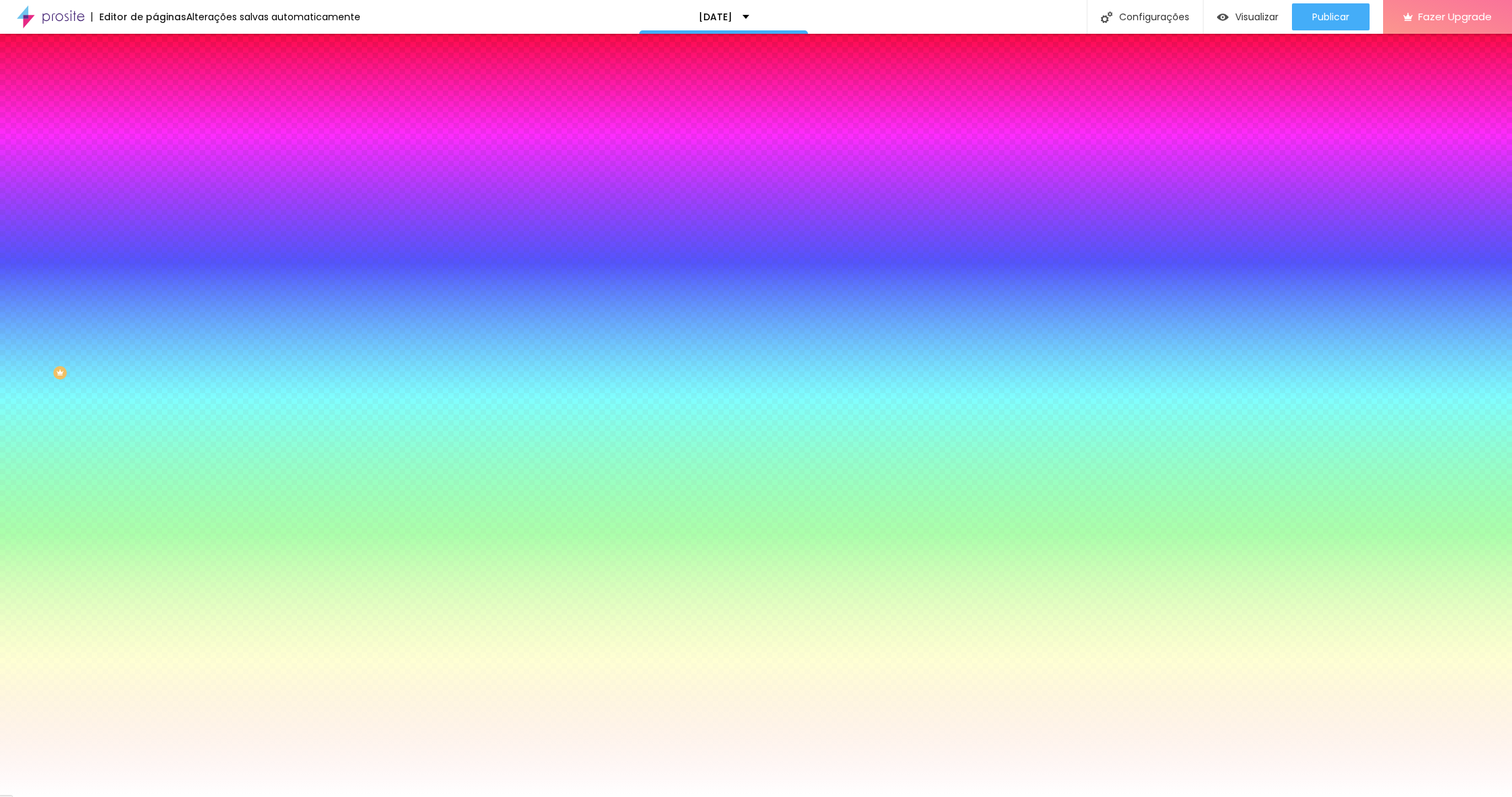
click at [155, 459] on div at bounding box center [232, 459] width 155 height 0
click at [99, 335] on div at bounding box center [756, 398] width 1512 height 797
click at [124, 374] on div at bounding box center [756, 398] width 1512 height 797
drag, startPoint x: 118, startPoint y: 314, endPoint x: 122, endPoint y: 299, distance: 15.5
click at [155, 435] on div "Cor de fundo Voltar ao padrão #B41417" at bounding box center [232, 454] width 155 height 37
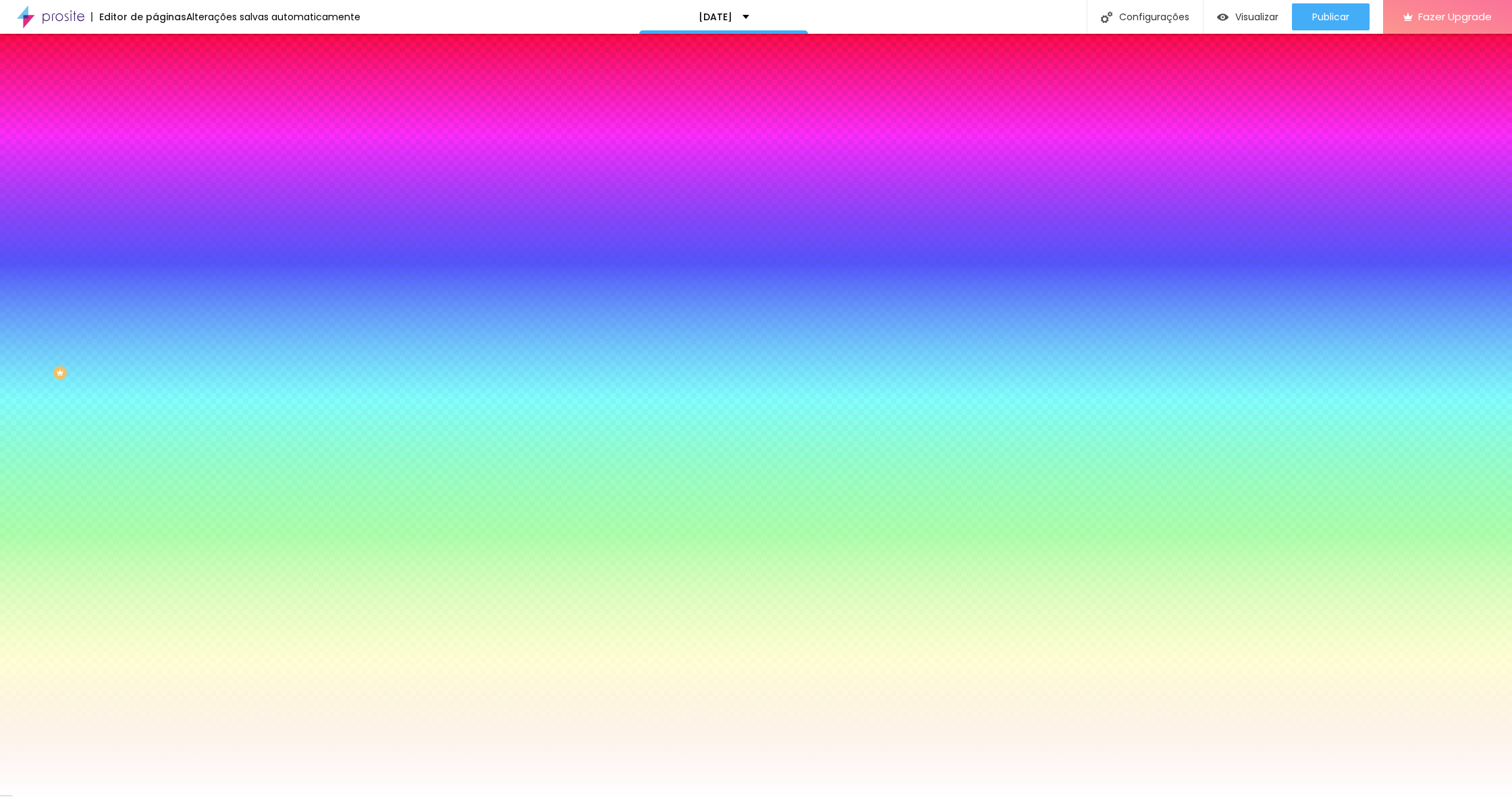
click at [155, 459] on div at bounding box center [232, 459] width 155 height 0
click at [136, 347] on div at bounding box center [756, 398] width 1512 height 797
click at [101, 348] on div at bounding box center [756, 398] width 1512 height 797
drag, startPoint x: 134, startPoint y: 371, endPoint x: 133, endPoint y: 445, distance: 74.0
click at [155, 445] on div "Editar Botão Conteúdo Estilo Avançado Cor de fundo Voltar ao padrão #7A0C0C Tip…" at bounding box center [232, 415] width 155 height 763
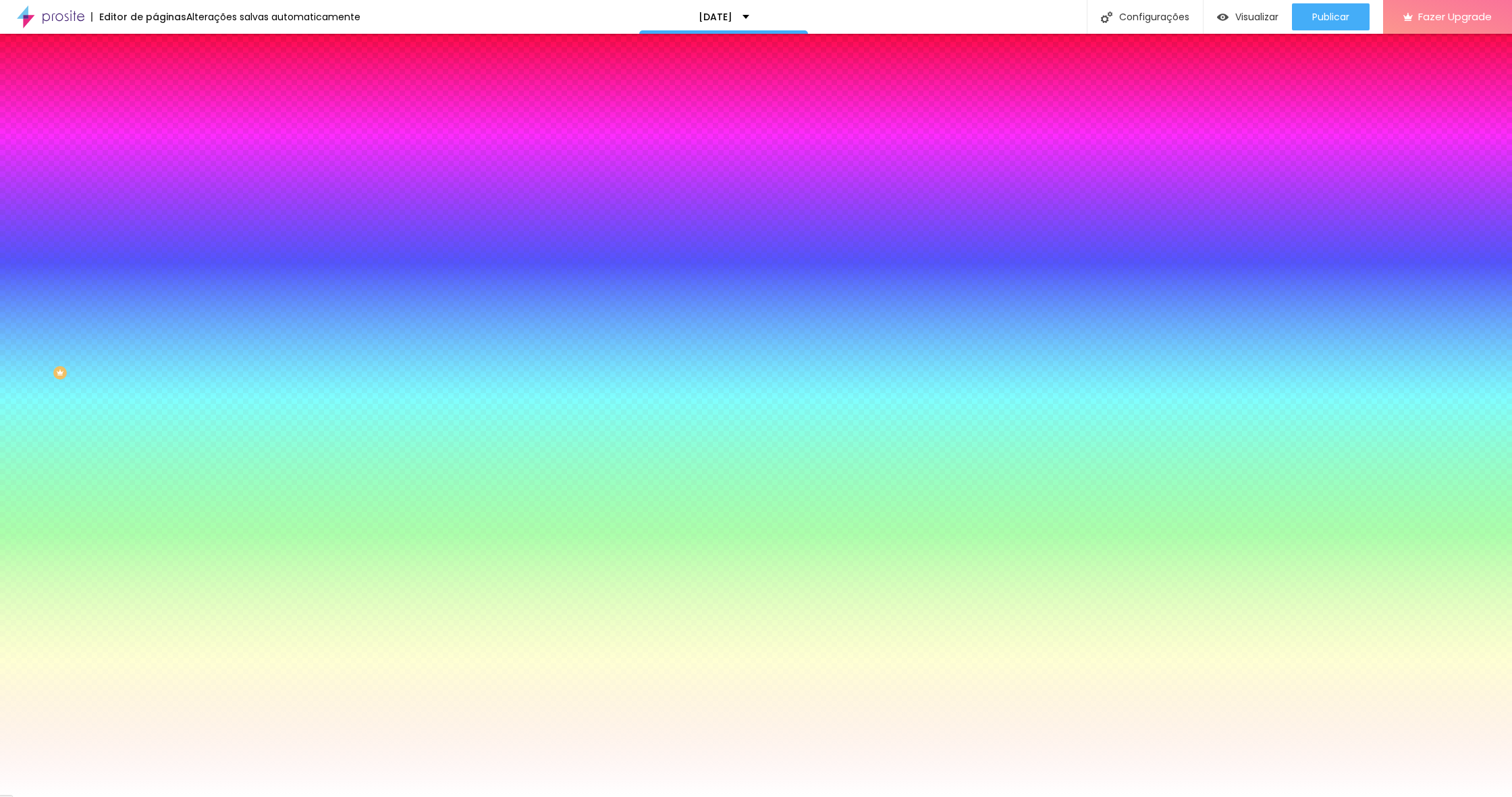
click at [155, 459] on div at bounding box center [232, 459] width 155 height 0
click at [103, 338] on div at bounding box center [756, 398] width 1512 height 797
type input "#AD0C0E"
click at [88, 345] on div at bounding box center [756, 398] width 1512 height 797
click at [155, 427] on div "Editar Botão Conteúdo Estilo Avançado Cor de fundo Voltar ao padrão #7A0C0C Tip…" at bounding box center [232, 415] width 155 height 763
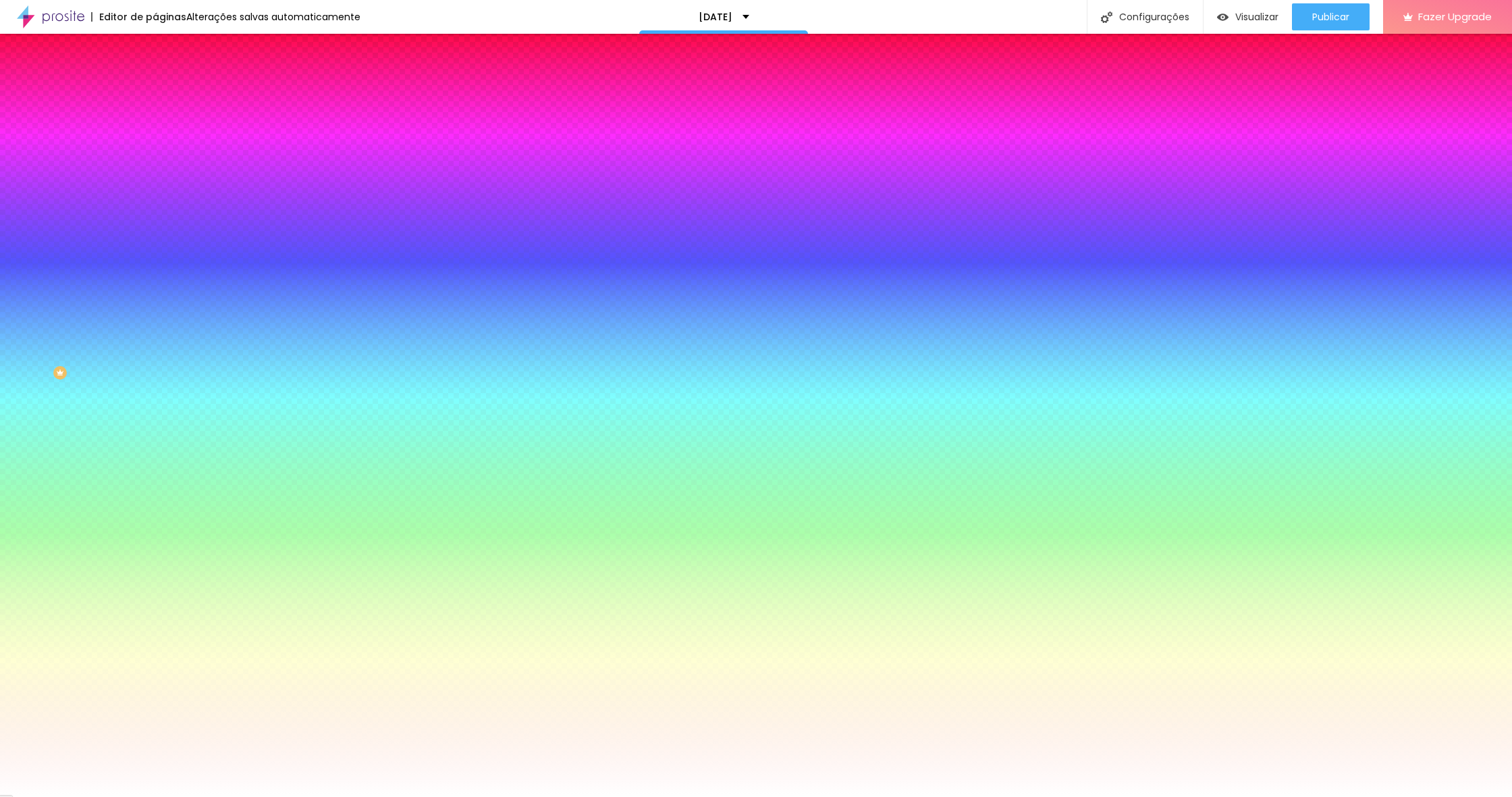
click at [155, 496] on div at bounding box center [232, 496] width 155 height 0
drag, startPoint x: 118, startPoint y: 416, endPoint x: 83, endPoint y: 404, distance: 37.0
click at [119, 426] on div at bounding box center [756, 398] width 1512 height 797
click at [54, 359] on div at bounding box center [756, 398] width 1512 height 797
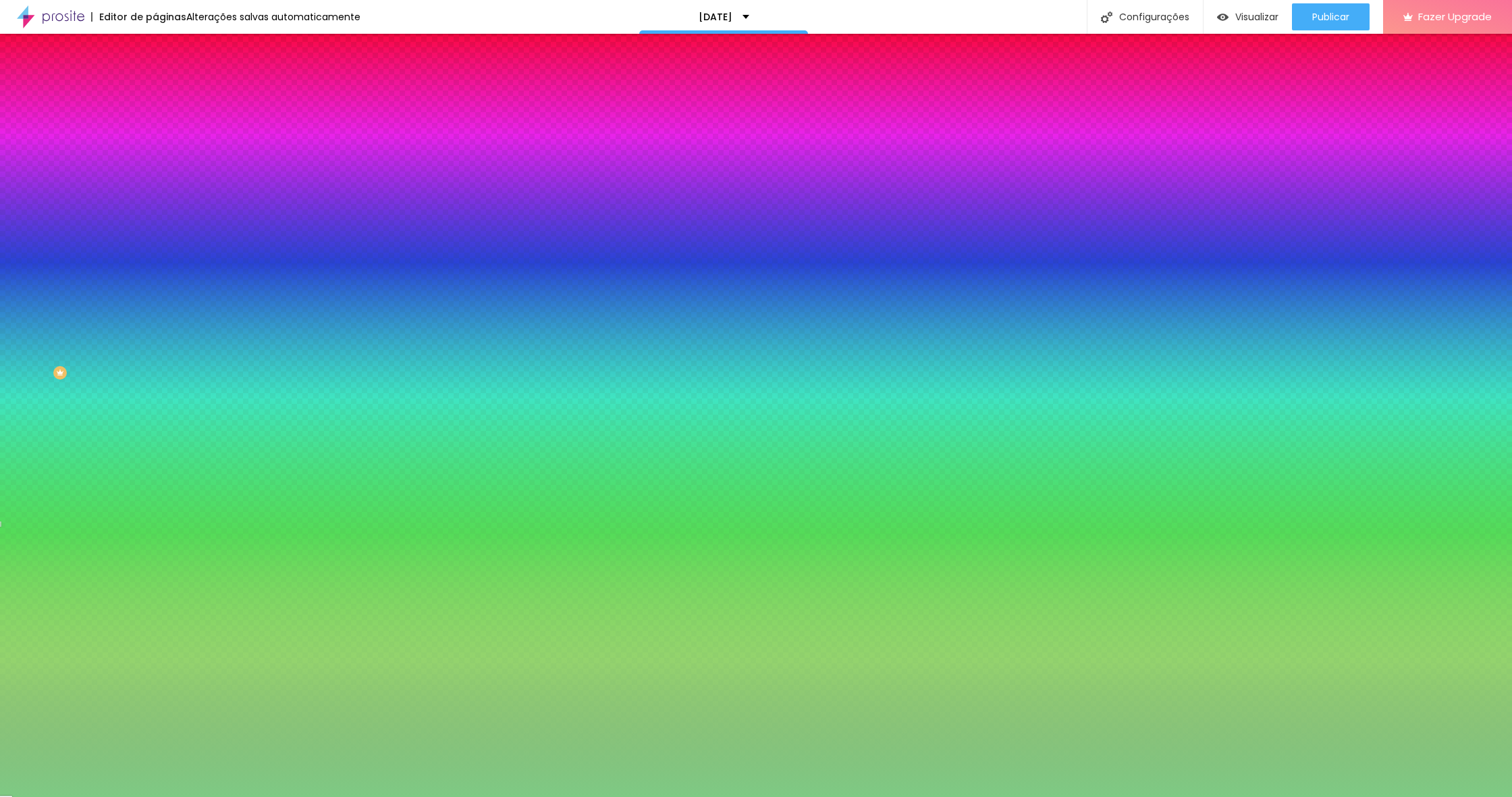
click at [119, 404] on div at bounding box center [756, 398] width 1512 height 797
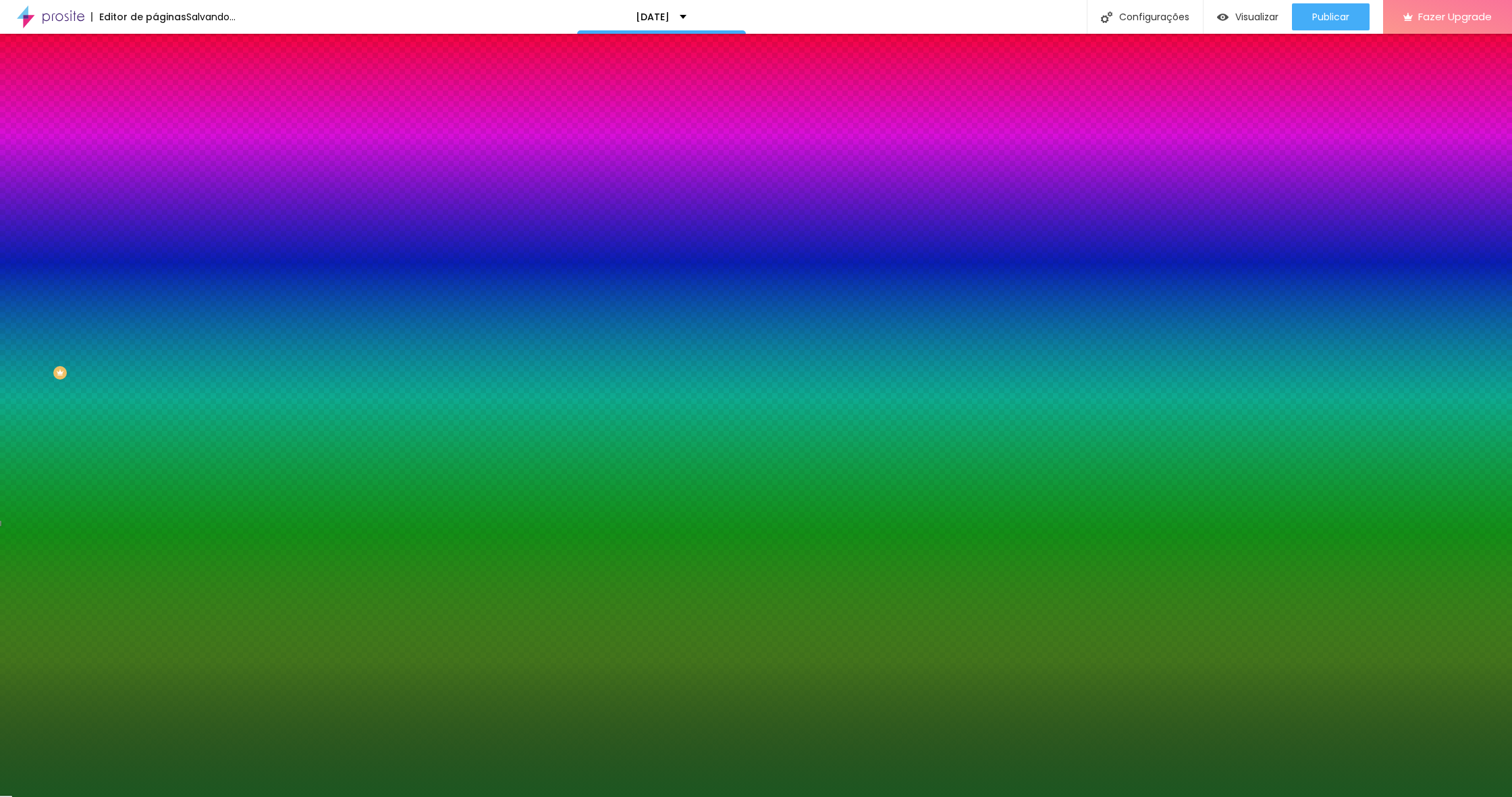
click at [80, 405] on div at bounding box center [756, 398] width 1512 height 797
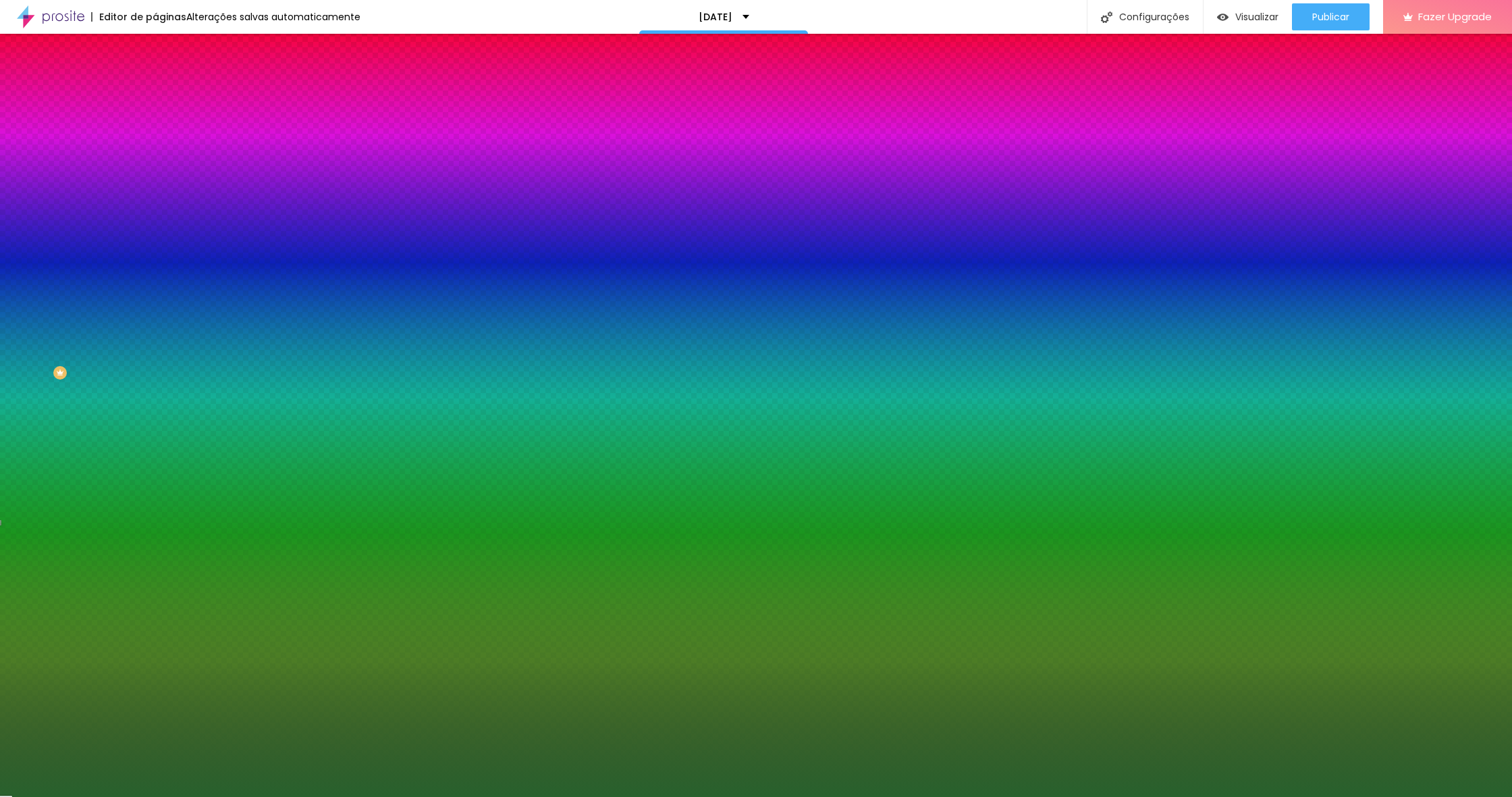
click at [73, 400] on div at bounding box center [756, 398] width 1512 height 797
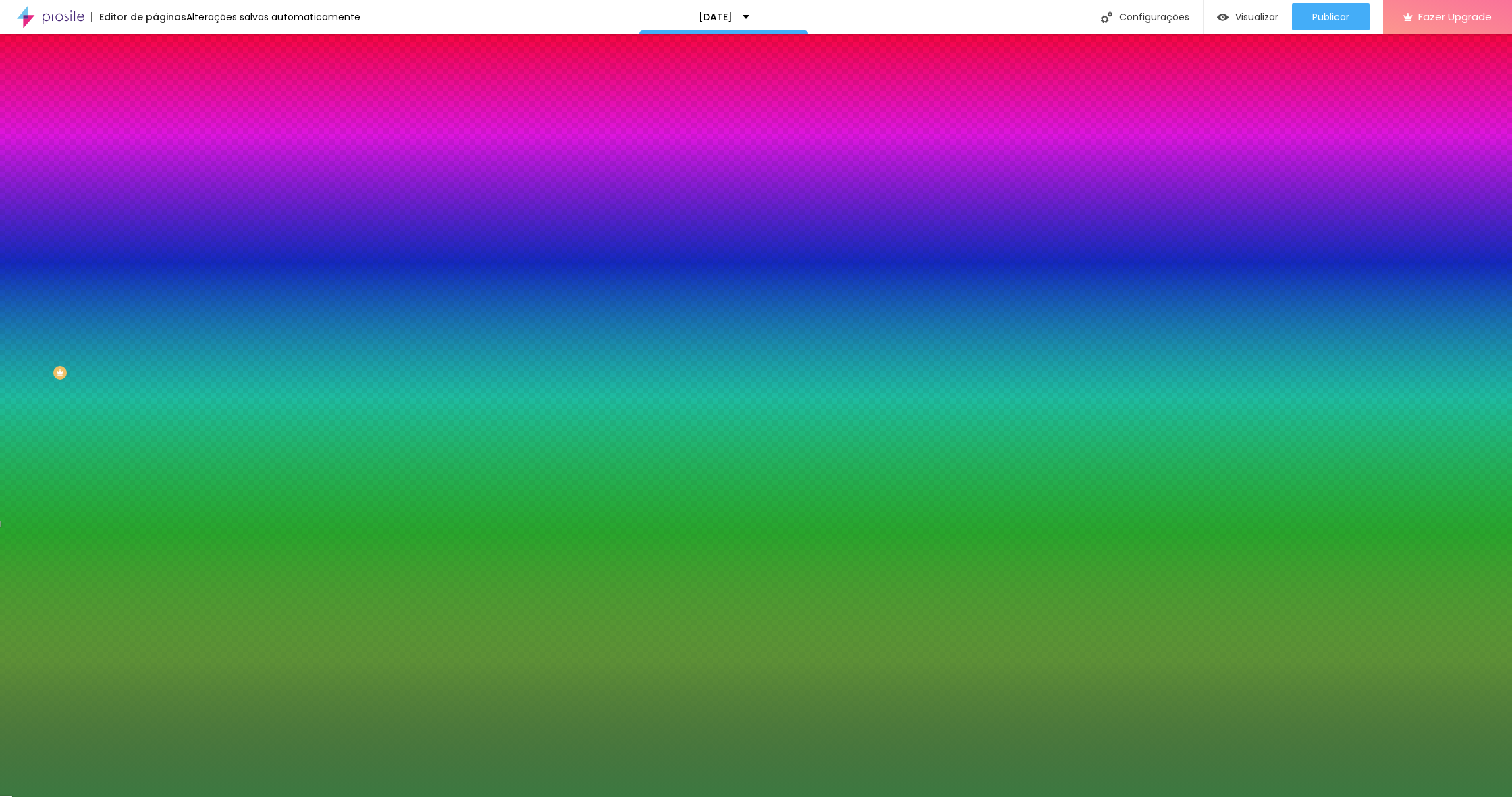
click at [66, 391] on div at bounding box center [756, 398] width 1512 height 797
type input "#3C7941"
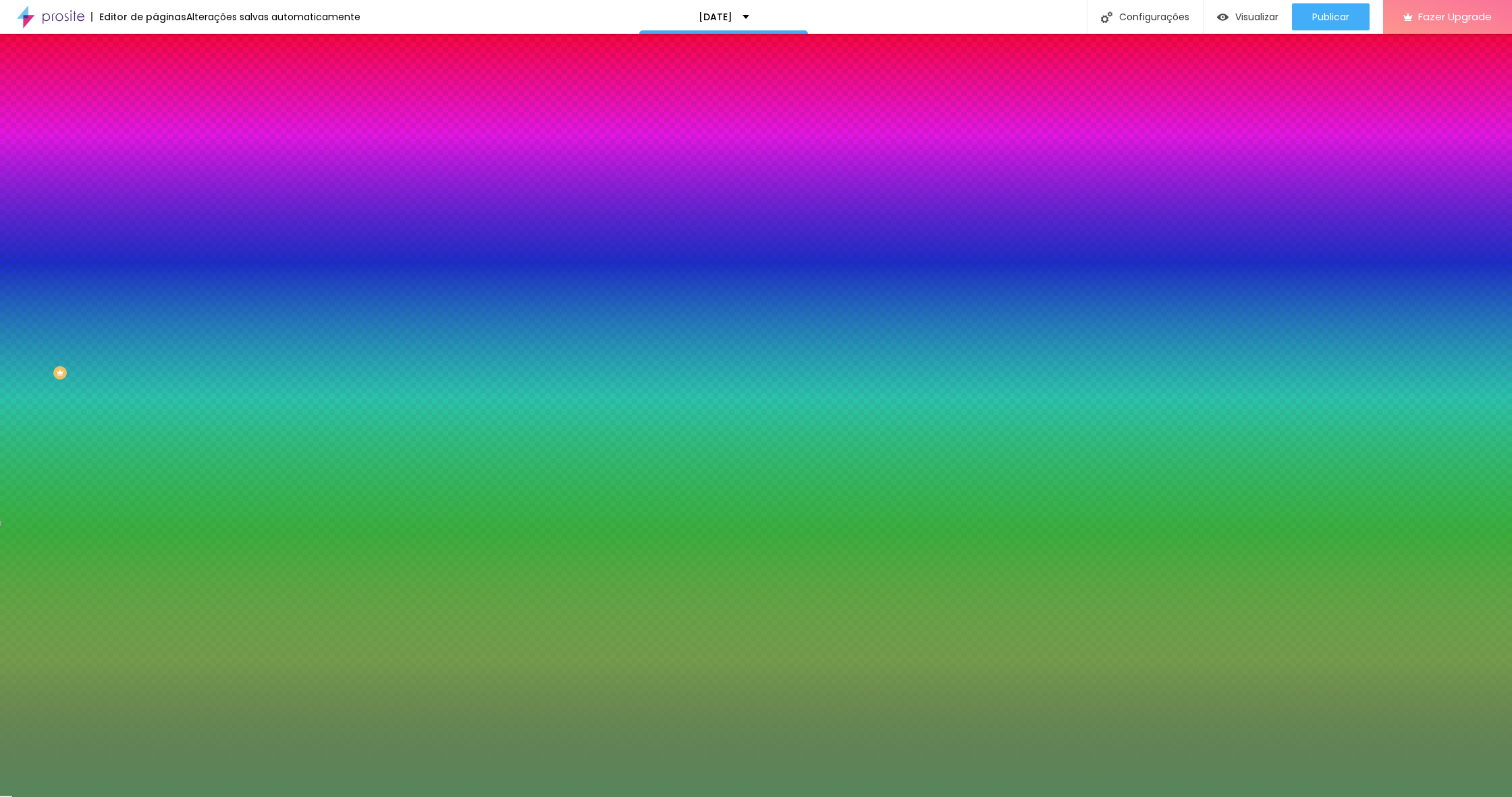
click at [52, 385] on div at bounding box center [756, 398] width 1512 height 797
click at [155, 459] on div at bounding box center [232, 459] width 155 height 0
type input "#FFFFFF"
drag, startPoint x: 30, startPoint y: 313, endPoint x: 9, endPoint y: 289, distance: 31.9
click at [155, 289] on div "Cor de fundo Voltar ao padrão #7A0C0C Tipografia Voltar ao padrão Borda Voltar …" at bounding box center [232, 326] width 155 height 441
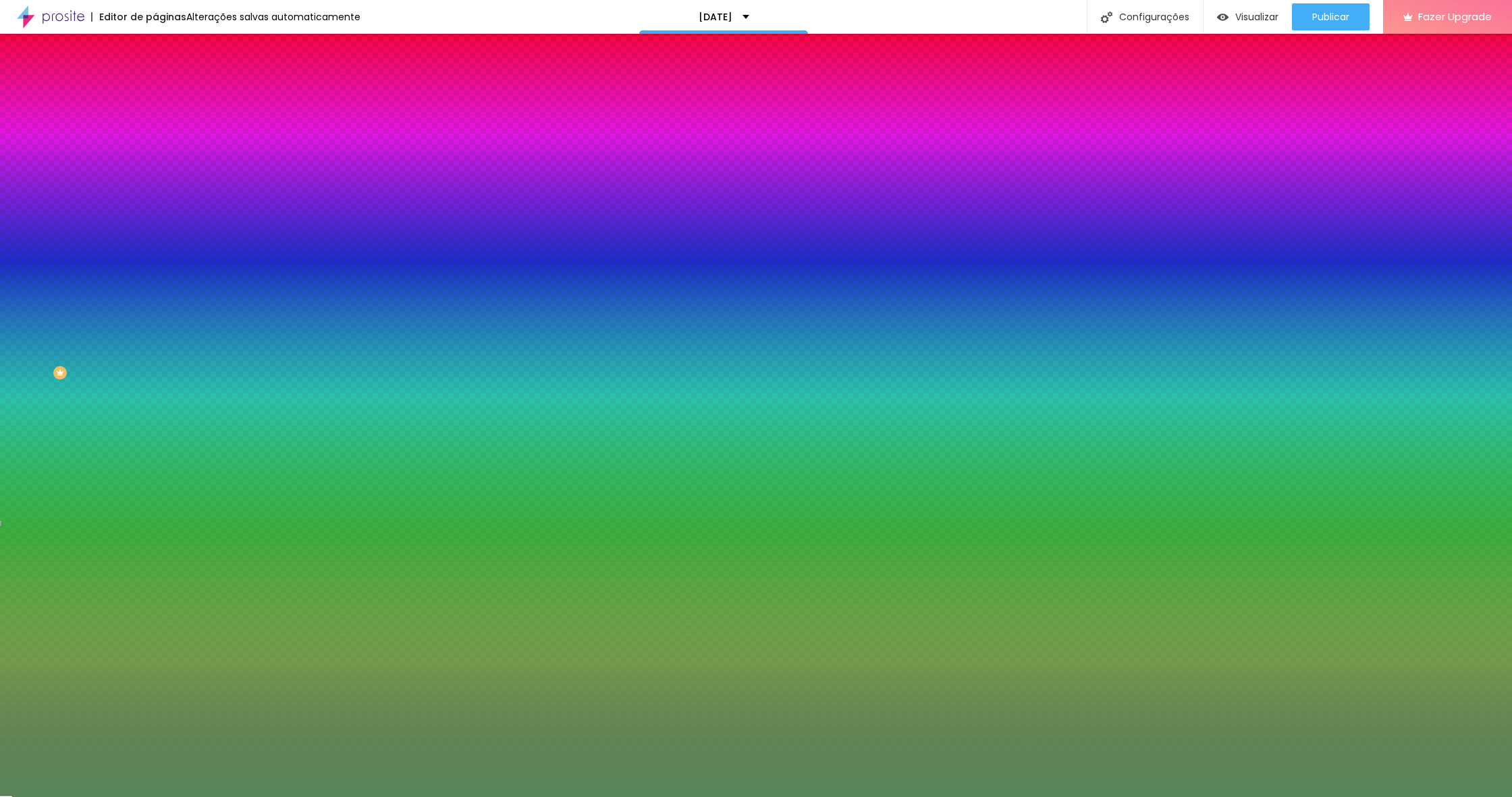
click at [155, 459] on div at bounding box center [232, 459] width 155 height 0
drag, startPoint x: 134, startPoint y: 399, endPoint x: 145, endPoint y: 400, distance: 11.0
click at [134, 401] on div at bounding box center [756, 398] width 1512 height 797
drag, startPoint x: 133, startPoint y: 257, endPoint x: 119, endPoint y: 257, distance: 14.0
click at [155, 263] on div "Ao passar o mouse Editar estilo do campo" at bounding box center [232, 349] width 155 height 173
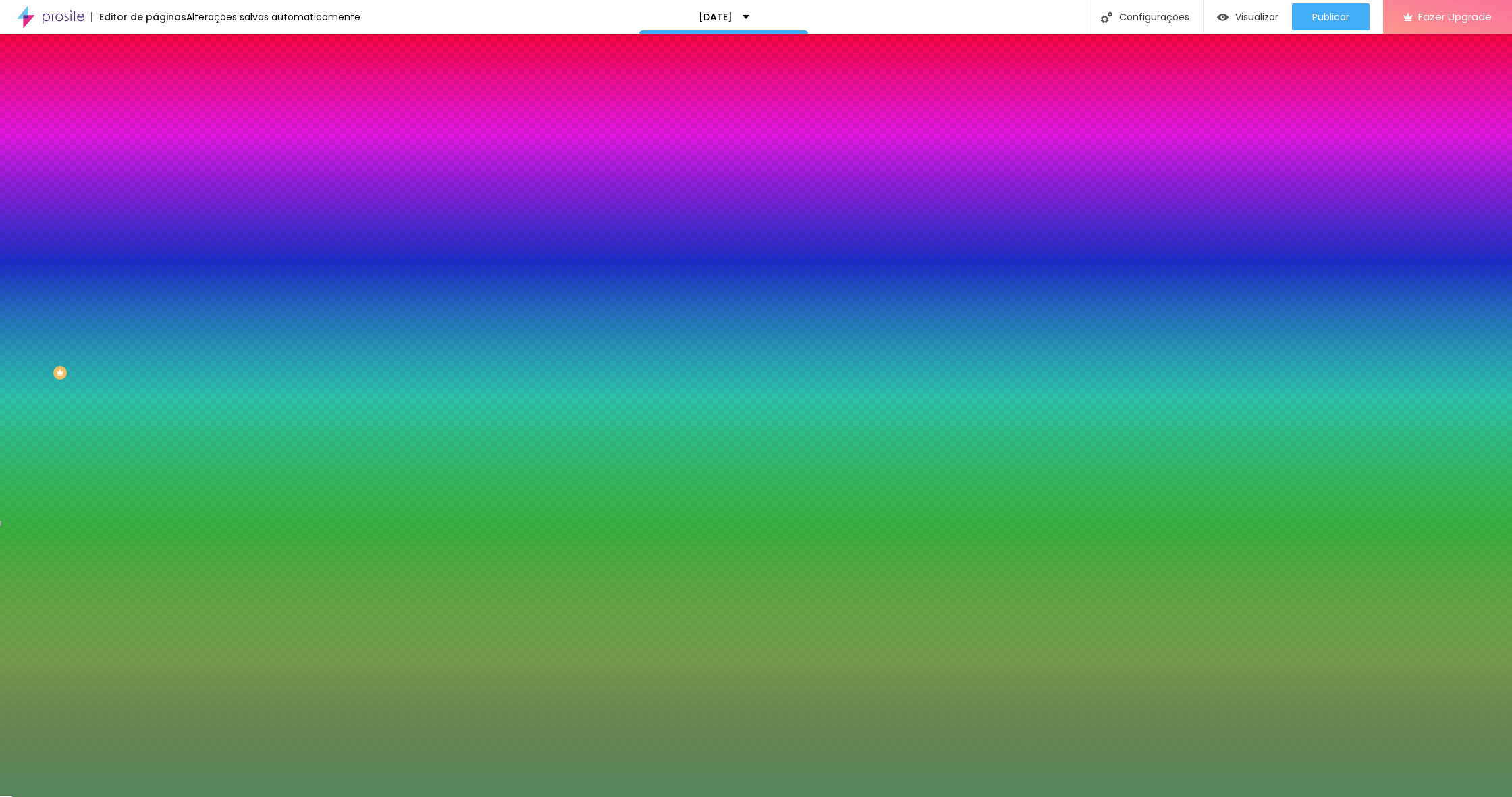
click at [162, 536] on icon "button" at bounding box center [165, 538] width 5 height 5
click at [279, 522] on div at bounding box center [756, 398] width 1512 height 797
click at [218, 515] on div at bounding box center [756, 398] width 1512 height 797
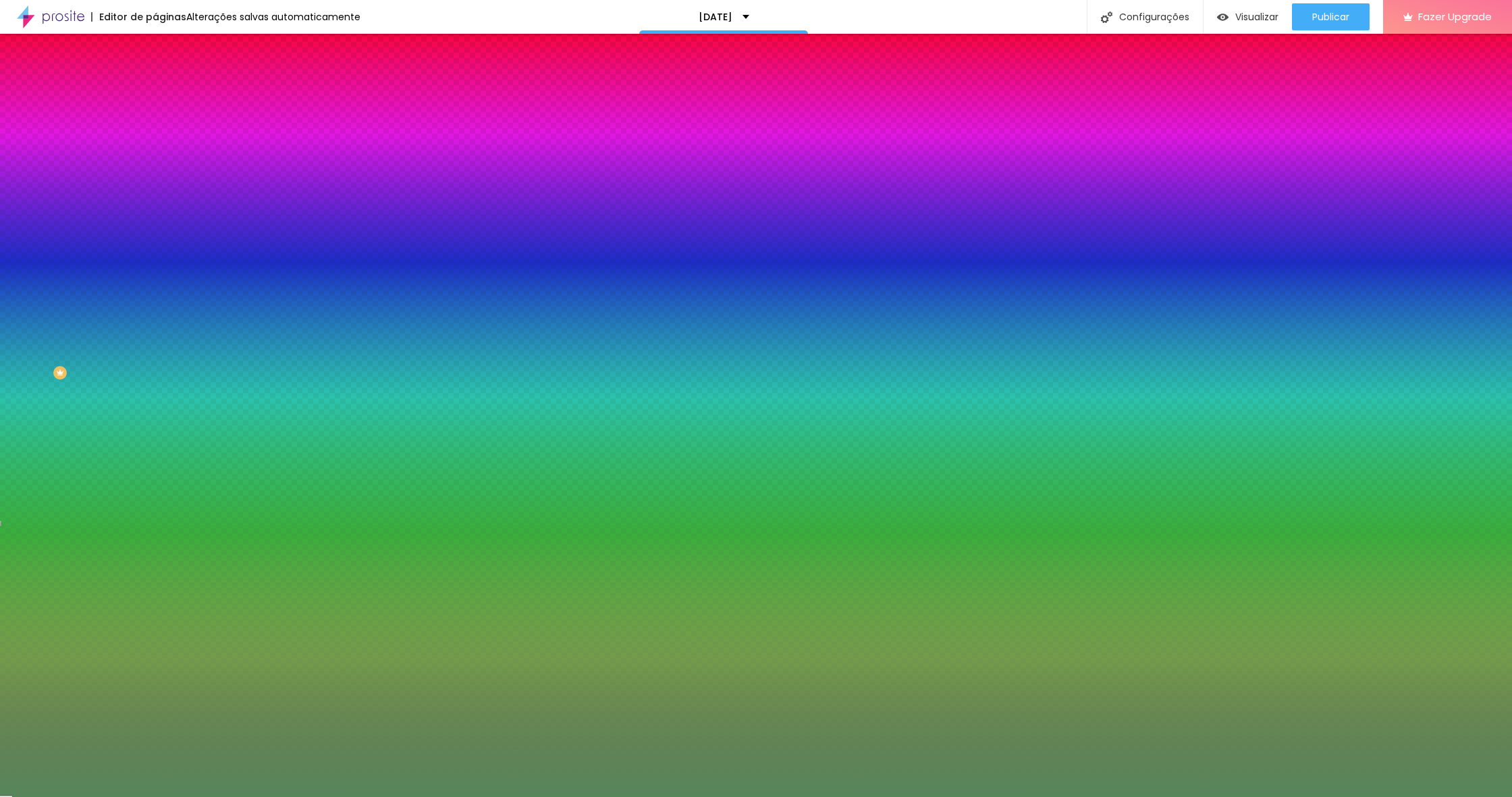
type input "1"
drag, startPoint x: 149, startPoint y: 404, endPoint x: 168, endPoint y: 405, distance: 19.0
type input "1"
click at [118, 796] on div at bounding box center [756, 797] width 1512 height 0
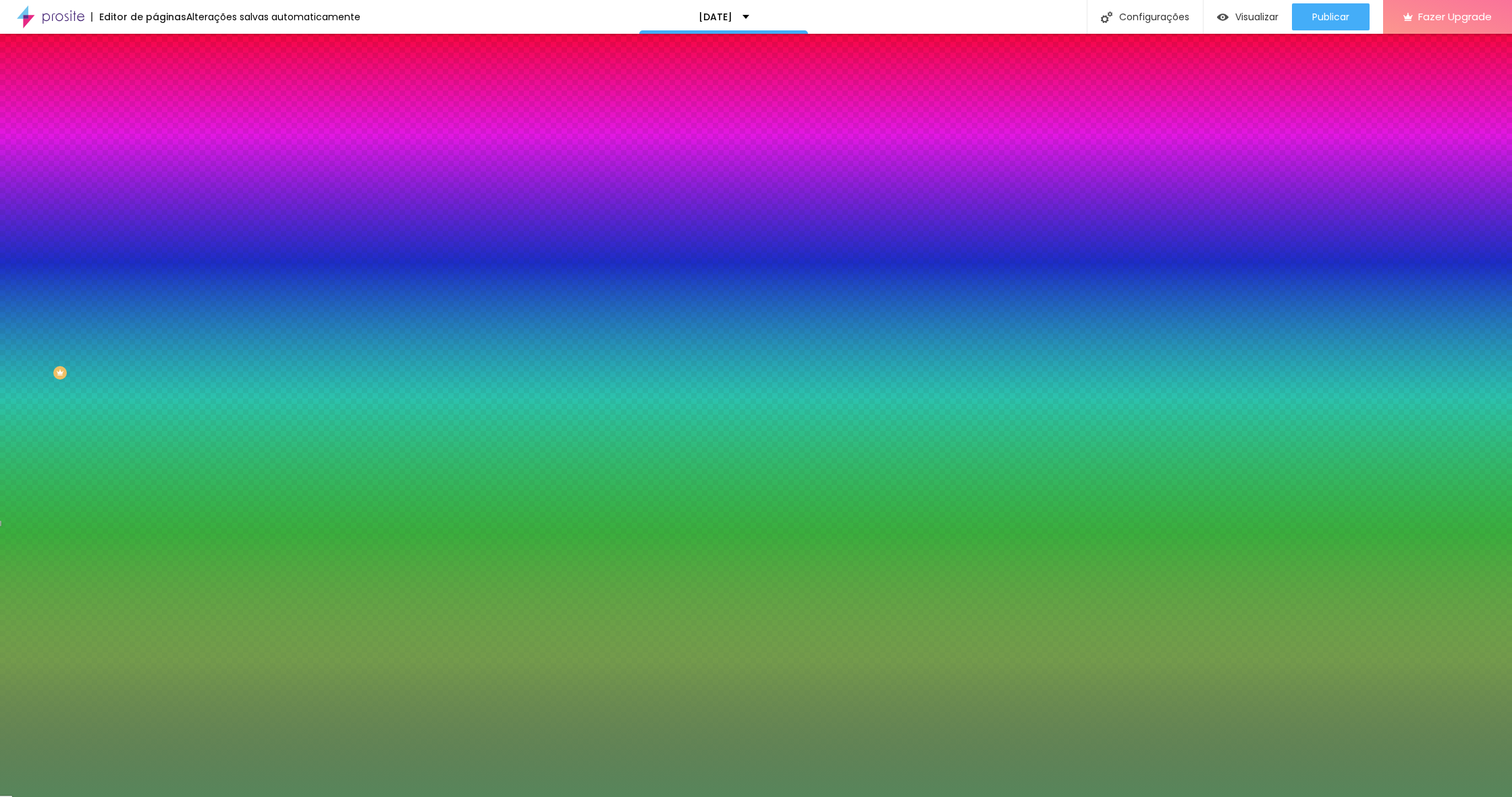
click at [155, 496] on div at bounding box center [232, 496] width 155 height 0
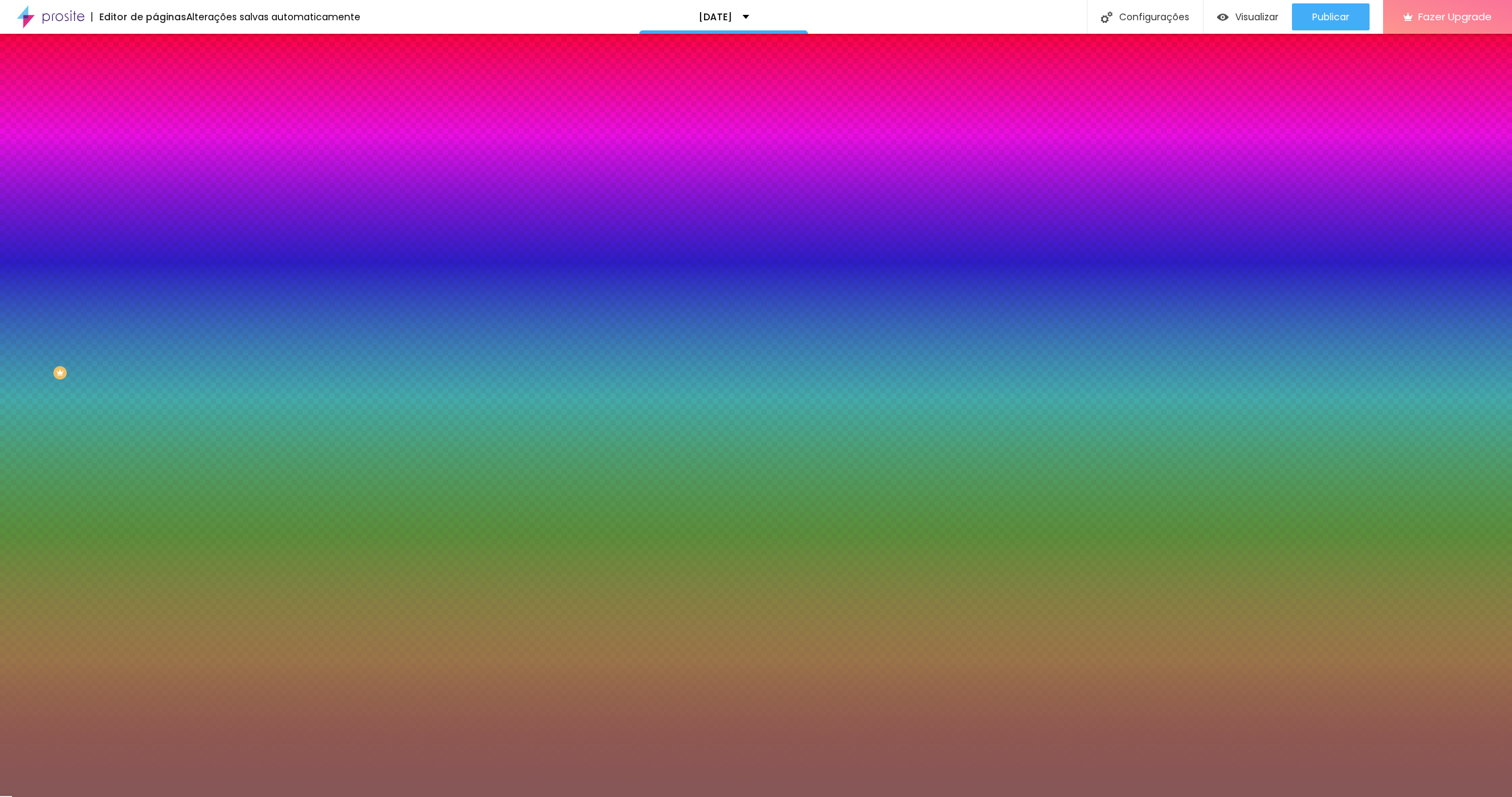
drag, startPoint x: 121, startPoint y: 355, endPoint x: 116, endPoint y: 321, distance: 34.4
click at [155, 473] on div "Cor do texto Voltar ao padrão #865758" at bounding box center [232, 491] width 155 height 37
click at [155, 496] on div at bounding box center [232, 496] width 155 height 0
drag, startPoint x: 120, startPoint y: 347, endPoint x: 109, endPoint y: 357, distance: 14.9
click at [155, 510] on div at bounding box center [232, 510] width 155 height 0
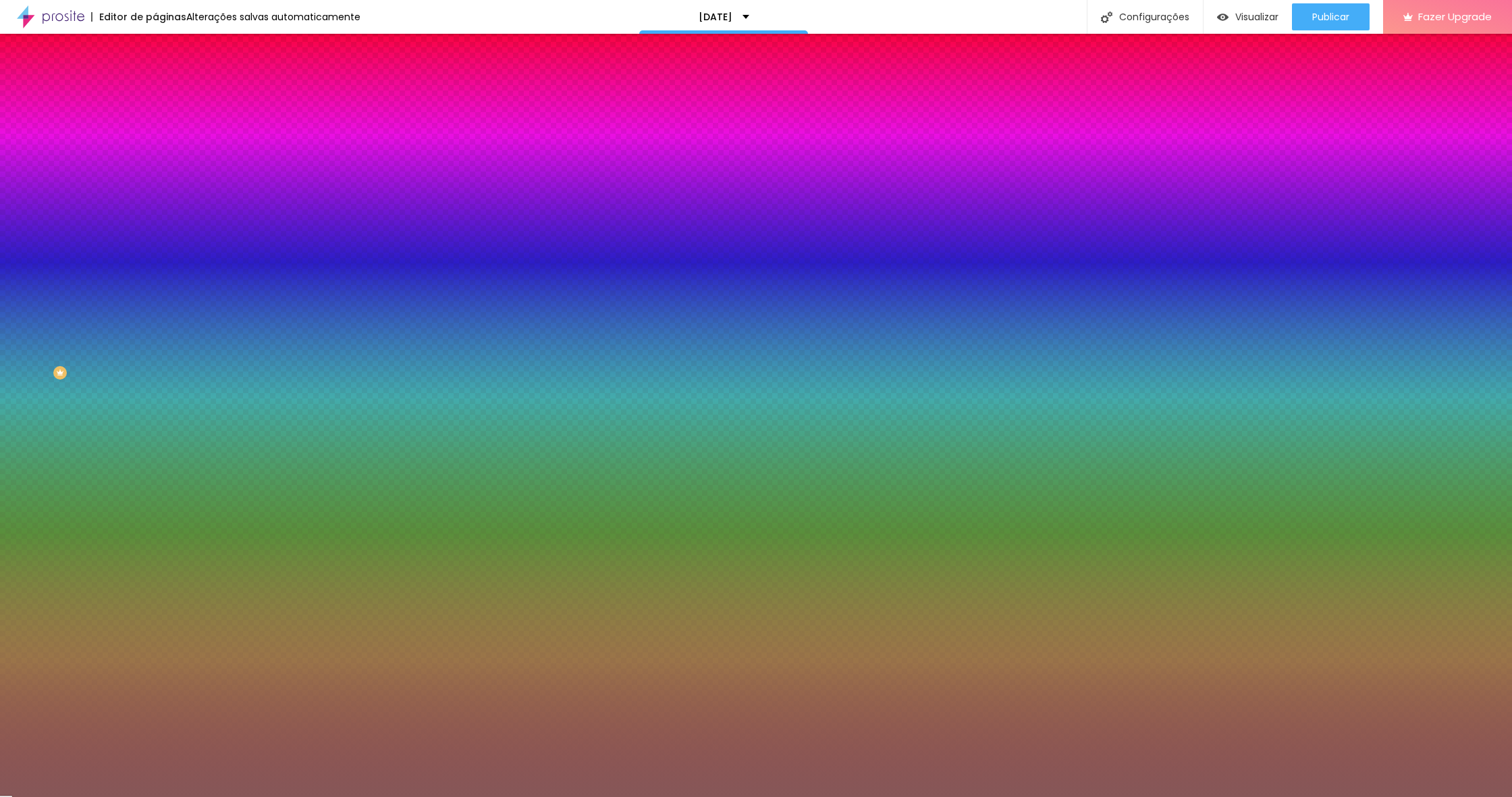
click at [155, 496] on div at bounding box center [232, 496] width 155 height 0
click at [96, 399] on div at bounding box center [756, 398] width 1512 height 797
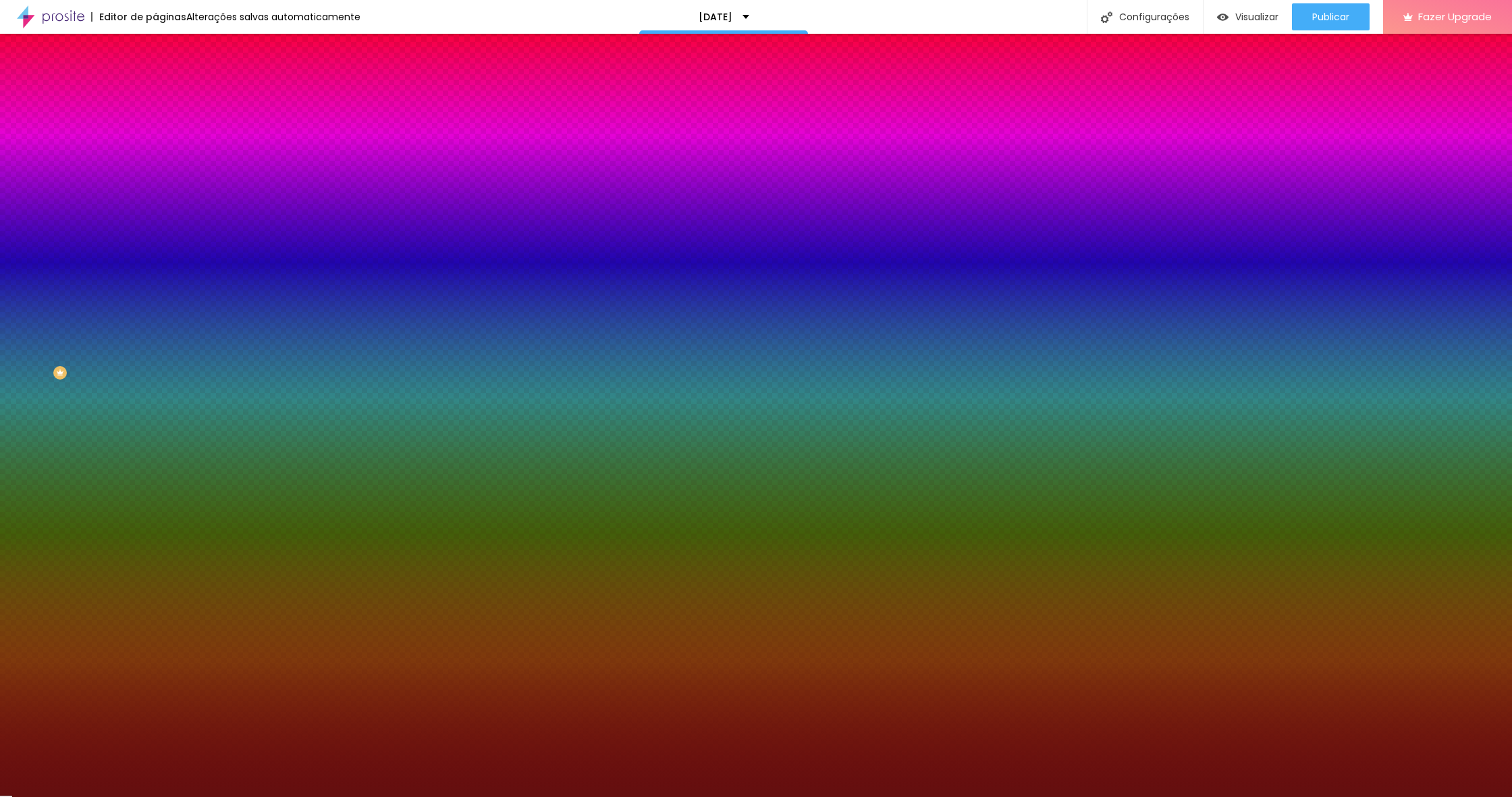
drag, startPoint x: 119, startPoint y: 415, endPoint x: 120, endPoint y: 440, distance: 25.0
click at [155, 510] on div at bounding box center [232, 510] width 155 height 0
click at [155, 496] on div at bounding box center [232, 496] width 155 height 0
click at [97, 386] on div at bounding box center [756, 398] width 1512 height 797
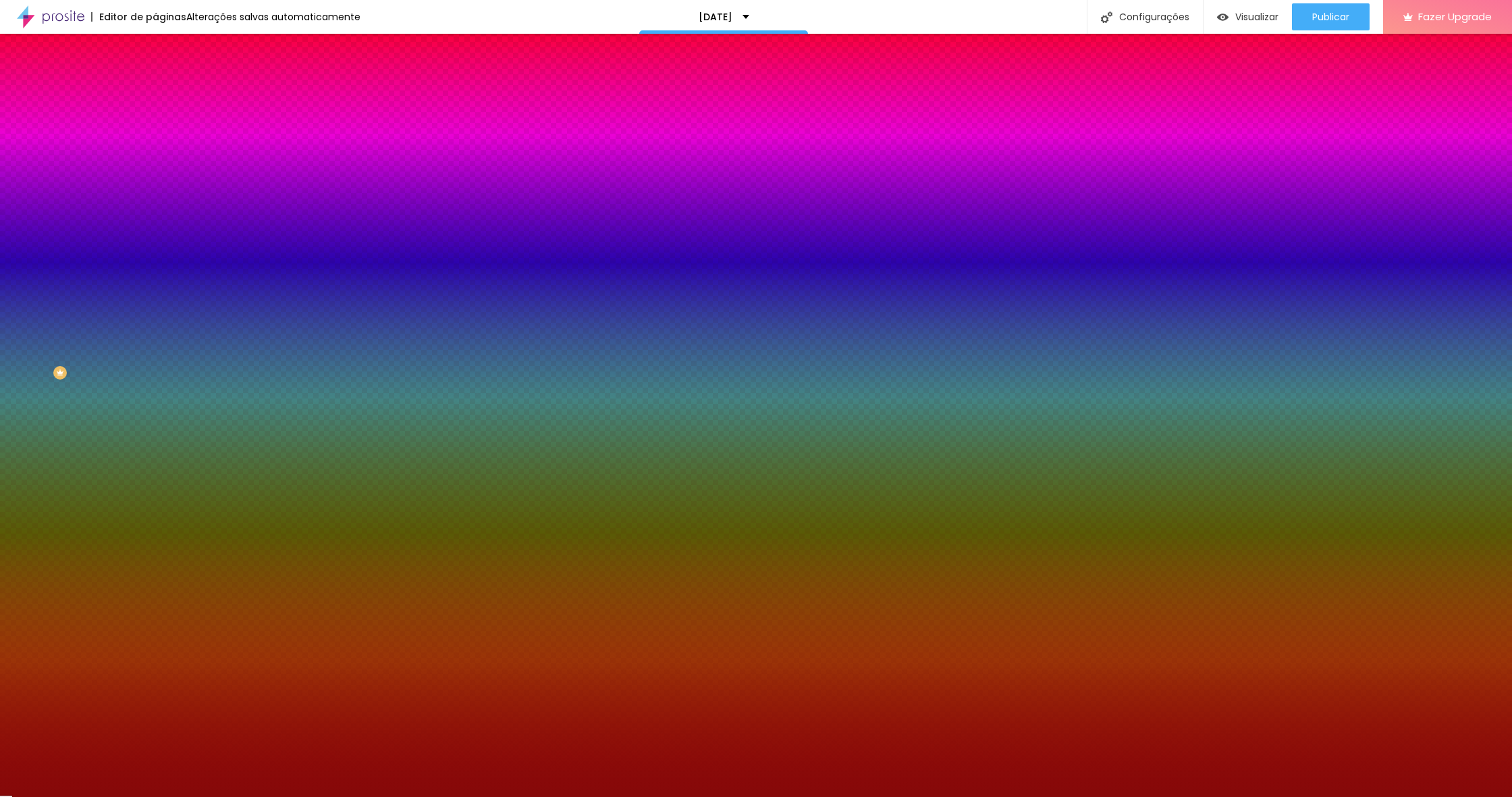
click at [104, 384] on div at bounding box center [756, 398] width 1512 height 797
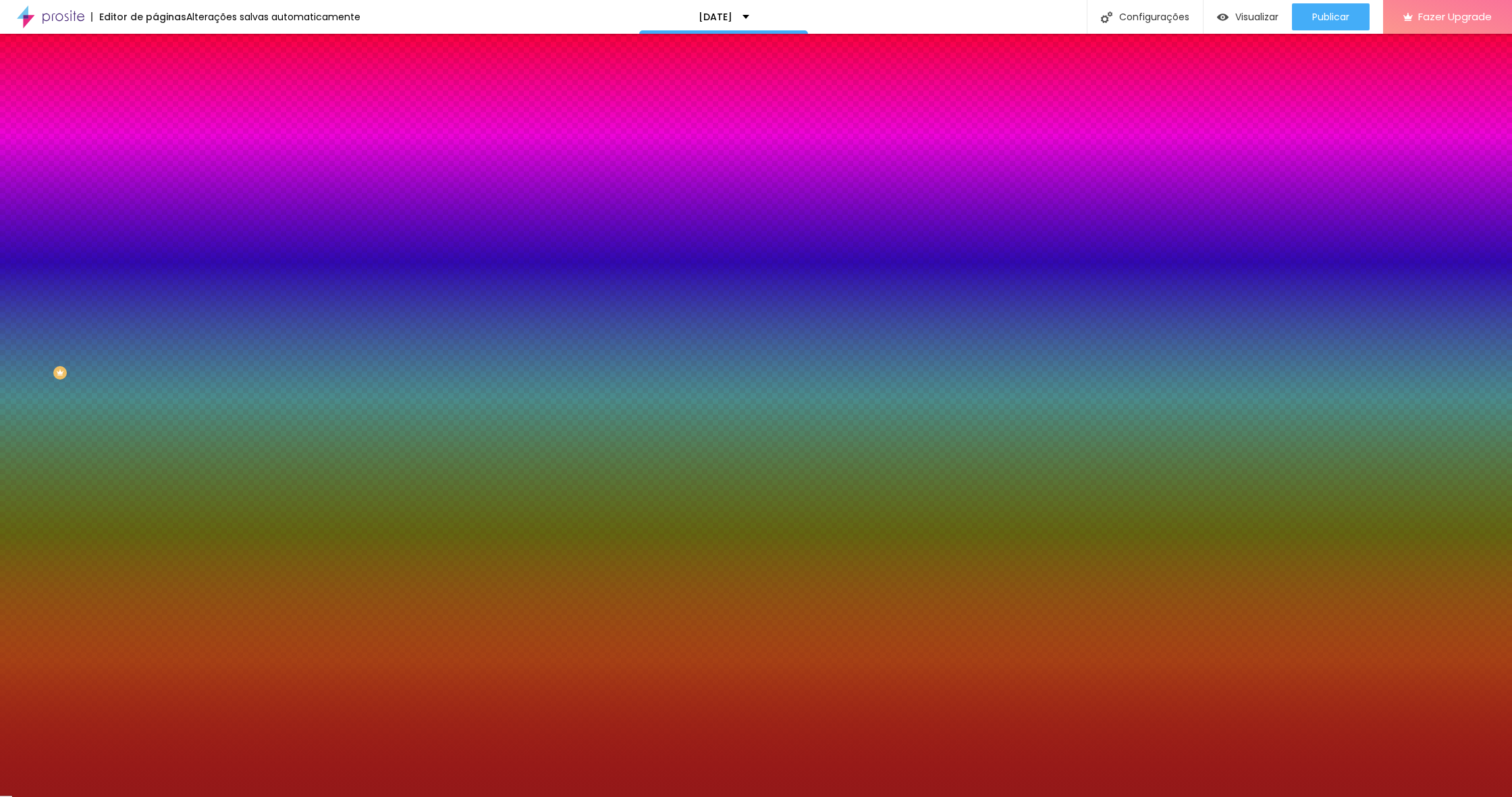
type input "#961212"
click at [100, 380] on div at bounding box center [756, 398] width 1512 height 797
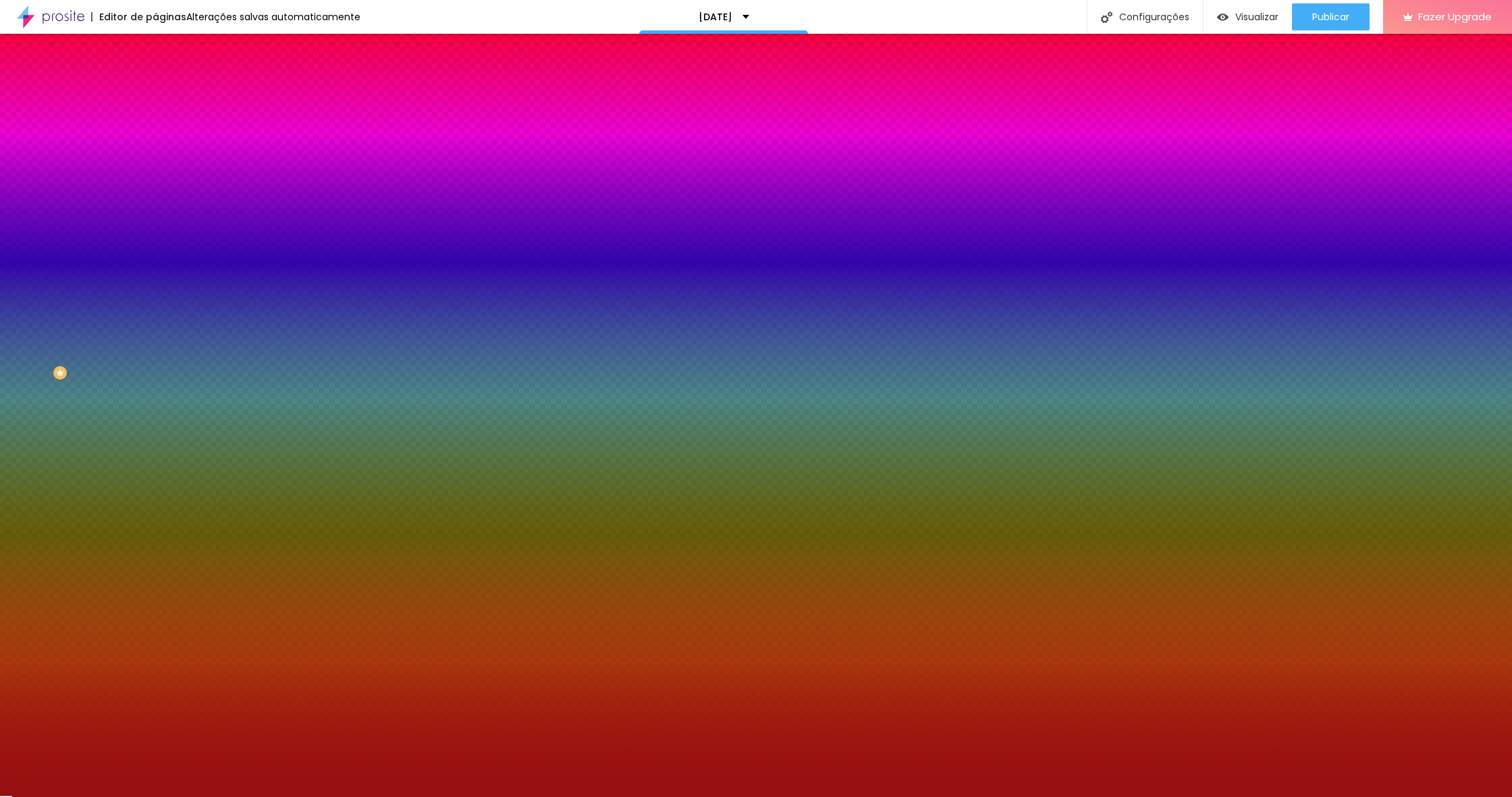
click at [155, 473] on div "Cor do texto Voltar ao padrão #961212" at bounding box center [232, 491] width 155 height 37
click at [162, 536] on icon "button" at bounding box center [165, 538] width 5 height 5
drag, startPoint x: 276, startPoint y: 465, endPoint x: 279, endPoint y: 571, distance: 106.0
click at [279, 571] on body "Editor de páginas Alterações salvas automaticamente Natal 2025 Configurações Co…" at bounding box center [756, 398] width 1512 height 797
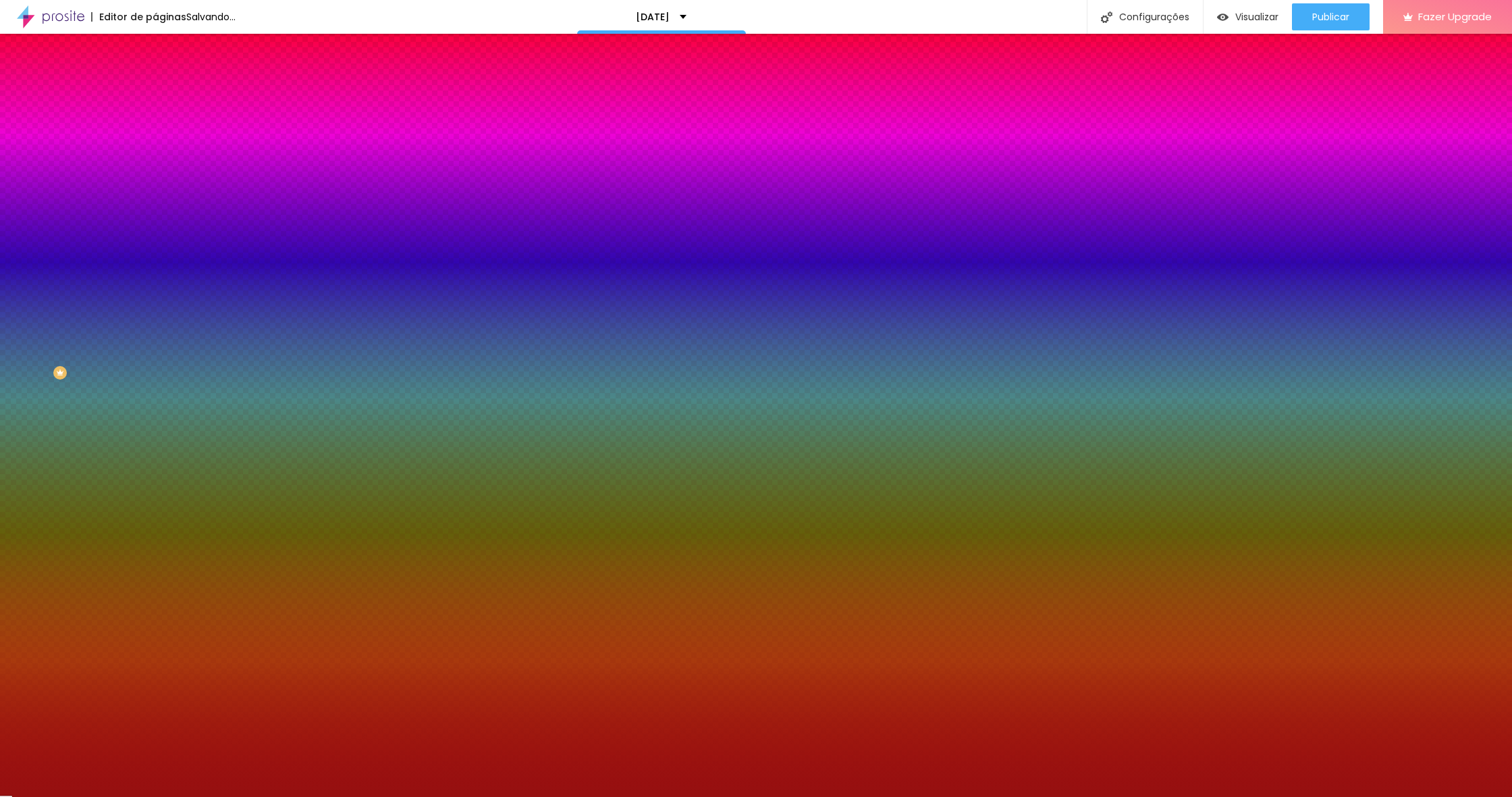
click at [260, 501] on div at bounding box center [756, 398] width 1512 height 797
type input "#9B0D0D"
drag, startPoint x: 260, startPoint y: 488, endPoint x: 271, endPoint y: 485, distance: 11.4
click at [260, 488] on div at bounding box center [756, 398] width 1512 height 797
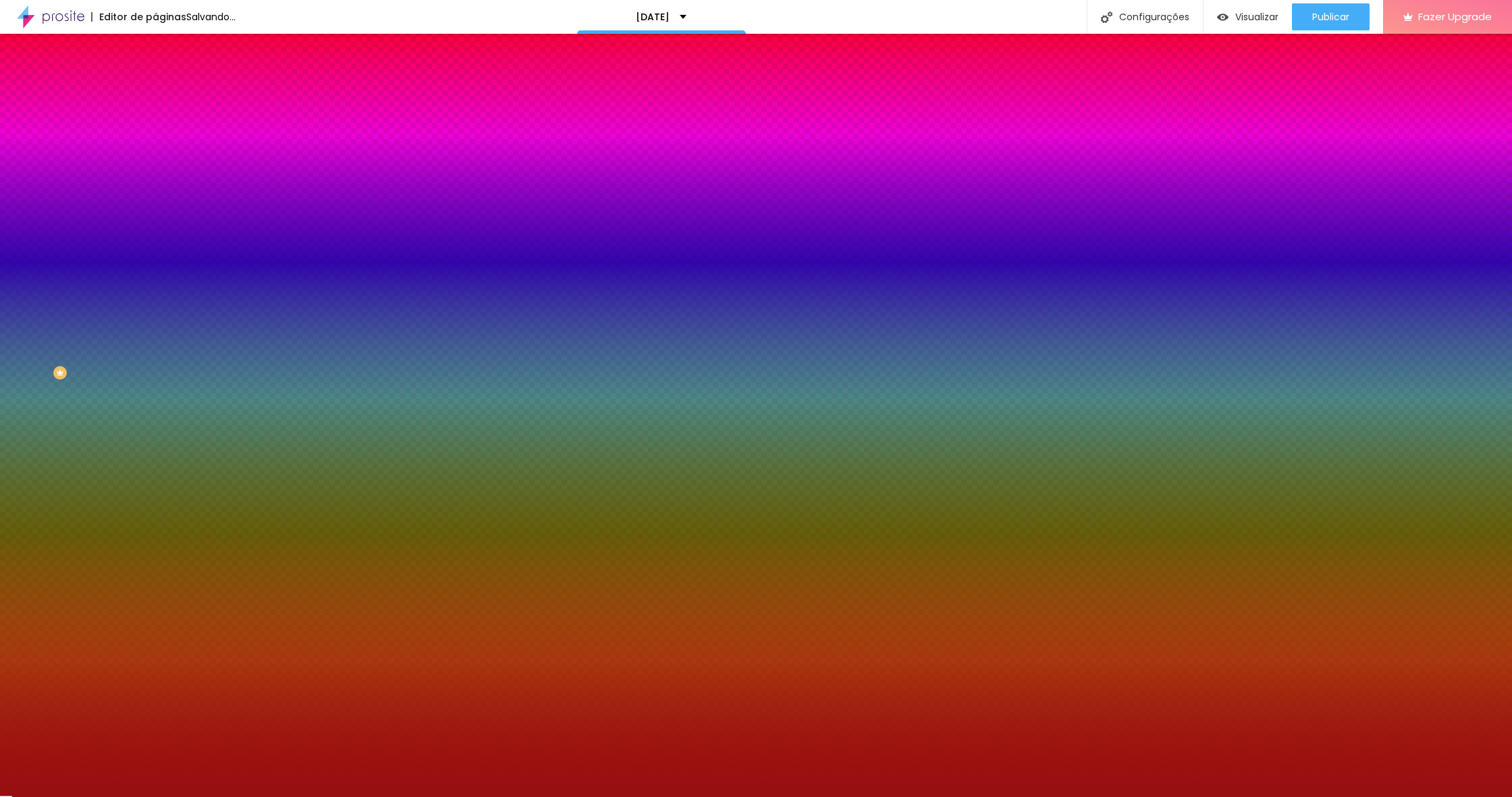
type input "2"
click at [20, 796] on div at bounding box center [756, 797] width 1512 height 0
click at [155, 92] on li "Avançado" at bounding box center [232, 98] width 155 height 13
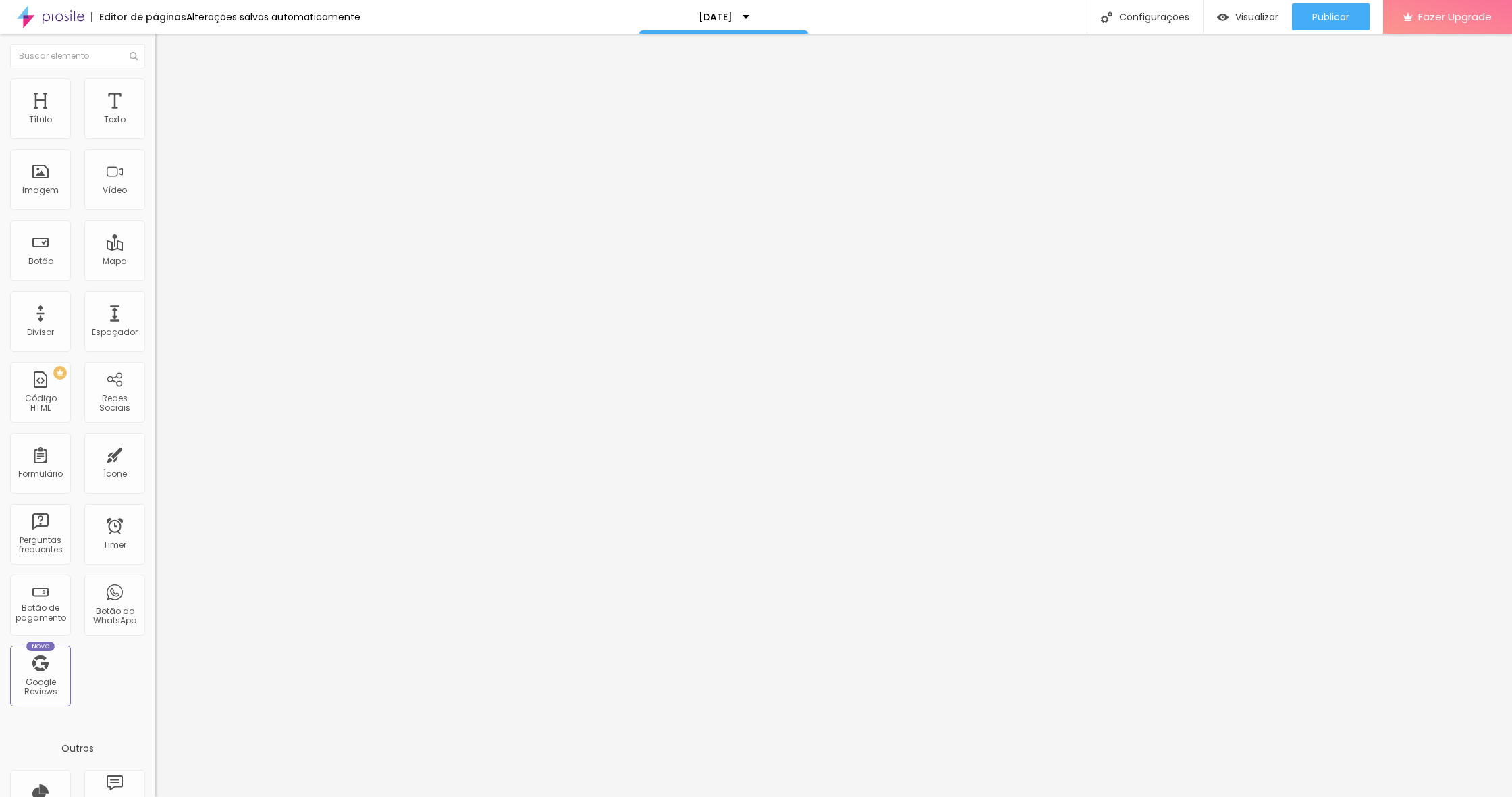
click at [155, 75] on li "Conteúdo" at bounding box center [232, 71] width 155 height 13
drag, startPoint x: 128, startPoint y: 83, endPoint x: 136, endPoint y: 97, distance: 16.1
click at [155, 92] on img at bounding box center [161, 98] width 12 height 12
type input "14"
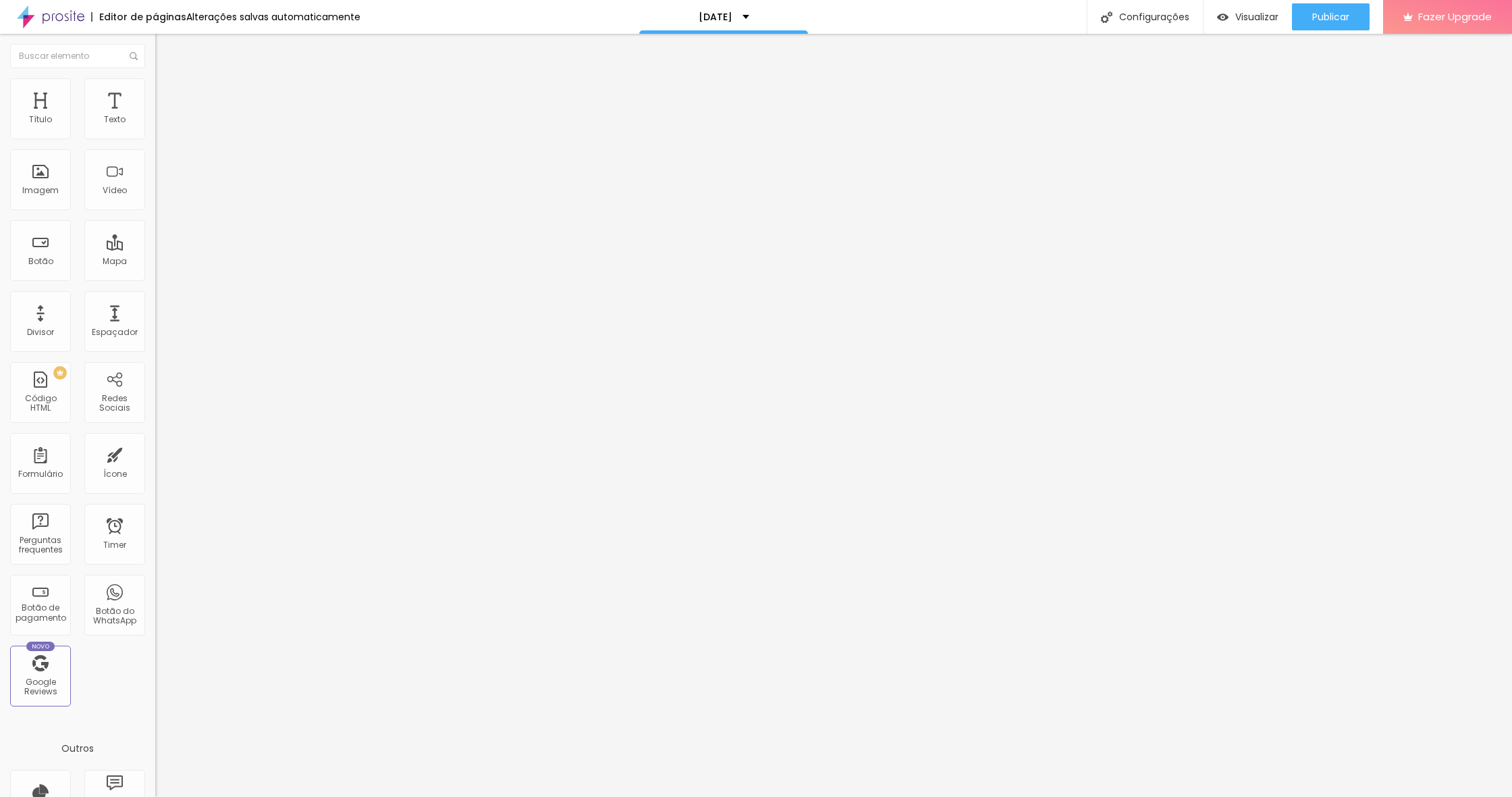
type input "0"
drag, startPoint x: 19, startPoint y: 156, endPoint x: 28, endPoint y: 143, distance: 15.8
type input "0"
click at [155, 154] on div "10 Espaço de cima 0 Espaço de baixo ID Html Classes Html Visível nos dispositiv…" at bounding box center [232, 389] width 155 height 568
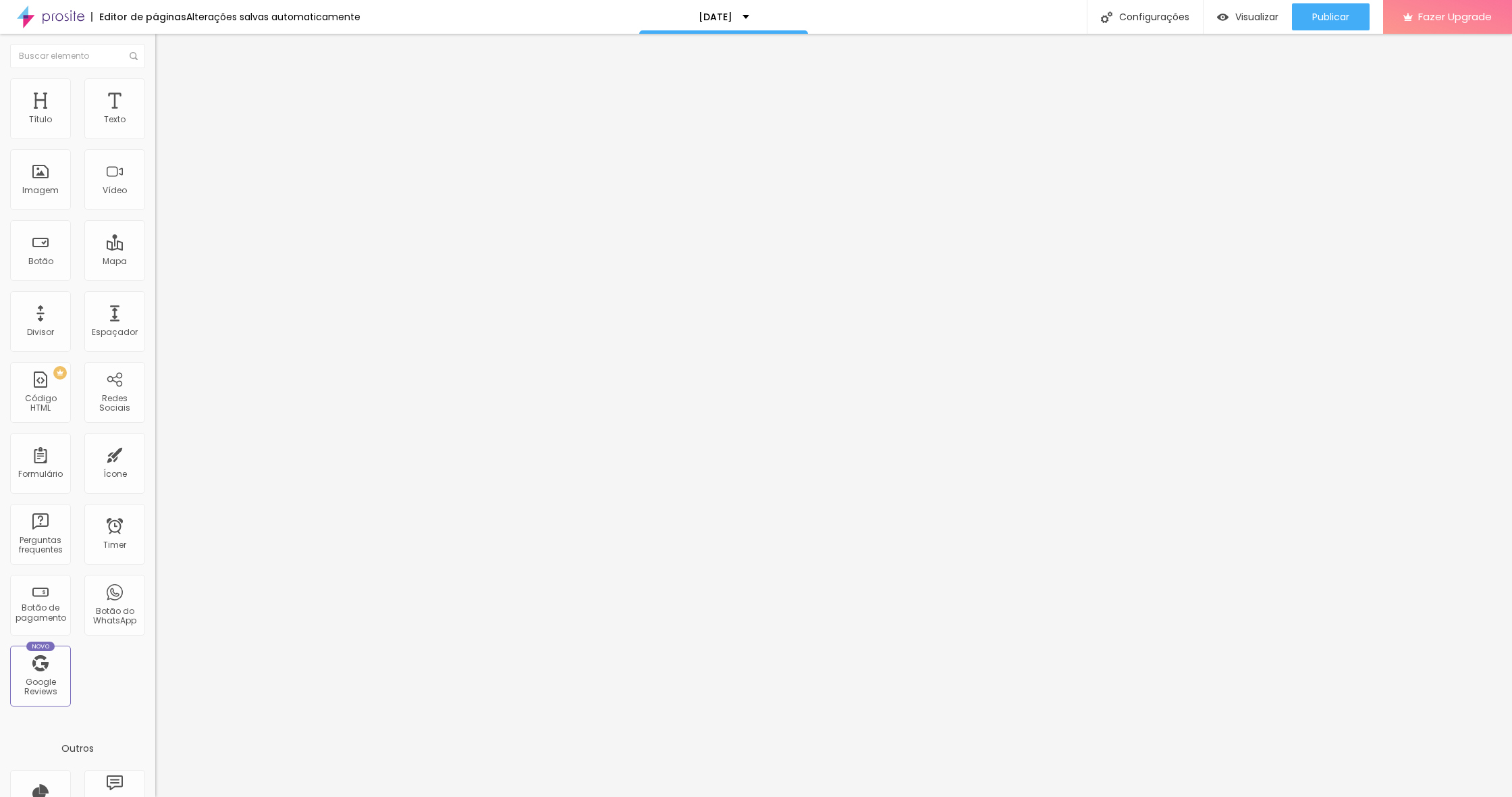
type input "3"
type input "1"
type input "0"
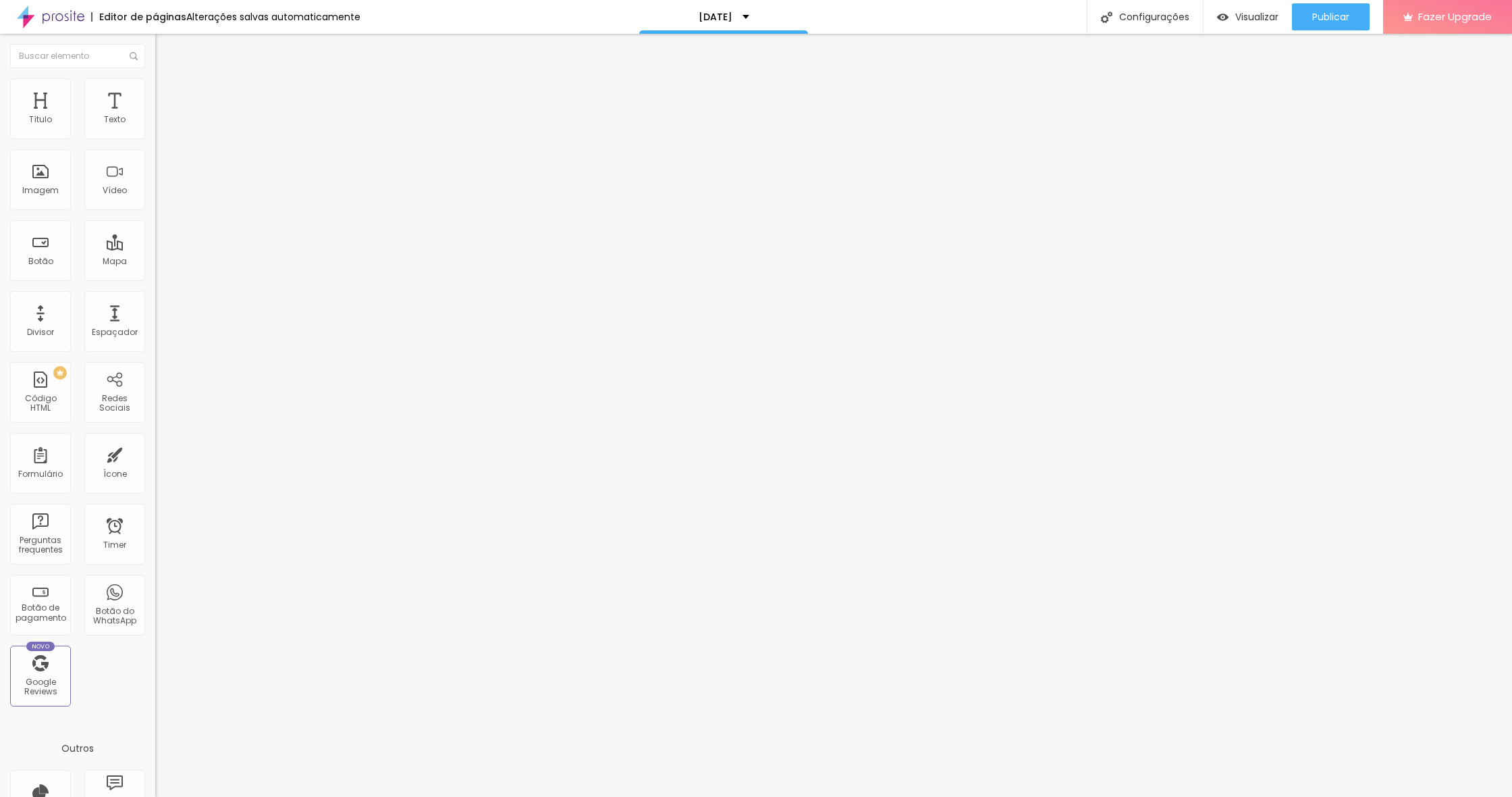
type input "0"
drag, startPoint x: 33, startPoint y: 134, endPoint x: 62, endPoint y: 167, distance: 43.9
type input "0"
click at [155, 133] on div "0 Espaço de cima 0 Espaço de baixo ID Html Classes Html Visível nos dispositivo…" at bounding box center [232, 389] width 155 height 568
click at [168, 95] on span "Avançado" at bounding box center [189, 101] width 44 height 12
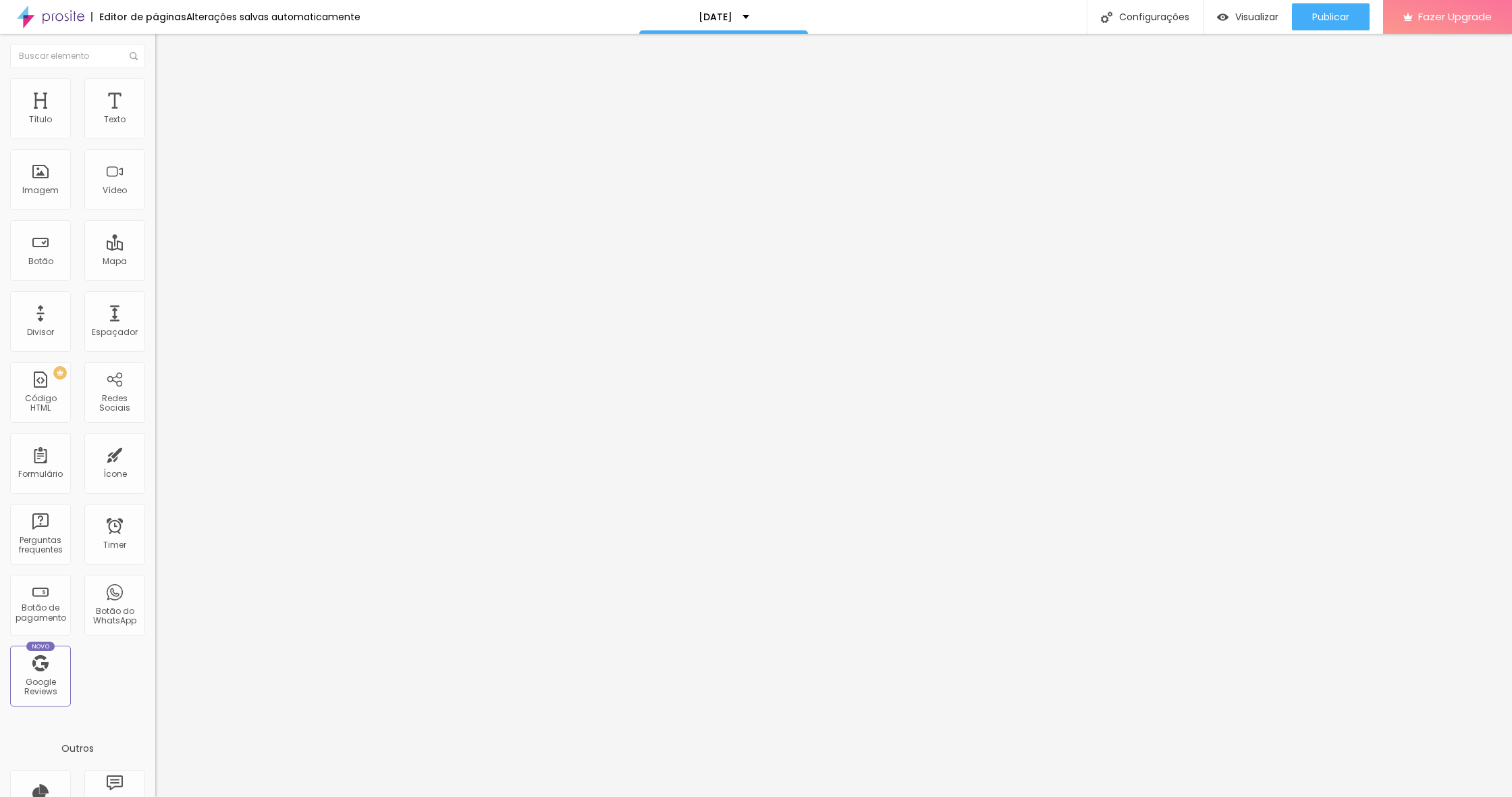
type input "25"
type input "30"
type input "40"
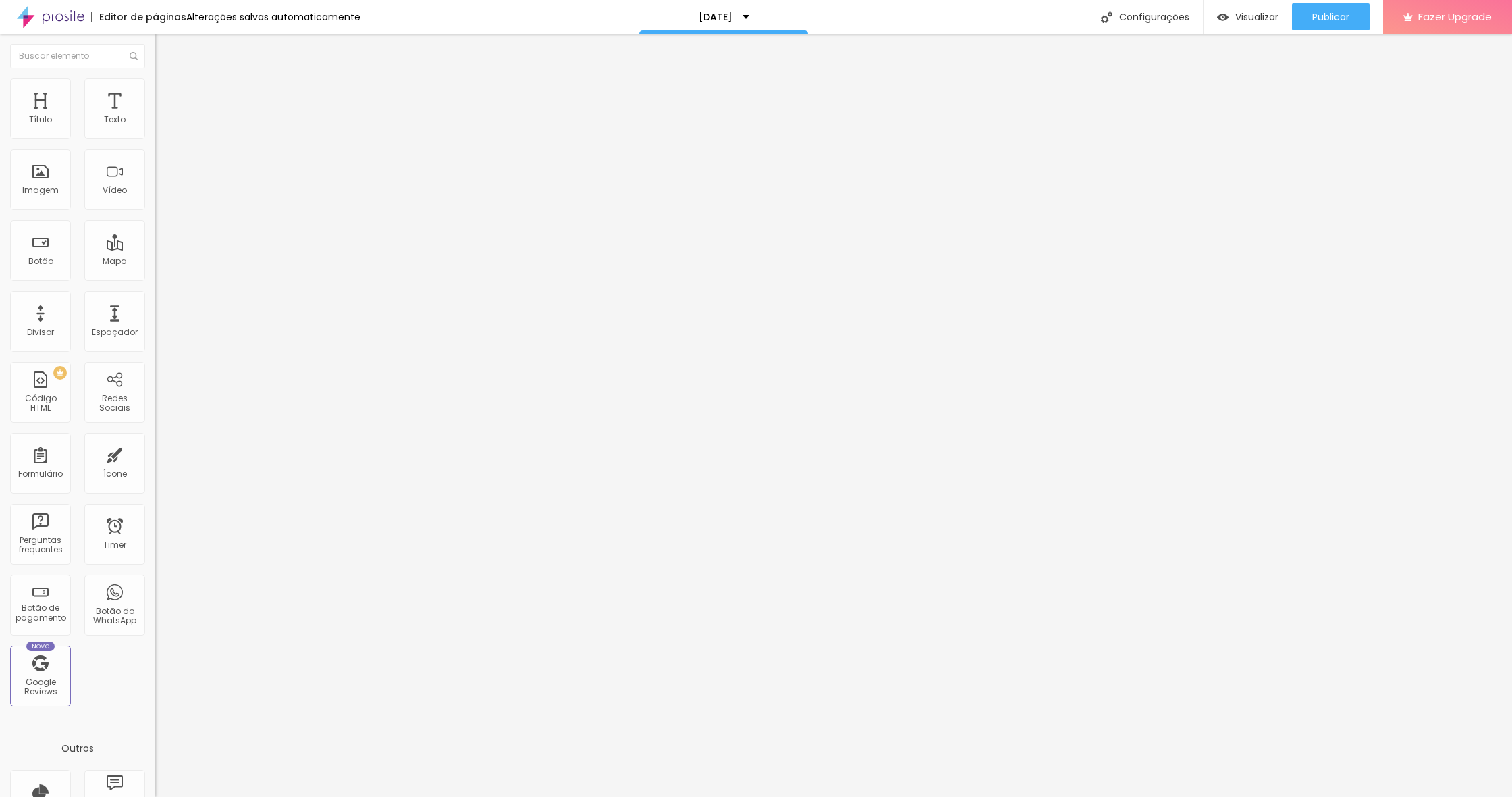
type input "40"
type input "50"
type input "45"
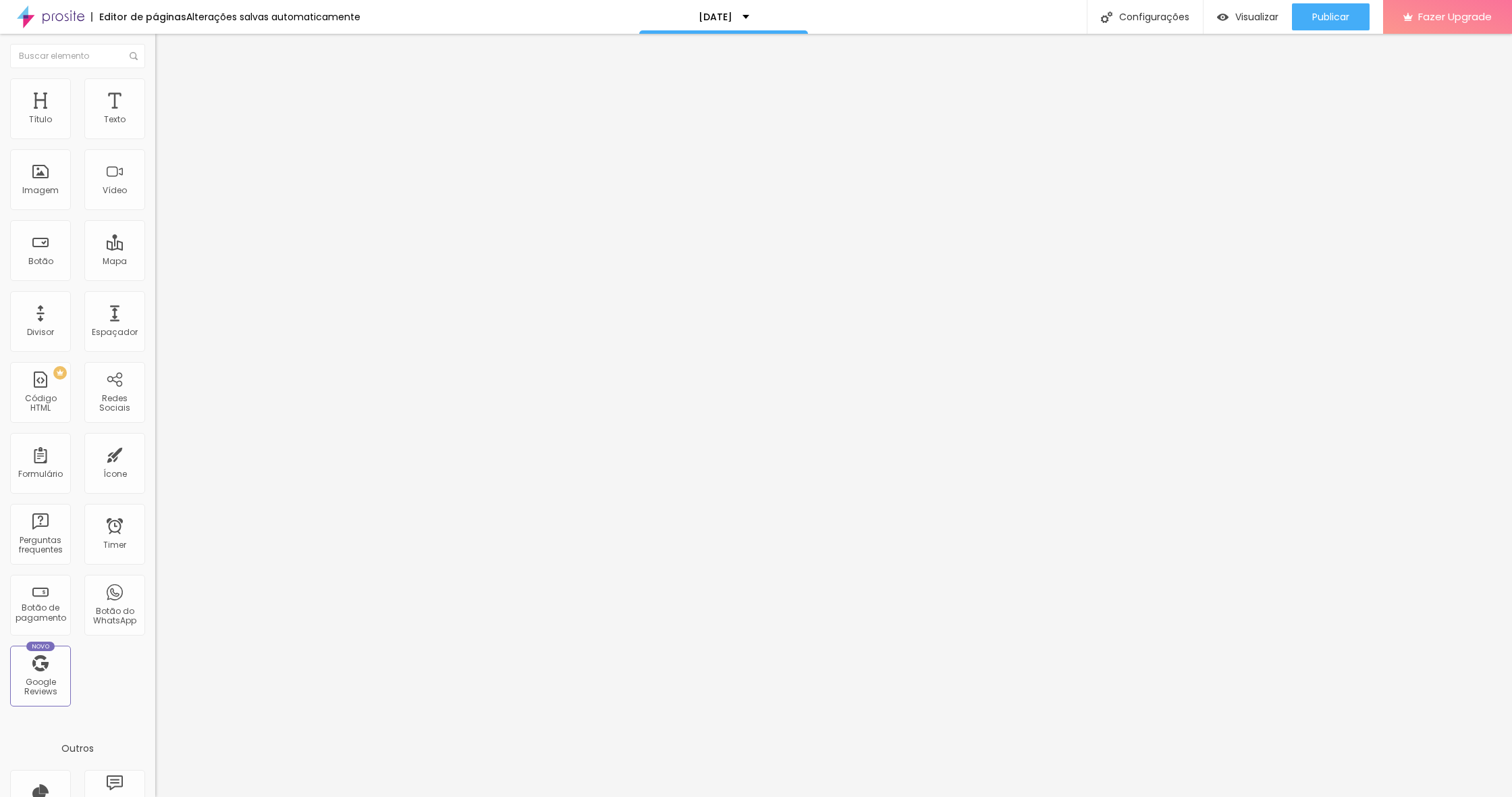
type input "35"
type input "15"
type input "0"
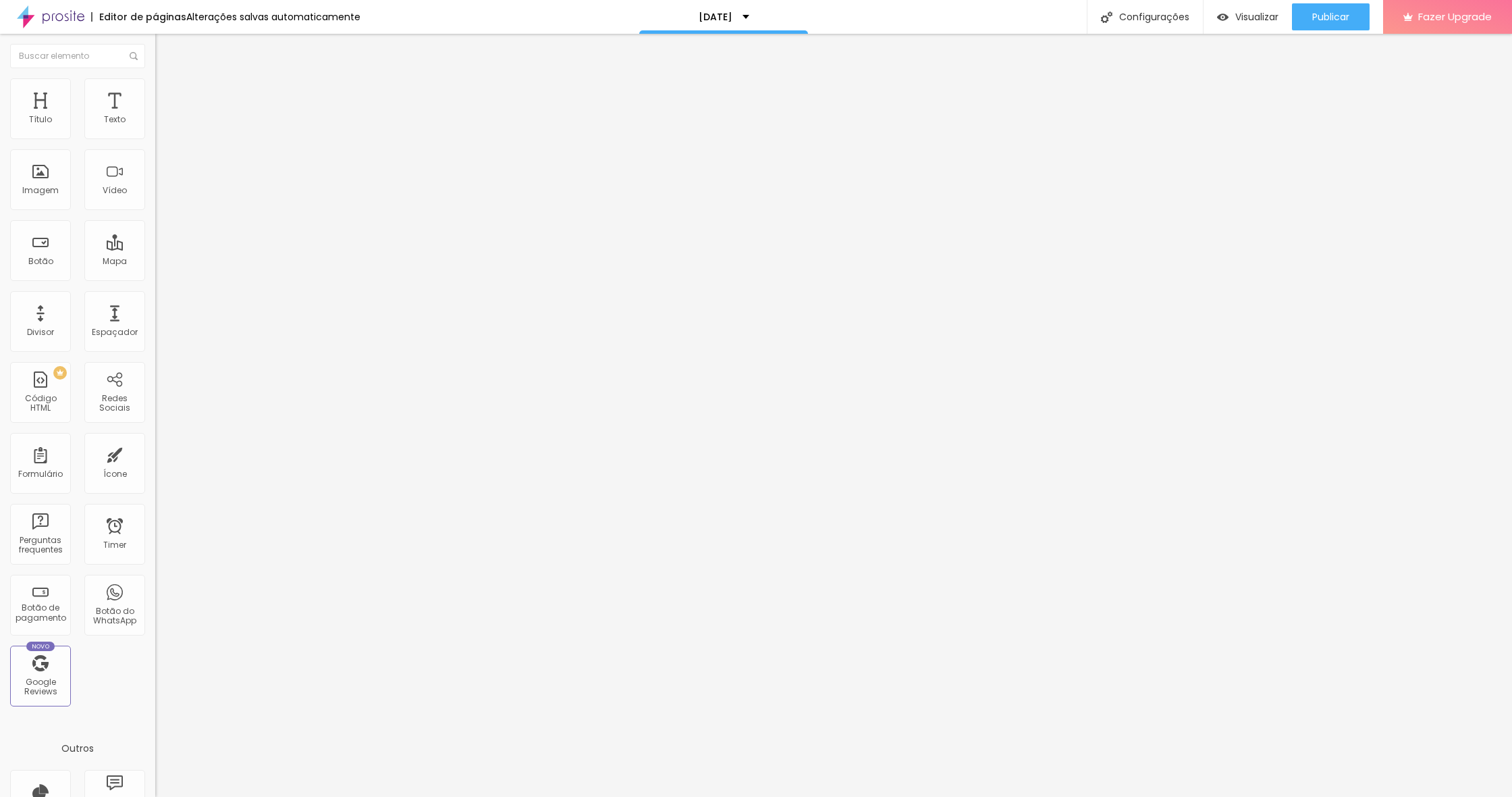
type input "0"
drag, startPoint x: 55, startPoint y: 132, endPoint x: 0, endPoint y: 120, distance: 56.3
type input "0"
click at [155, 120] on div "0 px Espaçamento Interno ID Html Classes Html Visível nos dispositivos Celular …" at bounding box center [232, 294] width 155 height 377
click at [155, 83] on li "Estilo" at bounding box center [232, 84] width 155 height 13
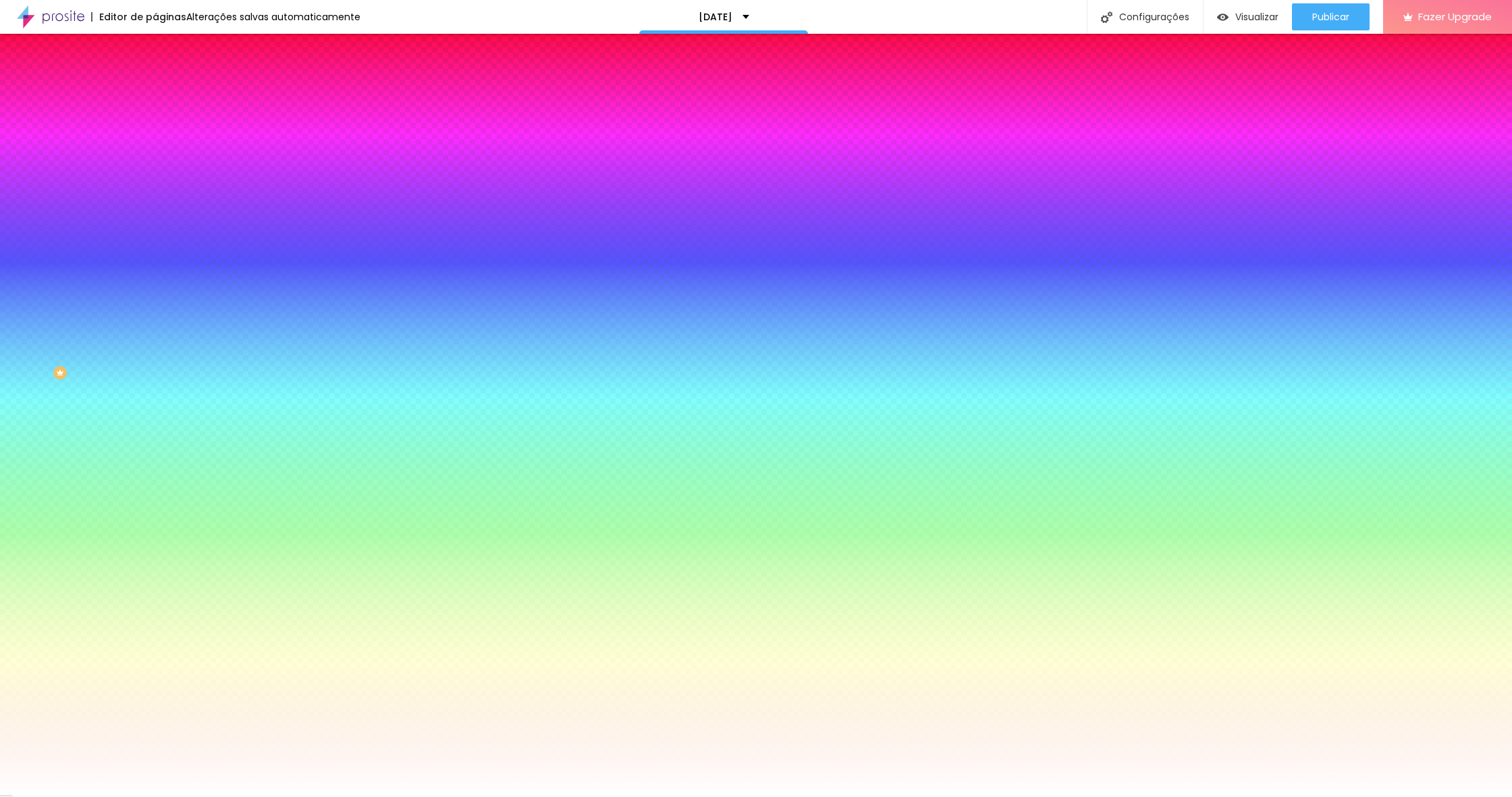
click at [168, 80] on span "Conteúdo" at bounding box center [189, 73] width 42 height 12
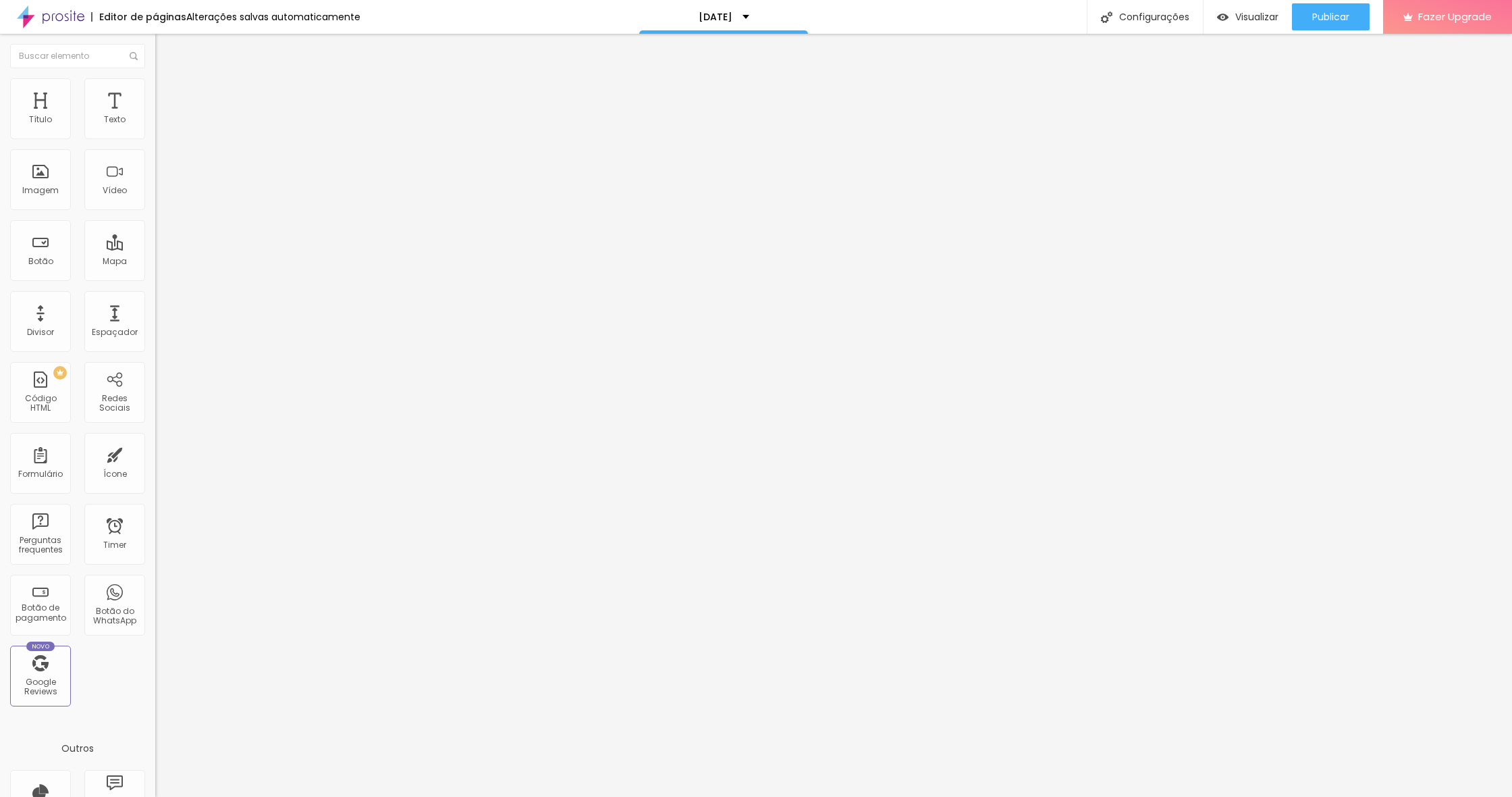
click at [155, 133] on img at bounding box center [160, 129] width 9 height 9
click at [155, 123] on span "Encaixotado" at bounding box center [182, 117] width 53 height 12
click at [155, 143] on span "Completo" at bounding box center [175, 138] width 41 height 12
click at [167, 143] on span "Completo" at bounding box center [187, 138] width 41 height 12
click at [168, 95] on span "Avançado" at bounding box center [189, 101] width 44 height 12
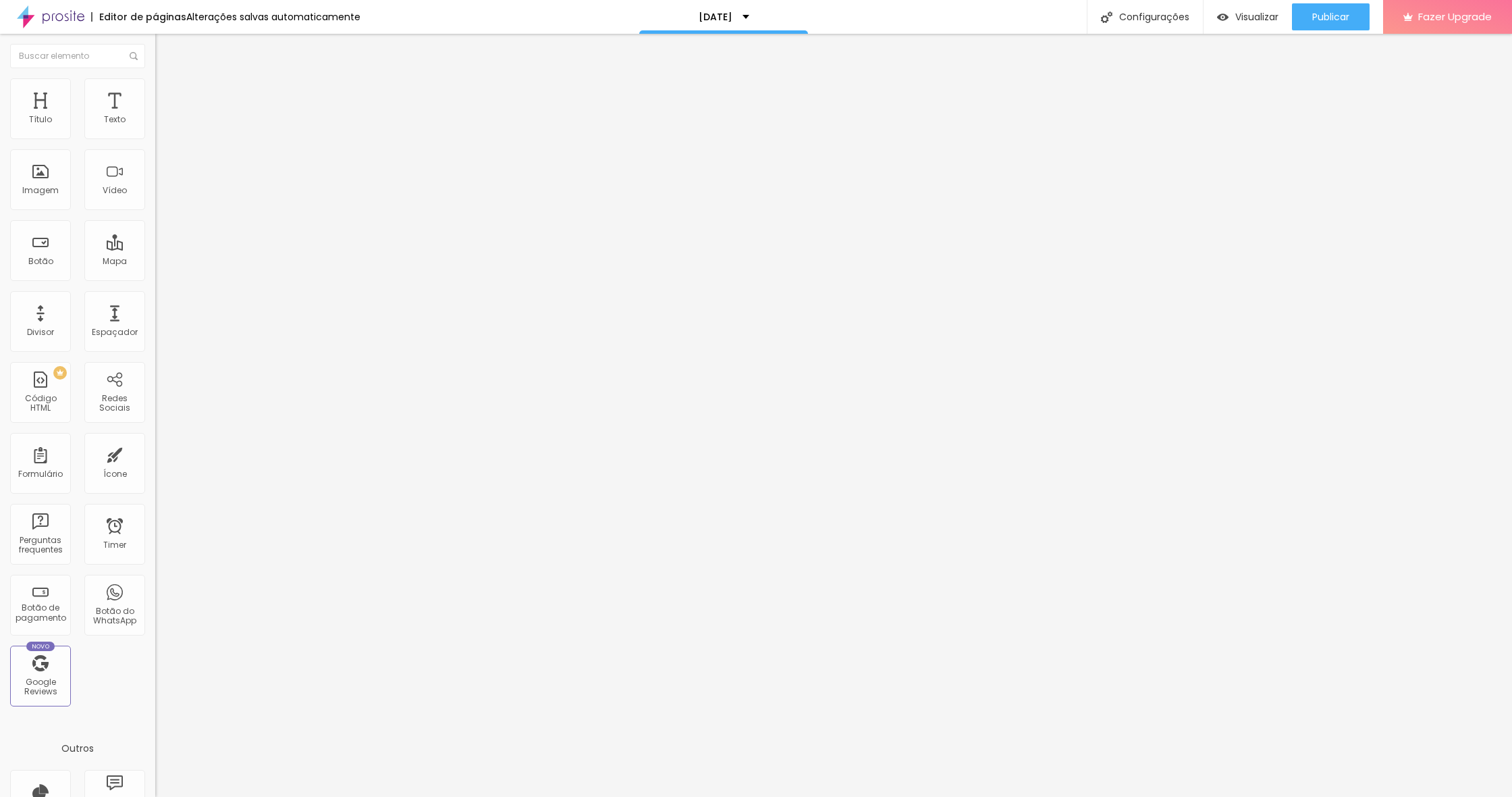
type input "15"
type input "10"
type input "5"
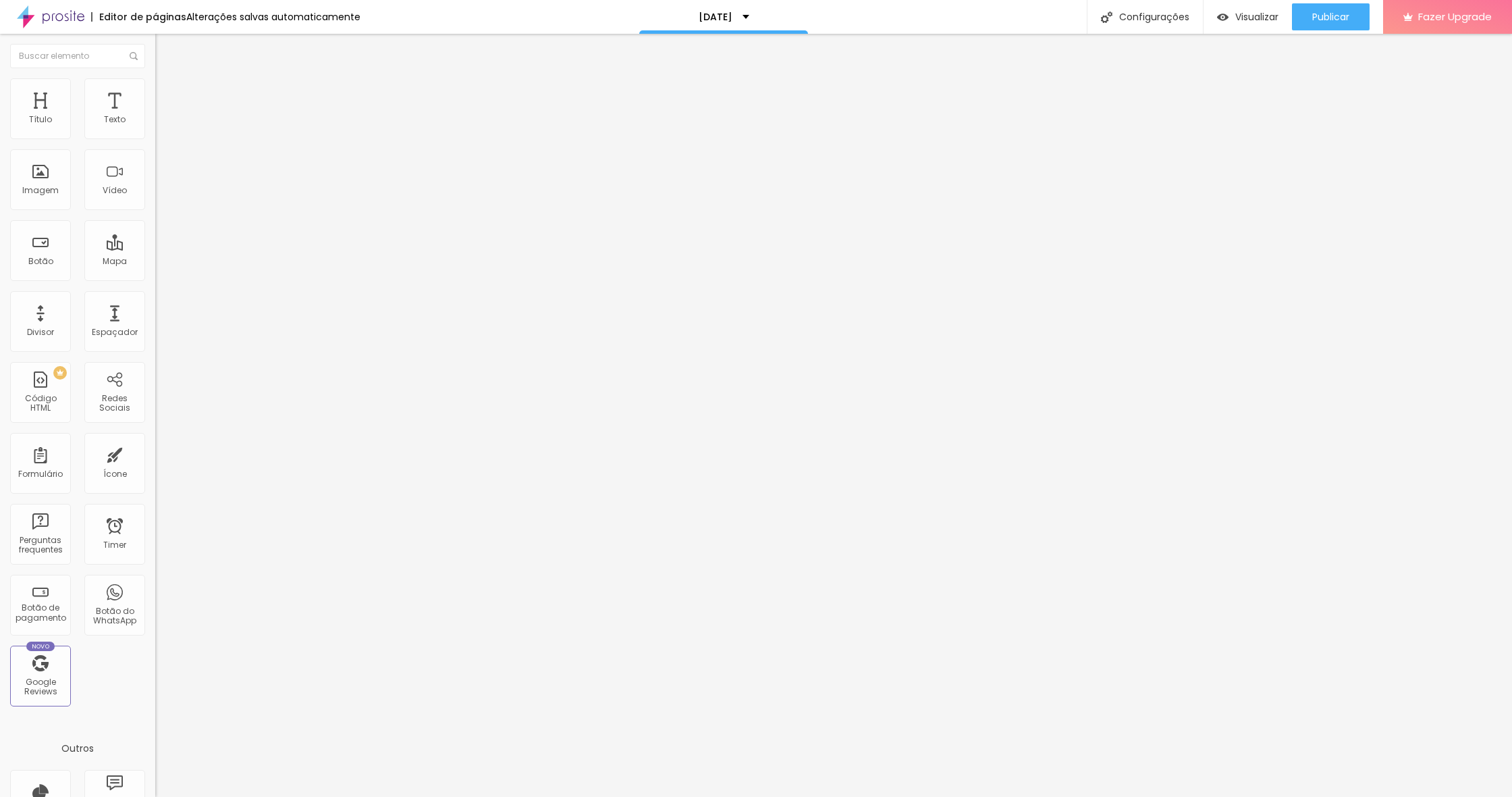
type input "5"
type input "0"
drag, startPoint x: 82, startPoint y: 133, endPoint x: 40, endPoint y: 154, distance: 47.0
type input "0"
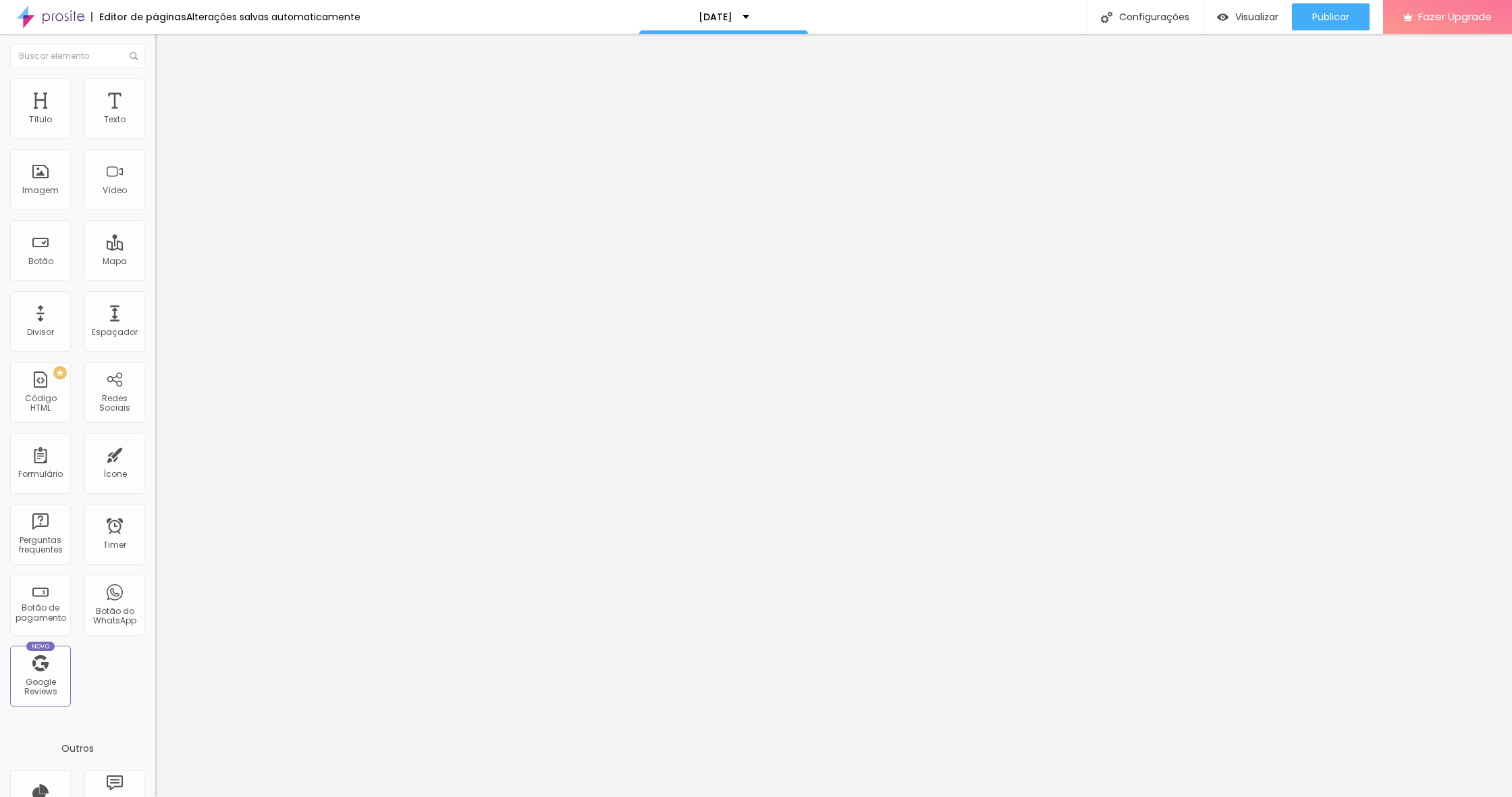
click at [155, 134] on div "0 Espaçamento entre colunas 20 px Espaçamento vertical ID Html Classes Html Vis…" at bounding box center [232, 389] width 155 height 568
type input "29"
type input "18"
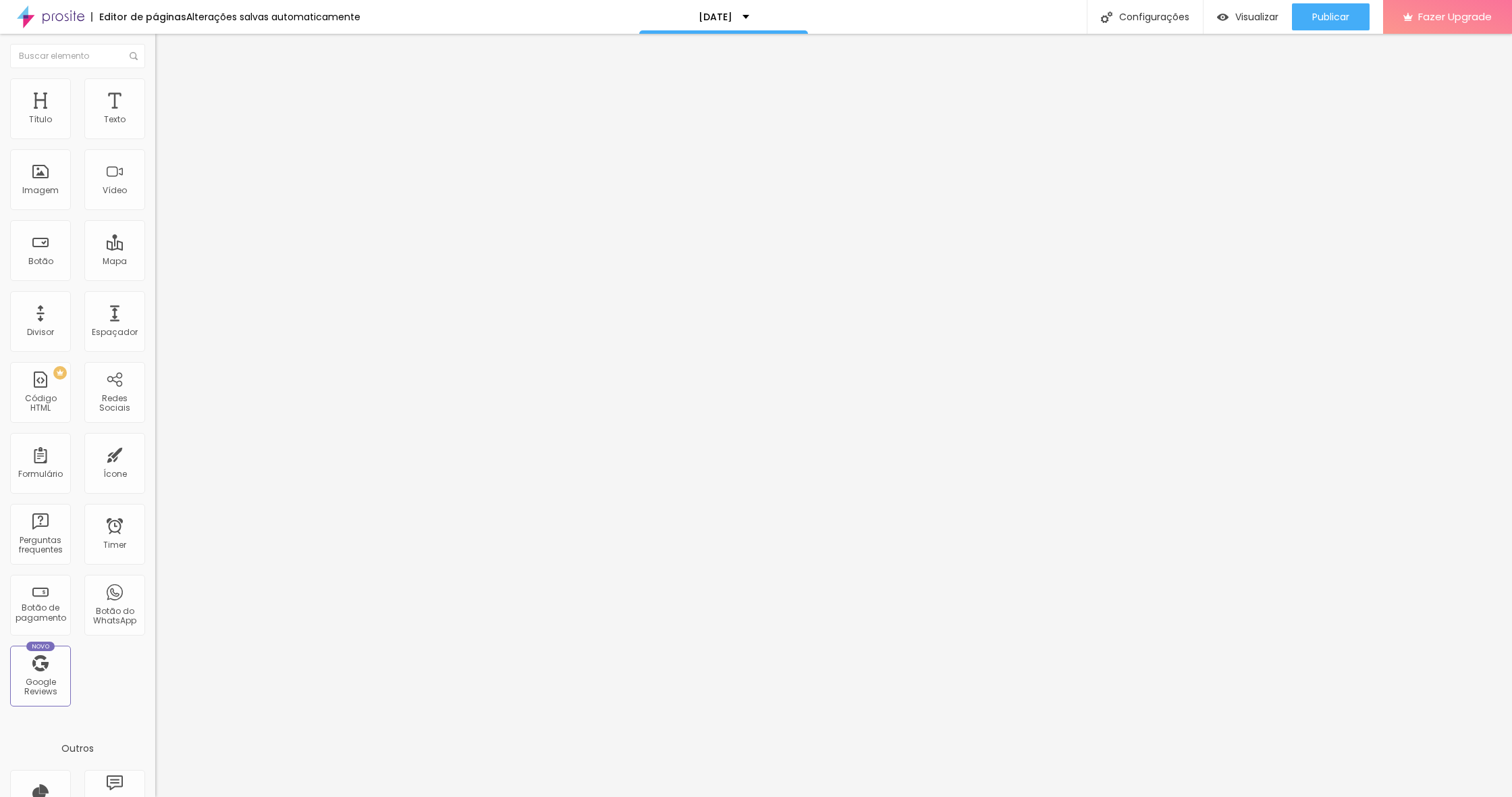
type input "0"
drag, startPoint x: 33, startPoint y: 164, endPoint x: 18, endPoint y: 160, distance: 15.5
type input "0"
click at [155, 296] on div "0 px Espaçamento vertical" at bounding box center [232, 391] width 155 height 191
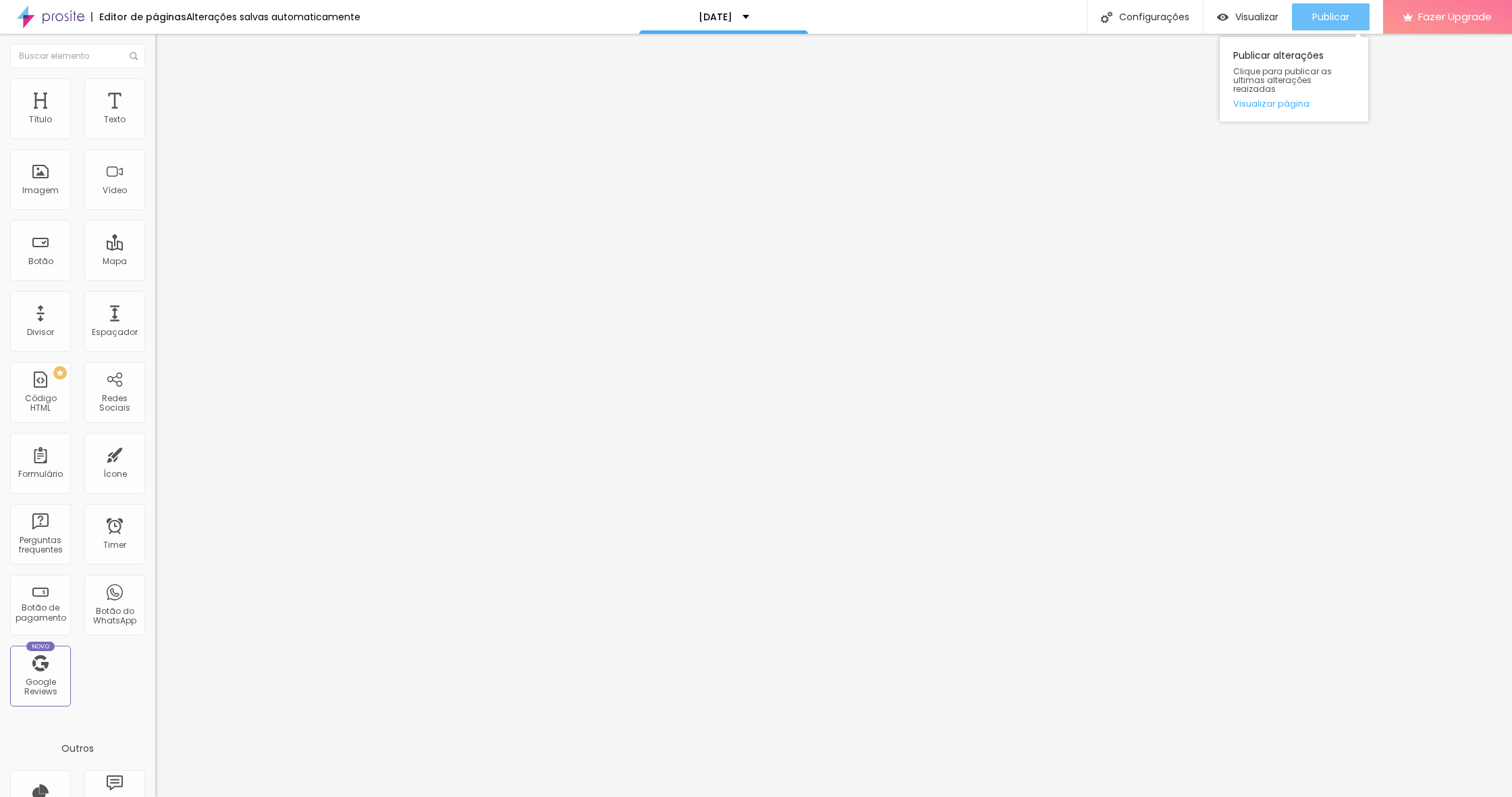
click at [1326, 19] on span "Publicar" at bounding box center [1331, 17] width 37 height 11
click at [155, 219] on div "Tamanho Grande Pequeno Normal Grande" at bounding box center [232, 218] width 155 height 45
click at [155, 213] on span "Grande" at bounding box center [171, 207] width 32 height 12
click at [155, 228] on span "Normal" at bounding box center [170, 223] width 30 height 12
click at [1313, 19] on span "Publicar" at bounding box center [1331, 17] width 37 height 11
